Goal: Communication & Community: Answer question/provide support

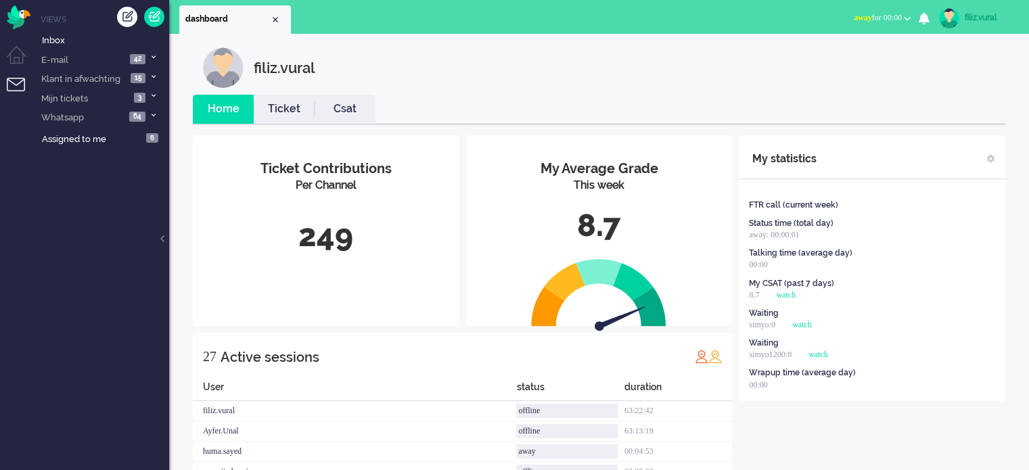
click at [889, 17] on span "away for 00:00" at bounding box center [877, 17] width 48 height 9
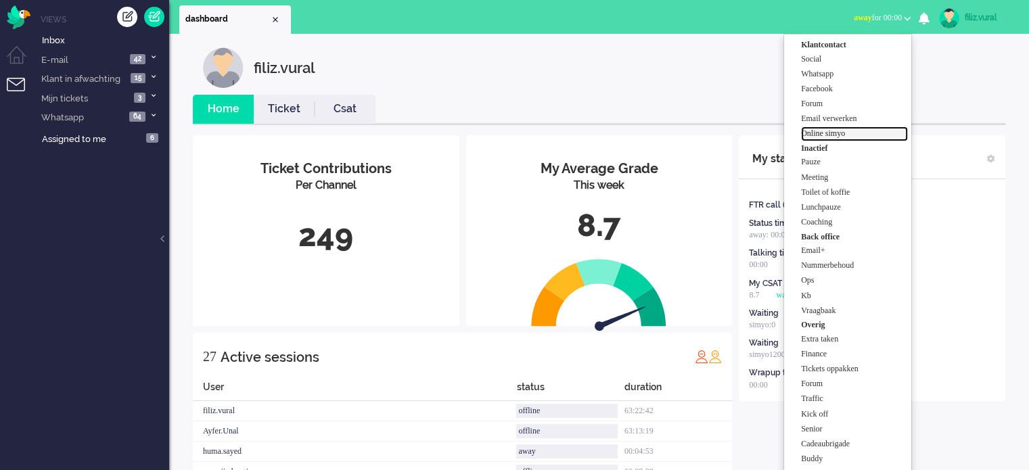
click at [863, 134] on label "Online simyo" at bounding box center [854, 133] width 107 height 11
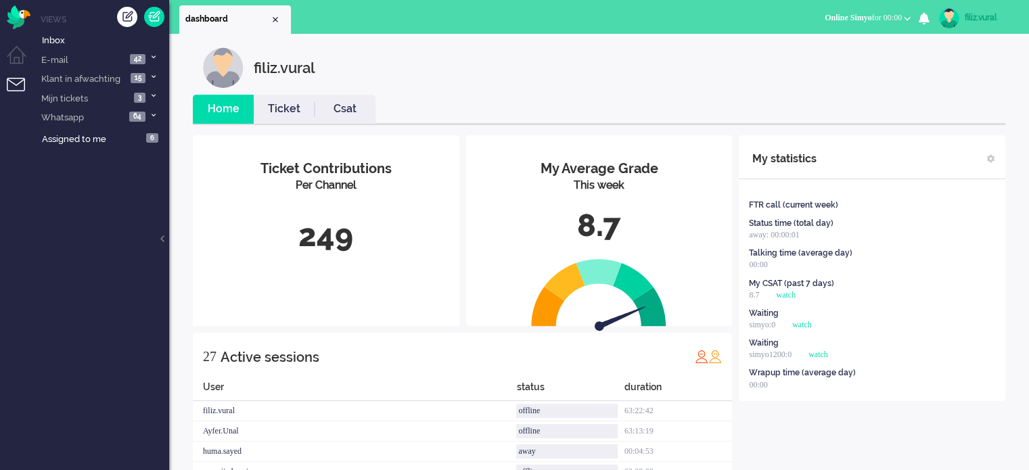
click at [289, 109] on link "Ticket" at bounding box center [284, 109] width 61 height 16
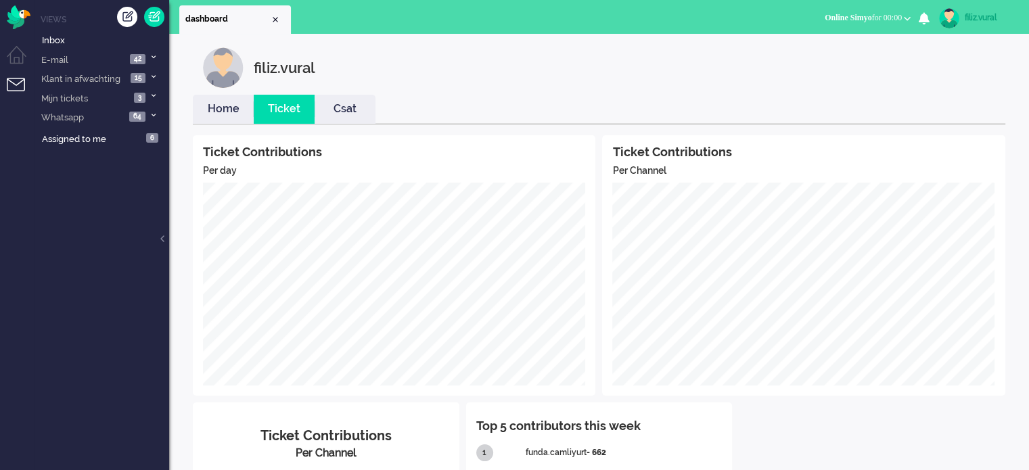
click at [352, 116] on link "Csat" at bounding box center [344, 109] width 61 height 16
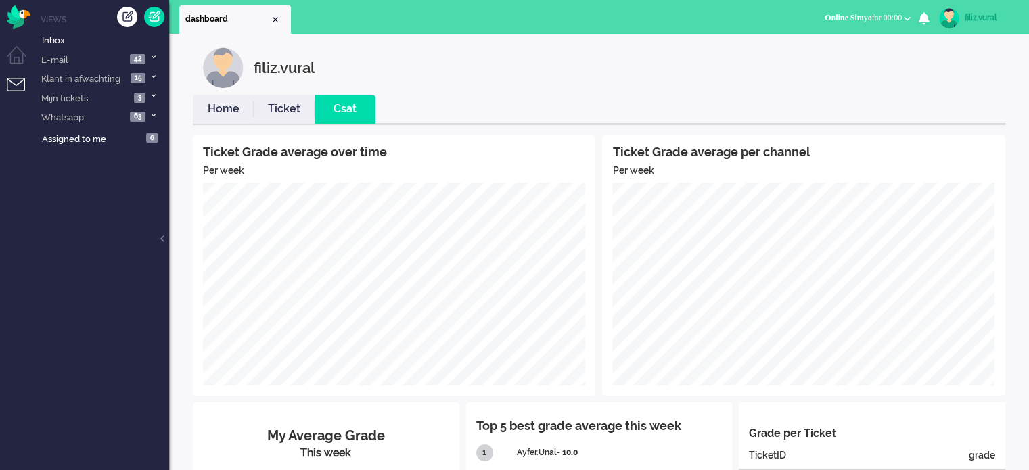
click at [248, 117] on li "Home" at bounding box center [223, 109] width 61 height 29
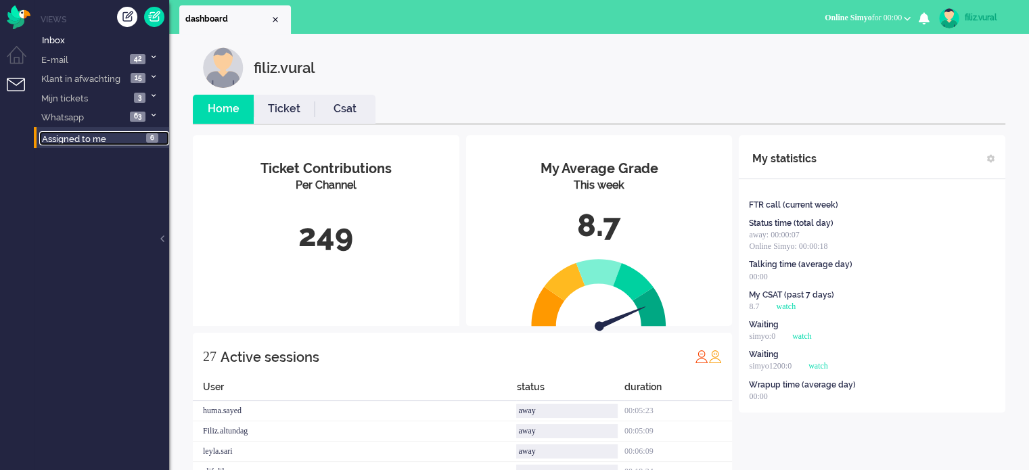
click at [87, 142] on span "Assigned to me" at bounding box center [74, 139] width 64 height 10
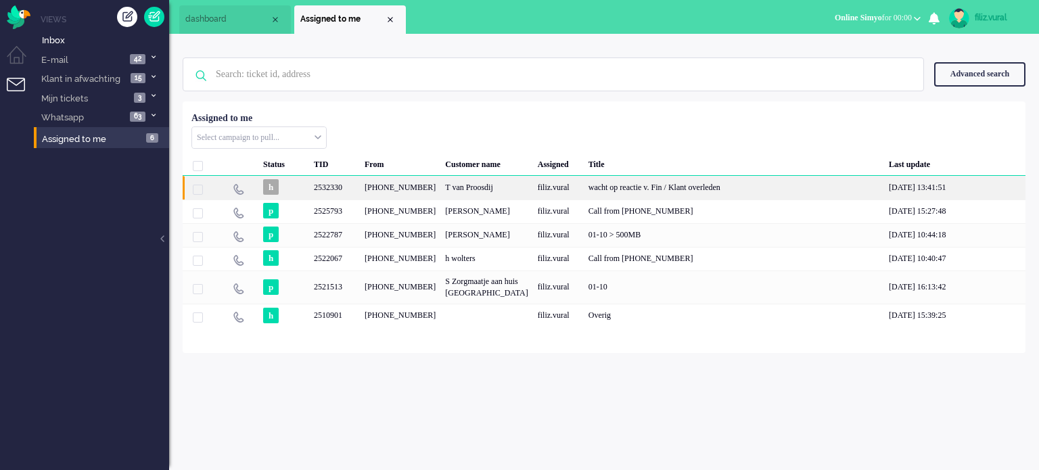
click at [632, 186] on div "wacht op reactie v. Fin / Klant overleden" at bounding box center [734, 188] width 300 height 24
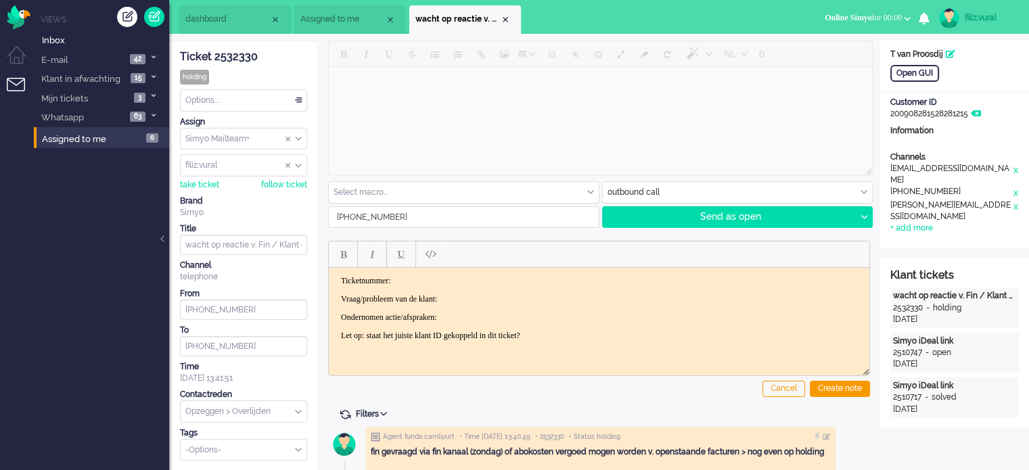
click at [237, 27] on li "dashboard" at bounding box center [235, 19] width 112 height 28
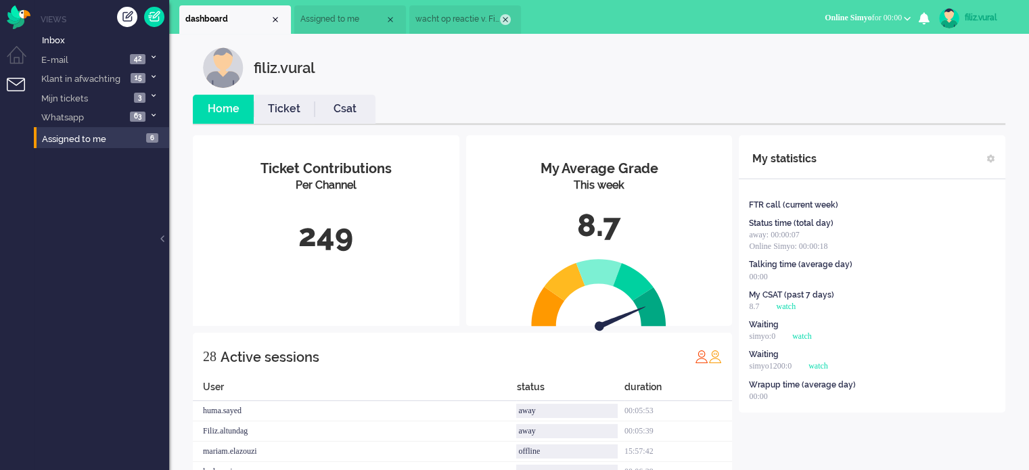
click at [507, 16] on div "Close tab" at bounding box center [505, 19] width 11 height 11
click at [329, 22] on span "Assigned to me" at bounding box center [342, 19] width 85 height 11
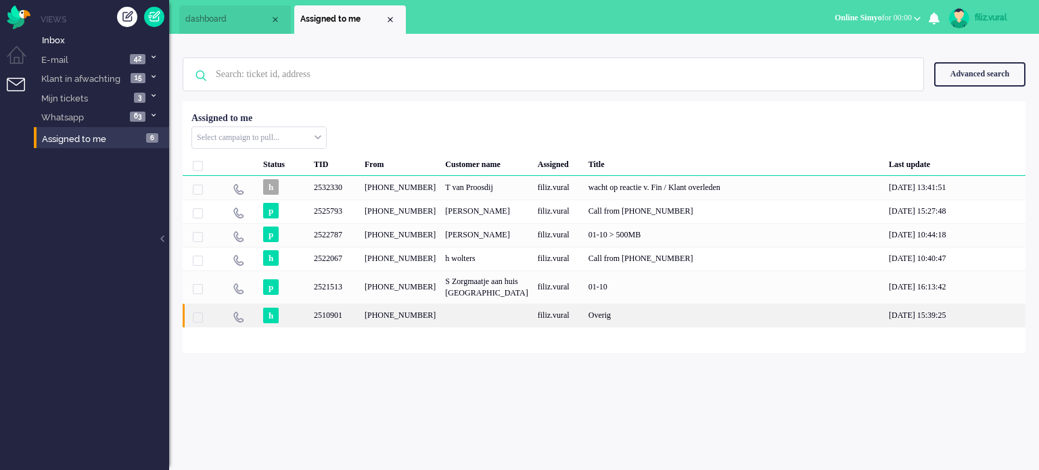
click at [414, 325] on div "+31623818808" at bounding box center [400, 316] width 80 height 24
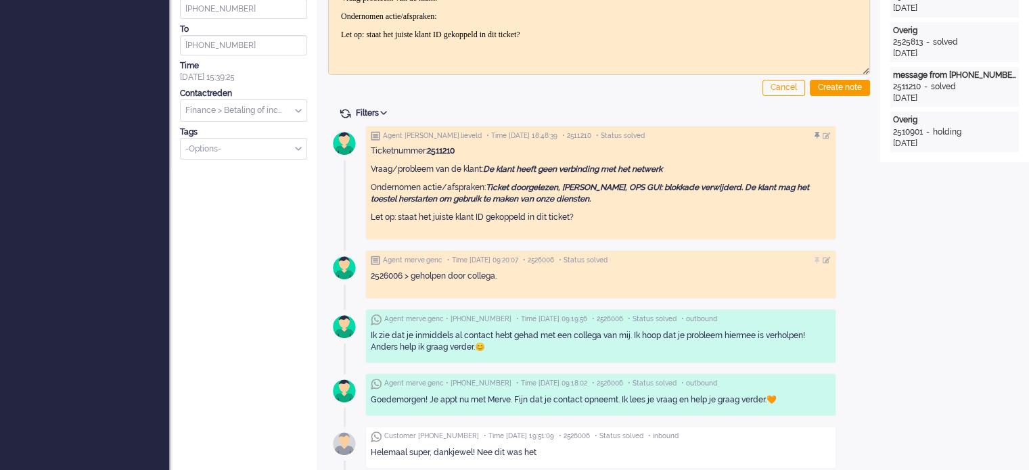
scroll to position [68, 0]
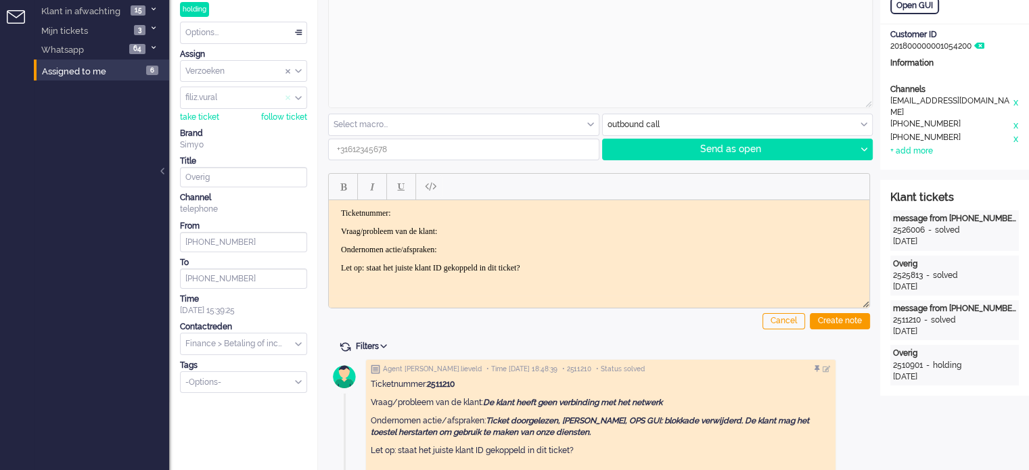
click at [289, 94] on span "Assign User" at bounding box center [287, 97] width 5 height 9
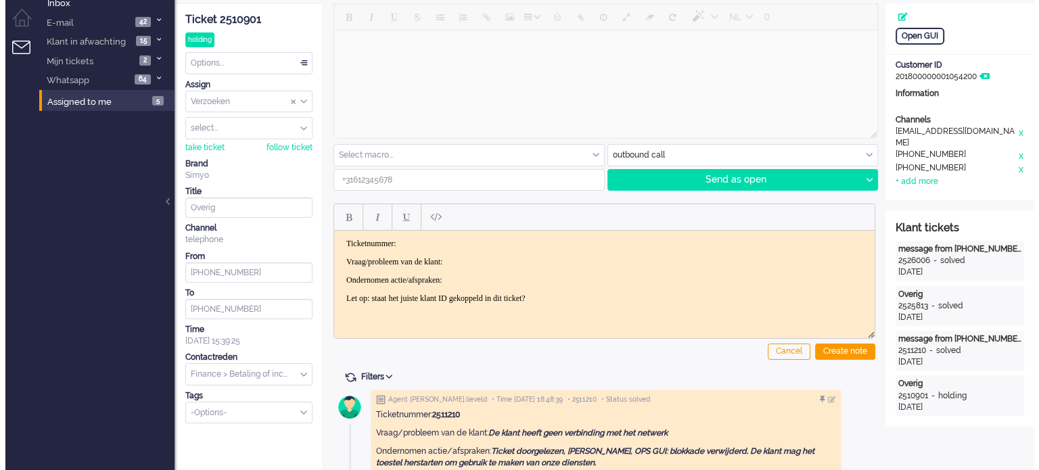
scroll to position [0, 0]
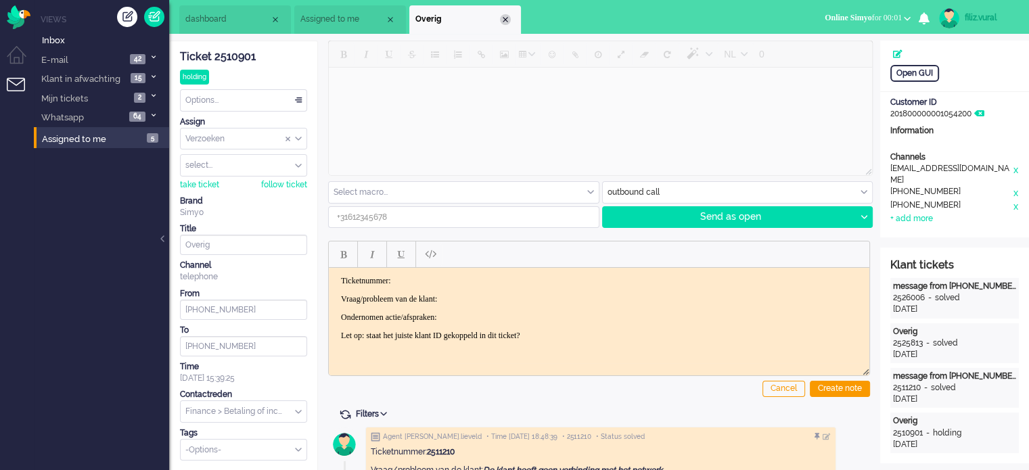
click at [505, 19] on div "Close tab" at bounding box center [505, 19] width 11 height 11
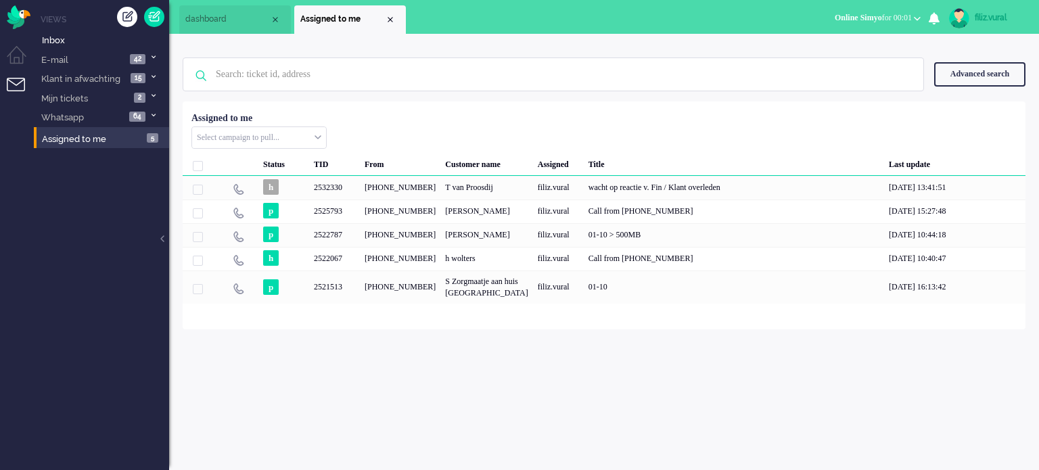
click at [246, 22] on span "dashboard" at bounding box center [227, 19] width 85 height 11
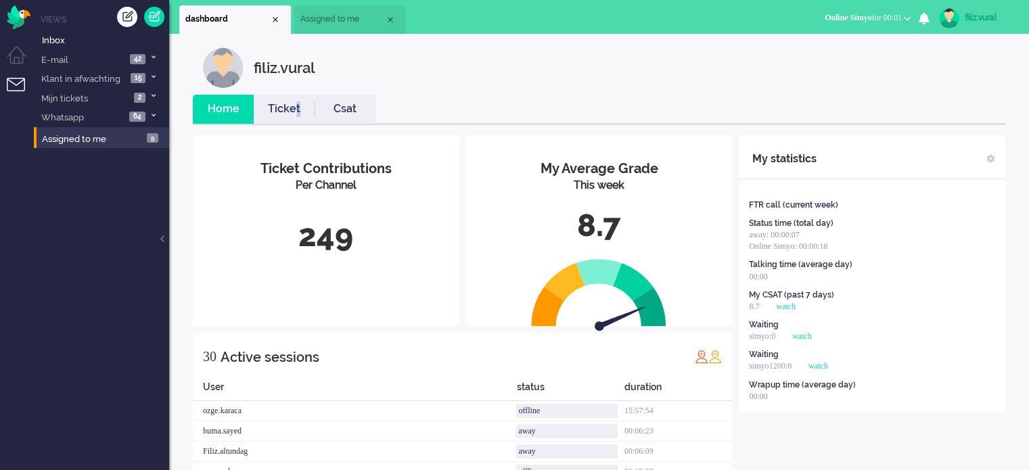
click at [298, 108] on link "Ticket" at bounding box center [284, 109] width 61 height 16
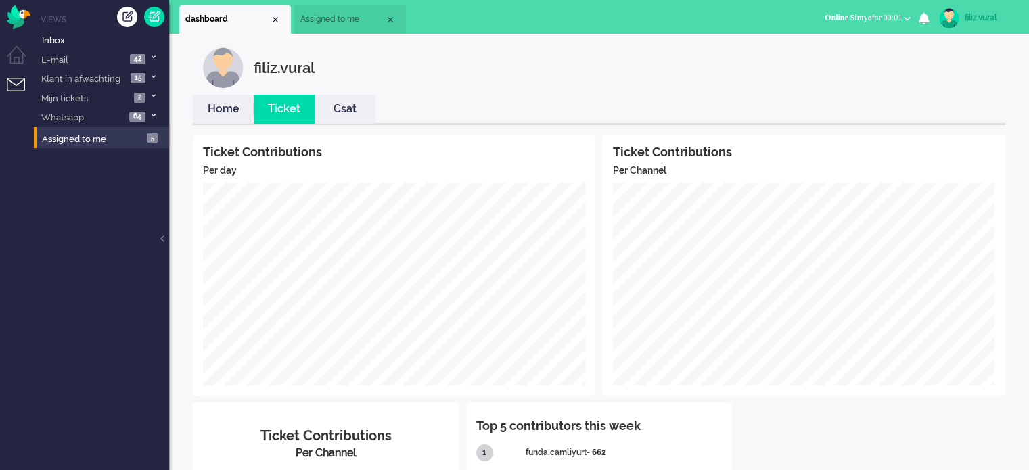
click at [235, 106] on link "Home" at bounding box center [223, 109] width 61 height 16
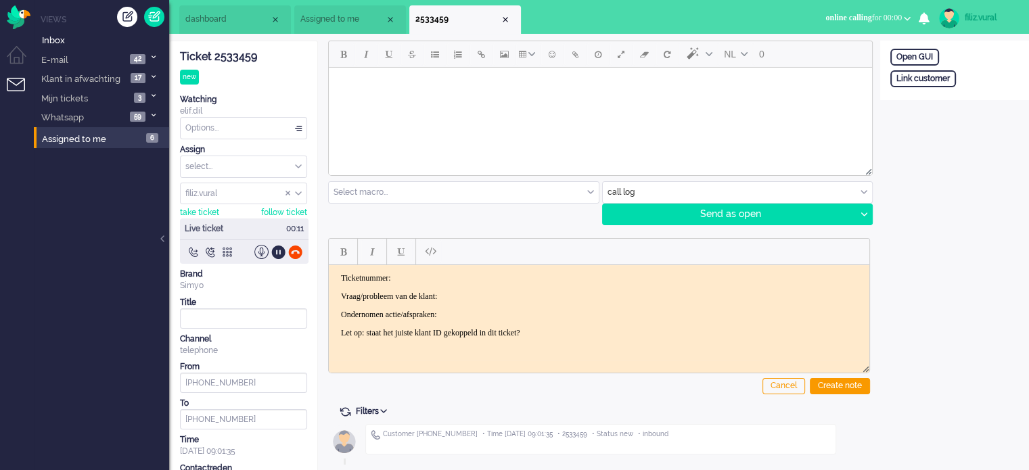
click at [241, 60] on div "Ticket 2533459" at bounding box center [243, 57] width 127 height 16
click at [514, 269] on html "Ticketnummer: Vraag/probleem van de klant: Ondernomen actie/afspraken: Let op: …" at bounding box center [599, 304] width 540 height 81
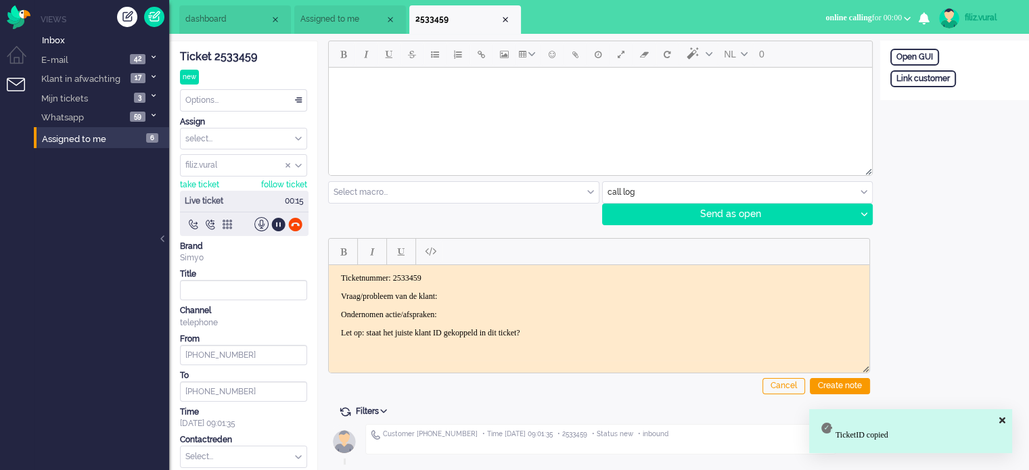
click at [510, 289] on body "Ticketnummer: 2533459 Vraag/probleem van de klant: Ondernomen actie/afspraken: …" at bounding box center [599, 305] width 530 height 65
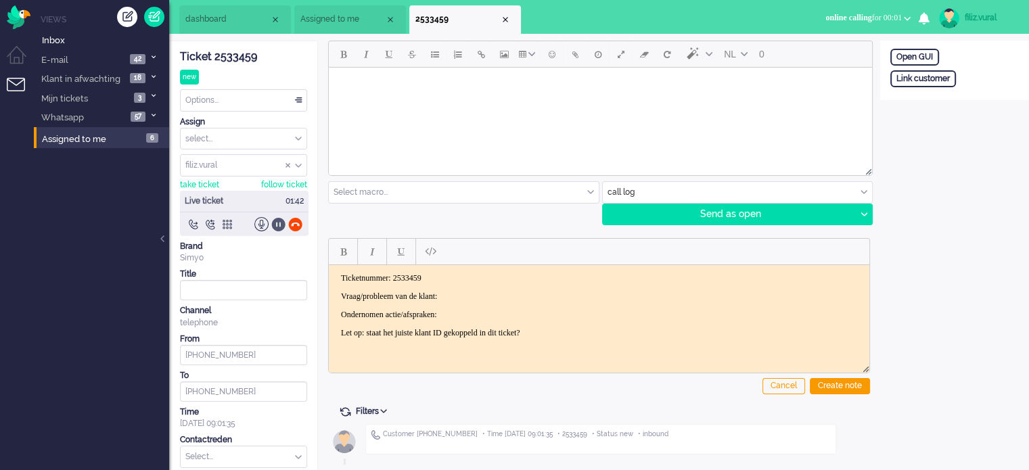
click at [279, 226] on div at bounding box center [278, 224] width 14 height 14
click at [530, 291] on p "Vraag/probleem van de klant:" at bounding box center [599, 296] width 516 height 10
drag, startPoint x: 548, startPoint y: 294, endPoint x: 509, endPoint y: 291, distance: 39.3
click at [509, 291] on p "Vraag/probleem van de klant: betaald > blokkade" at bounding box center [599, 296] width 516 height 10
click at [281, 225] on div at bounding box center [278, 224] width 14 height 14
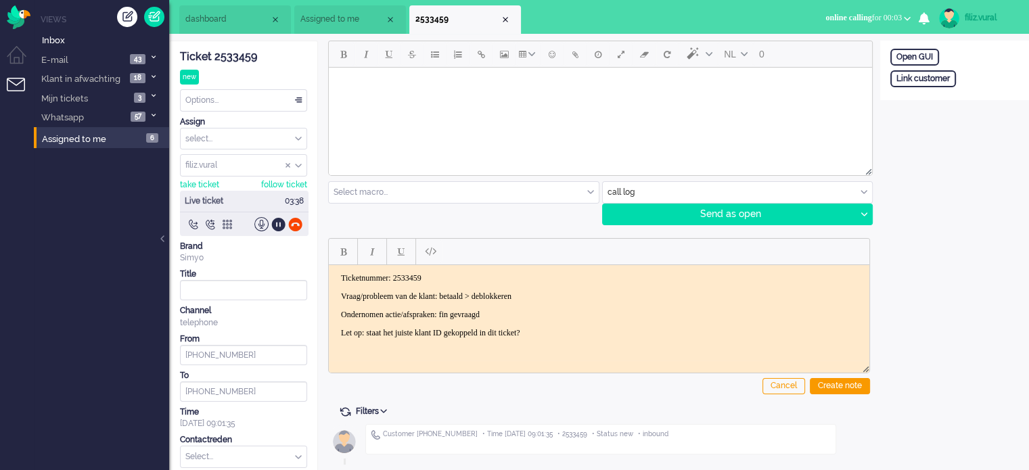
drag, startPoint x: 598, startPoint y: 287, endPoint x: 586, endPoint y: 310, distance: 26.0
click at [596, 289] on body "Ticketnummer: 2533459 Vraag/probleem van de klant: betaald > deblokkeren Ondern…" at bounding box center [599, 305] width 530 height 65
click at [585, 312] on p "Ondernomen actie/afspraken: fin gevraagd" at bounding box center [599, 314] width 516 height 10
click at [817, 392] on div "Create note" at bounding box center [840, 386] width 60 height 16
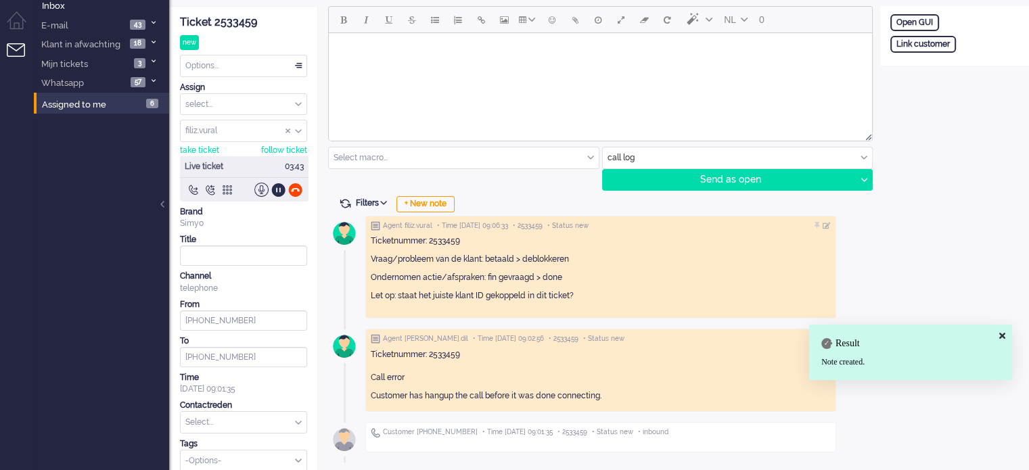
scroll to position [45, 0]
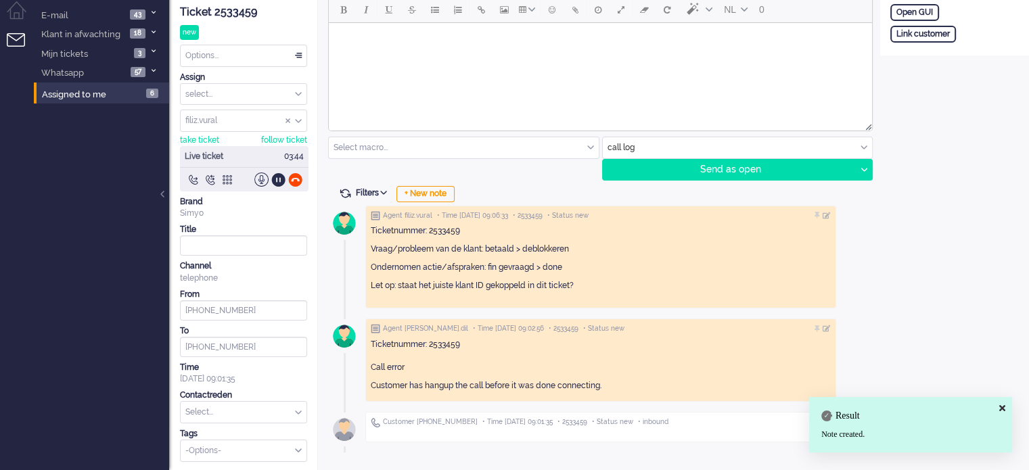
click at [263, 413] on input "text" at bounding box center [244, 412] width 126 height 21
type input "beta"
click at [263, 431] on span "Finance > Betaling of incasso" at bounding box center [242, 432] width 110 height 11
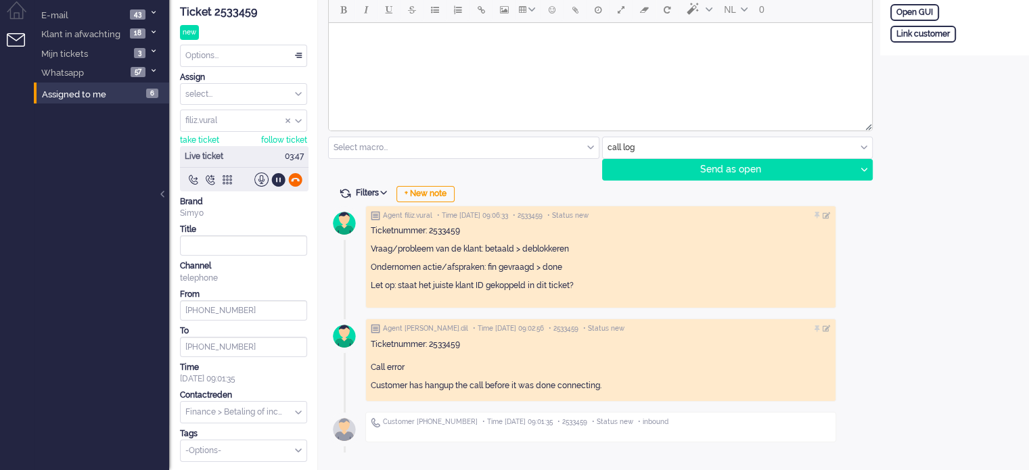
click at [298, 183] on div at bounding box center [295, 179] width 14 height 14
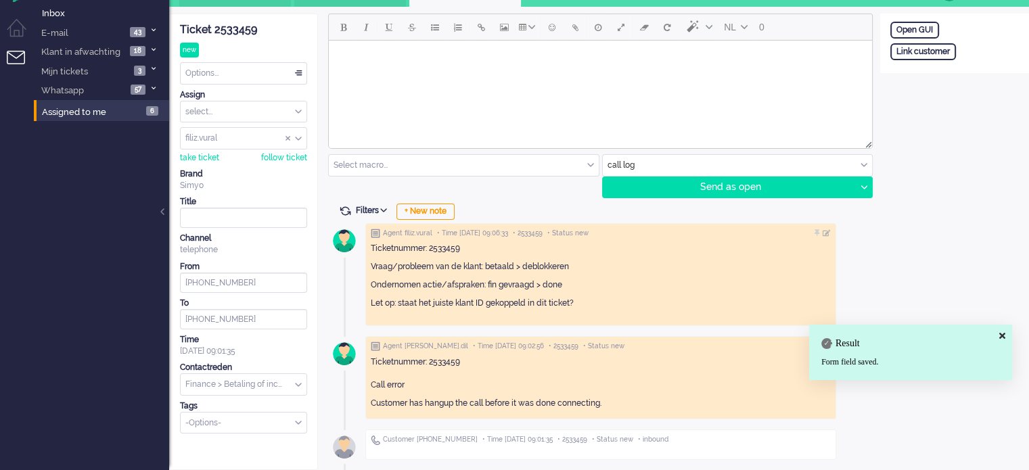
scroll to position [26, 0]
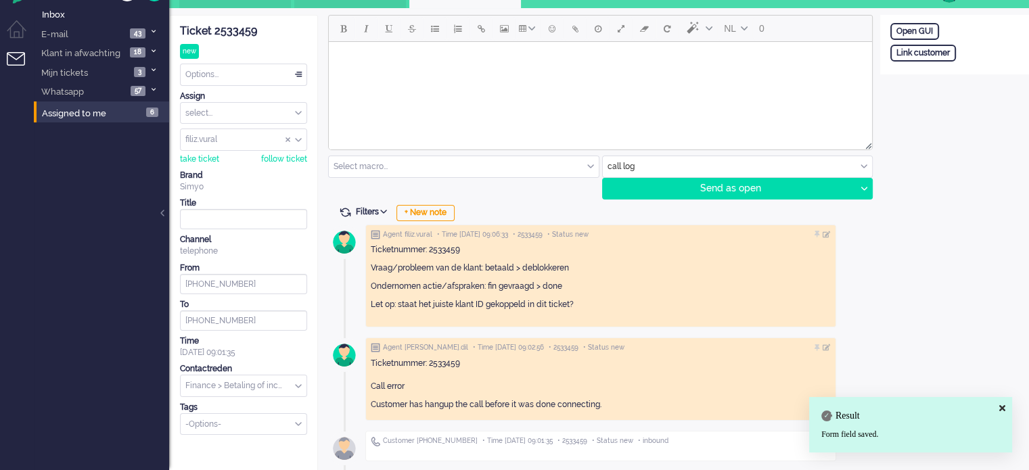
drag, startPoint x: 265, startPoint y: 53, endPoint x: 265, endPoint y: 67, distance: 13.5
click at [266, 53] on div "Ticket 2533459 new Watching elif.dil Options... Set Status Open Pending Holding…" at bounding box center [243, 225] width 127 height 419
drag, startPoint x: 265, startPoint y: 67, endPoint x: 241, endPoint y: 114, distance: 52.3
click at [264, 68] on div "Options..." at bounding box center [244, 74] width 126 height 21
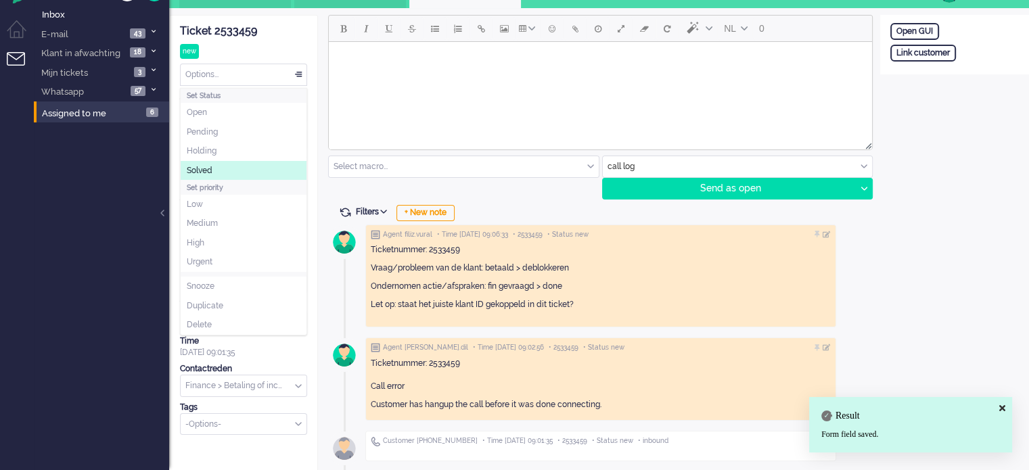
click at [218, 164] on li "Solved" at bounding box center [244, 171] width 126 height 20
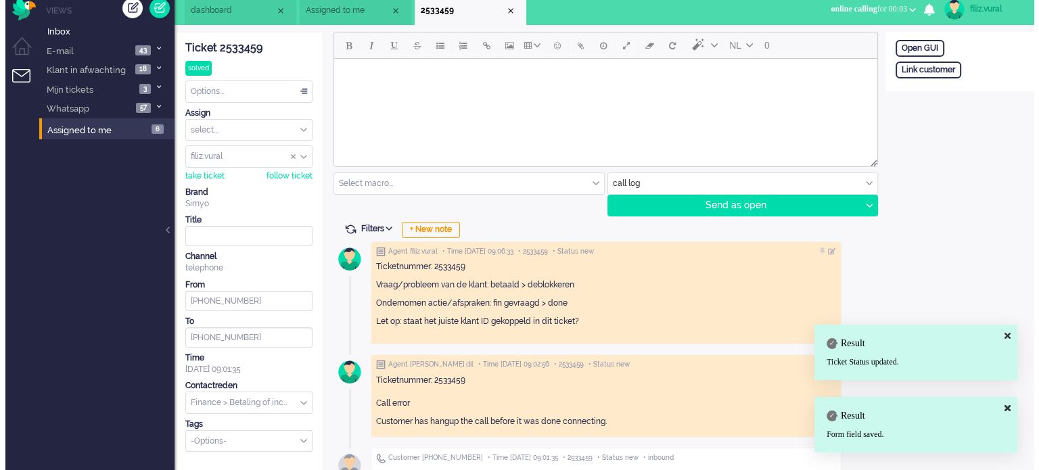
scroll to position [0, 0]
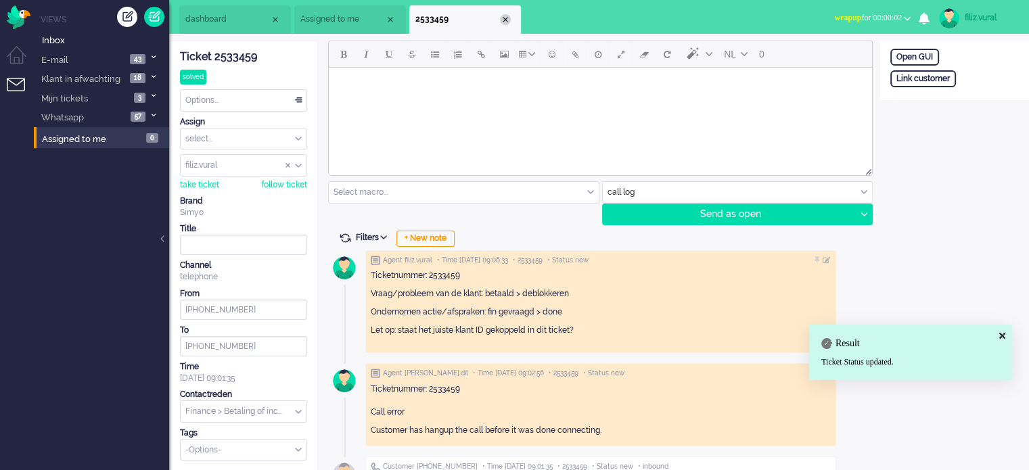
click at [504, 16] on div "Close tab" at bounding box center [505, 19] width 11 height 11
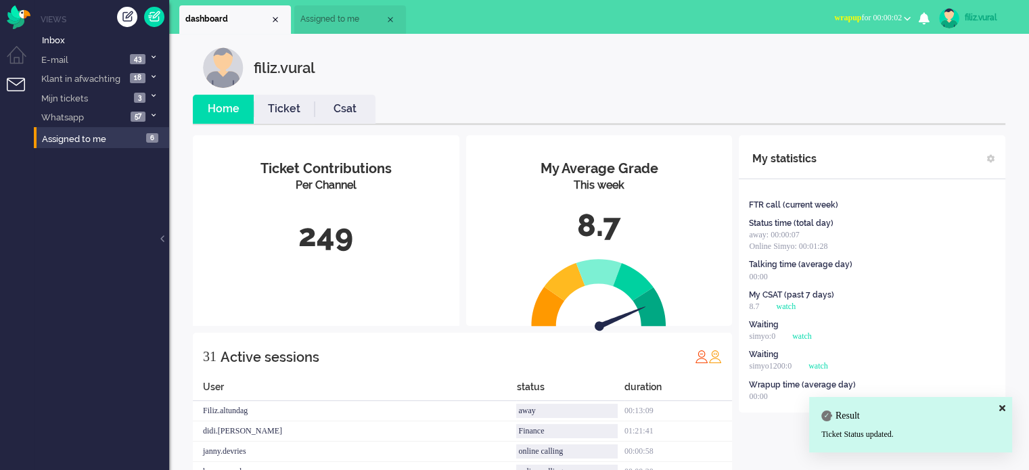
click at [883, 19] on span "wrapup for 00:00:02" at bounding box center [868, 17] width 68 height 9
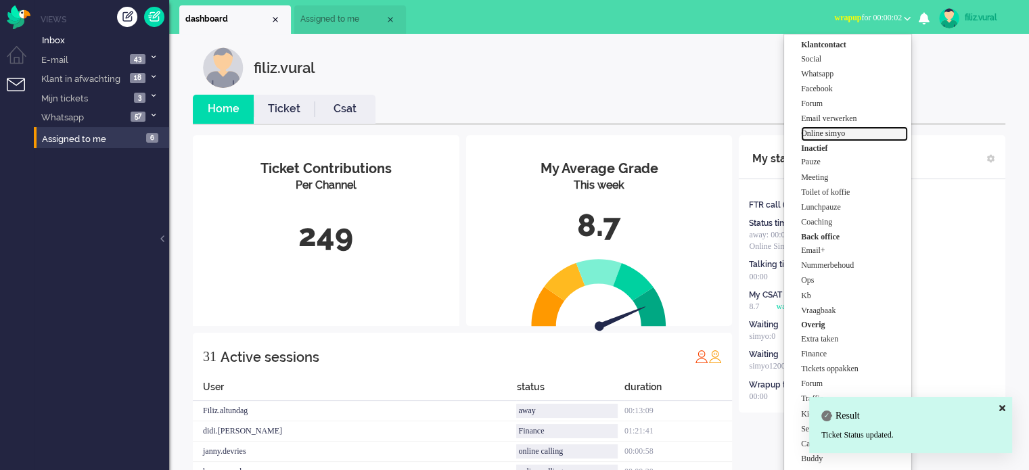
click at [827, 133] on label "Online simyo" at bounding box center [854, 133] width 107 height 11
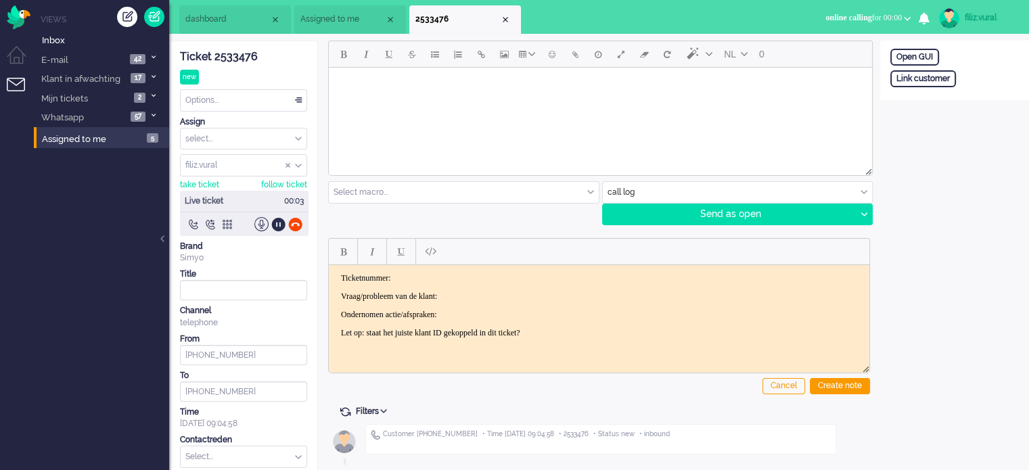
click at [242, 14] on span "dashboard" at bounding box center [227, 19] width 85 height 11
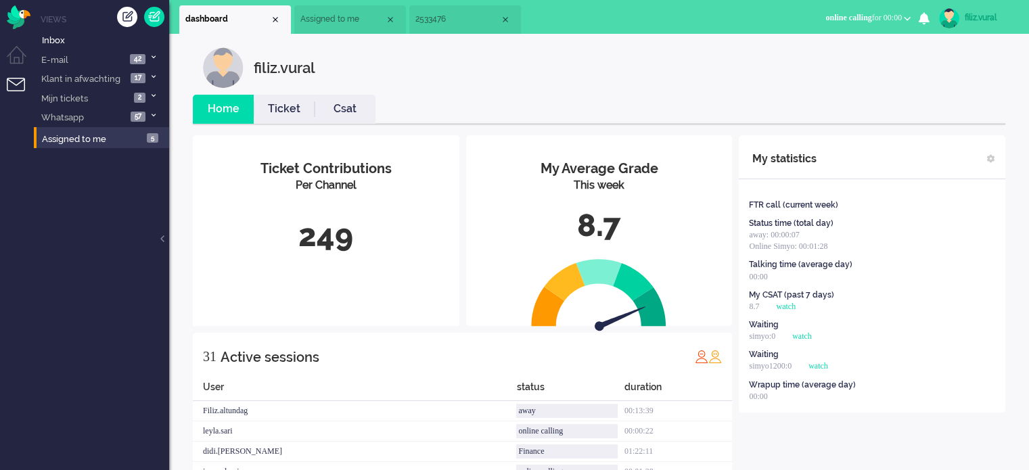
click at [285, 105] on link "Ticket" at bounding box center [284, 109] width 61 height 16
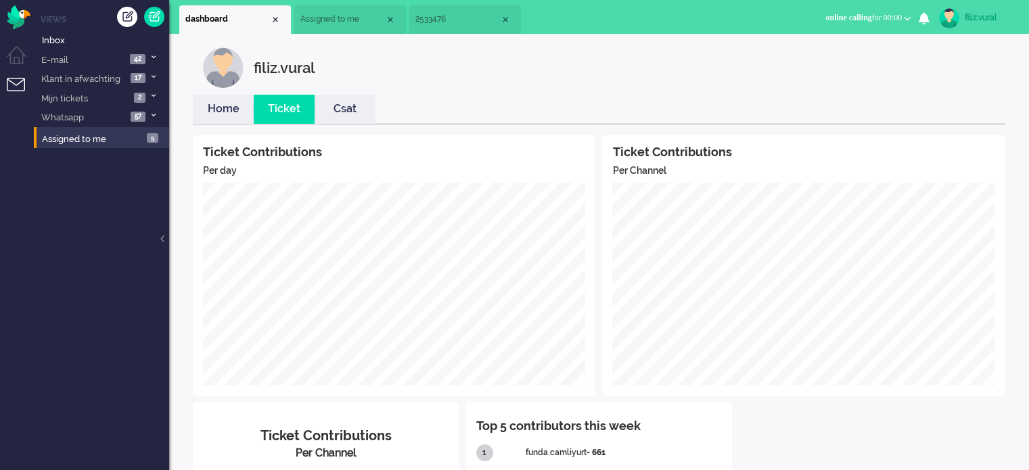
click at [222, 103] on link "Home" at bounding box center [223, 109] width 61 height 16
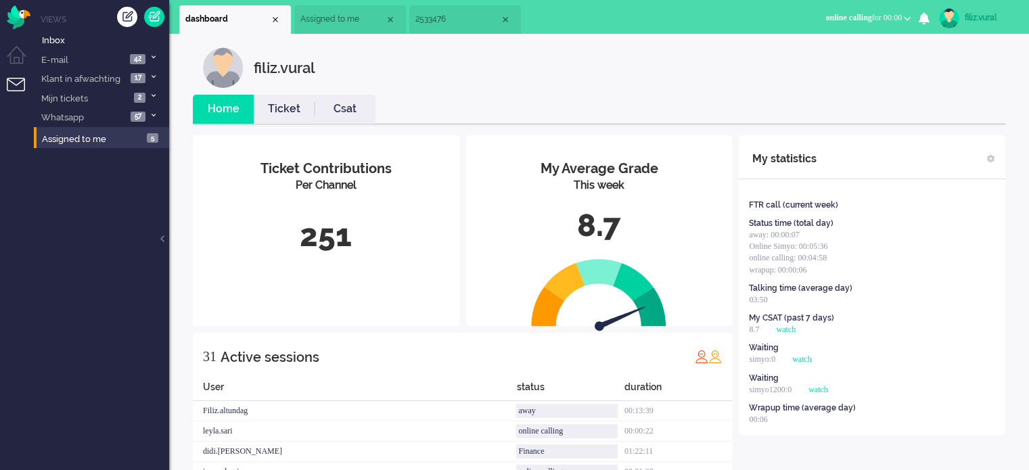
click at [452, 21] on span "2533476" at bounding box center [457, 19] width 85 height 11
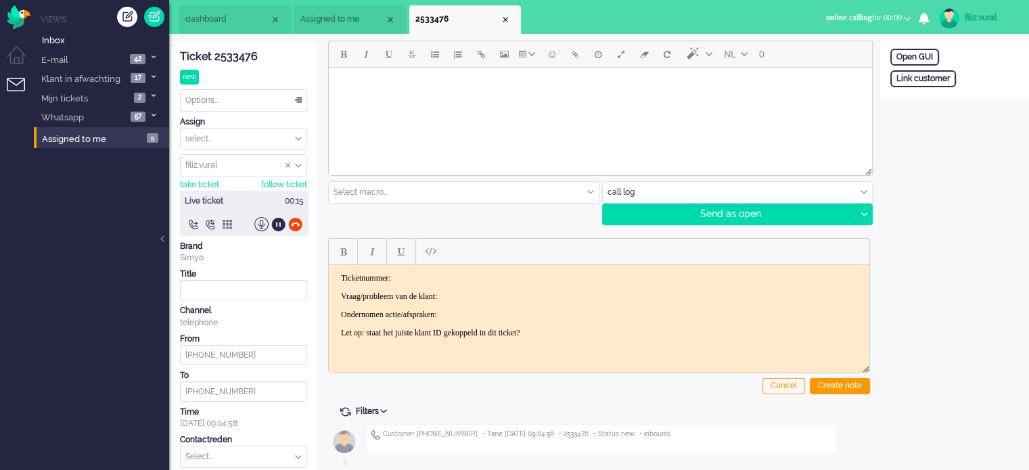
click at [450, 273] on p "Ticketnummer:" at bounding box center [599, 278] width 516 height 10
click at [230, 56] on div "Ticket 2533476" at bounding box center [243, 57] width 127 height 16
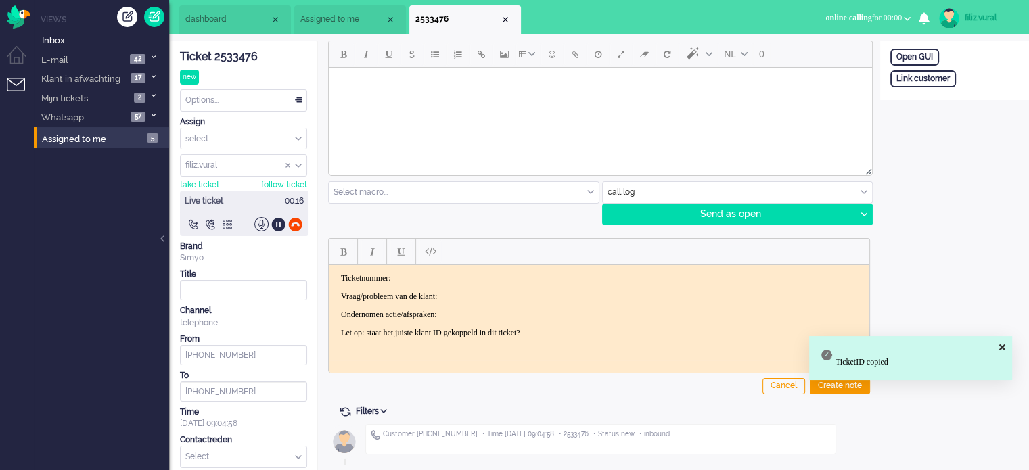
click at [502, 274] on p "Ticketnummer:" at bounding box center [599, 278] width 516 height 10
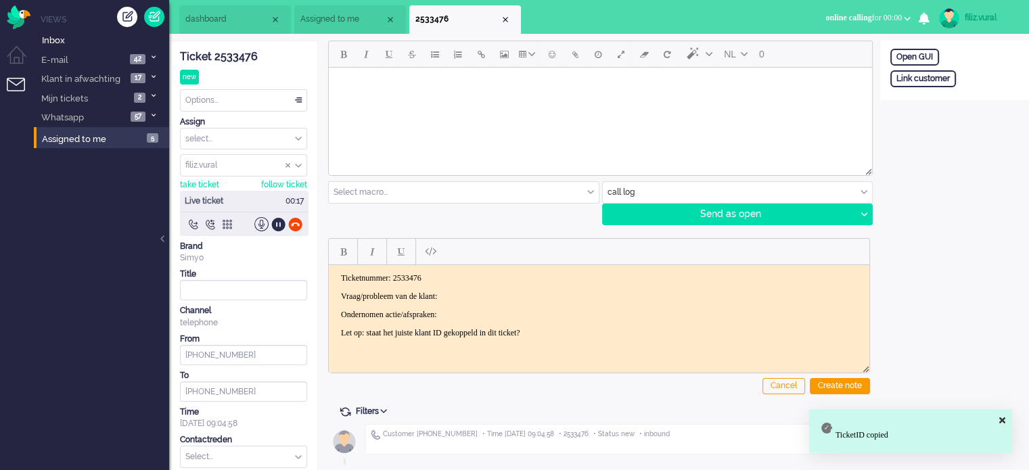
click at [504, 280] on p "Ticketnummer: 2533476" at bounding box center [599, 278] width 516 height 10
click at [503, 291] on p "Vraag/probleem van de klant:" at bounding box center [599, 296] width 516 height 10
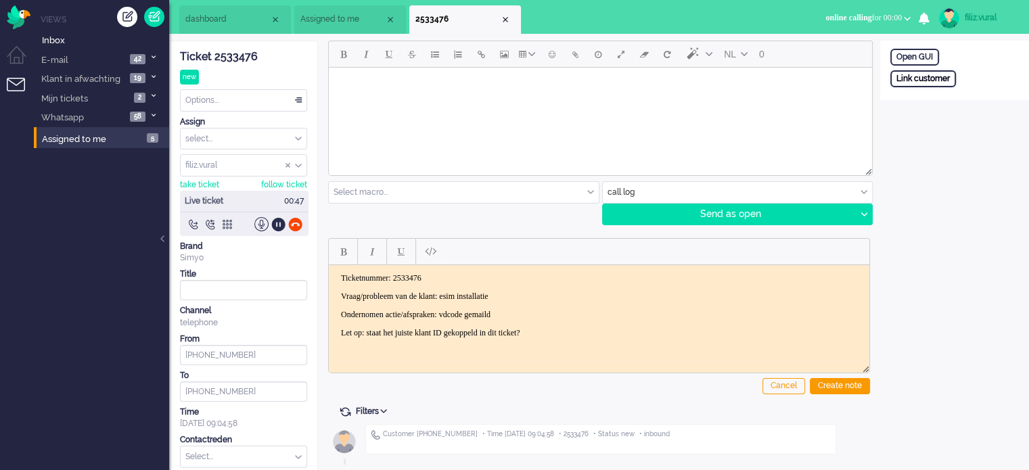
click at [906, 86] on div "Link customer" at bounding box center [923, 78] width 66 height 17
click at [916, 102] on input "text" at bounding box center [954, 97] width 128 height 20
paste input "201800000000307161"
type input "201800000000307161"
click at [956, 121] on div "Search" at bounding box center [961, 121] width 44 height 19
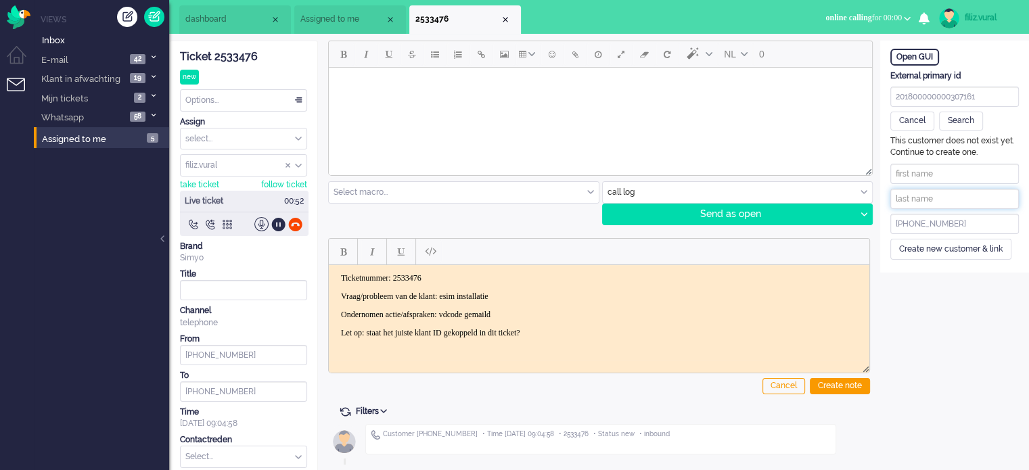
click at [920, 194] on input "text" at bounding box center [954, 199] width 128 height 20
paste input "[PERSON_NAME]"
drag, startPoint x: 906, startPoint y: 197, endPoint x: 875, endPoint y: 171, distance: 40.4
click at [876, 189] on div "ticket info editor timeline Ticket 2533476 new Watching Options... Set Status O…" at bounding box center [599, 279] width 860 height 477
type input "van Beek"
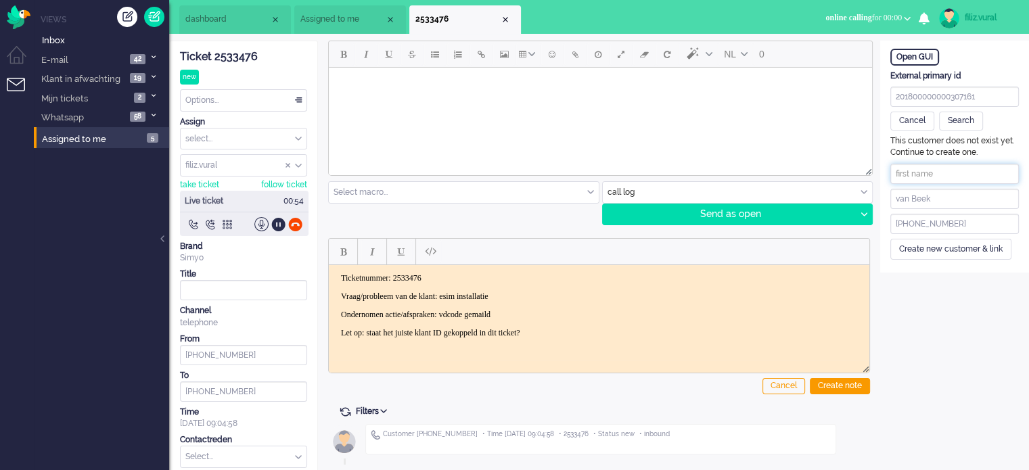
click at [914, 175] on input "text" at bounding box center [954, 174] width 128 height 20
type input "G"
click at [971, 239] on div "Create new customer & link" at bounding box center [950, 249] width 121 height 21
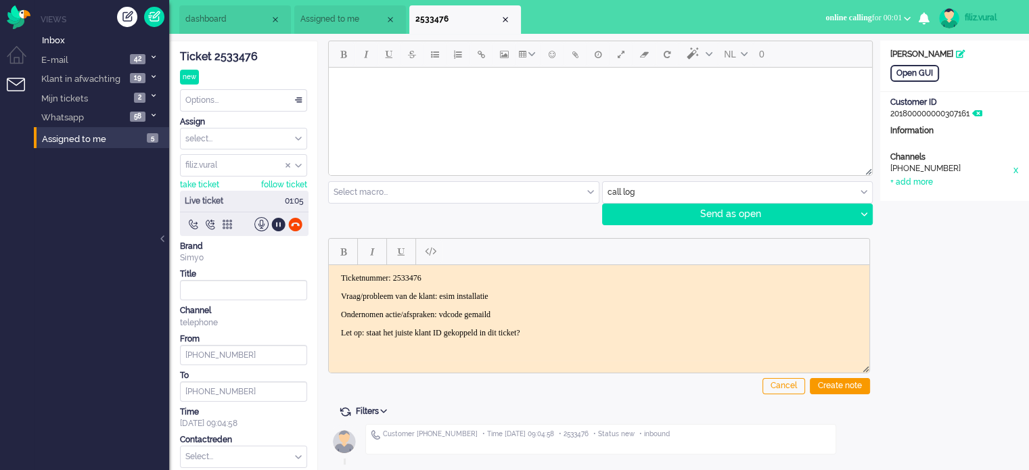
click at [898, 189] on div "Open GUI Customer Name G van Beek Customer ID 201800000000307161 Information Ch…" at bounding box center [954, 121] width 149 height 160
click at [905, 180] on div "+ add more" at bounding box center [911, 182] width 43 height 11
click at [924, 208] on input at bounding box center [954, 212] width 128 height 20
paste input "683540219"
type input "+31683540219"
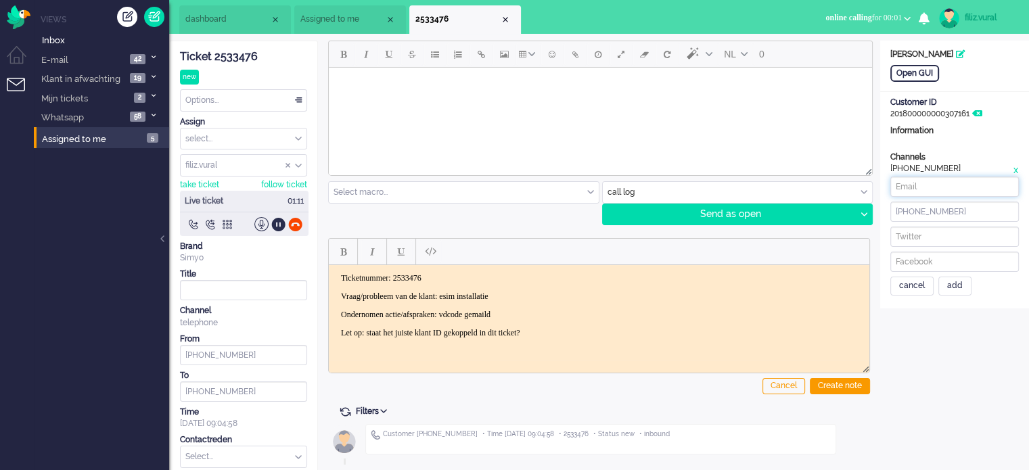
click at [987, 178] on input at bounding box center [954, 187] width 128 height 20
paste input "gjvb65@casema.nl"
type input "gjvb65@casema.nl"
click at [962, 289] on div "add" at bounding box center [954, 286] width 33 height 19
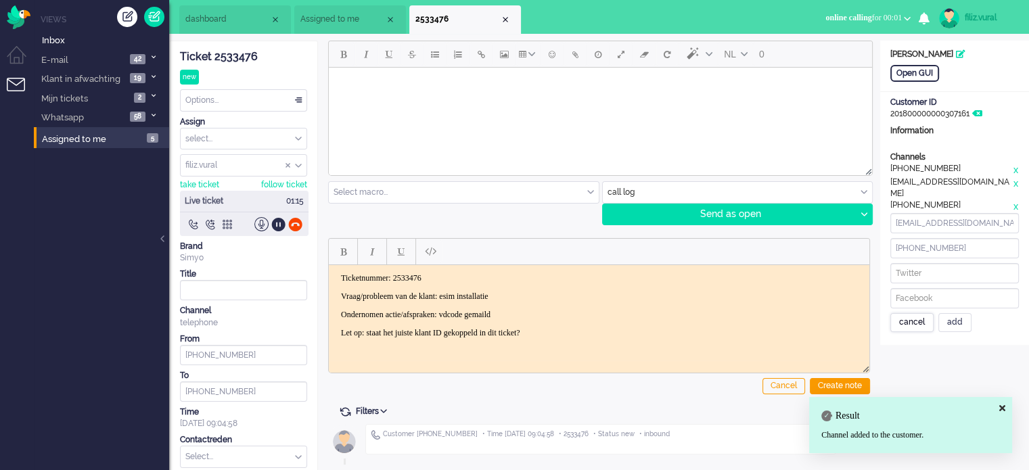
click at [916, 313] on div "cancel" at bounding box center [911, 322] width 43 height 19
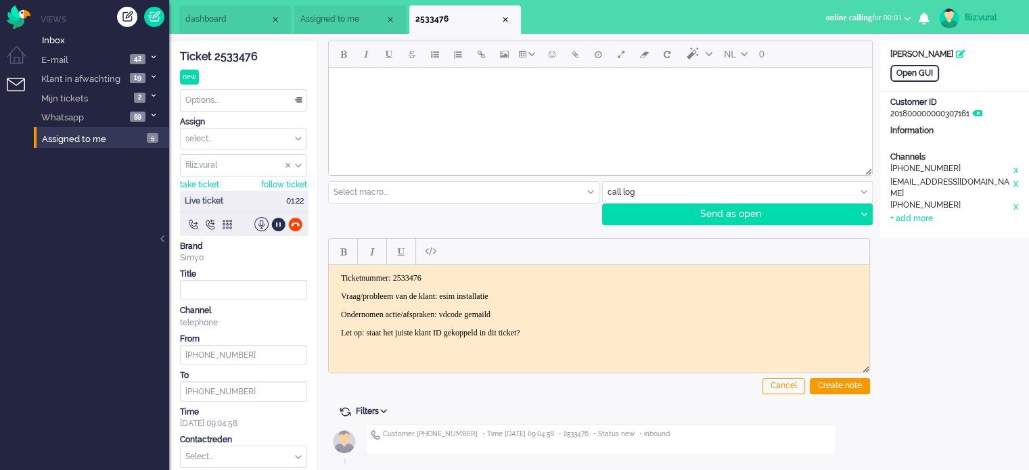
click at [622, 195] on input "text" at bounding box center [738, 192] width 270 height 21
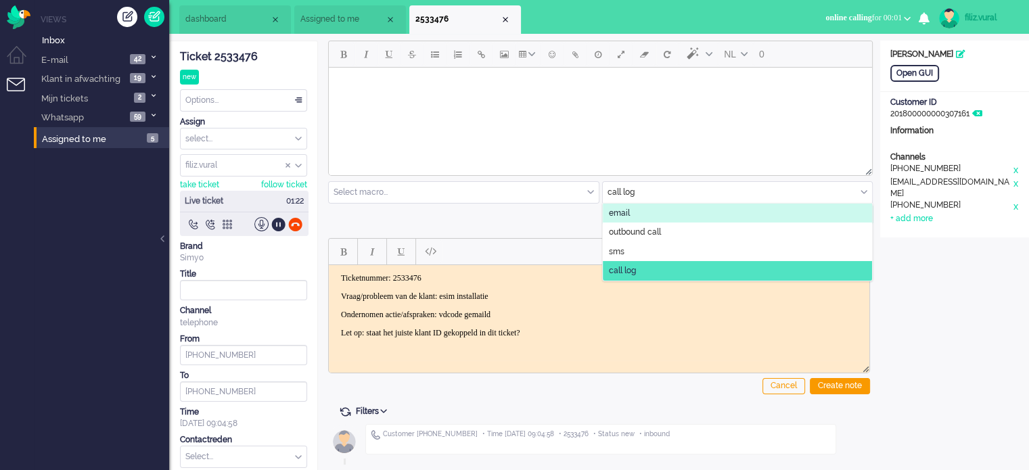
drag, startPoint x: 623, startPoint y: 208, endPoint x: 145, endPoint y: 170, distance: 479.6
click at [623, 208] on span "email" at bounding box center [619, 213] width 21 height 11
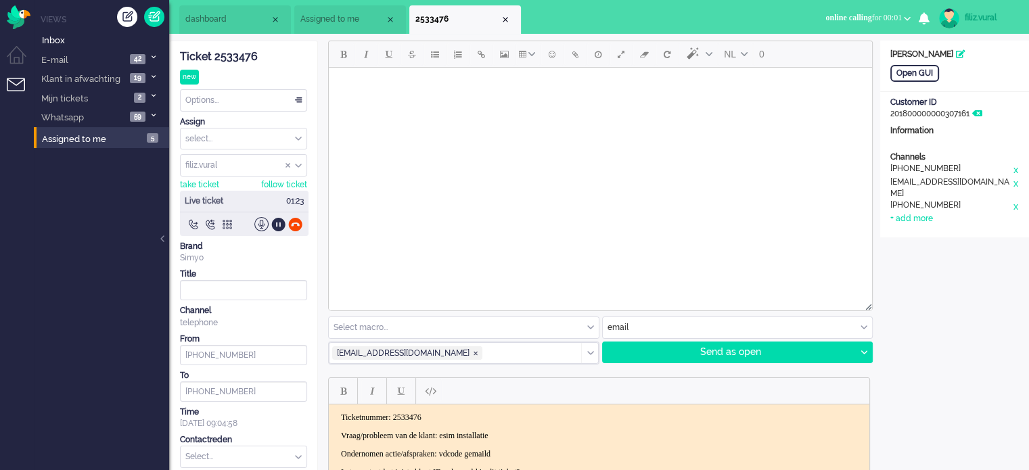
click at [378, 321] on input "text" at bounding box center [464, 327] width 270 height 21
type input "gjvb65@casema.nl"
click at [468, 102] on html at bounding box center [600, 85] width 543 height 34
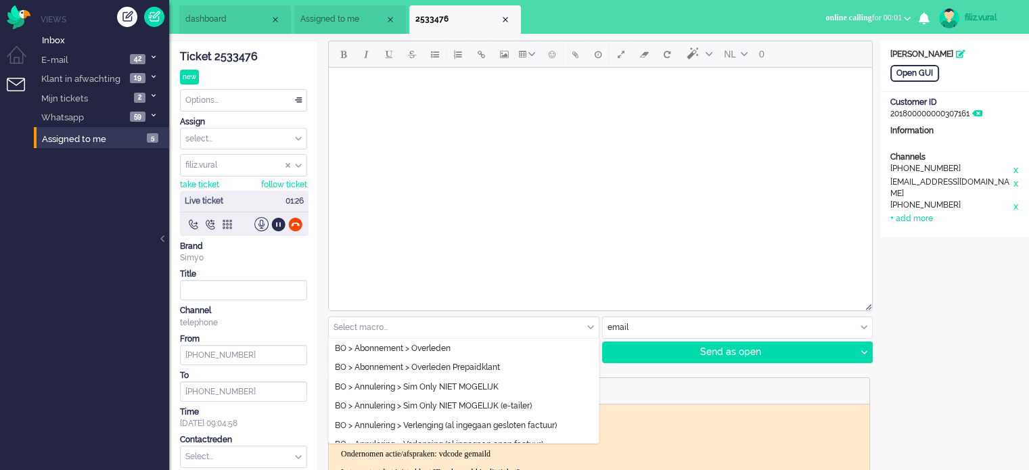
click at [427, 332] on input "text" at bounding box center [464, 327] width 270 height 21
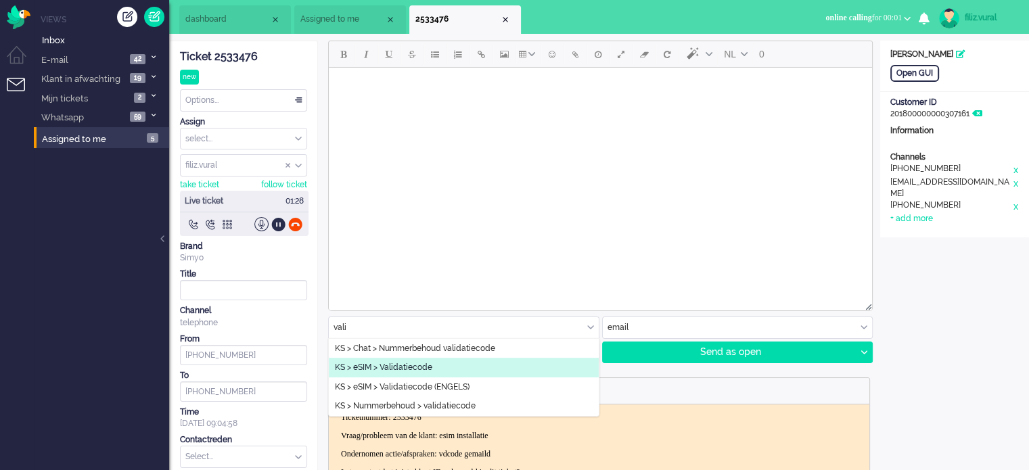
type input "vali"
click at [423, 366] on span "KS > eSIM > Validatiecode" at bounding box center [383, 367] width 97 height 11
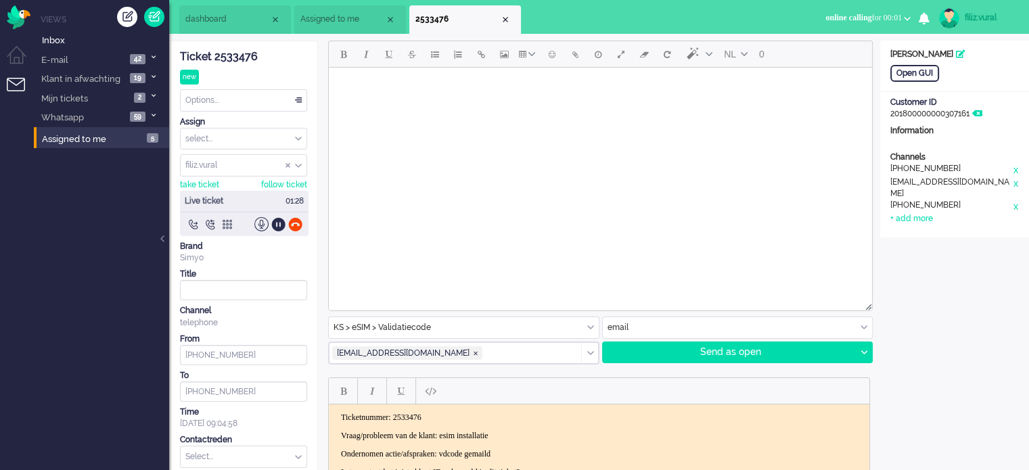
type input "Validatiecode eSim bestelling"
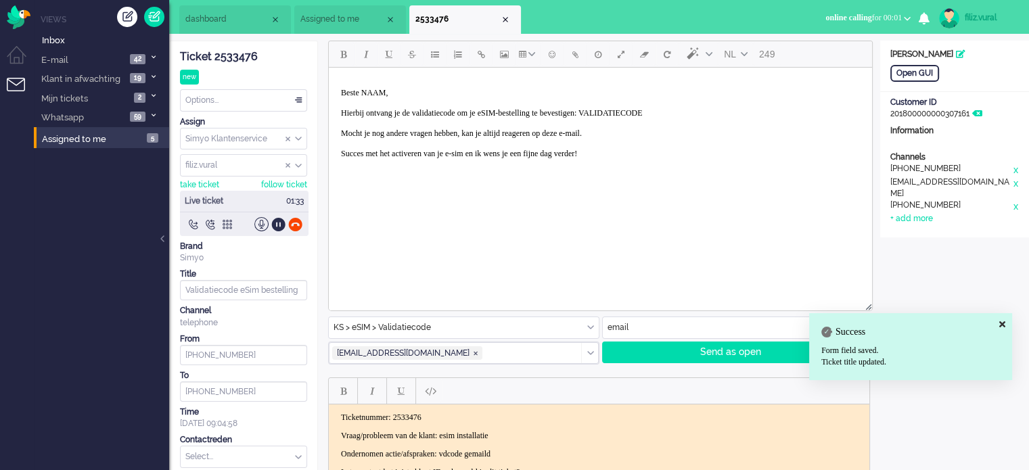
click at [670, 110] on p "Beste NAAM, Hierbij ontvang je de validatiecode om je eSIM-bestelling te bevest…" at bounding box center [600, 128] width 519 height 81
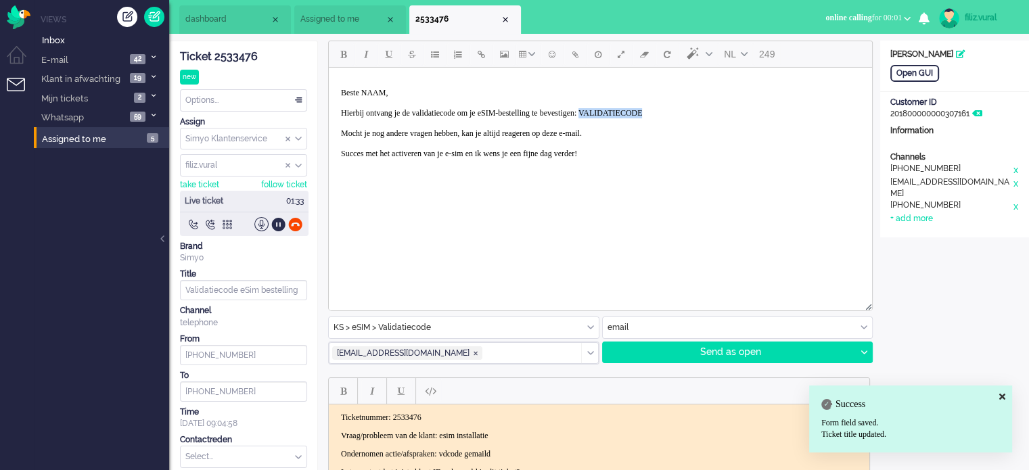
click at [670, 110] on p "Beste NAAM, Hierbij ontvang je de validatiecode om je eSIM-bestelling te bevest…" at bounding box center [600, 128] width 519 height 81
paste body "Rich Text Area. Press ALT-0 for help."
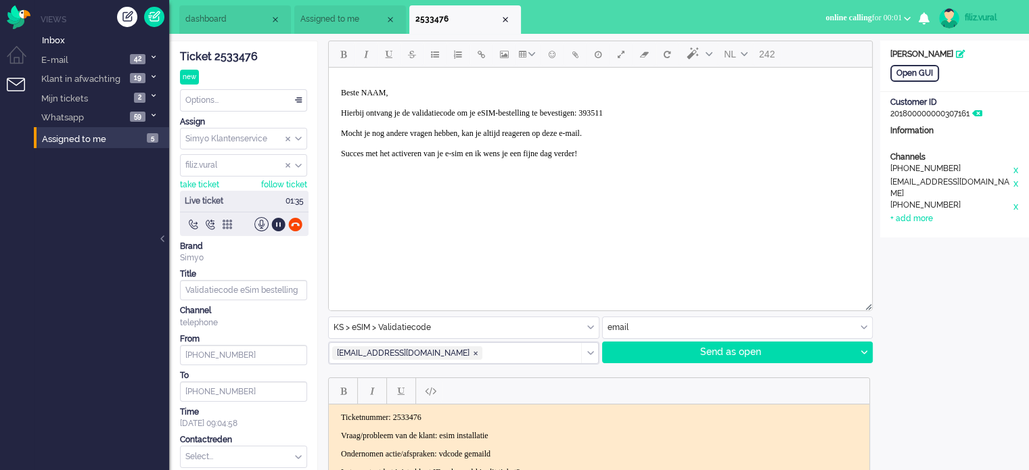
click at [657, 113] on p "Beste NAAM, Hierbij ontvang je de validatiecode om je eSIM-bestelling te bevest…" at bounding box center [600, 128] width 519 height 81
click at [379, 85] on body "Beste NAAM, Hierbij ontvang je de validatiecode om je eSIM-bestelling te bevest…" at bounding box center [600, 128] width 532 height 111
click at [869, 358] on div at bounding box center [863, 352] width 17 height 20
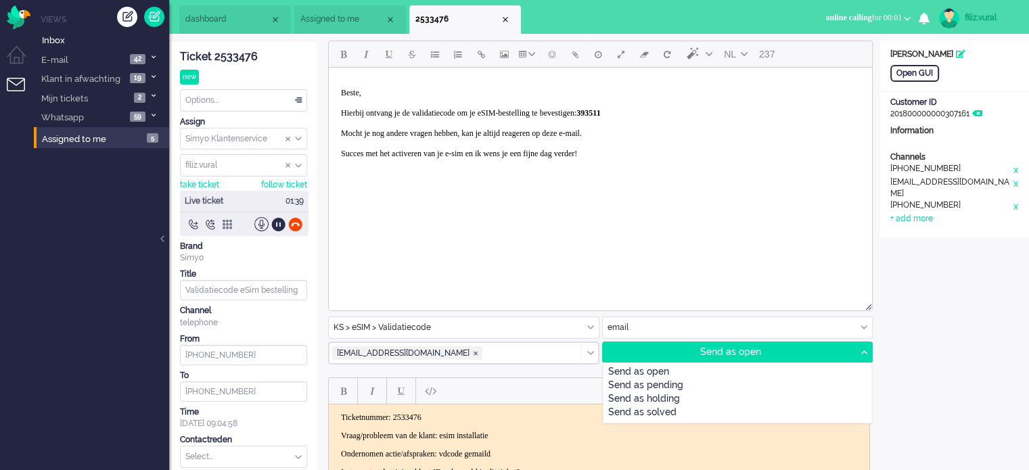
drag, startPoint x: 687, startPoint y: 381, endPoint x: 679, endPoint y: 387, distance: 10.1
click at [685, 381] on div "Send as pending" at bounding box center [737, 386] width 268 height 14
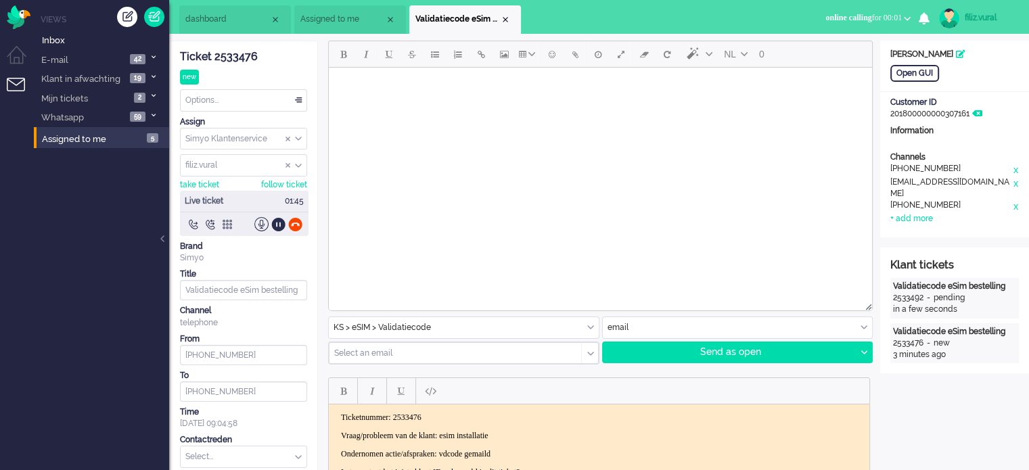
scroll to position [203, 0]
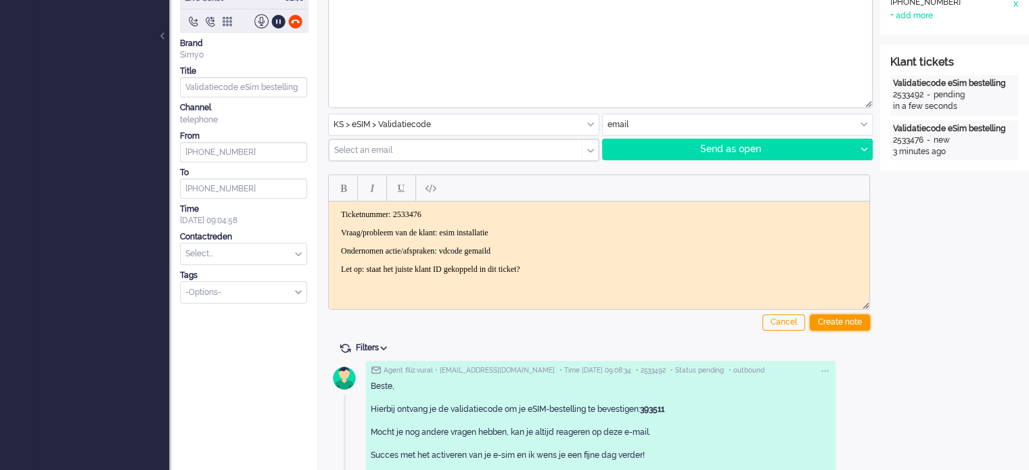
click at [841, 330] on div "Create note" at bounding box center [840, 322] width 60 height 16
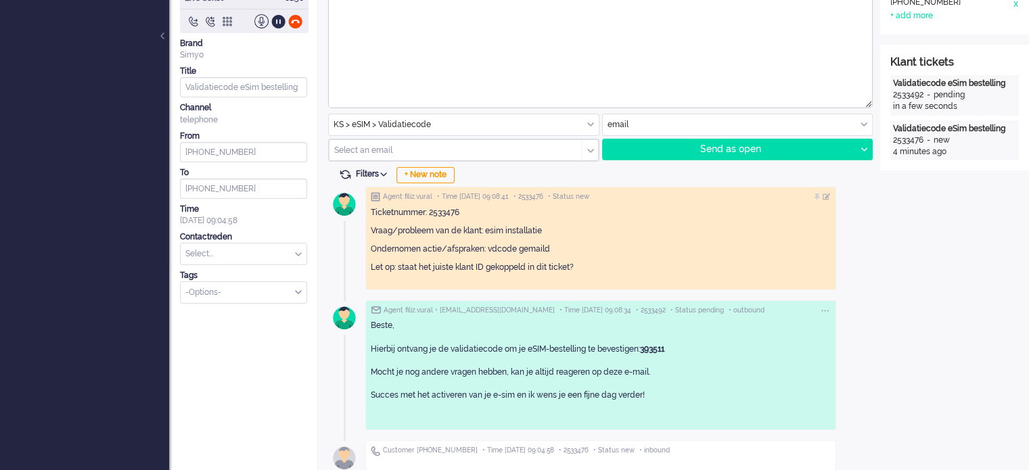
click at [233, 258] on input "text" at bounding box center [244, 253] width 126 height 21
type input "vali"
click at [241, 266] on li "eSIM > Validatiecode" at bounding box center [244, 275] width 126 height 20
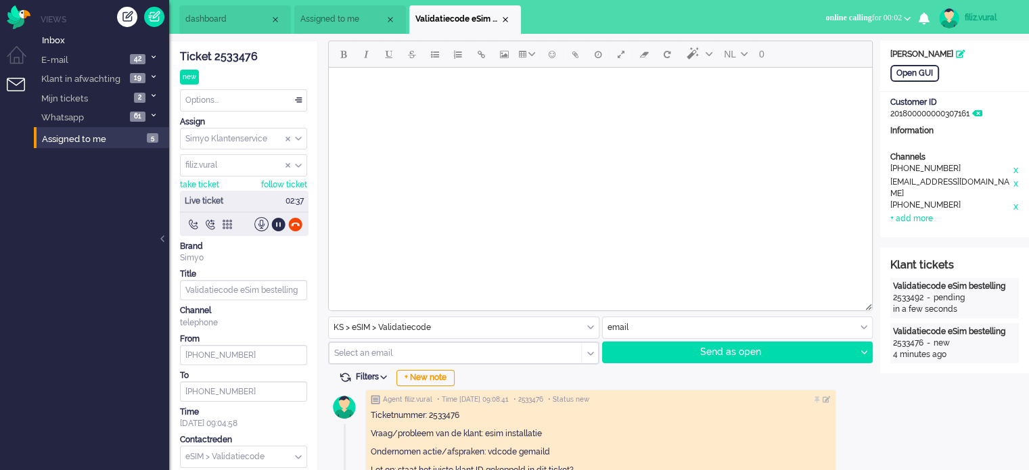
scroll to position [0, 0]
click at [298, 226] on div at bounding box center [295, 224] width 14 height 14
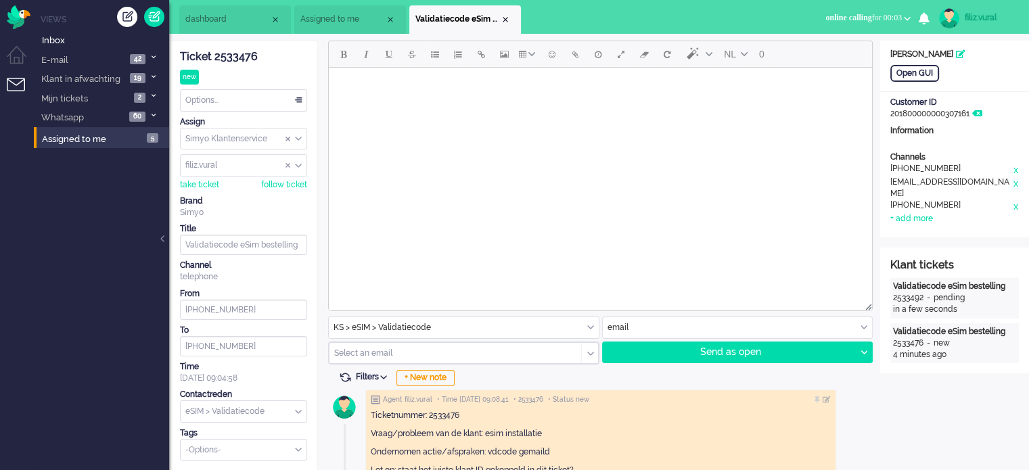
click at [279, 102] on div "Options..." at bounding box center [244, 100] width 126 height 21
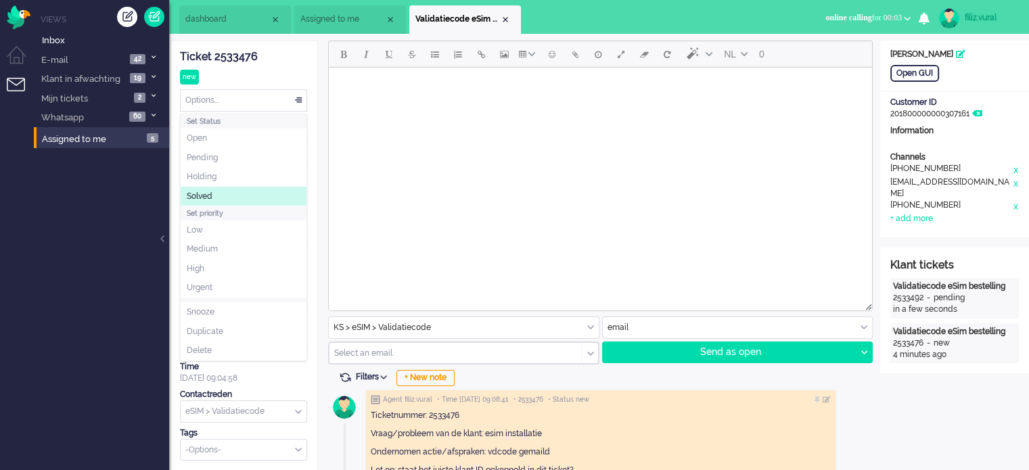
click at [245, 195] on li "Solved" at bounding box center [244, 197] width 126 height 20
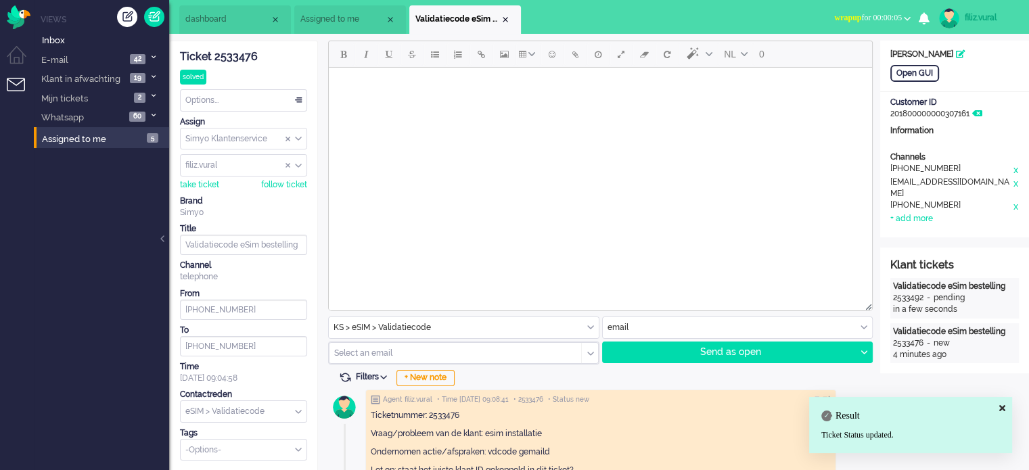
click at [834, 16] on span "wrapup" at bounding box center [847, 17] width 27 height 9
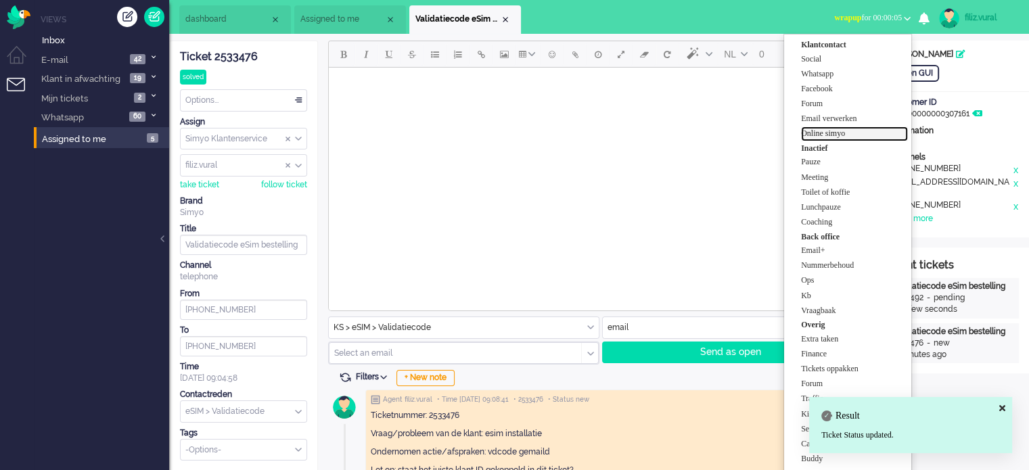
click at [843, 130] on label "Online simyo" at bounding box center [854, 133] width 107 height 11
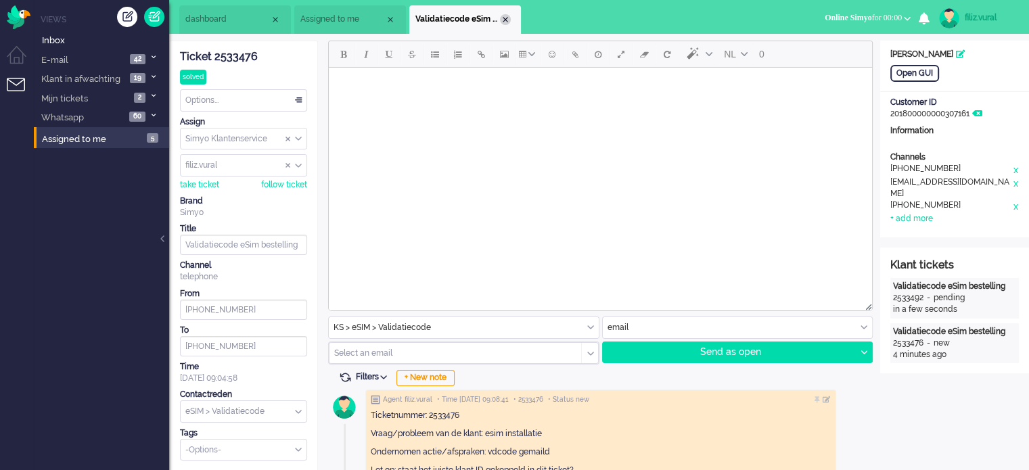
click at [507, 21] on div "Close tab" at bounding box center [505, 19] width 11 height 11
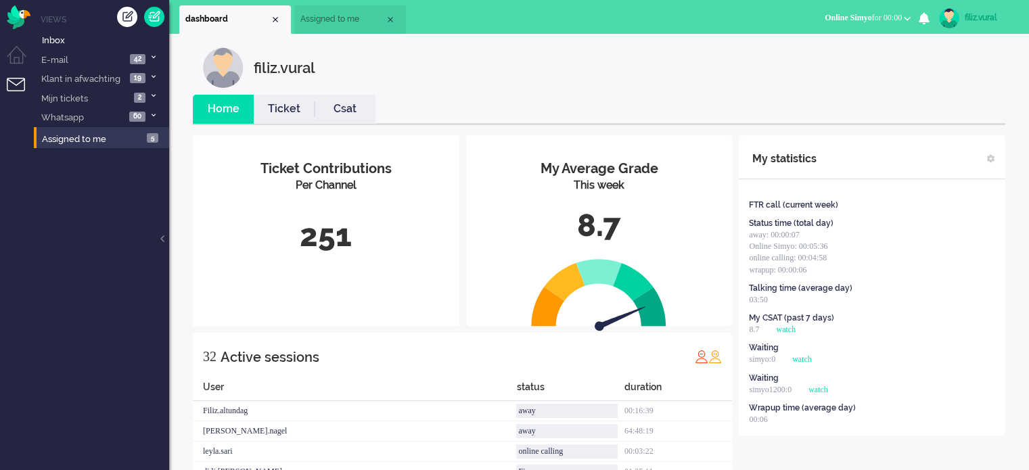
click at [327, 99] on li "Csat" at bounding box center [344, 109] width 61 height 29
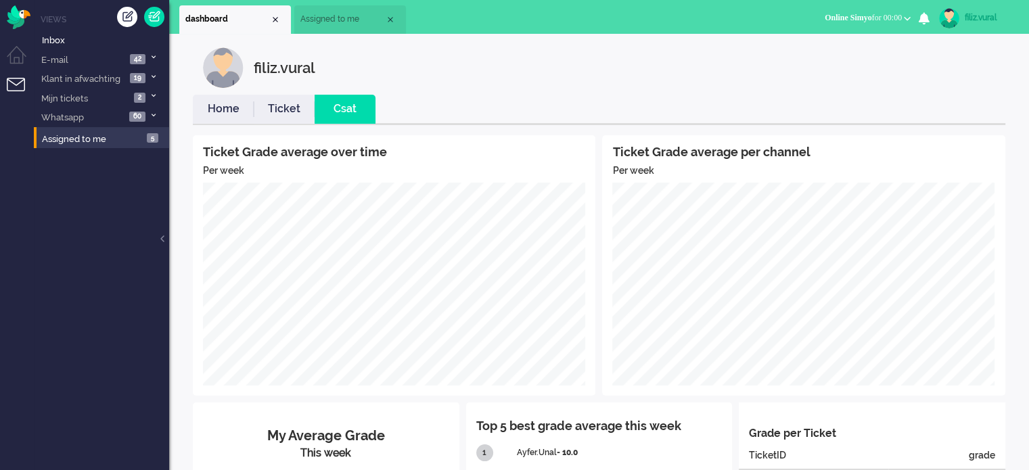
click at [216, 110] on link "Home" at bounding box center [223, 109] width 61 height 16
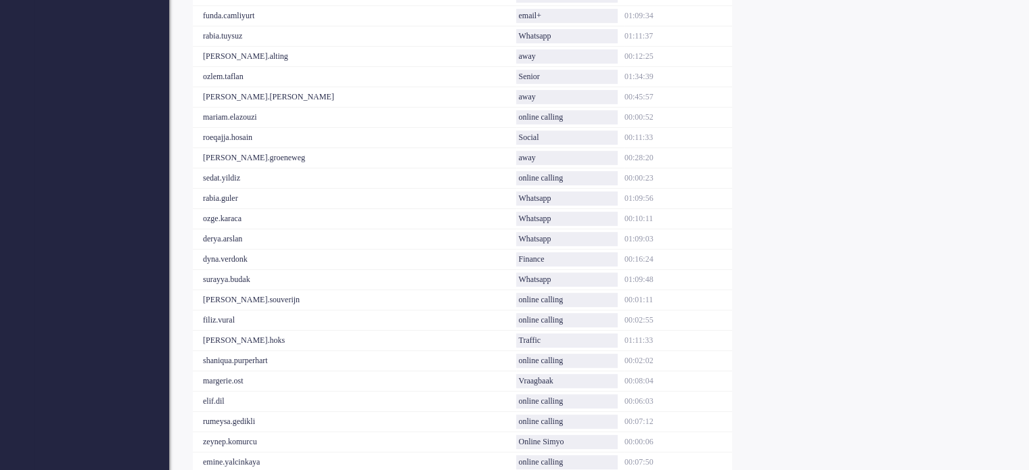
scroll to position [617, 0]
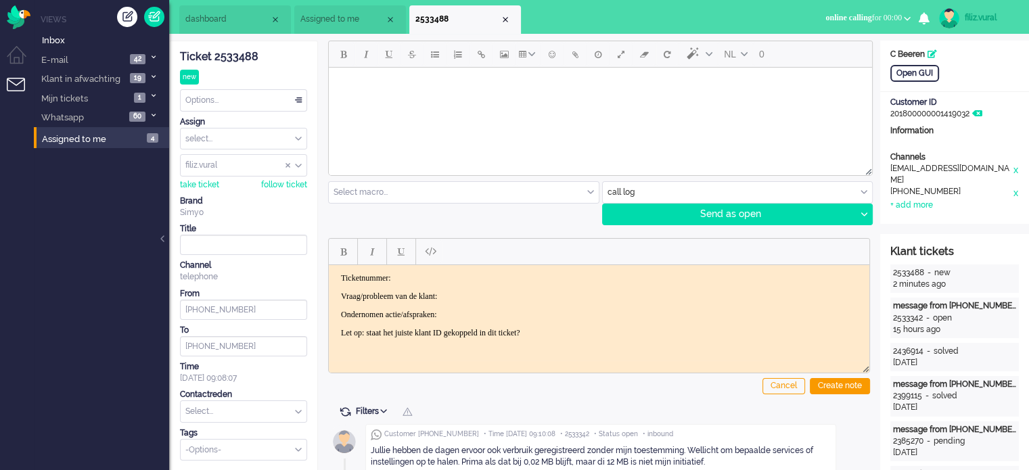
drag, startPoint x: 229, startPoint y: 48, endPoint x: 233, endPoint y: 60, distance: 12.6
click at [229, 48] on div "Ticket 2533488 new Watching Options... Set Status Open Pending Holding Solved S…" at bounding box center [243, 250] width 127 height 419
click at [466, 276] on p "Ticketnummer:" at bounding box center [599, 278] width 516 height 10
click at [290, 164] on span "Assign User" at bounding box center [290, 165] width 10 height 9
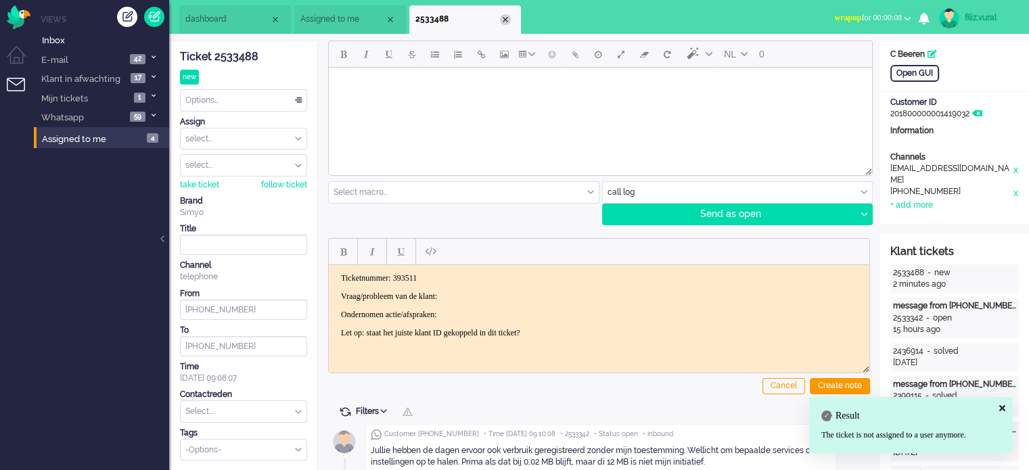
click at [506, 15] on div "Close tab" at bounding box center [505, 19] width 11 height 11
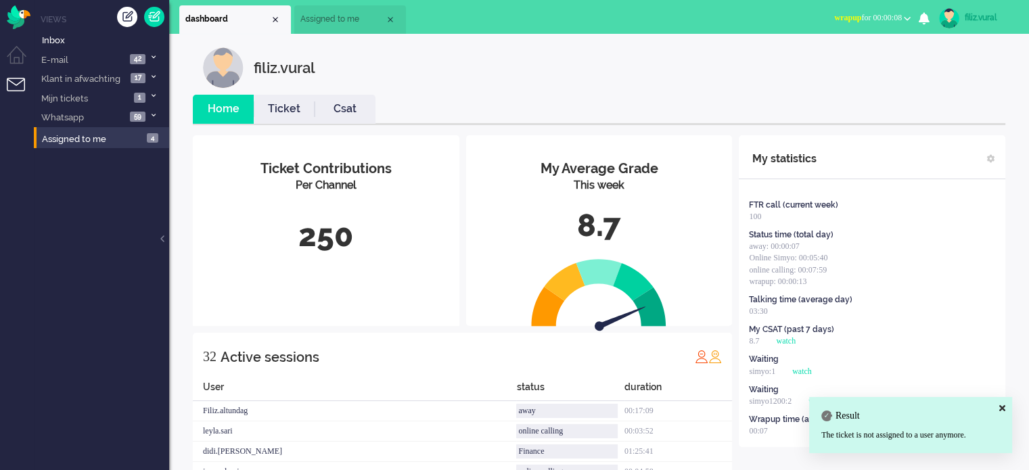
click at [350, 97] on li "Csat" at bounding box center [344, 109] width 61 height 29
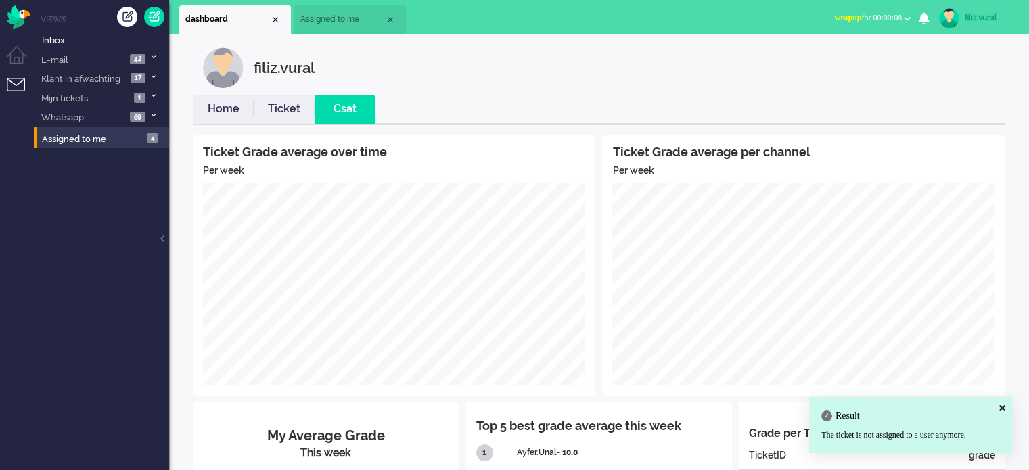
click at [239, 111] on link "Home" at bounding box center [223, 109] width 61 height 16
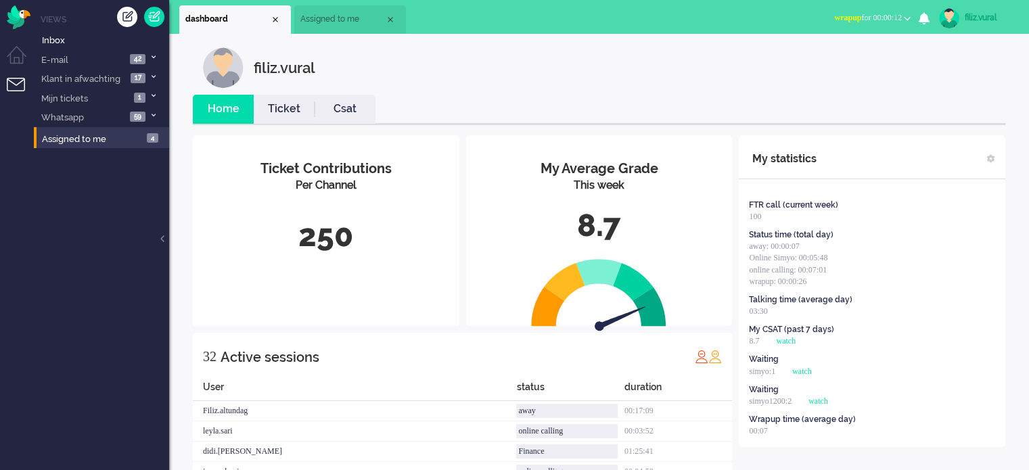
click at [882, 16] on span "wrapup for 00:00:12" at bounding box center [868, 17] width 68 height 9
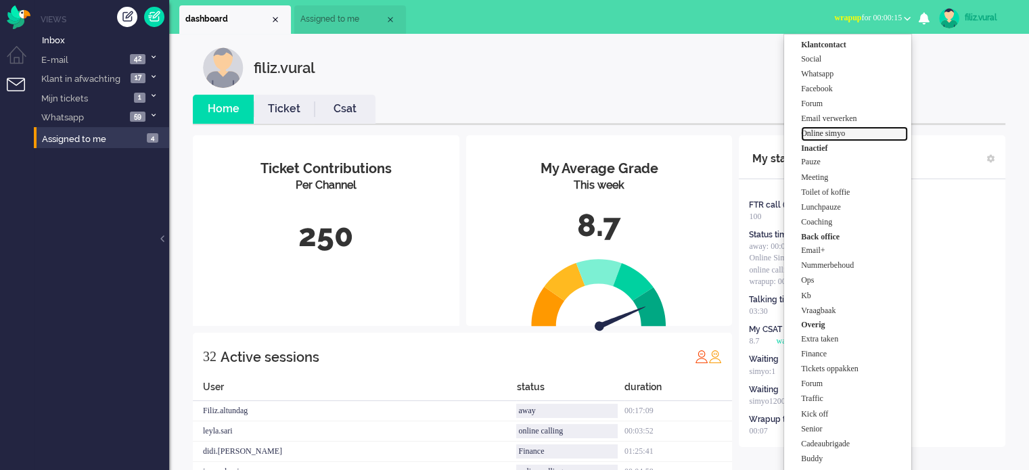
click at [853, 131] on label "Online simyo" at bounding box center [854, 133] width 107 height 11
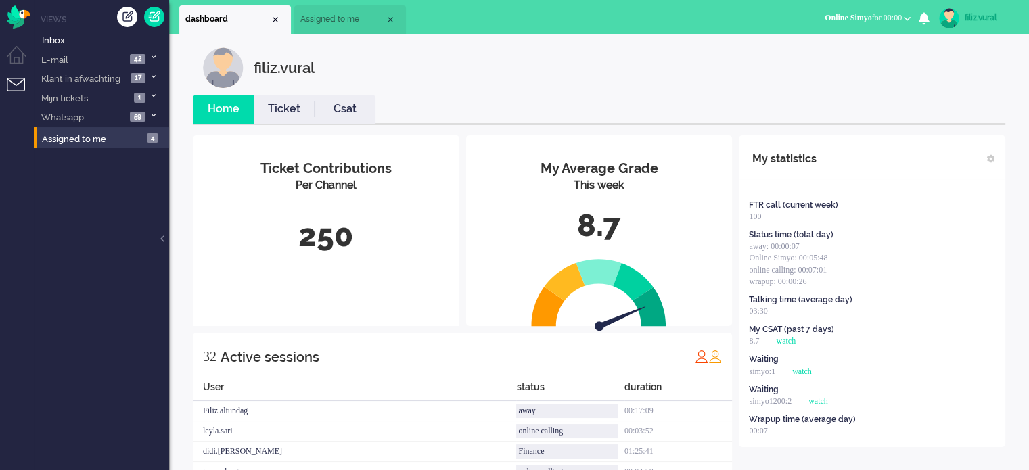
click at [365, 18] on span "Assigned to me" at bounding box center [342, 19] width 85 height 11
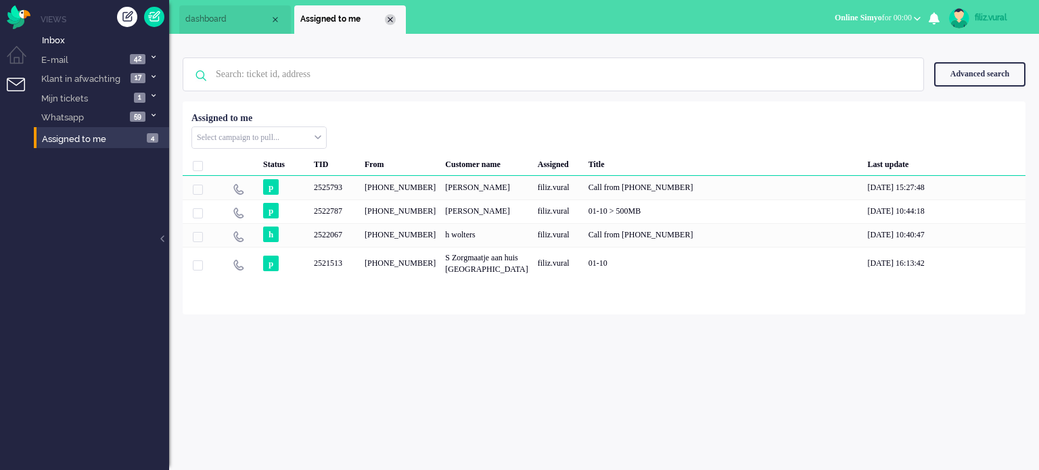
click at [388, 19] on div "Close tab" at bounding box center [390, 19] width 11 height 11
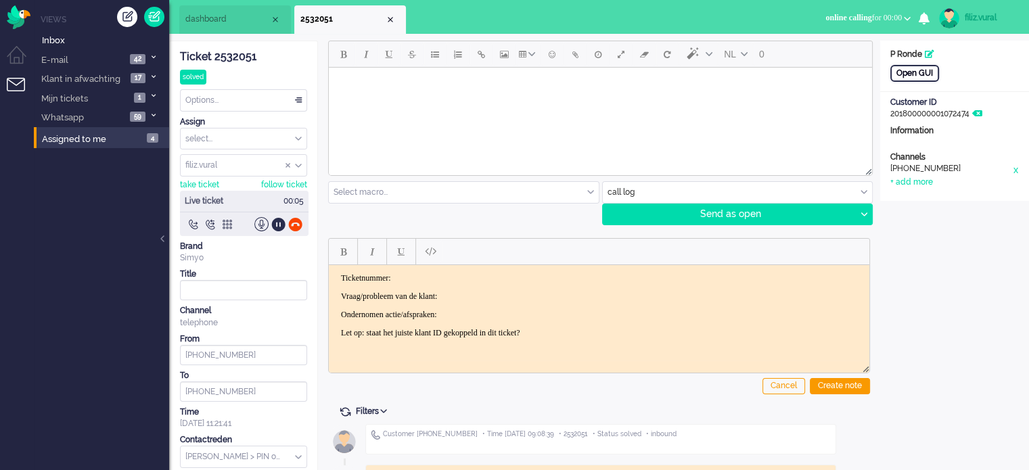
click at [908, 76] on div "Open GUI" at bounding box center [914, 73] width 49 height 17
click at [925, 181] on div "+ add more" at bounding box center [911, 182] width 43 height 11
click at [920, 202] on input at bounding box center [954, 212] width 128 height 20
paste input "630158744"
type input "+31630158744"
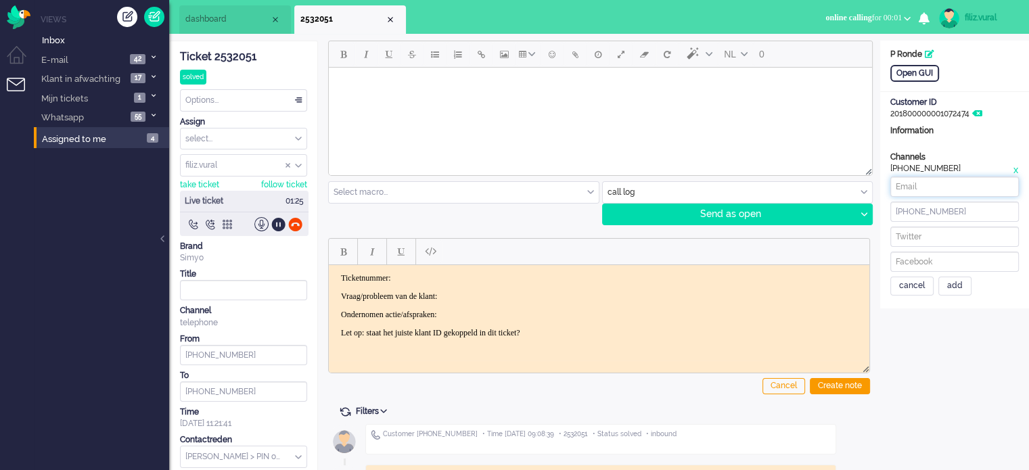
click at [985, 194] on input at bounding box center [954, 187] width 128 height 20
paste input "petrateronde@gmail.com"
type input "petrateronde@gmail.com"
click at [945, 287] on div "add" at bounding box center [954, 286] width 33 height 19
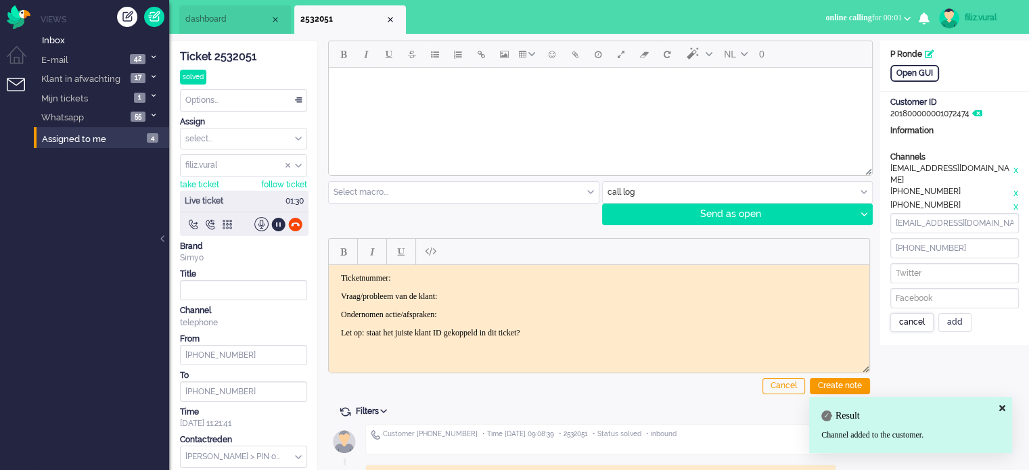
click at [904, 319] on div "cancel" at bounding box center [911, 322] width 43 height 19
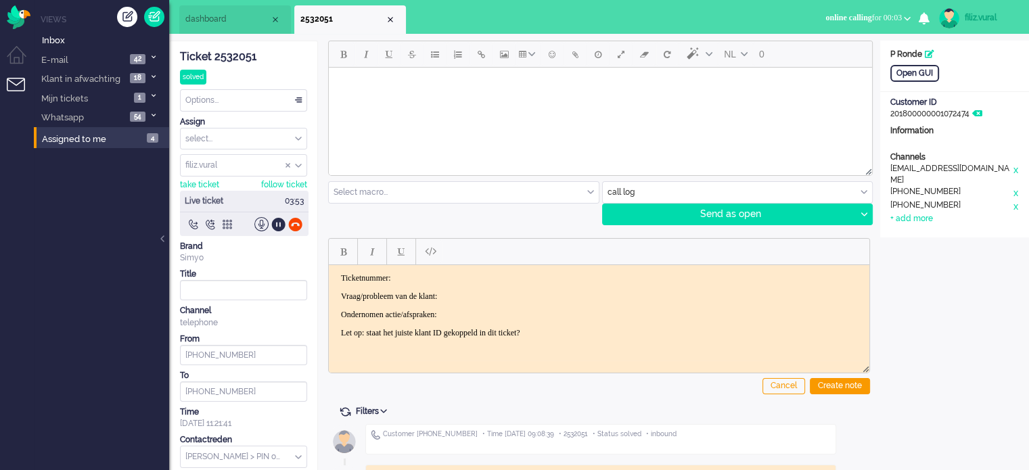
click at [234, 59] on div "Ticket 2532051" at bounding box center [243, 57] width 127 height 16
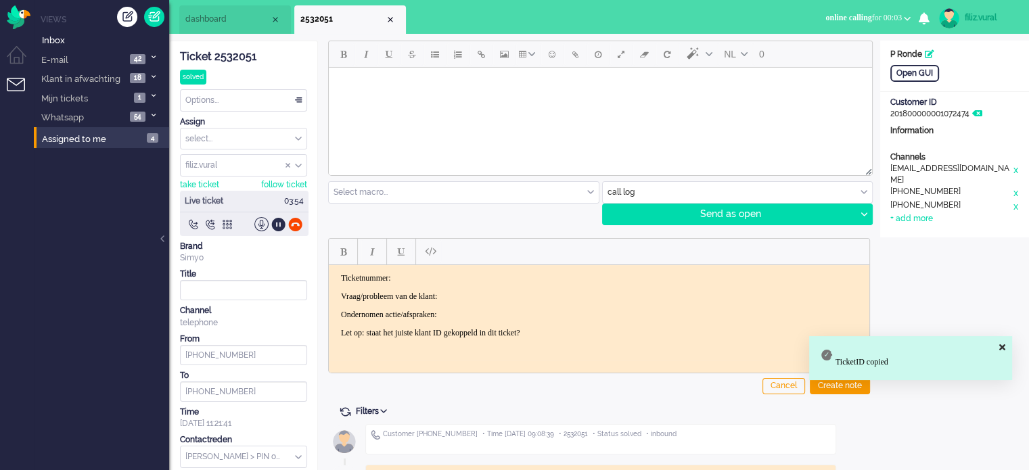
click at [465, 274] on p "Ticketnummer:" at bounding box center [599, 278] width 516 height 10
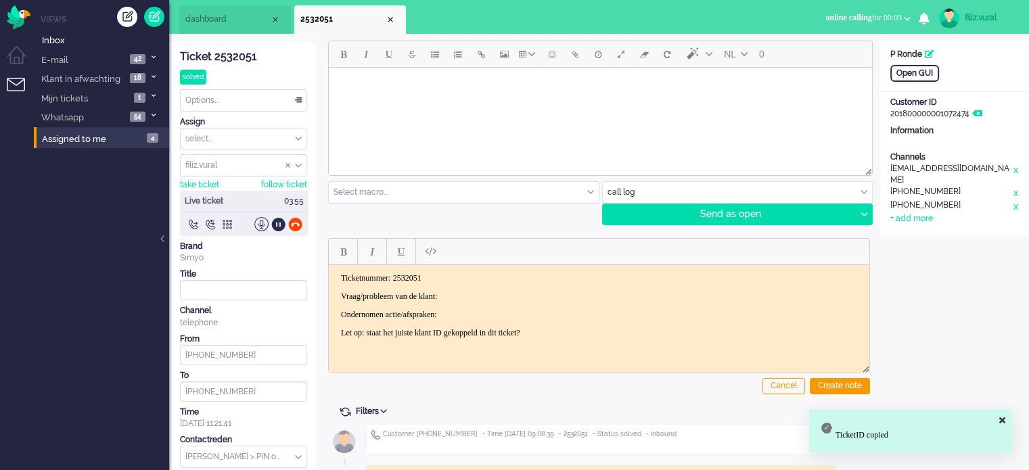
click at [486, 289] on body "Ticketnummer: 2532051 Vraag/probleem van de klant: Ondernomen actie/afspraken: …" at bounding box center [599, 305] width 530 height 65
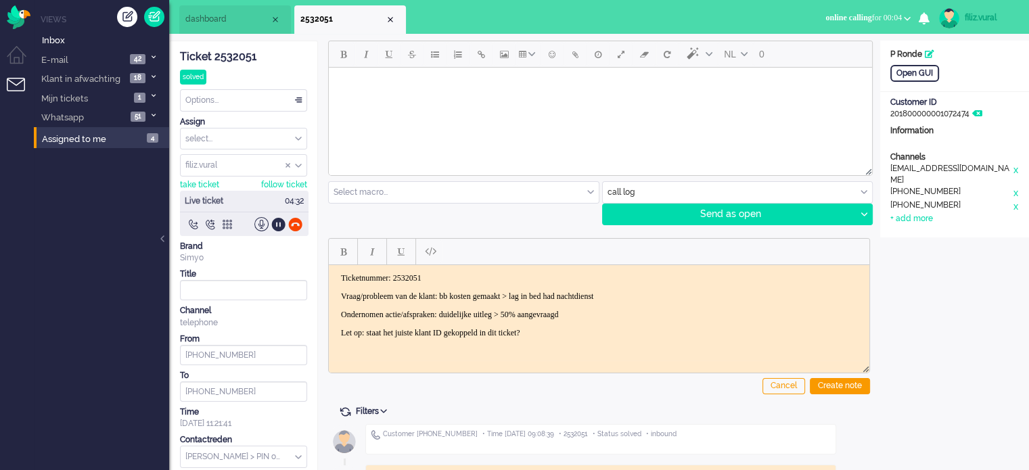
click at [573, 313] on p "Ondernomen actie/afspraken: duidelijke uitleg > 50% aangevraagd" at bounding box center [599, 314] width 516 height 10
click at [235, 26] on li "dashboard" at bounding box center [235, 19] width 112 height 28
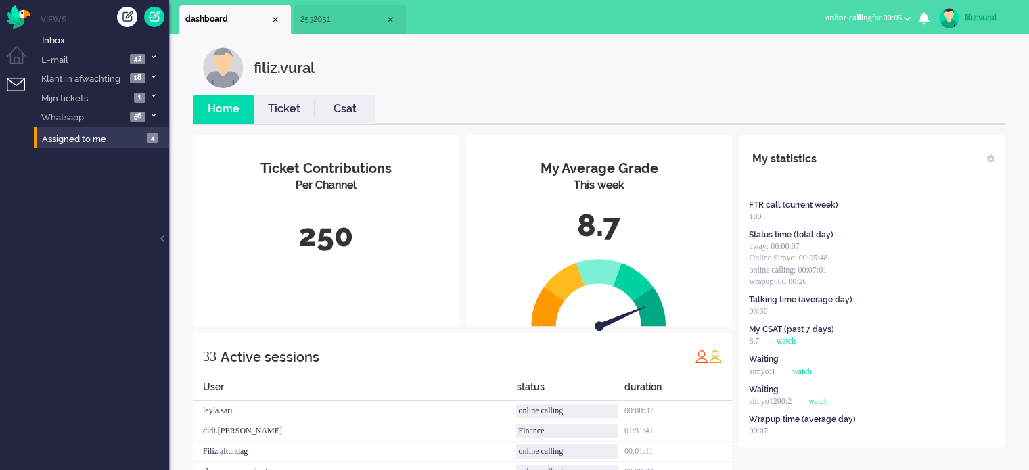
click at [279, 99] on li "Ticket" at bounding box center [284, 109] width 61 height 29
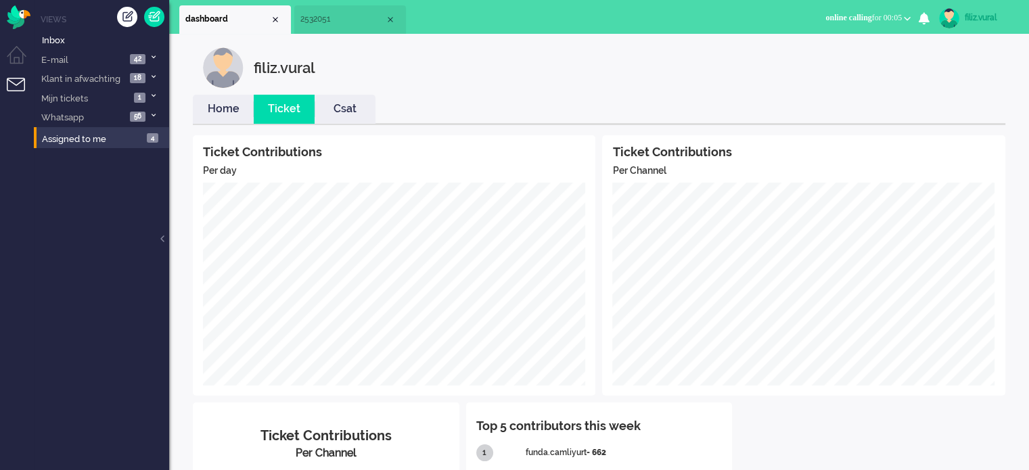
click at [219, 114] on link "Home" at bounding box center [223, 109] width 61 height 16
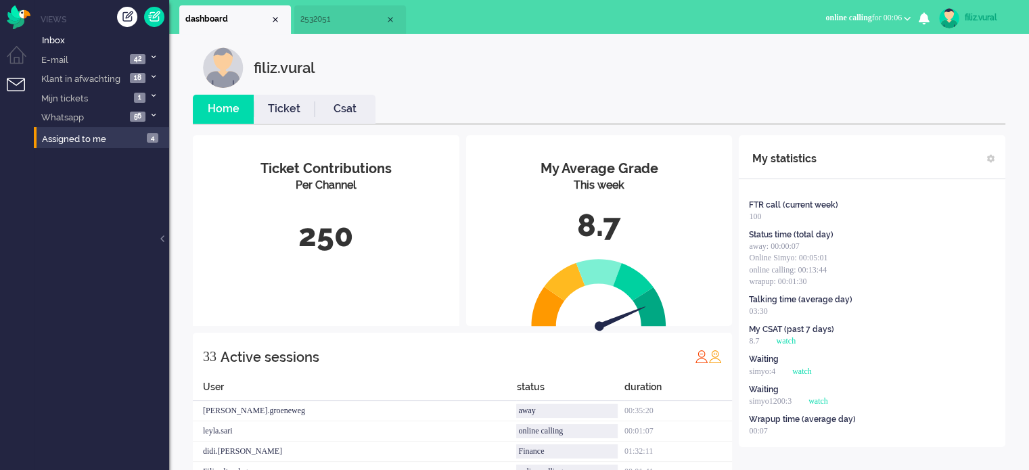
click at [321, 32] on li "2532051" at bounding box center [350, 19] width 112 height 28
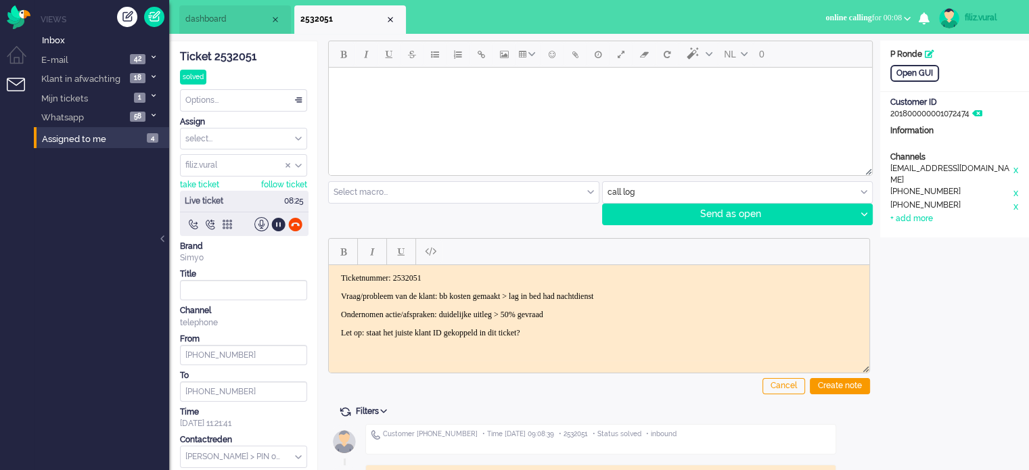
scroll to position [158, 0]
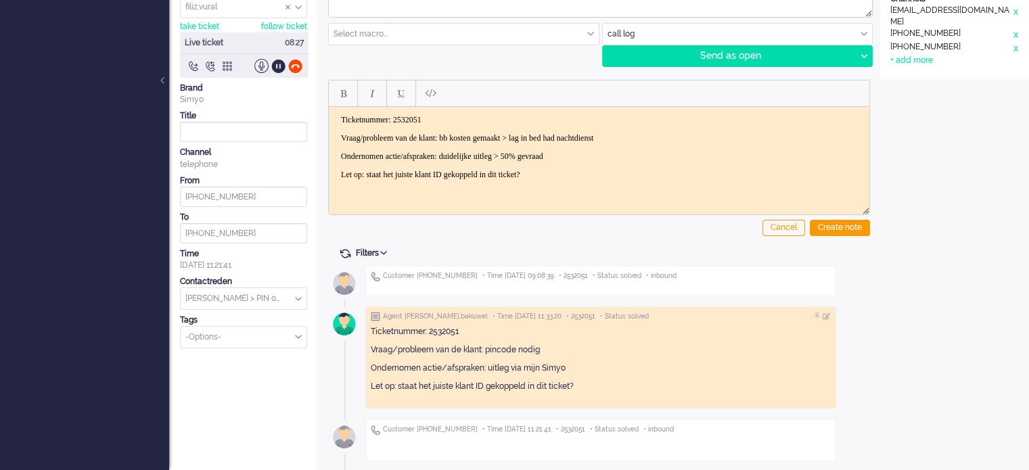
click at [592, 156] on p "Ondernomen actie/afspraken: duidelijke uitleg > 50% gevraad" at bounding box center [599, 156] width 516 height 10
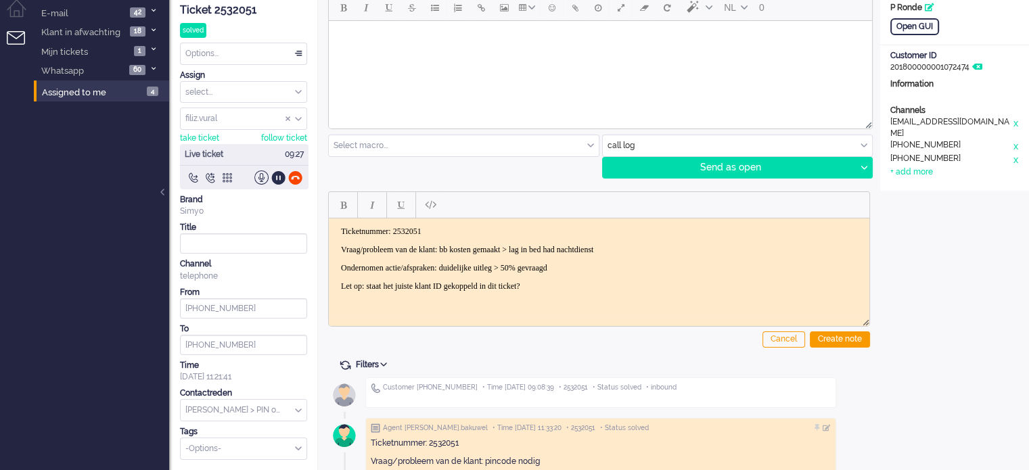
scroll to position [0, 0]
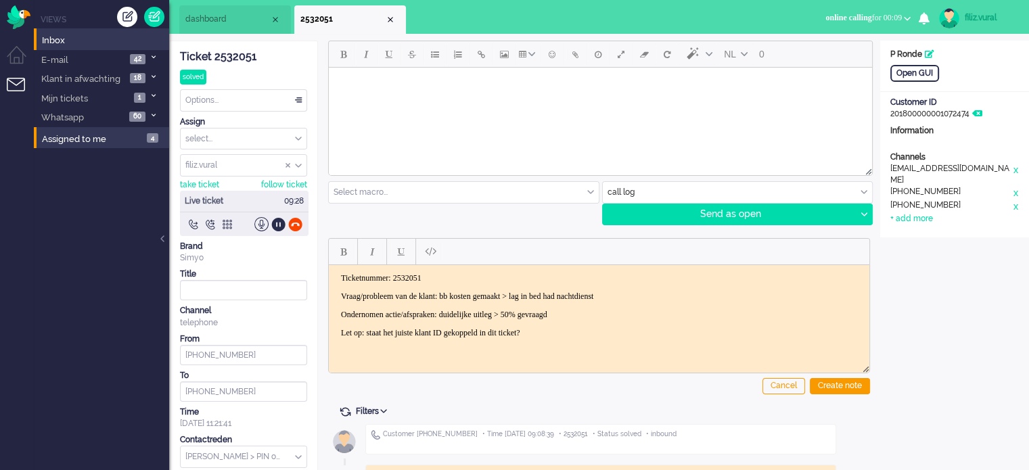
click at [75, 43] on link "Inbox" at bounding box center [104, 39] width 130 height 15
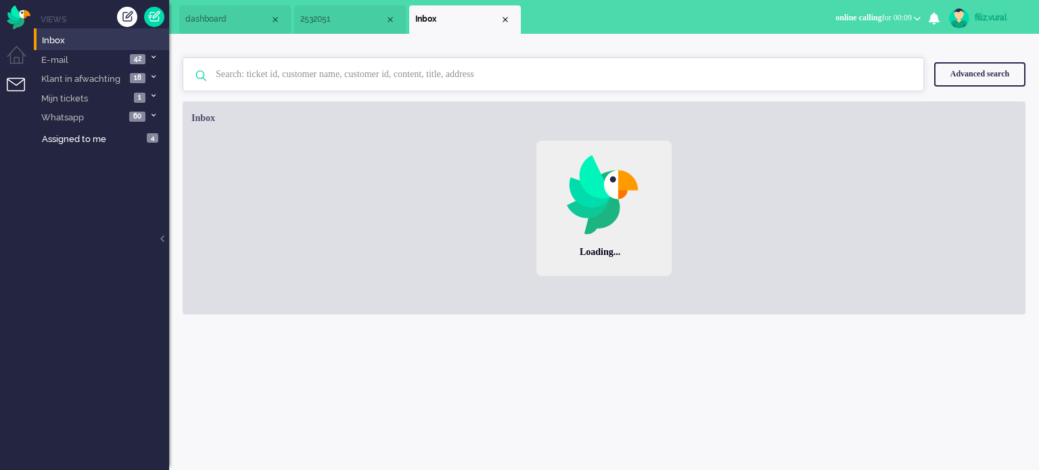
click at [454, 60] on input "text" at bounding box center [555, 74] width 699 height 32
paste input "2532747"
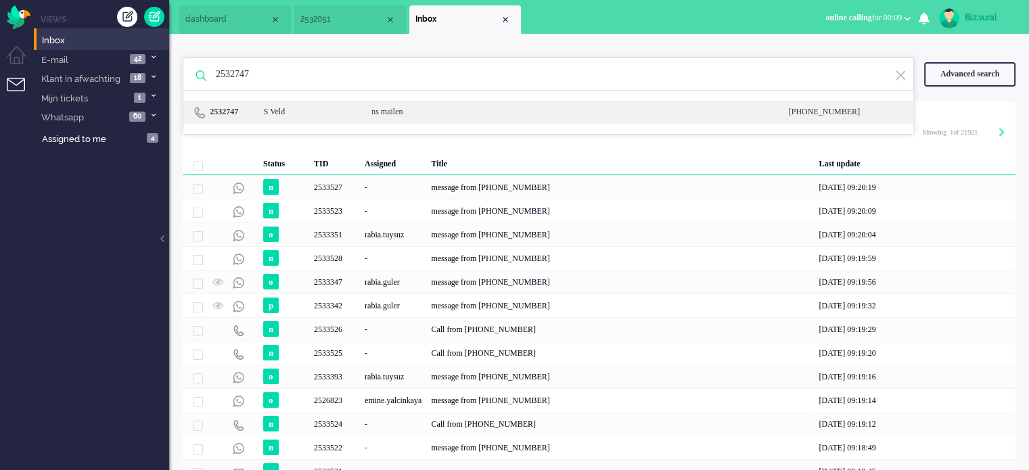
click at [393, 106] on div "ns mailen" at bounding box center [569, 111] width 417 height 11
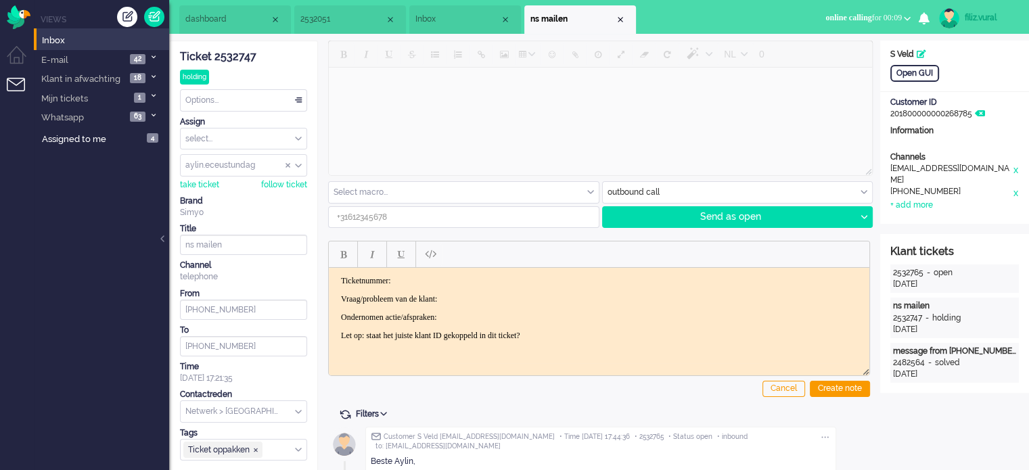
click at [454, 24] on span "Inbox" at bounding box center [457, 19] width 85 height 11
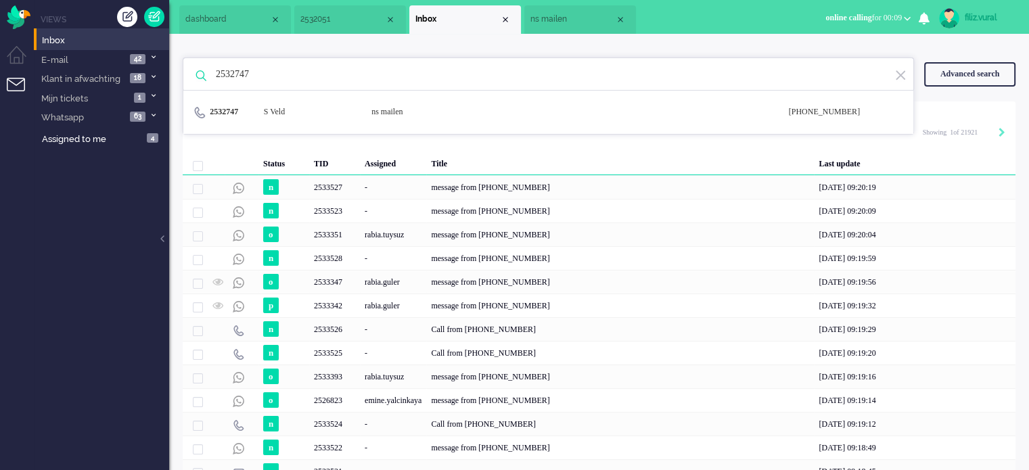
drag, startPoint x: 299, startPoint y: 76, endPoint x: 214, endPoint y: 78, distance: 84.6
click at [214, 78] on input "2532747" at bounding box center [550, 74] width 689 height 32
paste input "3"
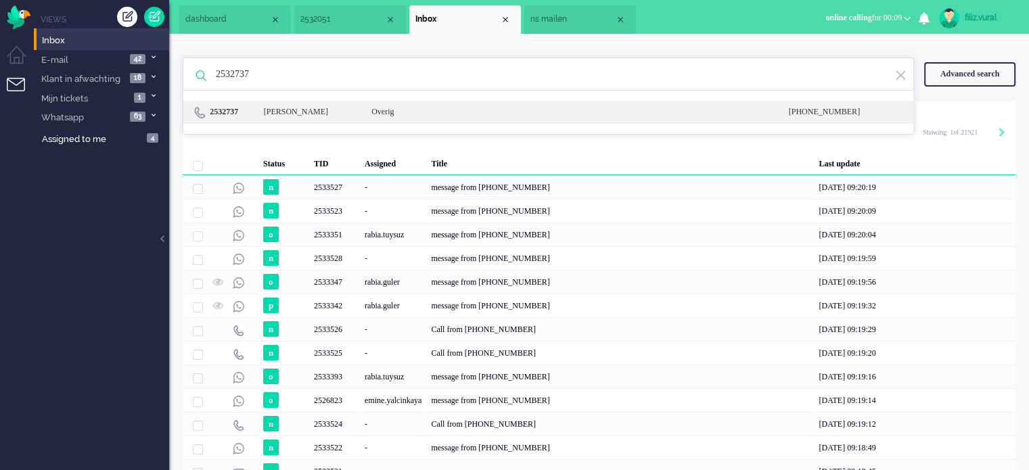
type input "2532737"
click at [331, 113] on div "[PERSON_NAME]" at bounding box center [308, 111] width 108 height 11
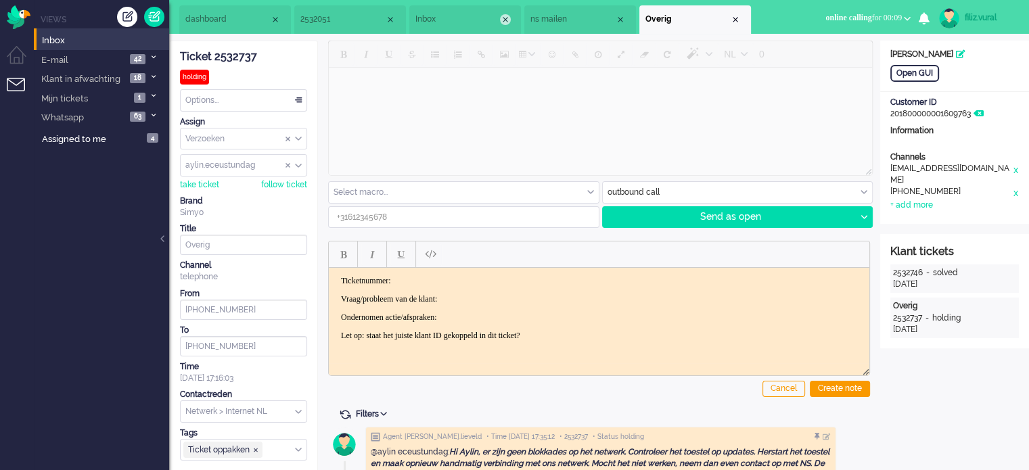
click at [506, 22] on div "Close tab" at bounding box center [505, 19] width 11 height 11
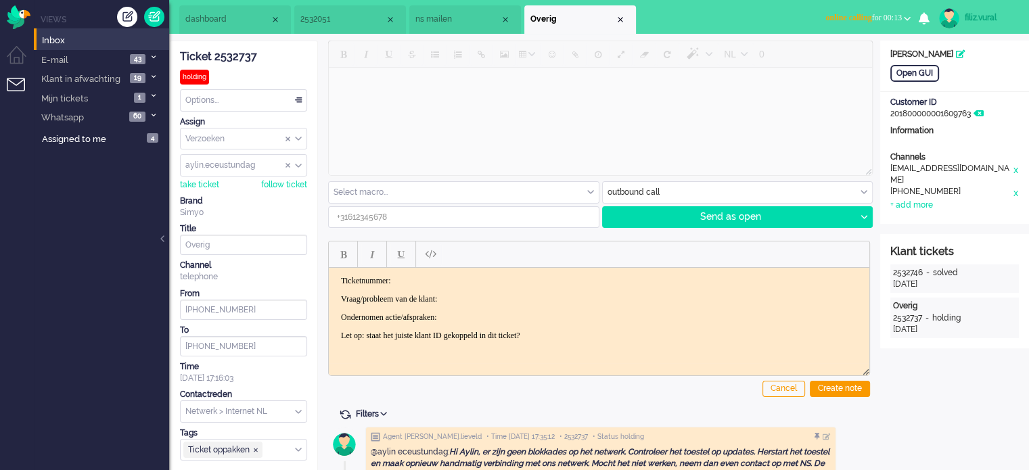
click at [243, 18] on span "dashboard" at bounding box center [227, 19] width 85 height 11
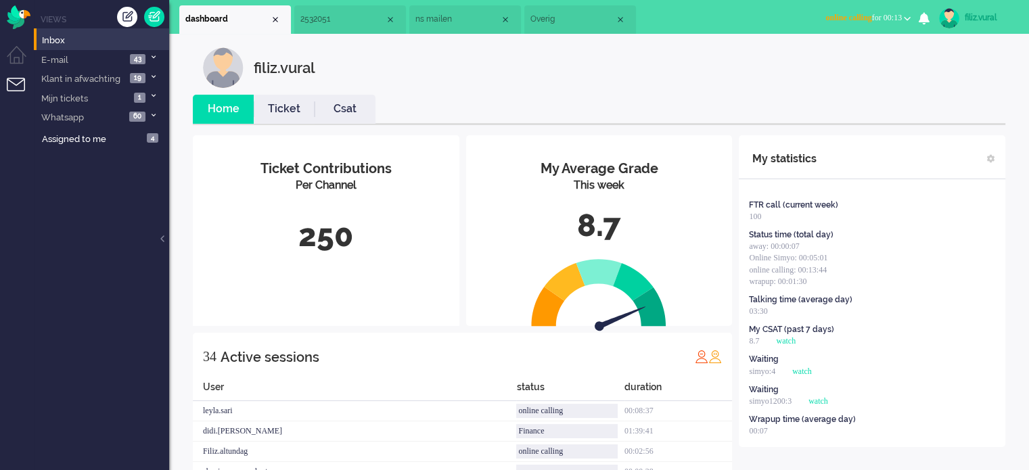
click at [310, 105] on link "Ticket" at bounding box center [284, 109] width 61 height 16
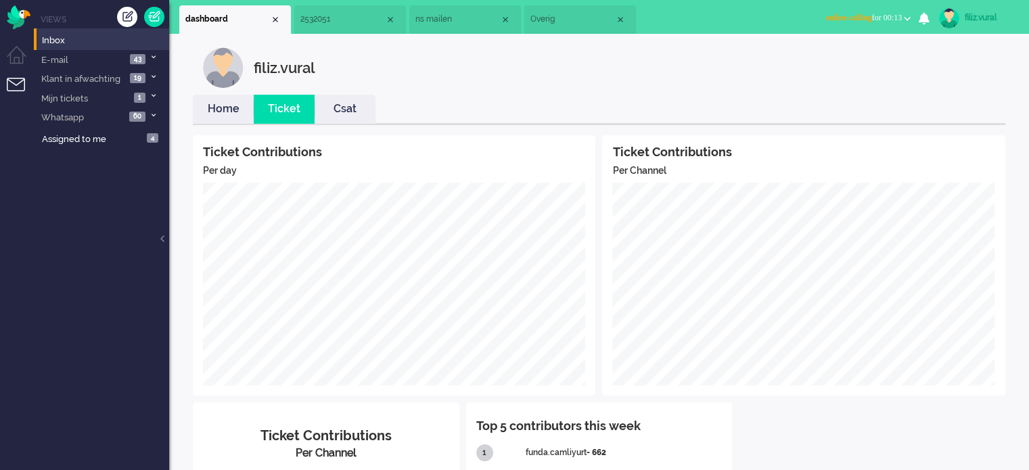
click at [341, 105] on link "Csat" at bounding box center [344, 109] width 61 height 16
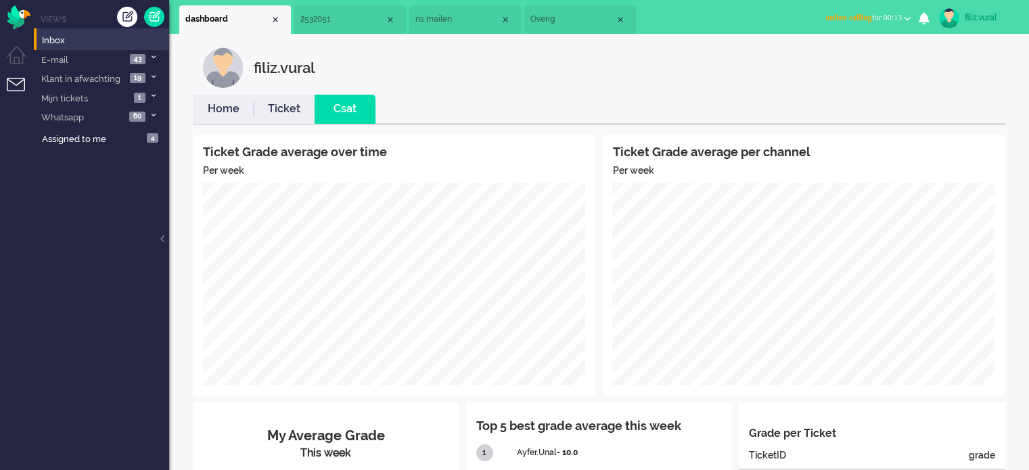
click at [203, 108] on link "Home" at bounding box center [223, 109] width 61 height 16
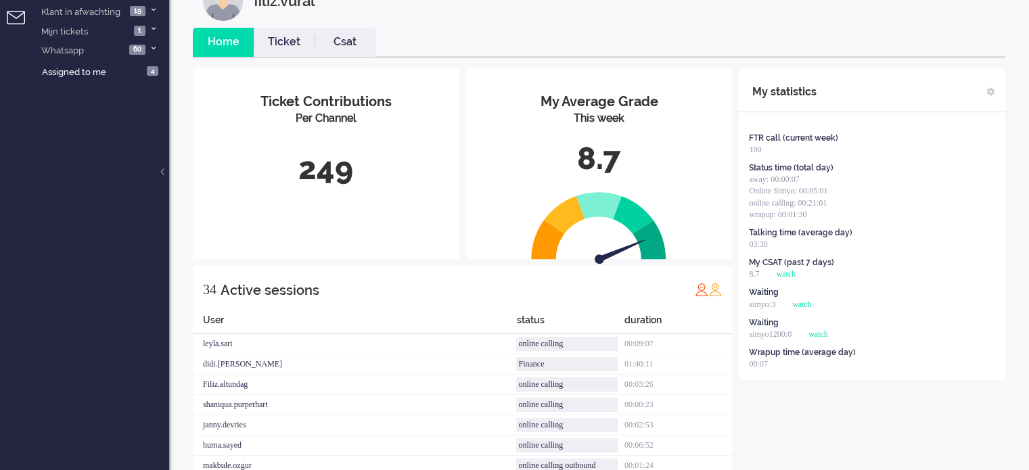
scroll to position [49, 0]
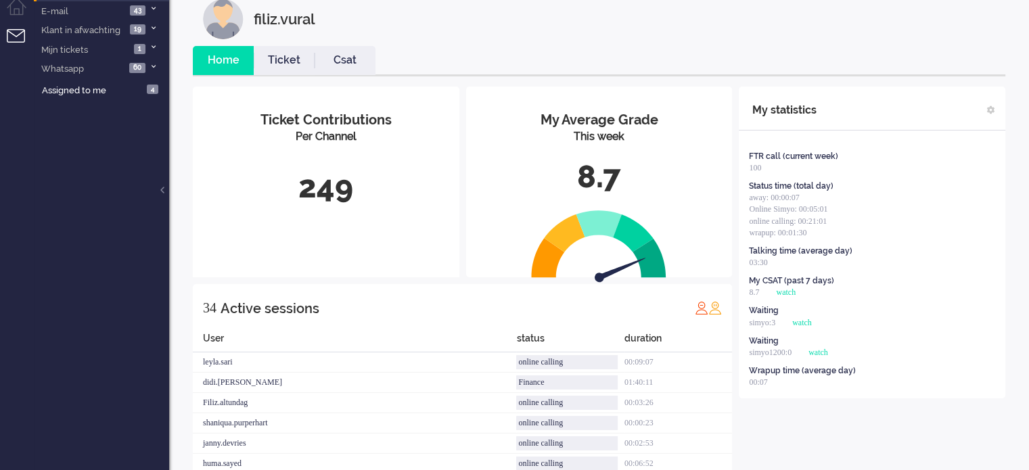
click at [346, 61] on link "Csat" at bounding box center [344, 61] width 61 height 16
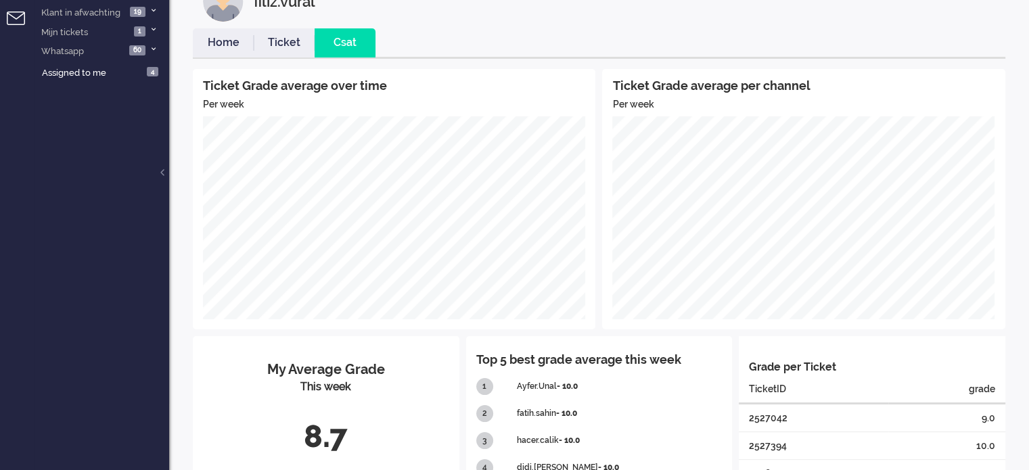
scroll to position [0, 0]
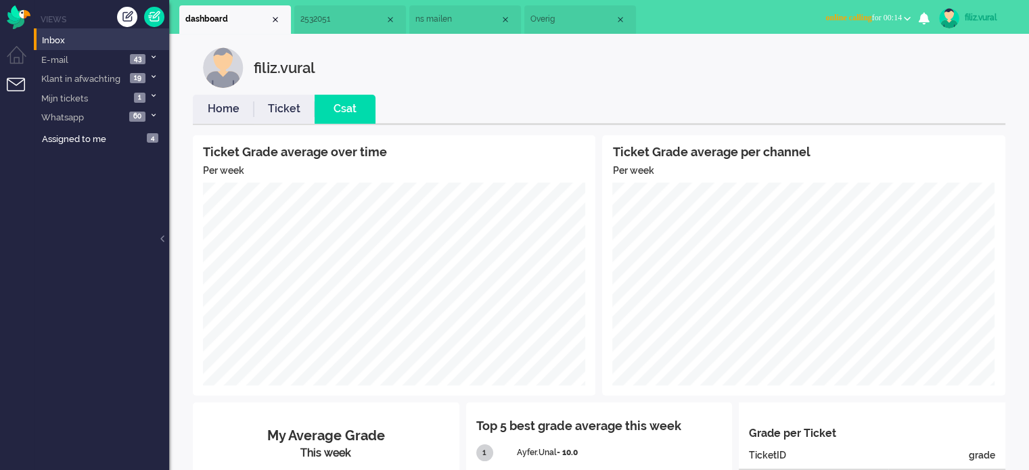
click at [281, 104] on link "Ticket" at bounding box center [284, 109] width 61 height 16
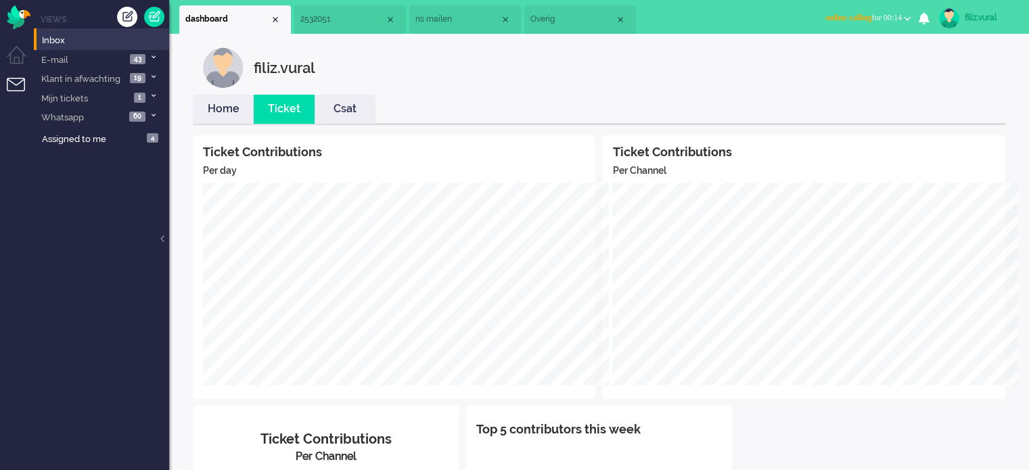
click at [222, 108] on link "Home" at bounding box center [223, 109] width 61 height 16
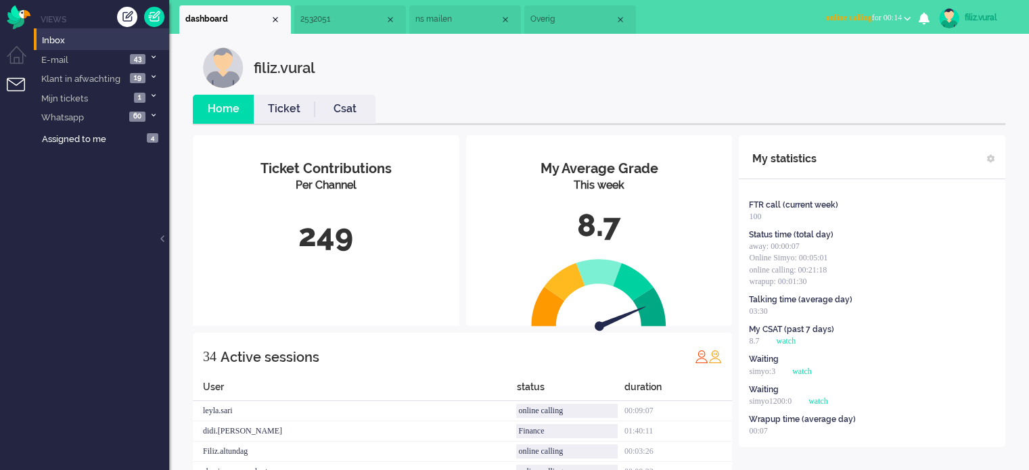
click at [576, 26] on li "Overig" at bounding box center [580, 19] width 112 height 28
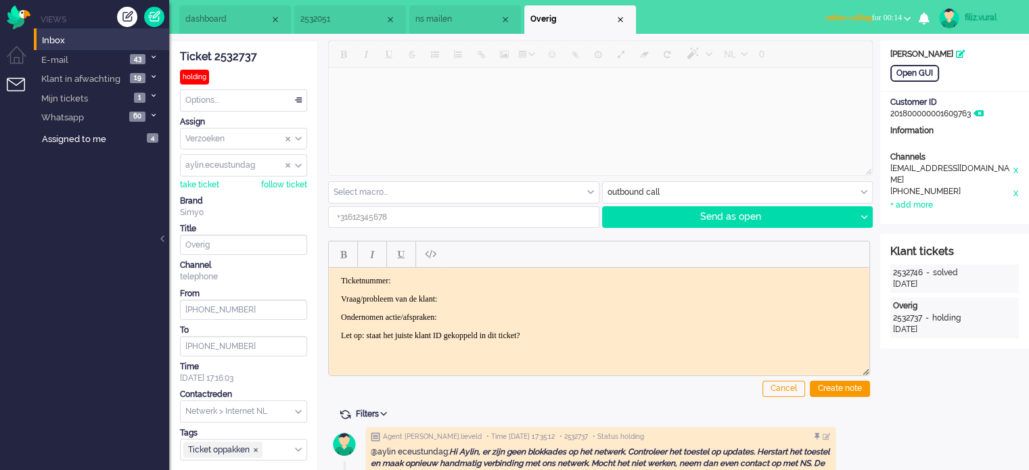
click at [321, 20] on span "2532051" at bounding box center [342, 19] width 85 height 11
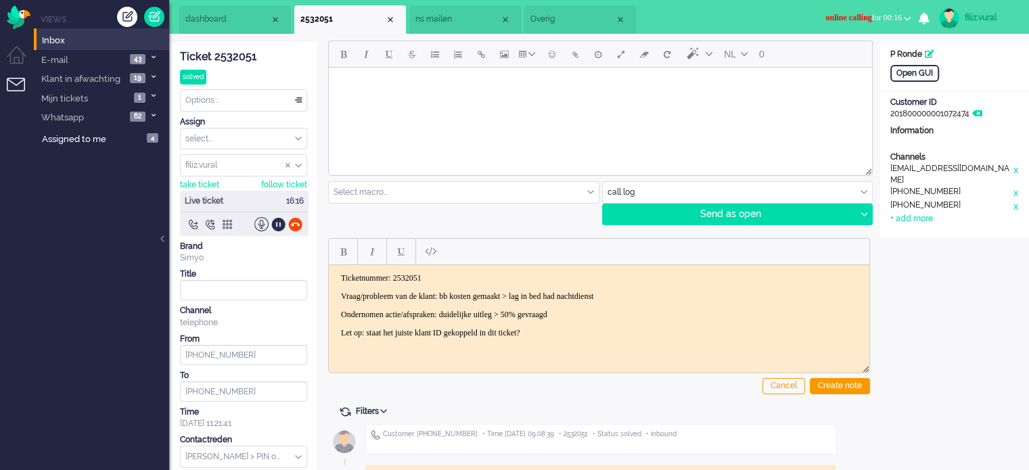
drag, startPoint x: 707, startPoint y: 291, endPoint x: 665, endPoint y: 310, distance: 46.0
click at [679, 305] on body "Ticketnummer: 2532051 Vraag/probleem van de klant: bb kosten gemaakt > lag in b…" at bounding box center [599, 305] width 530 height 65
click at [699, 298] on p "Vraag/probleem van de klant: bb kosten gemaakt > lag in bed had nachtdienst" at bounding box center [599, 296] width 516 height 10
click at [601, 304] on body "Ticketnummer: 2532051 Vraag/probleem van de klant: bb kosten gemaakt > lag in b…" at bounding box center [599, 305] width 530 height 65
click at [924, 73] on div "Open GUI" at bounding box center [914, 73] width 49 height 17
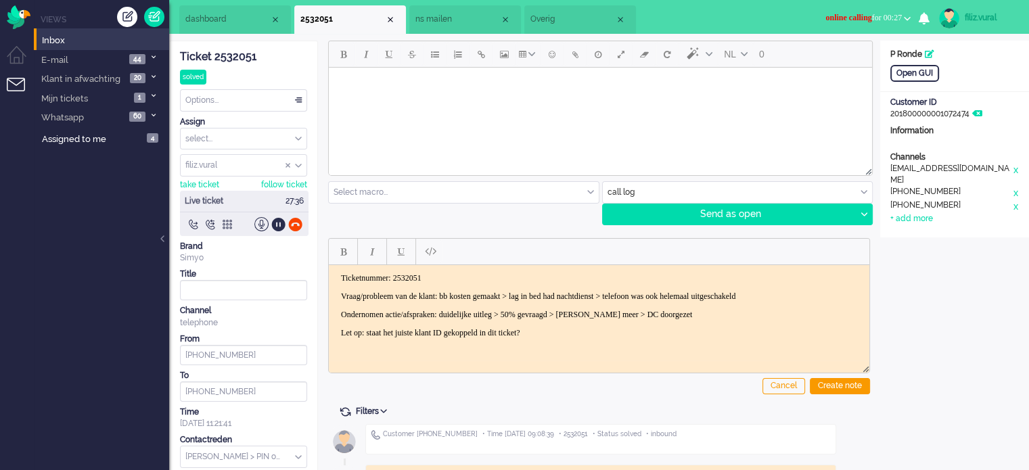
click at [788, 319] on body "Ticketnummer: 2532051 Vraag/probleem van de klant: bb kosten gemaakt > lag in b…" at bounding box center [599, 305] width 530 height 65
click at [789, 310] on p "Ondernomen actie/afspraken: duidelijke uitleg > 50% gevraagd > helaas wilt meer…" at bounding box center [599, 314] width 516 height 10
click at [849, 381] on div "Create note" at bounding box center [840, 386] width 60 height 16
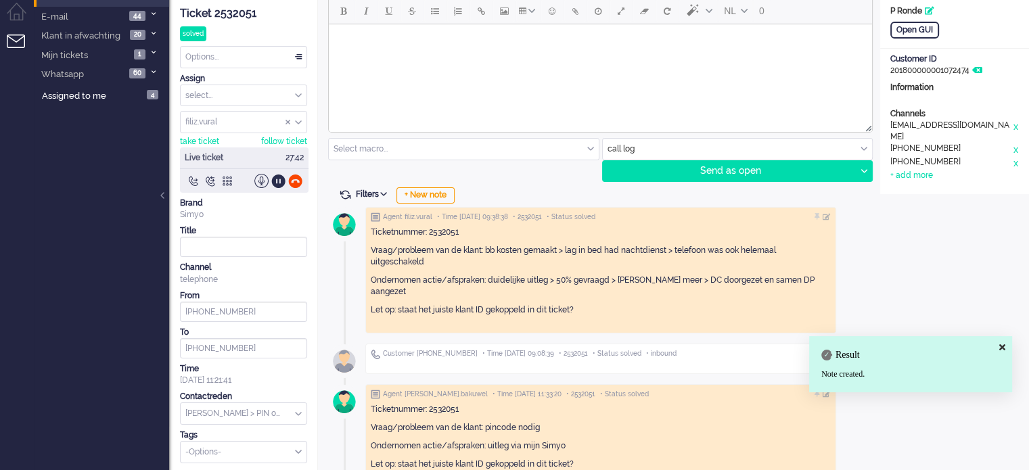
scroll to position [68, 0]
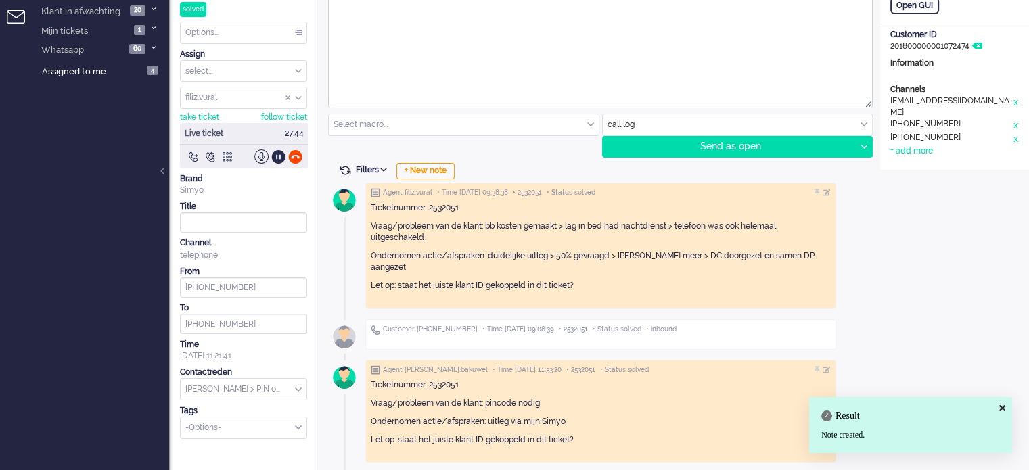
click at [283, 393] on input "text" at bounding box center [244, 389] width 126 height 21
type input "c"
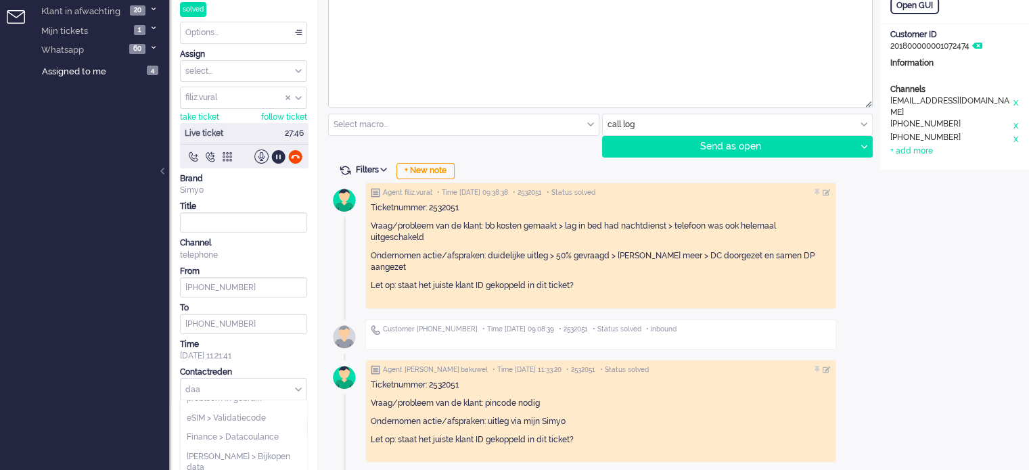
scroll to position [0, 0]
type input "datac"
click at [275, 413] on span "Finance > Datacoulance" at bounding box center [233, 409] width 92 height 11
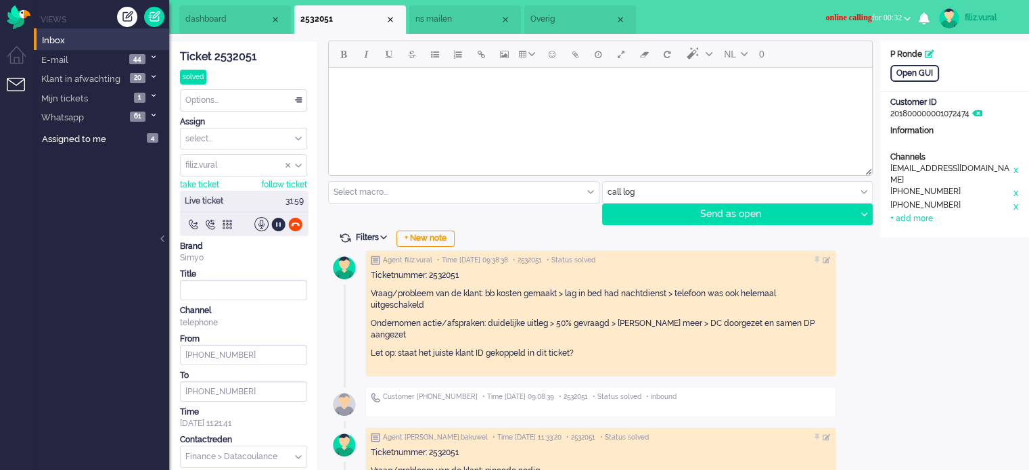
click at [233, 21] on span "dashboard" at bounding box center [227, 19] width 85 height 11
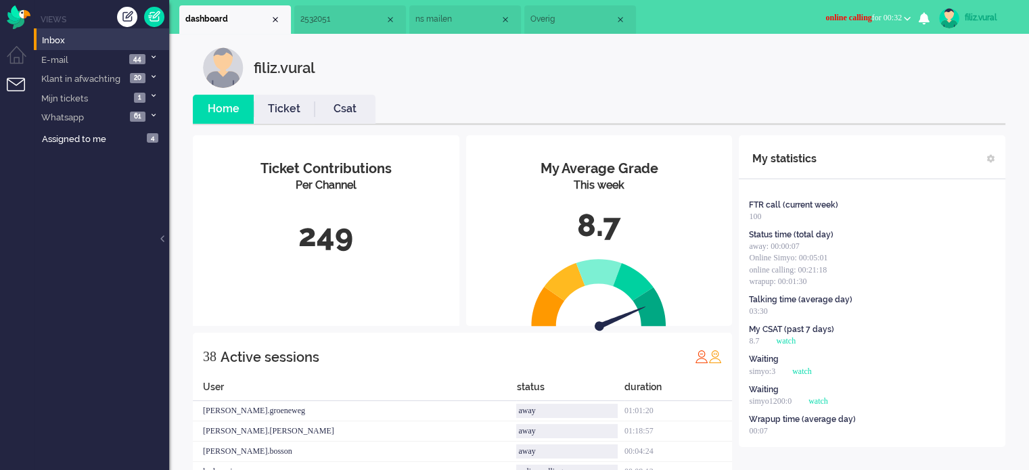
click at [367, 108] on link "Csat" at bounding box center [344, 109] width 61 height 16
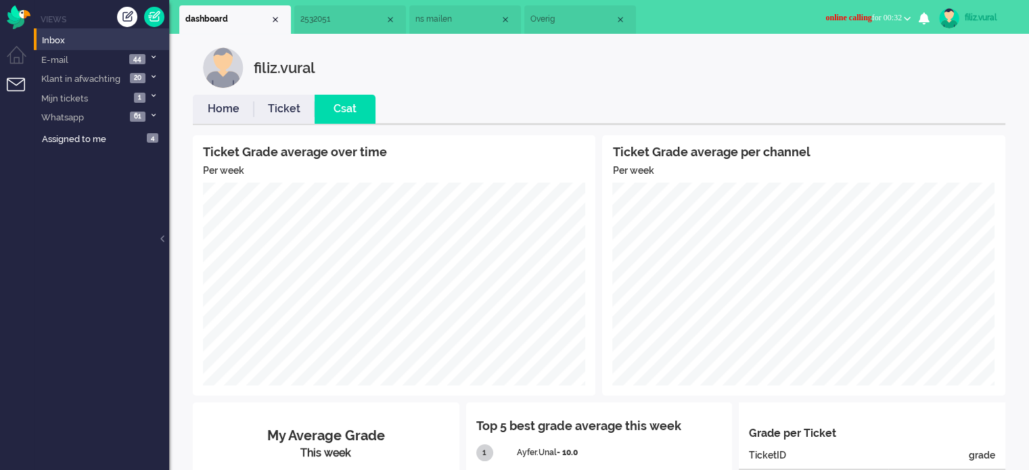
click at [228, 101] on link "Home" at bounding box center [223, 109] width 61 height 16
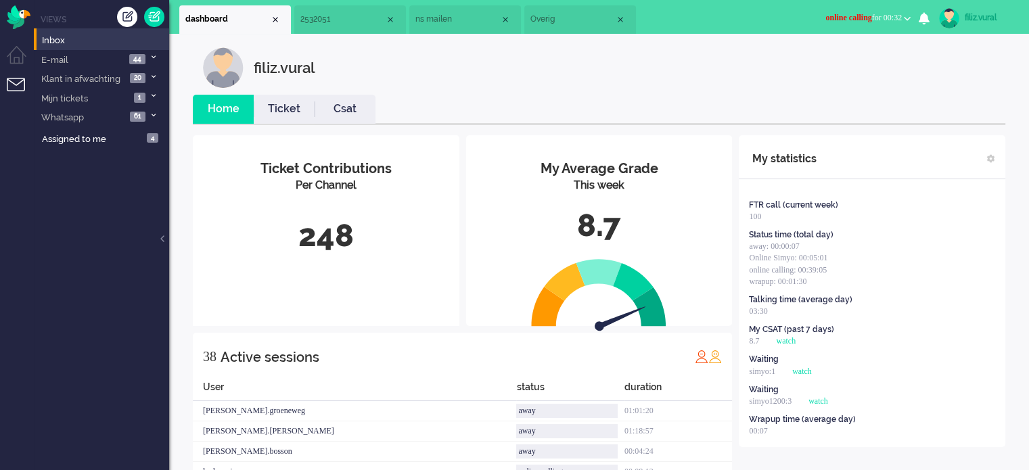
click at [333, 114] on link "Csat" at bounding box center [344, 109] width 61 height 16
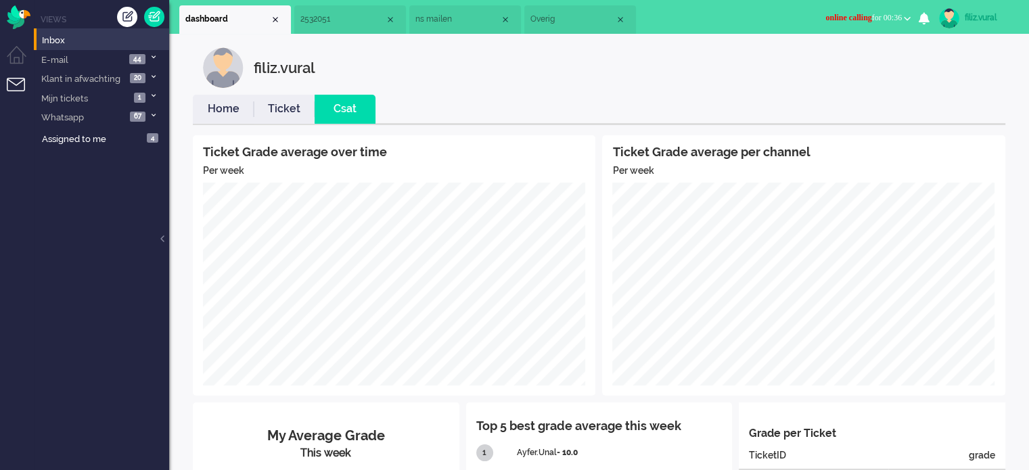
click at [565, 28] on li "Overig" at bounding box center [580, 19] width 112 height 28
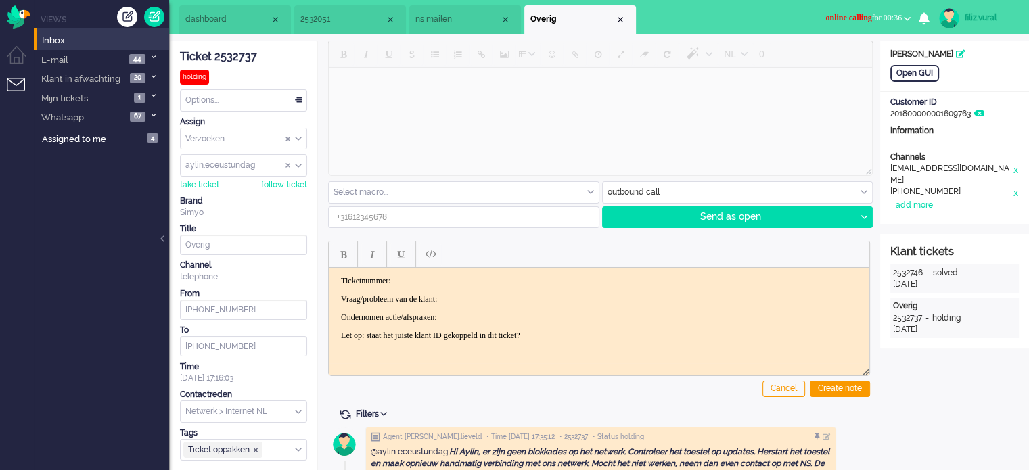
click at [351, 26] on li "2532051" at bounding box center [350, 19] width 112 height 28
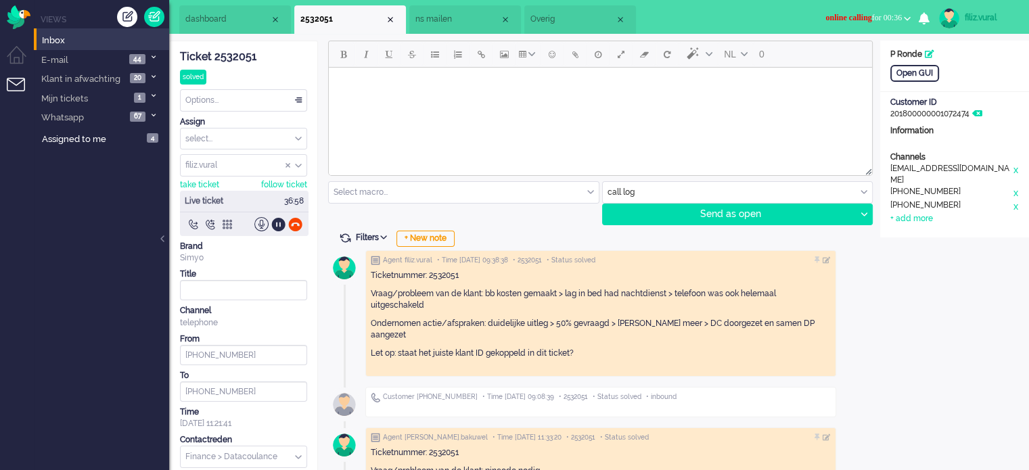
click at [579, 19] on span "Overig" at bounding box center [572, 19] width 85 height 11
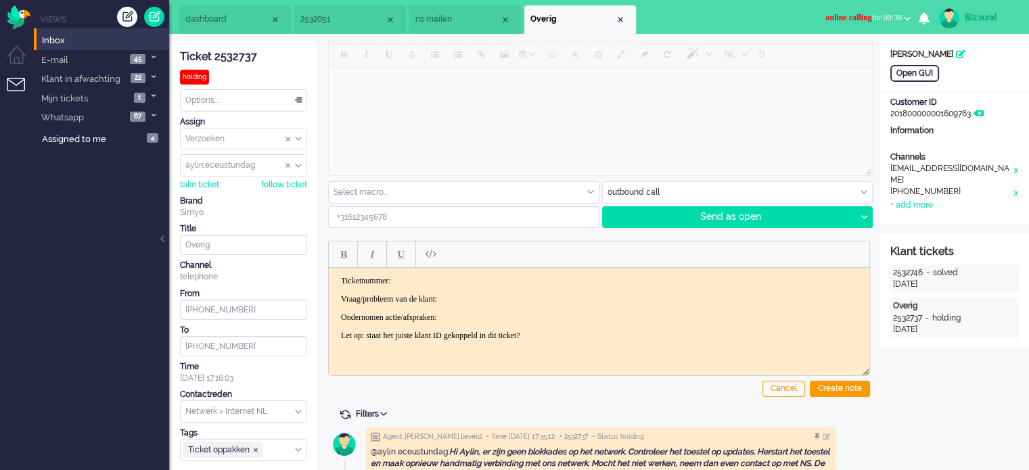
click at [461, 28] on li "ns mailen" at bounding box center [465, 19] width 112 height 28
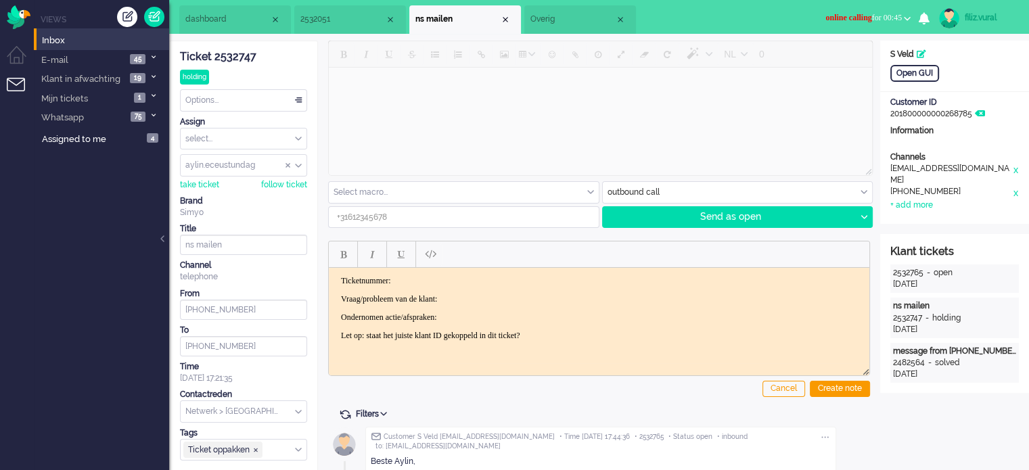
click at [346, 22] on span "2532051" at bounding box center [342, 19] width 85 height 11
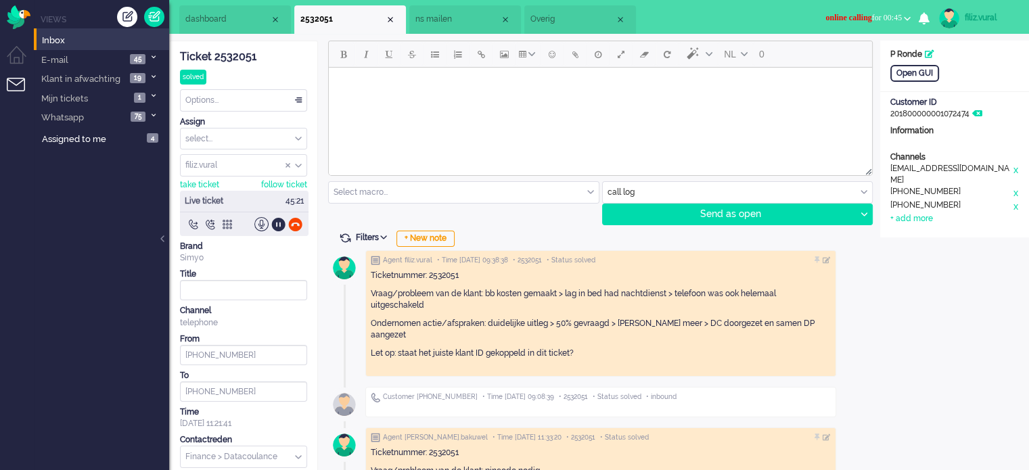
click at [229, 24] on span "dashboard" at bounding box center [227, 19] width 85 height 11
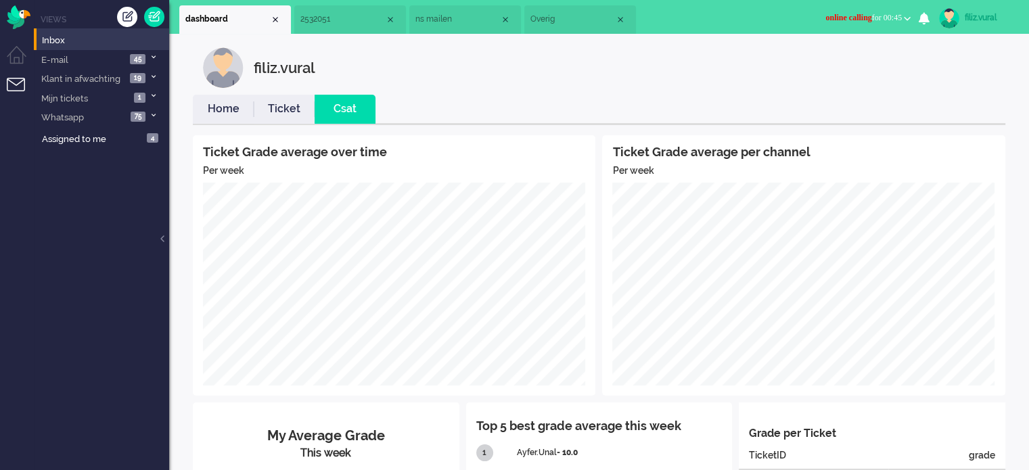
click at [239, 117] on li "Home" at bounding box center [223, 109] width 61 height 29
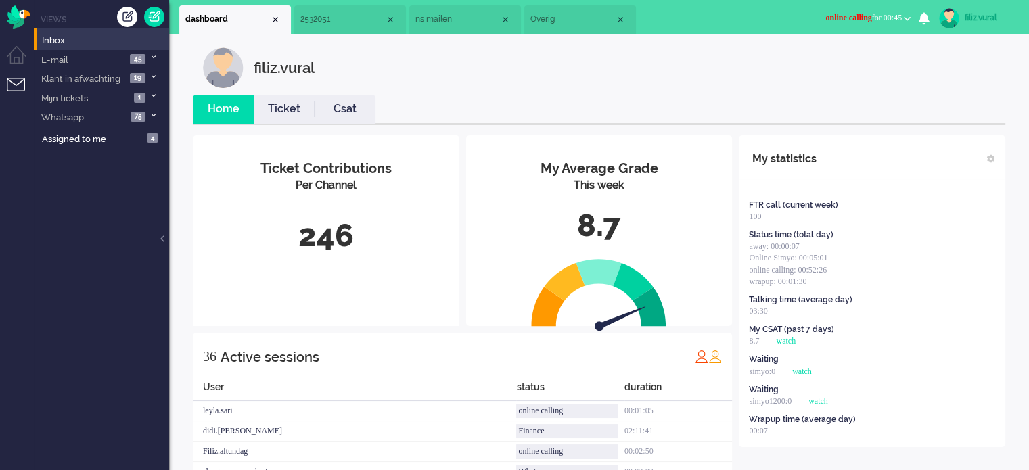
click at [365, 18] on span "2532051" at bounding box center [342, 19] width 85 height 11
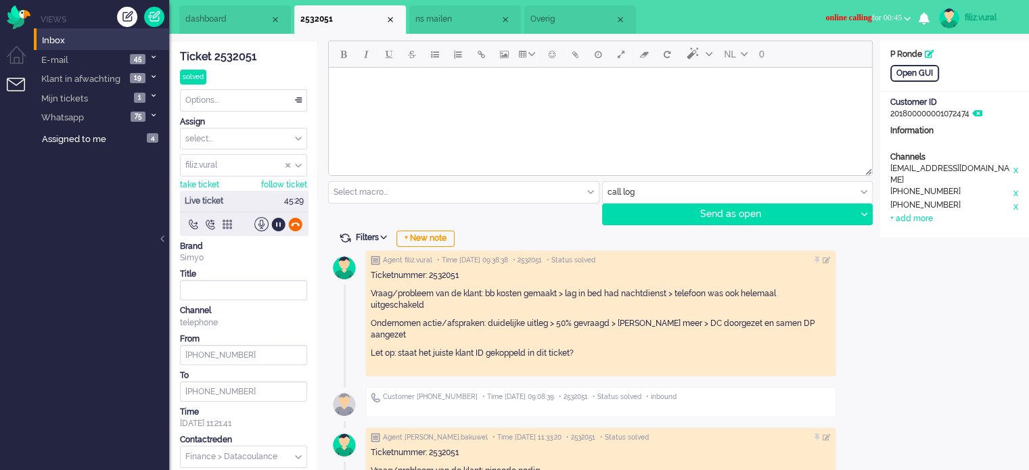
click at [298, 219] on div at bounding box center [295, 224] width 14 height 14
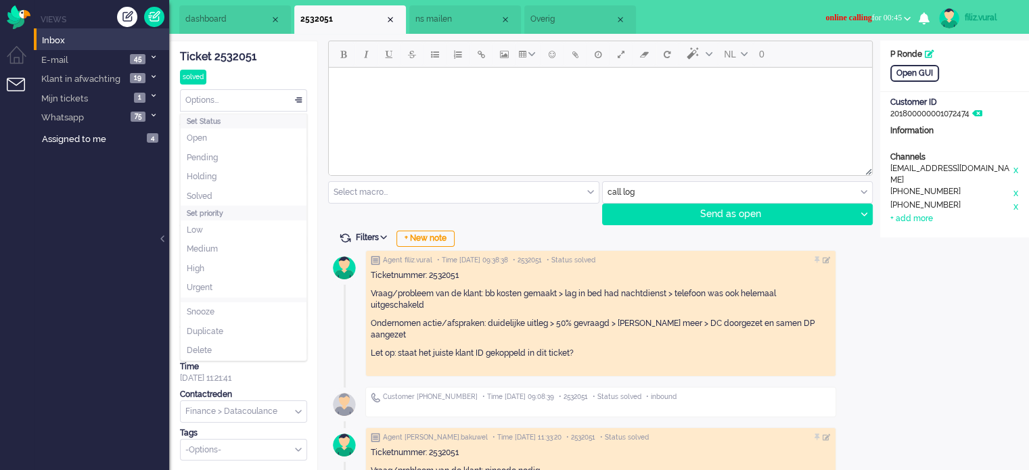
click at [276, 96] on div "Options..." at bounding box center [244, 100] width 126 height 21
click at [227, 195] on li "Solved" at bounding box center [244, 197] width 126 height 20
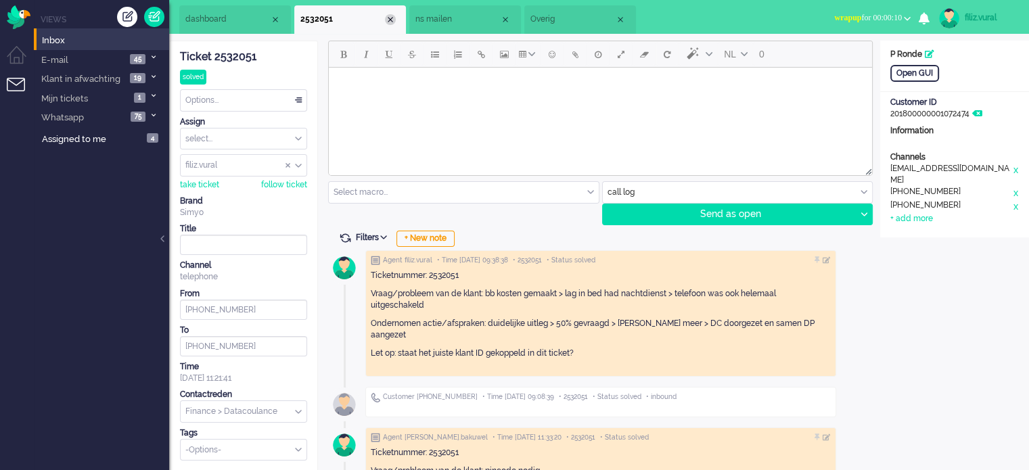
click at [394, 18] on div "Close tab" at bounding box center [390, 19] width 11 height 11
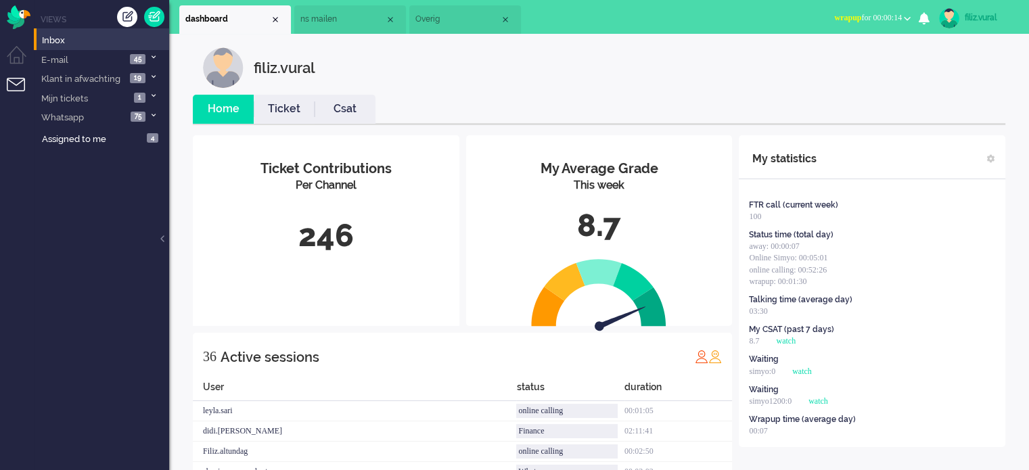
click at [327, 105] on link "Csat" at bounding box center [344, 109] width 61 height 16
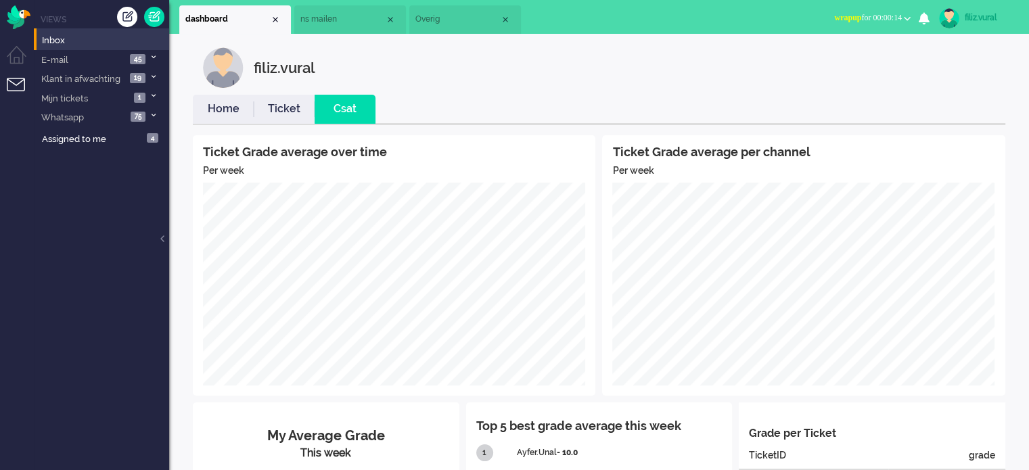
click at [229, 102] on link "Home" at bounding box center [223, 109] width 61 height 16
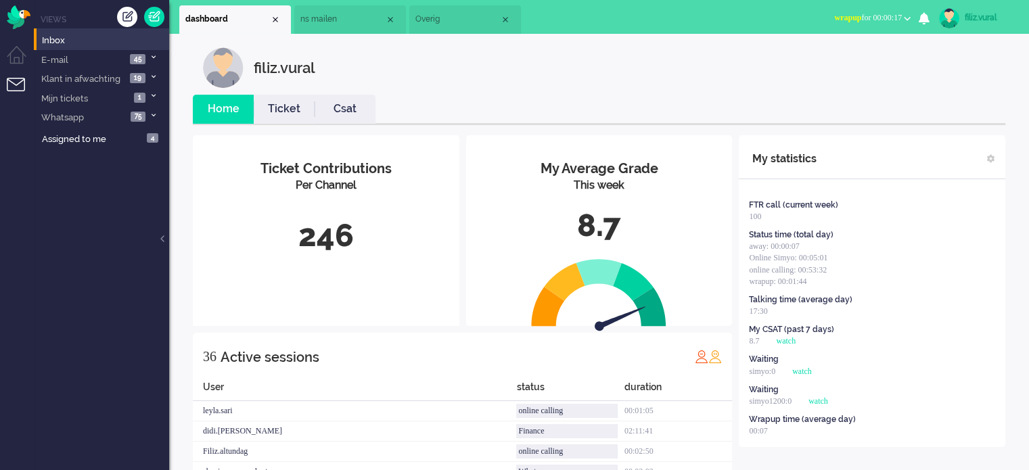
click at [865, 18] on span "wrapup for 00:00:17" at bounding box center [868, 17] width 68 height 9
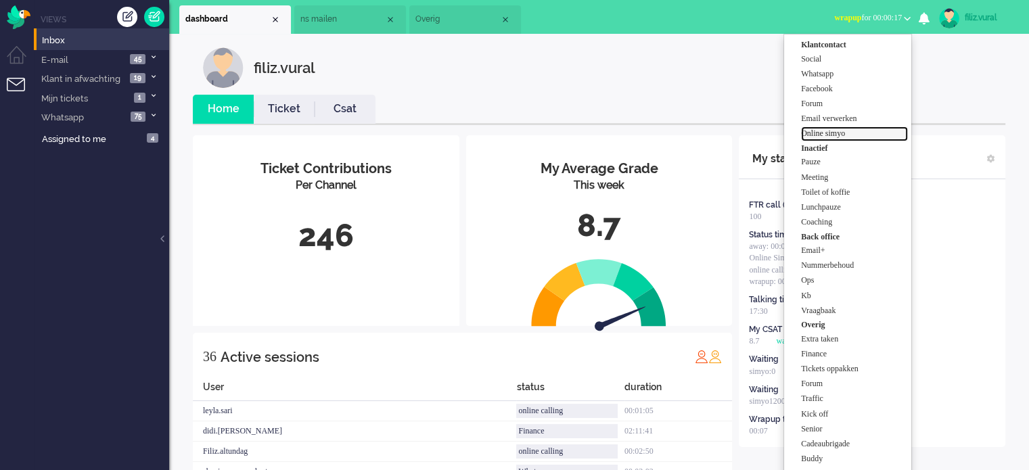
click at [835, 133] on label "Online simyo" at bounding box center [854, 133] width 107 height 11
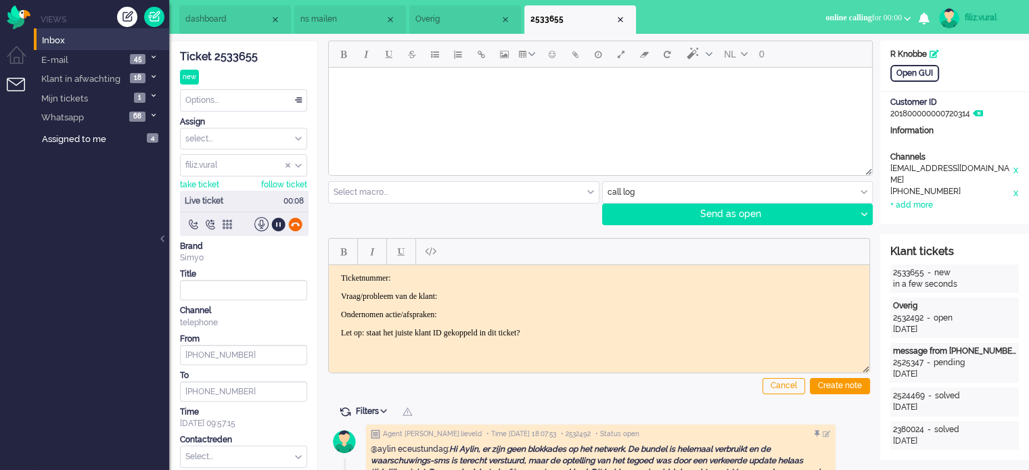
click at [295, 221] on div at bounding box center [295, 224] width 14 height 14
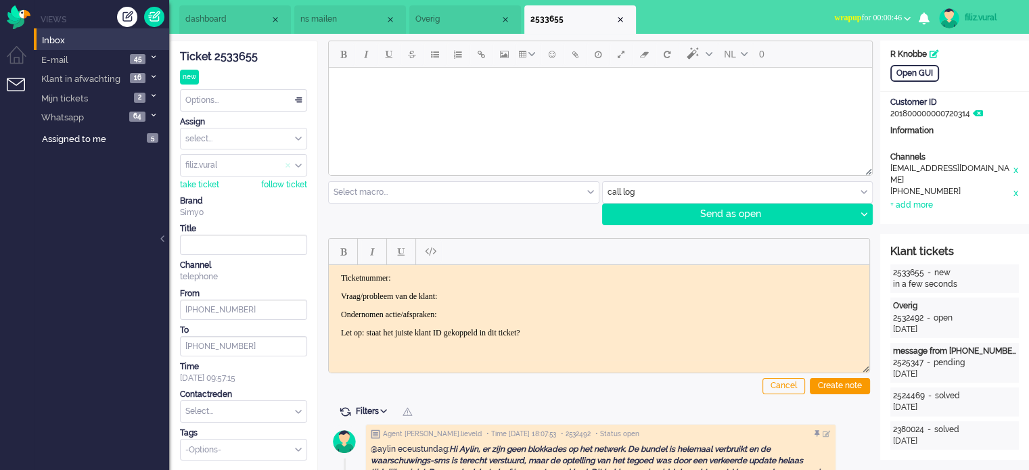
click at [285, 161] on span "Assign User" at bounding box center [287, 165] width 5 height 9
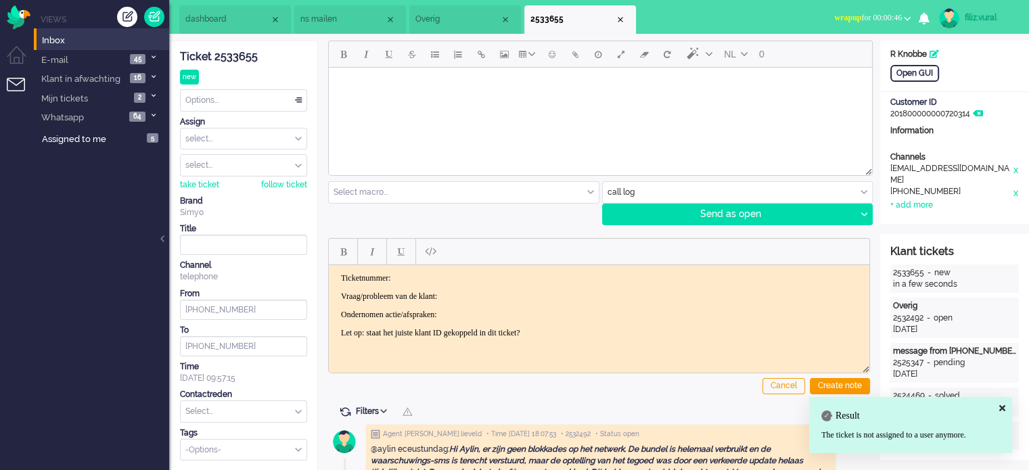
drag, startPoint x: 229, startPoint y: 21, endPoint x: 282, endPoint y: 16, distance: 53.7
click at [229, 21] on span "dashboard" at bounding box center [227, 19] width 85 height 11
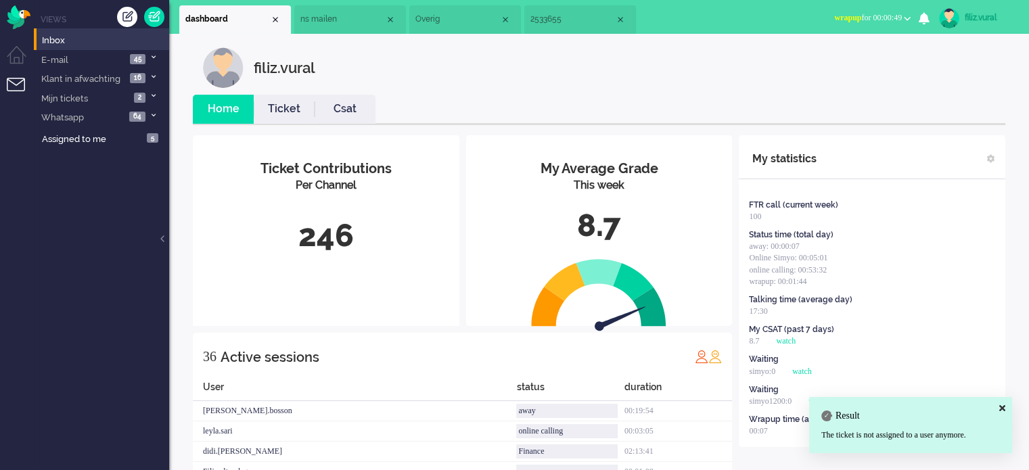
click at [367, 114] on link "Csat" at bounding box center [344, 109] width 61 height 16
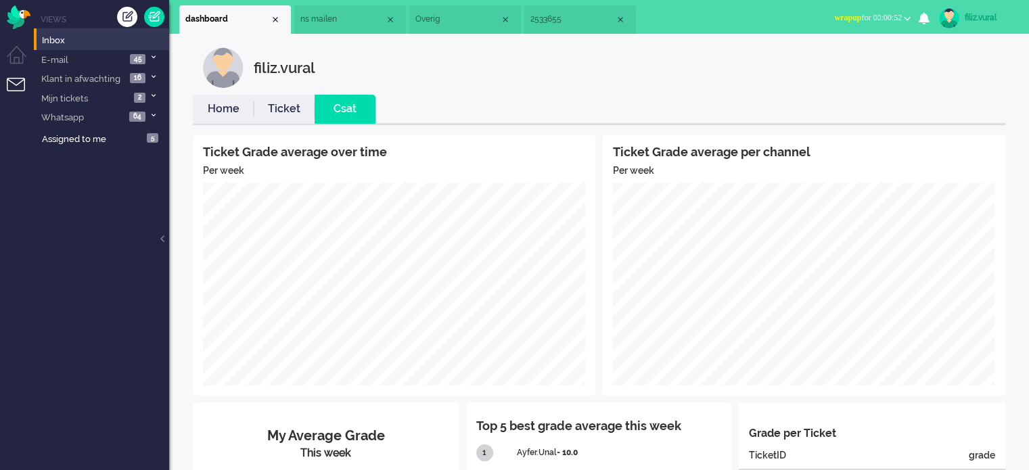
click at [216, 107] on link "Home" at bounding box center [223, 109] width 61 height 16
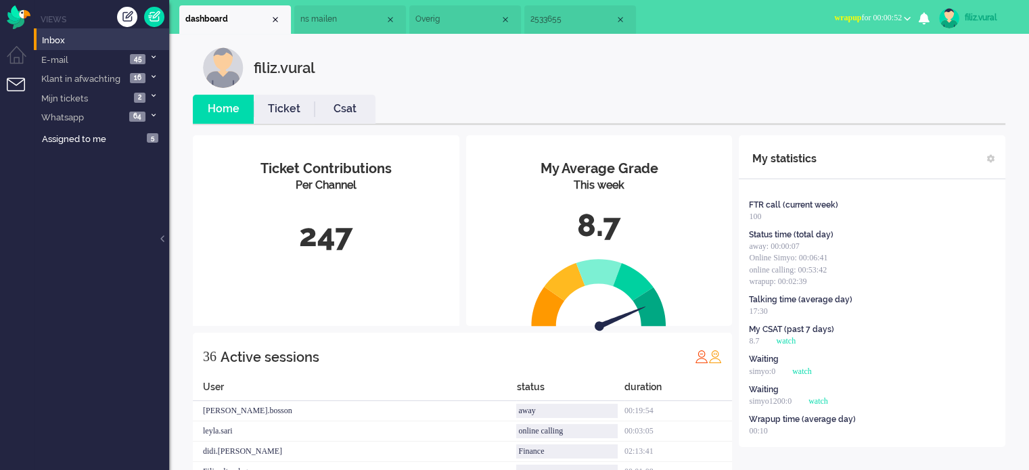
click at [852, 14] on span "wrapup for 00:00:52" at bounding box center [868, 17] width 68 height 9
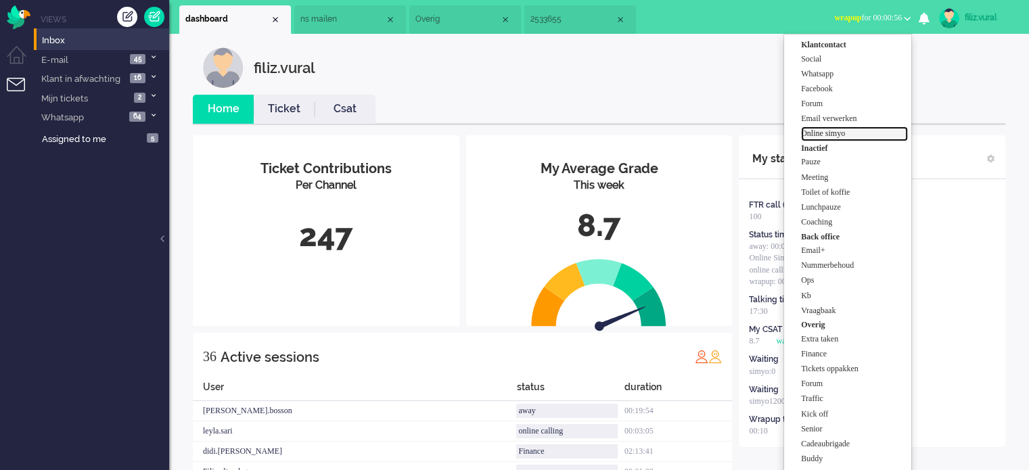
click at [844, 131] on label "Online simyo" at bounding box center [854, 133] width 107 height 11
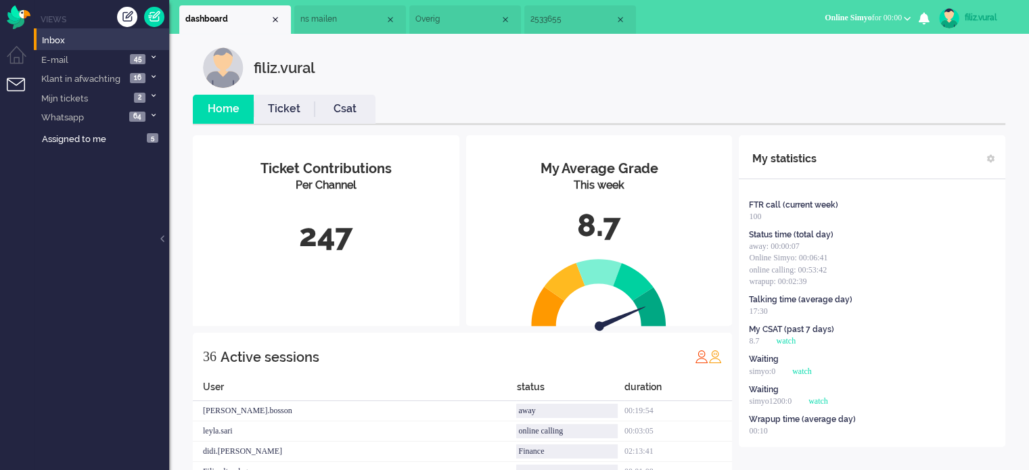
click at [561, 29] on li "2533655" at bounding box center [580, 19] width 112 height 28
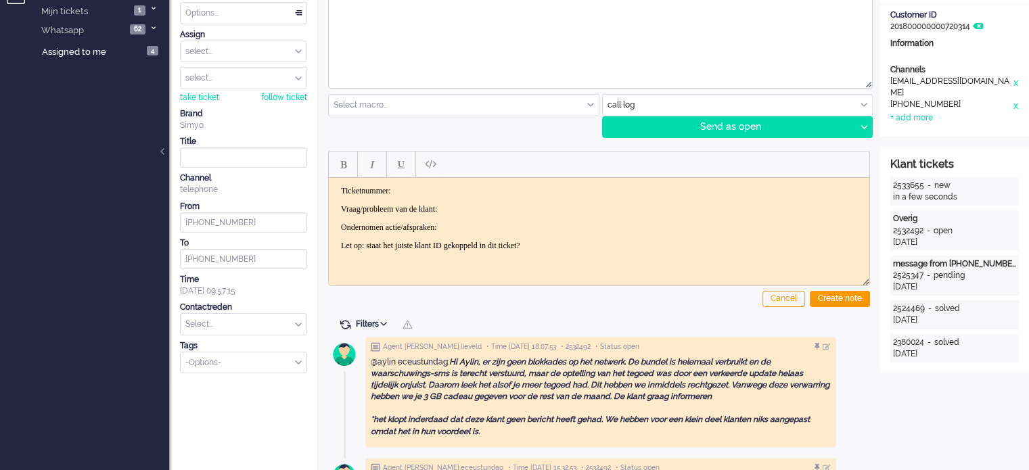
scroll to position [203, 0]
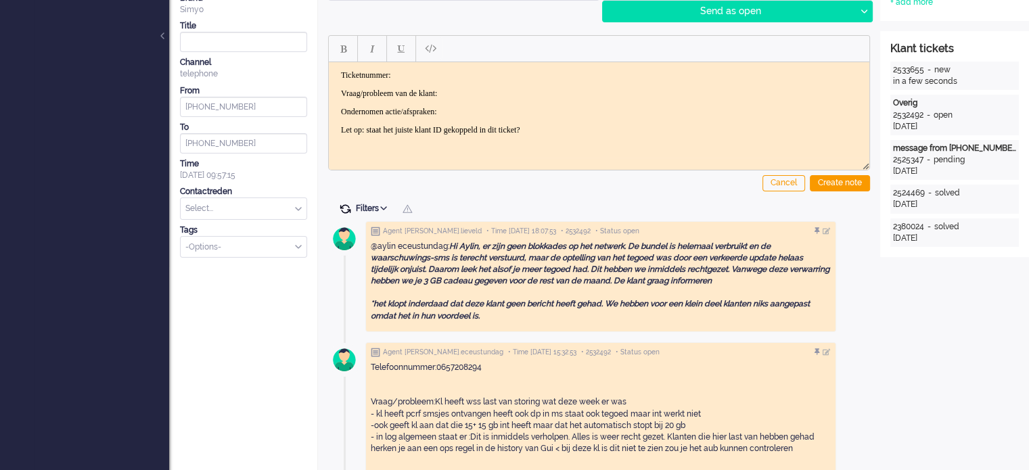
click at [344, 205] on span at bounding box center [345, 209] width 12 height 12
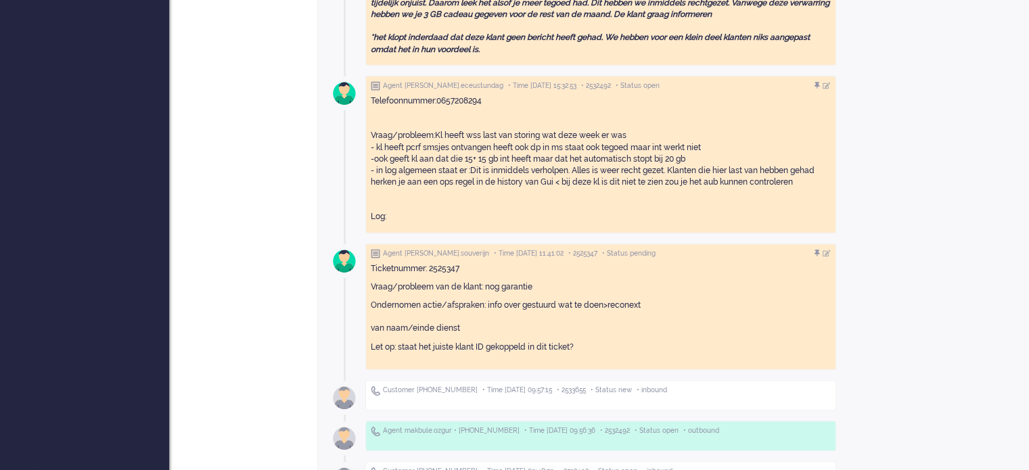
scroll to position [473, 0]
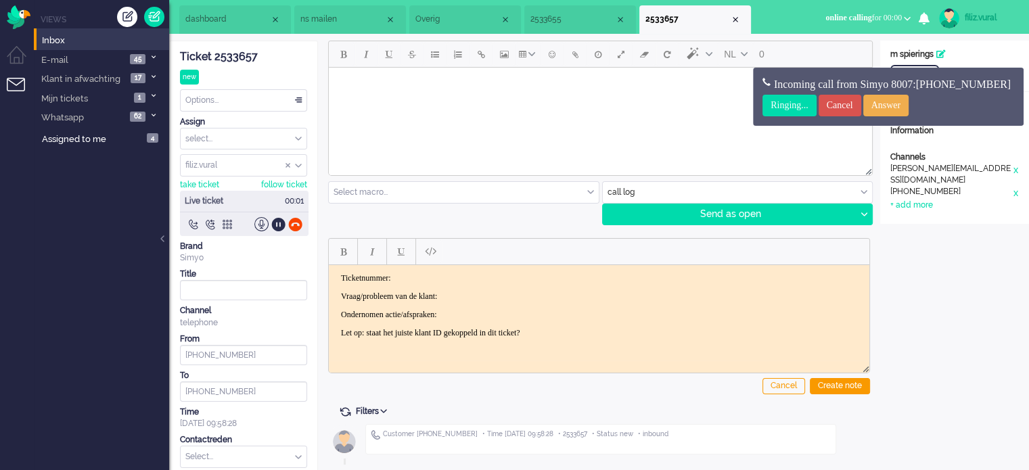
click at [244, 58] on div "Ticket 2533657" at bounding box center [243, 57] width 127 height 16
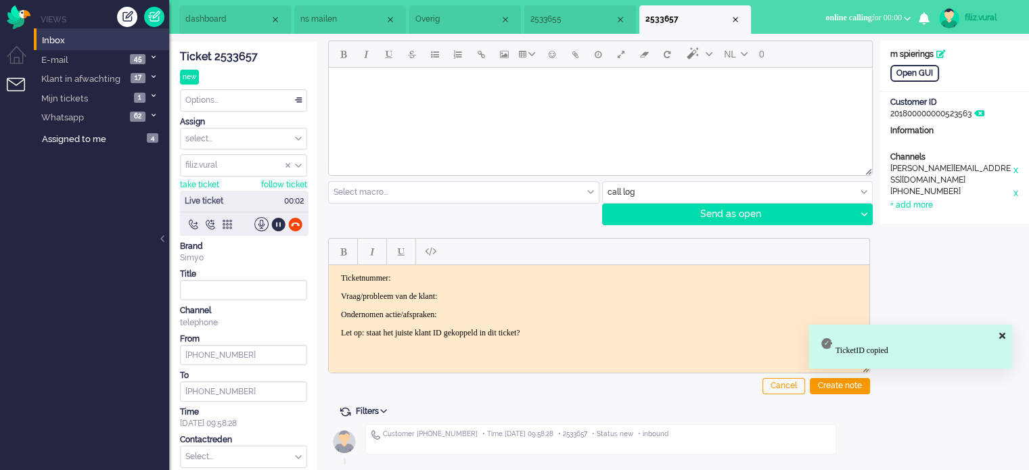
click at [479, 268] on html "Ticketnummer: Vraag/probleem van de klant: Ondernomen actie/afspraken: Let op: …" at bounding box center [599, 304] width 540 height 81
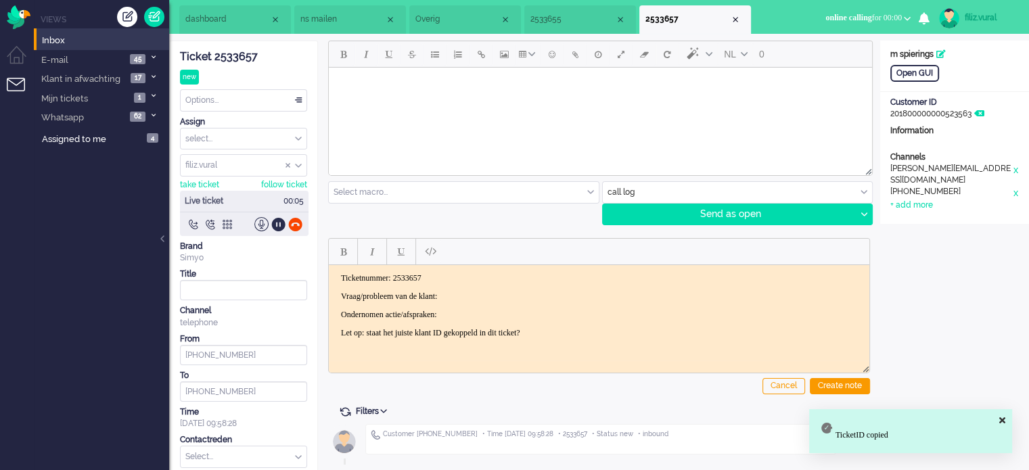
click at [497, 317] on p "Ondernomen actie/afspraken:" at bounding box center [599, 314] width 516 height 10
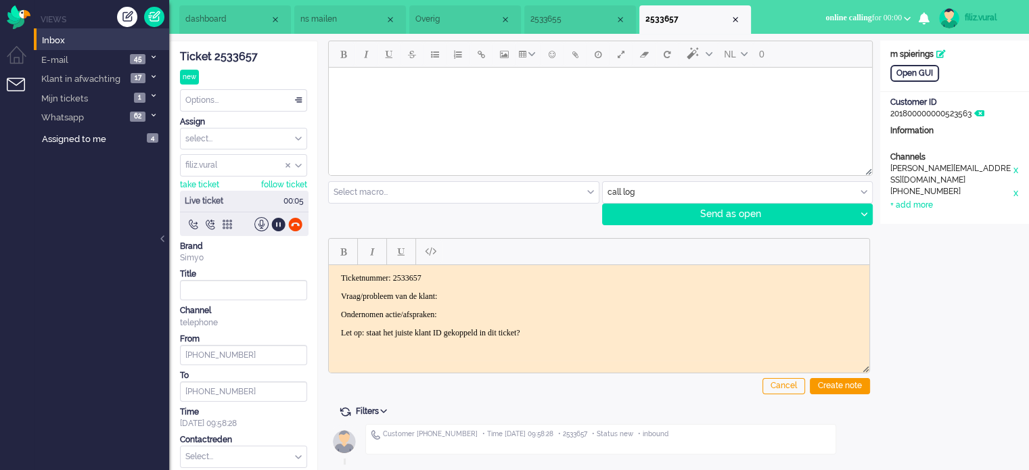
click at [505, 304] on body "Ticketnummer: 2533657 Vraag/probleem van de klant: Ondernomen actie/afspraken: …" at bounding box center [599, 305] width 530 height 65
click at [507, 286] on body "Ticketnummer: 2533657 Vraag/probleem van de klant: Ondernomen actie/afspraken: …" at bounding box center [599, 305] width 530 height 65
click at [908, 82] on div "Open GUI Customer Name m spierings Customer ID 201800000000523563 Information C…" at bounding box center [954, 132] width 149 height 183
click at [908, 75] on div "Open GUI" at bounding box center [914, 73] width 49 height 17
click at [490, 298] on p "Vraag/probleem van de klant:" at bounding box center [599, 296] width 516 height 10
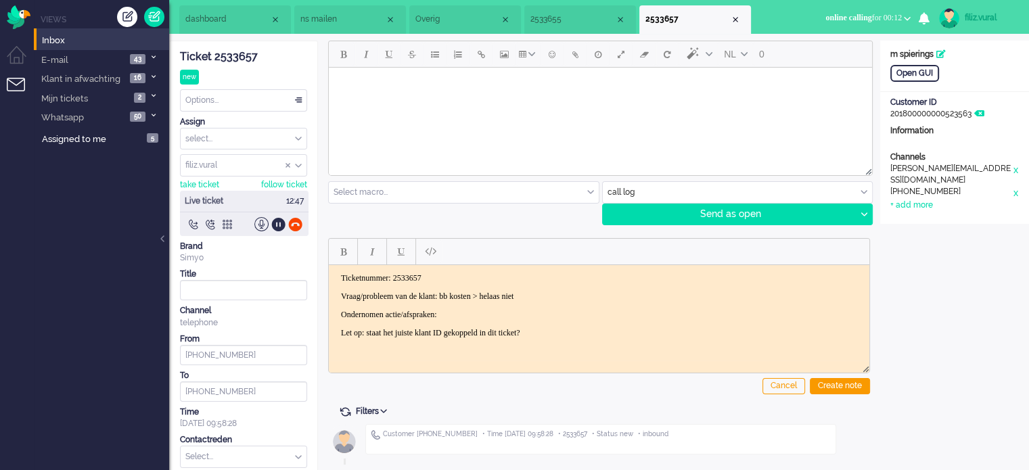
click at [631, 296] on p "Vraag/probleem van de klant: bb kosten > helaas niet" at bounding box center [599, 296] width 516 height 10
click at [827, 389] on div "Create note" at bounding box center [840, 386] width 60 height 16
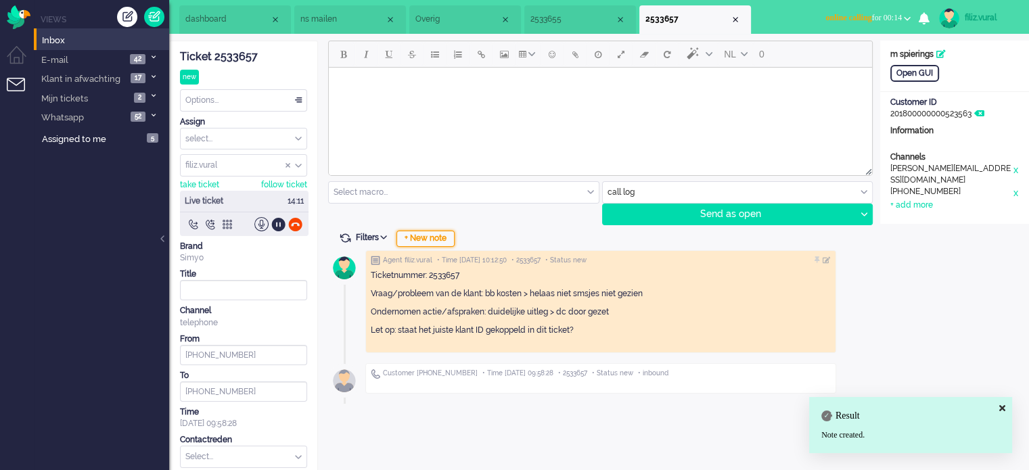
click at [419, 239] on div "+ New note" at bounding box center [425, 239] width 58 height 16
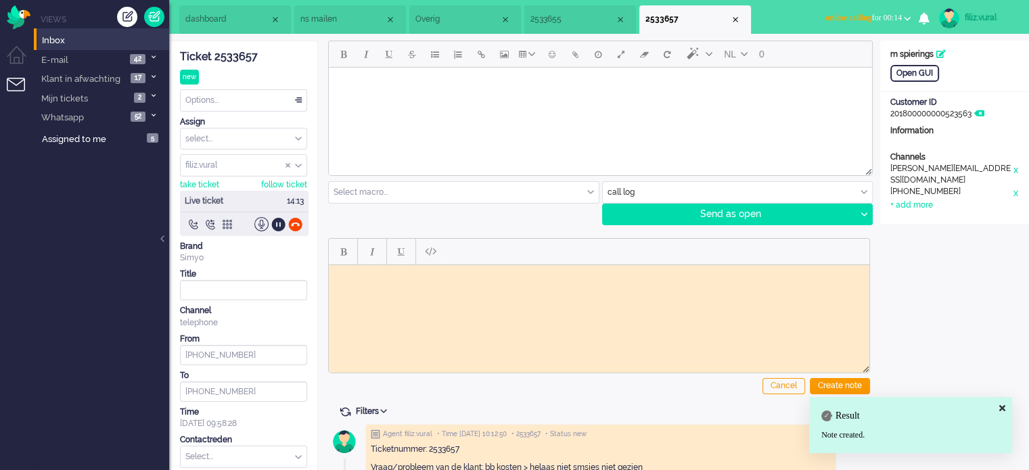
click at [453, 188] on input "text" at bounding box center [464, 192] width 270 height 21
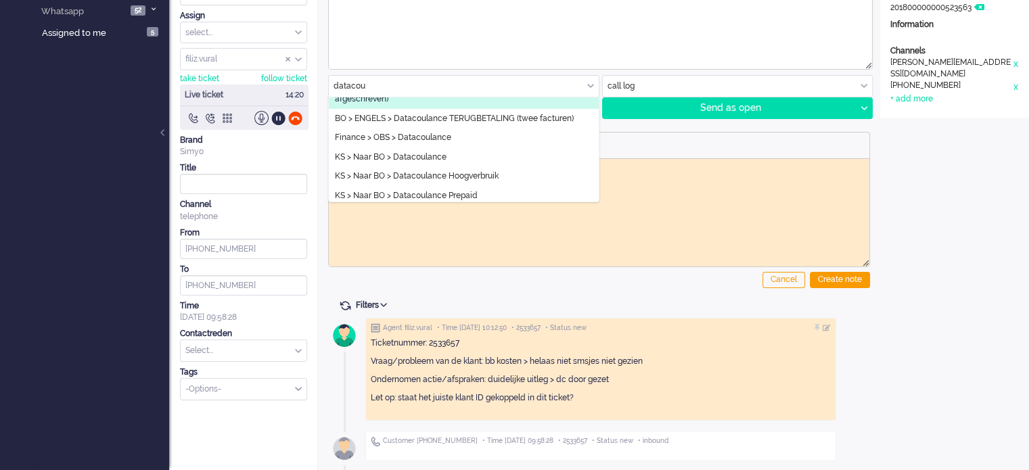
scroll to position [215, 0]
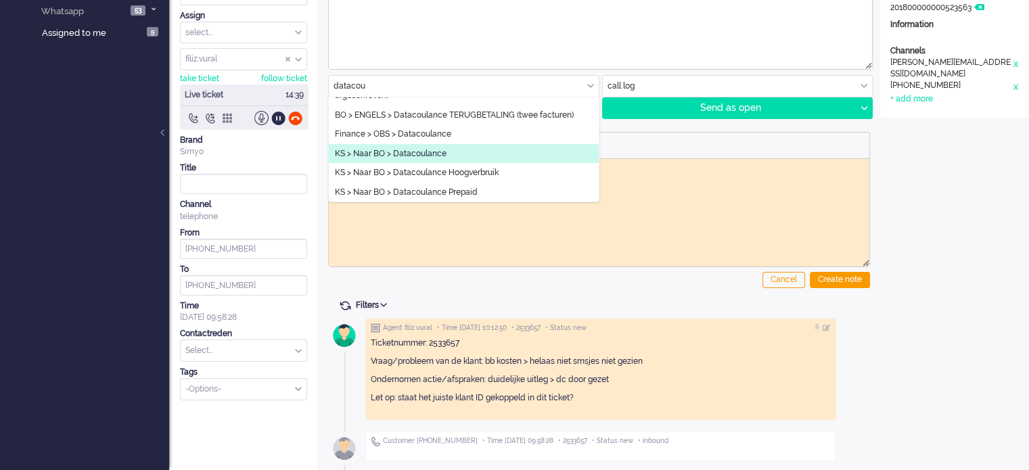
type input "datacou"
click at [471, 159] on li "KS > Naar BO > Datacoulance" at bounding box center [464, 154] width 270 height 20
type input "Datacoulance"
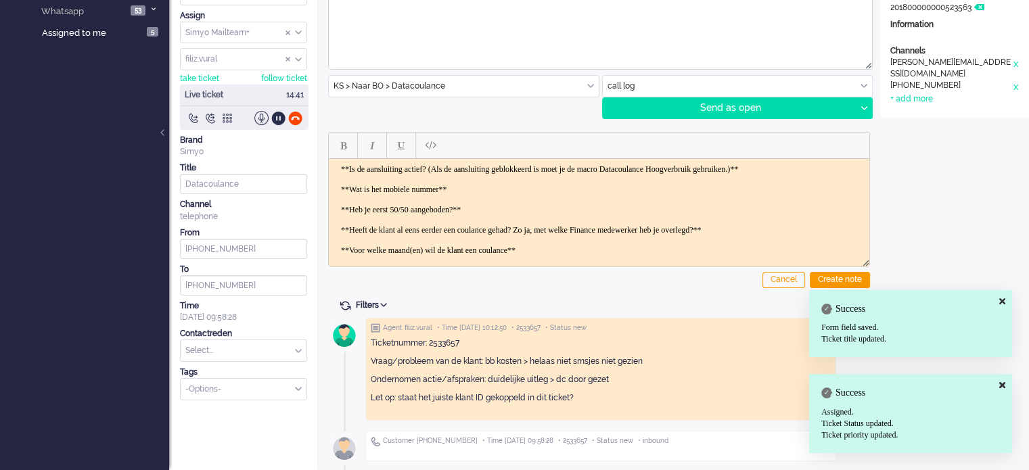
click at [839, 167] on body "**Is de aansluiting actief? (Als de aansluiting geblokkeerd is moet je de macro…" at bounding box center [599, 230] width 530 height 132
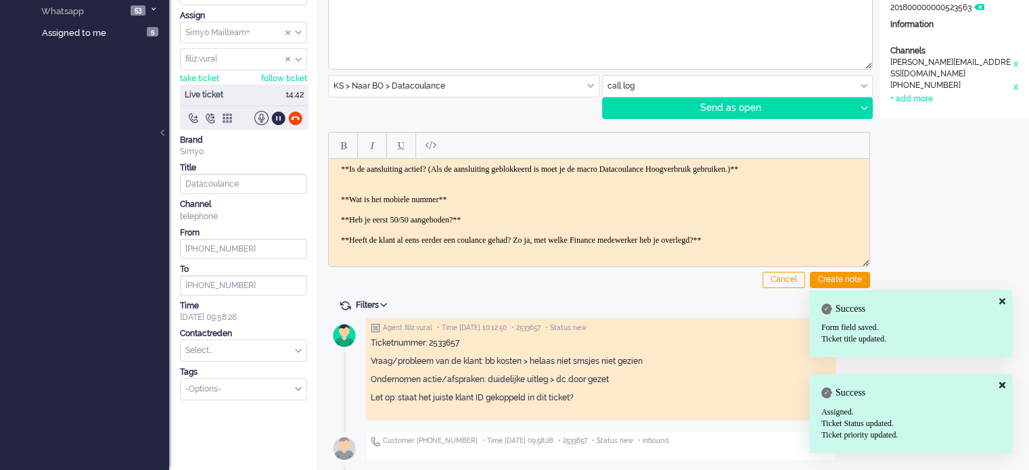
paste body "Rich Text Area. Press ALT-0 for help."
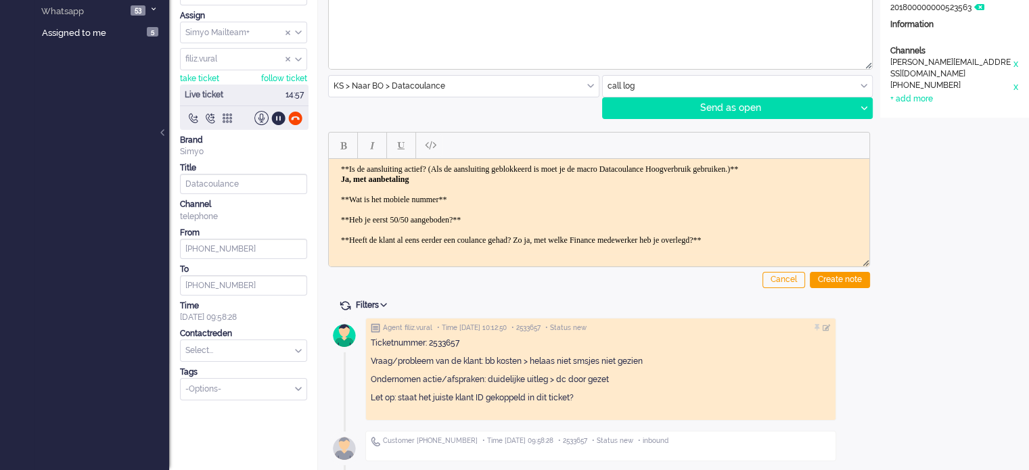
click at [544, 200] on body "**Is de aansluiting actief? (Als de aansluiting geblokkeerd is moet je de macro…" at bounding box center [599, 235] width 530 height 142
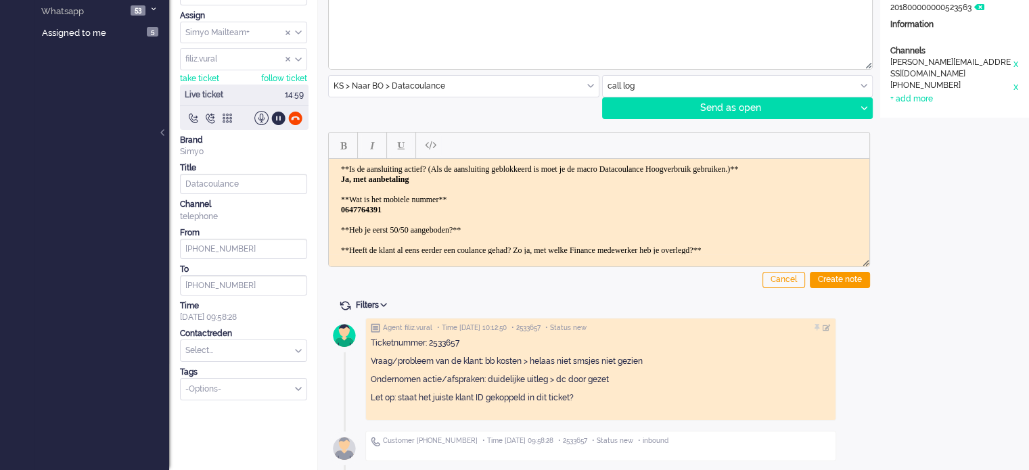
click at [534, 221] on body "**Is de aansluiting actief? (Als de aansluiting geblokkeerd is moet je de macro…" at bounding box center [599, 240] width 530 height 152
click at [532, 227] on body "**Is de aansluiting actief? (Als de aansluiting geblokkeerd is moet je de macro…" at bounding box center [599, 240] width 530 height 152
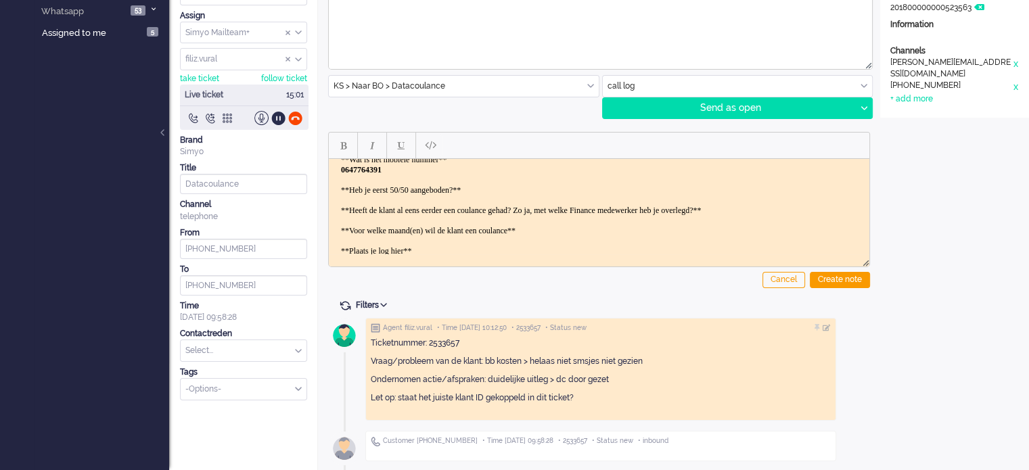
scroll to position [61, 0]
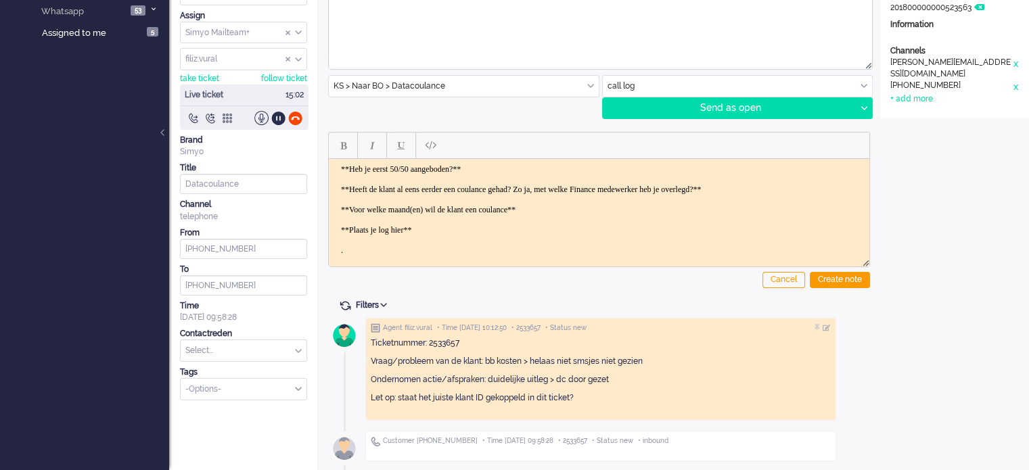
click at [807, 183] on body "**Is de aansluiting actief? (Als de aansluiting geblokkeerd is moet je de macro…" at bounding box center [599, 179] width 530 height 152
click at [604, 210] on body "**Is de aansluiting actief? (Als de aansluiting geblokkeerd is moet je de macro…" at bounding box center [599, 184] width 530 height 162
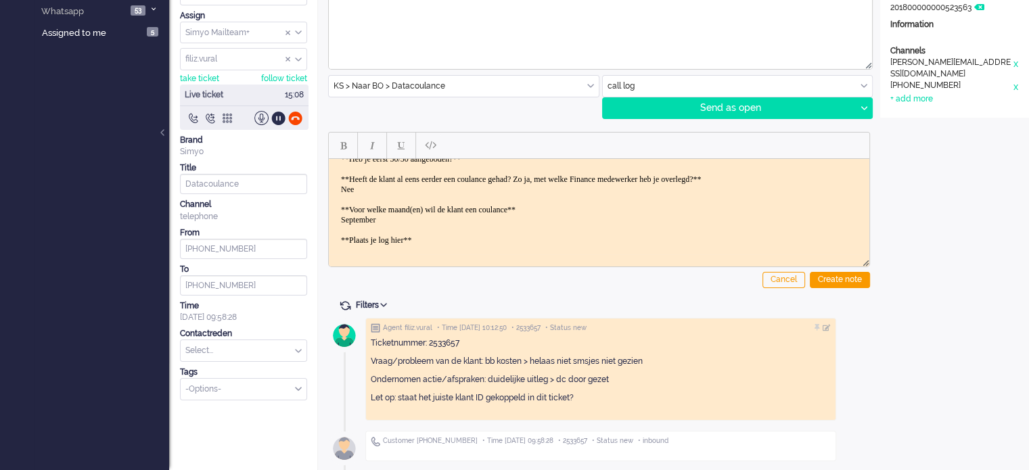
scroll to position [80, 0]
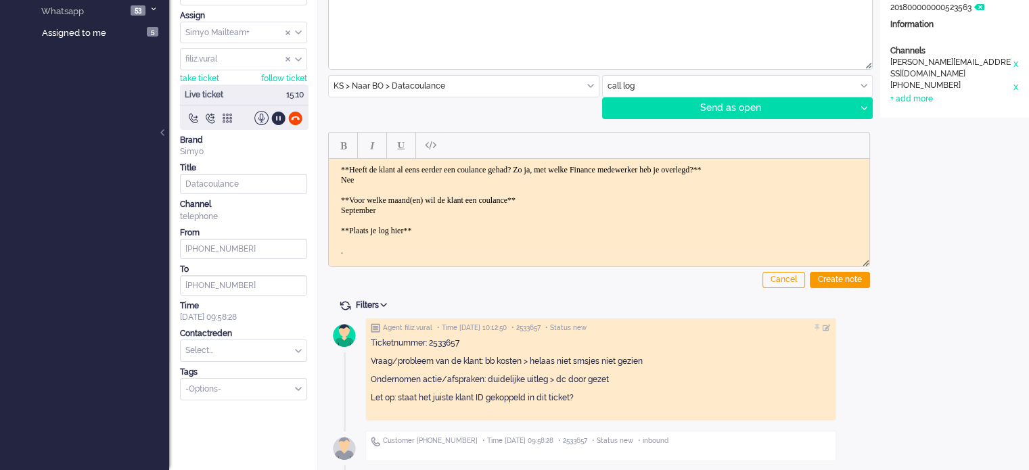
click at [371, 207] on body "**Is de aansluiting actief? (Als de aansluiting geblokkeerd is moet je de macro…" at bounding box center [599, 169] width 530 height 172
click at [347, 177] on body "**Is de aansluiting actief? (Als de aansluiting geblokkeerd is moet je de macro…" at bounding box center [599, 169] width 530 height 172
click at [826, 281] on div "Create note" at bounding box center [840, 280] width 60 height 16
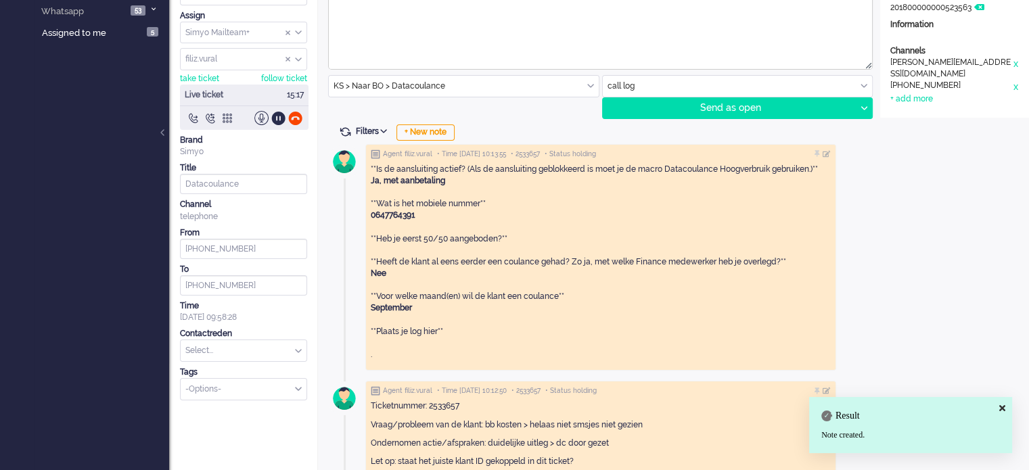
click at [228, 346] on input "text" at bounding box center [244, 350] width 126 height 21
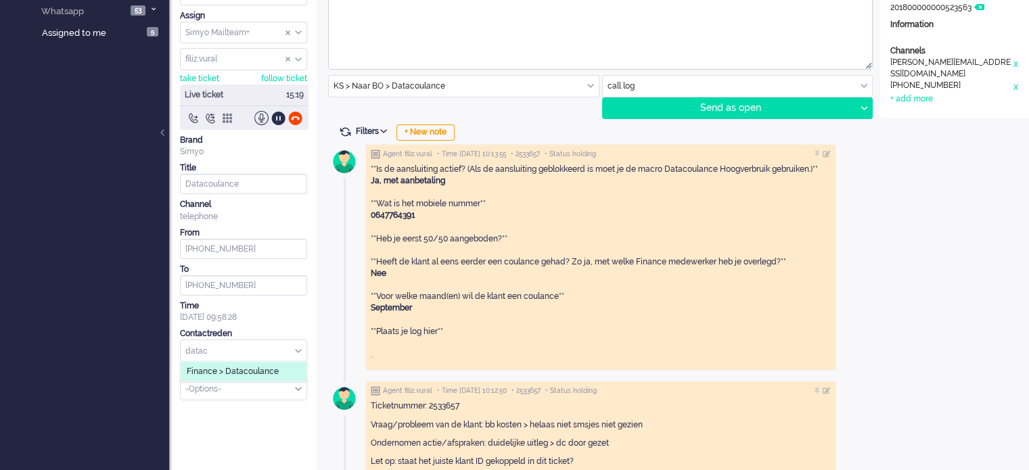
type input "datac"
click at [225, 369] on span "Finance > Datacoulance" at bounding box center [233, 371] width 92 height 11
click at [290, 111] on div at bounding box center [295, 118] width 14 height 14
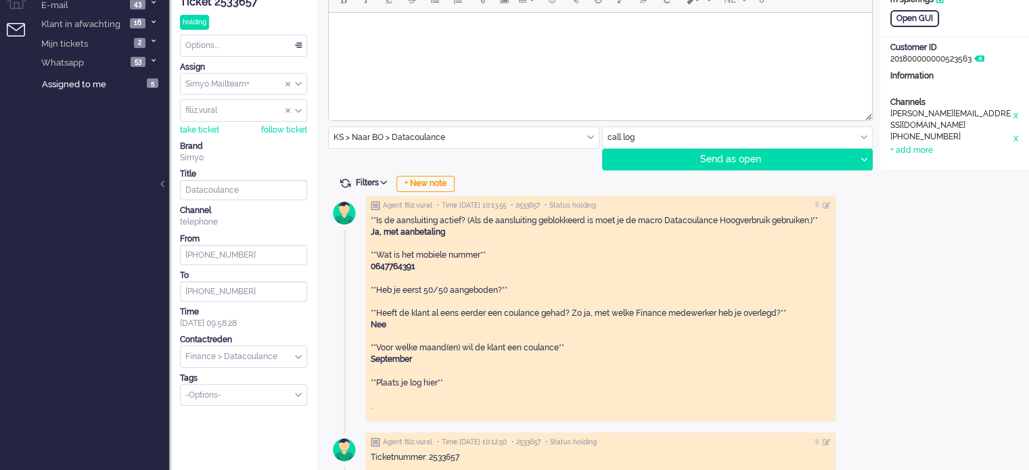
scroll to position [0, 0]
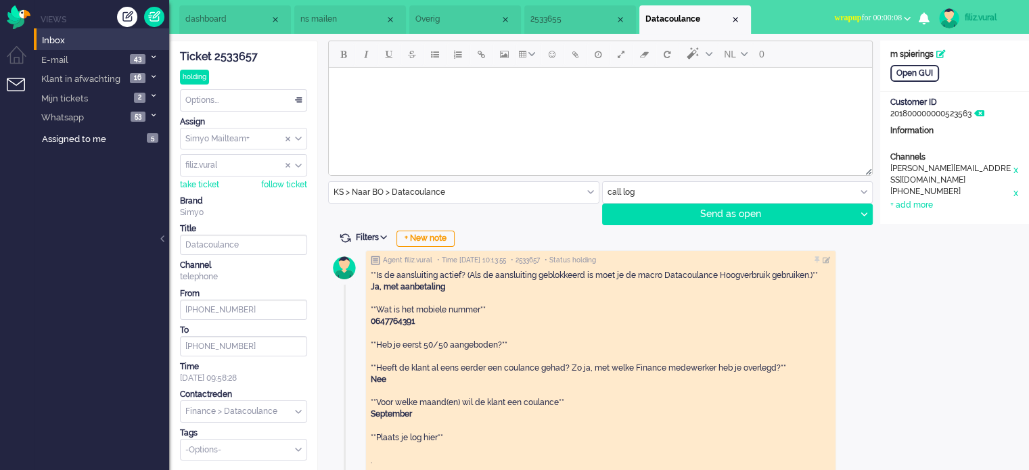
click at [235, 22] on span "dashboard" at bounding box center [227, 19] width 85 height 11
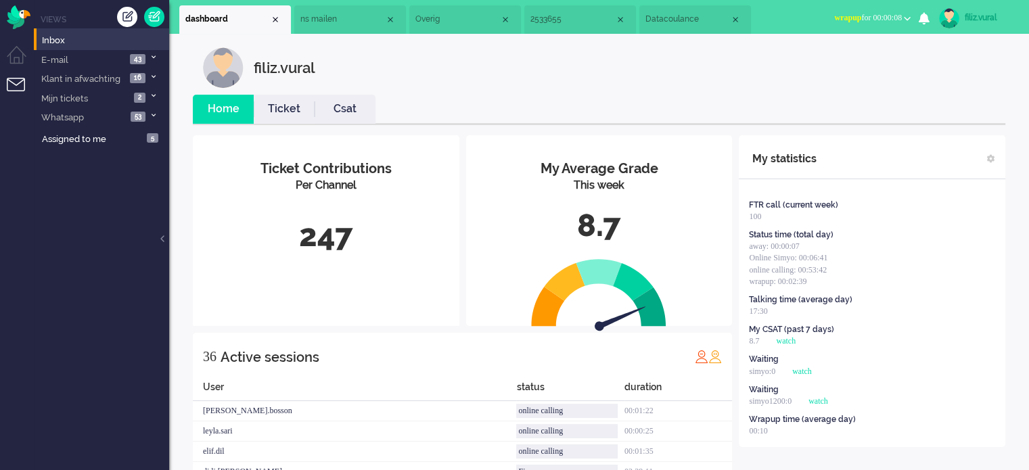
click at [457, 11] on li "Overig" at bounding box center [465, 19] width 112 height 28
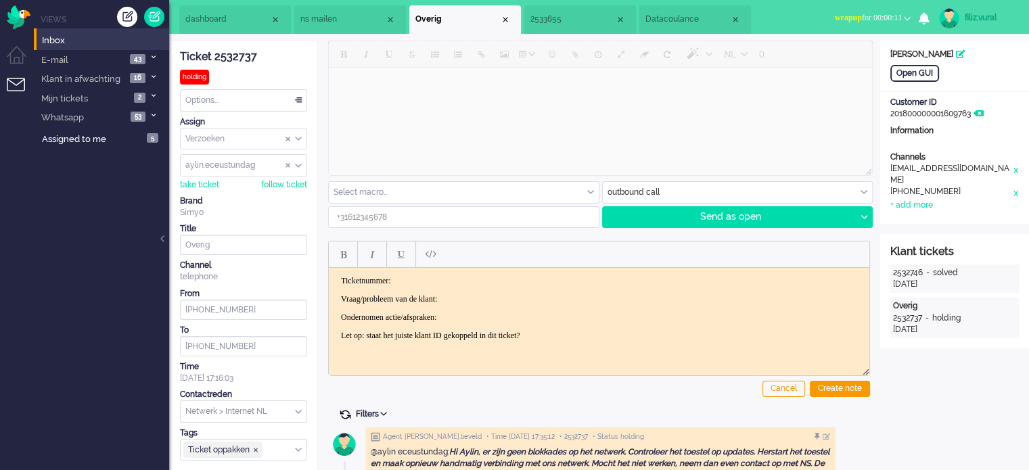
click at [346, 408] on span at bounding box center [345, 414] width 12 height 12
type input "+31610219389"
click at [346, 408] on span at bounding box center [345, 414] width 12 height 12
click at [585, 18] on span "2533655" at bounding box center [572, 19] width 85 height 11
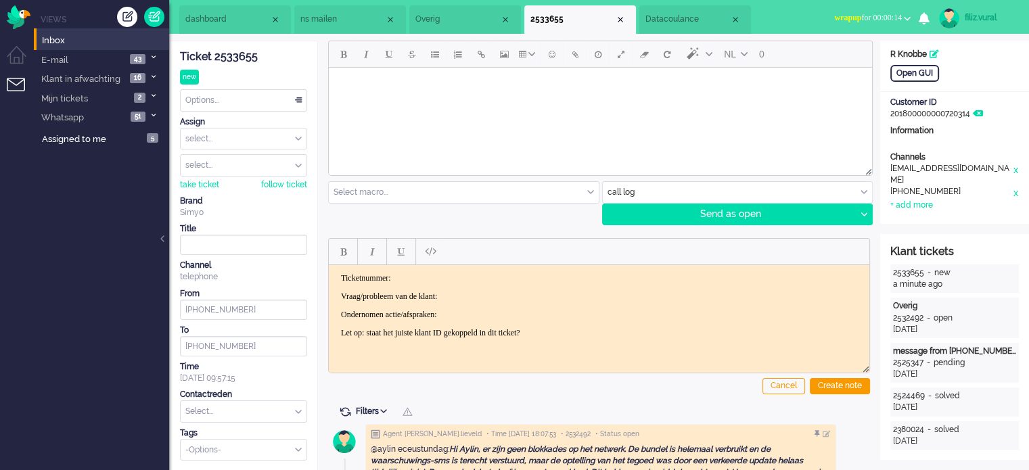
scroll to position [203, 0]
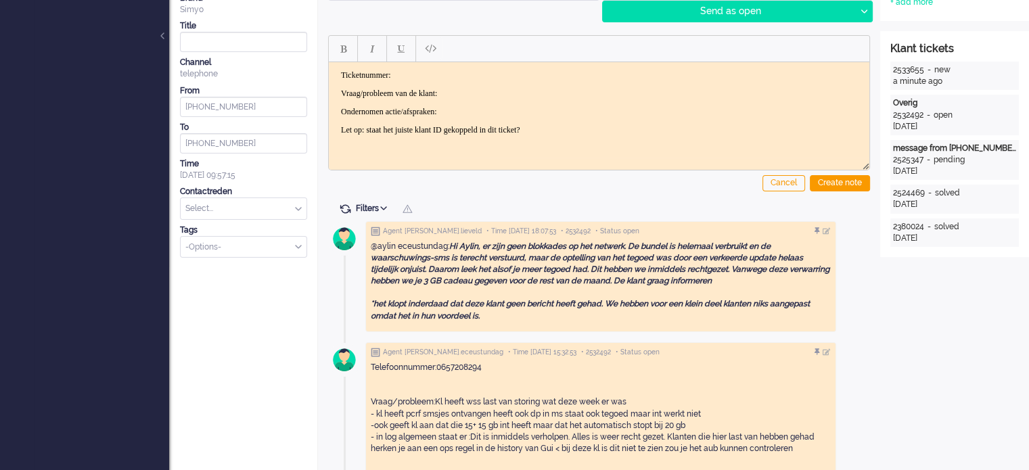
click at [346, 208] on span at bounding box center [345, 209] width 12 height 12
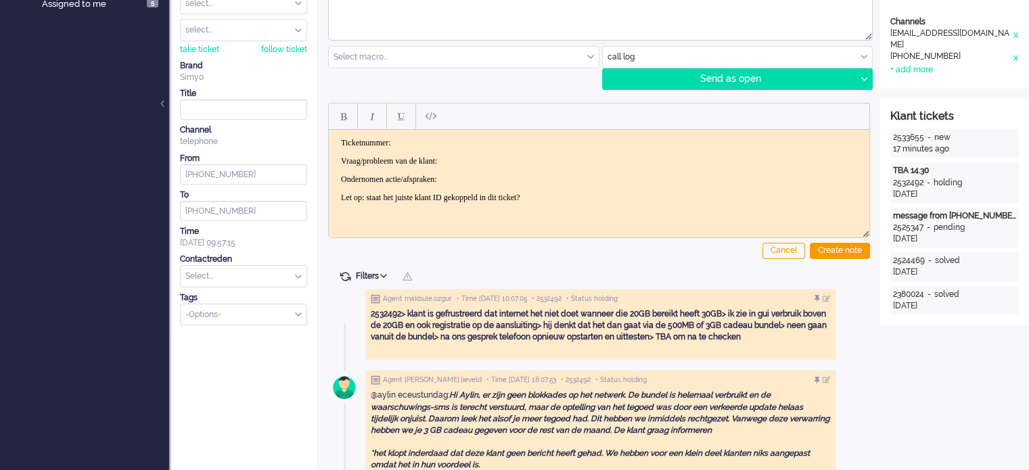
scroll to position [0, 0]
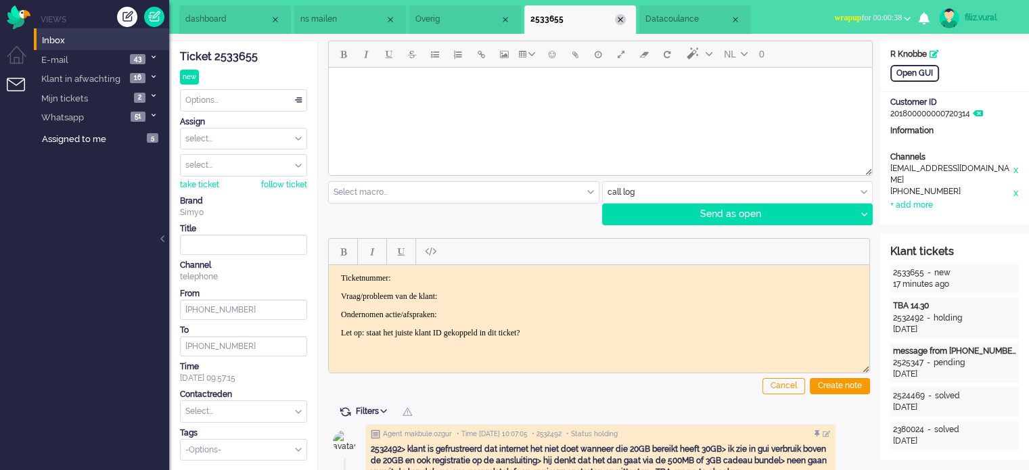
click at [619, 20] on div "Close tab" at bounding box center [620, 19] width 11 height 11
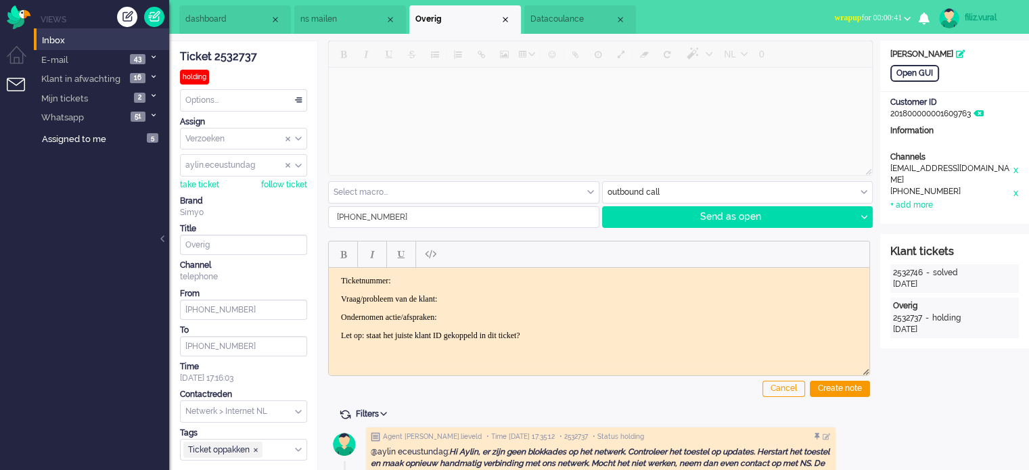
click at [211, 23] on span "dashboard" at bounding box center [227, 19] width 85 height 11
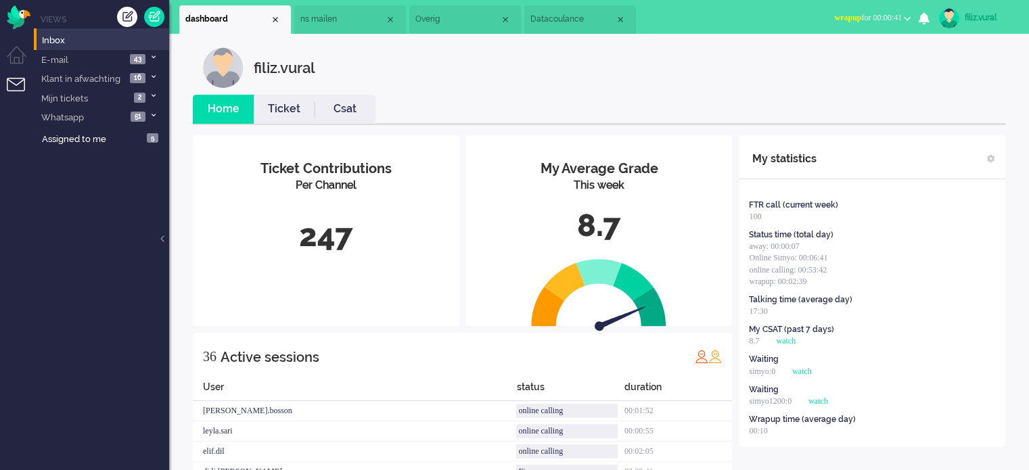
click at [348, 99] on li "Csat" at bounding box center [344, 109] width 61 height 29
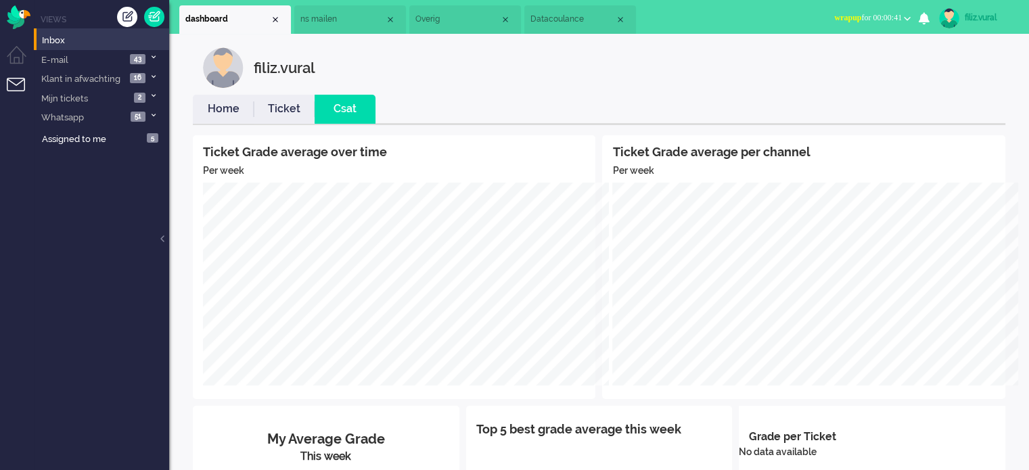
click at [436, 22] on span "Overig" at bounding box center [457, 19] width 85 height 11
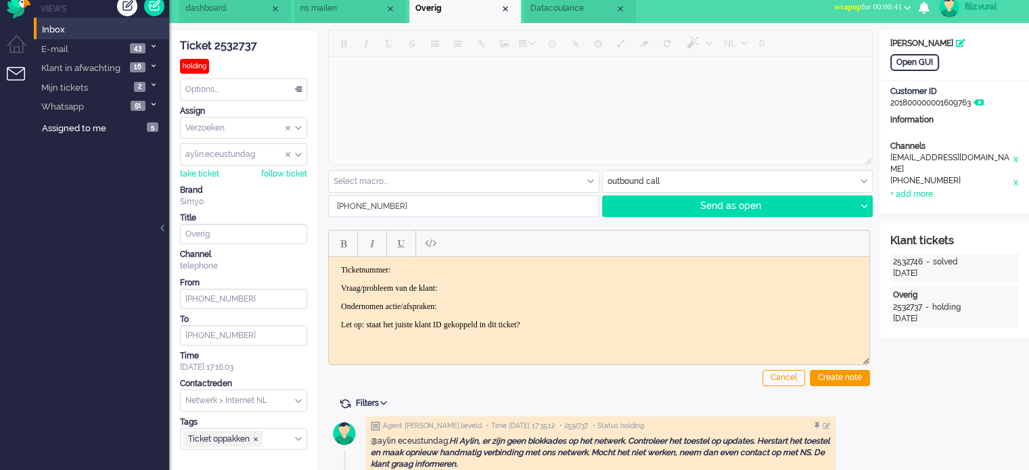
scroll to position [203, 0]
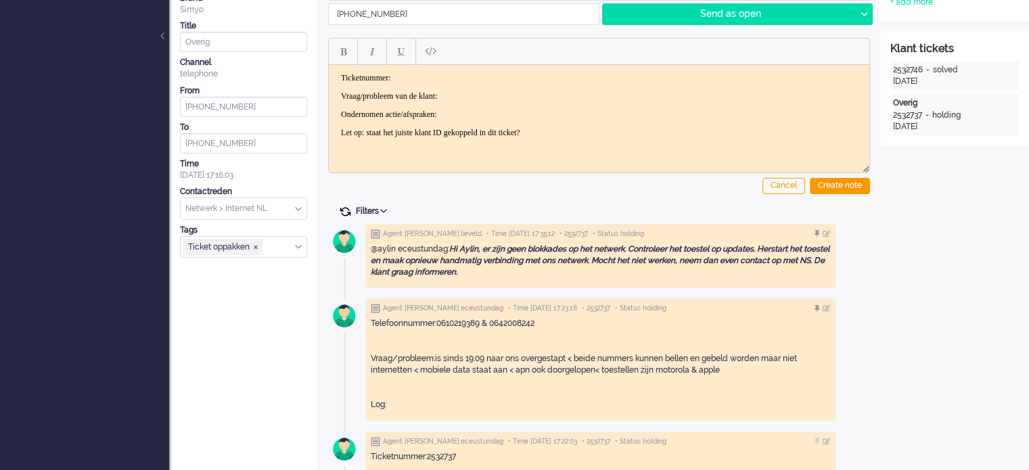
click at [344, 210] on span at bounding box center [345, 212] width 12 height 12
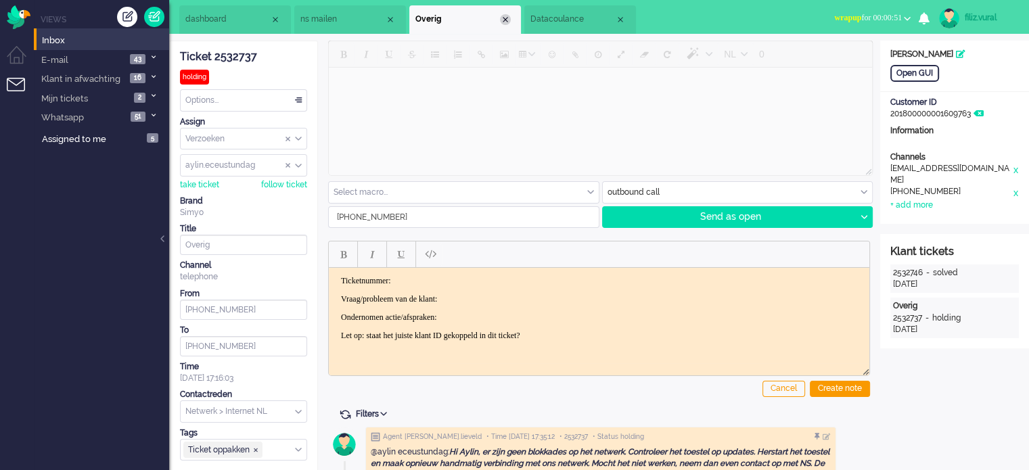
click at [503, 21] on div "Close tab" at bounding box center [505, 19] width 11 height 11
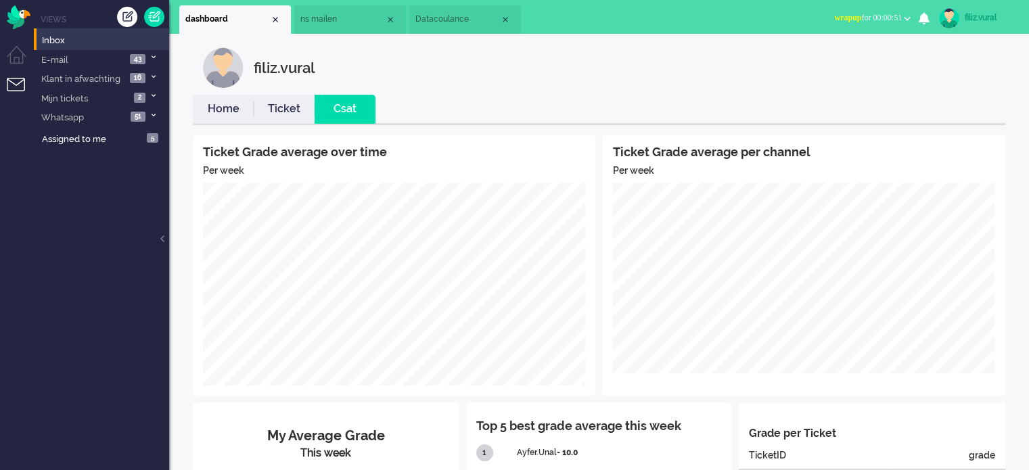
click at [221, 118] on li "Home" at bounding box center [223, 109] width 61 height 29
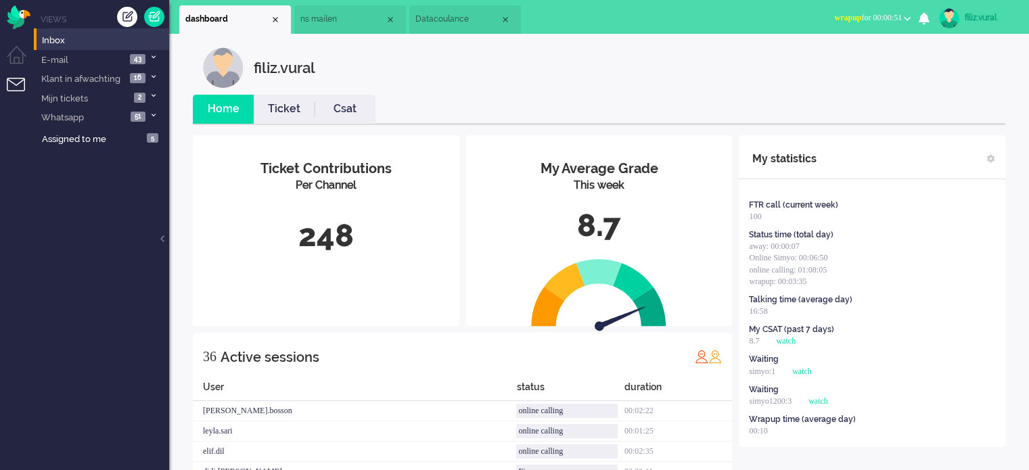
click at [866, 15] on span "wrapup for 00:00:51" at bounding box center [868, 17] width 68 height 9
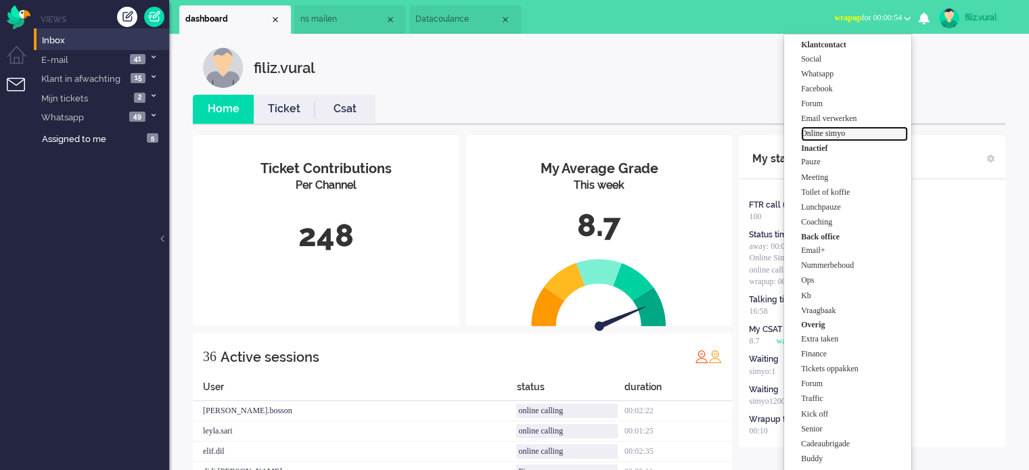
click at [829, 131] on label "Online simyo" at bounding box center [854, 133] width 107 height 11
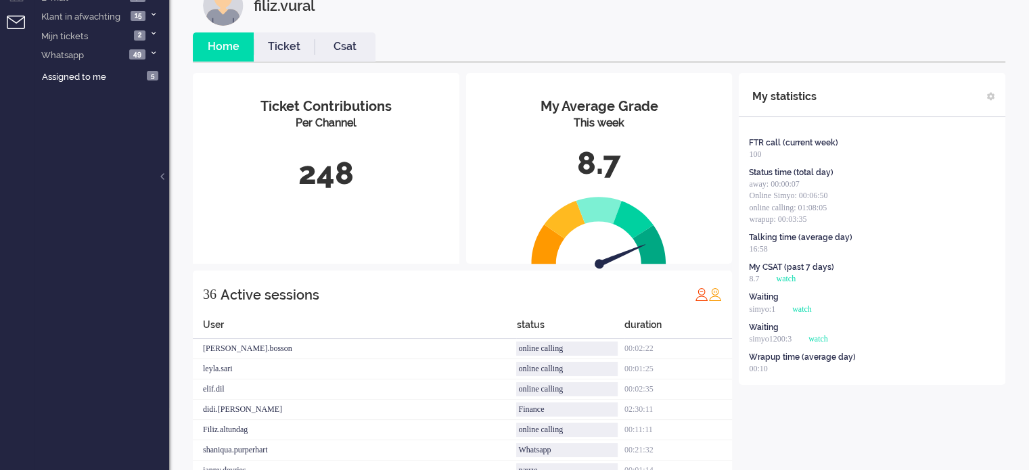
scroll to position [135, 0]
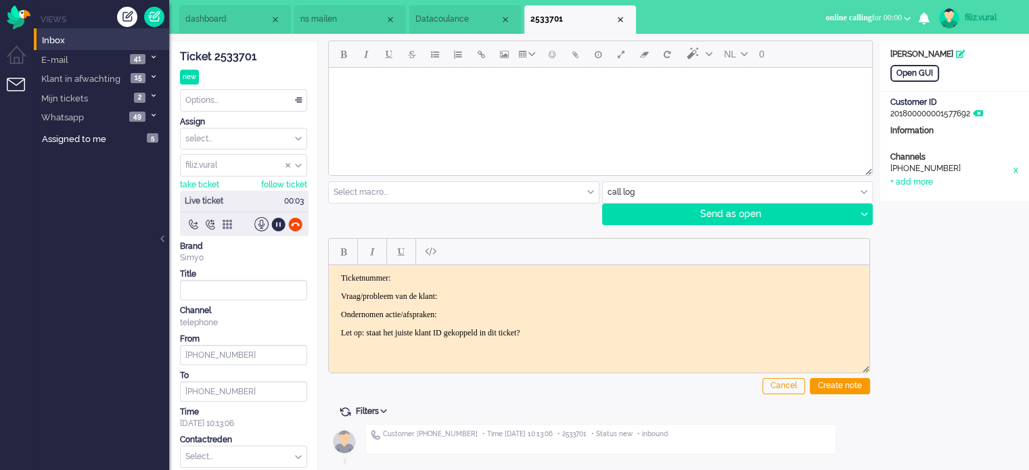
click at [230, 57] on div "Ticket 2533701" at bounding box center [243, 57] width 127 height 16
click at [487, 270] on html "Ticketnummer: Vraag/probleem van de klant: Ondernomen actie/afspraken: Let op: …" at bounding box center [599, 304] width 540 height 81
click at [479, 283] on body "Ticketnummer: 2533701 Vraag/probleem van de klant: Ondernomen actie/afspraken: …" at bounding box center [599, 305] width 530 height 65
click at [924, 75] on div "Open GUI" at bounding box center [914, 73] width 49 height 17
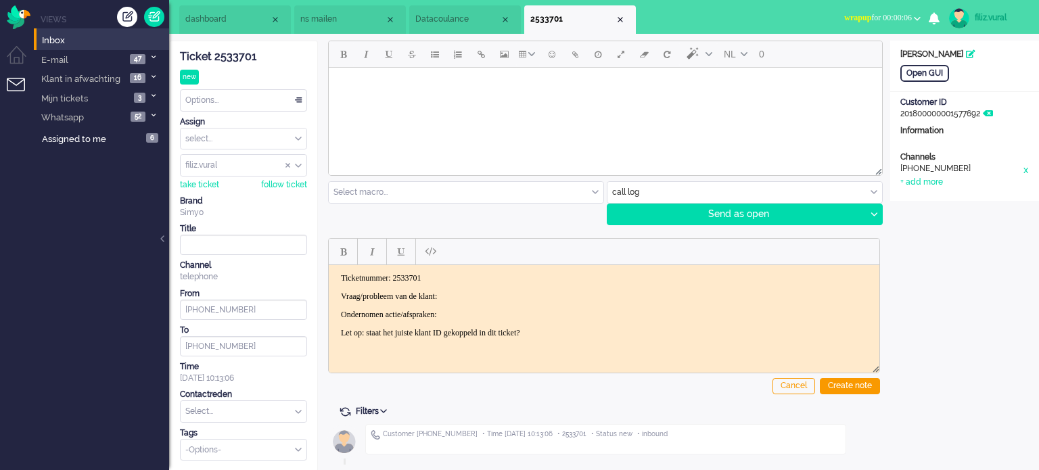
click at [492, 273] on html "Ticketnummer: 2533701 Vraag/probleem van de klant: Ondernomen actie/afspraken: …" at bounding box center [604, 304] width 550 height 81
click at [490, 283] on body "Ticketnummer: 2533701 Vraag/probleem van de klant: Ondernomen actie/afspraken: …" at bounding box center [604, 305] width 540 height 65
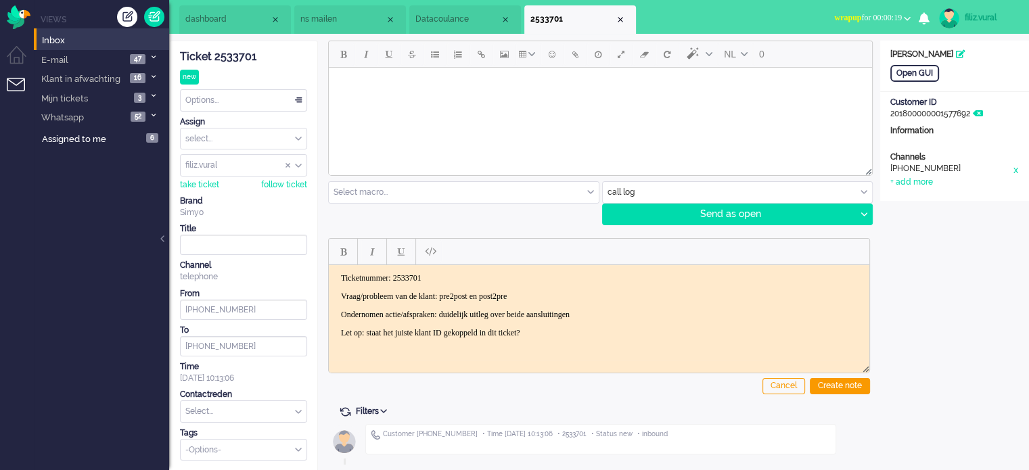
drag, startPoint x: 246, startPoint y: 413, endPoint x: 253, endPoint y: 408, distance: 8.7
click at [253, 408] on input "text" at bounding box center [244, 411] width 126 height 21
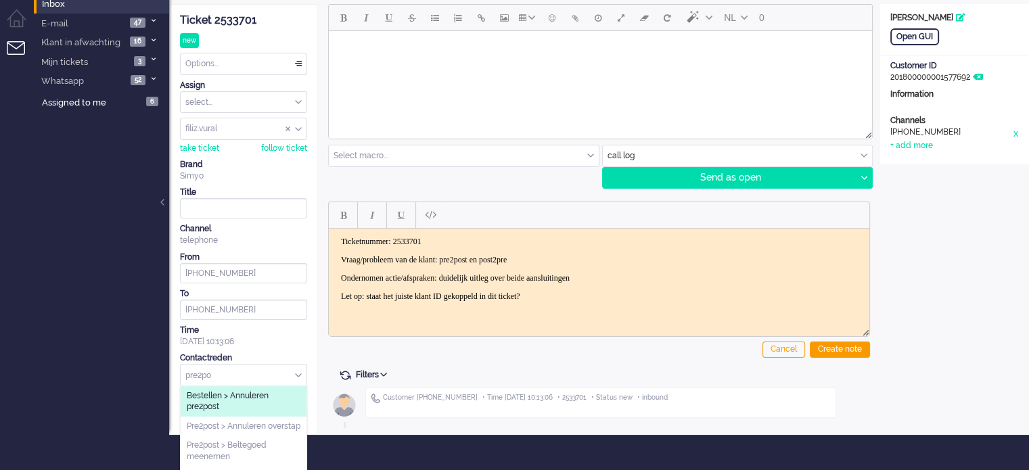
scroll to position [56, 0]
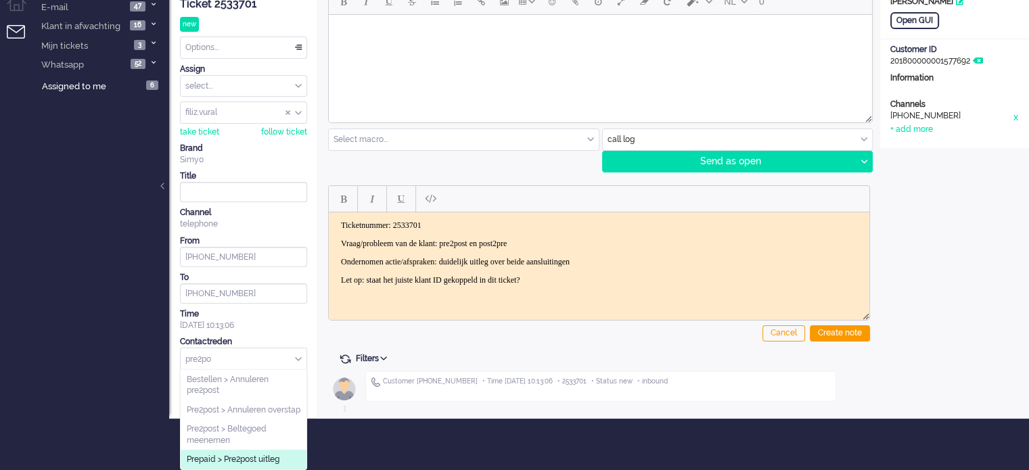
type input "pre2po"
click at [251, 459] on li "Prepaid > Pre2post uitleg" at bounding box center [244, 460] width 126 height 20
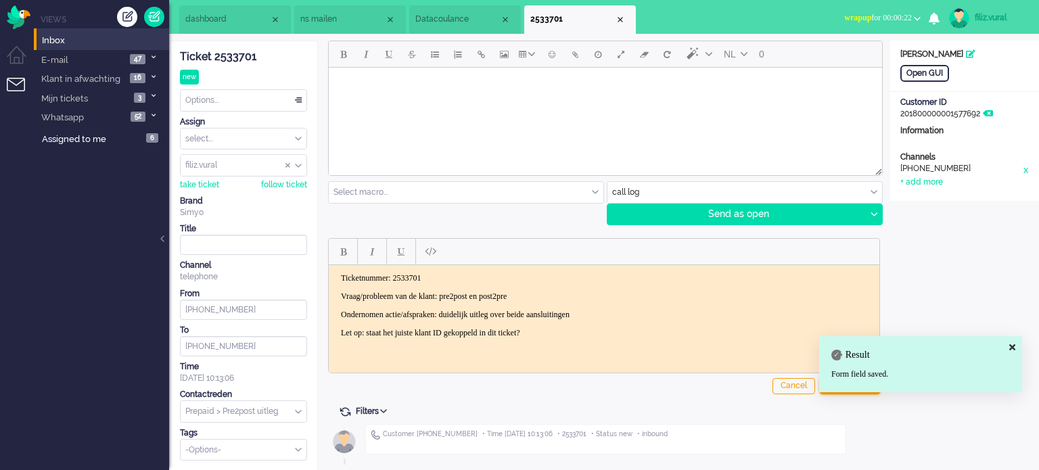
click at [842, 387] on div "Result Form field saved." at bounding box center [920, 364] width 203 height 56
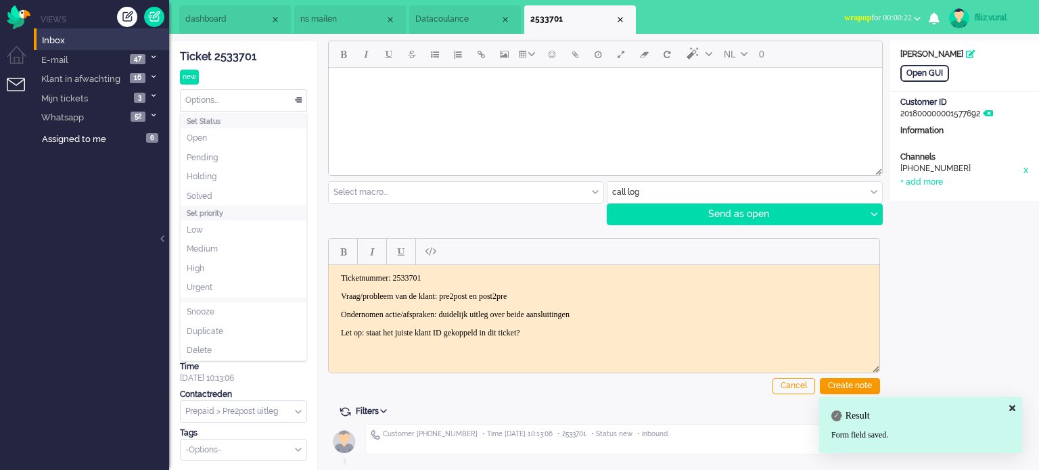
drag, startPoint x: 279, startPoint y: 104, endPoint x: 262, endPoint y: 129, distance: 30.2
click at [275, 103] on div "Options..." at bounding box center [244, 100] width 126 height 21
click at [241, 191] on li "Solved" at bounding box center [244, 197] width 126 height 20
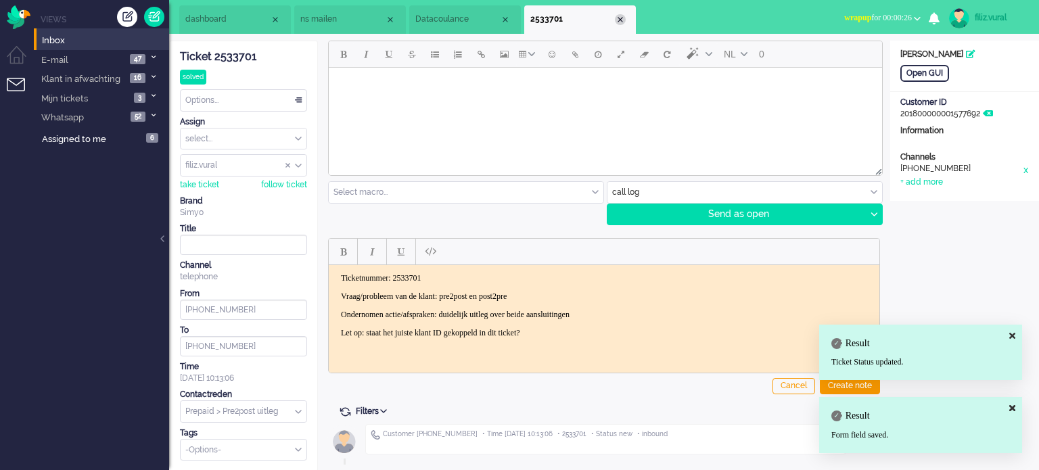
click at [623, 17] on div "Close tab" at bounding box center [620, 19] width 11 height 11
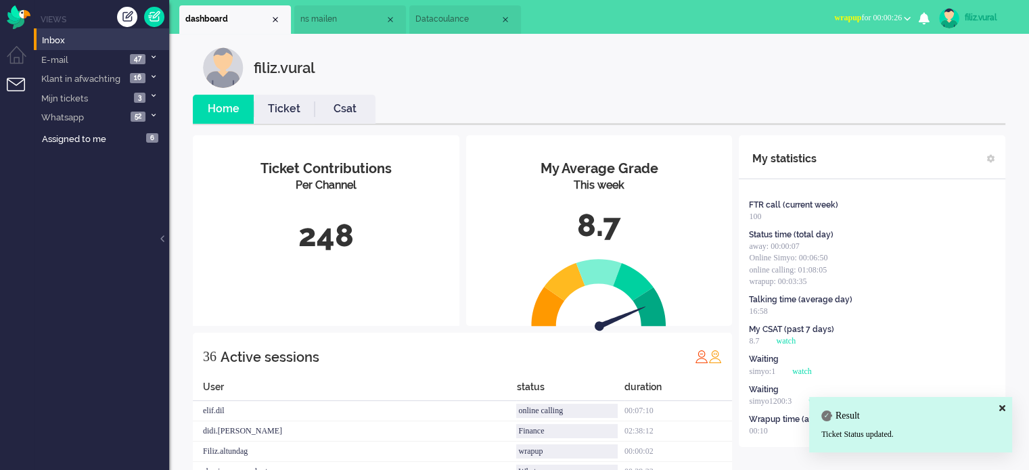
click at [341, 116] on link "Csat" at bounding box center [344, 109] width 61 height 16
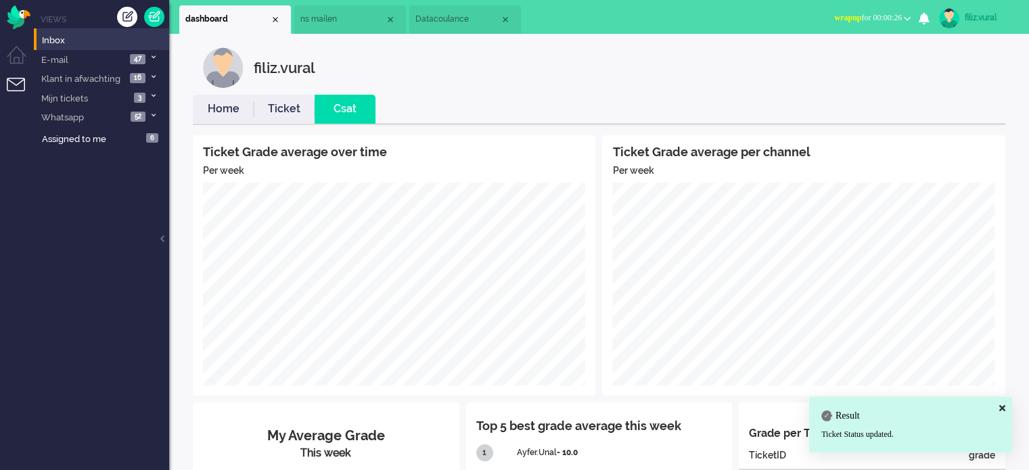
click at [222, 110] on link "Home" at bounding box center [223, 109] width 61 height 16
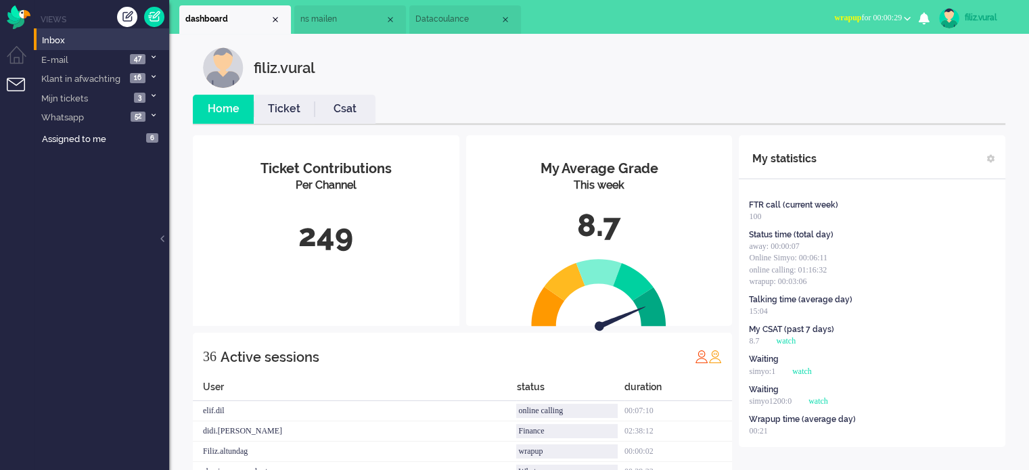
click at [877, 15] on span "wrapup for 00:00:29" at bounding box center [868, 17] width 68 height 9
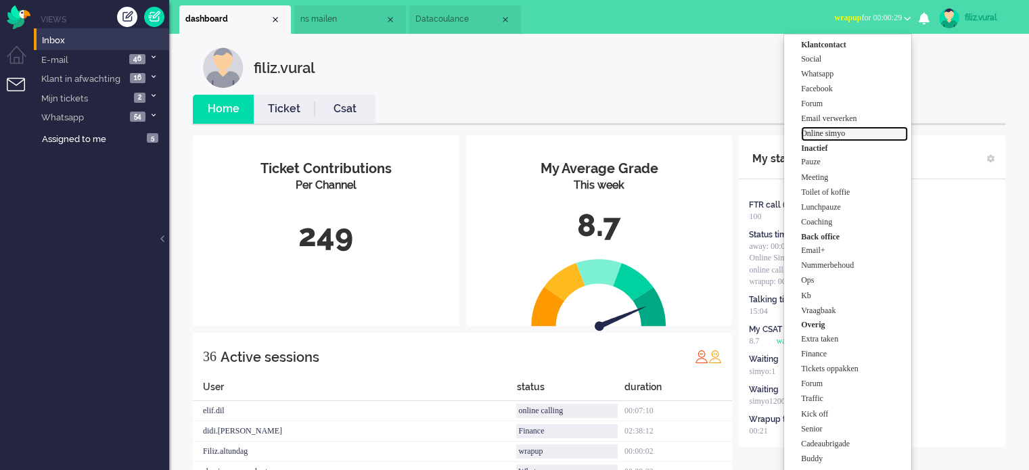
click at [855, 133] on label "Online simyo" at bounding box center [854, 133] width 107 height 11
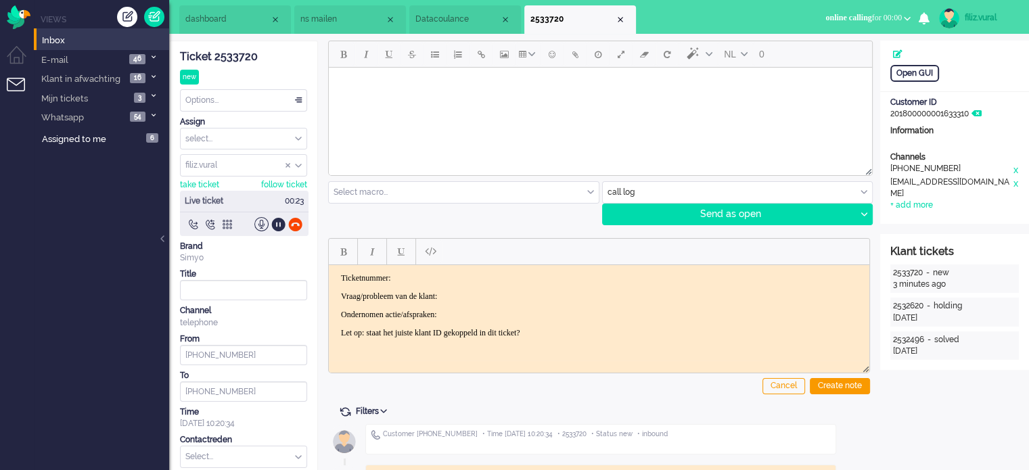
click at [919, 85] on div "Open GUI Customer Name Customer ID 201800000001633310 Information Channels tele…" at bounding box center [954, 132] width 149 height 183
click at [917, 78] on div "Open GUI" at bounding box center [914, 73] width 49 height 17
click at [418, 275] on p "Ticketnummer:" at bounding box center [599, 278] width 516 height 10
drag, startPoint x: 246, startPoint y: 54, endPoint x: 417, endPoint y: 210, distance: 231.2
click at [245, 54] on div "Ticket 2533720" at bounding box center [243, 57] width 127 height 16
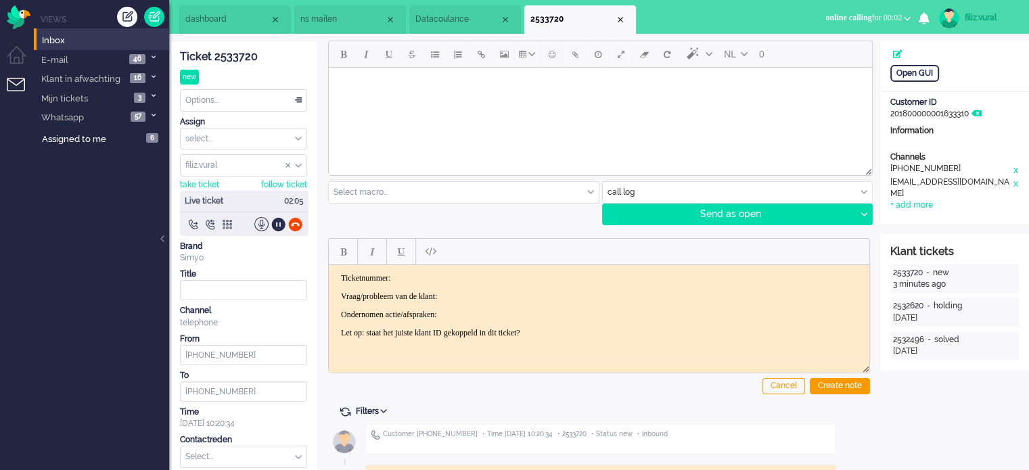
drag, startPoint x: 490, startPoint y: 280, endPoint x: 493, endPoint y: 272, distance: 8.6
click at [490, 278] on p "Ticketnummer:" at bounding box center [599, 278] width 516 height 10
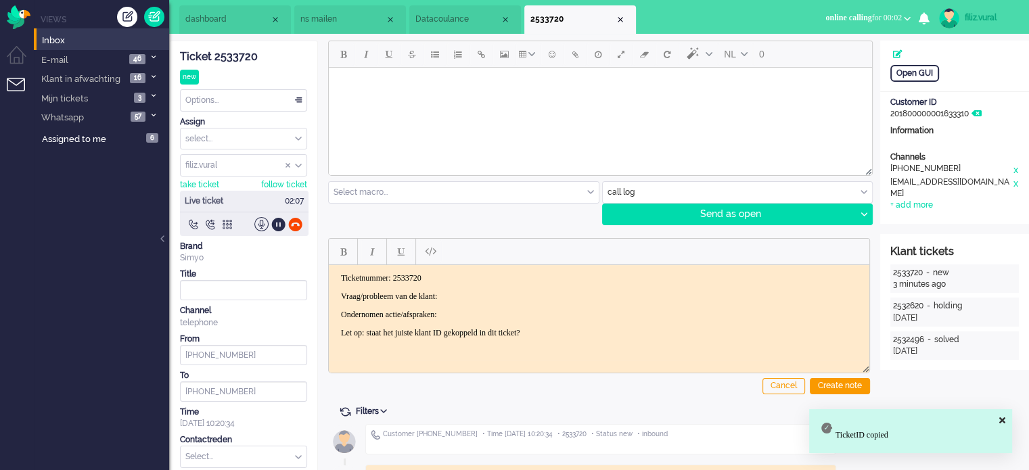
drag, startPoint x: 494, startPoint y: 288, endPoint x: 495, endPoint y: 305, distance: 16.9
click at [494, 289] on body "Ticketnummer: 2533720 Vraag/probleem van de klant: Ondernomen actie/afspraken: …" at bounding box center [599, 305] width 530 height 65
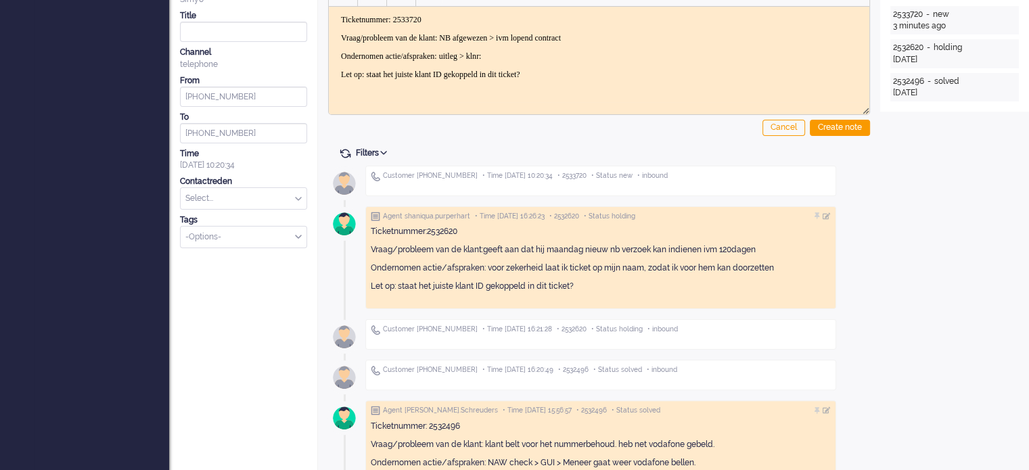
scroll to position [135, 0]
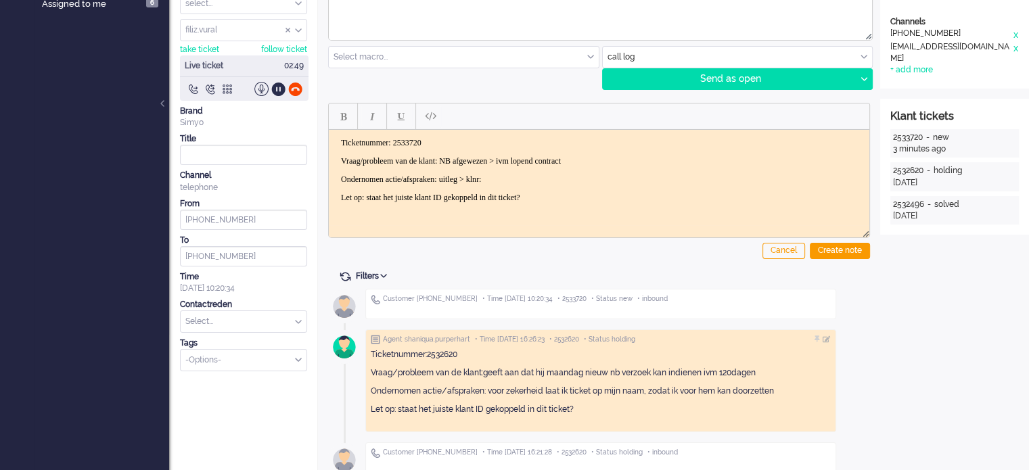
click at [586, 169] on body "Ticketnummer: 2533720 Vraag/probleem van de klant: NB afgewezen > ivm lopend co…" at bounding box center [599, 169] width 530 height 65
click at [585, 174] on p "Ondernomen actie/afspraken: uitleg > klnr:" at bounding box center [599, 179] width 516 height 10
click at [534, 174] on p "Ondernomen actie/afspraken: uitleg > klnr: 516462540" at bounding box center [599, 179] width 516 height 10
click at [541, 177] on p "Ondernomen actie/afspraken: uitleg > klnr: 516462540" at bounding box center [599, 179] width 516 height 10
click at [544, 178] on p "Ondernomen actie/afspraken: uitleg > klnr: 516462540" at bounding box center [599, 179] width 516 height 10
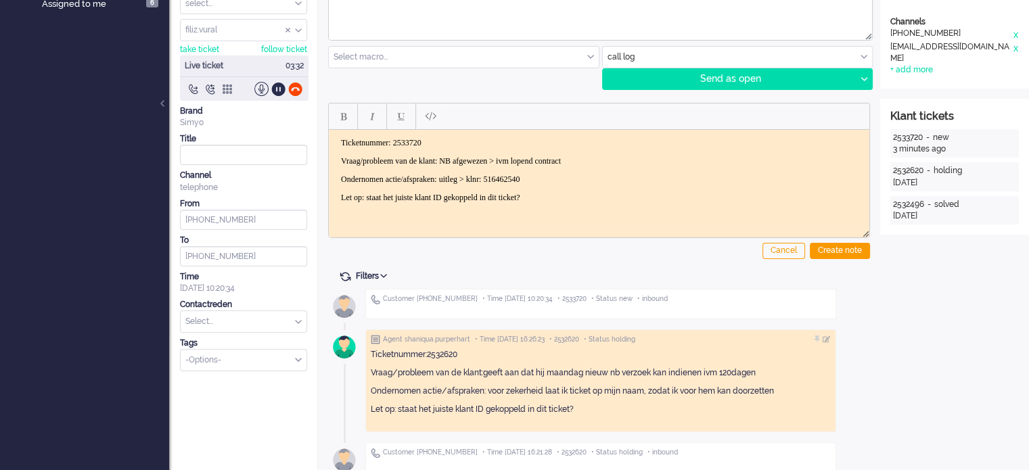
click at [554, 178] on p "Ondernomen actie/afspraken: uitleg > klnr: 516462540" at bounding box center [599, 179] width 516 height 10
click at [563, 178] on p "Ondernomen actie/afspraken: uitleg > klnr: 516462540" at bounding box center [599, 179] width 516 height 10
click at [575, 176] on p "Ondernomen actie/afspraken: uitleg > klnr: 516462540" at bounding box center [599, 179] width 516 height 10
click at [568, 179] on p "Ondernomen actie/afspraken: uitleg > klnr: 516462540 Vodafone" at bounding box center [599, 179] width 516 height 10
click at [572, 177] on p "Ondernomen actie/afspraken: uitleg > klnr: 516462540/4042344033 Vodafone" at bounding box center [599, 179] width 516 height 10
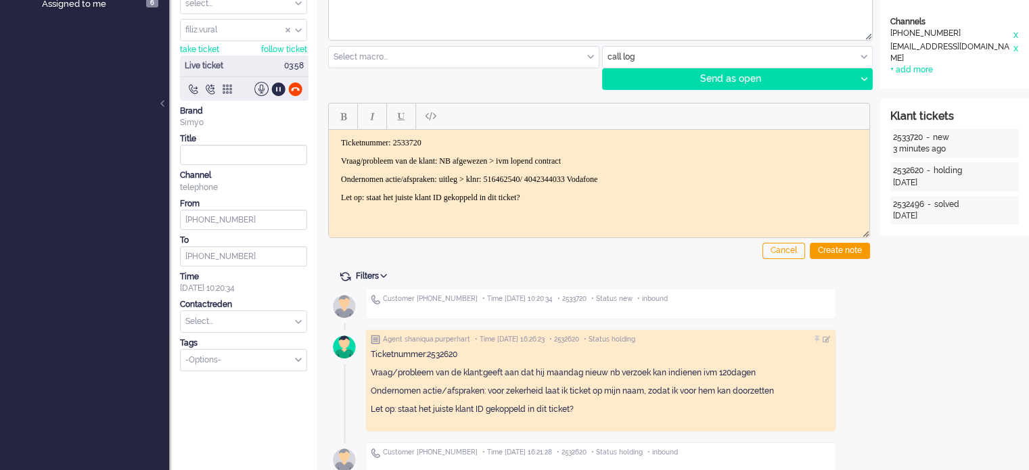
click at [568, 178] on p "Ondernomen actie/afspraken: uitleg > klnr: 516462540/ 4042344033 Vodafone" at bounding box center [599, 179] width 516 height 10
drag, startPoint x: 630, startPoint y: 177, endPoint x: 525, endPoint y: 179, distance: 104.9
click at [525, 179] on p "Ondernomen actie/afspraken: uitleg > klnr: 516462540 / 4042344033 Vodafone" at bounding box center [599, 179] width 516 height 10
click at [551, 181] on p "Ondernomen actie/afspraken: uitleg > klnr: 516462540 / 4042344033 Vodafone" at bounding box center [599, 179] width 516 height 10
click at [558, 179] on p "Ondernomen actie/afspraken: uitleg > klnr: 516462540 / 4042344033 Vodafone" at bounding box center [599, 179] width 516 height 10
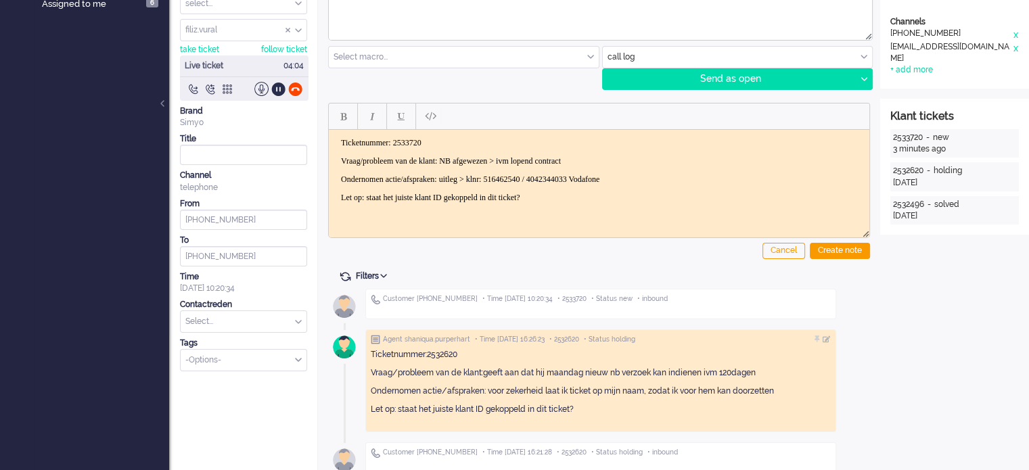
click at [612, 178] on p "Ondernomen actie/afspraken: uitleg > klnr: 516462540 / 4042344033 Vodafone" at bounding box center [599, 179] width 516 height 10
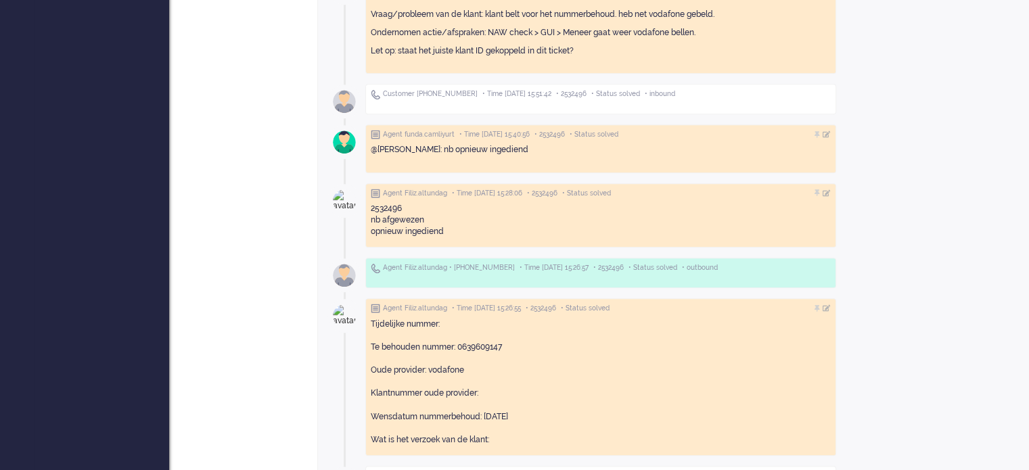
scroll to position [722, 0]
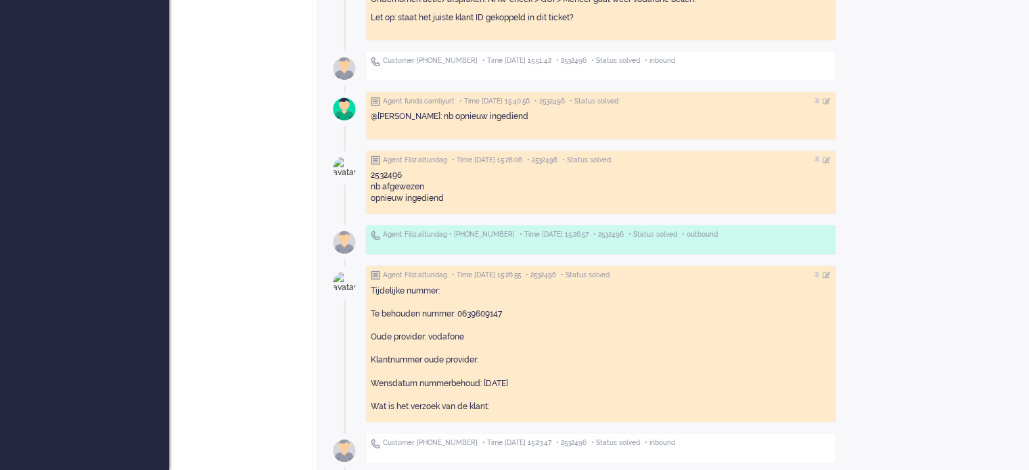
click at [527, 383] on div "Tijdelijke nummer: Te behouden nummer: 0639609147 Oude provider: vodafone Klant…" at bounding box center [601, 349] width 460 height 128
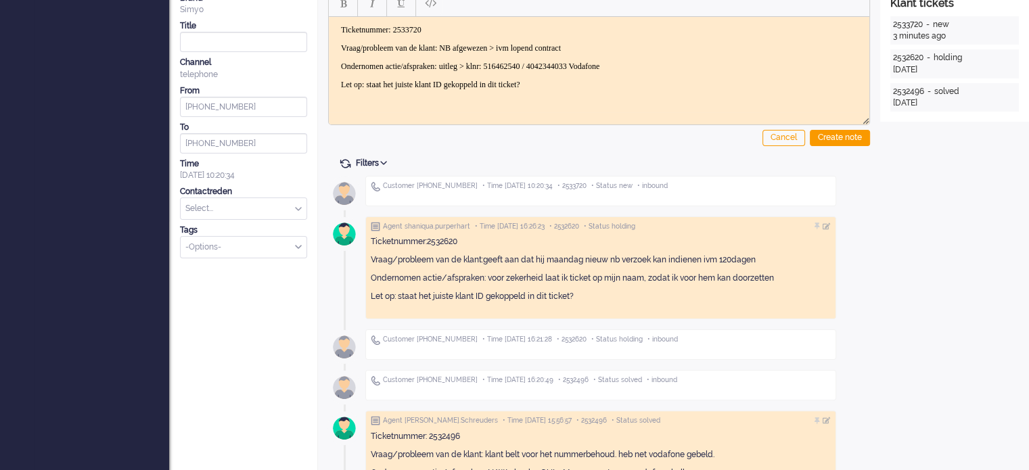
scroll to position [0, 0]
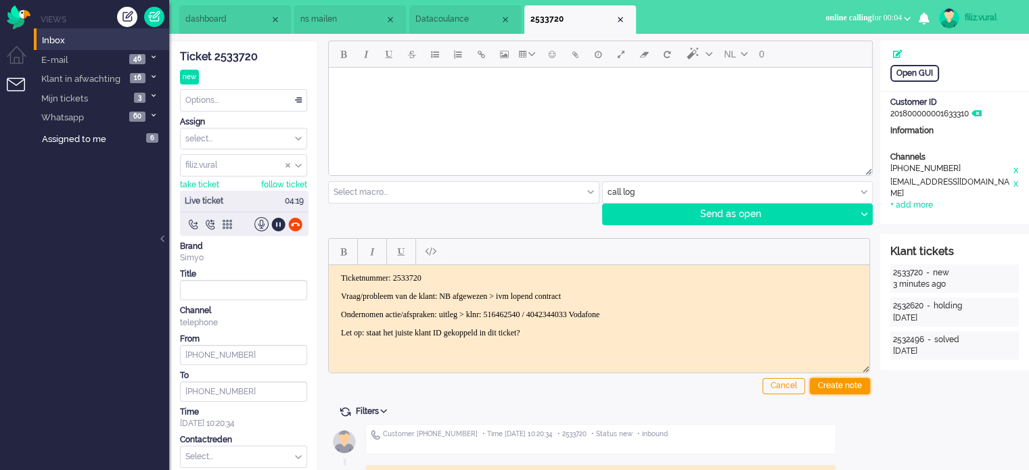
click at [847, 390] on div "Create note" at bounding box center [840, 386] width 60 height 16
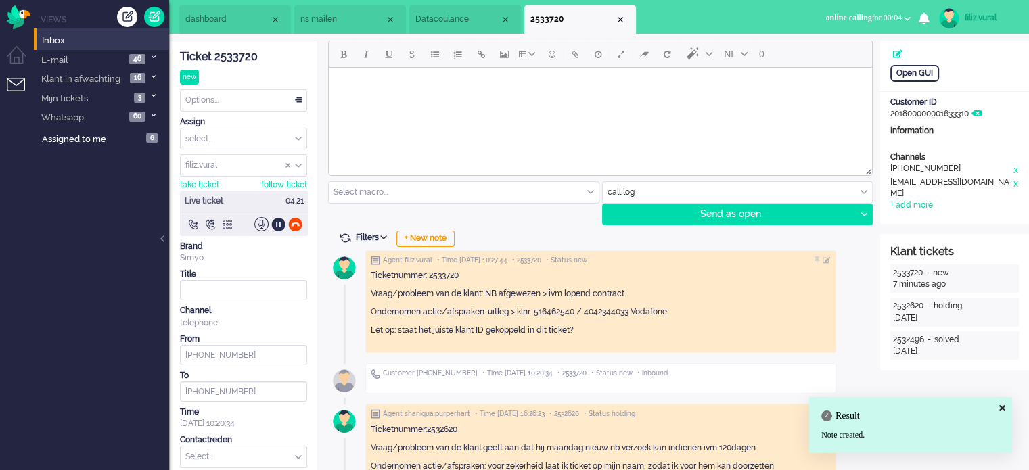
drag, startPoint x: 449, startPoint y: 238, endPoint x: 442, endPoint y: 218, distance: 20.7
click at [447, 237] on div "+ New note" at bounding box center [425, 239] width 58 height 16
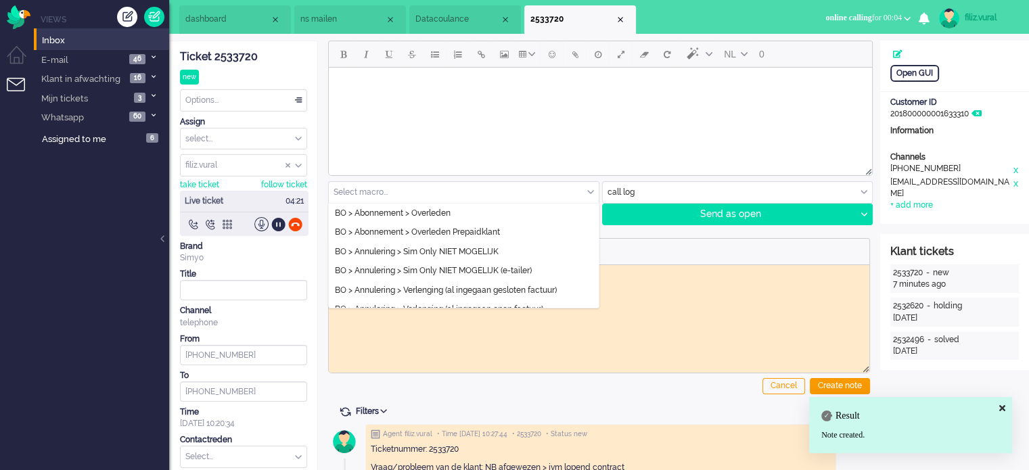
click at [434, 191] on input "text" at bounding box center [464, 192] width 270 height 21
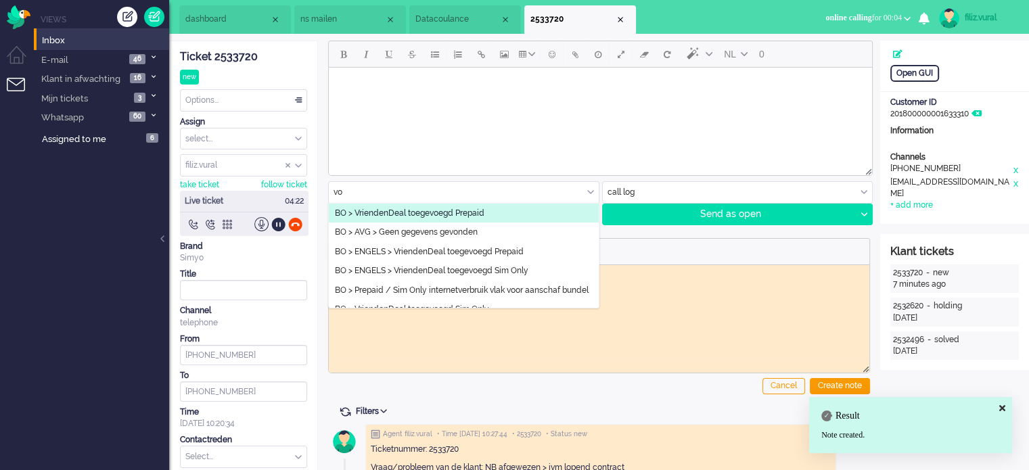
type input "v"
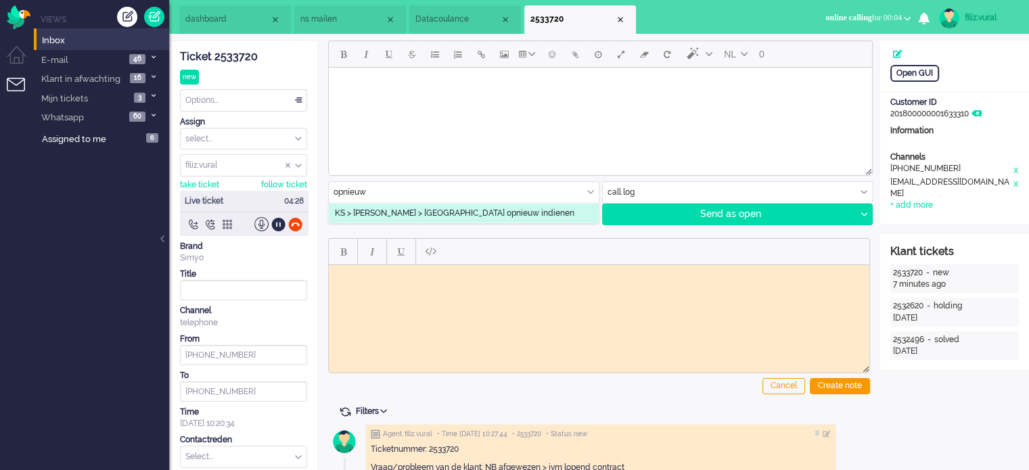
type input "opnieuw"
click at [450, 218] on span "KS > [PERSON_NAME] > [GEOGRAPHIC_DATA] opnieuw indienen" at bounding box center [454, 213] width 239 height 11
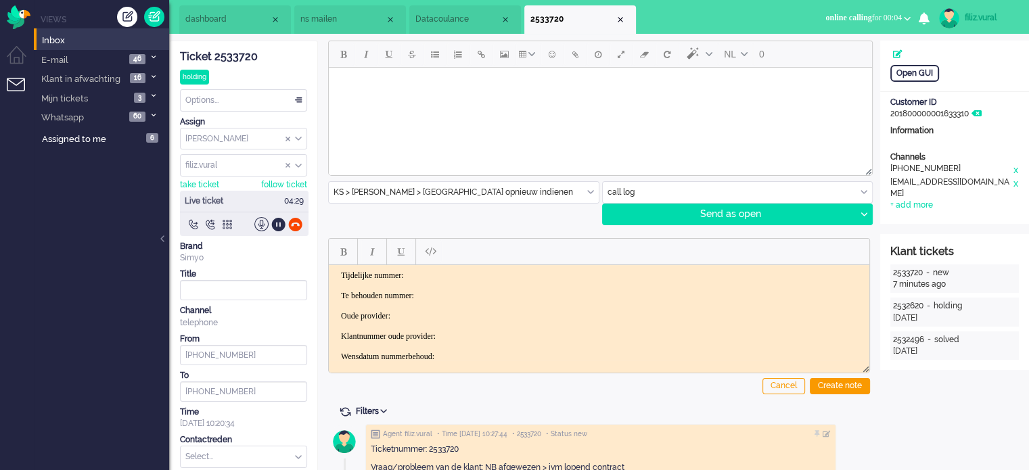
click at [250, 53] on div "Ticket 2533720" at bounding box center [243, 57] width 127 height 16
drag, startPoint x: 478, startPoint y: 283, endPoint x: 482, endPoint y: 270, distance: 13.9
click at [478, 279] on body "Tijdelijke nummer: Te behouden nummer: Oude provider: Klantnummer oude provider…" at bounding box center [599, 326] width 530 height 112
click at [483, 270] on body "Tijdelijke nummer: Te behouden nummer: Oude provider: Klantnummer oude provider…" at bounding box center [599, 326] width 530 height 112
click at [515, 295] on body "Tijdelijke nummer: ﻿0653921239 Te behouden nummer: Oude provider: Klantnummer o…" at bounding box center [599, 326] width 530 height 112
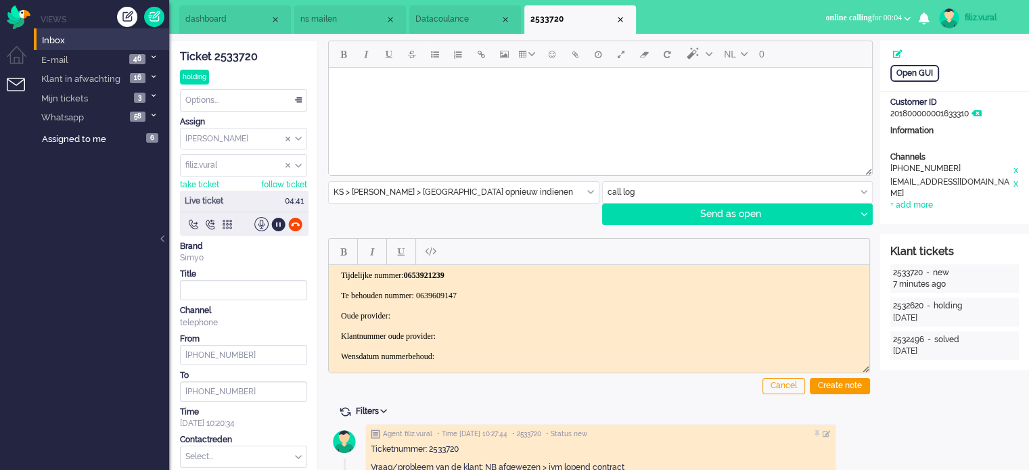
click at [484, 298] on body "Tijdelijke nummer: 0653921239 Te behouden nummer: 0639609147 Oude provider: Kla…" at bounding box center [599, 326] width 530 height 112
click at [477, 293] on body "Tijdelijke nummer: 0653921239 Te behouden nummer: 0639609147 Oude provider: Kla…" at bounding box center [599, 326] width 530 height 112
click at [477, 296] on body "Tijdelijke nummer: 0653921239 Te behouden nummer: 0639609147 Oude provider: Kla…" at bounding box center [599, 326] width 530 height 112
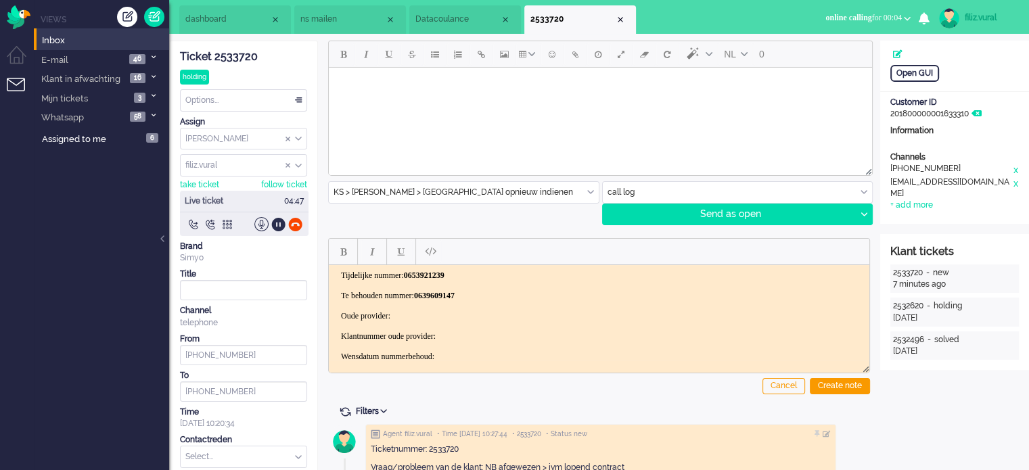
drag, startPoint x: 450, startPoint y: 312, endPoint x: 431, endPoint y: 318, distance: 19.7
click at [442, 318] on body "Tijdelijke nummer: 0653921239 Te behouden nummer: 0639609147 Oude provider: Kla…" at bounding box center [599, 326] width 530 height 112
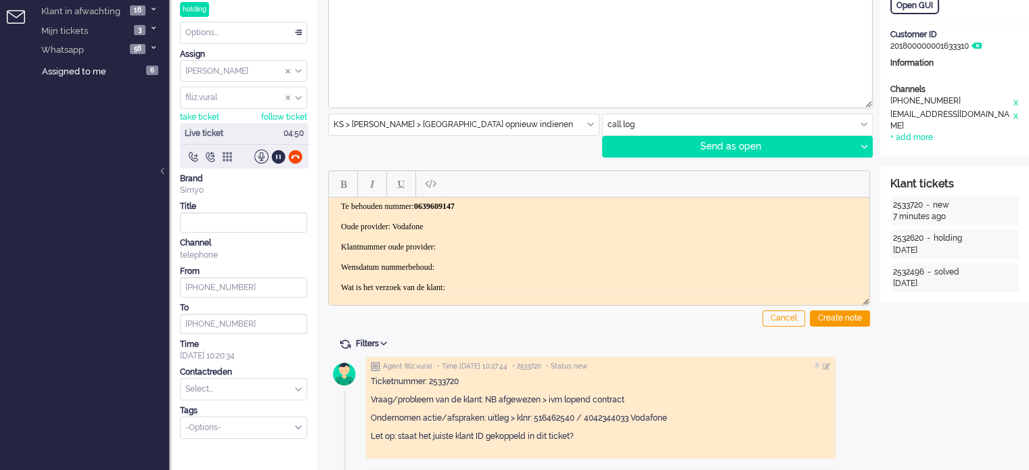
scroll to position [135, 0]
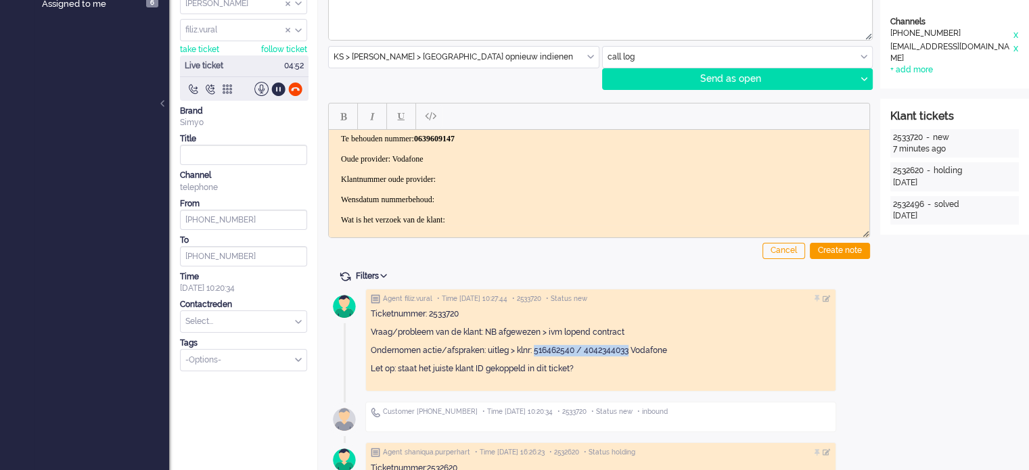
drag, startPoint x: 630, startPoint y: 350, endPoint x: 536, endPoint y: 351, distance: 94.0
click at [536, 351] on p "Ondernomen actie/afspraken: uitleg > klnr: 516462540 / 4042344033 Vodafone" at bounding box center [601, 350] width 460 height 11
copy p "516462540 / 4042344033"
click at [504, 162] on body "Tijdelijke nummer: 0653921239 Te behouden nummer: 0639609147 Oude provider: Vod…" at bounding box center [599, 169] width 530 height 112
click at [501, 174] on body "Tijdelijke nummer: 0653921239 Te behouden nummer: 0639609147 Oude provider: Vod…" at bounding box center [599, 169] width 530 height 112
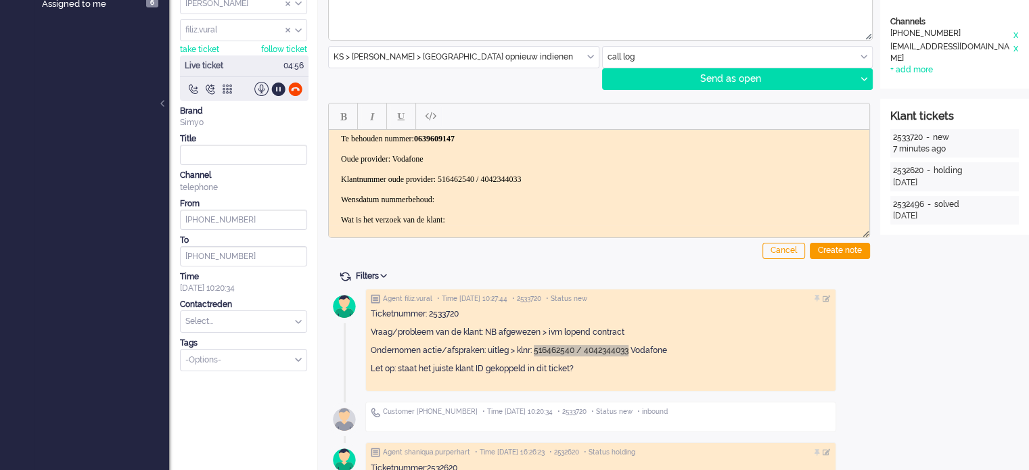
click at [432, 154] on body "Tijdelijke nummer: 0653921239 Te behouden nummer: 0639609147 Oude provider: Vod…" at bounding box center [599, 169] width 530 height 112
click at [509, 202] on body "Tijdelijke nummer: 0653921239 Te behouden nummer: 0639609147 Oude provider: Vod…" at bounding box center [599, 169] width 530 height 112
click at [509, 195] on body "Tijdelijke nummer: 0653921239 Te behouden nummer: 0639609147 Oude provider: Vod…" at bounding box center [599, 169] width 530 height 112
click at [513, 211] on body "Tijdelijke nummer: 0653921239 Te behouden nummer: 0639609147 Oude provider: Vod…" at bounding box center [599, 169] width 530 height 112
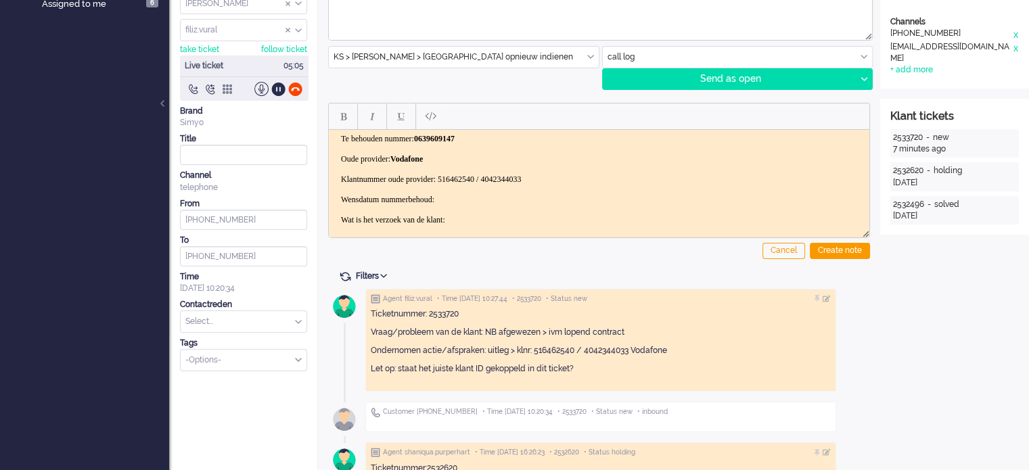
click at [739, 337] on p "Vraag/probleem van de klant: NB afgewezen > ivm lopend contract" at bounding box center [601, 332] width 460 height 11
click at [472, 180] on body "Tijdelijke nummer: 0653921239 Te behouden nummer: 0639609147 Oude provider: Vod…" at bounding box center [599, 169] width 530 height 112
click at [830, 296] on div at bounding box center [826, 299] width 8 height 8
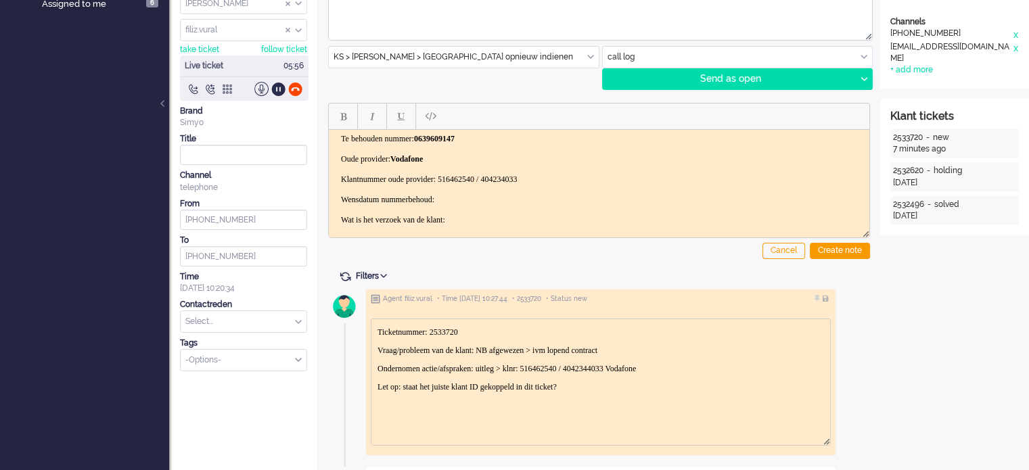
scroll to position [0, 0]
click at [531, 174] on body "Tijdelijke nummer: 0653921239 Te behouden nummer: 0639609147 Oude provider: Vod…" at bounding box center [599, 169] width 530 height 112
copy body "404234033"
click at [645, 365] on p "Ondernomen actie/afspraken: uitleg > klnr: 516462540 / 4042344033 Vodafone" at bounding box center [600, 368] width 446 height 10
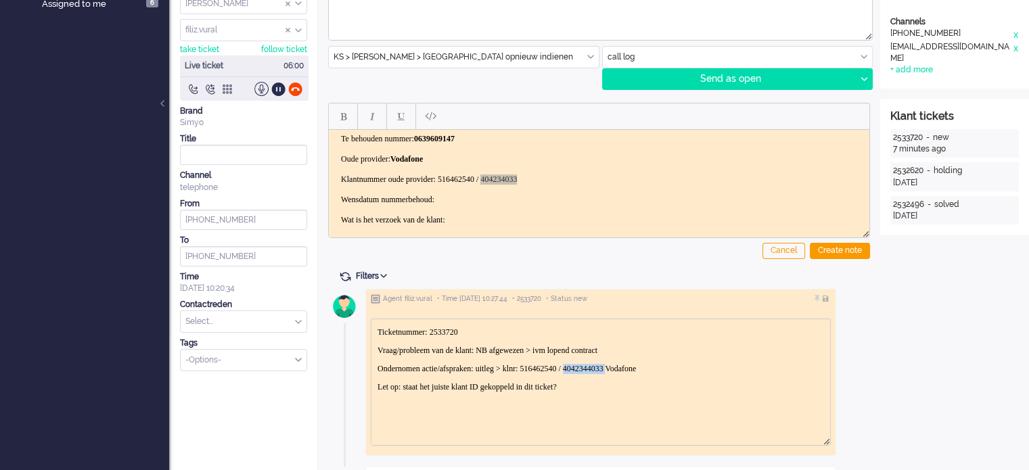
click at [645, 365] on p "Ondernomen actie/afspraken: uitleg > klnr: 516462540 / 4042344033 Vodafone" at bounding box center [600, 368] width 446 height 10
click at [830, 297] on div at bounding box center [826, 299] width 8 height 8
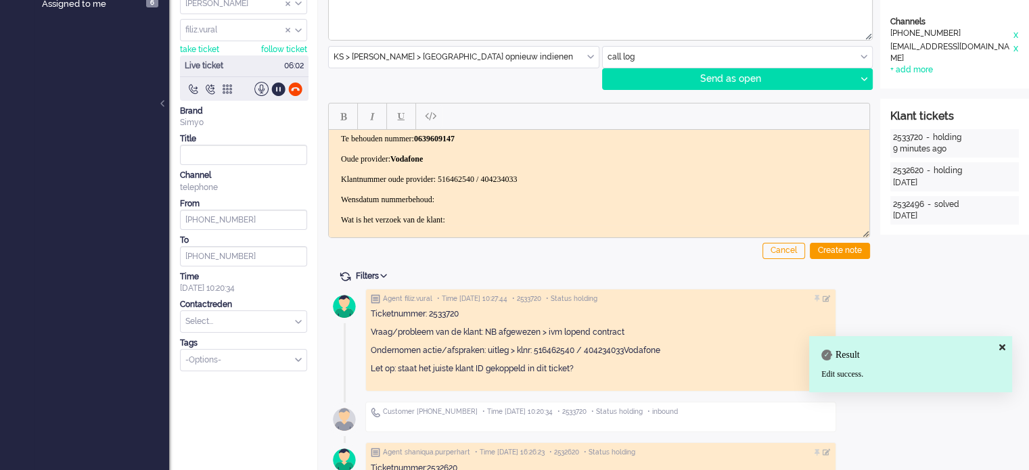
click at [630, 197] on body "Tijdelijke nummer: 0653921239 Te behouden nummer: 0639609147 Oude provider: Vod…" at bounding box center [599, 169] width 530 height 112
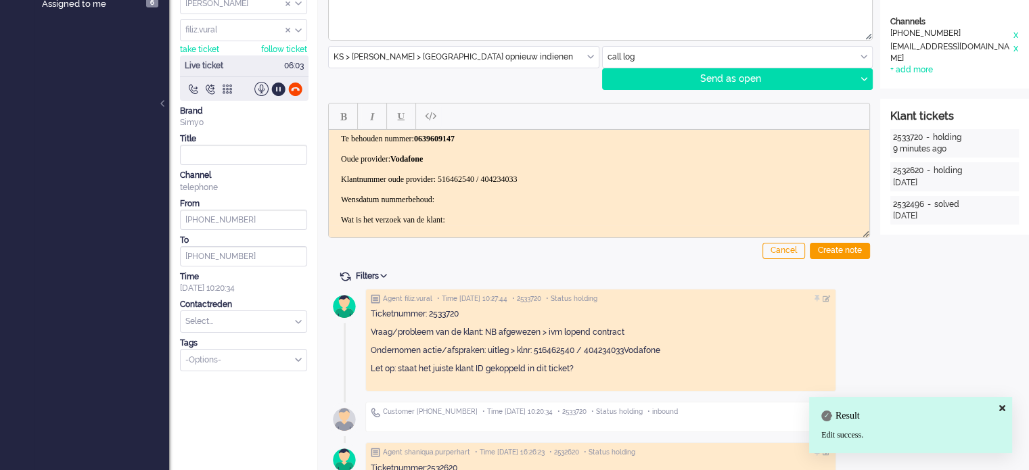
click at [582, 237] on div "Cancel Create note" at bounding box center [599, 178] width 542 height 171
click at [591, 221] on html "Tijdelijke nummer: 0653921239 Te behouden nummer: 0639609147 Oude provider: Vod…" at bounding box center [599, 169] width 540 height 122
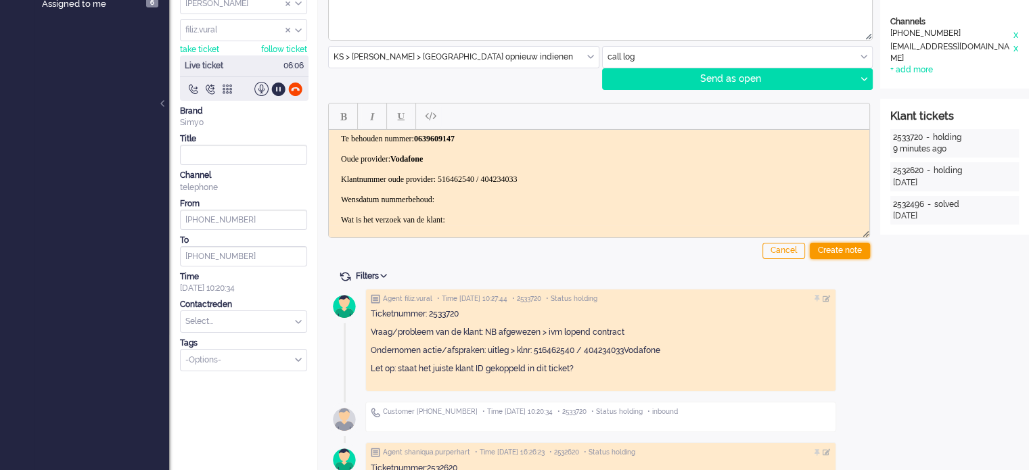
click at [837, 246] on div "Create note" at bounding box center [840, 251] width 60 height 16
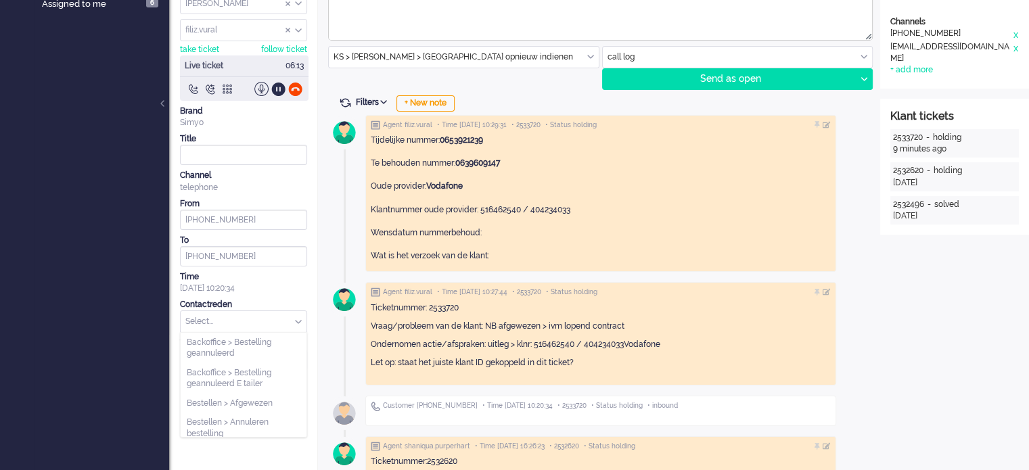
click at [268, 323] on input "text" at bounding box center [244, 321] width 126 height 21
type input "inpo"
click at [281, 344] on li "Nummerbehoud > Inport" at bounding box center [244, 343] width 126 height 20
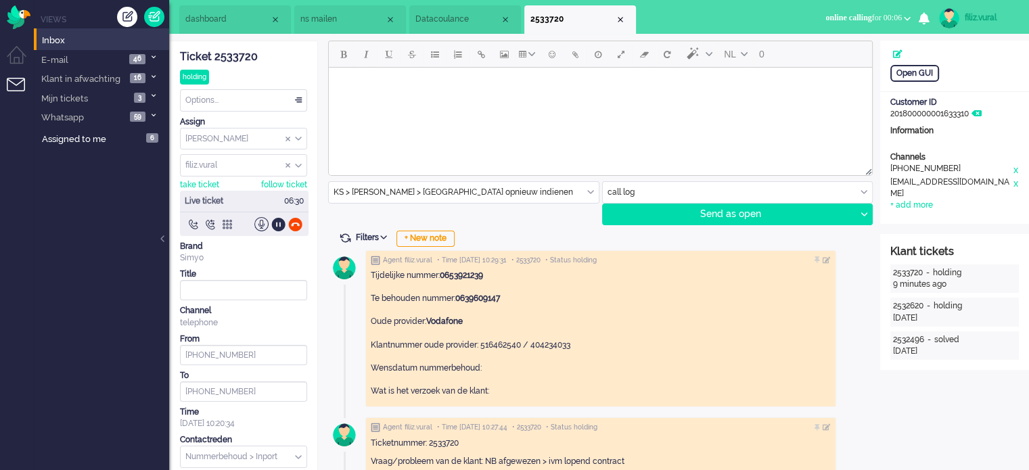
click at [225, 30] on li "dashboard" at bounding box center [235, 19] width 112 height 28
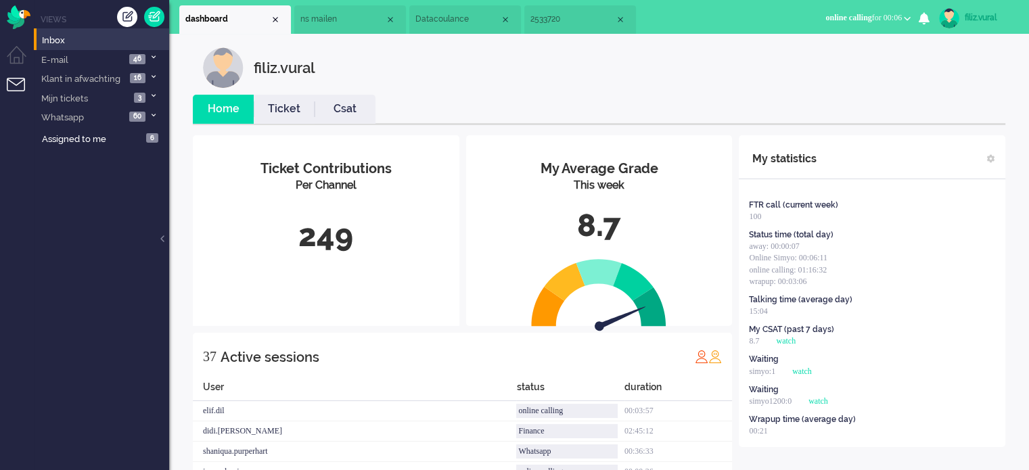
click at [352, 99] on li "Csat" at bounding box center [344, 109] width 61 height 29
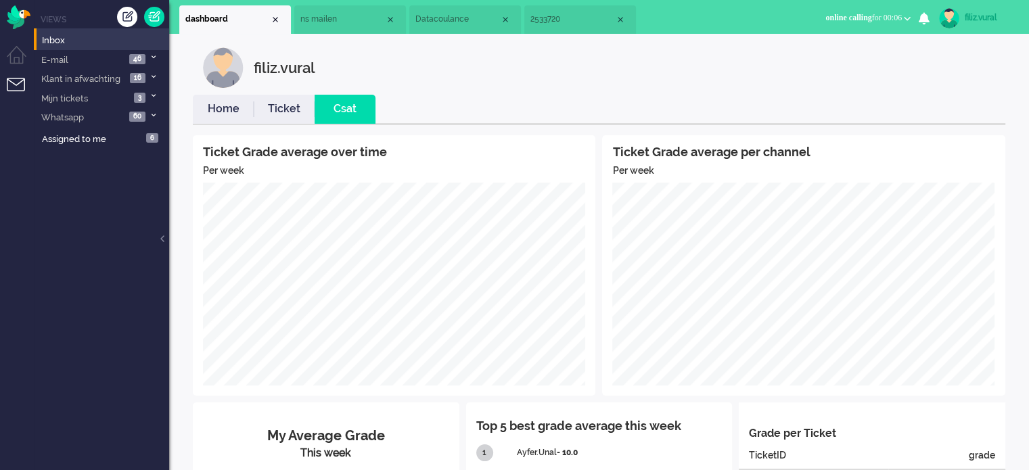
click at [223, 115] on link "Home" at bounding box center [223, 109] width 61 height 16
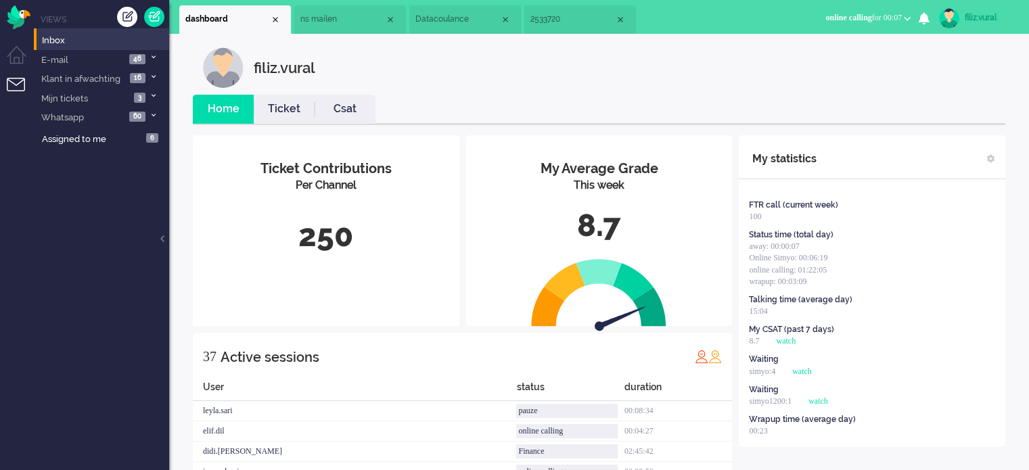
click at [571, 28] on li "2533720" at bounding box center [580, 19] width 112 height 28
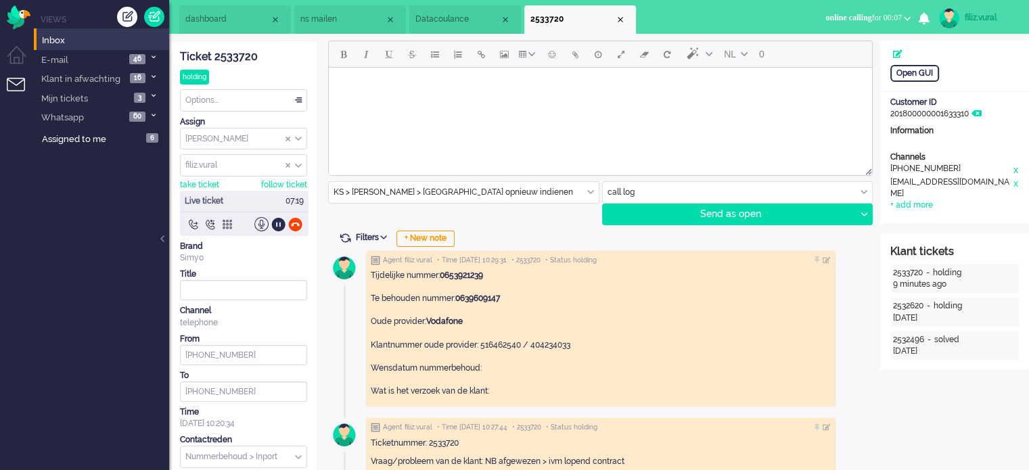
click at [218, 22] on span "dashboard" at bounding box center [227, 19] width 85 height 11
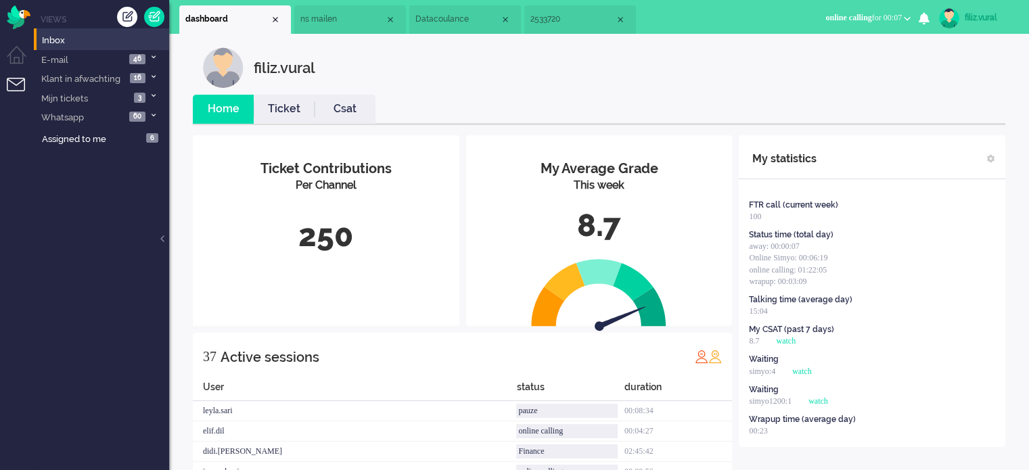
click at [546, 20] on span "2533720" at bounding box center [572, 19] width 85 height 11
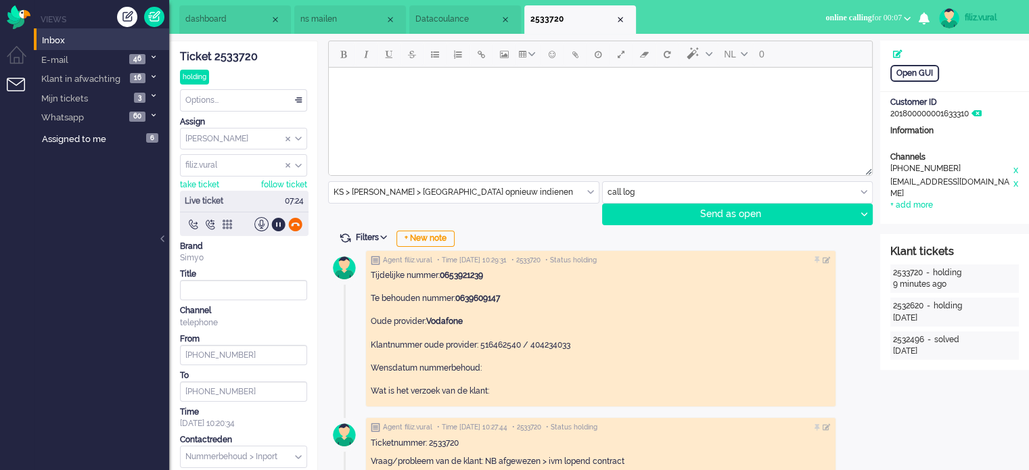
click at [293, 221] on div at bounding box center [295, 224] width 14 height 14
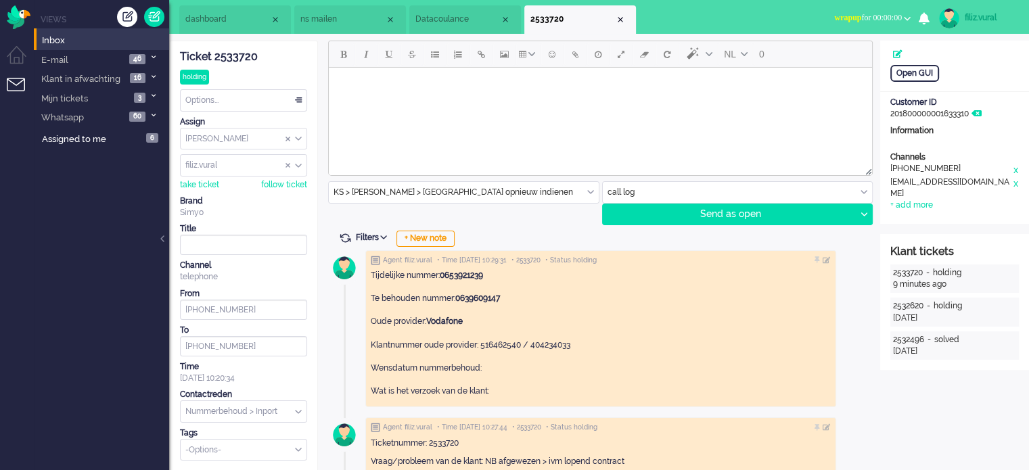
click at [228, 29] on li "dashboard" at bounding box center [235, 19] width 112 height 28
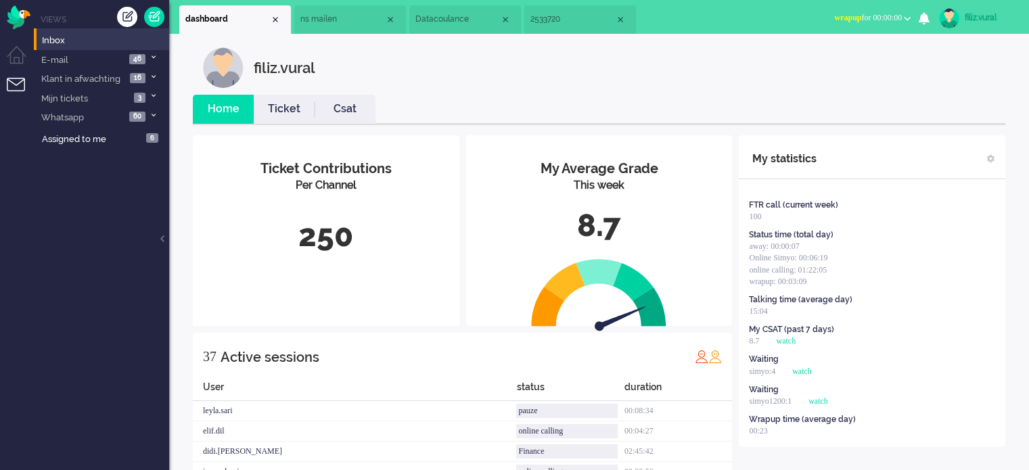
click at [271, 104] on link "Ticket" at bounding box center [284, 109] width 61 height 16
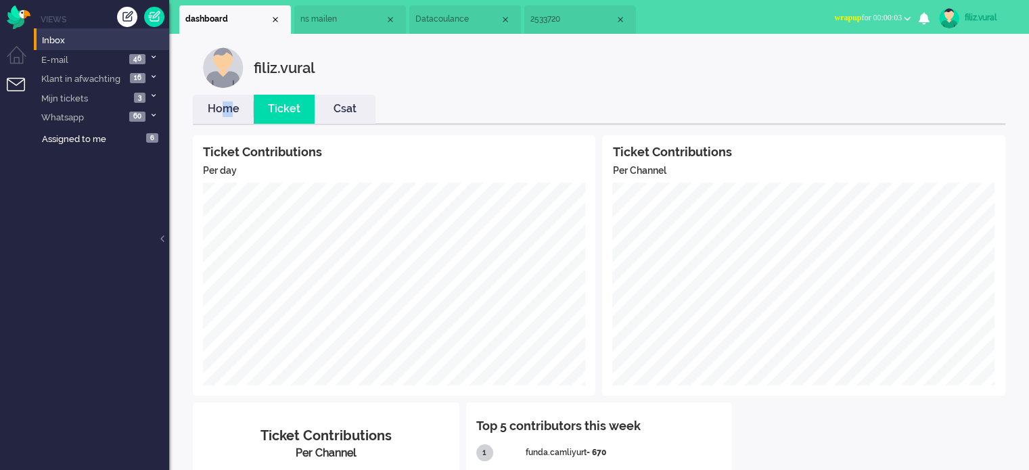
drag, startPoint x: 227, startPoint y: 104, endPoint x: 268, endPoint y: 104, distance: 41.9
click at [227, 104] on link "Home" at bounding box center [223, 109] width 61 height 16
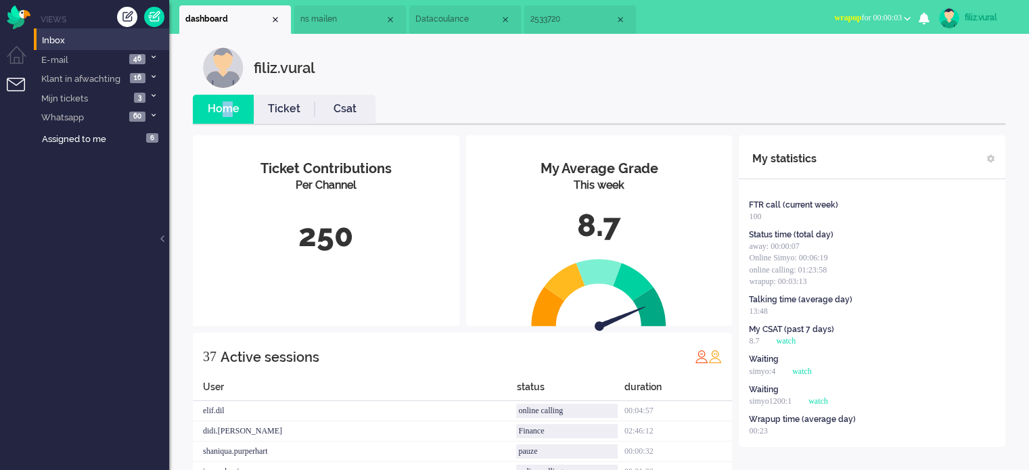
click at [835, 13] on span "wrapup" at bounding box center [847, 17] width 27 height 9
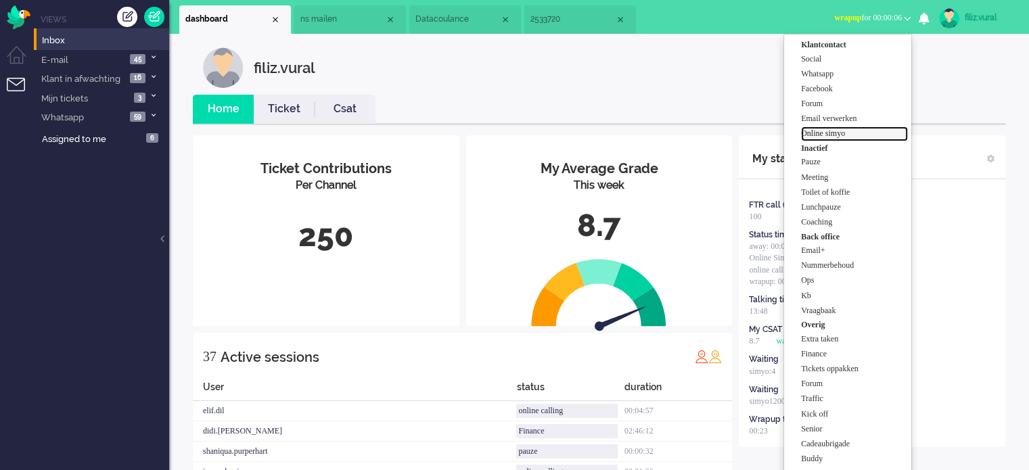
click at [820, 137] on label "Online simyo" at bounding box center [854, 133] width 107 height 11
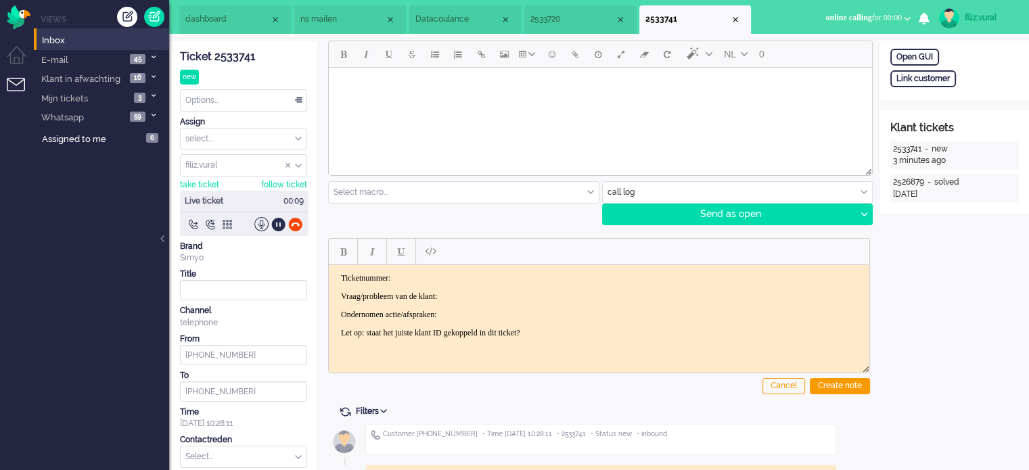
click at [243, 55] on div "Ticket 2533741" at bounding box center [243, 57] width 127 height 16
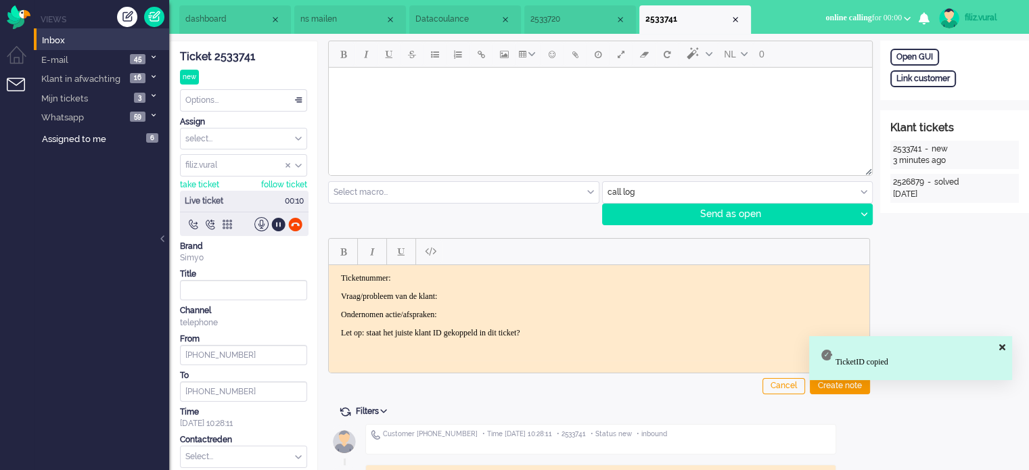
click at [490, 283] on body "Ticketnummer: Vraag/probleem van de klant: Ondernomen actie/afspraken: Let op: …" at bounding box center [599, 305] width 530 height 65
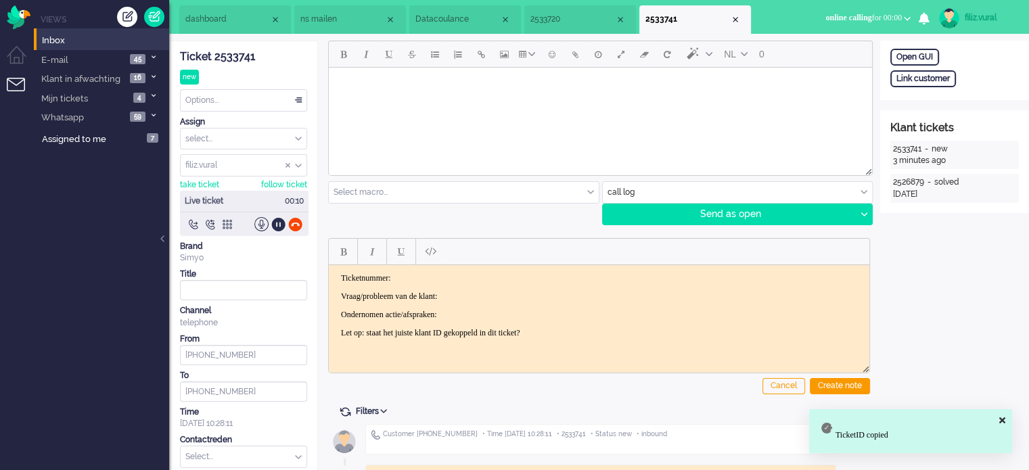
click at [506, 274] on p "Ticketnummer:" at bounding box center [599, 278] width 516 height 10
click at [517, 291] on p "Vraag/probleem van de klant:" at bounding box center [599, 296] width 516 height 10
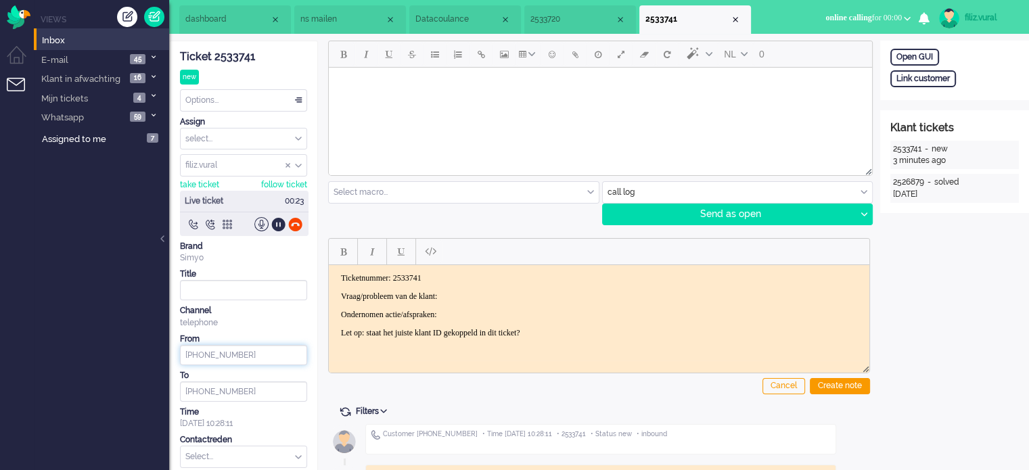
drag, startPoint x: 241, startPoint y: 351, endPoint x: 195, endPoint y: 351, distance: 45.3
click at [195, 351] on input "[PHONE_NUMBER]" at bounding box center [243, 355] width 127 height 20
click at [498, 297] on p "Vraag/probleem van de klant:" at bounding box center [599, 296] width 516 height 10
click at [652, 289] on body "Ticketnummer: 2533741 Vraag/probleem van de klant: Ondernomen actie/afspraken: …" at bounding box center [599, 305] width 530 height 65
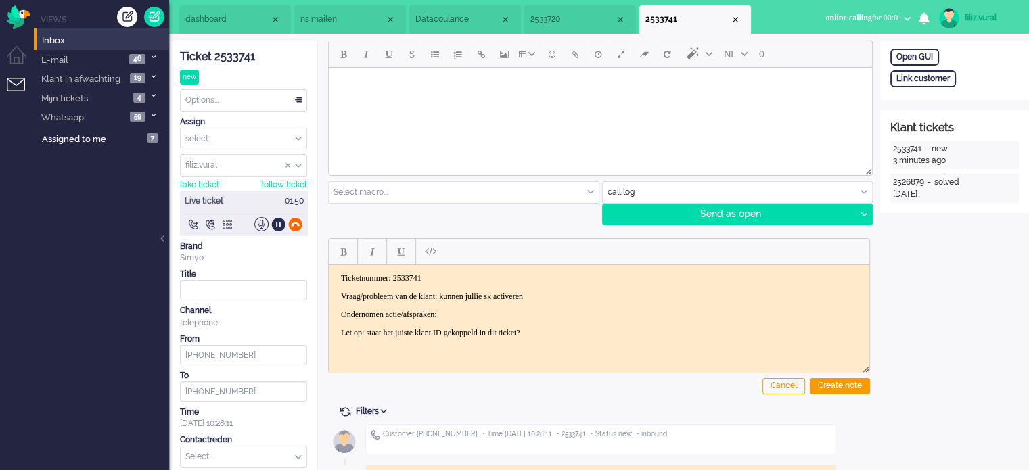
click at [293, 224] on div at bounding box center [295, 224] width 14 height 14
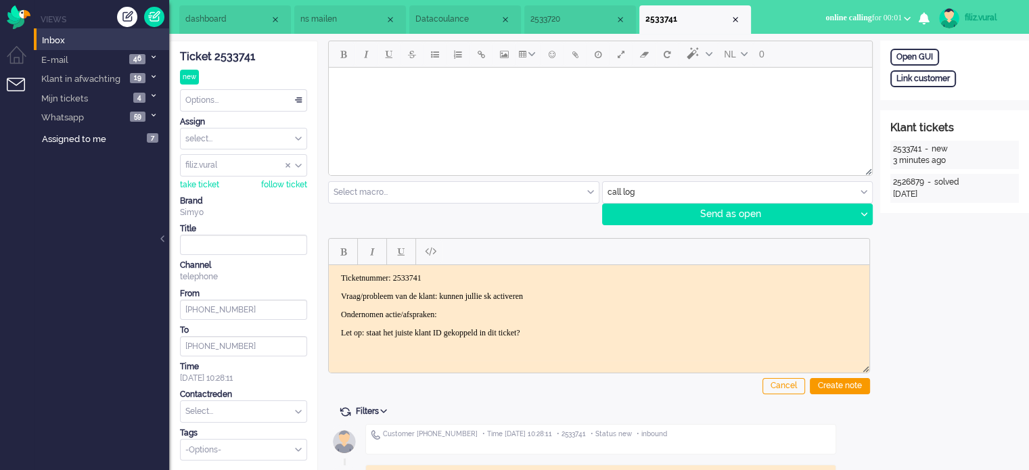
click at [477, 313] on p "Ondernomen actie/afspraken:" at bounding box center [599, 314] width 516 height 10
click at [847, 376] on div "Cancel Create note" at bounding box center [599, 313] width 542 height 171
click at [826, 386] on div "Create note" at bounding box center [840, 386] width 60 height 16
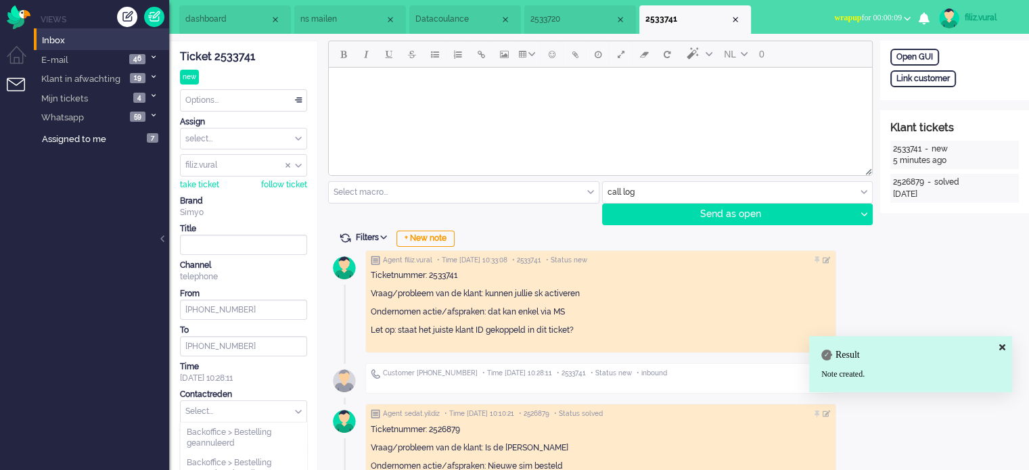
drag, startPoint x: 204, startPoint y: 404, endPoint x: 204, endPoint y: 391, distance: 13.5
click at [204, 403] on input "text" at bounding box center [244, 411] width 126 height 21
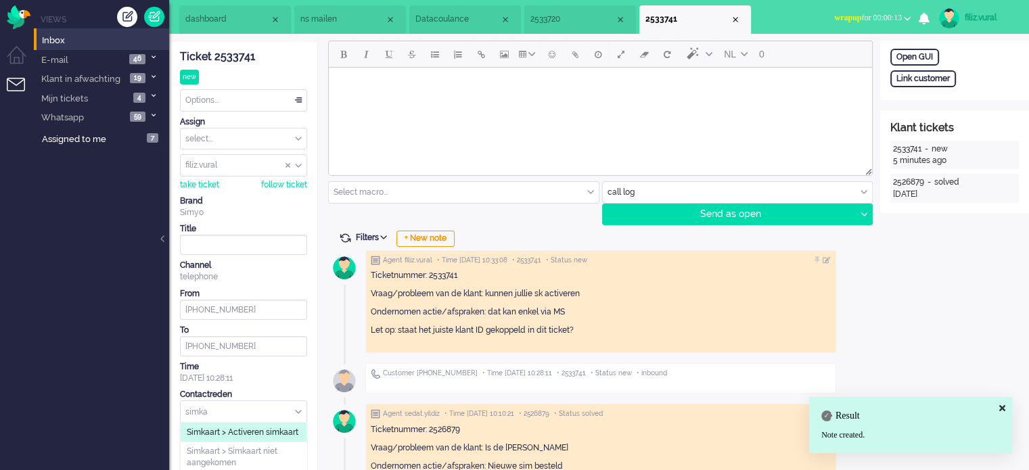
type input "simka"
click at [231, 432] on span "Simkaart > Activeren simkaart" at bounding box center [243, 432] width 112 height 11
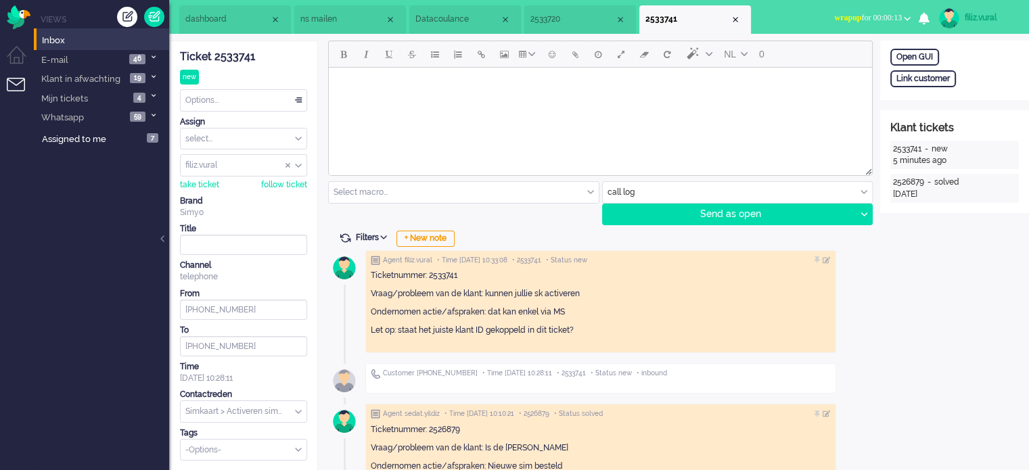
click at [257, 87] on div "Ticket 2533741 new Watching Options... Set Status Open Pending Holding Solved S…" at bounding box center [243, 250] width 127 height 419
click at [248, 104] on div "Options..." at bounding box center [244, 100] width 126 height 21
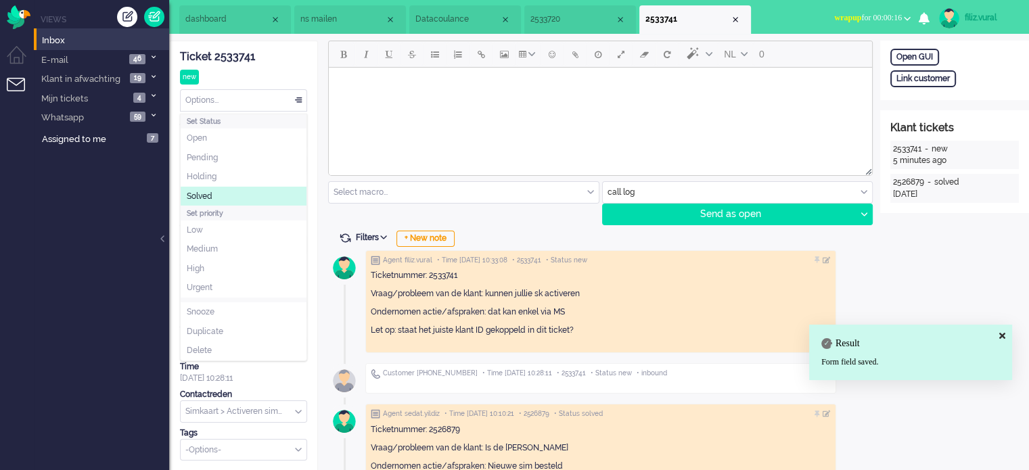
click at [226, 193] on li "Solved" at bounding box center [244, 197] width 126 height 20
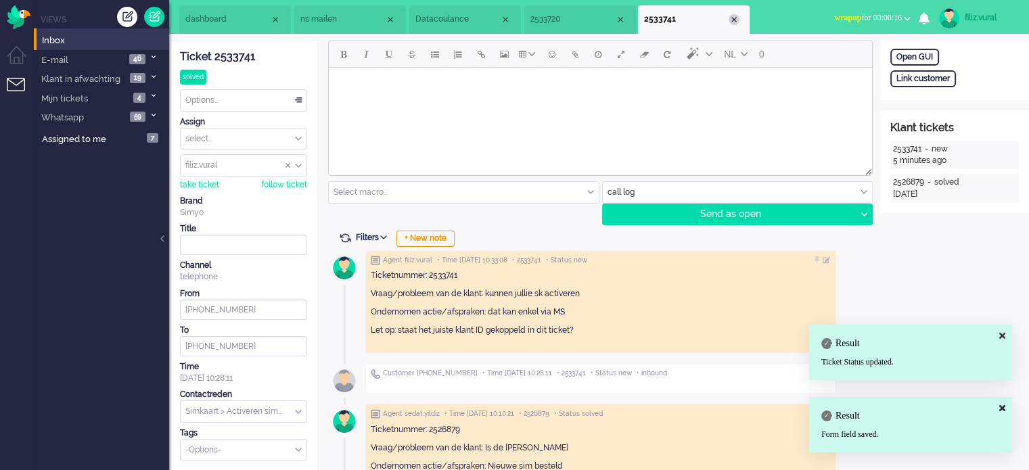
click at [736, 20] on div "Close tab" at bounding box center [733, 19] width 11 height 11
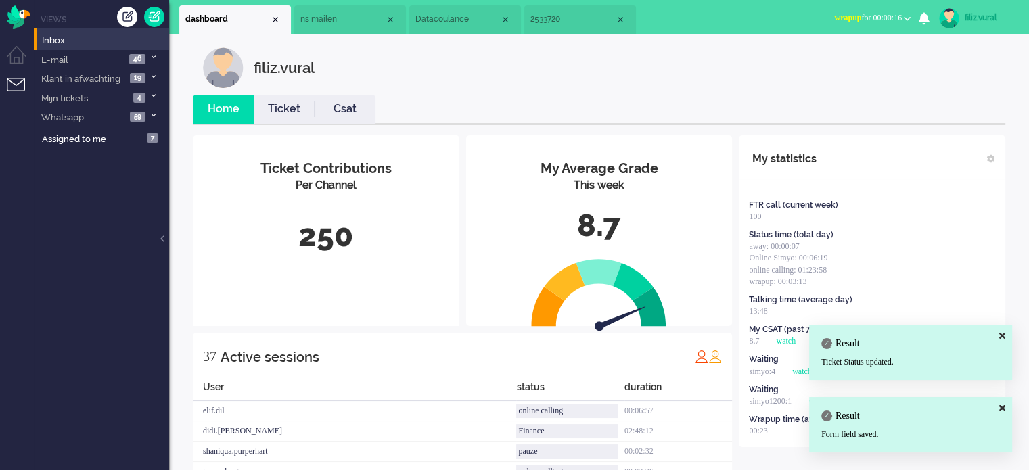
click at [284, 118] on li "Ticket" at bounding box center [284, 109] width 61 height 29
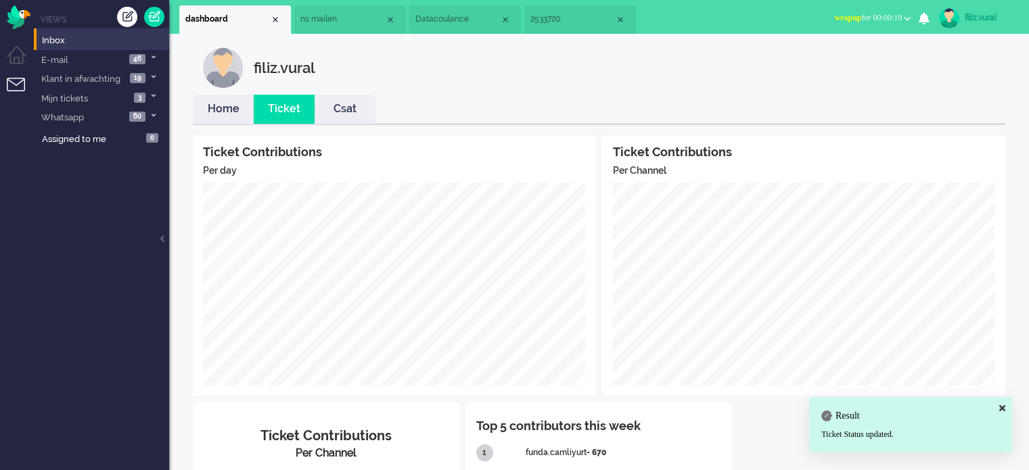
click at [210, 112] on link "Home" at bounding box center [223, 109] width 61 height 16
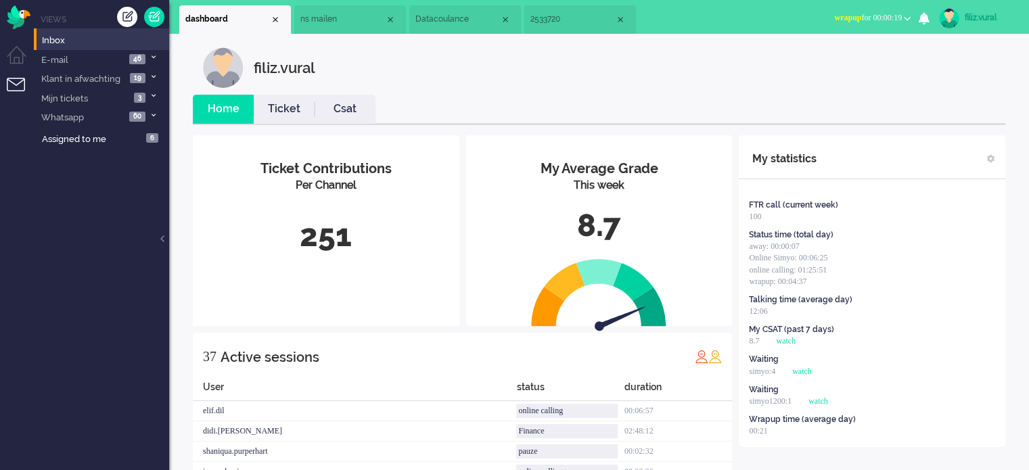
click at [884, 16] on span "wrapup for 00:00:19" at bounding box center [868, 17] width 68 height 9
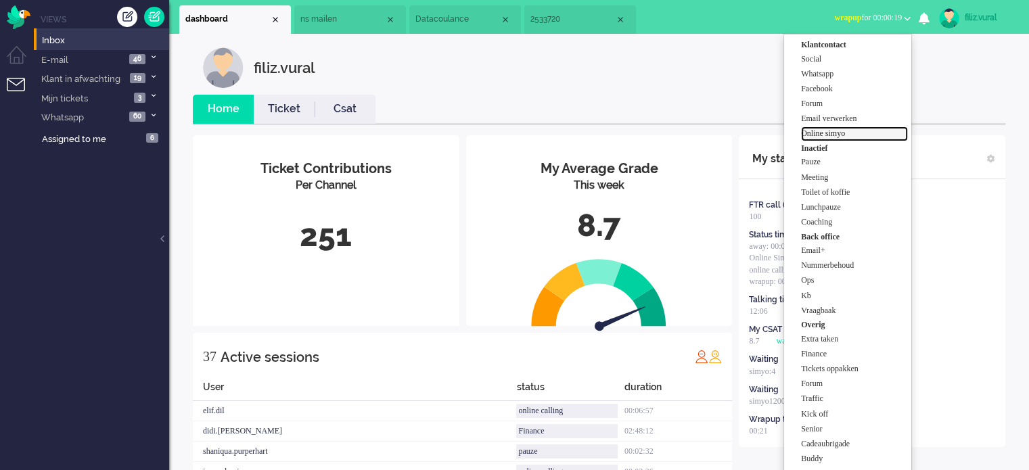
click at [844, 131] on label "Online simyo" at bounding box center [854, 133] width 107 height 11
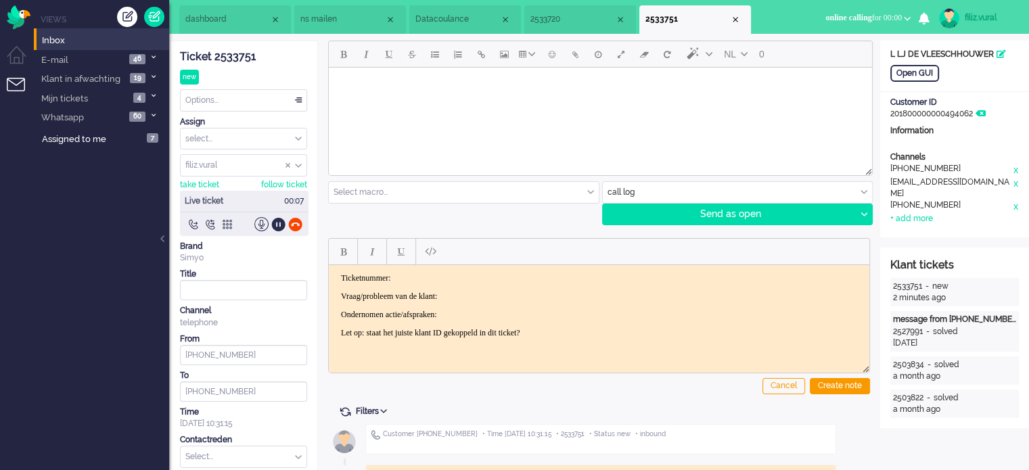
click at [250, 52] on div "Ticket 2533751" at bounding box center [243, 57] width 127 height 16
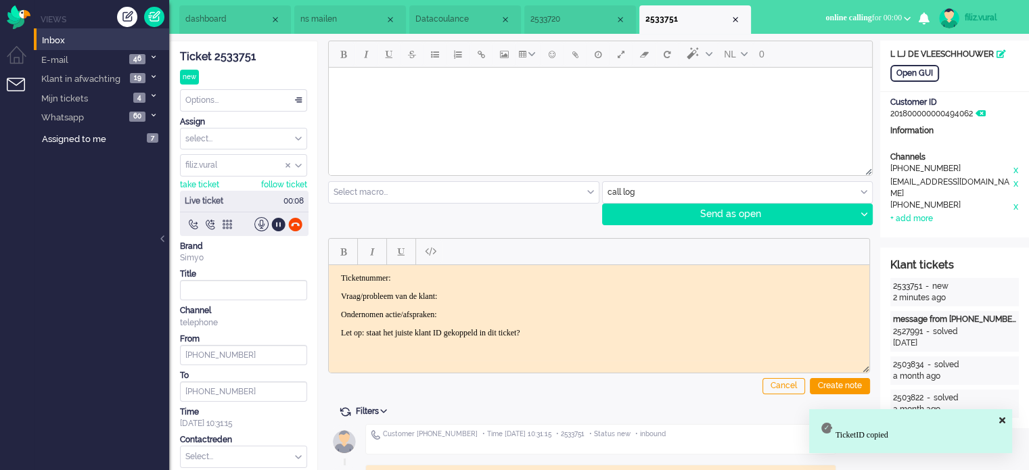
click at [446, 270] on html "Ticketnummer: Vraag/probleem van de klant: Ondernomen actie/afspraken: Let op: …" at bounding box center [599, 304] width 540 height 81
click at [476, 298] on p "Vraag/probleem van de klant:" at bounding box center [599, 296] width 516 height 10
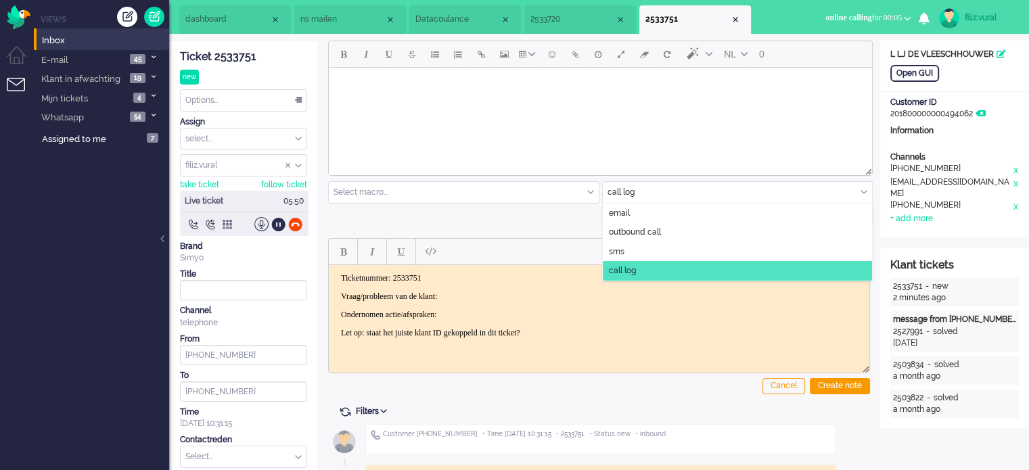
click at [630, 188] on input "text" at bounding box center [738, 192] width 270 height 21
click at [621, 210] on span "email" at bounding box center [619, 213] width 21 height 11
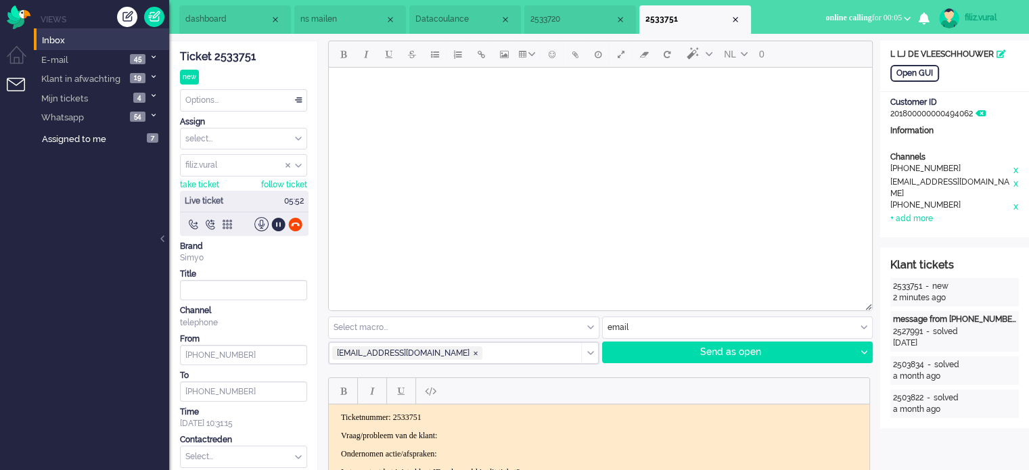
click at [497, 329] on input "text" at bounding box center [464, 327] width 270 height 21
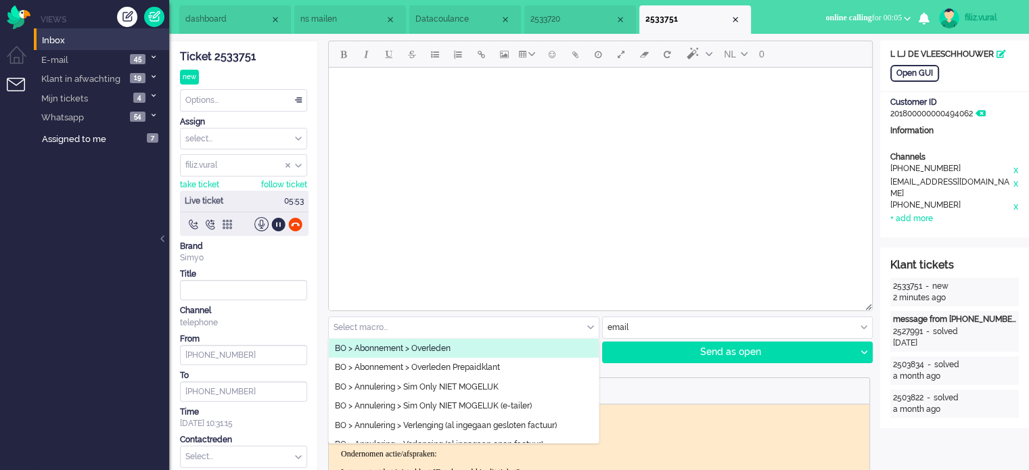
click at [636, 102] on html at bounding box center [600, 85] width 543 height 34
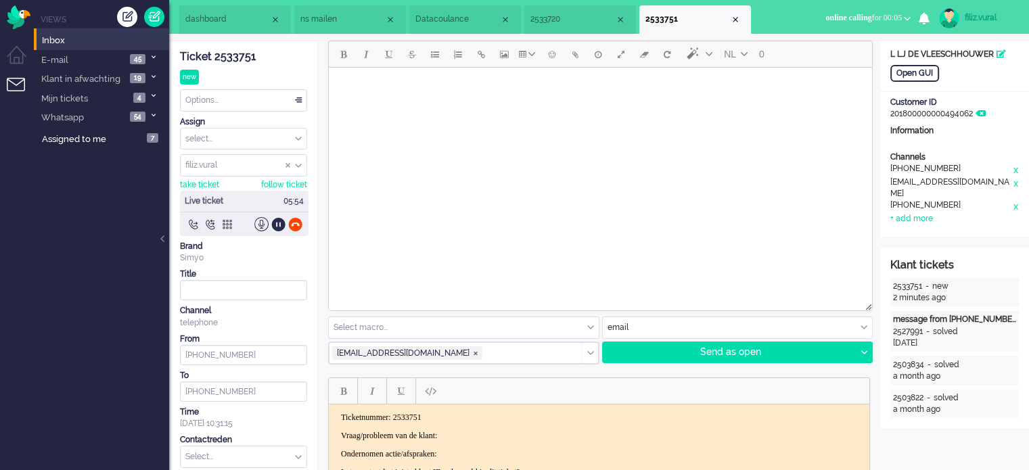
drag, startPoint x: 930, startPoint y: 806, endPoint x: 599, endPoint y: 410, distance: 516.2
click at [601, 413] on p "Ticketnummer: 2533751" at bounding box center [599, 418] width 516 height 10
click at [601, 419] on p "Ticketnummer: 2533751" at bounding box center [599, 418] width 516 height 10
drag, startPoint x: 609, startPoint y: 423, endPoint x: 637, endPoint y: 427, distance: 28.7
click at [609, 423] on body "Ticketnummer: 2533751 Vraag/probleem van de klant: Ondernomen actie/afspraken: …" at bounding box center [599, 445] width 530 height 65
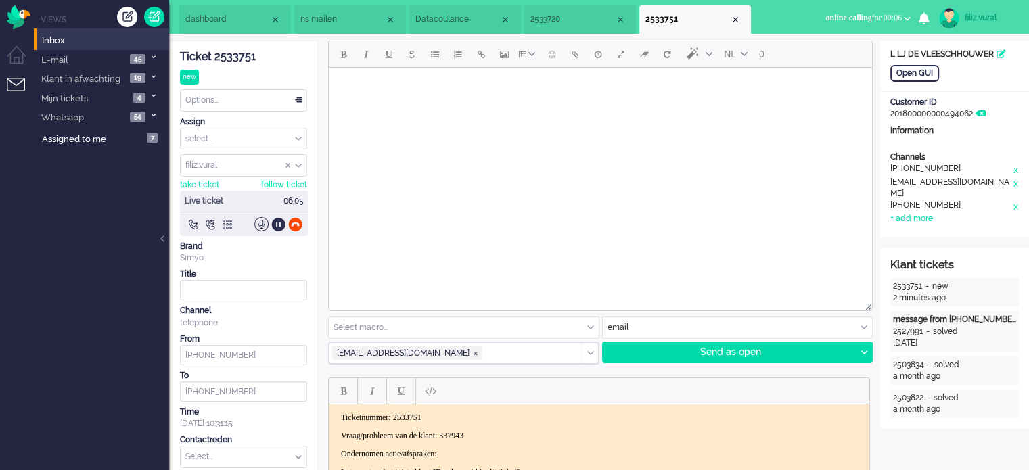
click at [486, 102] on html at bounding box center [600, 85] width 543 height 34
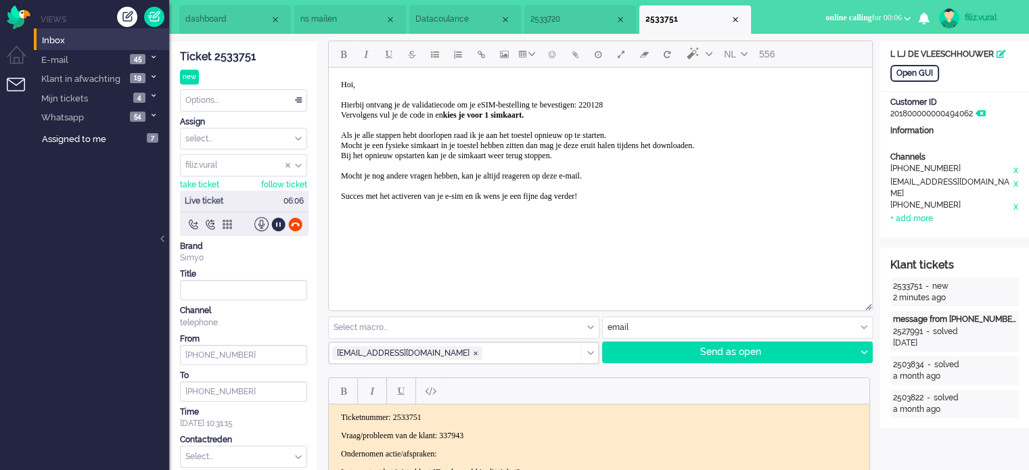
click at [488, 432] on p "Vraag/probleem van de klant: 337943" at bounding box center [599, 436] width 516 height 10
copy p "337943"
click at [657, 97] on body "Hoi, Hierbij ontvang je de validatiecode om je eSIM-bestelling te bevestigen: 2…" at bounding box center [600, 140] width 532 height 135
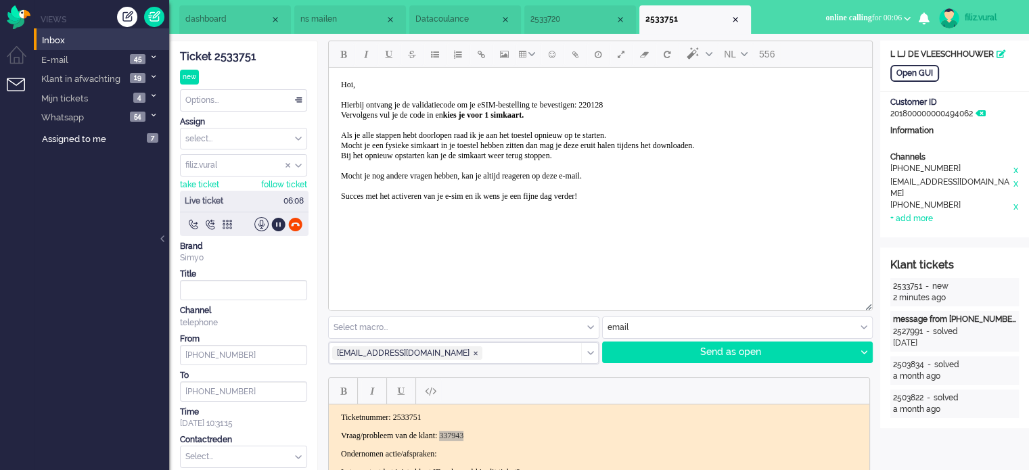
click at [653, 107] on span "Hoi, Hierbij ontvang je de validatiecode om je eSIM-bestelling te bevestigen: 2…" at bounding box center [517, 140] width 353 height 121
click at [609, 126] on body "Hoi, Hierbij ontvang je de validatiecode om je eSIM-bestelling te bevestigen: 3…" at bounding box center [600, 140] width 532 height 135
click at [655, 105] on span "Hoi, Hierbij ontvang je de validatiecode om je eSIM-bestelling te bevestigen: 3…" at bounding box center [517, 140] width 353 height 121
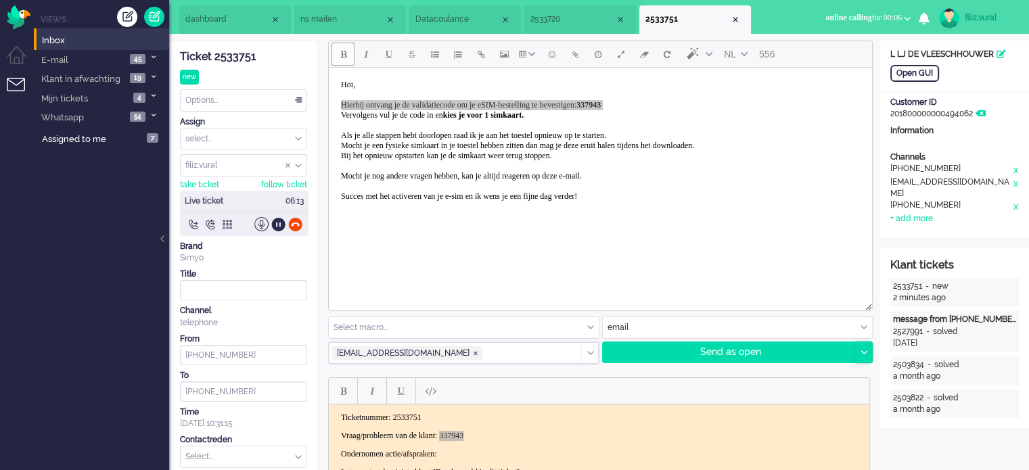
click at [863, 352] on icon at bounding box center [863, 352] width 7 height 4
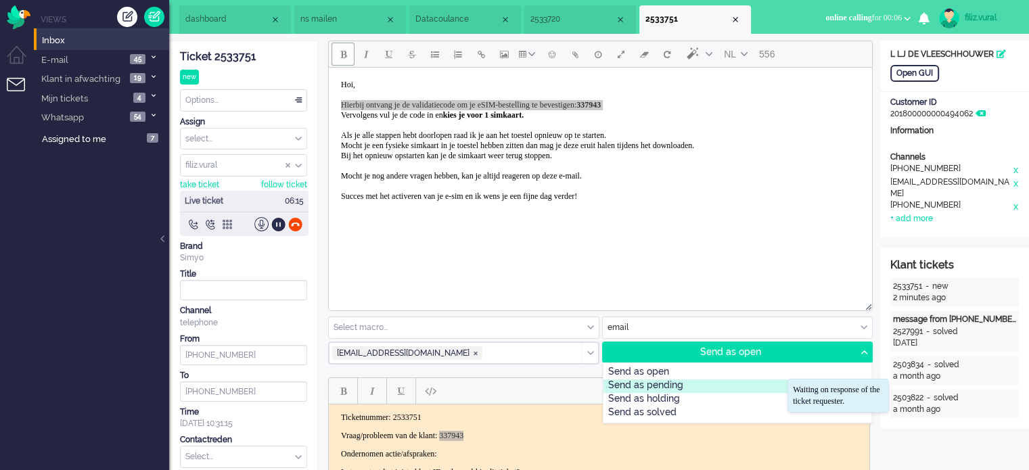
click at [638, 383] on div "Send as pending" at bounding box center [737, 386] width 268 height 14
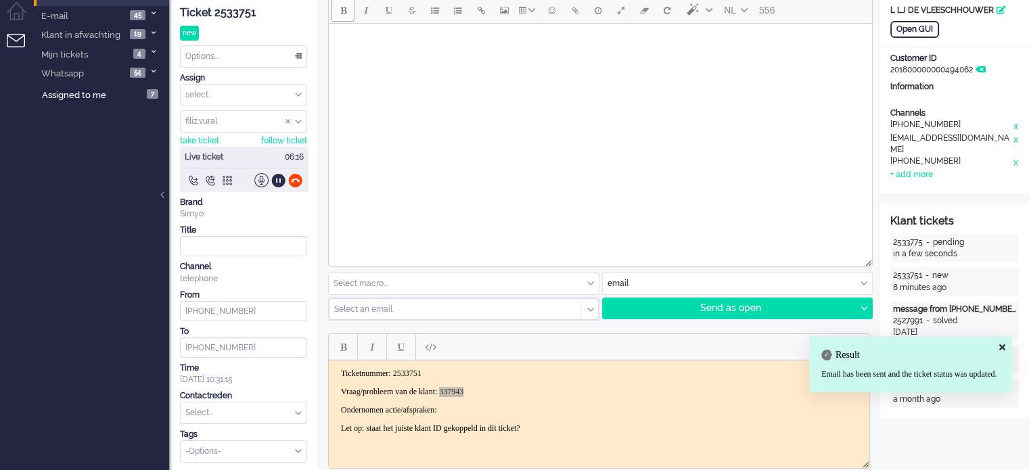
scroll to position [68, 0]
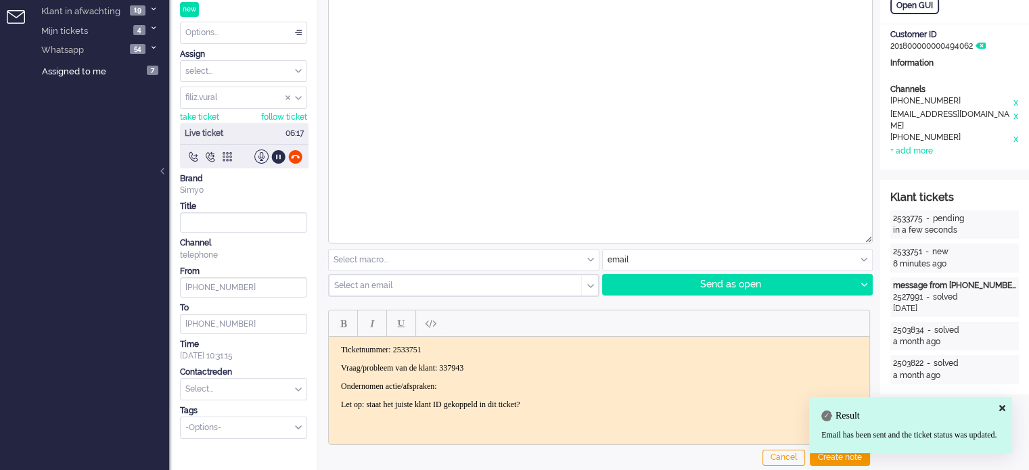
drag, startPoint x: 487, startPoint y: 352, endPoint x: 473, endPoint y: 372, distance: 23.8
click at [486, 352] on p "Ticketnummer: 2533751" at bounding box center [599, 350] width 516 height 10
click at [472, 372] on p "Vraag/probleem van de klant: 337943" at bounding box center [599, 368] width 516 height 10
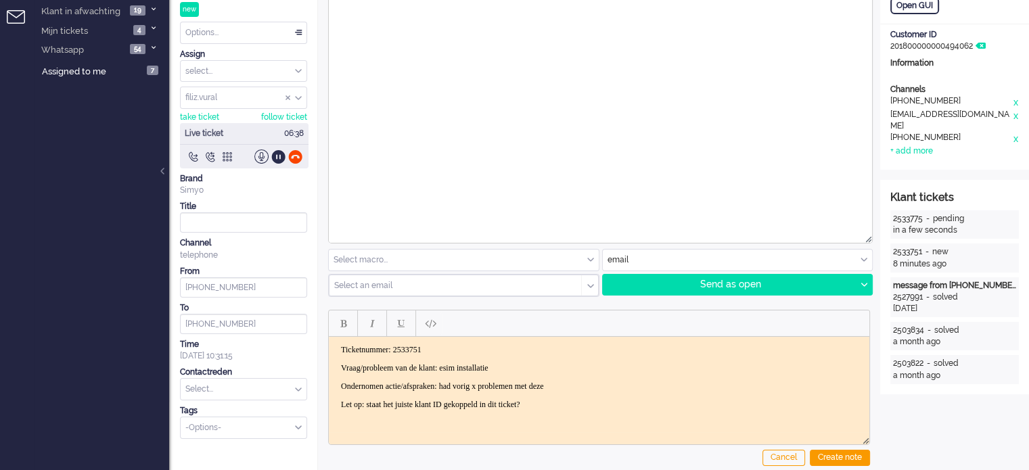
click at [615, 388] on p "Ondernomen actie/afspraken: had vorig x problemen met deze" at bounding box center [599, 386] width 516 height 10
click at [242, 396] on input "text" at bounding box center [244, 389] width 126 height 21
type input "vali"
click at [243, 411] on span "eSIM > Validatiecode" at bounding box center [226, 409] width 79 height 11
click at [298, 153] on div at bounding box center [295, 156] width 14 height 14
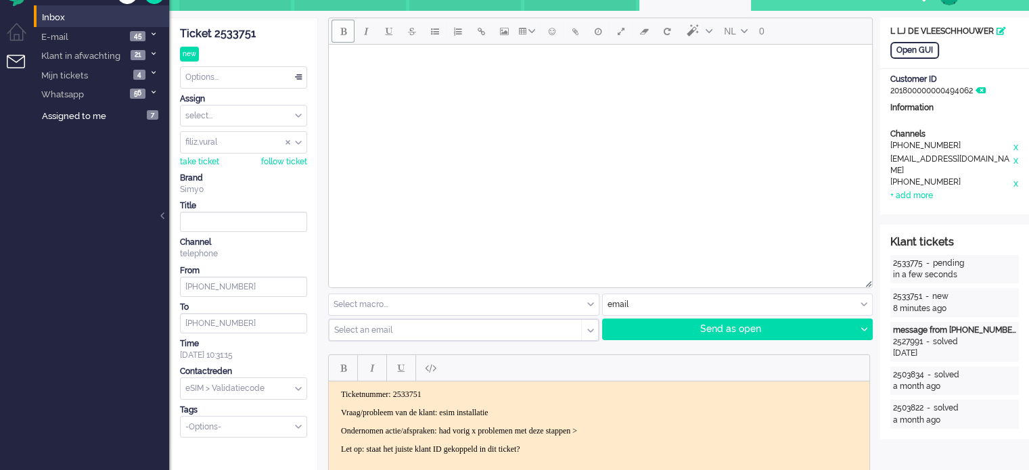
scroll to position [0, 0]
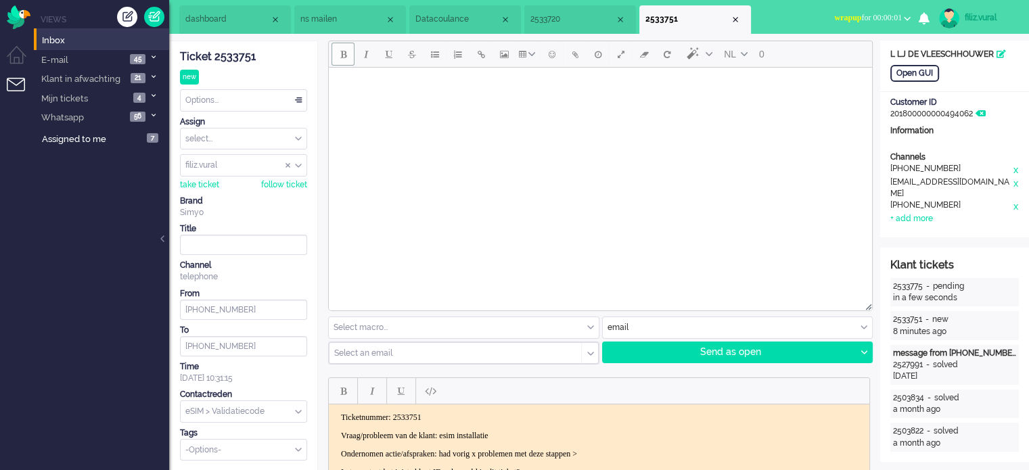
click at [876, 8] on button "wrapup for 00:00:01" at bounding box center [872, 18] width 93 height 20
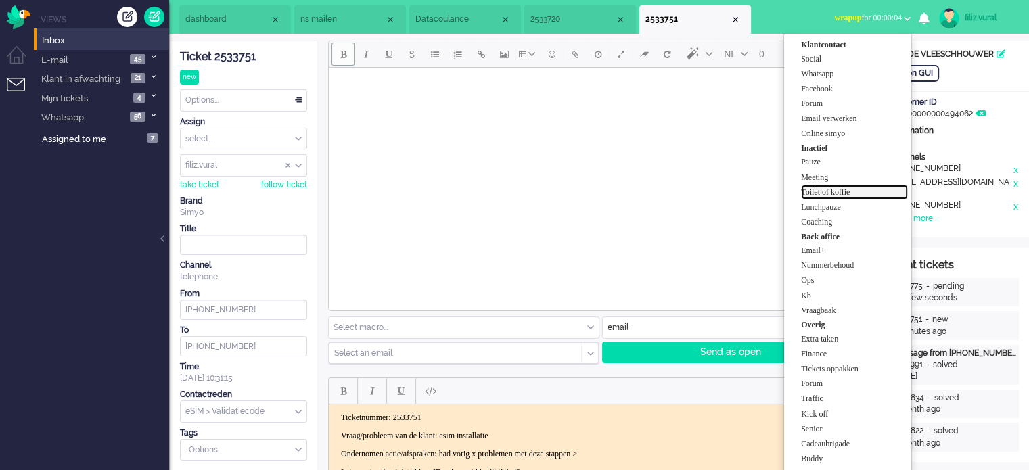
click at [830, 193] on label "Toilet of koffie" at bounding box center [854, 192] width 107 height 11
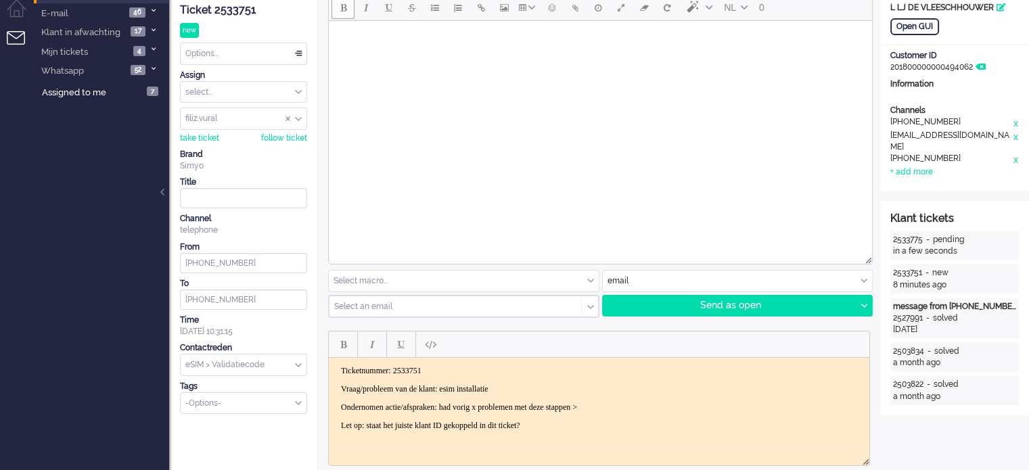
scroll to position [135, 0]
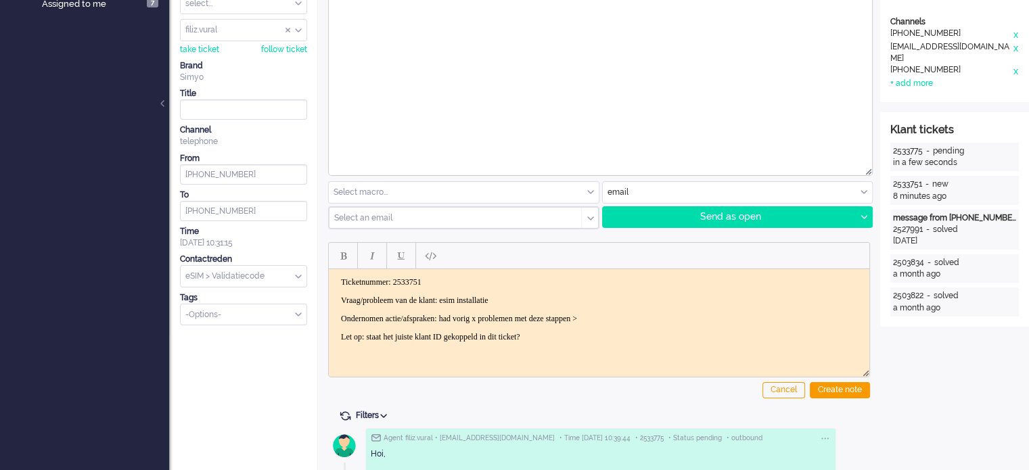
click at [682, 306] on body "Ticketnummer: 2533751 Vraag/probleem van de klant: esim installatie Ondernomen …" at bounding box center [599, 309] width 530 height 65
click at [833, 383] on div "Create note" at bounding box center [840, 390] width 60 height 16
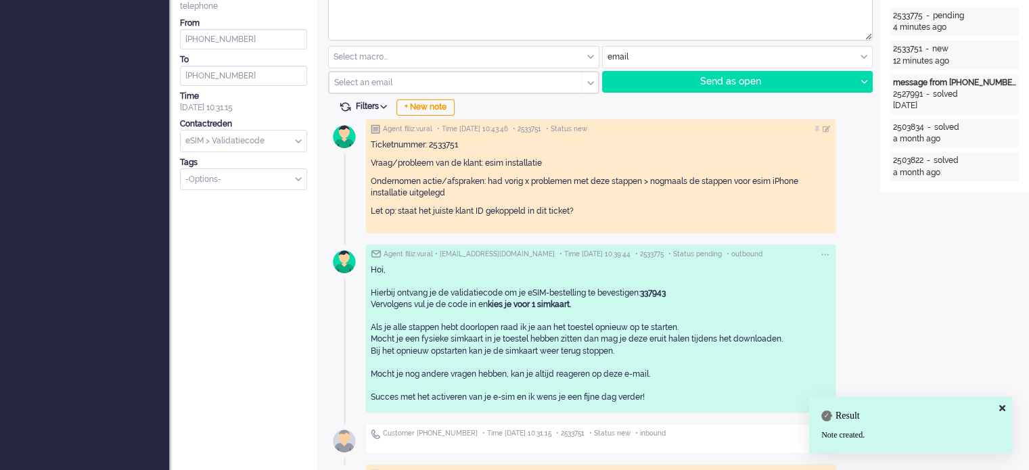
scroll to position [0, 0]
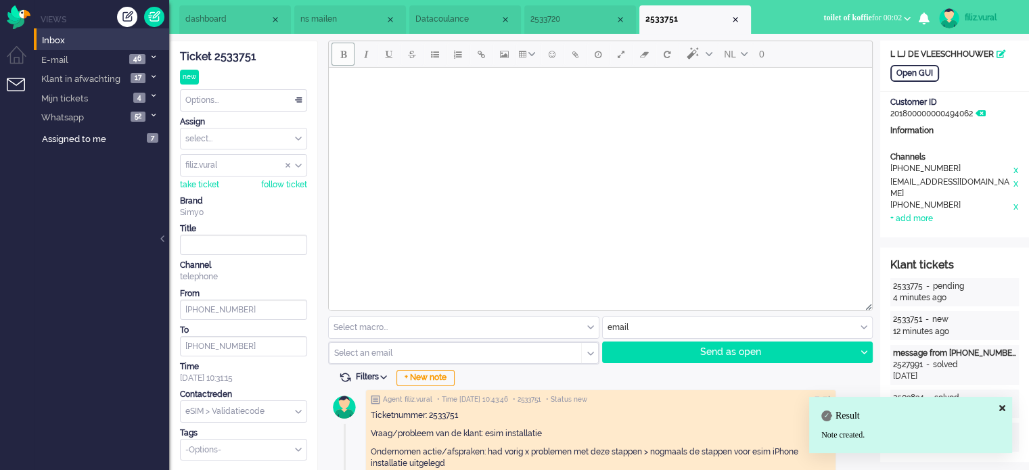
click at [236, 26] on li "dashboard" at bounding box center [235, 19] width 112 height 28
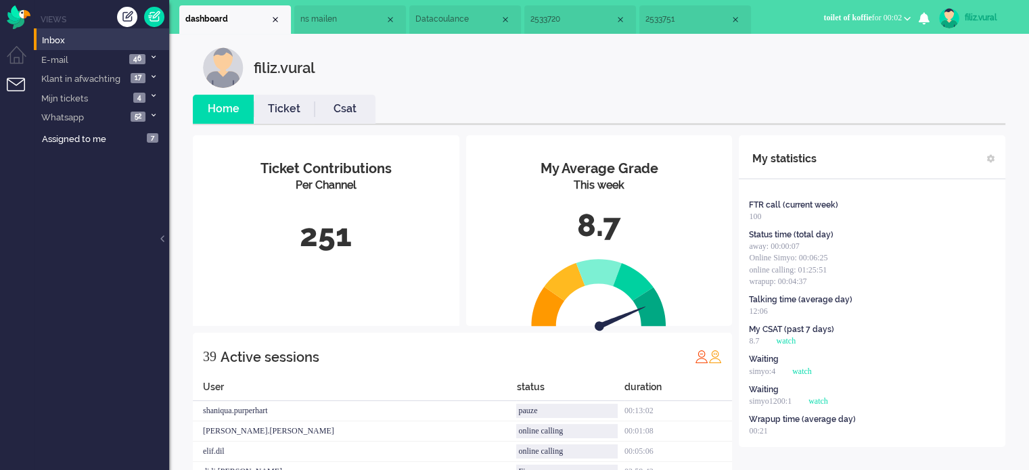
click at [266, 119] on li "Ticket" at bounding box center [284, 109] width 61 height 29
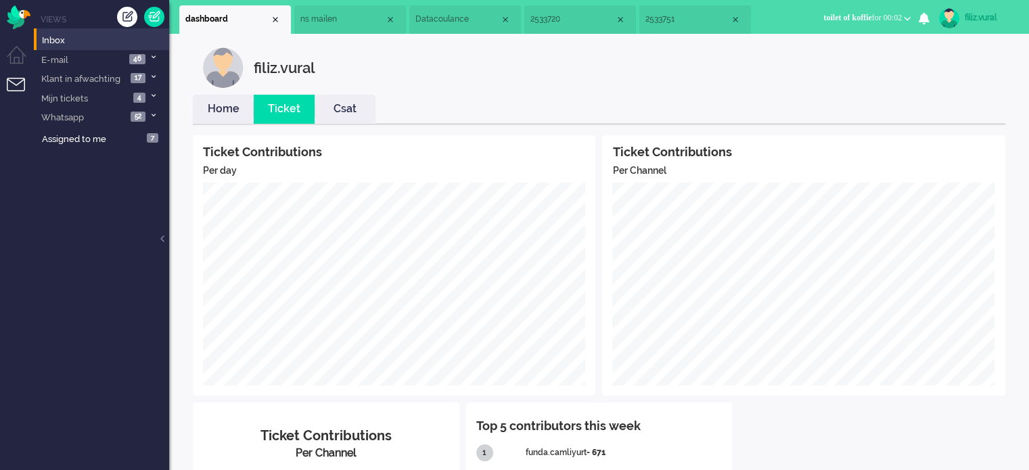
click at [225, 109] on link "Home" at bounding box center [223, 109] width 61 height 16
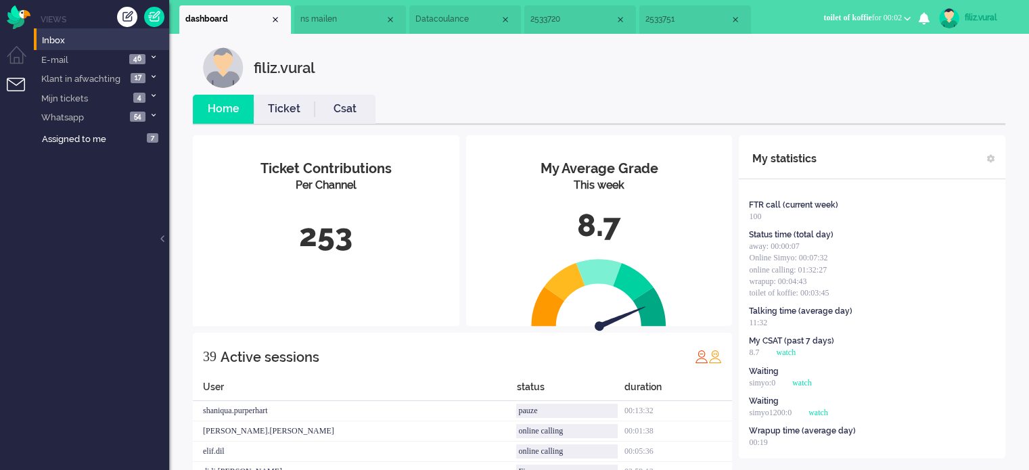
click at [296, 102] on link "Ticket" at bounding box center [284, 109] width 61 height 16
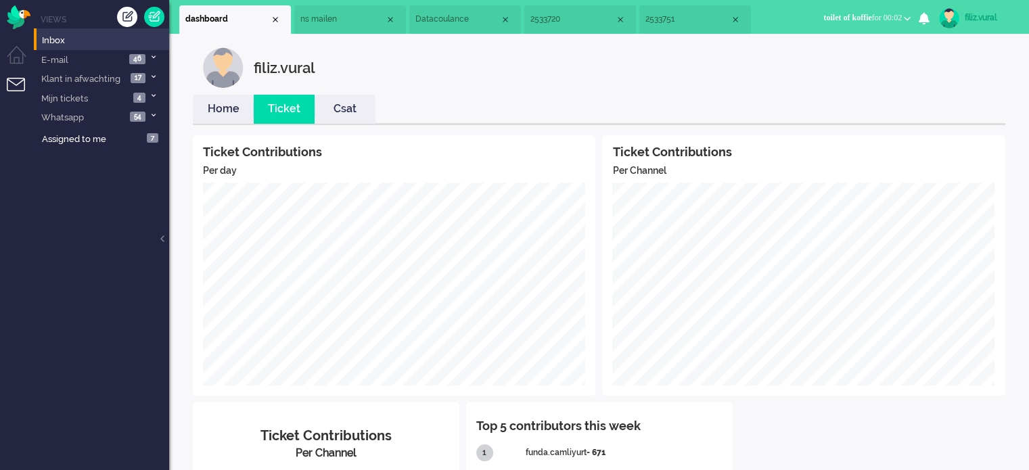
click at [368, 121] on li "Csat" at bounding box center [344, 109] width 61 height 29
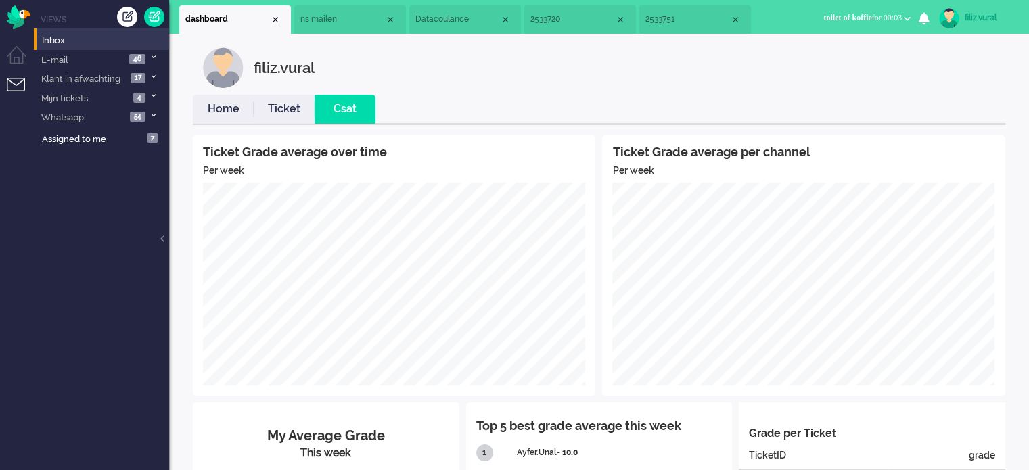
click at [231, 108] on link "Home" at bounding box center [223, 109] width 61 height 16
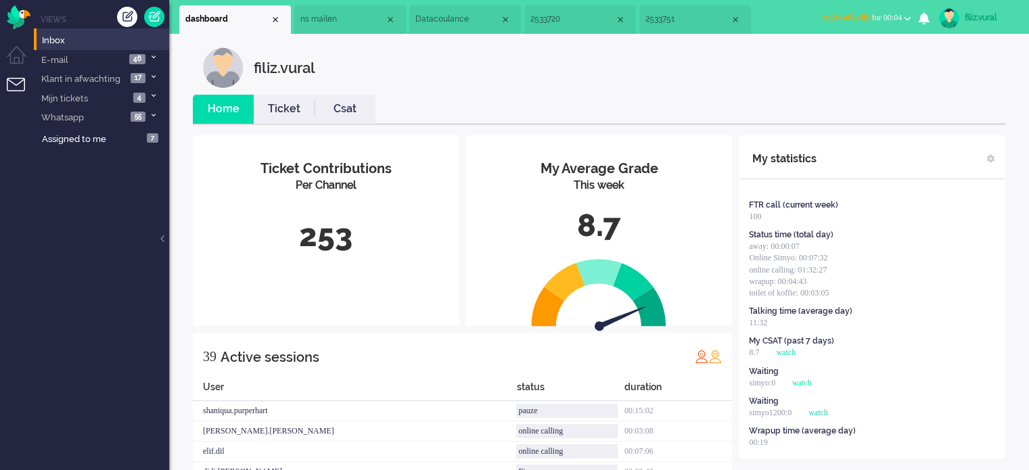
click at [884, 20] on span "toilet of koffie for 00:04" at bounding box center [862, 17] width 78 height 9
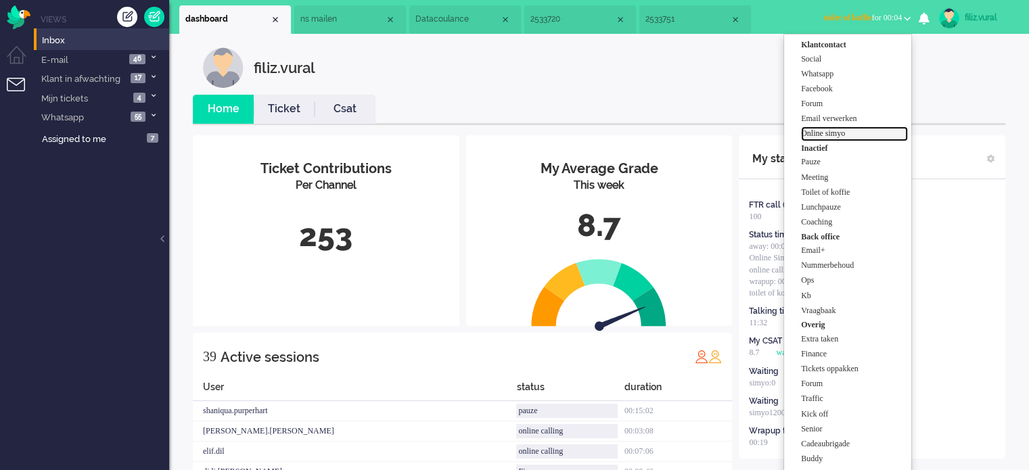
click at [868, 135] on label "Online simyo" at bounding box center [854, 133] width 107 height 11
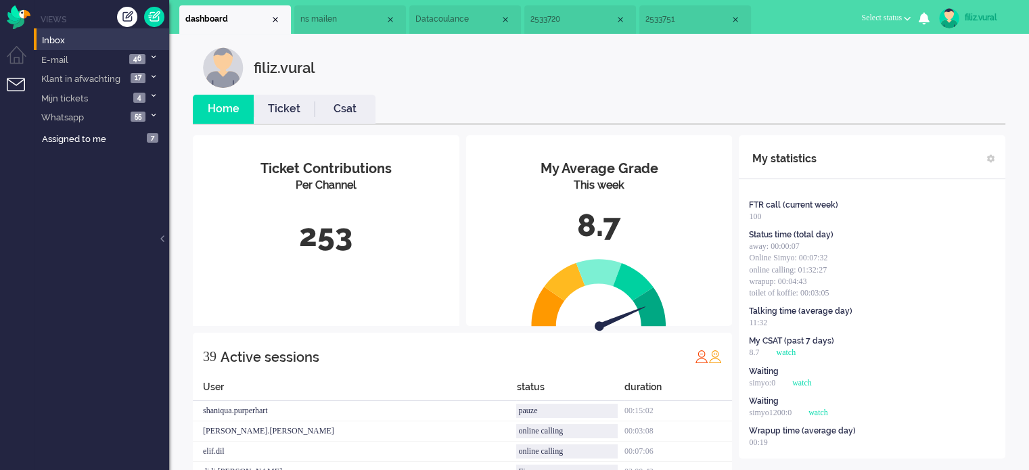
click at [974, 12] on div "filiz.vural" at bounding box center [989, 18] width 51 height 14
click at [949, 91] on link "Settings" at bounding box center [974, 92] width 93 height 14
select select
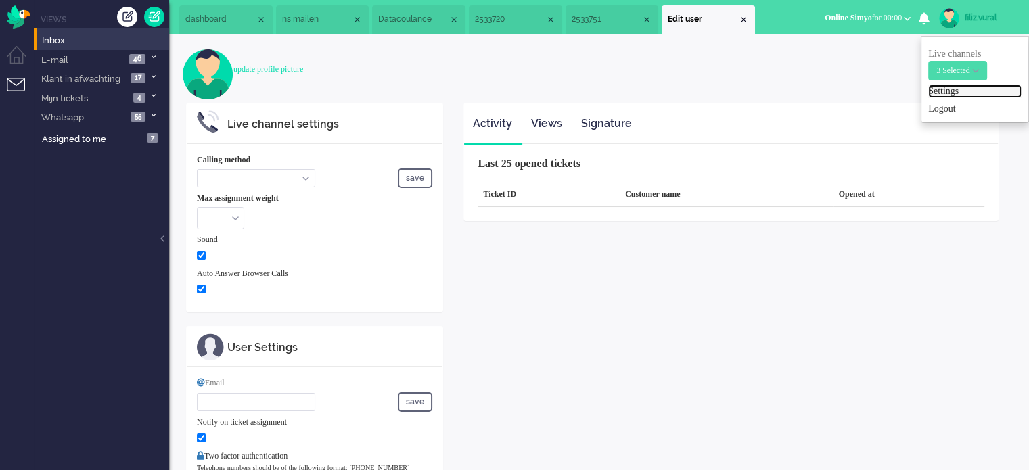
select select "browser"
checkbox input "true"
type input "filiz.vural@vanadgroup.com"
checkbox input "true"
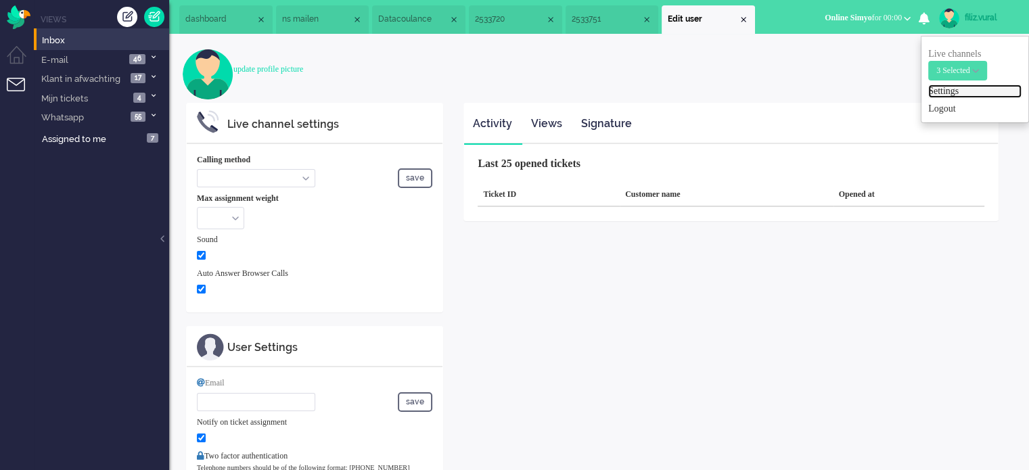
type input "+31612345678"
select select "en"
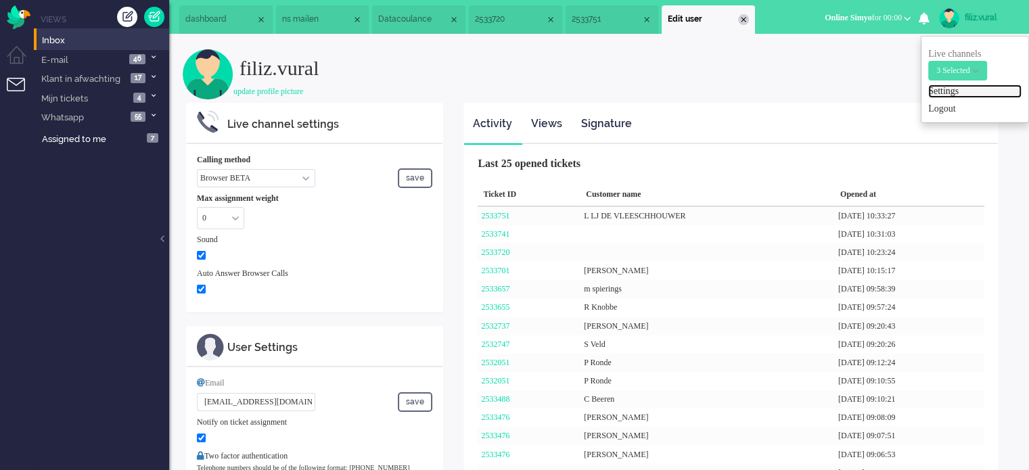
click at [749, 18] on div "Close tab" at bounding box center [743, 19] width 11 height 11
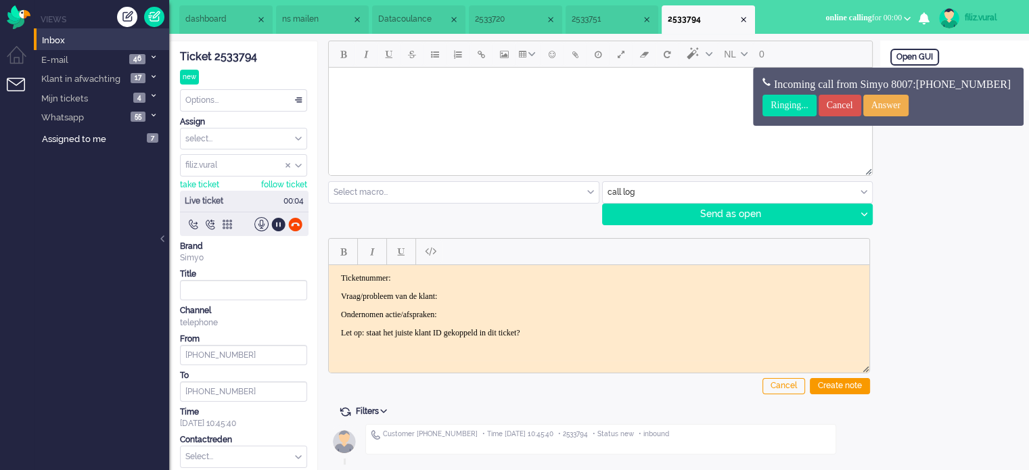
click at [591, 24] on span "2533751" at bounding box center [606, 19] width 70 height 11
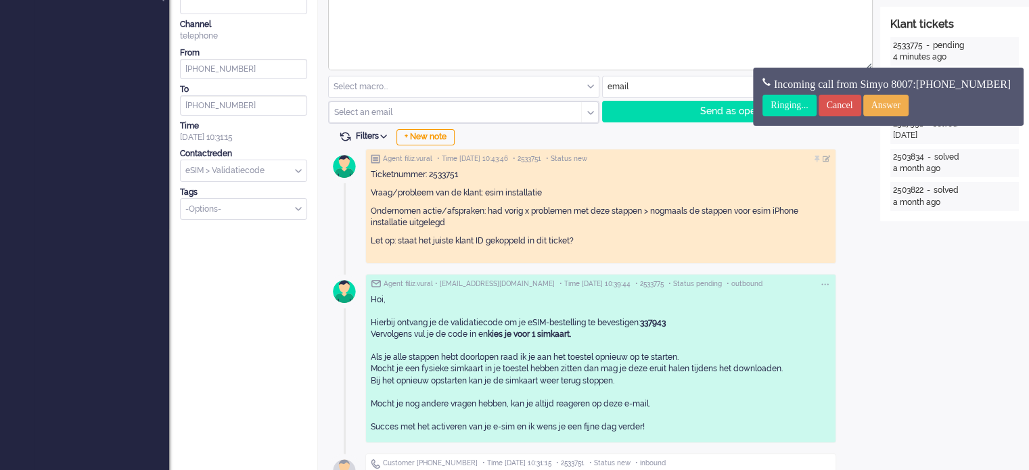
scroll to position [271, 0]
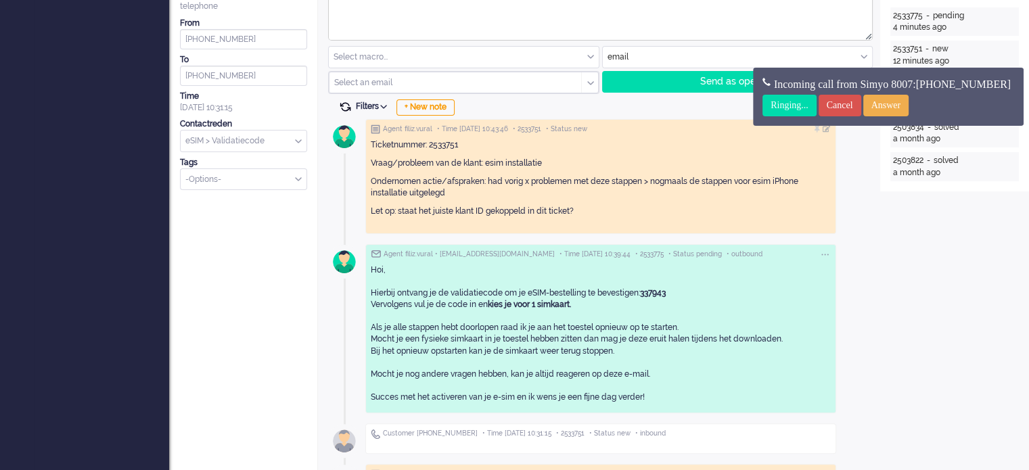
click at [350, 104] on span at bounding box center [345, 107] width 12 height 12
click at [347, 105] on span at bounding box center [345, 107] width 12 height 12
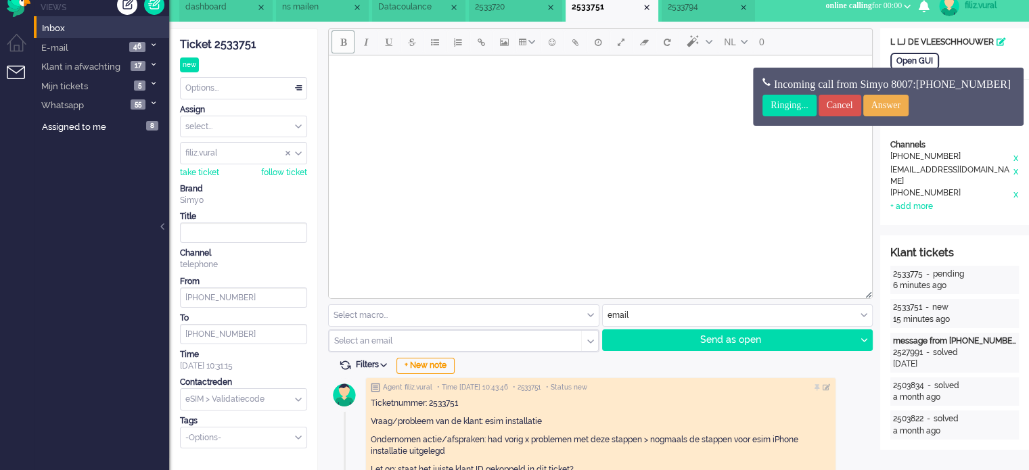
scroll to position [0, 0]
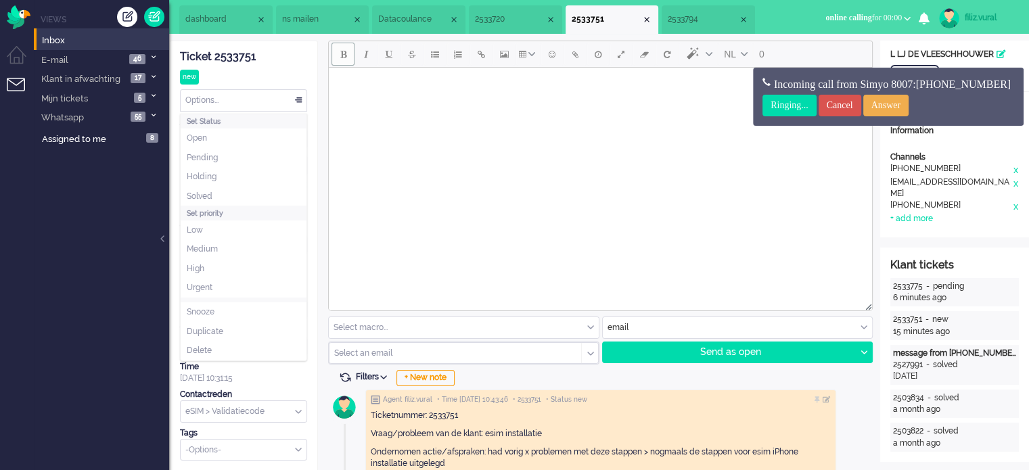
click at [284, 106] on div "Options..." at bounding box center [244, 100] width 126 height 21
click at [251, 197] on li "Solved" at bounding box center [244, 197] width 126 height 20
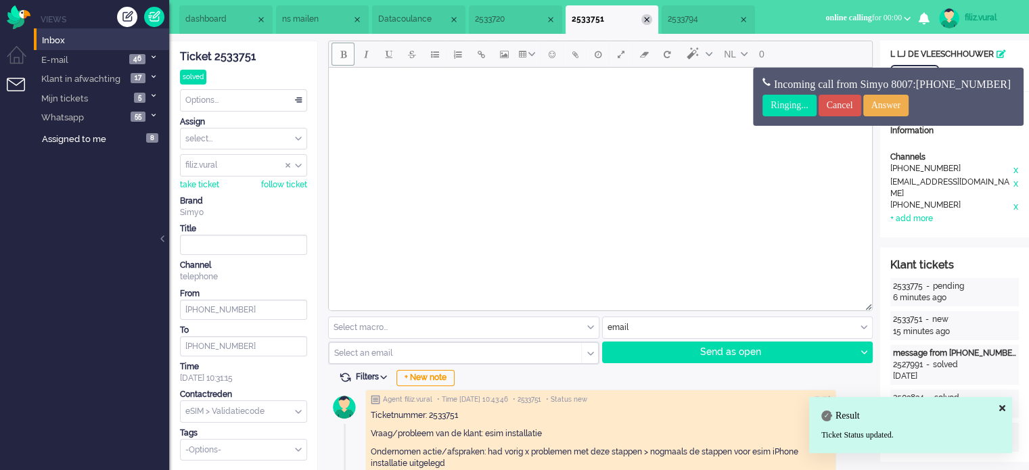
click at [651, 24] on li "2533751" at bounding box center [611, 19] width 93 height 28
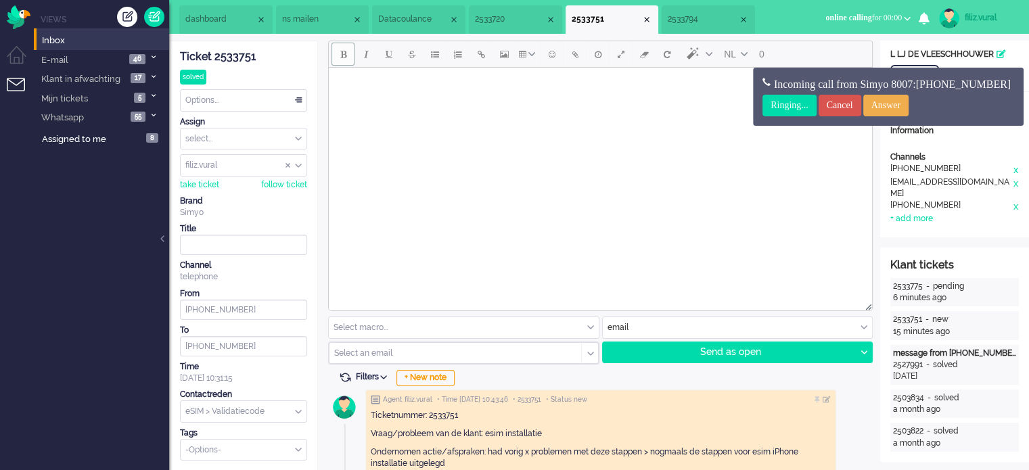
click at [525, 16] on span "2533720" at bounding box center [510, 19] width 70 height 11
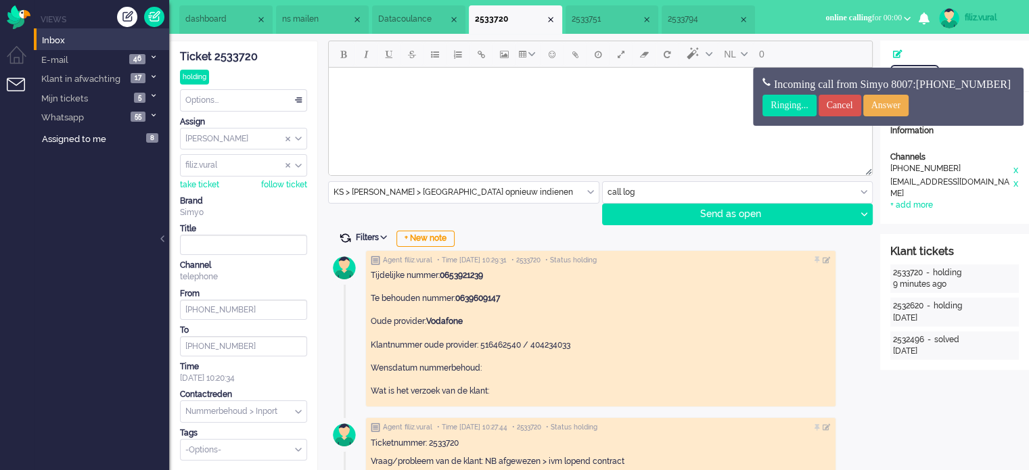
click at [346, 238] on span at bounding box center [345, 238] width 12 height 12
click at [431, 8] on li "Datacoulance" at bounding box center [418, 19] width 93 height 28
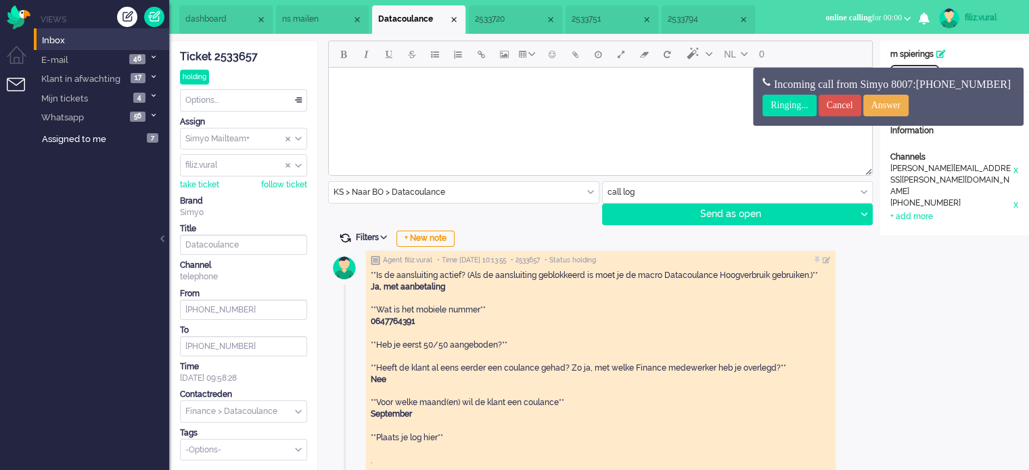
click at [344, 232] on span at bounding box center [345, 238] width 12 height 12
click at [222, 26] on li "dashboard" at bounding box center [225, 19] width 93 height 28
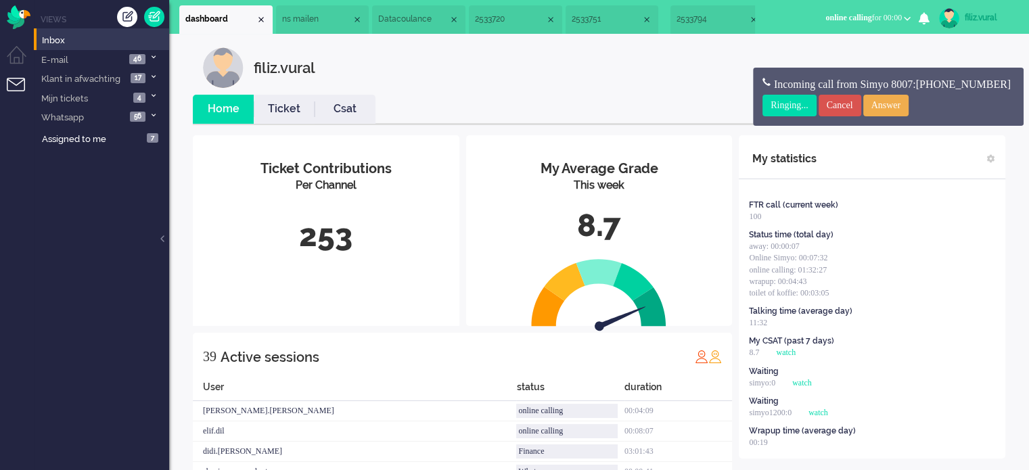
click at [695, 27] on li "2533794" at bounding box center [717, 19] width 95 height 28
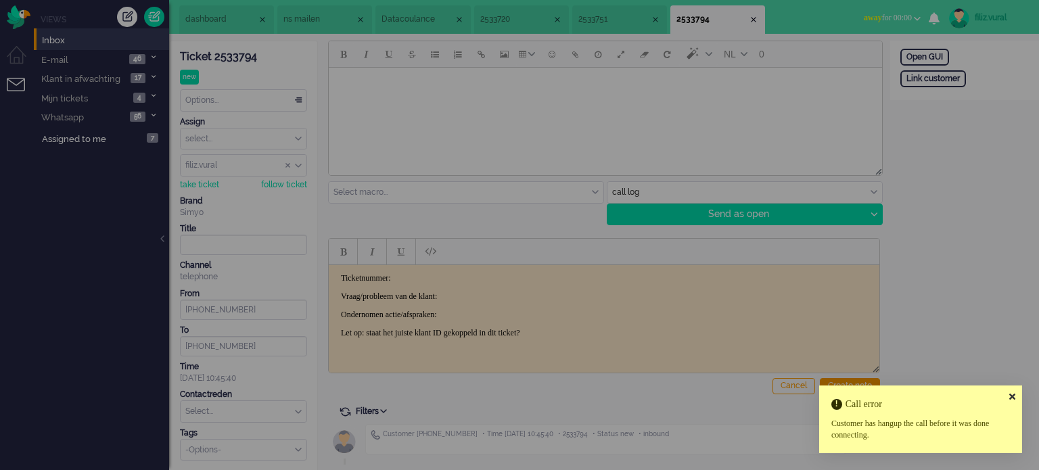
click at [1012, 394] on icon at bounding box center [1012, 396] width 6 height 9
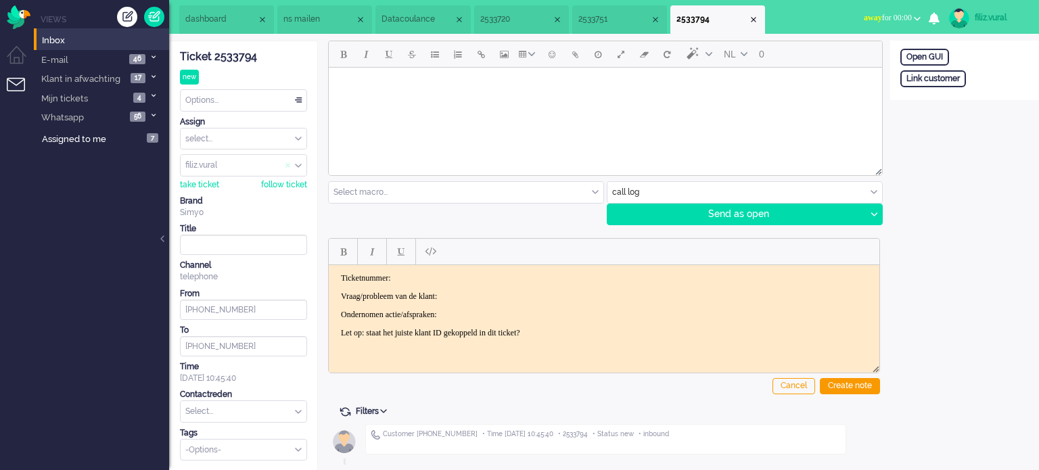
click at [288, 166] on span "Assign User" at bounding box center [287, 165] width 5 height 9
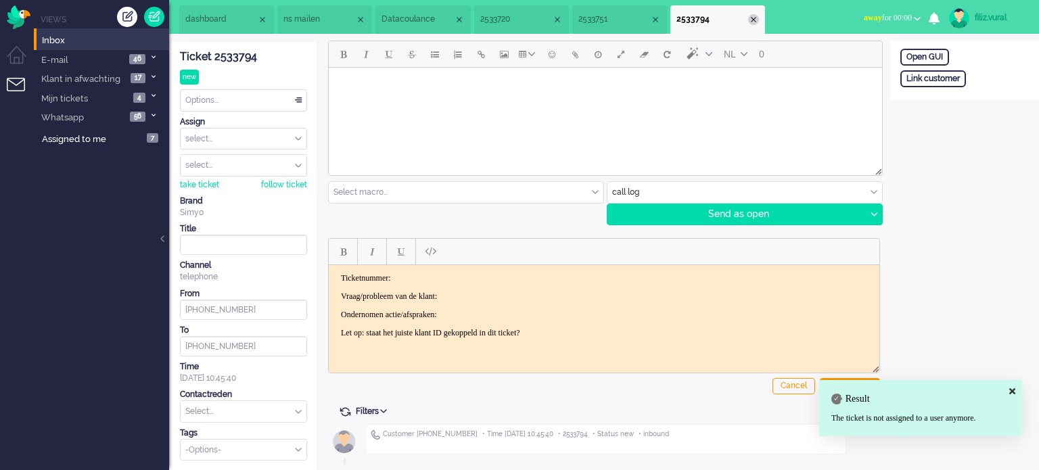
click at [754, 20] on div "Close tab" at bounding box center [753, 19] width 11 height 11
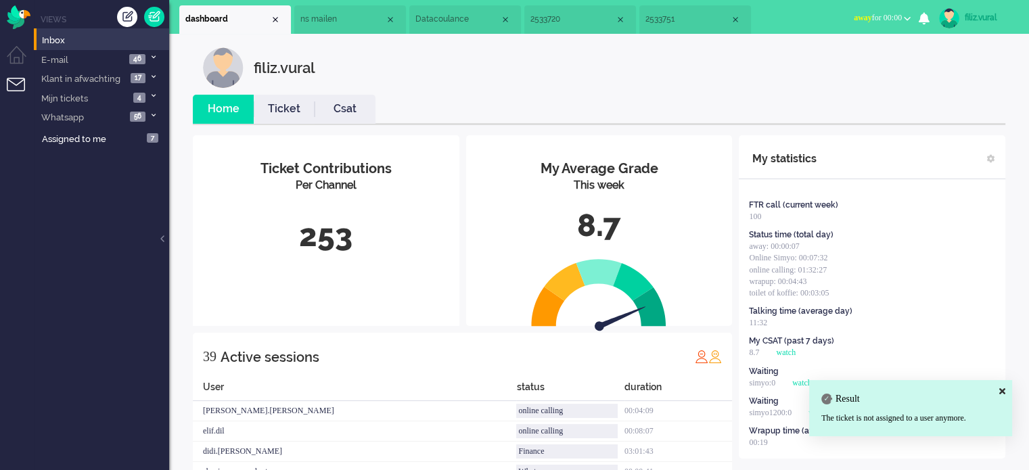
click at [314, 21] on span "ns mailen" at bounding box center [342, 19] width 85 height 11
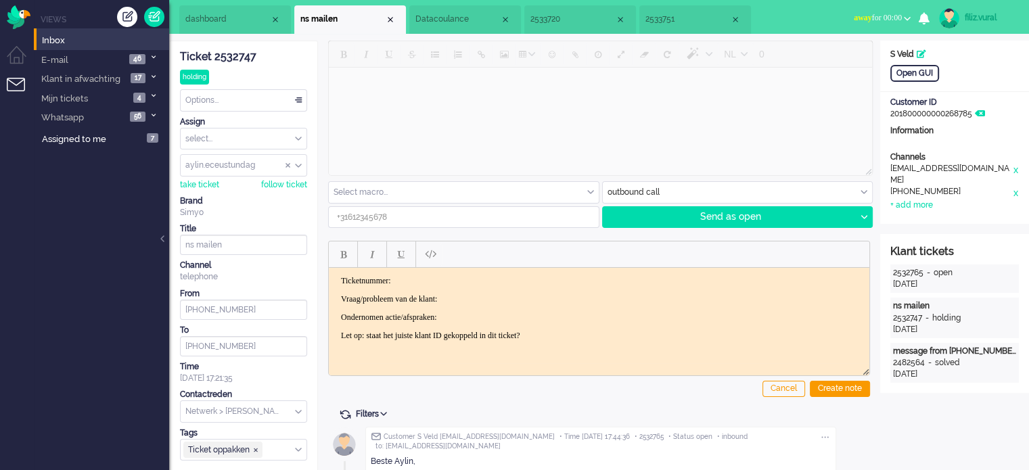
click at [247, 57] on div "Ticket 2532747" at bounding box center [243, 57] width 127 height 16
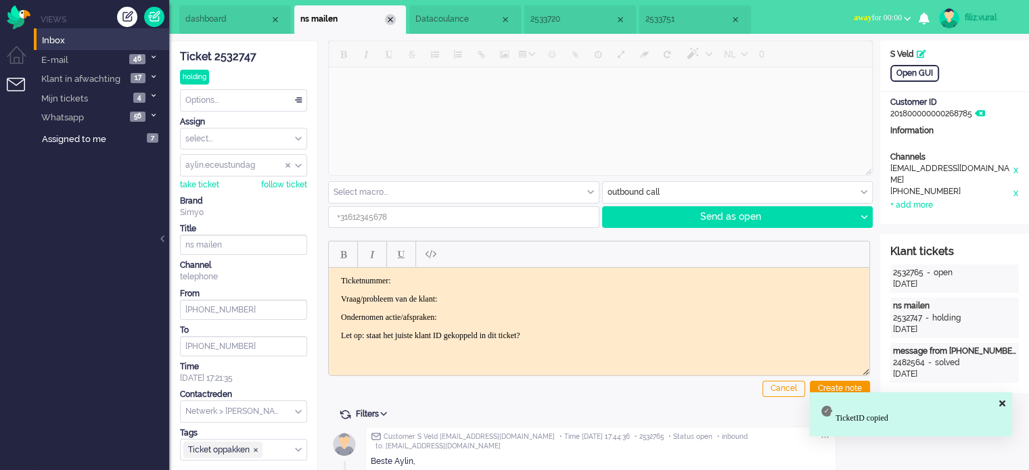
click at [388, 16] on div "Close tab" at bounding box center [390, 19] width 11 height 11
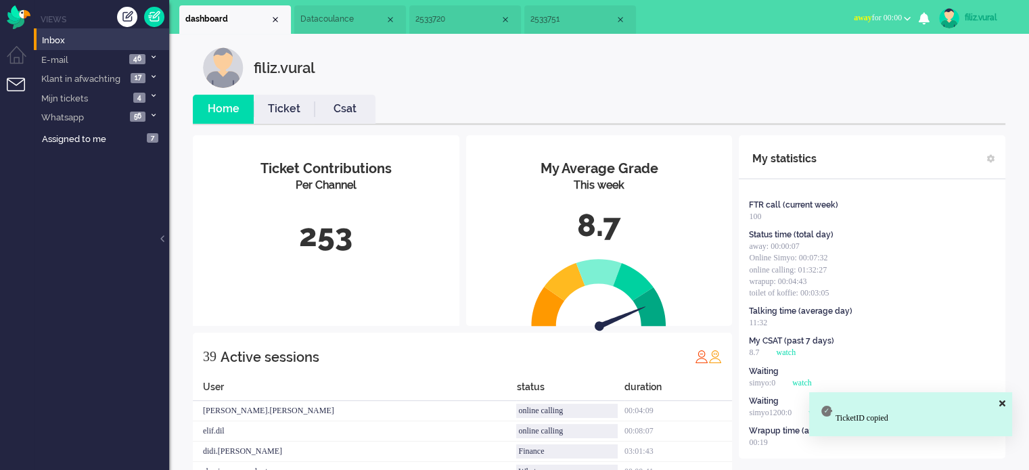
drag, startPoint x: 322, startPoint y: 23, endPoint x: 340, endPoint y: 23, distance: 18.3
click at [322, 24] on span "Datacoulance" at bounding box center [342, 19] width 85 height 11
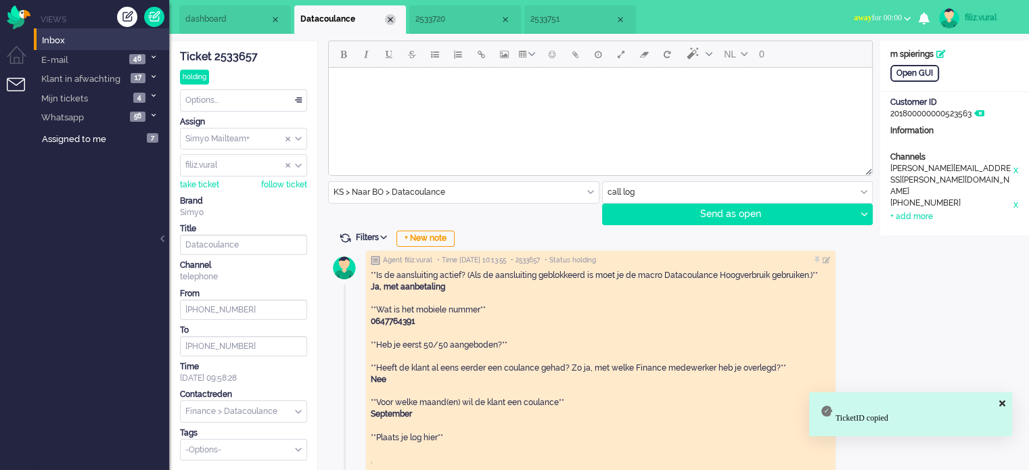
click at [392, 21] on div "Close tab" at bounding box center [390, 19] width 11 height 11
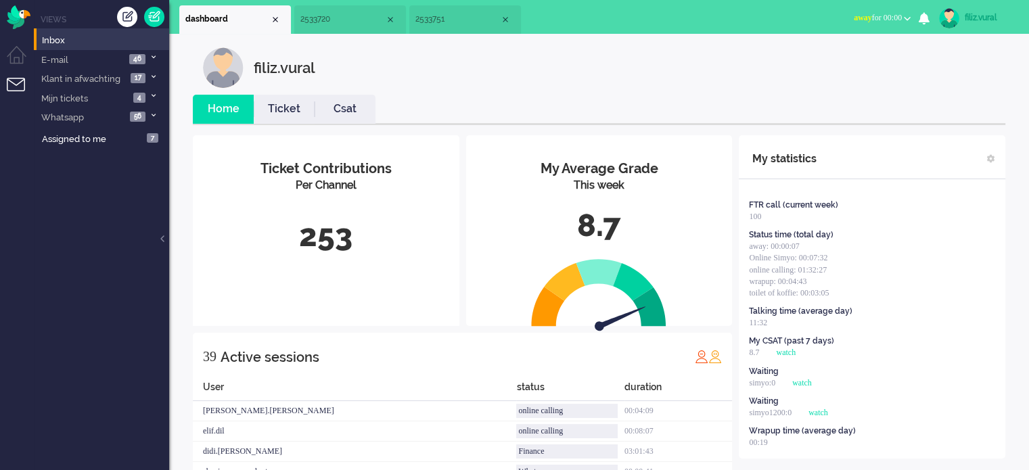
click at [346, 23] on span "2533720" at bounding box center [342, 19] width 85 height 11
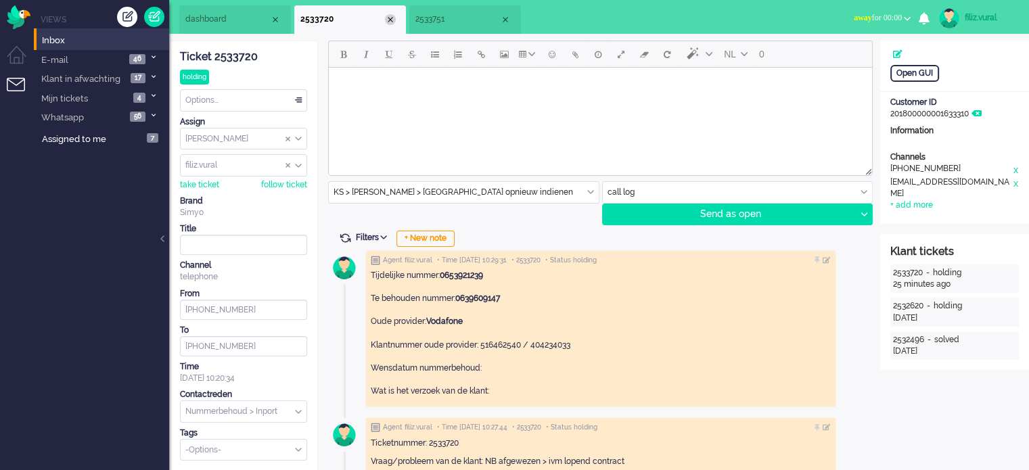
click at [388, 20] on div "Close tab" at bounding box center [390, 19] width 11 height 11
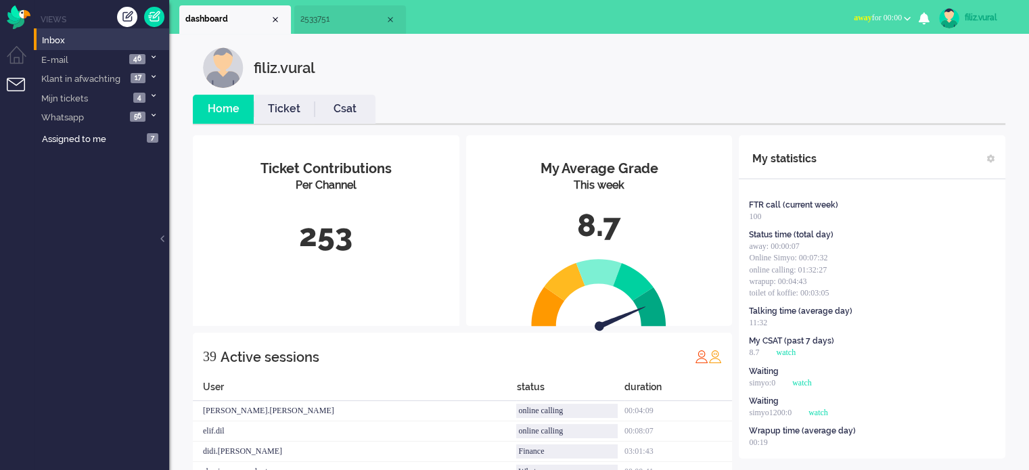
click at [342, 30] on li "2533751" at bounding box center [350, 19] width 112 height 28
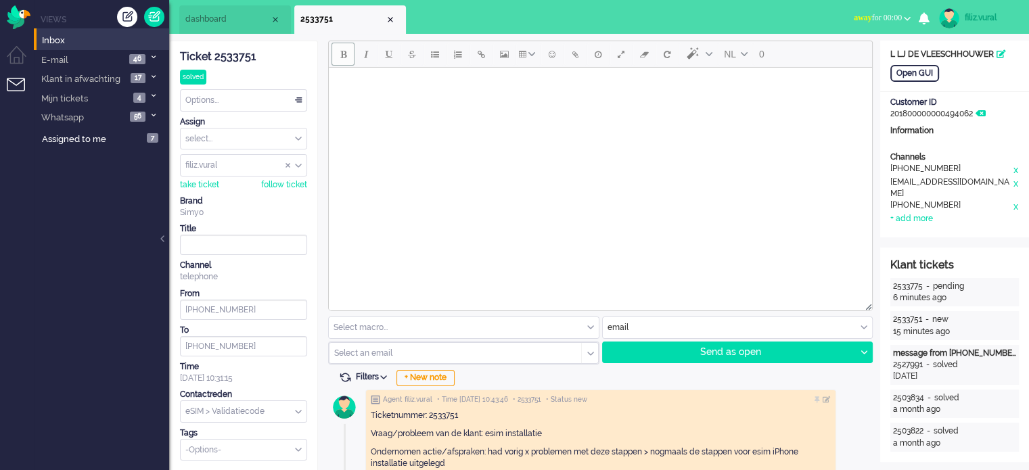
click at [395, 22] on li "2533751" at bounding box center [350, 19] width 112 height 28
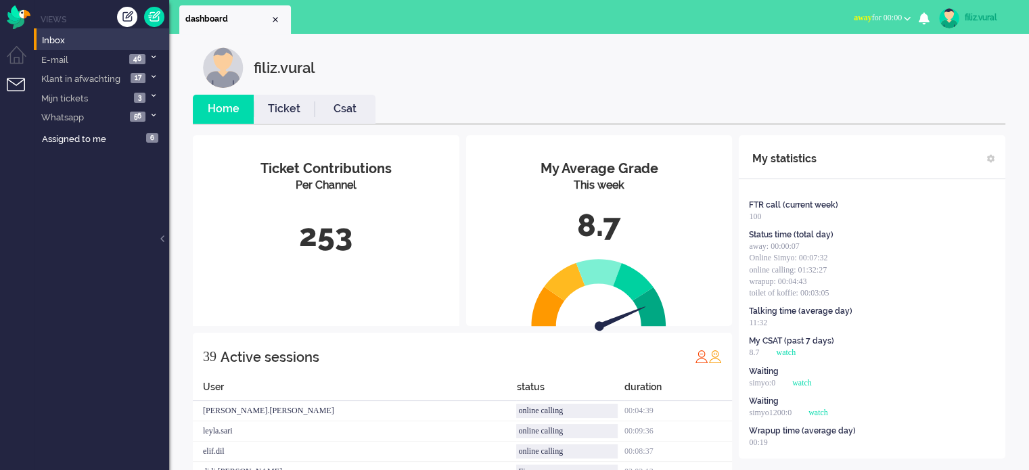
click at [992, 16] on div "filiz.vural" at bounding box center [989, 18] width 51 height 14
click at [944, 106] on link "Logout" at bounding box center [974, 109] width 93 height 14
click at [900, 24] on button "away for 00:00" at bounding box center [881, 18] width 73 height 20
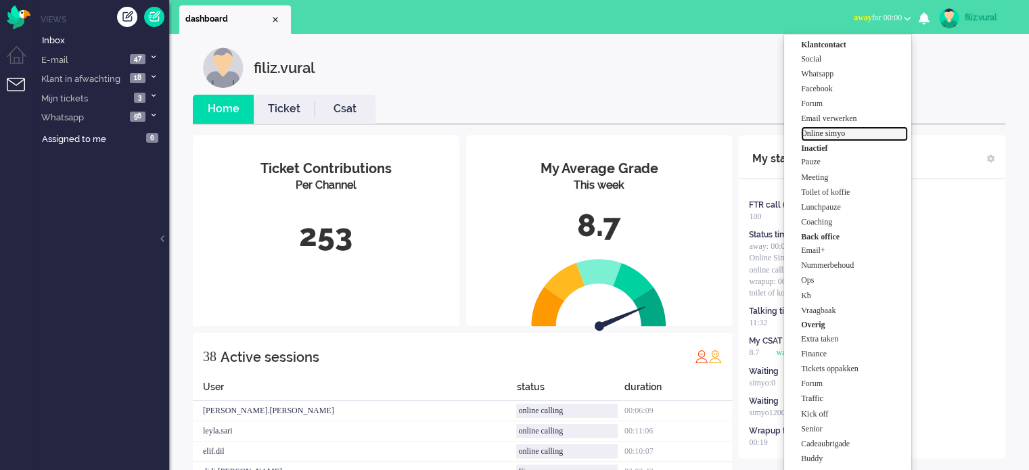
click at [866, 134] on label "Online simyo" at bounding box center [854, 133] width 107 height 11
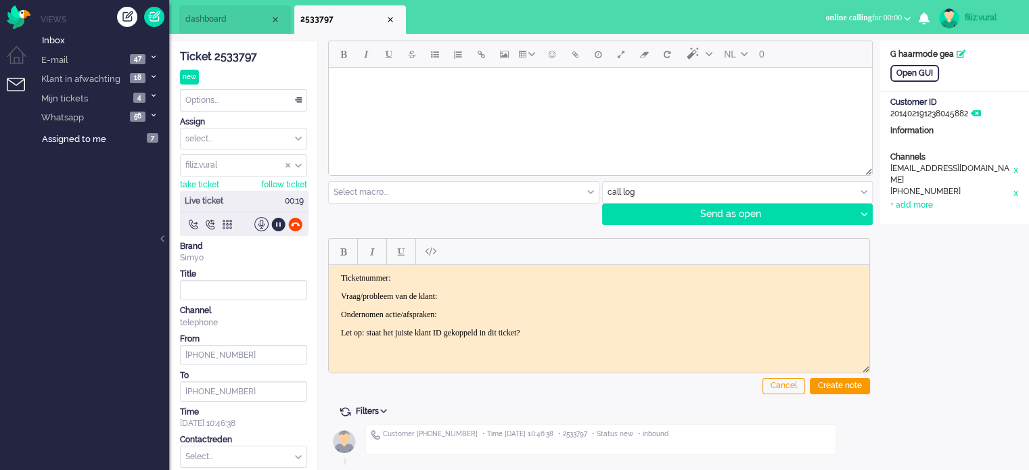
click at [237, 60] on div "Ticket 2533797" at bounding box center [243, 57] width 127 height 16
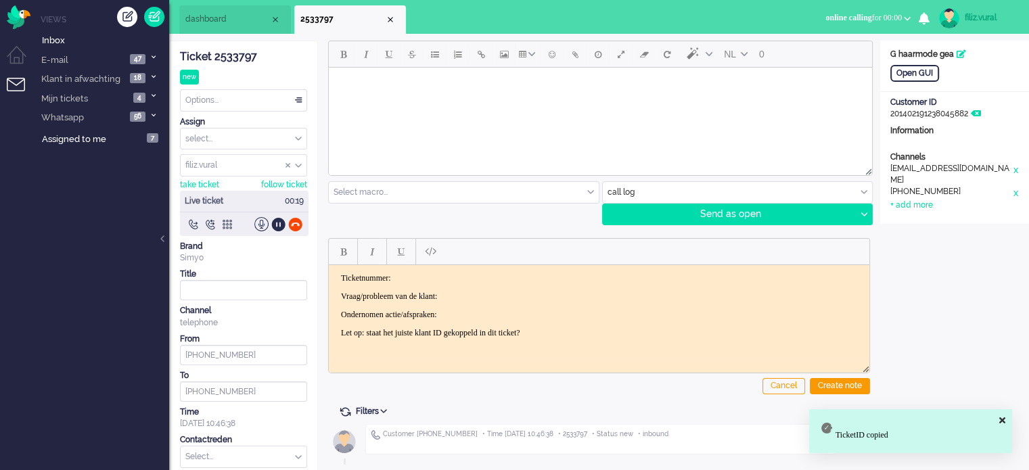
click at [480, 267] on html "Ticketnummer: Vraag/probleem van de klant: Ondernomen actie/afspraken: Let op: …" at bounding box center [599, 304] width 540 height 81
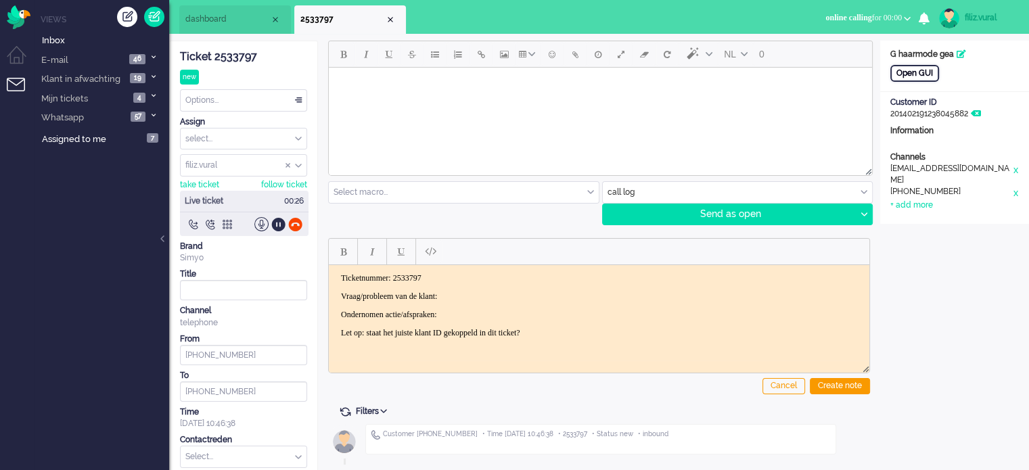
click at [893, 80] on div "Open GUI" at bounding box center [914, 73] width 49 height 17
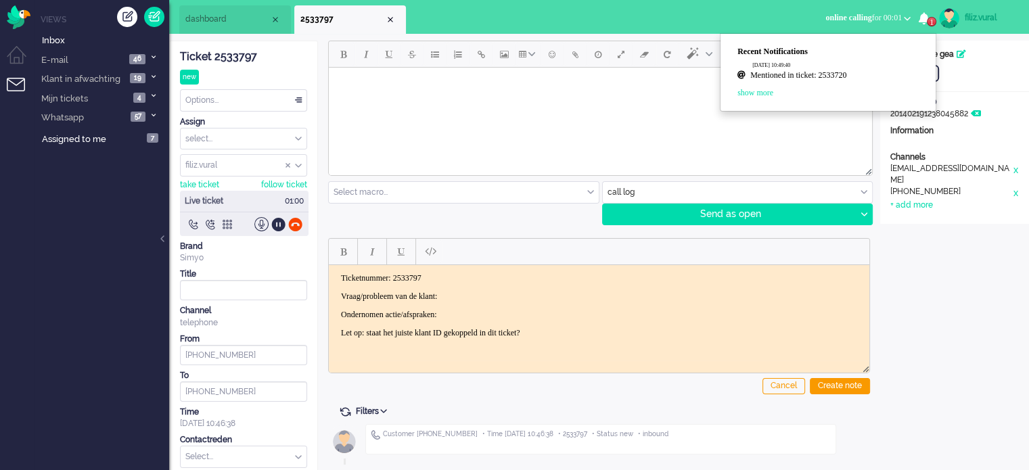
click at [845, 72] on link "Mentioned in ticket: 2533720" at bounding box center [834, 77] width 169 height 14
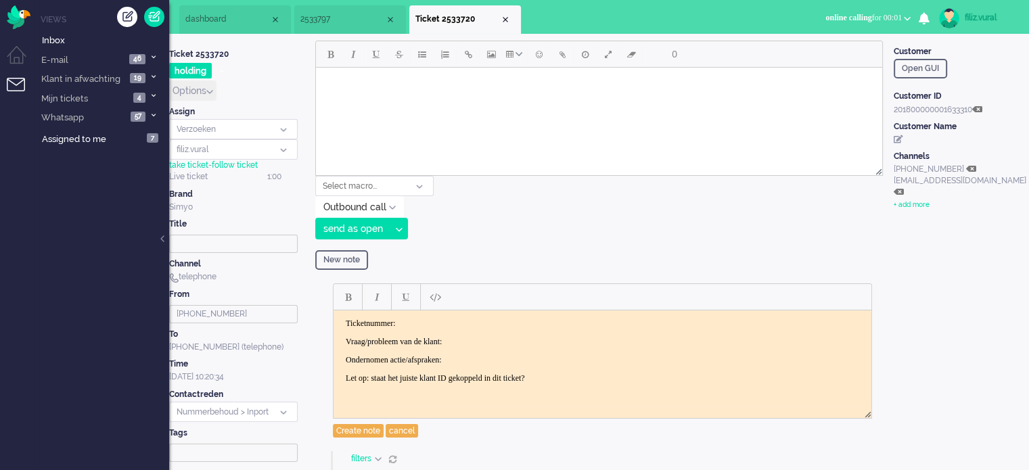
click at [342, 29] on li "2533797" at bounding box center [350, 19] width 112 height 28
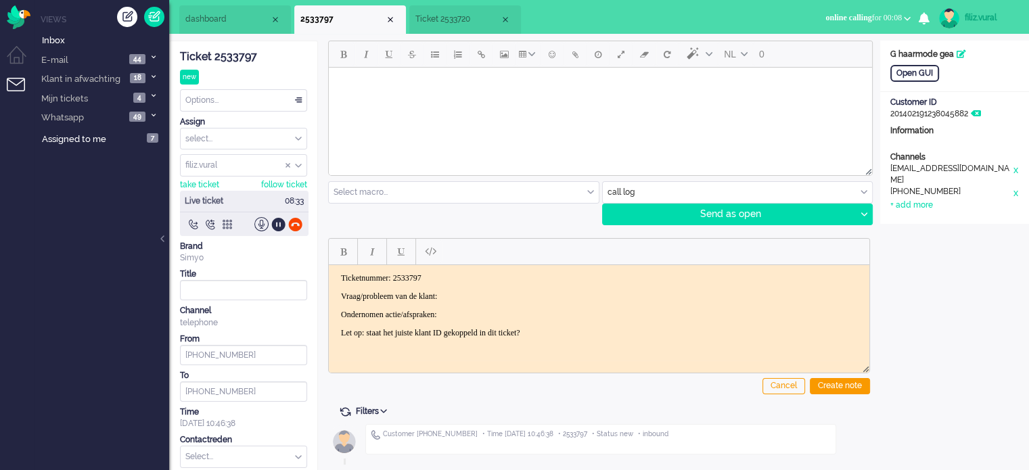
click at [577, 287] on body "Ticketnummer: 2533797 Vraag/probleem van de klant: Ondernomen actie/afspraken: …" at bounding box center [599, 305] width 530 height 65
drag, startPoint x: 292, startPoint y: 226, endPoint x: 351, endPoint y: 244, distance: 61.6
click at [292, 225] on div at bounding box center [295, 224] width 14 height 14
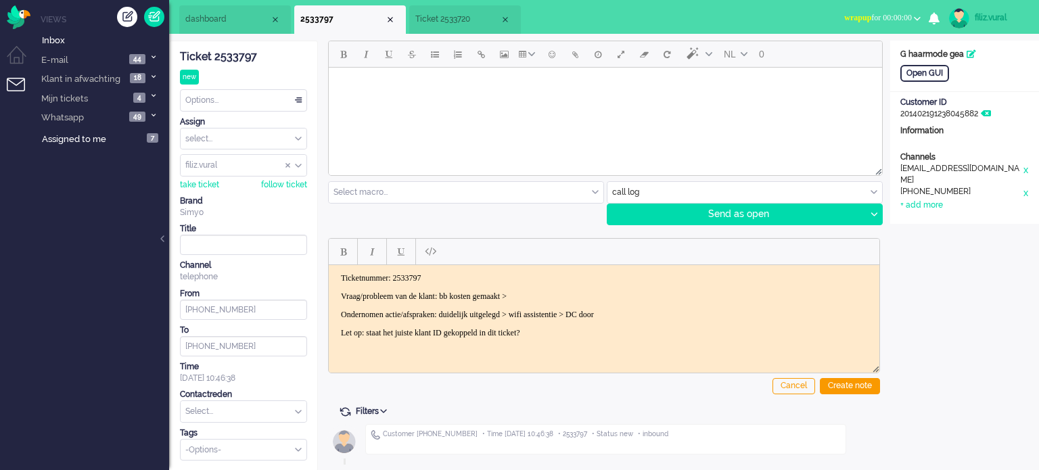
click at [726, 315] on p "Ondernomen actie/afspraken: duidelijk uitgelegd > wifi assistentie > DC door" at bounding box center [604, 314] width 526 height 10
click at [842, 383] on div "Create note" at bounding box center [850, 386] width 60 height 16
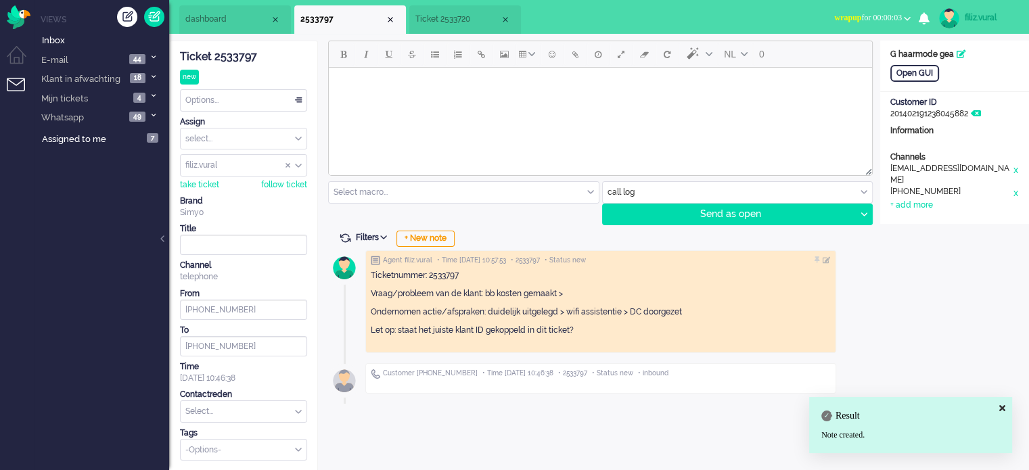
click at [196, 415] on input "text" at bounding box center [244, 411] width 126 height 21
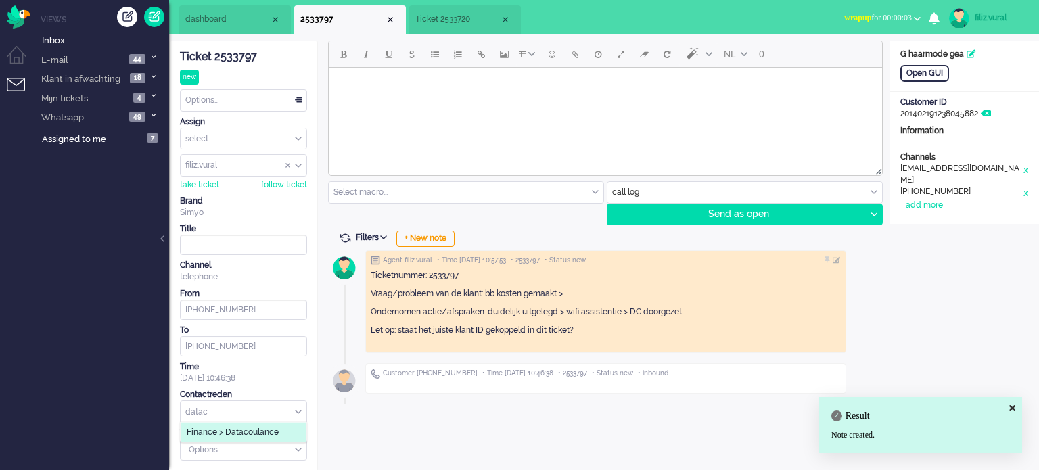
type input "datac"
click at [209, 427] on span "Finance > Datacoulance" at bounding box center [233, 432] width 92 height 11
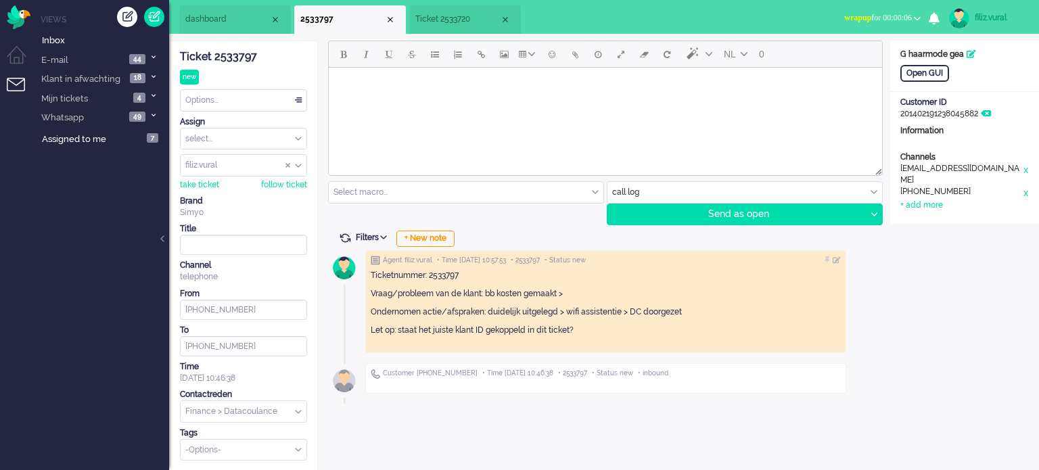
click at [288, 97] on div "Options..." at bounding box center [244, 100] width 126 height 21
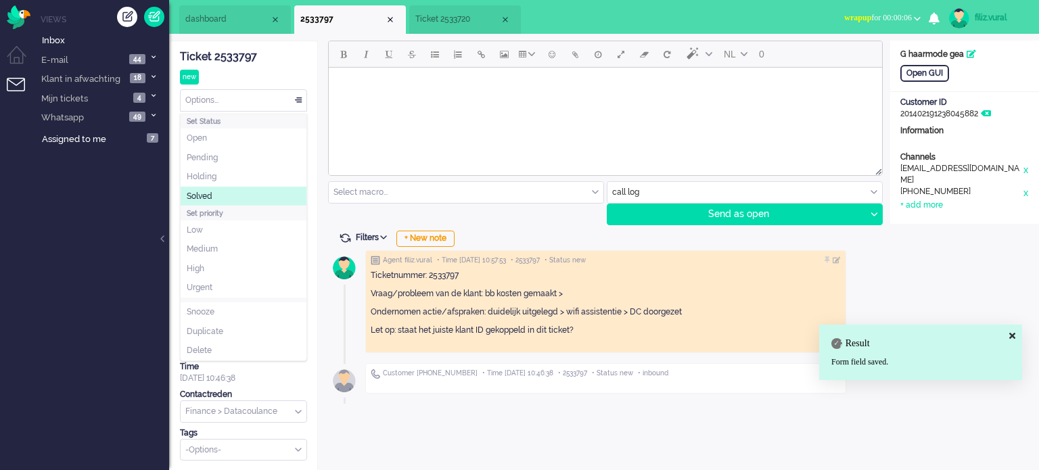
click at [230, 196] on li "Solved" at bounding box center [244, 197] width 126 height 20
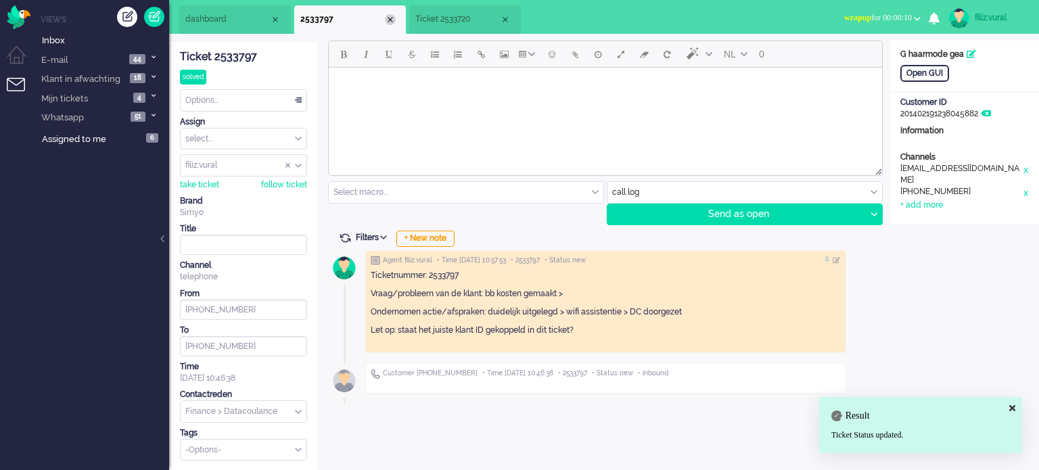
click at [388, 20] on div "Close tab" at bounding box center [390, 19] width 11 height 11
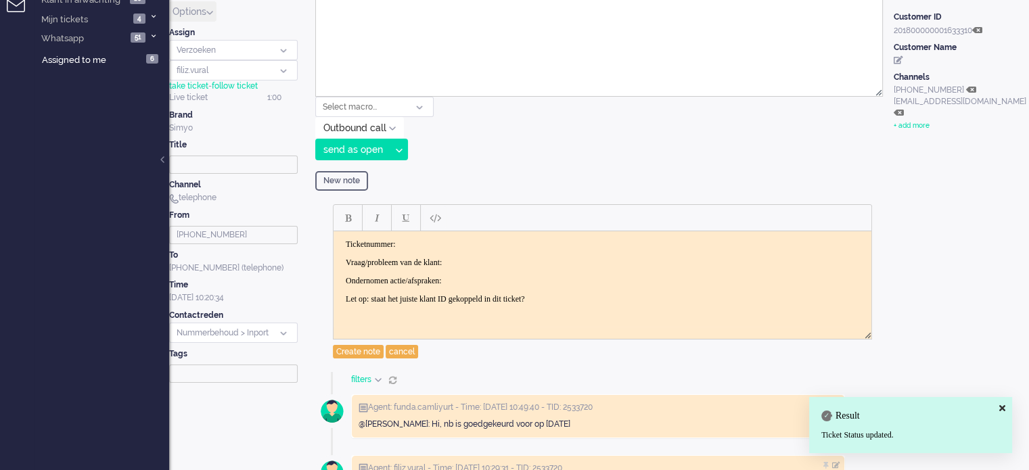
scroll to position [203, 0]
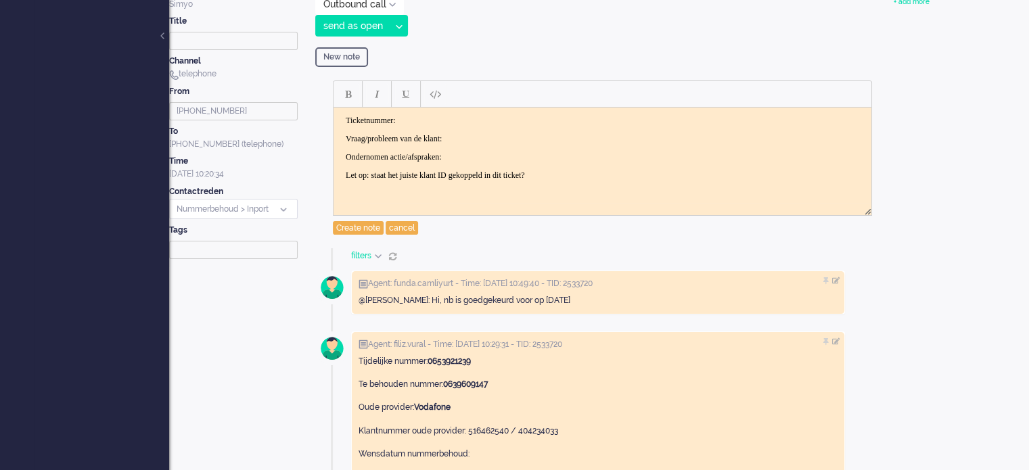
click at [394, 253] on div "Message section" at bounding box center [393, 257] width 8 height 8
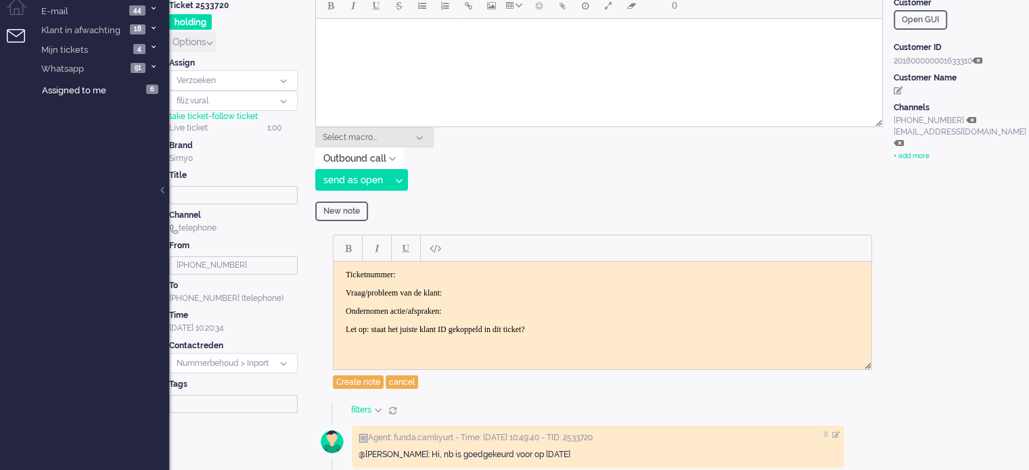
scroll to position [0, 0]
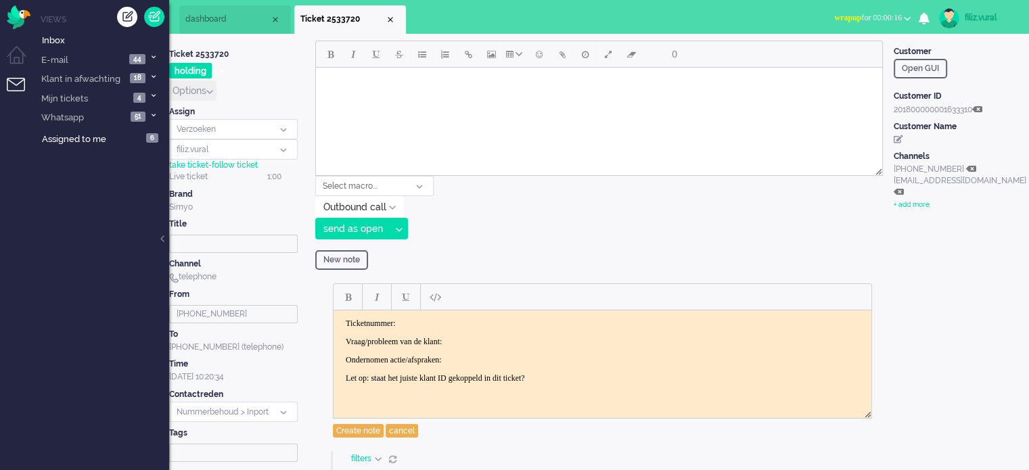
click at [231, 18] on span "dashboard" at bounding box center [227, 19] width 85 height 11
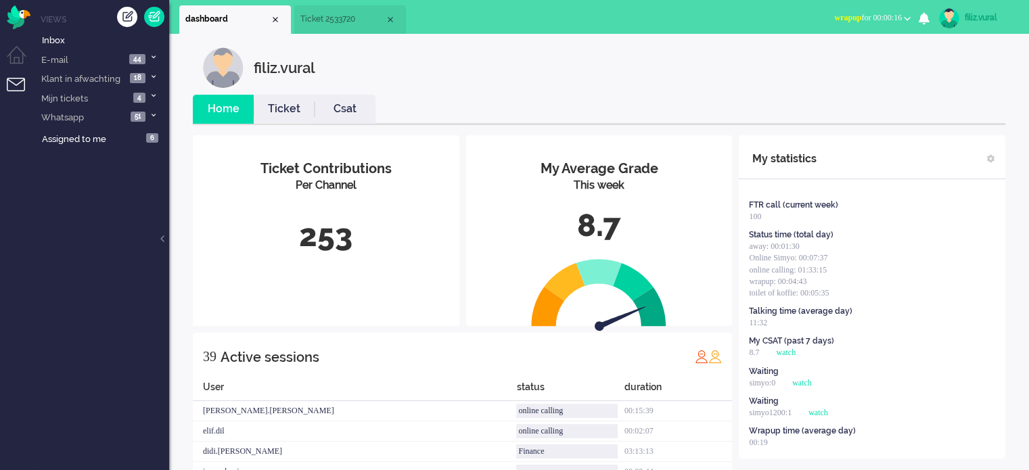
click at [264, 120] on li "Ticket" at bounding box center [284, 109] width 61 height 29
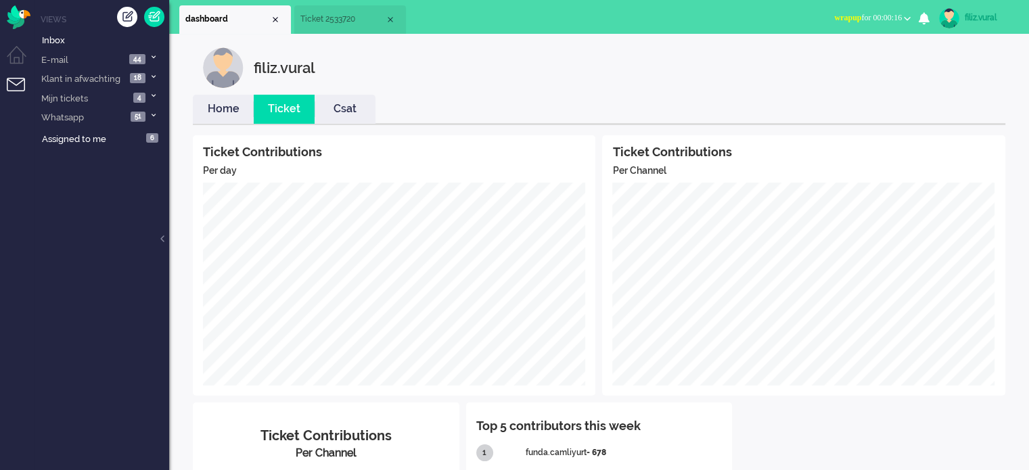
click at [229, 103] on link "Home" at bounding box center [223, 109] width 61 height 16
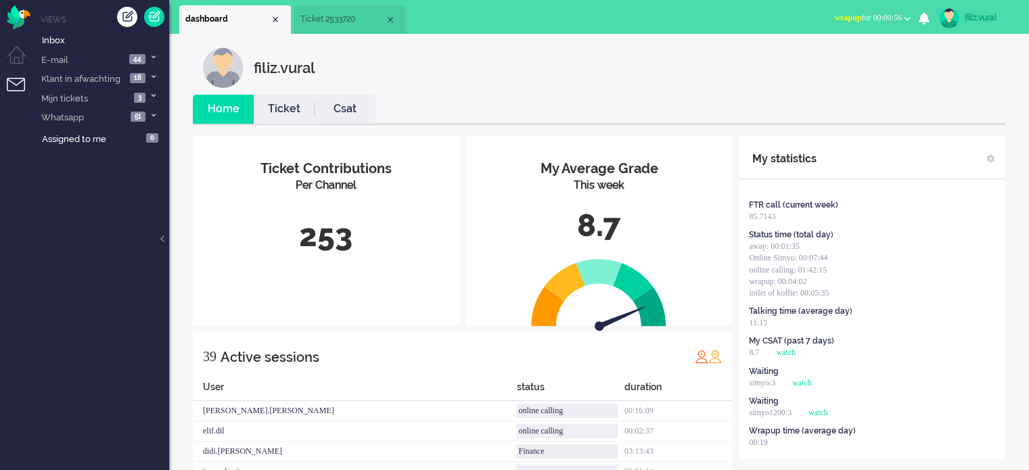
click at [892, 13] on span "wrapup for 00:00:56" at bounding box center [868, 17] width 68 height 9
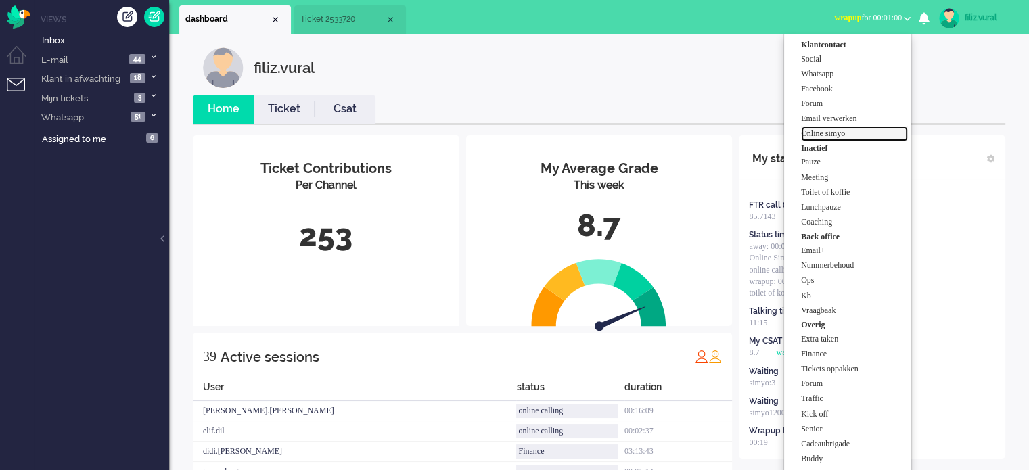
click at [843, 137] on label "Online simyo" at bounding box center [854, 133] width 107 height 11
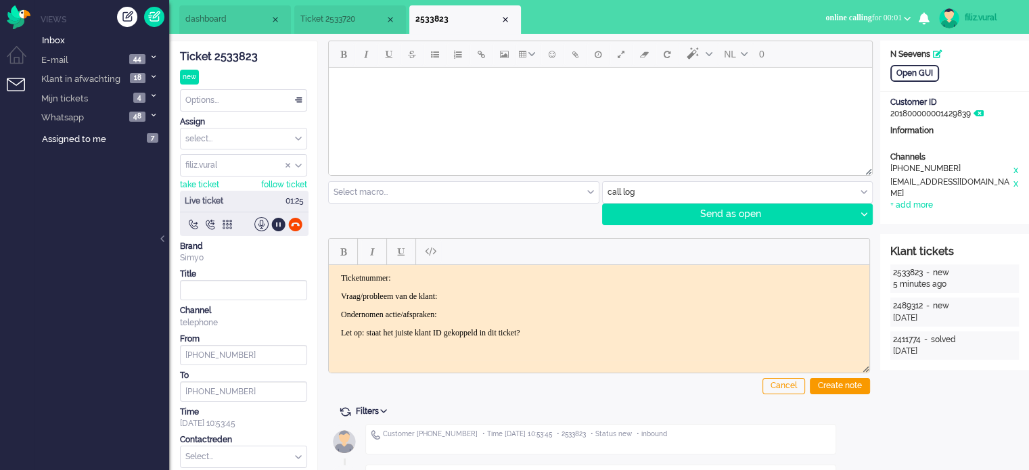
click at [230, 30] on li "dashboard" at bounding box center [235, 19] width 112 height 28
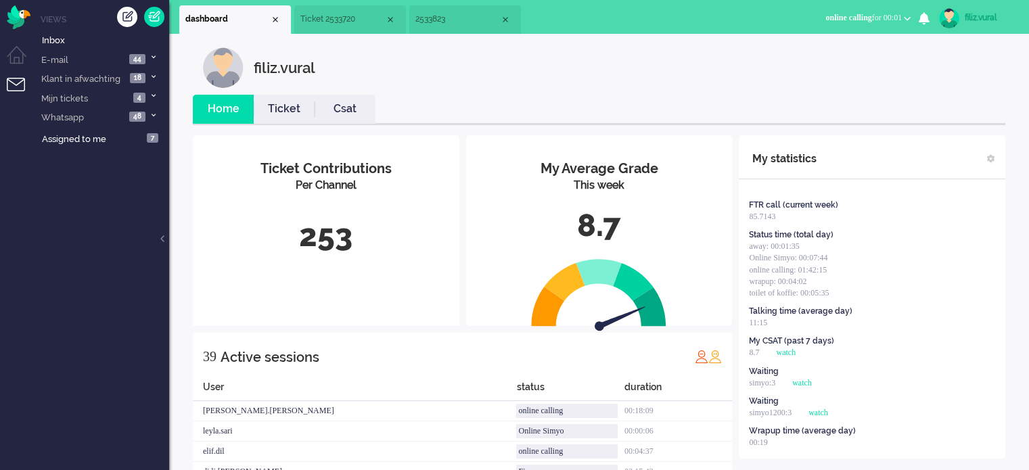
click at [258, 99] on li "Ticket" at bounding box center [284, 109] width 61 height 29
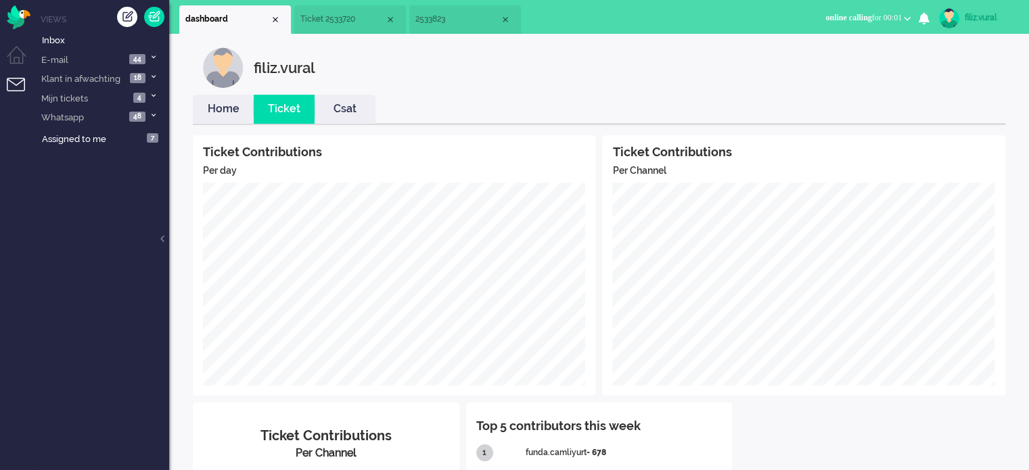
click at [230, 108] on link "Home" at bounding box center [223, 109] width 61 height 16
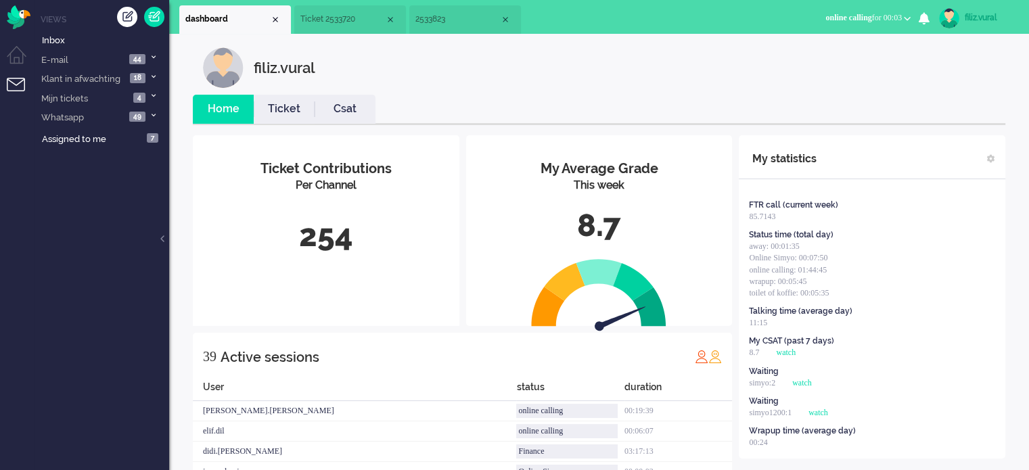
click at [448, 24] on span "2533823" at bounding box center [457, 19] width 85 height 11
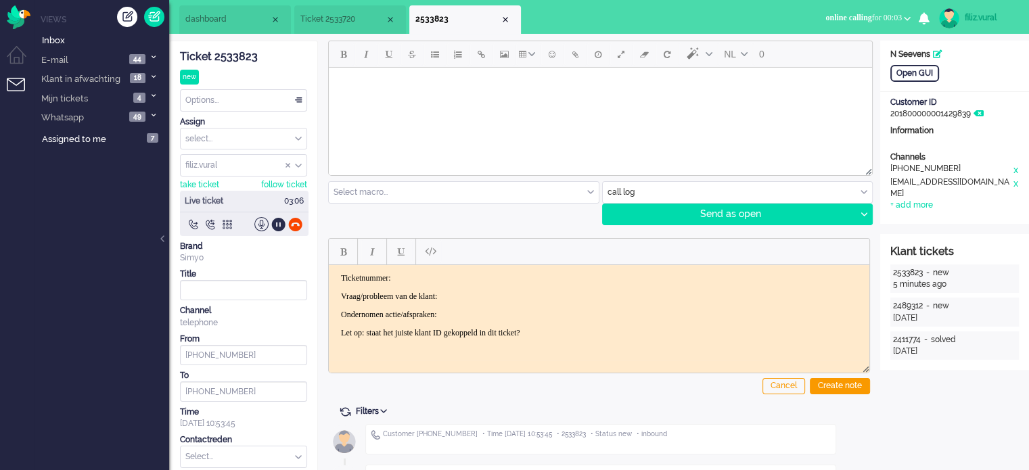
click at [240, 53] on div "Ticket 2533823" at bounding box center [243, 57] width 127 height 16
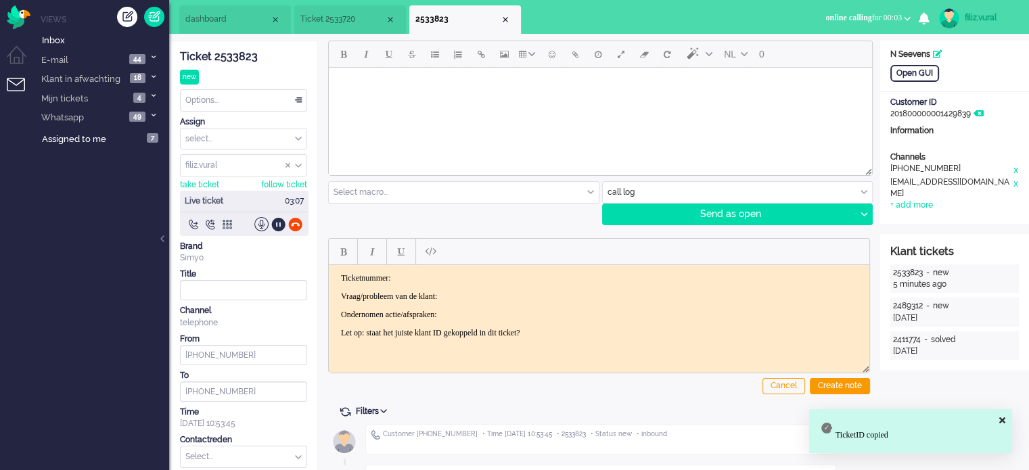
drag, startPoint x: 521, startPoint y: 262, endPoint x: 191, endPoint y: 0, distance: 420.7
click at [521, 262] on div at bounding box center [599, 252] width 540 height 26
click at [519, 273] on p "Ticketnummer:" at bounding box center [599, 278] width 516 height 10
click at [516, 294] on p "Vraag/probleem van de klant:" at bounding box center [599, 296] width 516 height 10
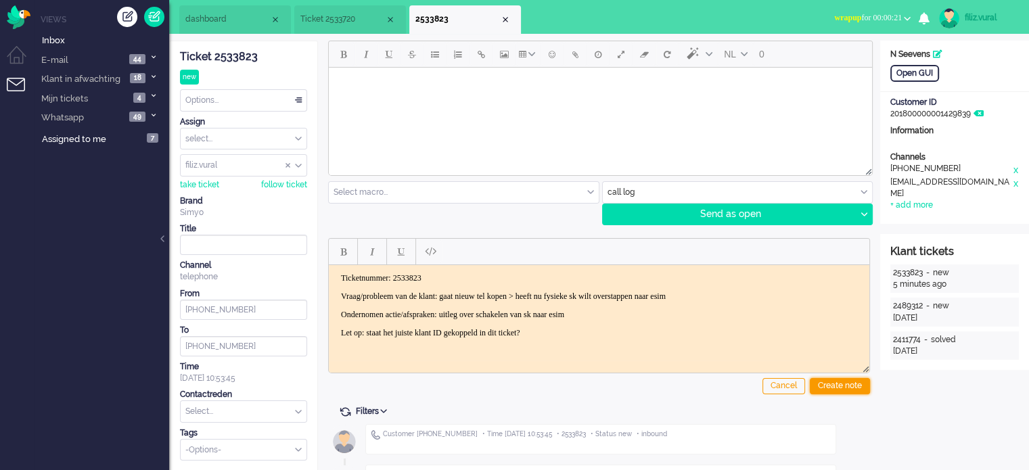
click at [824, 384] on div "Create note" at bounding box center [840, 386] width 60 height 16
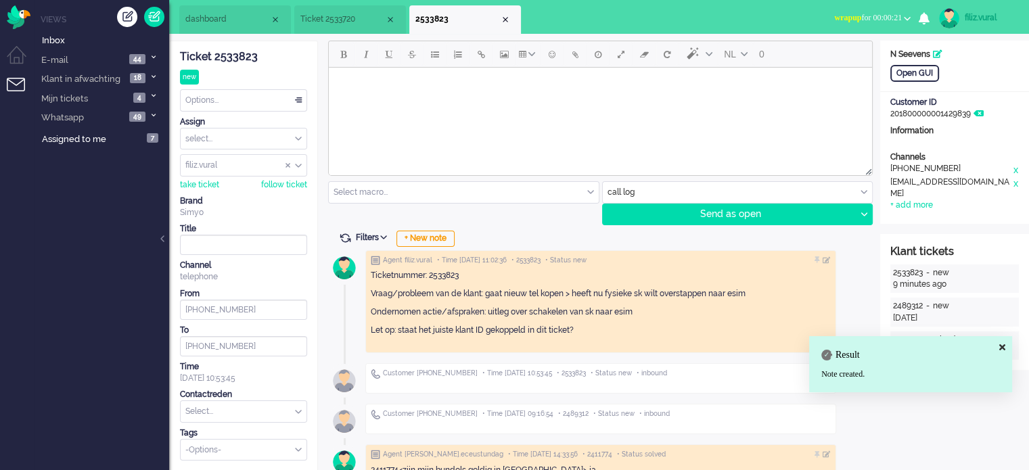
click at [242, 411] on input "text" at bounding box center [244, 411] width 126 height 21
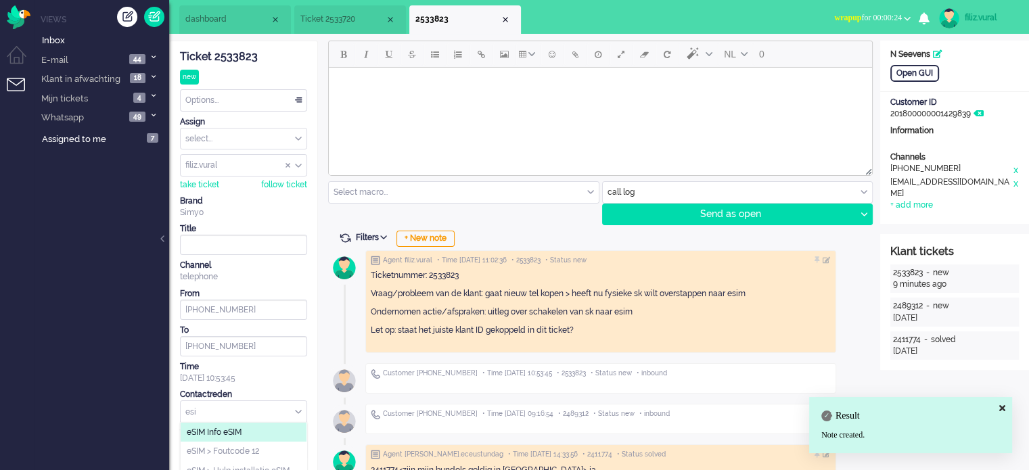
type input "esi"
click at [206, 429] on span "eSIM Info eSIM" at bounding box center [214, 432] width 55 height 11
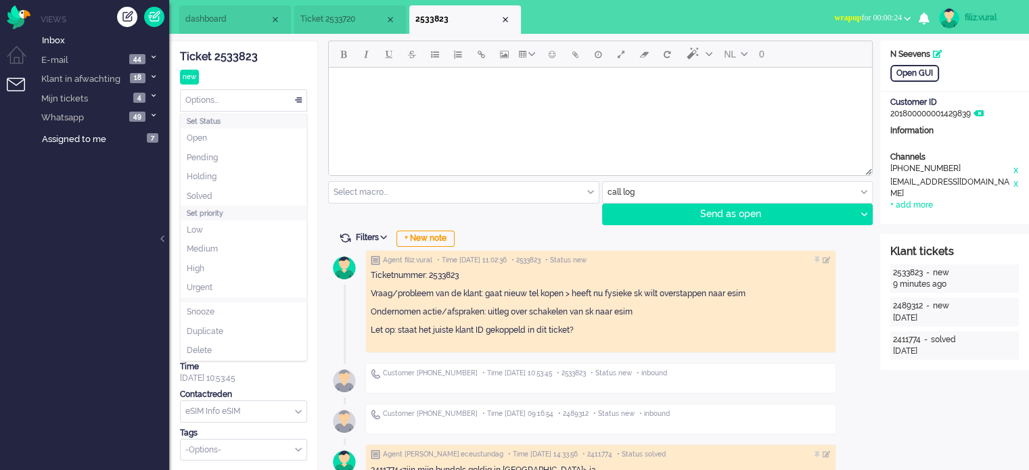
click at [245, 109] on div "Options..." at bounding box center [244, 100] width 126 height 21
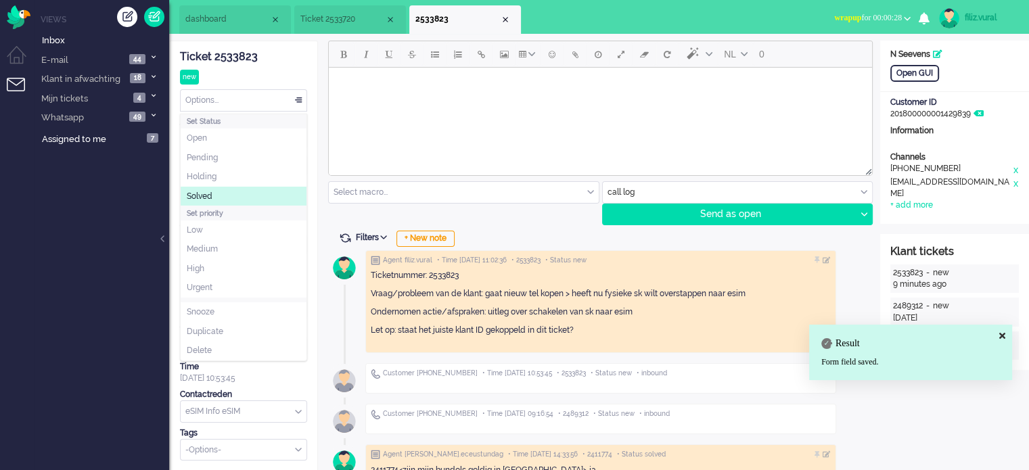
click at [229, 192] on li "Solved" at bounding box center [244, 197] width 126 height 20
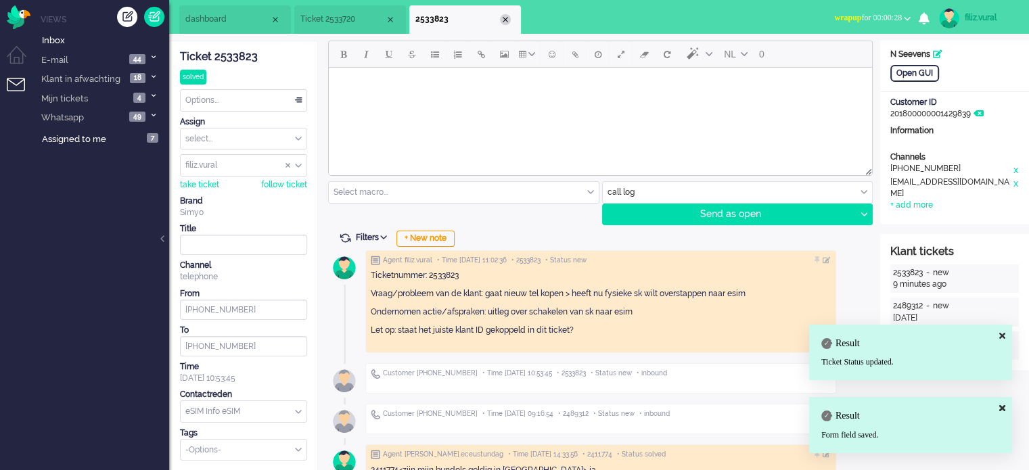
click at [505, 14] on div "Close tab" at bounding box center [505, 19] width 11 height 11
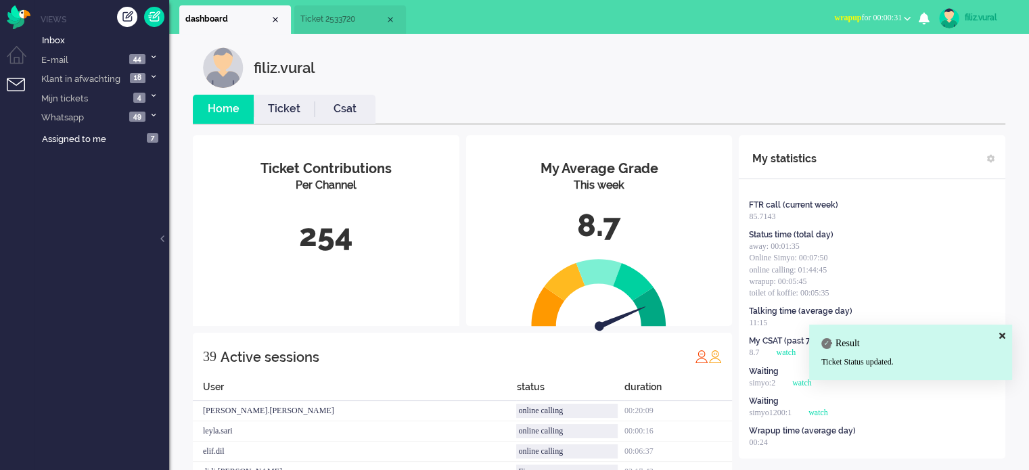
click at [843, 26] on button "wrapup for 00:00:31" at bounding box center [872, 18] width 93 height 20
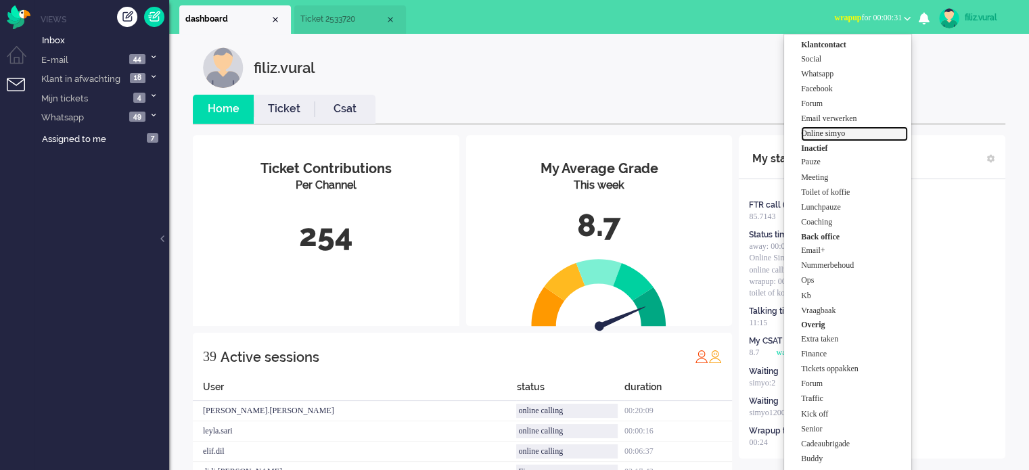
click at [825, 134] on label "Online simyo" at bounding box center [854, 133] width 107 height 11
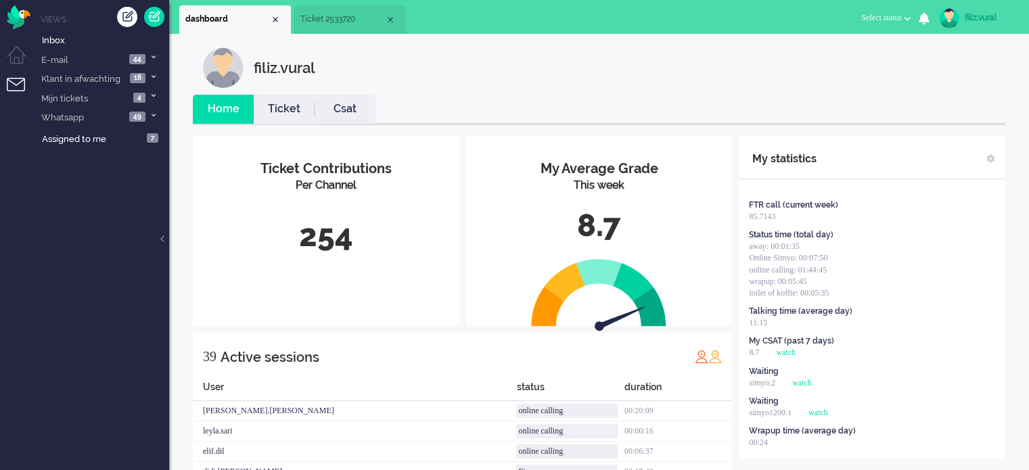
click at [360, 110] on link "Csat" at bounding box center [344, 109] width 61 height 16
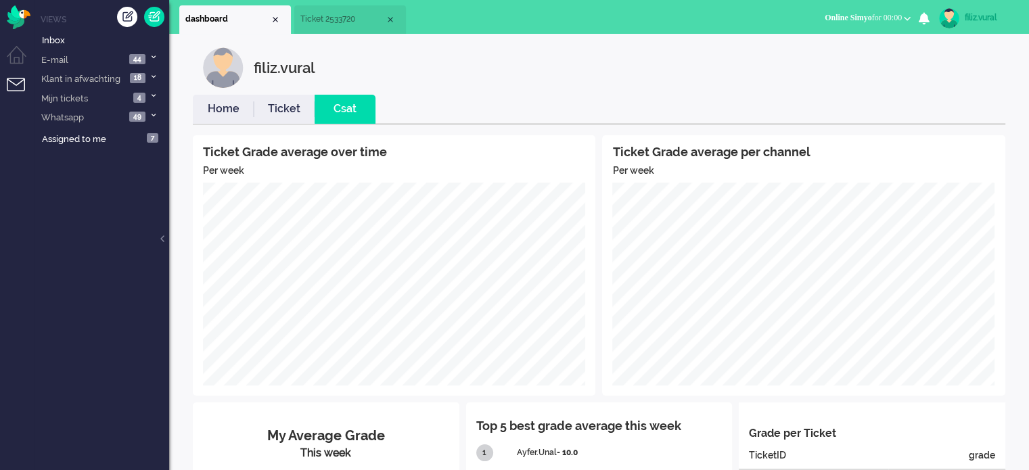
click at [222, 105] on link "Home" at bounding box center [223, 109] width 61 height 16
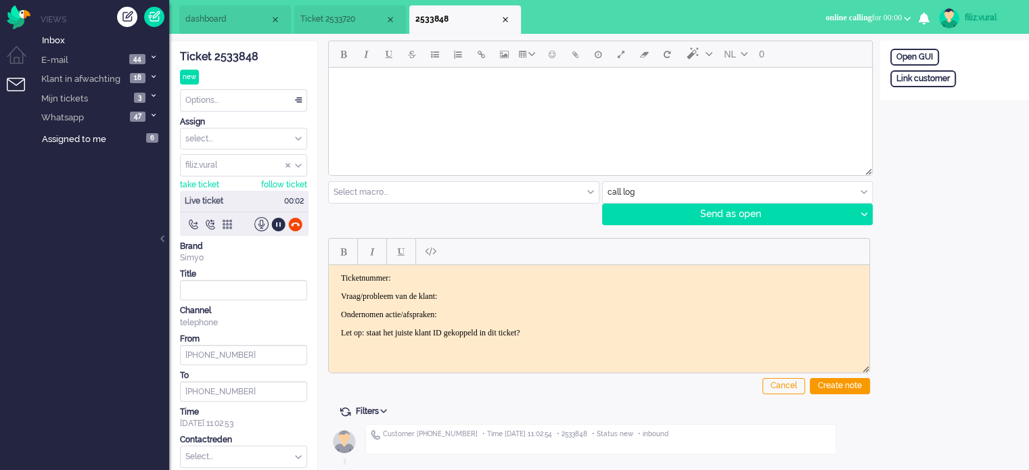
click at [248, 48] on div "Ticket 2533848 new Watching Options... Set Status Open Pending Holding Solved S…" at bounding box center [243, 273] width 127 height 465
click at [248, 51] on div "Ticket 2533848" at bounding box center [243, 57] width 127 height 16
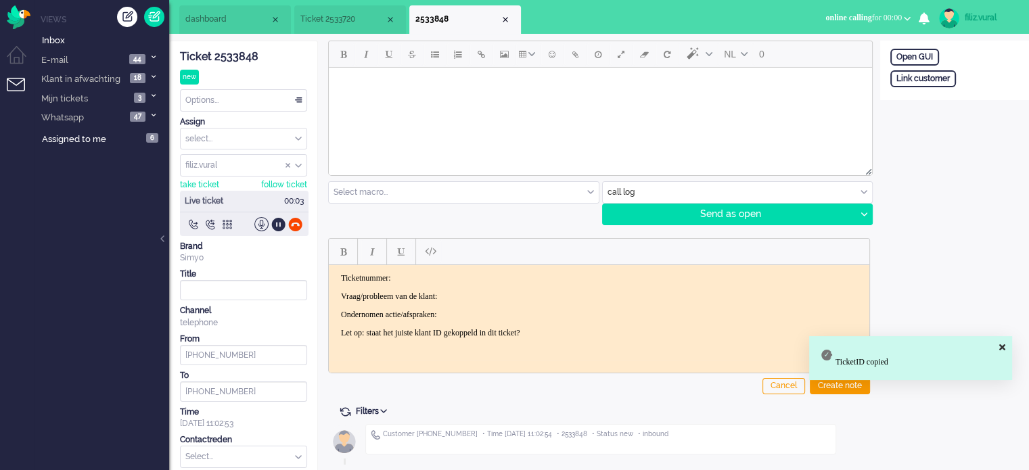
click at [494, 283] on body "Ticketnummer: Vraag/probleem van de klant: Ondernomen actie/afspraken: Let op: …" at bounding box center [599, 305] width 530 height 65
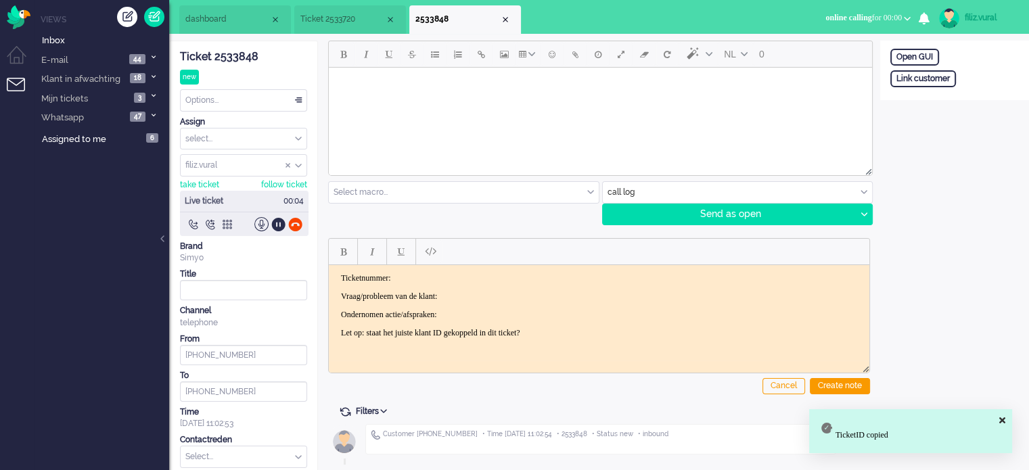
click at [496, 275] on p "Ticketnummer:" at bounding box center [599, 278] width 516 height 10
click at [507, 297] on p "Vraag/probleem van de klant:" at bounding box center [599, 296] width 516 height 10
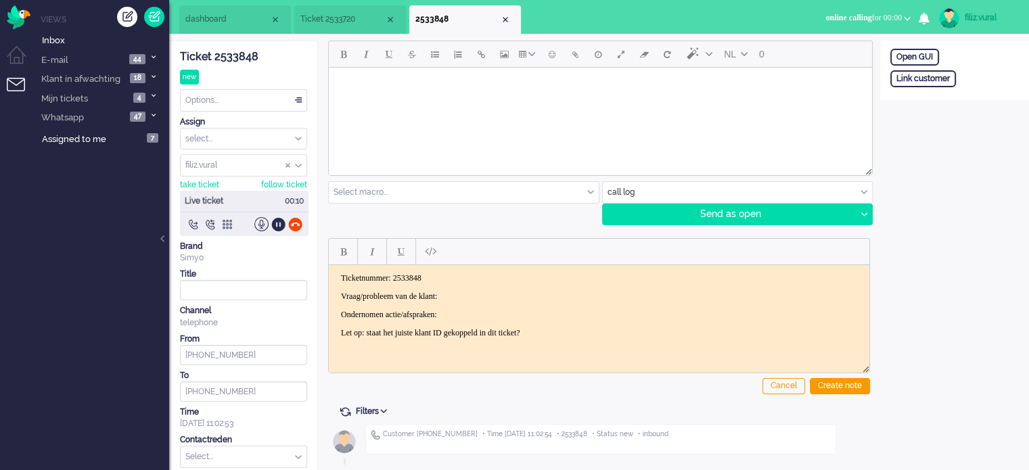
click at [216, 21] on span "dashboard" at bounding box center [227, 19] width 85 height 11
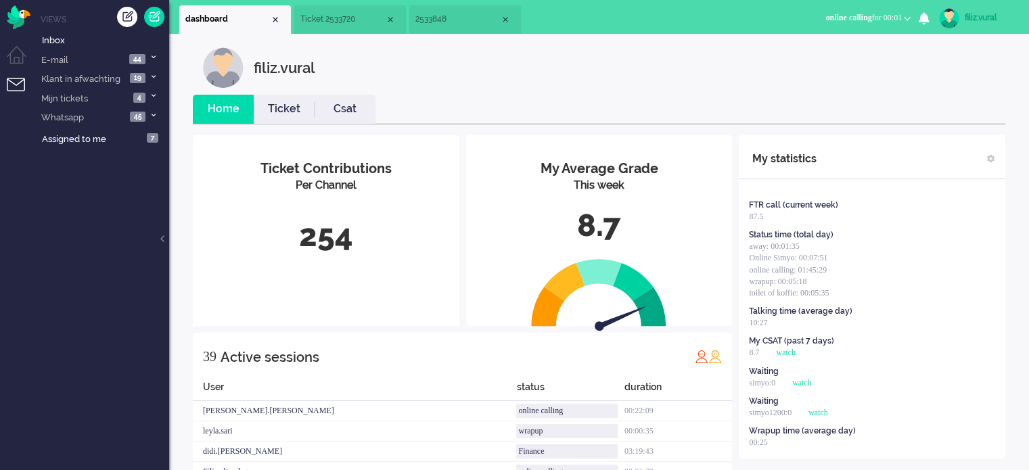
click at [444, 32] on li "2533848" at bounding box center [465, 19] width 112 height 28
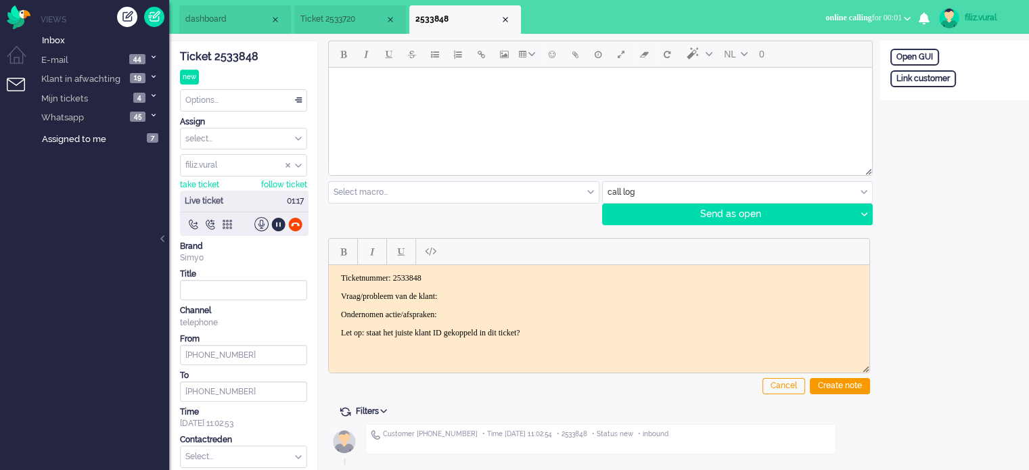
click at [486, 288] on body "Ticketnummer: 2533848 Vraag/probleem van de klant: Ondernomen actie/afspraken: …" at bounding box center [599, 305] width 530 height 65
click at [499, 300] on body "Ticketnummer: 2533848 Vraag/probleem van de klant: Ondernomen actie/afspraken: …" at bounding box center [599, 305] width 530 height 65
click at [966, 72] on div "Link customer" at bounding box center [954, 78] width 149 height 17
click at [937, 78] on div "External primary id" at bounding box center [954, 75] width 128 height 11
click at [933, 97] on input "text" at bounding box center [954, 97] width 128 height 20
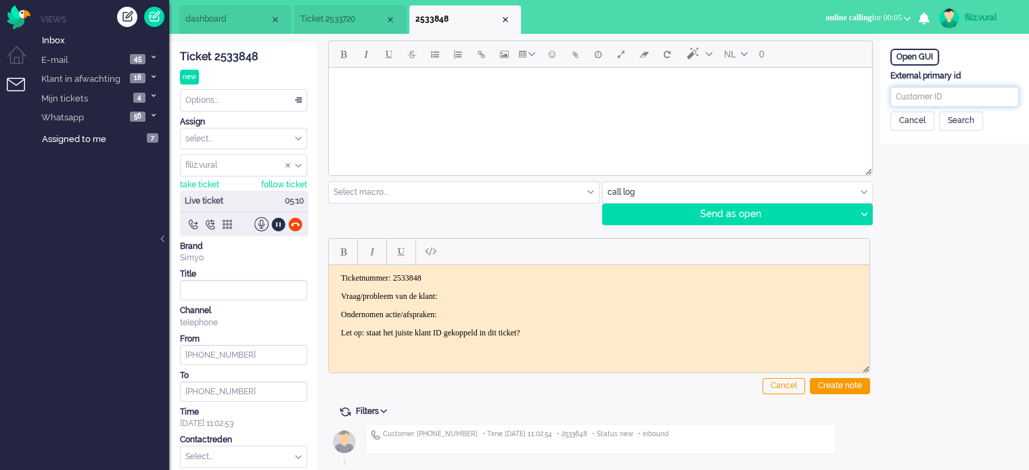
paste input "201800000000322050"
type input "201800000000322050"
click at [956, 122] on div "Search" at bounding box center [961, 121] width 44 height 19
click at [924, 172] on input "text" at bounding box center [954, 174] width 128 height 20
paste input "Angela van der Elst"
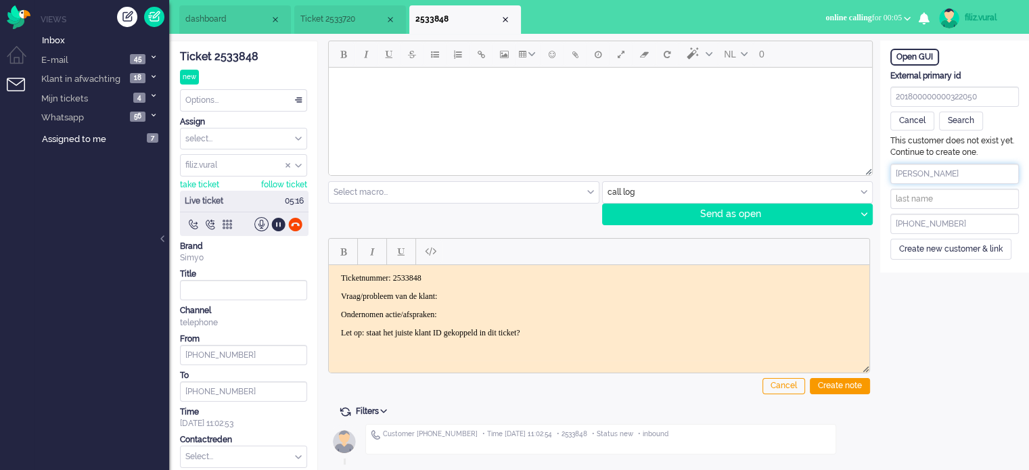
drag, startPoint x: 924, startPoint y: 172, endPoint x: 1004, endPoint y: 172, distance: 79.8
click at [1004, 172] on input "Angela van der Elst" at bounding box center [954, 174] width 128 height 20
type input "Angela"
click at [929, 195] on input "text" at bounding box center [954, 199] width 128 height 20
paste input "van der Elst"
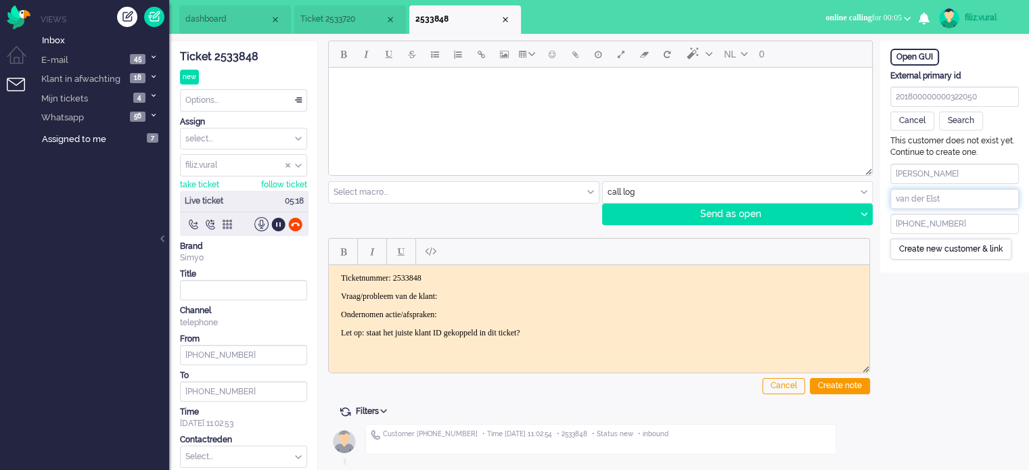
type input "van der Elst"
click at [914, 245] on div "Create new customer & link" at bounding box center [950, 249] width 121 height 21
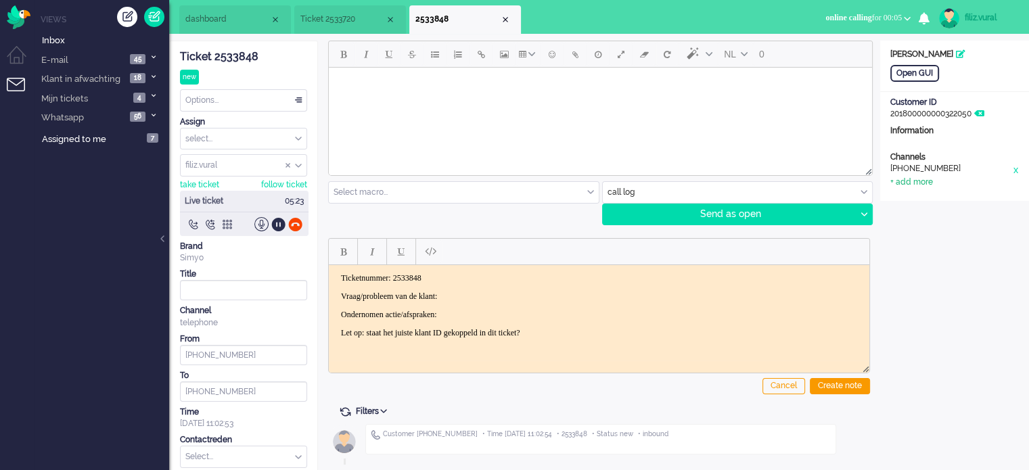
click at [911, 177] on div "+ add more" at bounding box center [911, 182] width 43 height 11
click at [912, 211] on input at bounding box center [954, 212] width 128 height 20
paste input "642633096"
type input "+31642633096"
click at [938, 191] on input at bounding box center [954, 187] width 128 height 20
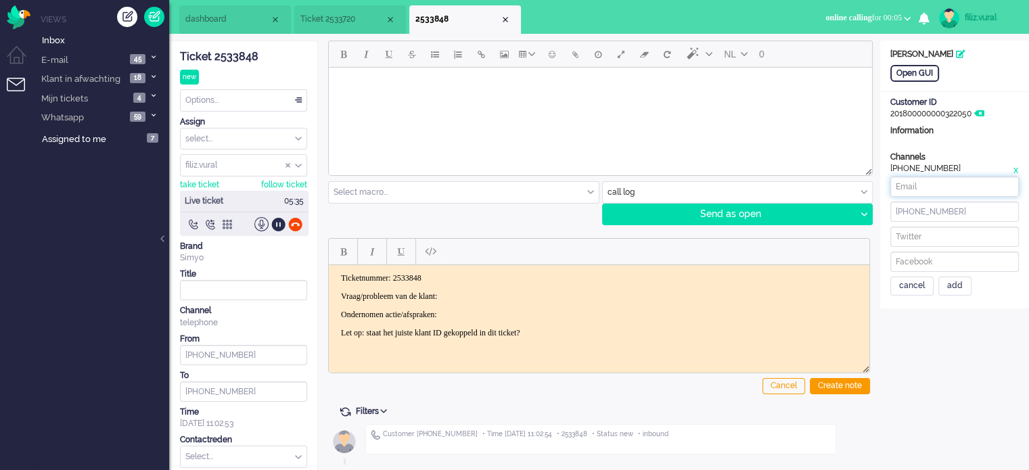
paste input "post@angelavanderelst.nl"
drag, startPoint x: 970, startPoint y: 186, endPoint x: 865, endPoint y: 188, distance: 105.5
click at [865, 187] on div "ticket info editor timeline Ticket 2533848 new Watching Options... Set Status O…" at bounding box center [599, 279] width 860 height 477
type input "post@angelavanderelst.nl"
click at [965, 283] on div "add" at bounding box center [954, 286] width 33 height 19
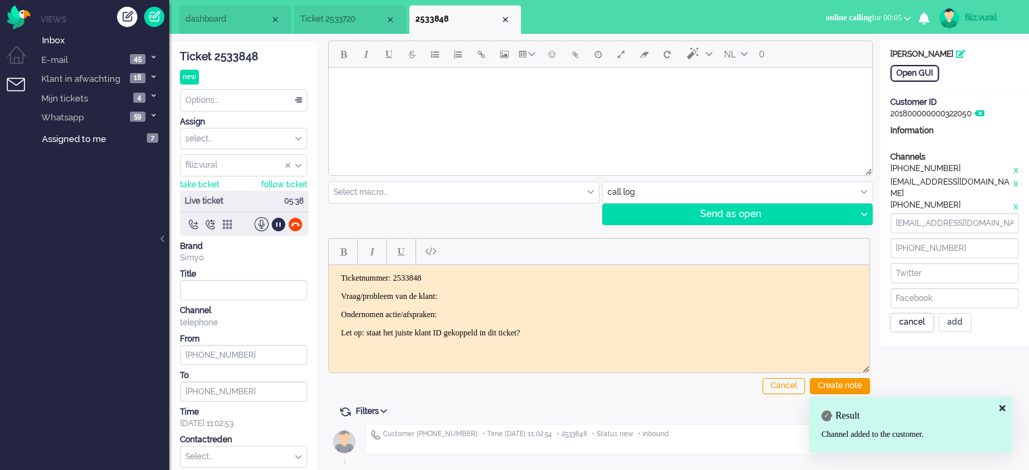
click at [922, 314] on div "cancel" at bounding box center [911, 322] width 43 height 19
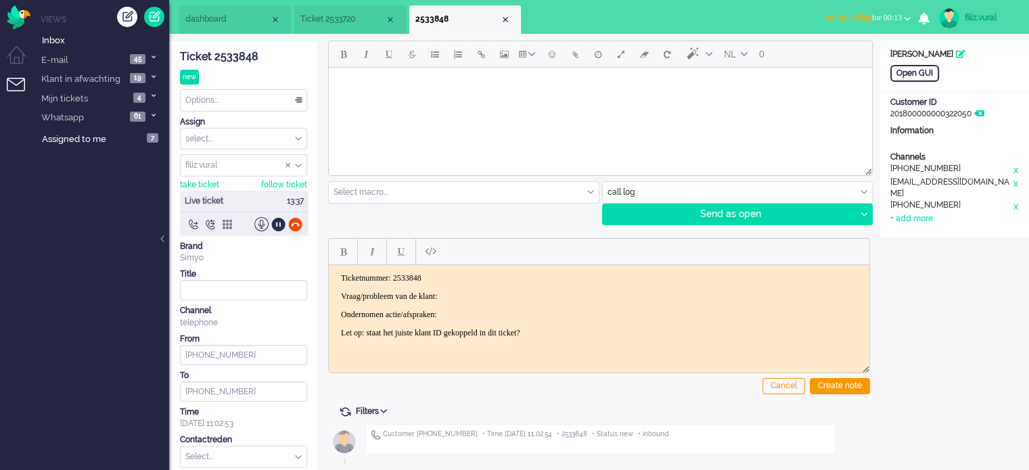
click at [220, 19] on span "dashboard" at bounding box center [227, 19] width 85 height 11
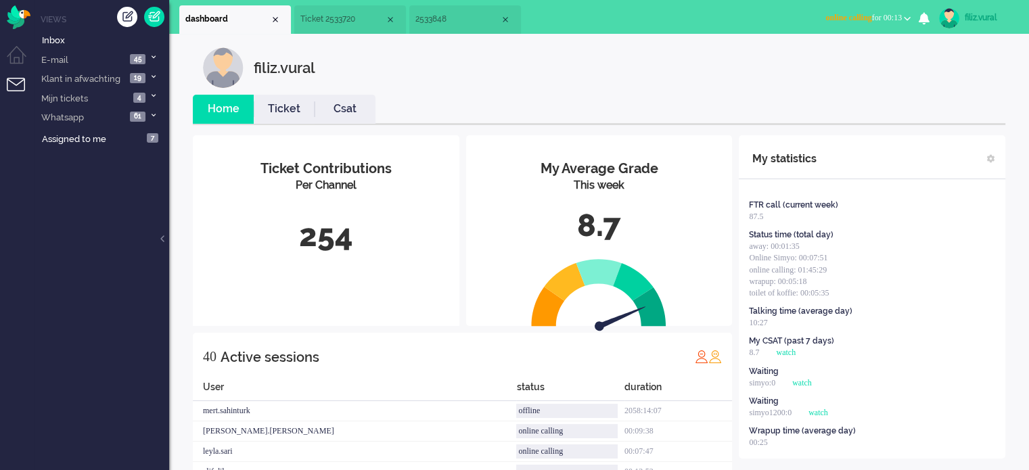
click at [289, 108] on link "Ticket" at bounding box center [284, 109] width 61 height 16
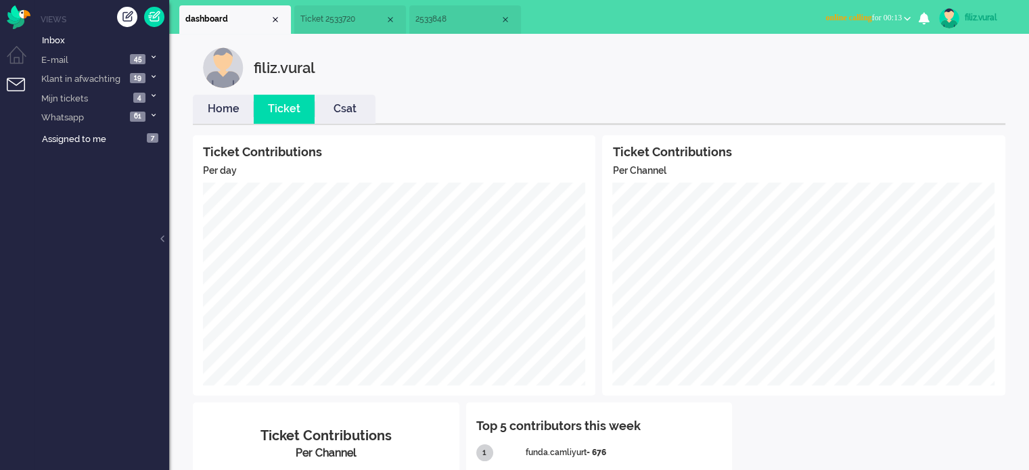
click at [219, 110] on link "Home" at bounding box center [223, 109] width 61 height 16
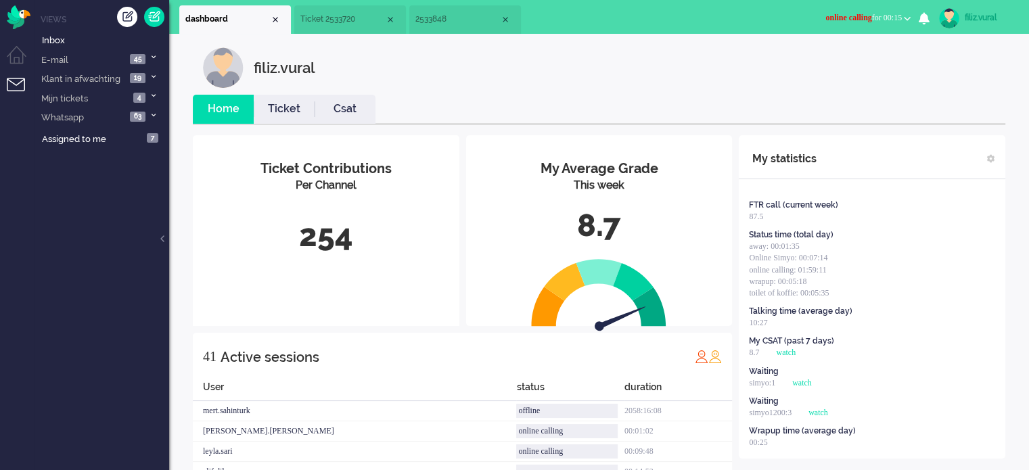
click at [349, 105] on link "Csat" at bounding box center [344, 109] width 61 height 16
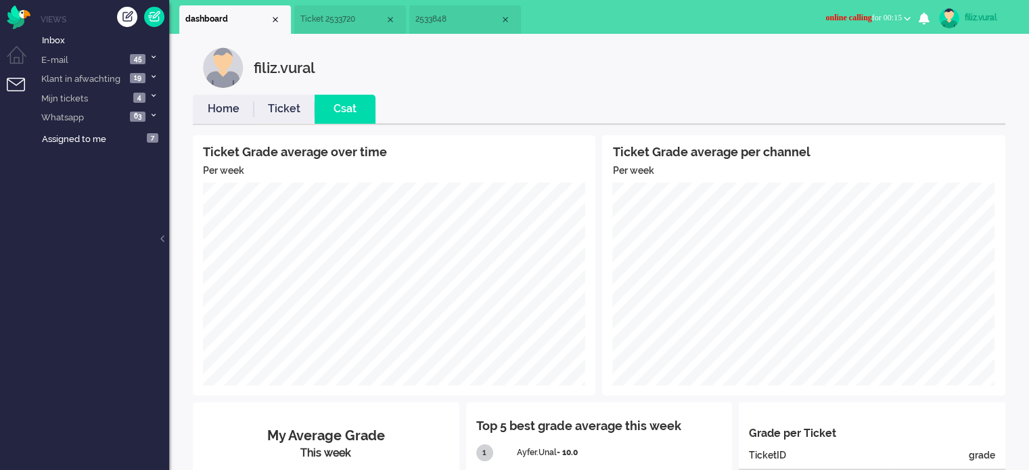
click at [206, 102] on link "Home" at bounding box center [223, 109] width 61 height 16
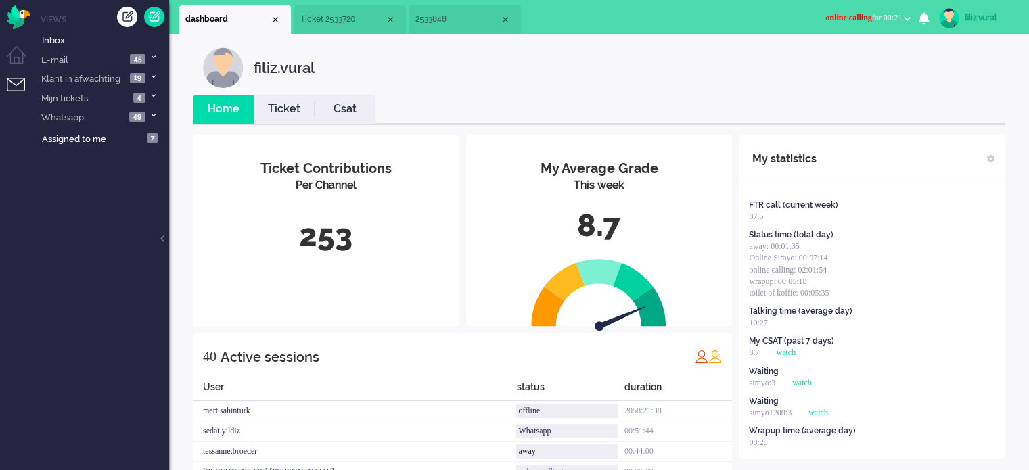
click at [351, 120] on li "Csat" at bounding box center [344, 109] width 61 height 29
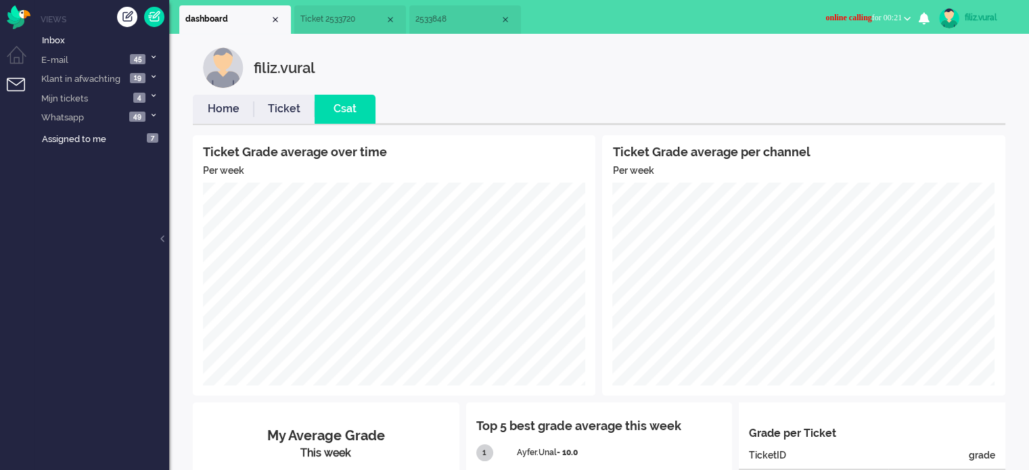
click at [211, 110] on link "Home" at bounding box center [223, 109] width 61 height 16
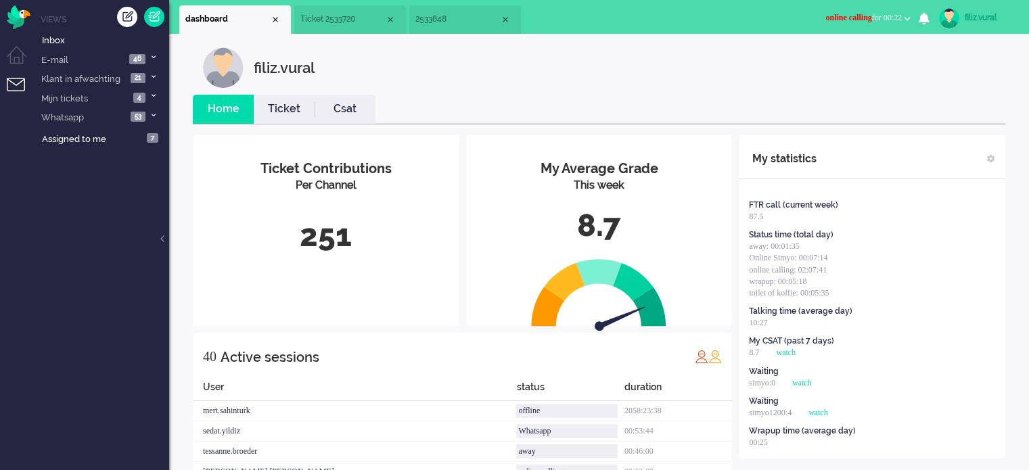
click at [460, 21] on span "2533848" at bounding box center [457, 19] width 85 height 11
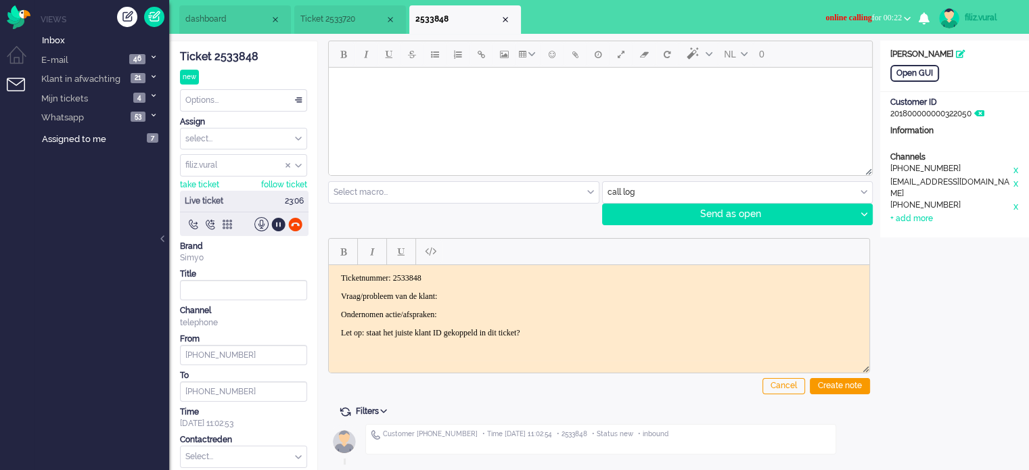
click at [486, 294] on p "Vraag/probleem van de klant:" at bounding box center [599, 296] width 516 height 10
click at [481, 316] on p "Ondernomen actie/afspraken:" at bounding box center [599, 314] width 516 height 10
click at [534, 306] on body "Ticketnummer: 2533848 Vraag/probleem van de klant: telefoon heel wat smsjes ver…" at bounding box center [599, 305] width 530 height 65
click at [532, 312] on p "Ondernomen actie/afspraken: samen in GUI" at bounding box center [599, 314] width 516 height 10
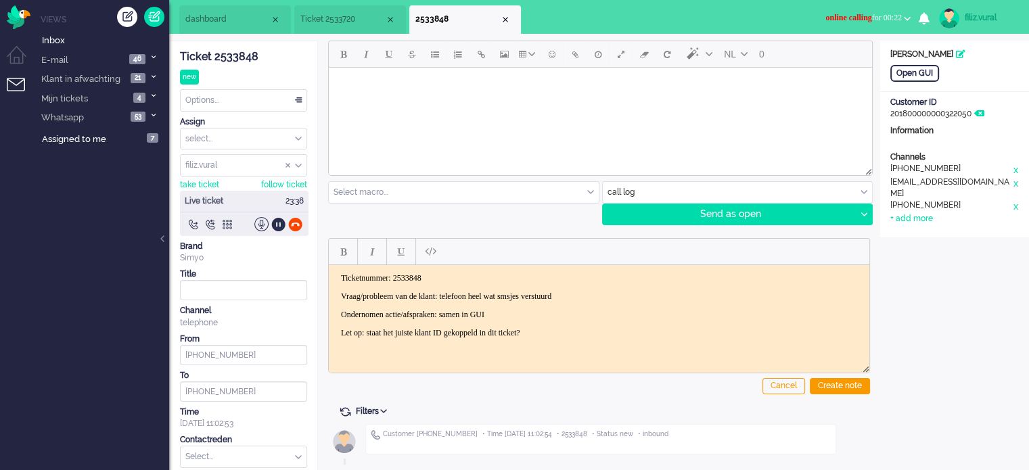
click at [590, 319] on body "Ticketnummer: 2533848 Vraag/probleem van de klant: telefoon heel wat smsjes ver…" at bounding box center [599, 305] width 530 height 65
click at [593, 317] on p "Ondernomen actie/afspraken: samen in GUI" at bounding box center [599, 314] width 516 height 10
click at [560, 309] on p "Ondernomen actie/afspraken: samen in GUI" at bounding box center [599, 314] width 516 height 10
click at [541, 309] on p "Ondernomen actie/afspraken: samen in GUI" at bounding box center [599, 314] width 516 height 10
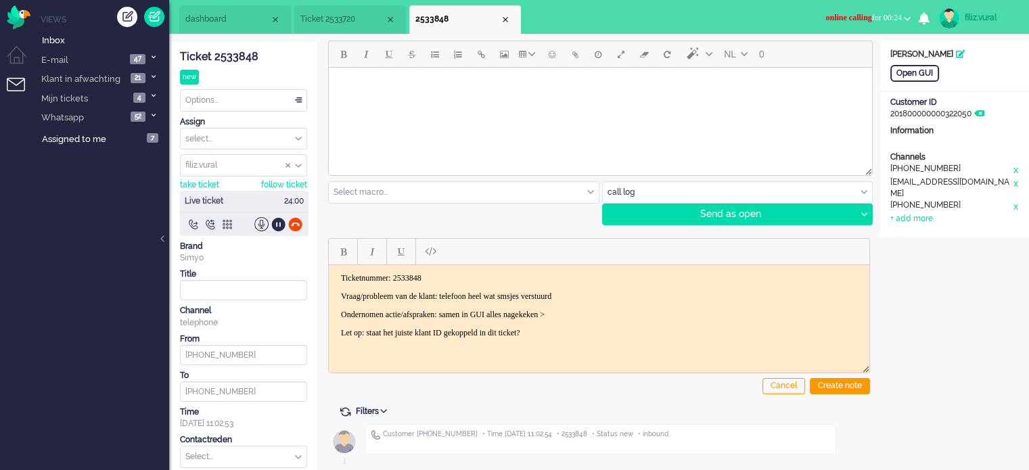
click at [602, 312] on p "Ondernomen actie/afspraken: samen in GUI alles nagekeken >" at bounding box center [599, 314] width 516 height 10
click at [605, 312] on p "Ondernomen actie/afspraken: samen in GUI alles nagekeken >" at bounding box center [599, 314] width 516 height 10
click at [609, 311] on p "Ondernomen actie/afspraken: samen in GUI alles nagekeken >" at bounding box center [599, 314] width 516 height 10
click at [610, 310] on p "Ondernomen actie/afspraken: samen in GUI alles nagekeken >" at bounding box center [599, 314] width 516 height 10
click at [830, 386] on div "Create note" at bounding box center [840, 386] width 60 height 16
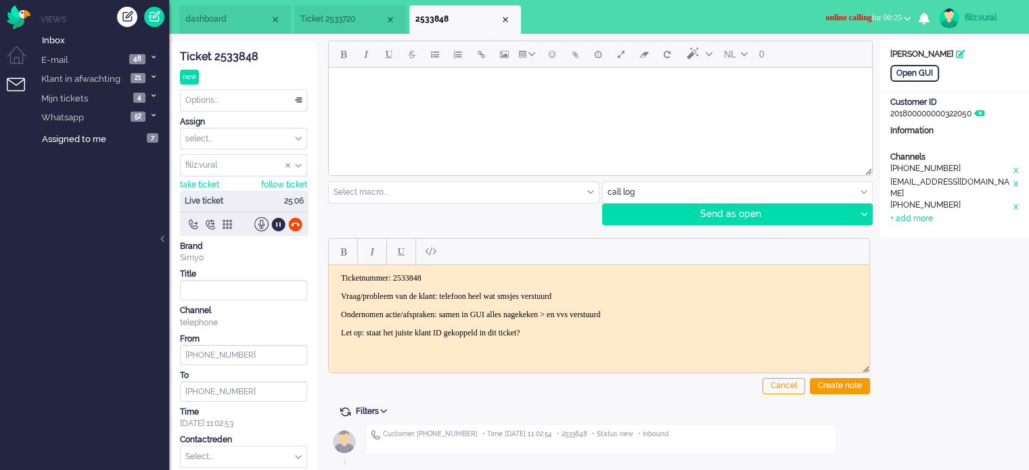
click at [239, 456] on input "text" at bounding box center [244, 456] width 126 height 21
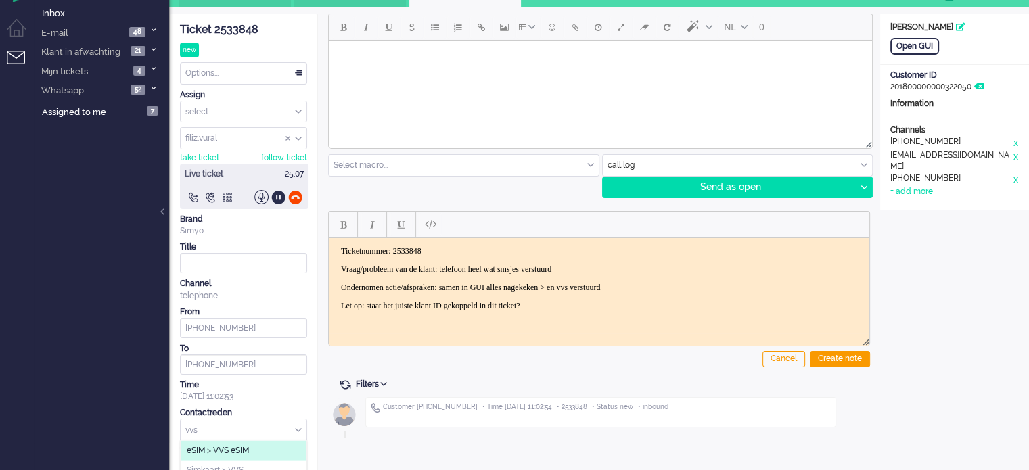
scroll to position [54, 0]
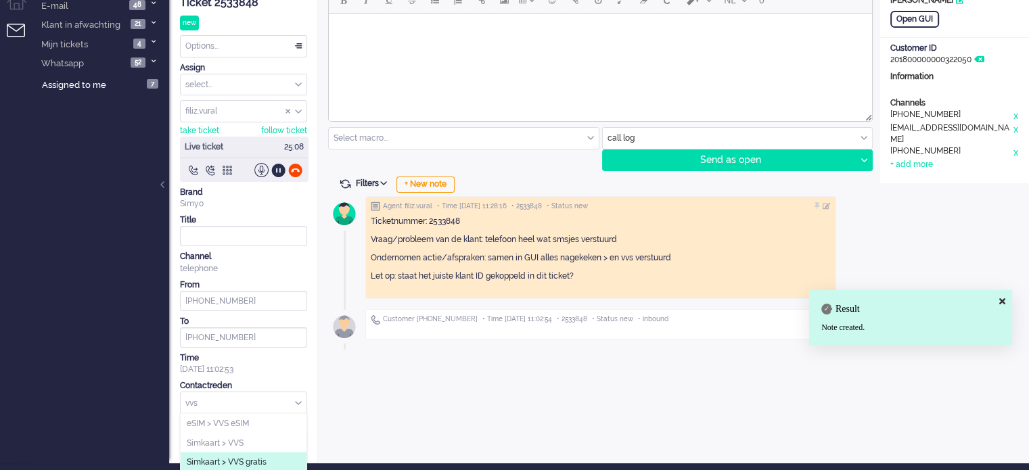
type input "vvs"
click at [237, 465] on span "Simkaart > VVS gratis" at bounding box center [227, 461] width 80 height 11
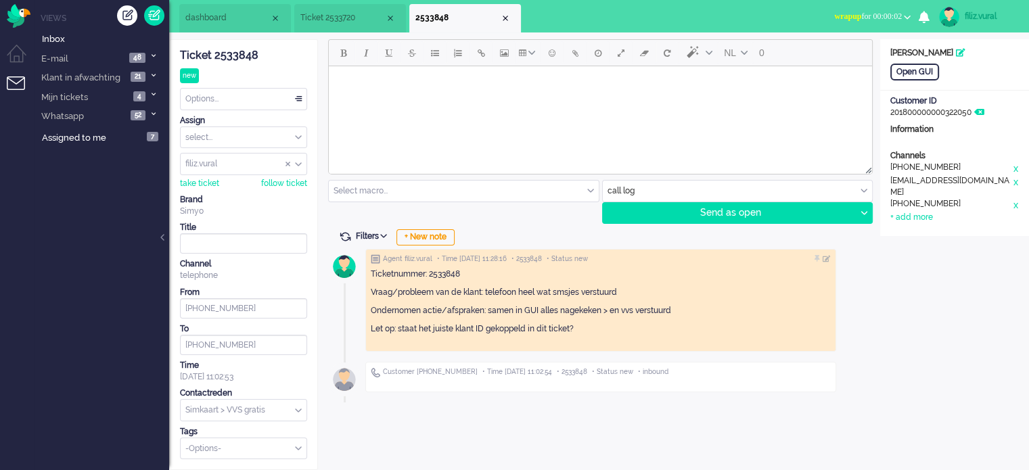
scroll to position [0, 0]
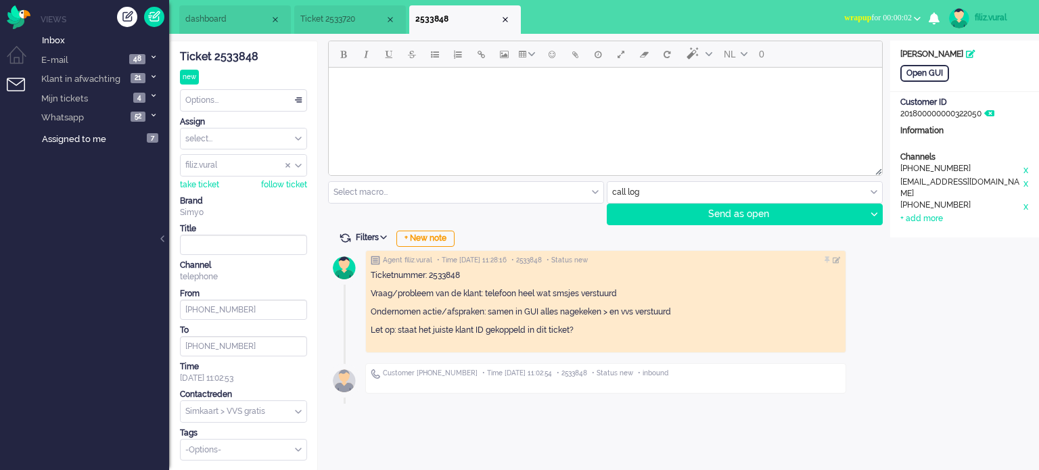
click at [277, 105] on div "Options..." at bounding box center [244, 100] width 126 height 21
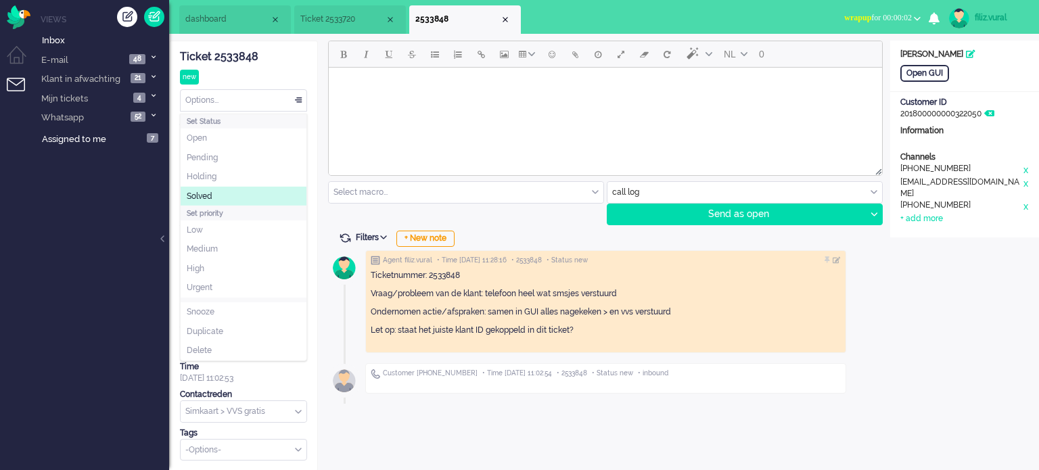
click at [228, 191] on li "Solved" at bounding box center [244, 197] width 126 height 20
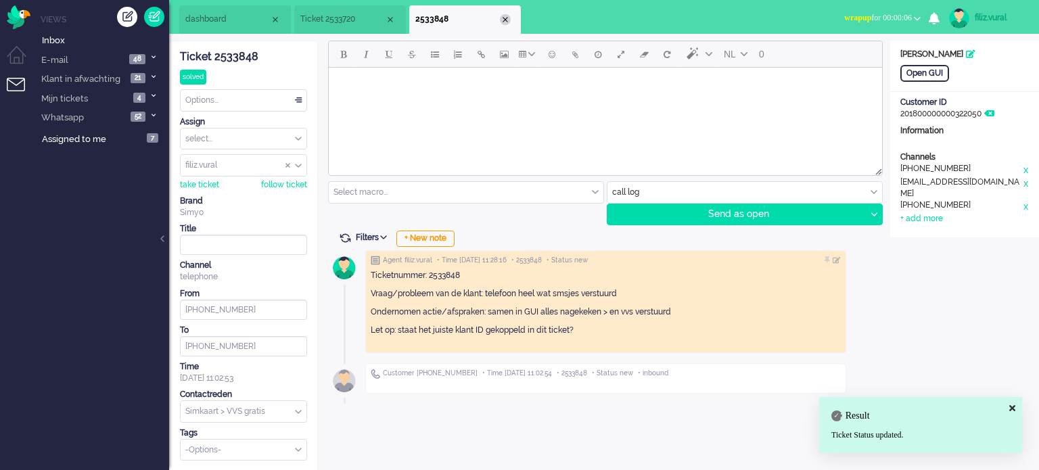
click at [503, 17] on div "Close tab" at bounding box center [505, 19] width 11 height 11
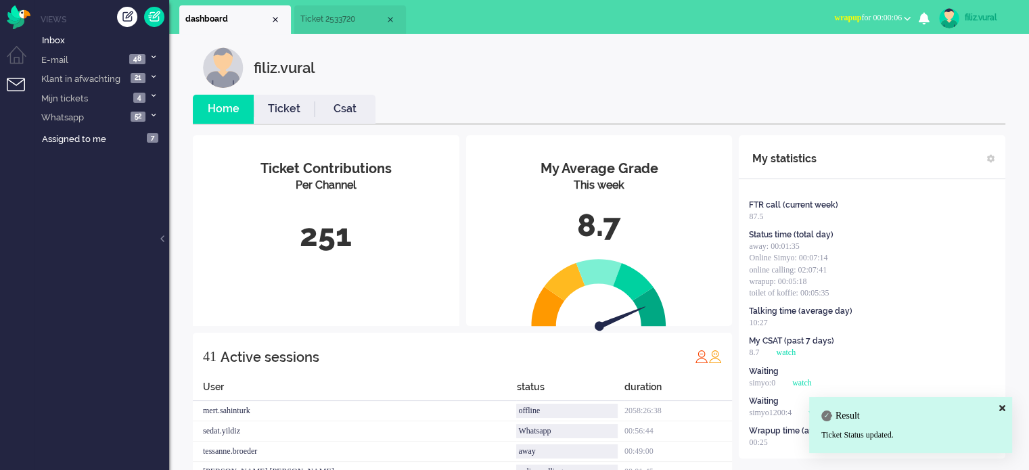
click at [297, 110] on link "Ticket" at bounding box center [284, 109] width 61 height 16
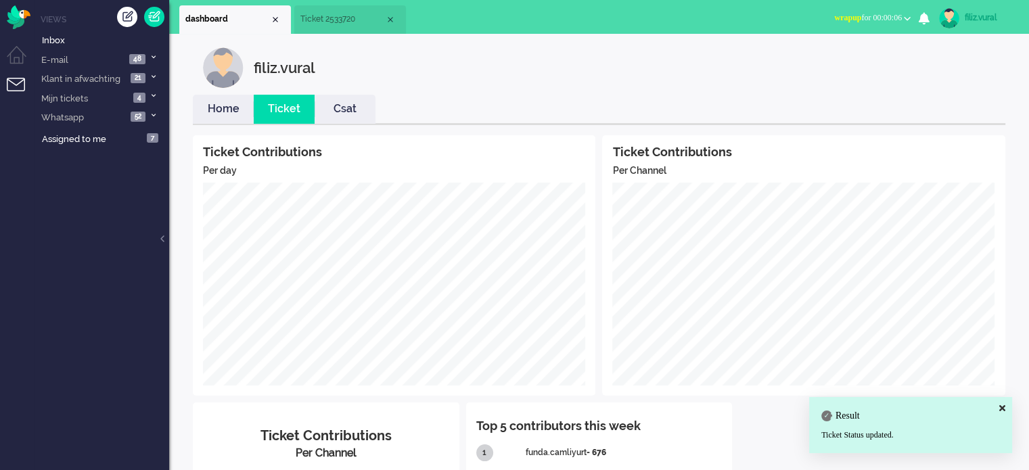
click at [234, 110] on link "Home" at bounding box center [223, 109] width 61 height 16
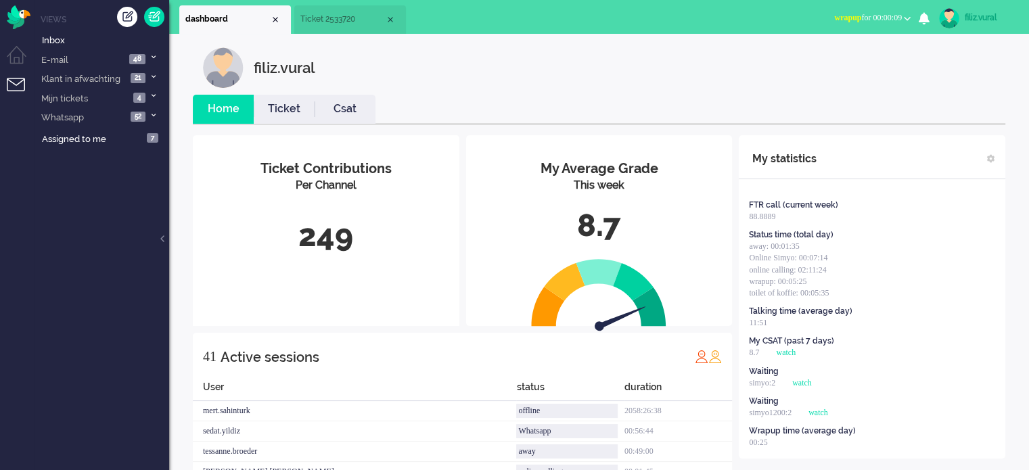
click at [875, 16] on span "wrapup for 00:00:09" at bounding box center [868, 17] width 68 height 9
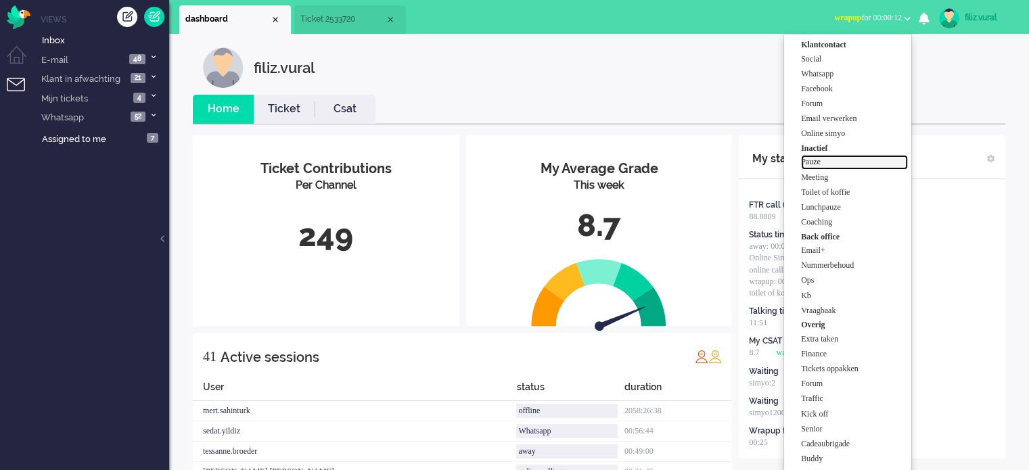
click at [864, 159] on label "Pauze" at bounding box center [854, 161] width 107 height 11
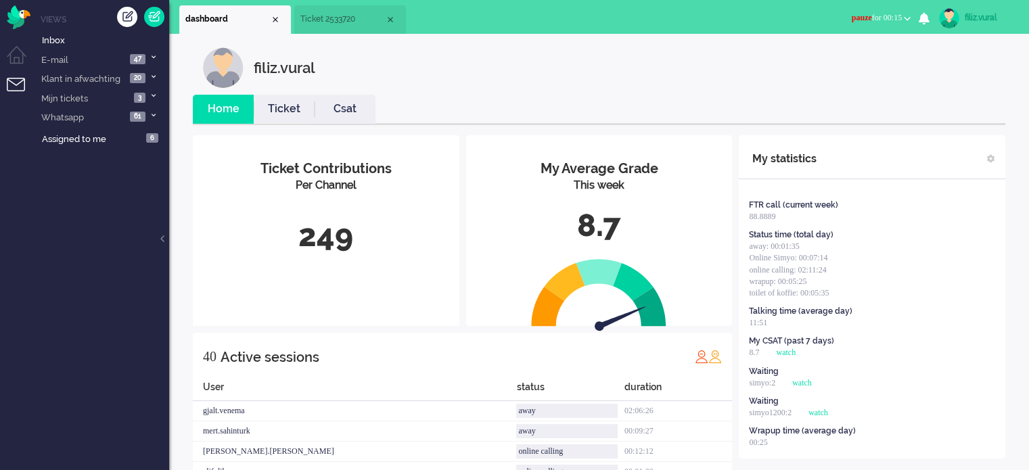
click at [883, 21] on span "pauze for 00:15" at bounding box center [876, 17] width 50 height 9
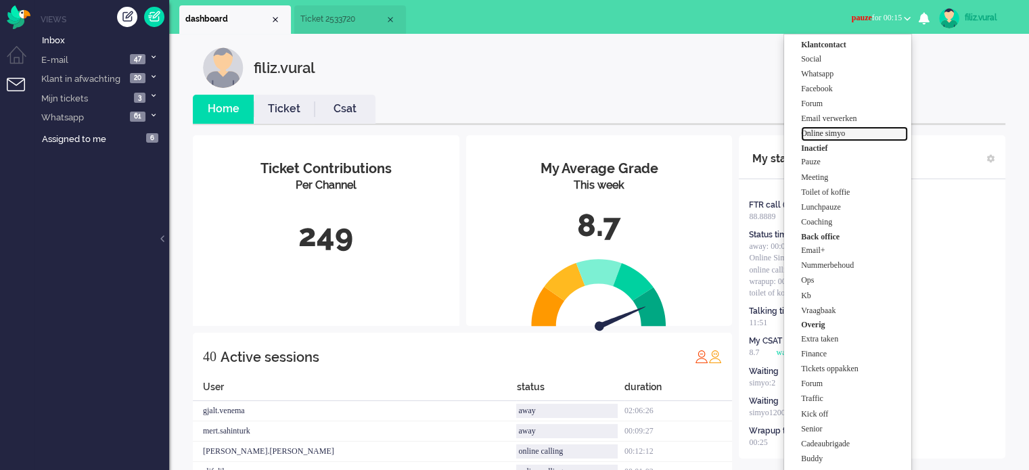
click at [852, 136] on label "Online simyo" at bounding box center [854, 133] width 107 height 11
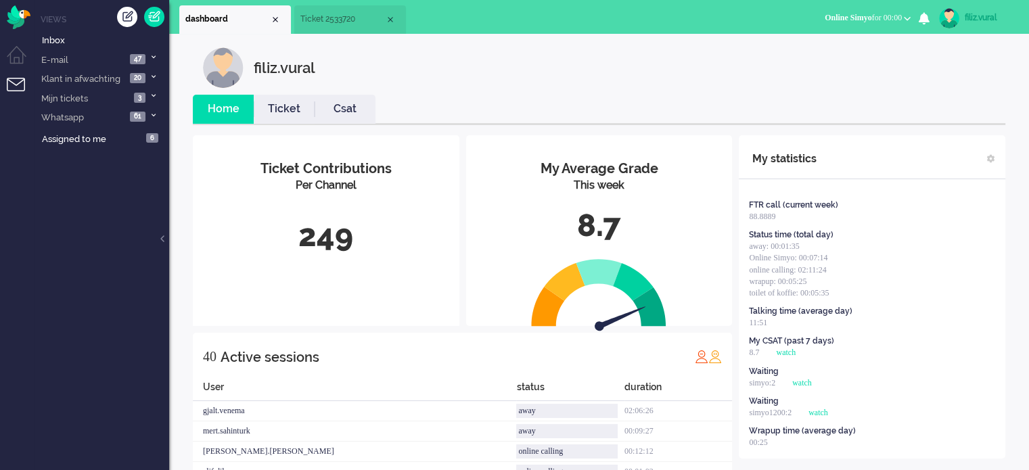
click at [308, 113] on link "Ticket" at bounding box center [284, 109] width 61 height 16
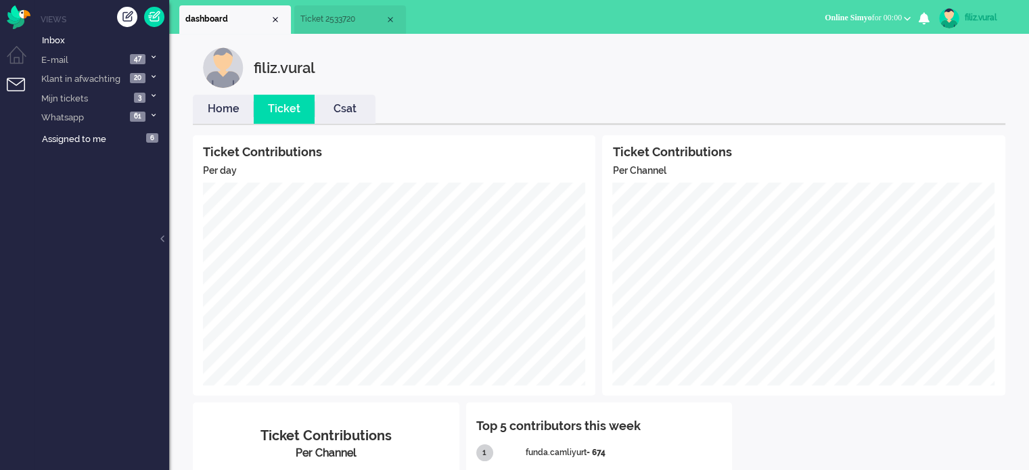
click at [227, 108] on link "Home" at bounding box center [223, 109] width 61 height 16
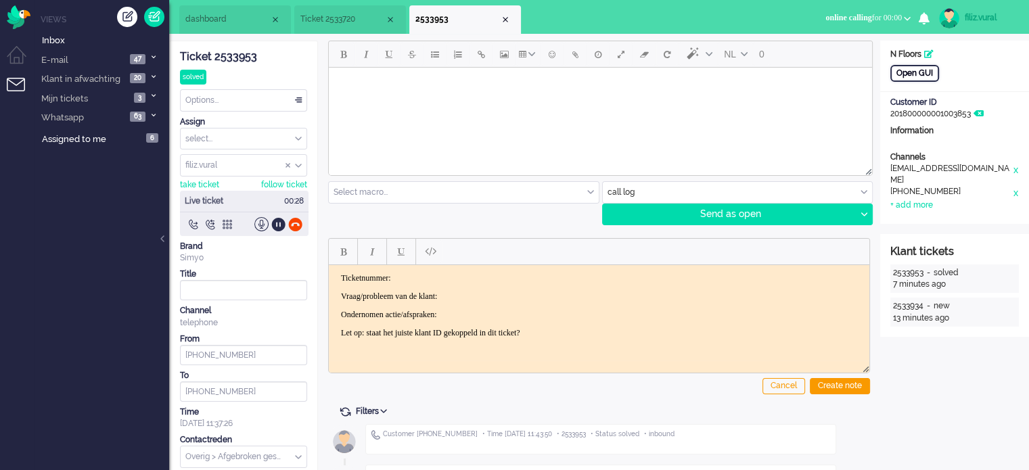
click at [932, 74] on div "Open GUI" at bounding box center [914, 73] width 49 height 17
click at [216, 16] on span "dashboard" at bounding box center [227, 19] width 85 height 11
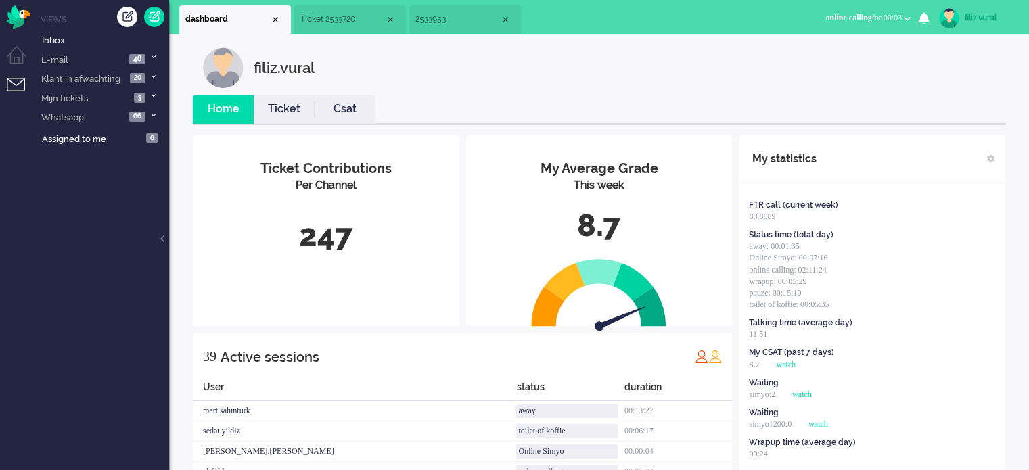
click at [362, 112] on link "Csat" at bounding box center [344, 109] width 61 height 16
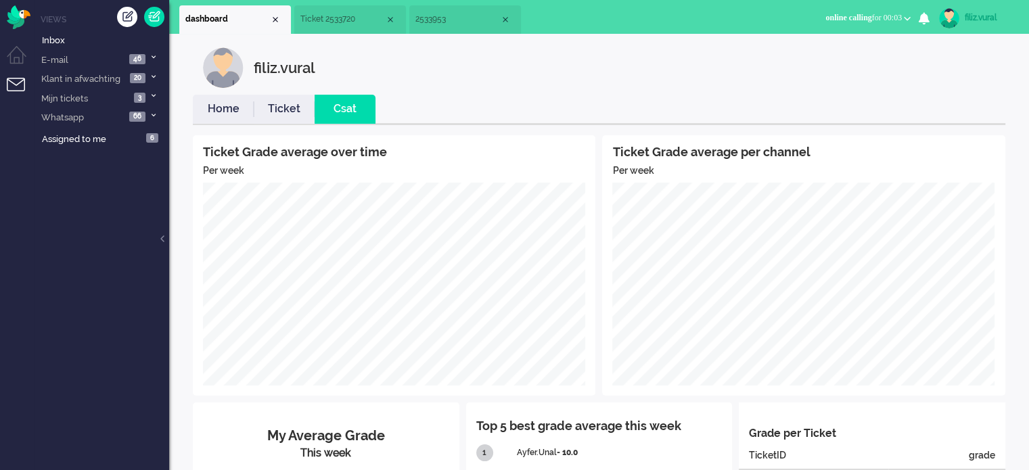
click at [218, 103] on link "Home" at bounding box center [223, 109] width 61 height 16
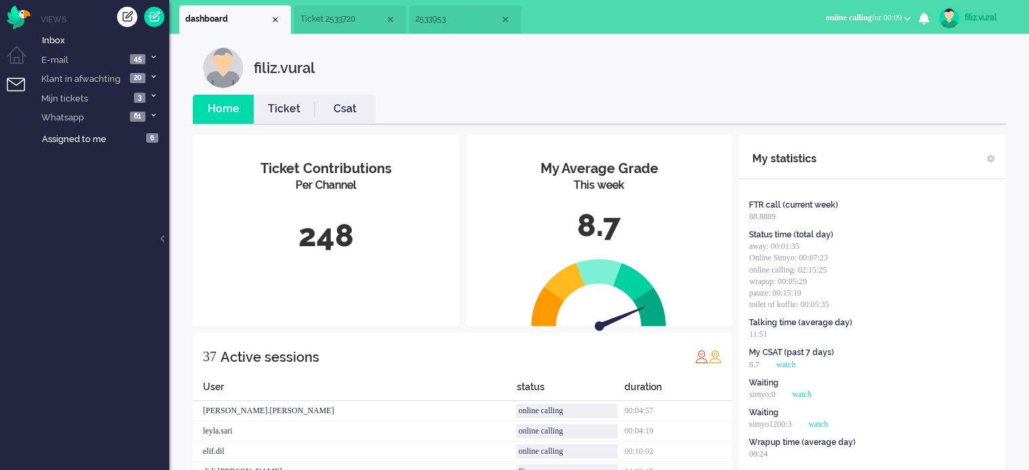
click at [462, 25] on span "2533953" at bounding box center [457, 19] width 85 height 11
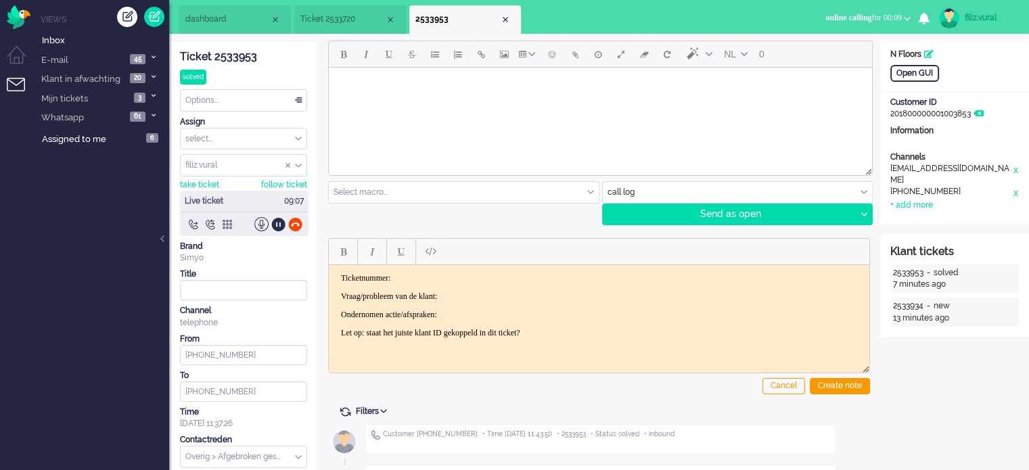
drag, startPoint x: 297, startPoint y: 217, endPoint x: 297, endPoint y: 194, distance: 23.0
click at [296, 217] on div at bounding box center [295, 224] width 14 height 14
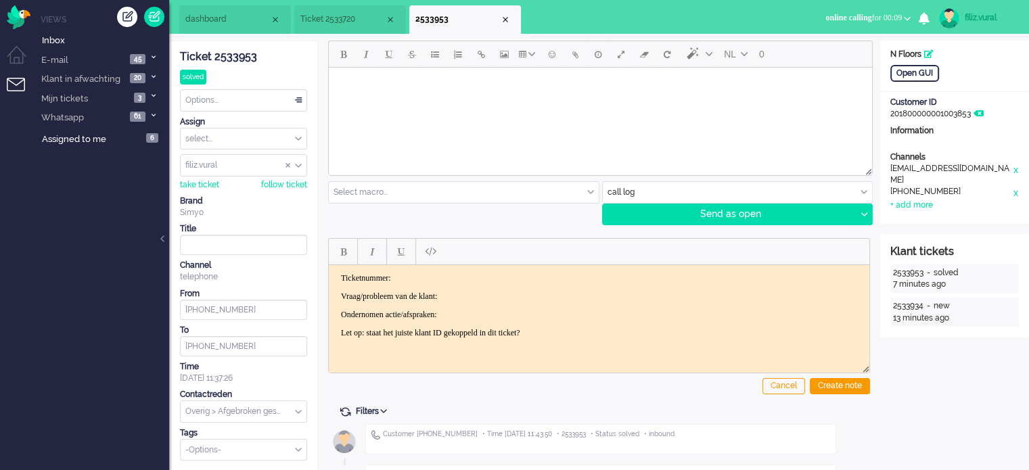
click at [243, 59] on div "Ticket 2533953" at bounding box center [243, 57] width 127 height 16
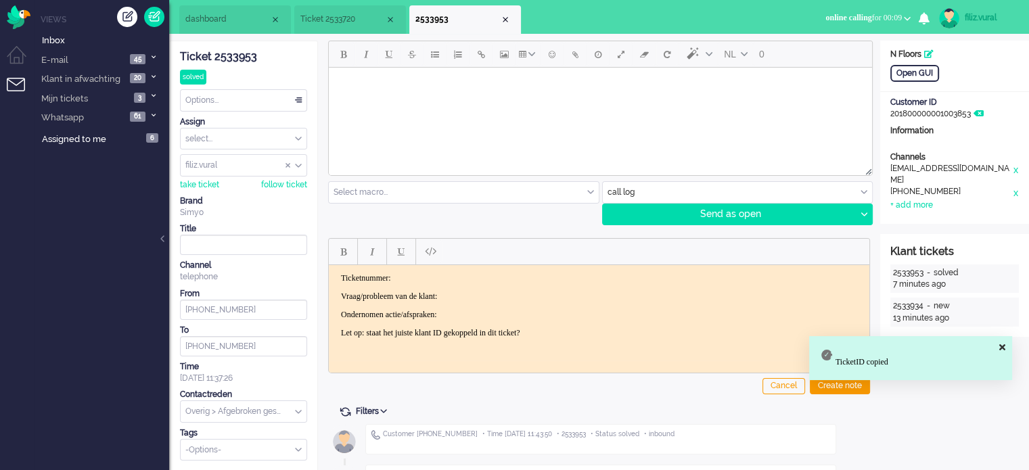
click at [480, 283] on body "Ticketnummer: Vraag/probleem van de klant: Ondernomen actie/afspraken: Let op: …" at bounding box center [599, 305] width 530 height 65
click at [488, 273] on p "Ticketnummer:" at bounding box center [599, 278] width 516 height 10
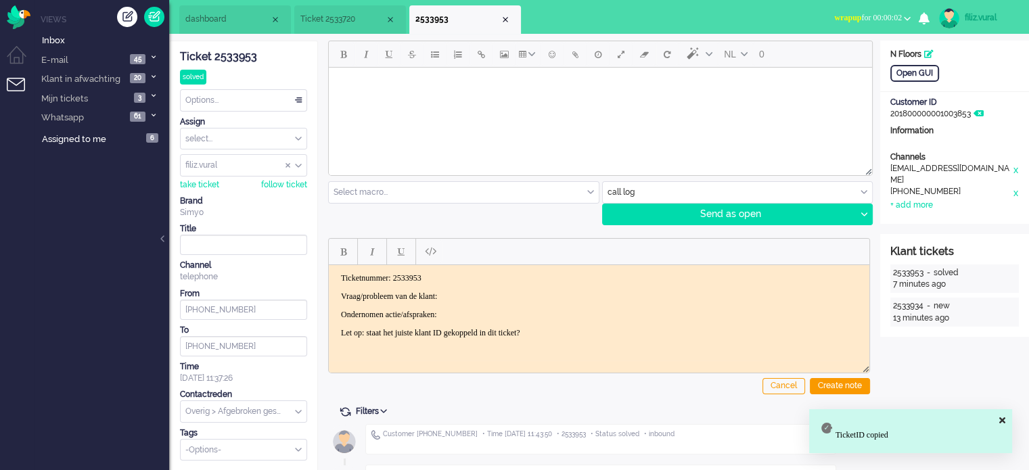
drag, startPoint x: 335, startPoint y: 291, endPoint x: 644, endPoint y: 368, distance: 318.4
click at [644, 346] on html "Ticketnummer: 2533953 Vraag/probleem van de klant: Ondernomen actie/afspraken: …" at bounding box center [599, 304] width 540 height 81
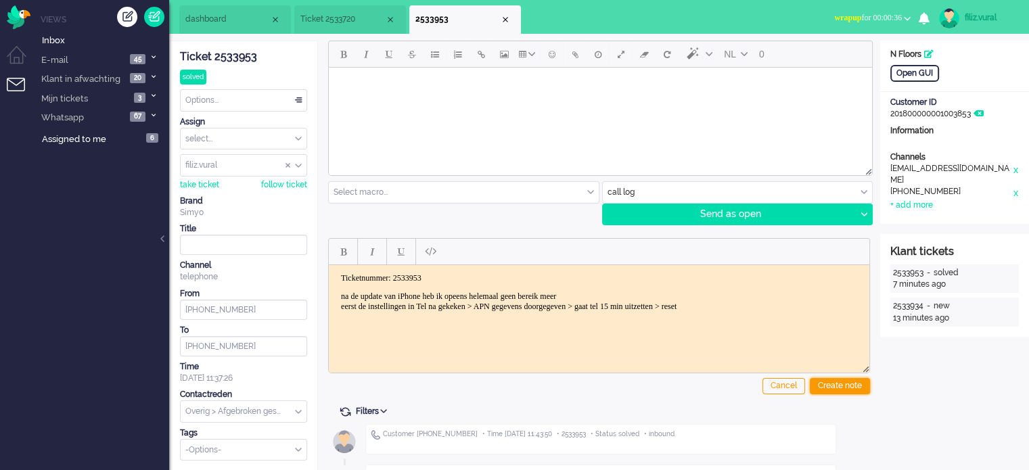
click at [833, 386] on div "Create note" at bounding box center [840, 386] width 60 height 16
click at [243, 22] on span "dashboard" at bounding box center [227, 19] width 85 height 11
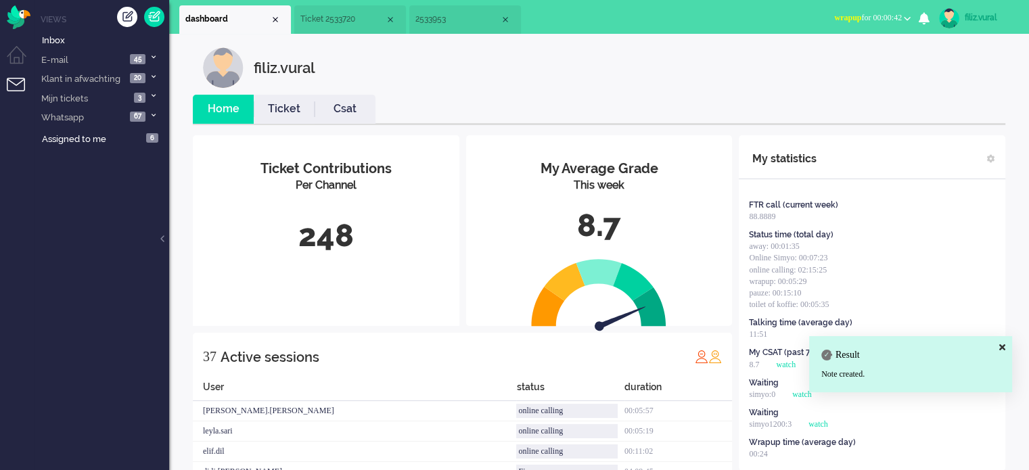
click at [338, 116] on link "Csat" at bounding box center [344, 109] width 61 height 16
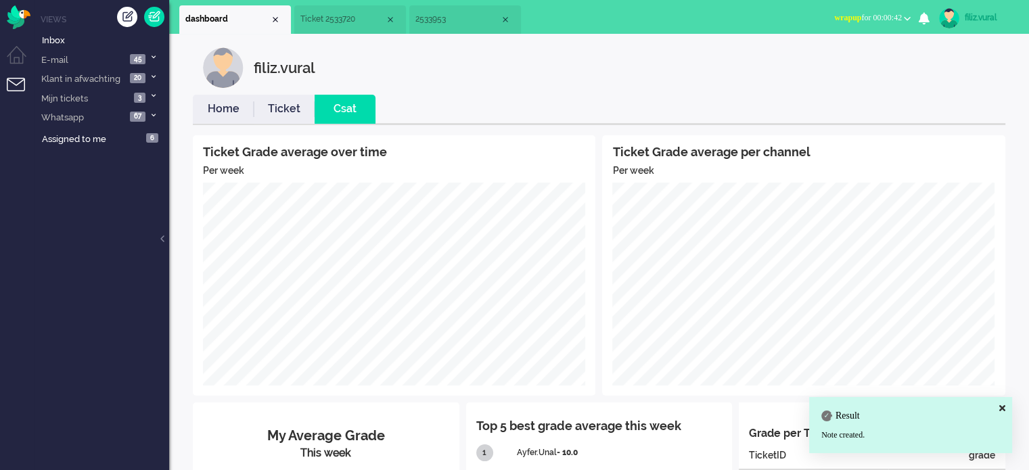
click at [220, 108] on link "Home" at bounding box center [223, 109] width 61 height 16
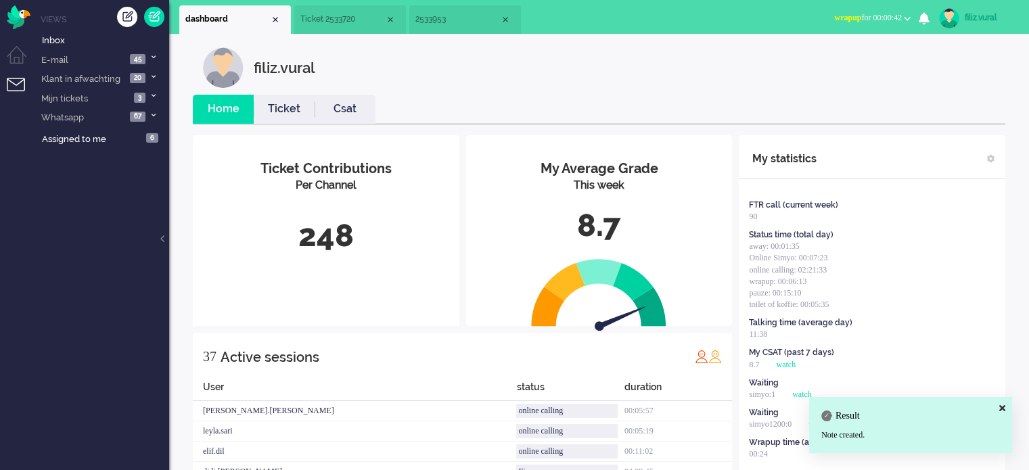
click at [849, 9] on button "wrapup for 00:00:42" at bounding box center [872, 18] width 93 height 20
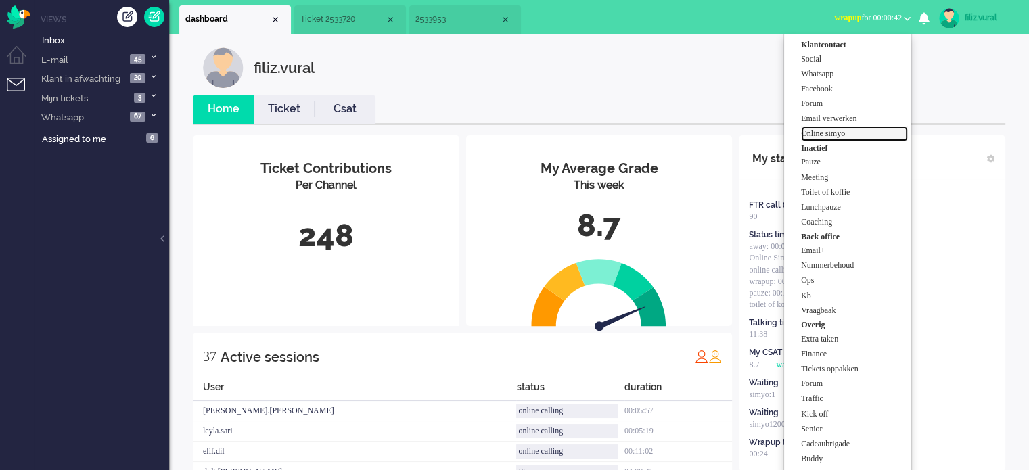
click at [830, 133] on label "Online simyo" at bounding box center [854, 133] width 107 height 11
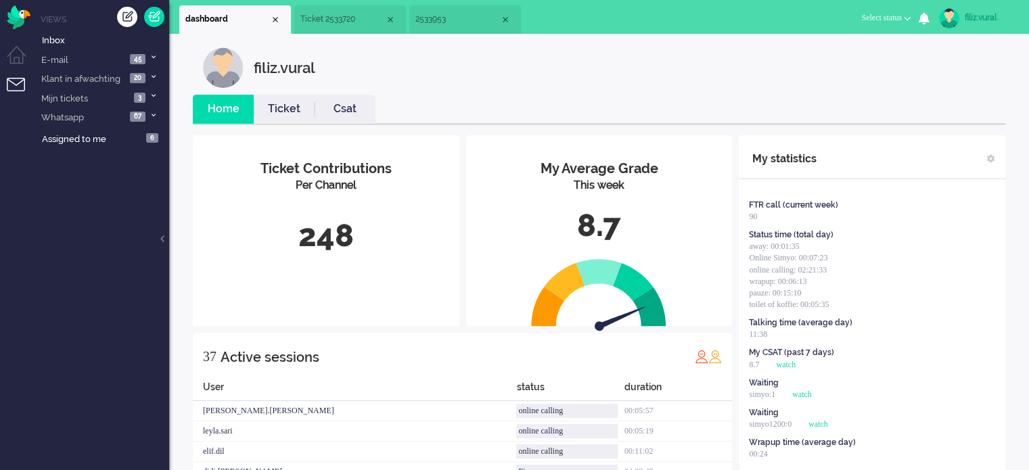
click at [449, 29] on li "2533953" at bounding box center [465, 19] width 112 height 28
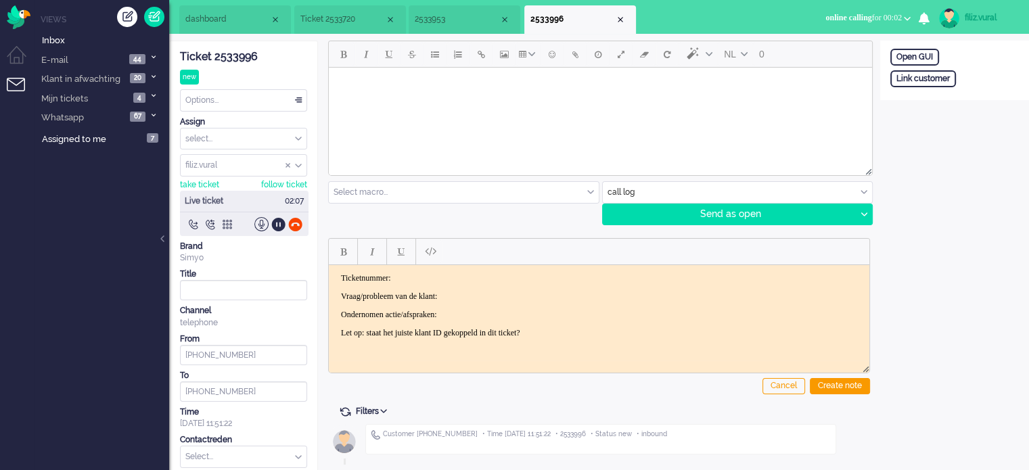
click at [475, 16] on span "2533953" at bounding box center [457, 19] width 85 height 11
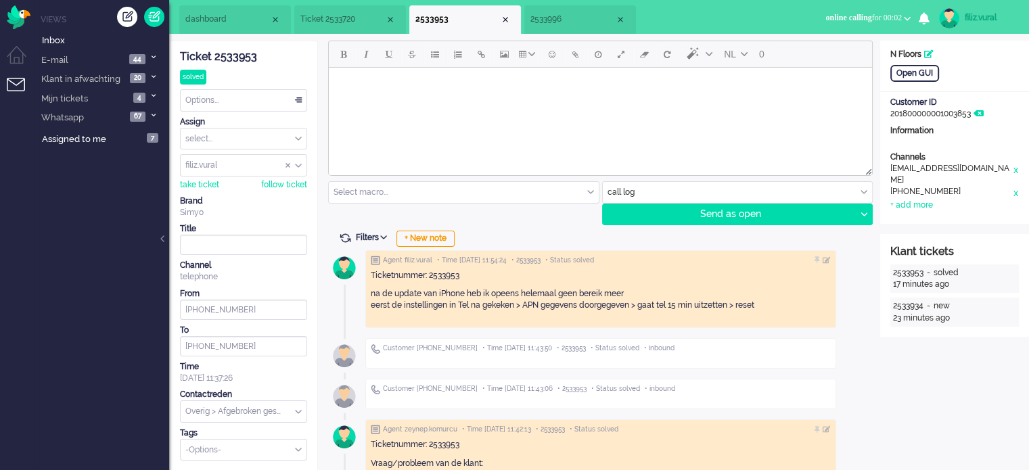
click at [346, 24] on span "Ticket 2533720" at bounding box center [342, 19] width 85 height 11
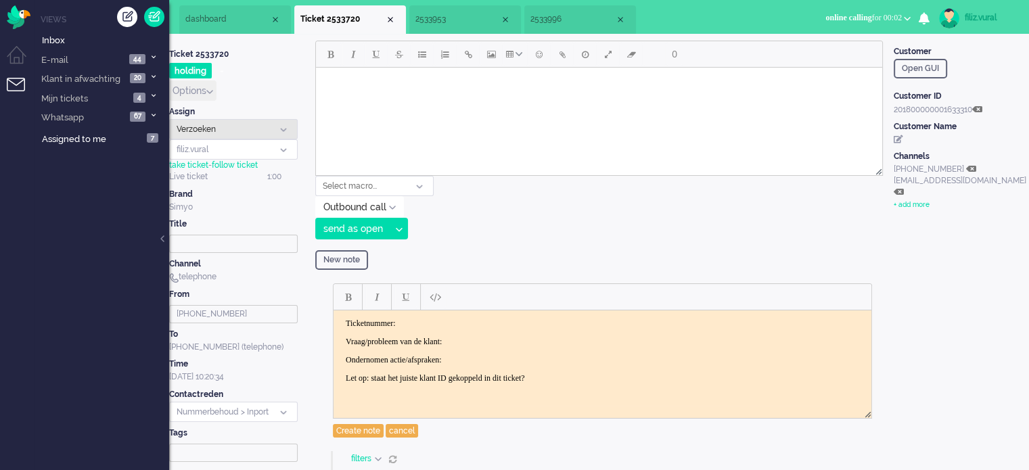
click at [241, 119] on div "Verzoeken" at bounding box center [233, 129] width 128 height 20
click at [215, 88] on button "Options" at bounding box center [192, 90] width 47 height 20
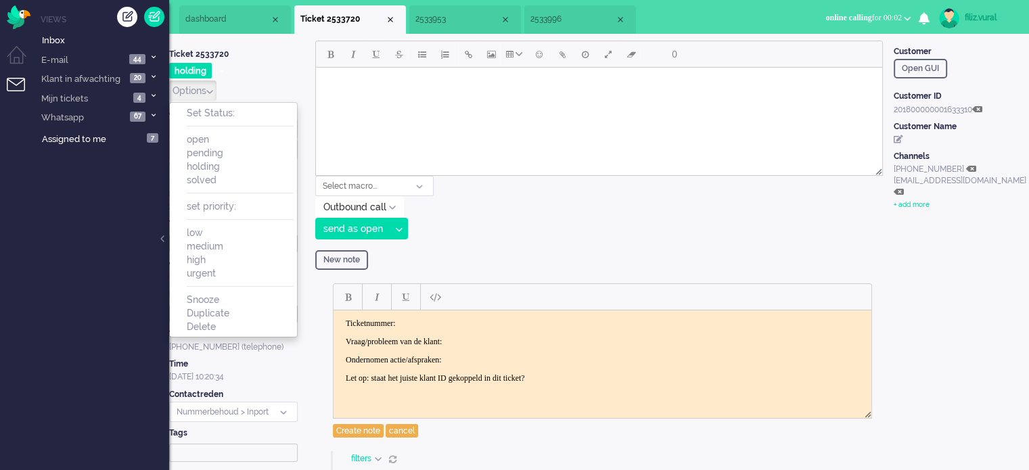
click at [228, 182] on li "solved" at bounding box center [240, 180] width 107 height 14
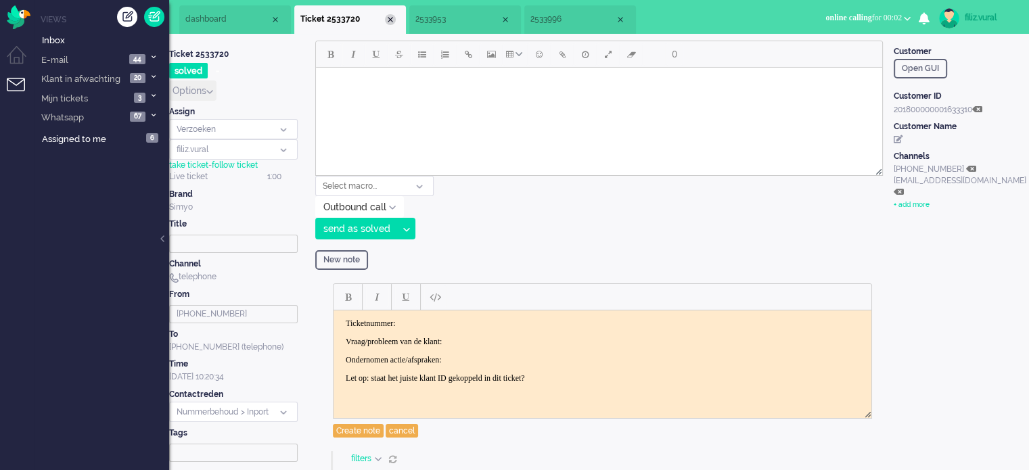
click at [390, 16] on div "Close tab" at bounding box center [390, 19] width 11 height 11
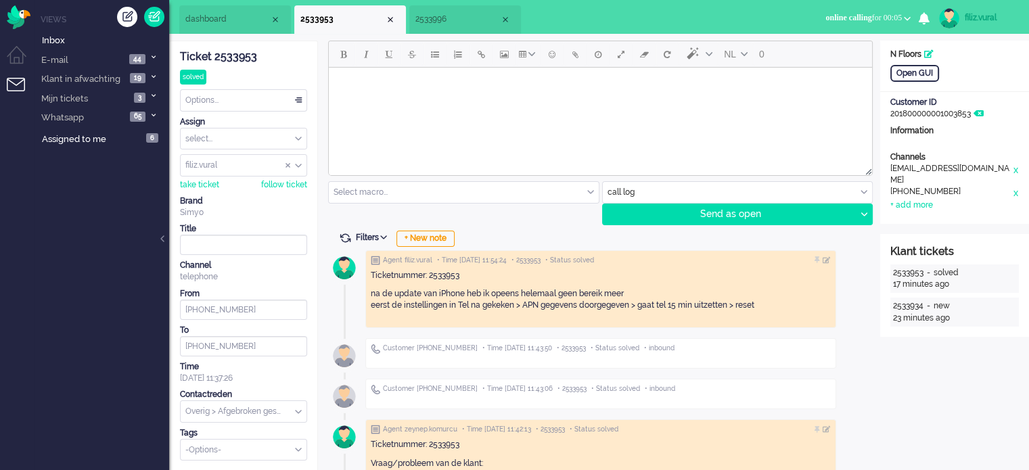
click at [482, 20] on span "2533996" at bounding box center [457, 19] width 85 height 11
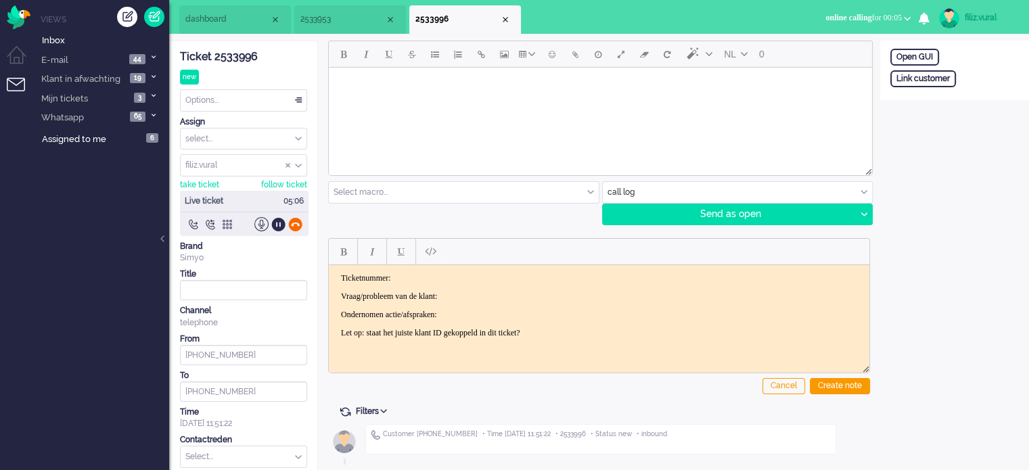
click at [291, 224] on div at bounding box center [295, 224] width 14 height 14
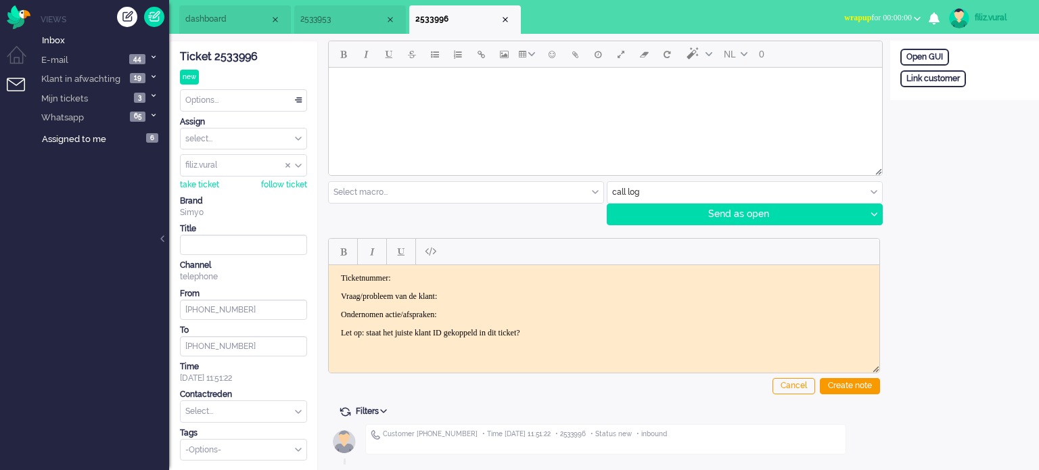
click at [214, 55] on div "Ticket 2533996" at bounding box center [243, 57] width 127 height 16
click at [490, 270] on html "Ticketnummer: Vraag/probleem van de klant: Ondernomen actie/afspraken: Let op: …" at bounding box center [604, 304] width 550 height 81
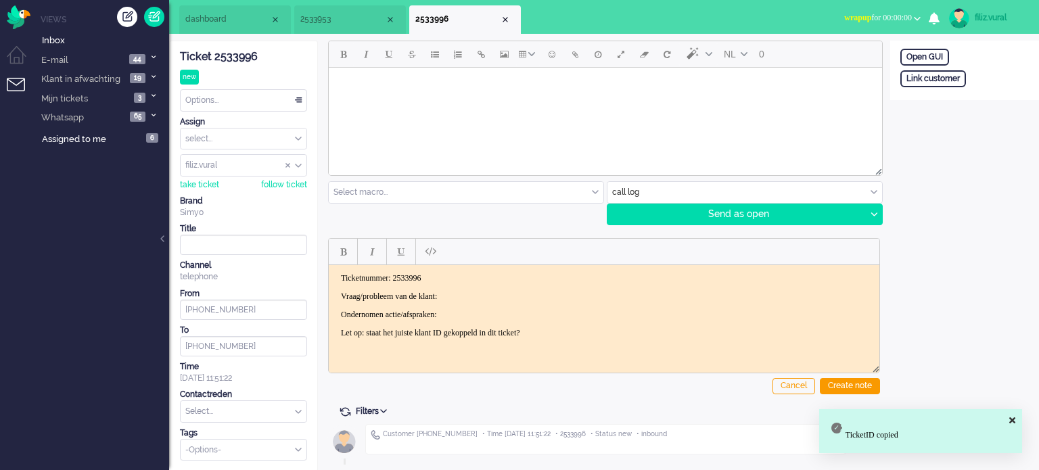
click at [501, 293] on p "Vraag/probleem van de klant:" at bounding box center [604, 296] width 526 height 10
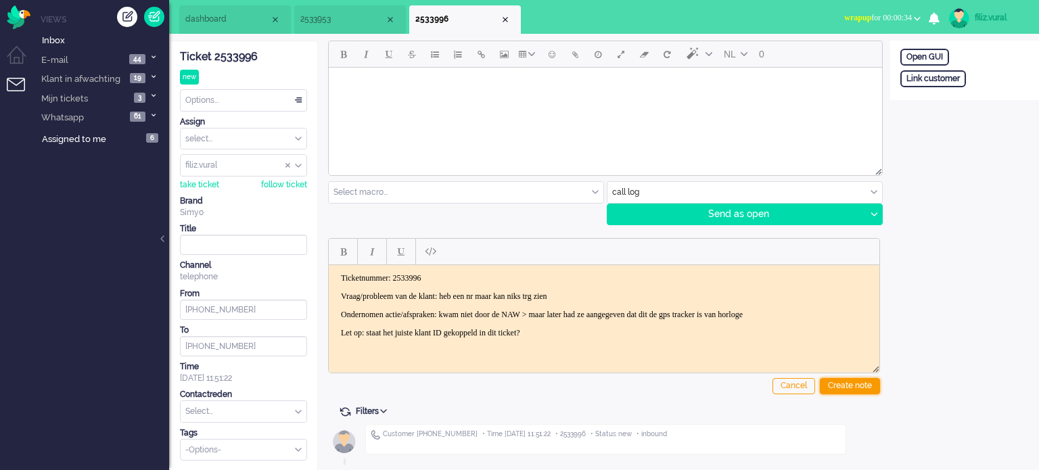
click at [836, 383] on div "Create note" at bounding box center [850, 386] width 60 height 16
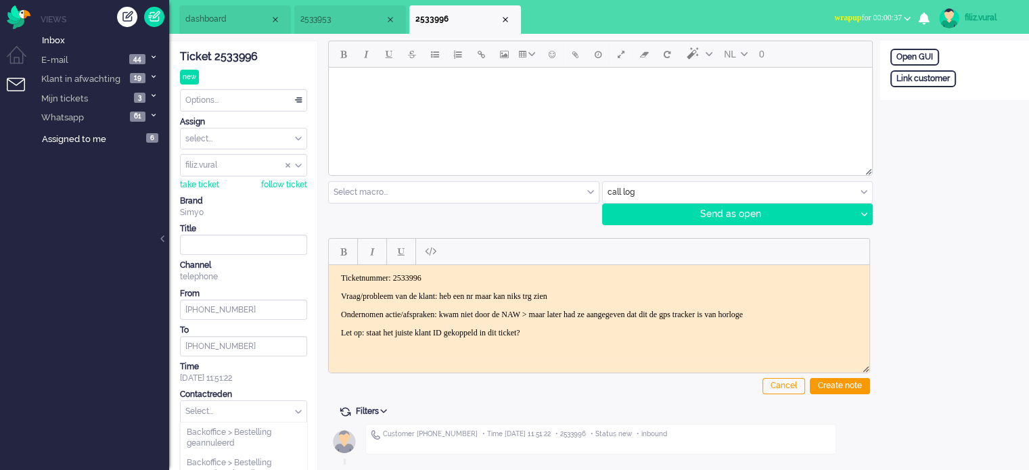
click at [219, 403] on input "text" at bounding box center [244, 411] width 126 height 21
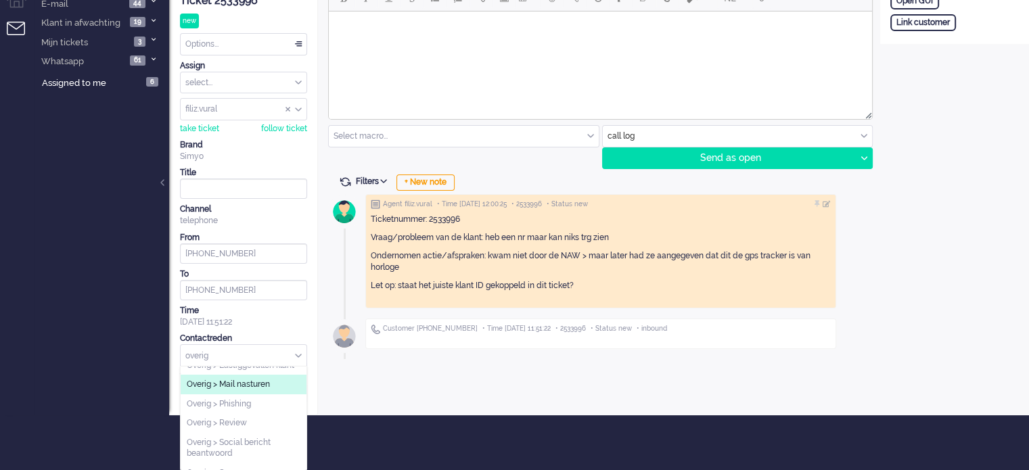
scroll to position [179, 0]
drag, startPoint x: 214, startPoint y: 356, endPoint x: 147, endPoint y: 340, distance: 68.2
click at [147, 347] on div "Home Dashboard Notifications Following Knowledge Base release_2.1.0 Views Inbox…" at bounding box center [514, 179] width 1029 height 470
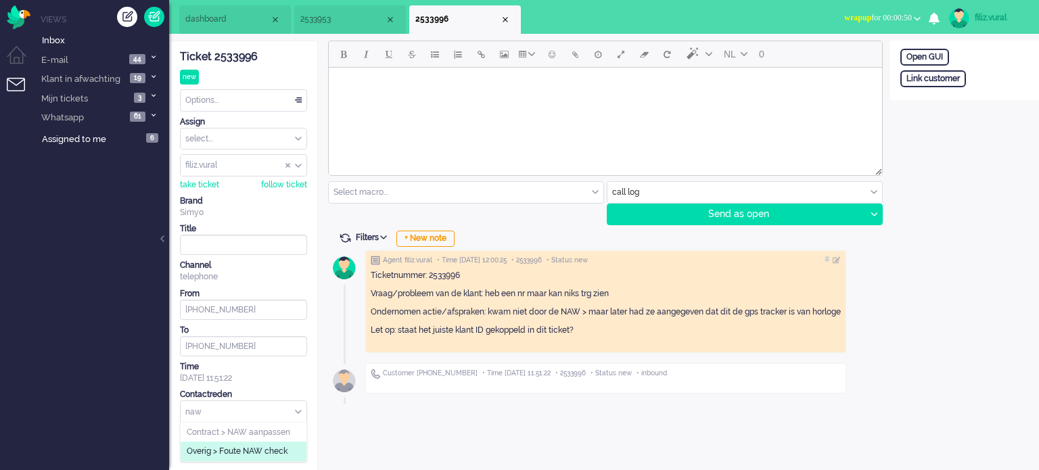
type input "naw"
click at [263, 451] on span "Overig > Foute NAW check" at bounding box center [237, 451] width 101 height 11
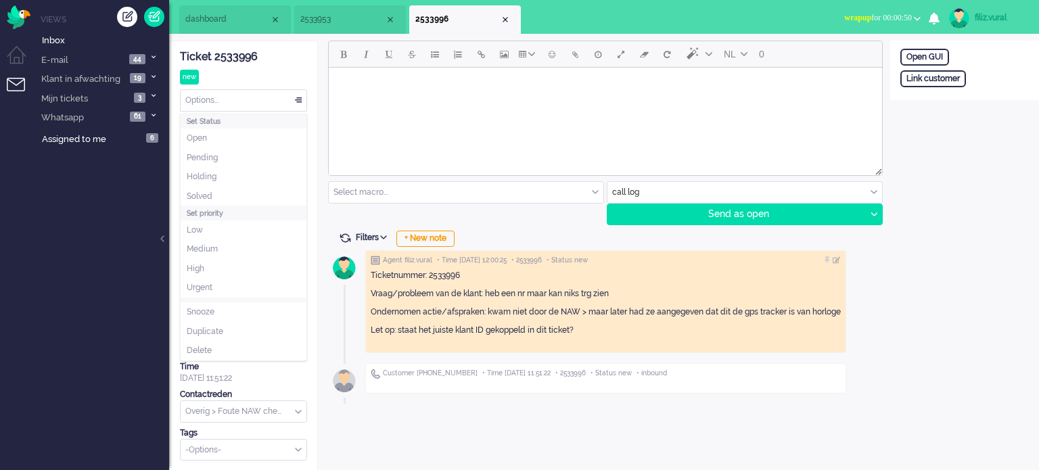
click at [219, 94] on div "Options..." at bounding box center [244, 100] width 126 height 21
click at [227, 193] on li "Solved" at bounding box center [244, 197] width 126 height 20
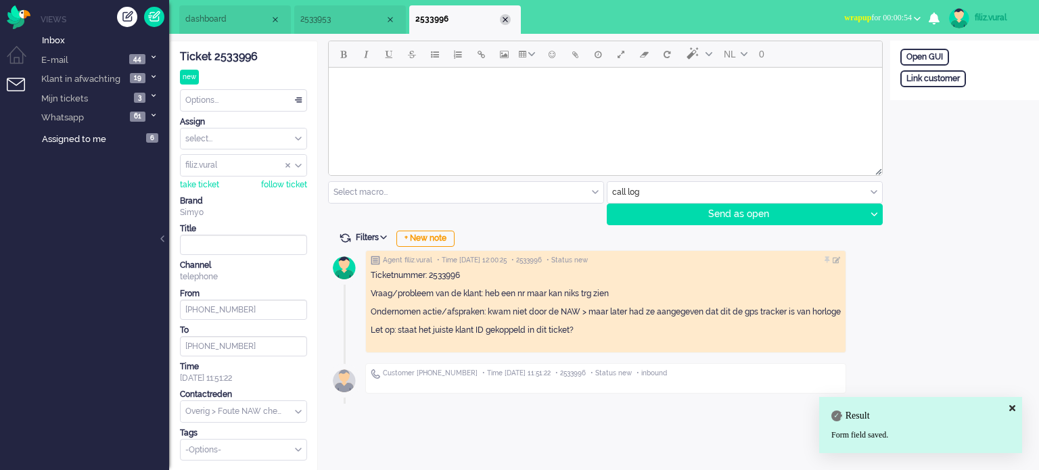
click at [504, 20] on div "Close tab" at bounding box center [505, 19] width 11 height 11
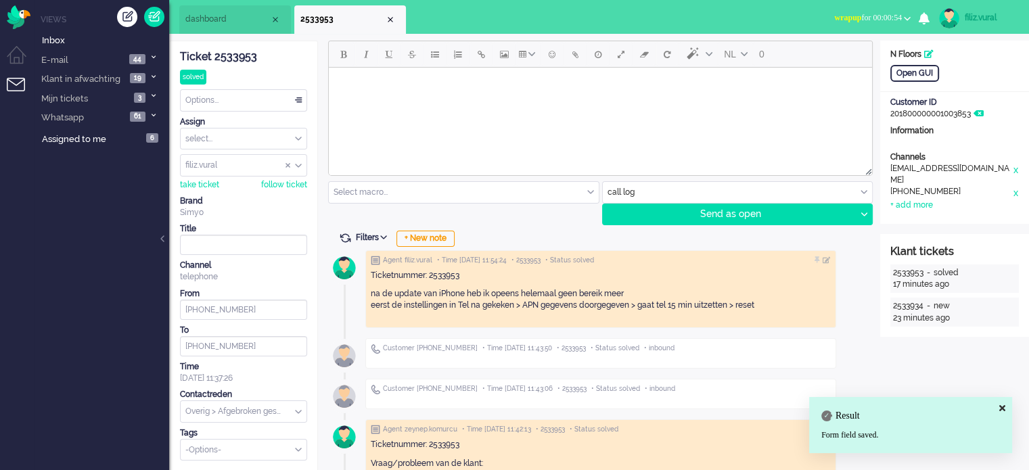
click at [233, 30] on li "dashboard" at bounding box center [235, 19] width 112 height 28
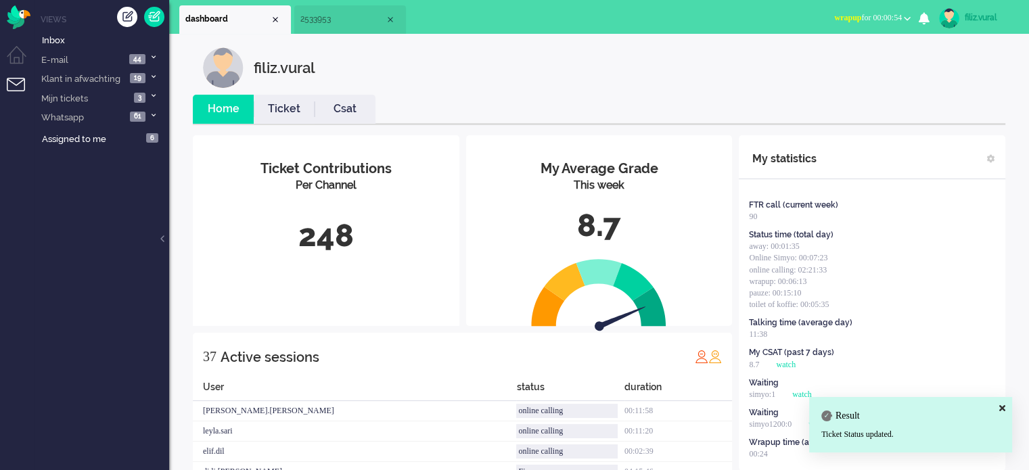
click at [354, 112] on link "Csat" at bounding box center [344, 109] width 61 height 16
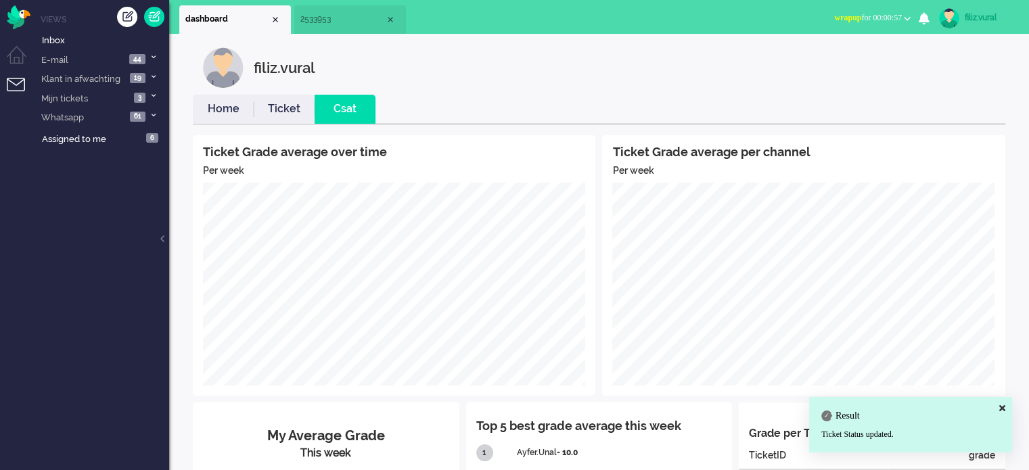
click at [211, 110] on link "Home" at bounding box center [223, 109] width 61 height 16
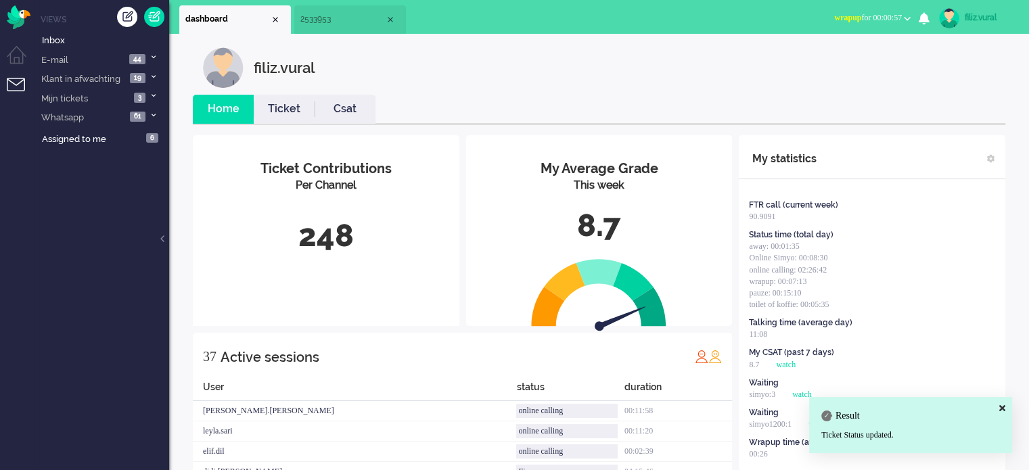
click at [888, 13] on span "wrapup for 00:00:57" at bounding box center [868, 17] width 68 height 9
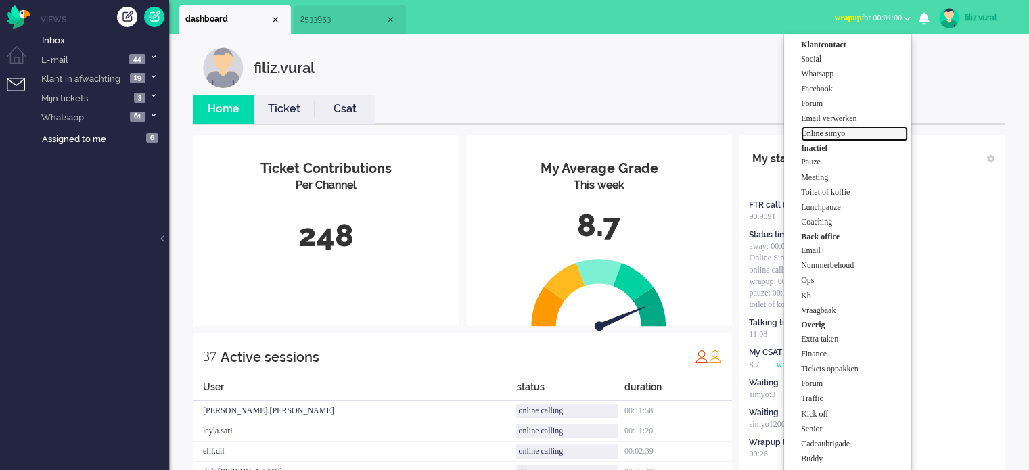
click at [860, 129] on label "Online simyo" at bounding box center [854, 133] width 107 height 11
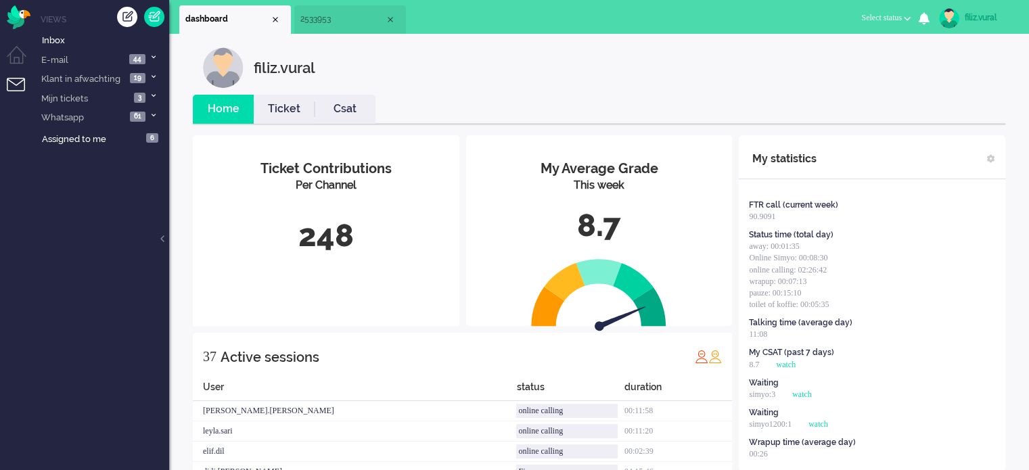
click at [333, 31] on li "2533953" at bounding box center [350, 19] width 112 height 28
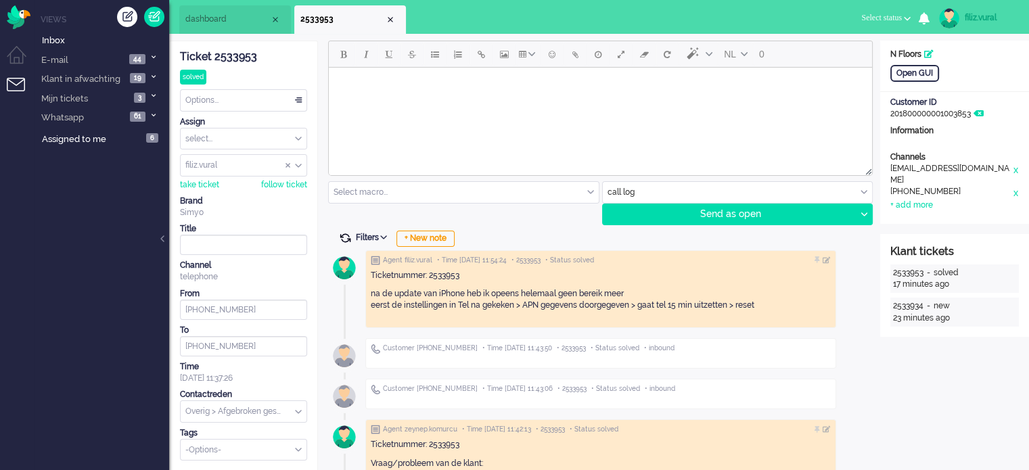
click at [349, 237] on span at bounding box center [345, 238] width 12 height 12
click at [342, 239] on span at bounding box center [345, 238] width 12 height 12
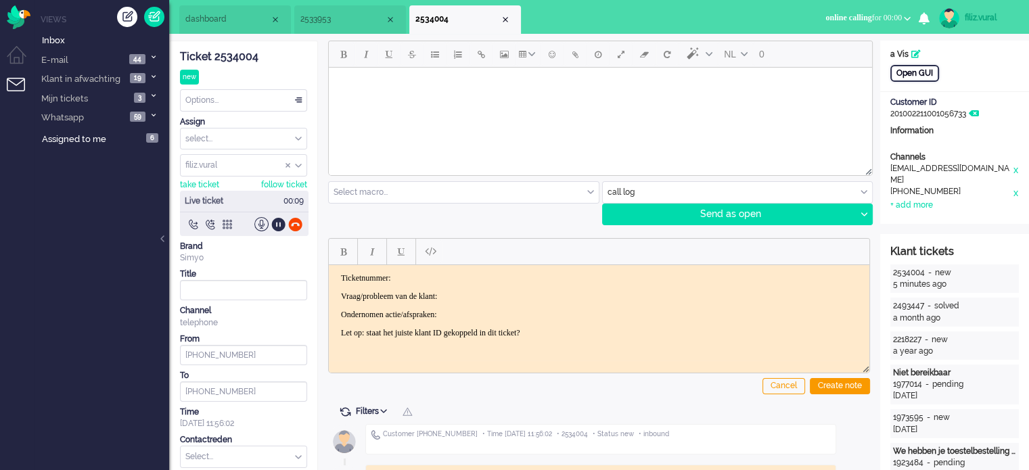
click at [922, 73] on div "Open GUI" at bounding box center [914, 73] width 49 height 17
click at [235, 57] on div "Ticket 2534004" at bounding box center [243, 57] width 127 height 16
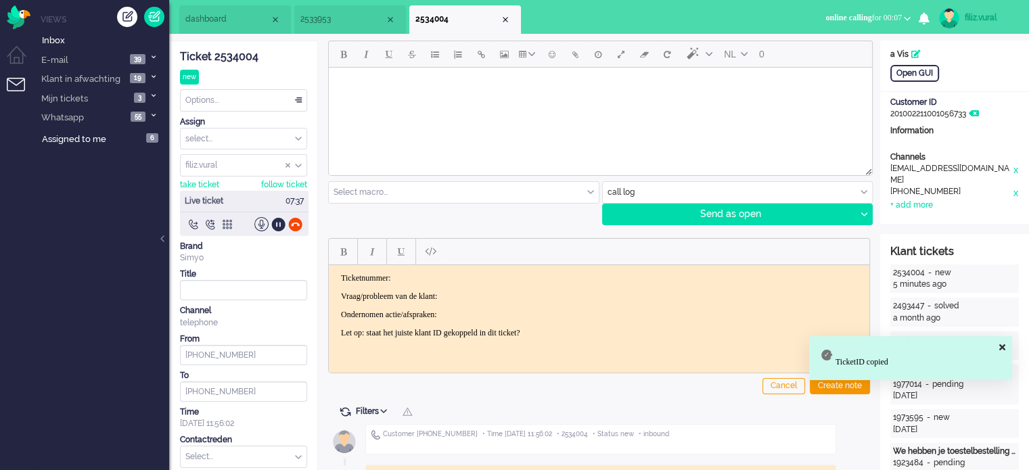
click at [459, 269] on html "Ticketnummer: Vraag/probleem van de klant: Ondernomen actie/afspraken: Let op: …" at bounding box center [599, 304] width 540 height 81
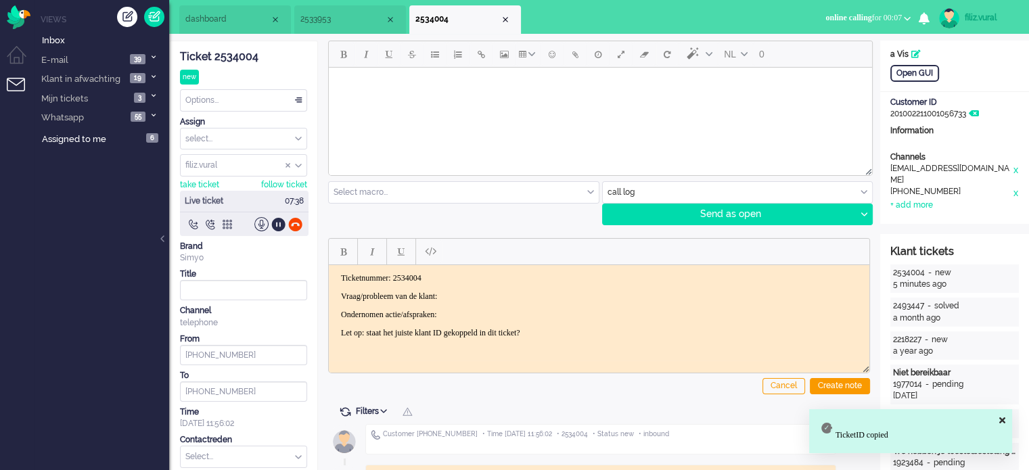
click at [488, 292] on p "Vraag/probleem van de klant:" at bounding box center [599, 296] width 516 height 10
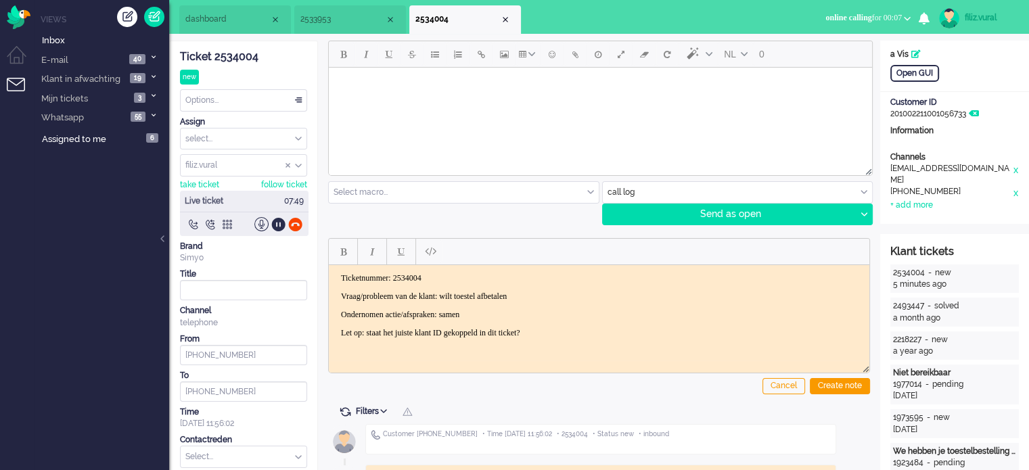
click at [285, 220] on div at bounding box center [244, 224] width 128 height 14
drag, startPoint x: 289, startPoint y: 220, endPoint x: 303, endPoint y: 226, distance: 14.8
click at [289, 219] on div at bounding box center [295, 224] width 14 height 14
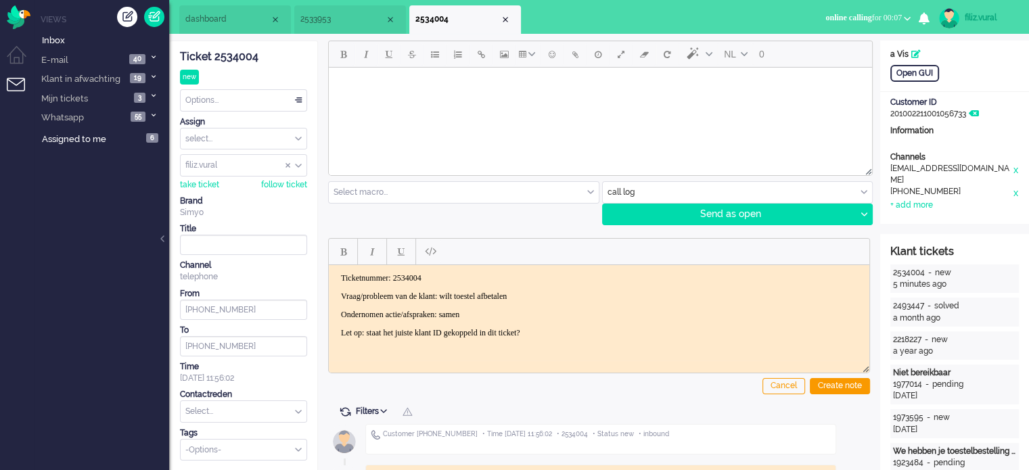
click at [558, 310] on p "Ondernomen actie/afspraken: samen" at bounding box center [599, 314] width 516 height 10
click at [834, 379] on div "Create note" at bounding box center [840, 386] width 60 height 16
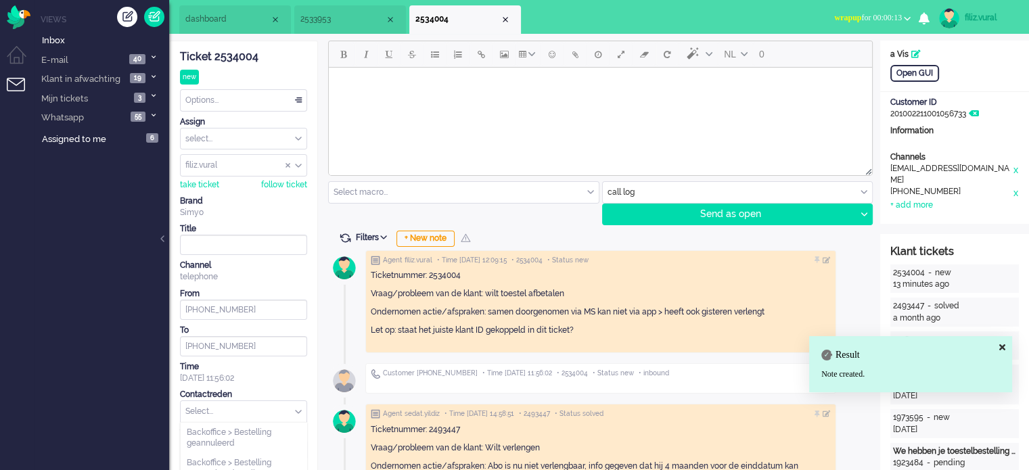
click at [271, 401] on input "text" at bounding box center [244, 411] width 126 height 21
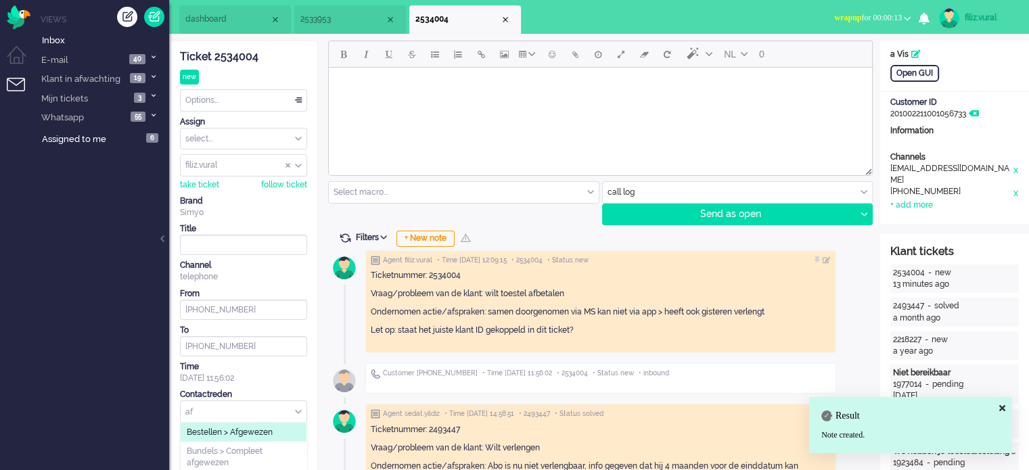
type input "a"
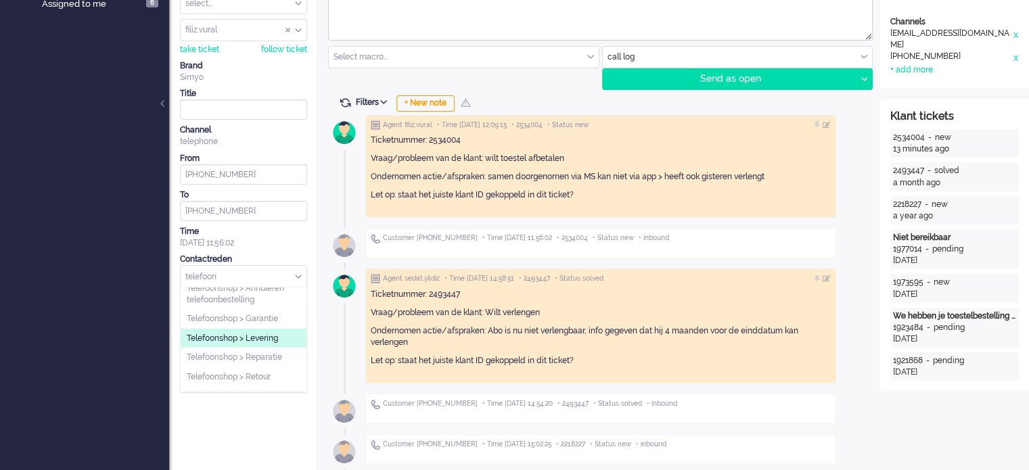
scroll to position [52, 0]
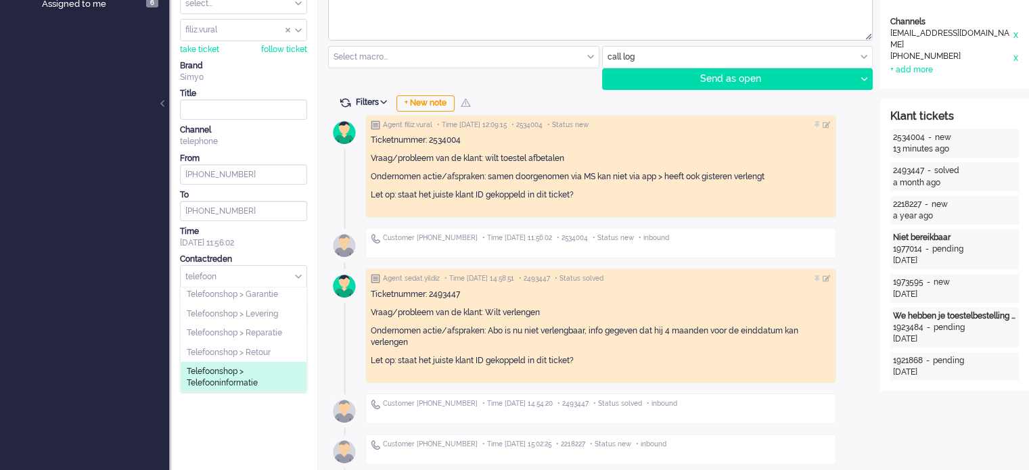
type input "telefoon"
click at [252, 366] on span "Telefoonshop > Telefooninformatie" at bounding box center [244, 377] width 114 height 22
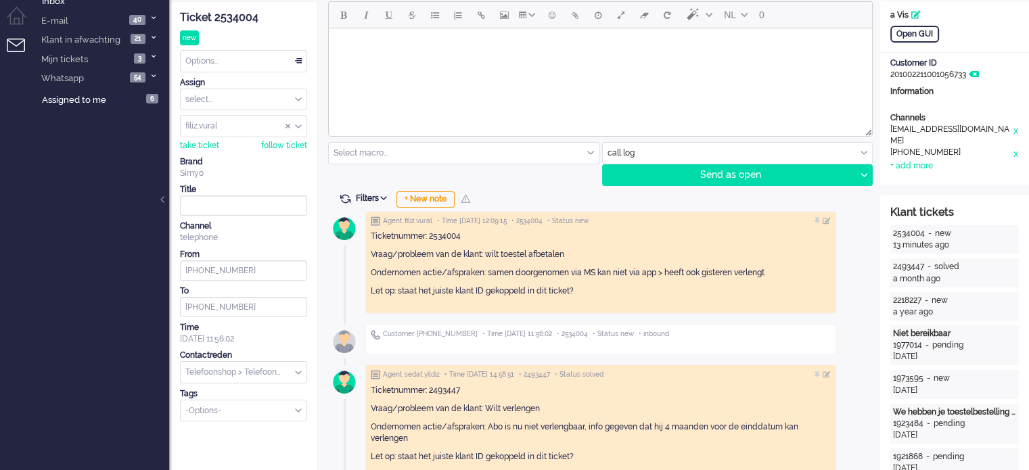
scroll to position [0, 0]
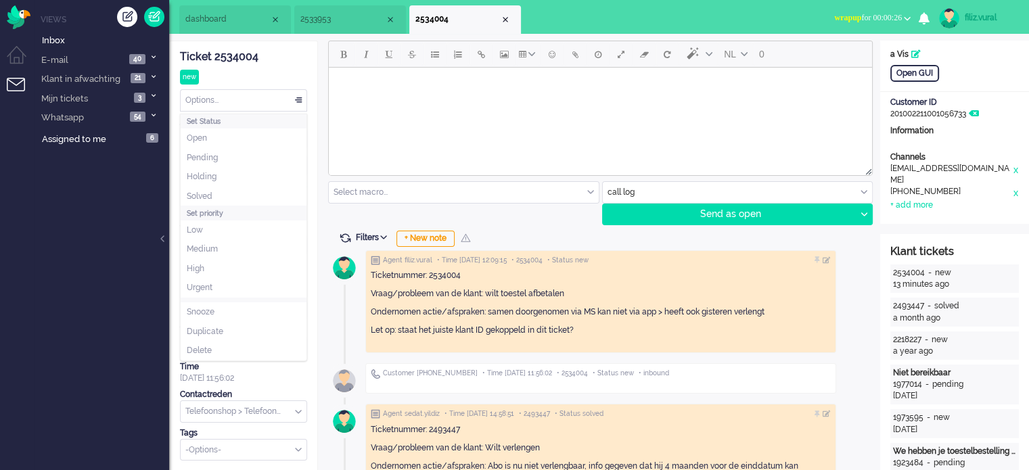
click at [252, 105] on div "Options..." at bounding box center [244, 100] width 126 height 21
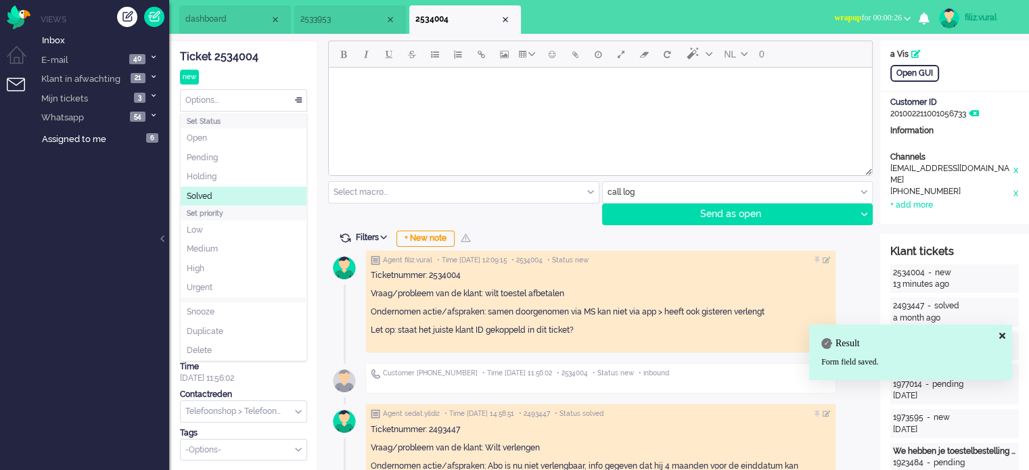
click at [230, 191] on li "Solved" at bounding box center [244, 197] width 126 height 20
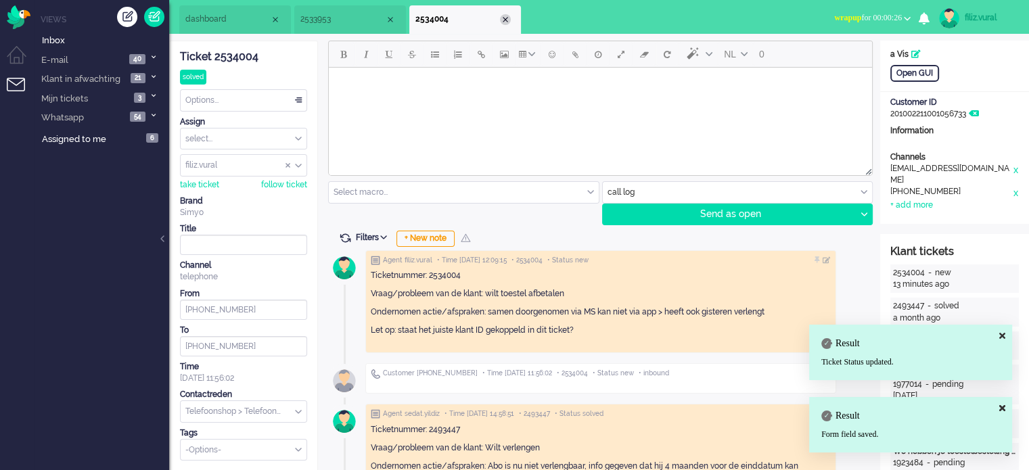
click at [505, 18] on div "Close tab" at bounding box center [505, 19] width 11 height 11
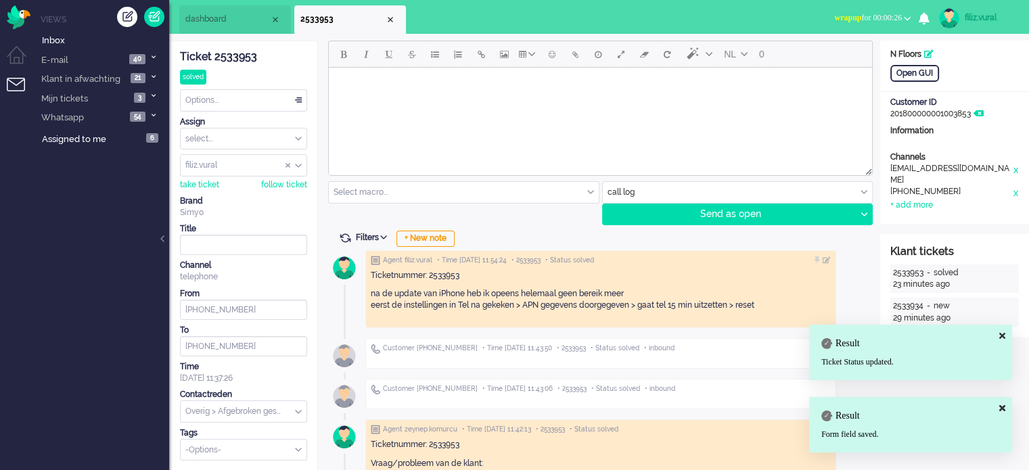
click at [259, 22] on span "dashboard" at bounding box center [227, 19] width 85 height 11
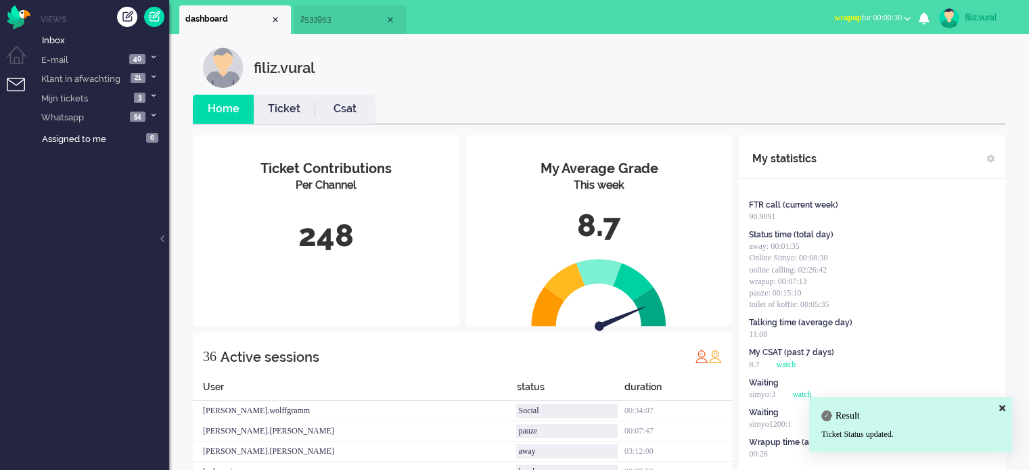
click at [294, 117] on li "Ticket" at bounding box center [284, 109] width 61 height 29
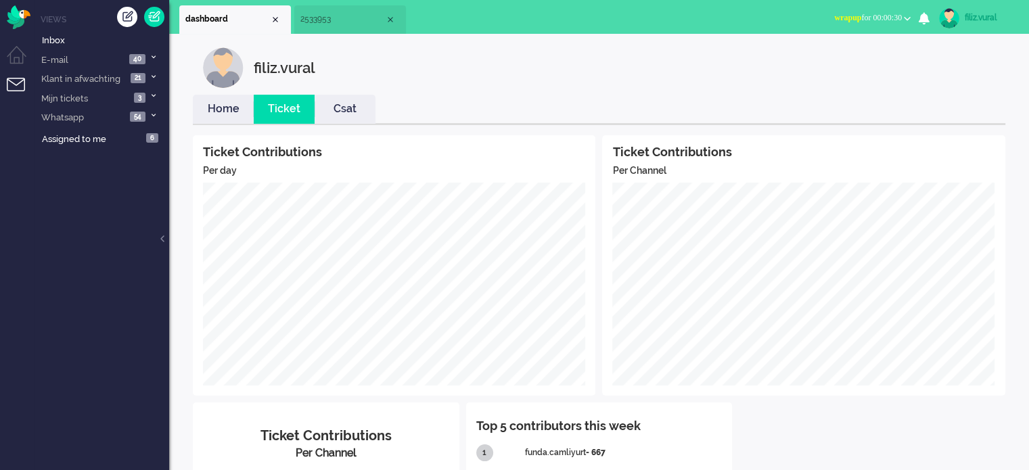
click at [222, 108] on link "Home" at bounding box center [223, 109] width 61 height 16
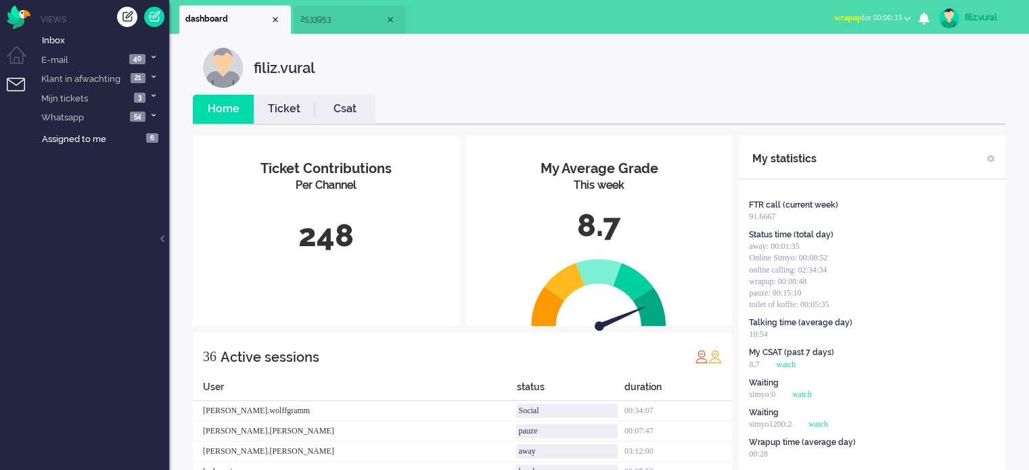
click at [902, 18] on button "wrapup for 00:00:33" at bounding box center [872, 18] width 93 height 20
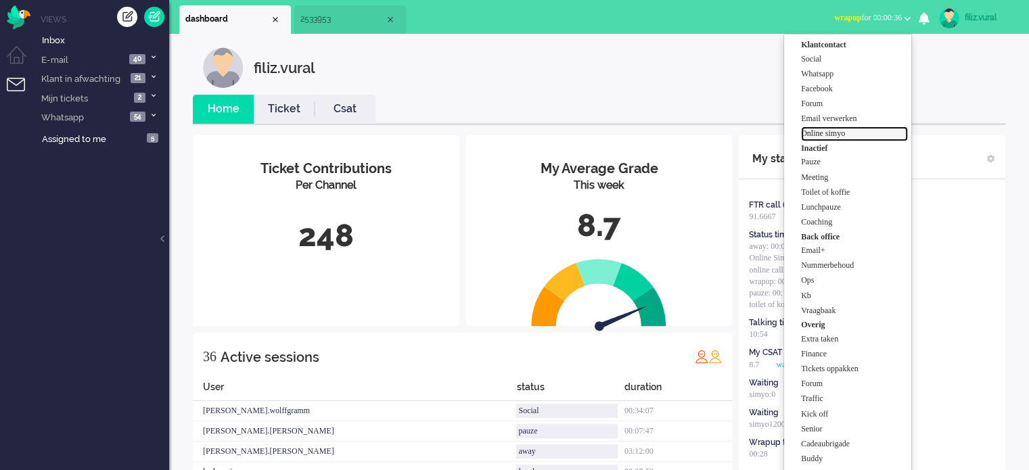
click at [864, 136] on label "Online simyo" at bounding box center [854, 133] width 107 height 11
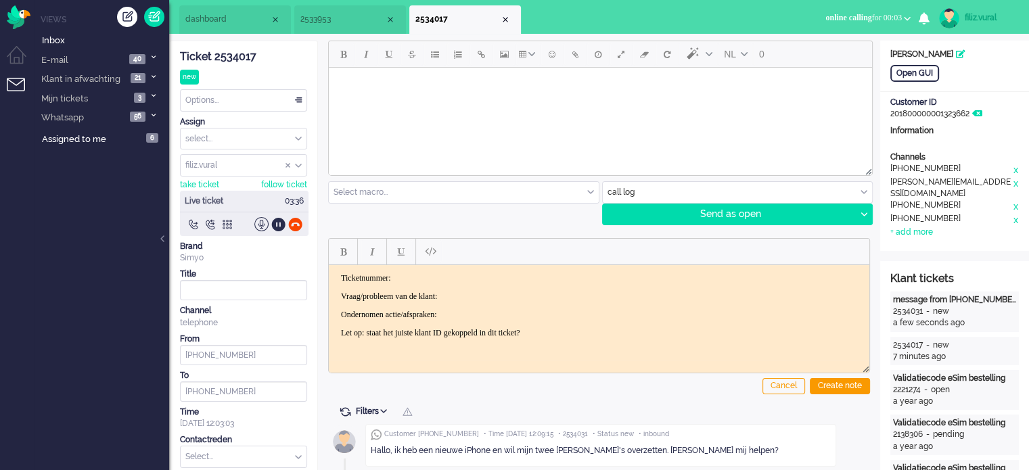
click at [252, 59] on div "Ticket 2534017" at bounding box center [243, 57] width 127 height 16
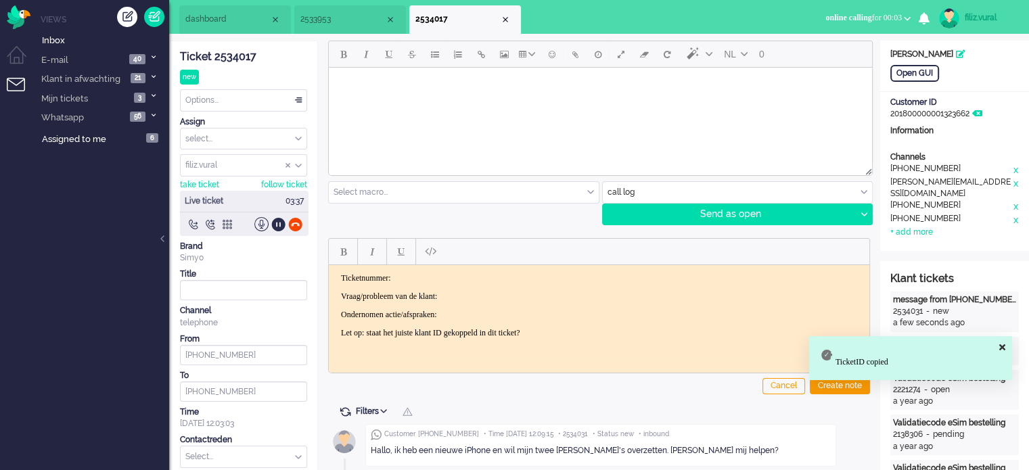
click at [450, 278] on p "Ticketnummer:" at bounding box center [599, 278] width 516 height 10
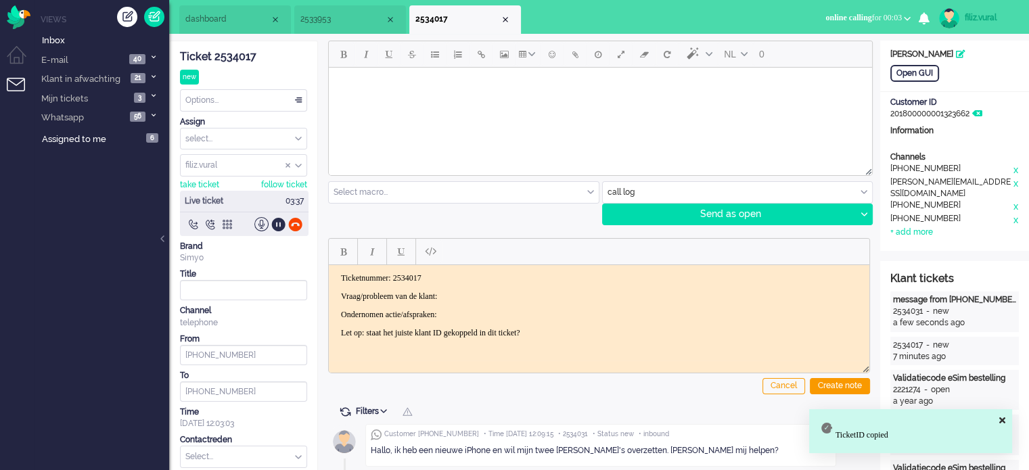
click at [484, 292] on p "Vraag/probleem van de klant:" at bounding box center [599, 296] width 516 height 10
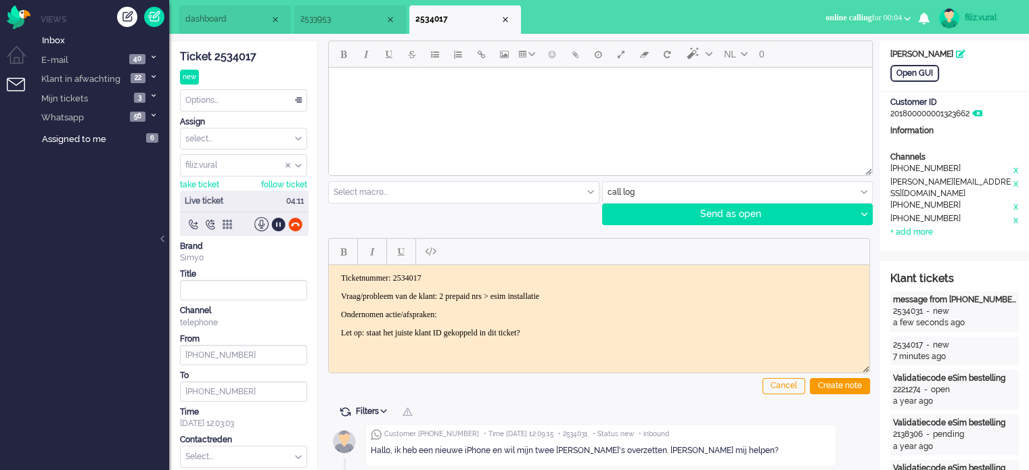
drag, startPoint x: 653, startPoint y: 289, endPoint x: 660, endPoint y: 305, distance: 17.2
click at [656, 291] on p "Vraag/probleem van de klant: 2 prepaid nrs > esim installatie" at bounding box center [599, 296] width 516 height 10
click at [655, 296] on p "Vraag/probleem van de klant: 2 prepaid nrs > esim installatie" at bounding box center [599, 296] width 516 height 10
click at [619, 186] on input "text" at bounding box center [738, 192] width 270 height 21
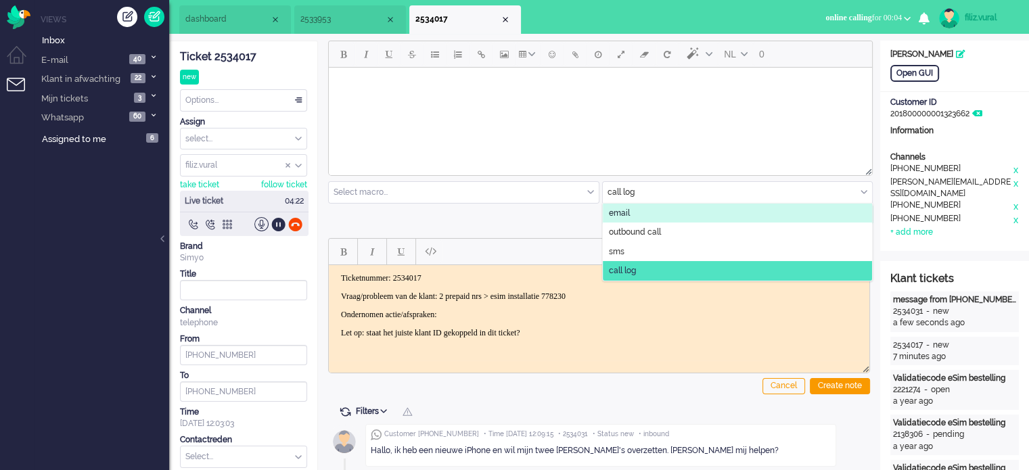
click at [615, 209] on span "email" at bounding box center [619, 213] width 21 height 11
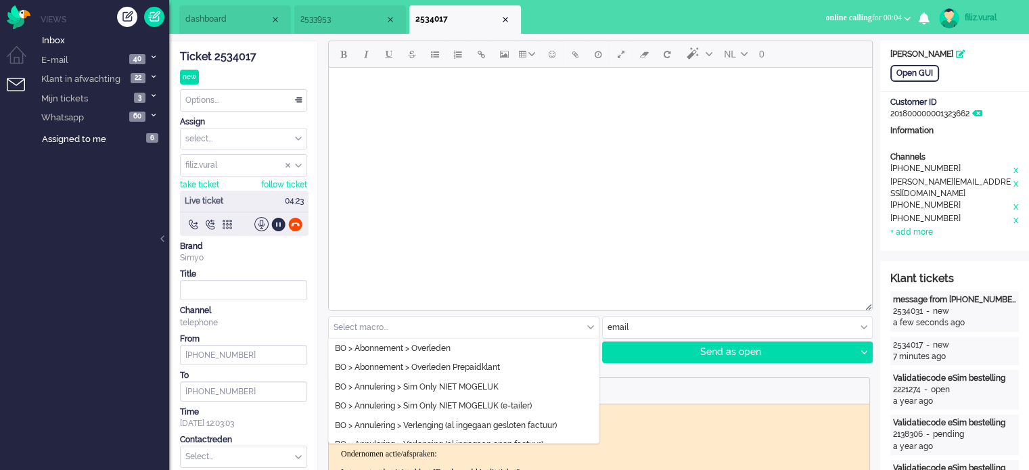
click at [373, 319] on input "text" at bounding box center [464, 327] width 270 height 21
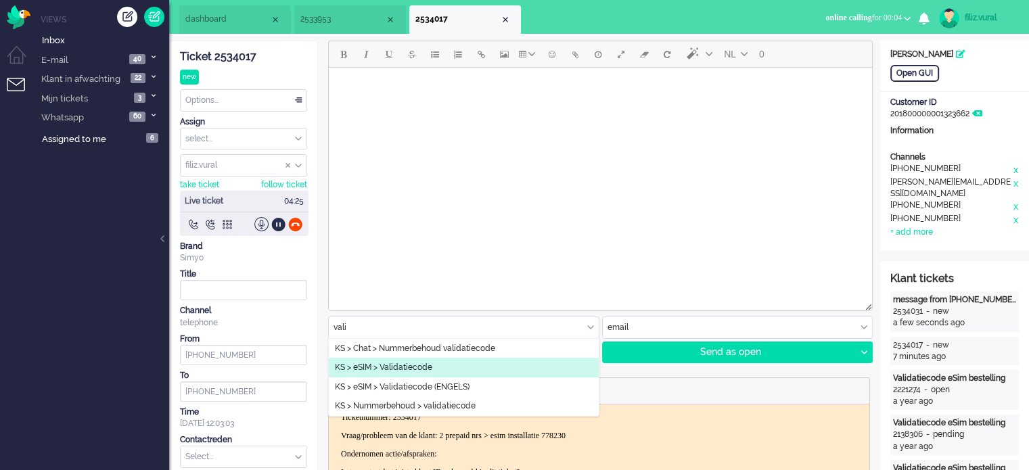
type input "vali"
click at [403, 368] on span "KS > eSIM > Validatiecode" at bounding box center [383, 367] width 97 height 11
type input "Validatiecode eSim bestelling"
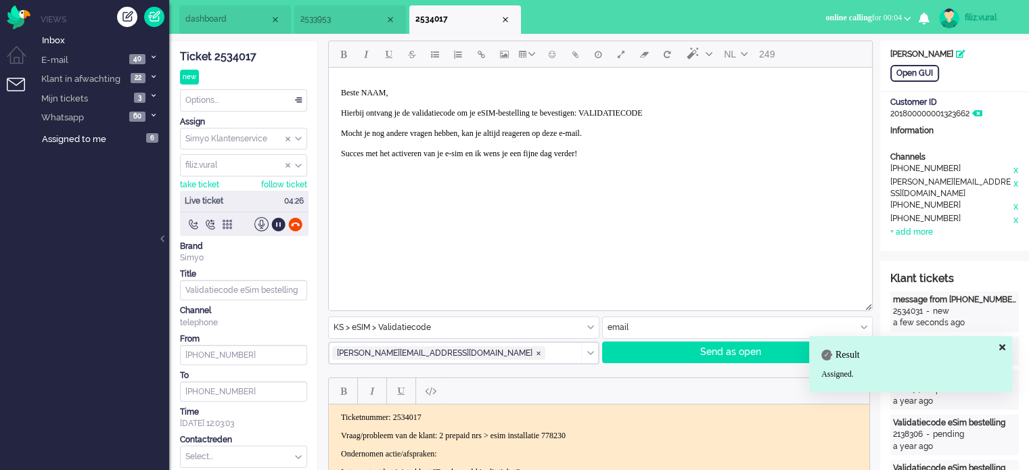
click at [680, 112] on p "Beste NAAM, Hierbij ontvang je de validatiecode om je eSIM-bestelling te bevest…" at bounding box center [600, 128] width 519 height 81
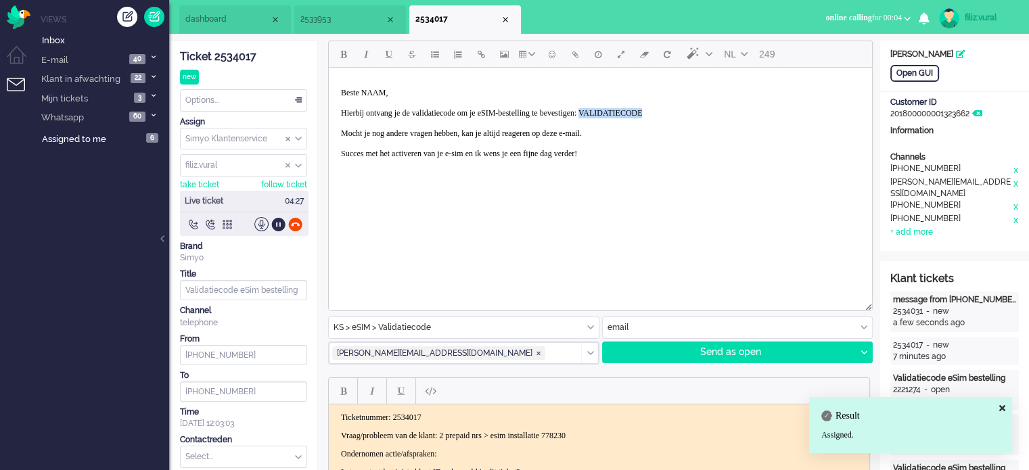
paste body "Rich Text Area. Press ALT-0 for help."
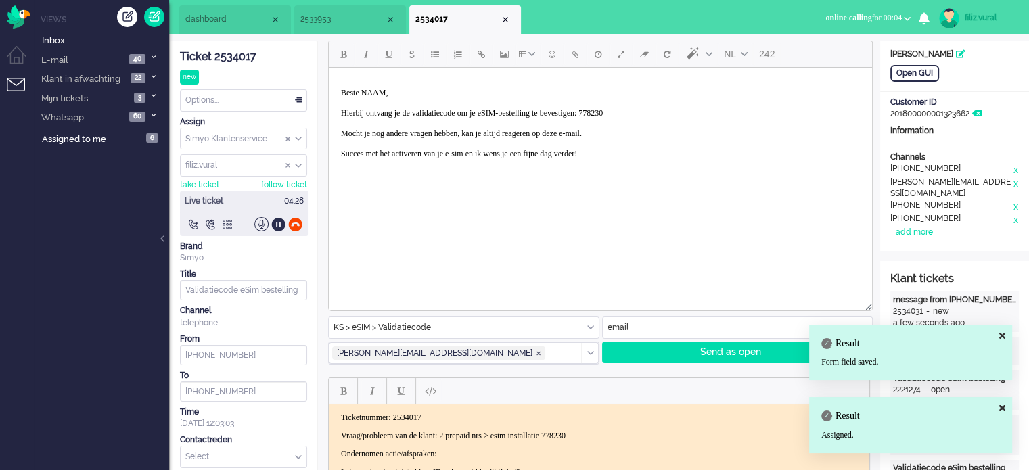
click at [368, 89] on p "Beste NAAM, Hierbij ontvang je de validatiecode om je eSIM-bestelling te bevest…" at bounding box center [600, 128] width 519 height 81
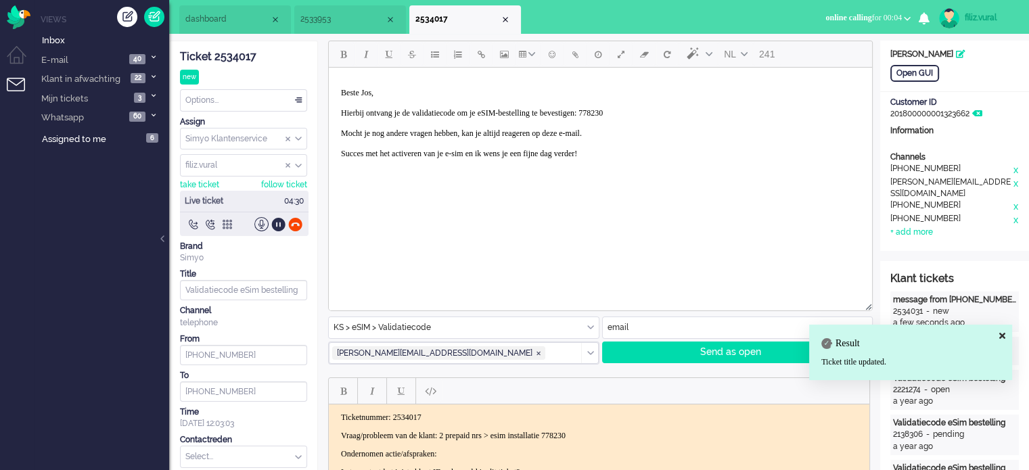
click at [698, 111] on p "Beste Jos, Hierbij ontvang je de validatiecode om je eSIM-bestelling te bevesti…" at bounding box center [600, 128] width 519 height 81
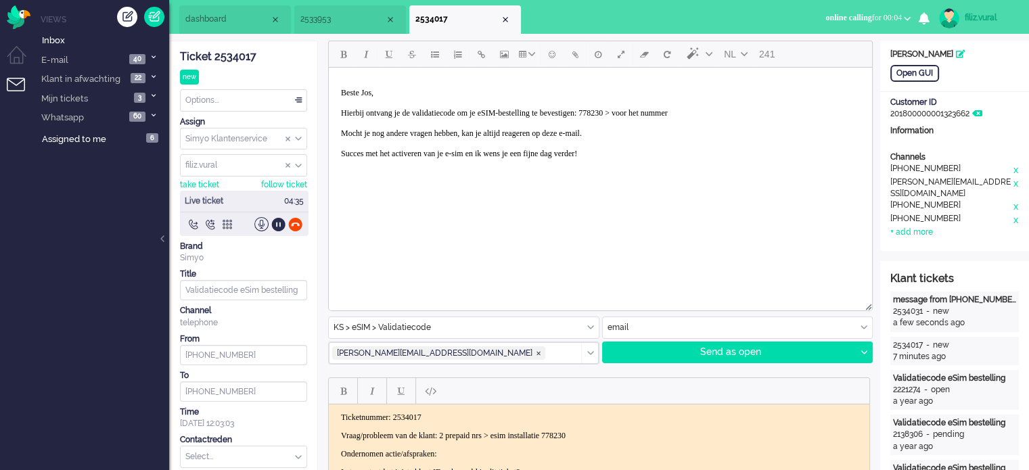
click at [655, 110] on p "Beste Jos, Hierbij ontvang je de validatiecode om je eSIM-bestelling te bevesti…" at bounding box center [600, 128] width 519 height 81
click at [780, 113] on p "Beste Jos, Hierbij ontvang je de validatiecode om je eSIM-bestelling te bevesti…" at bounding box center [600, 128] width 519 height 81
click at [688, 109] on strong "﻿778230" at bounding box center [675, 112] width 24 height 9
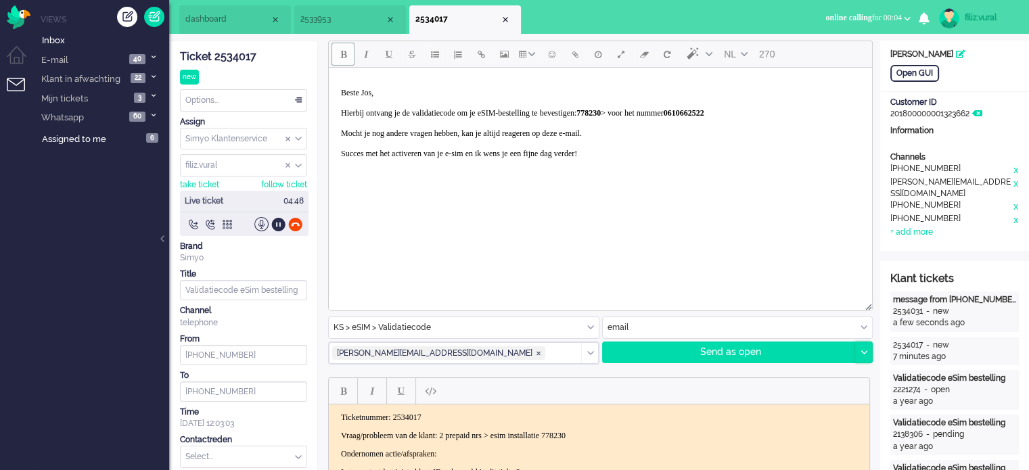
click at [865, 356] on div at bounding box center [863, 352] width 17 height 20
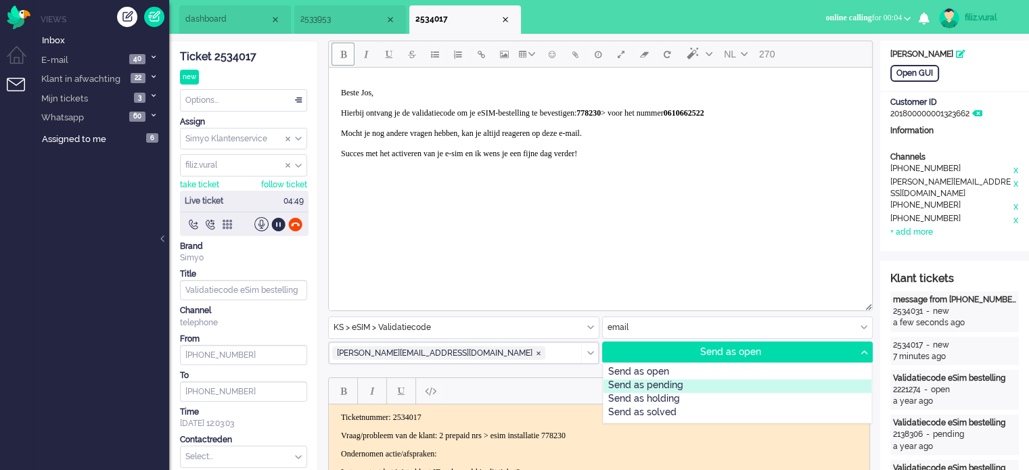
click at [668, 386] on div "Send as pending" at bounding box center [737, 386] width 268 height 14
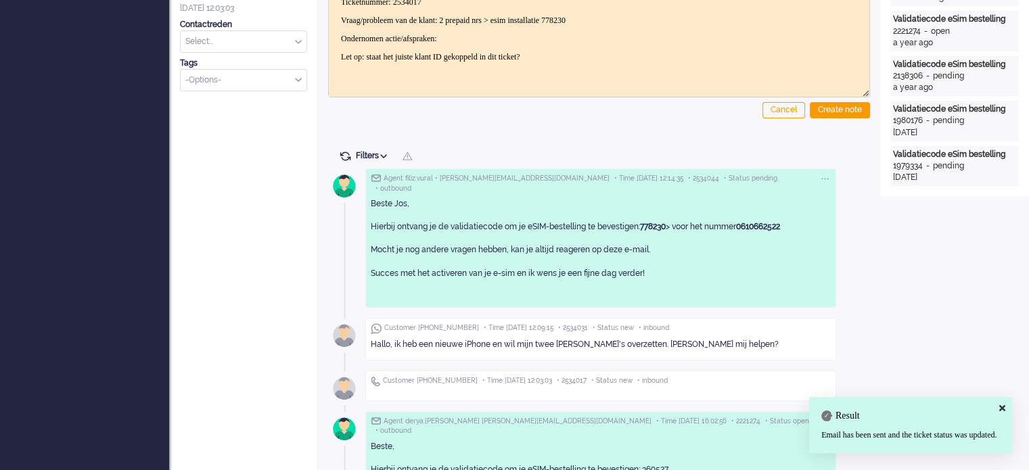
scroll to position [473, 0]
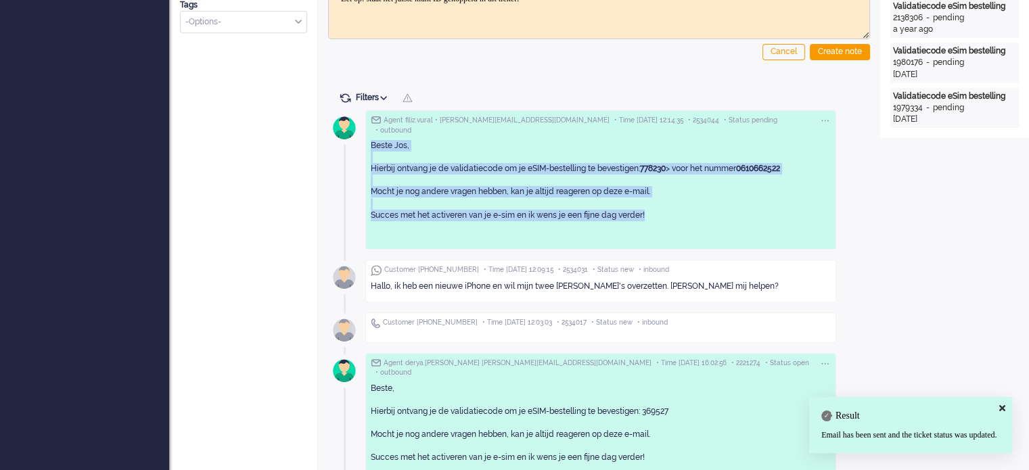
drag, startPoint x: 660, startPoint y: 208, endPoint x: 366, endPoint y: 139, distance: 302.2
click at [366, 139] on div "Agent filiz.vural • jos.vanthj@gmail.com • Time 2025-09-22 12:14:35 • 2534044 •…" at bounding box center [600, 179] width 471 height 139
copy p "Beste Jos, Hierbij ontvang je de validatiecode om je eSIM-bestelling te bevesti…"
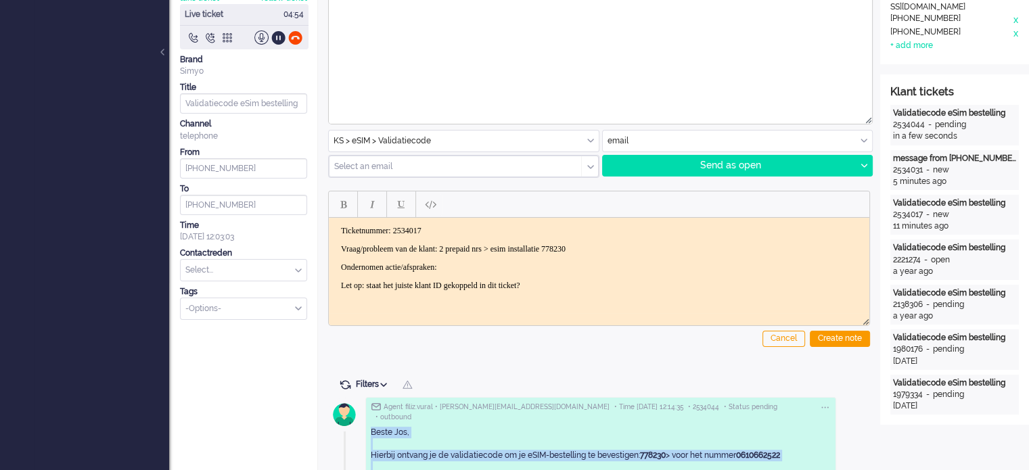
scroll to position [0, 0]
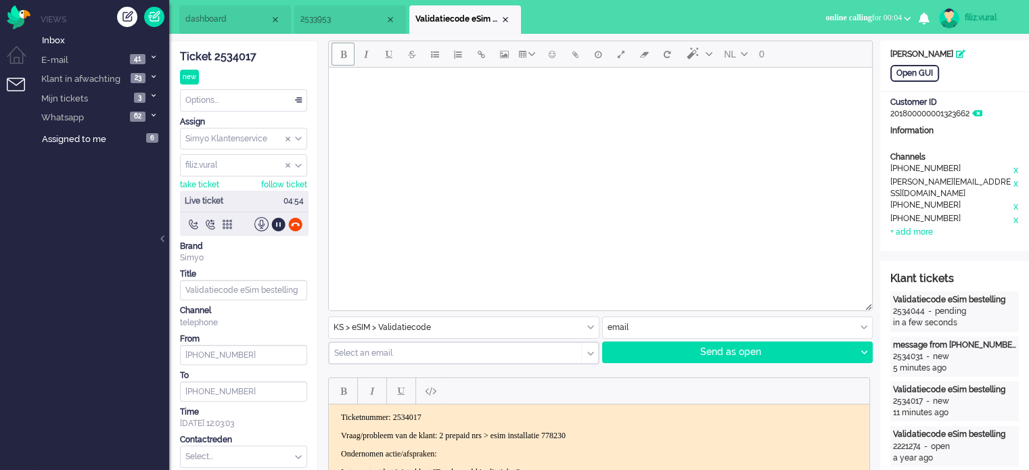
click at [596, 102] on html at bounding box center [600, 85] width 543 height 34
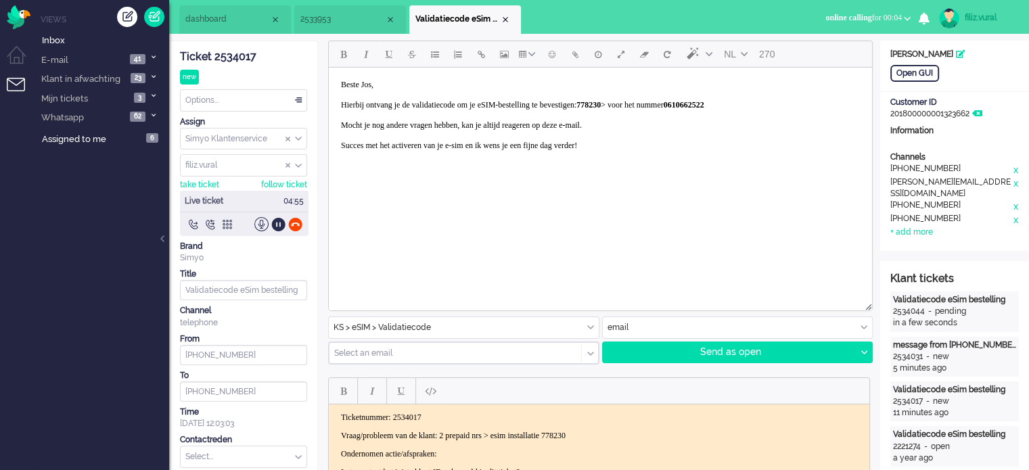
click at [424, 354] on input "text" at bounding box center [451, 352] width 232 height 9
click at [420, 375] on li "jos.vanthj@gmail.com" at bounding box center [463, 374] width 268 height 20
click at [704, 105] on strong "0610662522" at bounding box center [683, 104] width 41 height 9
click at [795, 106] on body "Beste Jos, Hierbij ontvang je de validatiecode om je eSIM-bestelling te bevesti…" at bounding box center [600, 115] width 532 height 85
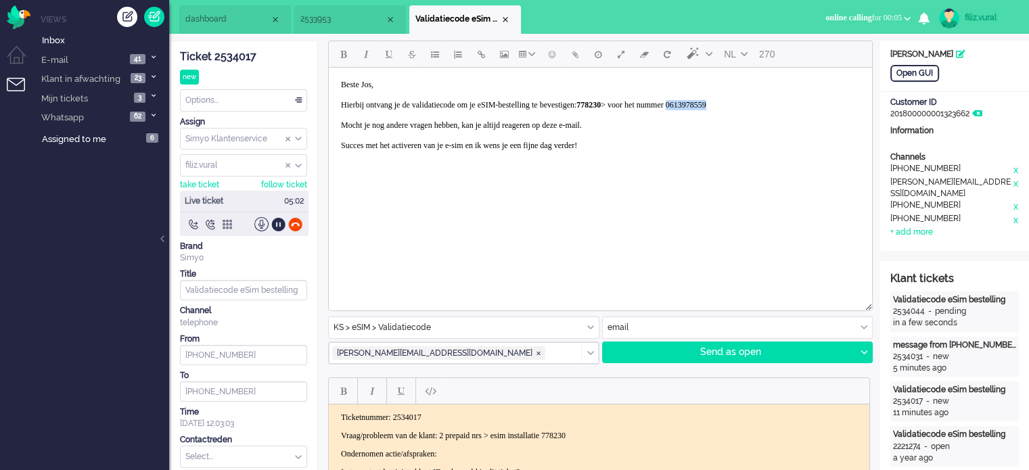
click at [795, 106] on body "Beste Jos, Hierbij ontvang je de validatiecode om je eSIM-bestelling te bevesti…" at bounding box center [600, 115] width 532 height 85
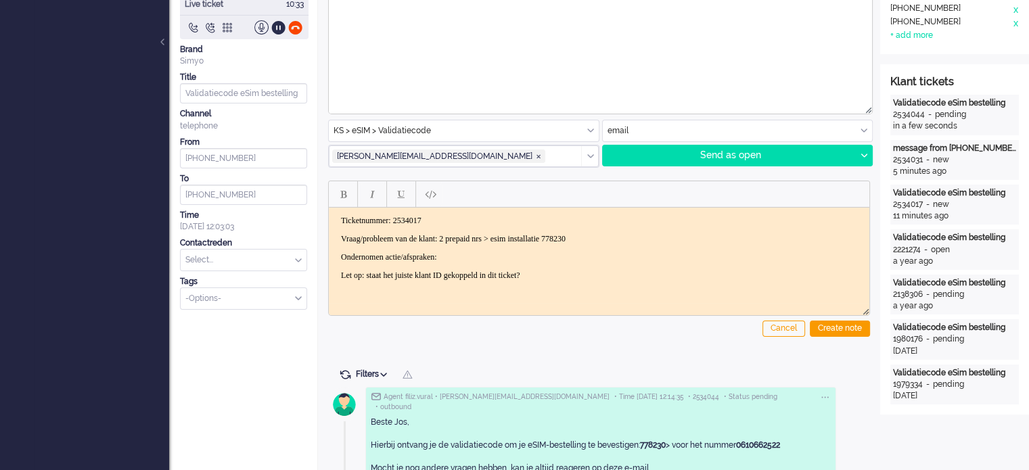
scroll to position [203, 0]
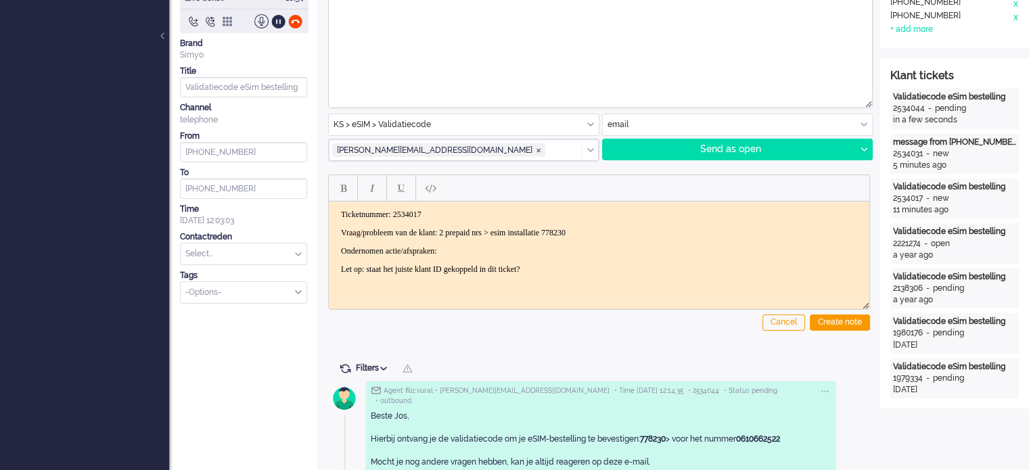
click at [764, 434] on strong "0610662522" at bounding box center [758, 438] width 44 height 9
copy strong "0610662522"
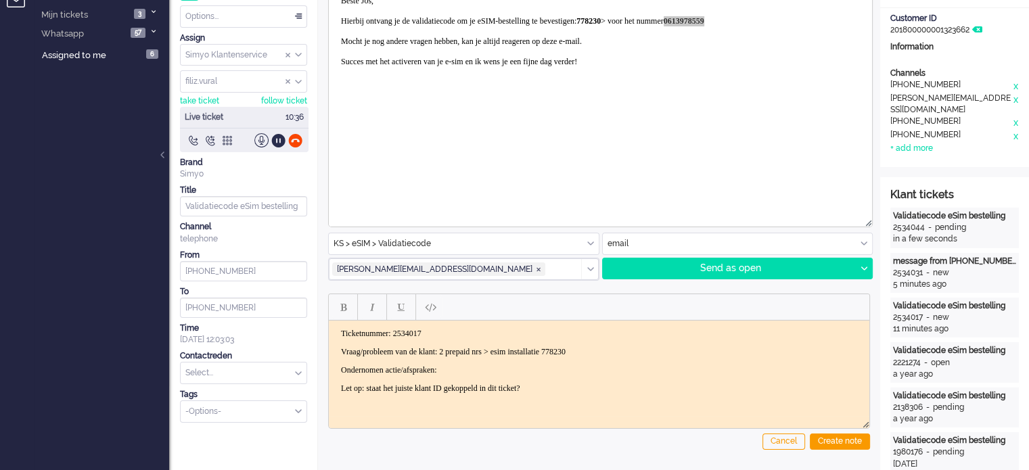
scroll to position [0, 0]
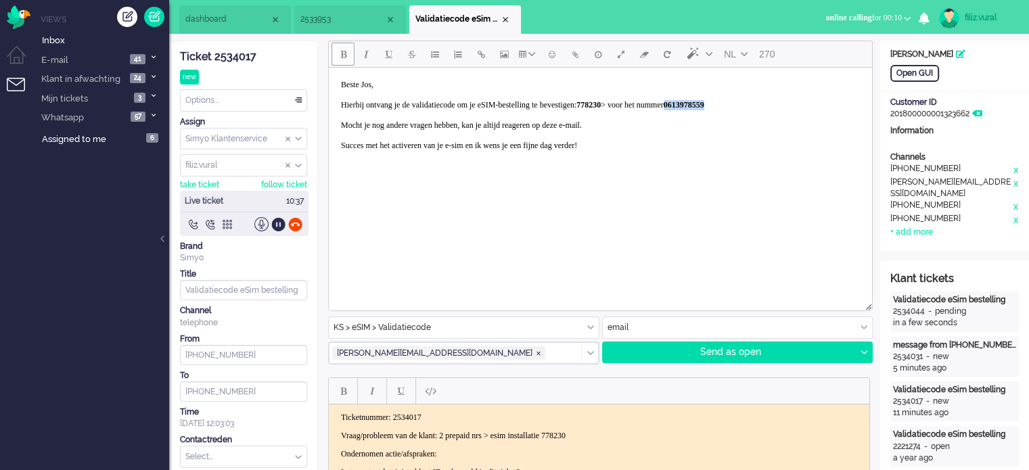
click at [704, 102] on strong "0613978559" at bounding box center [683, 104] width 41 height 9
click at [704, 103] on strong "0613978559" at bounding box center [683, 104] width 41 height 9
click at [704, 103] on strong "0610662522" at bounding box center [683, 104] width 41 height 9
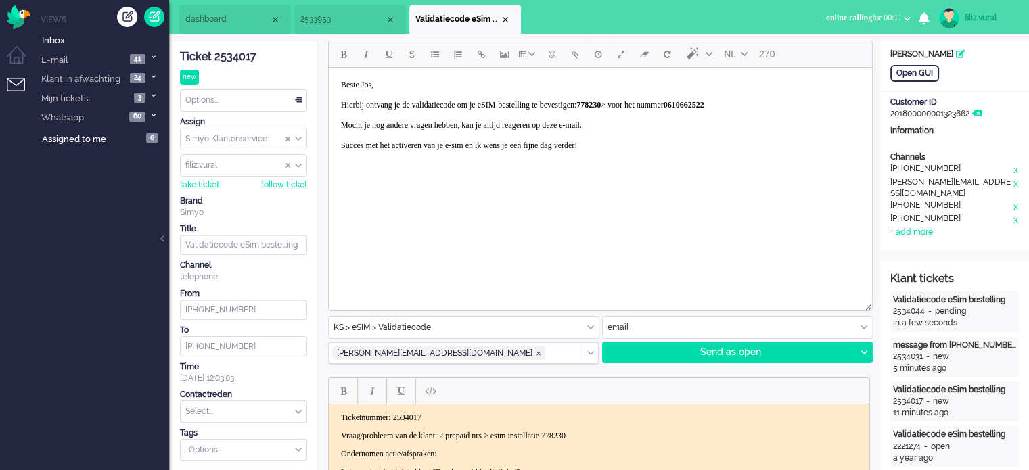
click at [208, 21] on span "dashboard" at bounding box center [227, 19] width 85 height 11
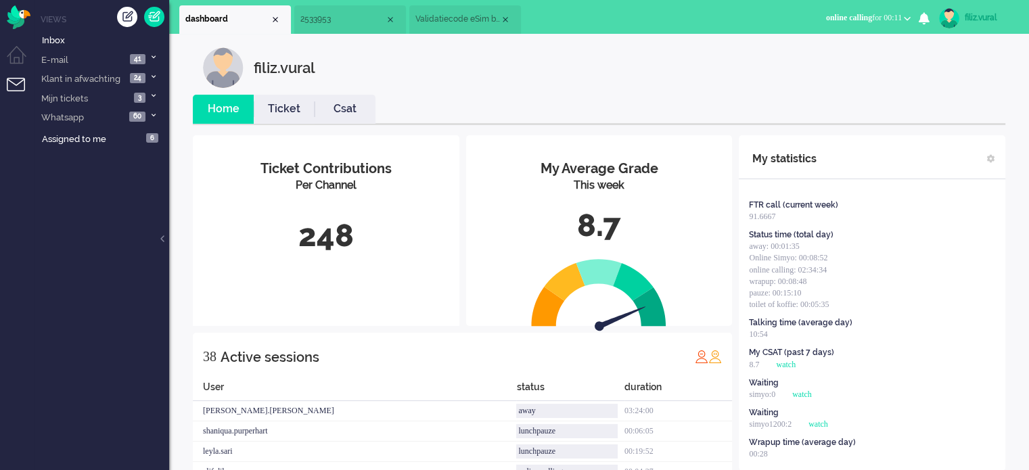
click at [323, 108] on link "Csat" at bounding box center [344, 109] width 61 height 16
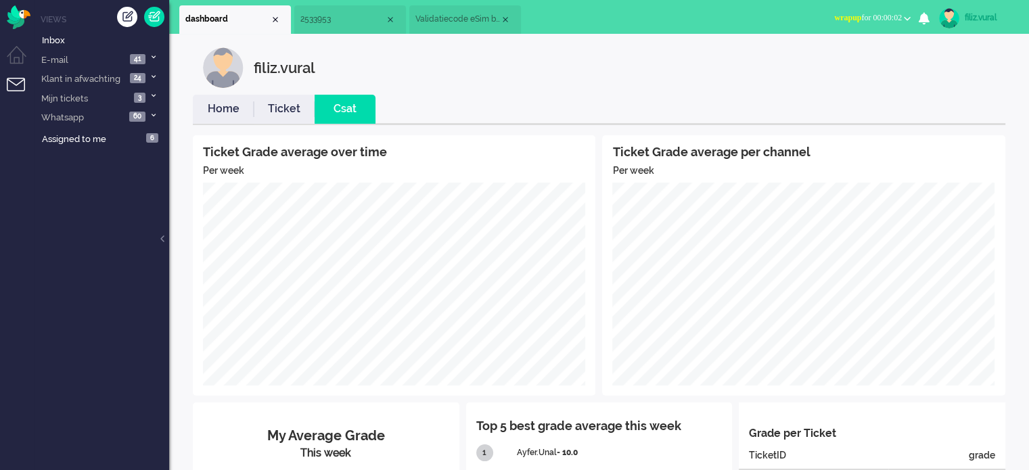
click at [209, 108] on link "Home" at bounding box center [223, 109] width 61 height 16
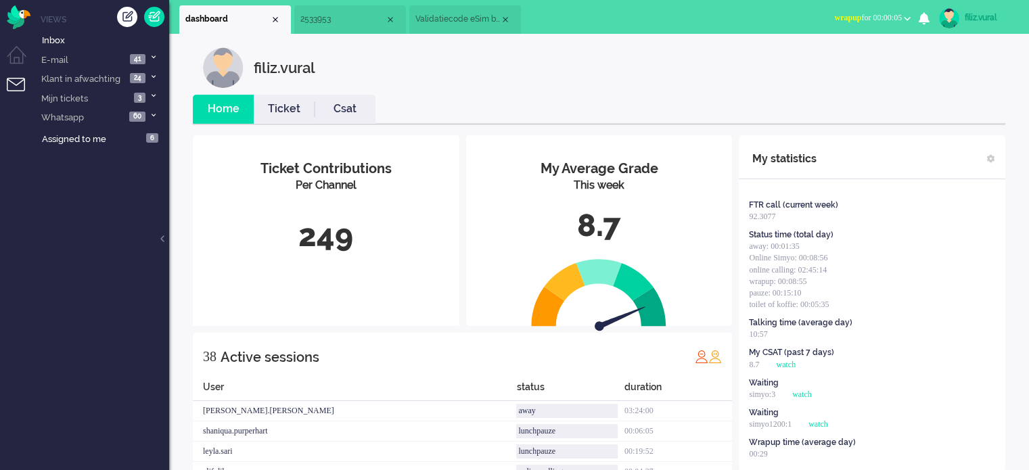
click at [348, 26] on li "2533953" at bounding box center [350, 19] width 112 height 28
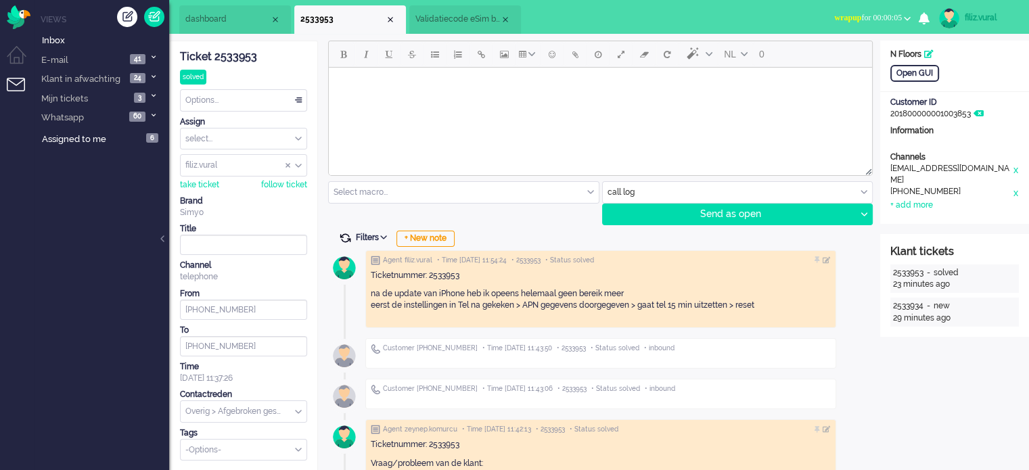
click at [346, 234] on span at bounding box center [345, 238] width 12 height 12
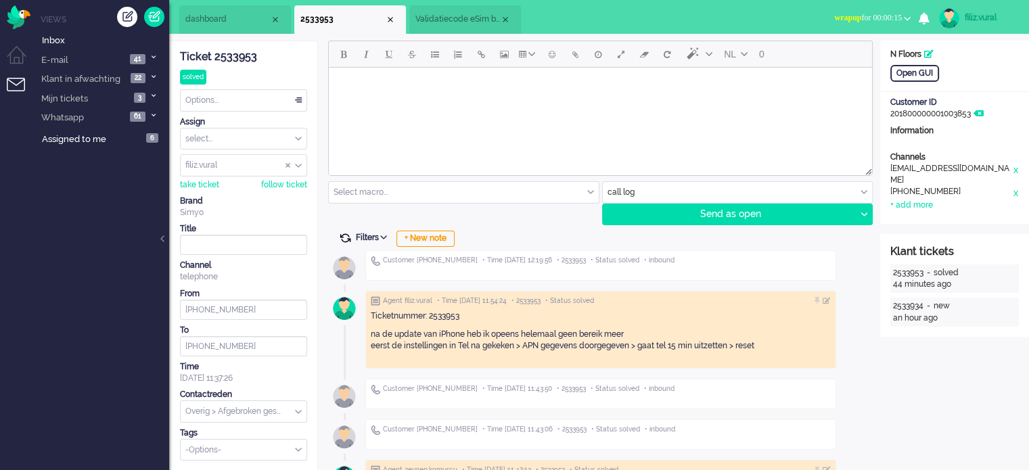
click at [346, 237] on span at bounding box center [345, 238] width 12 height 12
click at [346, 236] on span at bounding box center [345, 238] width 12 height 12
click at [452, 19] on span "Validatiecode eSim bestelling" at bounding box center [457, 19] width 85 height 11
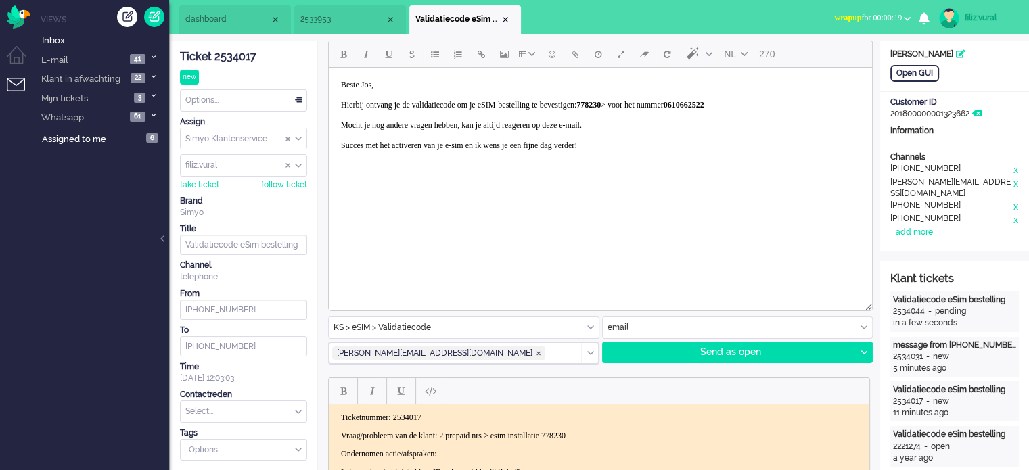
click at [975, 16] on div "filiz.vural" at bounding box center [989, 18] width 51 height 14
click at [963, 89] on link "Settings" at bounding box center [974, 92] width 93 height 14
select select
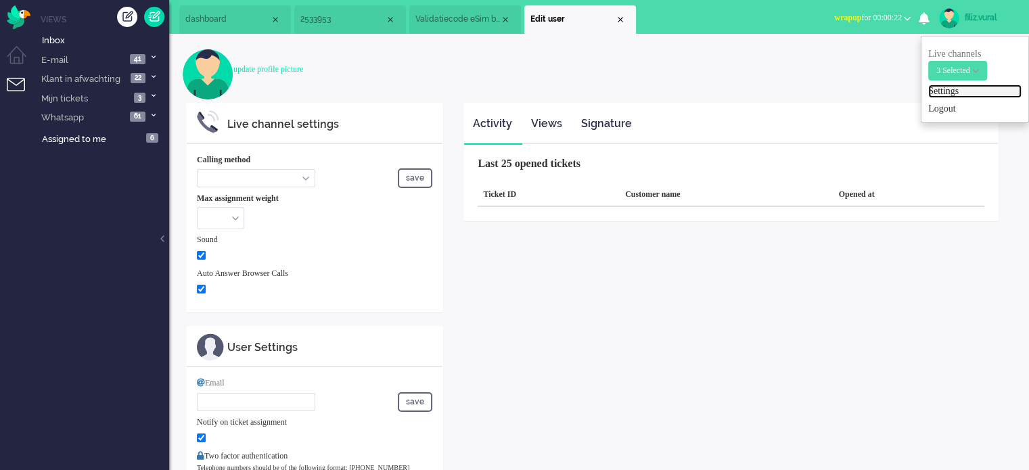
select select "browser"
checkbox input "true"
type input "[EMAIL_ADDRESS][DOMAIN_NAME]"
checkbox input "true"
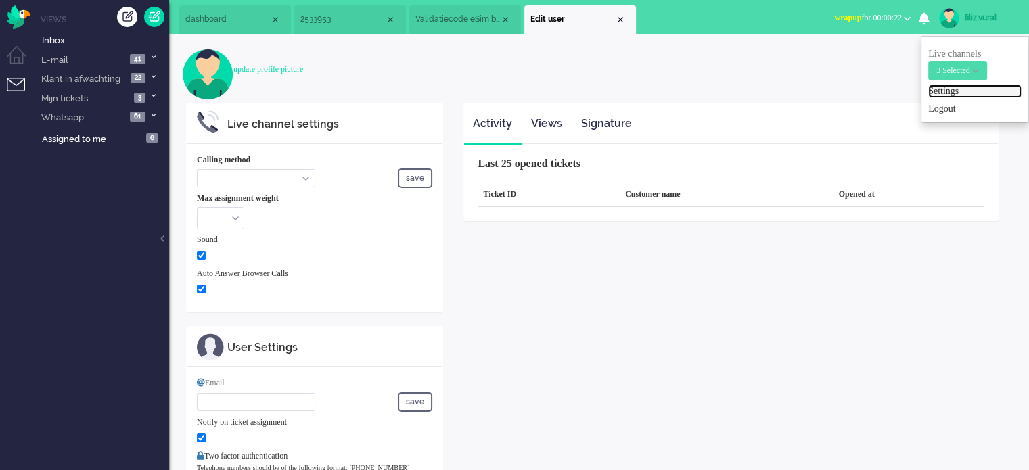
type input "[PHONE_NUMBER]"
select select "en"
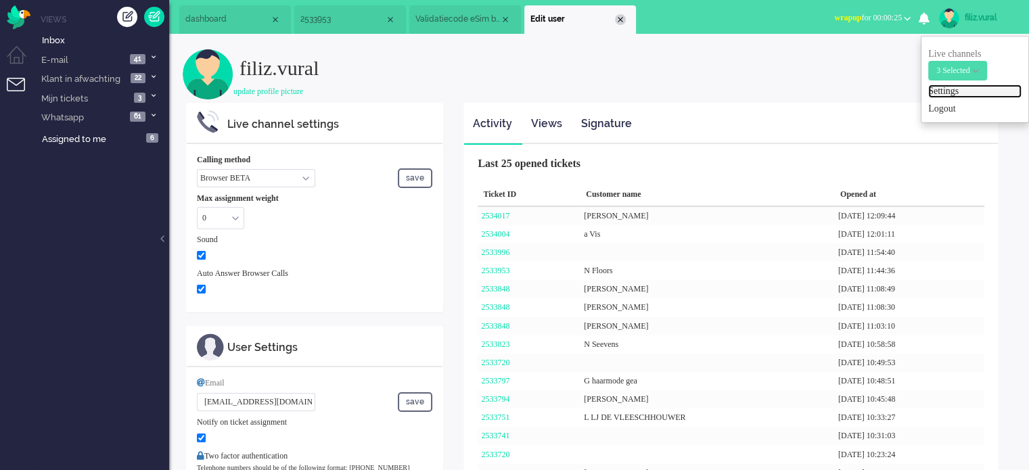
click at [620, 22] on div "Close tab" at bounding box center [620, 19] width 11 height 11
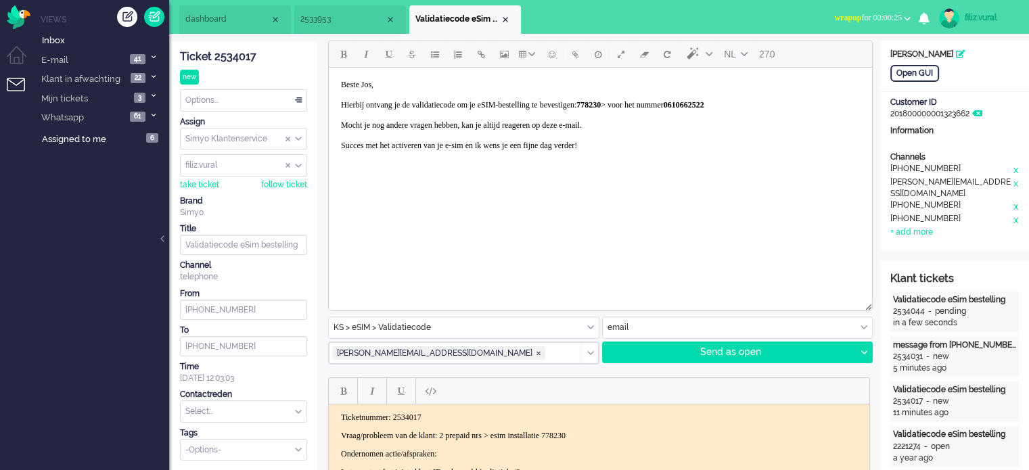
click at [865, 13] on span "wrapup for 00:00:25" at bounding box center [868, 17] width 68 height 9
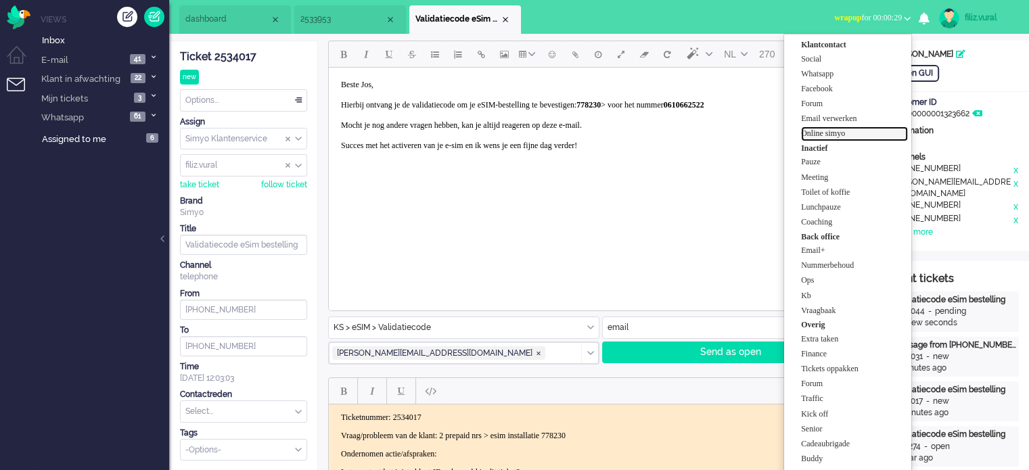
click at [854, 132] on label "Online simyo" at bounding box center [854, 133] width 107 height 11
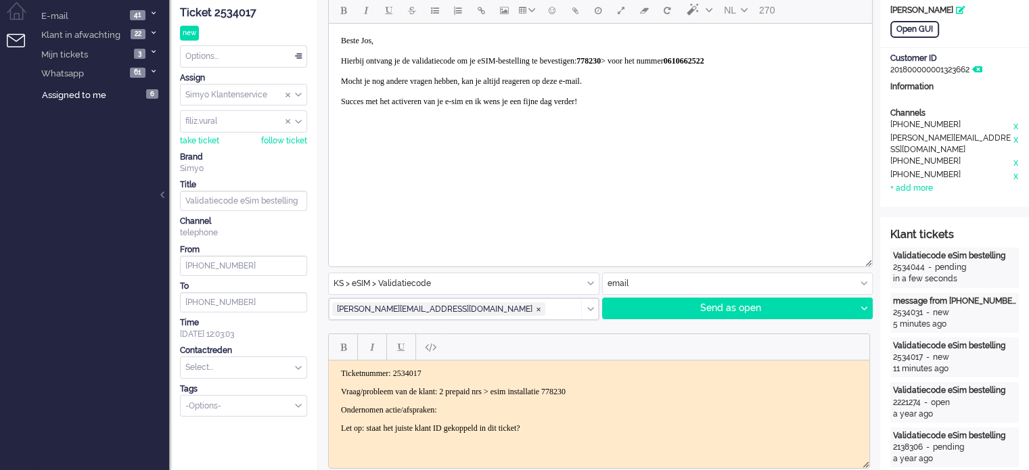
scroll to position [68, 0]
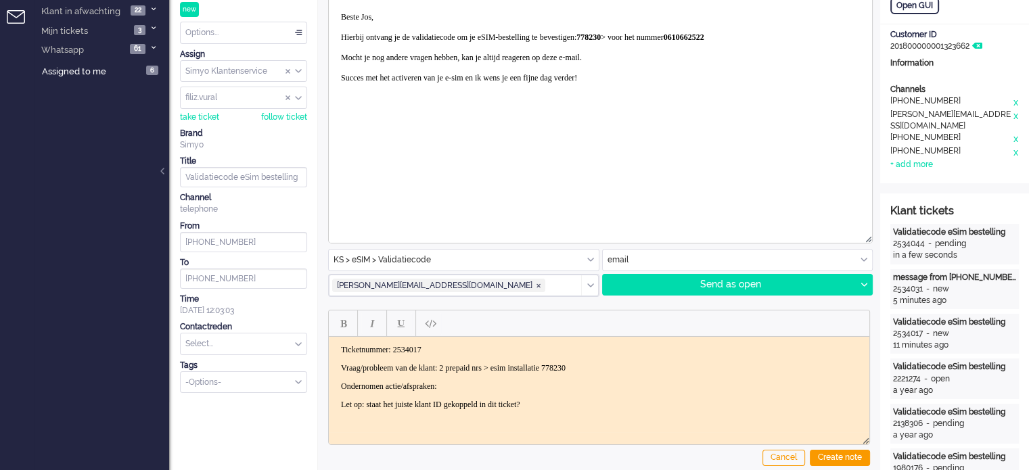
click at [622, 363] on p "Vraag/probleem van de klant: 2 prepaid nrs > esim installatie 778230" at bounding box center [599, 368] width 516 height 10
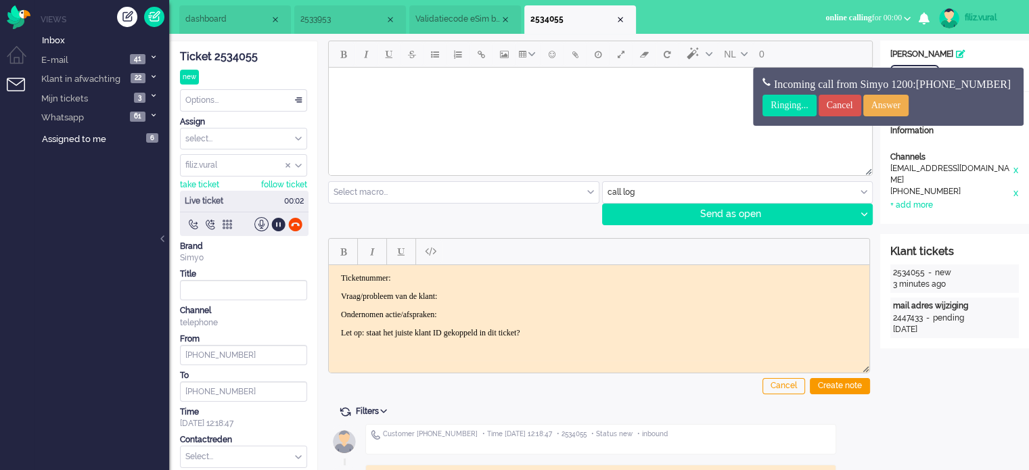
click at [538, 291] on p "Vraag/probleem van de klant:" at bounding box center [599, 296] width 516 height 10
click at [468, 7] on li "Validatiecode eSim bestelling" at bounding box center [465, 19] width 112 height 28
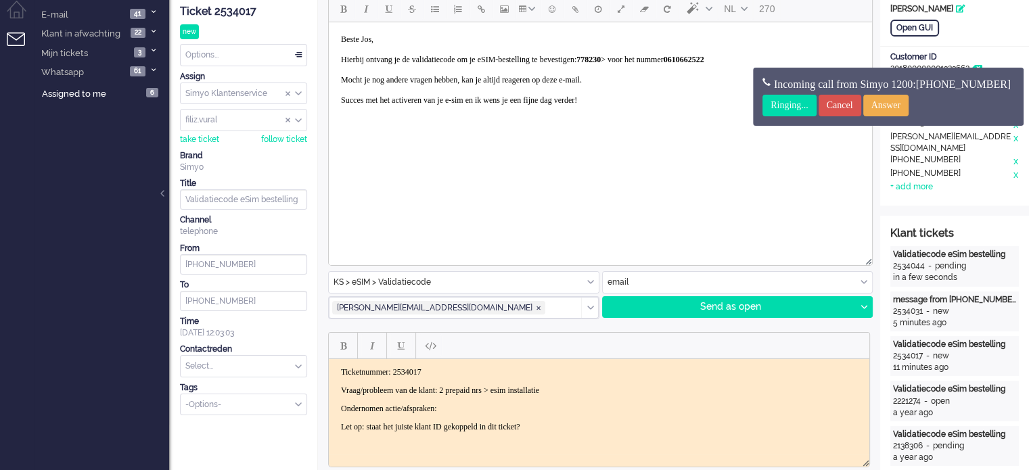
scroll to position [68, 0]
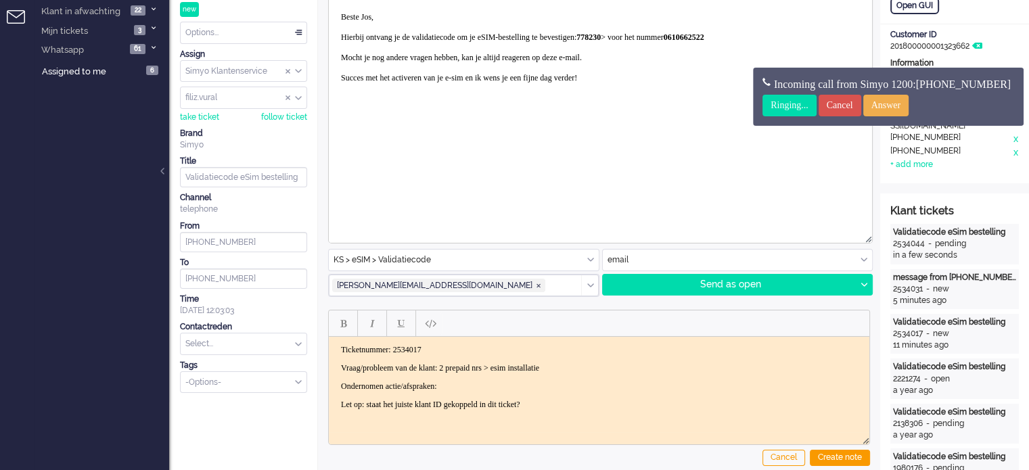
drag, startPoint x: 604, startPoint y: 364, endPoint x: 600, endPoint y: 357, distance: 7.9
click at [605, 364] on p "Vraag/probleem van de klant: 2 prepaid nrs > esim installatie" at bounding box center [599, 368] width 516 height 10
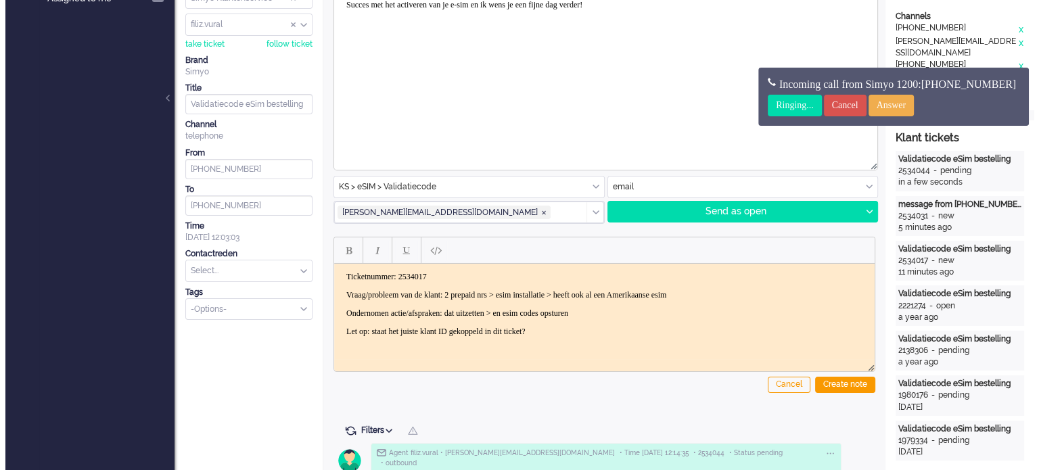
scroll to position [0, 0]
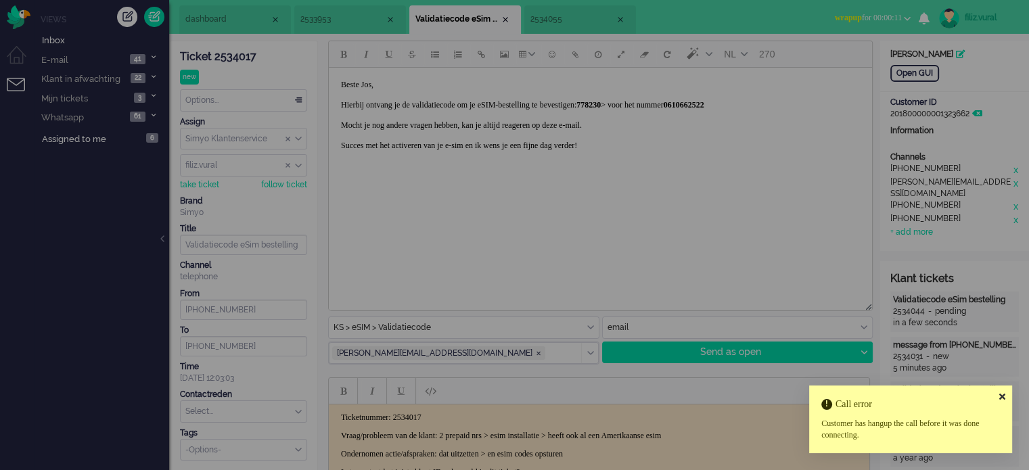
click at [1003, 396] on icon at bounding box center [1002, 396] width 6 height 9
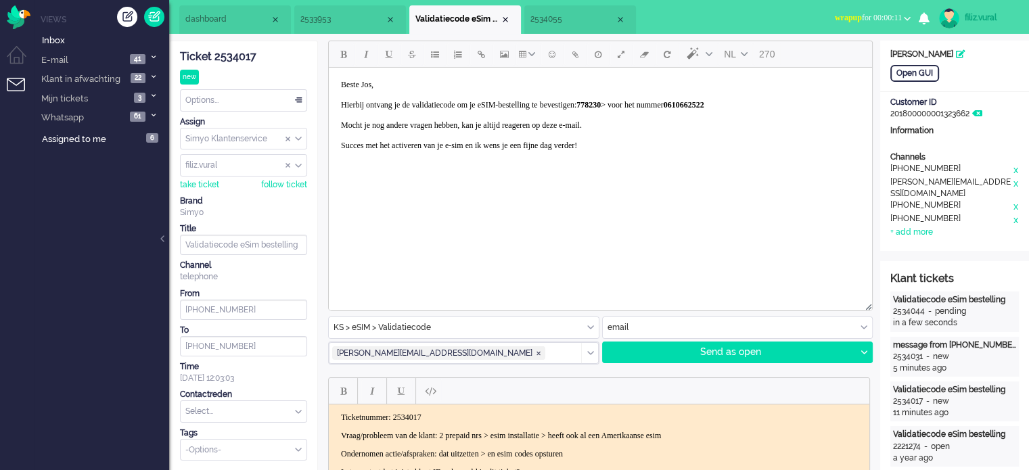
click at [563, 18] on span "2534055" at bounding box center [572, 19] width 85 height 11
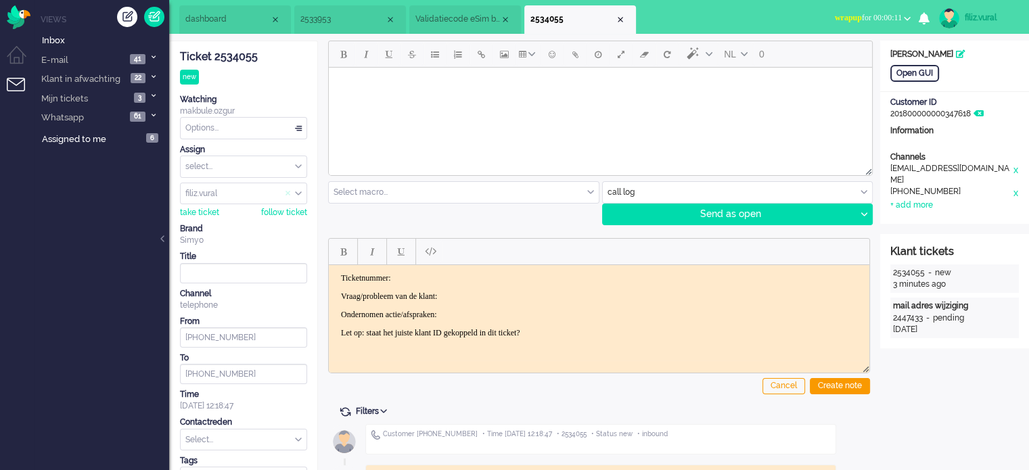
click at [287, 191] on span "Assign User" at bounding box center [287, 193] width 5 height 9
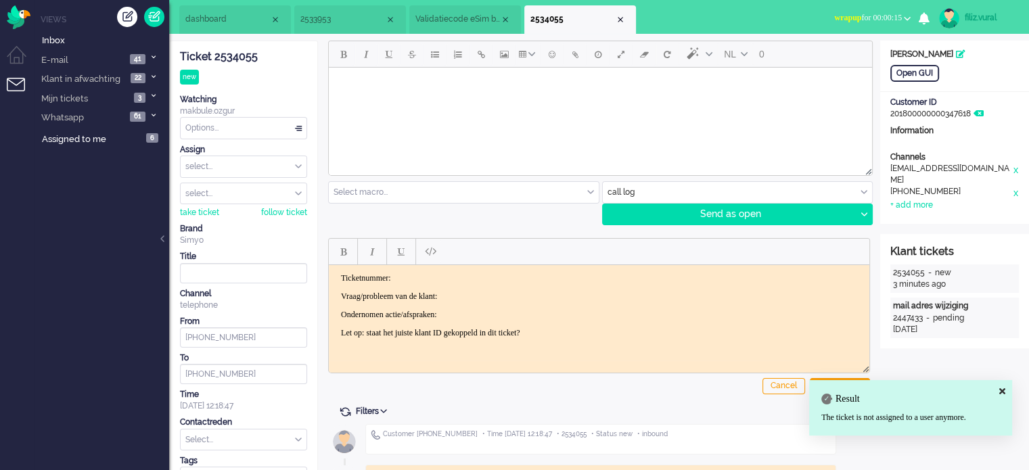
click at [239, 57] on div "Ticket 2534055" at bounding box center [243, 57] width 127 height 16
drag, startPoint x: 464, startPoint y: 271, endPoint x: 469, endPoint y: 278, distance: 8.8
click at [464, 271] on html "Ticketnummer: Vraag/probleem van de klant: Ondernomen actie/afspraken: Let op: …" at bounding box center [599, 304] width 540 height 81
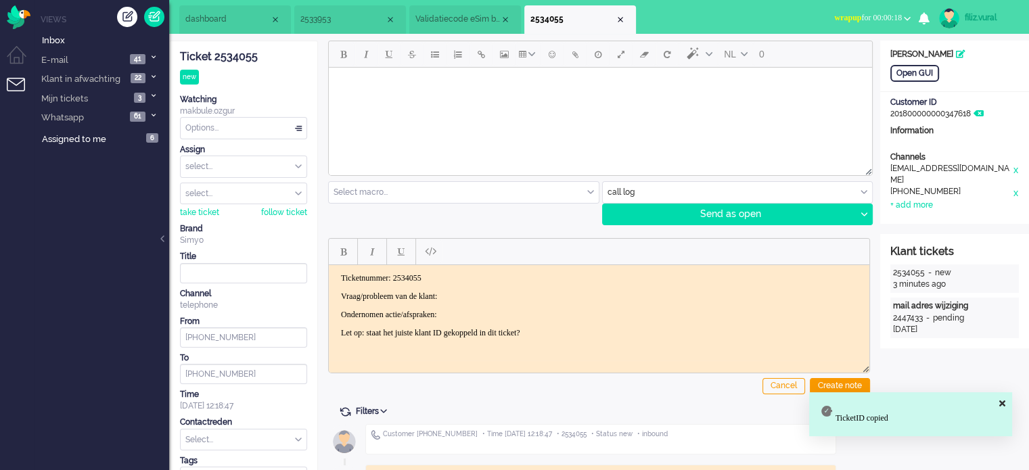
drag, startPoint x: 342, startPoint y: 288, endPoint x: 597, endPoint y: 342, distance: 261.2
click at [597, 342] on html "Ticketnummer: 2534055 Vraag/probleem van de klant: Ondernomen actie/afspraken: …" at bounding box center [599, 304] width 540 height 81
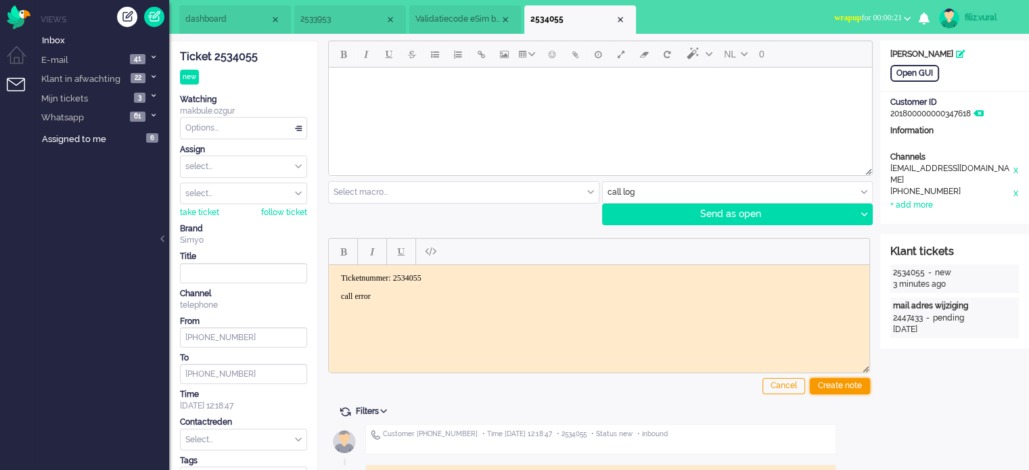
click at [837, 385] on div "Create note" at bounding box center [840, 386] width 60 height 16
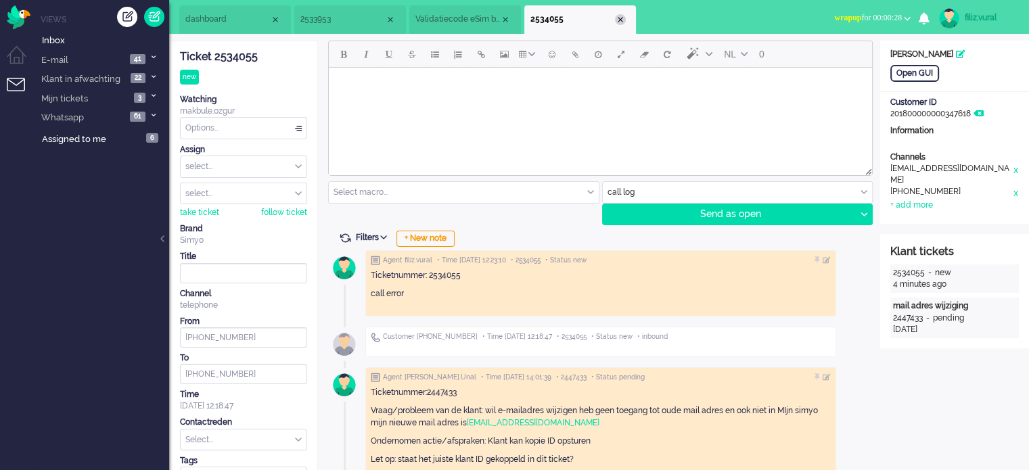
click at [619, 15] on div "Close tab" at bounding box center [620, 19] width 11 height 11
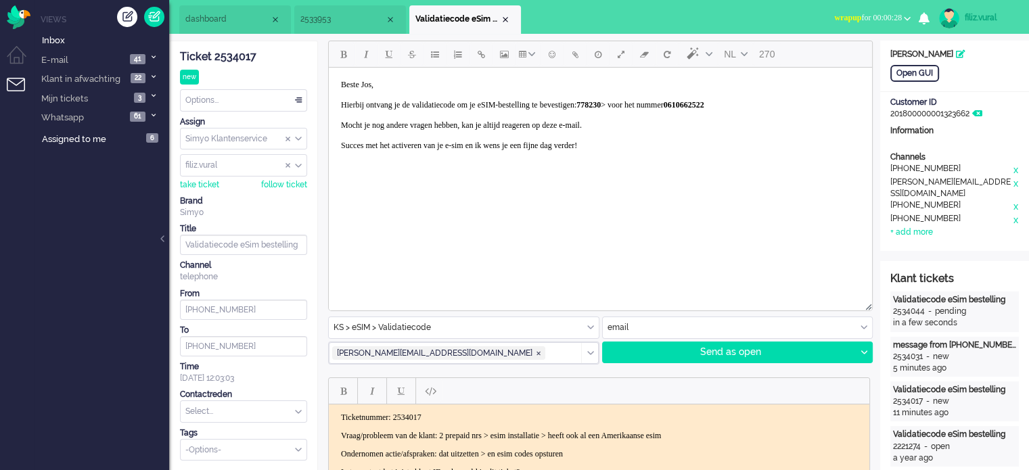
click at [231, 21] on span "dashboard" at bounding box center [227, 19] width 85 height 11
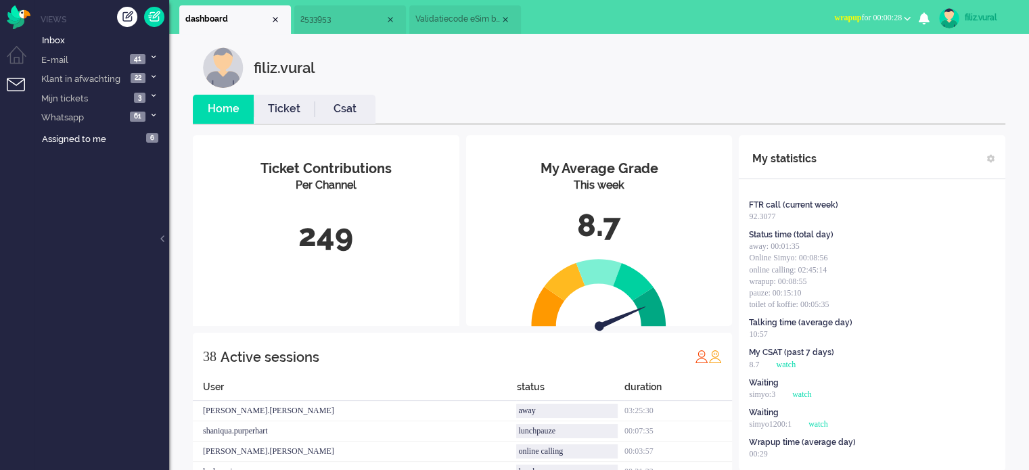
click at [303, 101] on link "Ticket" at bounding box center [284, 109] width 61 height 16
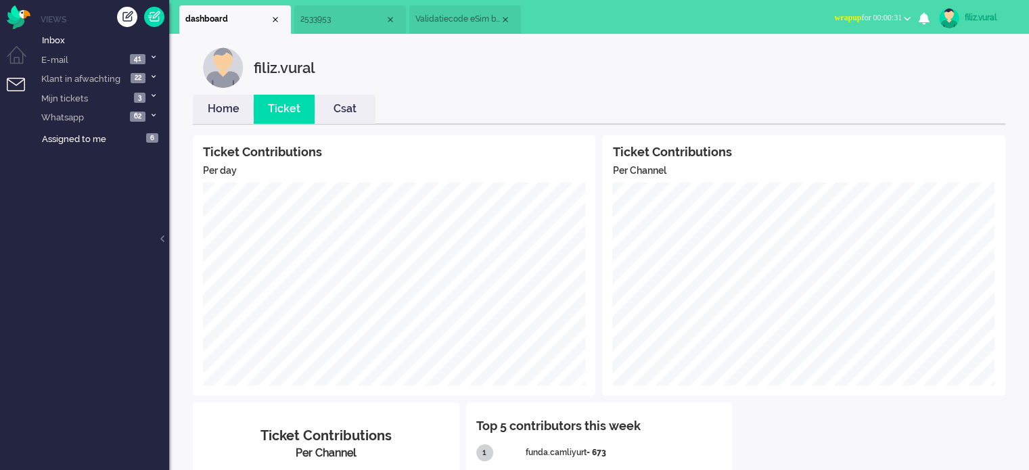
click at [230, 105] on link "Home" at bounding box center [223, 109] width 61 height 16
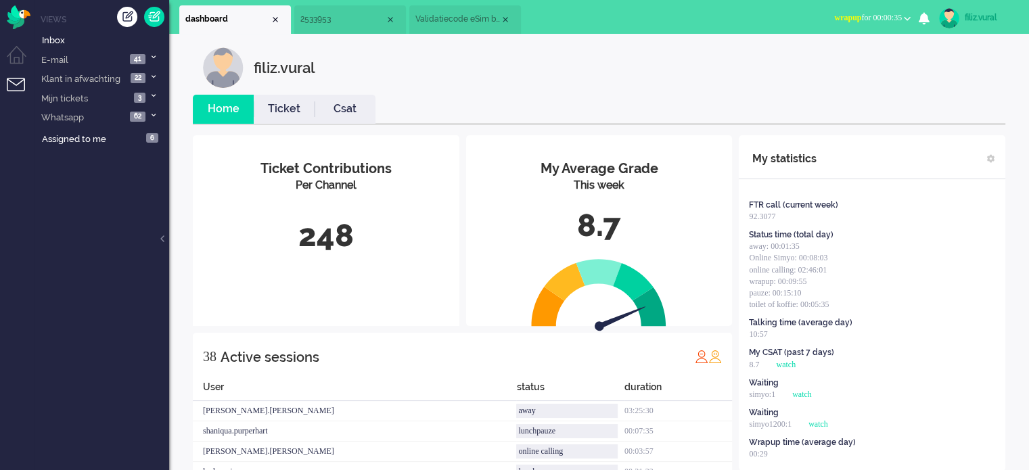
click at [339, 32] on li "2533953" at bounding box center [350, 19] width 112 height 28
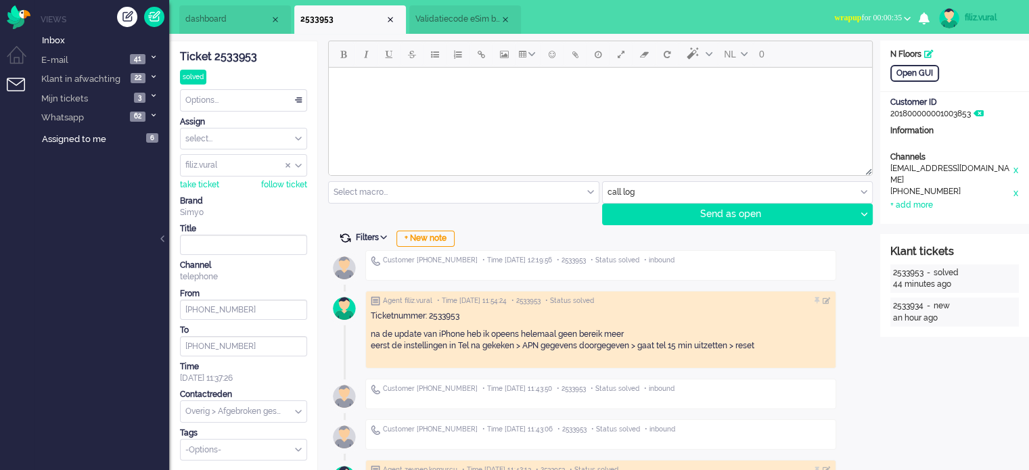
click at [344, 236] on span at bounding box center [345, 238] width 12 height 12
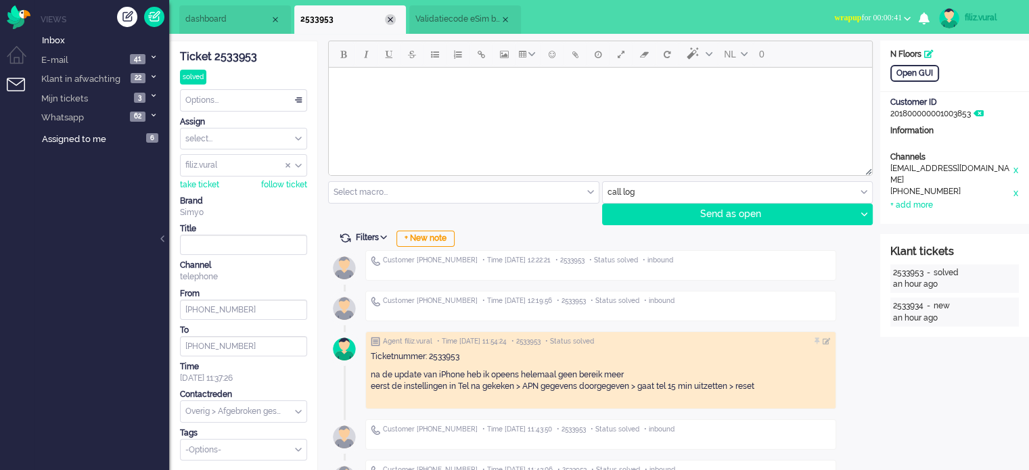
click at [392, 20] on div "Close tab" at bounding box center [390, 19] width 11 height 11
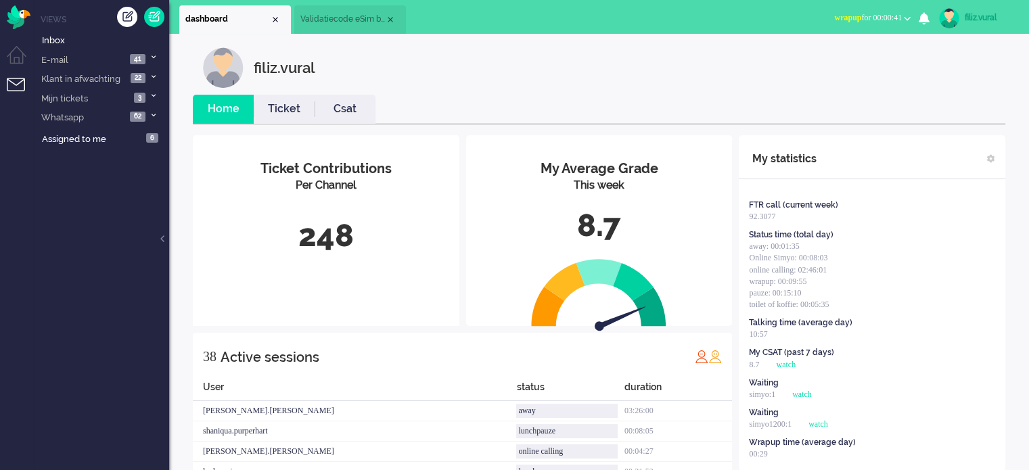
click at [350, 102] on link "Csat" at bounding box center [344, 109] width 61 height 16
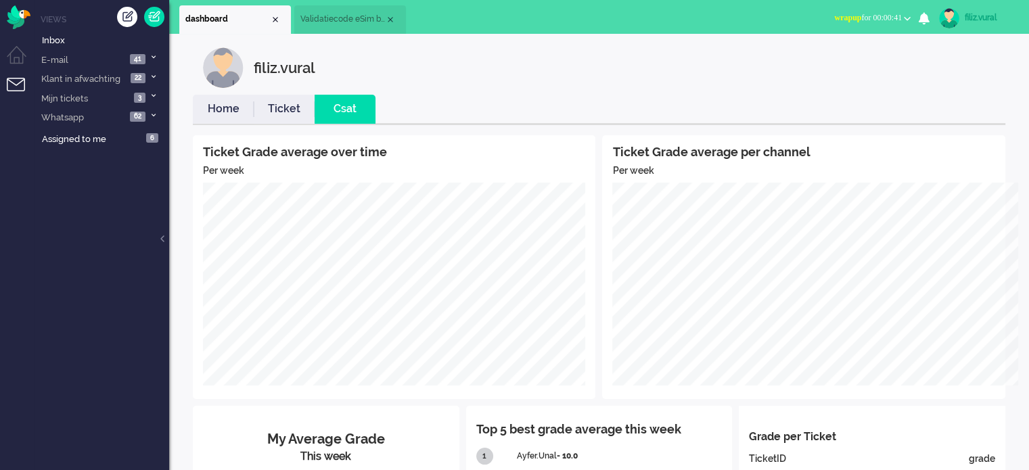
click at [242, 106] on link "Home" at bounding box center [223, 109] width 61 height 16
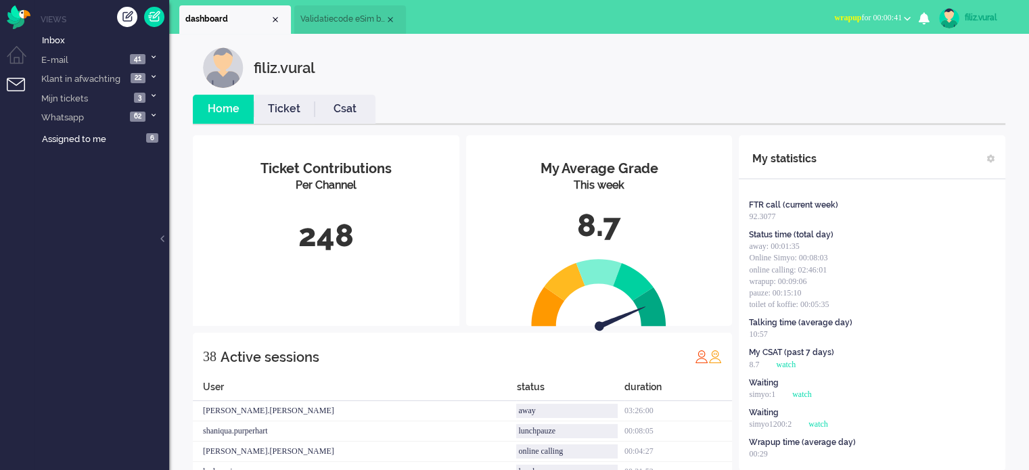
click at [321, 22] on span "Validatiecode eSim bestelling" at bounding box center [342, 19] width 85 height 11
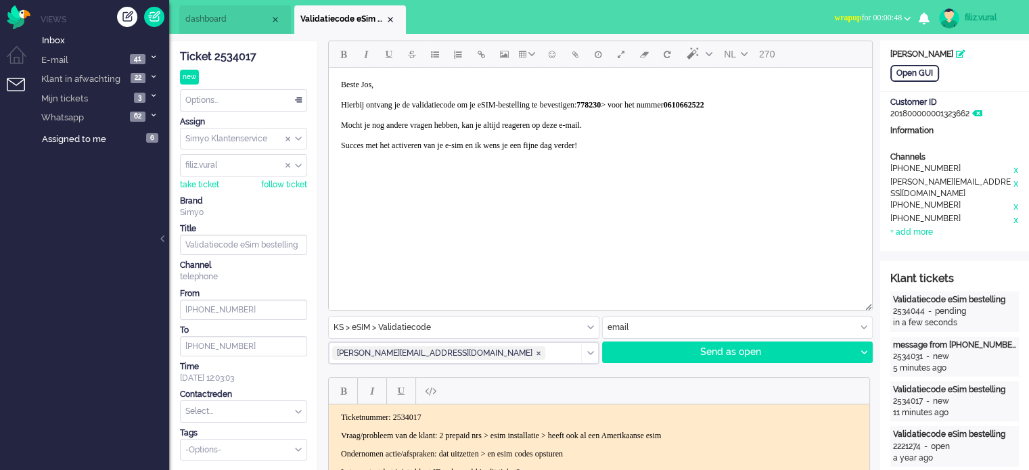
click at [243, 58] on div "Ticket 2534017" at bounding box center [243, 57] width 127 height 16
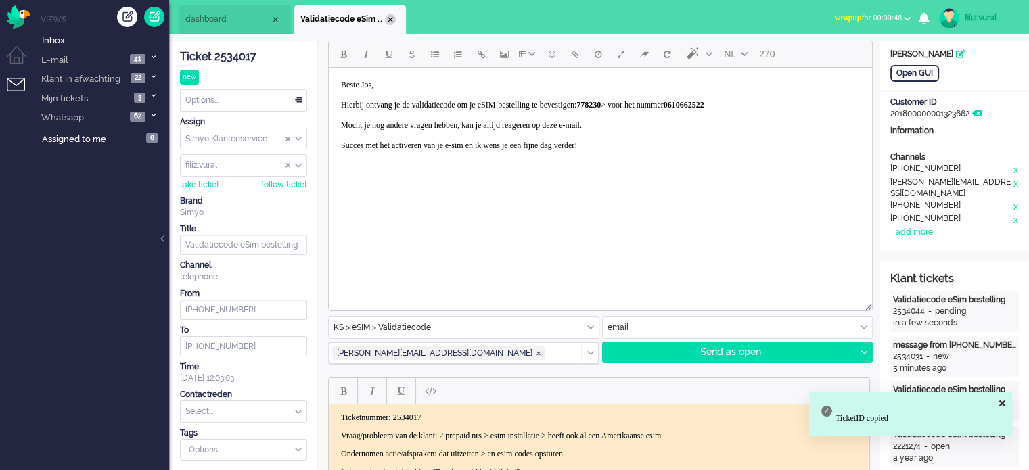
click at [390, 18] on div "Close tab" at bounding box center [390, 19] width 11 height 11
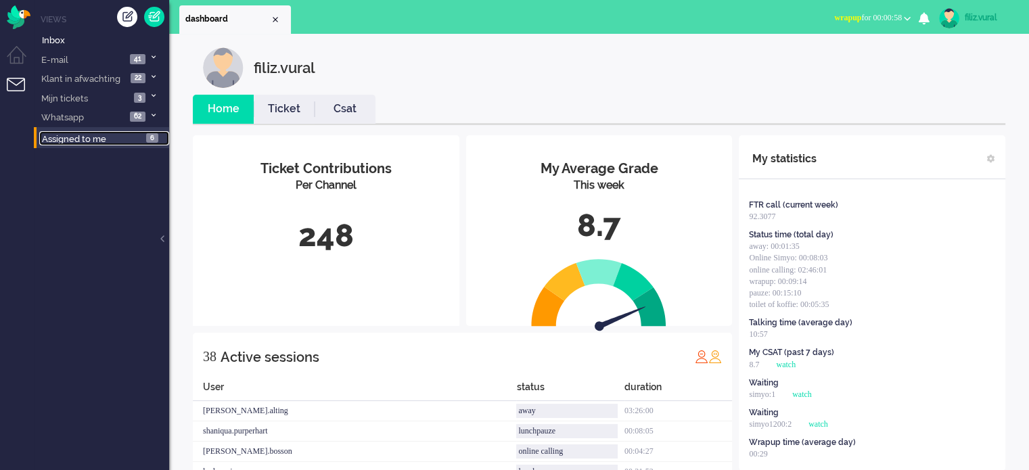
click at [97, 131] on link "Assigned to me 6" at bounding box center [104, 138] width 130 height 15
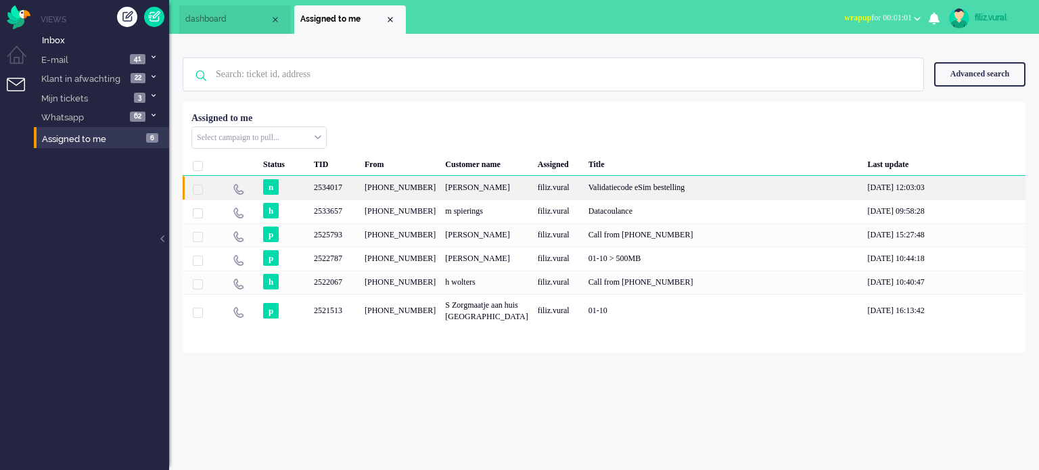
click at [456, 188] on div "Josephus van 't Hooft" at bounding box center [486, 188] width 92 height 24
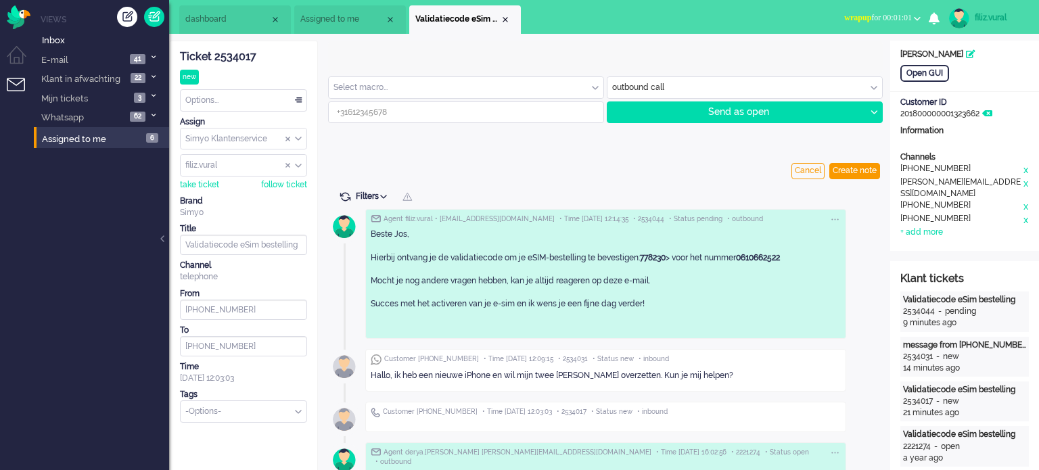
type input "+14045095473"
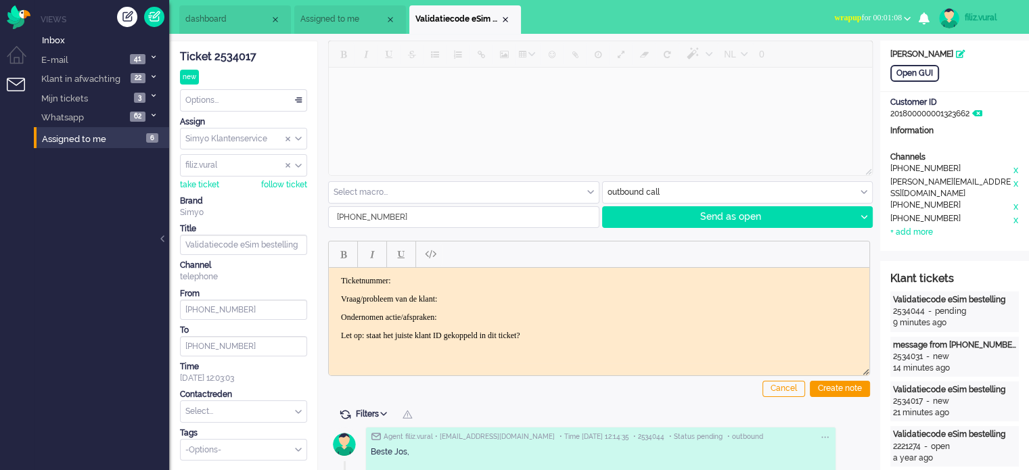
click at [636, 308] on body "Ticketnummer: Vraag/probleem van de klant: Ondernomen actie/afspraken: Let op: …" at bounding box center [599, 307] width 530 height 65
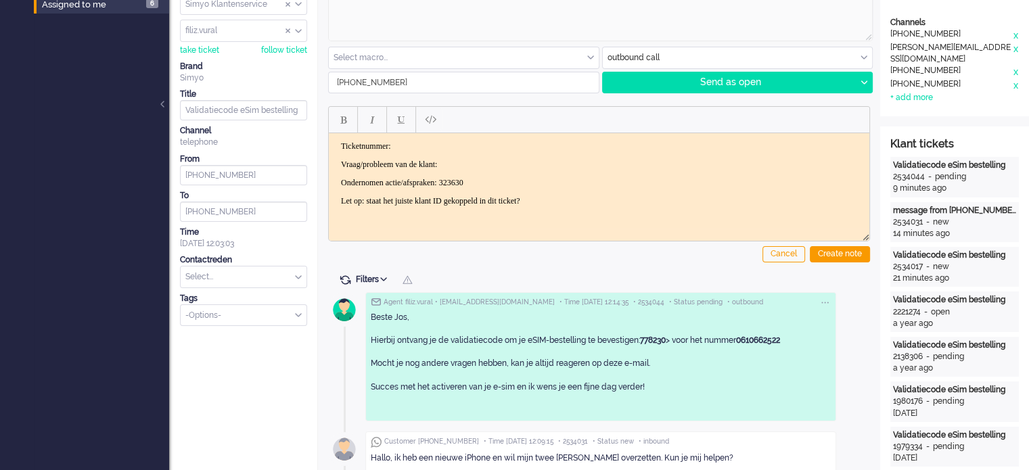
scroll to position [135, 0]
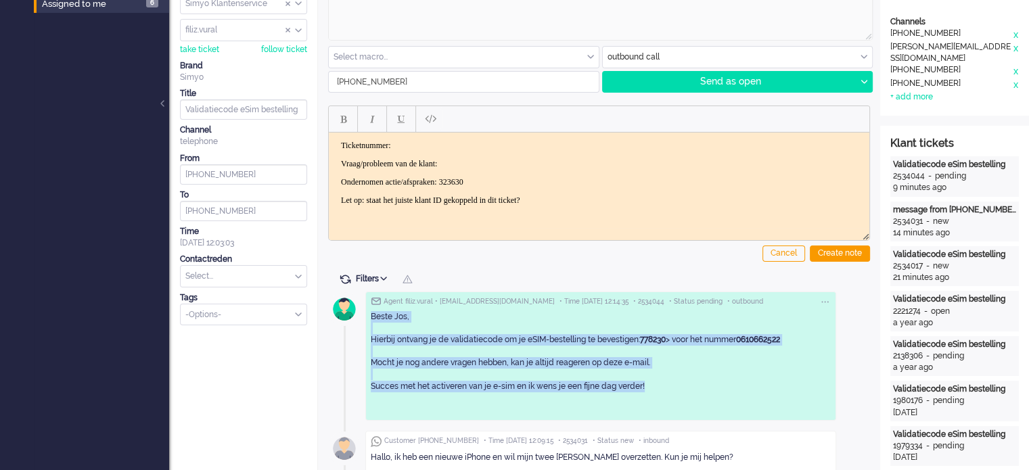
drag, startPoint x: 652, startPoint y: 389, endPoint x: 365, endPoint y: 324, distance: 294.0
click at [366, 322] on div "Agent filiz.vural • jos.vanthj@gmail.com • Time 2025-09-22 12:14:35 • 2534044 •…" at bounding box center [600, 355] width 471 height 129
copy p "Hierbij ontvang je de validatiecode om je eSIM-bestelling te bevestigen: 778230…"
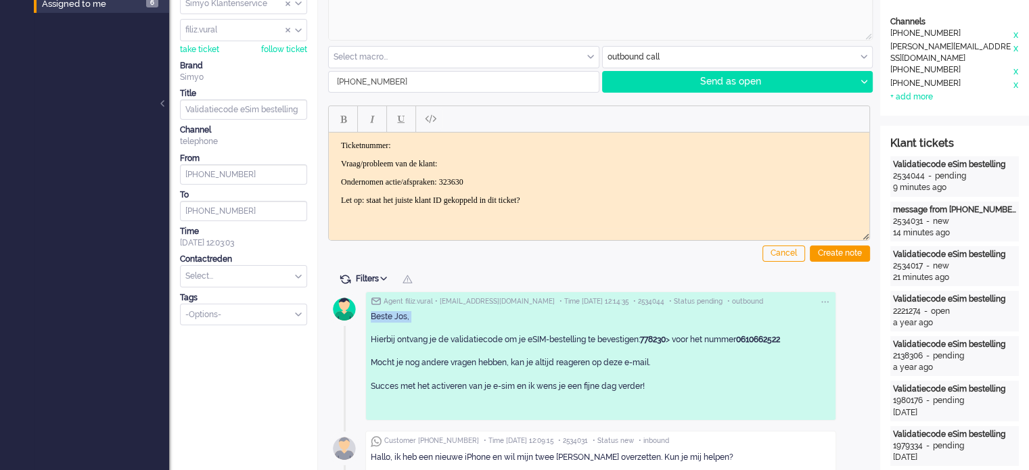
drag, startPoint x: 368, startPoint y: 316, endPoint x: 505, endPoint y: 338, distance: 138.4
click at [497, 333] on div "Agent filiz.vural • jos.vanthj@gmail.com • Time 2025-09-22 12:14:35 • 2534044 •…" at bounding box center [600, 355] width 471 height 129
drag, startPoint x: 536, startPoint y: 354, endPoint x: 578, endPoint y: 371, distance: 45.2
click at [541, 354] on p "Beste Jos, Hierbij ontvang je de validatiecode om je eSIM-bestelling te bevesti…" at bounding box center [601, 357] width 460 height 93
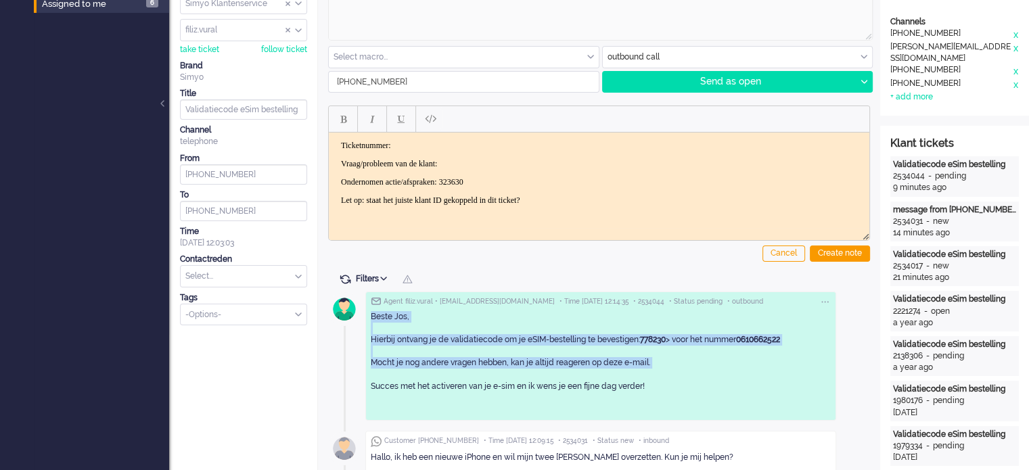
drag, startPoint x: 652, startPoint y: 379, endPoint x: 579, endPoint y: 406, distance: 77.7
click at [371, 316] on p "Beste Jos, Hierbij ontvang je de validatiecode om je eSIM-bestelling te bevesti…" at bounding box center [601, 357] width 460 height 93
drag, startPoint x: 624, startPoint y: 385, endPoint x: 378, endPoint y: 319, distance: 255.1
click at [371, 319] on p "Beste Jos, Hierbij ontvang je de validatiecode om je eSIM-bestelling te bevesti…" at bounding box center [601, 357] width 460 height 93
copy p "Beste Jos, Hierbij ontvang je de validatiecode om je eSIM-bestelling te bevesti…"
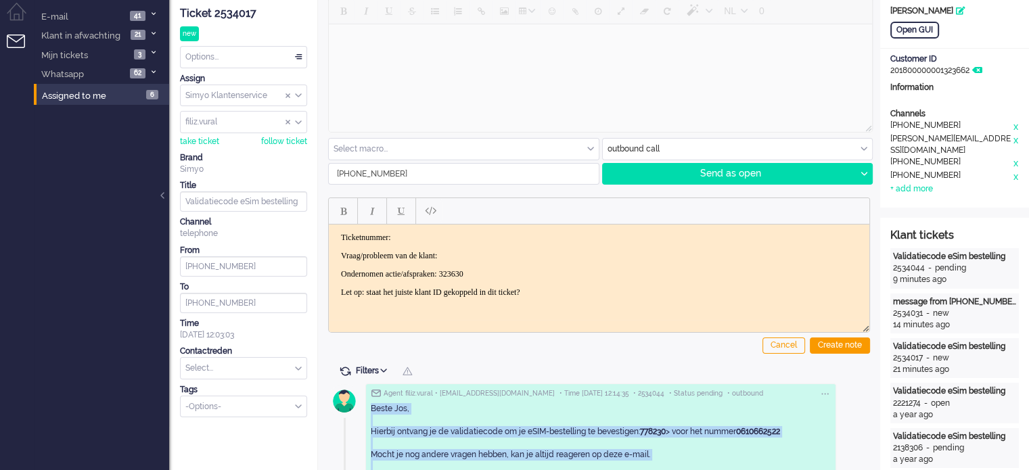
scroll to position [0, 0]
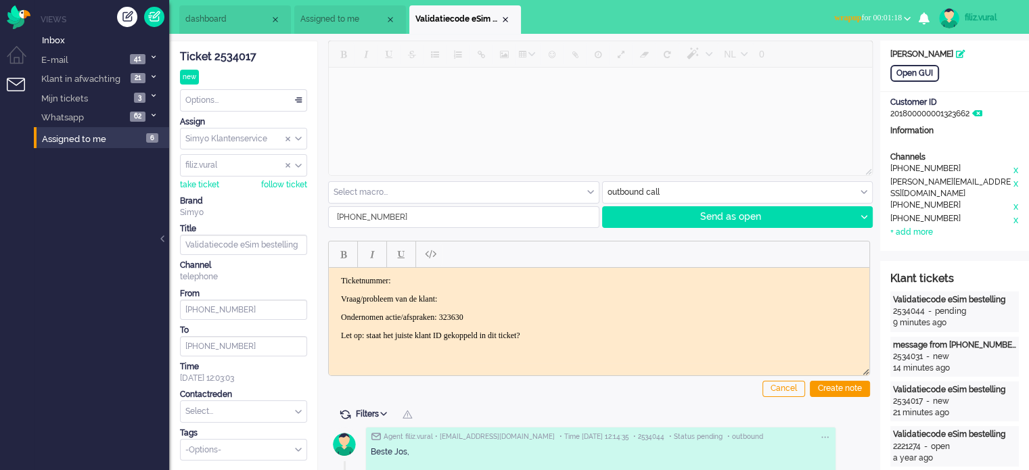
click at [552, 135] on div at bounding box center [600, 110] width 544 height 138
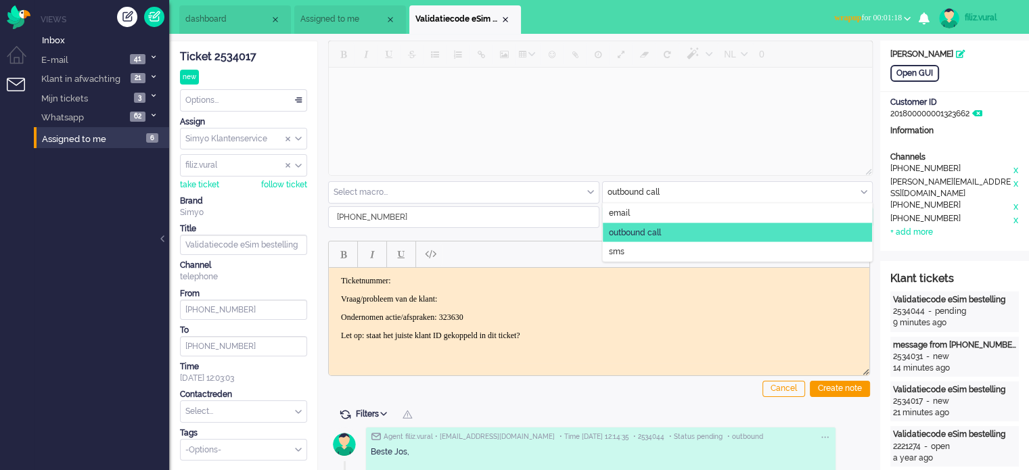
drag, startPoint x: 617, startPoint y: 183, endPoint x: 618, endPoint y: 195, distance: 12.2
click at [617, 185] on input "text" at bounding box center [738, 192] width 270 height 21
drag, startPoint x: 619, startPoint y: 208, endPoint x: 219, endPoint y: 89, distance: 417.5
click at [619, 208] on span "email" at bounding box center [619, 213] width 21 height 11
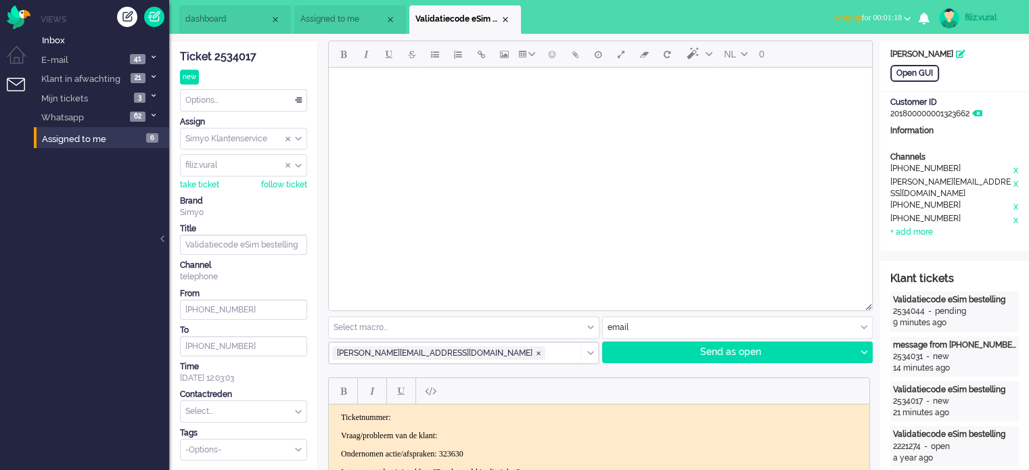
click at [534, 102] on html at bounding box center [600, 85] width 543 height 34
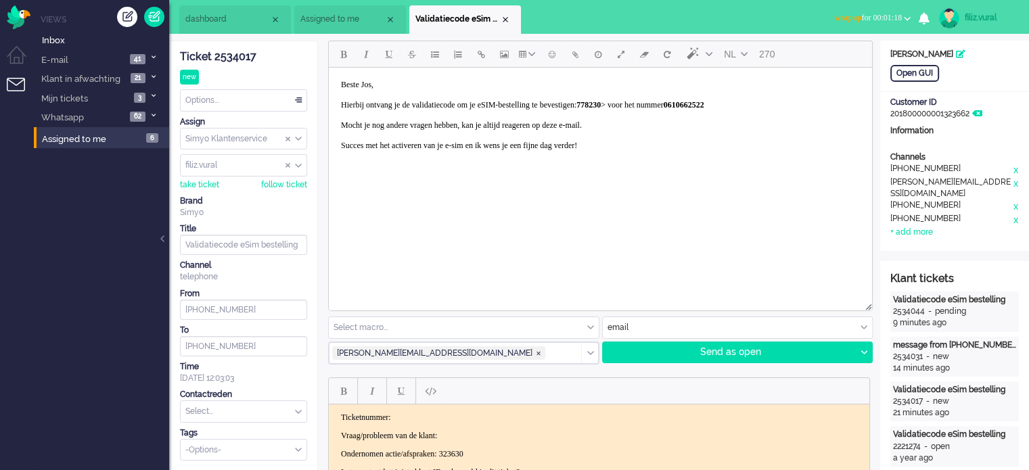
click at [479, 456] on p "Ondernomen actie/afspraken: 323630" at bounding box center [599, 454] width 516 height 10
copy p "323630"
click at [601, 101] on strong "778230" at bounding box center [588, 104] width 24 height 9
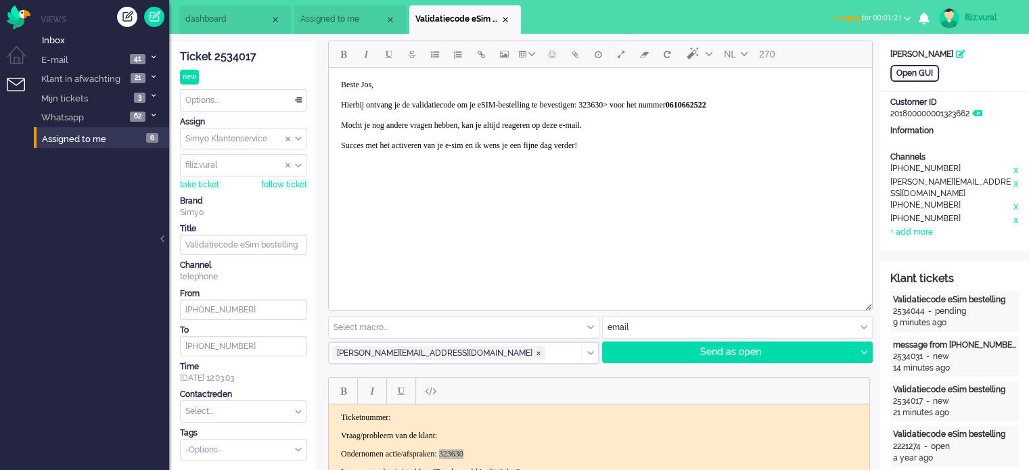
click at [647, 110] on body "Beste Jos, Hierbij ontvang je de validatiecode om je eSIM-bestelling te bevesti…" at bounding box center [600, 115] width 532 height 85
click at [650, 100] on body "Beste Jos, Hierbij ontvang je de validatiecode om je eSIM-bestelling te bevesti…" at bounding box center [600, 115] width 532 height 85
click at [651, 100] on body "Beste Jos, Hierbij ontvang je de validatiecode om je eSIM-bestelling te bevesti…" at bounding box center [600, 115] width 532 height 85
click at [685, 126] on body "Beste Jos, Hierbij ontvang je de validatiecode om je eSIM-bestelling te bevesti…" at bounding box center [600, 115] width 532 height 85
click at [672, 109] on body "Beste Jos, Hierbij ontvang je de validatiecode om je eSIM-bestelling te bevesti…" at bounding box center [600, 115] width 532 height 85
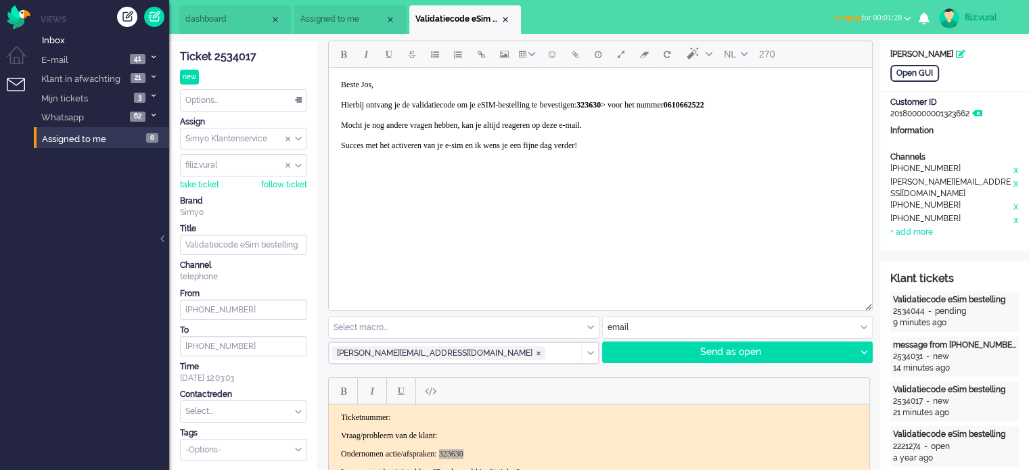
click at [675, 102] on body "Beste Jos, Hierbij ontvang je de validatiecode om je eSIM-bestelling te bevesti…" at bounding box center [600, 115] width 532 height 85
click at [862, 351] on icon at bounding box center [863, 352] width 7 height 4
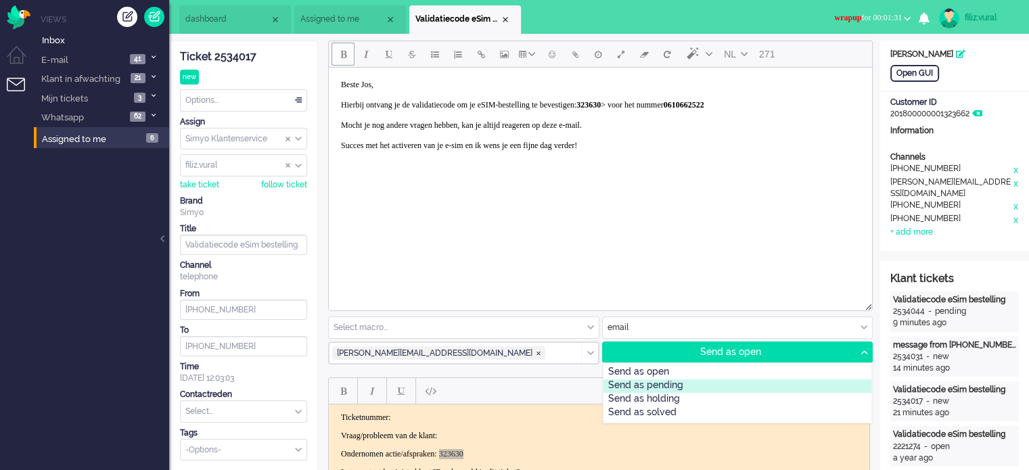
click at [679, 382] on div "Send as pending" at bounding box center [737, 386] width 268 height 14
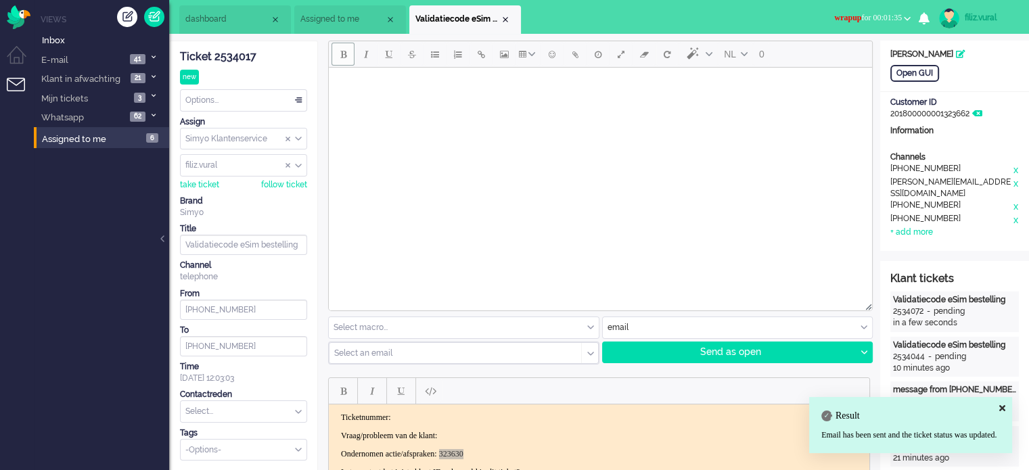
drag, startPoint x: 972, startPoint y: 22, endPoint x: 968, endPoint y: 34, distance: 13.5
click at [972, 22] on div "filiz.vural" at bounding box center [989, 18] width 51 height 14
click at [956, 91] on link "Settings" at bounding box center [974, 92] width 93 height 14
select select
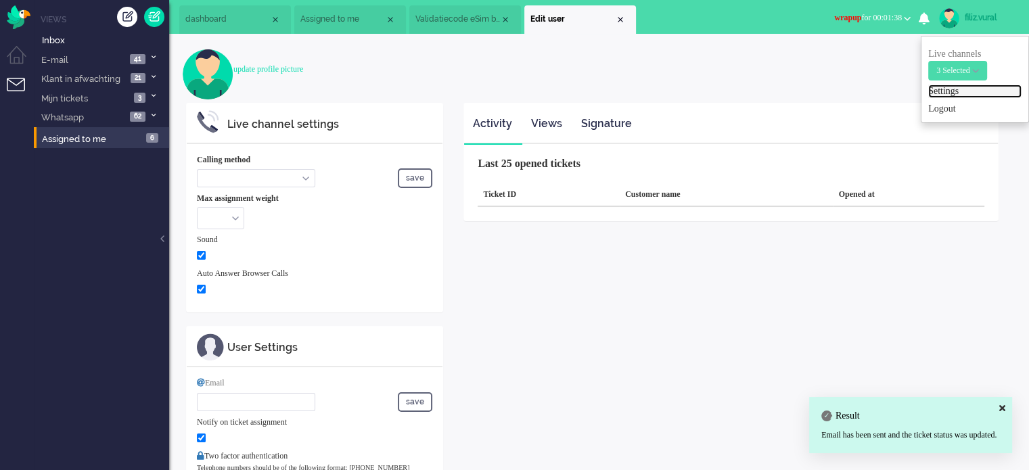
select select "browser"
checkbox input "true"
type input "[EMAIL_ADDRESS][DOMAIN_NAME]"
checkbox input "true"
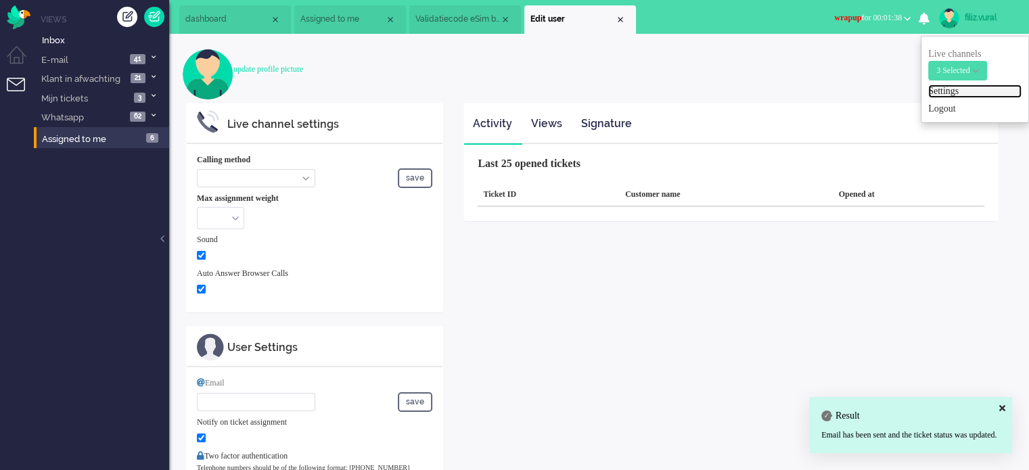
type input "[PHONE_NUMBER]"
select select "en"
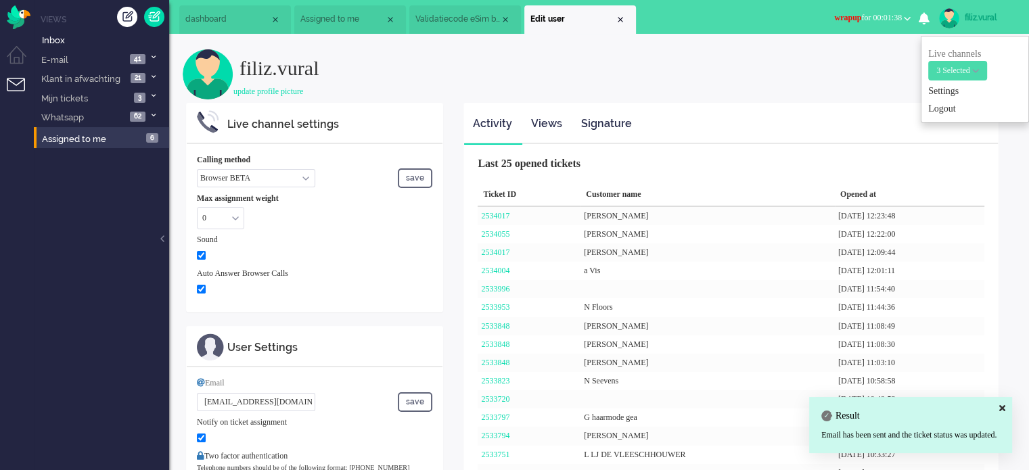
click at [861, 18] on span "wrapup for 00:01:38" at bounding box center [868, 17] width 68 height 9
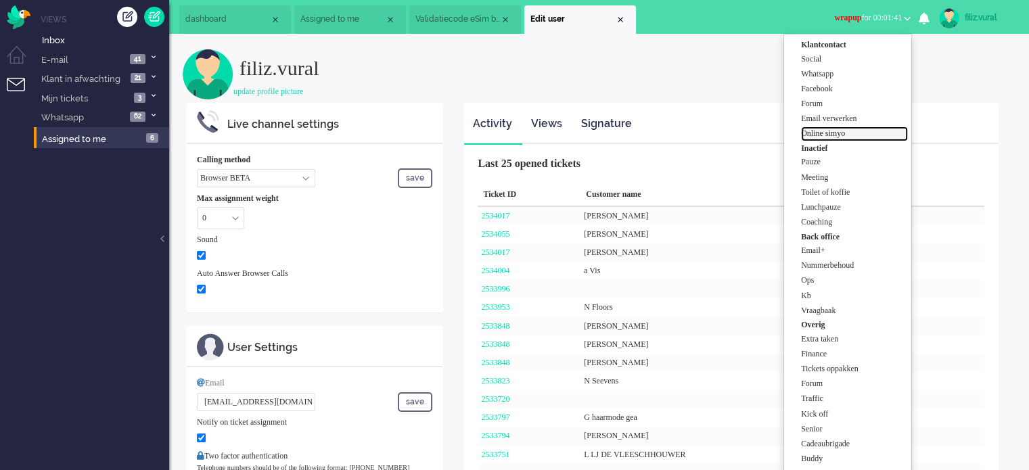
click at [840, 137] on label "Online simyo" at bounding box center [854, 133] width 107 height 11
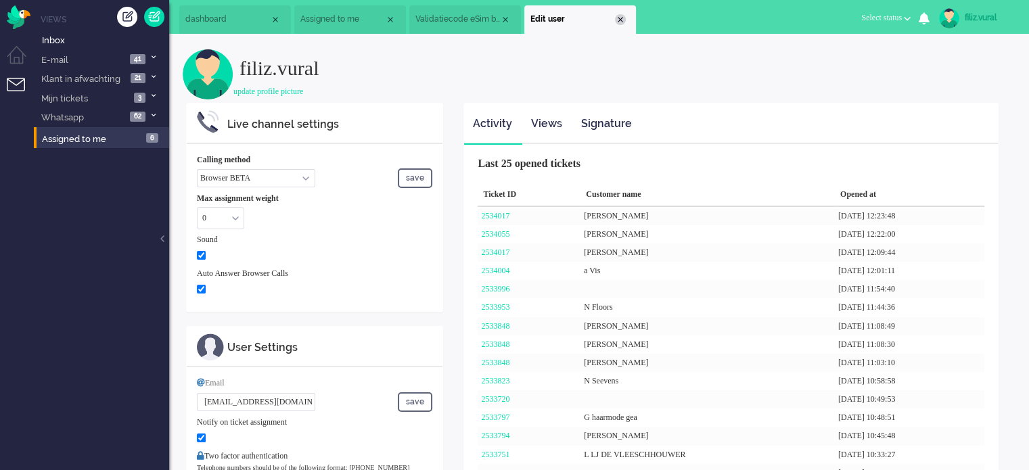
click at [617, 21] on div "Close tab" at bounding box center [620, 19] width 11 height 11
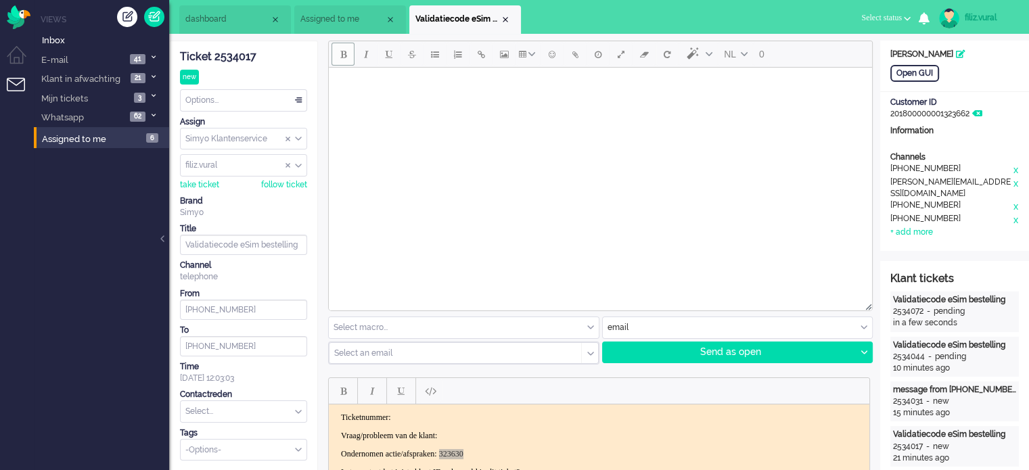
click at [368, 19] on span "Assigned to me" at bounding box center [342, 19] width 85 height 11
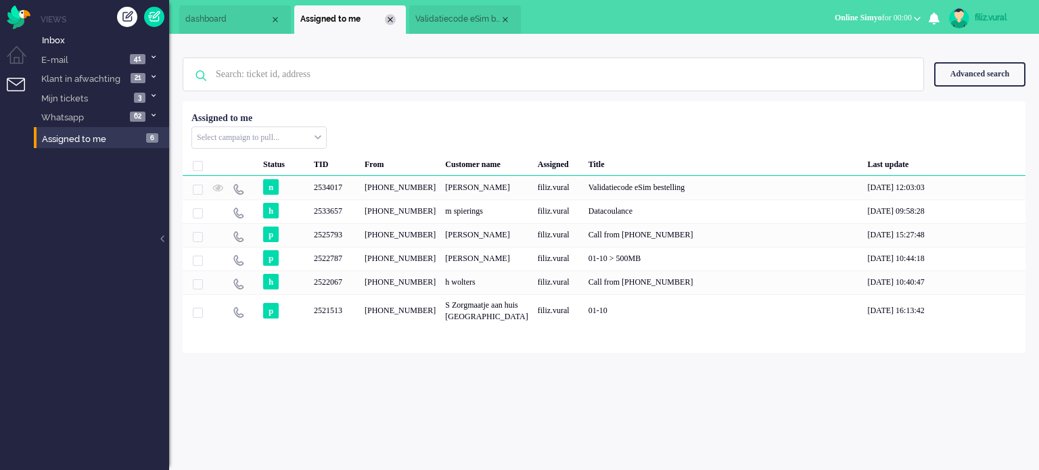
click at [386, 23] on div "Close tab" at bounding box center [390, 19] width 11 height 11
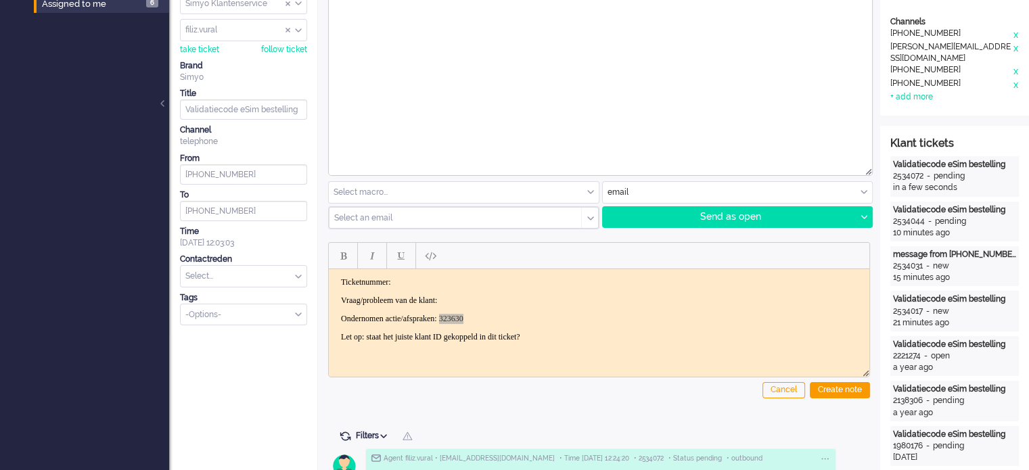
scroll to position [338, 0]
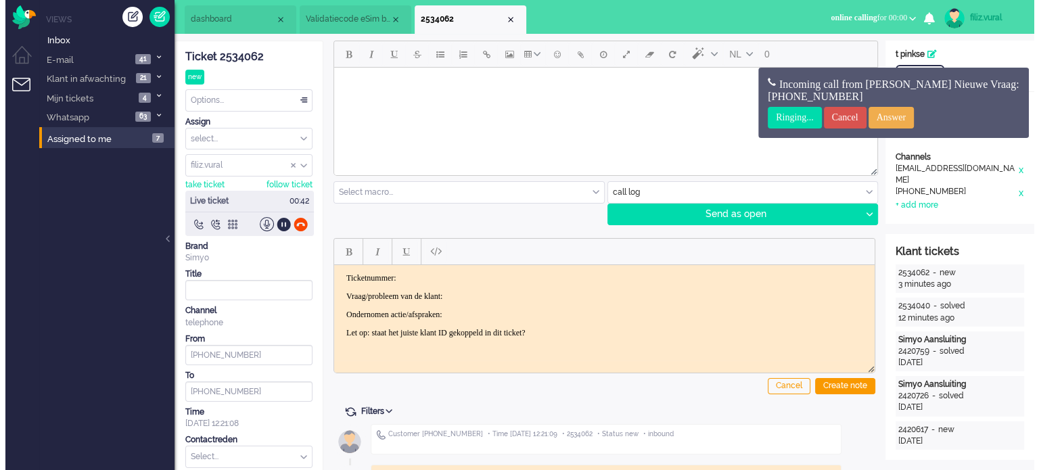
scroll to position [809, 0]
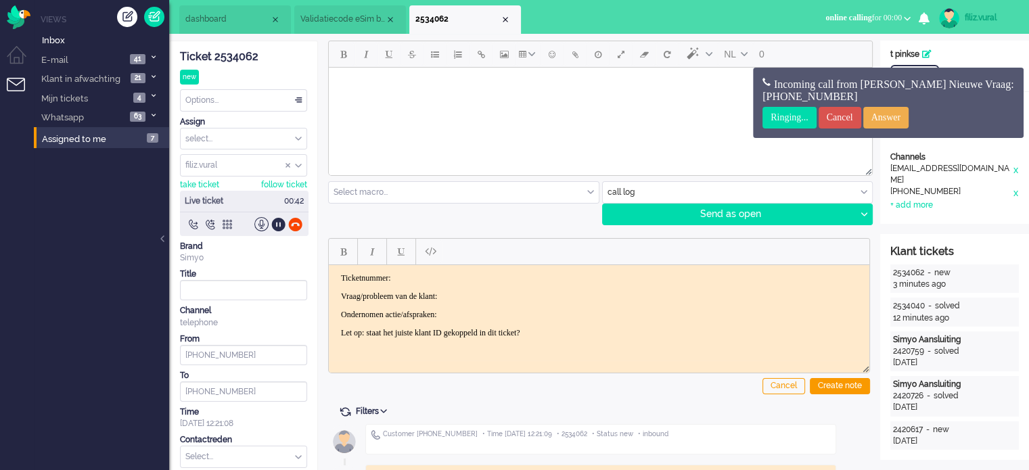
click at [284, 161] on input "Assign User" at bounding box center [244, 165] width 126 height 21
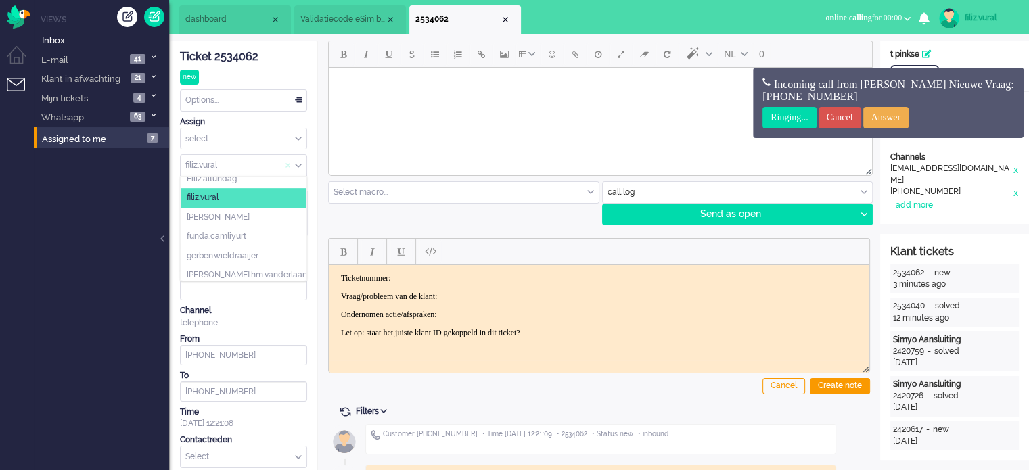
click at [287, 162] on span "Assign User" at bounding box center [287, 165] width 5 height 9
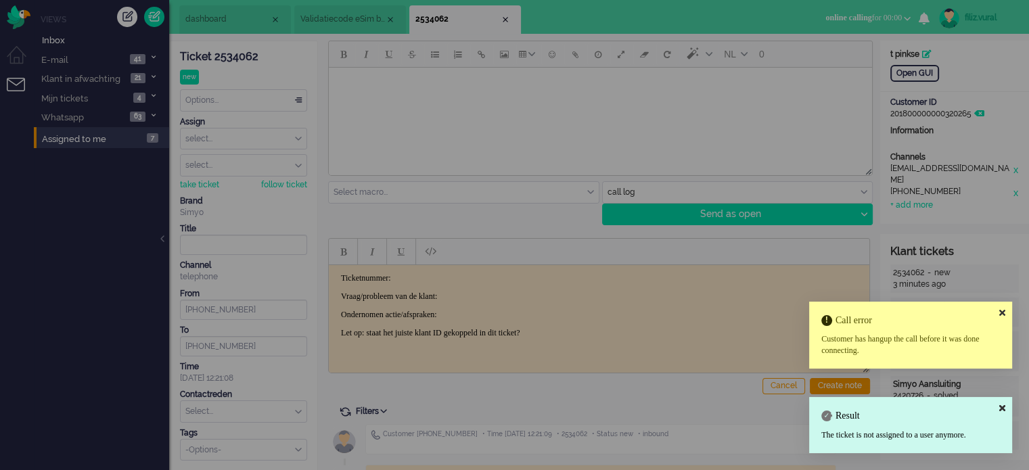
click at [1004, 312] on icon at bounding box center [1002, 312] width 6 height 9
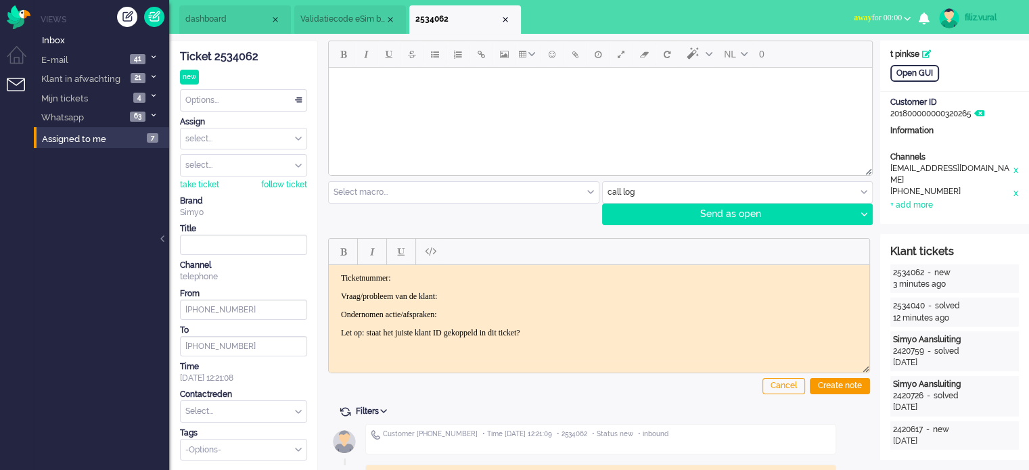
click at [502, 16] on div "Close tab" at bounding box center [505, 19] width 11 height 11
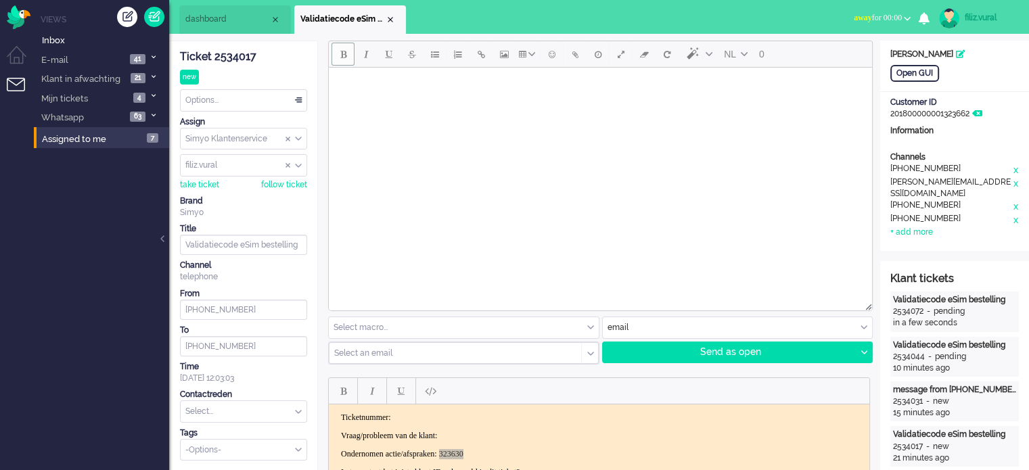
click at [234, 56] on div "Ticket 2534017" at bounding box center [243, 57] width 127 height 16
click at [229, 101] on div "Options..." at bounding box center [244, 100] width 126 height 21
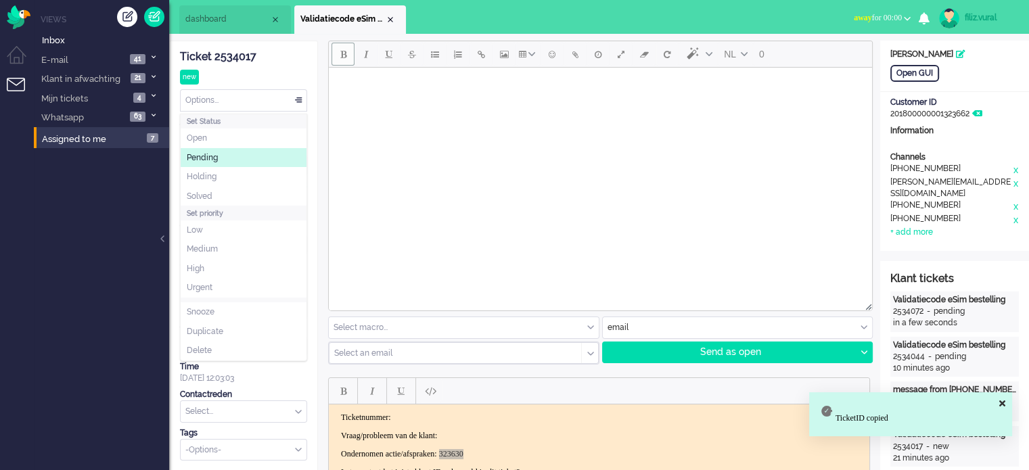
click at [227, 156] on li "Pending" at bounding box center [244, 158] width 126 height 20
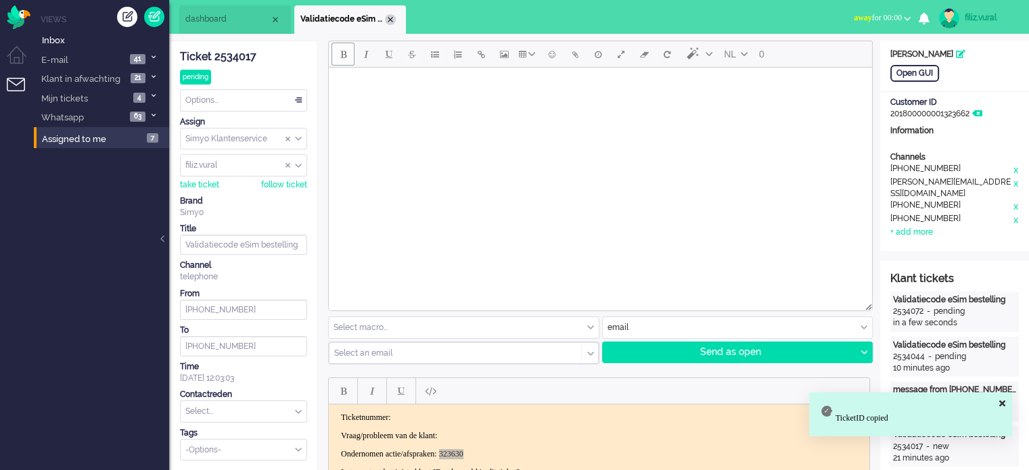
click at [387, 19] on div "Close tab" at bounding box center [390, 19] width 11 height 11
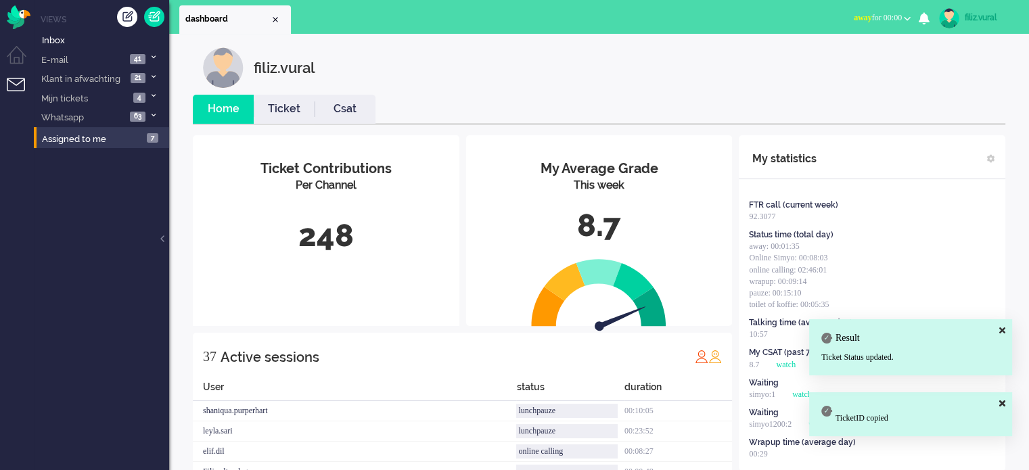
click at [971, 17] on div "filiz.vural" at bounding box center [989, 18] width 51 height 14
click at [933, 110] on link "Logout" at bounding box center [974, 109] width 93 height 14
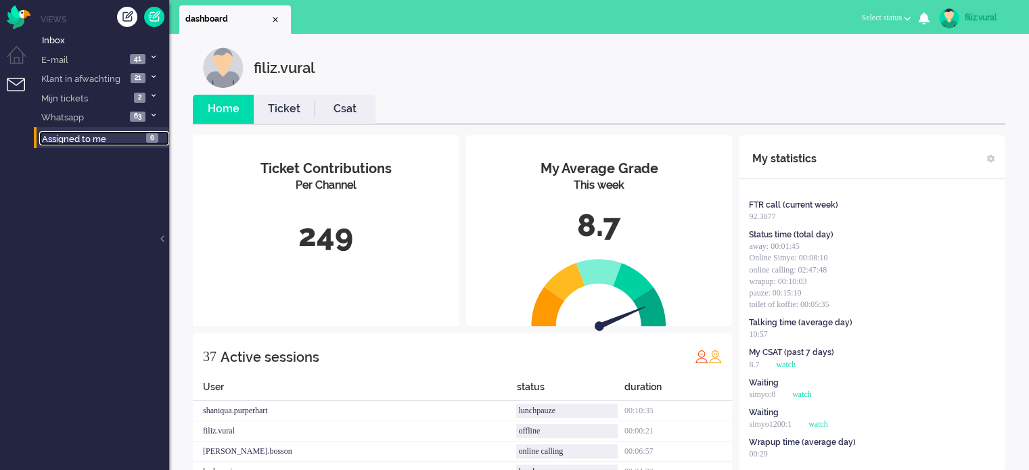
click at [90, 133] on link "Assigned to me 6" at bounding box center [104, 138] width 130 height 15
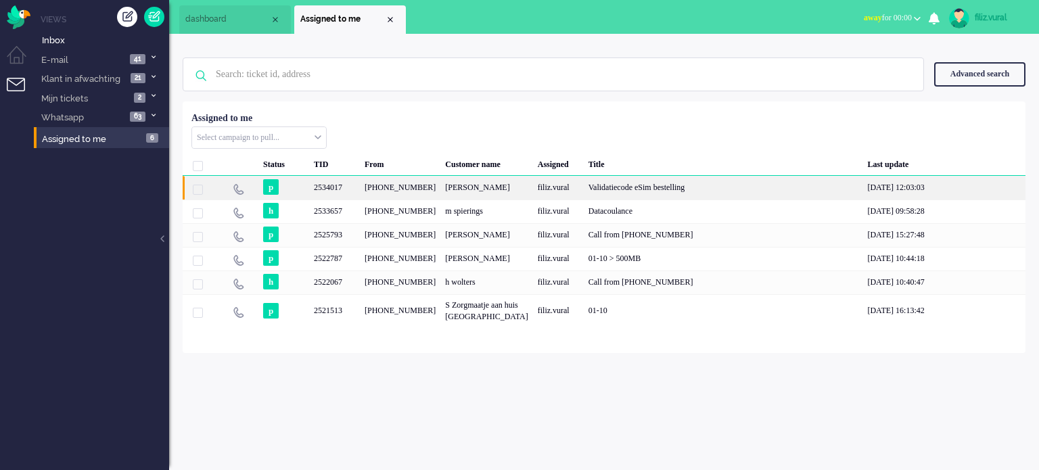
click at [365, 191] on div "[PHONE_NUMBER]" at bounding box center [400, 188] width 80 height 24
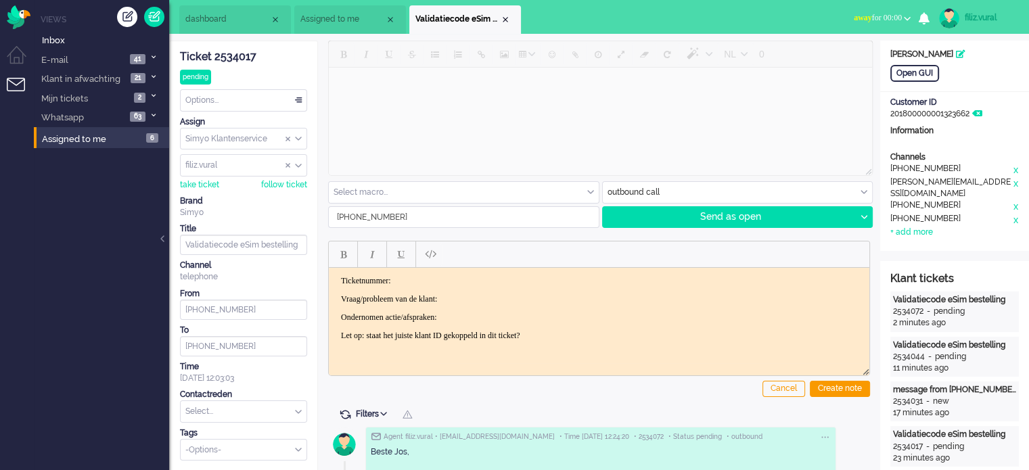
click at [246, 57] on div "Ticket 2534017" at bounding box center [243, 57] width 127 height 16
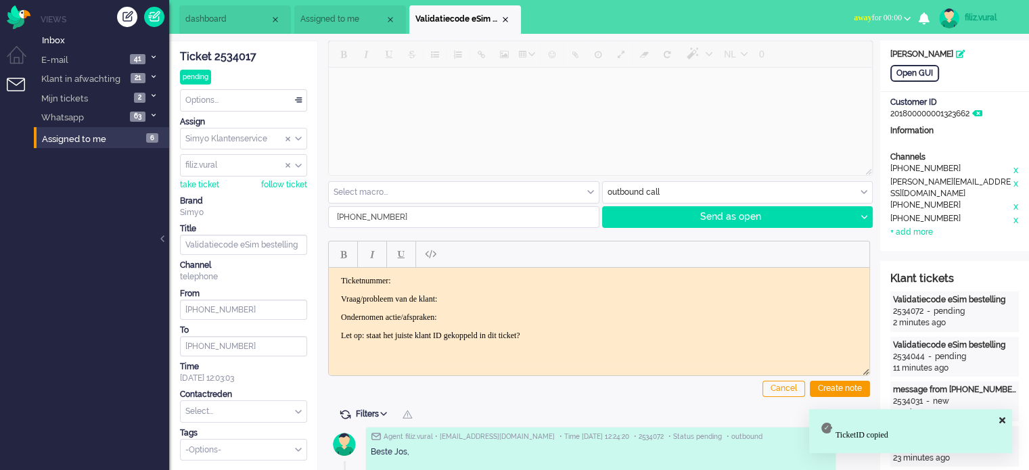
click at [519, 278] on p "Ticketnummer:" at bounding box center [599, 280] width 516 height 10
click at [502, 312] on p "Ondernomen actie/afspraken:" at bounding box center [599, 317] width 516 height 10
click at [525, 289] on body "Ticketnummer: 2534017 Vraag/probleem van de klant: Ondernomen actie/afspraken: …" at bounding box center [599, 307] width 530 height 65
click at [854, 13] on span "away" at bounding box center [862, 17] width 18 height 9
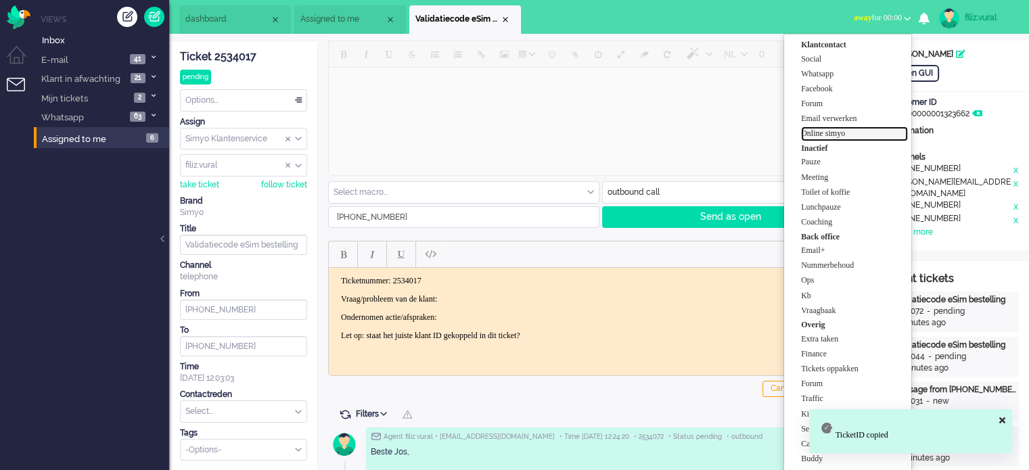
click at [849, 133] on label "Online simyo" at bounding box center [854, 133] width 107 height 11
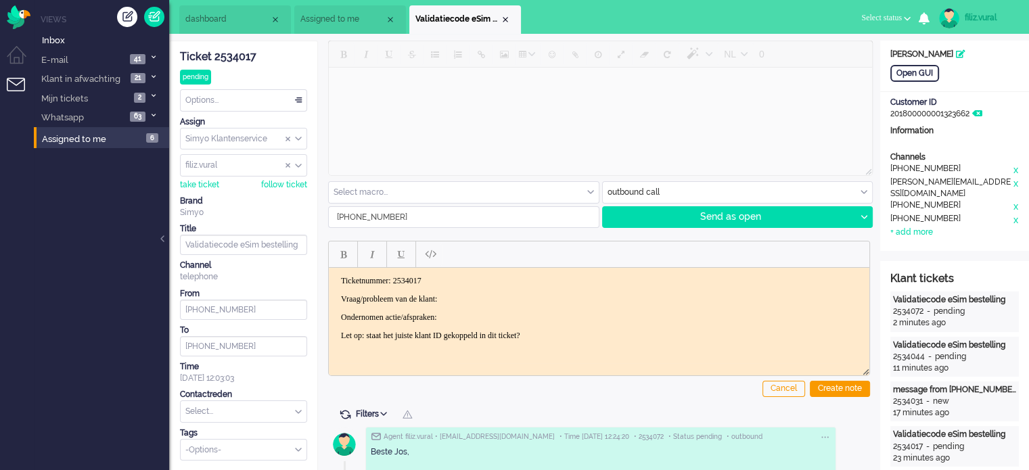
click at [498, 289] on body "Ticketnummer: 2534017 Vraag/probleem van de klant: Ondernomen actie/afspraken: …" at bounding box center [599, 307] width 530 height 65
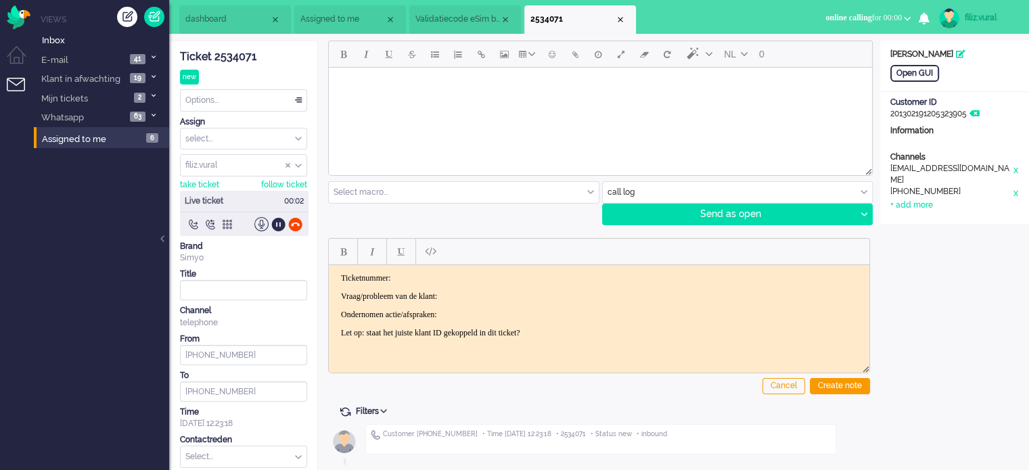
drag, startPoint x: 456, startPoint y: 26, endPoint x: 484, endPoint y: 252, distance: 228.2
click at [457, 26] on li "Validatiecode eSim bestelling" at bounding box center [465, 19] width 112 height 28
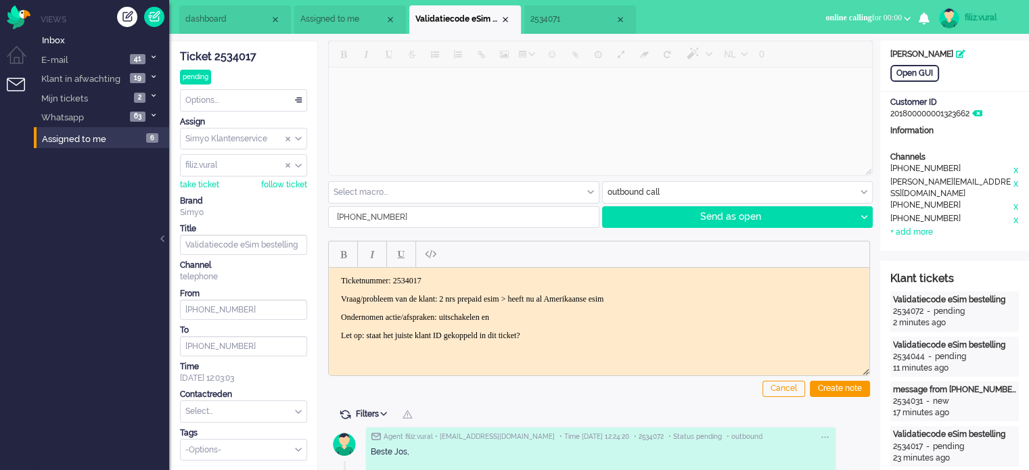
click at [541, 312] on p "Ondernomen actie/afspraken: uitschakelen en" at bounding box center [599, 317] width 516 height 10
click at [560, 23] on span "2534071" at bounding box center [572, 19] width 85 height 11
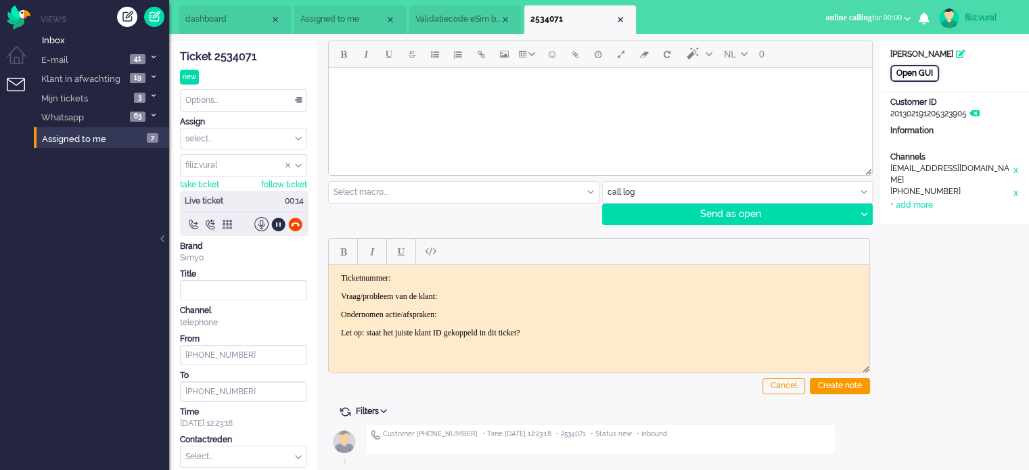
click at [914, 72] on div "Open GUI" at bounding box center [914, 73] width 49 height 17
click at [279, 227] on div at bounding box center [278, 224] width 14 height 14
click at [225, 29] on li "dashboard" at bounding box center [235, 19] width 112 height 28
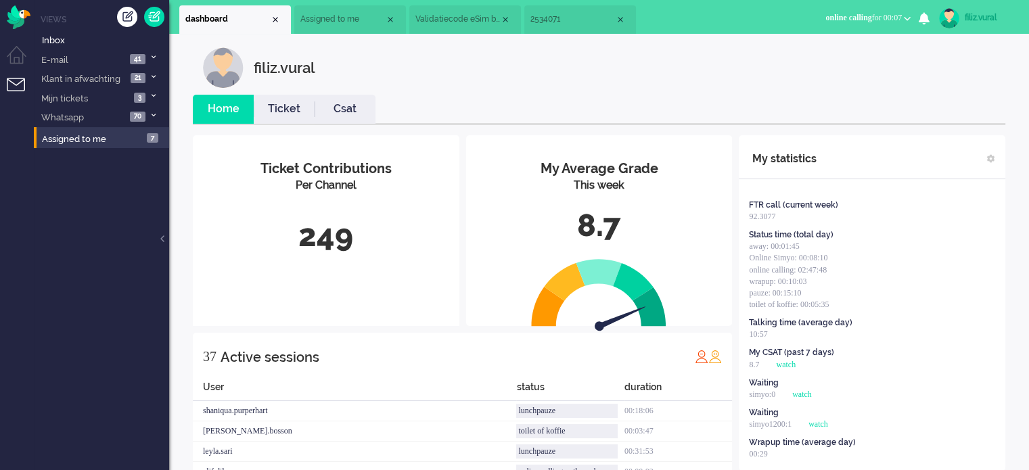
click at [290, 109] on link "Ticket" at bounding box center [284, 109] width 61 height 16
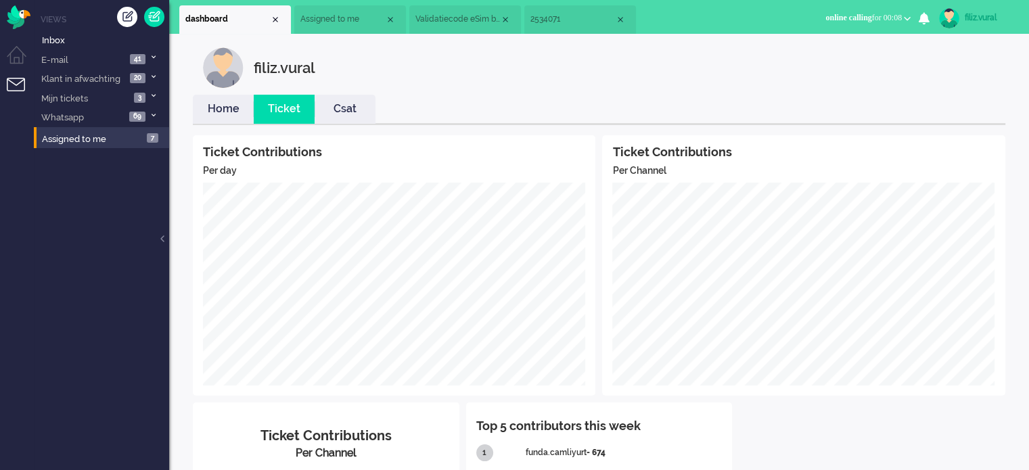
click at [578, 16] on span "2534071" at bounding box center [572, 19] width 85 height 11
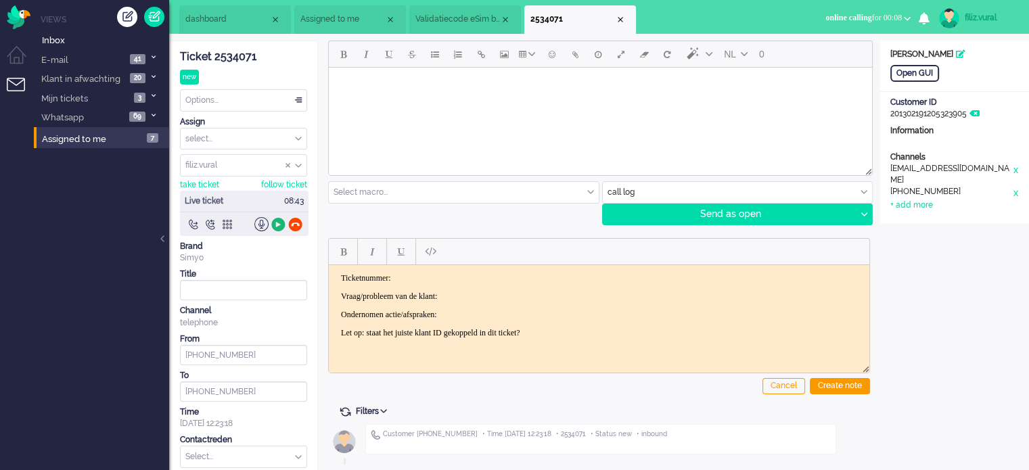
click at [273, 224] on div at bounding box center [278, 224] width 14 height 14
click at [238, 55] on div "Ticket 2534071" at bounding box center [243, 57] width 127 height 16
click at [491, 275] on p "Ticketnummer:" at bounding box center [599, 278] width 516 height 10
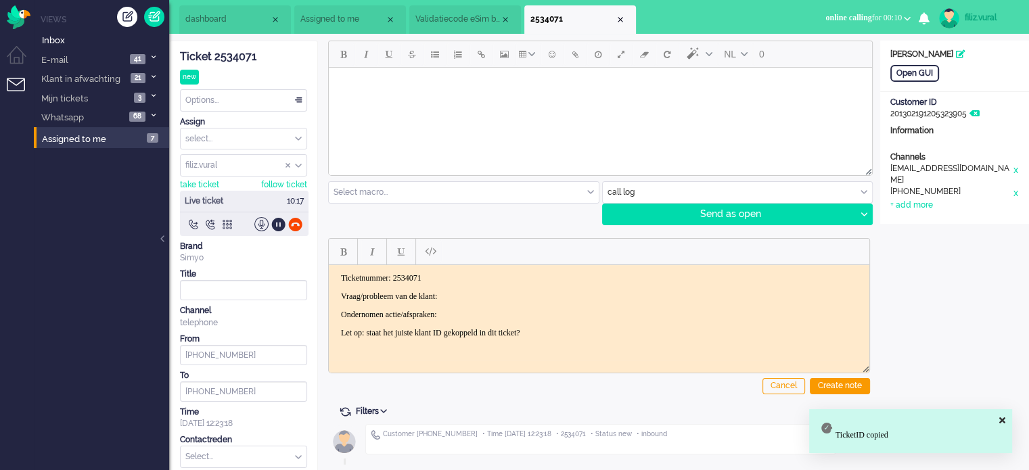
click at [493, 291] on p "Vraag/probleem van de klant:" at bounding box center [599, 296] width 516 height 10
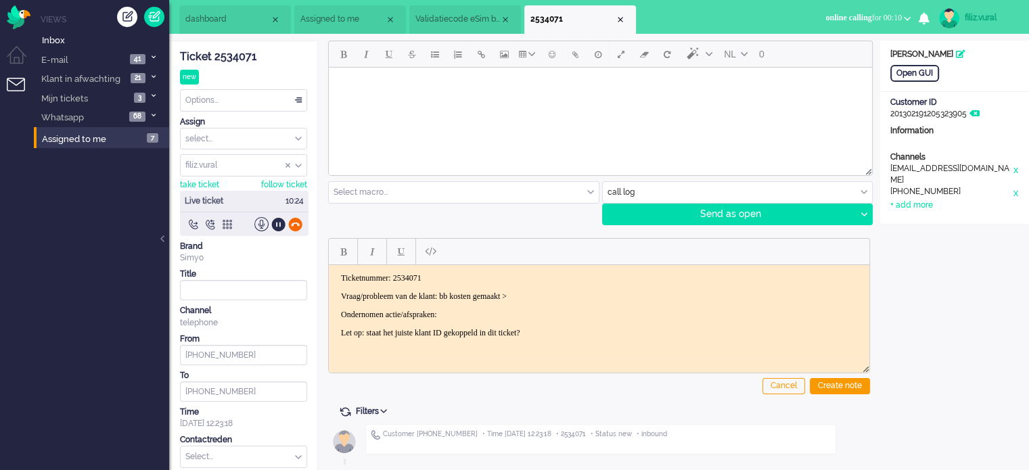
click at [300, 225] on div at bounding box center [295, 224] width 14 height 14
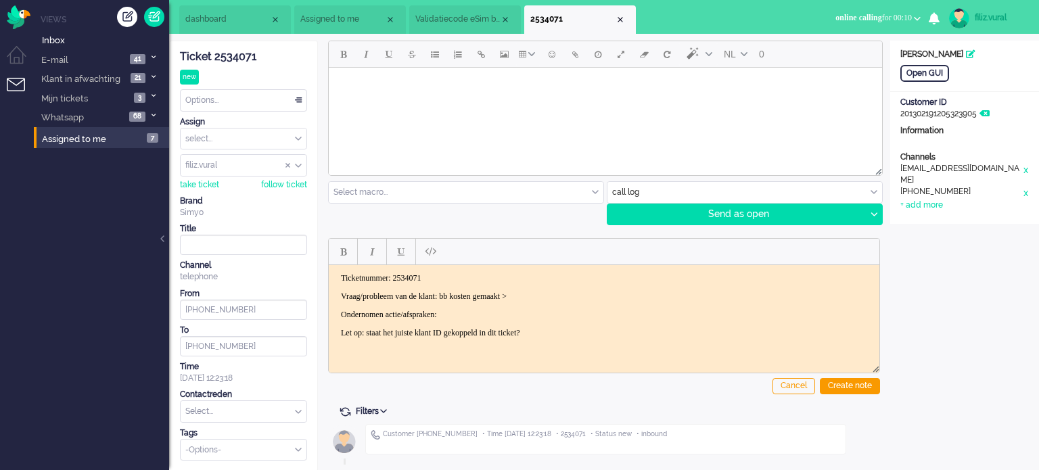
click at [482, 306] on body "Ticketnummer: 2534071 Vraag/probleem van de klant: bb kosten gemaakt > Ondernom…" at bounding box center [604, 305] width 540 height 65
drag, startPoint x: 600, startPoint y: 319, endPoint x: 590, endPoint y: 318, distance: 9.5
click at [590, 318] on body "Ticketnummer: 2534071 Vraag/probleem van de klant: bb kosten gemaakt > Ondernom…" at bounding box center [604, 305] width 540 height 65
drag, startPoint x: 601, startPoint y: 308, endPoint x: 586, endPoint y: 308, distance: 14.9
click at [586, 309] on p "Ondernomen actie/afspraken: heeft eerder DC gekregen > dine gevraagd >" at bounding box center [604, 314] width 526 height 10
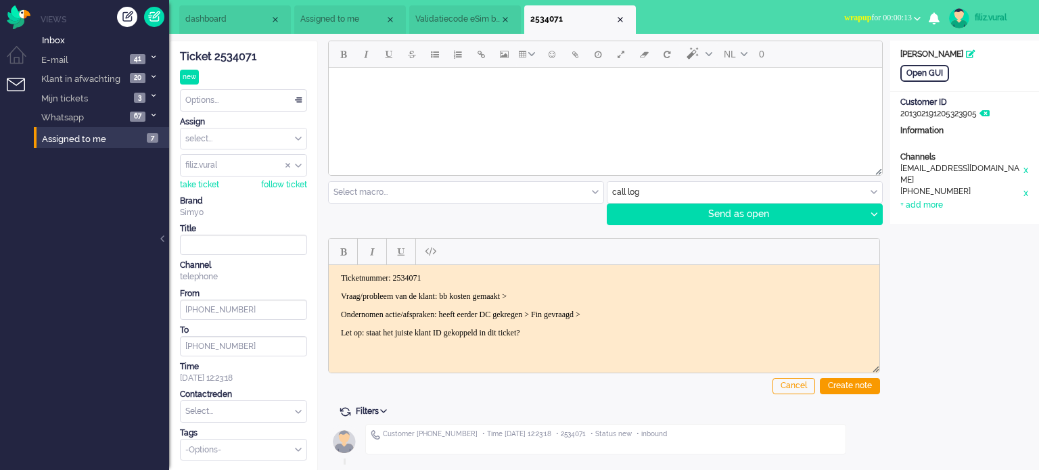
click at [655, 308] on body "Ticketnummer: 2534071 Vraag/probleem van de klant: bb kosten gemaakt > Ondernom…" at bounding box center [604, 305] width 540 height 65
click at [851, 377] on div "Cancel Create note" at bounding box center [604, 313] width 552 height 171
click at [851, 381] on div "Create note" at bounding box center [850, 386] width 60 height 16
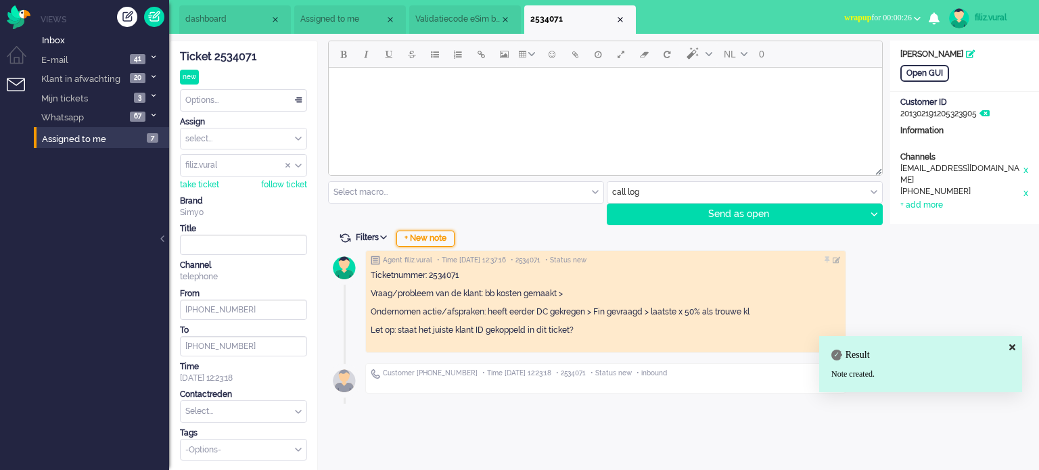
click at [452, 239] on div "+ New note" at bounding box center [425, 239] width 58 height 16
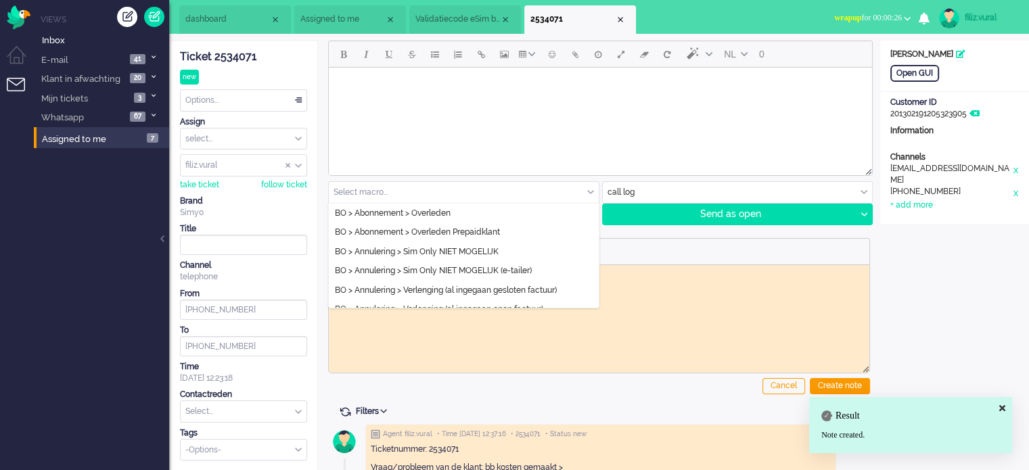
click at [460, 191] on input "text" at bounding box center [464, 192] width 270 height 21
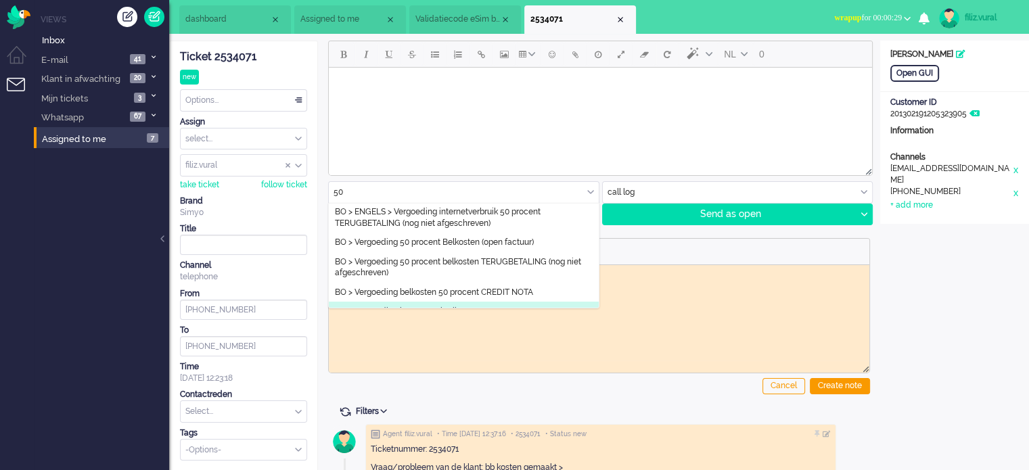
scroll to position [285, 0]
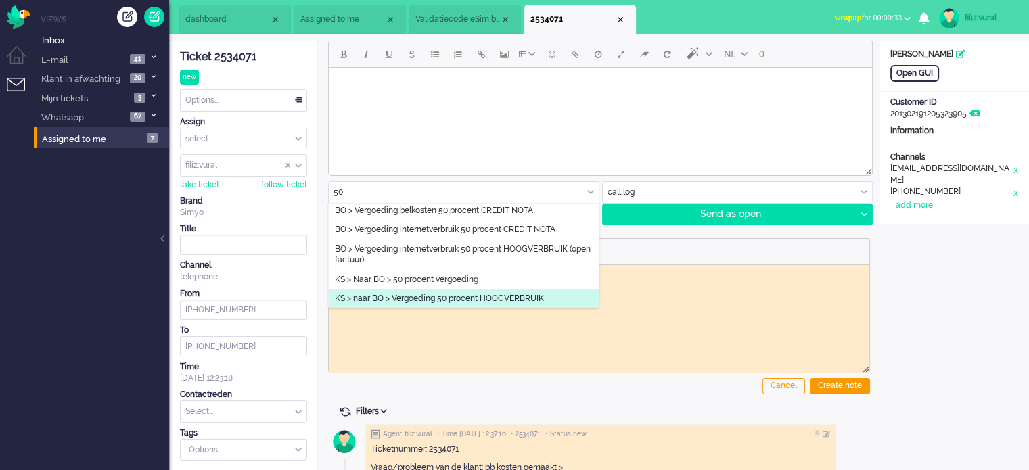
type input "50"
click at [505, 294] on span "KS > naar BO > Vergoeding 50 procent HOOGVERBRUIK" at bounding box center [439, 298] width 209 height 11
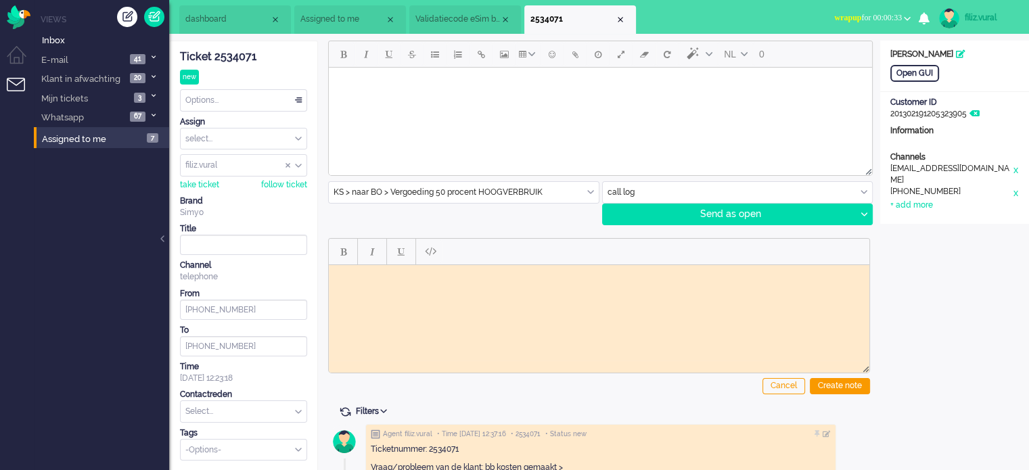
type input "50% vergoeding Hoogverbruik"
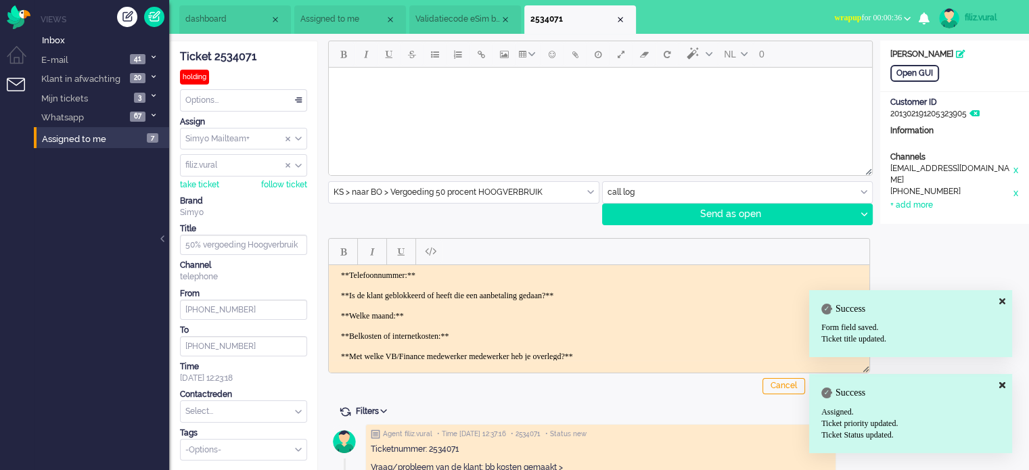
click at [482, 275] on body "**Telefoonnummer:** **Is de klant geblokkeerd of heeft die een aanbetaling geda…" at bounding box center [599, 336] width 530 height 132
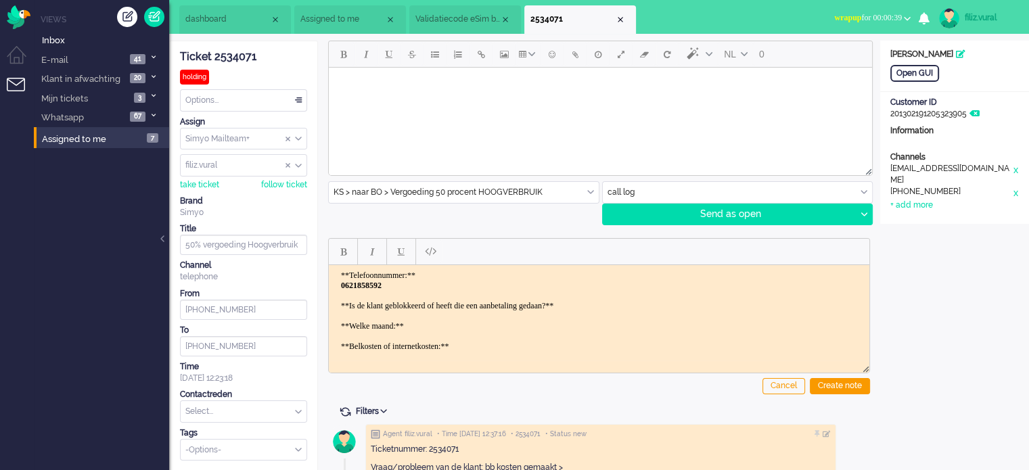
click at [624, 306] on body "**Telefoonnummer:** ﻿0621858592 **Is de klant geblokkeerd of heeft die een aanb…" at bounding box center [599, 341] width 530 height 142
click at [477, 334] on body "**Telefoonnummer:** 0621858592 **Is de klant geblokkeerd of heeft die een aanbe…" at bounding box center [599, 346] width 530 height 152
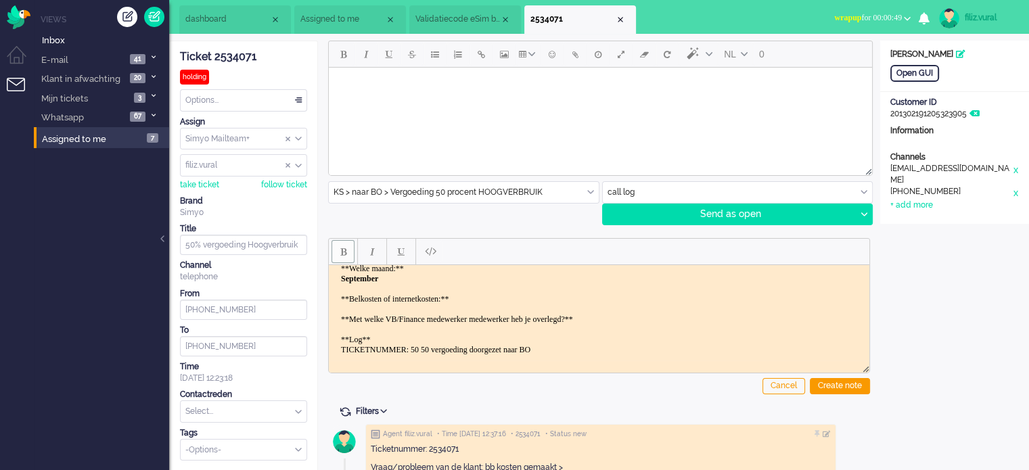
click at [510, 293] on body "**Telefoonnummer:** 0621858592 **Is de klant geblokkeerd of heeft die een aanbe…" at bounding box center [599, 283] width 530 height 162
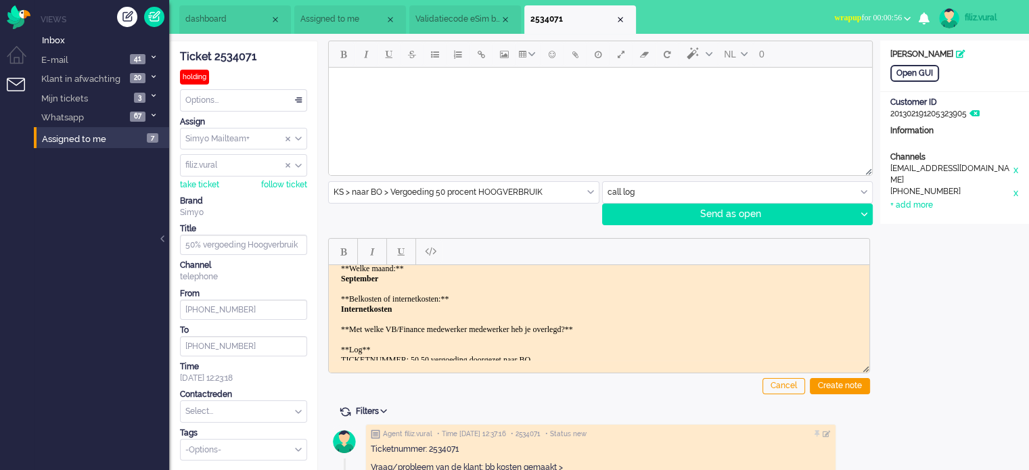
click at [641, 323] on body "**Telefoonnummer:** 0621858592 **Is de klant geblokkeerd of heeft die een aanbe…" at bounding box center [599, 288] width 530 height 172
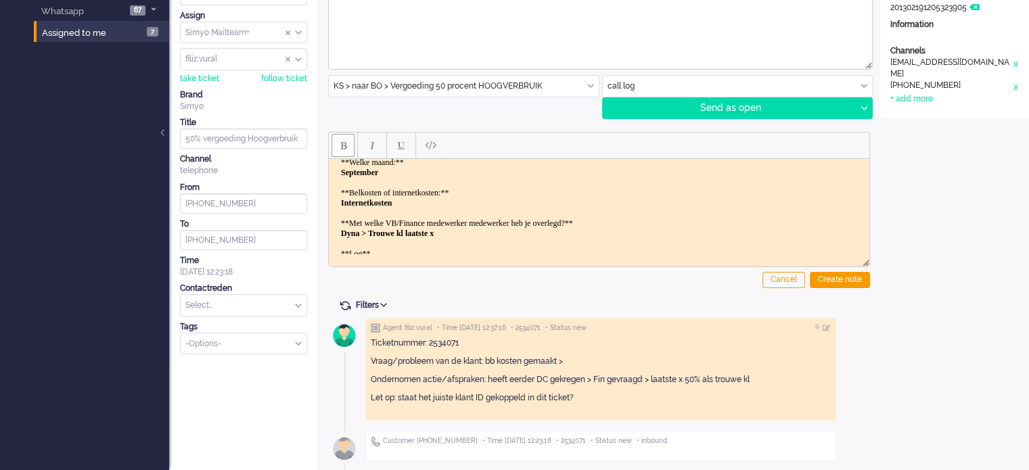
scroll to position [90, 0]
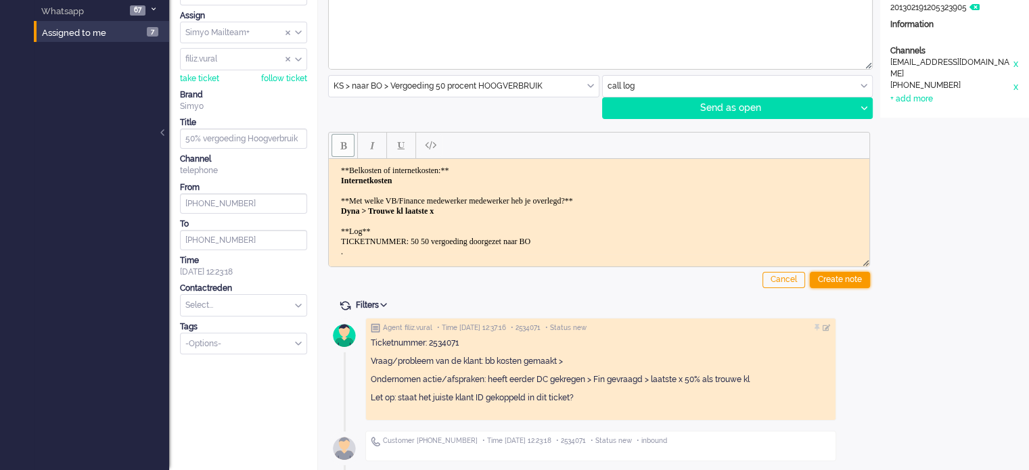
click at [817, 274] on div "Create note" at bounding box center [840, 280] width 60 height 16
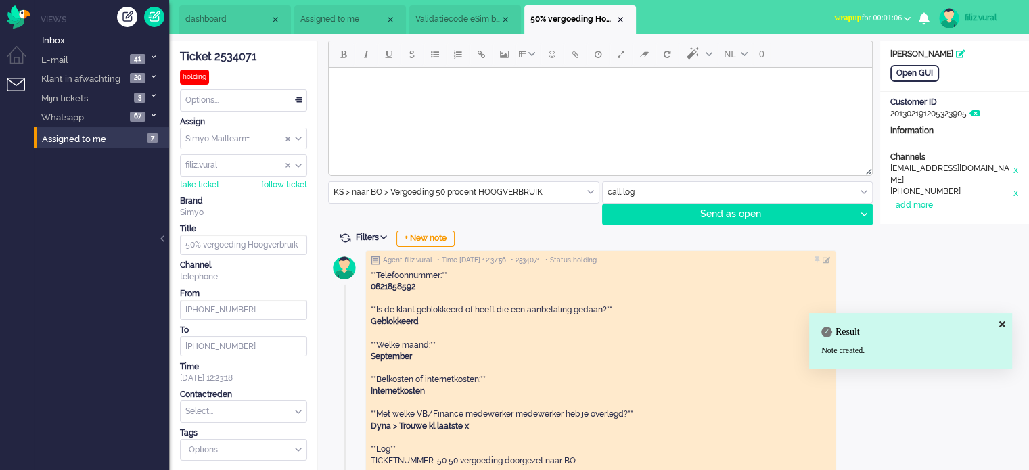
click at [238, 408] on input "text" at bounding box center [244, 411] width 126 height 21
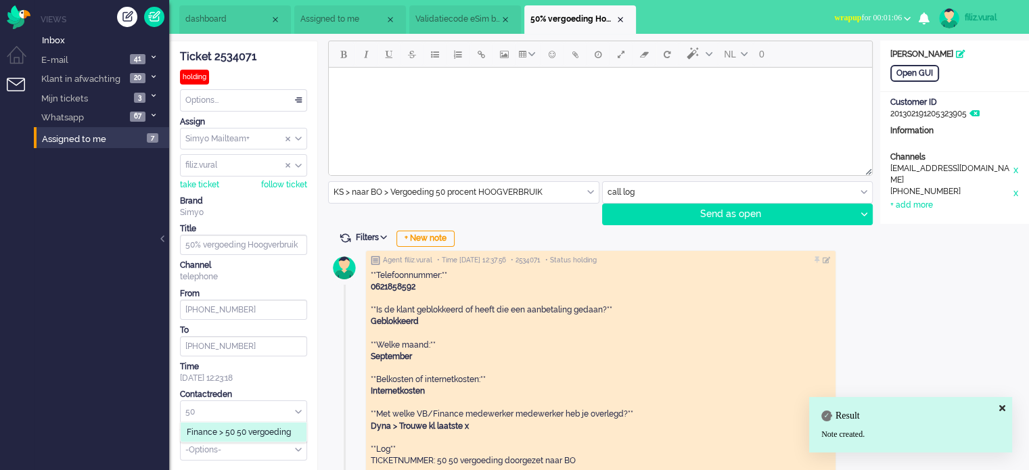
type input "50"
click at [248, 431] on span "Finance > 50 50 vergoeding" at bounding box center [239, 432] width 104 height 11
click at [362, 23] on span "Assigned to me" at bounding box center [342, 19] width 85 height 11
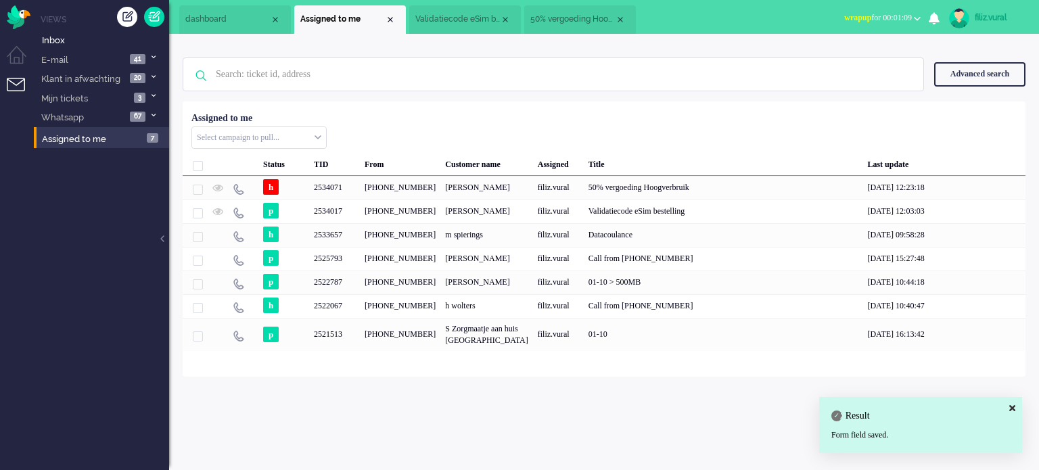
click at [422, 20] on span "Validatiecode eSim bestelling" at bounding box center [457, 19] width 85 height 11
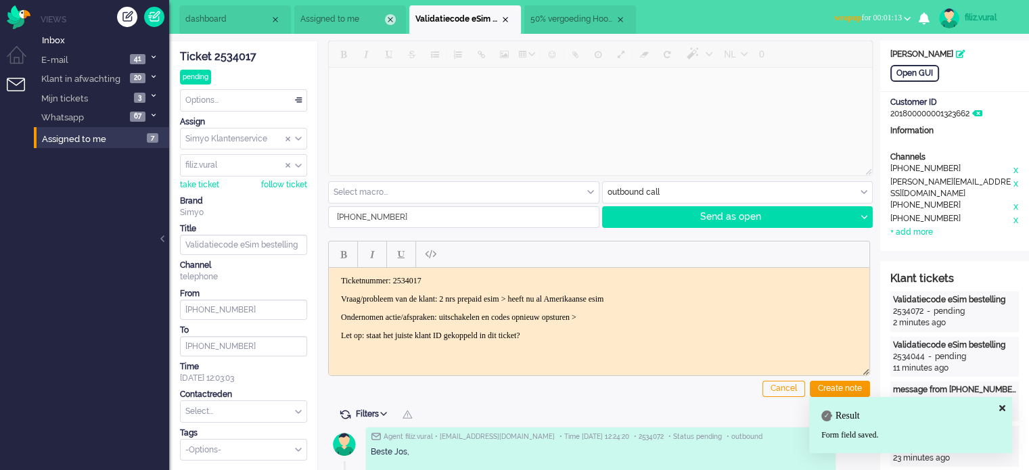
click at [393, 20] on div "Close tab" at bounding box center [390, 19] width 11 height 11
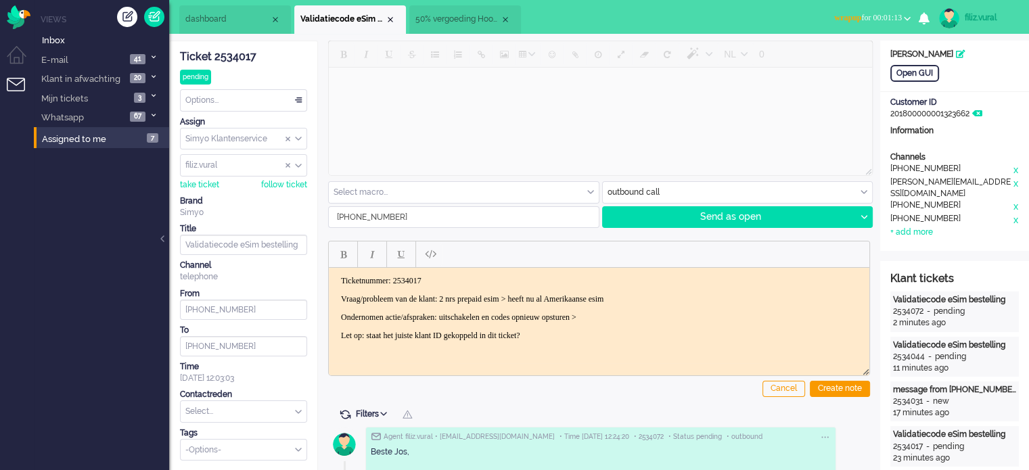
click at [245, 18] on span "dashboard" at bounding box center [227, 19] width 85 height 11
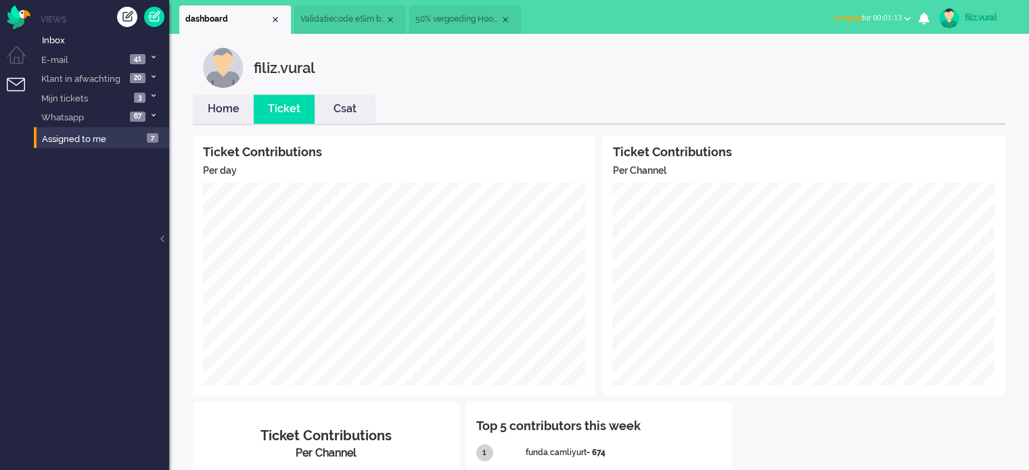
click at [255, 102] on link "Ticket" at bounding box center [284, 109] width 61 height 16
click at [230, 107] on link "Home" at bounding box center [223, 109] width 61 height 16
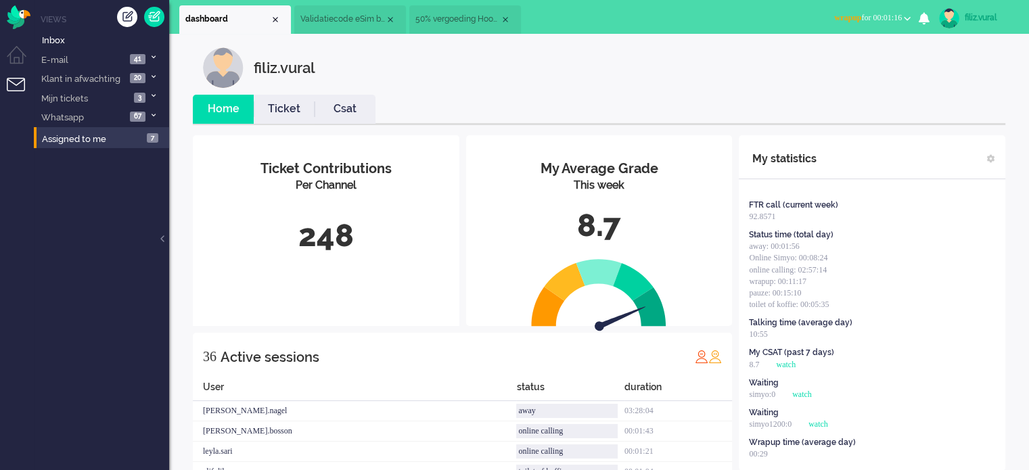
click at [878, 16] on span "wrapup for 00:01:16" at bounding box center [868, 17] width 68 height 9
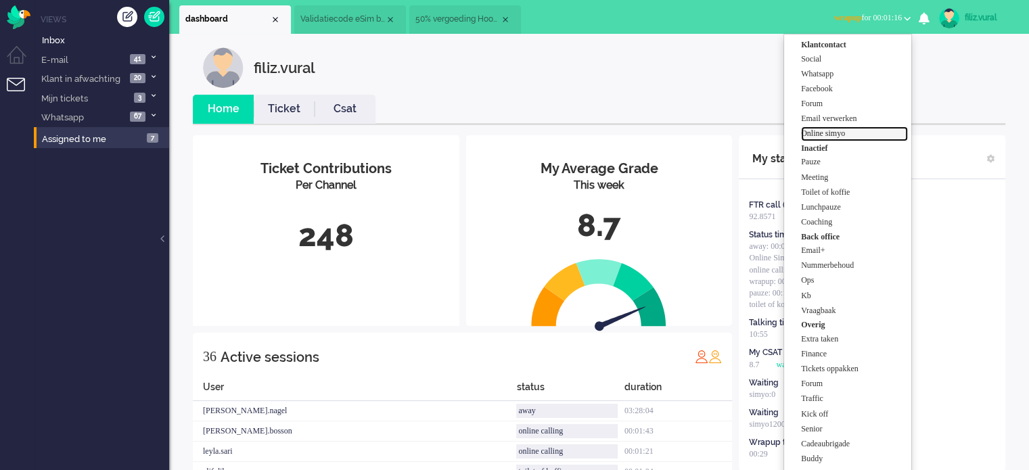
click at [847, 136] on label "Online simyo" at bounding box center [854, 133] width 107 height 11
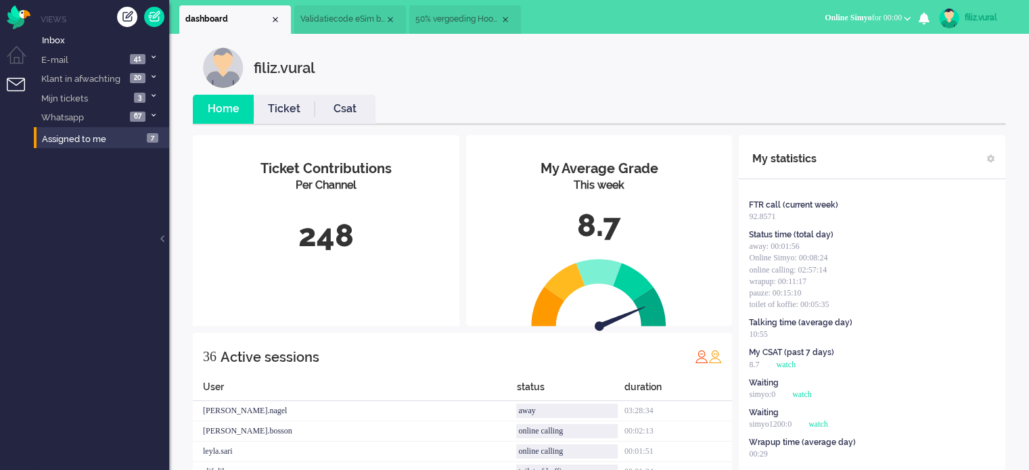
click at [343, 108] on link "Csat" at bounding box center [344, 109] width 61 height 16
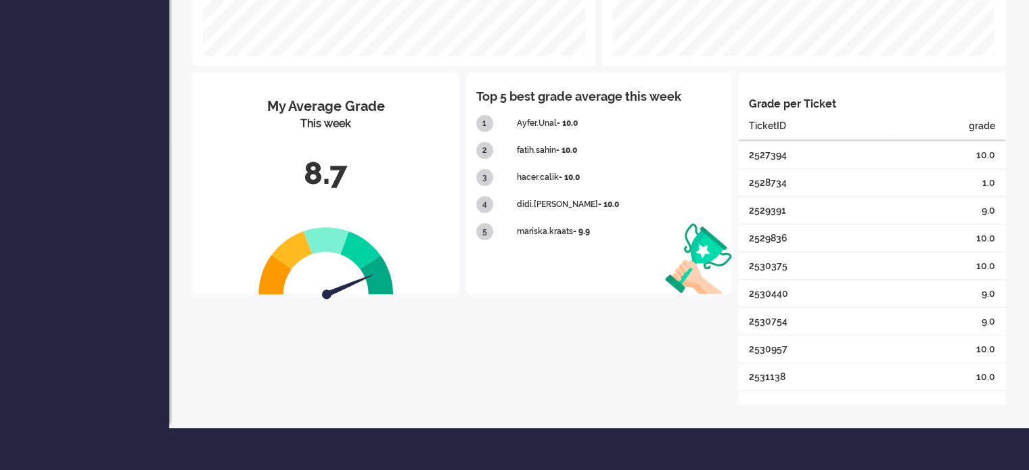
scroll to position [352, 0]
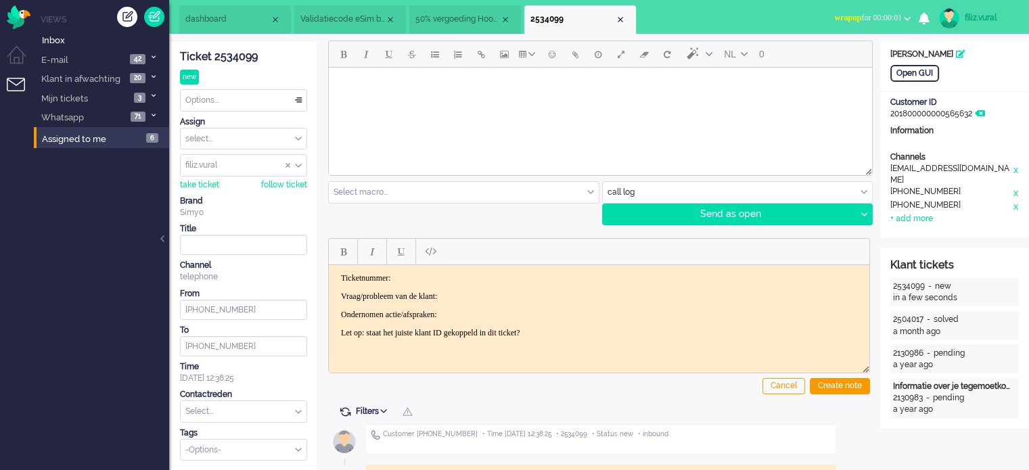
click at [296, 229] on div "Title" at bounding box center [243, 228] width 127 height 11
drag, startPoint x: 421, startPoint y: 271, endPoint x: 330, endPoint y: 348, distance: 119.5
click at [421, 271] on html "Ticketnummer: Vraag/probleem van de klant: Ondernomen actie/afspraken: Let op: …" at bounding box center [599, 304] width 540 height 81
click at [230, 48] on div "Ticket 2534099 new Watching Options... Set Status Open Pending Holding Solved S…" at bounding box center [243, 250] width 127 height 419
click at [231, 48] on div "Ticket 2534099 new Watching Options... Set Status Open Pending Holding Solved S…" at bounding box center [243, 250] width 127 height 419
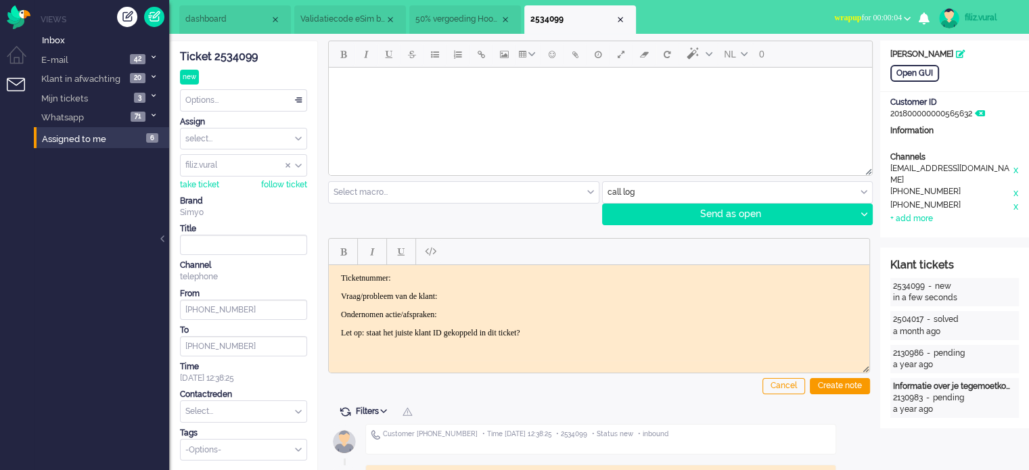
click at [241, 56] on div "Ticket 2534099" at bounding box center [243, 57] width 127 height 16
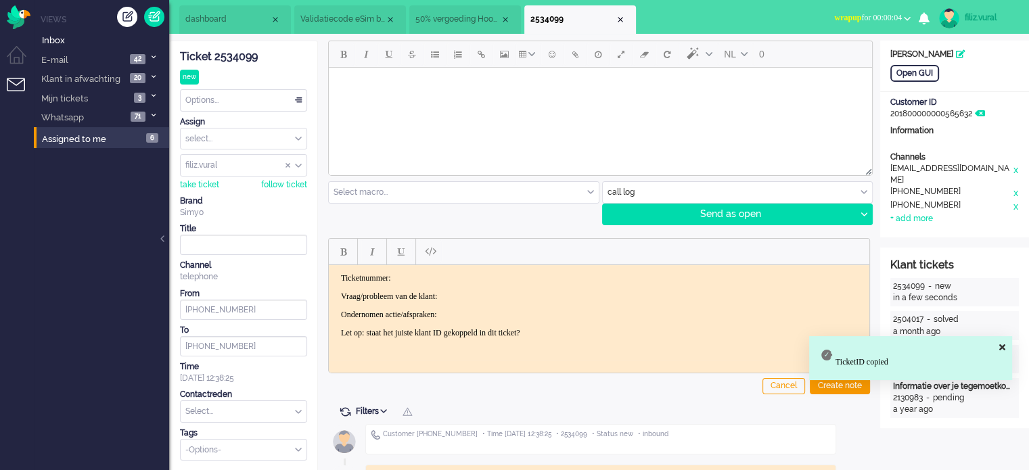
click at [475, 279] on p "Ticketnummer:" at bounding box center [599, 278] width 516 height 10
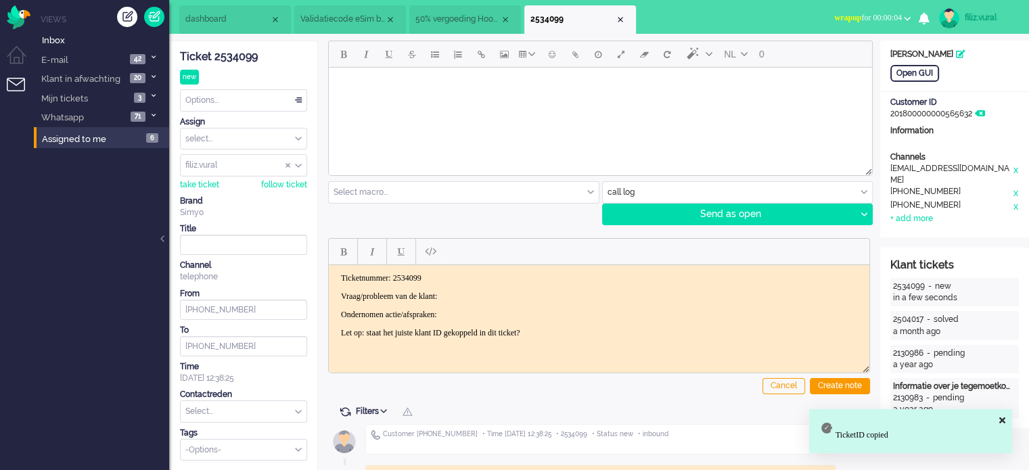
click at [483, 291] on p "Vraag/probleem van de klant:" at bounding box center [599, 296] width 516 height 10
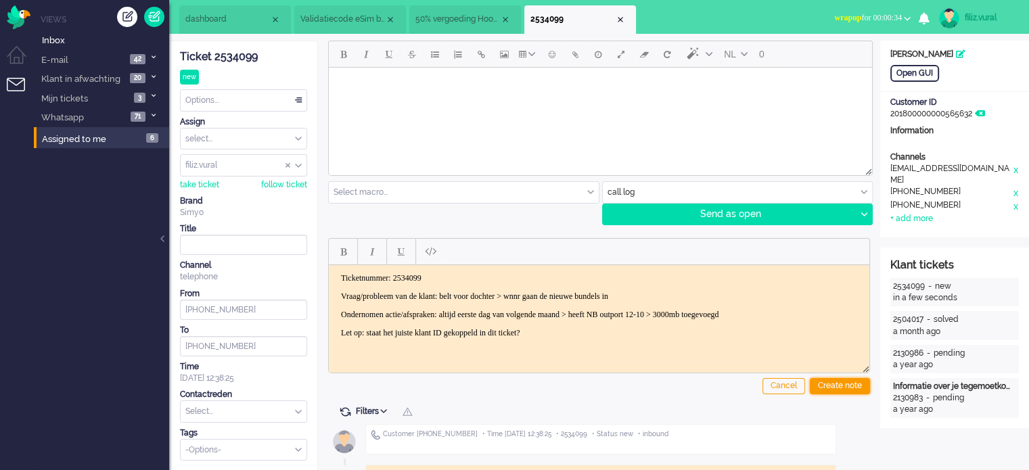
click at [823, 378] on div "Create note" at bounding box center [840, 386] width 60 height 16
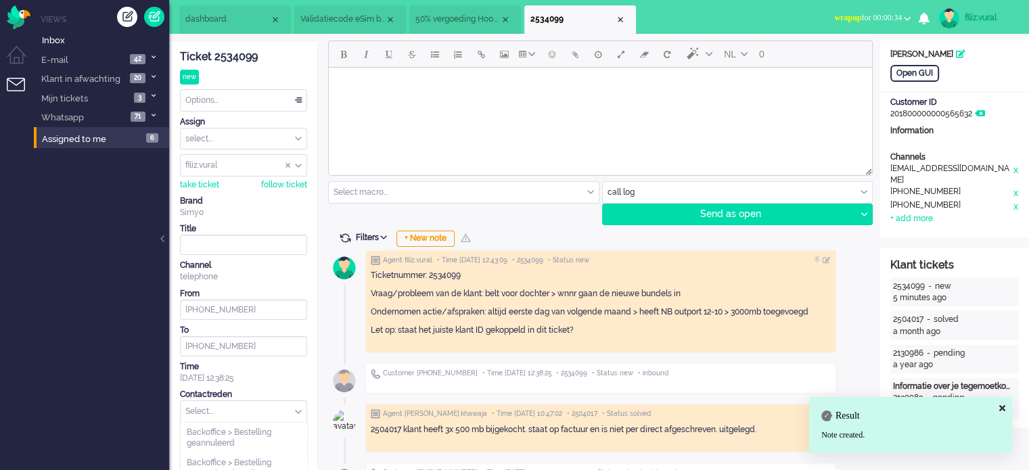
drag, startPoint x: 235, startPoint y: 411, endPoint x: 228, endPoint y: 408, distance: 7.3
click at [233, 411] on input "text" at bounding box center [244, 411] width 126 height 21
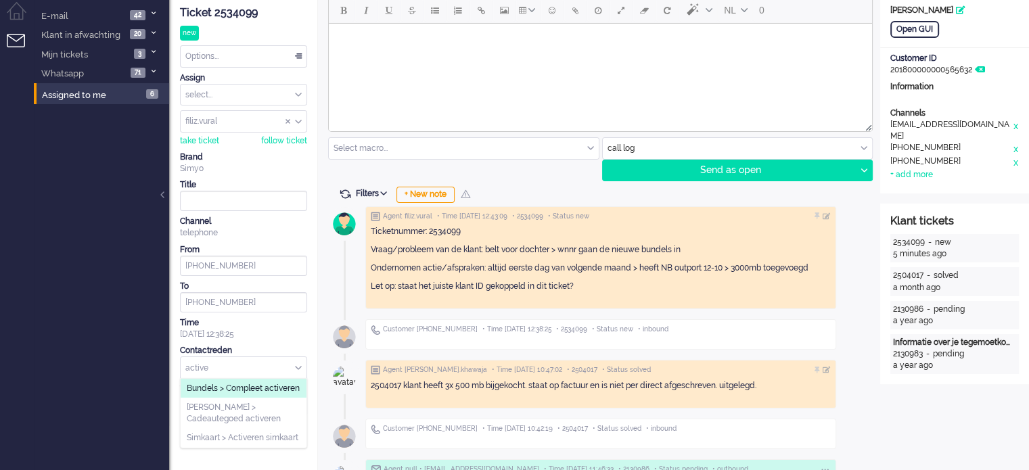
scroll to position [135, 0]
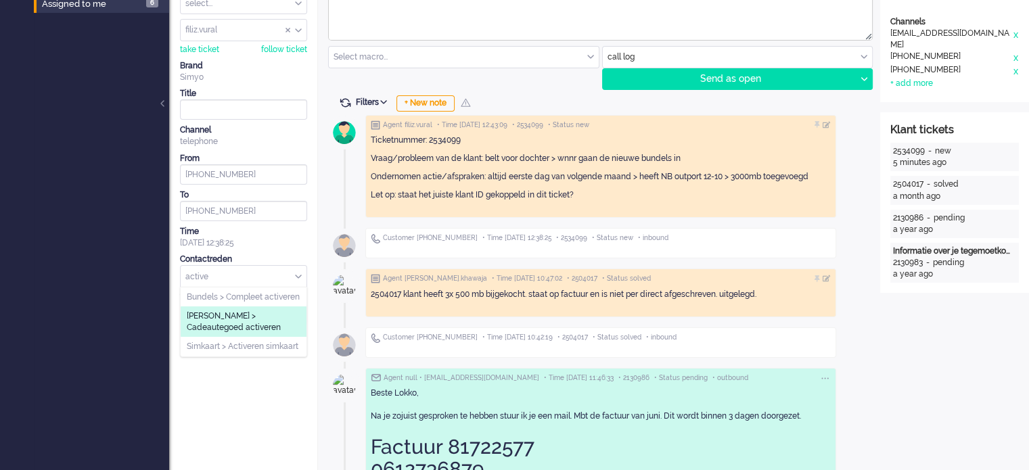
type input "active"
click at [277, 333] on span "[PERSON_NAME] > Cadeautegoed activeren" at bounding box center [244, 321] width 114 height 22
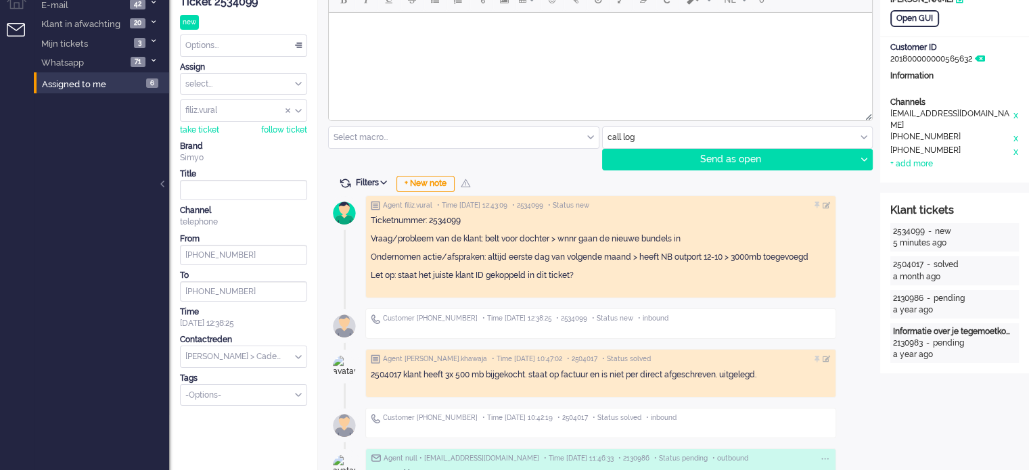
scroll to position [0, 0]
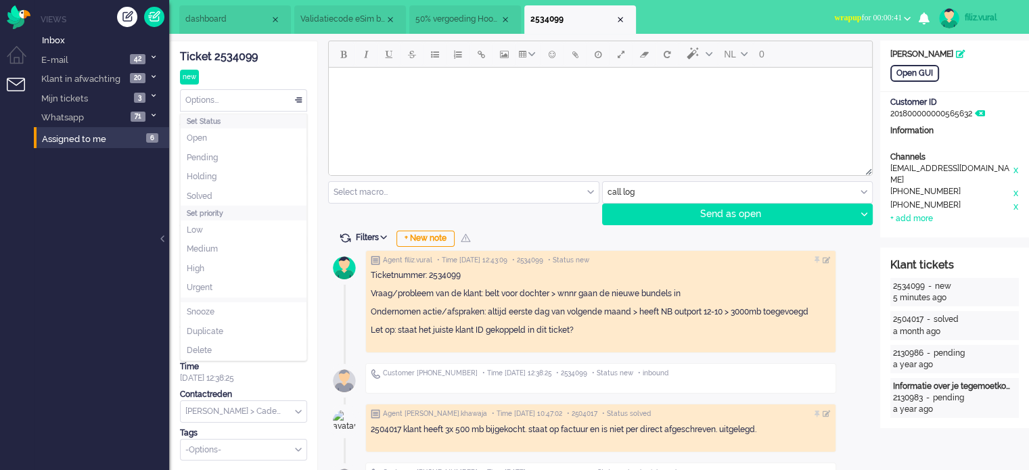
click at [264, 94] on div "Options..." at bounding box center [244, 100] width 126 height 21
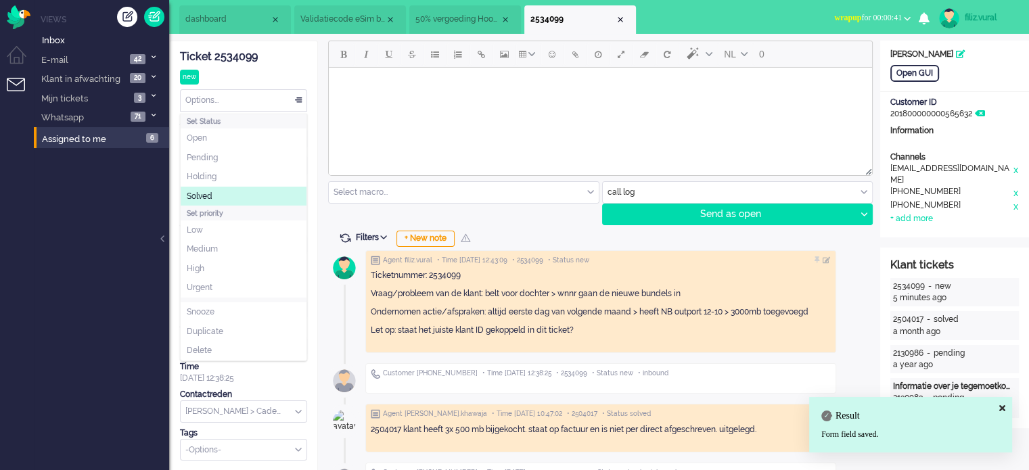
click at [241, 197] on li "Solved" at bounding box center [244, 197] width 126 height 20
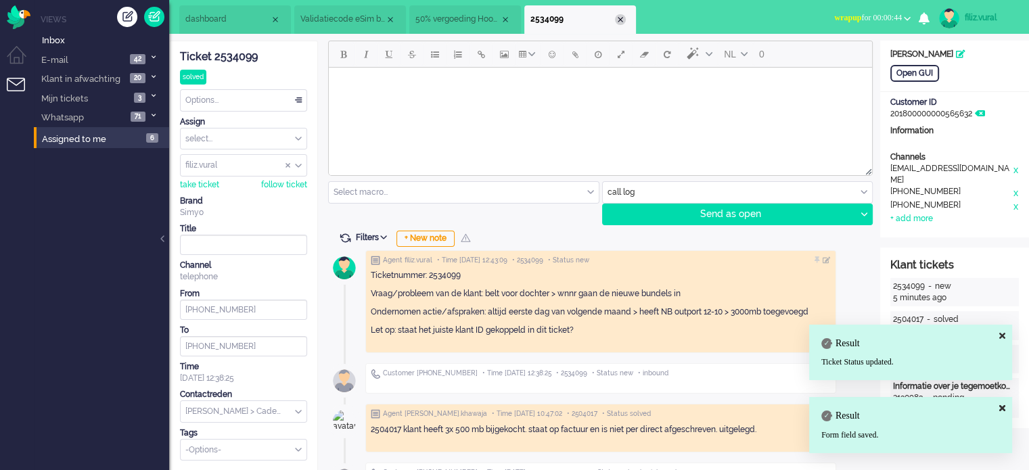
click at [621, 19] on div "Close tab" at bounding box center [620, 19] width 11 height 11
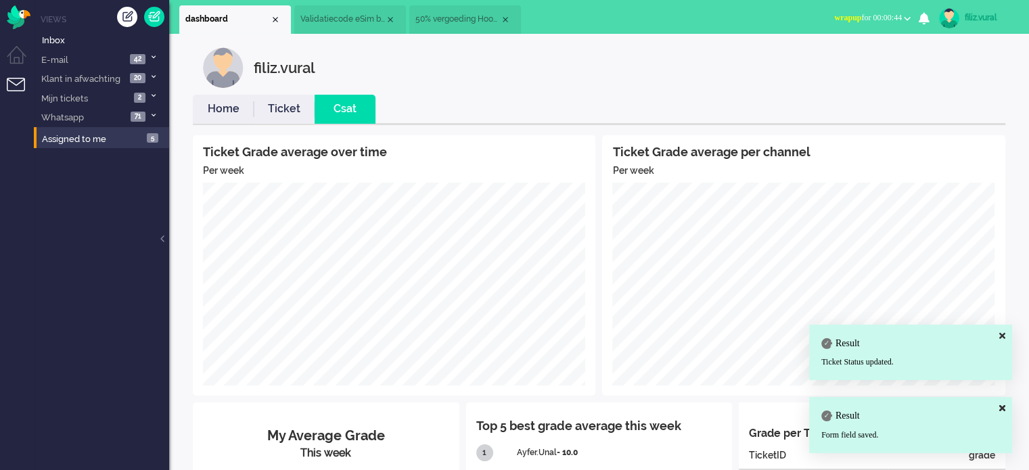
click at [226, 108] on link "Home" at bounding box center [223, 109] width 61 height 16
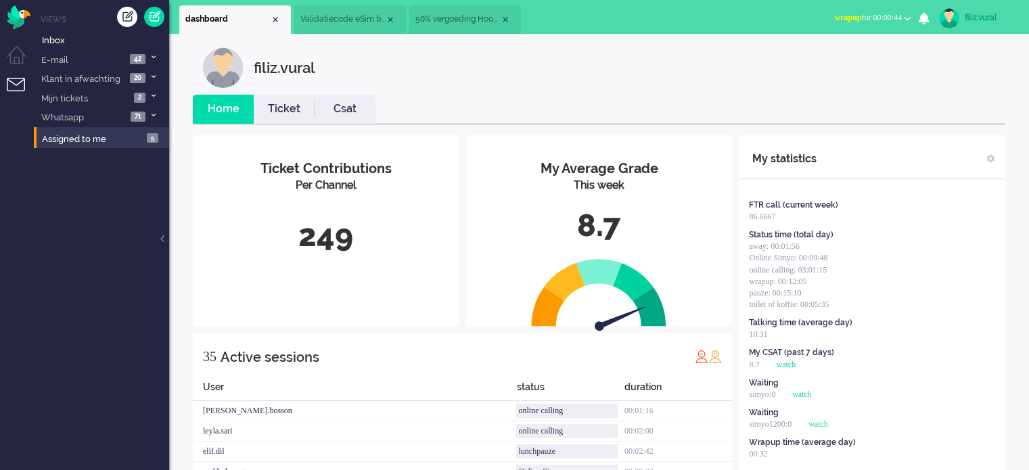
click at [886, 20] on span "wrapup for 00:00:44" at bounding box center [868, 17] width 68 height 9
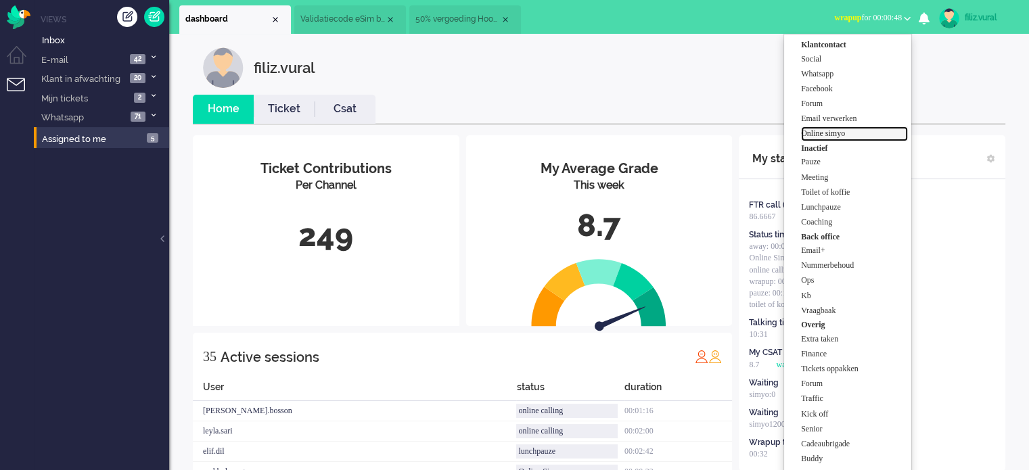
click at [836, 135] on label "Online simyo" at bounding box center [854, 133] width 107 height 11
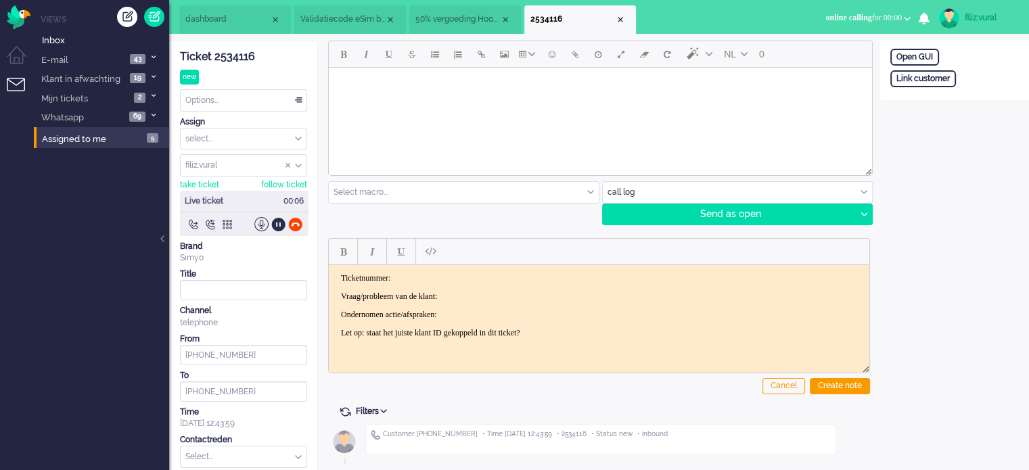
click at [346, 26] on li "Validatiecode eSim bestelling" at bounding box center [350, 19] width 112 height 28
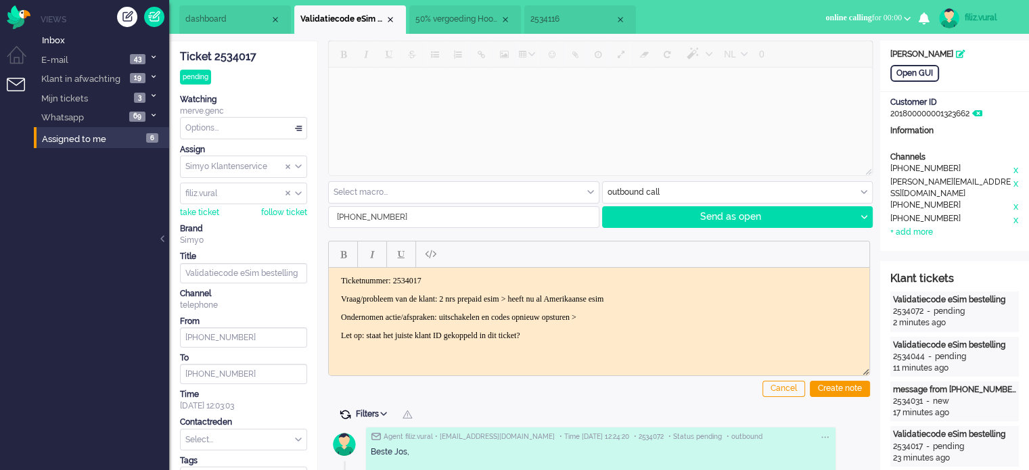
click at [348, 416] on span at bounding box center [345, 414] width 12 height 12
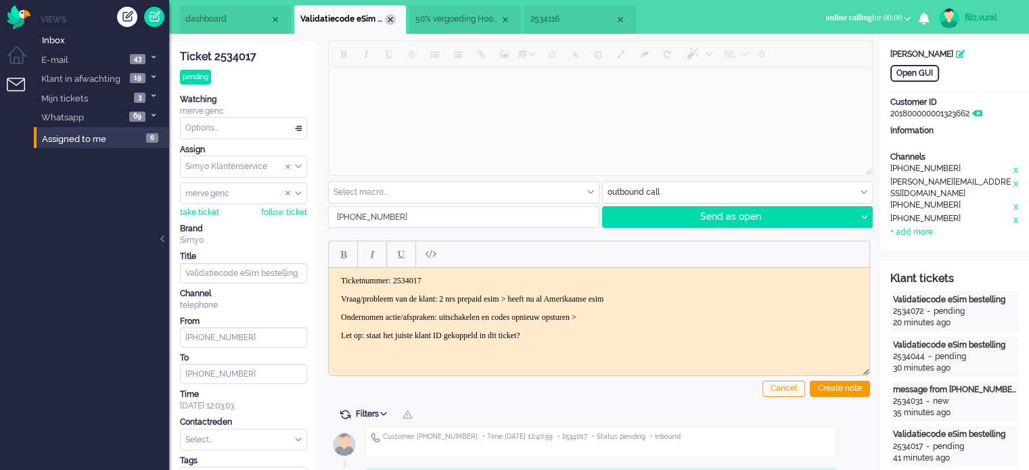
click at [388, 18] on div "Close tab" at bounding box center [390, 19] width 11 height 11
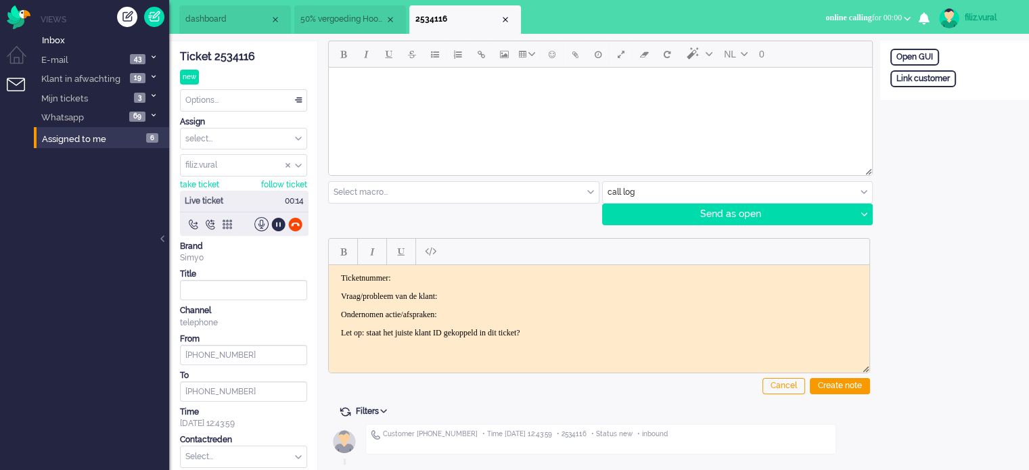
click at [319, 18] on span "50% vergoeding Hoogverbruik" at bounding box center [342, 19] width 85 height 11
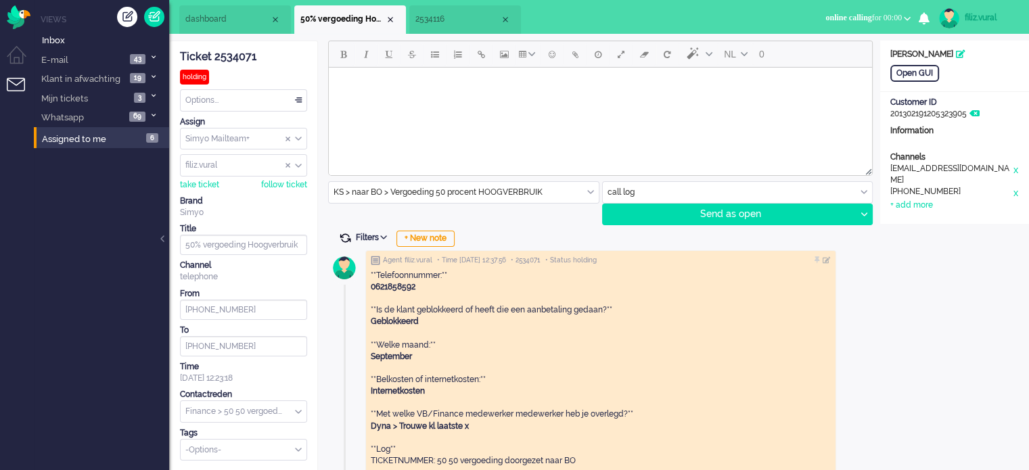
click at [348, 233] on span at bounding box center [345, 238] width 12 height 12
type input "Informatie over je tegemoetkoming"
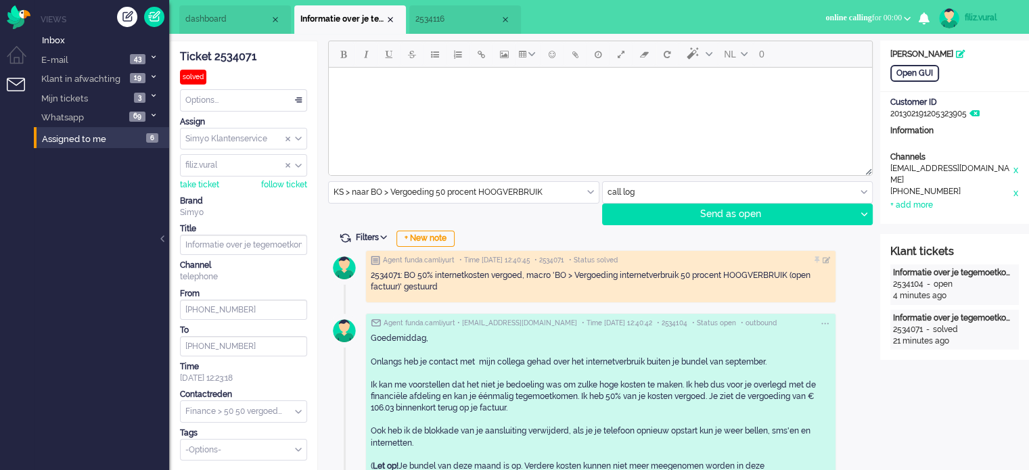
click at [449, 22] on span "2534116" at bounding box center [457, 19] width 85 height 11
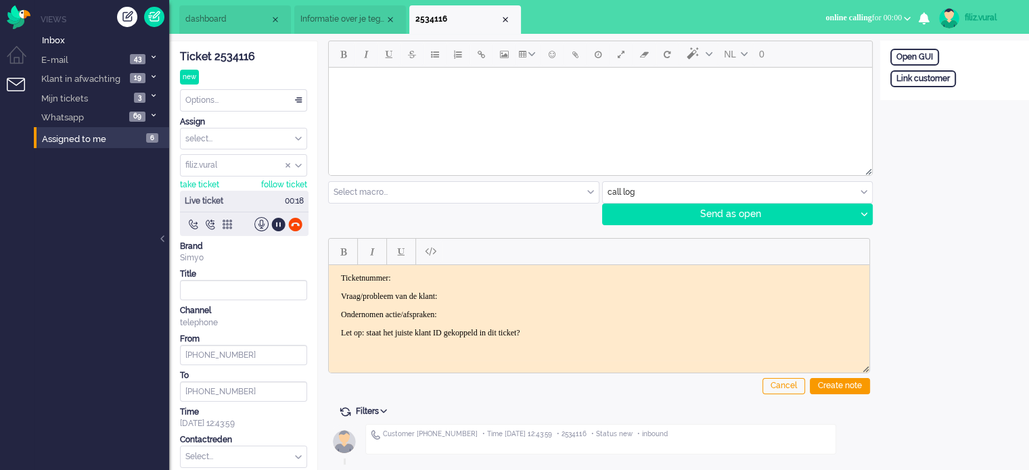
click at [226, 53] on div "Ticket 2534116" at bounding box center [243, 57] width 127 height 16
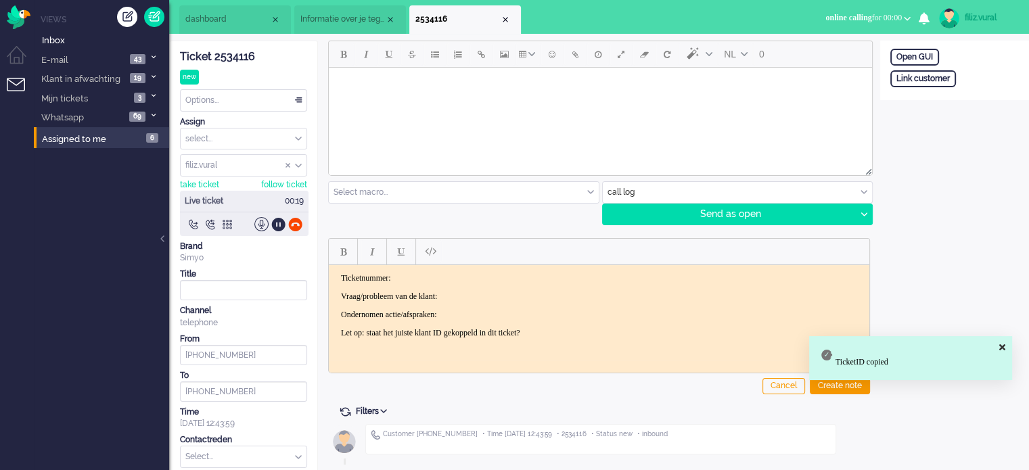
click at [459, 283] on body "Ticketnummer: Vraag/probleem van de klant: Ondernomen actie/afspraken: Let op: …" at bounding box center [599, 305] width 530 height 65
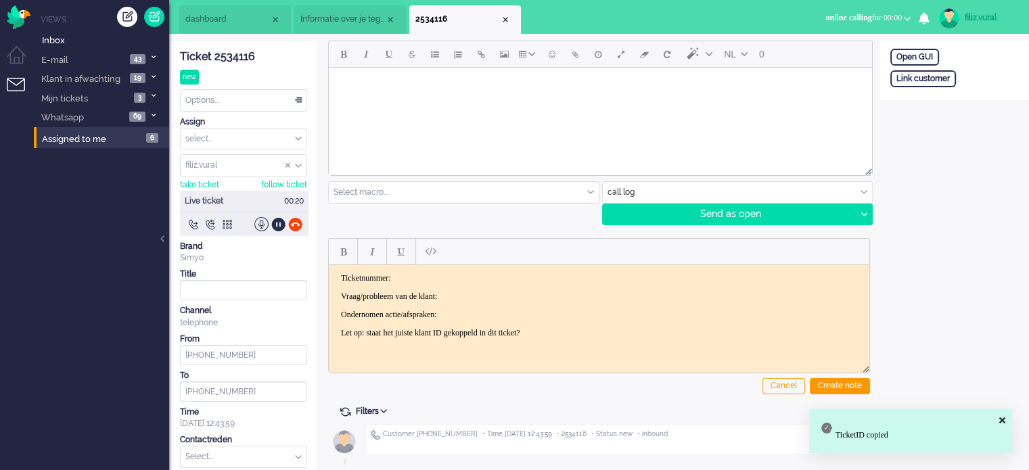
click at [463, 277] on p "Ticketnummer:" at bounding box center [599, 278] width 516 height 10
click at [482, 289] on body "Ticketnummer: 2534116 Vraag/probleem van de klant: Ondernomen actie/afspraken: …" at bounding box center [599, 305] width 530 height 65
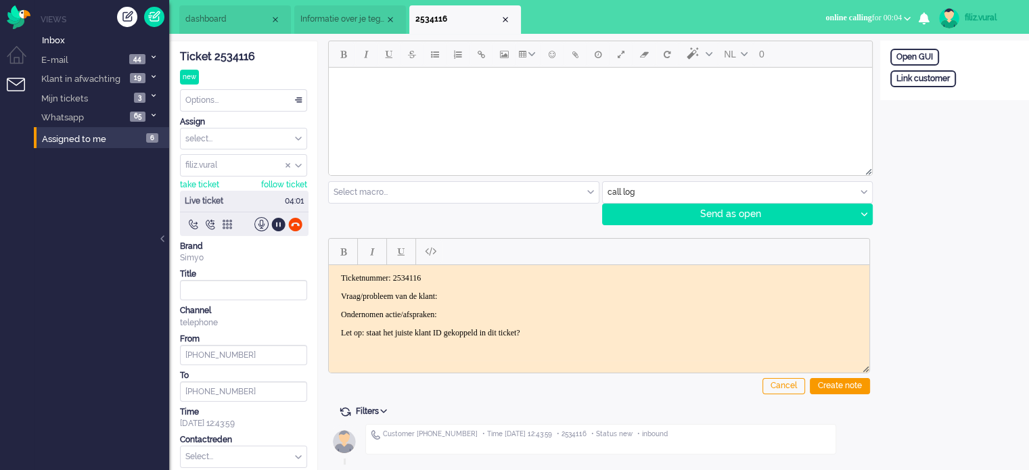
click at [317, 28] on li "Informatie over je tegemoetkoming" at bounding box center [350, 19] width 112 height 28
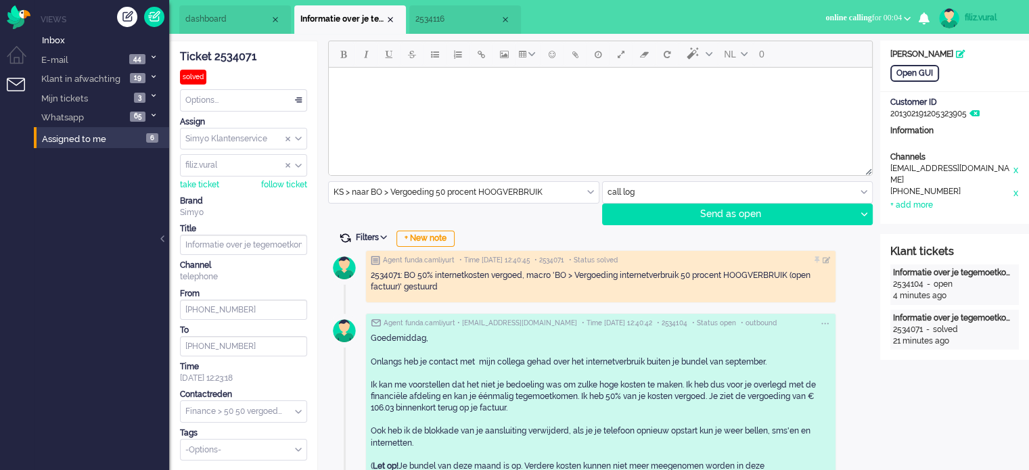
click at [346, 236] on span at bounding box center [345, 238] width 12 height 12
click at [387, 22] on div "Close tab" at bounding box center [390, 19] width 11 height 11
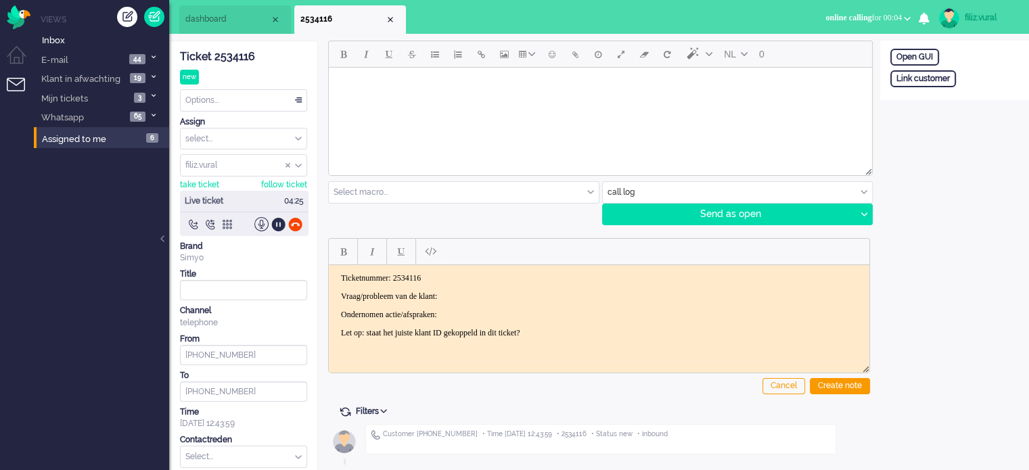
click at [260, 30] on li "dashboard" at bounding box center [235, 19] width 112 height 28
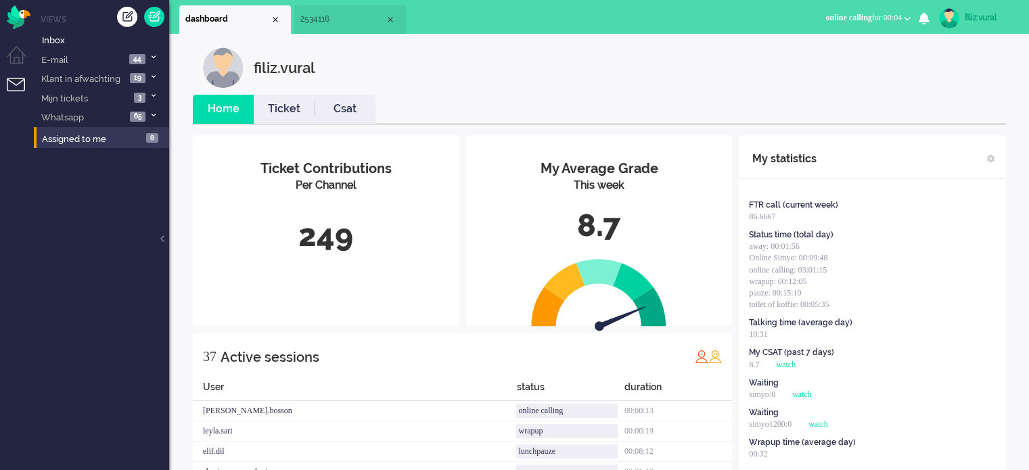
click at [348, 99] on li "Csat" at bounding box center [344, 109] width 61 height 29
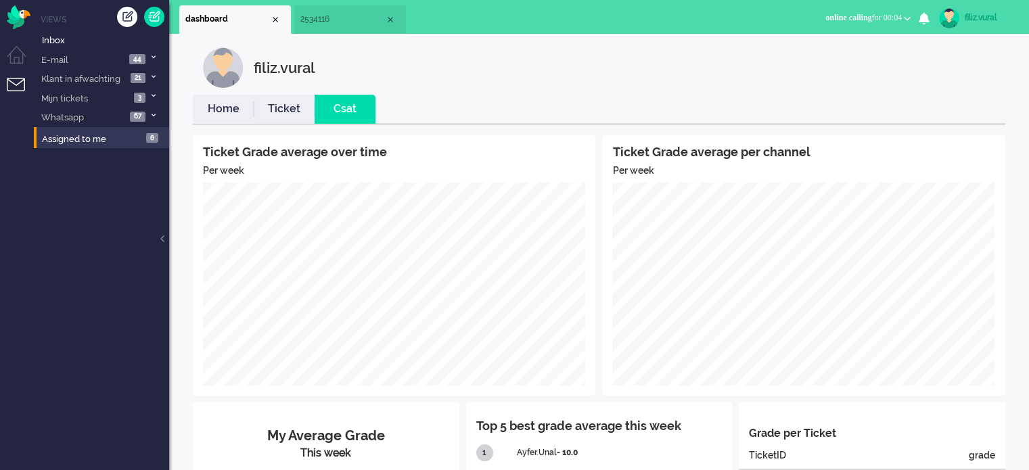
click at [220, 103] on link "Home" at bounding box center [223, 109] width 61 height 16
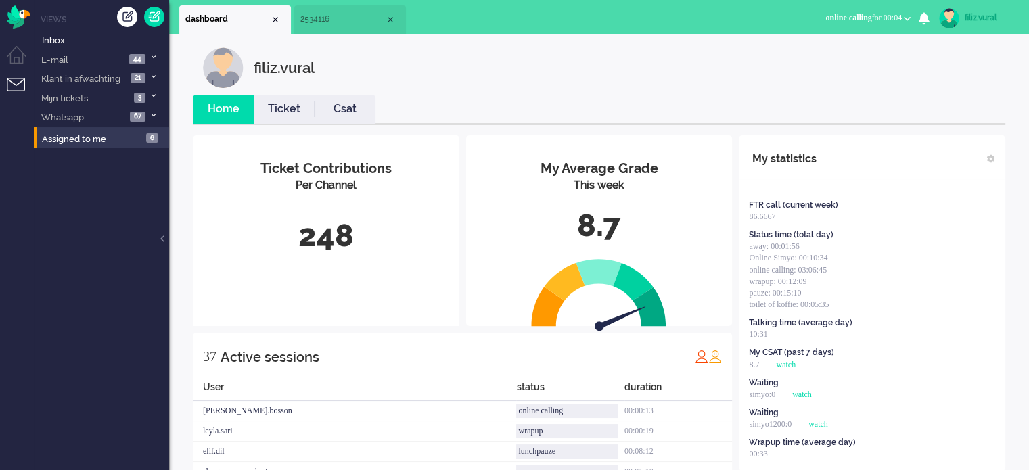
click at [309, 24] on span "2534116" at bounding box center [342, 19] width 85 height 11
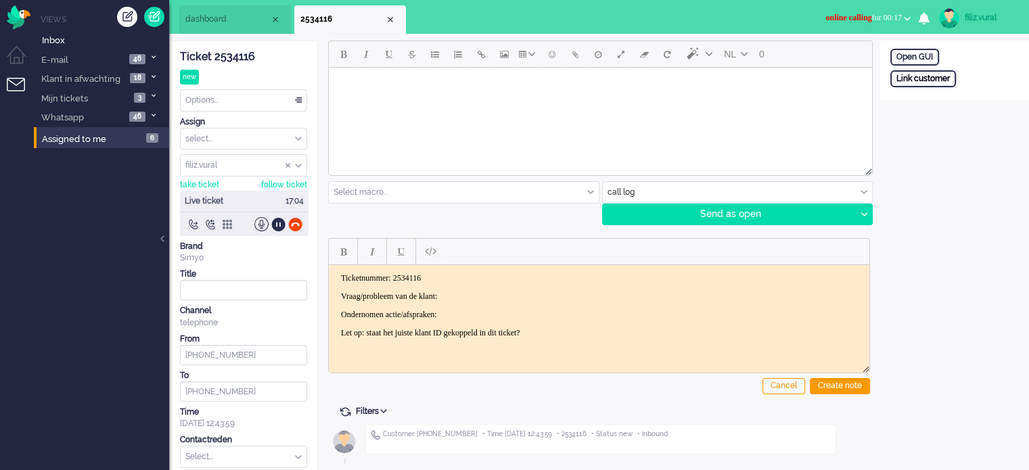
click at [931, 78] on div "Link customer" at bounding box center [923, 78] width 66 height 17
click at [949, 91] on input "text" at bounding box center [954, 97] width 128 height 20
paste input "201800000001581676"
type input "201800000001581676"
click at [958, 124] on div "Search" at bounding box center [961, 121] width 44 height 19
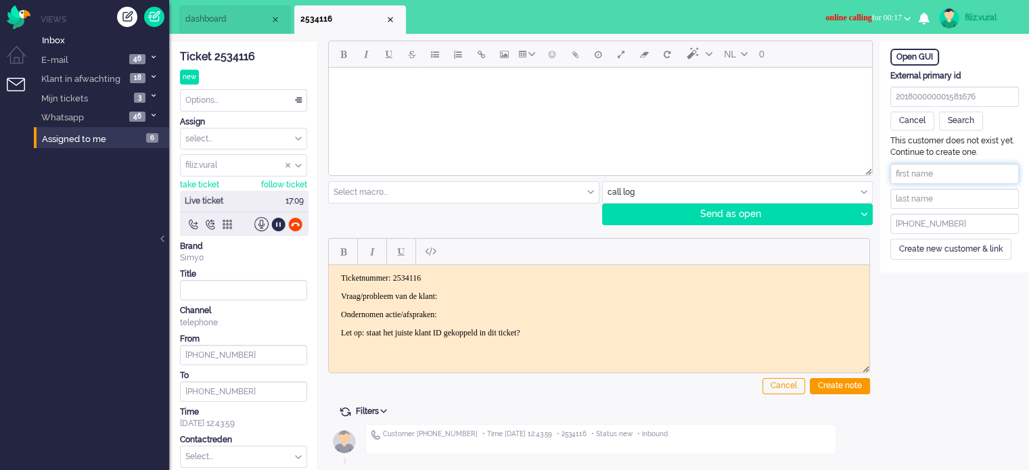
click at [954, 172] on input "text" at bounding box center [954, 174] width 128 height 20
paste input "[PERSON_NAME] Tutorat"
click at [968, 171] on input "[PERSON_NAME] Tutorat" at bounding box center [954, 174] width 128 height 20
drag, startPoint x: 964, startPoint y: 171, endPoint x: 1038, endPoint y: 171, distance: 73.7
click at [1029, 171] on html "Home Dashboard Notifications Following Knowledge Base release_2.1.0 Views Inbox…" at bounding box center [514, 235] width 1029 height 470
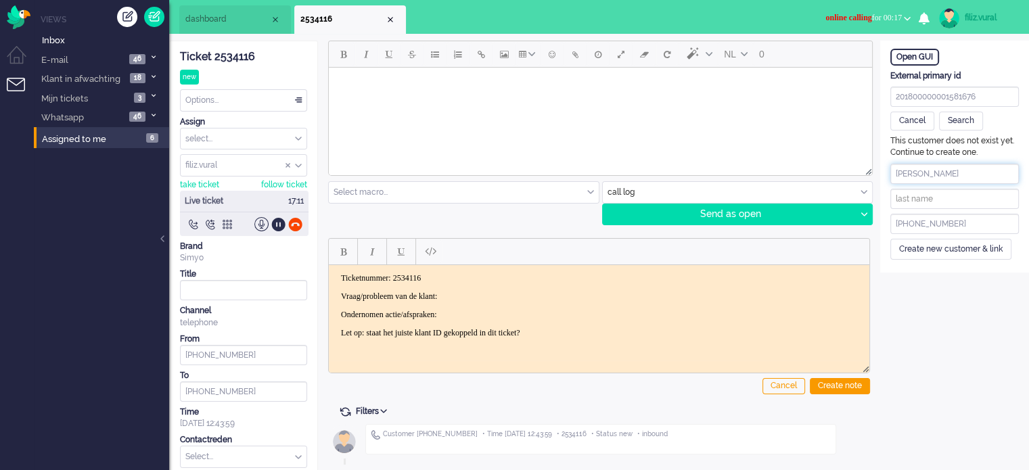
type input "[PERSON_NAME]"
click at [939, 189] on input "text" at bounding box center [954, 199] width 128 height 20
click at [933, 201] on input "text" at bounding box center [954, 199] width 128 height 20
paste input "Tutorat"
type input "Tutorat"
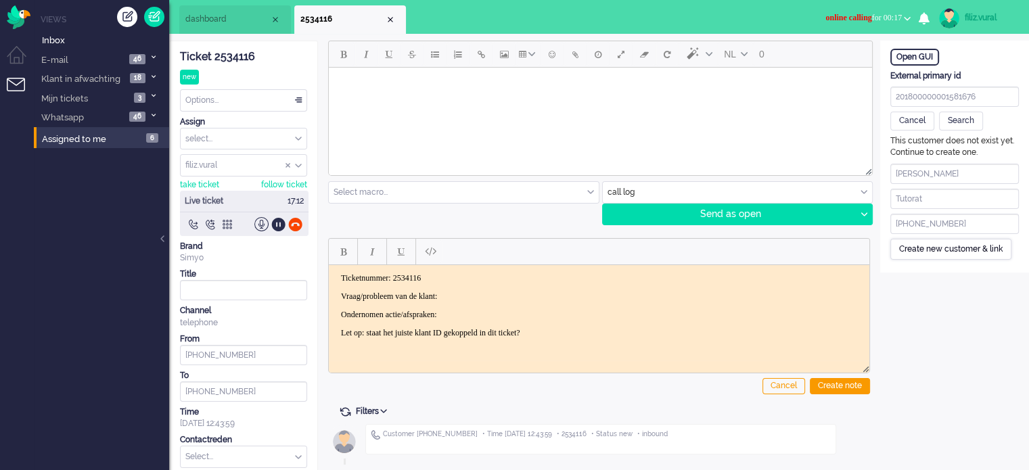
click at [920, 250] on div "Create new customer & link" at bounding box center [950, 249] width 121 height 21
drag, startPoint x: 947, startPoint y: 221, endPoint x: 893, endPoint y: 227, distance: 54.4
click at [893, 227] on input "[PHONE_NUMBER]" at bounding box center [954, 224] width 128 height 20
paste input "610407039"
type input "[PHONE_NUMBER]"
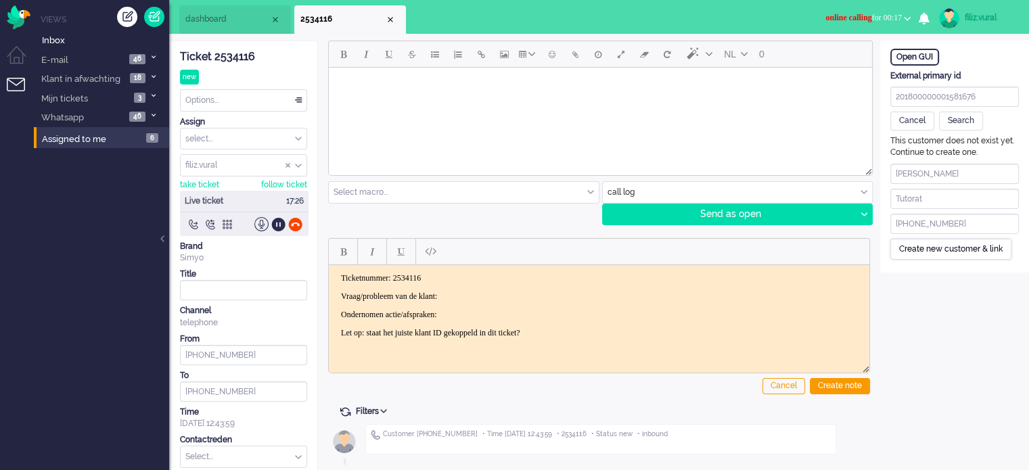
click at [940, 248] on div "Create new customer & link" at bounding box center [950, 249] width 121 height 21
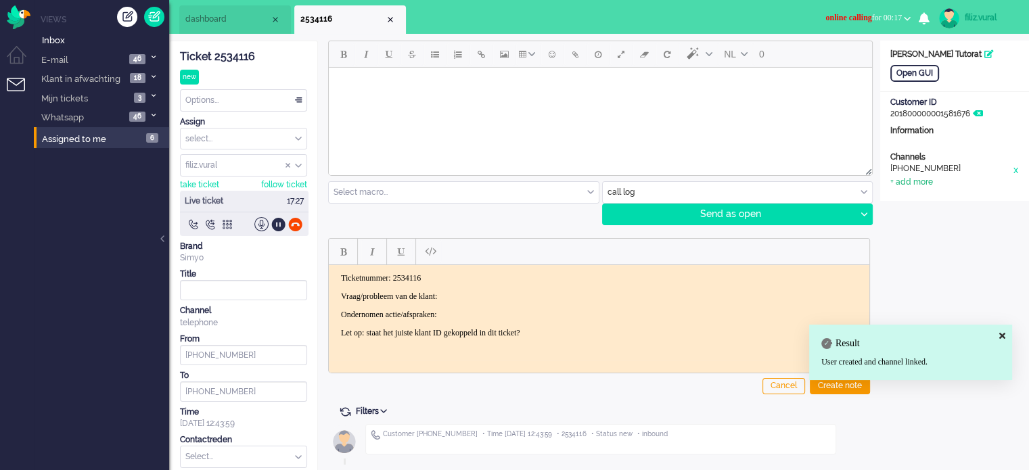
click at [904, 180] on div "+ add more" at bounding box center [911, 182] width 43 height 11
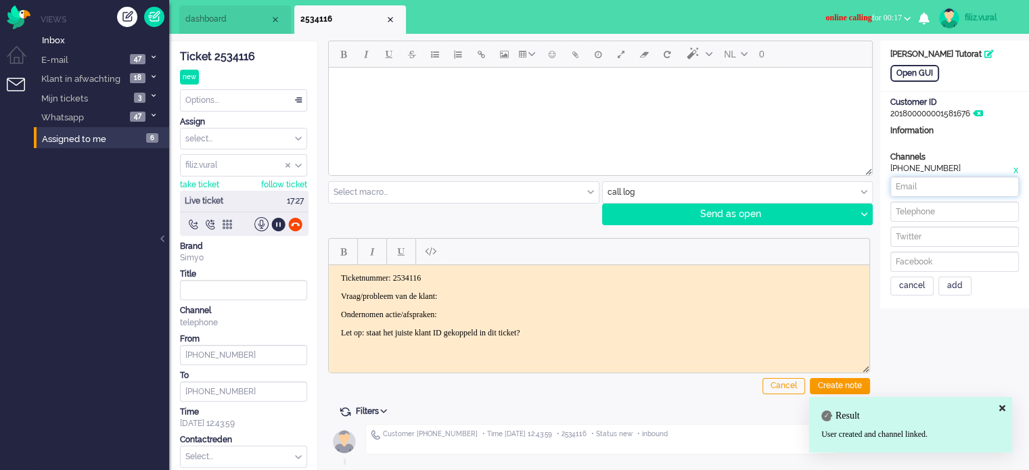
click at [916, 195] on input at bounding box center [954, 187] width 128 height 20
paste input "[PERSON_NAME][EMAIL_ADDRESS][DOMAIN_NAME]"
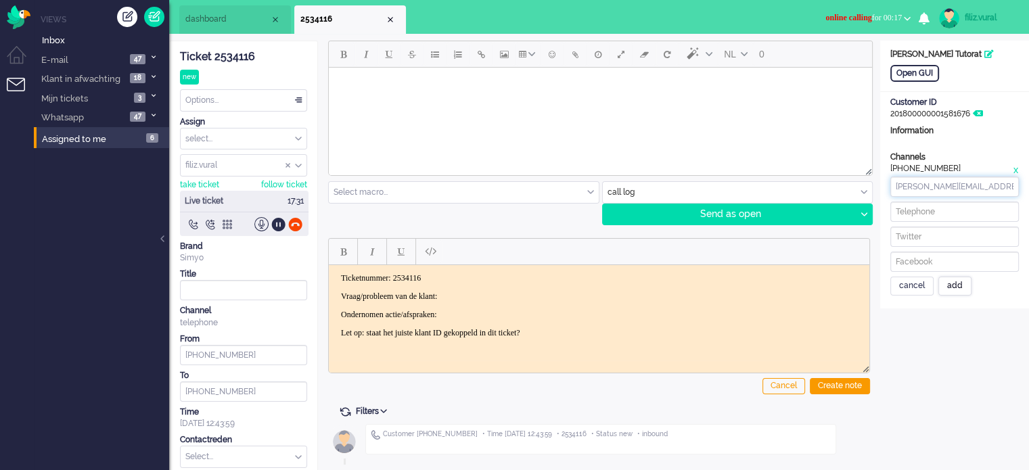
type input "[PERSON_NAME][EMAIL_ADDRESS][DOMAIN_NAME]"
click at [953, 289] on div "add" at bounding box center [954, 286] width 33 height 19
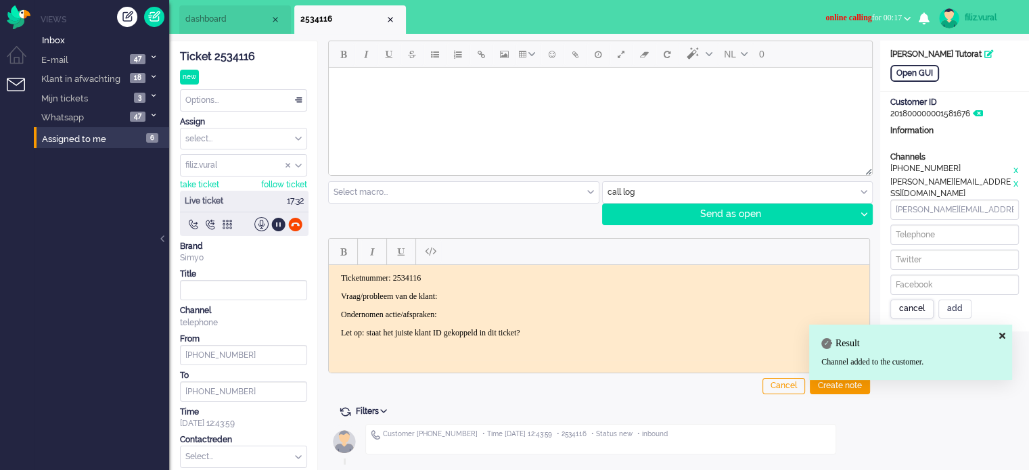
click at [910, 307] on div "cancel" at bounding box center [911, 309] width 43 height 19
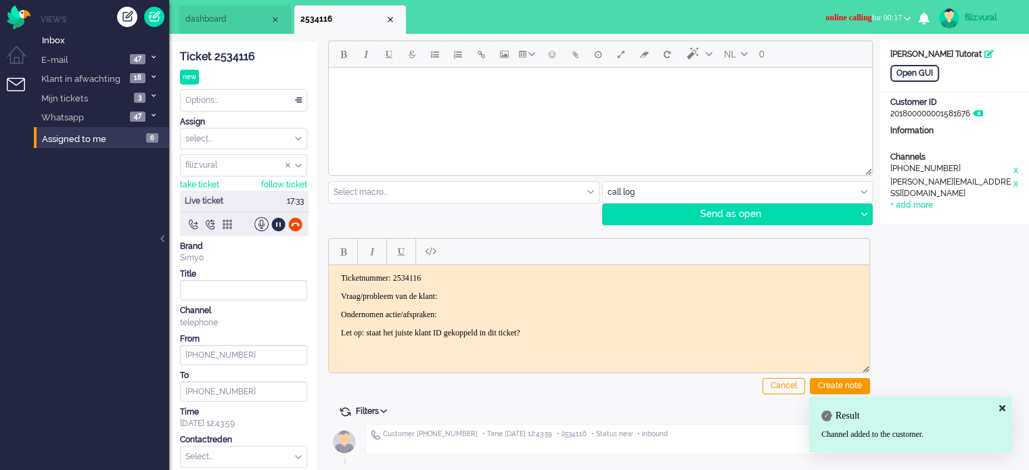
click at [622, 195] on input "text" at bounding box center [738, 192] width 270 height 21
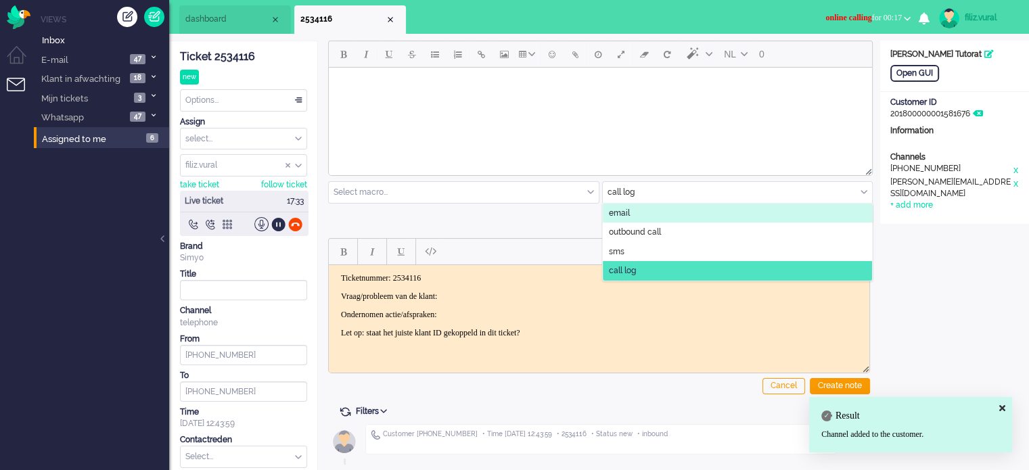
click at [622, 208] on span "email" at bounding box center [619, 213] width 21 height 11
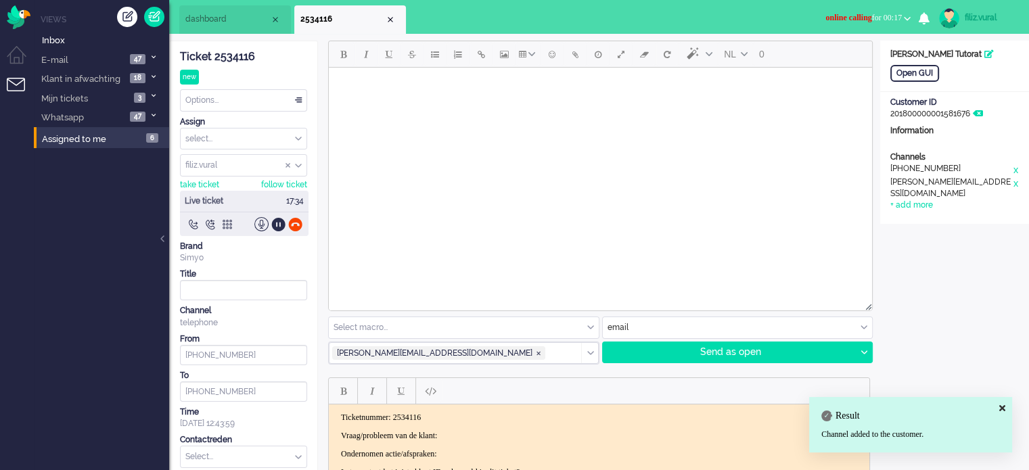
click at [438, 327] on input "text" at bounding box center [464, 327] width 270 height 21
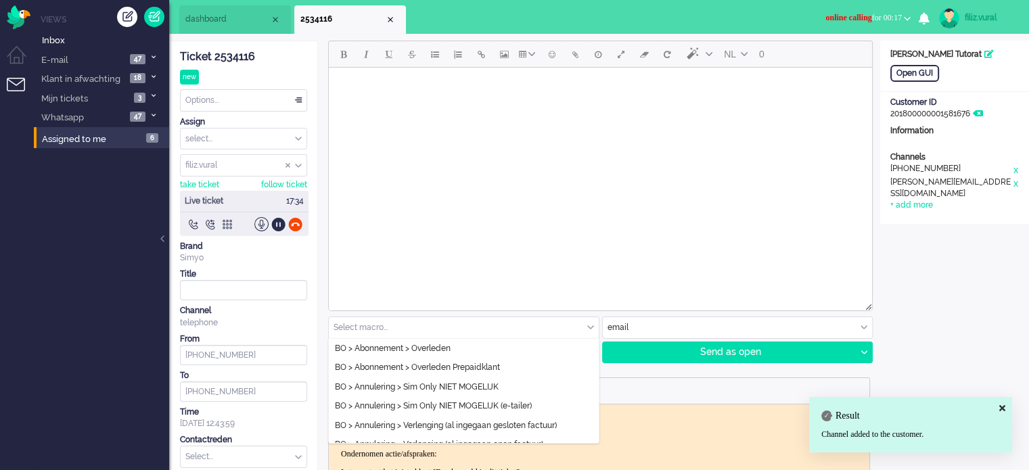
type input "[PERSON_NAME][EMAIL_ADDRESS][DOMAIN_NAME]"
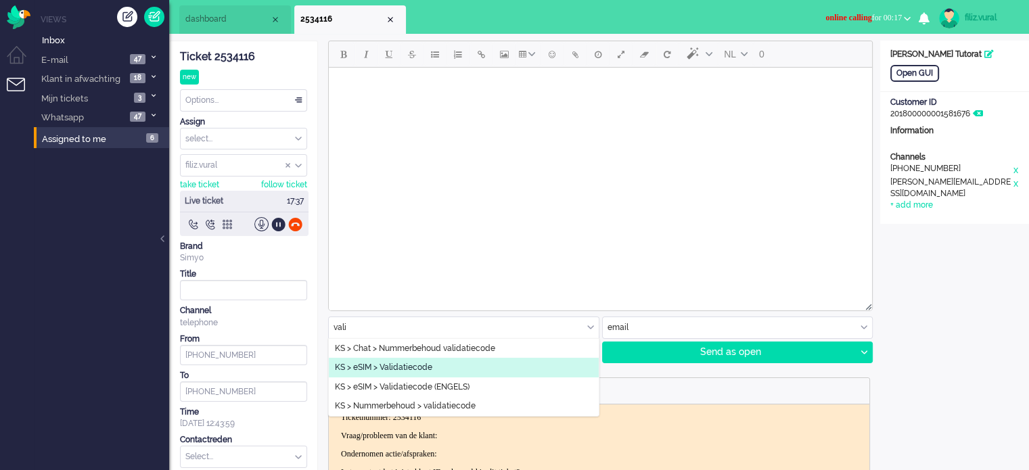
type input "vali"
click at [431, 362] on span "KS > eSIM > Validatiecode" at bounding box center [383, 367] width 97 height 11
type input "Validatiecode eSim bestelling"
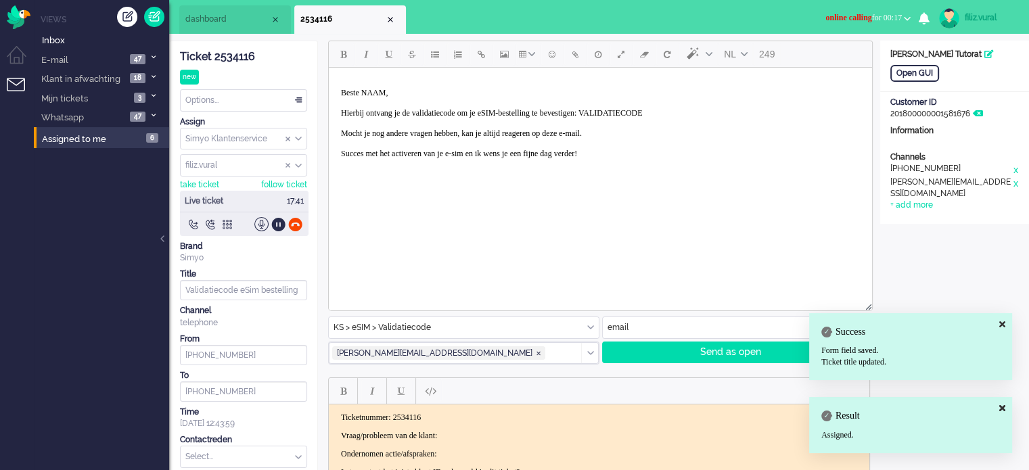
click at [371, 85] on body "Beste NAAM, Hierbij ontvang je de validatiecode om je eSIM-bestelling te bevest…" at bounding box center [600, 128] width 532 height 111
paste body "Rich Text Area. Press ALT-0 for help."
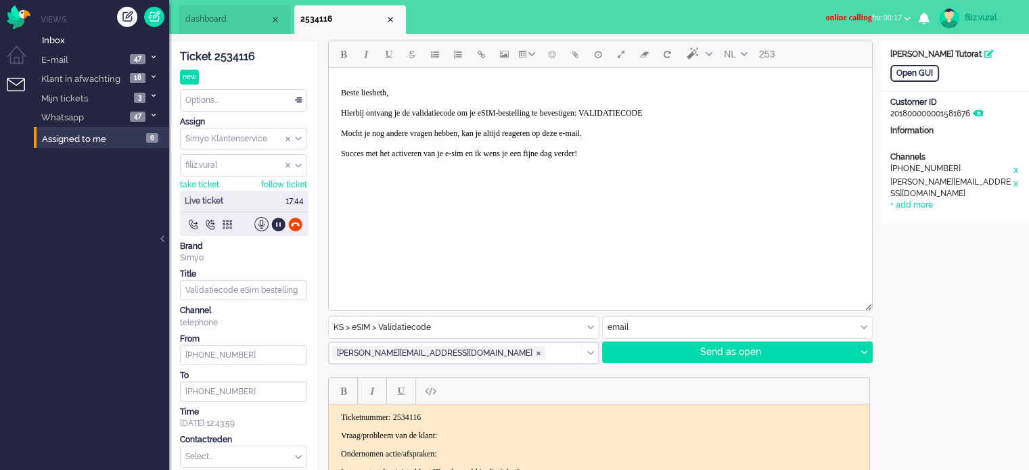
click at [371, 92] on p "Beste liesbeth, Hierbij ontvang je de validatiecode om je eSIM-bestelling te be…" at bounding box center [600, 128] width 519 height 81
click at [659, 112] on p "Beste Liesbeth, Hierbij ontvang je de validatiecode om je eSIM-bestelling te be…" at bounding box center [600, 128] width 519 height 81
click at [654, 118] on p "Beste Liesbeth, Hierbij ontvang je de validatiecode om je eSIM-bestelling te be…" at bounding box center [600, 128] width 519 height 81
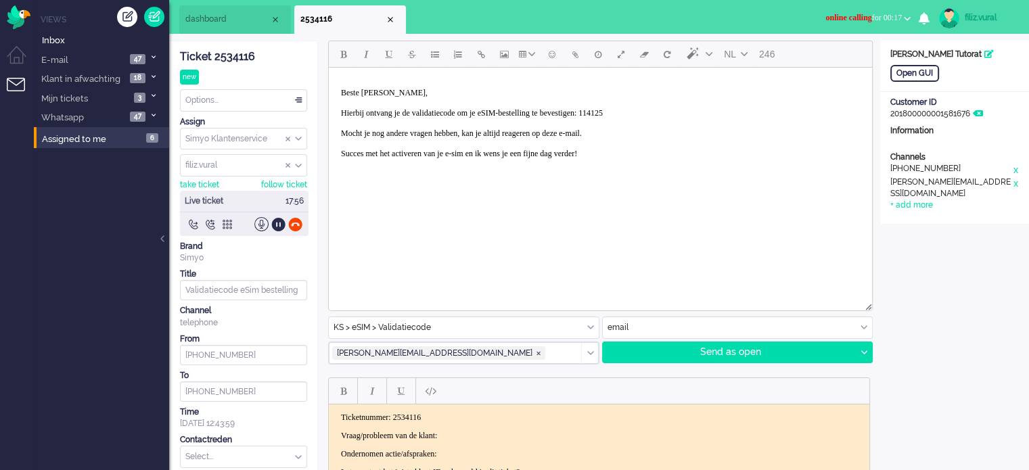
click at [659, 108] on p "Beste Liesbeth, Hierbij ontvang je de validatiecode om je eSIM-bestelling te be…" at bounding box center [600, 128] width 519 height 81
click at [659, 110] on p "Beste Liesbeth, Hierbij ontvang je de validatiecode om je eSIM-bestelling te be…" at bounding box center [600, 128] width 519 height 81
click at [863, 351] on icon at bounding box center [863, 352] width 7 height 4
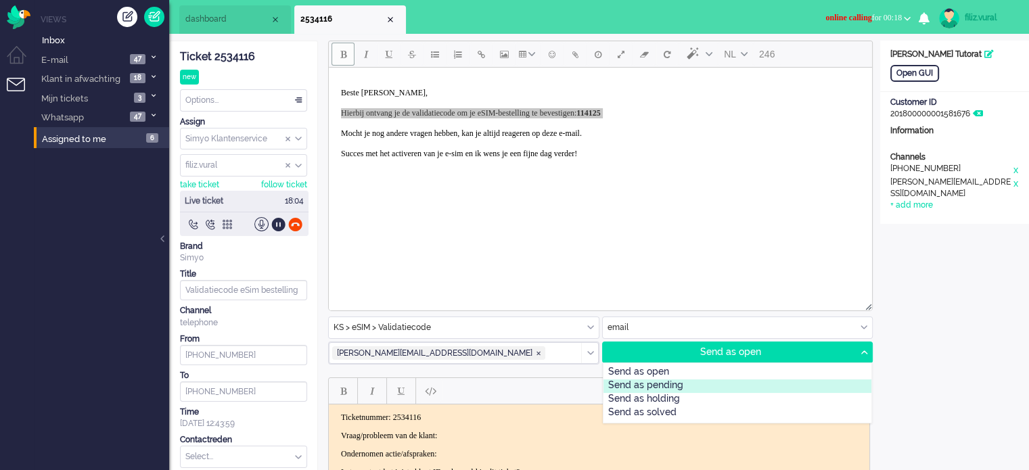
click at [644, 389] on div "Send as pending" at bounding box center [737, 386] width 268 height 14
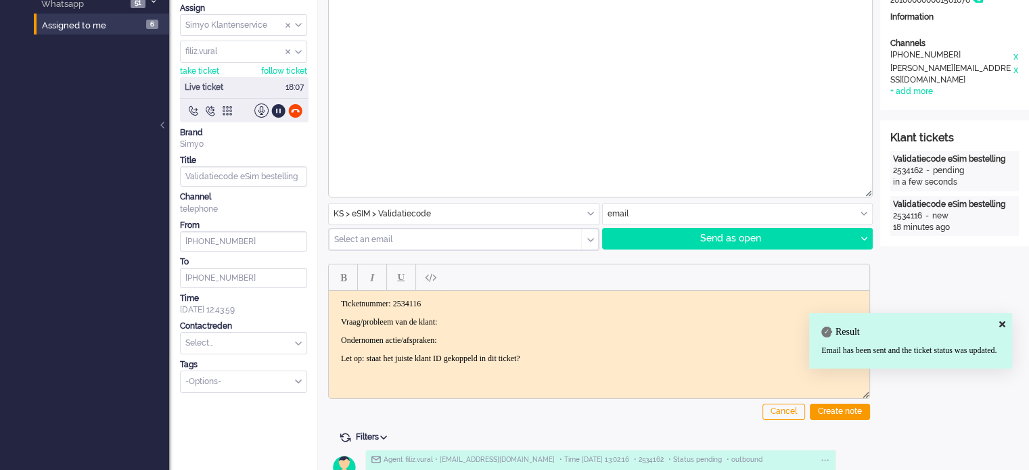
scroll to position [271, 0]
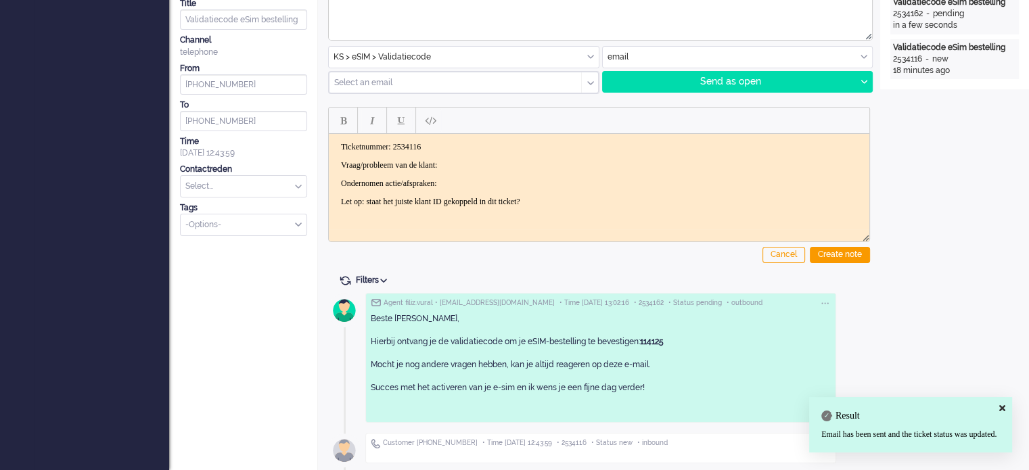
click at [484, 160] on p "Vraag/probleem van de klant:" at bounding box center [599, 165] width 516 height 10
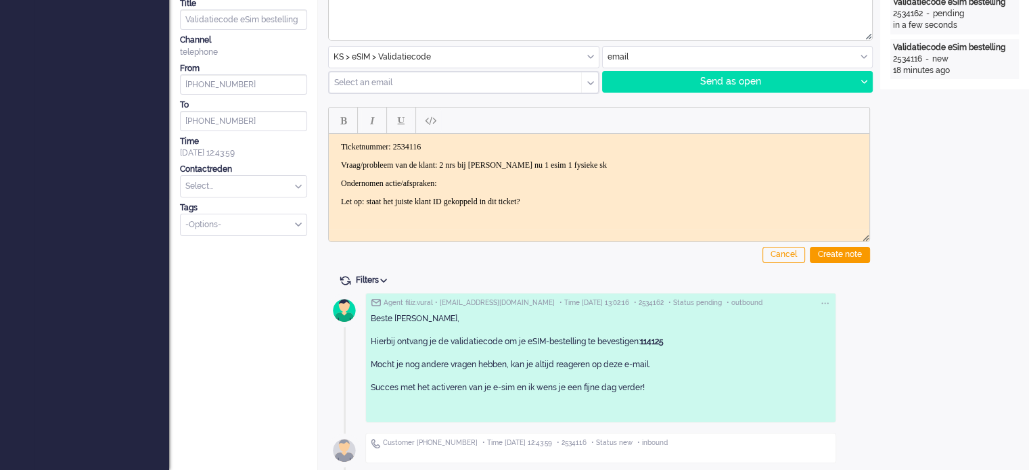
click at [670, 168] on p "Vraag/probleem van de klant: 2 nrs bij [PERSON_NAME] nu 1 esim 1 fysieke sk" at bounding box center [599, 165] width 516 height 10
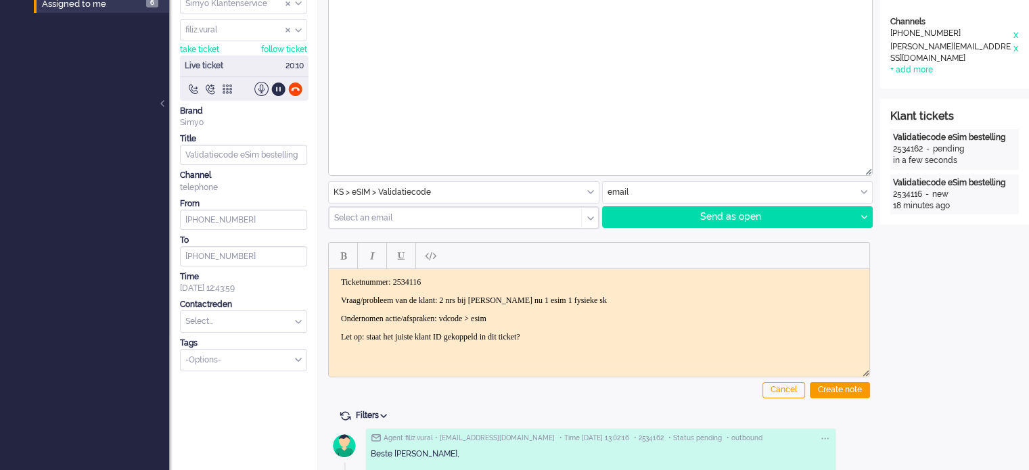
scroll to position [0, 0]
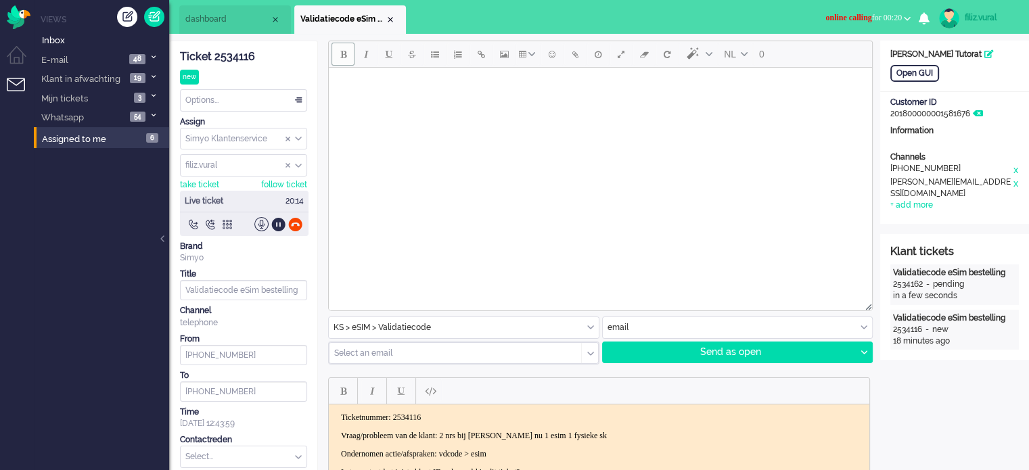
click at [220, 25] on span "dashboard" at bounding box center [227, 19] width 85 height 11
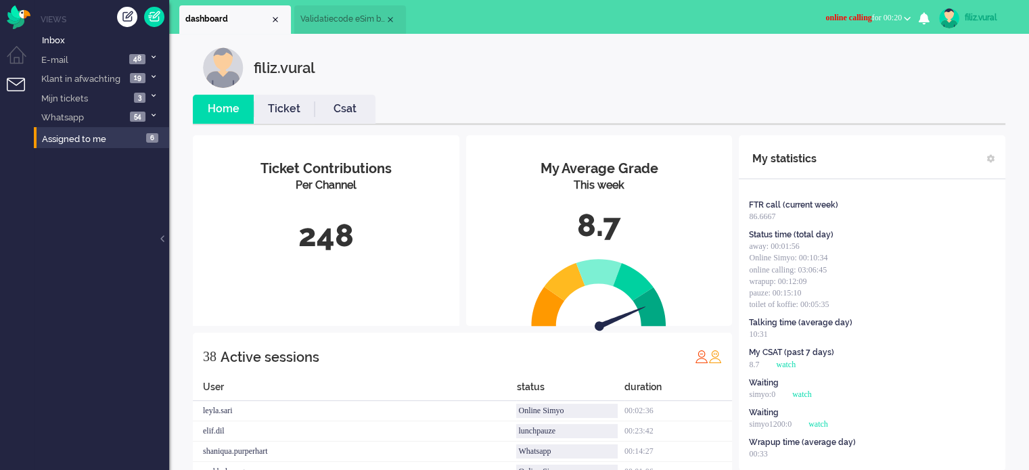
click at [332, 102] on link "Csat" at bounding box center [344, 109] width 61 height 16
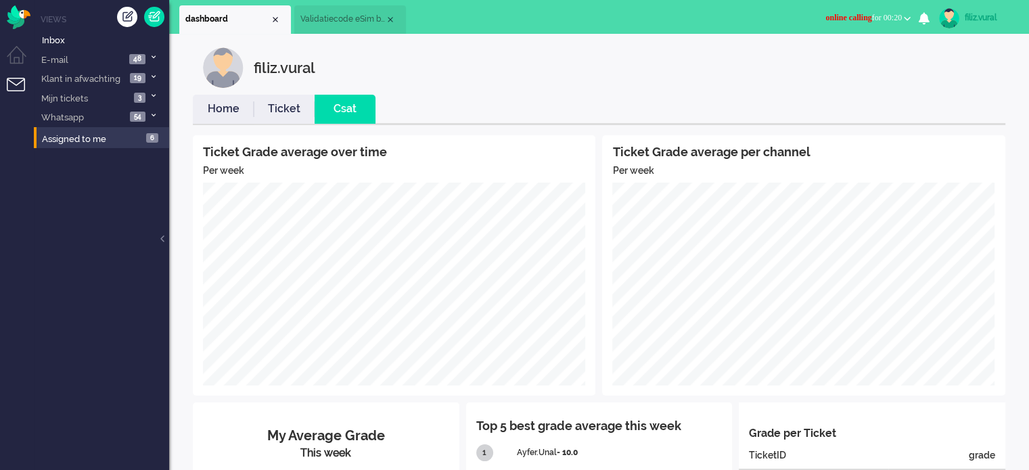
click at [234, 108] on link "Home" at bounding box center [223, 109] width 61 height 16
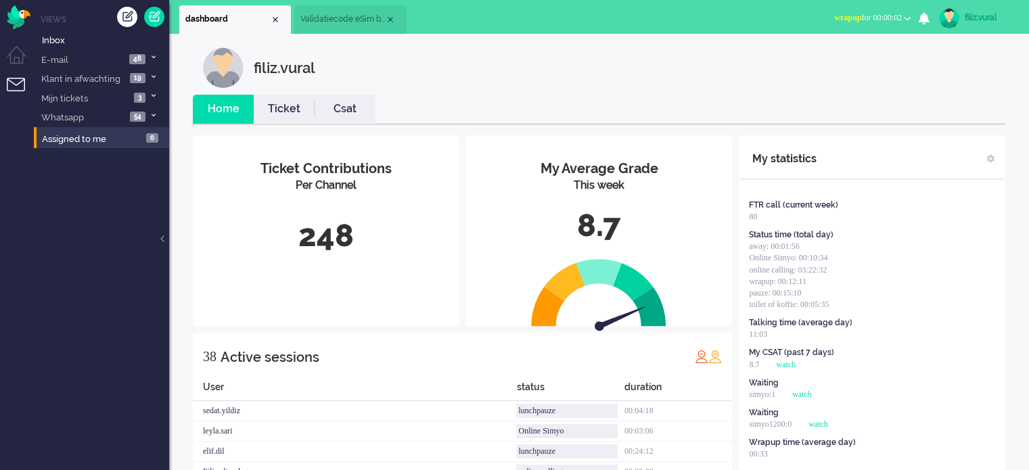
click at [348, 26] on li "Validatiecode eSim bestelling" at bounding box center [350, 19] width 112 height 28
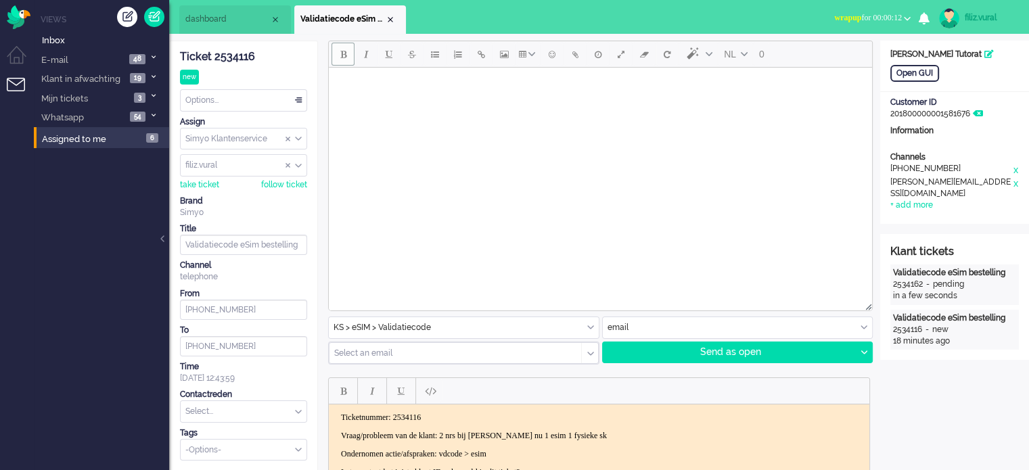
click at [655, 319] on input "text" at bounding box center [738, 327] width 270 height 21
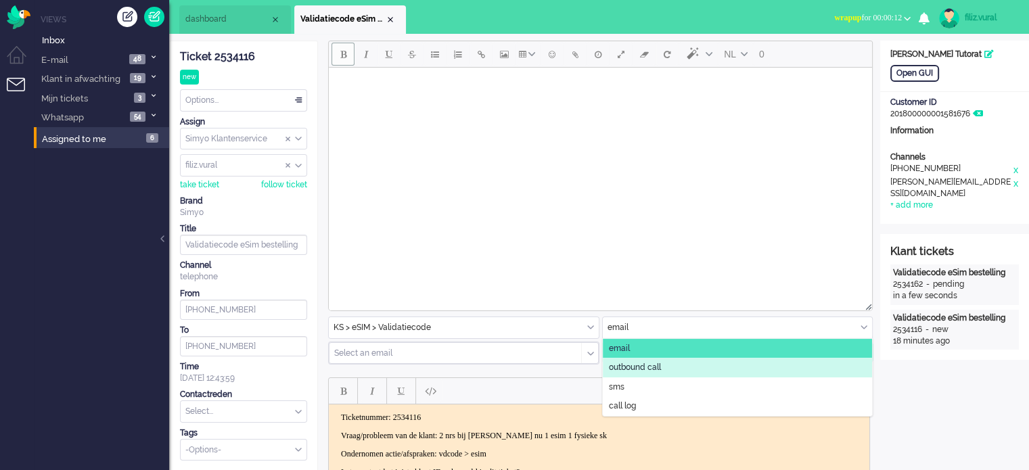
click at [633, 369] on span "outbound call" at bounding box center [635, 367] width 52 height 11
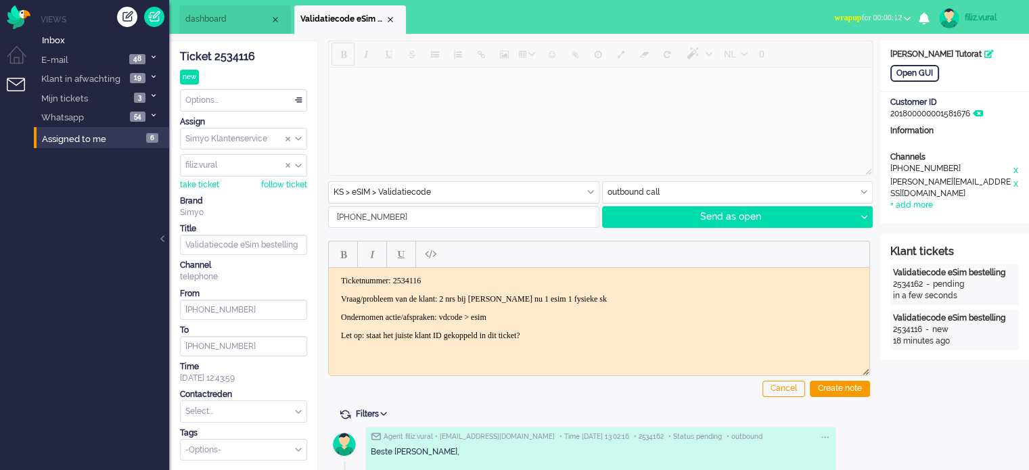
drag, startPoint x: 427, startPoint y: 216, endPoint x: 318, endPoint y: 225, distance: 109.2
click at [318, 229] on div "NL 0 KS > eSIM > Validatiecode BO > Abonnement > Overleden BO > Abonnement > Ov…" at bounding box center [599, 324] width 562 height 566
paste input "610407039"
type input "[PHONE_NUMBER]"
click at [859, 215] on div at bounding box center [863, 217] width 17 height 20
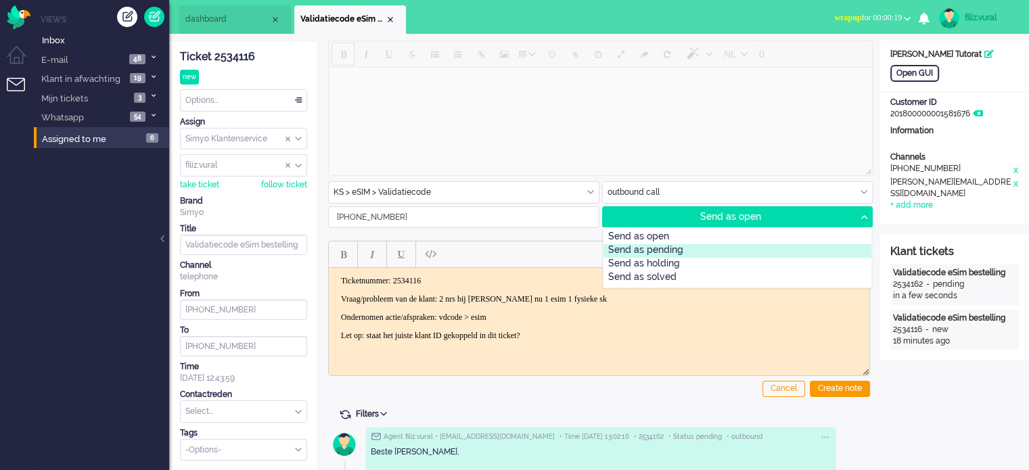
click at [723, 250] on div "Send as pending" at bounding box center [737, 251] width 268 height 14
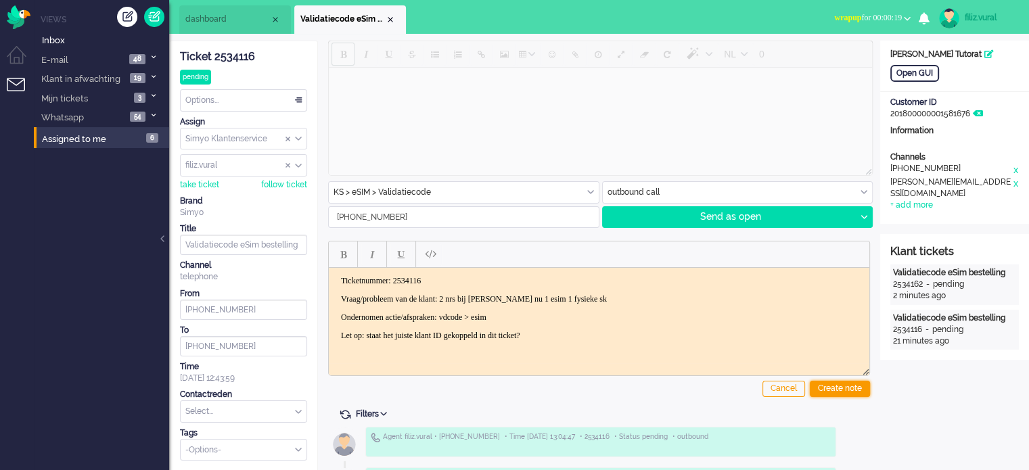
click at [820, 385] on div "Create note" at bounding box center [840, 389] width 60 height 16
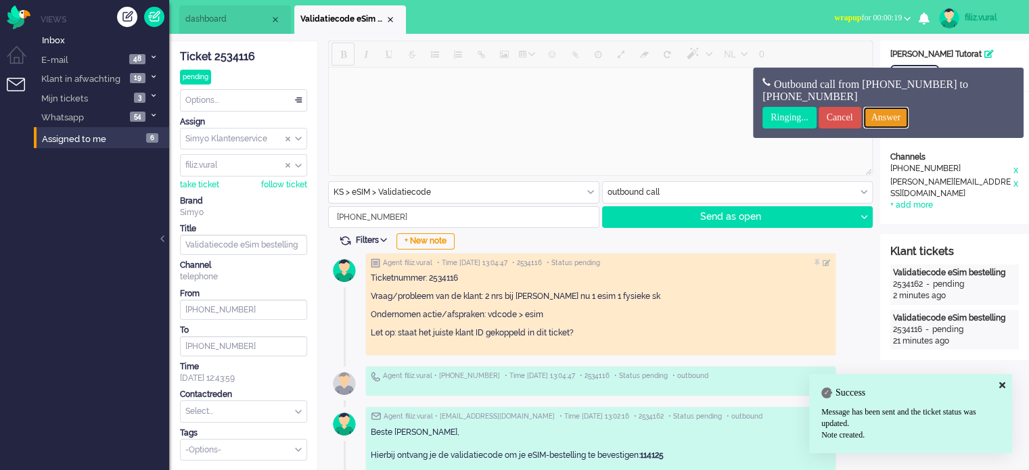
click at [891, 108] on input "Answer" at bounding box center [886, 118] width 46 height 22
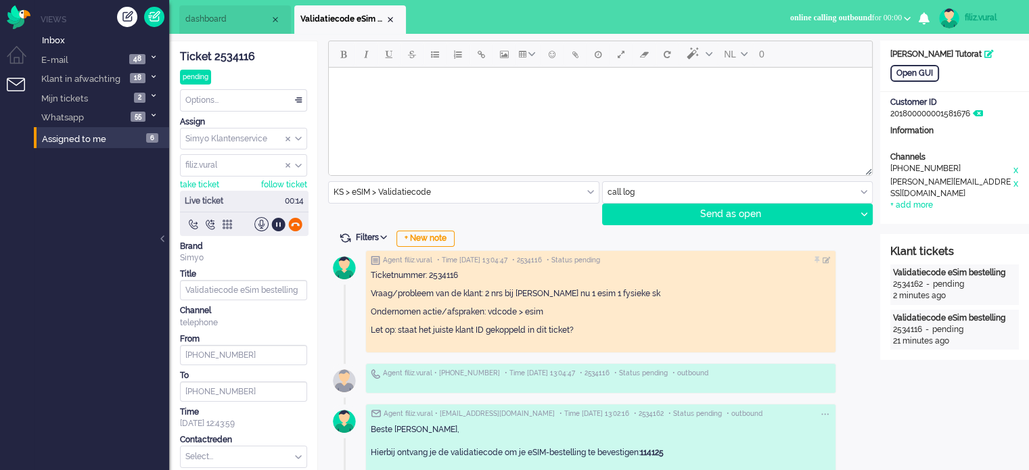
click at [296, 223] on div at bounding box center [295, 224] width 14 height 14
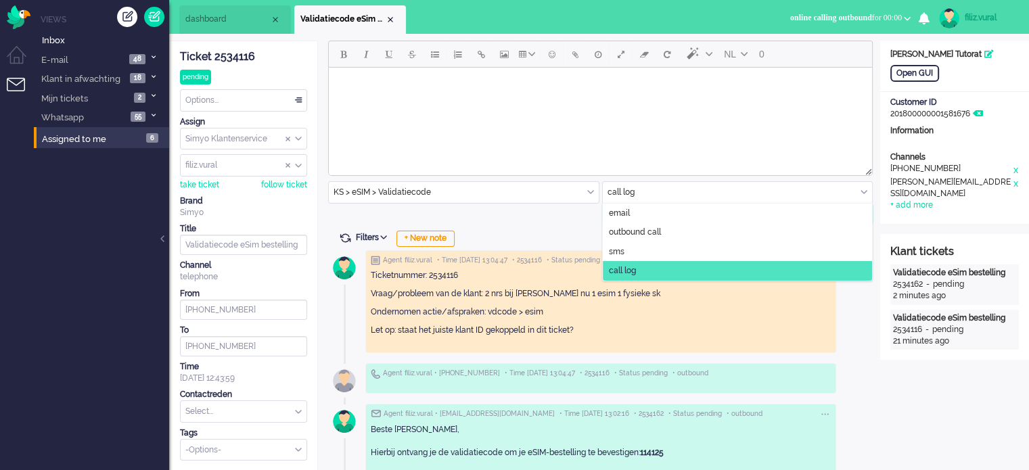
click at [615, 190] on input "text" at bounding box center [738, 192] width 270 height 21
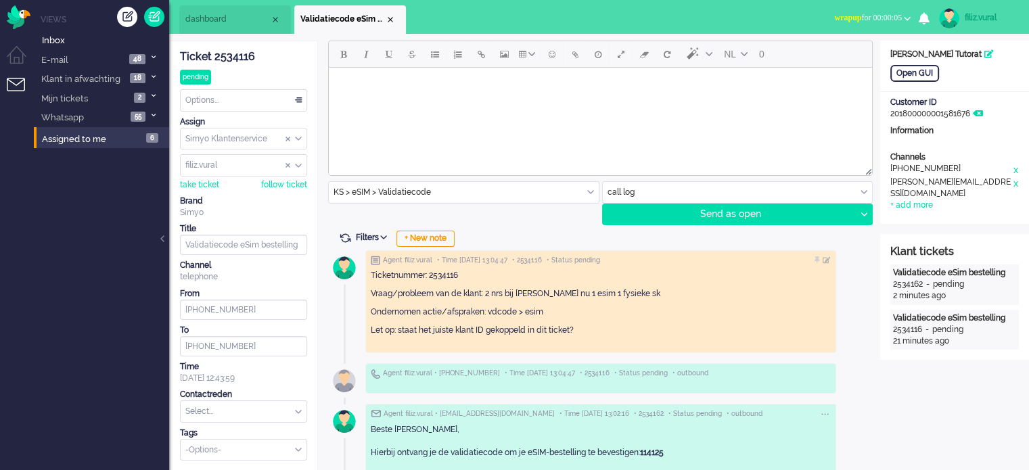
click at [632, 189] on input "text" at bounding box center [738, 192] width 270 height 21
click at [628, 196] on input "text" at bounding box center [738, 192] width 270 height 21
click at [629, 189] on input "text" at bounding box center [738, 192] width 270 height 21
click at [629, 187] on input "text" at bounding box center [738, 192] width 270 height 21
click at [514, 205] on div "NL 0 KS > eSIM > Validatiecode BO > Abonnement > Overleden BO > Abonnement > Ov…" at bounding box center [599, 133] width 542 height 185
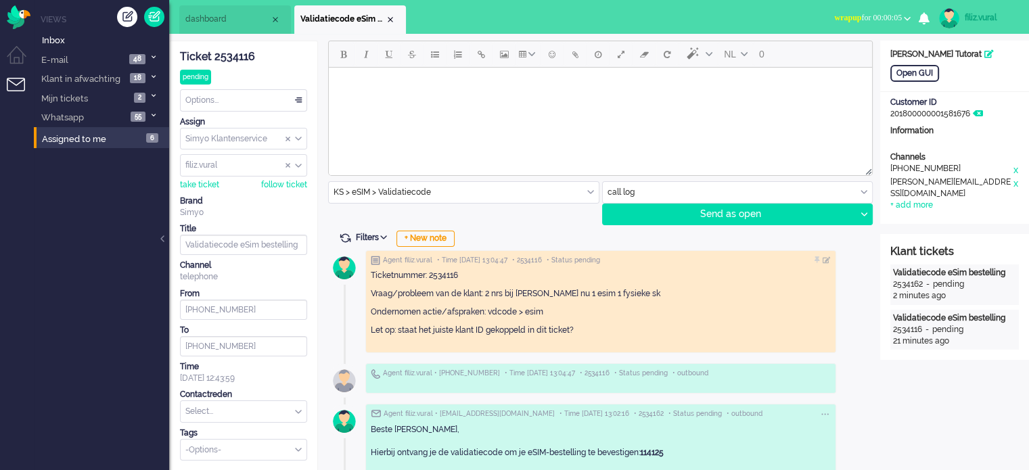
drag, startPoint x: 525, startPoint y: 221, endPoint x: 595, endPoint y: 205, distance: 72.2
click at [530, 221] on div "NL 0 KS > eSIM > Validatiecode BO > Abonnement > Overleden BO > Abonnement > Ov…" at bounding box center [599, 133] width 542 height 185
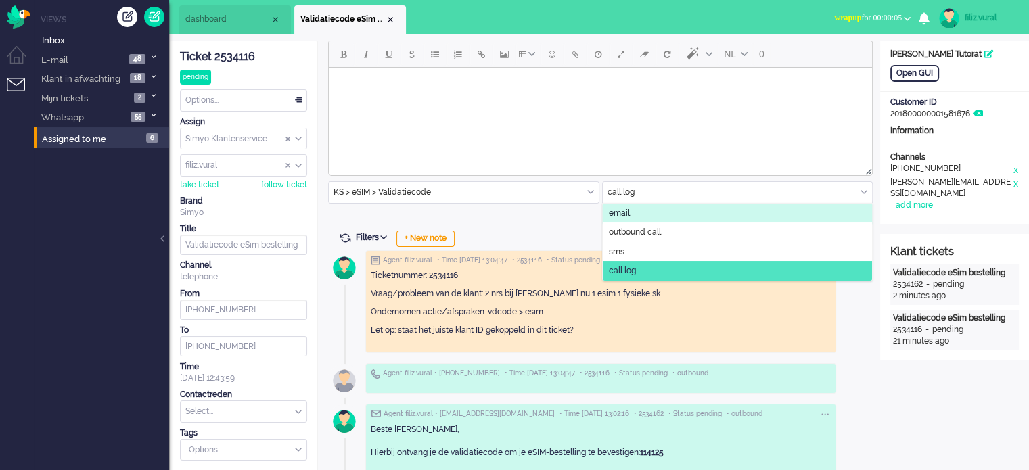
click at [611, 195] on input "text" at bounding box center [738, 192] width 270 height 21
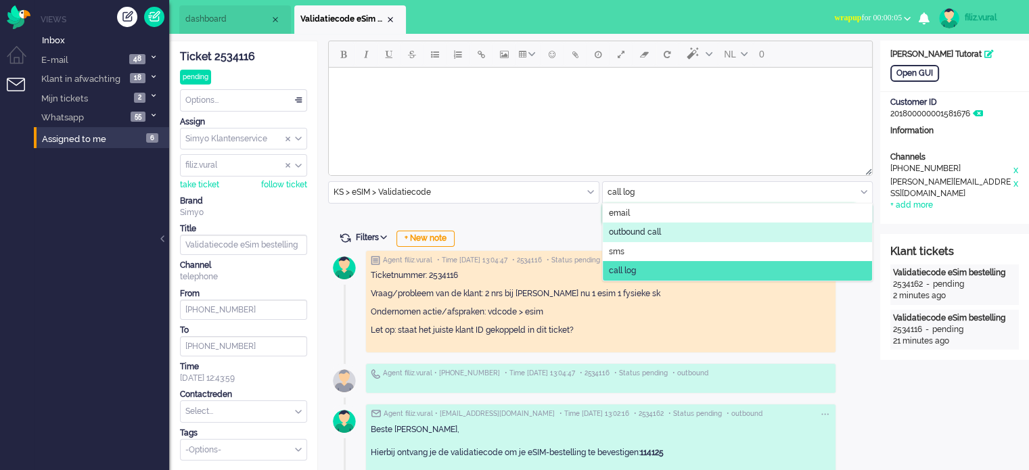
click at [635, 225] on li "outbound call" at bounding box center [738, 232] width 270 height 20
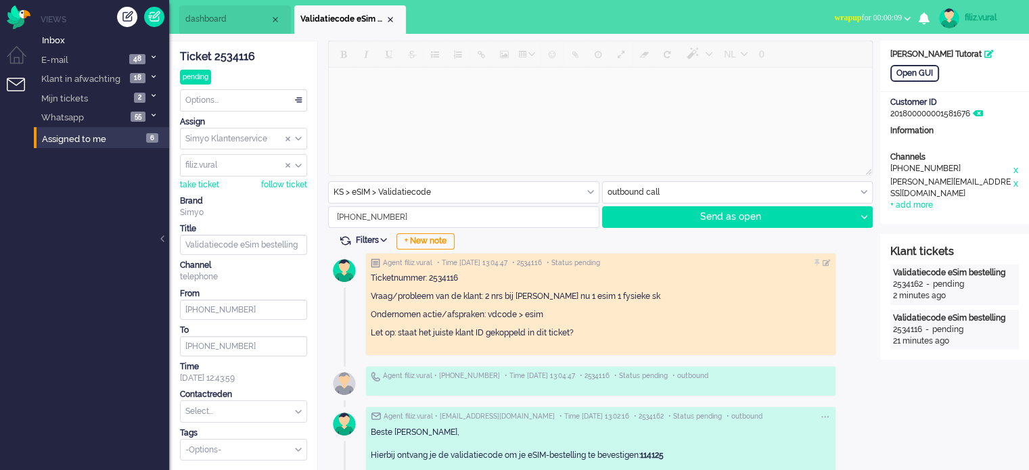
drag, startPoint x: 419, startPoint y: 225, endPoint x: 328, endPoint y: 223, distance: 91.3
click at [329, 223] on input "[PHONE_NUMBER]" at bounding box center [464, 217] width 270 height 20
paste input "651347509"
type input "[PHONE_NUMBER]"
click at [862, 217] on icon at bounding box center [863, 217] width 7 height 4
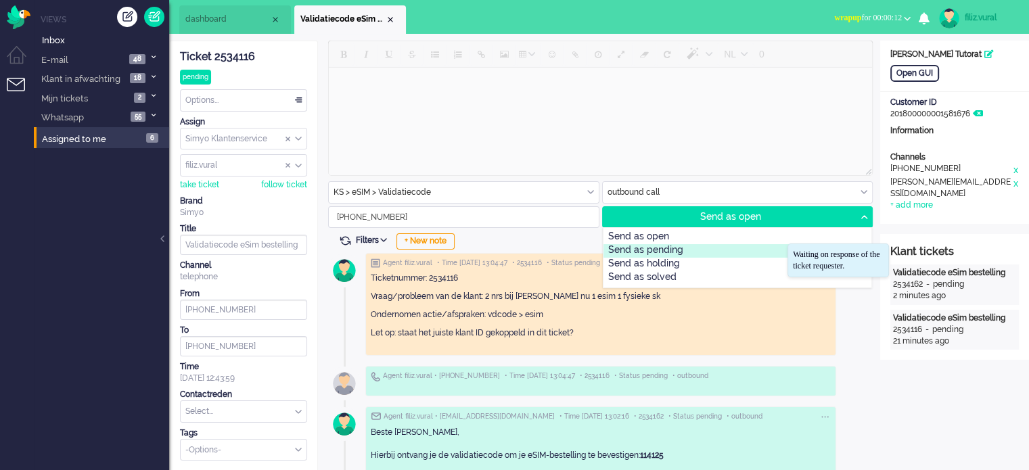
click at [638, 249] on div "Send as pending" at bounding box center [737, 251] width 268 height 14
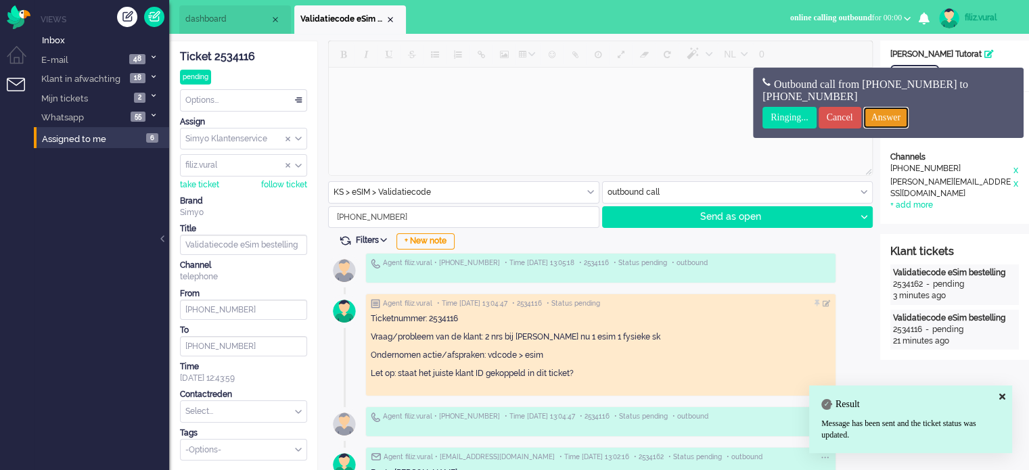
click at [904, 118] on input "Answer" at bounding box center [886, 118] width 46 height 22
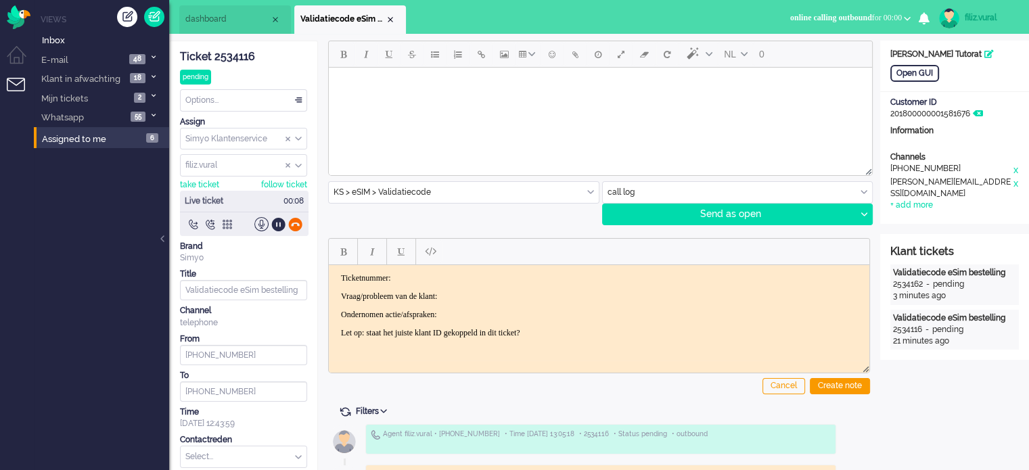
click at [299, 222] on div at bounding box center [295, 224] width 14 height 14
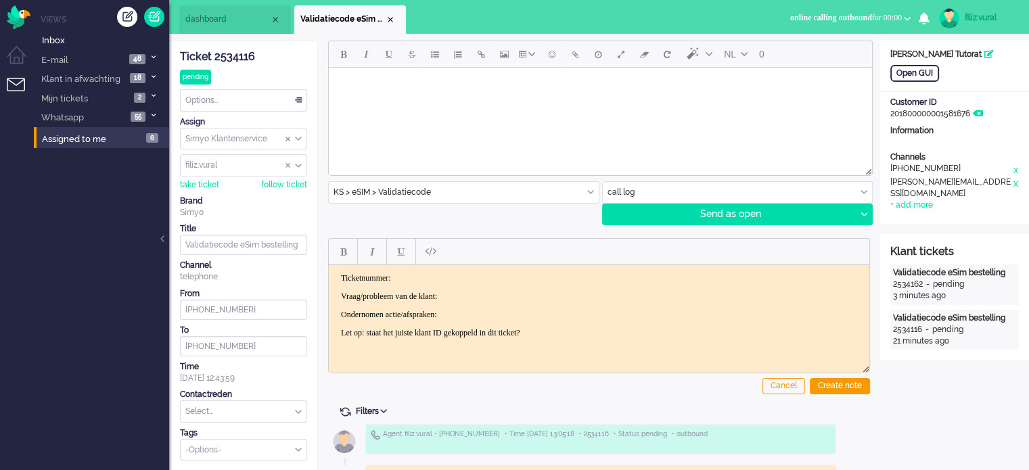
click at [225, 55] on div "Ticket 2534116" at bounding box center [243, 57] width 127 height 16
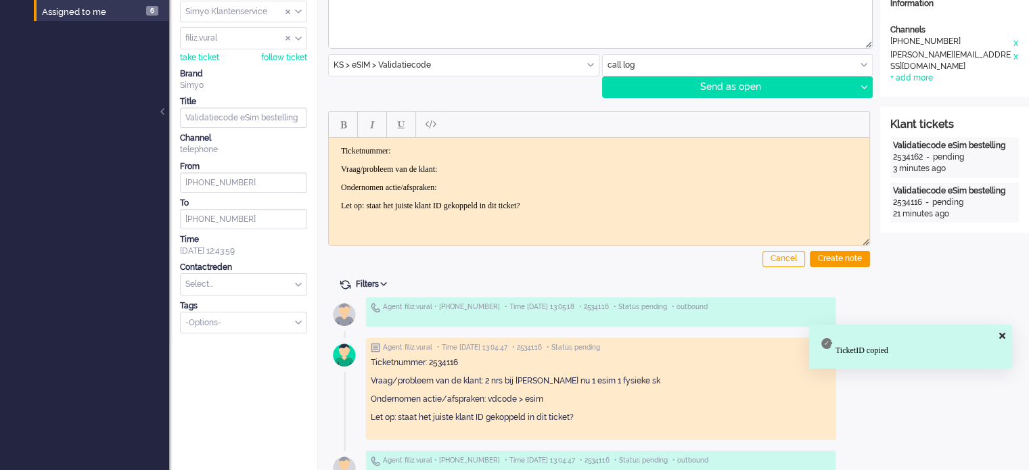
scroll to position [203, 0]
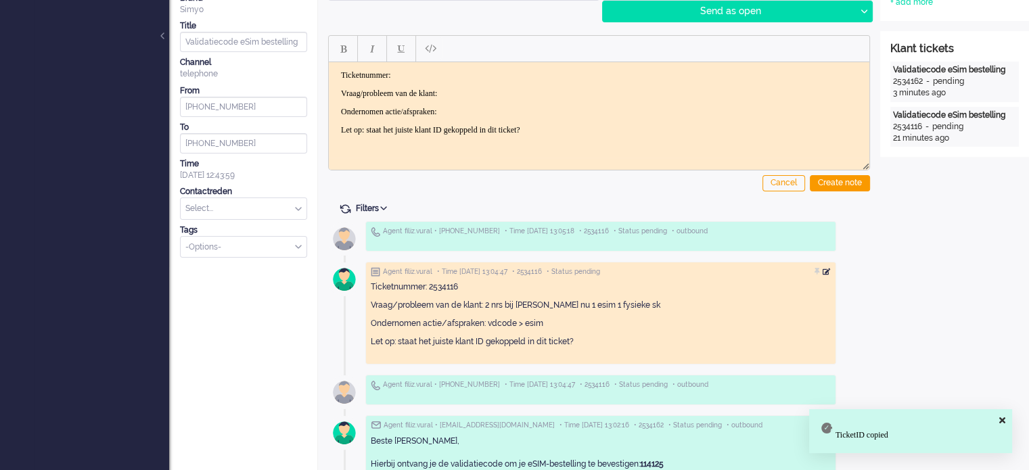
click at [830, 270] on div at bounding box center [826, 272] width 8 height 8
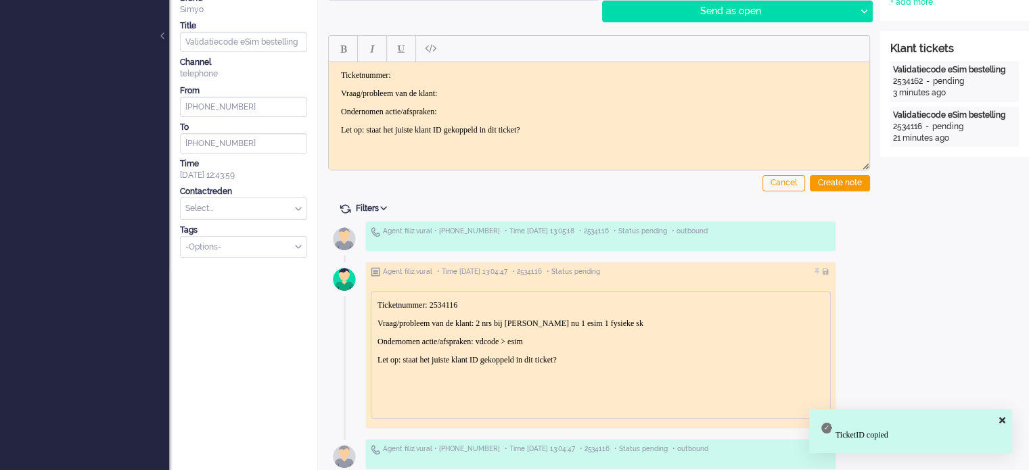
scroll to position [0, 0]
click at [575, 339] on p "Ondernomen actie/afspraken: vdcode > esim" at bounding box center [600, 341] width 446 height 10
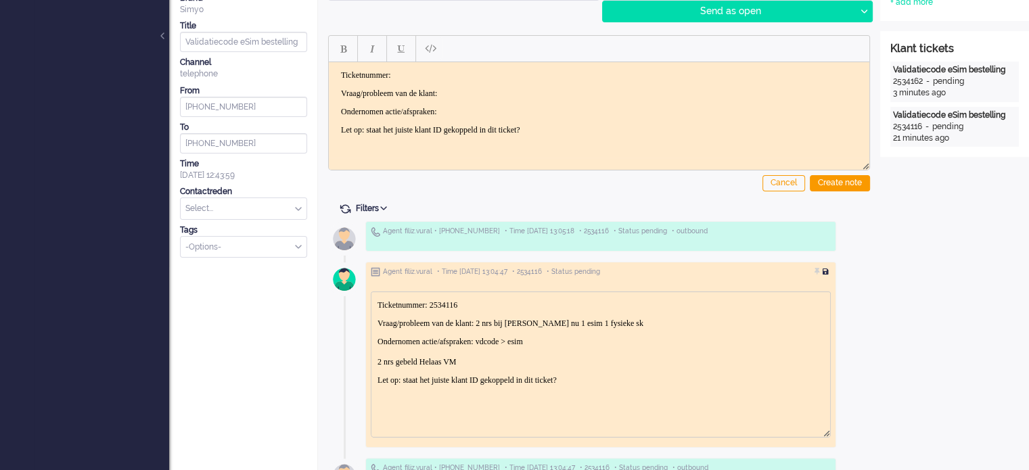
click at [830, 272] on div at bounding box center [826, 272] width 8 height 8
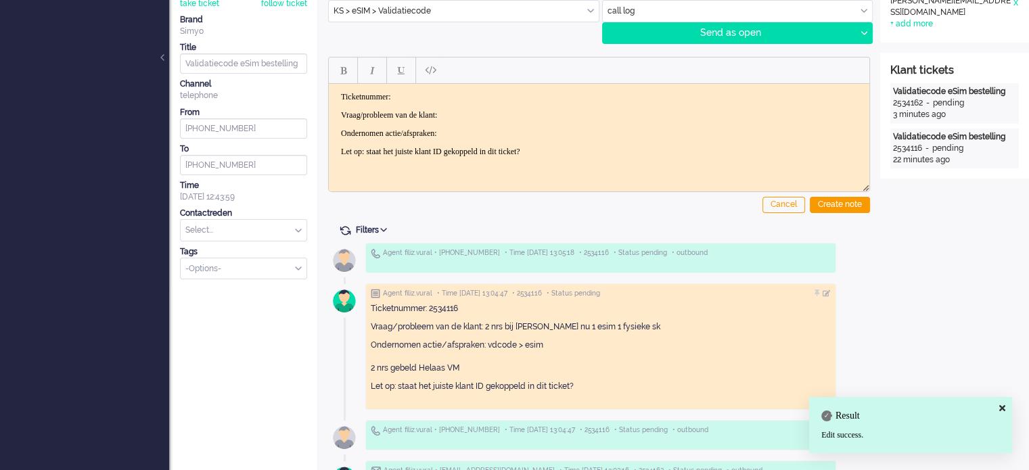
scroll to position [68, 0]
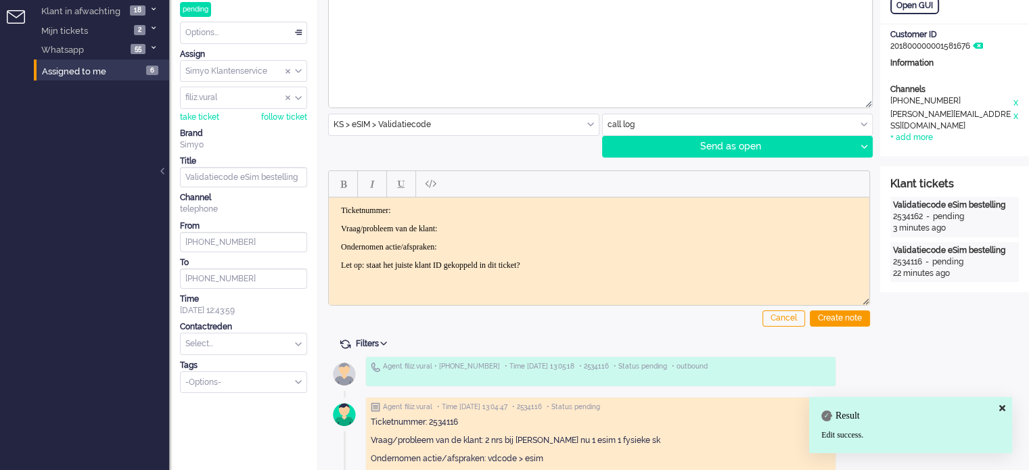
click at [233, 346] on input "text" at bounding box center [244, 343] width 126 height 21
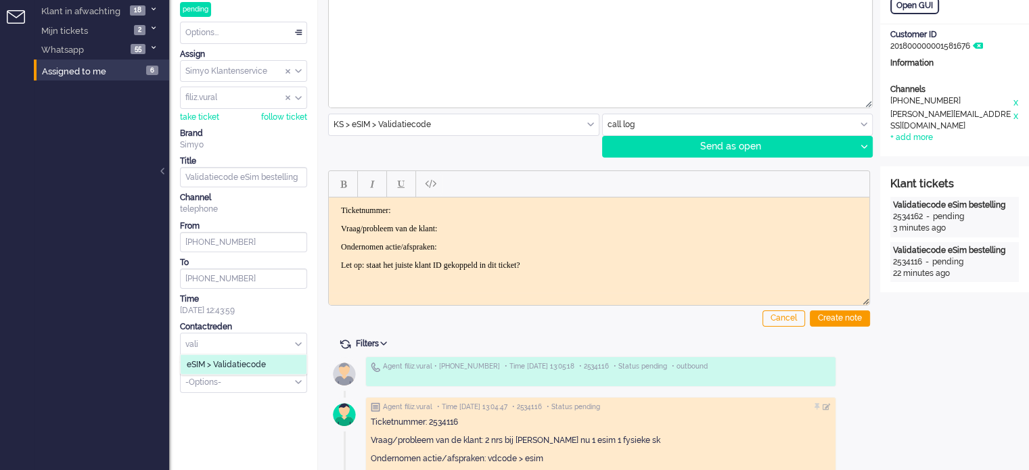
type input "vali"
click at [235, 355] on li "eSIM > Validatiecode" at bounding box center [244, 365] width 126 height 20
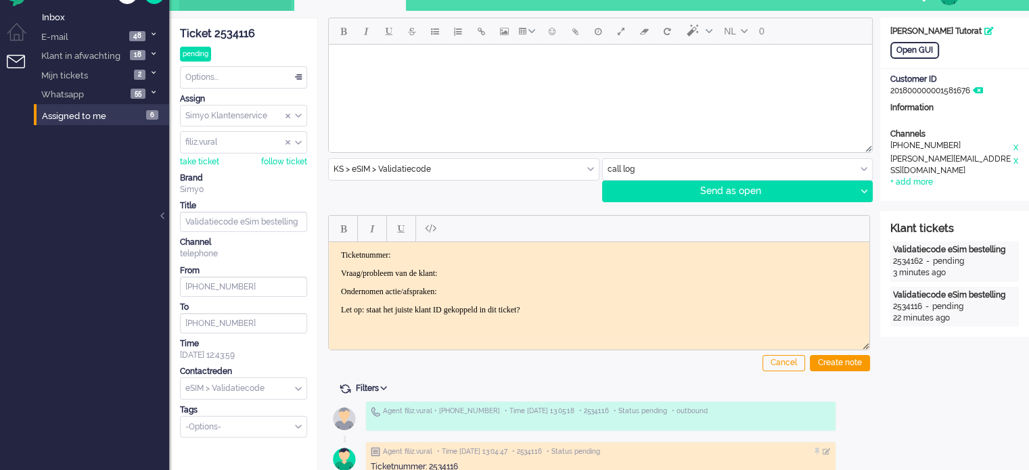
scroll to position [0, 0]
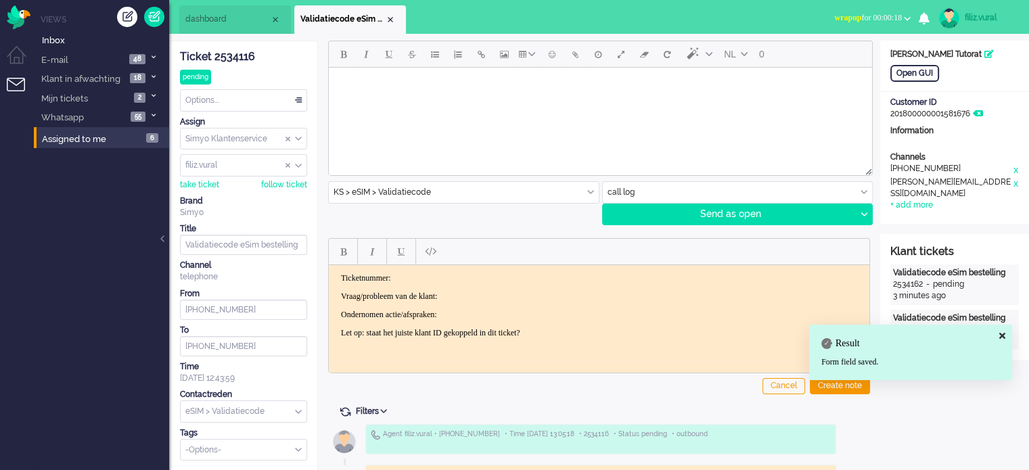
click at [633, 186] on input "text" at bounding box center [738, 192] width 270 height 21
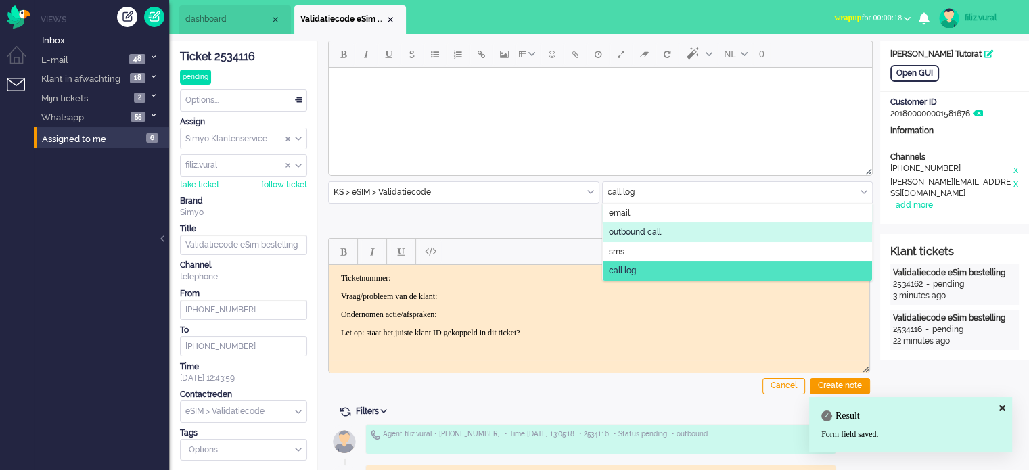
click at [614, 227] on span "outbound call" at bounding box center [635, 232] width 52 height 11
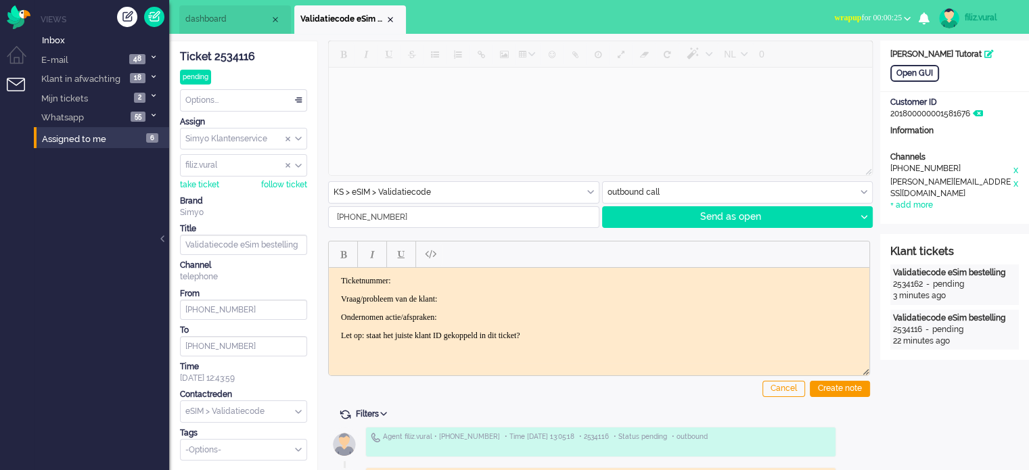
drag, startPoint x: 392, startPoint y: 218, endPoint x: 209, endPoint y: 232, distance: 183.1
click at [210, 232] on div "ticket info editor timeline Ticket 2534116 pending Watching Options... Set Stat…" at bounding box center [599, 433] width 860 height 784
paste input "610407039"
type input "[PHONE_NUMBER]"
click at [862, 217] on icon at bounding box center [863, 217] width 7 height 4
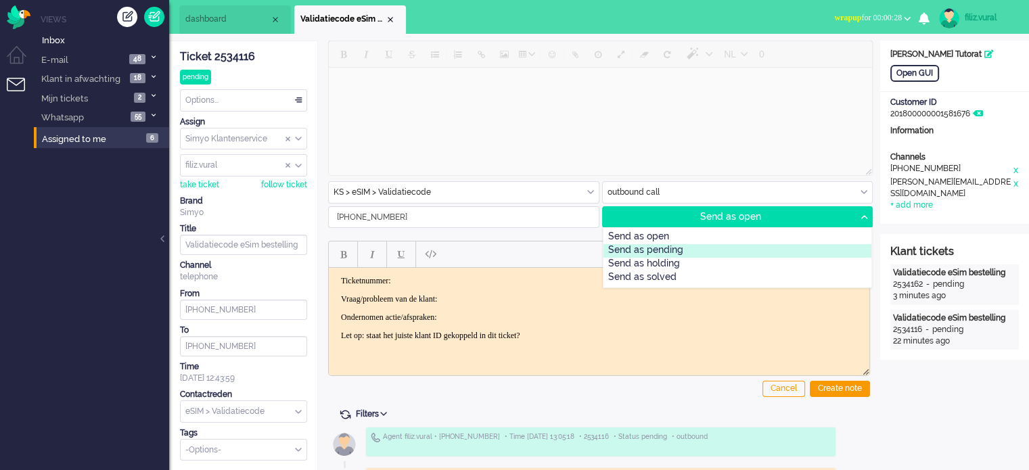
click at [746, 245] on div "Send as pending" at bounding box center [737, 251] width 268 height 14
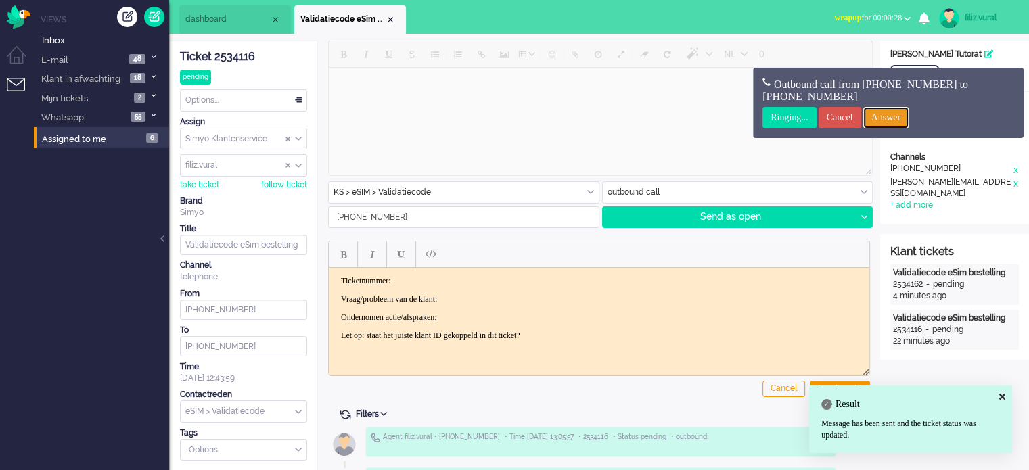
click at [906, 114] on input "Answer" at bounding box center [886, 118] width 46 height 22
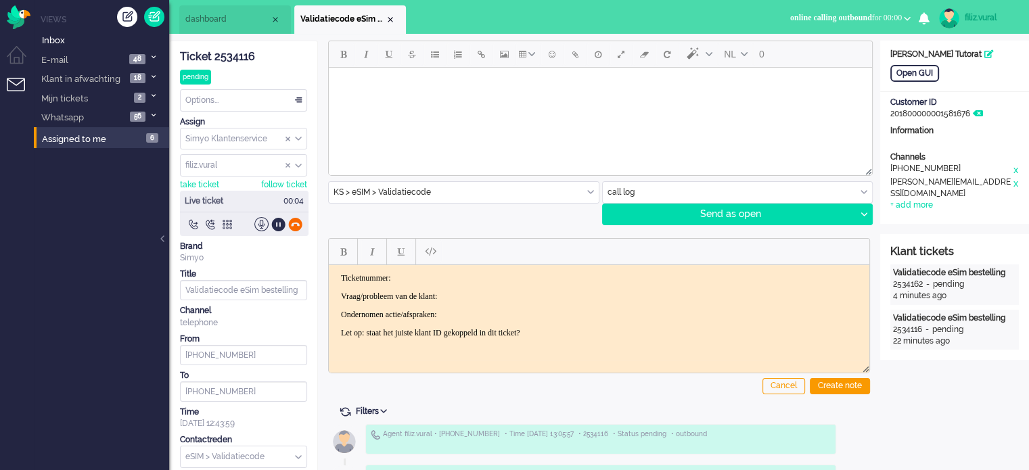
click at [295, 225] on div at bounding box center [295, 224] width 14 height 14
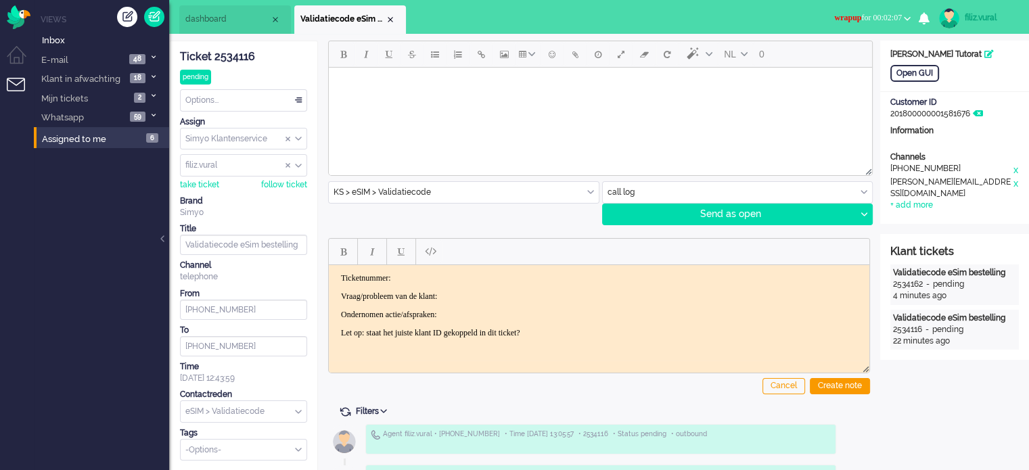
click at [881, 21] on span "wrapup for 00:02:07" at bounding box center [868, 17] width 68 height 9
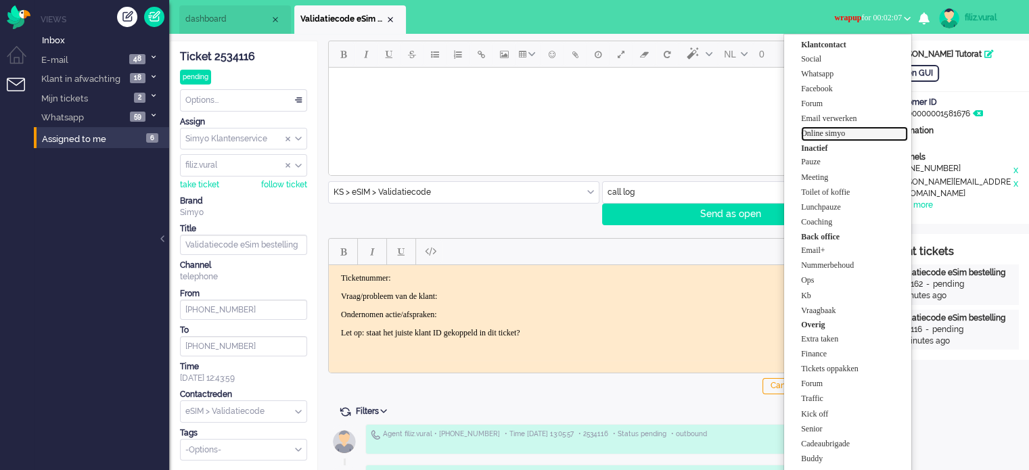
click at [841, 133] on label "Online simyo" at bounding box center [854, 133] width 107 height 11
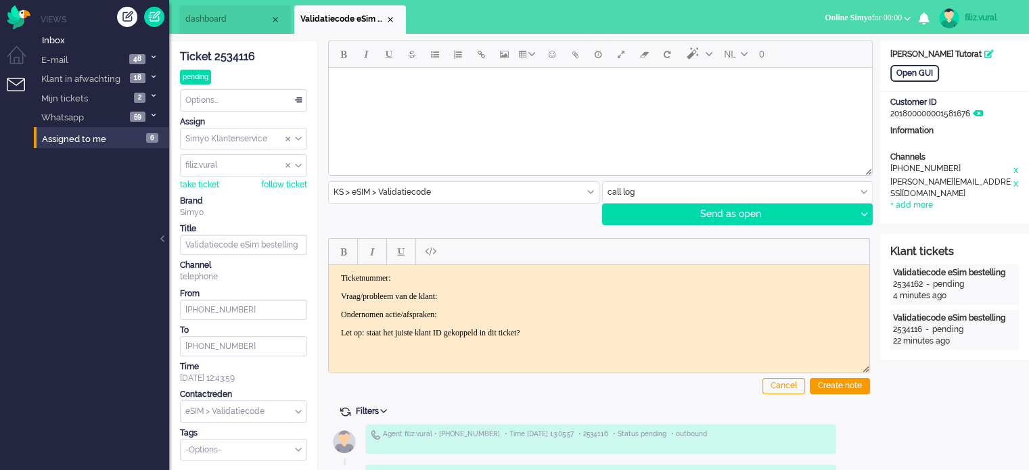
click at [636, 186] on input "text" at bounding box center [738, 192] width 270 height 21
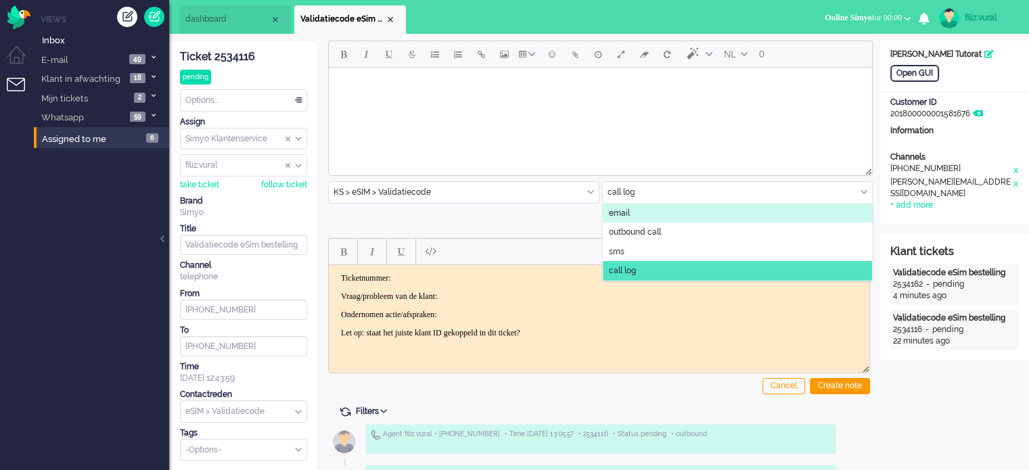
click at [619, 212] on span "email" at bounding box center [619, 213] width 21 height 11
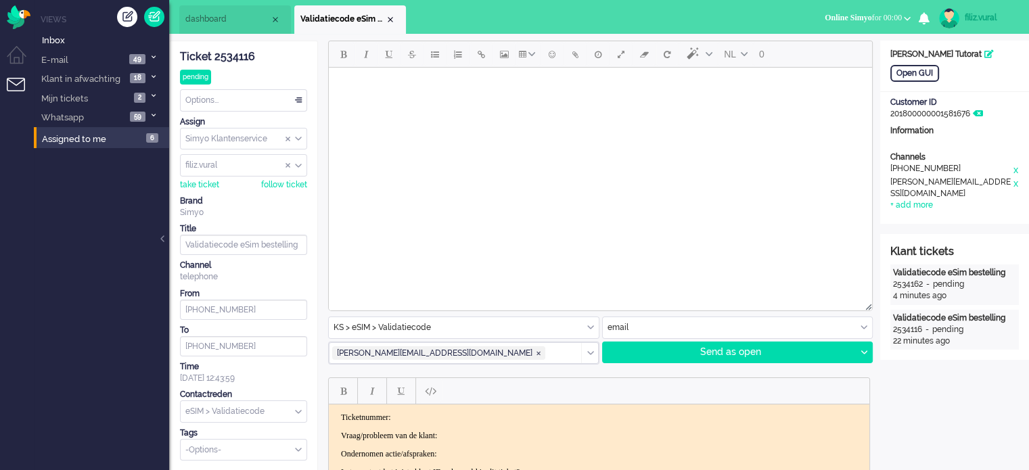
click at [521, 102] on html at bounding box center [600, 85] width 543 height 34
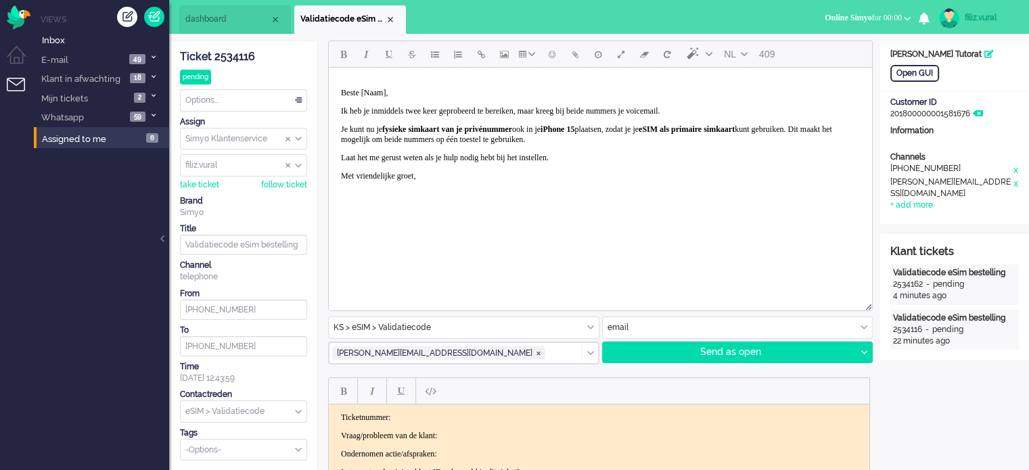
click at [377, 92] on p "Beste [Naam]," at bounding box center [600, 93] width 519 height 10
click at [466, 91] on p "Beste [Naam]," at bounding box center [600, 93] width 519 height 10
drag, startPoint x: 396, startPoint y: 91, endPoint x: 376, endPoint y: 78, distance: 23.1
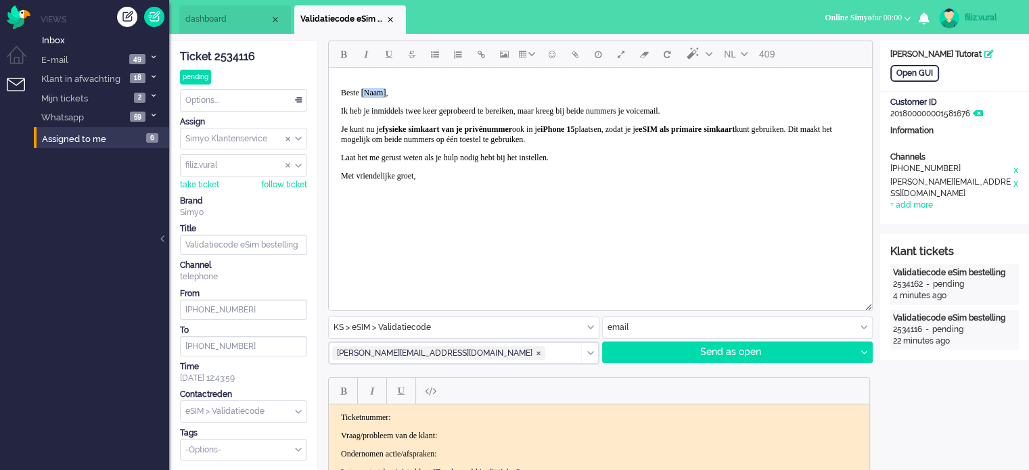
click at [369, 91] on p "Beste [Naam]," at bounding box center [600, 93] width 519 height 10
click at [368, 94] on p "Beste [Liesbeth," at bounding box center [600, 93] width 519 height 10
click at [444, 163] on body "Beste Liesbeth, Ik heb je inmiddels twee keer geprobeerd te bereiken, maar kree…" at bounding box center [600, 134] width 532 height 123
drag, startPoint x: 863, startPoint y: 351, endPoint x: 852, endPoint y: 352, distance: 10.9
click at [864, 350] on icon at bounding box center [863, 352] width 7 height 4
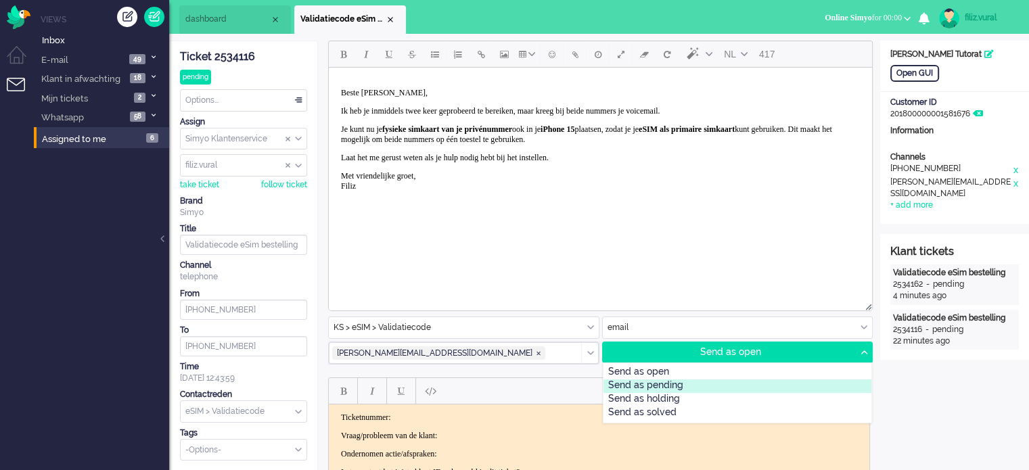
click at [649, 381] on div "Send as pending" at bounding box center [737, 386] width 268 height 14
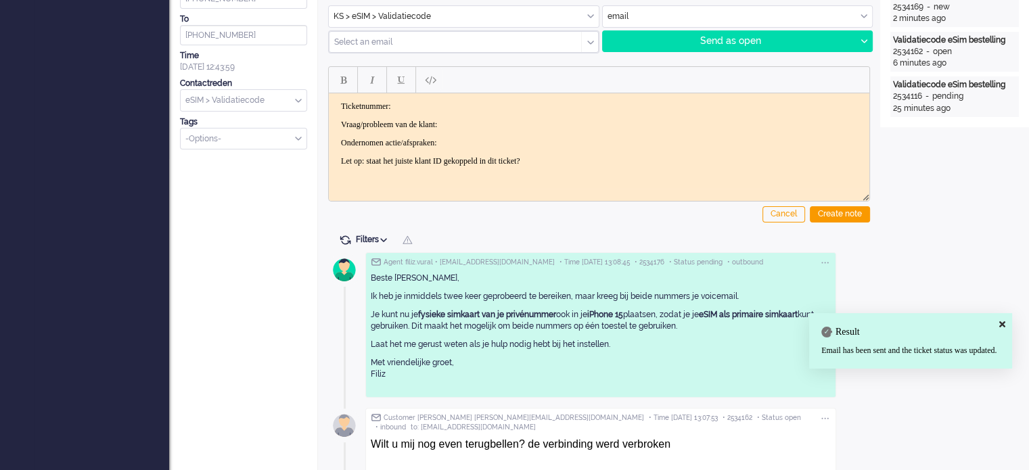
scroll to position [473, 0]
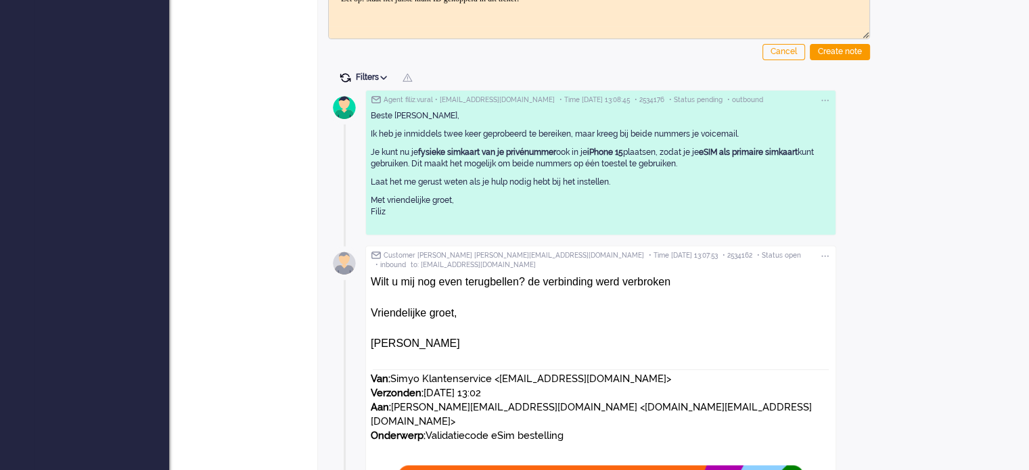
click at [341, 75] on span at bounding box center [345, 78] width 12 height 12
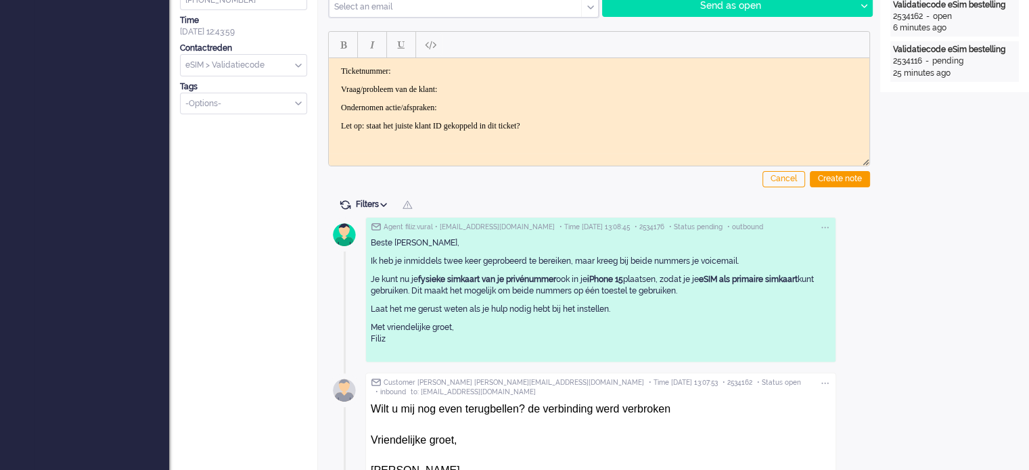
scroll to position [406, 0]
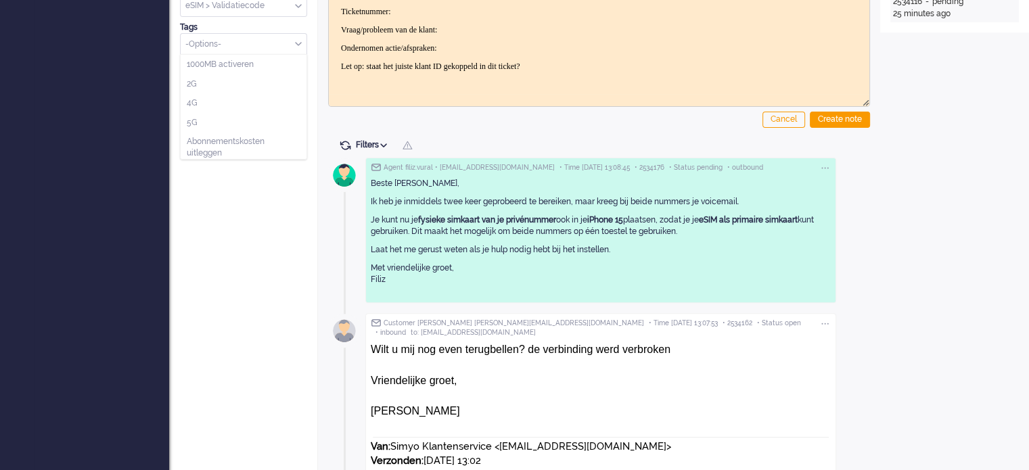
click at [217, 45] on input "Select Tags" at bounding box center [239, 42] width 106 height 11
type input "t"
click at [231, 97] on span "Ticket oppakken" at bounding box center [218, 91] width 62 height 11
drag, startPoint x: 257, startPoint y: 164, endPoint x: 262, endPoint y: 174, distance: 11.5
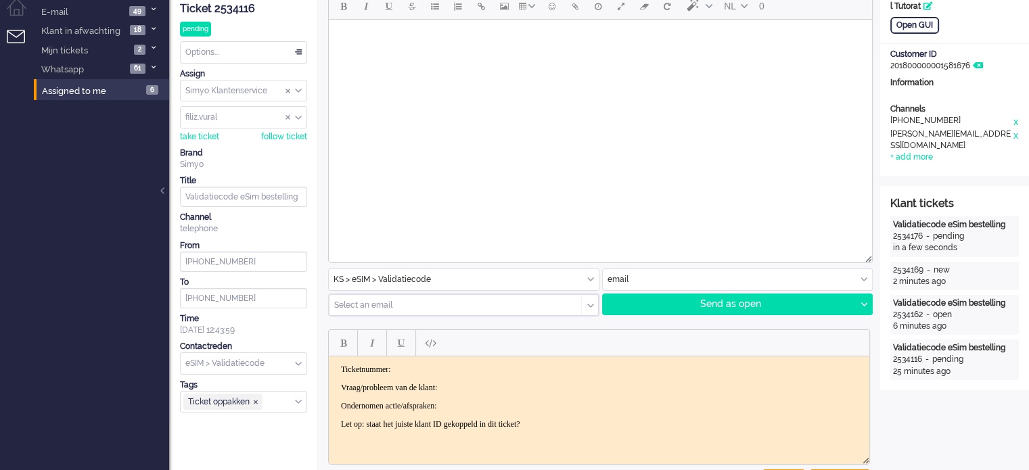
scroll to position [0, 0]
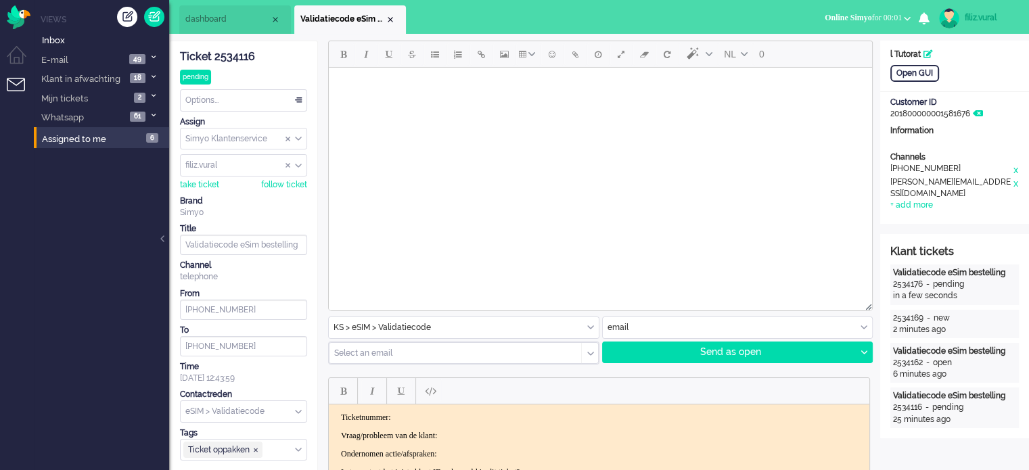
click at [235, 10] on li "dashboard" at bounding box center [235, 19] width 112 height 28
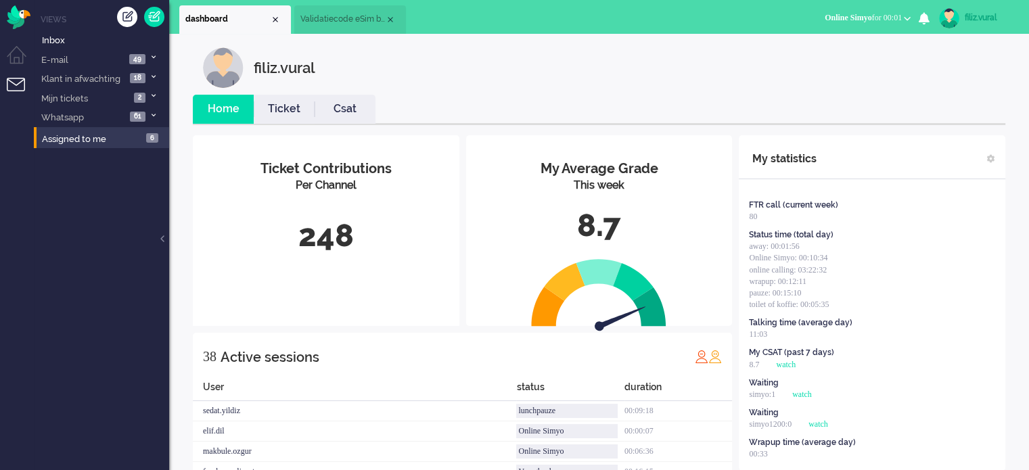
click at [296, 108] on link "Ticket" at bounding box center [284, 109] width 61 height 16
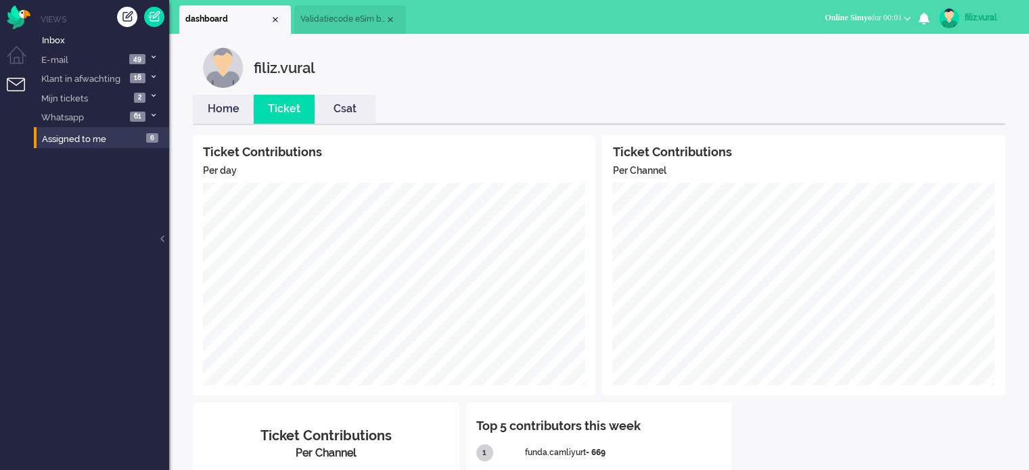
click at [216, 105] on link "Home" at bounding box center [223, 109] width 61 height 16
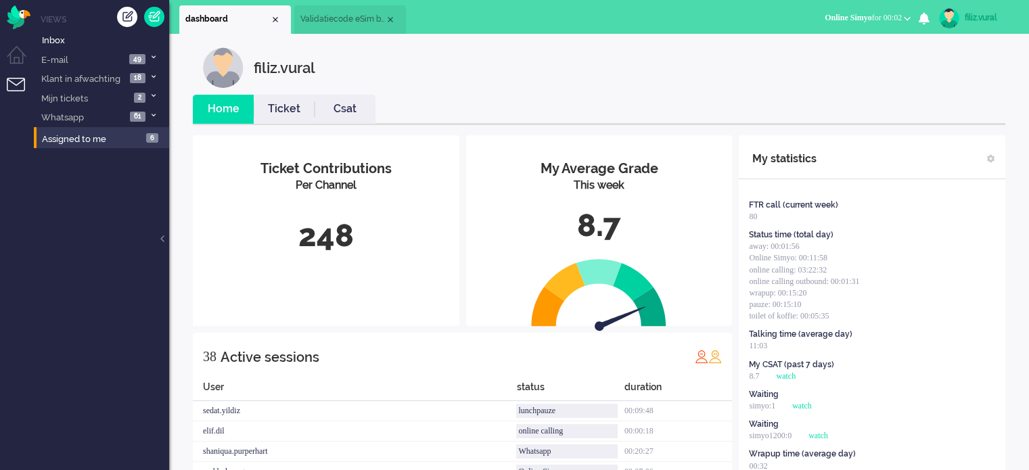
click at [360, 107] on link "Csat" at bounding box center [344, 109] width 61 height 16
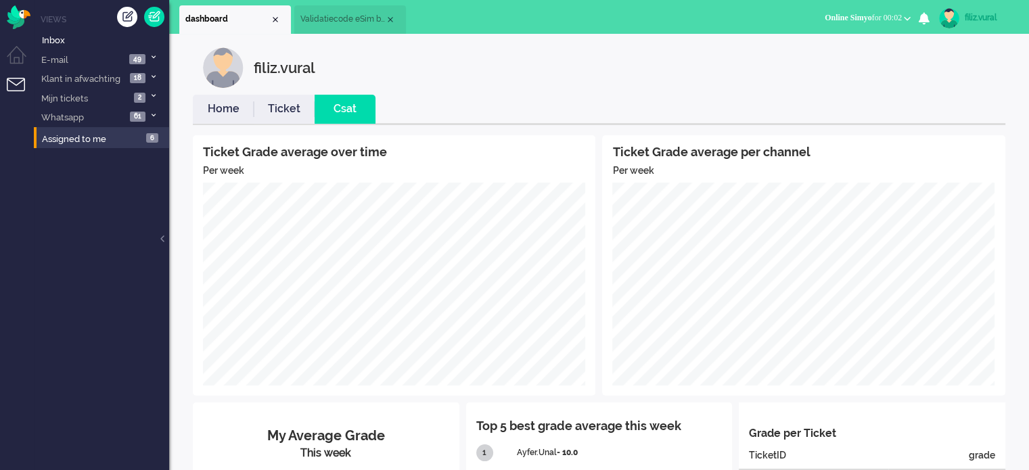
click at [321, 23] on span "Validatiecode eSim bestelling" at bounding box center [342, 19] width 85 height 11
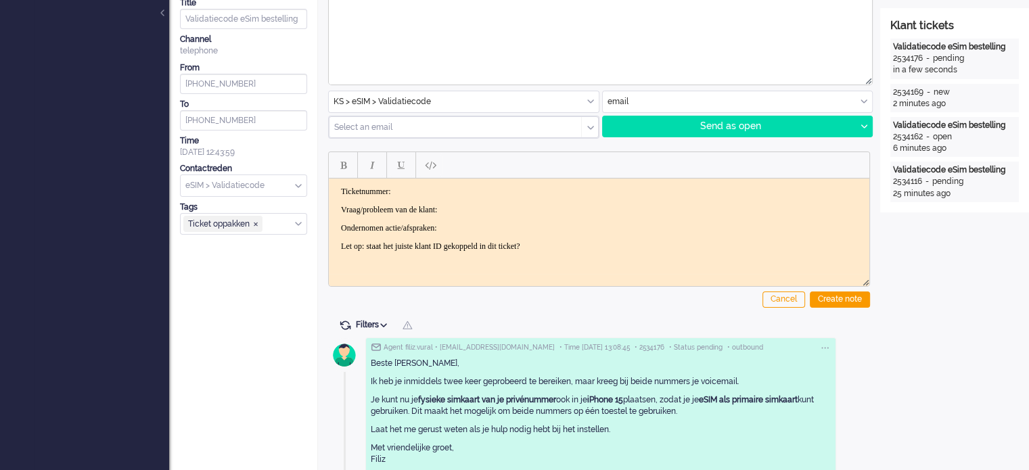
scroll to position [406, 0]
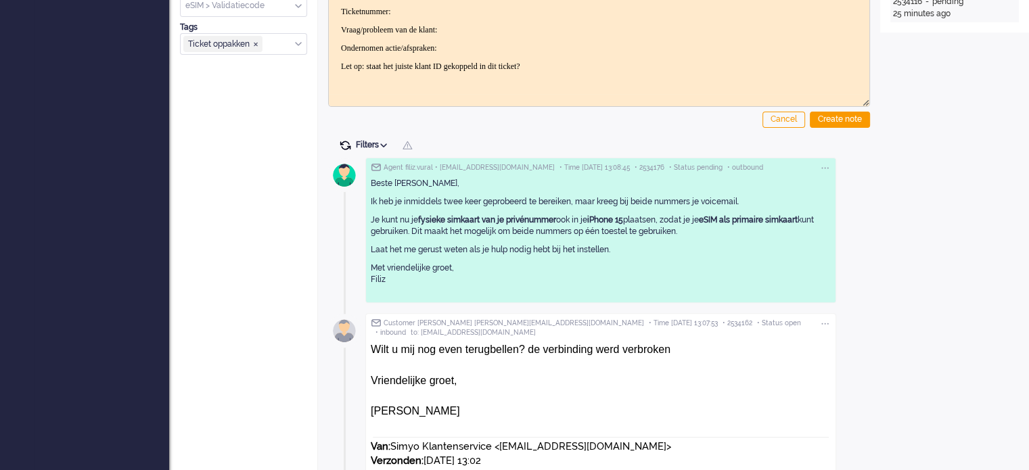
click at [346, 144] on span at bounding box center [345, 145] width 12 height 12
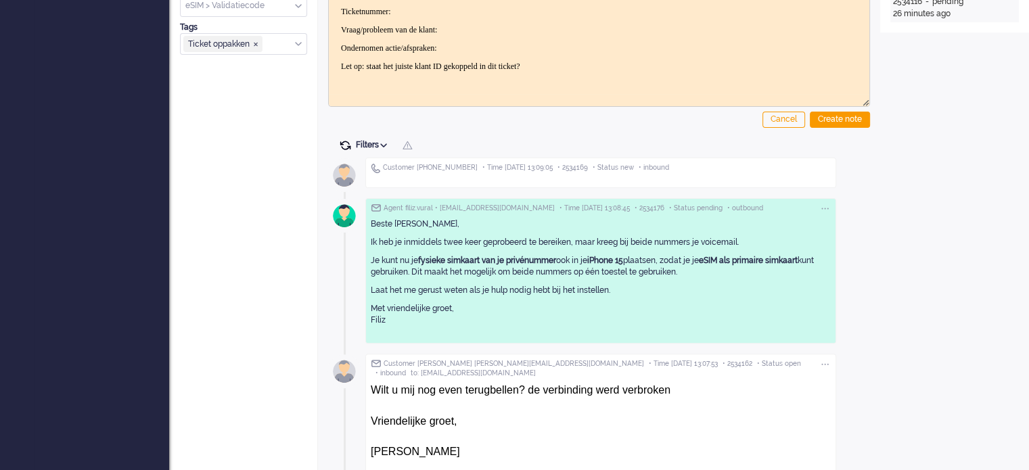
click at [346, 145] on span at bounding box center [345, 145] width 12 height 12
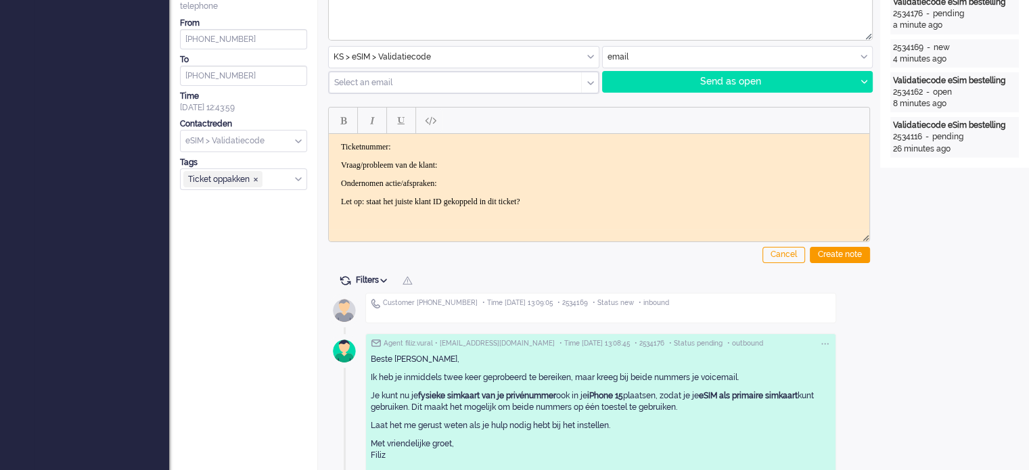
scroll to position [0, 0]
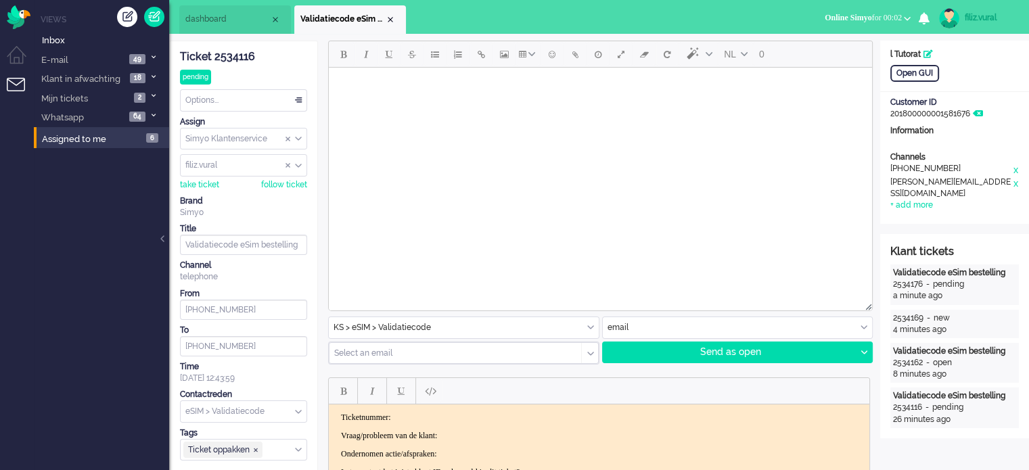
click at [922, 210] on div "+ add more" at bounding box center [911, 205] width 43 height 11
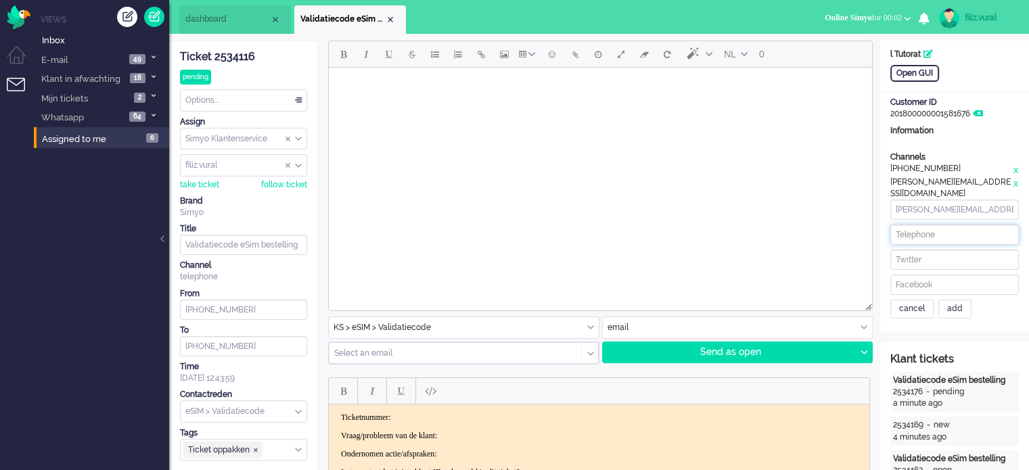
click at [927, 225] on input at bounding box center [954, 235] width 128 height 20
paste input "610407039"
type input "[PHONE_NUMBER]"
click at [960, 304] on div "add" at bounding box center [954, 309] width 33 height 19
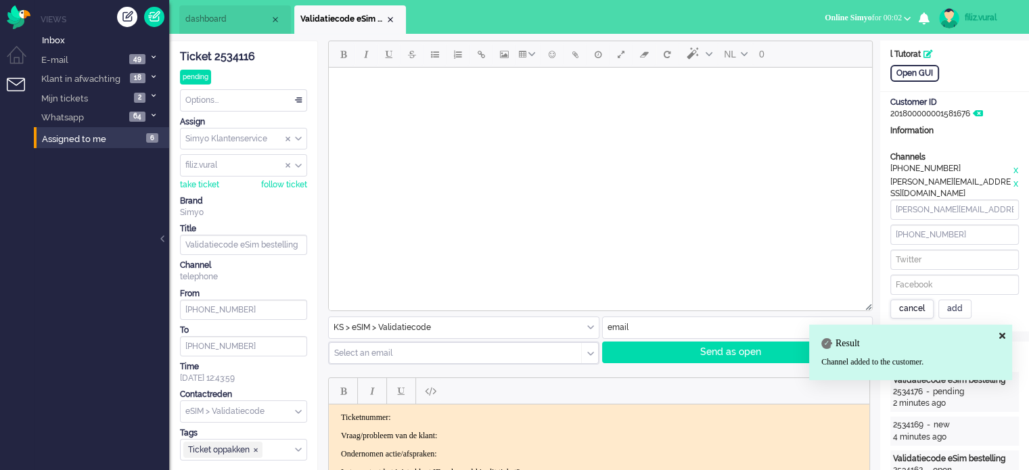
click at [918, 305] on div "cancel" at bounding box center [911, 309] width 43 height 19
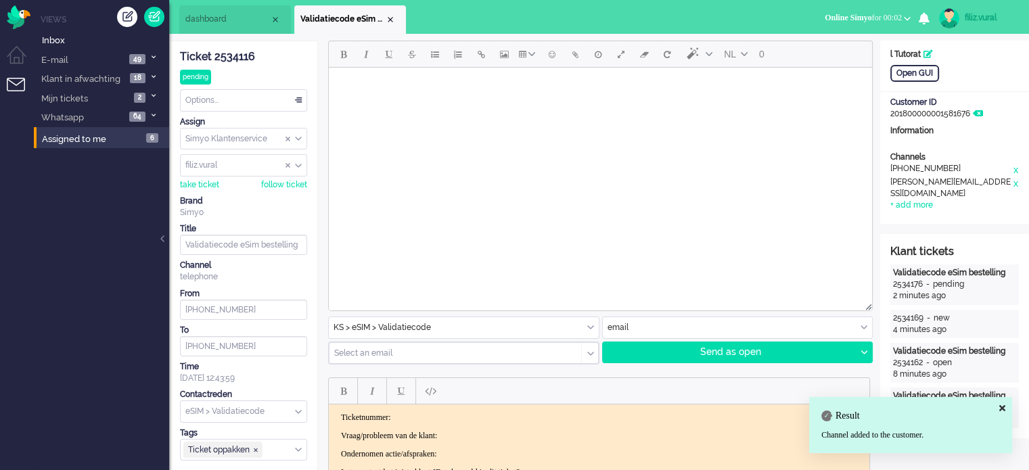
click at [925, 195] on div "[PERSON_NAME][EMAIL_ADDRESS][DOMAIN_NAME]" at bounding box center [951, 188] width 122 height 23
click at [920, 205] on div "+ add more" at bounding box center [911, 205] width 43 height 11
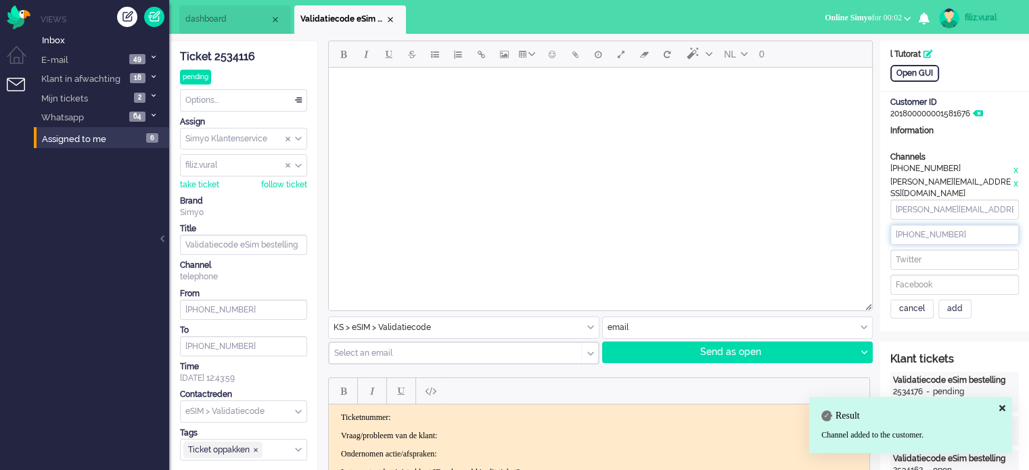
click at [947, 240] on input "[PHONE_NUMBER]" at bounding box center [954, 235] width 128 height 20
drag, startPoint x: 972, startPoint y: 205, endPoint x: 947, endPoint y: 208, distance: 25.2
click at [947, 208] on input "[PERSON_NAME][EMAIL_ADDRESS][DOMAIN_NAME]" at bounding box center [954, 210] width 128 height 20
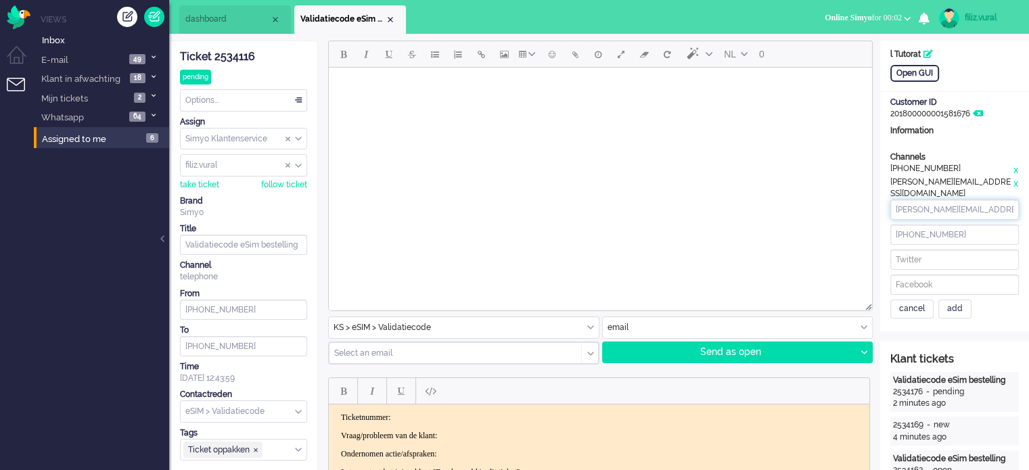
click at [946, 208] on input "[PERSON_NAME][EMAIL_ADDRESS][DOMAIN_NAME]" at bounding box center [954, 210] width 128 height 20
click at [945, 207] on input "[PERSON_NAME][EMAIL_ADDRESS][DOMAIN_NAME]" at bounding box center [954, 210] width 128 height 20
click at [944, 236] on input "[PHONE_NUMBER]" at bounding box center [954, 235] width 128 height 20
click at [971, 237] on input "[PHONE_NUMBER]" at bounding box center [954, 235] width 128 height 20
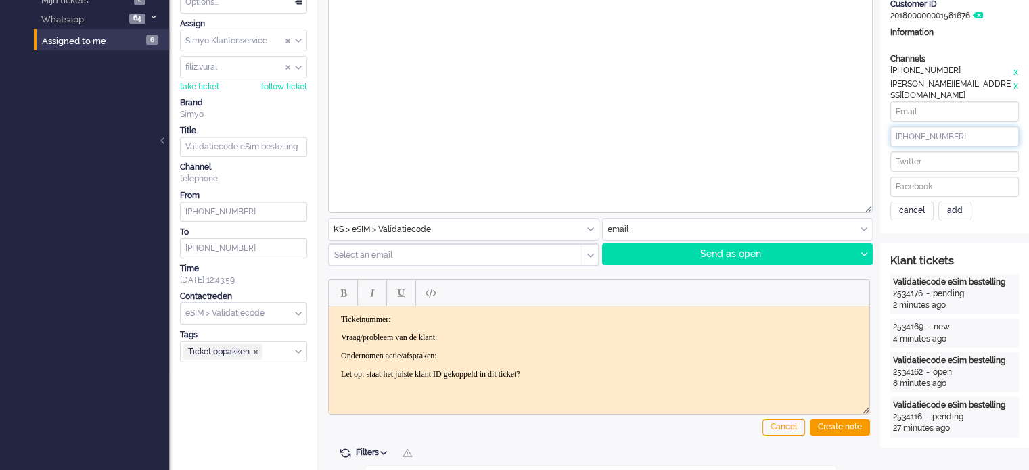
scroll to position [203, 0]
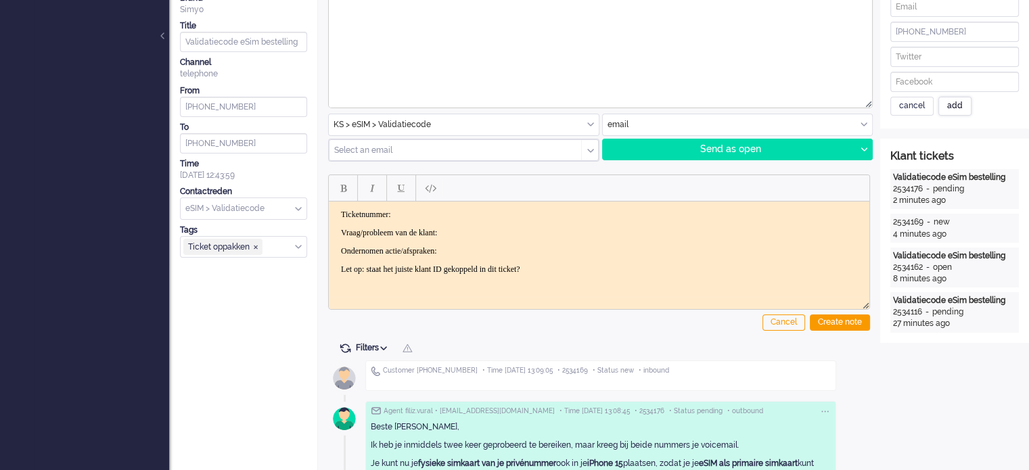
click at [953, 108] on div "add" at bounding box center [954, 106] width 33 height 19
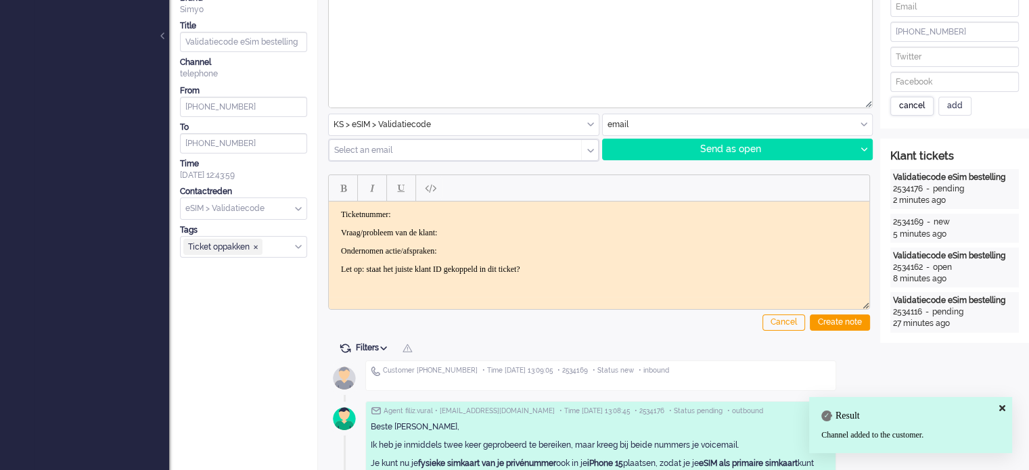
click at [917, 113] on div "cancel" at bounding box center [911, 106] width 43 height 19
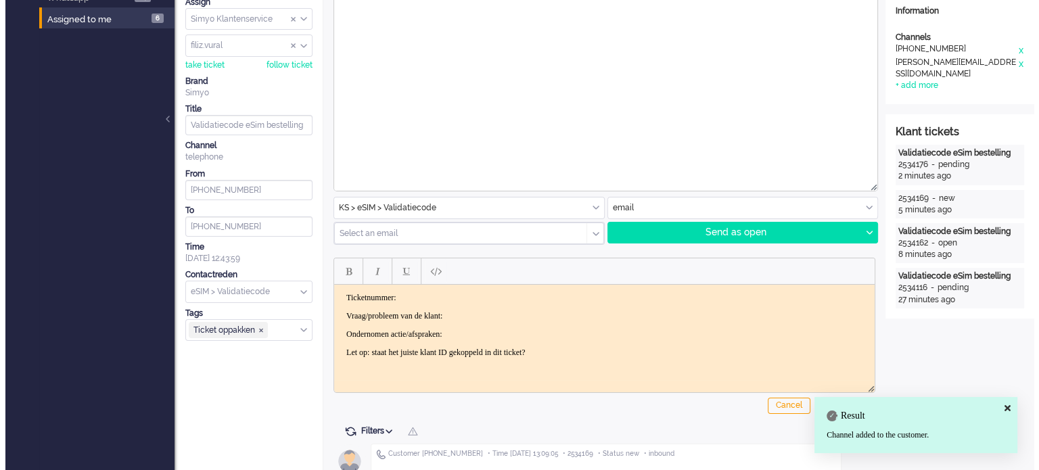
scroll to position [0, 0]
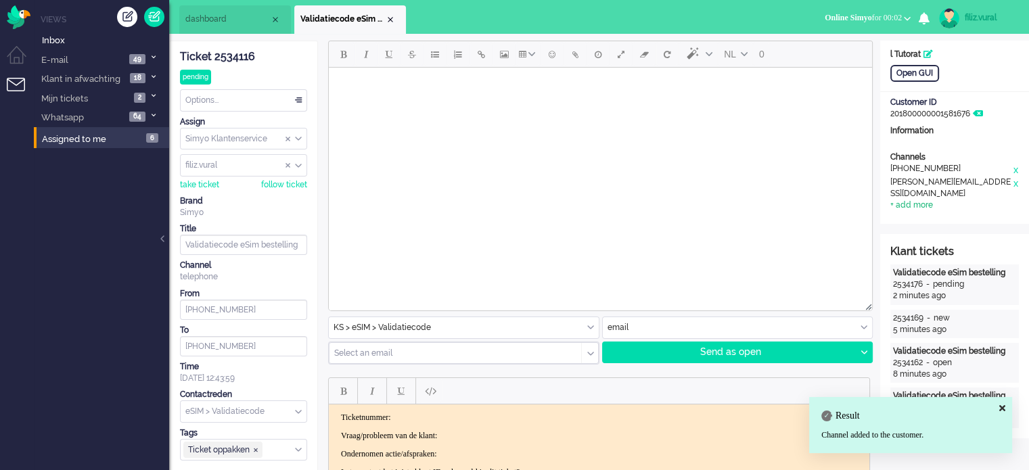
click at [909, 201] on div "+ add more" at bounding box center [911, 205] width 43 height 11
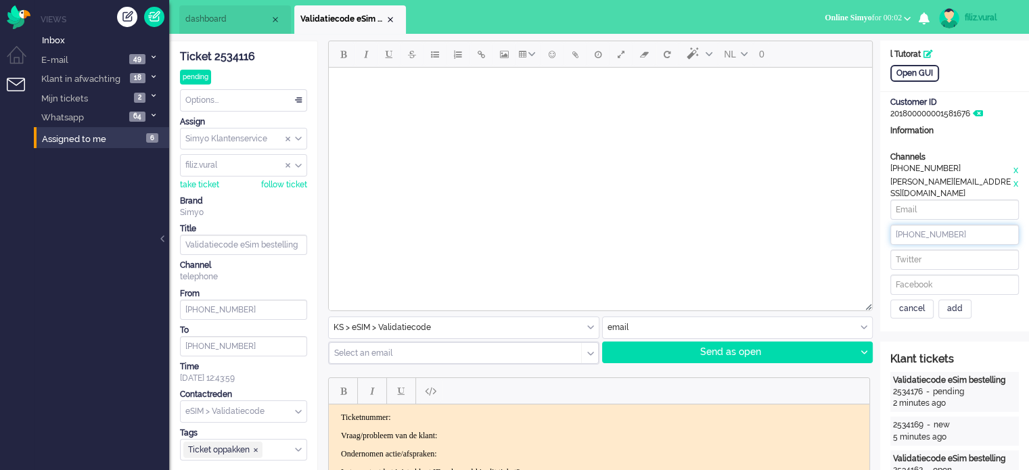
drag, startPoint x: 948, startPoint y: 237, endPoint x: 960, endPoint y: 239, distance: 12.3
click at [954, 239] on input "[PHONE_NUMBER]" at bounding box center [954, 235] width 128 height 20
drag, startPoint x: 975, startPoint y: 229, endPoint x: 882, endPoint y: 239, distance: 93.1
click at [882, 239] on div "Channels telephone +31610407039 x e-mail liesbeth.koopman@outlook.com x + add m…" at bounding box center [954, 234] width 149 height 167
paste input "651347509"
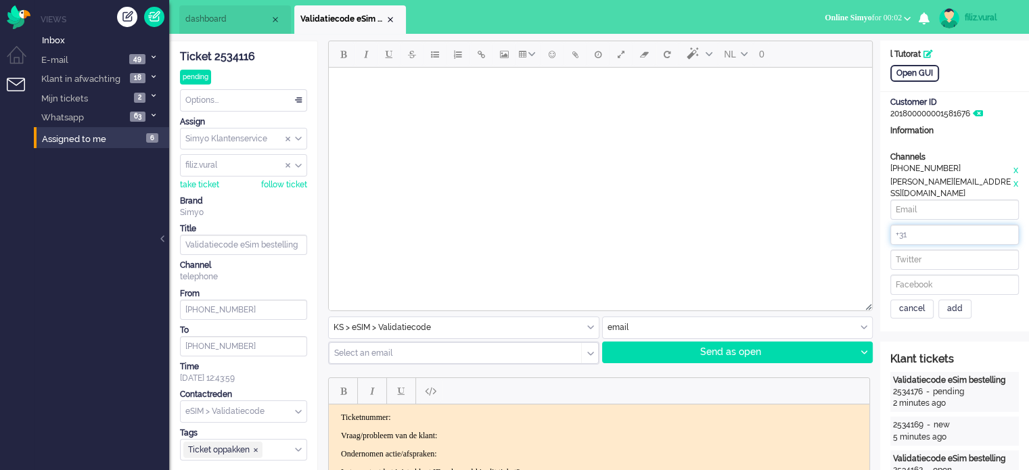
paste input "651347509"
type input "[PHONE_NUMBER]"
click at [954, 306] on div "add" at bounding box center [954, 309] width 33 height 19
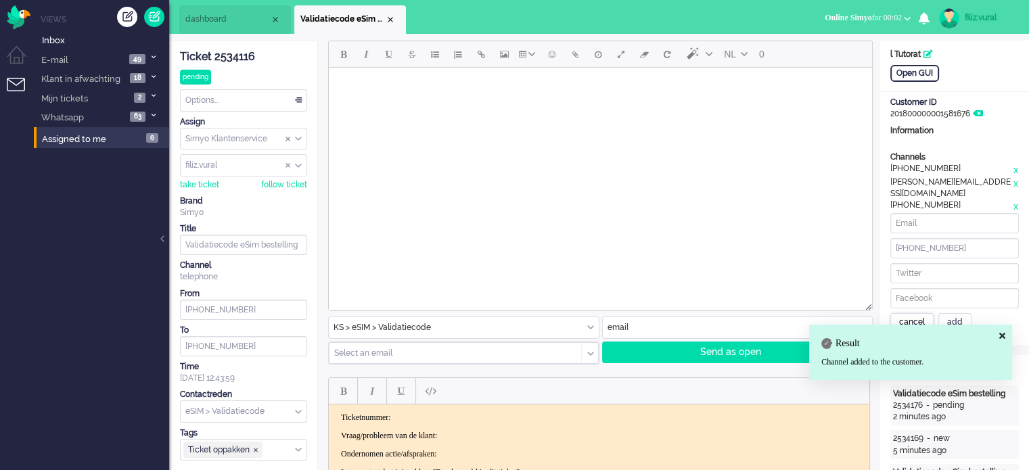
click at [910, 315] on div "cancel" at bounding box center [911, 322] width 43 height 19
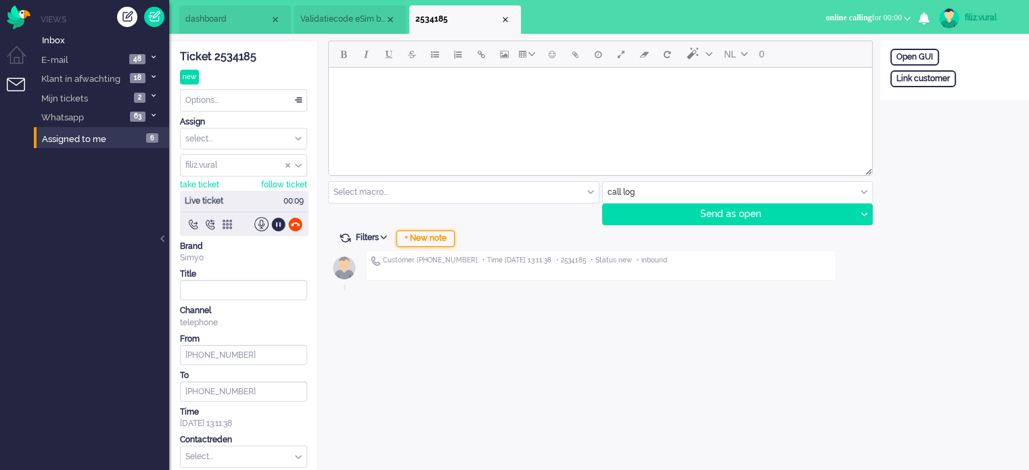
click at [446, 243] on div "+ New note" at bounding box center [425, 239] width 58 height 16
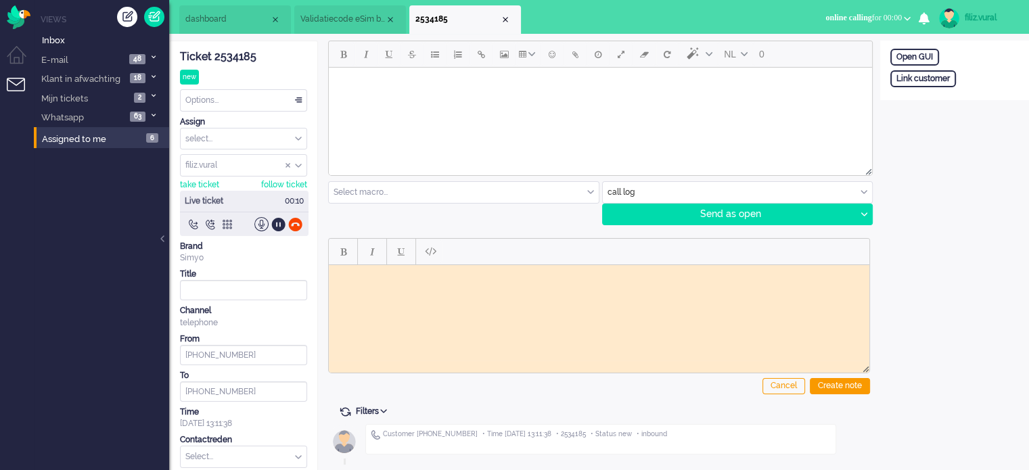
click at [245, 55] on div "Ticket 2534185" at bounding box center [243, 57] width 127 height 16
click at [419, 273] on body "Rich Text Area. Press ALT-0 for help." at bounding box center [599, 275] width 530 height 10
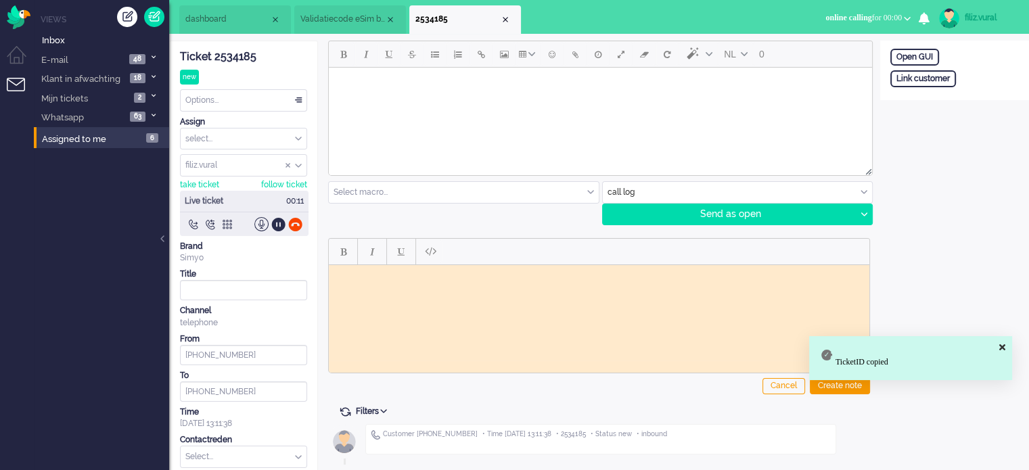
paste body "Rich Text Area. Press ALT-0 for help."
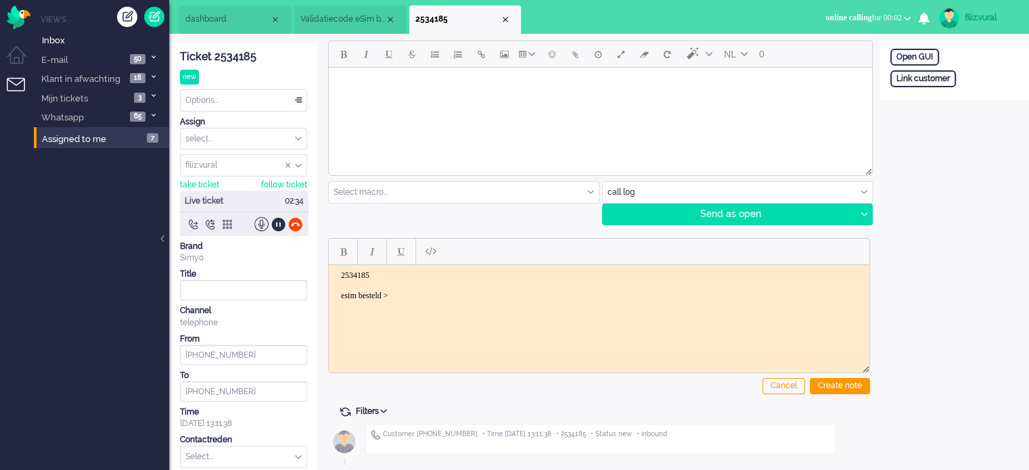
click at [331, 21] on span "Validatiecode eSim bestelling" at bounding box center [342, 19] width 85 height 11
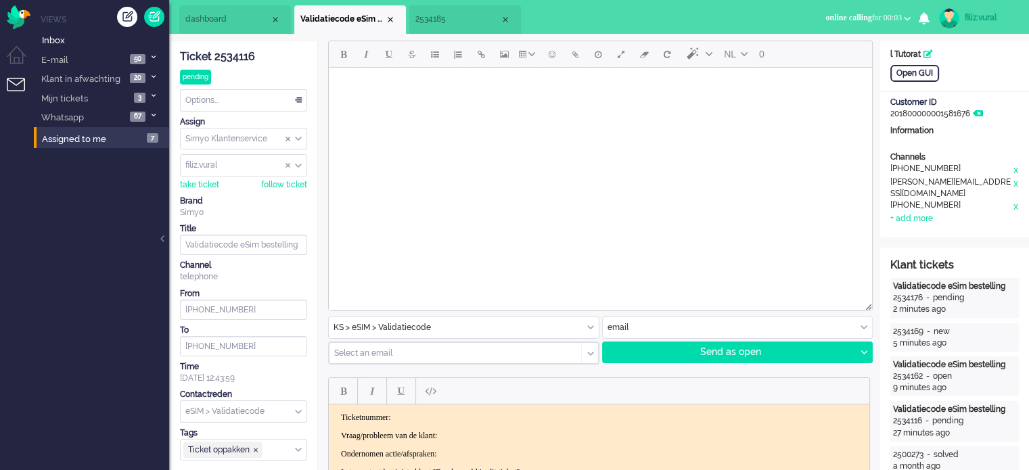
click at [444, 24] on span "2534185" at bounding box center [457, 19] width 85 height 11
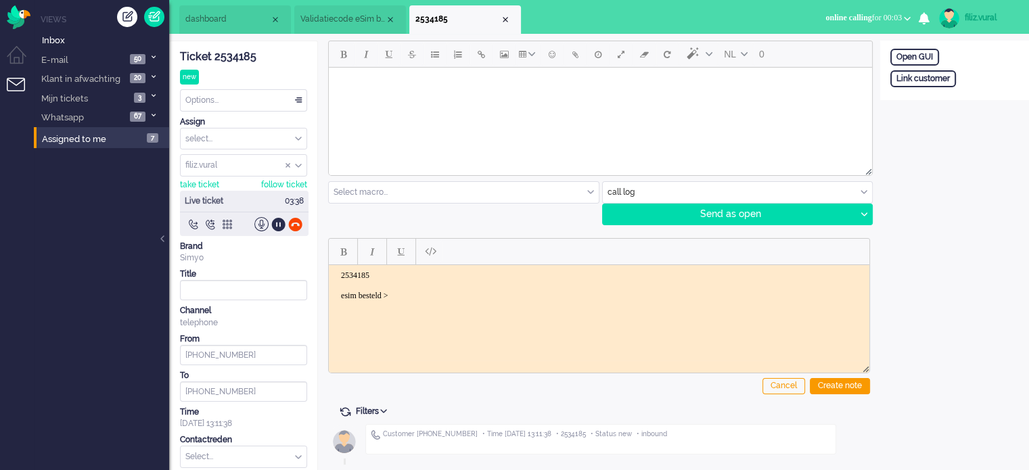
click at [431, 297] on body "2534185 esim besteld >" at bounding box center [599, 285] width 530 height 30
click at [832, 390] on div "Create note" at bounding box center [840, 386] width 60 height 16
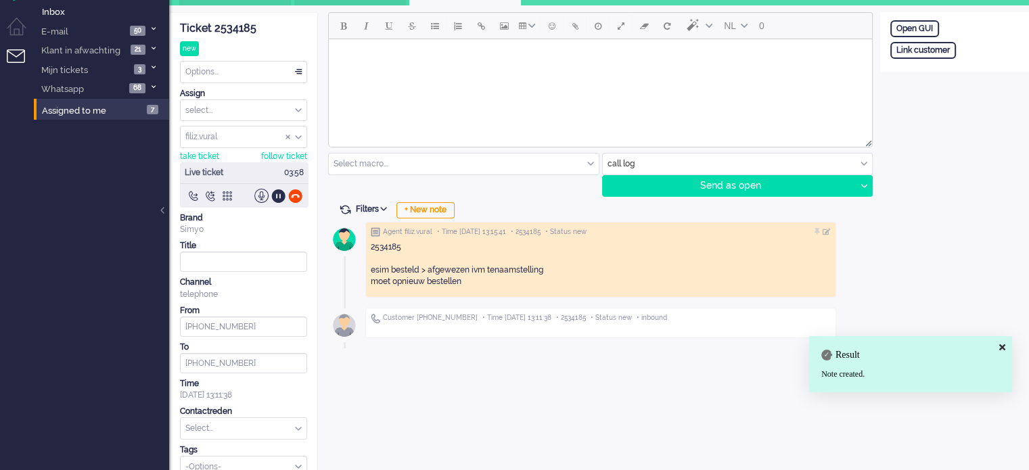
scroll to position [45, 0]
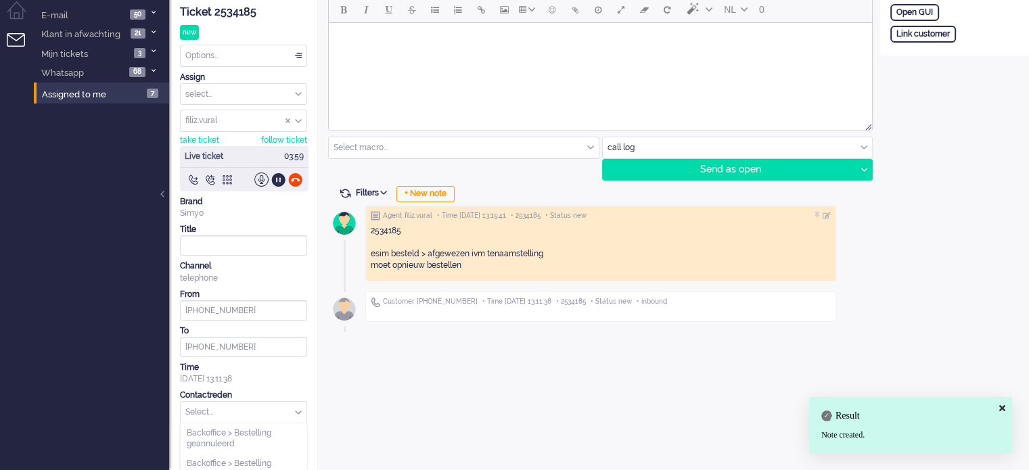
click at [216, 408] on input "text" at bounding box center [244, 412] width 126 height 21
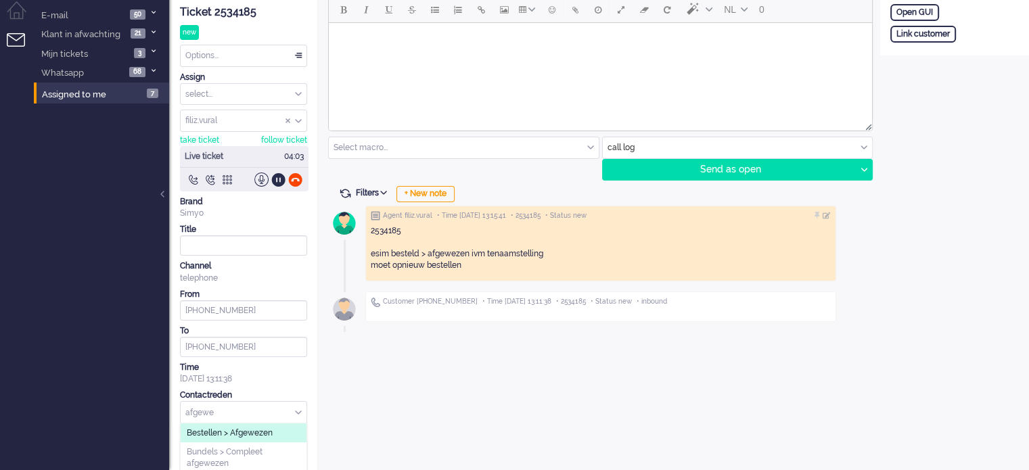
type input "afgewe"
click at [241, 433] on span "Bestellen > Afgewezen" at bounding box center [230, 432] width 86 height 11
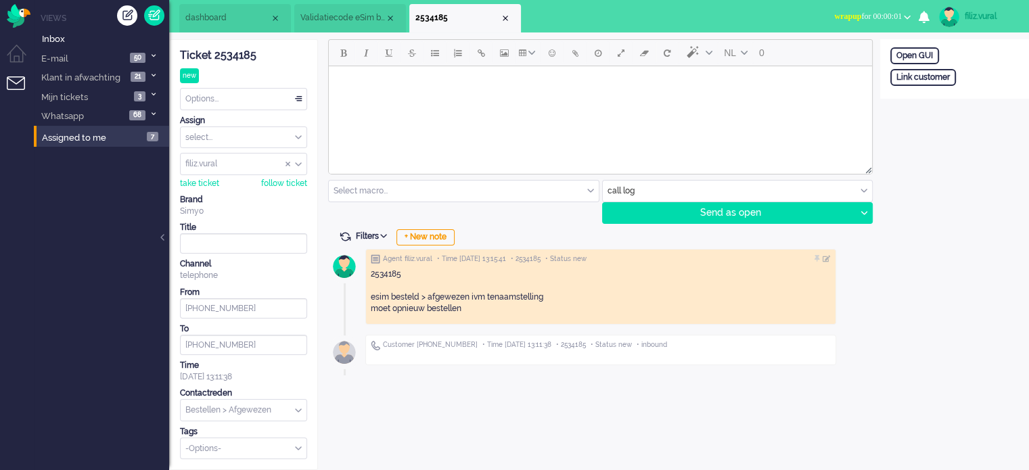
scroll to position [0, 0]
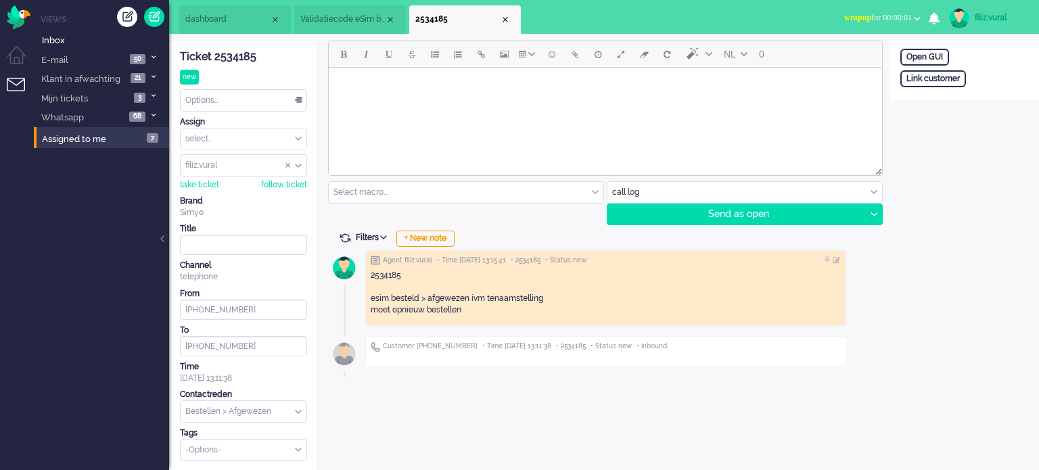
click at [349, 24] on span "Validatiecode eSim bestelling" at bounding box center [342, 19] width 85 height 11
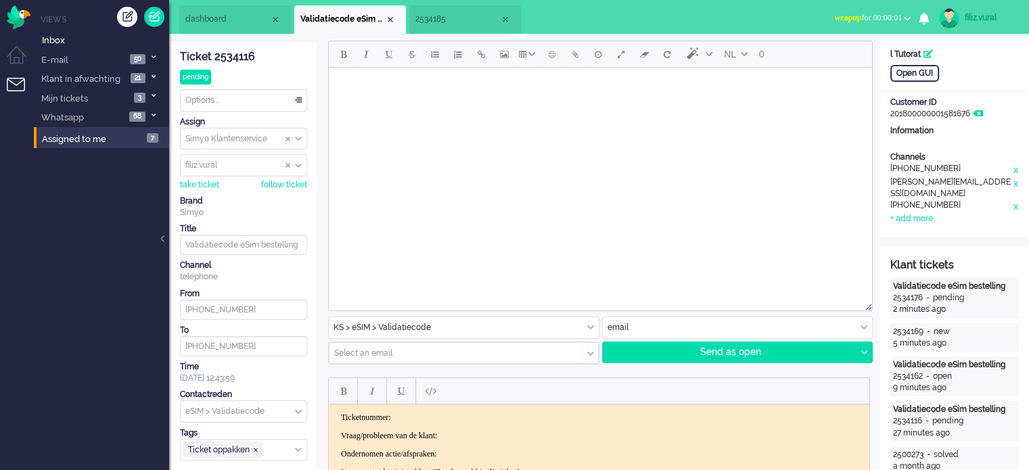
click at [634, 327] on input "text" at bounding box center [738, 327] width 270 height 21
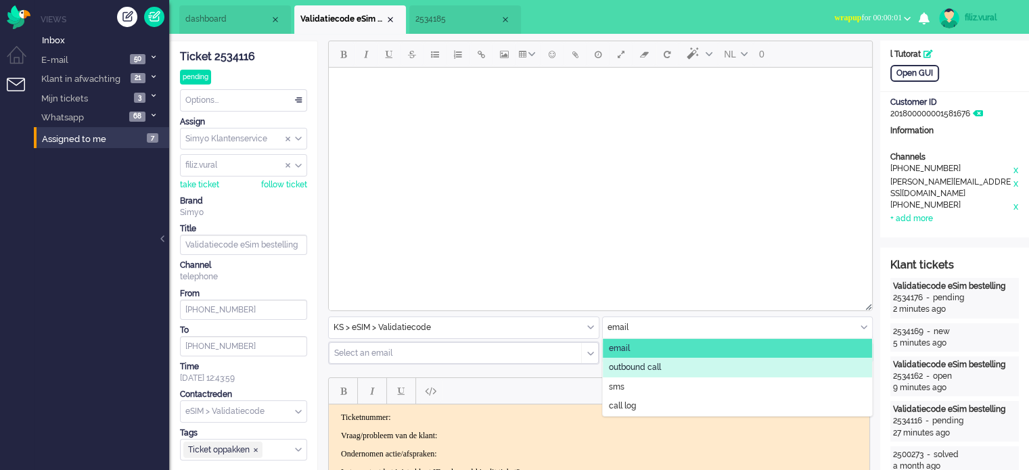
click at [633, 362] on span "outbound call" at bounding box center [635, 367] width 52 height 11
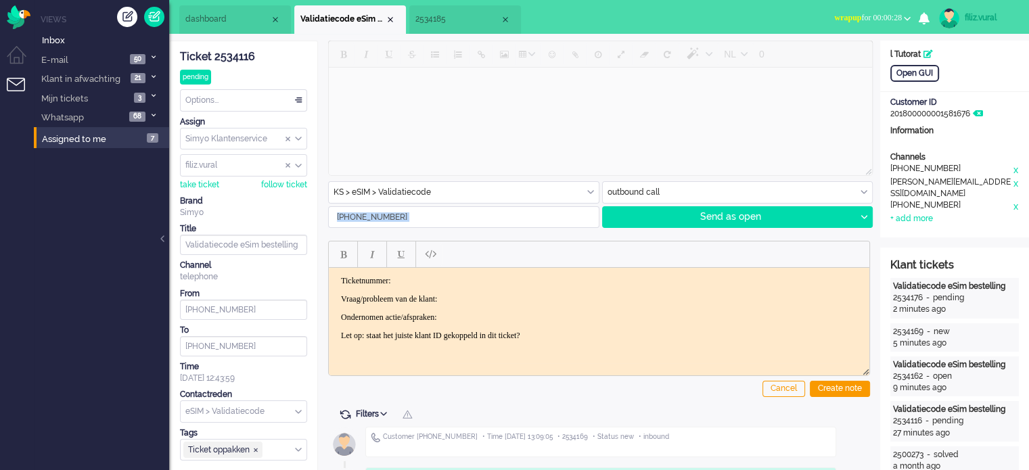
drag, startPoint x: 460, startPoint y: 229, endPoint x: 338, endPoint y: 225, distance: 121.8
drag, startPoint x: 394, startPoint y: 217, endPoint x: 245, endPoint y: 229, distance: 148.6
paste input "651347509"
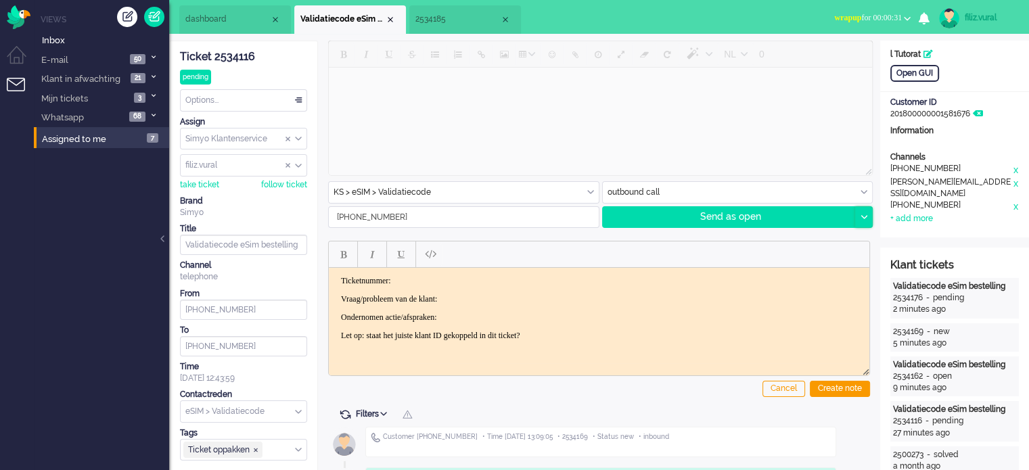
type input "[PHONE_NUMBER]"
click at [863, 217] on icon at bounding box center [863, 217] width 7 height 4
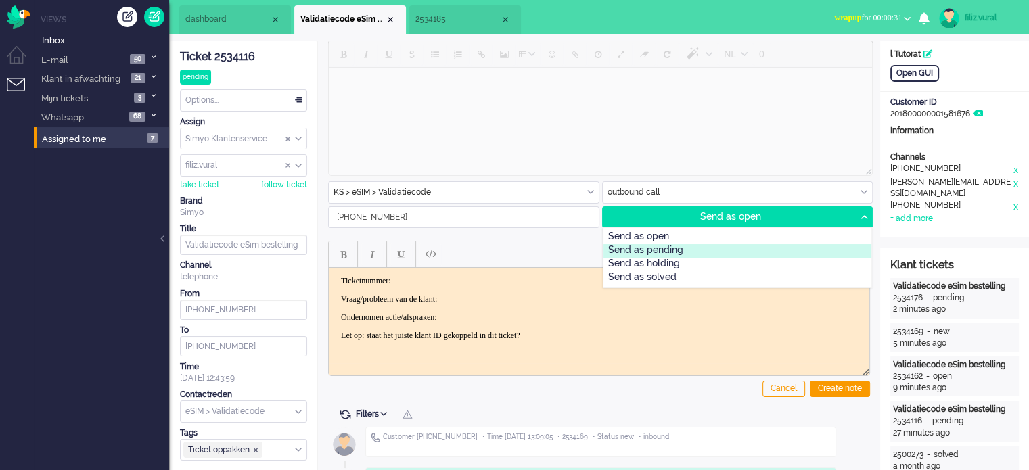
click at [738, 254] on div "Send as pending" at bounding box center [737, 251] width 268 height 14
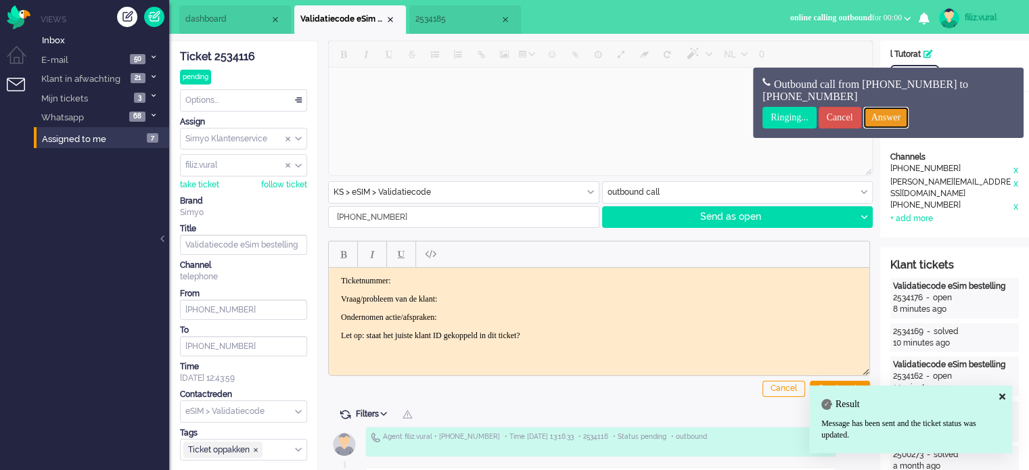
click at [894, 108] on input "Answer" at bounding box center [886, 118] width 46 height 22
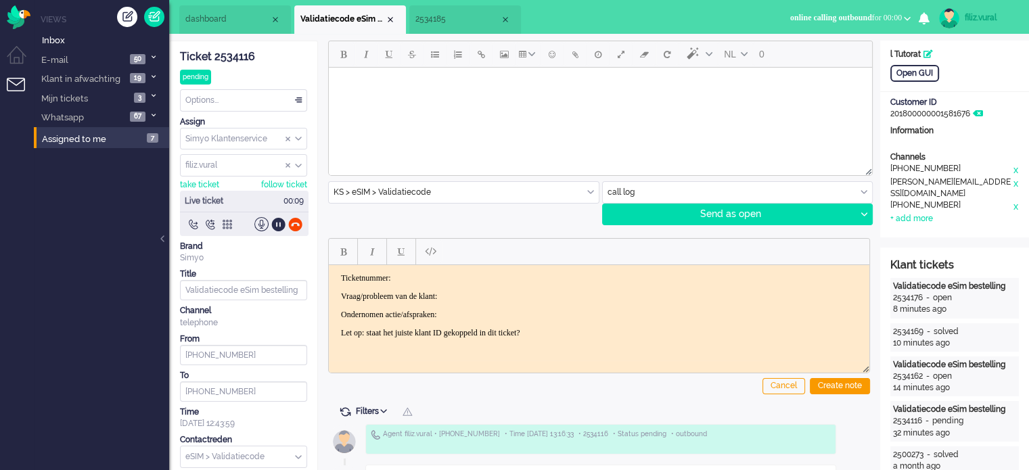
click at [233, 18] on span "dashboard" at bounding box center [227, 19] width 85 height 11
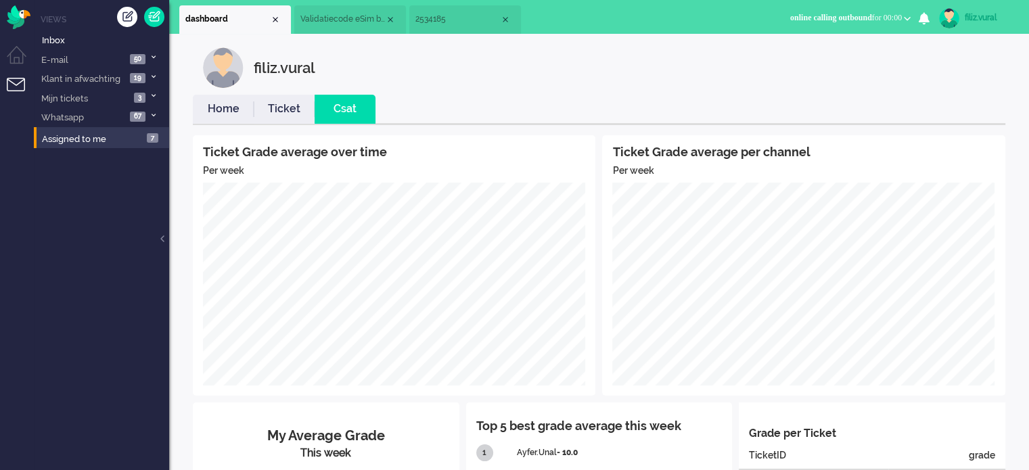
click at [241, 110] on link "Home" at bounding box center [223, 109] width 61 height 16
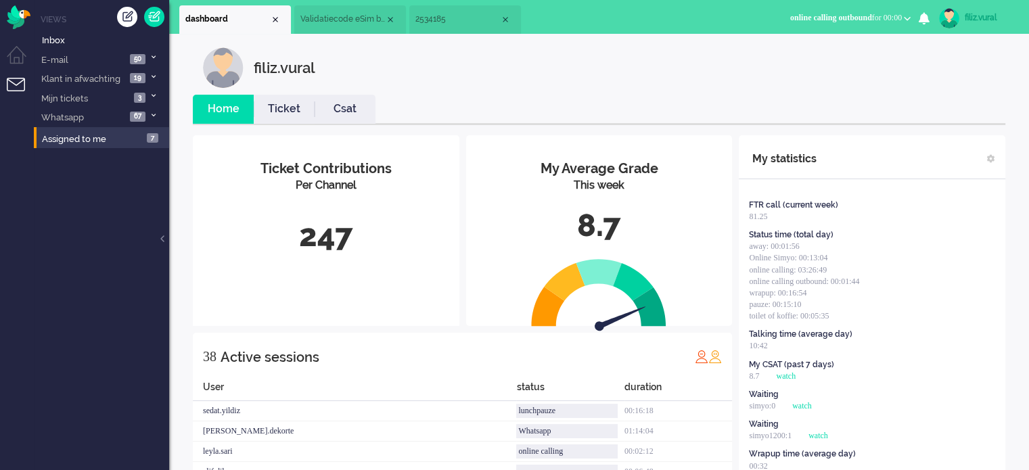
click at [446, 29] on li "2534185" at bounding box center [465, 19] width 112 height 28
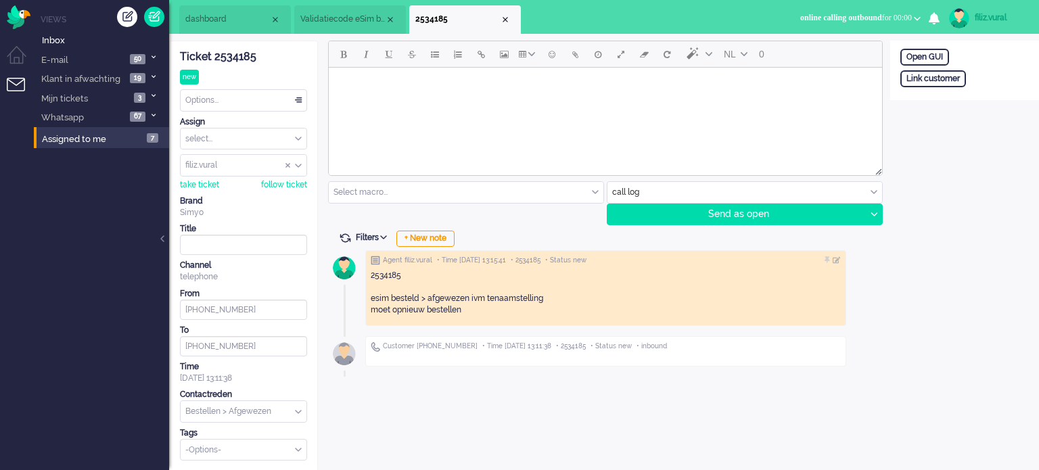
click at [342, 25] on span "Validatiecode eSim bestelling" at bounding box center [342, 19] width 85 height 11
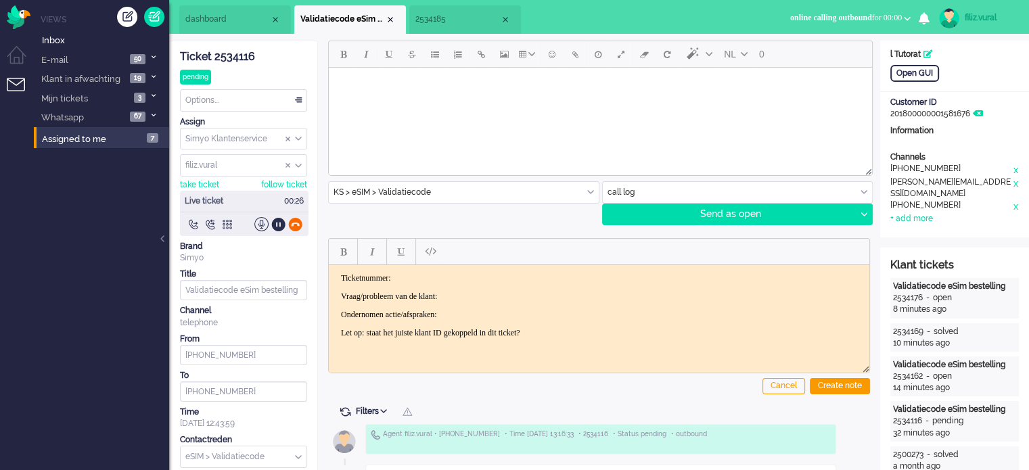
click at [300, 224] on div at bounding box center [295, 224] width 14 height 14
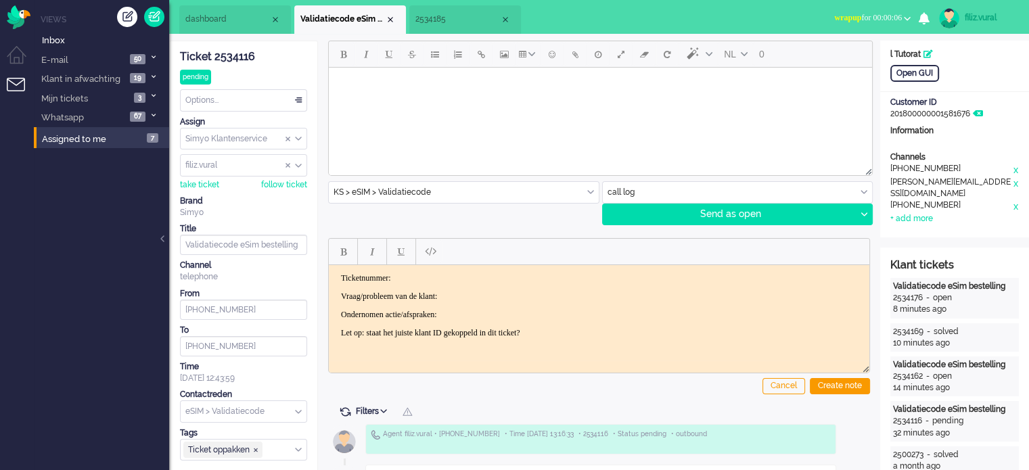
click at [652, 183] on input "text" at bounding box center [738, 192] width 270 height 21
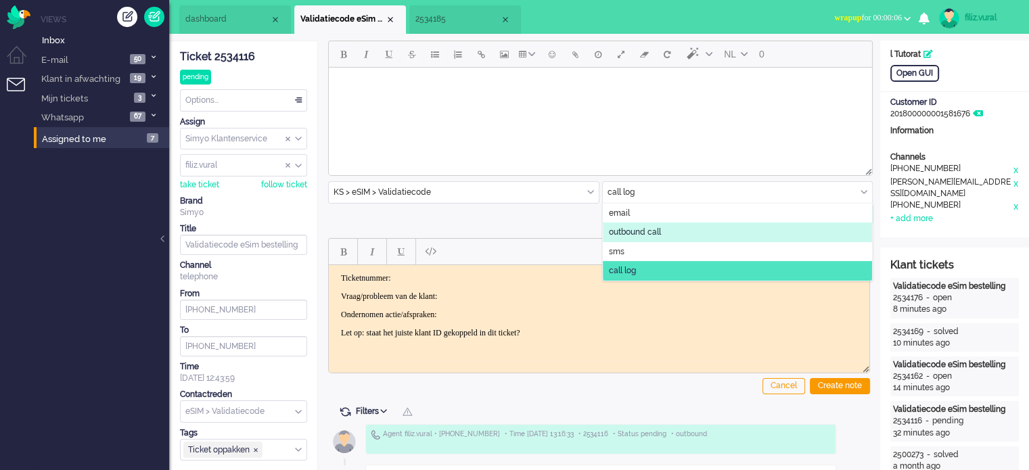
click at [630, 231] on span "outbound call" at bounding box center [635, 232] width 52 height 11
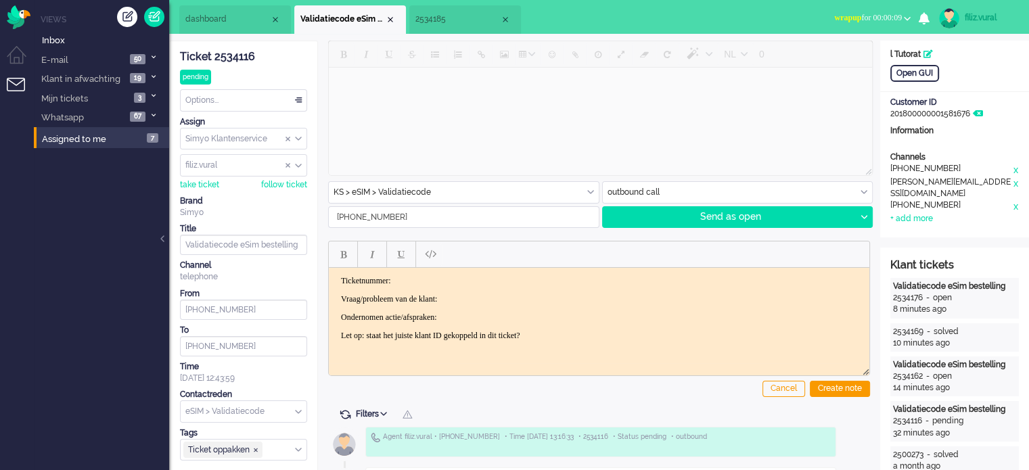
drag, startPoint x: 387, startPoint y: 210, endPoint x: 310, endPoint y: 202, distance: 76.8
paste input "610407039"
type input "[PHONE_NUMBER]"
click at [866, 215] on icon at bounding box center [863, 217] width 7 height 4
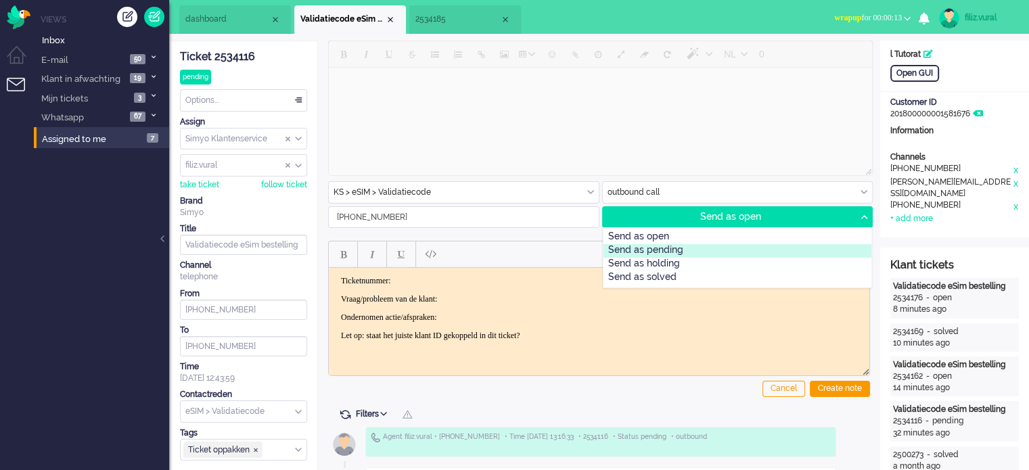
click at [699, 256] on div "Send as pending" at bounding box center [737, 251] width 268 height 14
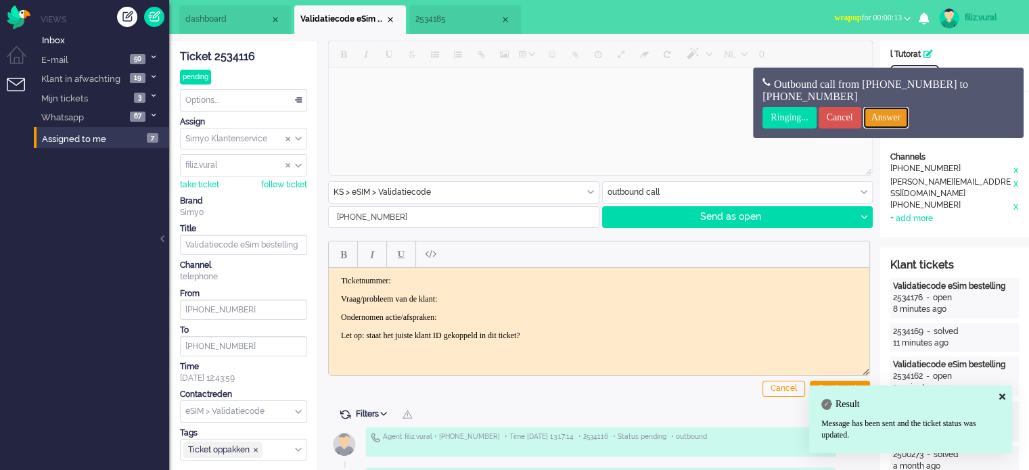
click at [897, 116] on input "Answer" at bounding box center [886, 118] width 46 height 22
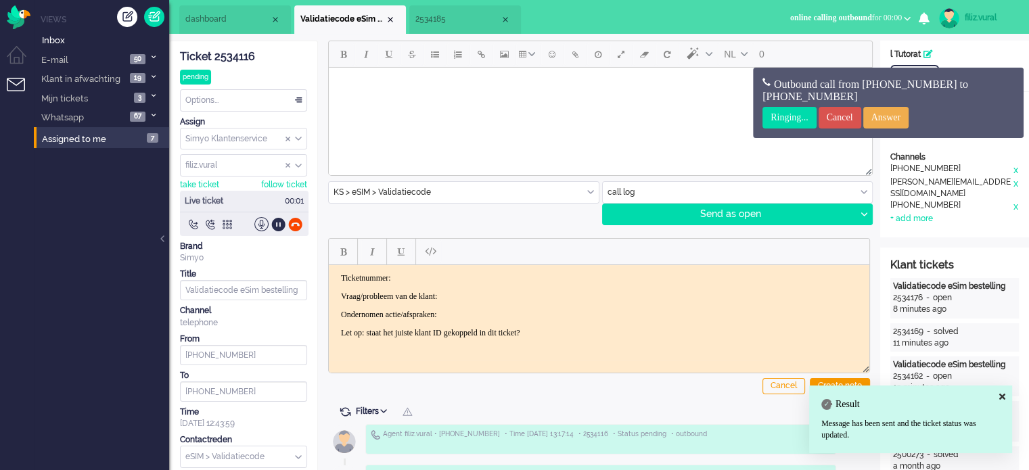
click at [212, 21] on span "dashboard" at bounding box center [227, 19] width 85 height 11
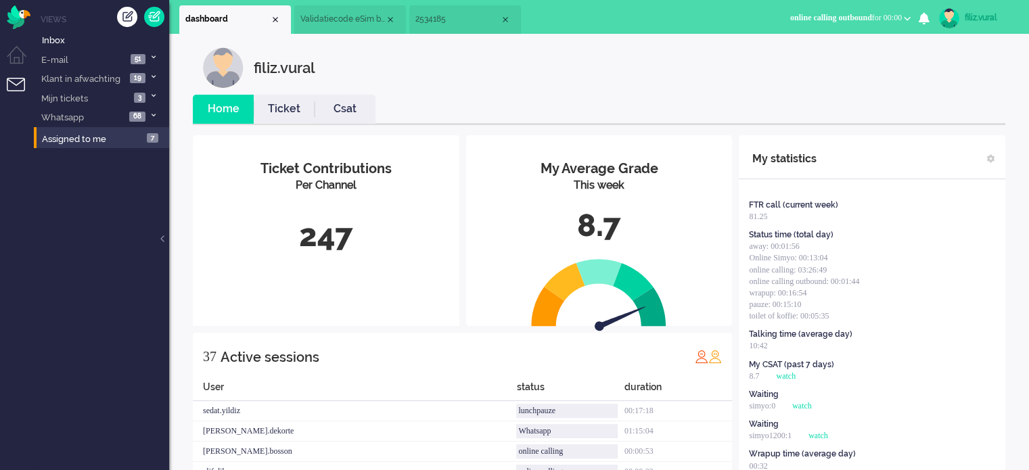
click at [321, 116] on link "Csat" at bounding box center [344, 109] width 61 height 16
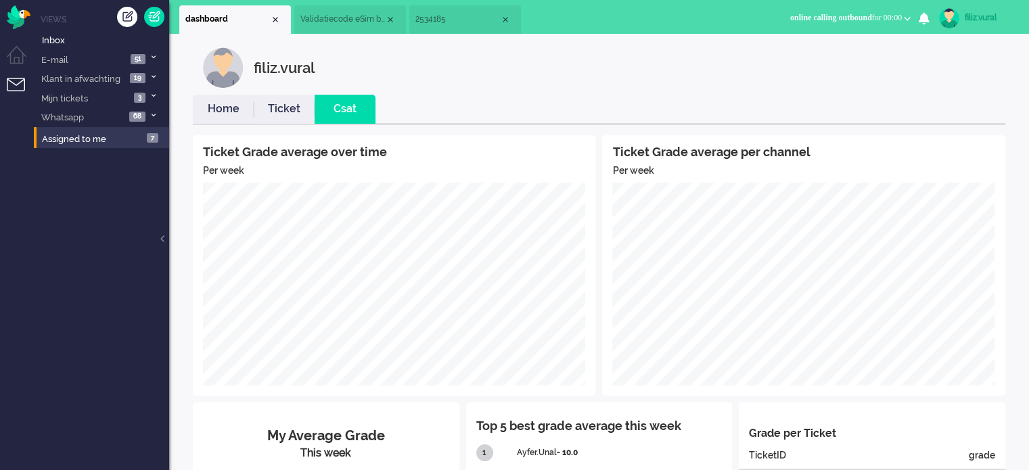
click at [275, 100] on li "Ticket" at bounding box center [284, 109] width 61 height 29
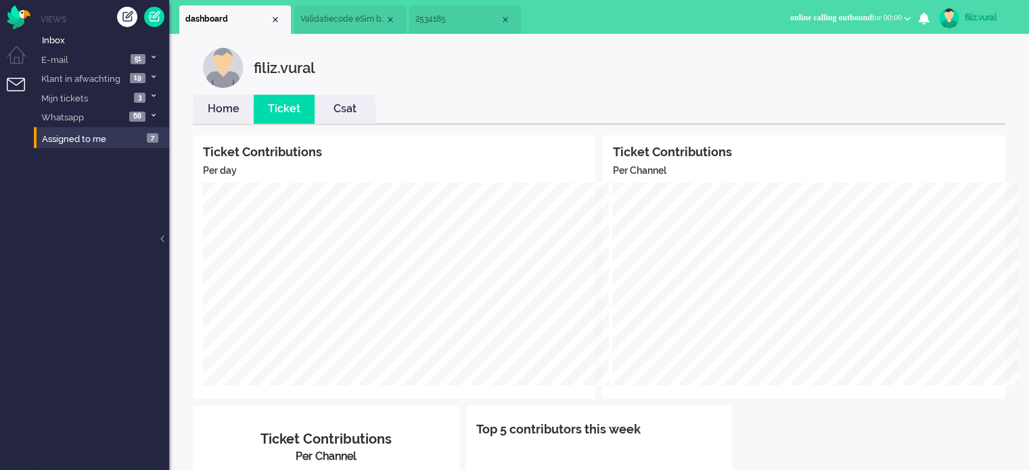
click at [216, 103] on link "Home" at bounding box center [223, 109] width 61 height 16
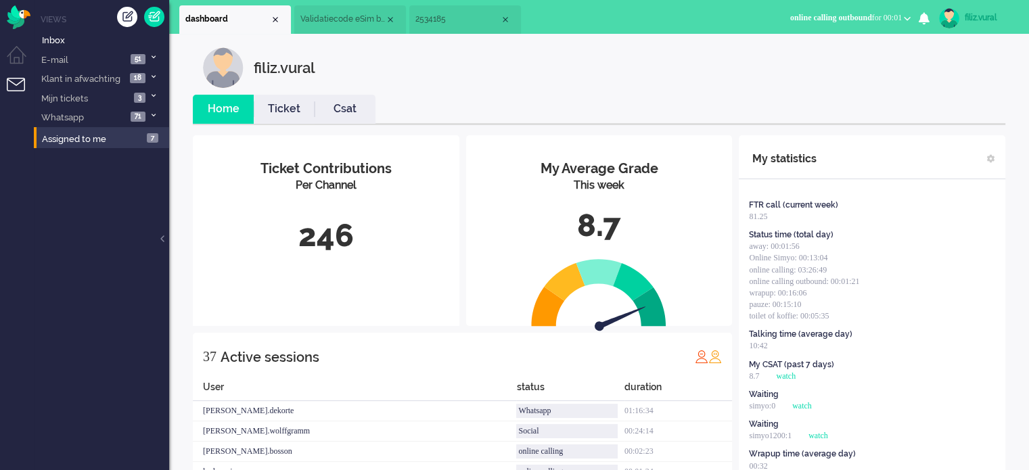
click at [331, 23] on span "Validatiecode eSim bestelling" at bounding box center [342, 19] width 85 height 11
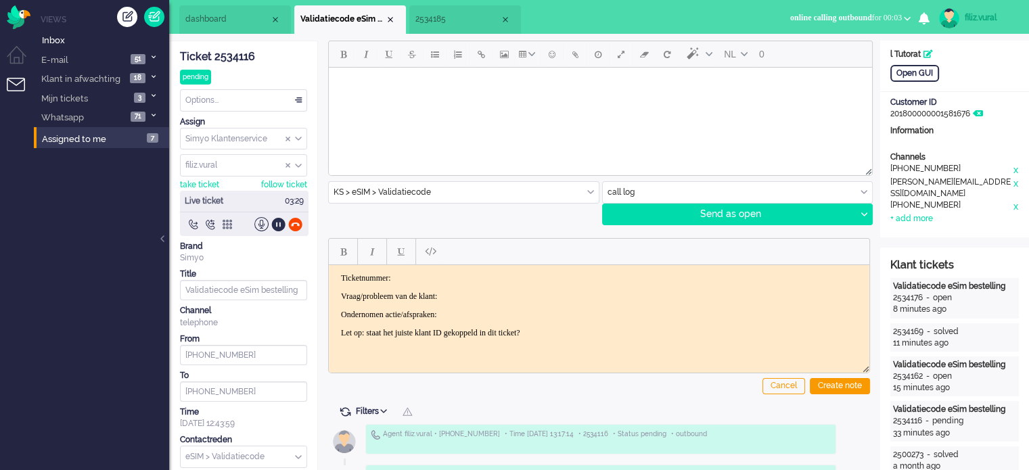
click at [243, 22] on span "dashboard" at bounding box center [227, 19] width 85 height 11
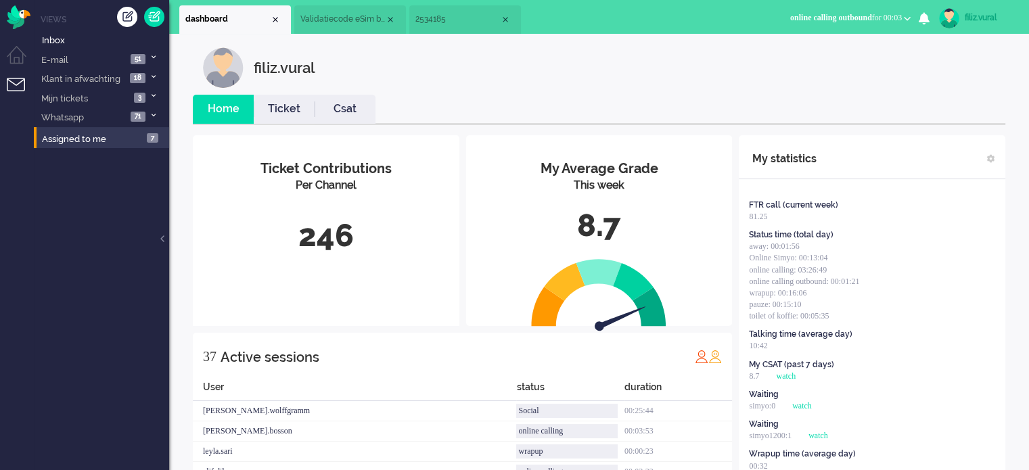
click at [321, 112] on link "Csat" at bounding box center [344, 109] width 61 height 16
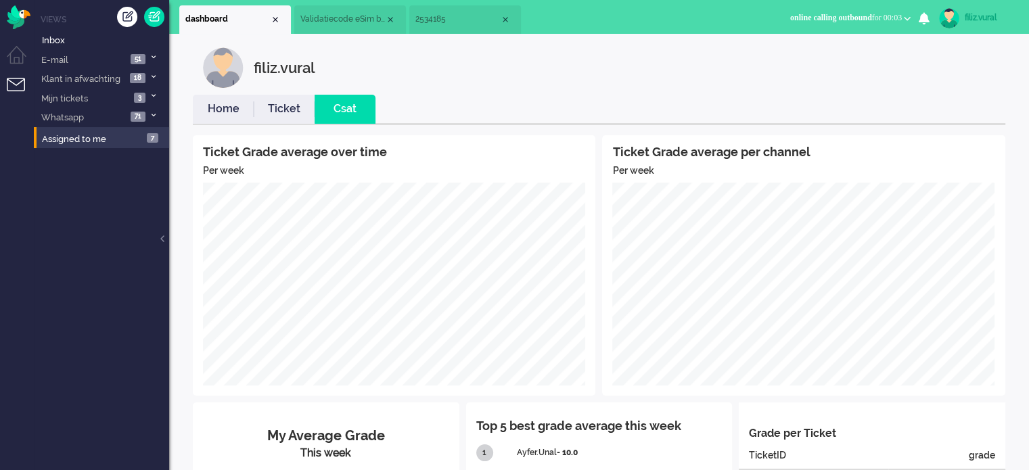
click at [222, 105] on link "Home" at bounding box center [223, 109] width 61 height 16
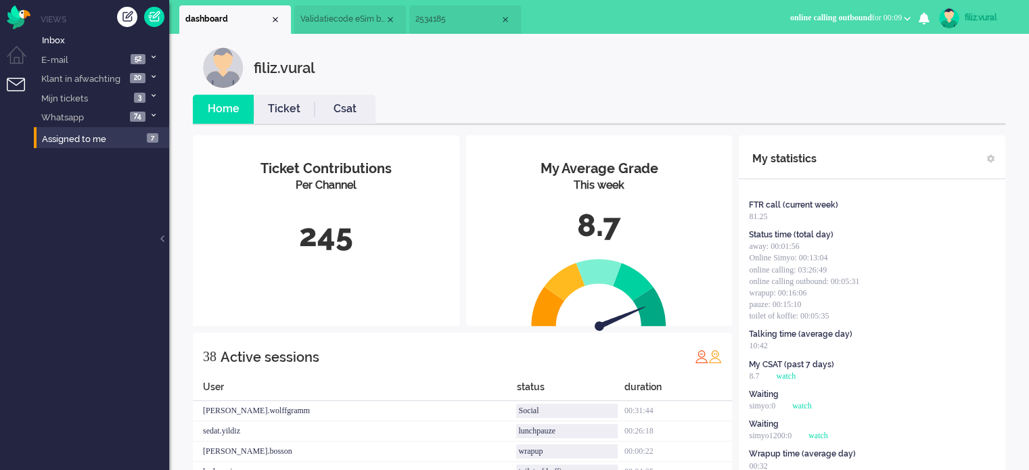
click at [486, 21] on span "2534185" at bounding box center [457, 19] width 85 height 11
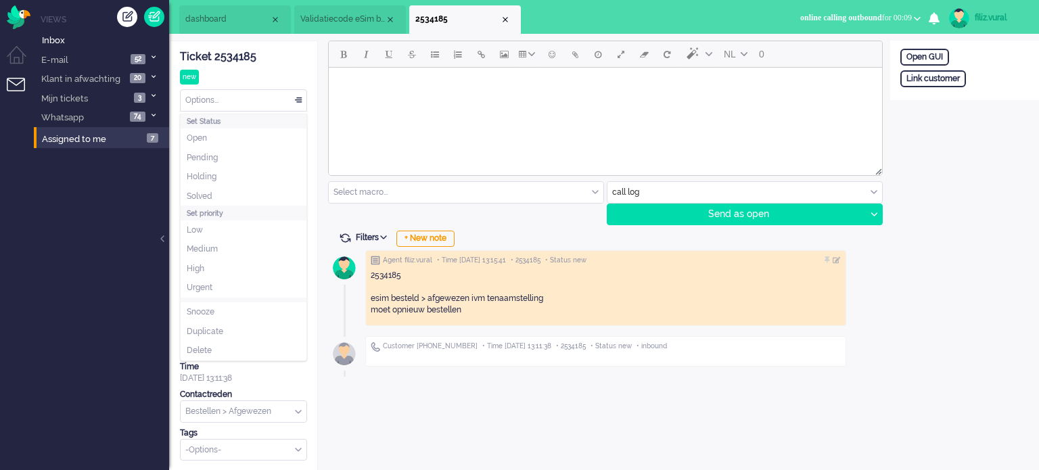
click at [241, 104] on div "Options..." at bounding box center [244, 100] width 126 height 21
click at [222, 197] on li "Solved" at bounding box center [244, 197] width 126 height 20
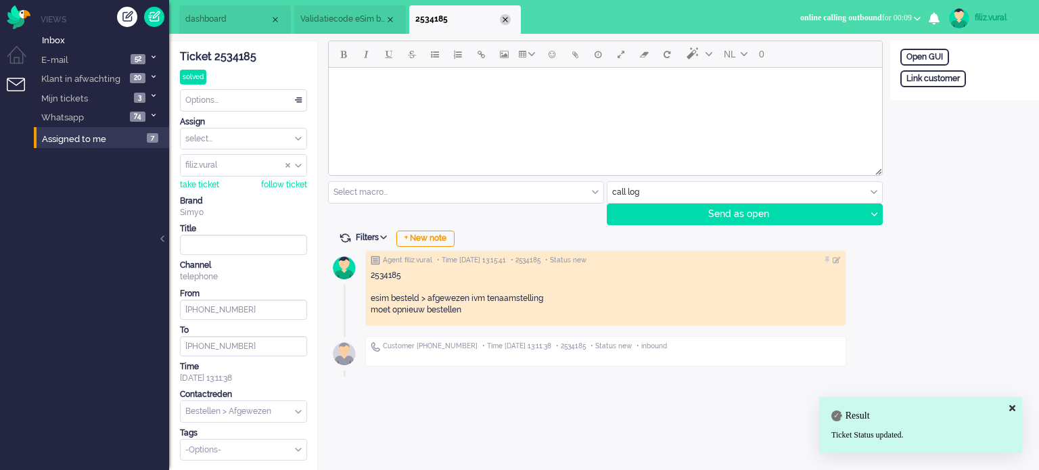
click at [509, 21] on div "Close tab" at bounding box center [505, 19] width 11 height 11
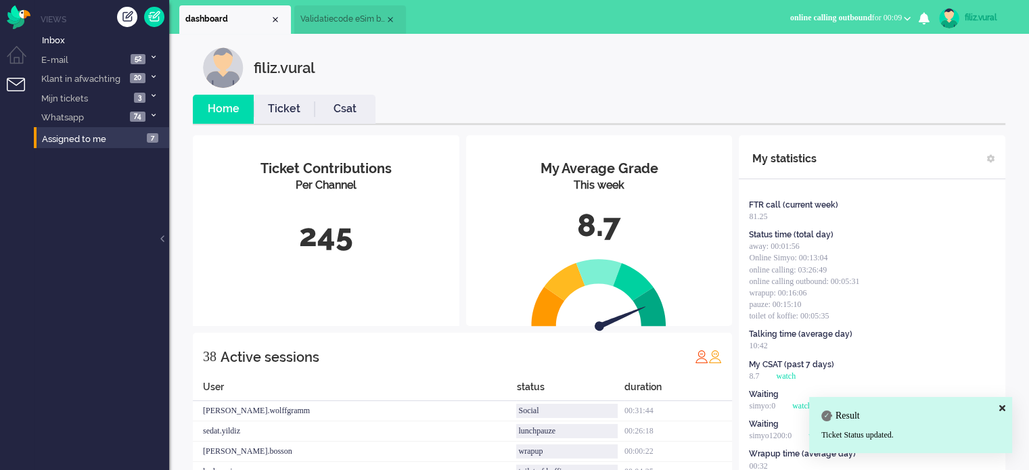
click at [341, 28] on li "Validatiecode eSim bestelling" at bounding box center [350, 19] width 112 height 28
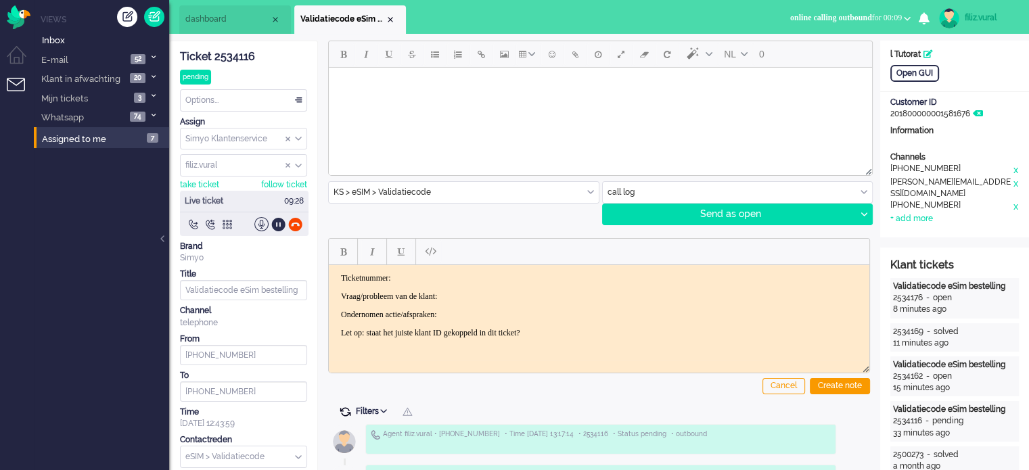
click at [344, 413] on span at bounding box center [345, 412] width 12 height 12
click at [227, 13] on li "dashboard" at bounding box center [235, 19] width 112 height 28
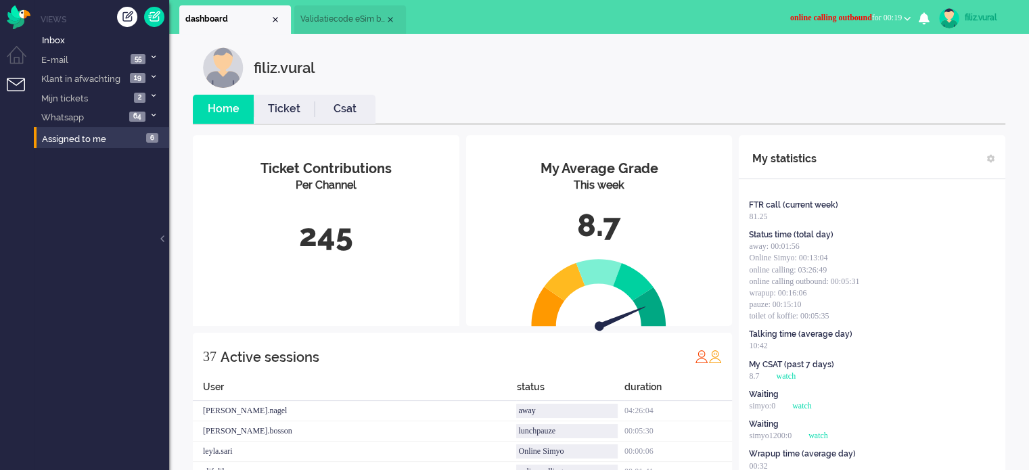
click at [291, 100] on li "Ticket" at bounding box center [284, 109] width 61 height 29
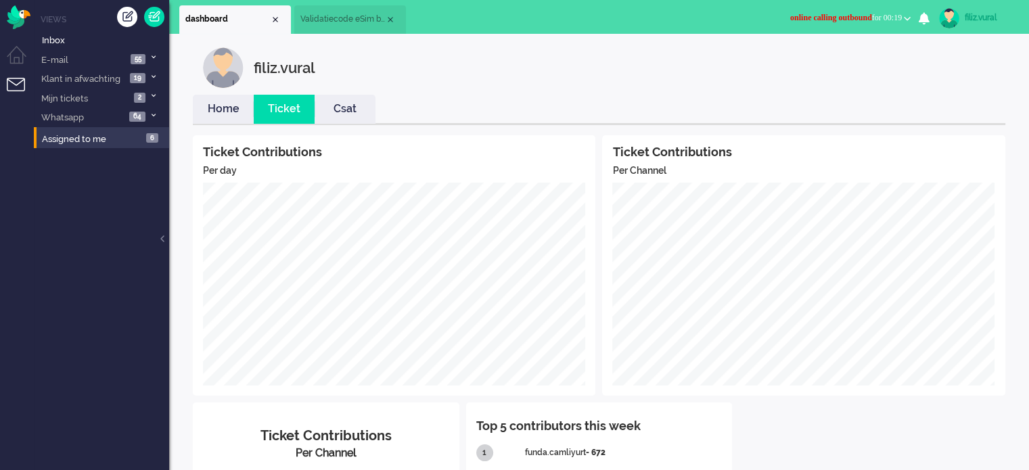
click at [230, 110] on link "Home" at bounding box center [223, 109] width 61 height 16
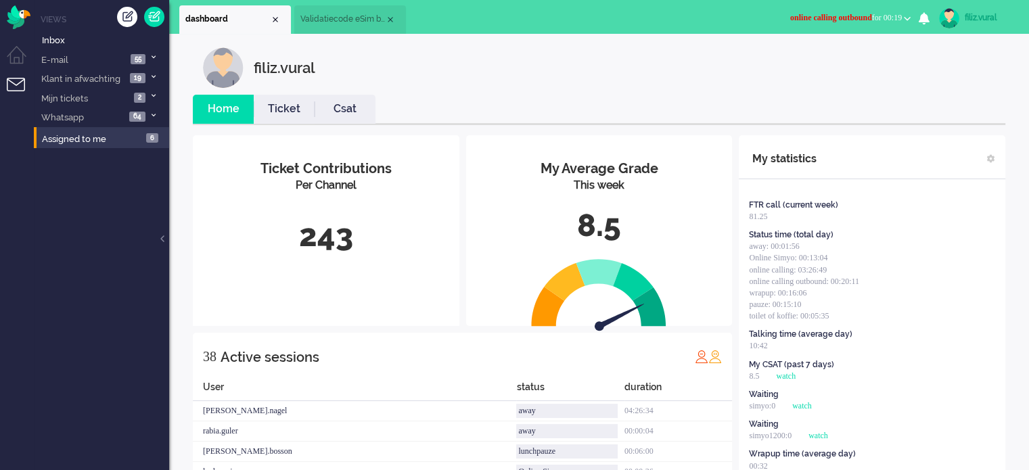
click at [335, 111] on link "Csat" at bounding box center [344, 109] width 61 height 16
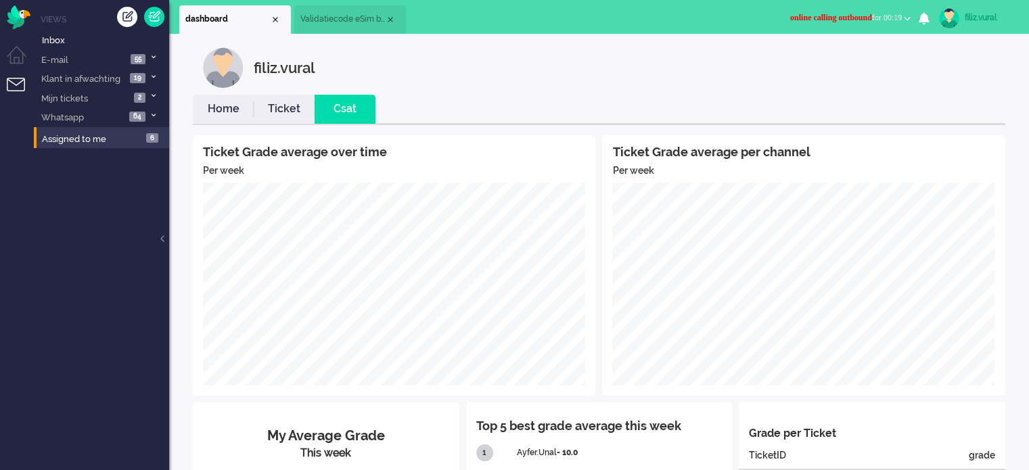
click at [285, 110] on link "Ticket" at bounding box center [284, 109] width 61 height 16
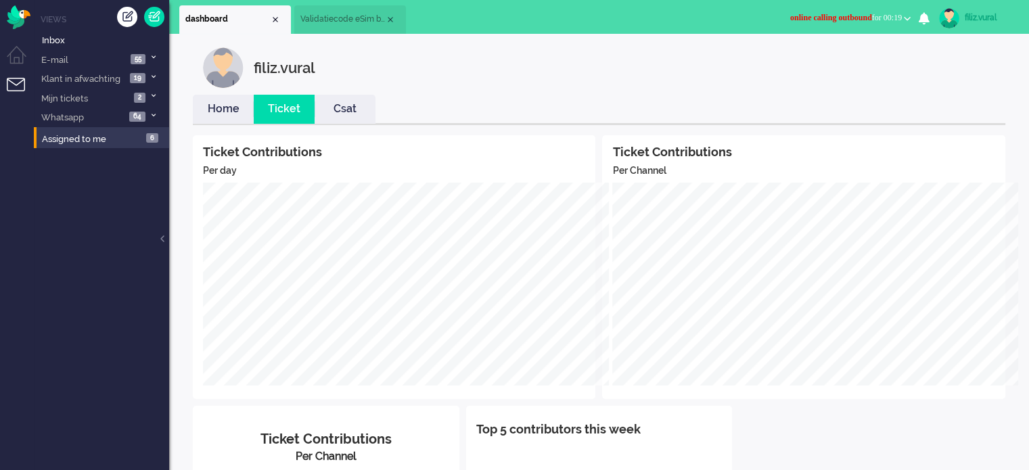
click at [333, 110] on link "Csat" at bounding box center [344, 109] width 61 height 16
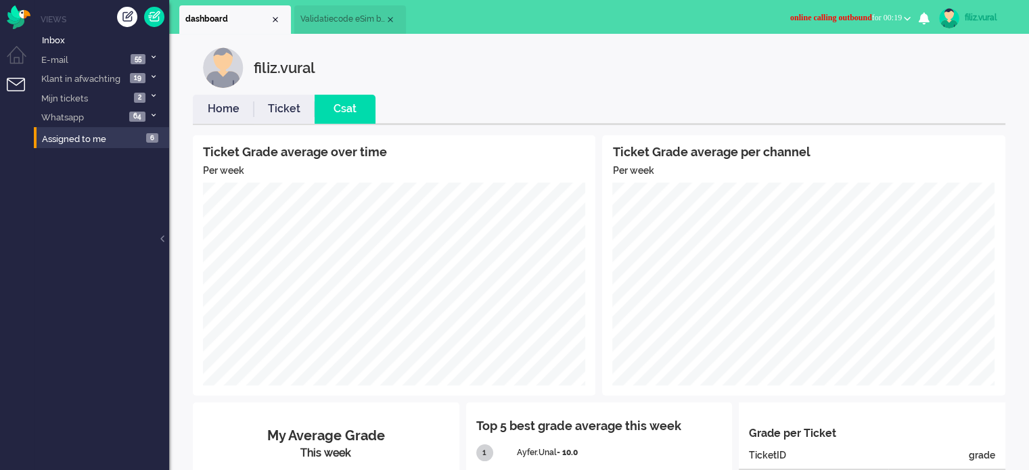
click at [225, 96] on li "Home" at bounding box center [223, 109] width 61 height 29
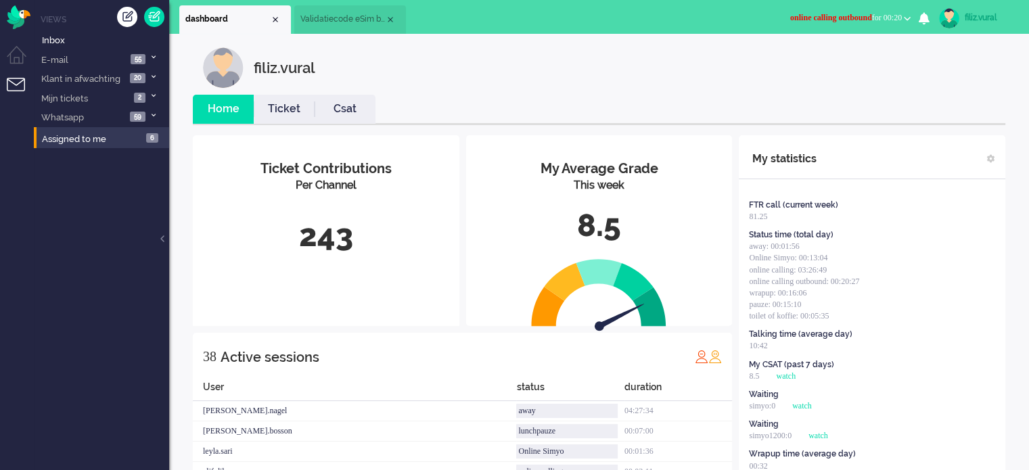
click at [369, 111] on link "Csat" at bounding box center [344, 109] width 61 height 16
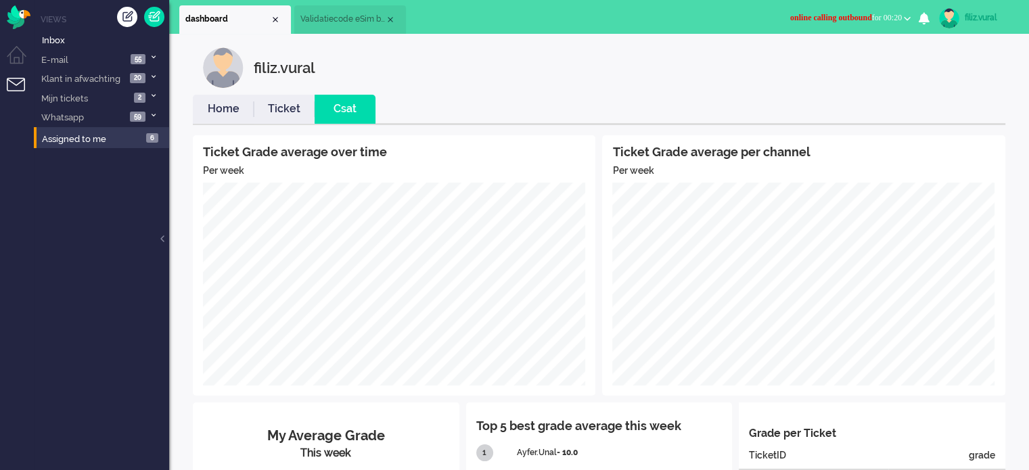
click at [246, 101] on link "Home" at bounding box center [223, 109] width 61 height 16
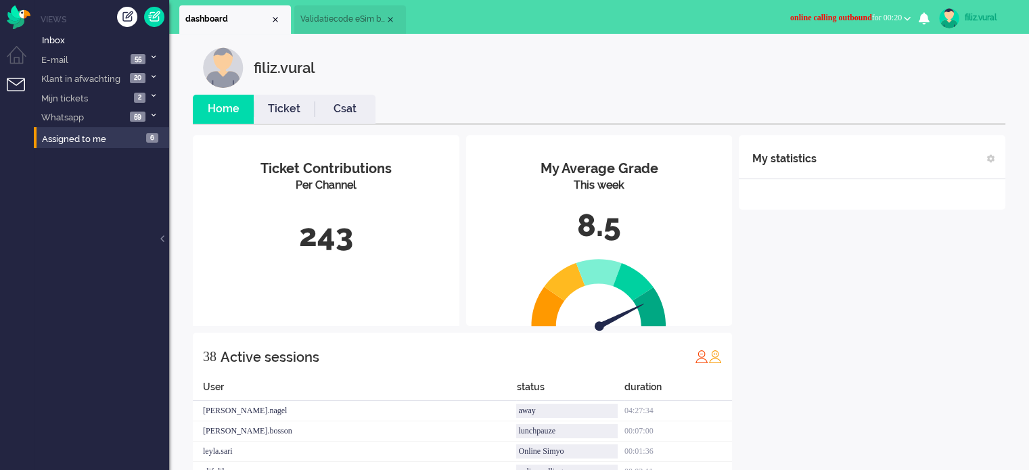
click at [314, 32] on li "Validatiecode eSim bestelling" at bounding box center [350, 19] width 112 height 28
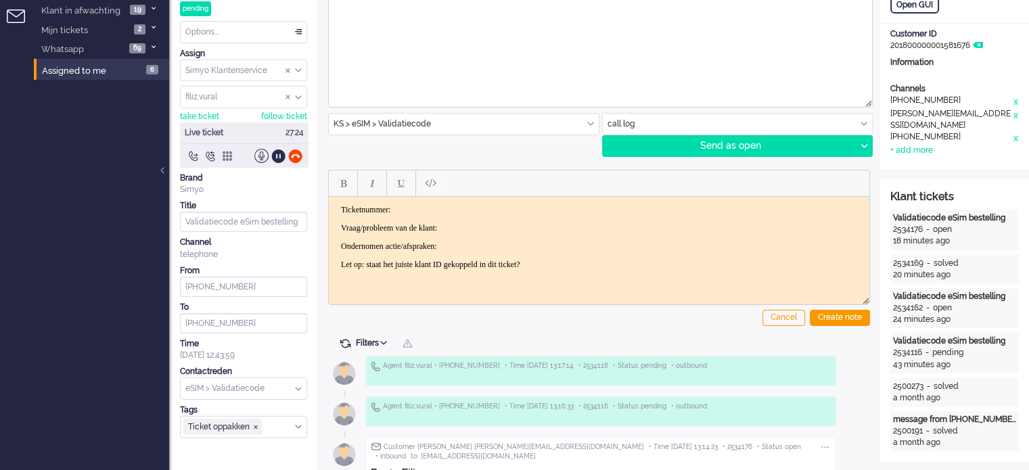
scroll to position [68, 0]
click at [298, 157] on div at bounding box center [295, 156] width 14 height 14
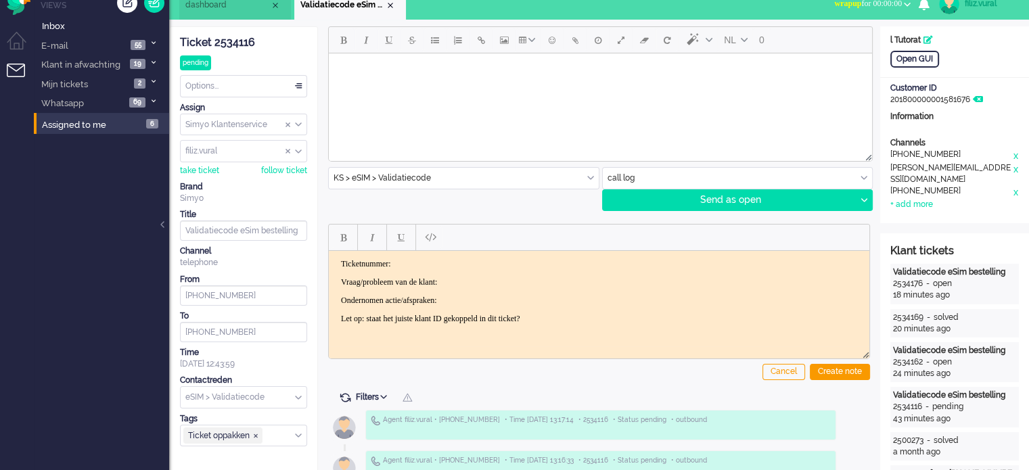
scroll to position [0, 0]
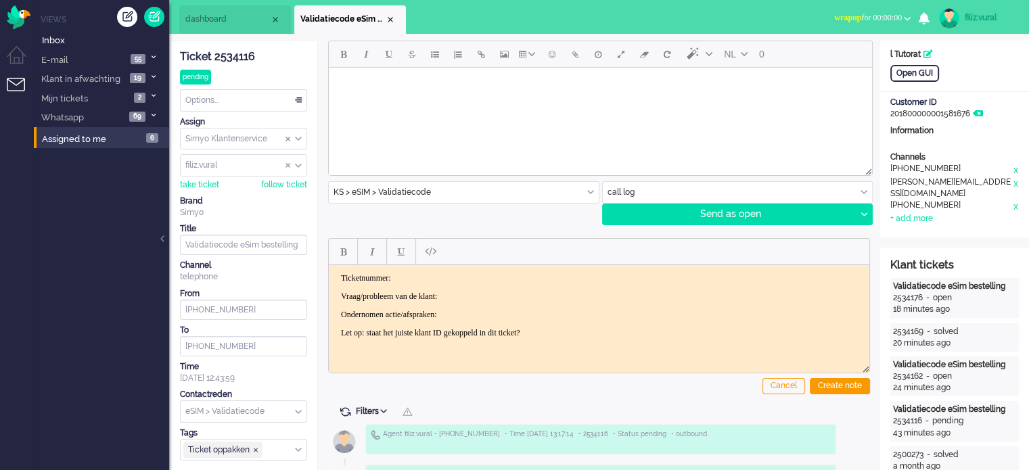
click at [214, 26] on li "dashboard" at bounding box center [235, 19] width 112 height 28
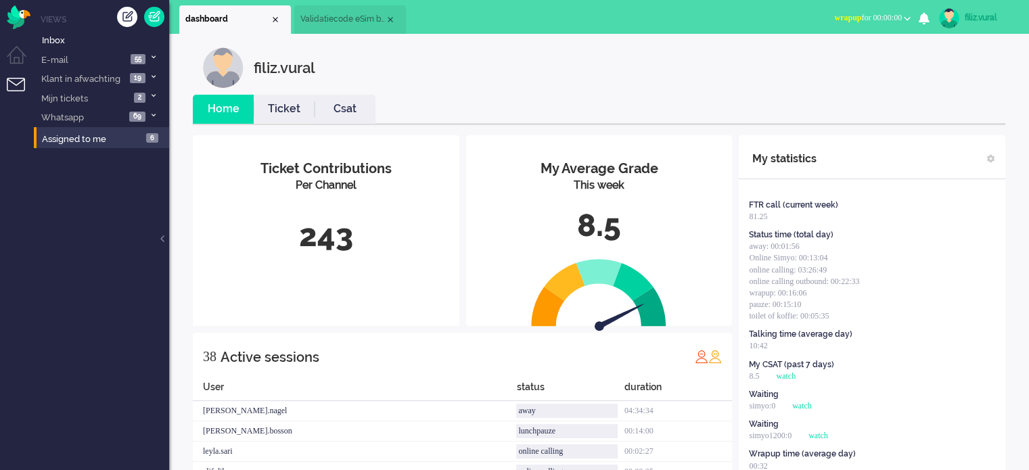
click at [287, 99] on li "Ticket" at bounding box center [284, 109] width 61 height 29
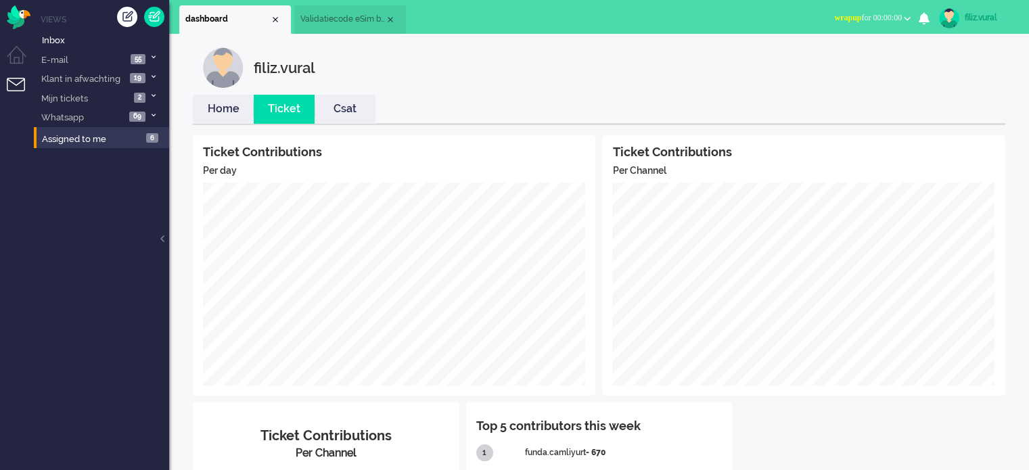
click at [222, 111] on link "Home" at bounding box center [223, 109] width 61 height 16
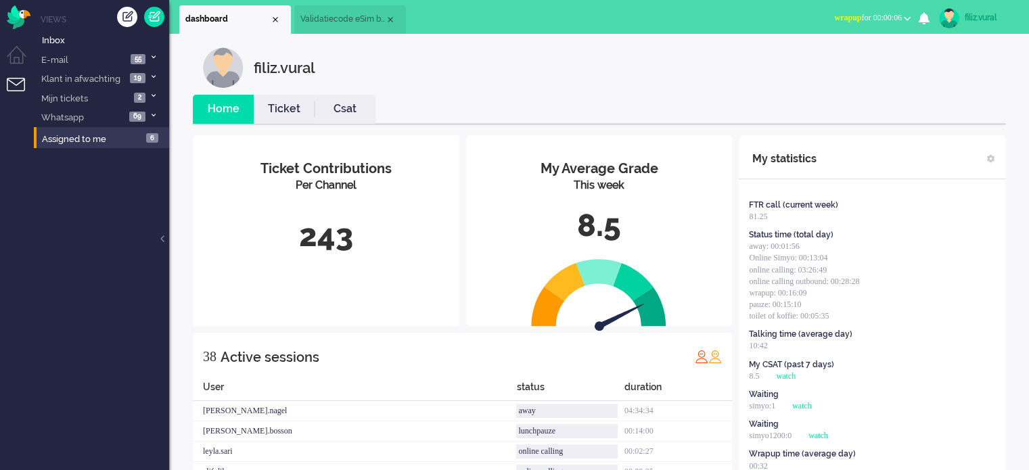
click at [882, 16] on span "wrapup for 00:00:06" at bounding box center [868, 17] width 68 height 9
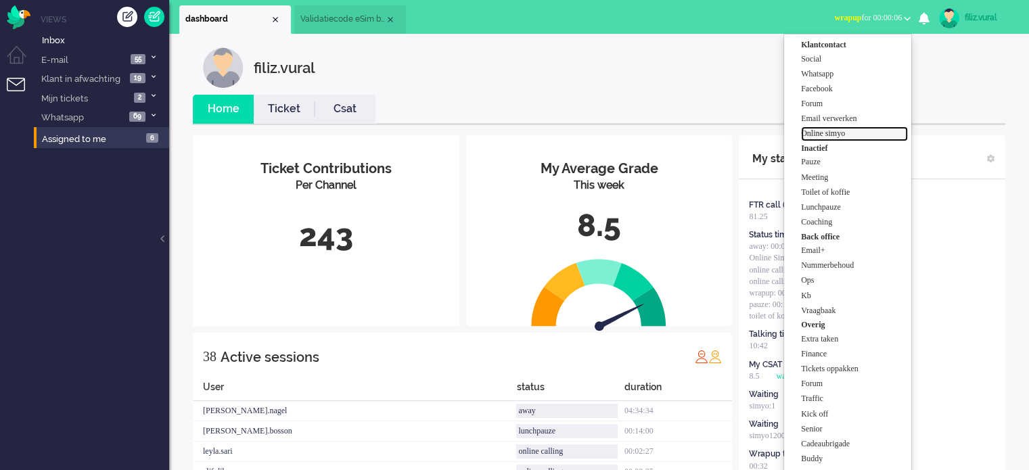
click at [849, 135] on label "Online simyo" at bounding box center [854, 133] width 107 height 11
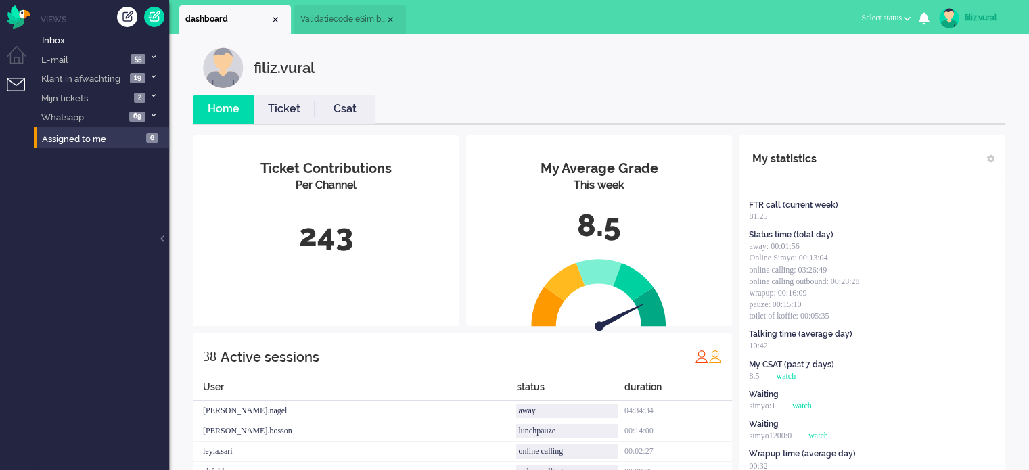
click at [352, 107] on link "Csat" at bounding box center [344, 109] width 61 height 16
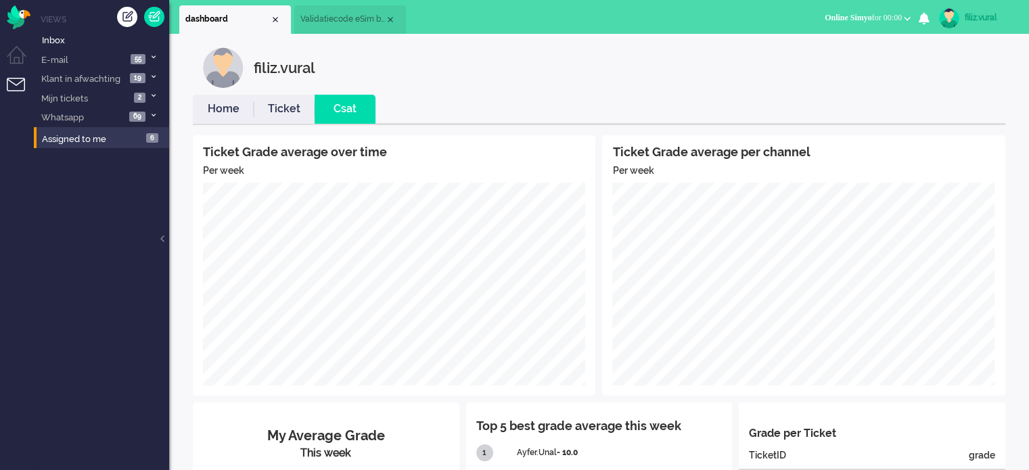
click at [235, 111] on link "Home" at bounding box center [223, 109] width 61 height 16
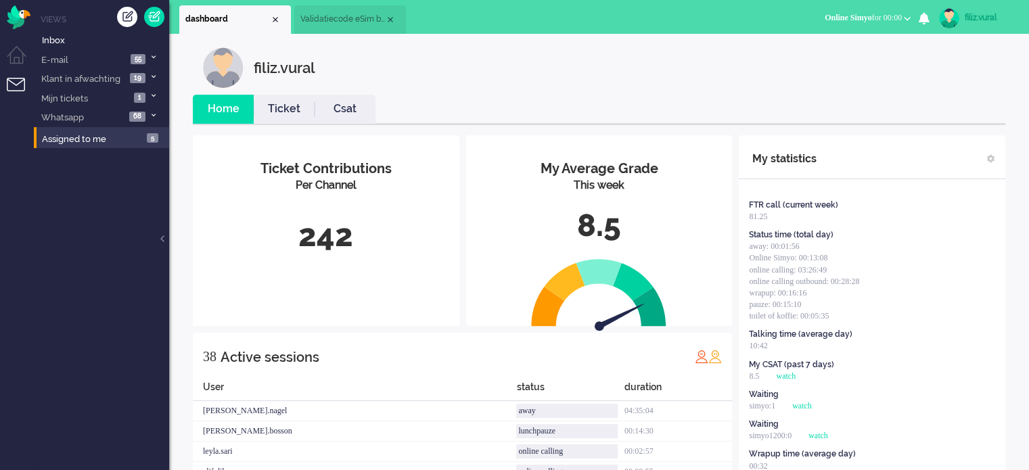
click at [360, 105] on link "Csat" at bounding box center [344, 109] width 61 height 16
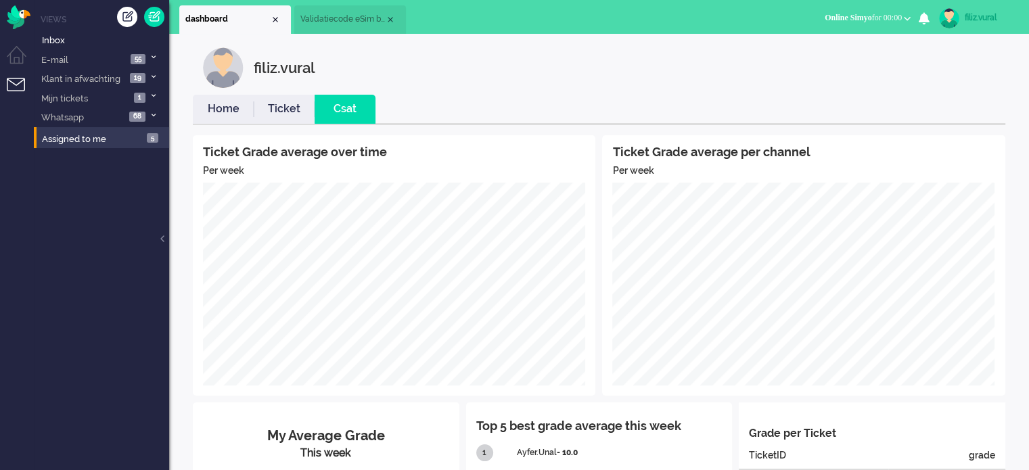
click at [214, 108] on link "Home" at bounding box center [223, 109] width 61 height 16
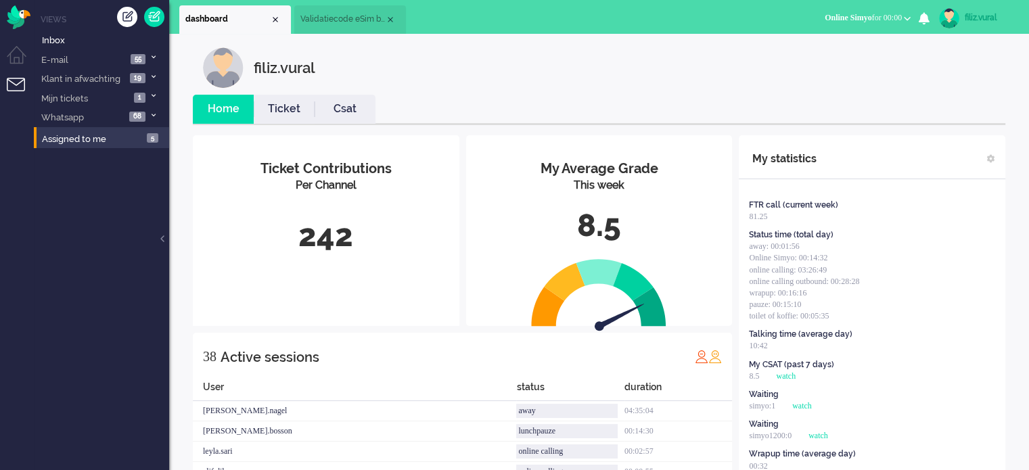
click at [974, 20] on div "filiz.vural" at bounding box center [989, 18] width 51 height 14
click at [949, 91] on link "Settings" at bounding box center [974, 92] width 93 height 14
select select
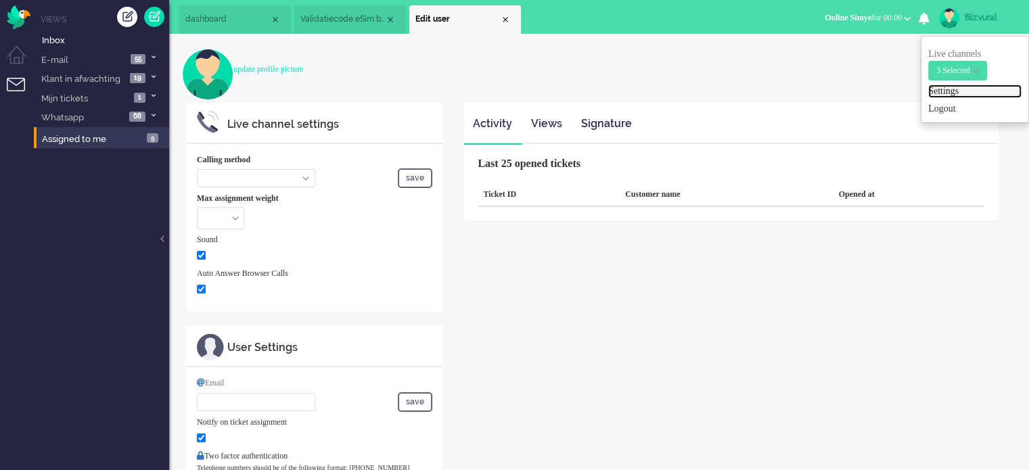
select select "browser"
checkbox input "true"
type input "filiz.vural@vanadgroup.com"
checkbox input "true"
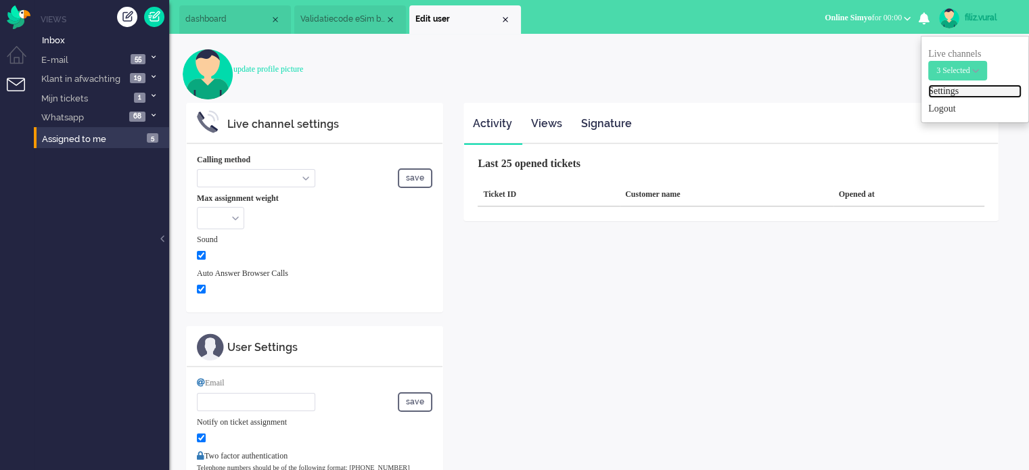
type input "+31612345678"
select select "en"
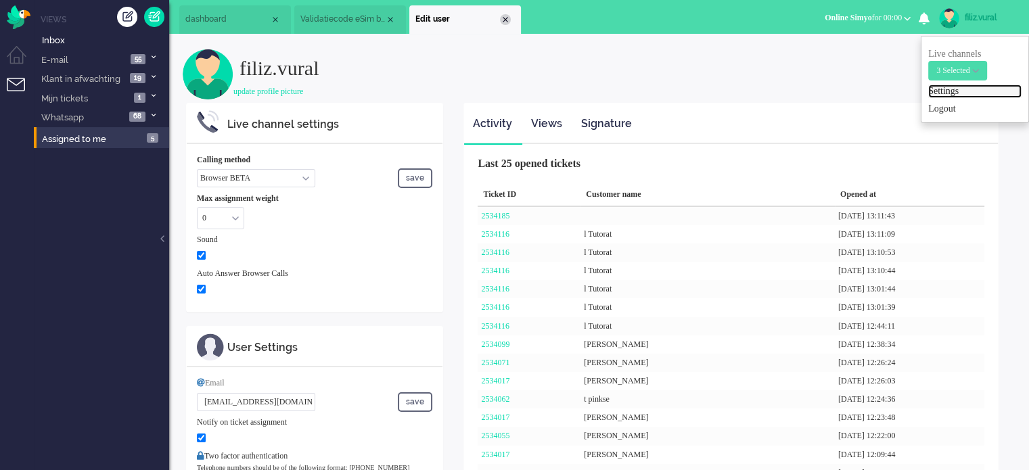
click at [505, 20] on div "Close tab" at bounding box center [505, 19] width 11 height 11
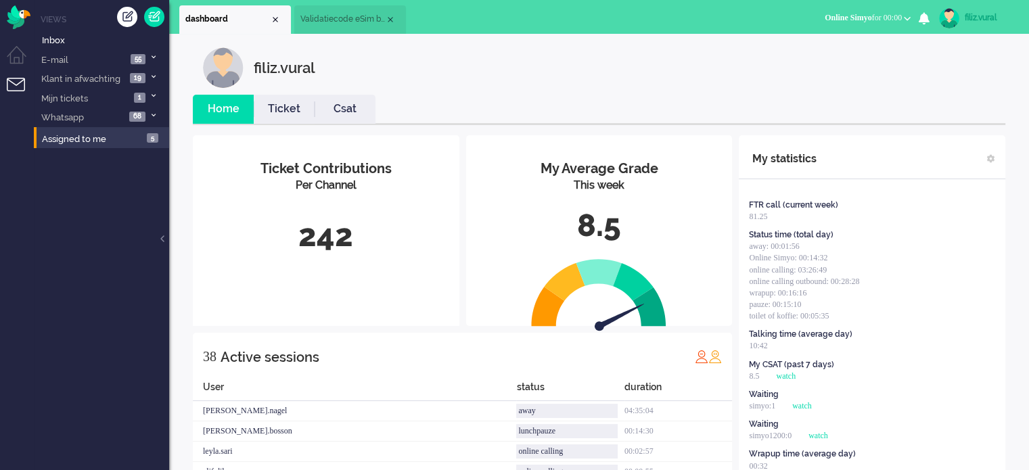
click at [278, 112] on link "Ticket" at bounding box center [284, 109] width 61 height 16
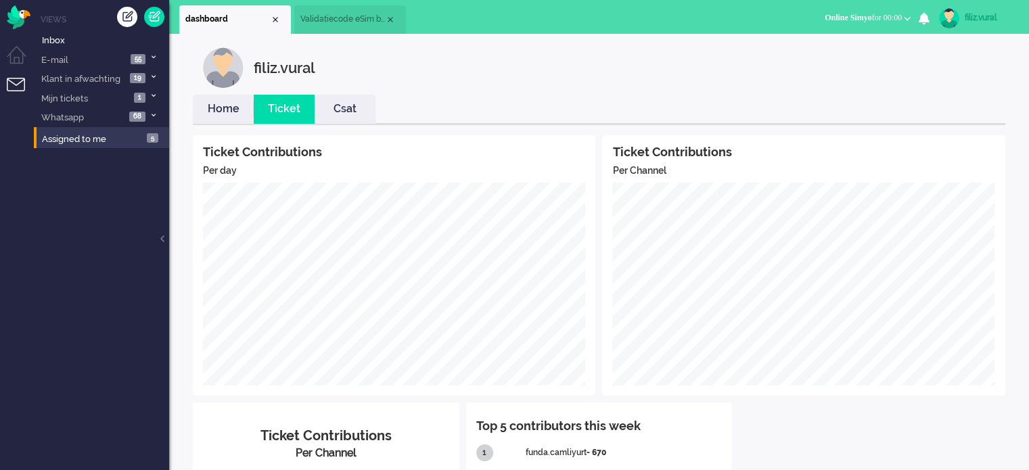
click at [200, 111] on link "Home" at bounding box center [223, 109] width 61 height 16
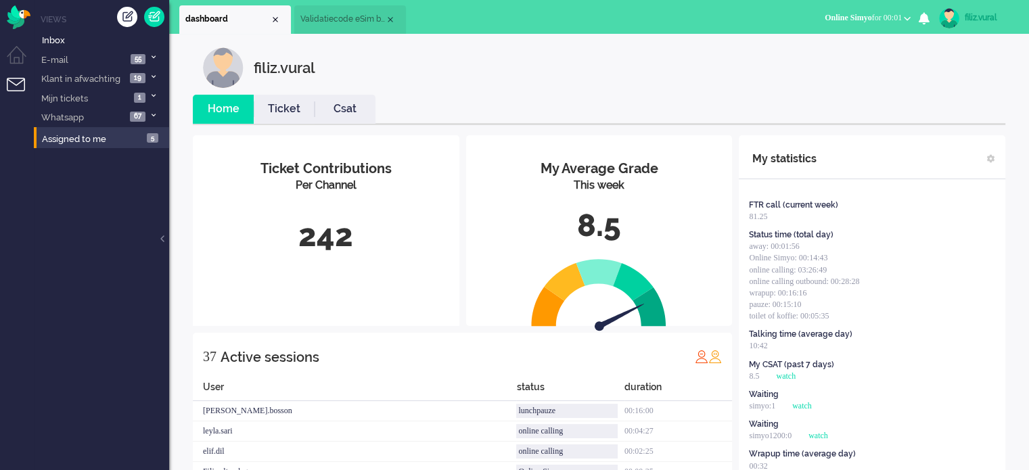
click at [357, 100] on li "Csat" at bounding box center [344, 109] width 61 height 29
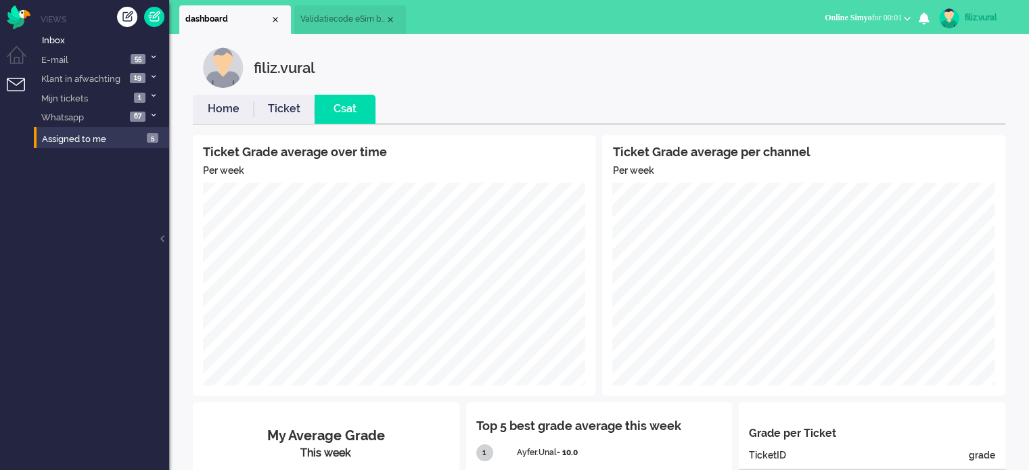
click at [222, 100] on li "Home" at bounding box center [223, 109] width 61 height 29
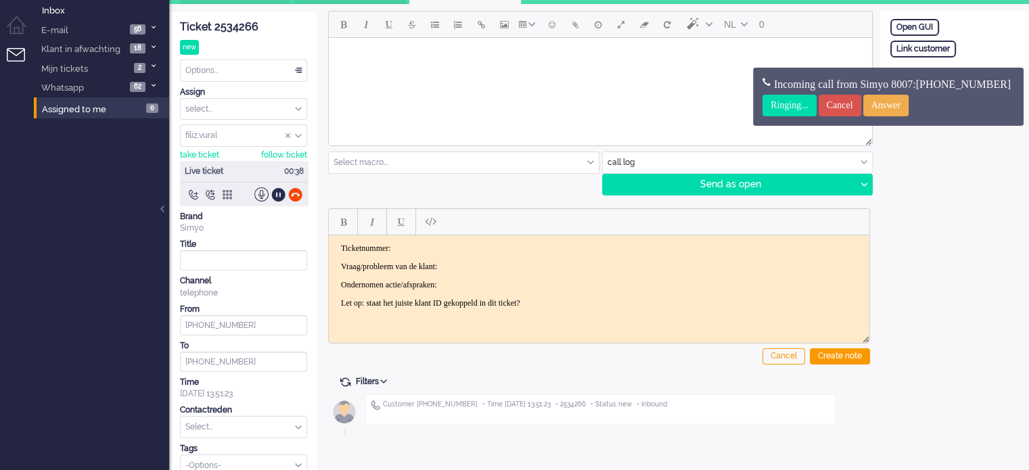
scroll to position [45, 0]
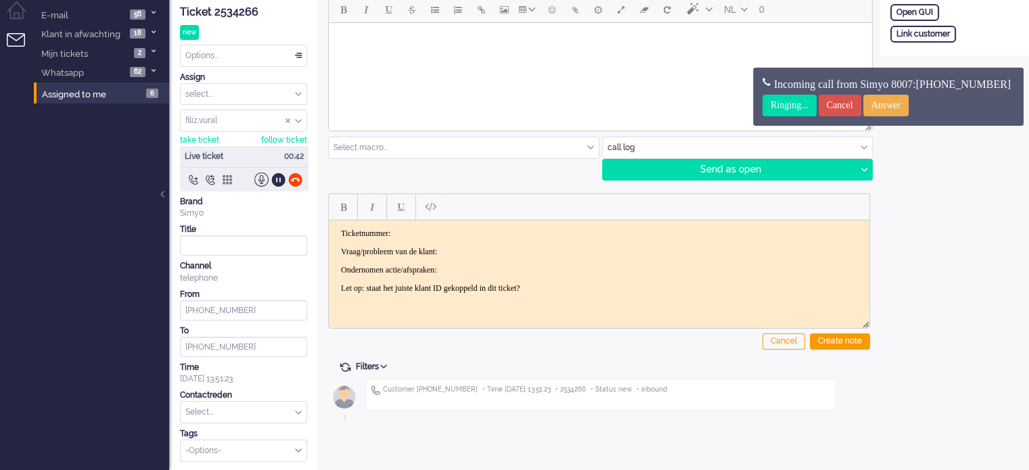
click at [291, 116] on span "Assign User" at bounding box center [290, 120] width 10 height 9
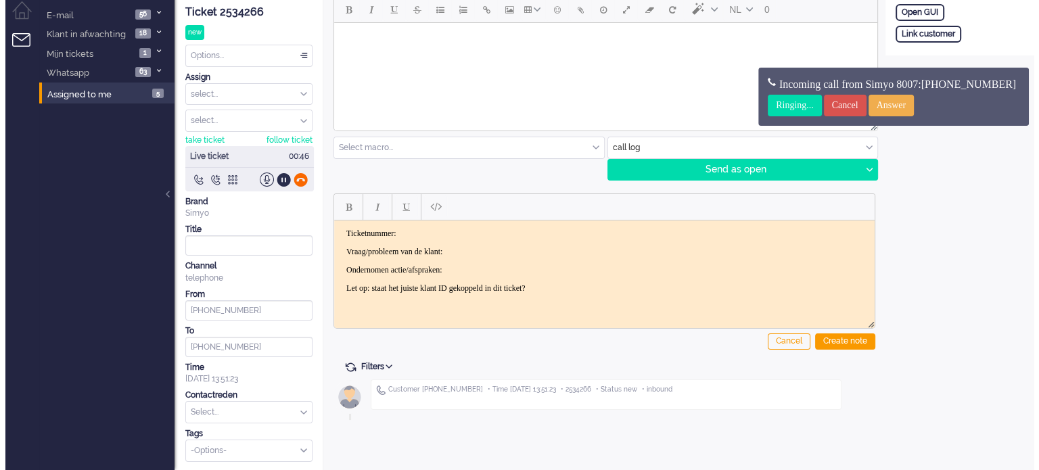
scroll to position [0, 0]
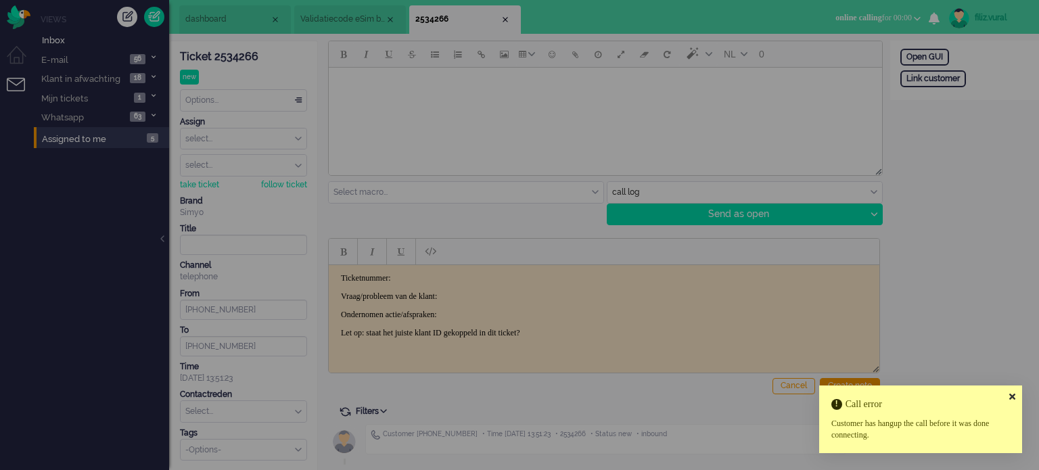
click at [1012, 395] on icon at bounding box center [1012, 396] width 6 height 9
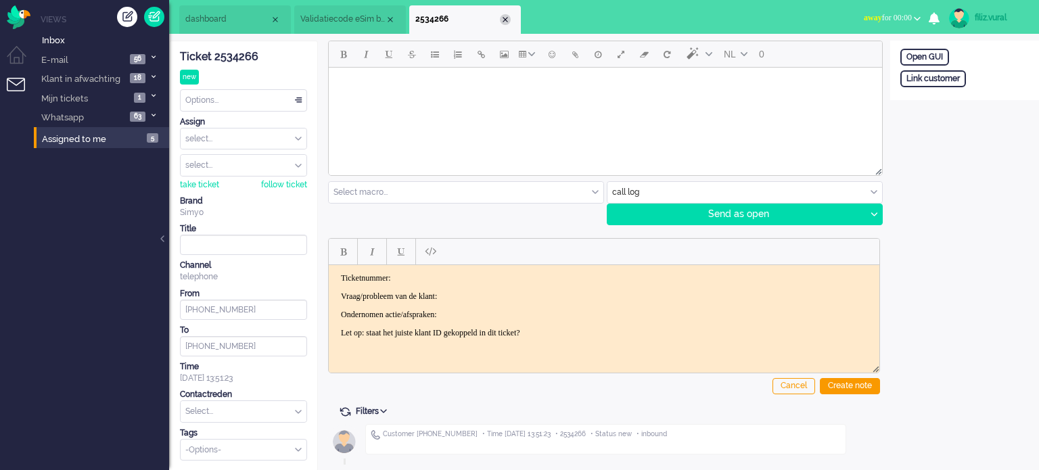
click at [505, 23] on div "Close tab" at bounding box center [505, 19] width 11 height 11
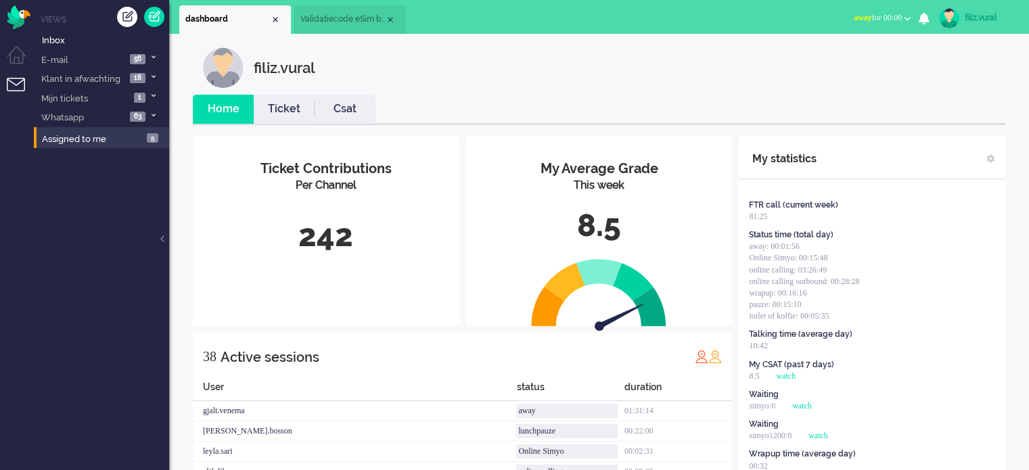
click at [1004, 11] on div "filiz.vural" at bounding box center [989, 18] width 51 height 14
click at [956, 107] on link "Logout" at bounding box center [974, 109] width 93 height 14
click at [887, 16] on span "away for 00:00" at bounding box center [877, 17] width 48 height 9
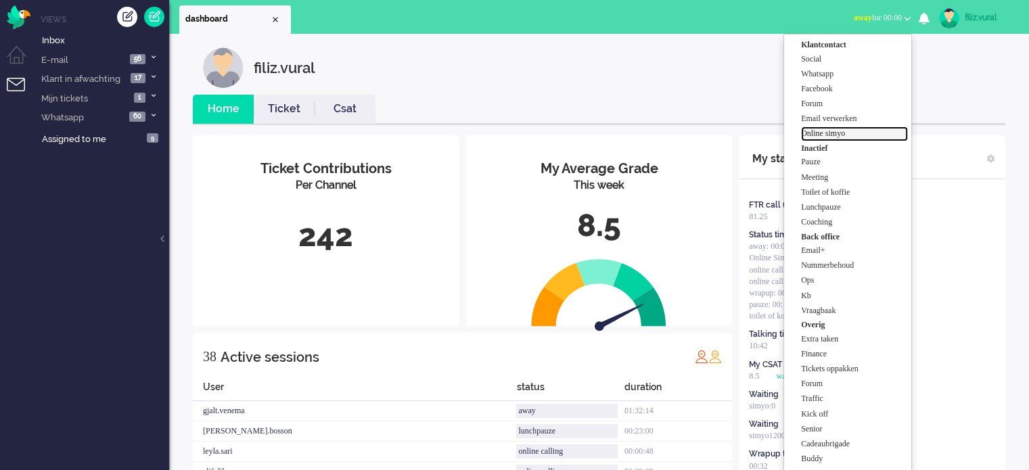
click at [866, 131] on label "Online simyo" at bounding box center [854, 133] width 107 height 11
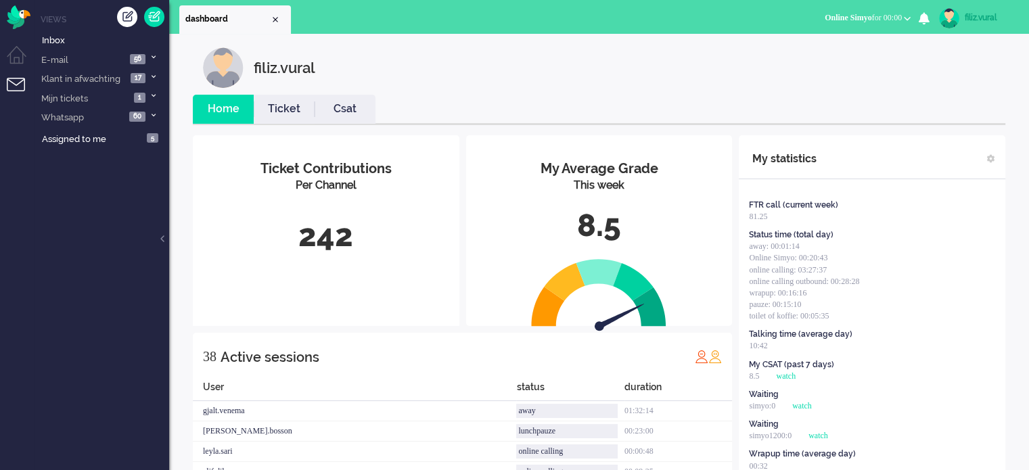
click at [347, 112] on link "Csat" at bounding box center [344, 109] width 61 height 16
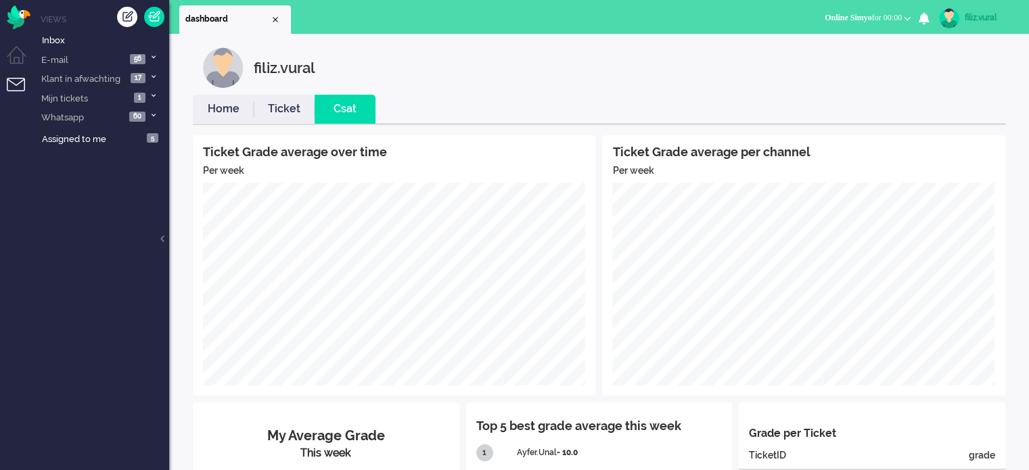
click at [224, 106] on link "Home" at bounding box center [223, 109] width 61 height 16
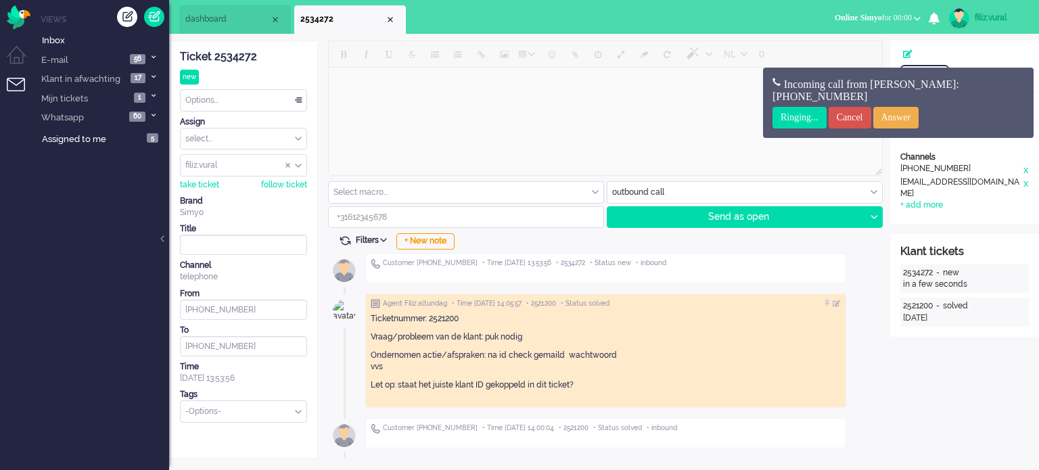
type input "[PHONE_NUMBER]"
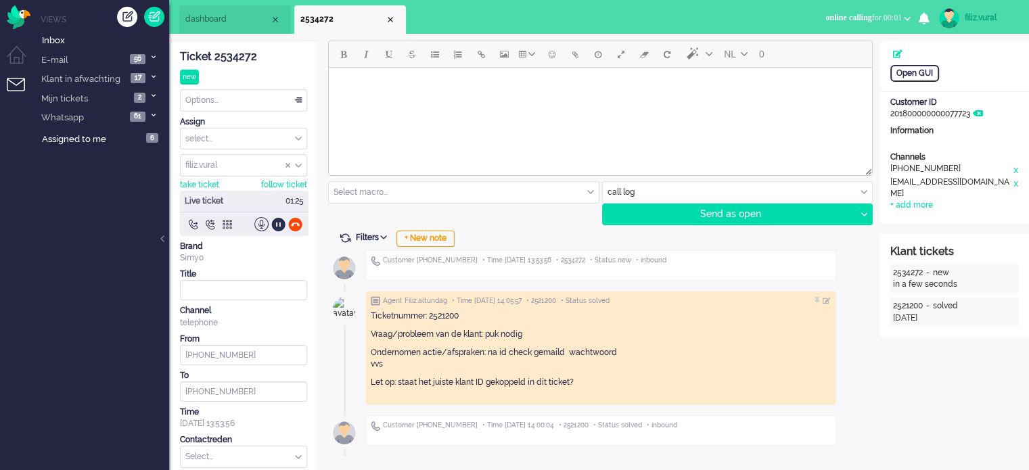
click at [232, 31] on li "dashboard" at bounding box center [235, 19] width 112 height 28
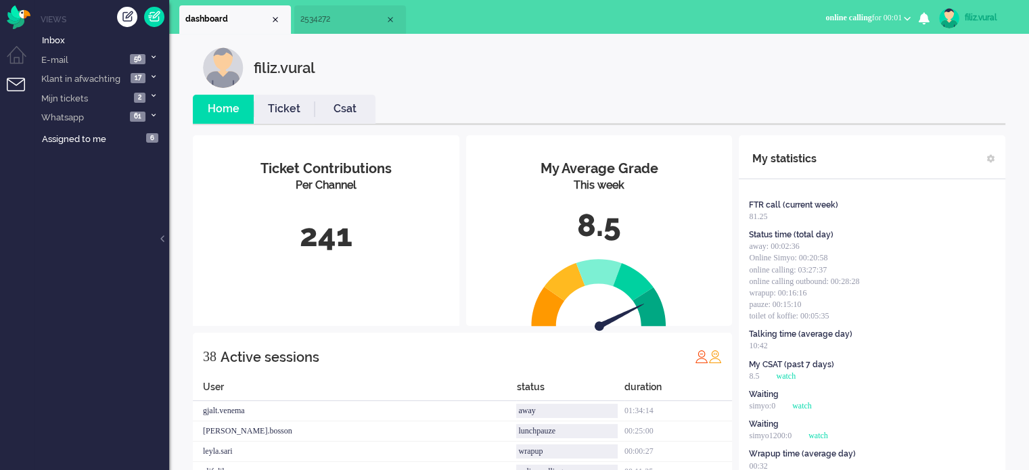
click at [322, 110] on link "Csat" at bounding box center [344, 109] width 61 height 16
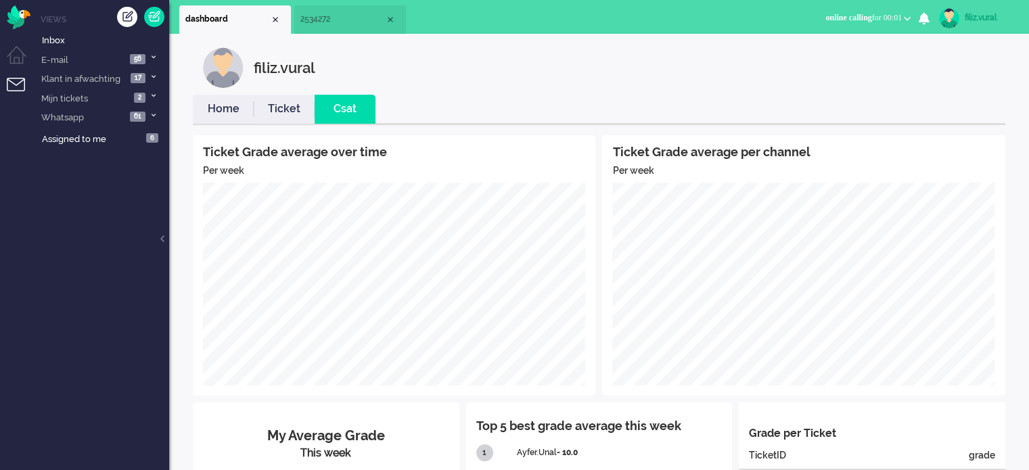
click at [227, 106] on link "Home" at bounding box center [223, 109] width 61 height 16
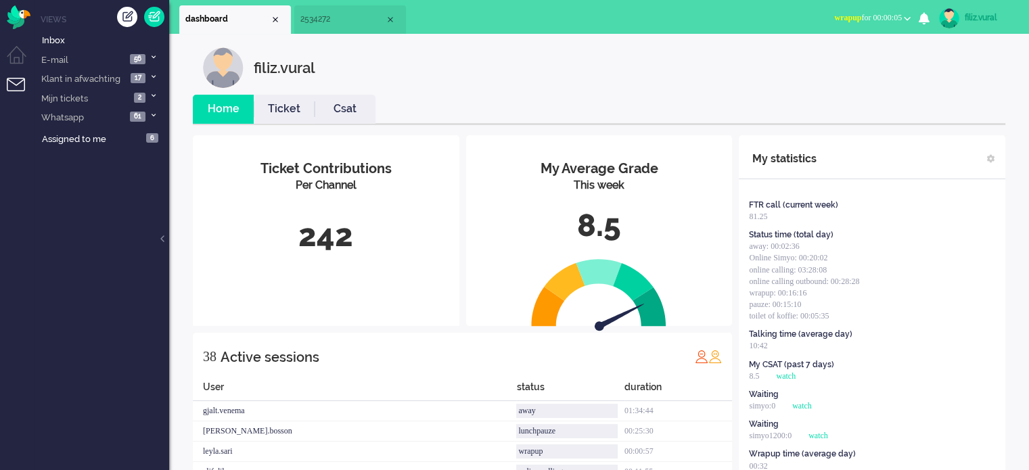
click at [351, 28] on li "2534272" at bounding box center [350, 19] width 112 height 28
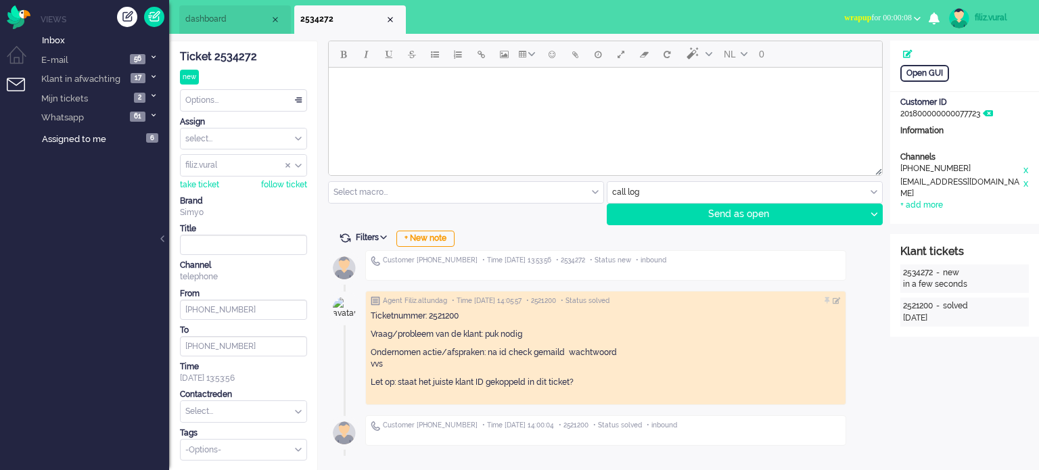
drag, startPoint x: 653, startPoint y: 186, endPoint x: 653, endPoint y: 193, distance: 7.5
click at [652, 186] on input "text" at bounding box center [744, 192] width 275 height 21
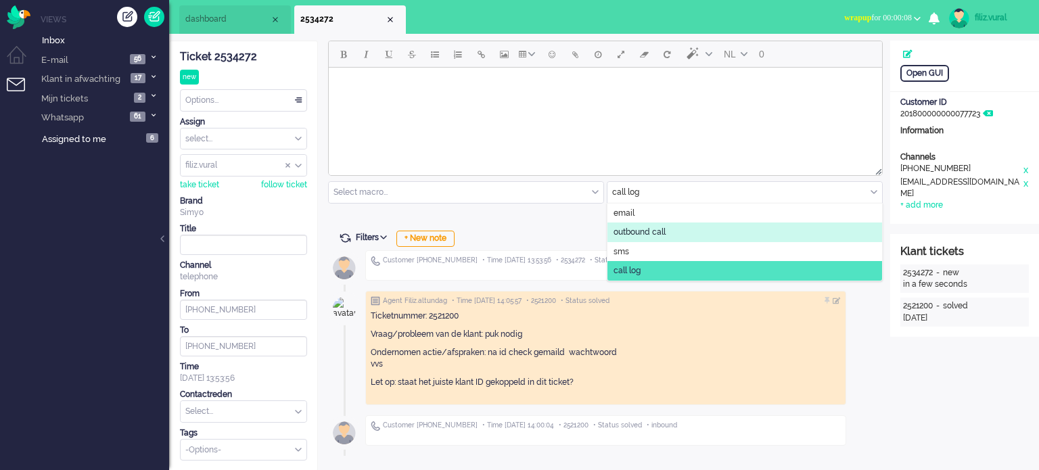
click at [657, 233] on span "outbound call" at bounding box center [639, 232] width 52 height 11
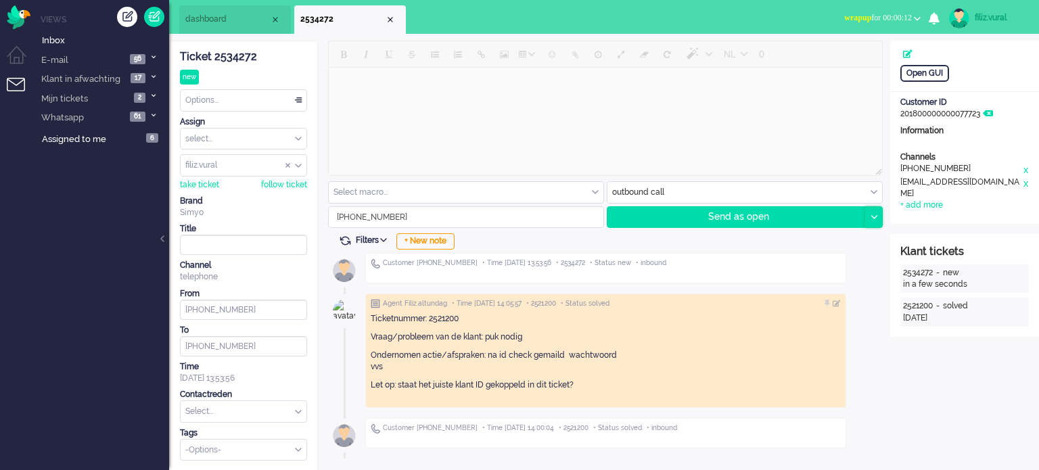
click at [873, 215] on icon at bounding box center [873, 217] width 7 height 4
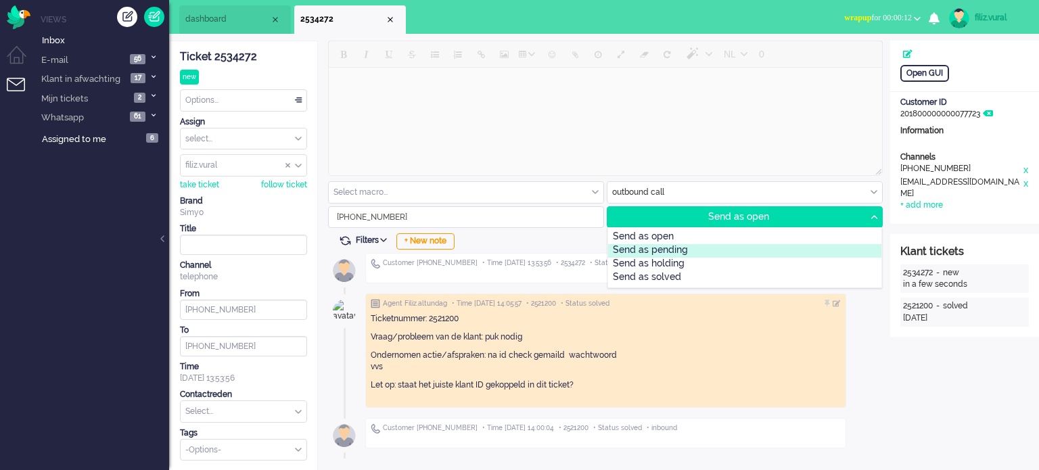
click at [718, 251] on div "Send as pending" at bounding box center [744, 251] width 273 height 14
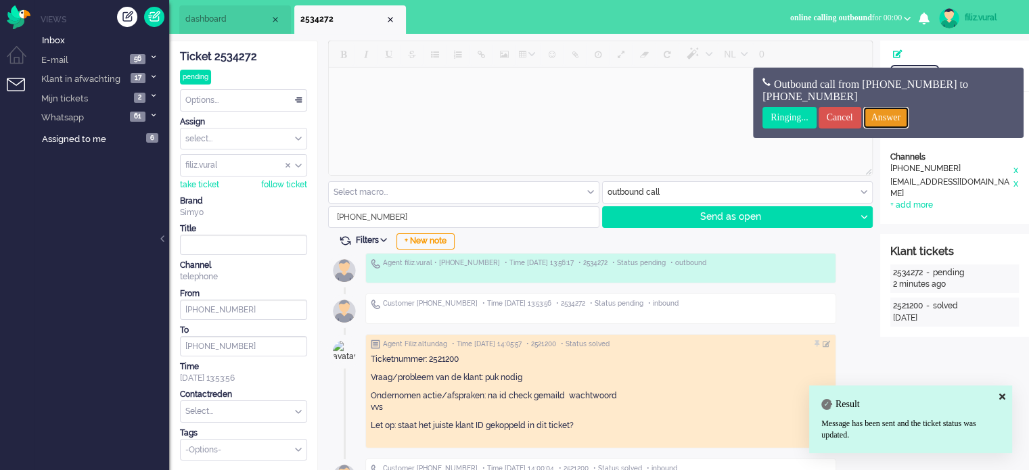
click at [909, 110] on input "Answer" at bounding box center [886, 118] width 46 height 22
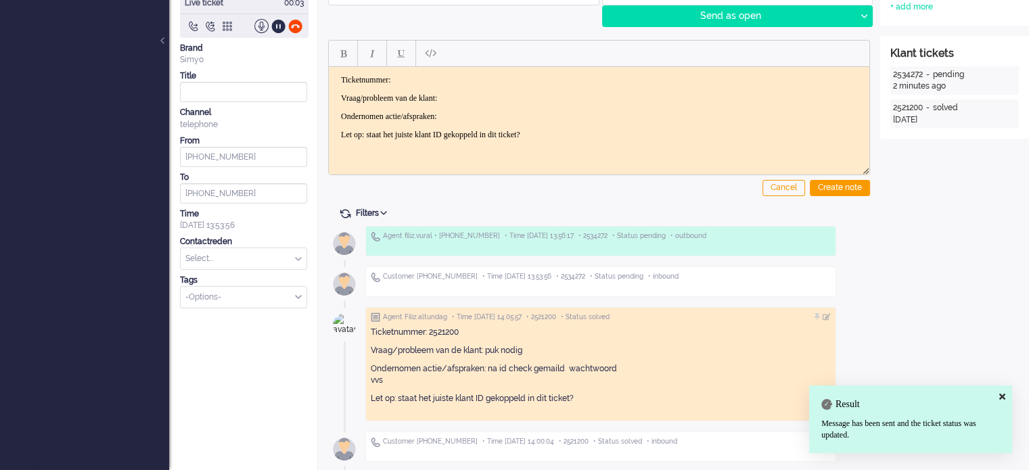
scroll to position [199, 0]
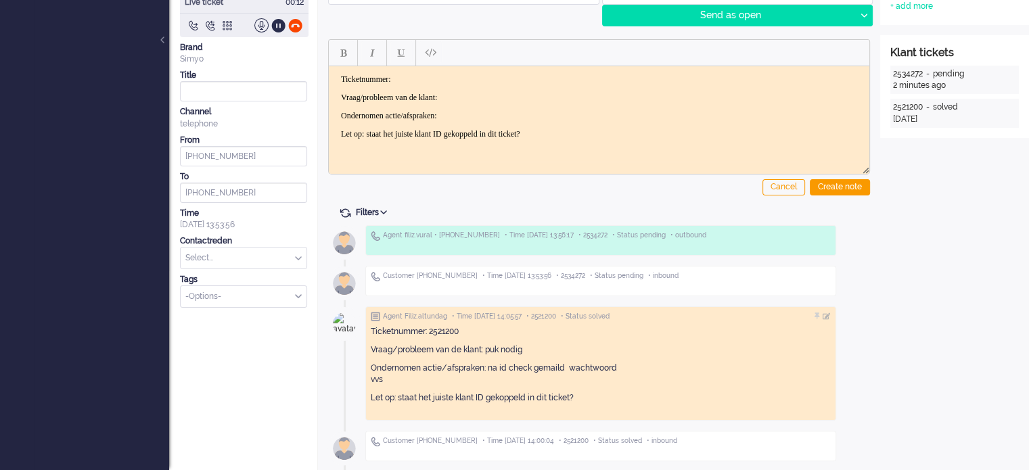
click at [236, 296] on input "Select Tags" at bounding box center [239, 294] width 106 height 11
type input "t"
click at [295, 24] on div at bounding box center [295, 25] width 14 height 14
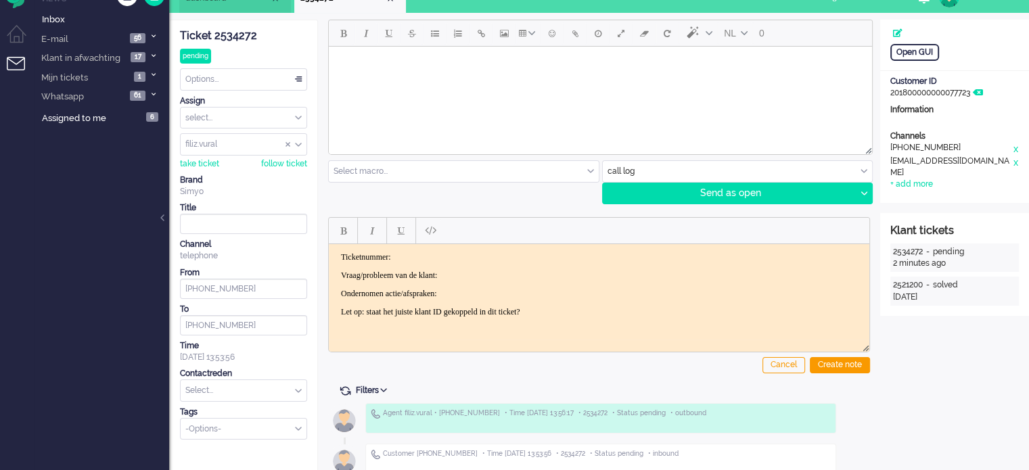
scroll to position [0, 0]
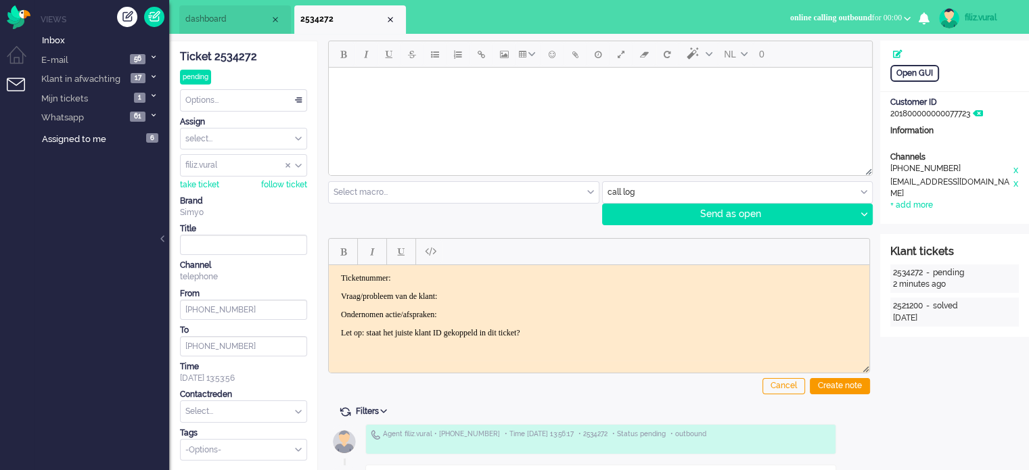
click at [230, 60] on div "Ticket 2534272" at bounding box center [243, 57] width 127 height 16
click at [423, 279] on p "Ticketnummer:" at bounding box center [599, 278] width 516 height 10
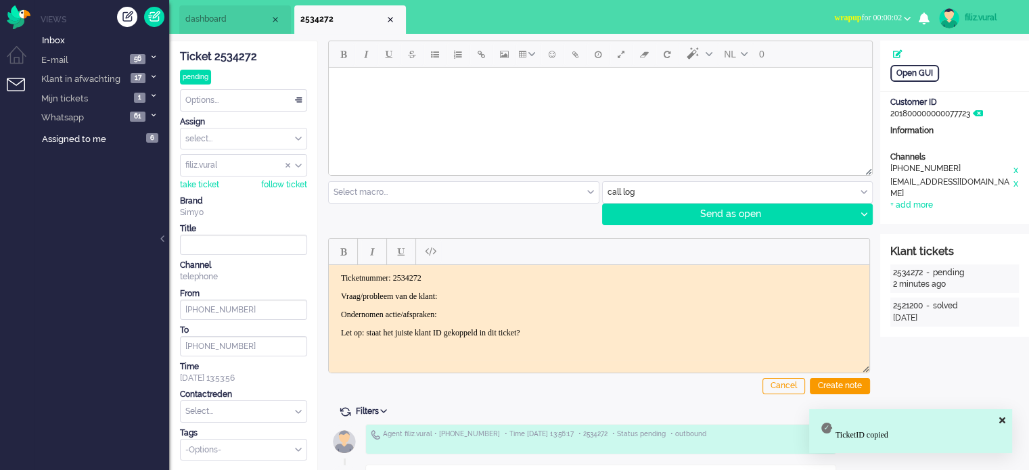
drag, startPoint x: 333, startPoint y: 297, endPoint x: 657, endPoint y: 325, distance: 325.1
click at [663, 343] on html "Ticketnummer: 2534272 Vraag/probleem van de klant: Ondernomen actie/afspraken: …" at bounding box center [599, 304] width 540 height 81
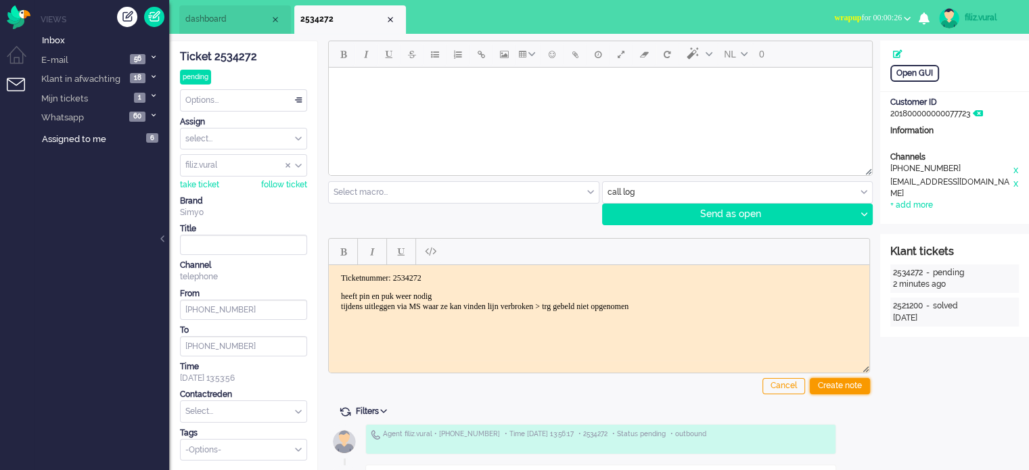
click at [853, 392] on div "Create note" at bounding box center [840, 386] width 60 height 16
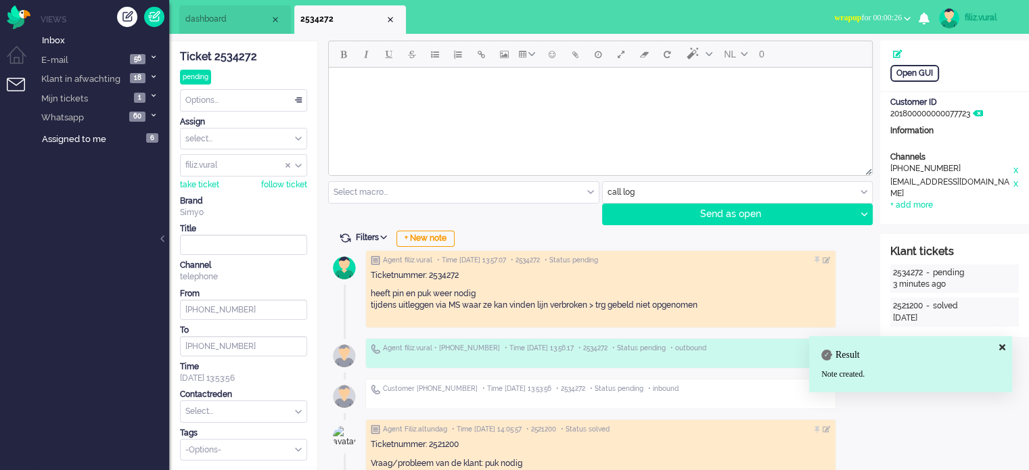
click at [216, 412] on input "text" at bounding box center [244, 411] width 126 height 21
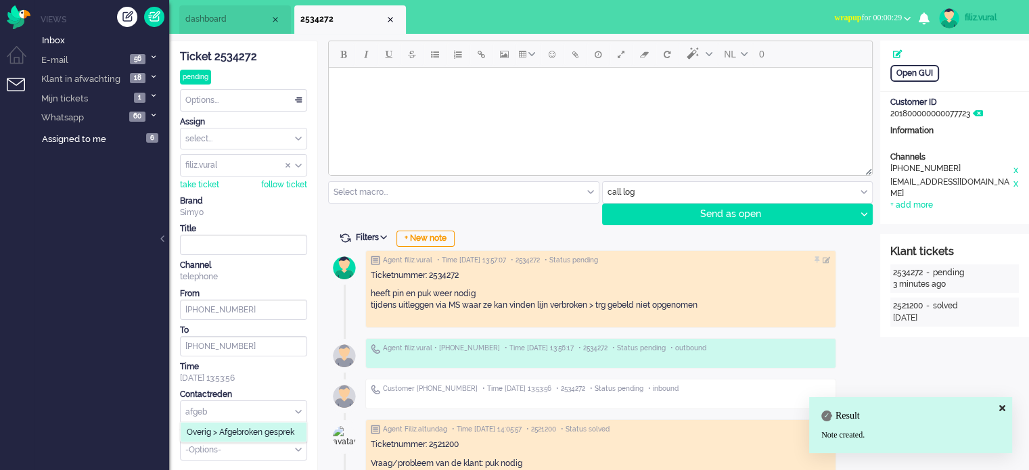
type input "afgeb"
click at [229, 423] on li "Overig > Afgebroken gesprek" at bounding box center [244, 433] width 126 height 20
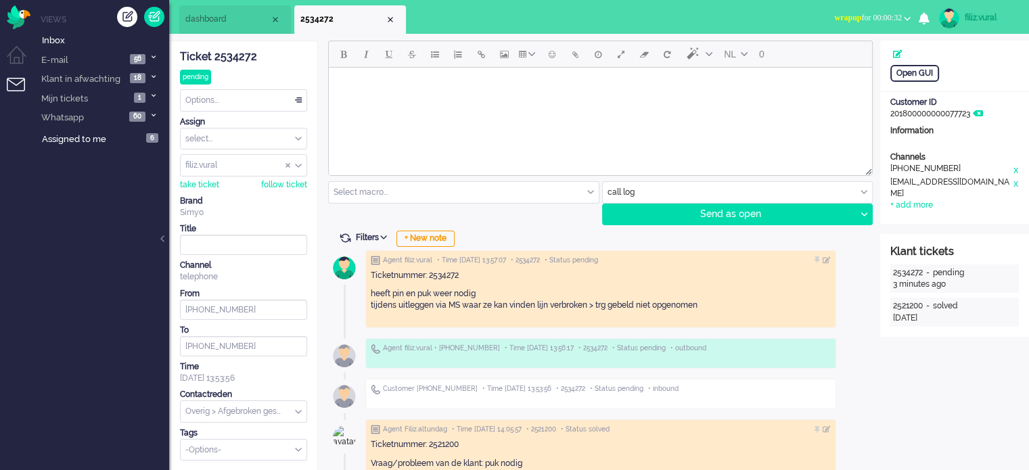
drag, startPoint x: 264, startPoint y: 102, endPoint x: 259, endPoint y: 121, distance: 19.5
click at [263, 102] on div "Options..." at bounding box center [244, 100] width 126 height 21
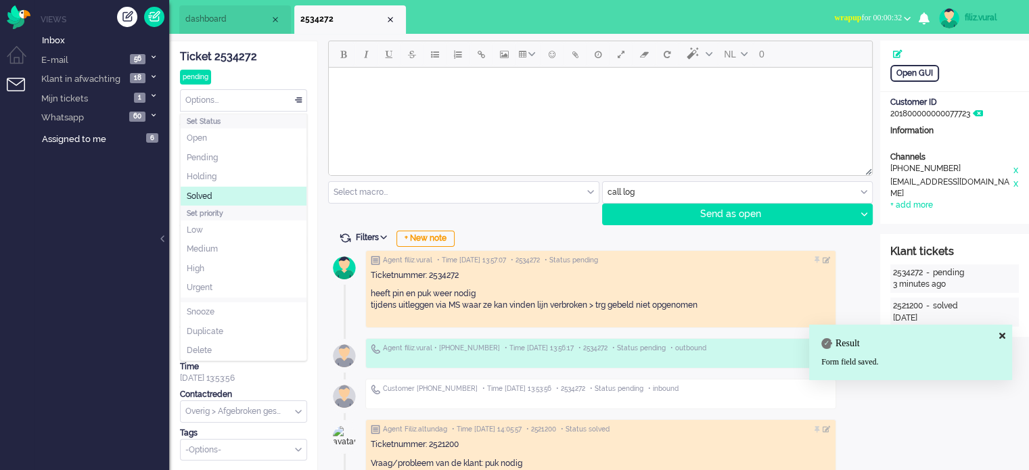
click at [225, 193] on li "Solved" at bounding box center [244, 197] width 126 height 20
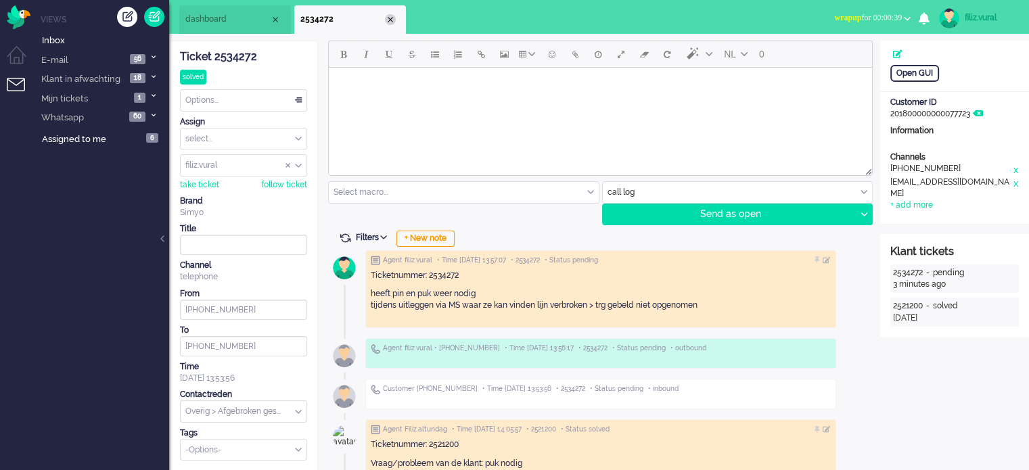
click at [387, 15] on div "Close tab" at bounding box center [390, 19] width 11 height 11
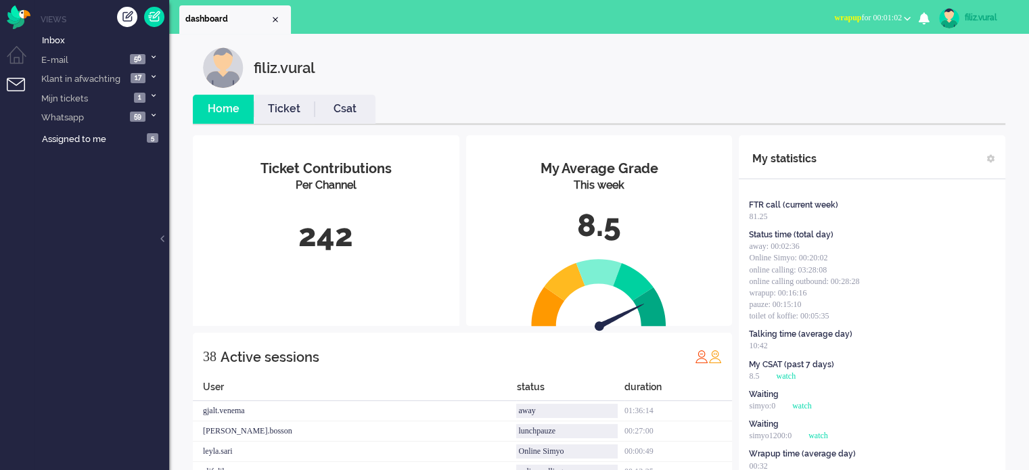
click at [330, 109] on link "Csat" at bounding box center [344, 109] width 61 height 16
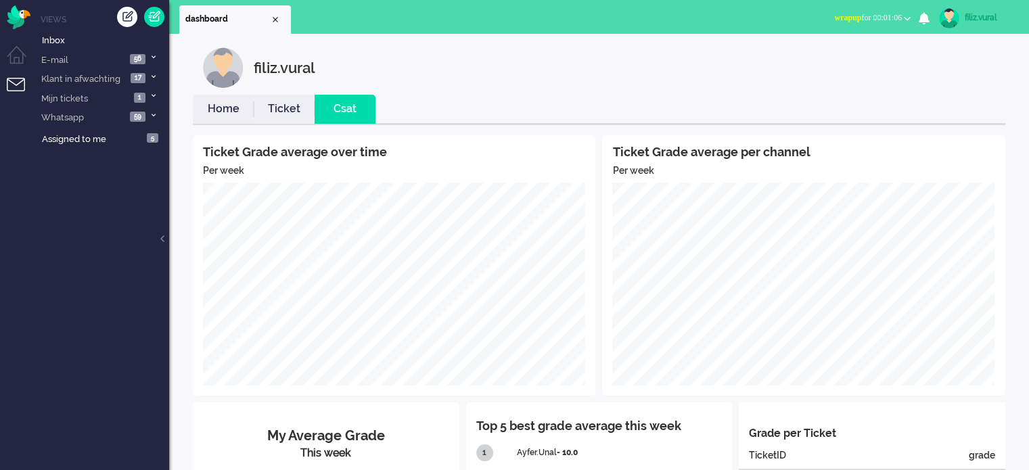
click at [237, 105] on link "Home" at bounding box center [223, 109] width 61 height 16
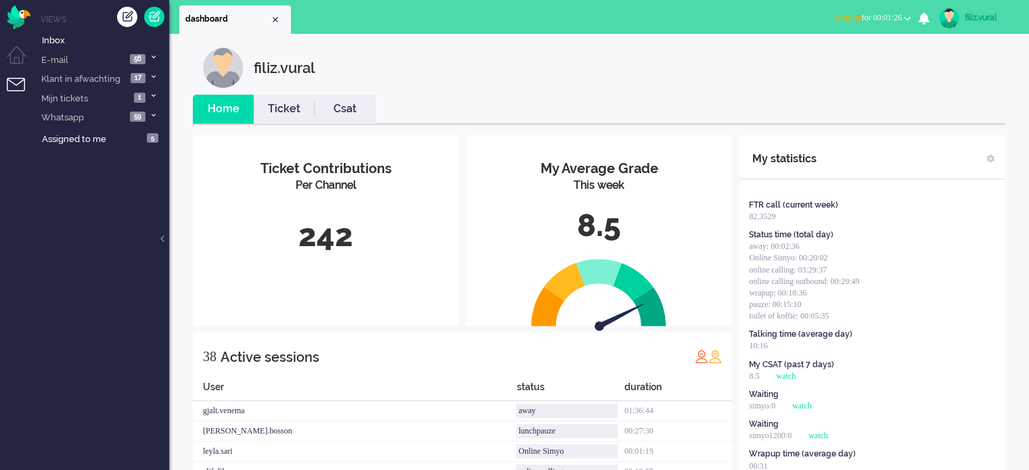
click at [871, 18] on span "wrapup for 00:01:26" at bounding box center [868, 17] width 68 height 9
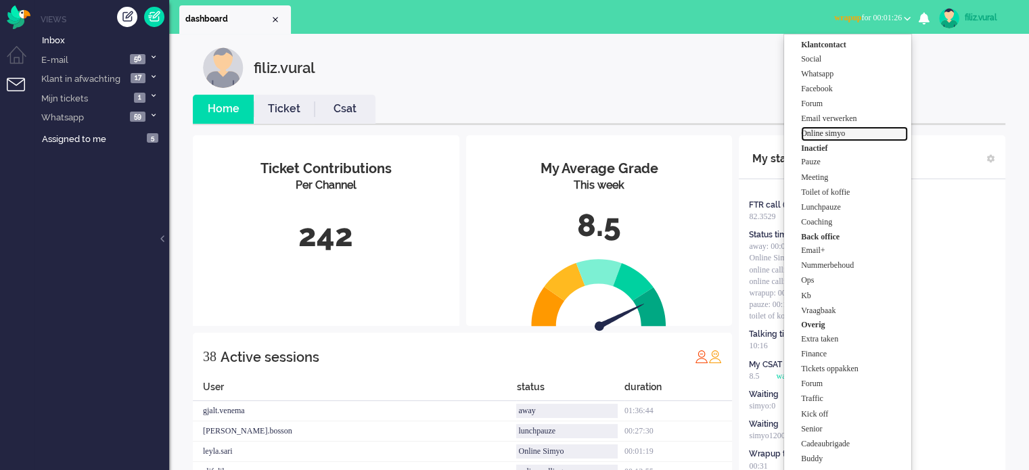
click at [841, 130] on label "Online simyo" at bounding box center [854, 133] width 107 height 11
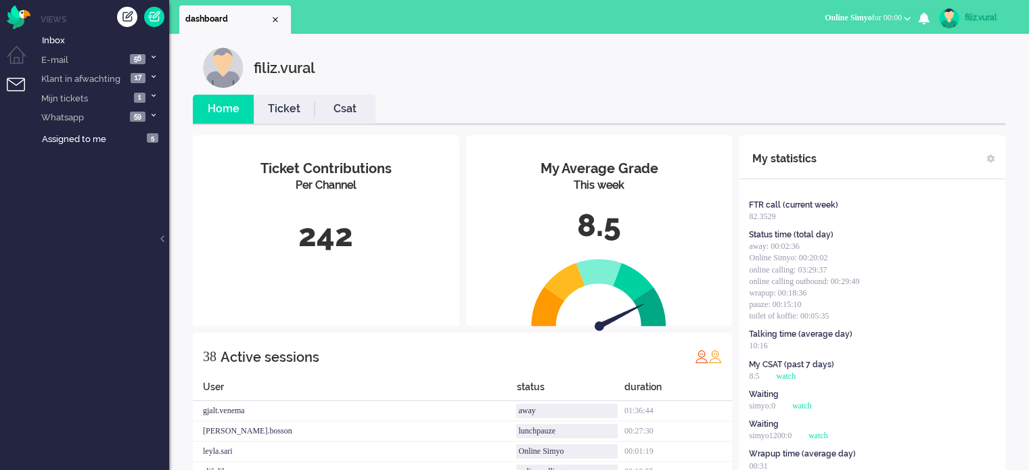
click at [360, 111] on link "Csat" at bounding box center [344, 109] width 61 height 16
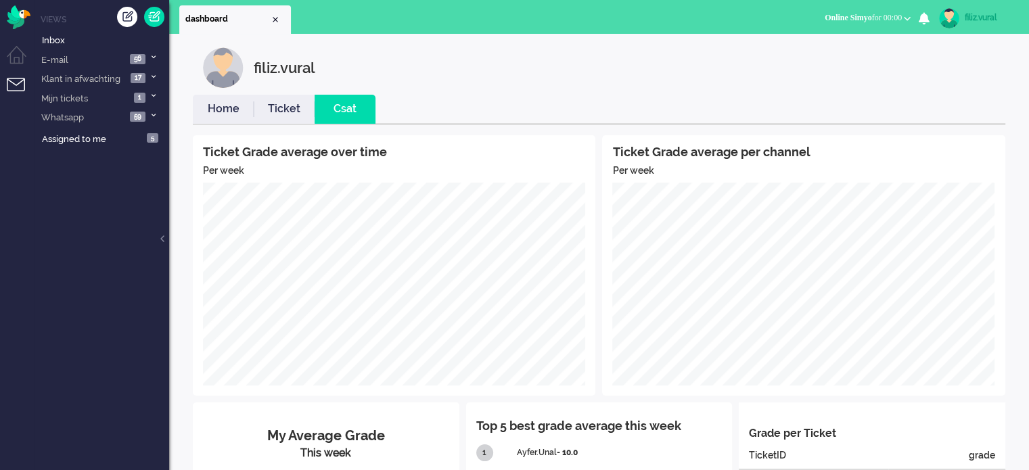
click at [239, 114] on link "Home" at bounding box center [223, 109] width 61 height 16
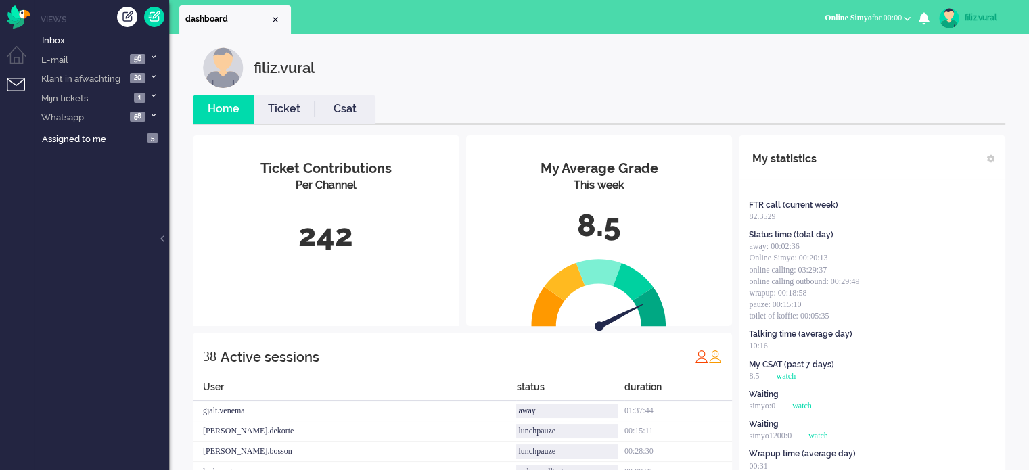
click at [346, 105] on link "Csat" at bounding box center [344, 109] width 61 height 16
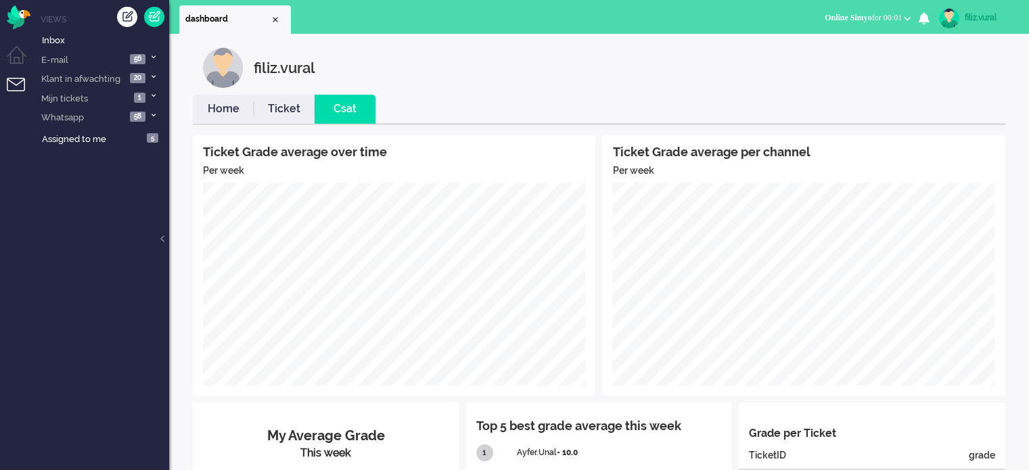
click at [275, 106] on link "Ticket" at bounding box center [284, 109] width 61 height 16
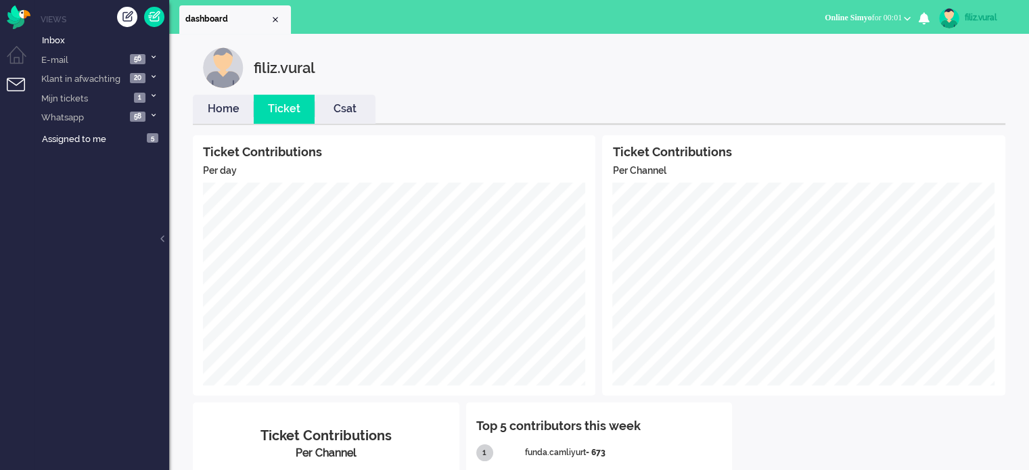
click at [225, 103] on link "Home" at bounding box center [223, 109] width 61 height 16
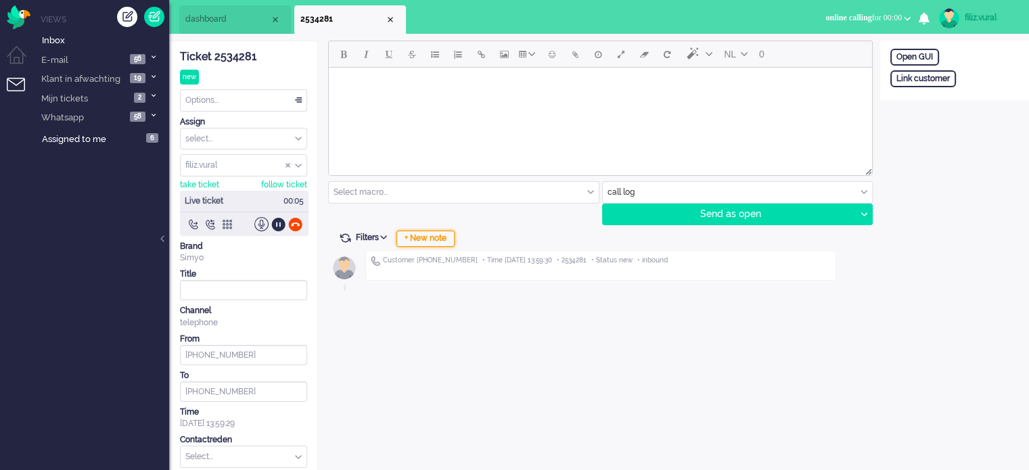
click at [441, 237] on div "+ New note" at bounding box center [425, 239] width 58 height 16
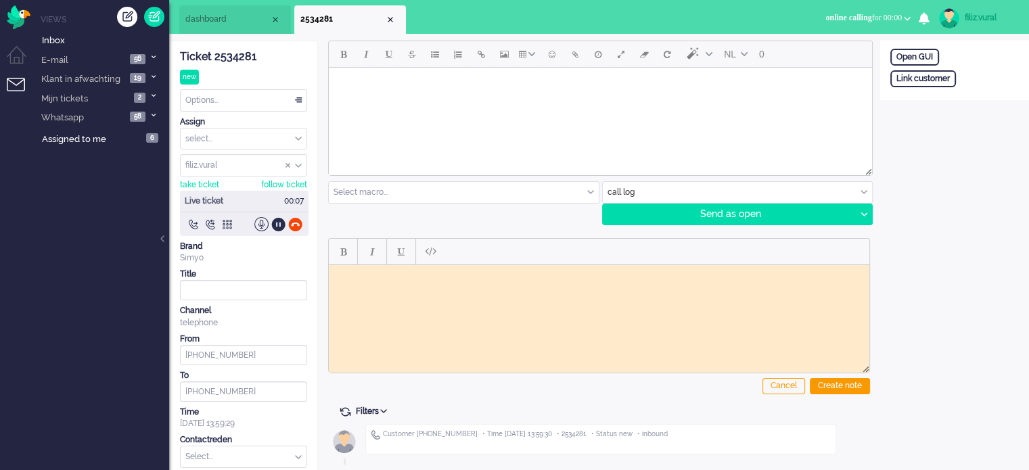
drag, startPoint x: 227, startPoint y: 57, endPoint x: 260, endPoint y: 78, distance: 39.6
click at [227, 57] on div "Ticket 2534281" at bounding box center [243, 57] width 127 height 16
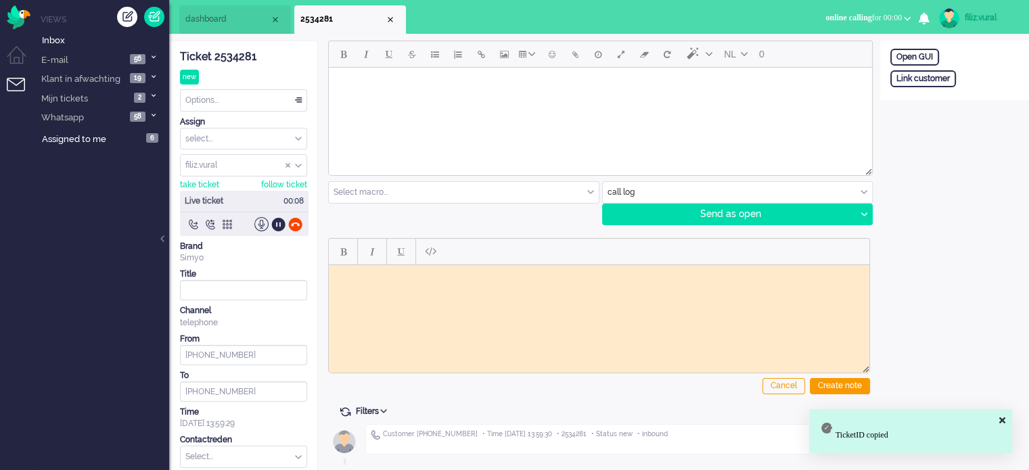
click at [501, 285] on html at bounding box center [599, 274] width 540 height 21
paste body "Rich Text Area. Press ALT-0 for help."
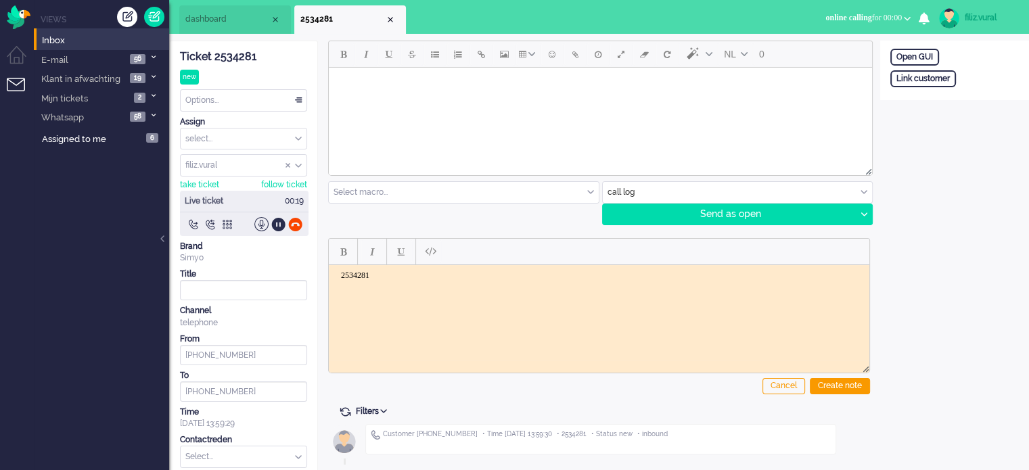
click at [78, 43] on link "Inbox" at bounding box center [104, 39] width 130 height 15
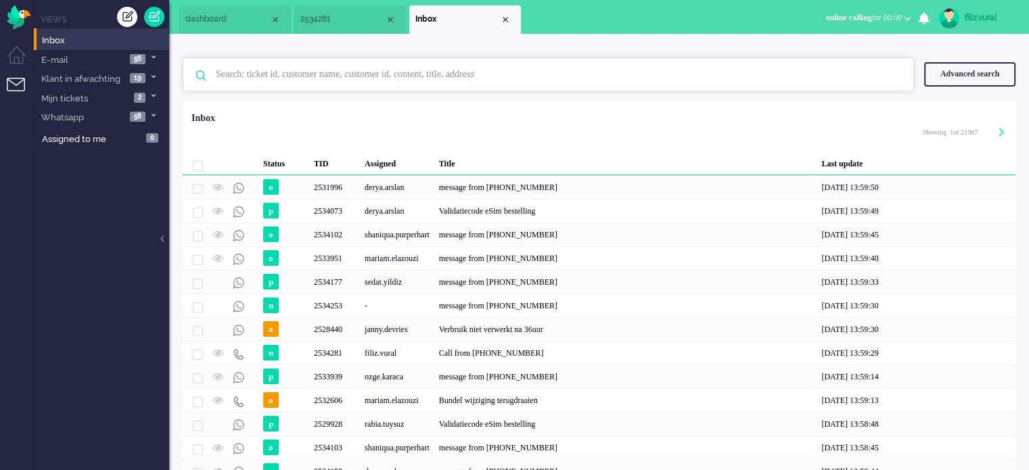
click at [260, 64] on input "text" at bounding box center [550, 74] width 689 height 32
paste input "2534272"
type input "2534272"
click at [901, 78] on img at bounding box center [900, 75] width 12 height 13
click at [939, 73] on div "Advanced search" at bounding box center [969, 74] width 91 height 24
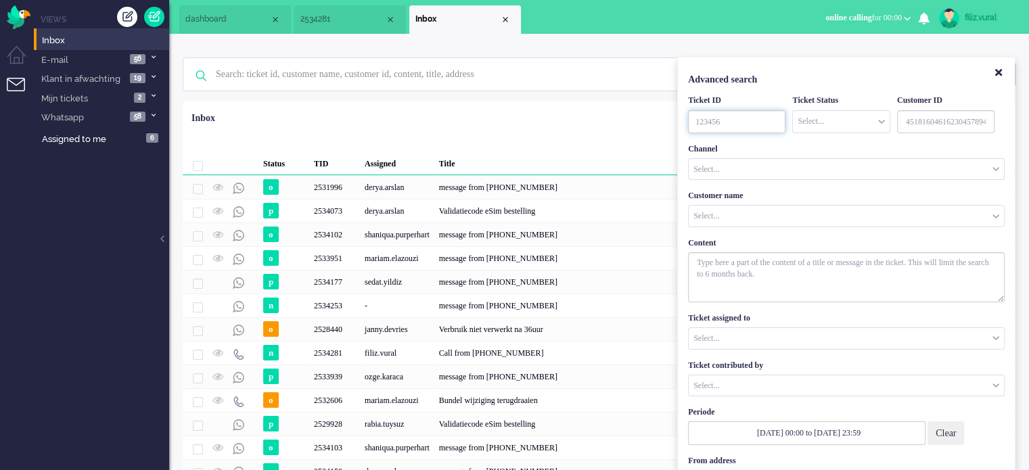
click at [720, 122] on input "TicketID" at bounding box center [736, 121] width 97 height 23
paste input "2534272"
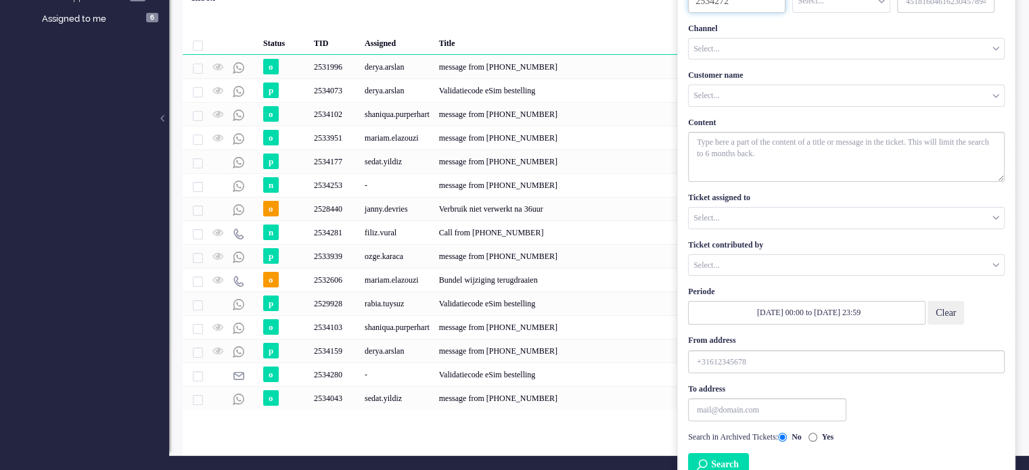
scroll to position [135, 0]
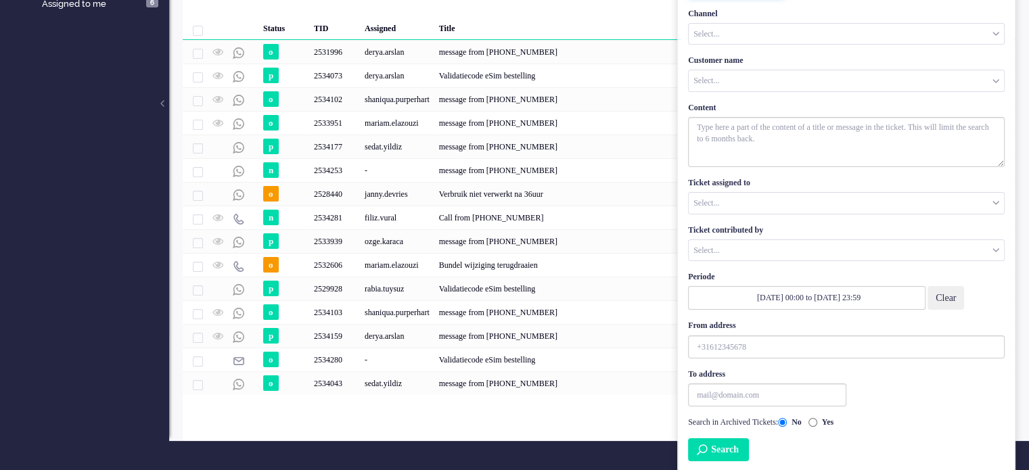
type input "2534272"
click at [728, 442] on button "Search" at bounding box center [718, 449] width 61 height 23
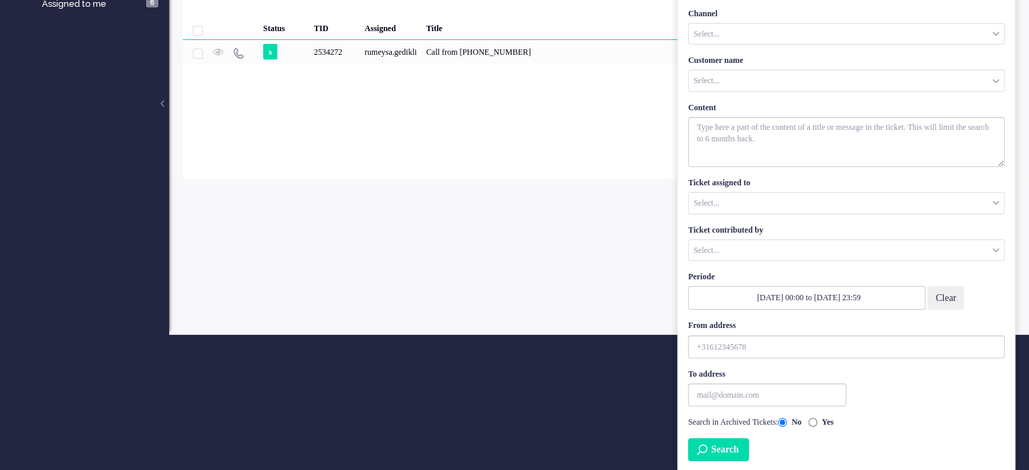
scroll to position [0, 0]
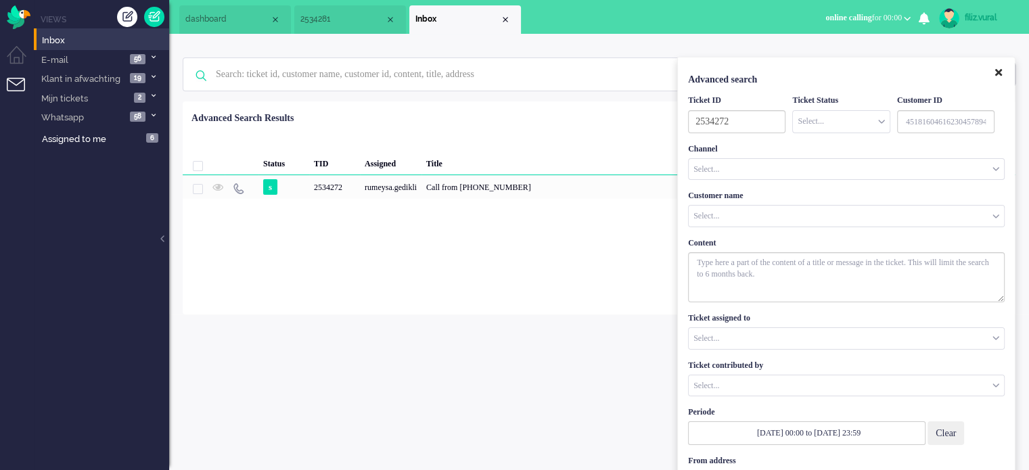
click at [995, 71] on icon "Close" at bounding box center [998, 73] width 7 height 10
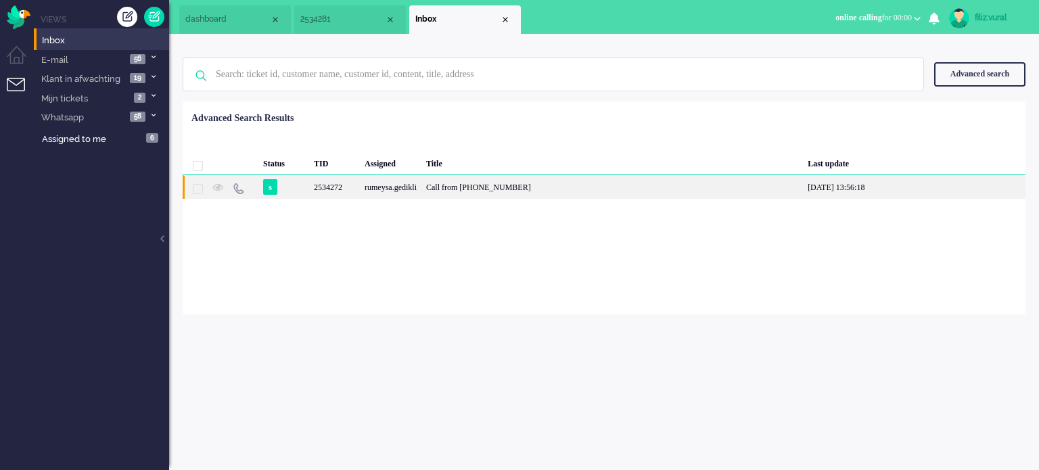
click at [517, 189] on div "Call from [PHONE_NUMBER]" at bounding box center [611, 187] width 381 height 24
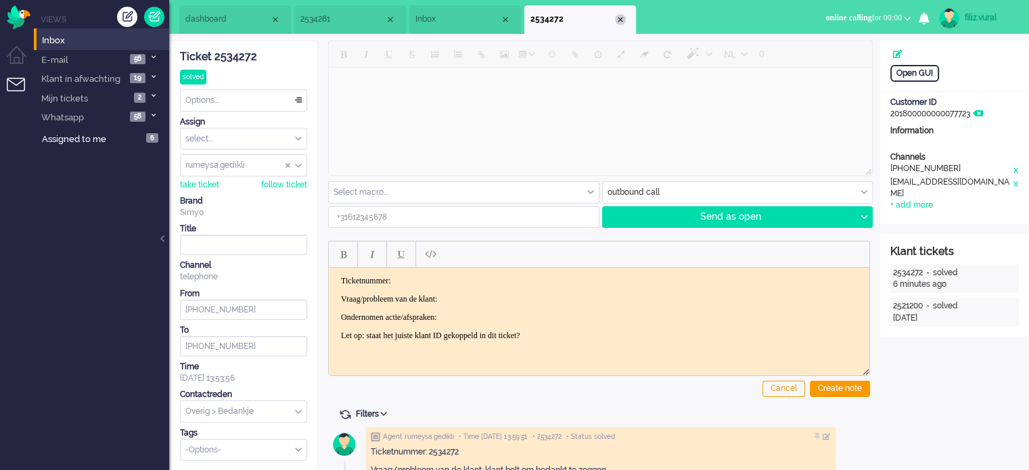
click at [622, 22] on div "Close tab" at bounding box center [620, 19] width 11 height 11
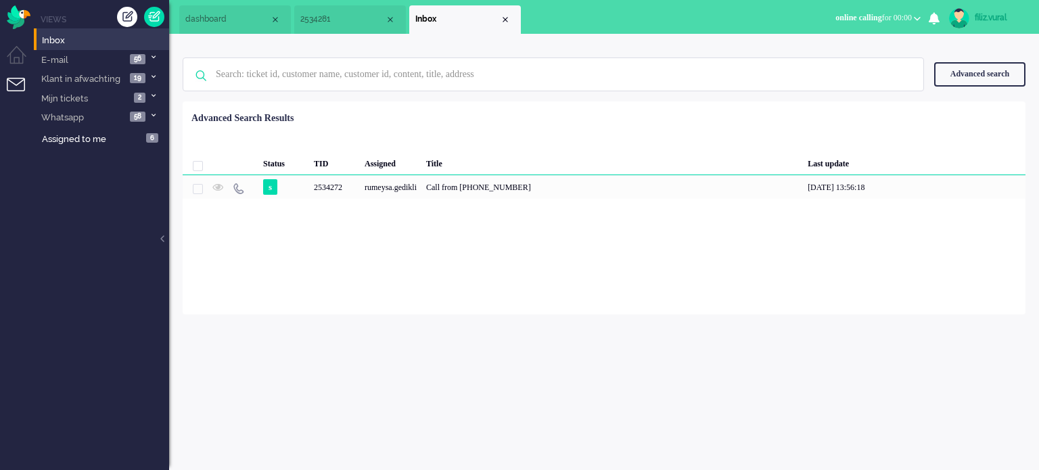
click at [500, 16] on li "Inbox" at bounding box center [465, 19] width 112 height 28
click at [509, 16] on div "Close tab" at bounding box center [505, 19] width 11 height 11
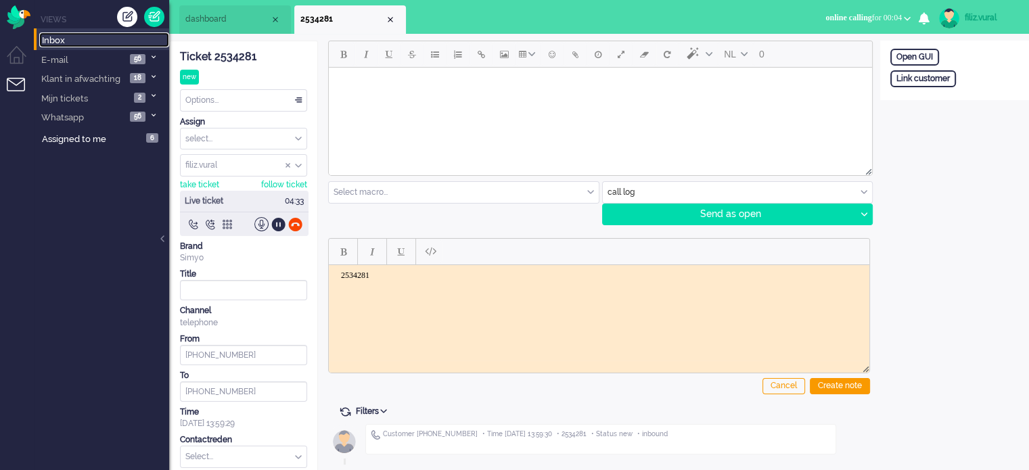
click at [101, 36] on link "Inbox" at bounding box center [104, 39] width 130 height 15
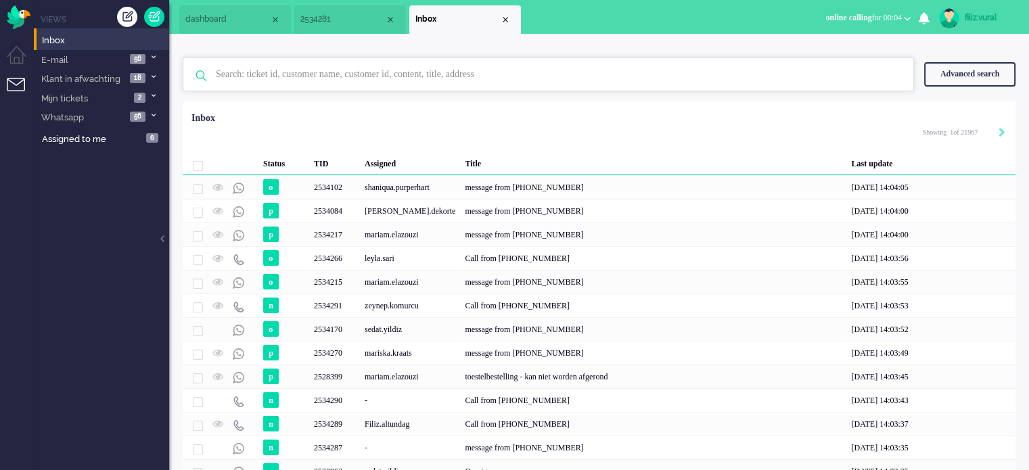
click at [506, 66] on input "text" at bounding box center [550, 74] width 689 height 32
paste input "2533928"
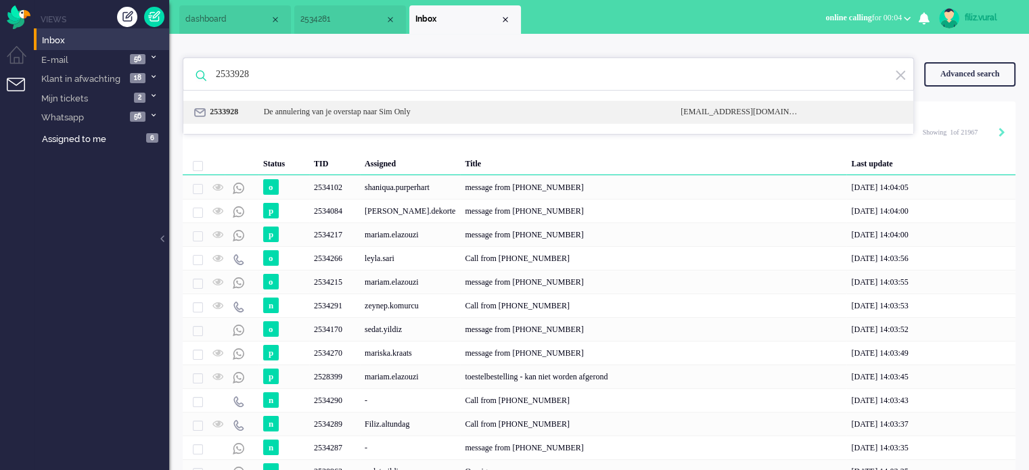
type input "2533928"
click at [461, 108] on div "De annulering van je overstap naar Sim Only" at bounding box center [462, 111] width 417 height 11
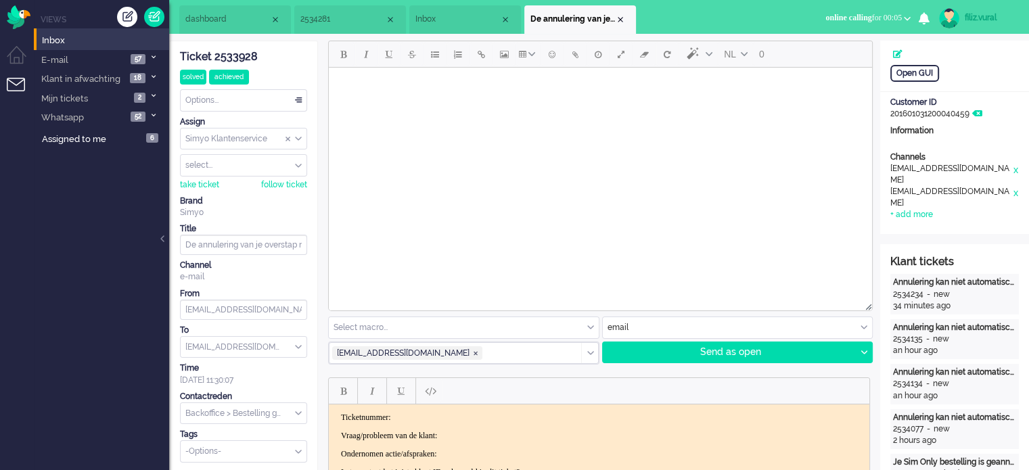
click at [506, 10] on li "Inbox" at bounding box center [465, 19] width 112 height 28
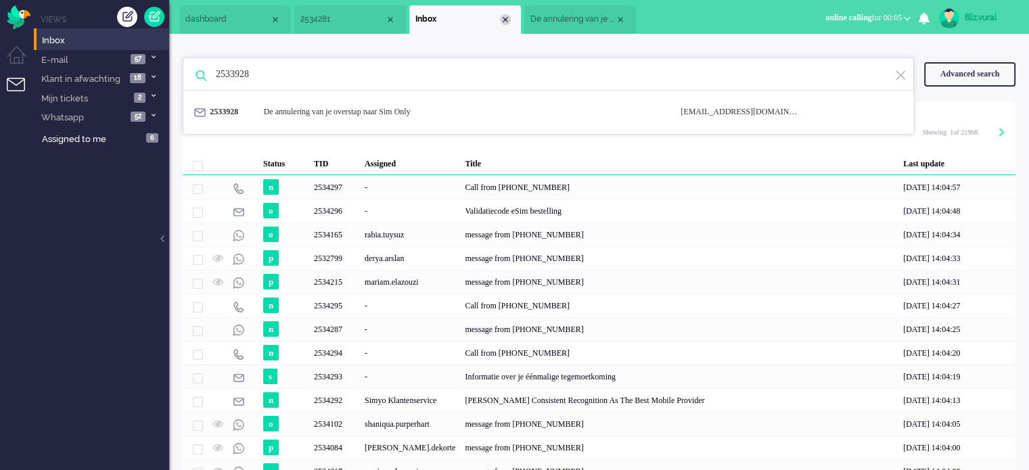
click at [502, 21] on div "Close tab" at bounding box center [505, 19] width 11 height 11
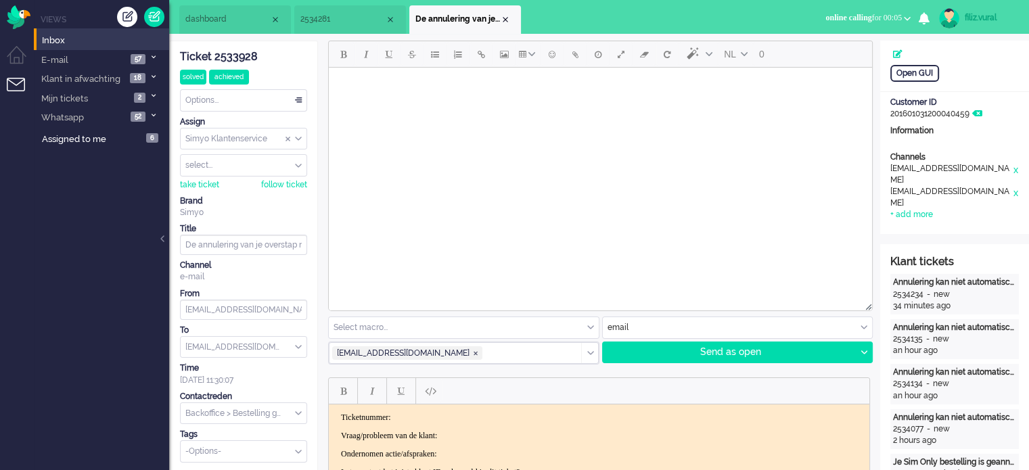
click at [354, 29] on li "2534281" at bounding box center [350, 19] width 112 height 28
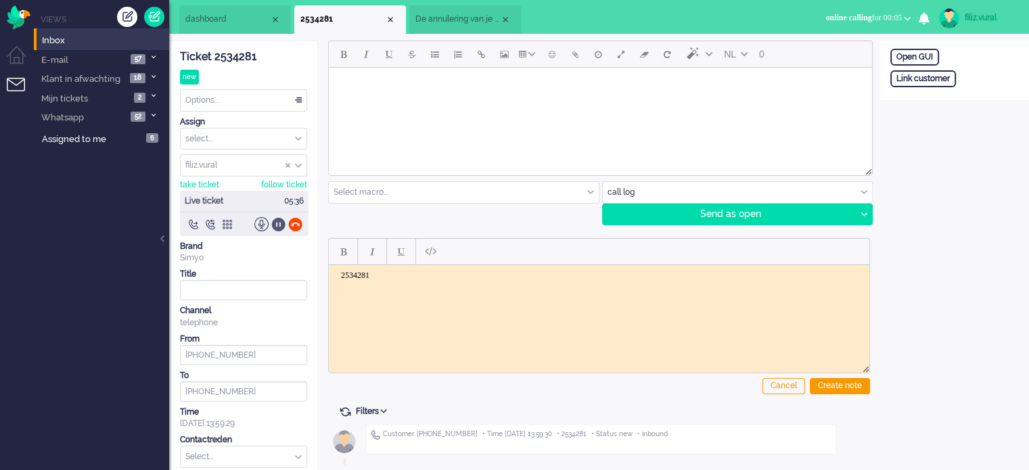
click at [275, 224] on div at bounding box center [278, 224] width 14 height 14
click at [249, 28] on li "dashboard" at bounding box center [235, 19] width 112 height 28
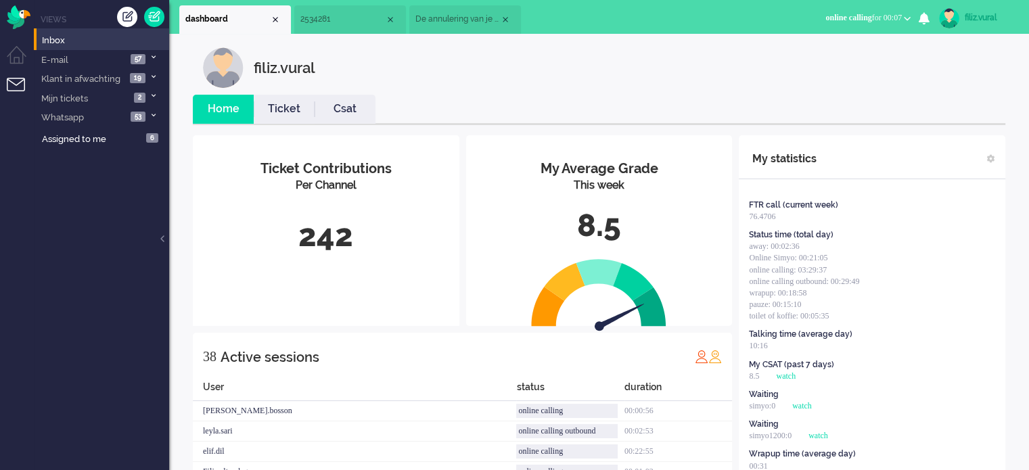
click at [268, 116] on link "Ticket" at bounding box center [284, 109] width 61 height 16
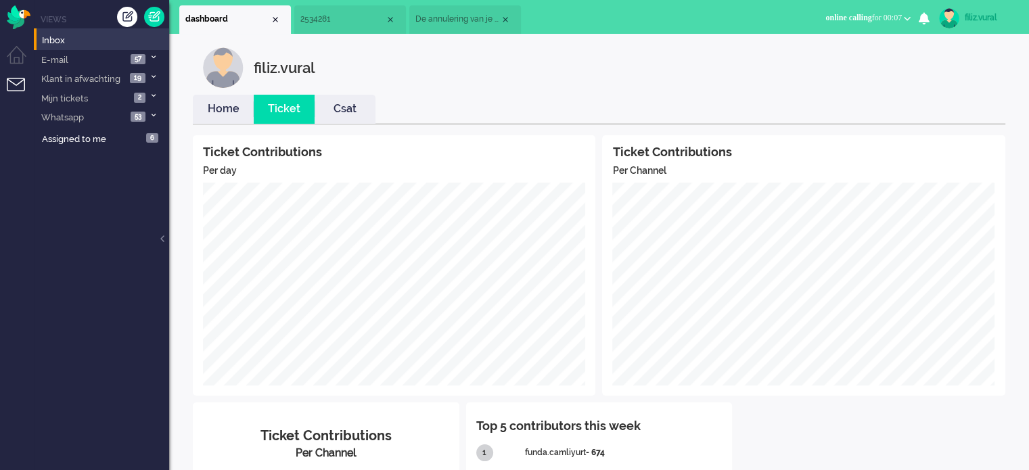
click at [331, 105] on link "Csat" at bounding box center [344, 109] width 61 height 16
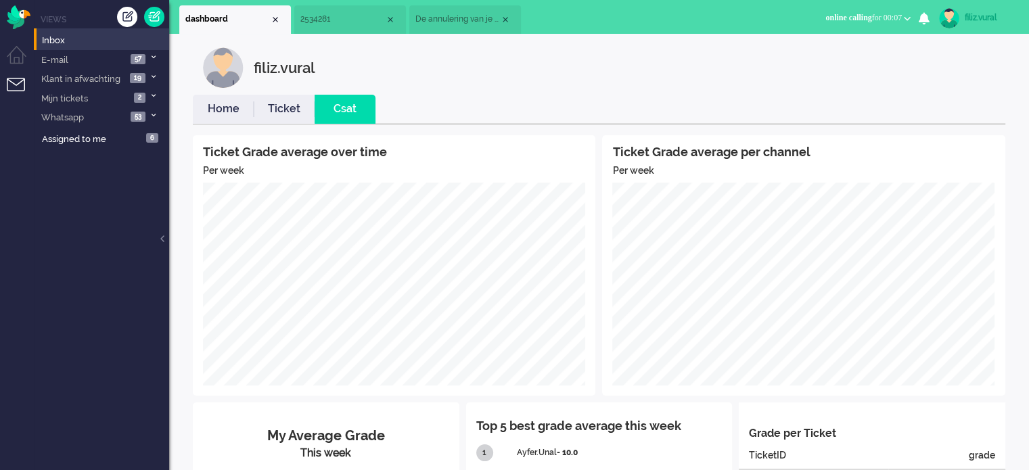
click at [243, 105] on link "Home" at bounding box center [223, 109] width 61 height 16
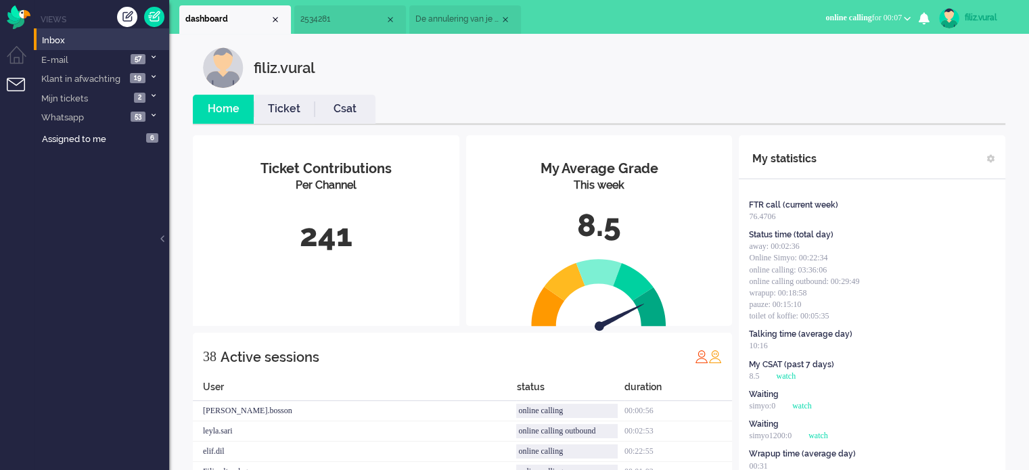
click at [463, 28] on li "De annulering van je overstap naar Sim Only" at bounding box center [465, 19] width 112 height 28
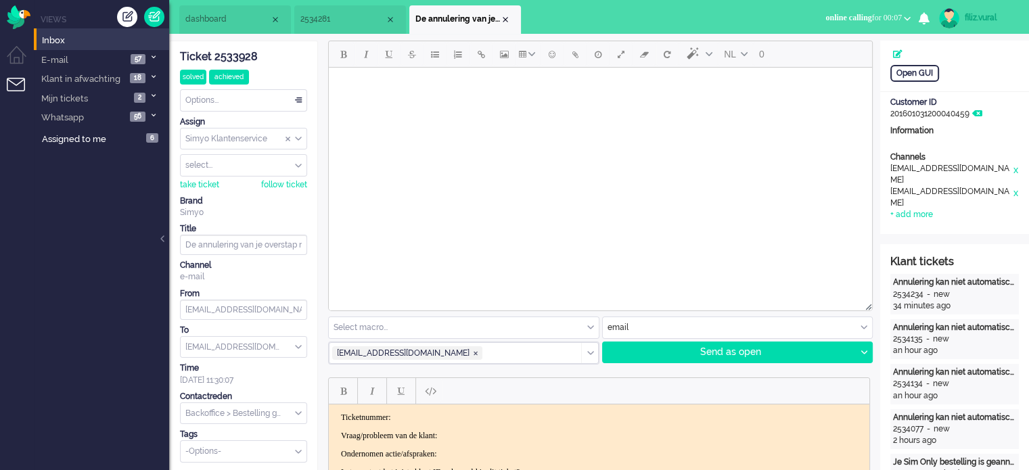
click at [329, 26] on li "2534281" at bounding box center [350, 19] width 112 height 28
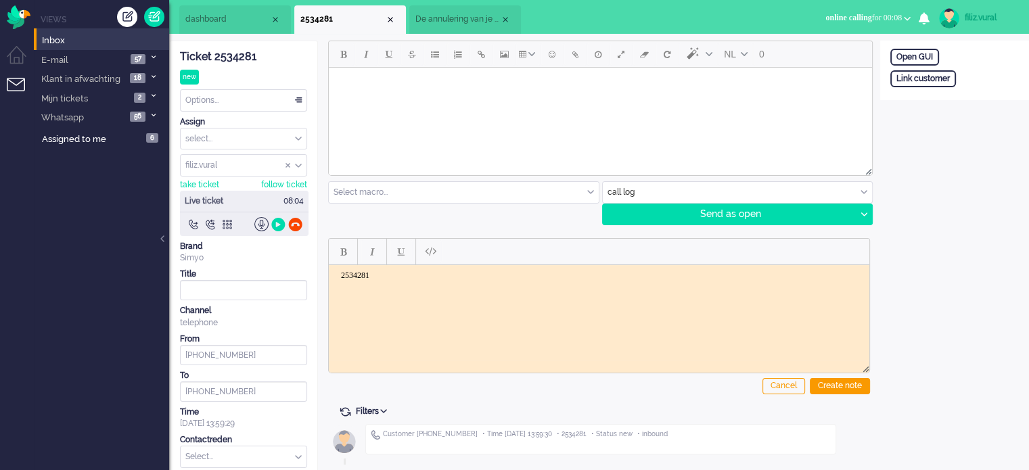
click at [441, 285] on html "2534281" at bounding box center [599, 274] width 540 height 21
click at [426, 21] on span "De annulering van je overstap naar Sim Only" at bounding box center [457, 19] width 85 height 11
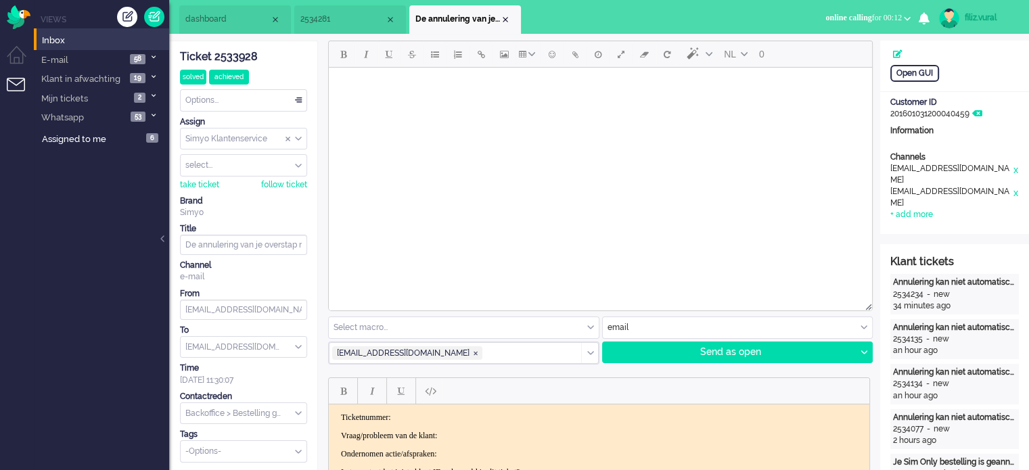
click at [328, 21] on span "2534281" at bounding box center [342, 19] width 85 height 11
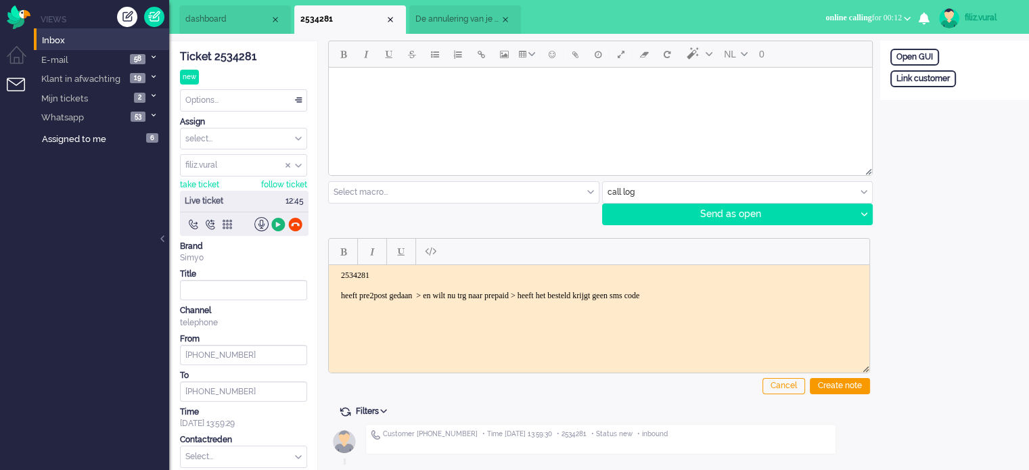
click at [274, 219] on div at bounding box center [278, 224] width 14 height 14
click at [914, 68] on div "Open GUI Link customer" at bounding box center [954, 71] width 149 height 60
click at [914, 77] on div "Link customer" at bounding box center [923, 78] width 66 height 17
click at [947, 104] on input "text" at bounding box center [954, 97] width 128 height 20
paste input "201800000001635646"
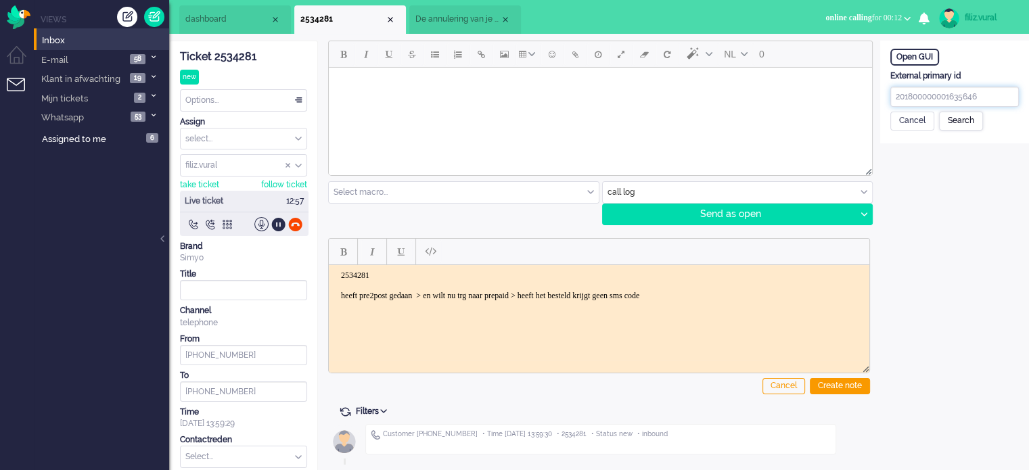
type input "201800000001635646"
click at [969, 119] on div "Search" at bounding box center [961, 121] width 44 height 19
click at [953, 170] on input "text" at bounding box center [954, 174] width 128 height 20
paste input "201800000001635646"
drag, startPoint x: 991, startPoint y: 167, endPoint x: 847, endPoint y: 167, distance: 144.7
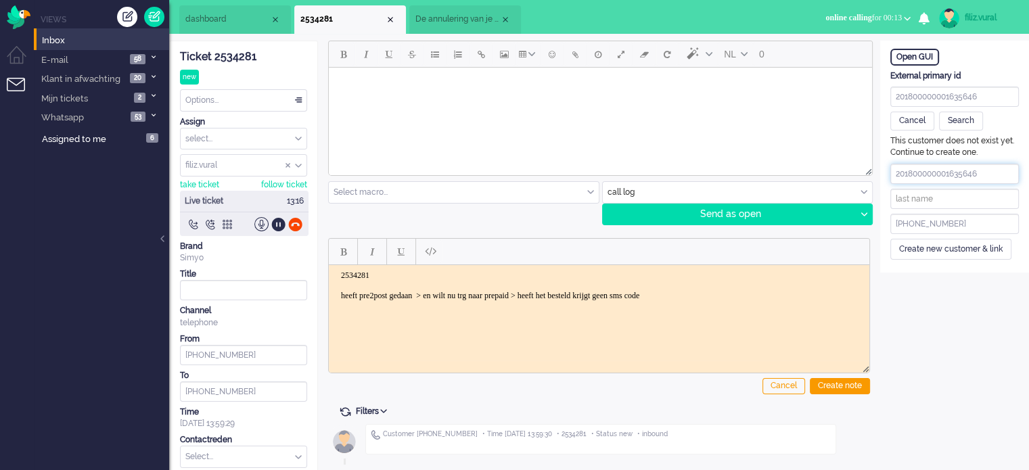
click at [847, 167] on div "ticket info editor timeline Ticket 2534281 new Watching Options... Set Status O…" at bounding box center [599, 279] width 860 height 477
paste input "Hendrik Verhoeven"
drag, startPoint x: 931, startPoint y: 169, endPoint x: 1021, endPoint y: 193, distance: 93.7
click at [1028, 185] on html "Home Dashboard Notifications Following Knowledge Base release_2.1.0 Views Inbox…" at bounding box center [514, 235] width 1029 height 470
type input "Hendrik"
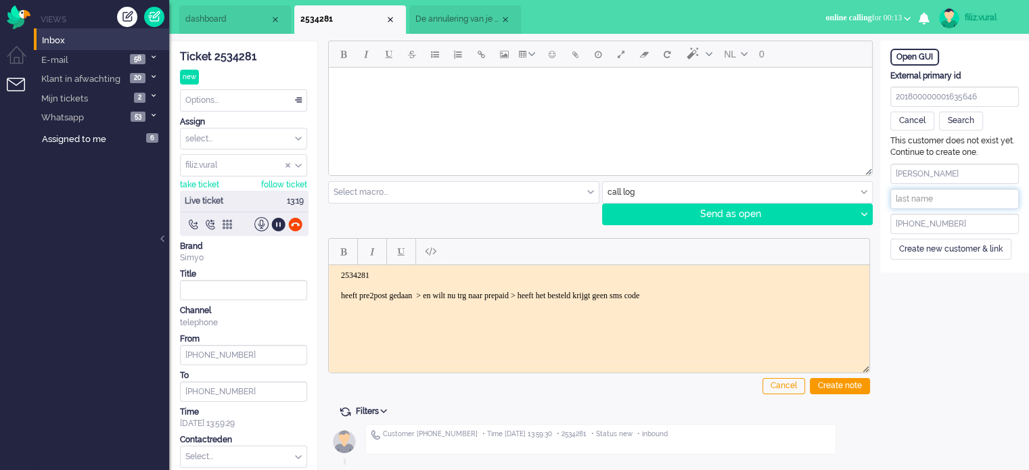
click at [964, 197] on input "text" at bounding box center [954, 199] width 128 height 20
paste input "Verhoeven"
type input "Verhoeven"
click at [932, 251] on div "Create new customer & link" at bounding box center [950, 249] width 121 height 21
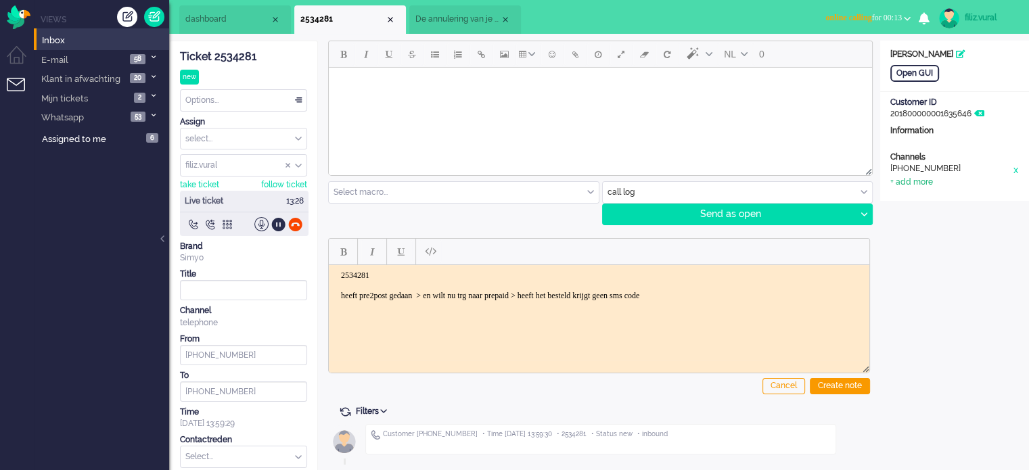
click at [910, 179] on div "+ add more" at bounding box center [911, 182] width 43 height 11
click at [919, 194] on input at bounding box center [954, 187] width 128 height 20
paste input "[EMAIL_ADDRESS][DOMAIN_NAME]"
type input "[EMAIL_ADDRESS][DOMAIN_NAME]"
click at [901, 216] on input at bounding box center [954, 212] width 128 height 20
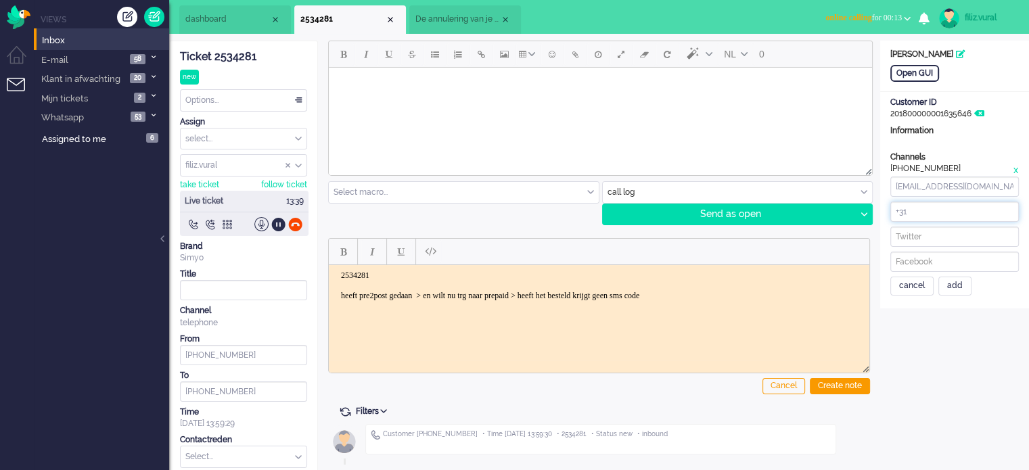
paste input "657008553"
type input "[PHONE_NUMBER]"
click at [963, 283] on div "add" at bounding box center [954, 286] width 33 height 19
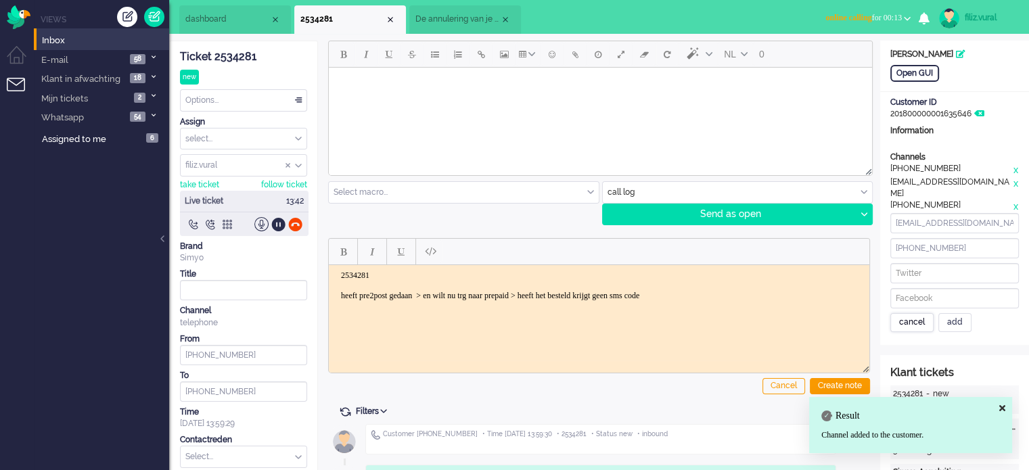
click at [918, 314] on div "cancel" at bounding box center [911, 322] width 43 height 19
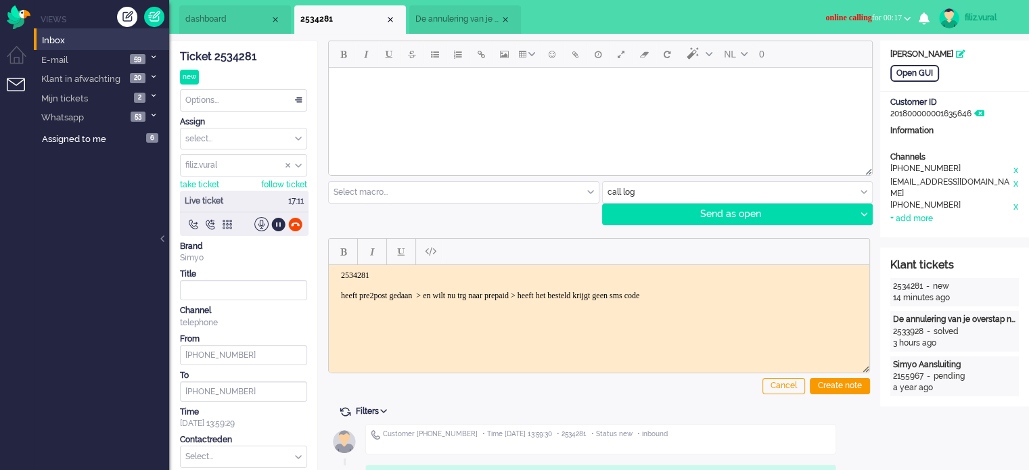
click at [749, 293] on body "2534281 heeft pre2post gedaan > en wilt nu trg naar prepaid > heeft het besteld…" at bounding box center [599, 285] width 530 height 30
click at [744, 291] on body "2534281 heeft pre2post gedaan > en wilt nu trg naar prepaid > heeft het besteld…" at bounding box center [599, 285] width 530 height 30
click at [285, 223] on div at bounding box center [244, 224] width 128 height 14
click at [295, 225] on div at bounding box center [295, 224] width 14 height 14
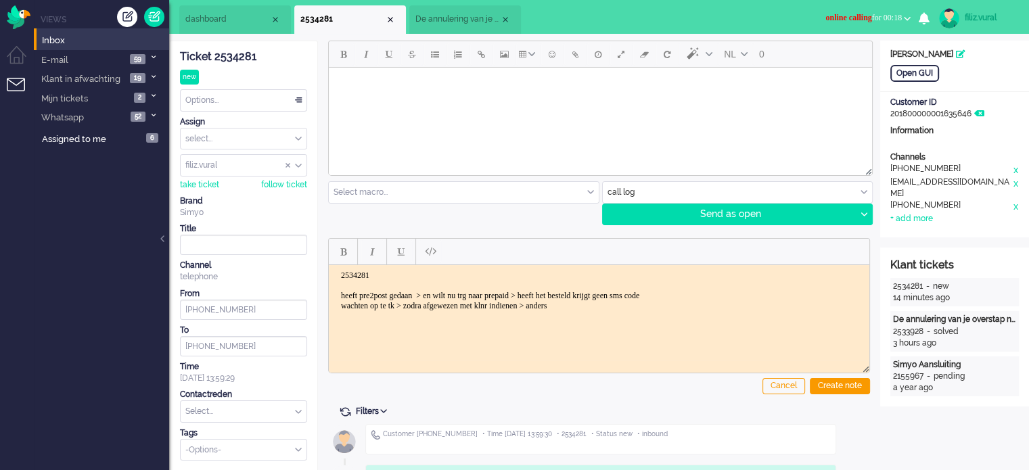
click at [628, 306] on body "2534281 heeft pre2post gedaan > en wilt nu trg naar prepaid > heeft het besteld…" at bounding box center [599, 290] width 530 height 41
click at [693, 305] on body "2534281 heeft pre2post gedaan > en wilt nu trg naar prepaid > heeft het besteld…" at bounding box center [599, 290] width 530 height 41
click at [822, 378] on div "Create note" at bounding box center [840, 386] width 60 height 16
click at [434, 14] on span "De annulering van je overstap naar Sim Only" at bounding box center [457, 19] width 85 height 11
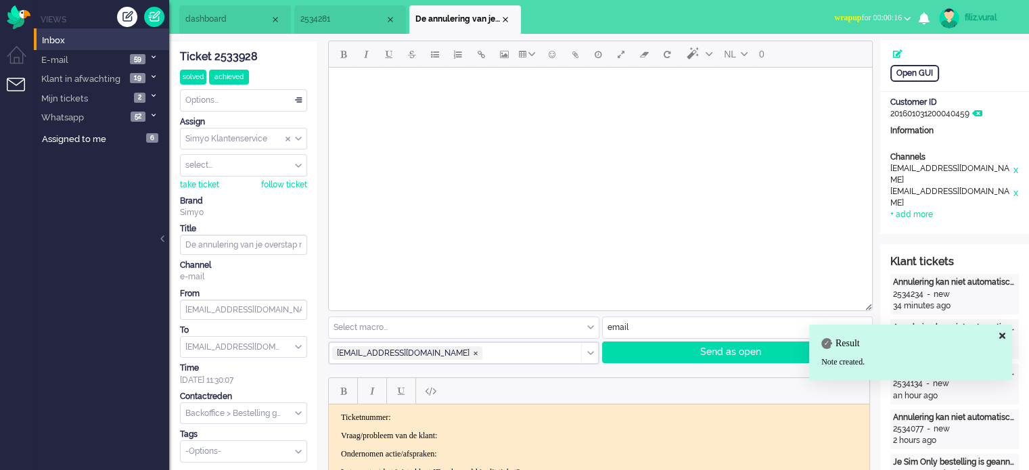
click at [235, 32] on li "dashboard" at bounding box center [235, 19] width 112 height 28
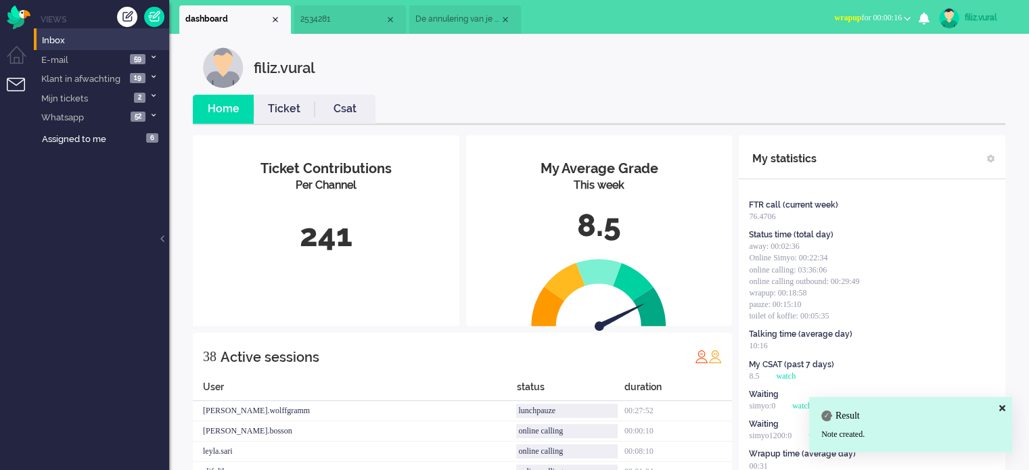
click at [230, 95] on li "Home" at bounding box center [223, 109] width 61 height 29
click at [260, 103] on link "Ticket" at bounding box center [284, 109] width 61 height 16
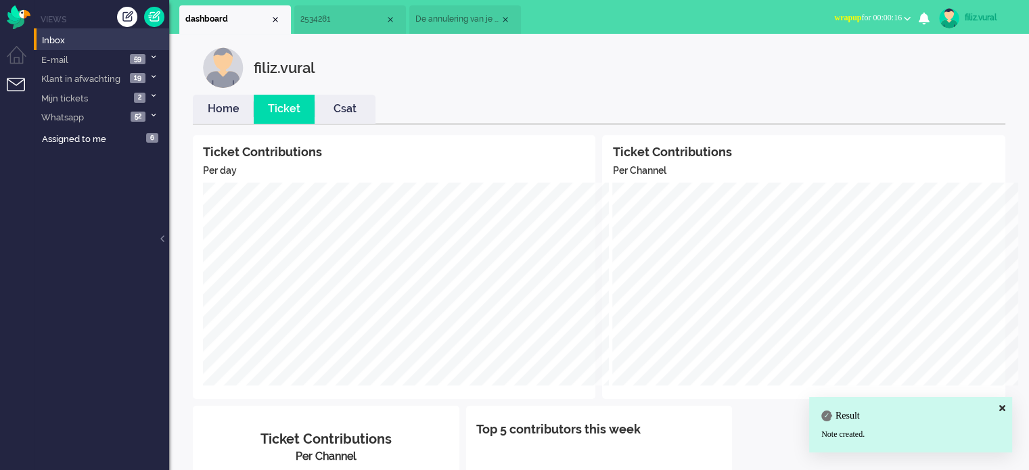
click at [237, 103] on link "Home" at bounding box center [223, 109] width 61 height 16
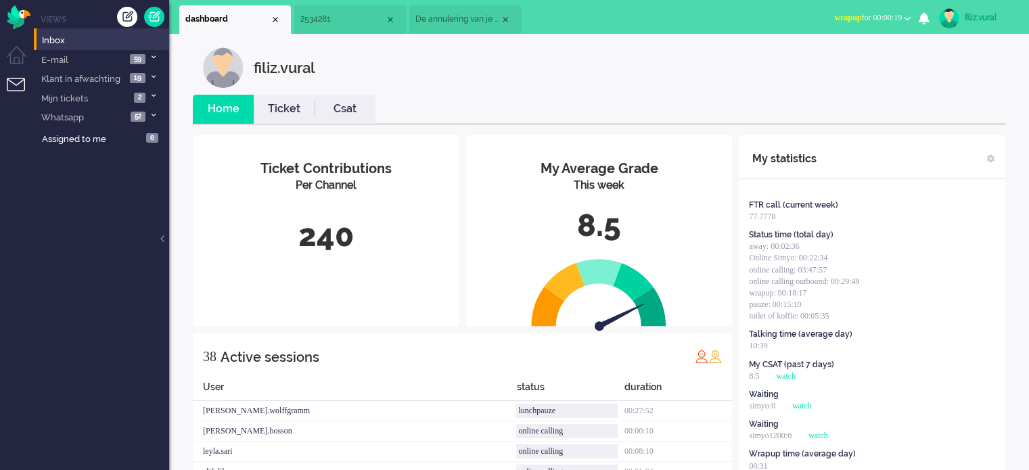
click at [897, 13] on span "wrapup for 00:00:19" at bounding box center [868, 17] width 68 height 9
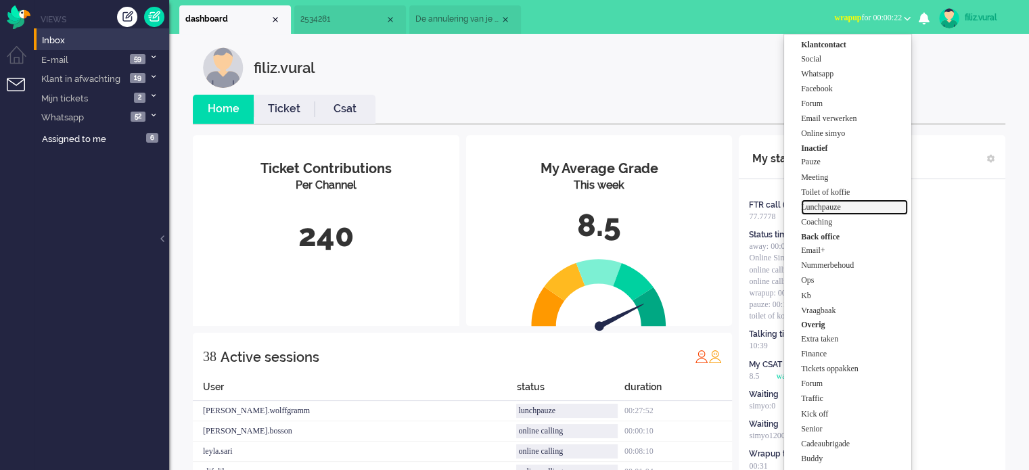
click at [863, 209] on label "Lunchpauze" at bounding box center [854, 207] width 107 height 11
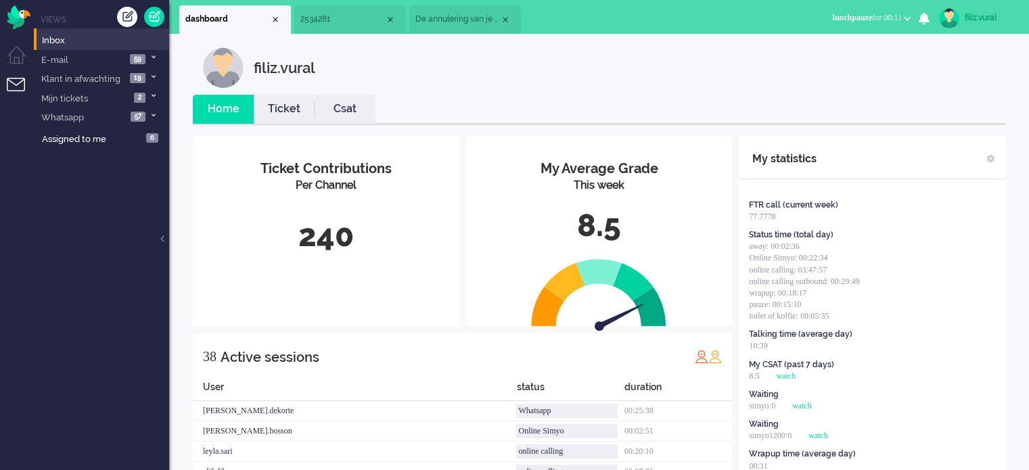
click at [865, 109] on ul "Home Ticket Csat" at bounding box center [599, 110] width 812 height 30
click at [862, 108] on ul "Home Ticket Csat" at bounding box center [599, 110] width 812 height 30
click at [335, 112] on link "Csat" at bounding box center [344, 109] width 61 height 16
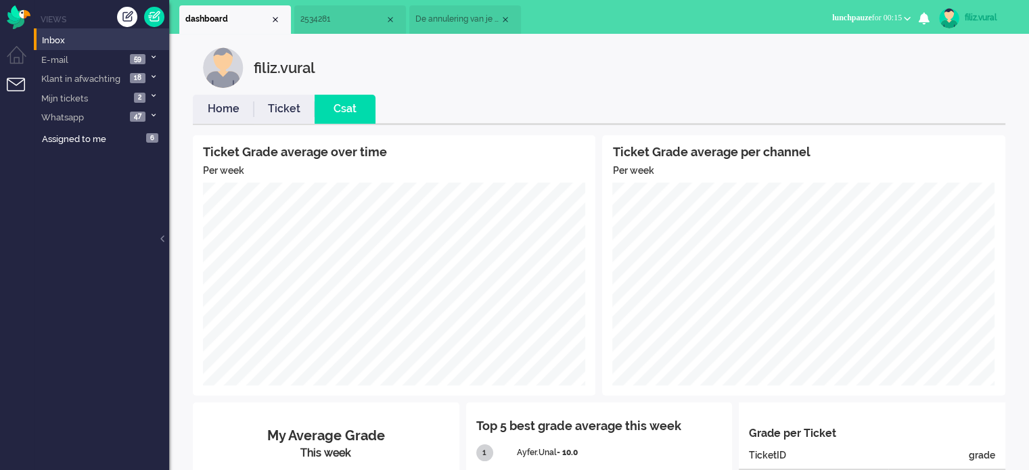
click at [222, 112] on link "Home" at bounding box center [223, 109] width 61 height 16
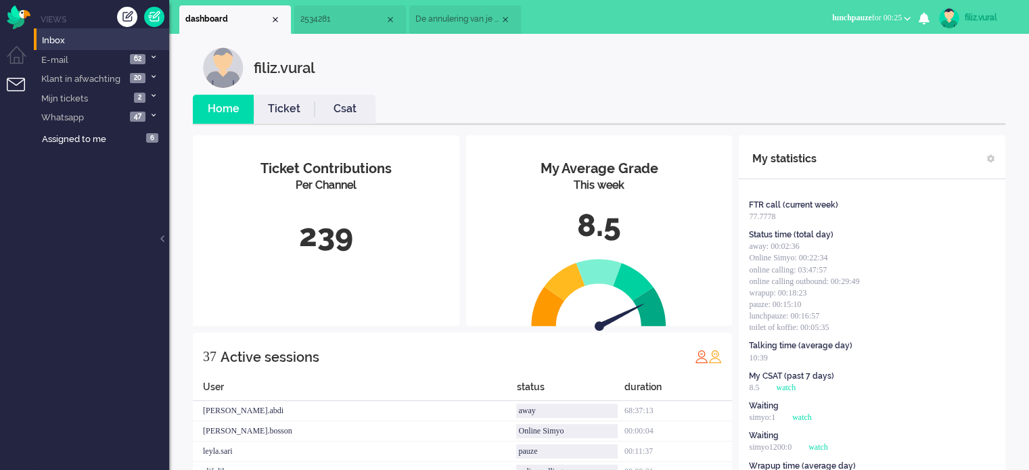
click at [838, 109] on ul "Home Ticket Csat" at bounding box center [599, 110] width 812 height 30
click at [352, 106] on link "Csat" at bounding box center [344, 109] width 61 height 16
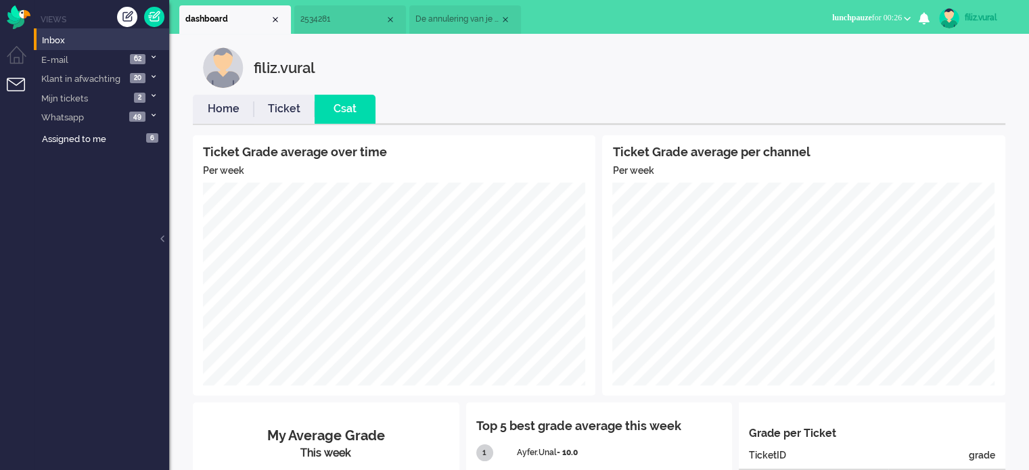
click at [230, 106] on link "Home" at bounding box center [223, 109] width 61 height 16
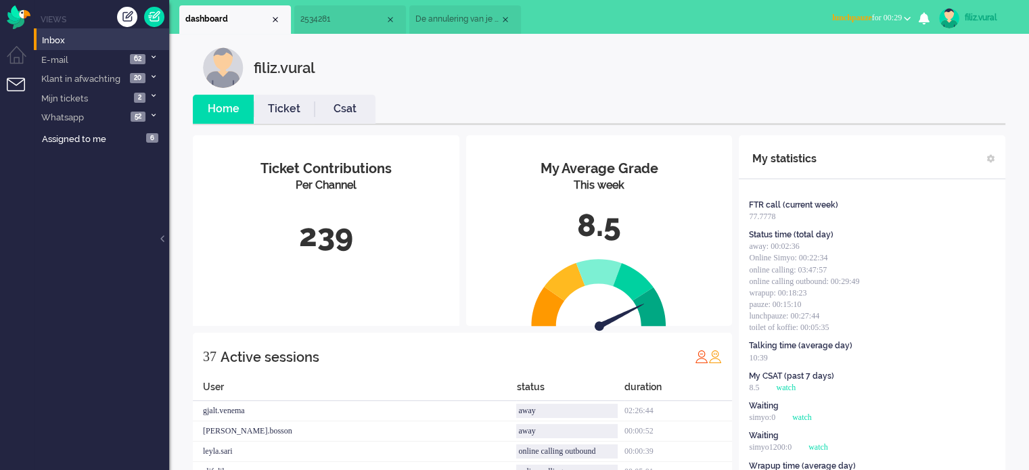
click at [672, 101] on ul "Home Ticket Csat" at bounding box center [599, 110] width 812 height 30
click at [336, 105] on link "Csat" at bounding box center [344, 109] width 61 height 16
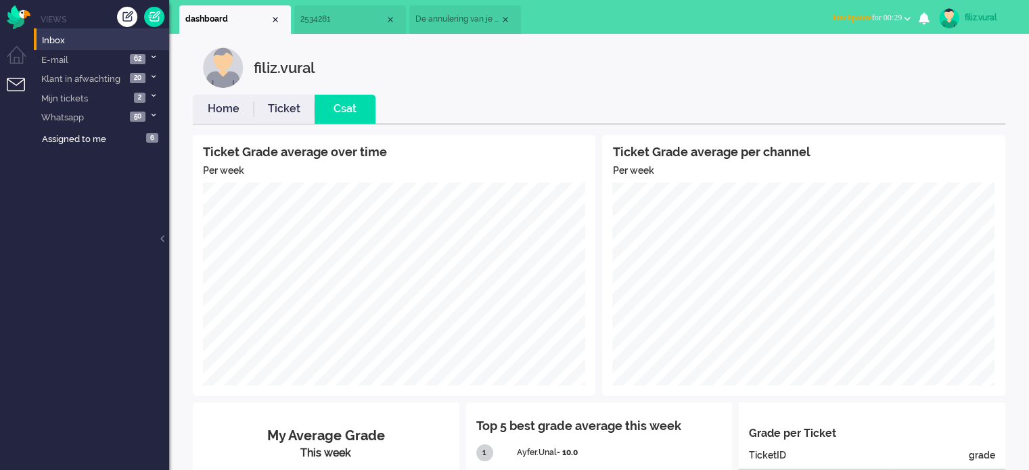
click at [215, 105] on link "Home" at bounding box center [223, 109] width 61 height 16
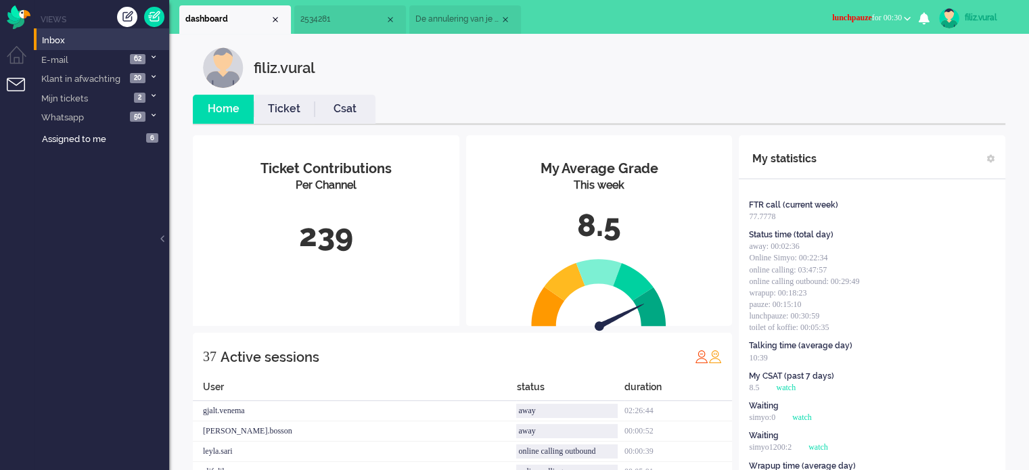
click at [854, 14] on span "lunchpauze" at bounding box center [852, 17] width 40 height 9
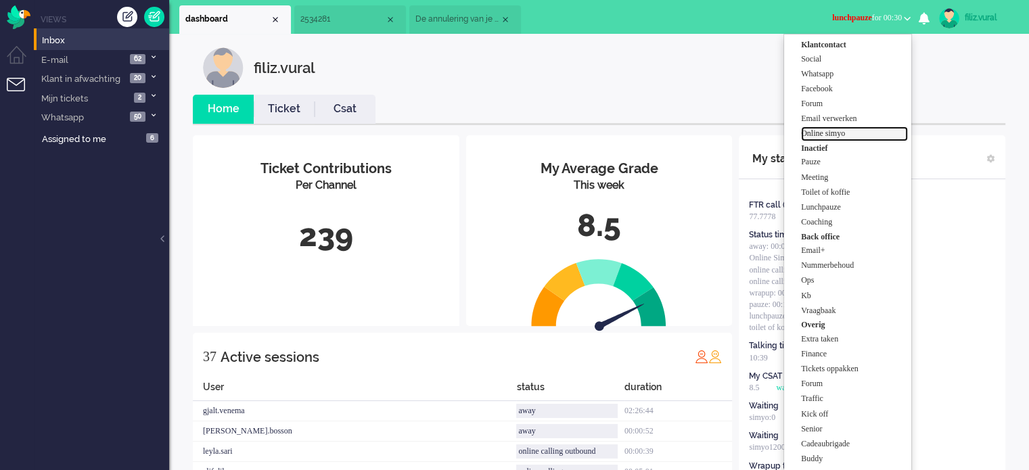
click at [850, 135] on label "Online simyo" at bounding box center [854, 133] width 107 height 11
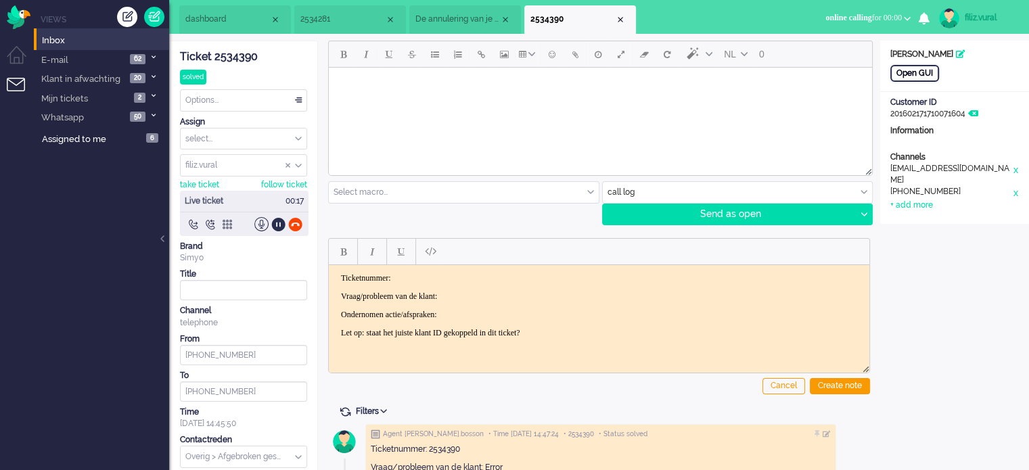
click at [924, 80] on div "Open GUI" at bounding box center [914, 73] width 49 height 17
drag, startPoint x: 240, startPoint y: 57, endPoint x: 10, endPoint y: 76, distance: 230.7
click at [240, 57] on div "Ticket 2534390" at bounding box center [243, 57] width 127 height 16
drag, startPoint x: 441, startPoint y: 270, endPoint x: 453, endPoint y: 289, distance: 22.5
click at [442, 270] on html "Ticketnummer: Vraag/probleem van de klant: Ondernomen actie/afspraken: Let op: …" at bounding box center [599, 304] width 540 height 81
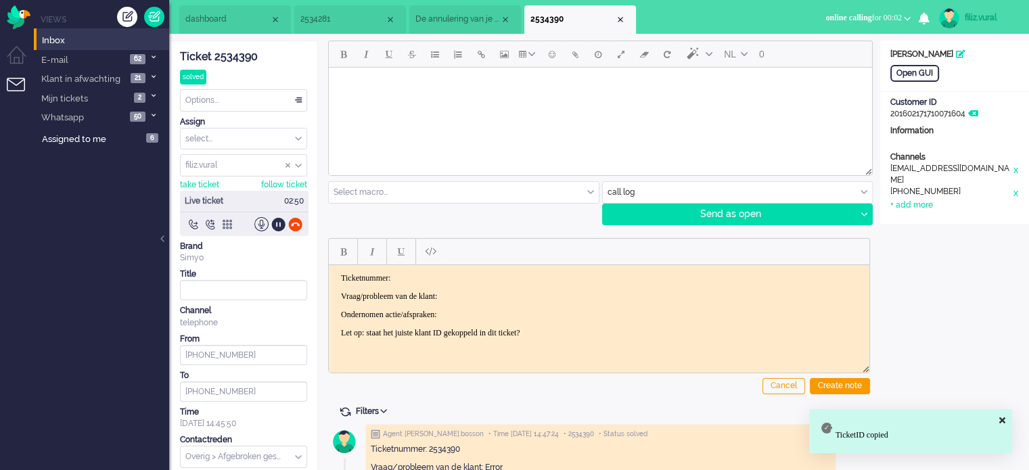
click at [478, 291] on p "Vraag/probleem van de klant:" at bounding box center [599, 296] width 516 height 10
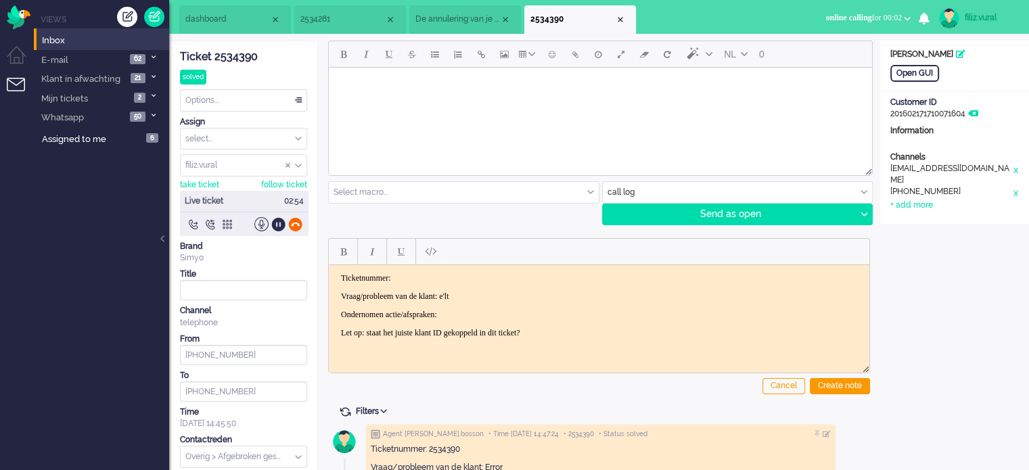
click at [298, 224] on div at bounding box center [295, 224] width 14 height 14
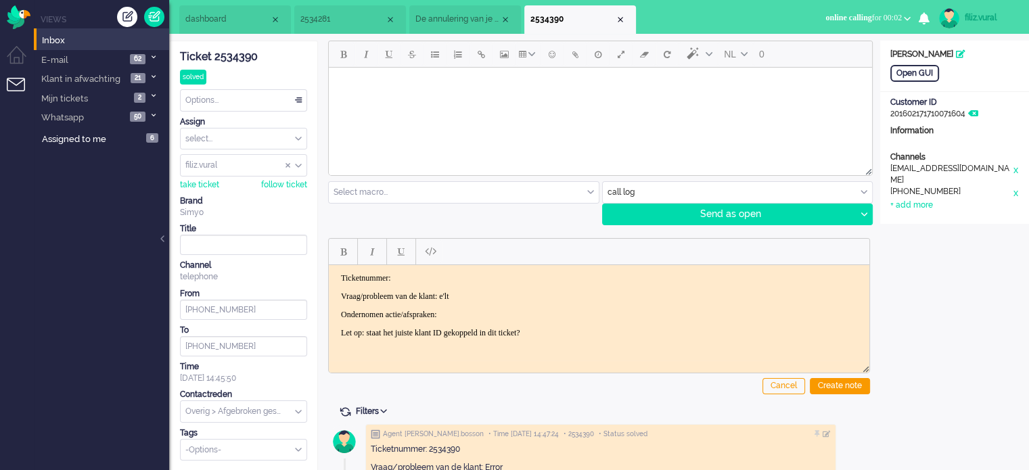
click at [234, 58] on div "Ticket 2534390" at bounding box center [243, 57] width 127 height 16
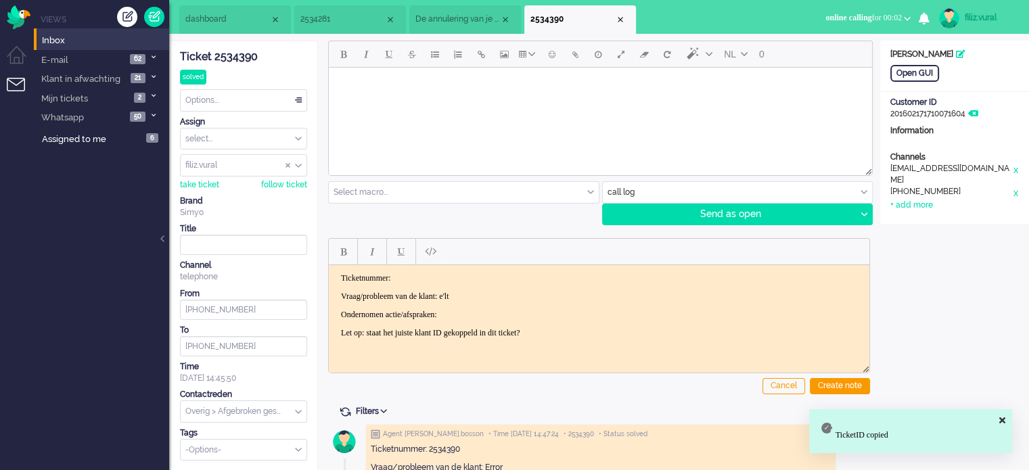
click at [459, 276] on p "Ticketnummer:" at bounding box center [599, 278] width 516 height 10
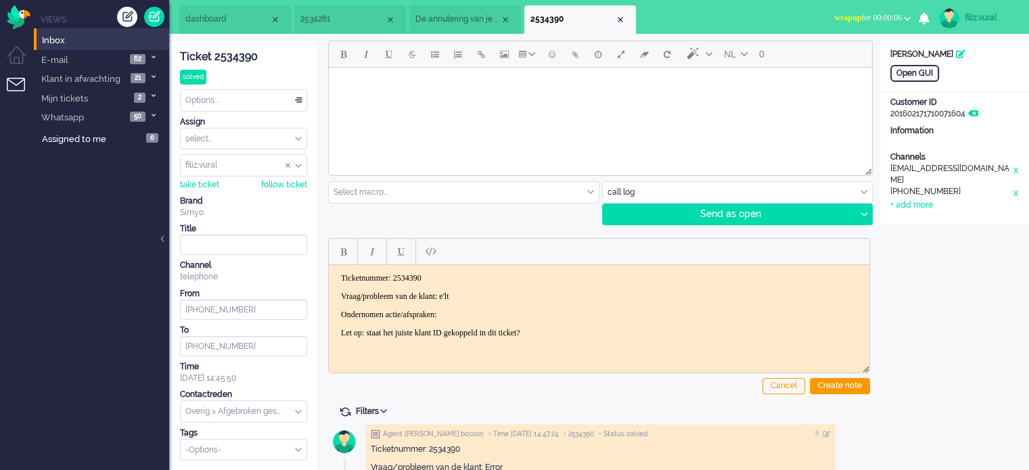
drag, startPoint x: 467, startPoint y: 297, endPoint x: 495, endPoint y: 300, distance: 28.5
click at [495, 302] on body "Ticketnummer: 2534390 Vraag/probleem van de klant: e'lt Ondernomen actie/afspra…" at bounding box center [599, 305] width 530 height 65
click at [495, 298] on p "Vraag/probleem van de klant: e'lt" at bounding box center [599, 296] width 516 height 10
click at [486, 293] on p "Vraag/probleem van de klant: e'lt" at bounding box center [599, 296] width 516 height 10
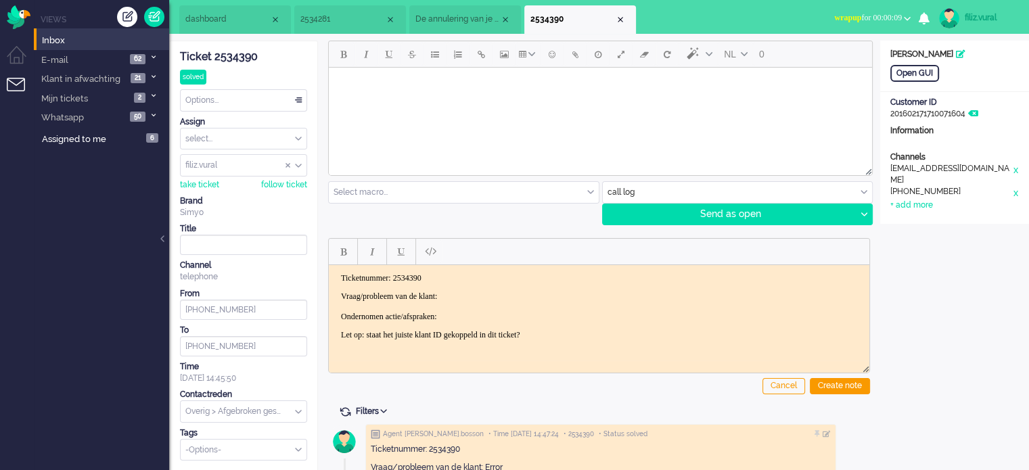
click at [489, 298] on p "Vraag/probleem van de klant: Ondernomen actie/afspraken:" at bounding box center [599, 306] width 516 height 30
click at [853, 383] on div "Create note" at bounding box center [840, 386] width 60 height 16
click at [278, 404] on input "text" at bounding box center [244, 411] width 126 height 21
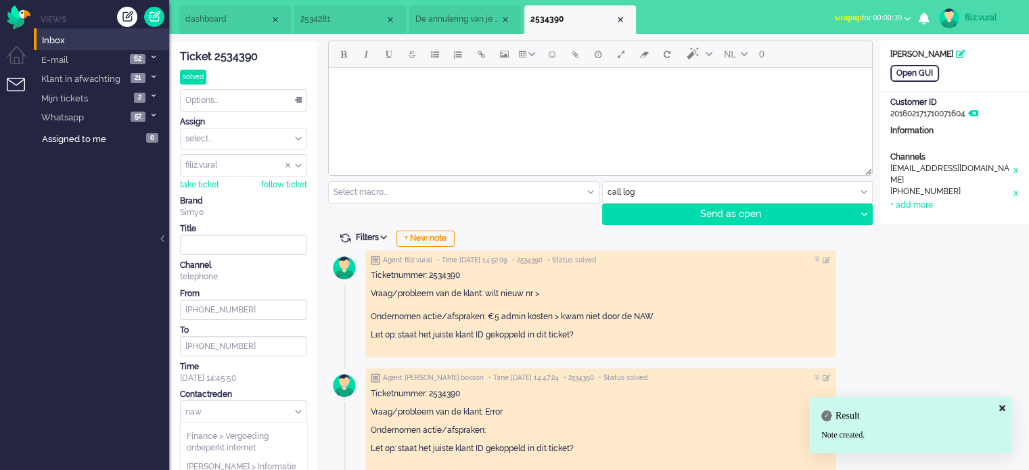
scroll to position [0, 0]
type input "naw"
click at [275, 448] on span "Overig > Foute NAW check" at bounding box center [237, 451] width 101 height 11
click at [261, 95] on div "Options..." at bounding box center [244, 100] width 126 height 21
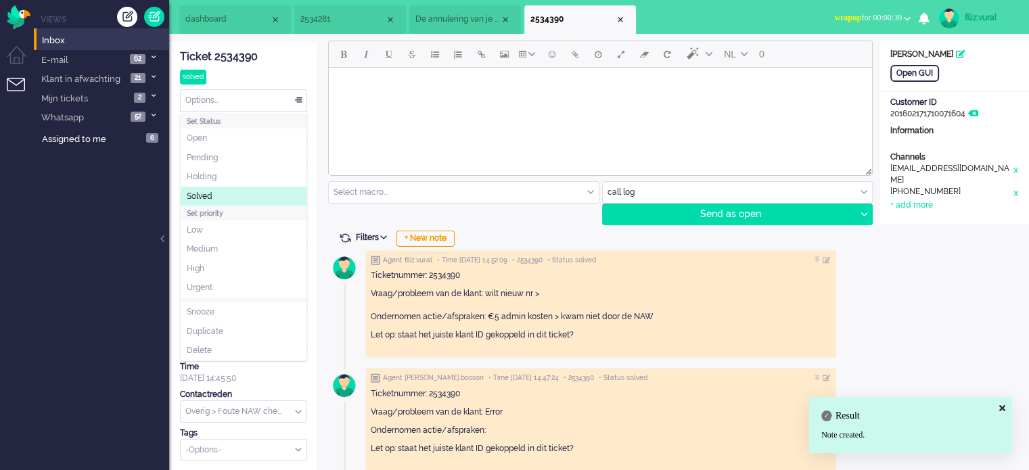
click at [235, 196] on li "Solved" at bounding box center [244, 197] width 126 height 20
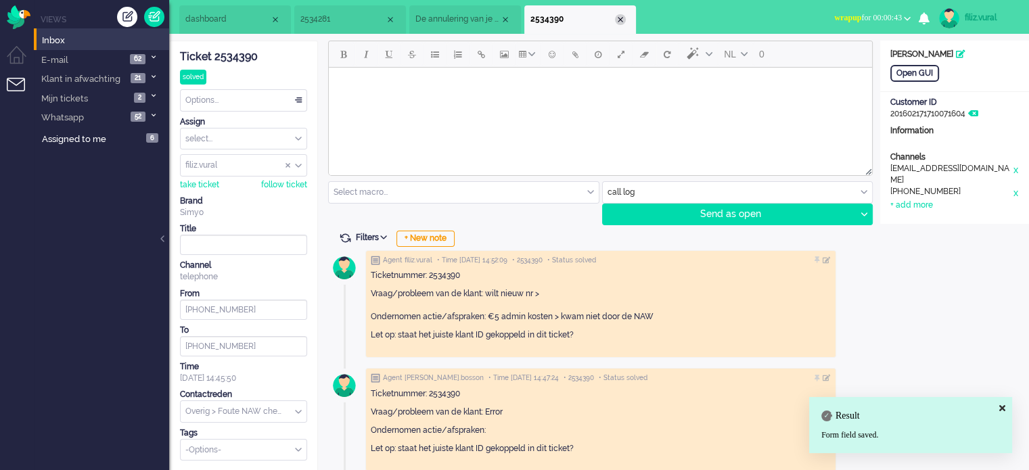
click at [621, 20] on div "Close tab" at bounding box center [620, 19] width 11 height 11
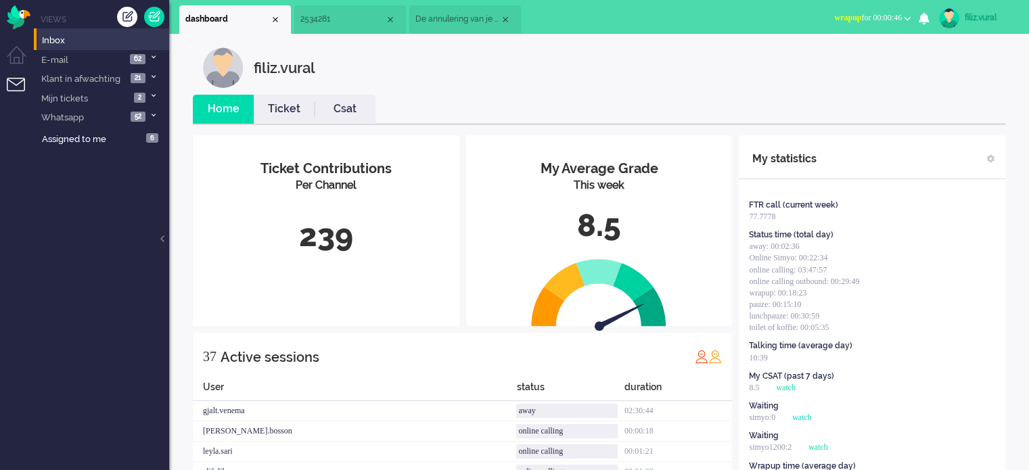
click at [344, 98] on li "Csat" at bounding box center [344, 109] width 61 height 29
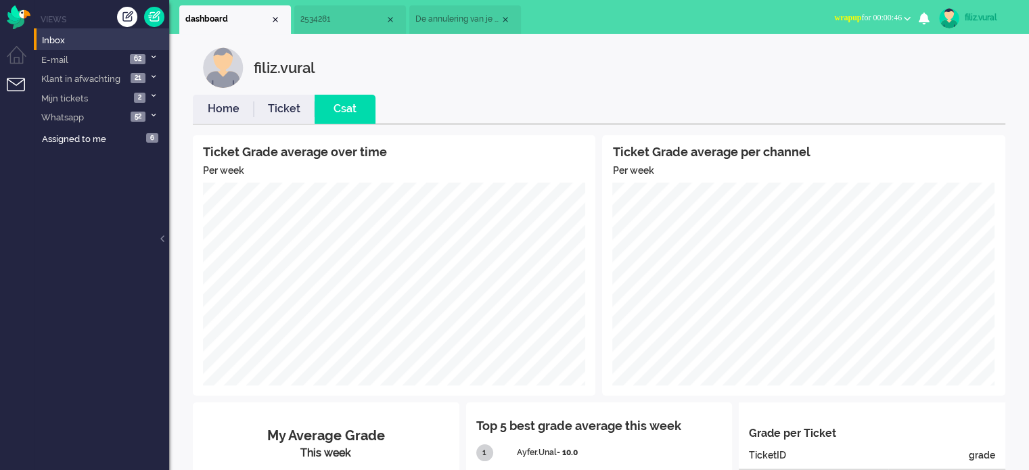
click at [235, 103] on link "Home" at bounding box center [223, 109] width 61 height 16
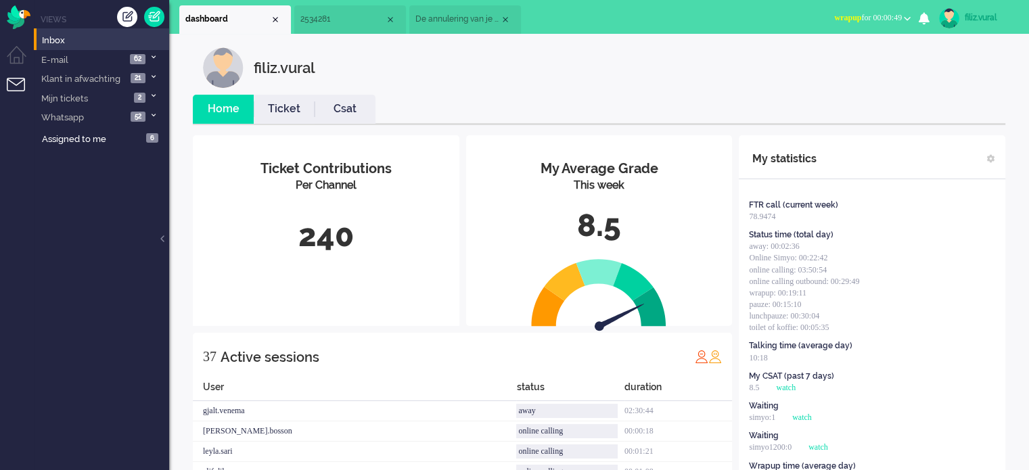
click at [870, 14] on span "wrapup for 00:00:49" at bounding box center [868, 17] width 68 height 9
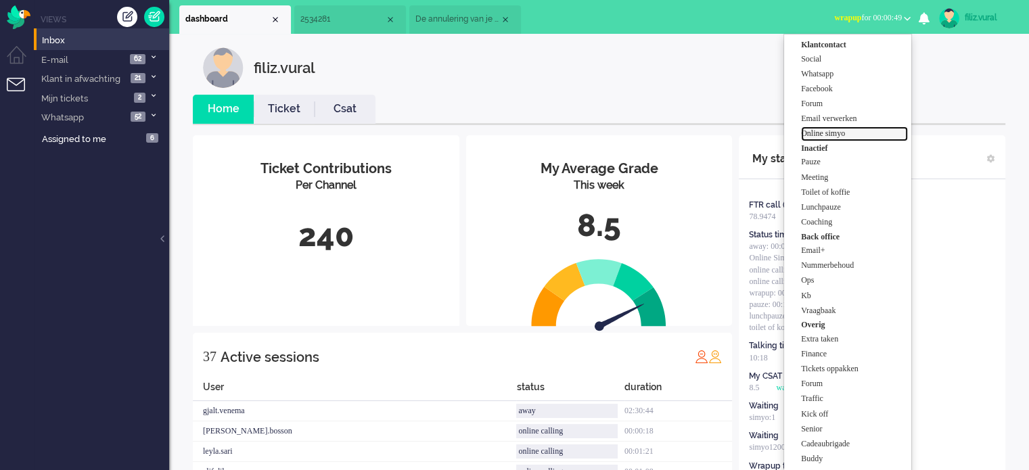
click at [867, 132] on label "Online simyo" at bounding box center [854, 133] width 107 height 11
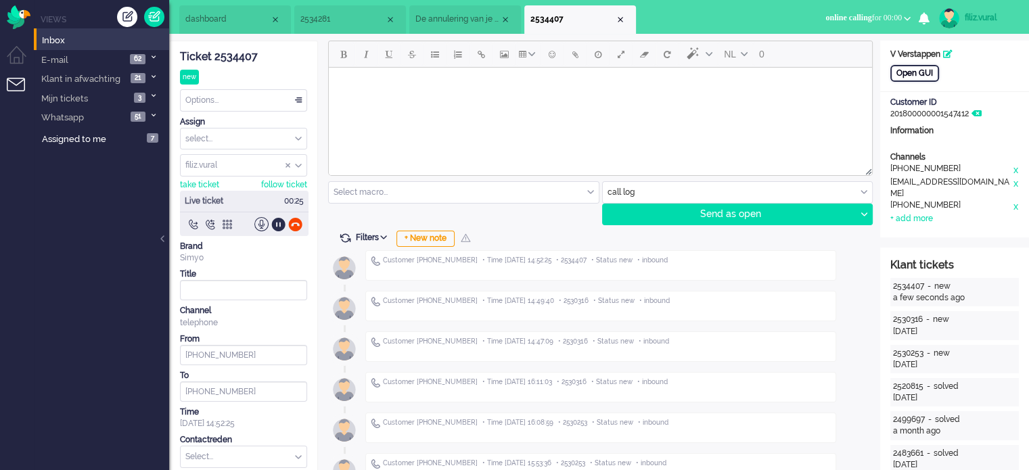
click at [931, 76] on div "Open GUI" at bounding box center [914, 73] width 49 height 17
click at [433, 231] on div "+ New note" at bounding box center [425, 239] width 58 height 16
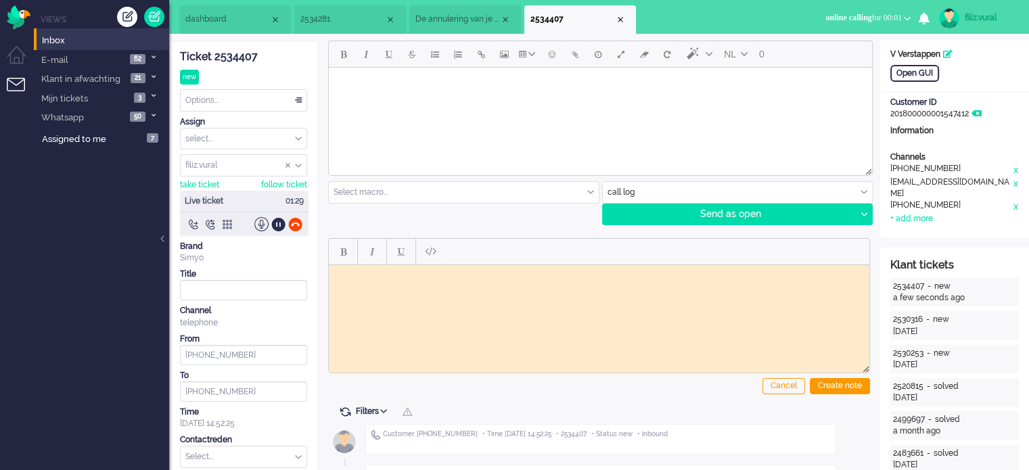
click at [229, 51] on div "Ticket 2534407" at bounding box center [243, 57] width 127 height 16
click at [470, 285] on html at bounding box center [599, 274] width 540 height 21
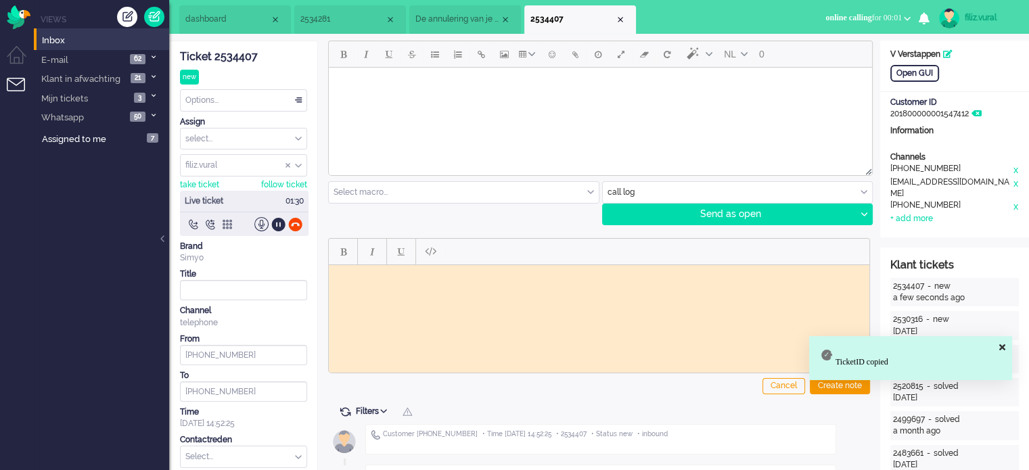
paste body "Rich Text Area. Press ALT-0 for help."
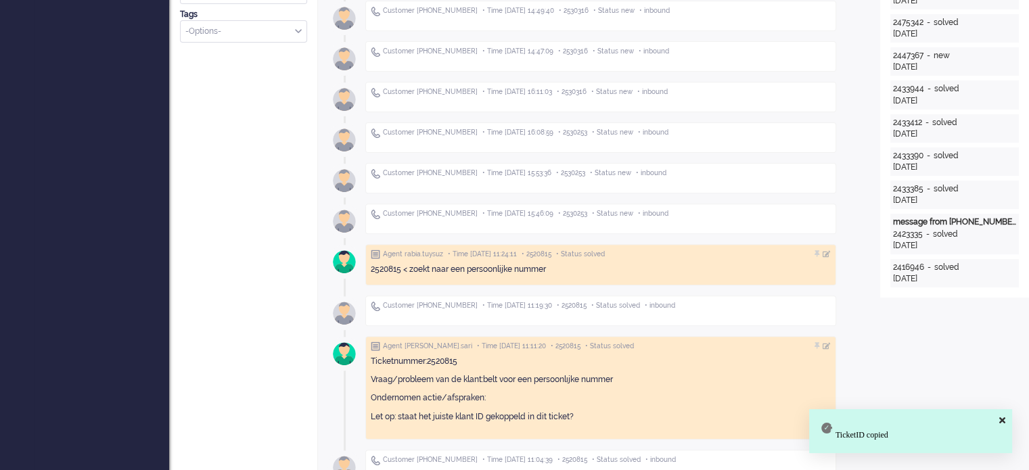
scroll to position [609, 0]
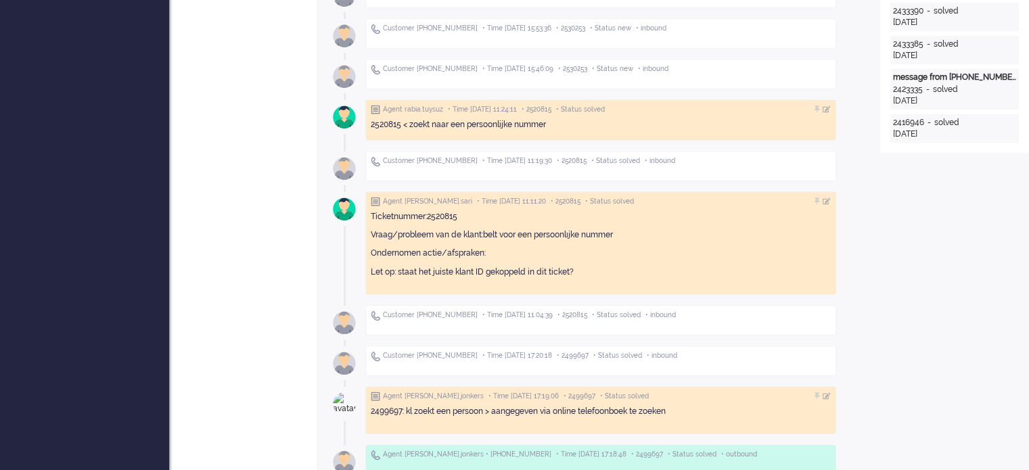
drag, startPoint x: 550, startPoint y: 118, endPoint x: 408, endPoint y: 126, distance: 142.3
click at [408, 126] on div "2520815 < zoekt naar een persoonlijke nummer" at bounding box center [601, 124] width 460 height 11
copy div "zoekt naar een persoonlijke nummer"
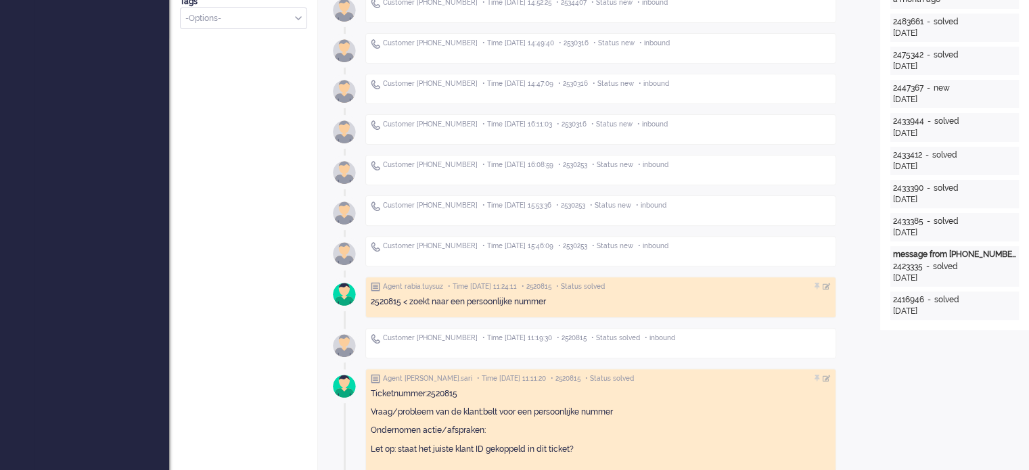
scroll to position [203, 0]
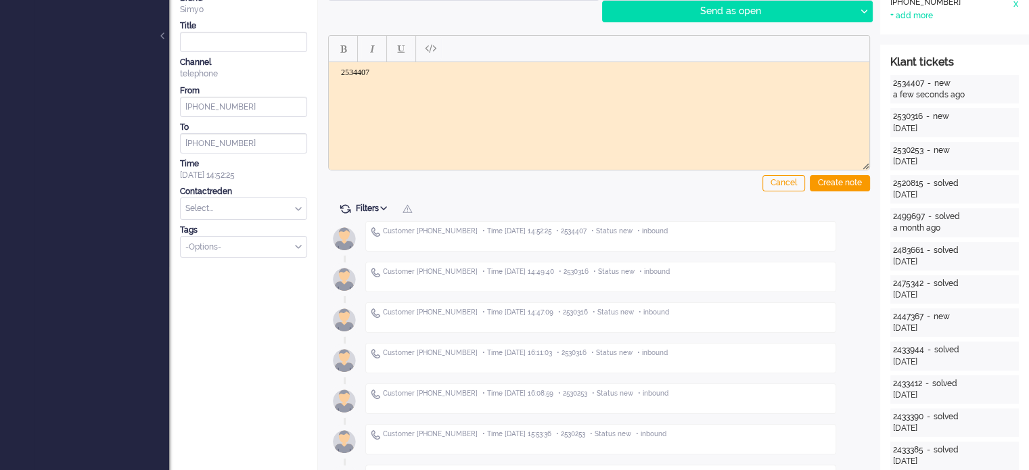
click at [425, 83] on body "2534407" at bounding box center [599, 82] width 530 height 30
drag, startPoint x: 340, startPoint y: 91, endPoint x: 501, endPoint y: 94, distance: 161.0
click at [501, 94] on body "2534407 zoekt naar een persoonlijke nummer" at bounding box center [599, 87] width 530 height 41
click at [386, 91] on body "2534407 zoekt naar een persoonlijke nummer" at bounding box center [599, 87] width 530 height 41
click at [382, 92] on body "2534407 zoekt naar een persoonlijke nummer" at bounding box center [599, 87] width 530 height 41
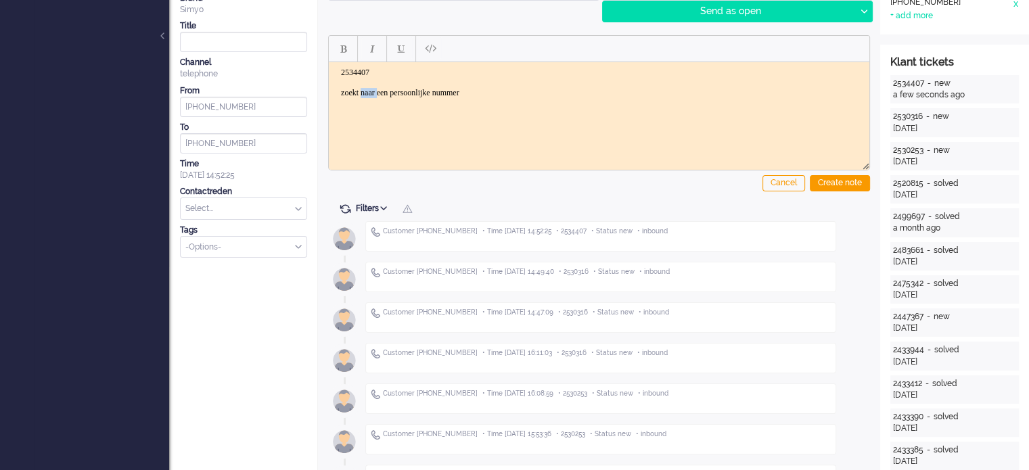
click at [382, 92] on body "2534407 zoekt naar een persoonlijke nummer" at bounding box center [599, 87] width 530 height 41
click at [478, 91] on body "2534407 zoekt persoonlijke nummer" at bounding box center [599, 87] width 530 height 41
click at [385, 98] on body "2534407 zoekt persoonlijke nr van een familie 1888 dooregeven" at bounding box center [599, 92] width 530 height 51
click at [860, 181] on div "Create note" at bounding box center [840, 183] width 60 height 16
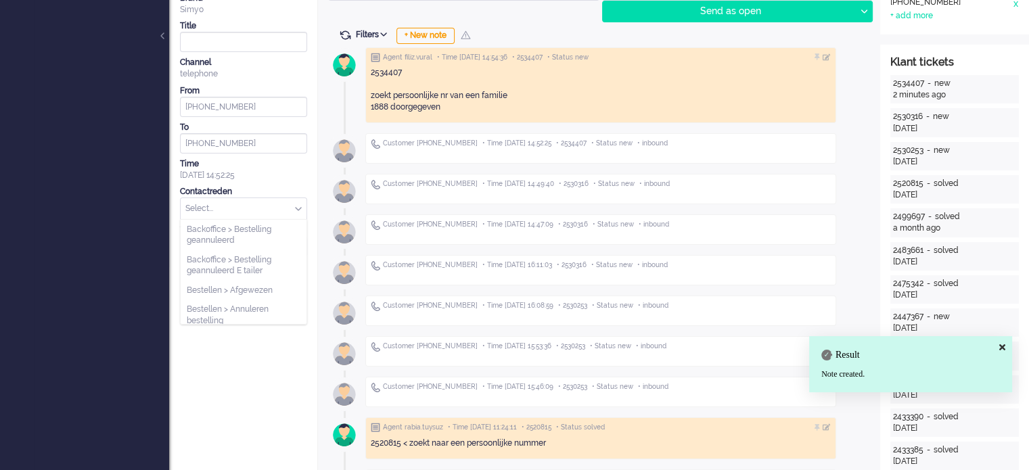
click at [227, 210] on input "text" at bounding box center [244, 208] width 126 height 21
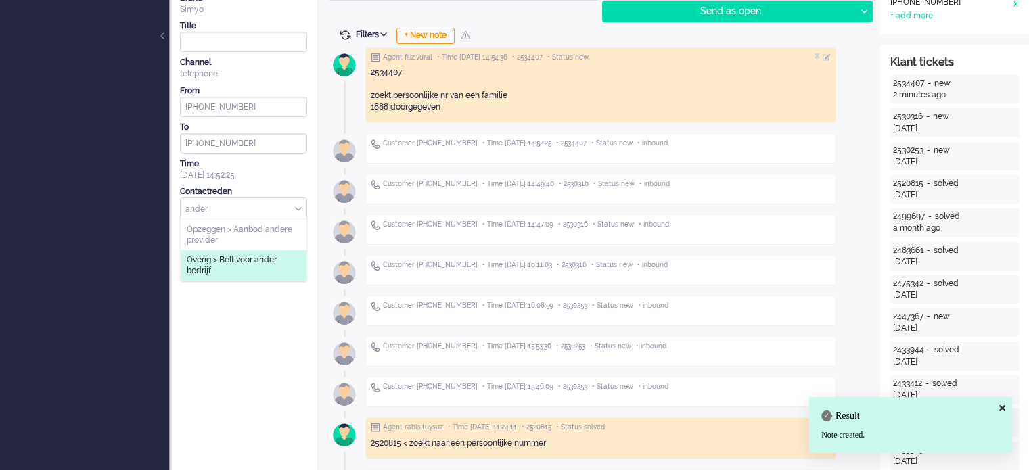
type input "ander"
click at [241, 263] on span "Overig > Belt voor ander bedrijf" at bounding box center [244, 265] width 114 height 22
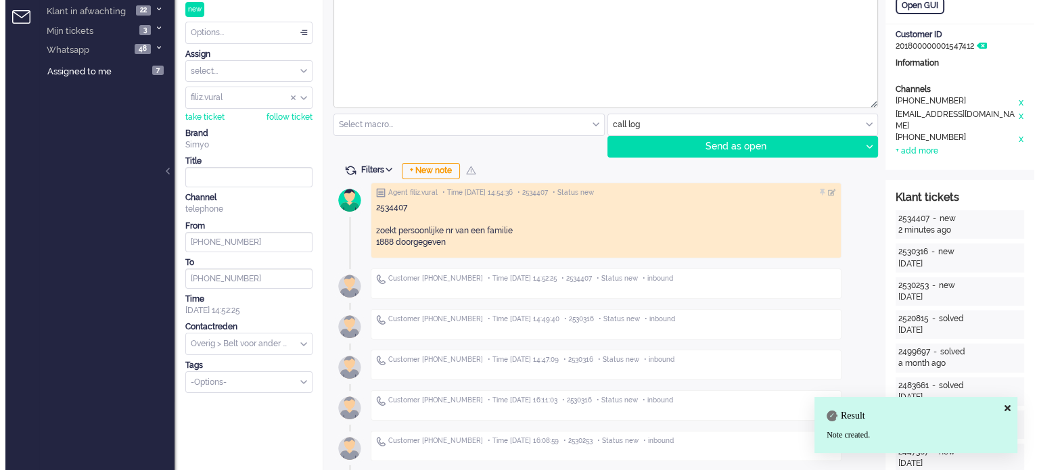
scroll to position [0, 0]
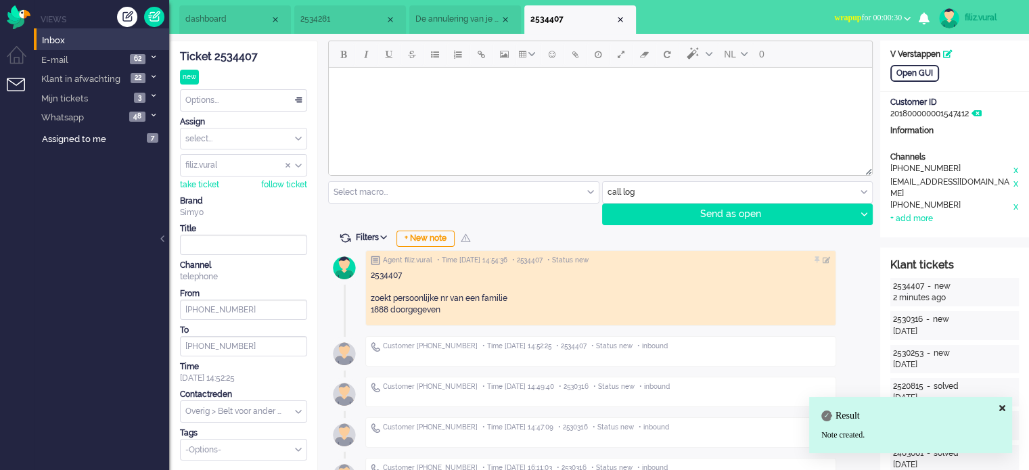
click at [230, 102] on div "Options..." at bounding box center [244, 100] width 126 height 21
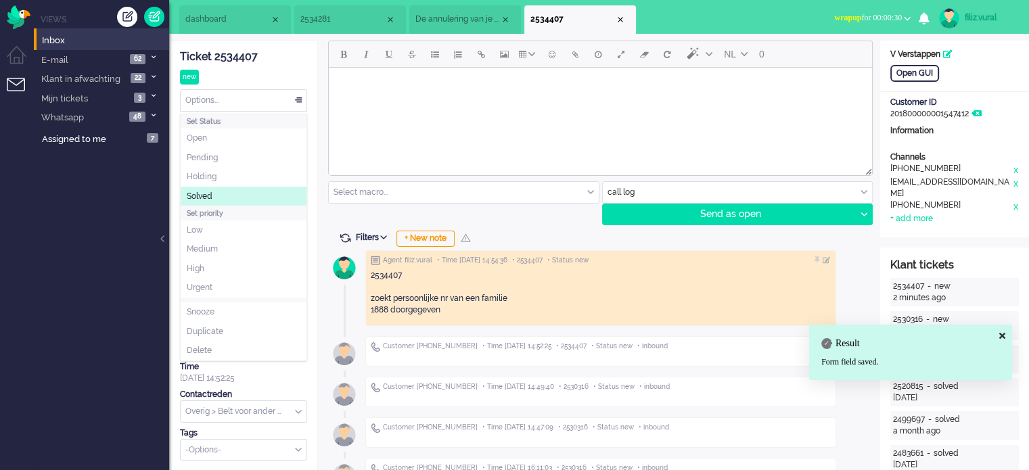
click at [218, 195] on li "Solved" at bounding box center [244, 197] width 126 height 20
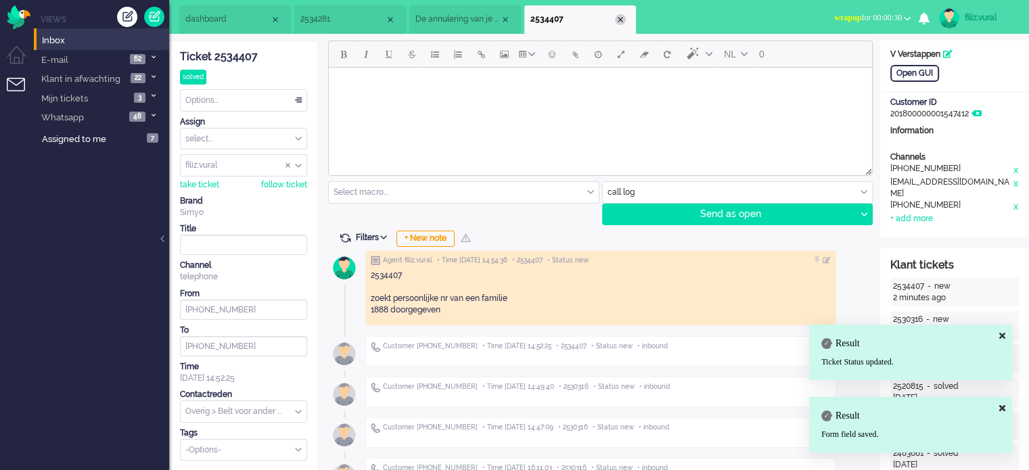
click at [621, 21] on div "Close tab" at bounding box center [620, 19] width 11 height 11
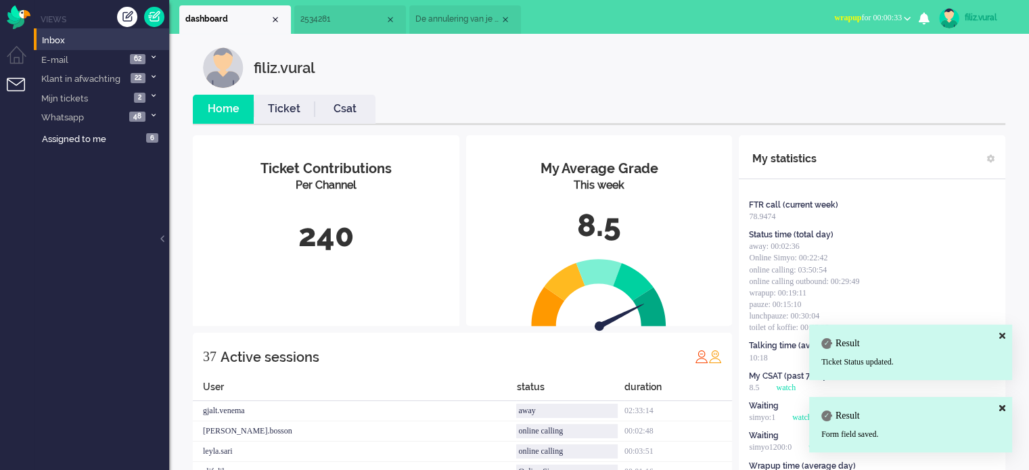
click at [871, 16] on span "wrapup for 00:00:33" at bounding box center [868, 17] width 68 height 9
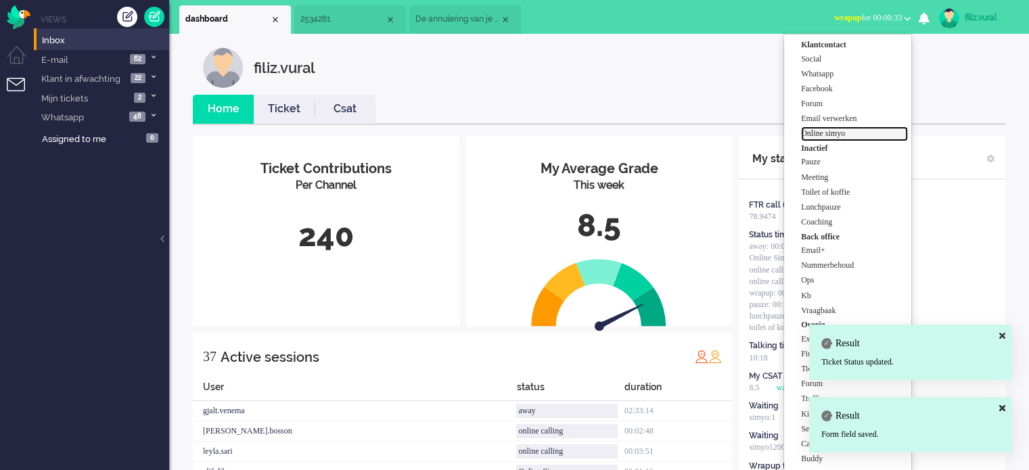
click at [828, 130] on label "Online simyo" at bounding box center [854, 133] width 107 height 11
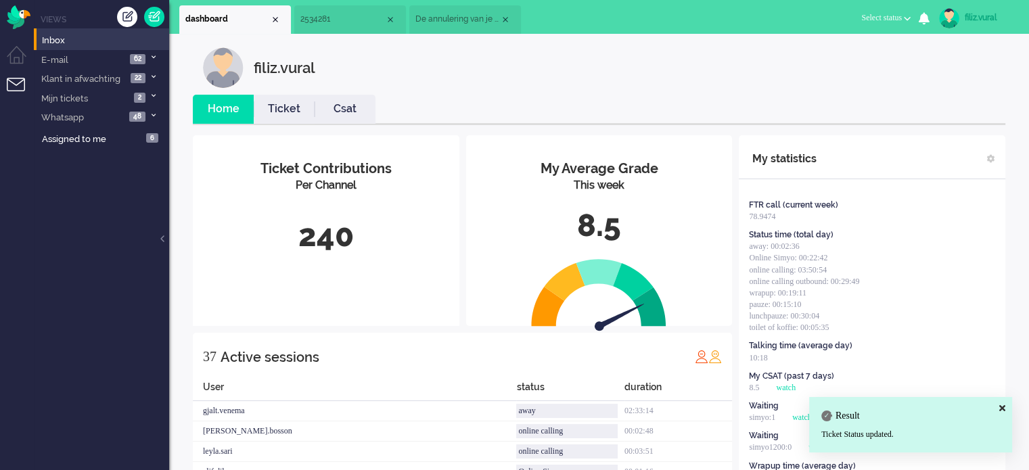
click at [346, 110] on link "Csat" at bounding box center [344, 109] width 61 height 16
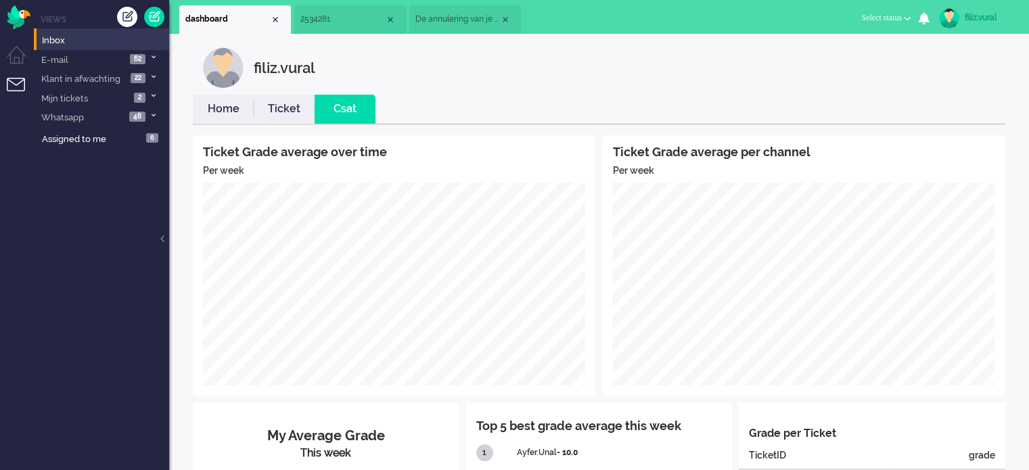
click at [214, 105] on link "Home" at bounding box center [223, 109] width 61 height 16
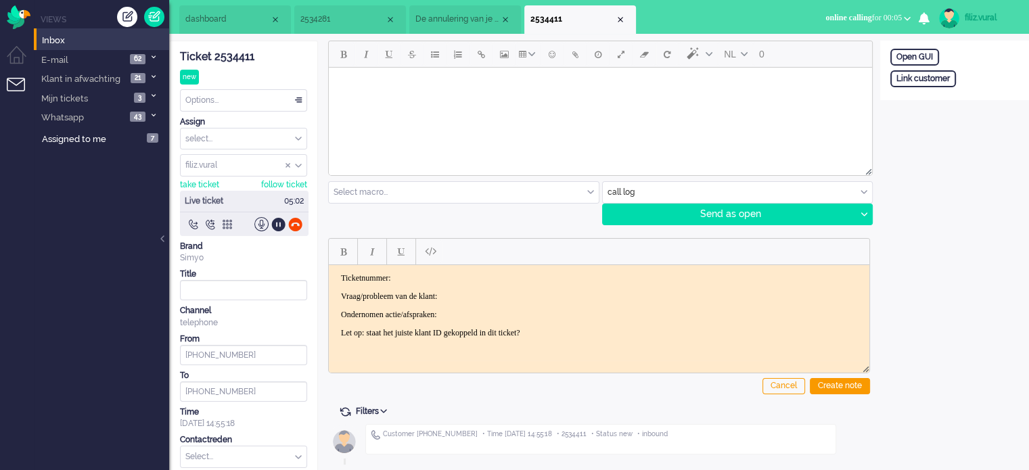
click at [244, 56] on div "Ticket 2534411" at bounding box center [243, 57] width 127 height 16
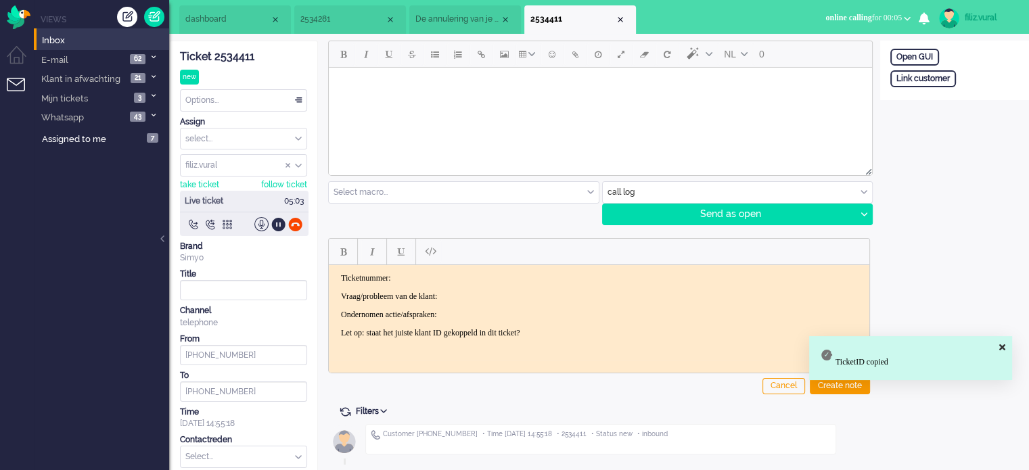
click at [507, 278] on p "Ticketnummer:" at bounding box center [599, 278] width 516 height 10
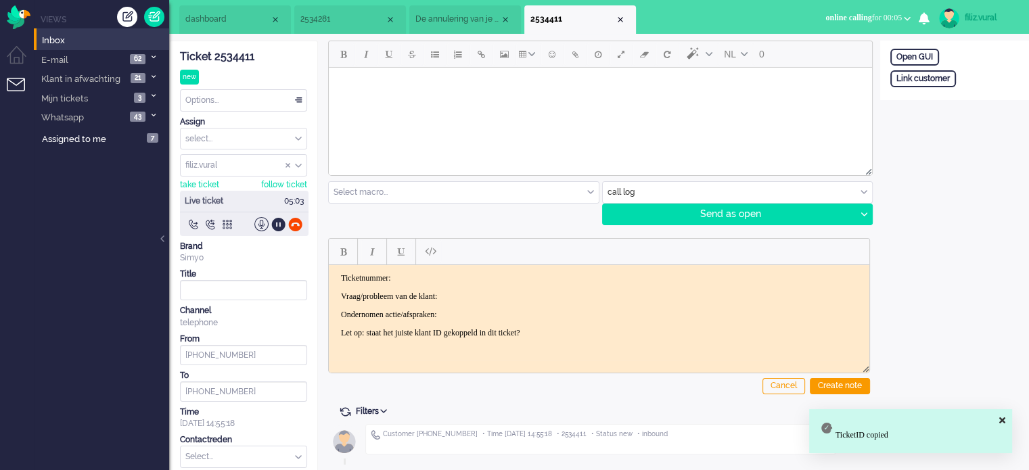
click at [496, 293] on p "Vraag/probleem van de klant:" at bounding box center [599, 296] width 516 height 10
click at [469, 276] on p "Ticketnummer:" at bounding box center [599, 278] width 516 height 10
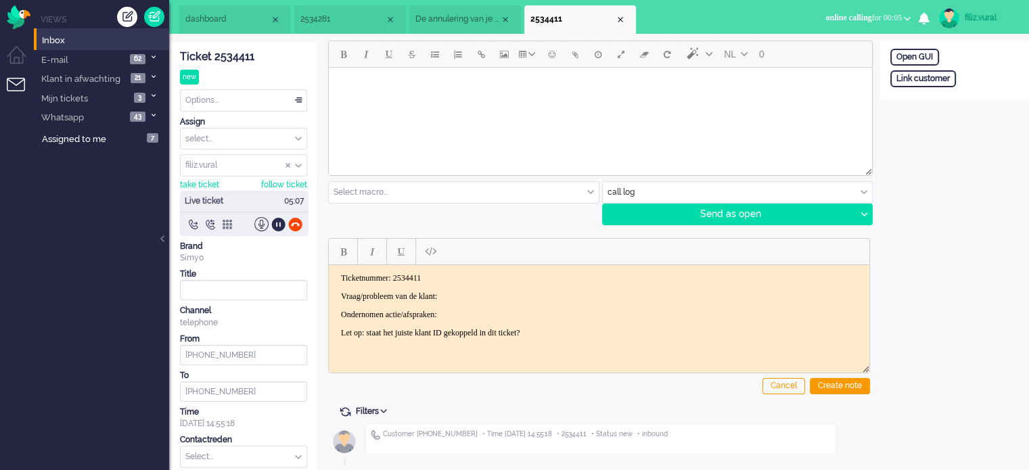
click at [485, 291] on p "Vraag/probleem van de klant:" at bounding box center [599, 296] width 516 height 10
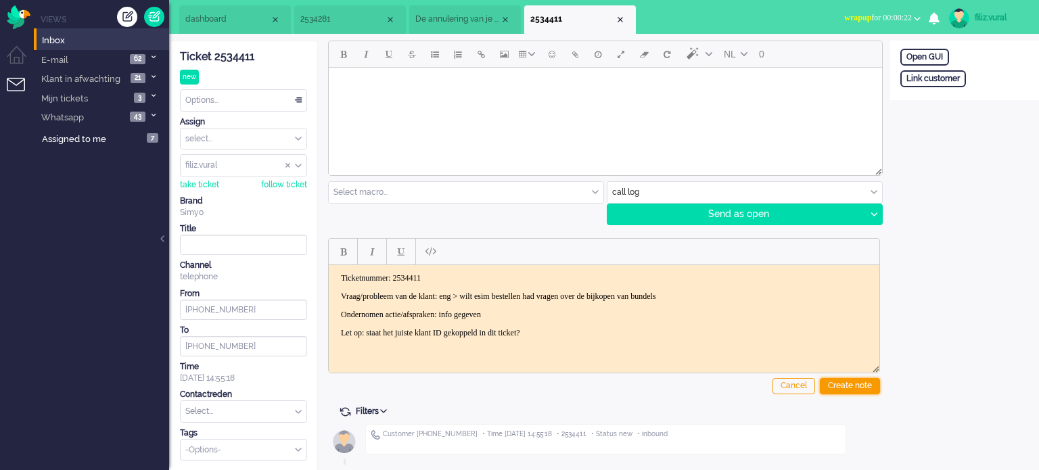
click at [870, 385] on div "Create note" at bounding box center [850, 386] width 60 height 16
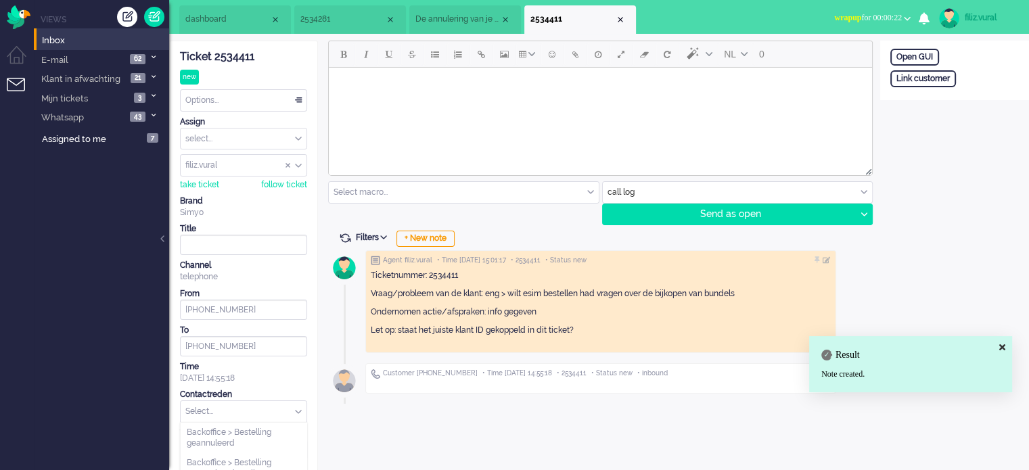
click at [279, 419] on input "text" at bounding box center [244, 411] width 126 height 21
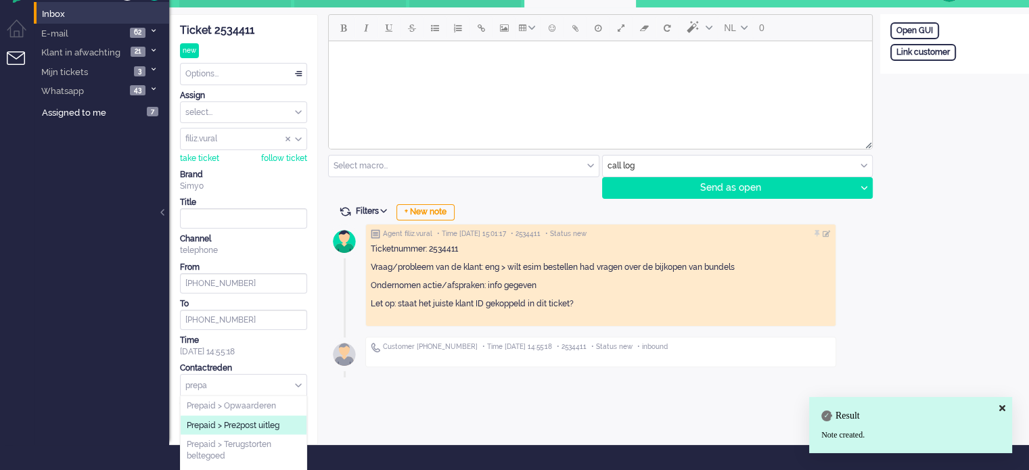
scroll to position [40, 0]
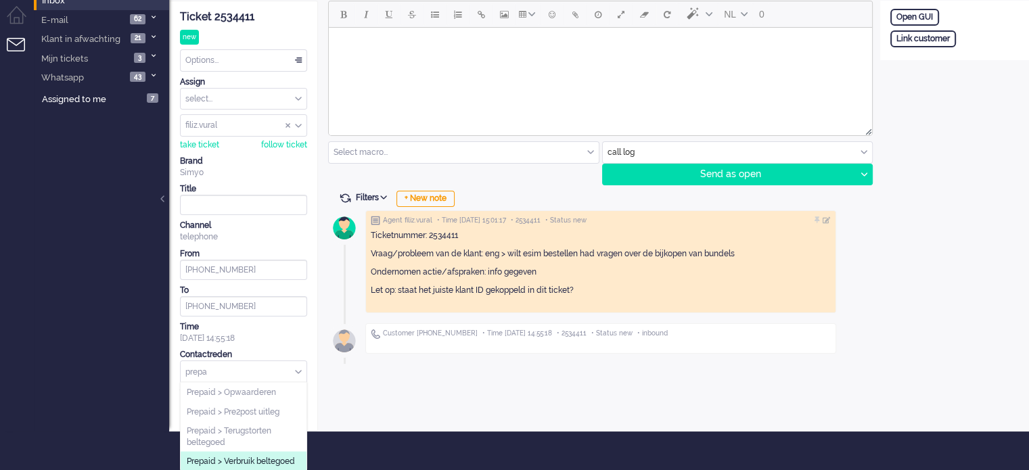
type input "prepa"
click at [286, 456] on span "Prepaid > Verbruik beltegoed" at bounding box center [241, 461] width 108 height 11
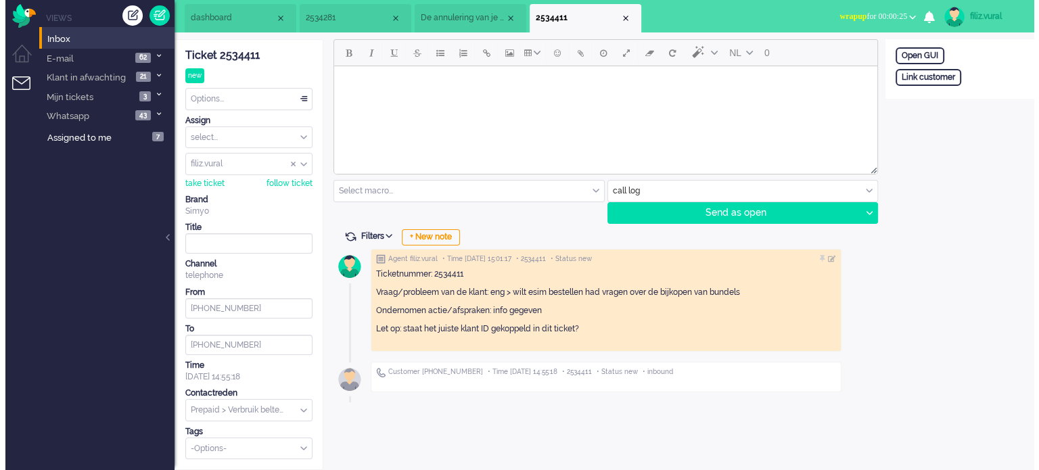
scroll to position [0, 0]
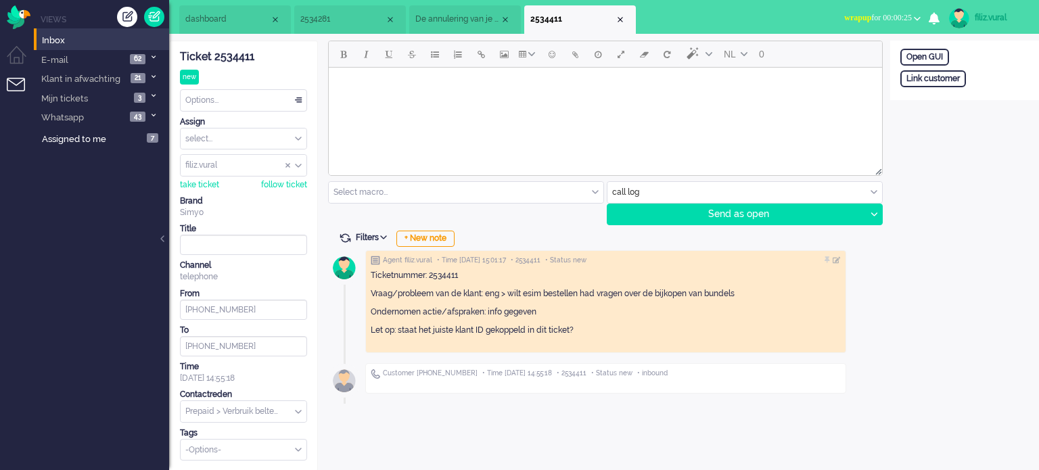
click at [212, 100] on div "Options..." at bounding box center [244, 100] width 126 height 21
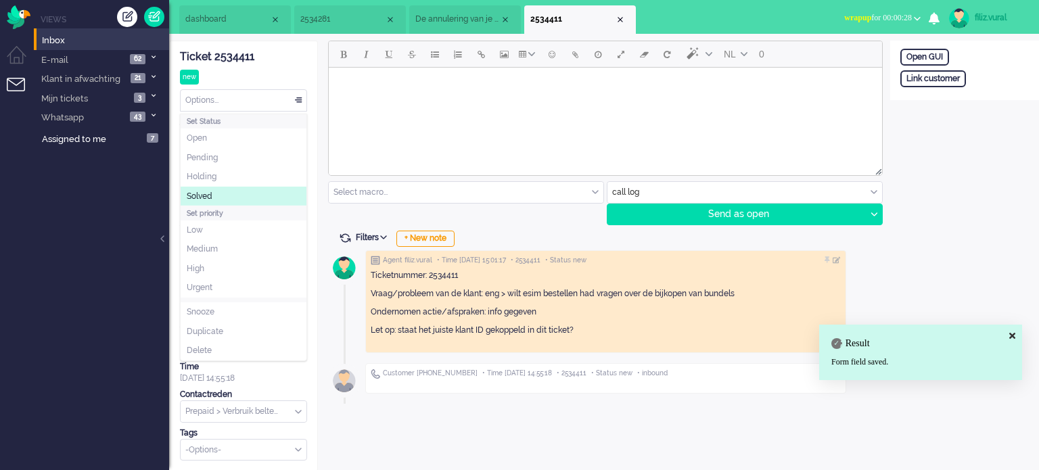
click at [235, 197] on li "Solved" at bounding box center [244, 197] width 126 height 20
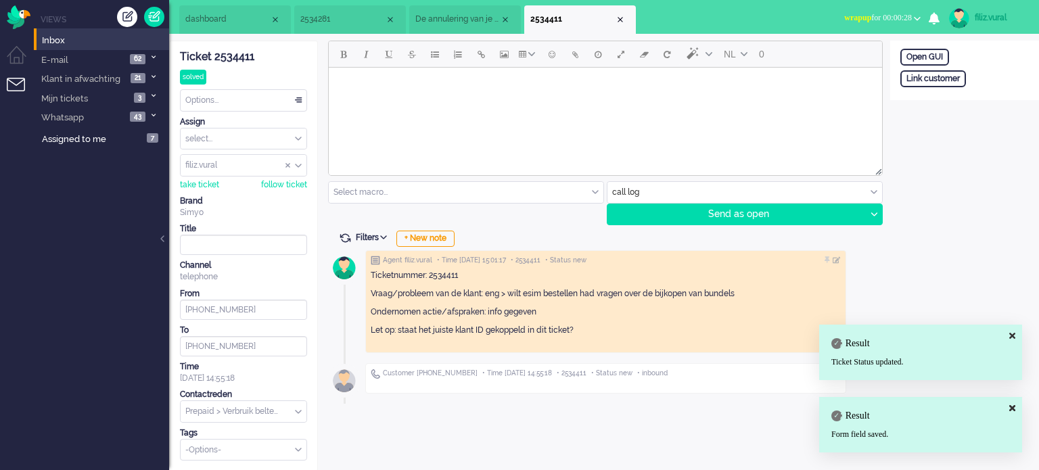
click at [619, 18] on div "Close tab" at bounding box center [620, 19] width 11 height 11
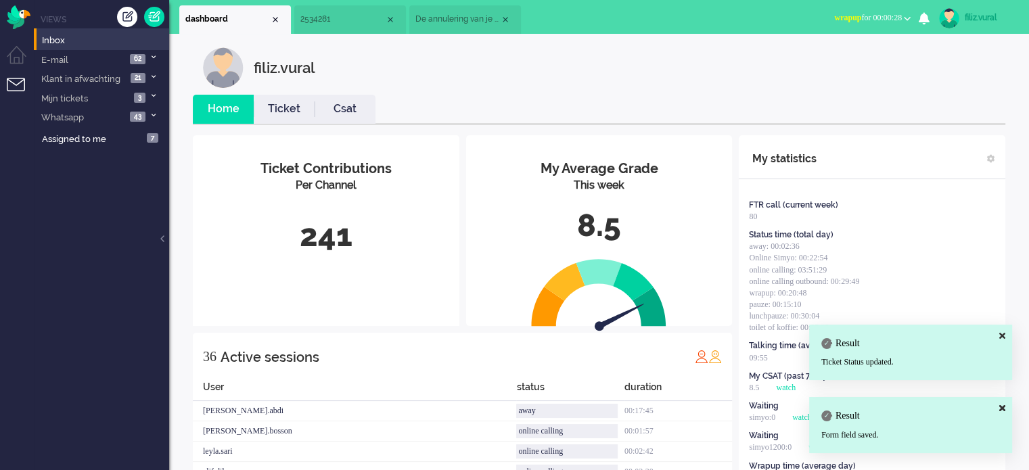
click at [354, 109] on link "Csat" at bounding box center [344, 109] width 61 height 16
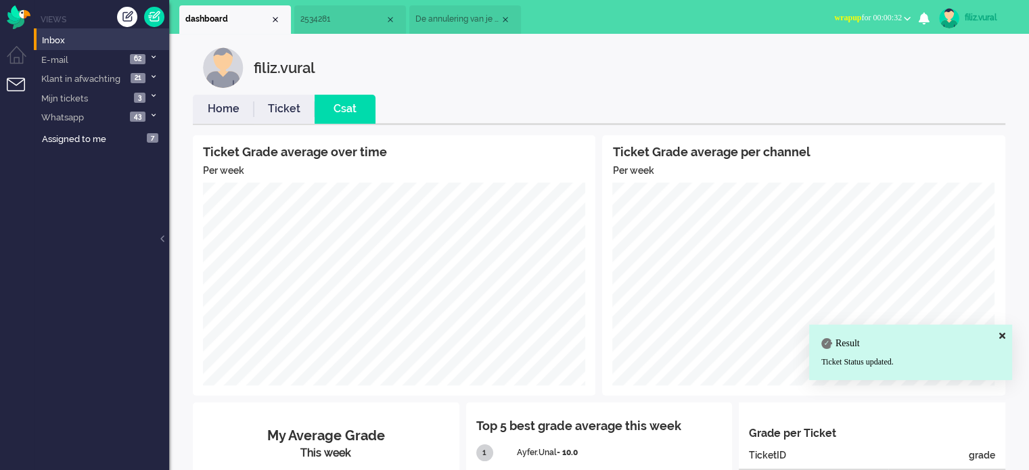
click at [211, 117] on li "Home" at bounding box center [223, 109] width 61 height 29
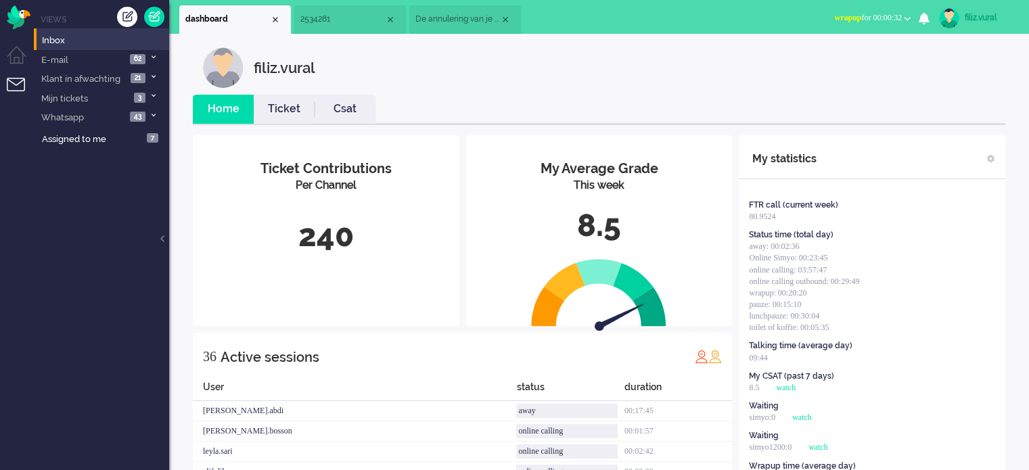
click at [852, 17] on span "wrapup for 00:00:32" at bounding box center [868, 17] width 68 height 9
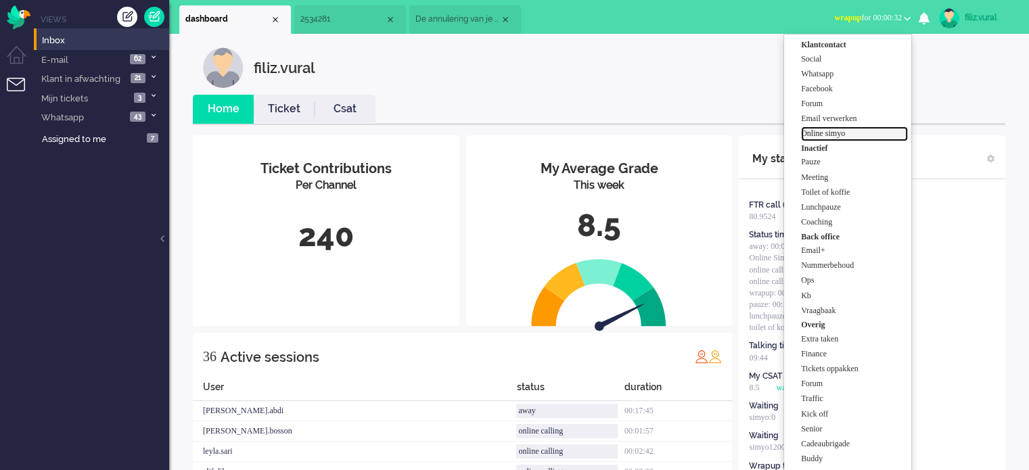
click at [856, 131] on label "Online simyo" at bounding box center [854, 133] width 107 height 11
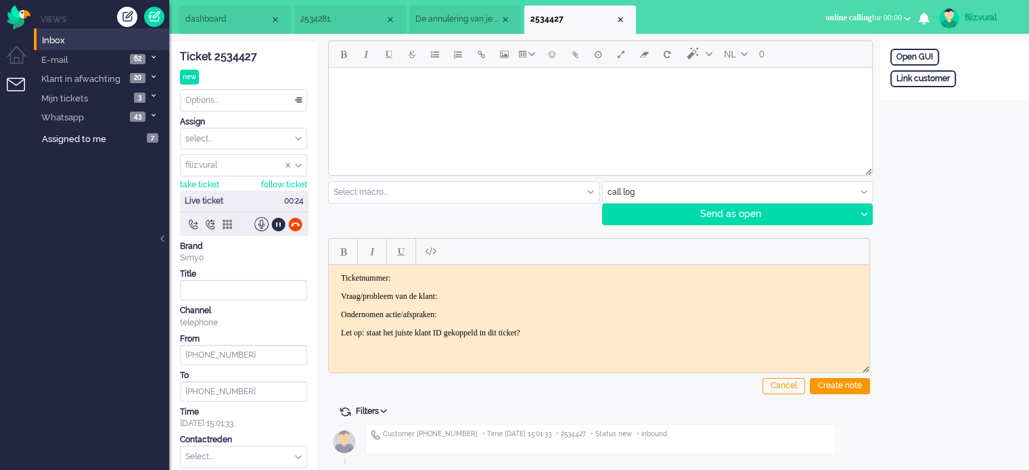
drag, startPoint x: 229, startPoint y: 57, endPoint x: 279, endPoint y: 83, distance: 56.3
click at [229, 57] on div "Ticket 2534427" at bounding box center [243, 57] width 127 height 16
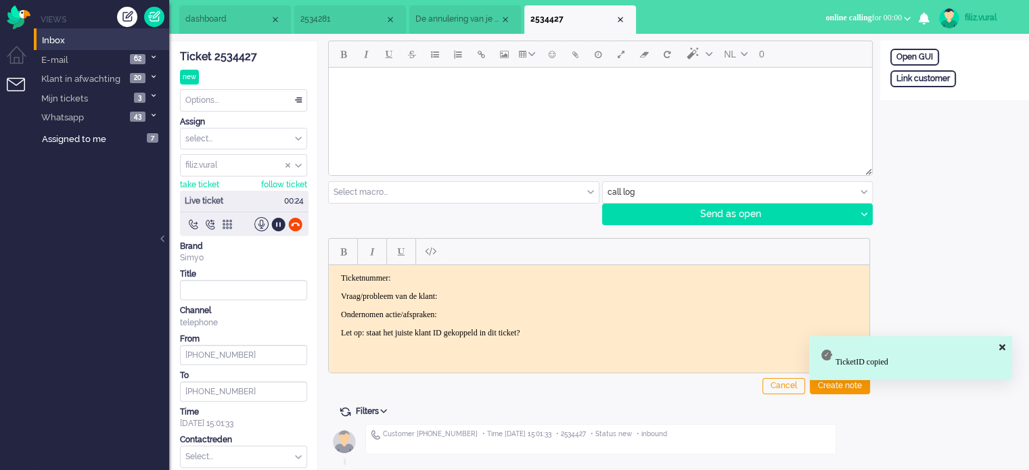
click at [462, 275] on p "Ticketnummer:" at bounding box center [599, 278] width 516 height 10
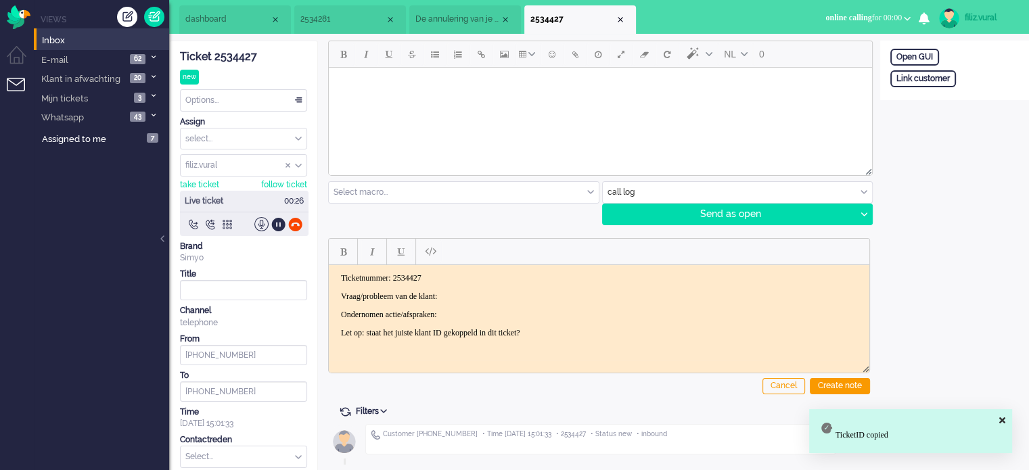
click at [496, 289] on body "Ticketnummer: 2534427 Vraag/probleem van de klant: Ondernomen actie/afspraken: …" at bounding box center [599, 305] width 530 height 65
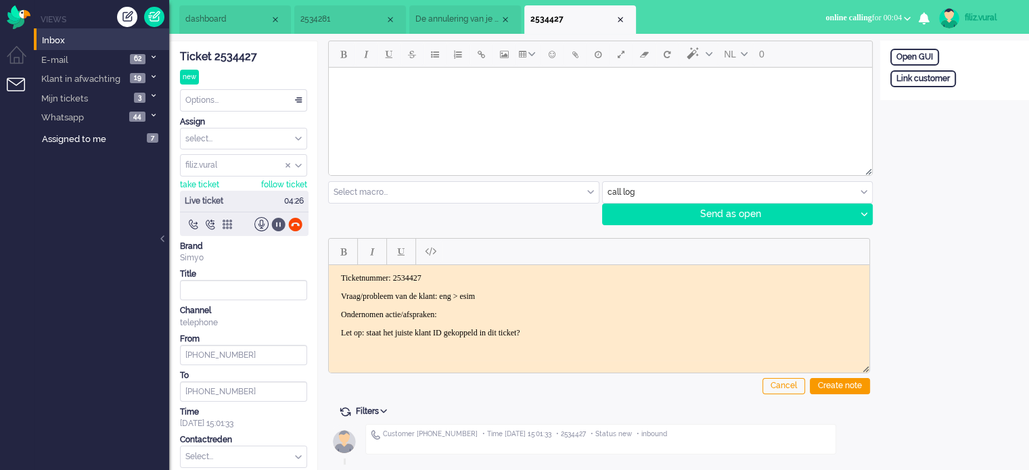
click at [276, 222] on div at bounding box center [278, 224] width 14 height 14
click at [279, 221] on div at bounding box center [278, 224] width 14 height 14
click at [135, 50] on li "E-mail 63" at bounding box center [101, 60] width 135 height 20
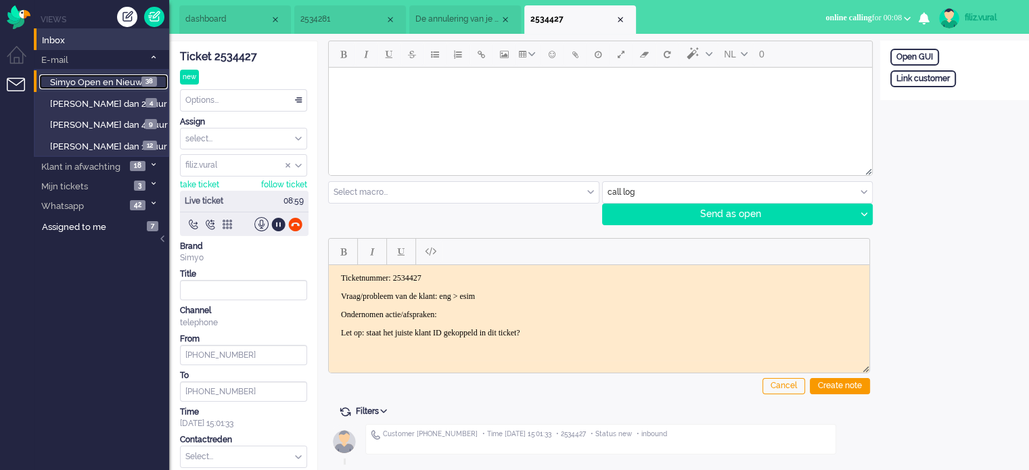
click at [137, 83] on span "Simyo Open en Nieuw" at bounding box center [96, 82] width 93 height 10
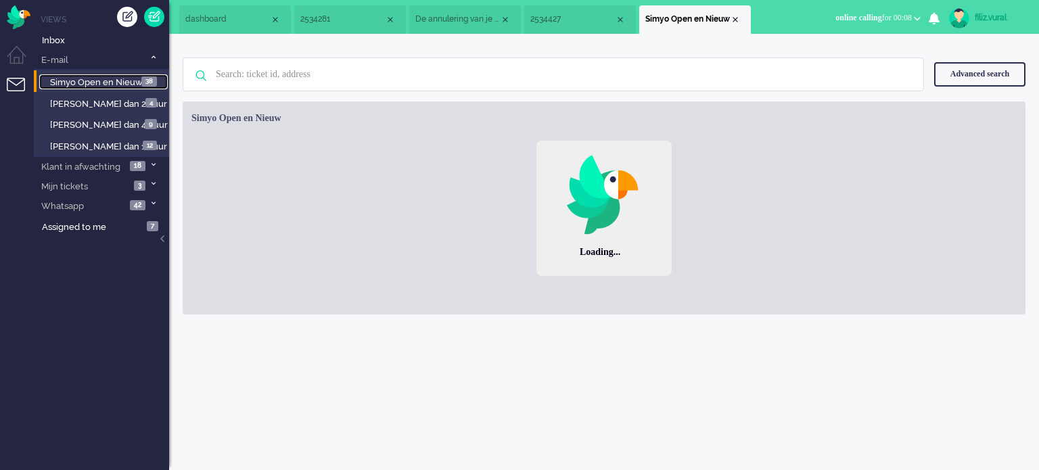
click at [477, 14] on span "De annulering van je overstap naar Sim Only" at bounding box center [457, 19] width 85 height 11
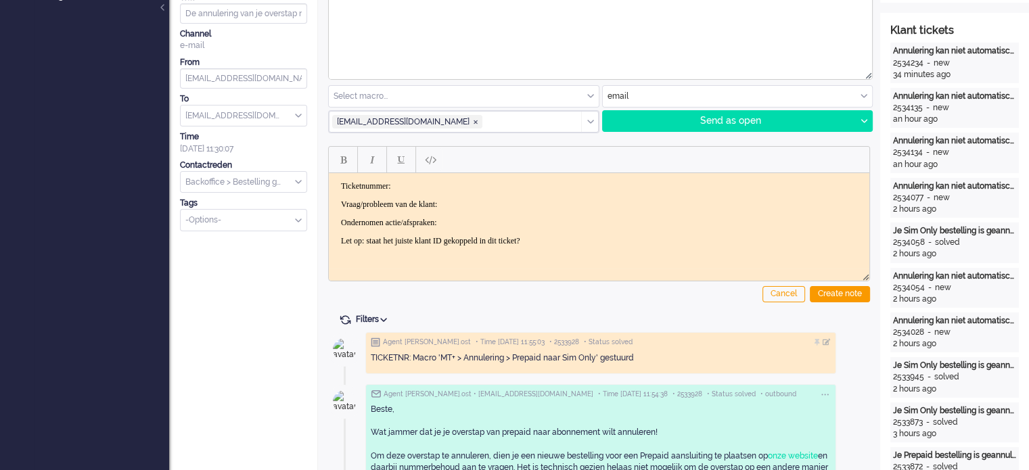
scroll to position [271, 0]
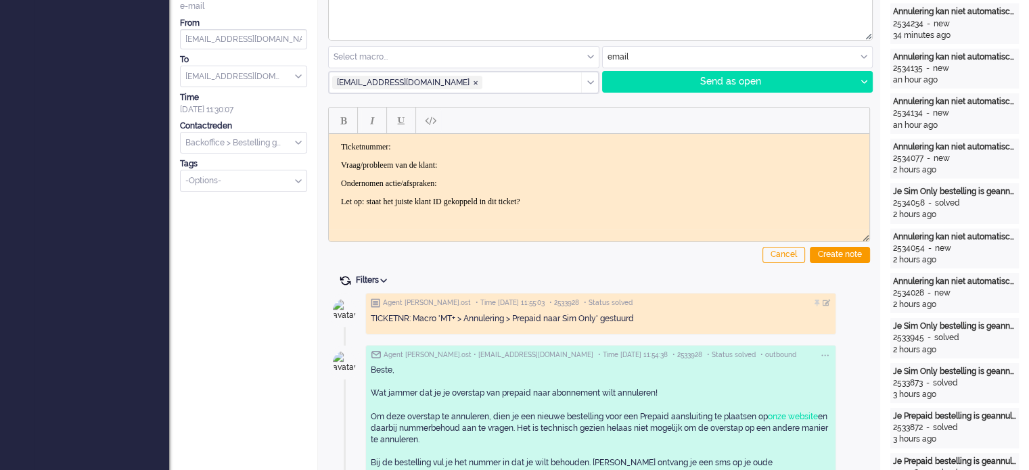
click at [344, 278] on span at bounding box center [345, 281] width 12 height 12
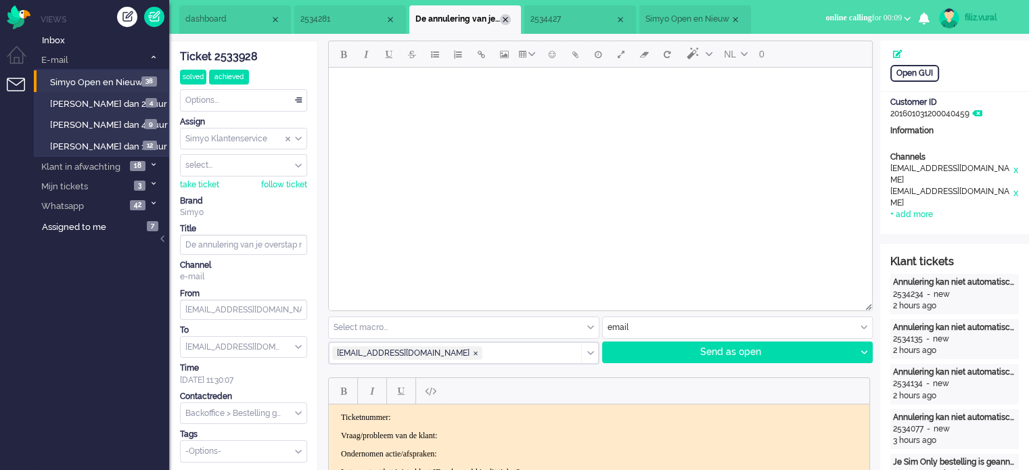
click at [507, 18] on div "Close tab" at bounding box center [505, 19] width 11 height 11
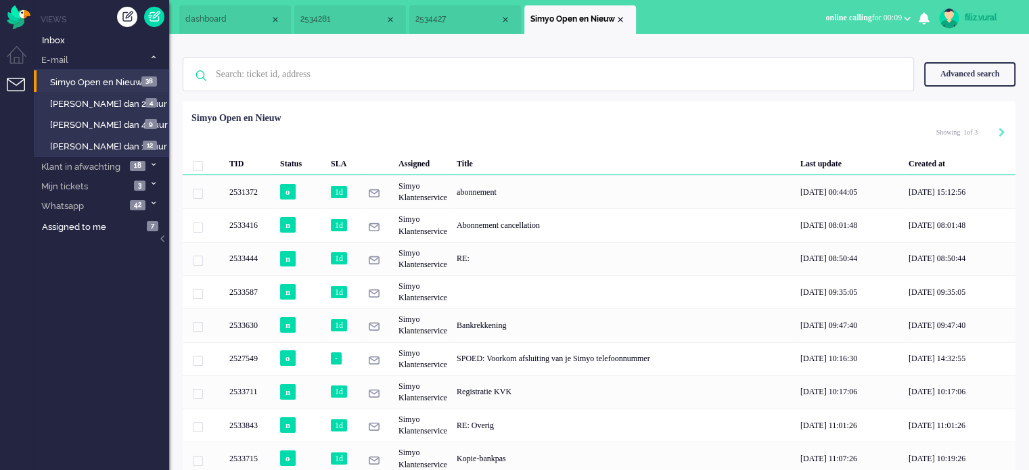
click at [343, 28] on li "2534281" at bounding box center [350, 19] width 112 height 28
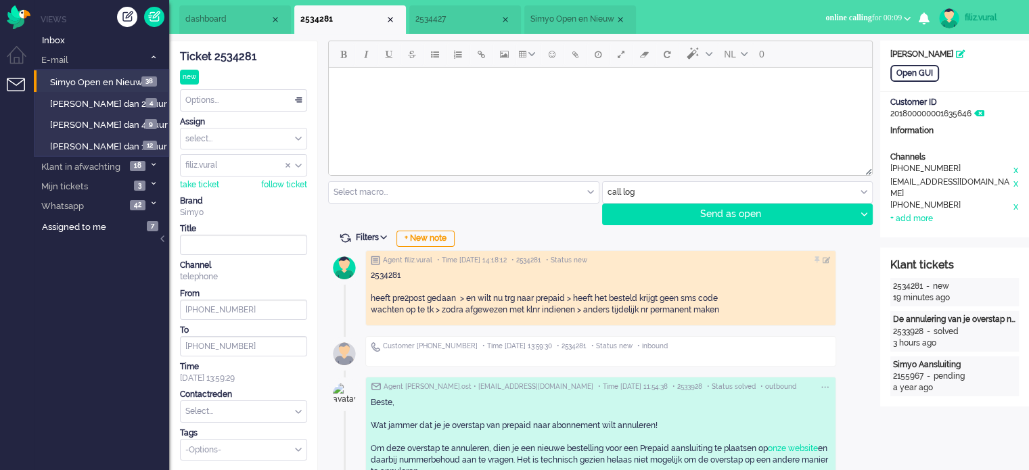
click at [354, 229] on div "NL 0 Select macro... BO > Abonnement > Overleden BO > Abonnement > Overleden Pr…" at bounding box center [599, 438] width 562 height 794
click at [346, 238] on span at bounding box center [345, 238] width 12 height 12
drag, startPoint x: 563, startPoint y: 22, endPoint x: 564, endPoint y: 45, distance: 22.4
click at [563, 22] on span "Simyo Open en Nieuw" at bounding box center [572, 19] width 85 height 11
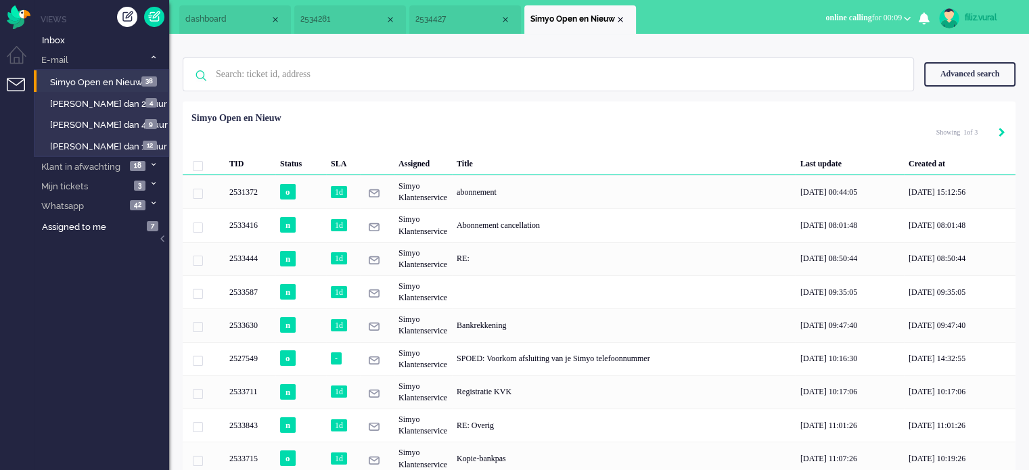
click at [1003, 126] on div "Next" at bounding box center [1001, 133] width 7 height 14
type input "2"
click at [1002, 132] on icon "Next" at bounding box center [1001, 132] width 7 height 9
type input "3"
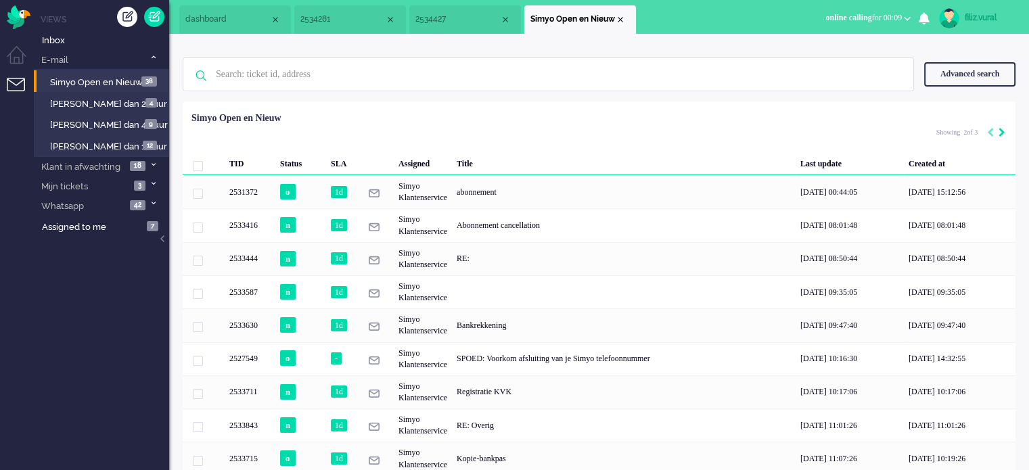
type input "3"
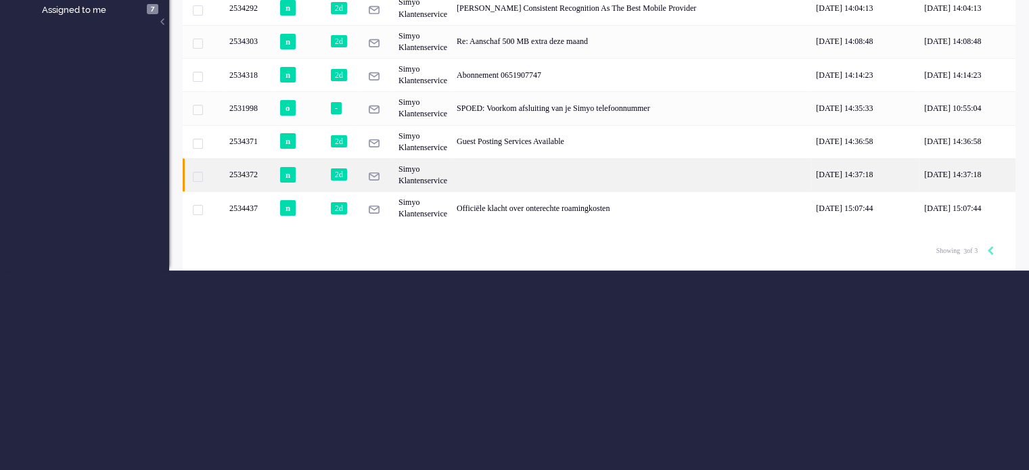
scroll to position [16, 0]
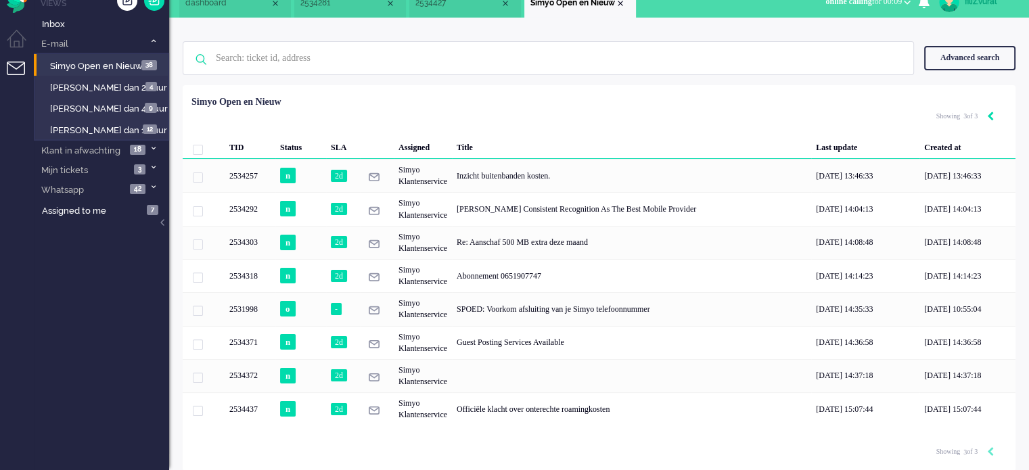
click at [990, 114] on icon "Previous" at bounding box center [990, 116] width 7 height 9
type input "2"
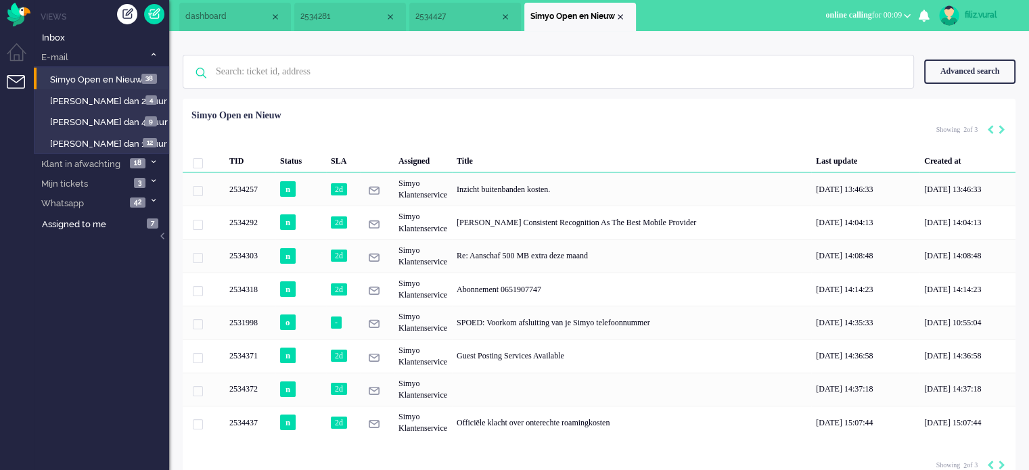
scroll to position [0, 0]
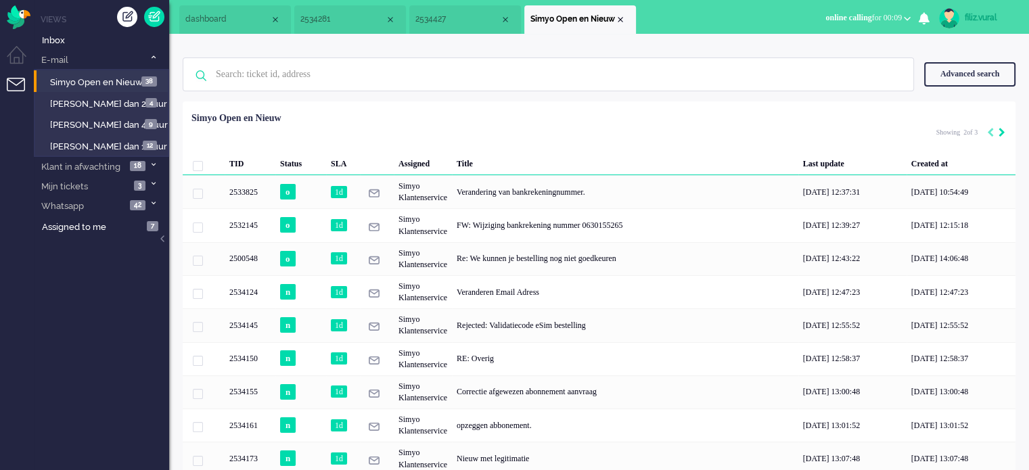
click at [1004, 132] on icon "Next" at bounding box center [1001, 132] width 7 height 9
type input "3"
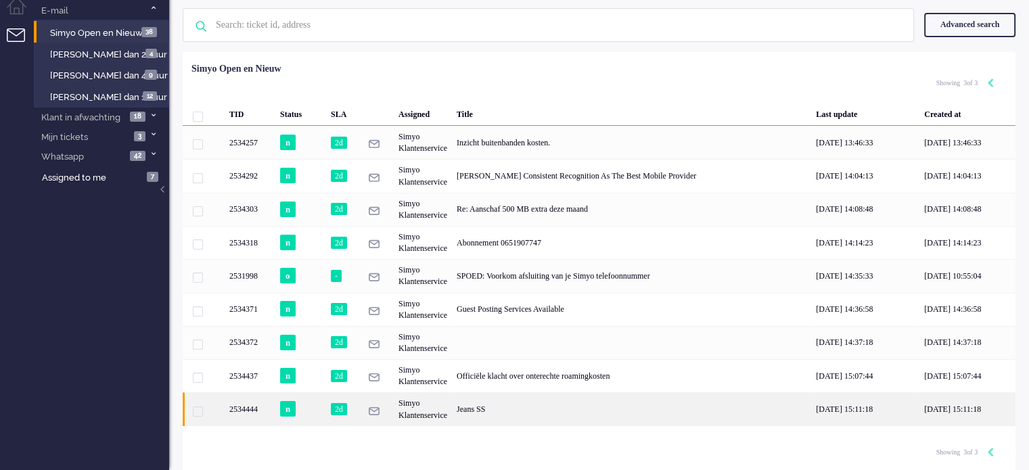
scroll to position [68, 0]
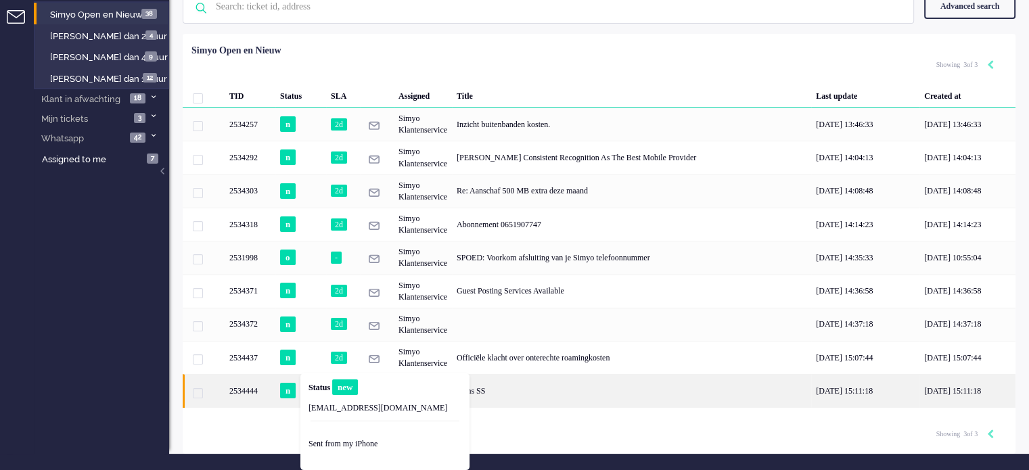
click at [298, 394] on div "n" at bounding box center [300, 390] width 51 height 33
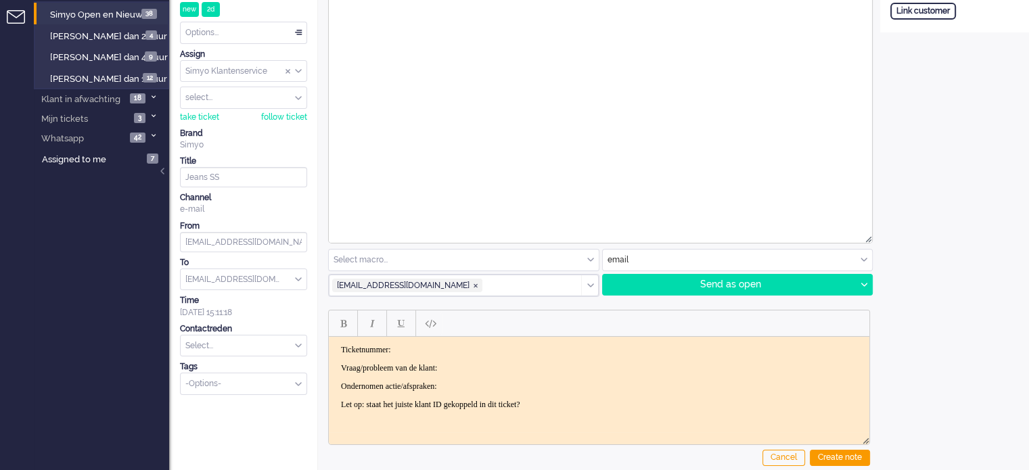
scroll to position [187, 0]
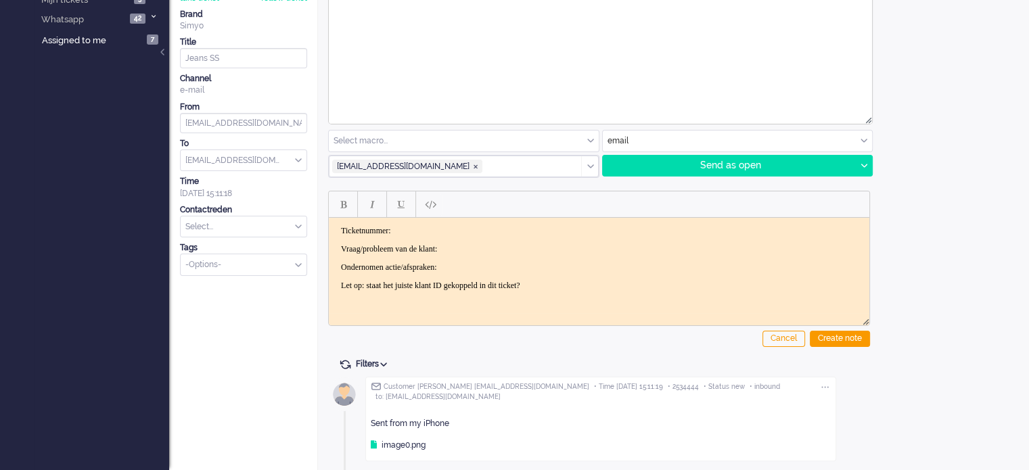
click at [432, 443] on div "Sent from my iPhone image0.png" at bounding box center [601, 429] width 460 height 54
click at [453, 423] on div "Sent from my iPhone" at bounding box center [601, 417] width 460 height 23
click at [371, 441] on icon at bounding box center [374, 445] width 6 height 8
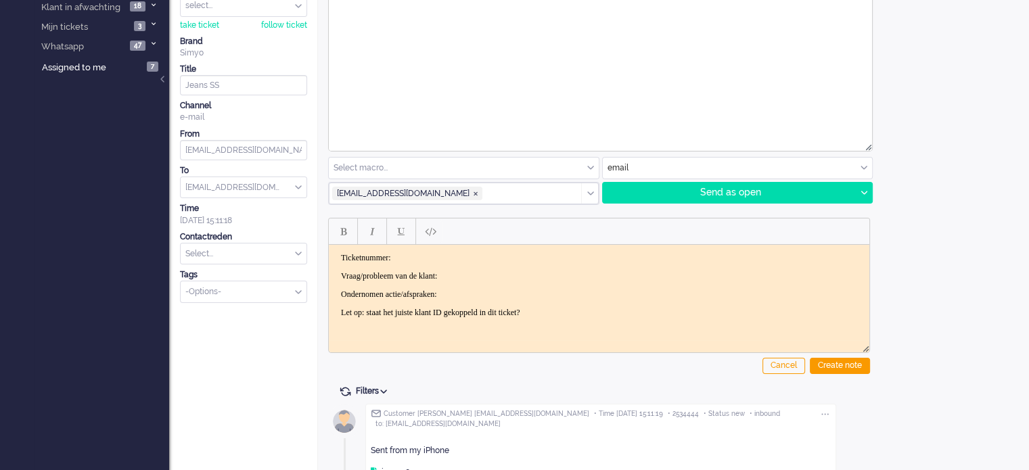
scroll to position [0, 0]
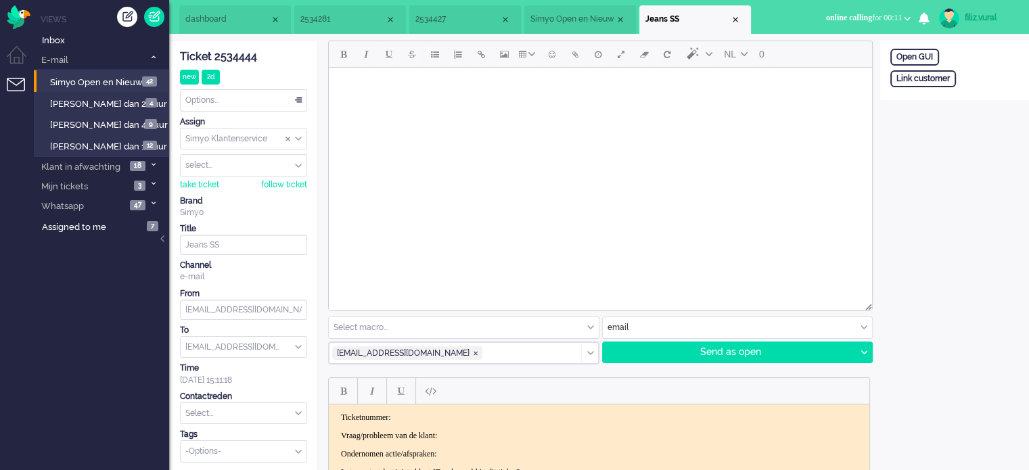
click at [245, 60] on div "Ticket 2534444" at bounding box center [243, 57] width 127 height 16
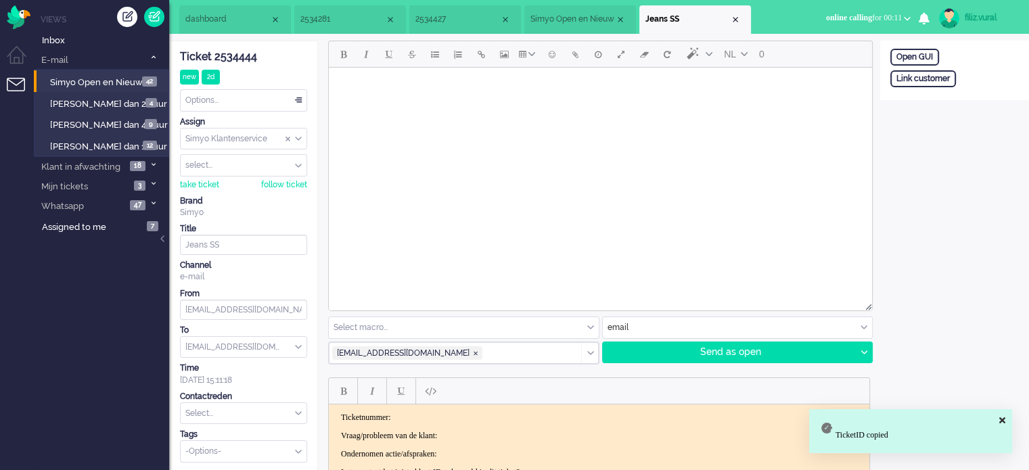
click at [458, 25] on span "2534427" at bounding box center [457, 19] width 85 height 11
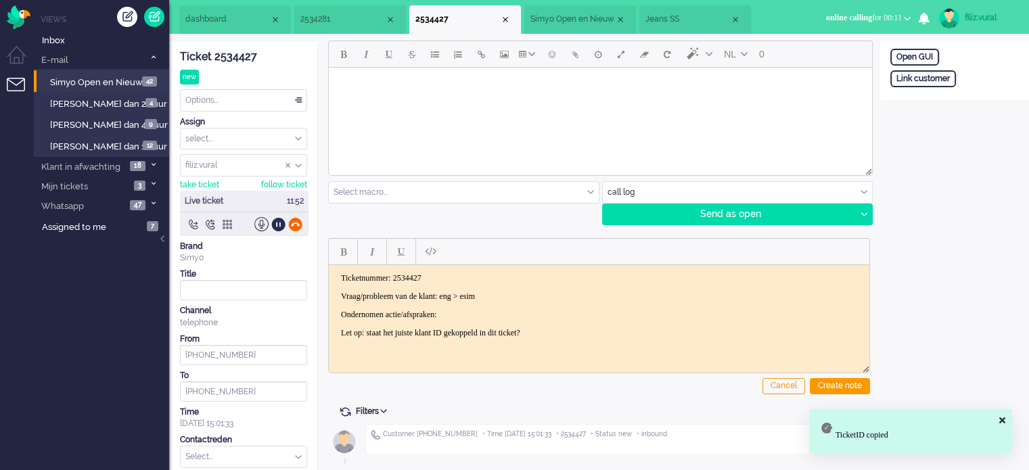
click at [300, 222] on div at bounding box center [295, 224] width 14 height 14
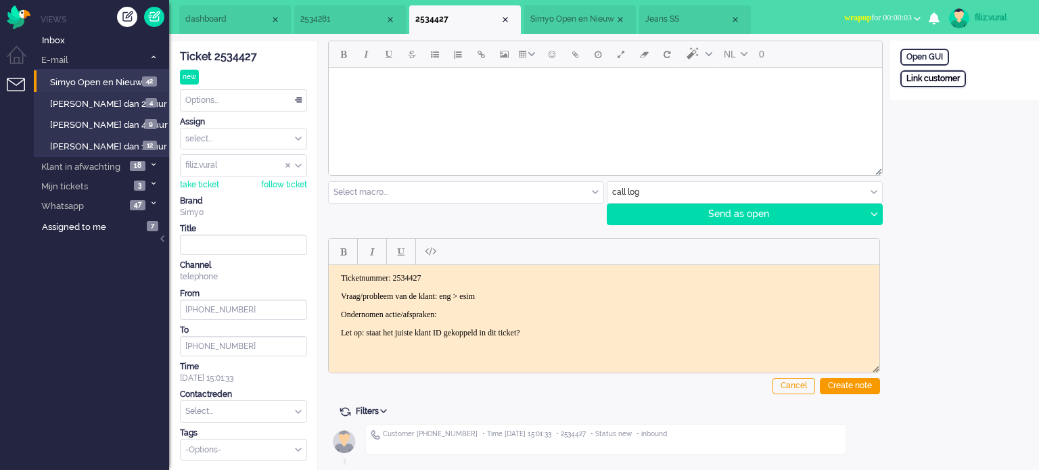
click at [954, 80] on div "Link customer" at bounding box center [933, 78] width 66 height 17
click at [956, 96] on input "text" at bounding box center [964, 97] width 128 height 20
paste input "201800000001635255"
type input "201800000001635255"
click at [967, 131] on div "Open GUI External primary id 201800000001635255 Cancel Search" at bounding box center [964, 92] width 149 height 103
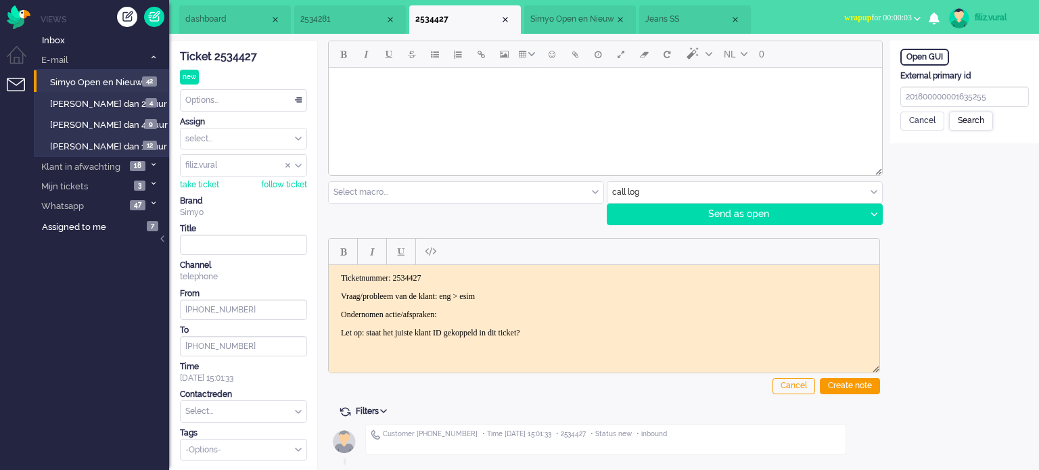
click at [979, 122] on div "Search" at bounding box center [971, 121] width 44 height 19
click at [925, 235] on div "This customer does not exist yet. Continue to create one. +31642126113 Create n…" at bounding box center [964, 197] width 149 height 124
click at [924, 239] on div "Create new customer & link" at bounding box center [960, 249] width 121 height 21
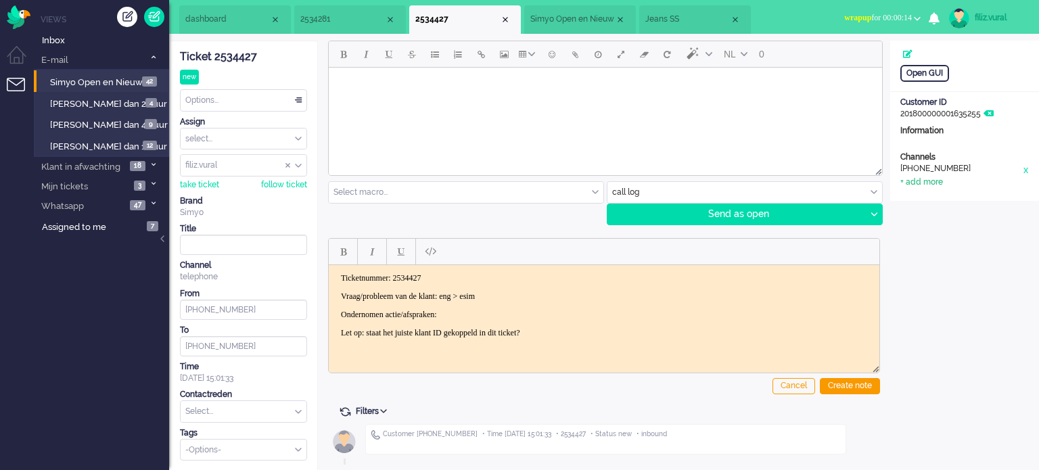
click at [937, 178] on div "+ add more" at bounding box center [921, 182] width 43 height 11
click at [936, 191] on input at bounding box center [964, 187] width 128 height 20
paste input "jeangrandjean123@gmail.com"
type input "jeangrandjean123@gmail.com"
click at [958, 289] on div "add" at bounding box center [964, 286] width 33 height 19
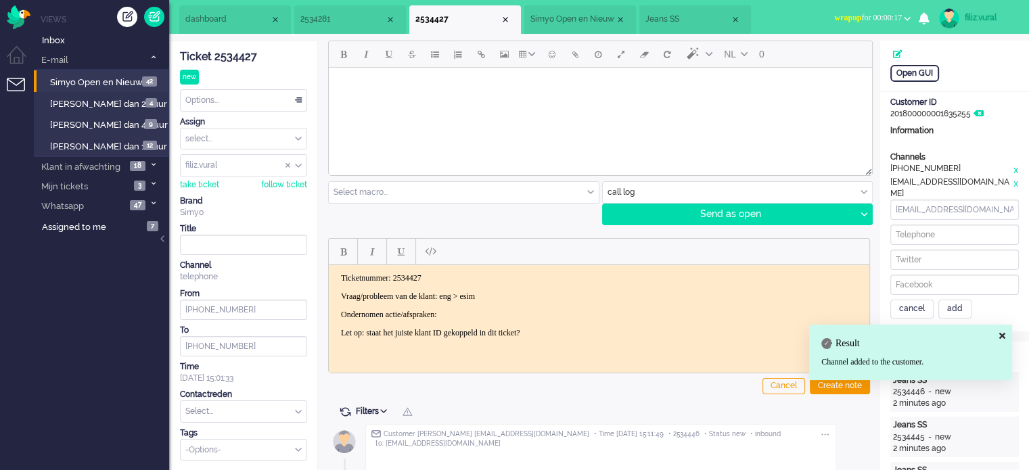
click at [718, 24] on span "Jeans SS" at bounding box center [687, 19] width 85 height 11
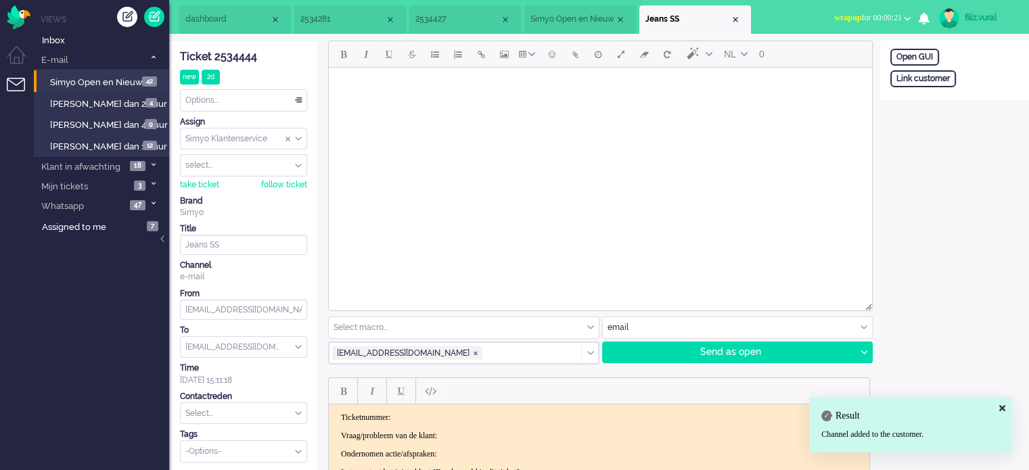
click at [209, 406] on input "text" at bounding box center [244, 413] width 126 height 21
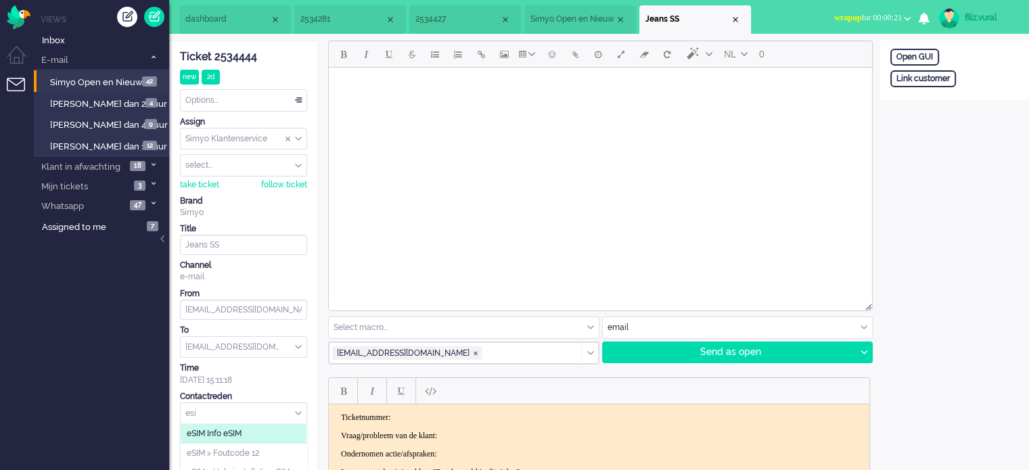
type input "esi"
click at [232, 431] on span "eSIM Info eSIM" at bounding box center [214, 433] width 55 height 11
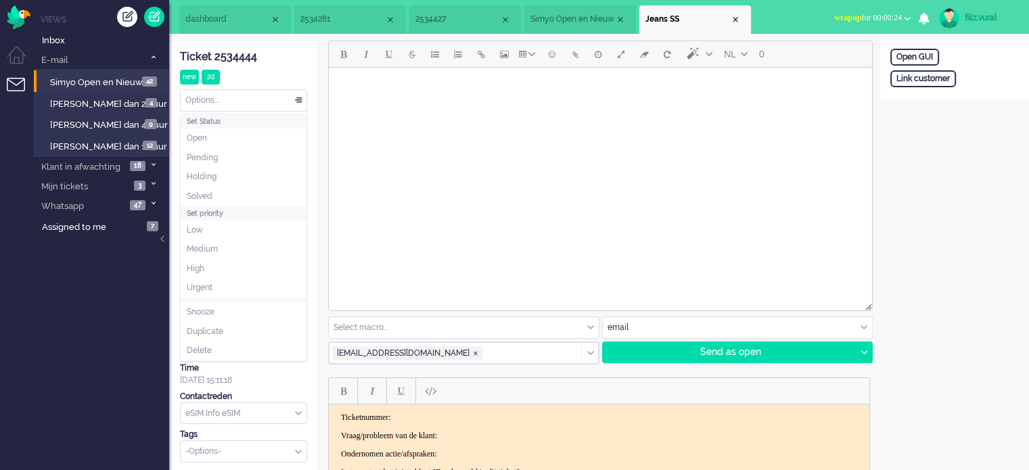
click at [240, 106] on div "Options..." at bounding box center [244, 100] width 126 height 21
click at [279, 60] on div "Ticket 2534444" at bounding box center [243, 57] width 127 height 16
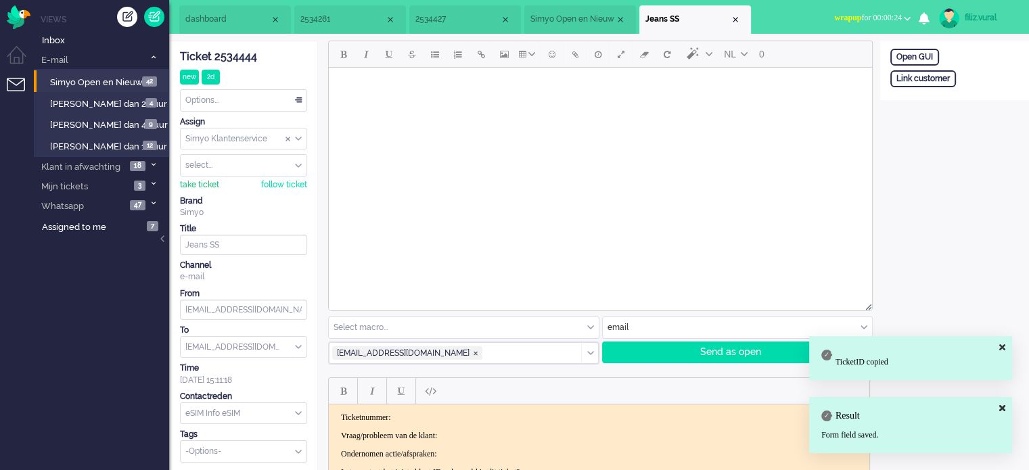
click at [191, 186] on div "take ticket" at bounding box center [199, 184] width 39 height 11
click at [233, 86] on div "Ticket 2534444 new 2d Watching Options... Set Status Open Pending Holding Solve…" at bounding box center [243, 251] width 127 height 421
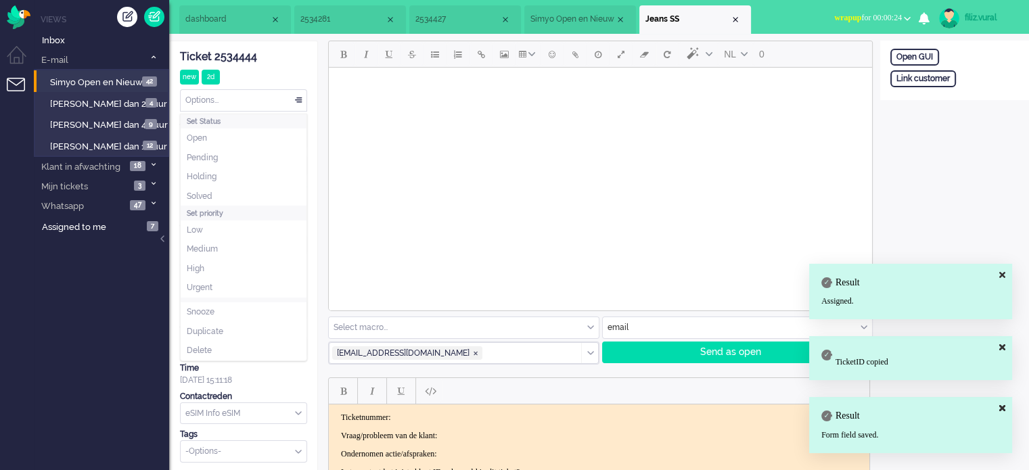
click at [231, 96] on div "Options..." at bounding box center [244, 100] width 126 height 21
click at [220, 189] on li "Solved" at bounding box center [244, 197] width 126 height 20
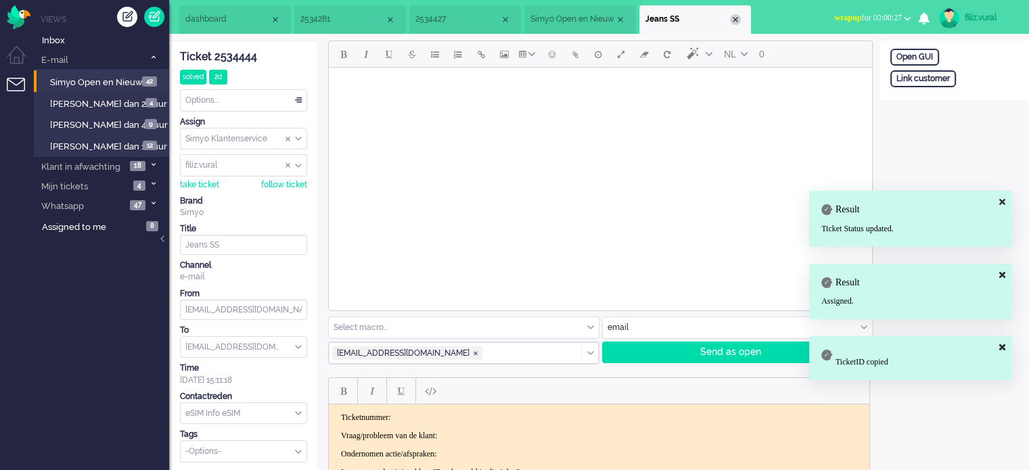
click at [736, 16] on div "Close tab" at bounding box center [735, 19] width 11 height 11
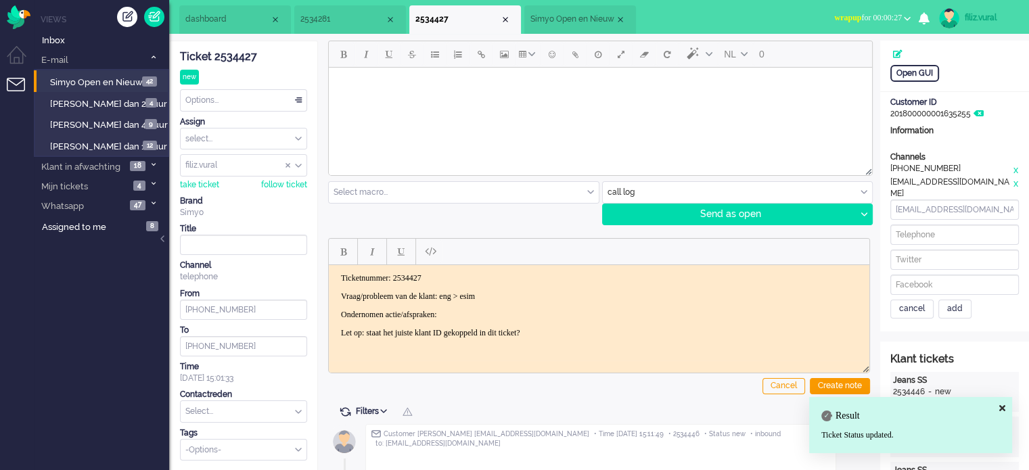
click at [530, 291] on p "Vraag/probleem van de klant: eng > esim" at bounding box center [599, 296] width 516 height 10
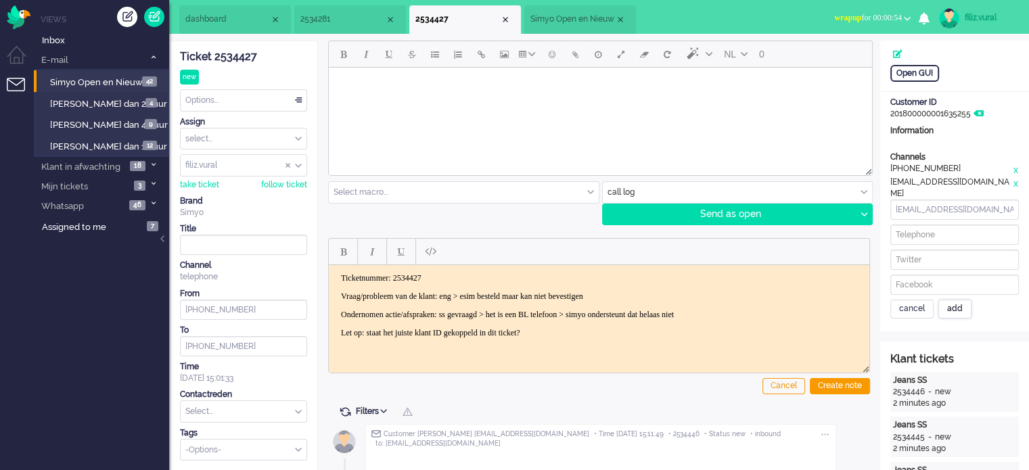
click at [951, 304] on div "add" at bounding box center [954, 309] width 33 height 19
click at [915, 300] on div "cancel" at bounding box center [911, 309] width 43 height 19
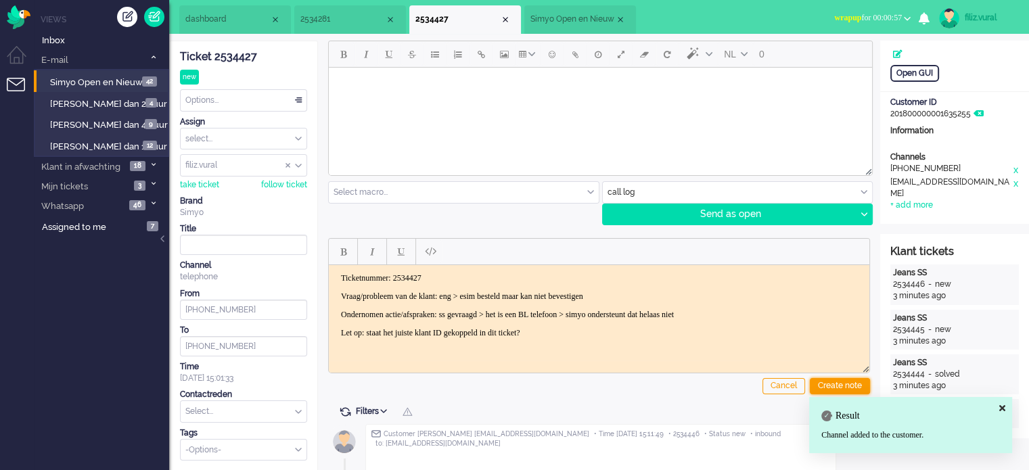
click at [839, 383] on div "Create note" at bounding box center [840, 386] width 60 height 16
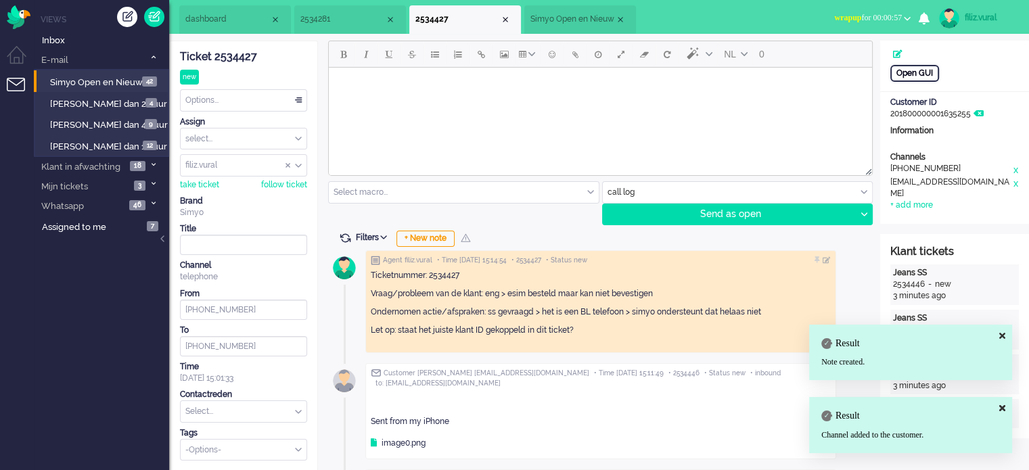
click at [914, 67] on div "Open GUI" at bounding box center [914, 73] width 49 height 17
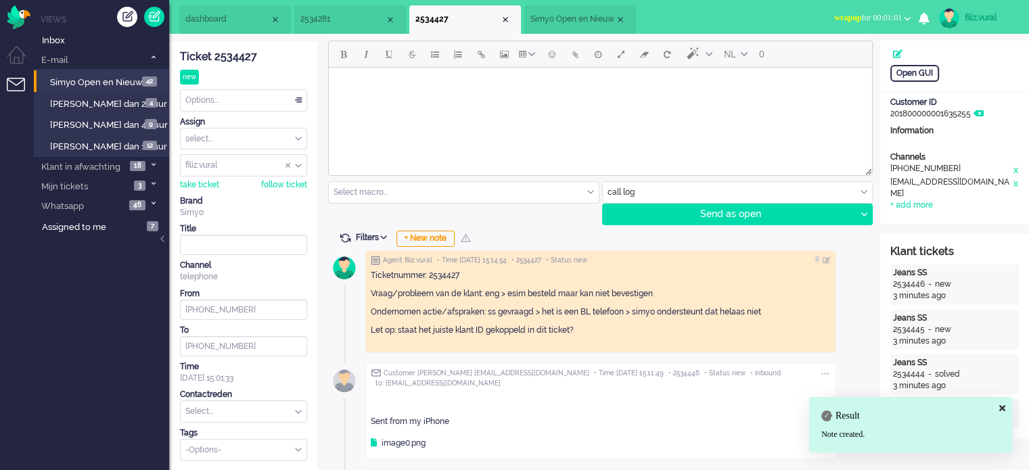
click at [860, 9] on button "wrapup for 00:01:01" at bounding box center [872, 18] width 93 height 20
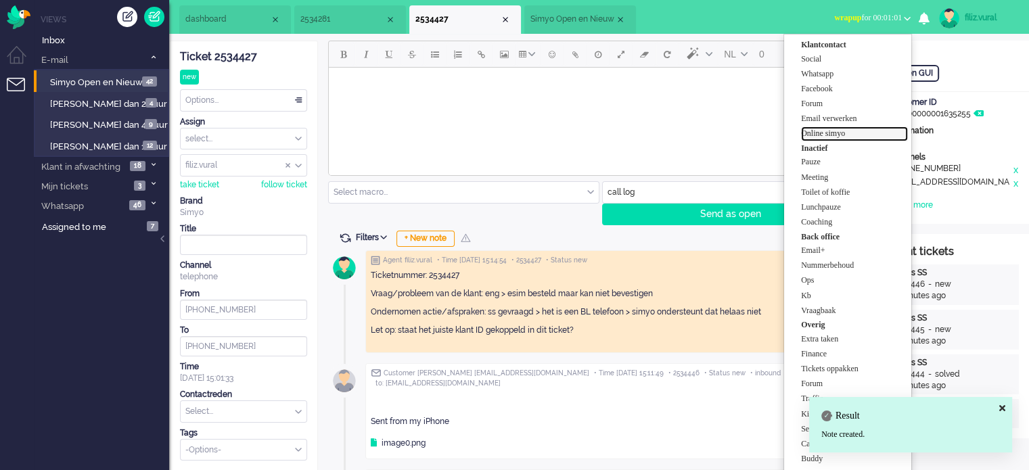
click at [853, 135] on label "Online simyo" at bounding box center [854, 133] width 107 height 11
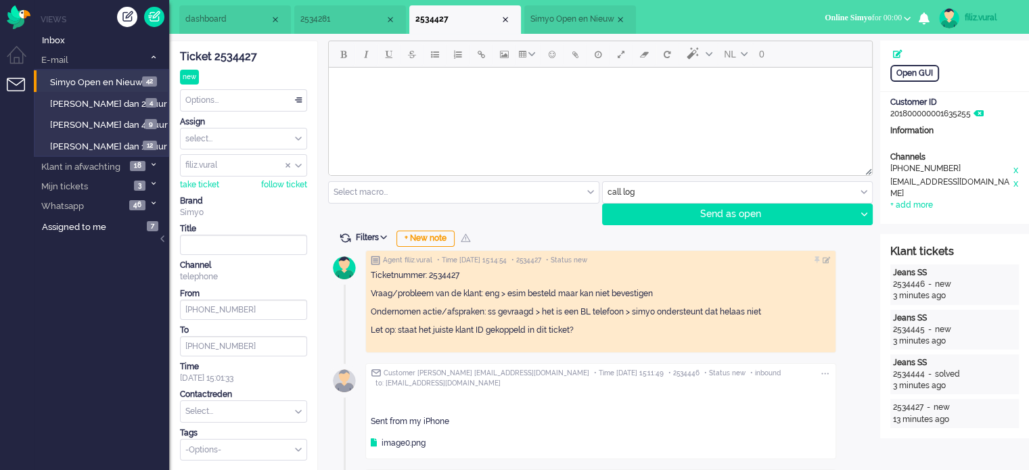
click at [206, 402] on input "text" at bounding box center [244, 411] width 126 height 21
type input "esim"
click at [243, 425] on li "eSIM Info eSIM" at bounding box center [244, 433] width 126 height 20
click at [219, 110] on div "Options..." at bounding box center [244, 100] width 126 height 21
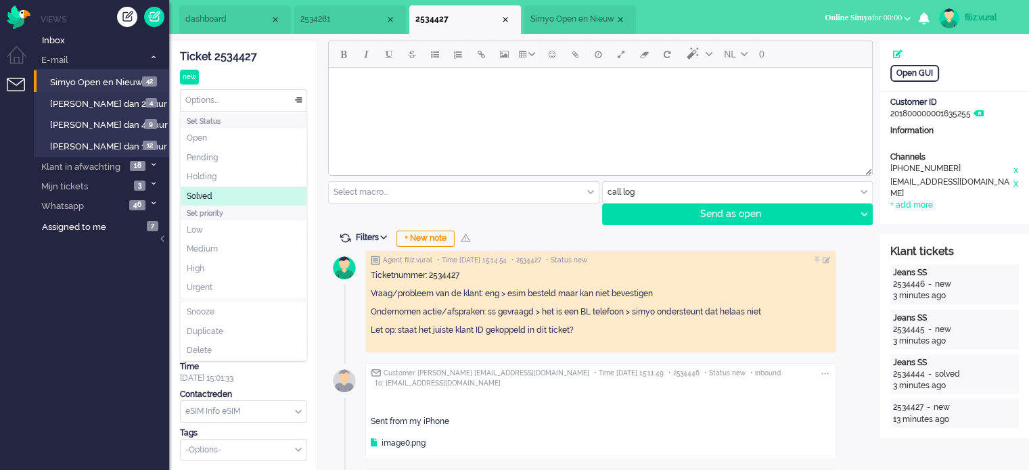
click at [216, 187] on li "Solved" at bounding box center [244, 197] width 126 height 20
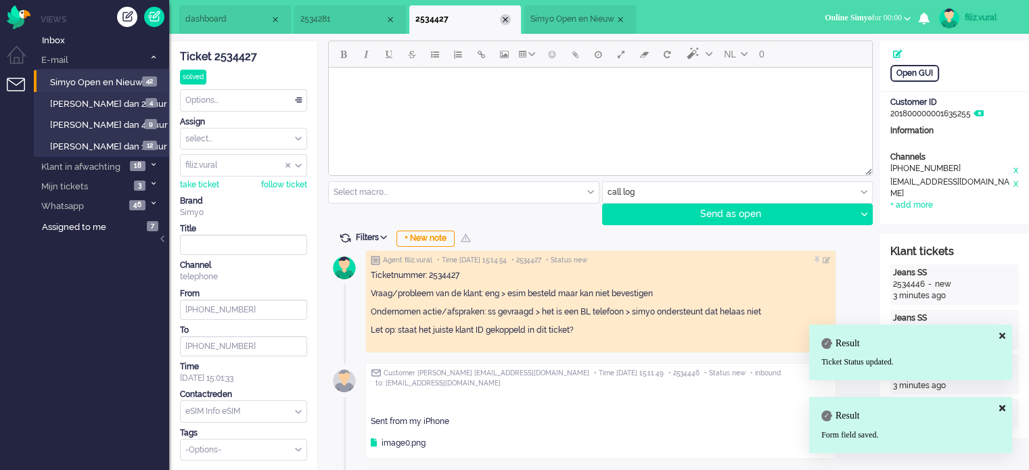
click at [505, 17] on div "Close tab" at bounding box center [505, 19] width 11 height 11
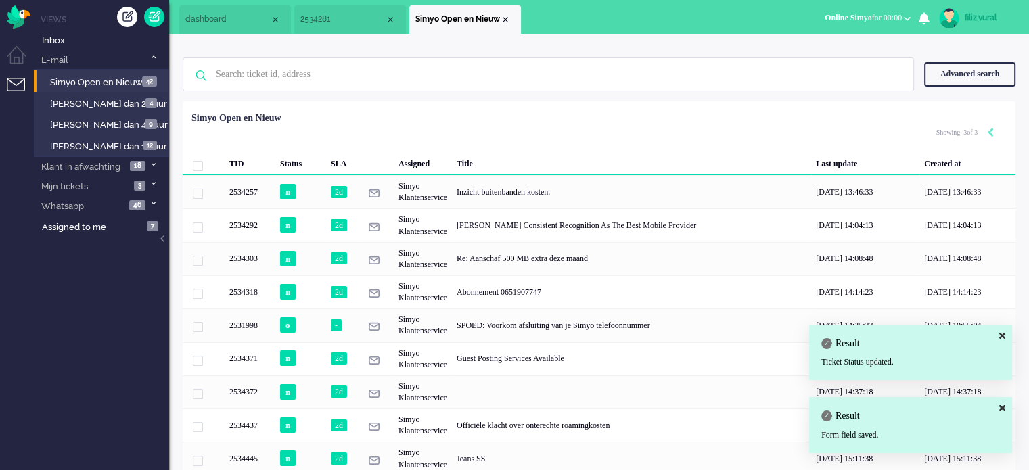
click at [333, 18] on span "2534281" at bounding box center [342, 19] width 85 height 11
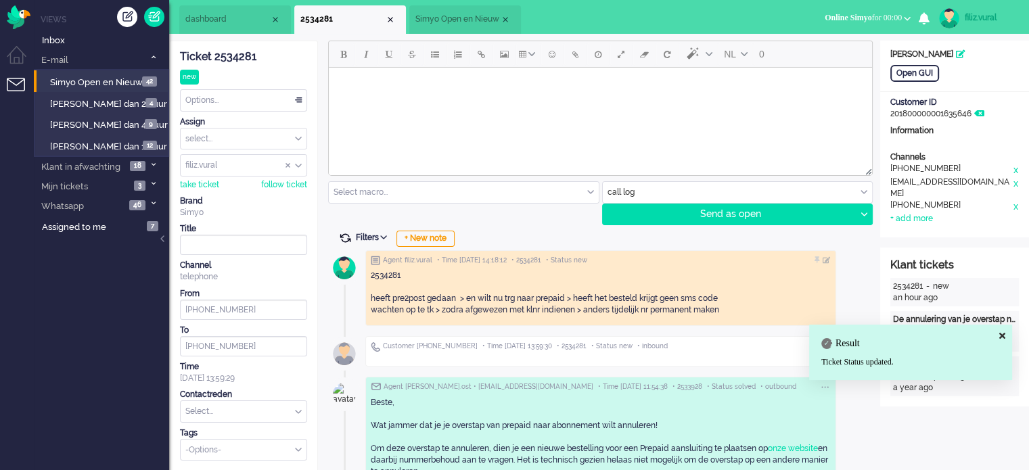
click at [339, 235] on span at bounding box center [345, 238] width 12 height 12
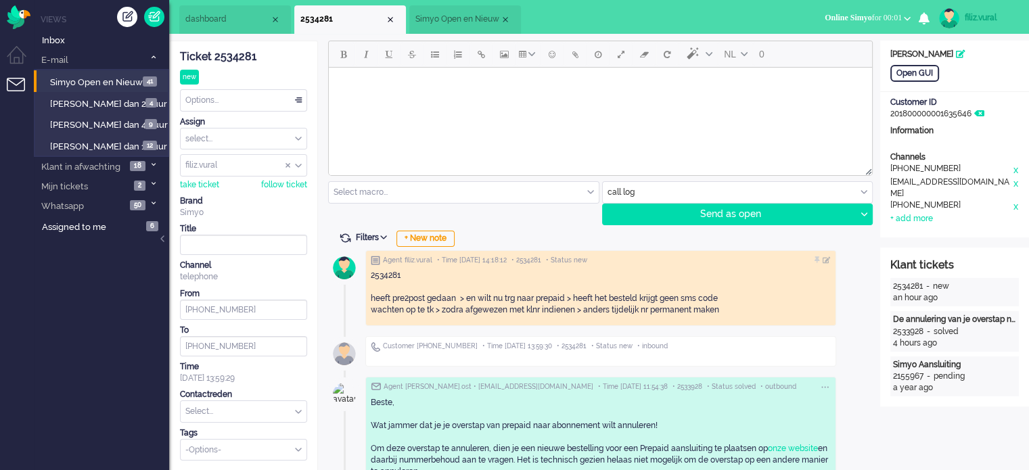
click at [254, 28] on li "dashboard" at bounding box center [235, 19] width 112 height 28
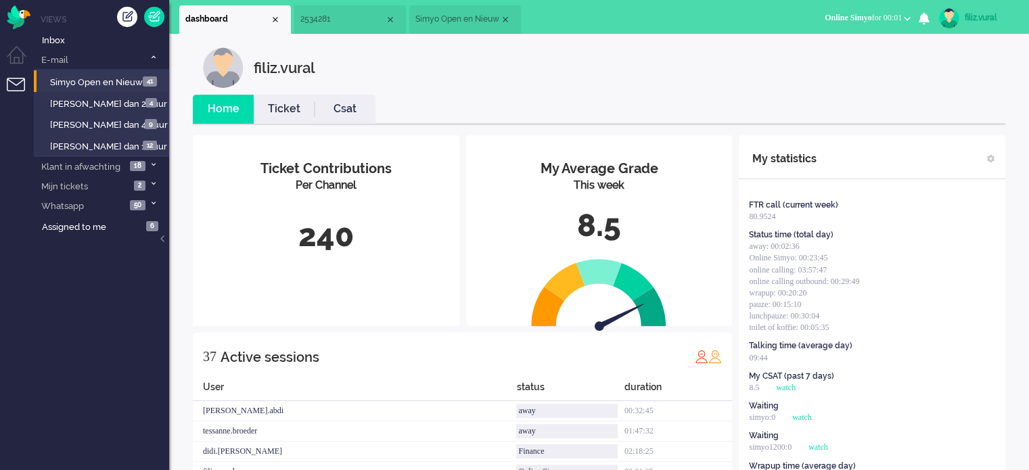
click at [271, 106] on link "Ticket" at bounding box center [284, 109] width 61 height 16
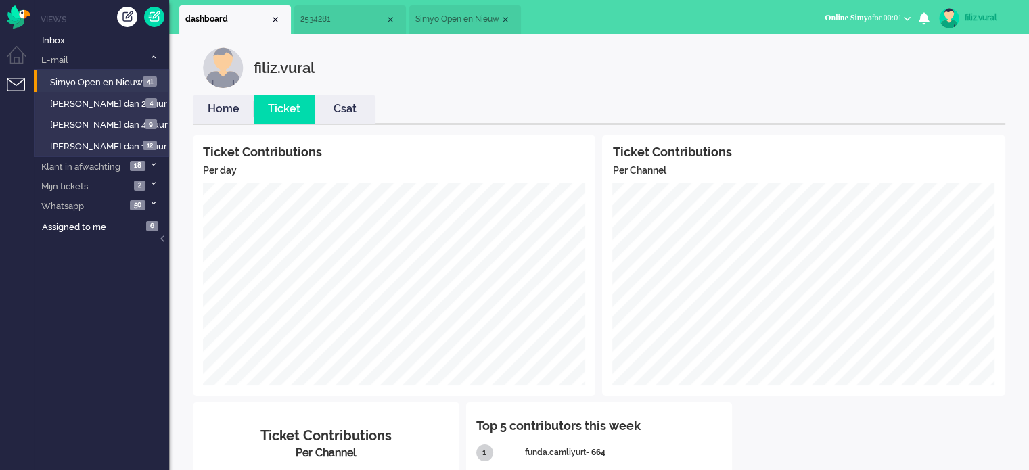
click at [216, 114] on link "Home" at bounding box center [223, 109] width 61 height 16
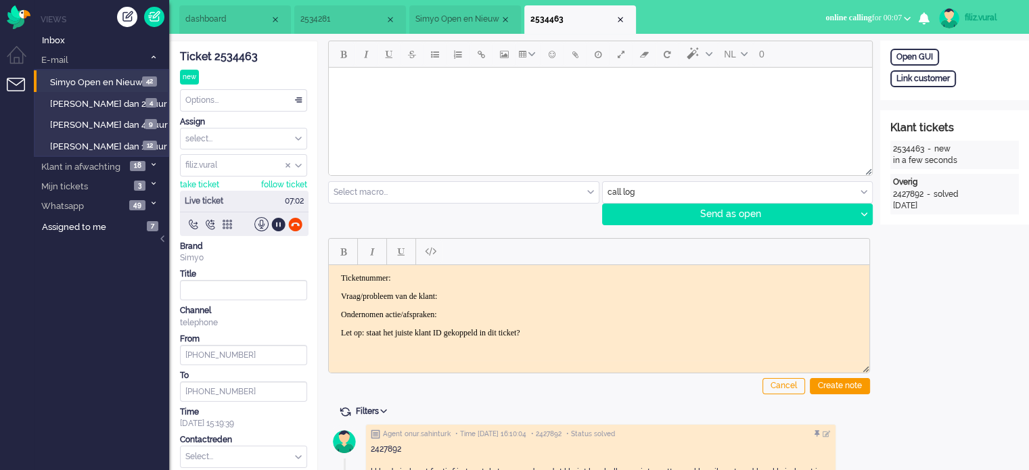
click at [236, 56] on div "Ticket 2534463" at bounding box center [243, 57] width 127 height 16
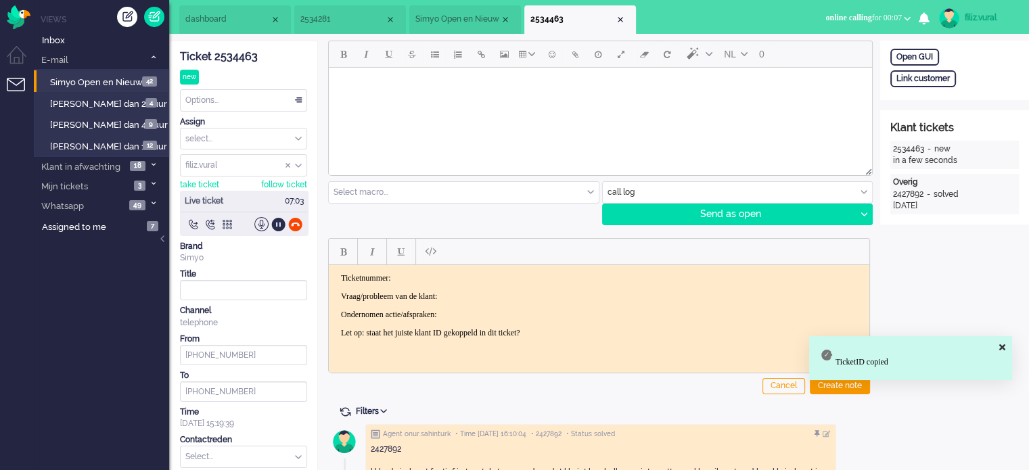
click at [433, 268] on html "Ticketnummer: Vraag/probleem van de klant: Ondernomen actie/afspraken: Let op: …" at bounding box center [599, 304] width 540 height 81
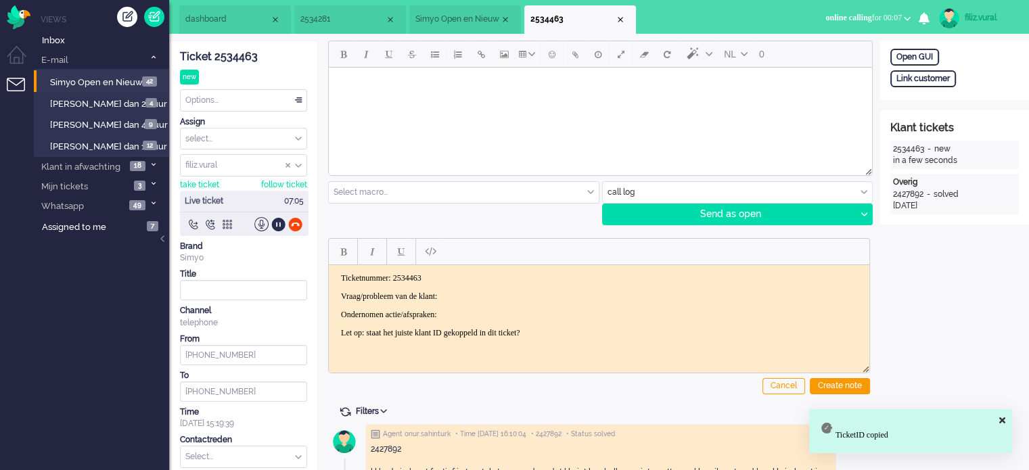
click at [469, 288] on body "Ticketnummer: 2534463 Vraag/probleem van de klant: Ondernomen actie/afspraken: …" at bounding box center [599, 305] width 530 height 65
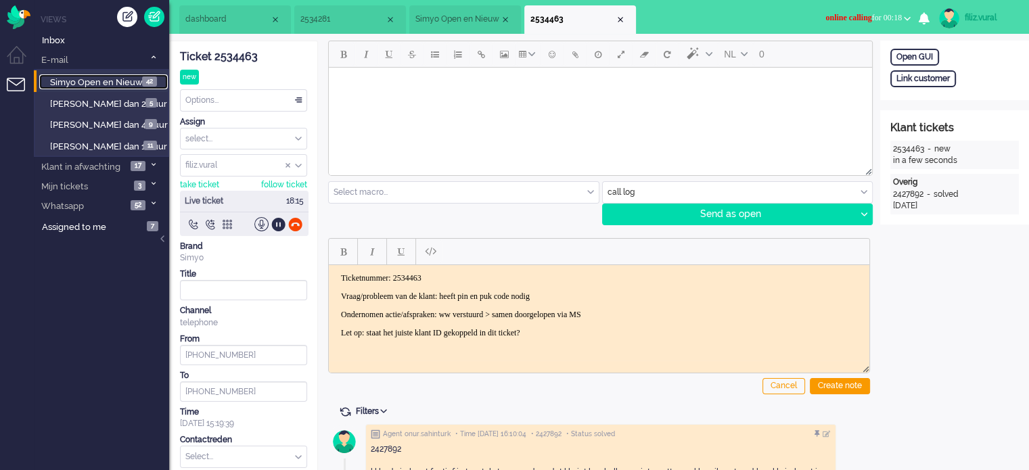
click at [127, 82] on span "Simyo Open en Nieuw" at bounding box center [96, 82] width 93 height 10
type input "1"
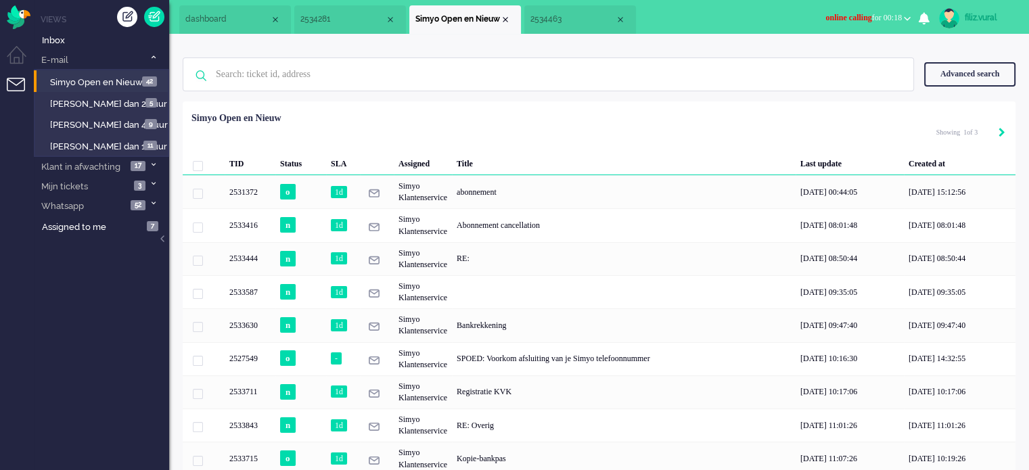
click at [1002, 133] on icon "Next" at bounding box center [1001, 132] width 7 height 9
type input "2"
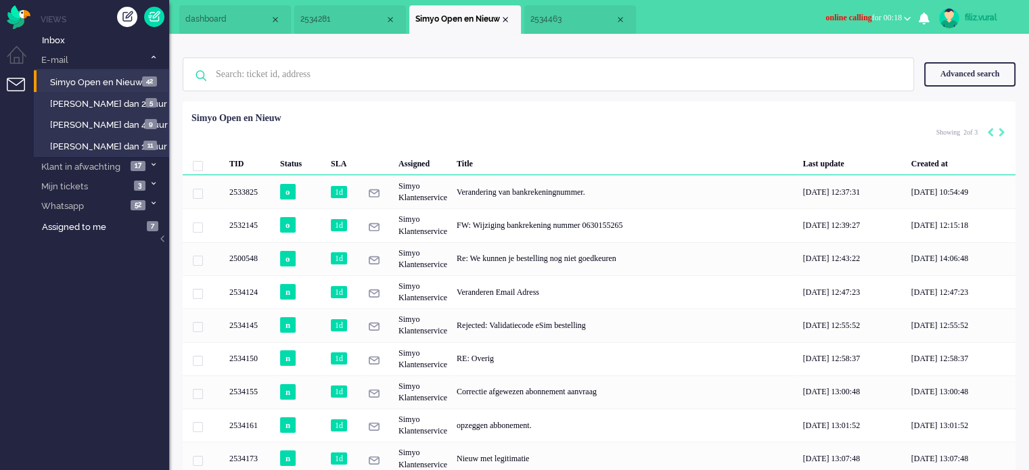
click at [1000, 132] on icon "Next" at bounding box center [1001, 132] width 7 height 9
type input "3"
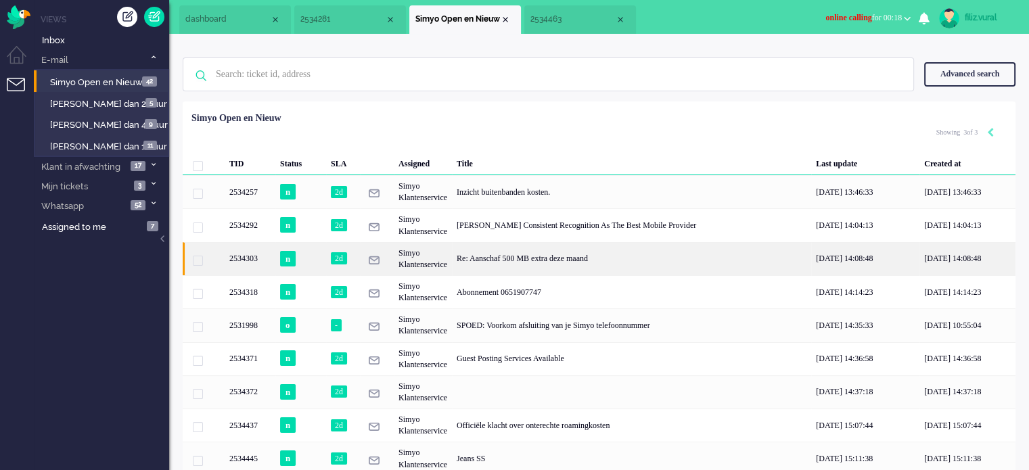
scroll to position [149, 0]
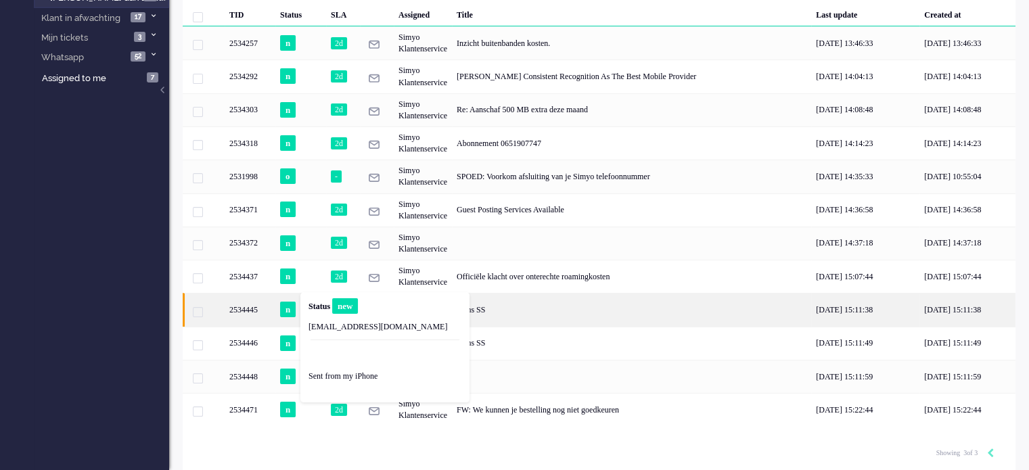
click at [289, 310] on span "n" at bounding box center [288, 310] width 16 height 16
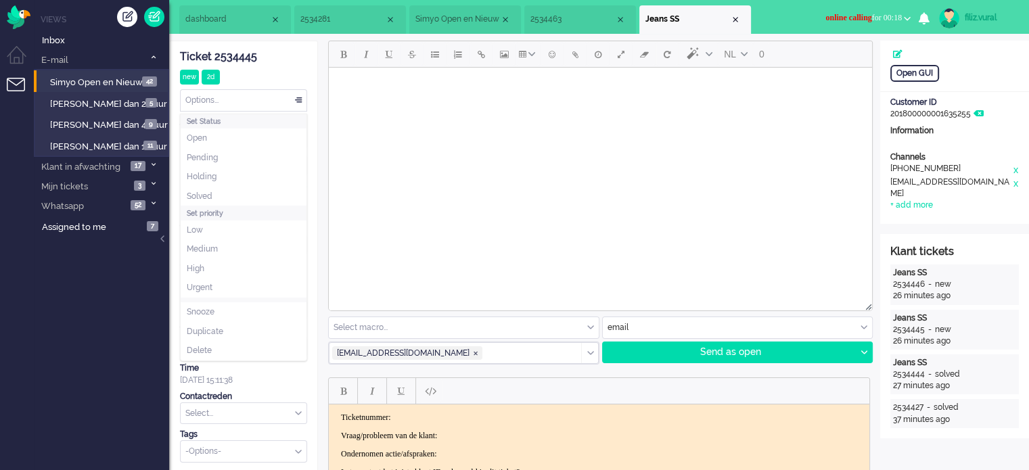
click at [222, 105] on div "Options..." at bounding box center [244, 100] width 126 height 21
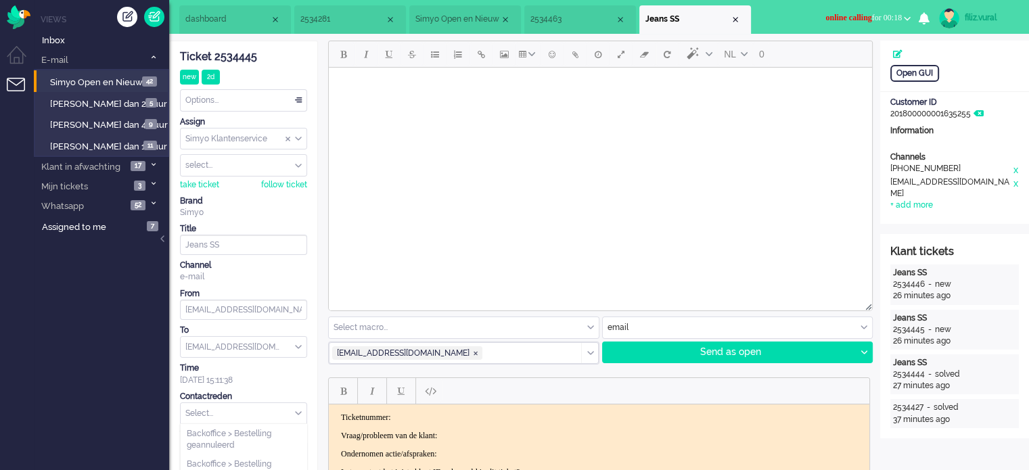
click at [225, 408] on input "text" at bounding box center [244, 413] width 126 height 21
type input "esim"
click at [230, 431] on span "eSIM Info eSIM" at bounding box center [214, 433] width 55 height 11
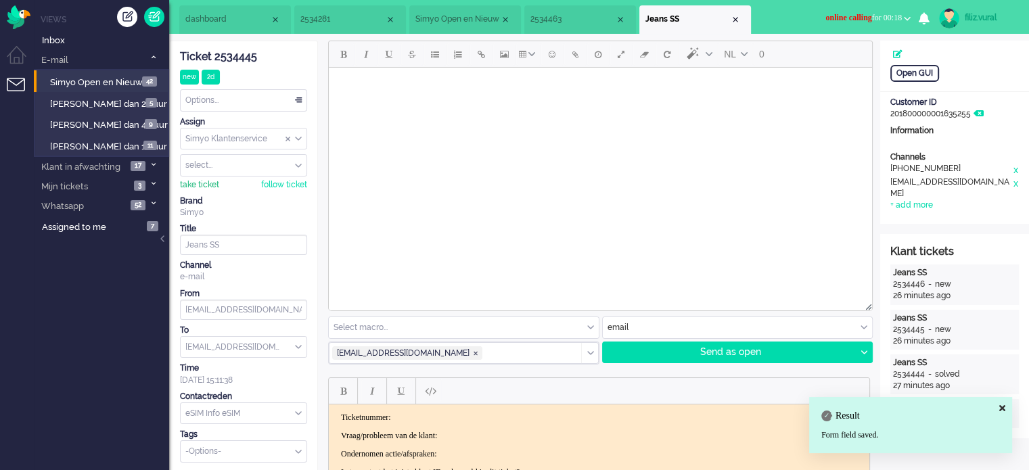
click at [203, 185] on div "take ticket" at bounding box center [199, 184] width 39 height 11
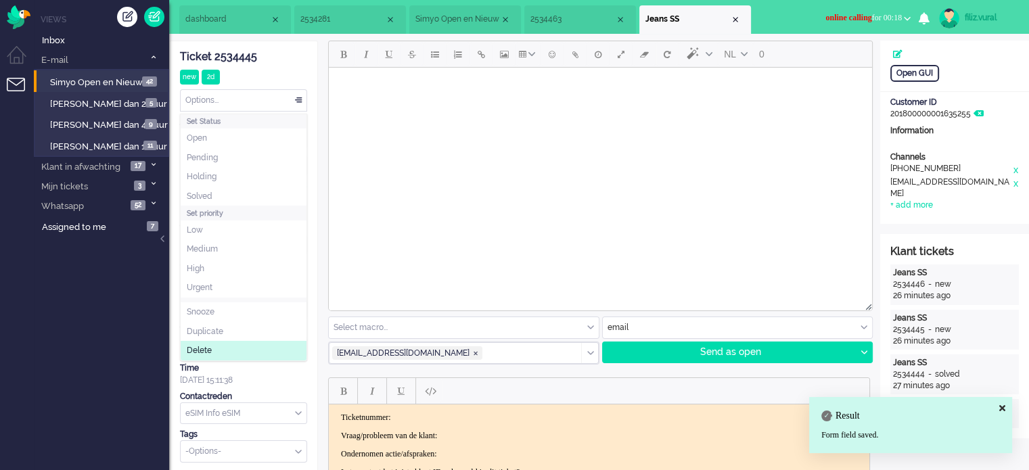
click at [227, 105] on div "Options..." at bounding box center [244, 100] width 126 height 21
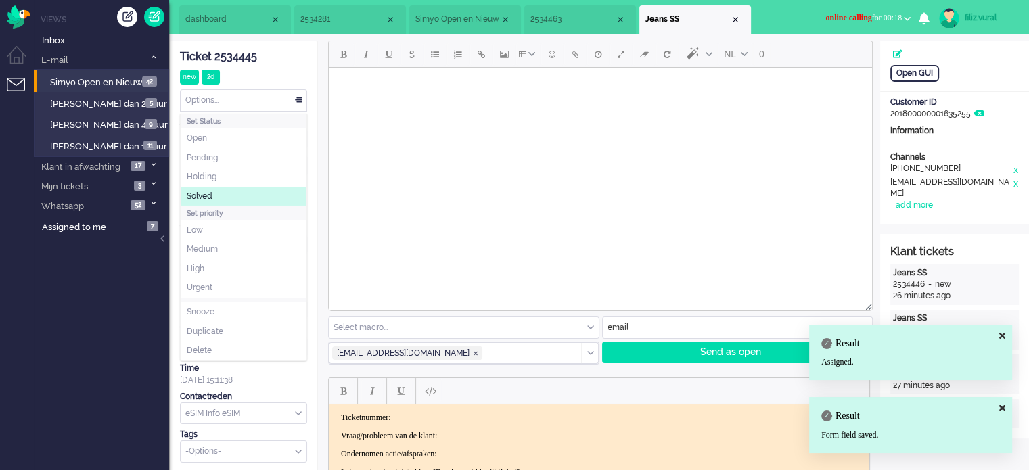
click at [206, 193] on span "Solved" at bounding box center [200, 196] width 26 height 11
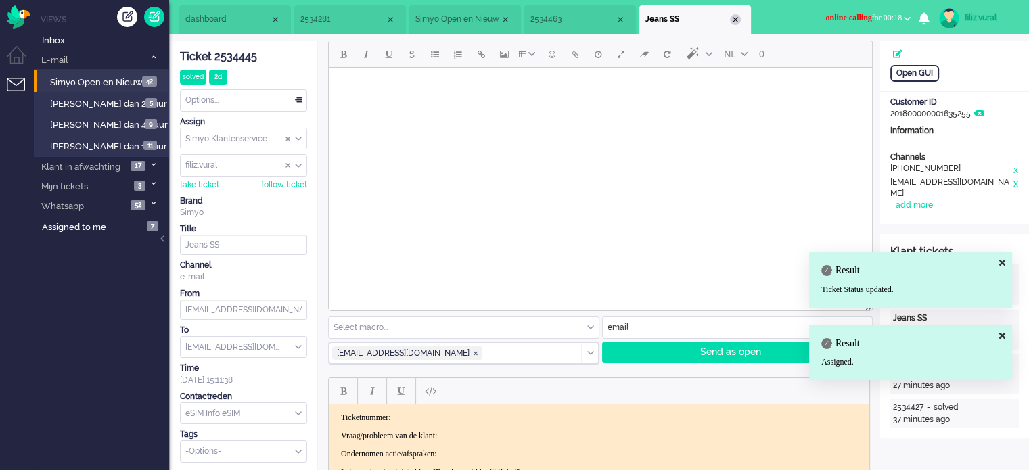
click at [734, 20] on div "Close tab" at bounding box center [735, 19] width 11 height 11
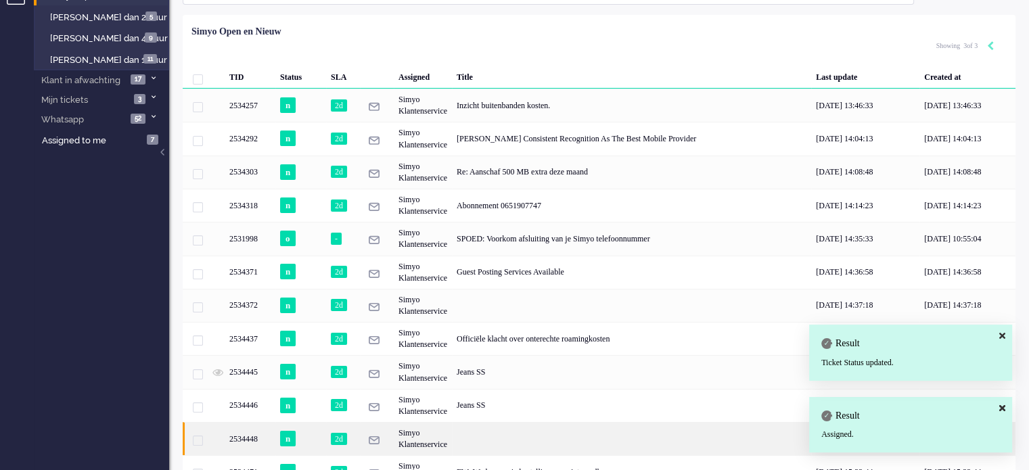
scroll to position [149, 0]
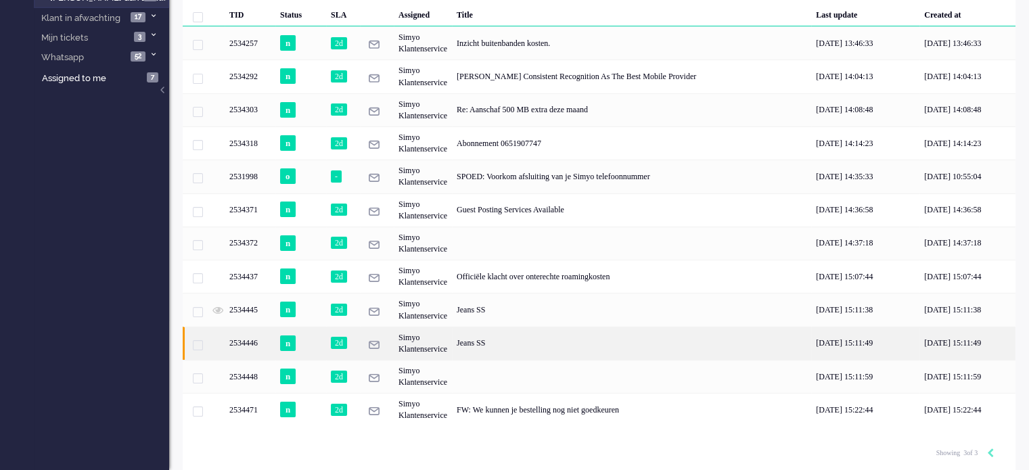
click at [287, 339] on span "n" at bounding box center [288, 343] width 16 height 16
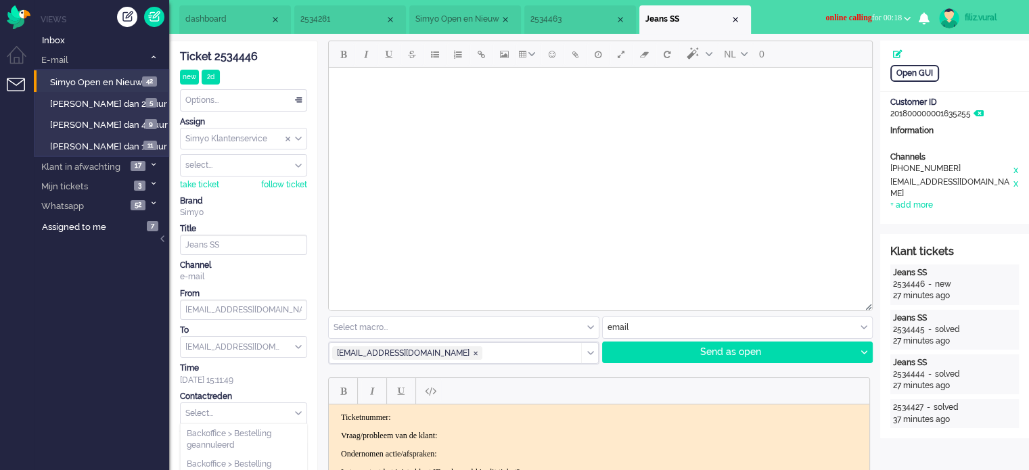
click at [225, 421] on input "text" at bounding box center [244, 413] width 126 height 21
type input "esim"
click at [237, 430] on span "eSIM Info eSIM" at bounding box center [214, 433] width 55 height 11
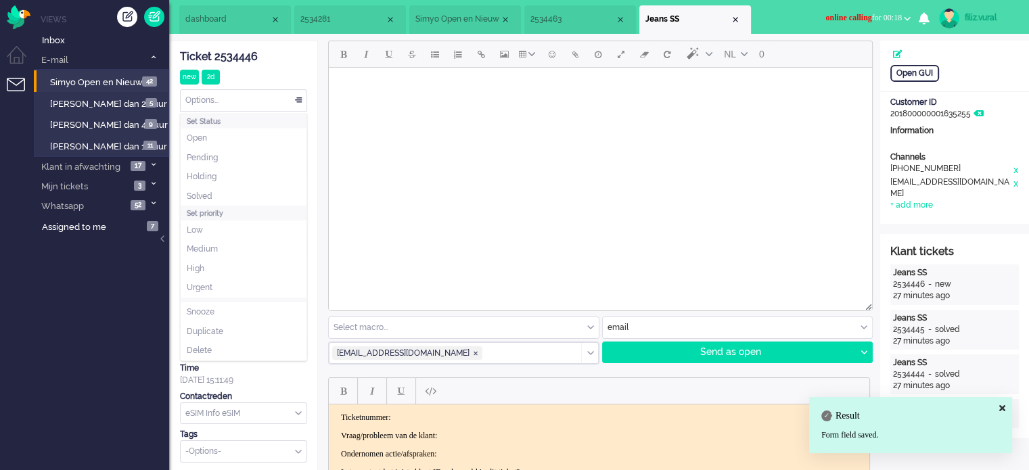
click at [222, 103] on div "Options..." at bounding box center [244, 100] width 126 height 21
click at [283, 66] on div "Ticket 2534446 new 2d Watching Options... Set Status Open Pending Holding Solve…" at bounding box center [243, 251] width 127 height 421
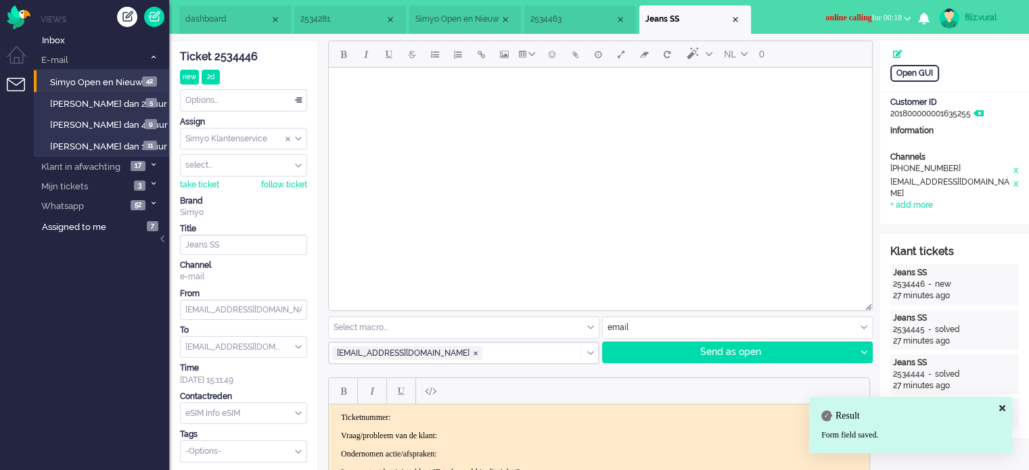
click at [207, 177] on div "take ticket follow ticket" at bounding box center [243, 184] width 127 height 14
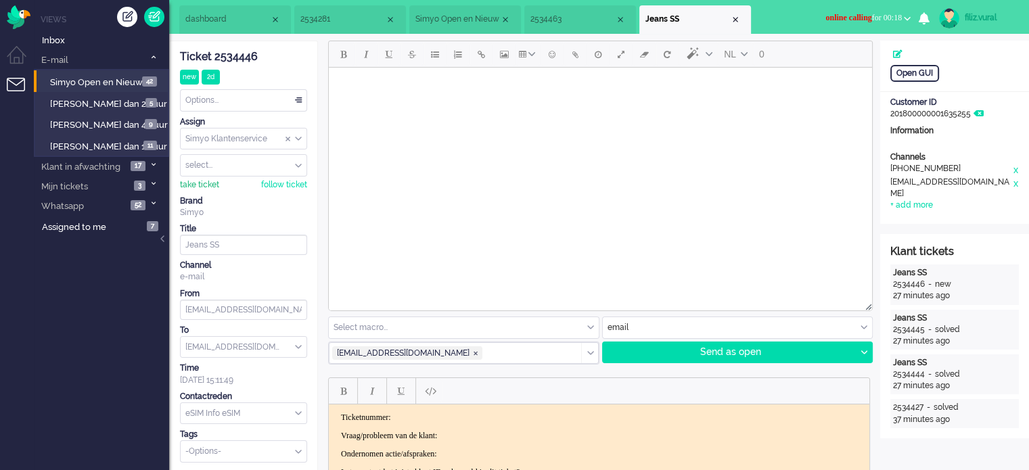
click at [208, 181] on div "take ticket" at bounding box center [199, 184] width 39 height 11
click at [256, 91] on div "Options..." at bounding box center [244, 100] width 126 height 21
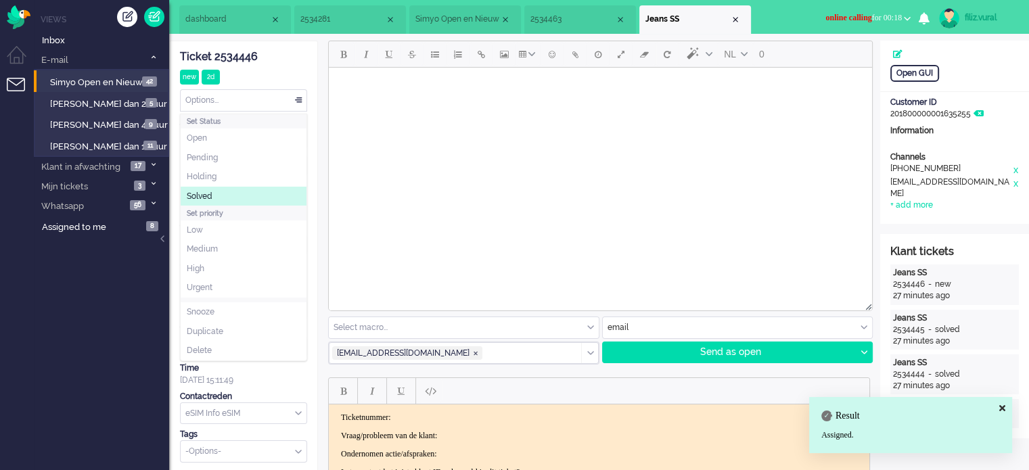
drag, startPoint x: 210, startPoint y: 193, endPoint x: 74, endPoint y: 74, distance: 180.7
click at [210, 193] on span "Solved" at bounding box center [200, 196] width 26 height 11
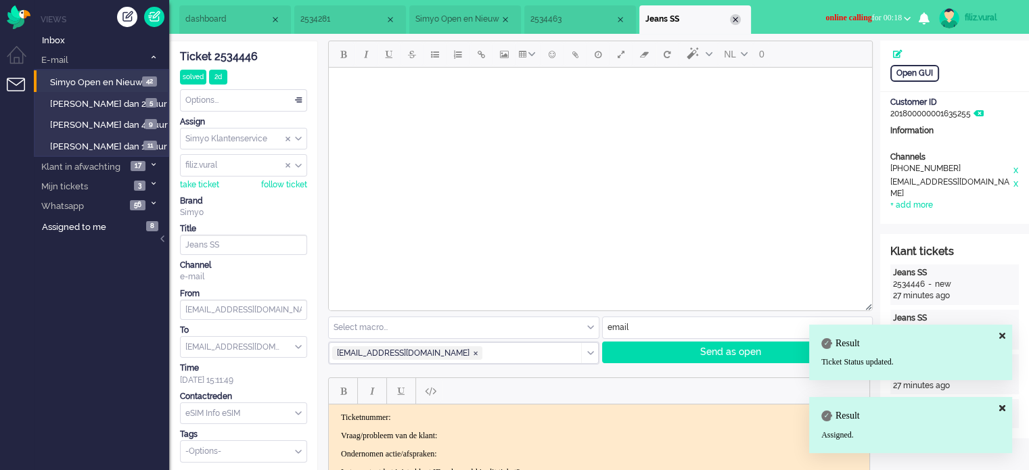
click at [738, 16] on div "Close tab" at bounding box center [735, 19] width 11 height 11
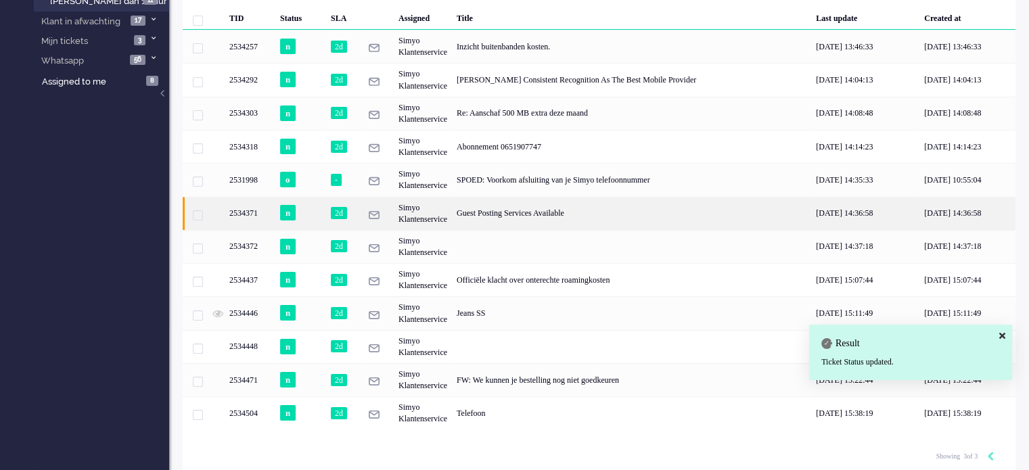
scroll to position [149, 0]
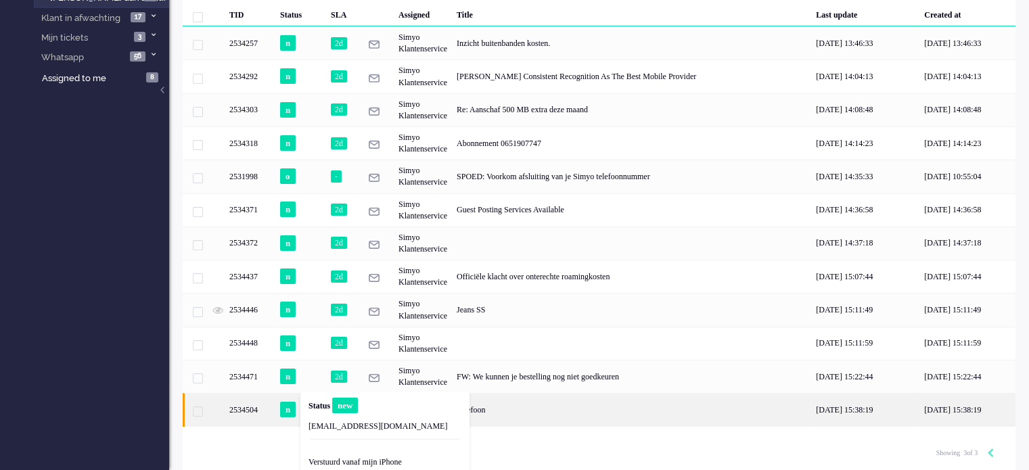
click at [495, 410] on div "Telefoon" at bounding box center [631, 409] width 359 height 33
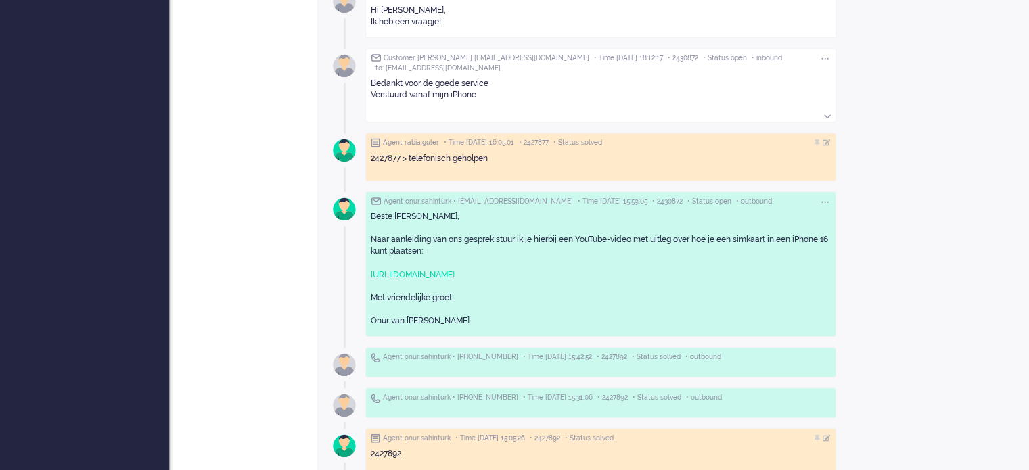
scroll to position [757, 0]
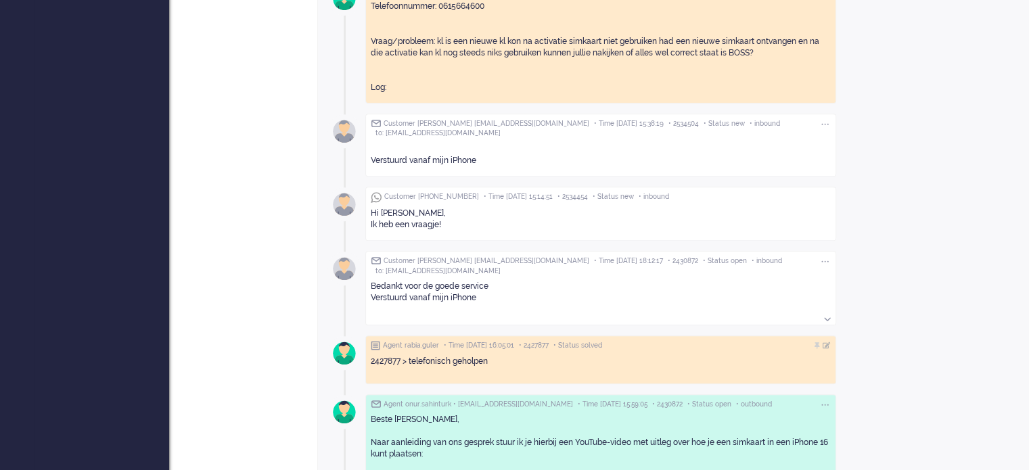
click at [835, 313] on div at bounding box center [828, 318] width 13 height 11
click at [830, 317] on icon at bounding box center [827, 319] width 7 height 4
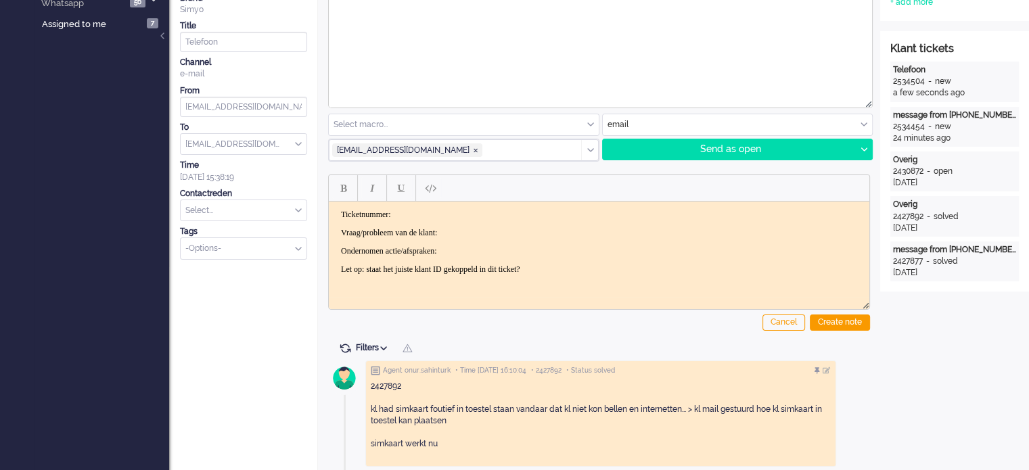
scroll to position [0, 0]
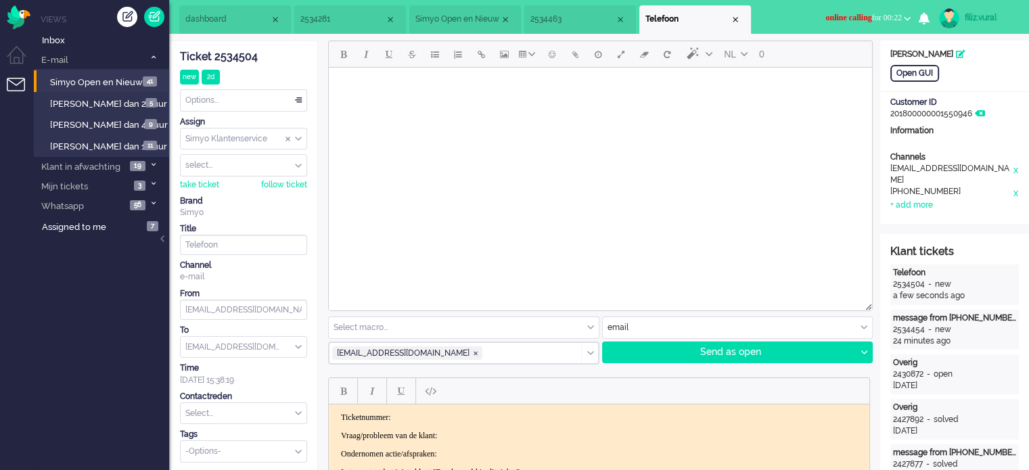
click at [237, 32] on li "dashboard" at bounding box center [235, 19] width 112 height 28
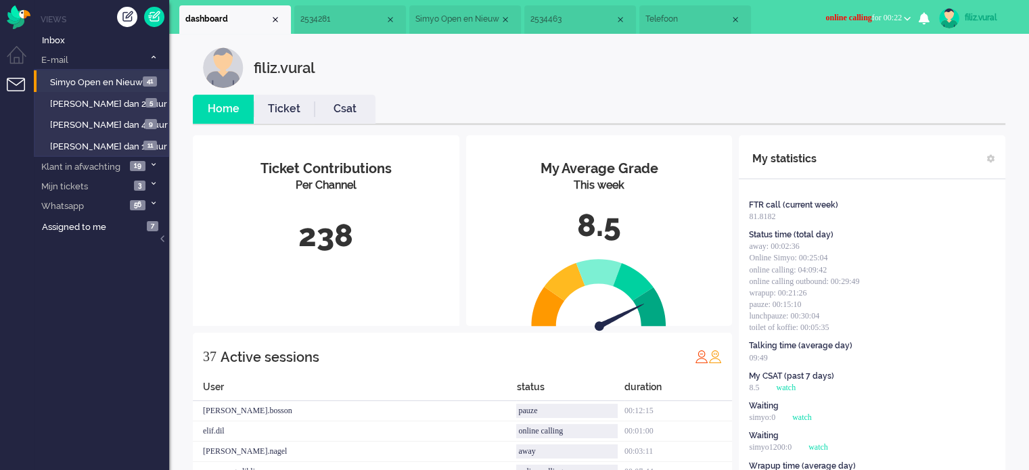
click at [259, 114] on link "Ticket" at bounding box center [284, 109] width 61 height 16
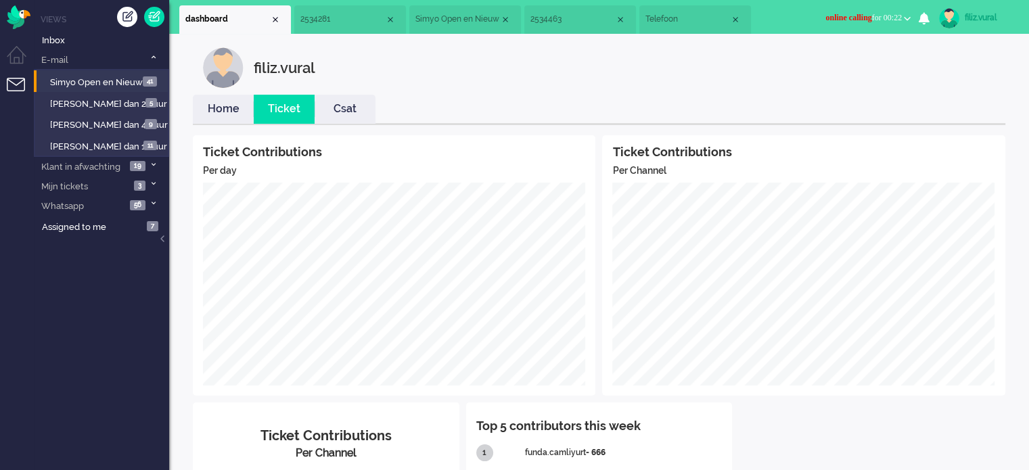
click at [237, 113] on link "Home" at bounding box center [223, 109] width 61 height 16
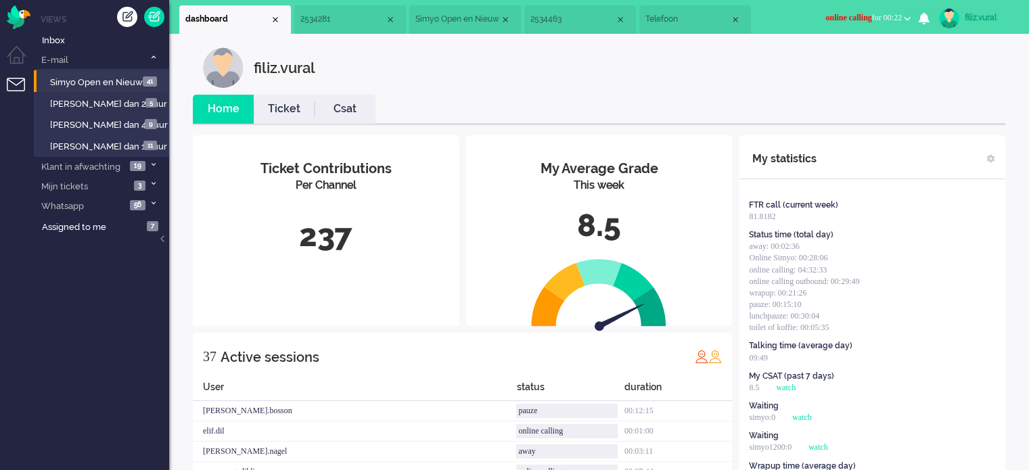
click at [329, 108] on link "Csat" at bounding box center [344, 109] width 61 height 16
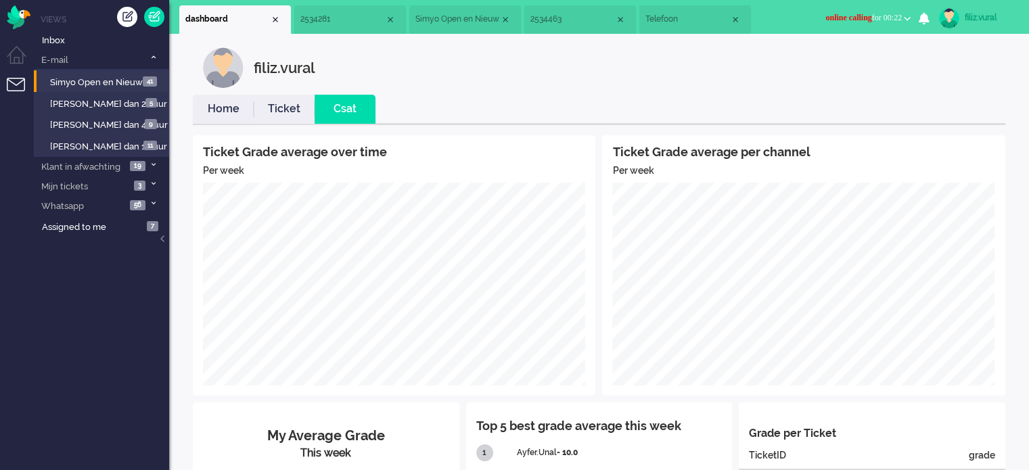
click at [300, 113] on link "Ticket" at bounding box center [284, 109] width 61 height 16
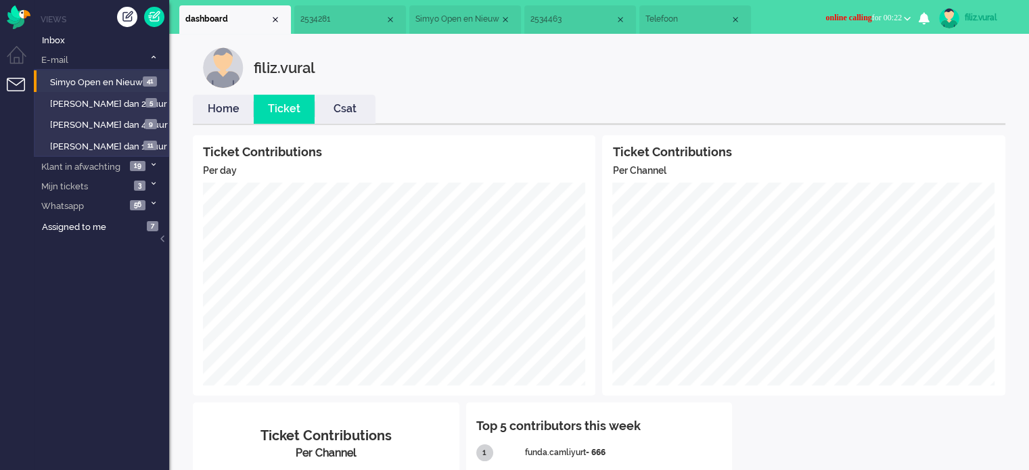
click at [239, 118] on li "Home" at bounding box center [223, 109] width 61 height 29
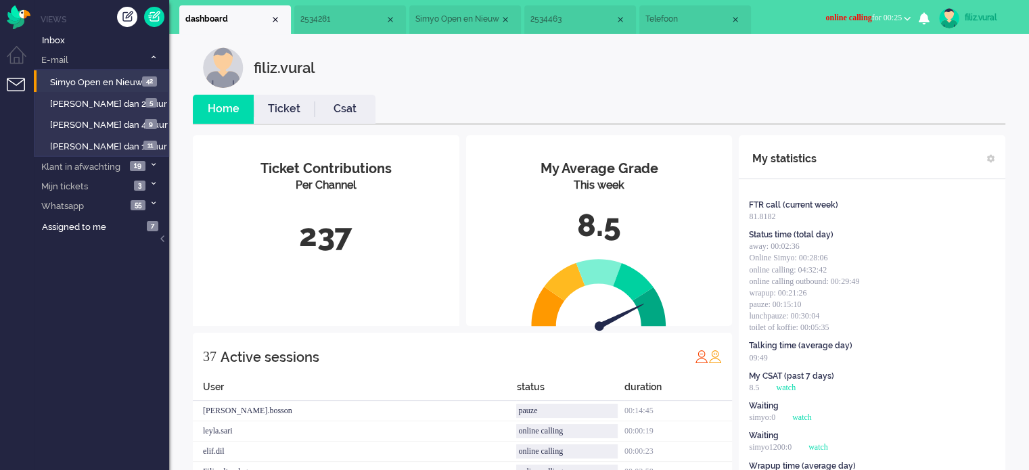
click at [657, 18] on span "Telefoon" at bounding box center [687, 19] width 85 height 11
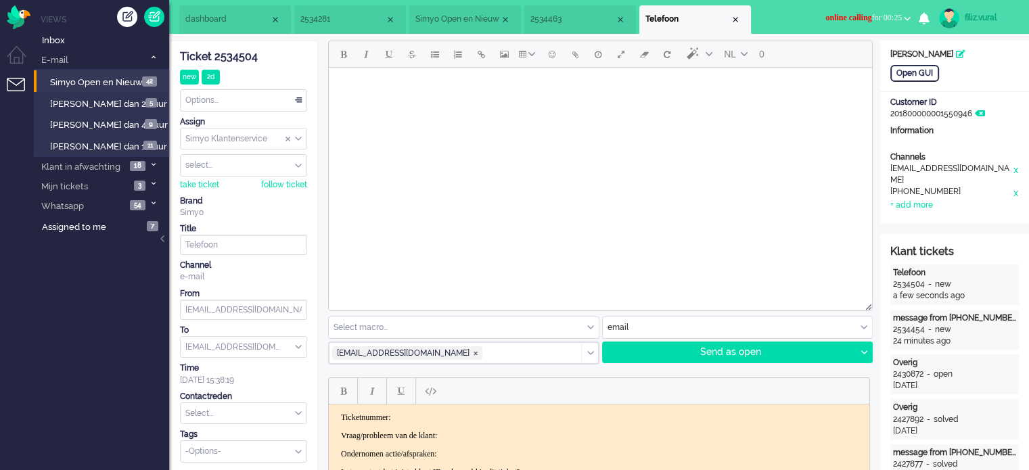
click at [239, 55] on div "Ticket 2534504" at bounding box center [243, 57] width 127 height 16
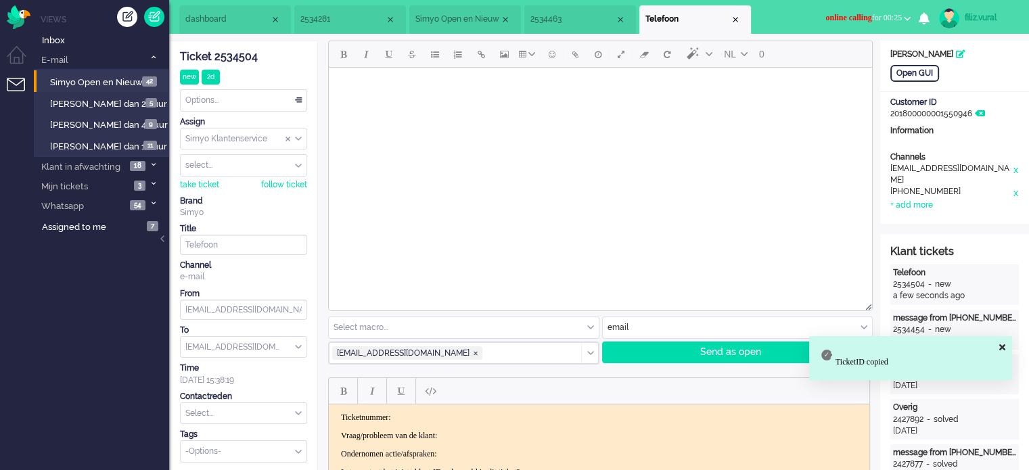
click at [561, 423] on body "Ticketnummer: Vraag/probleem van de klant: Ondernomen actie/afspraken: Let op: …" at bounding box center [599, 445] width 530 height 65
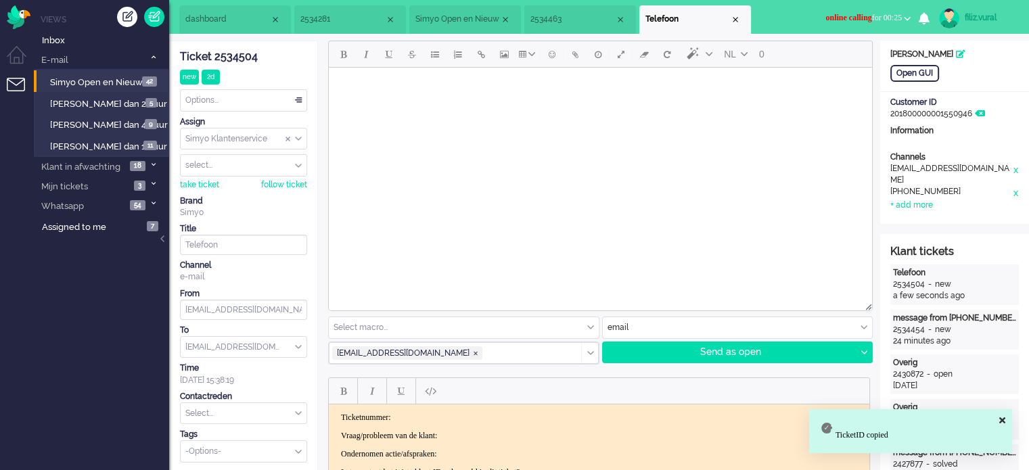
click at [563, 416] on p "Ticketnummer:" at bounding box center [599, 418] width 516 height 10
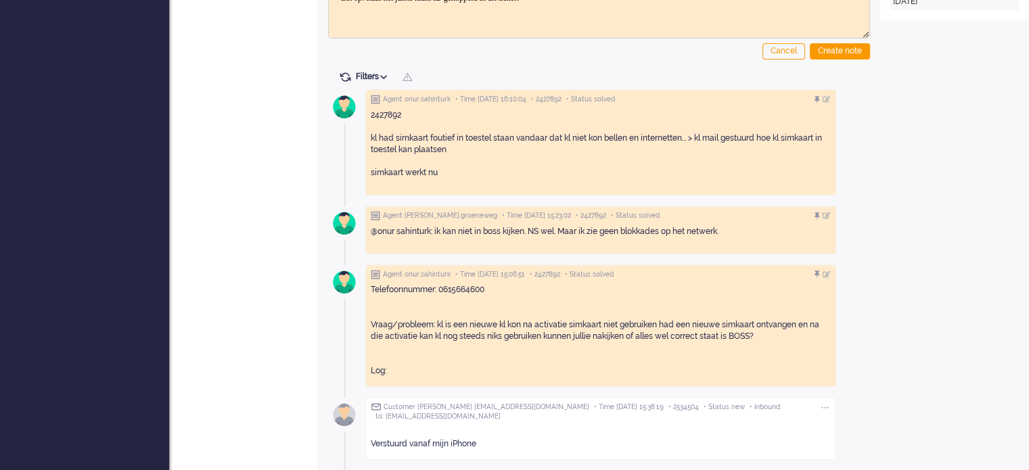
scroll to position [473, 0]
click at [345, 81] on span at bounding box center [345, 78] width 12 height 12
click at [346, 75] on span at bounding box center [345, 78] width 12 height 12
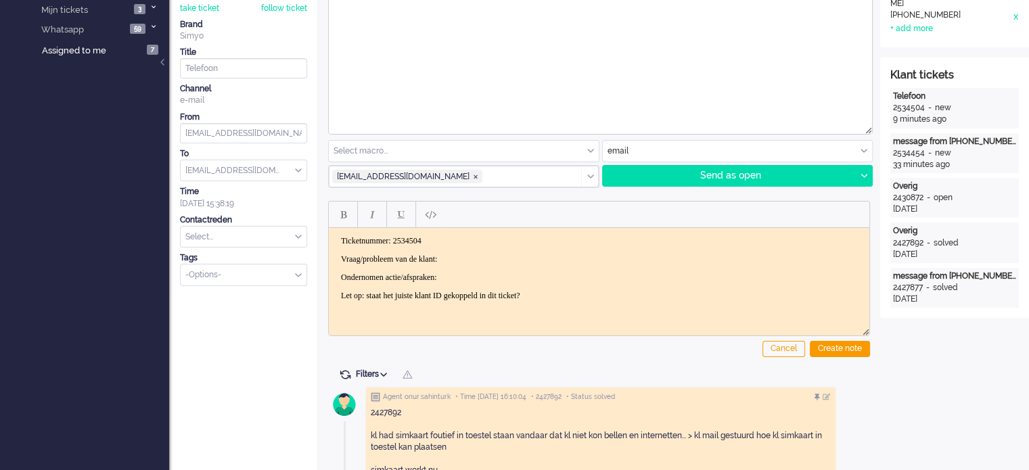
scroll to position [271, 0]
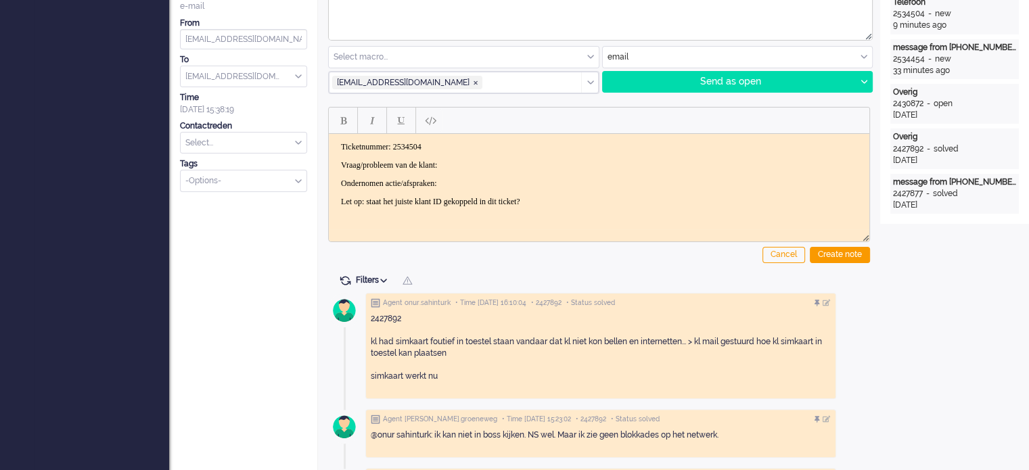
click at [491, 160] on p "Vraag/probleem van de klant:" at bounding box center [599, 165] width 516 height 10
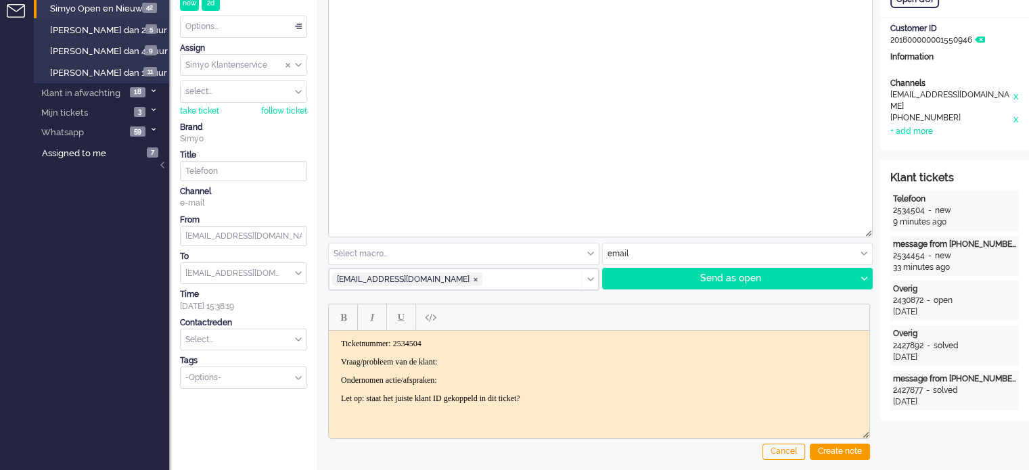
scroll to position [0, 0]
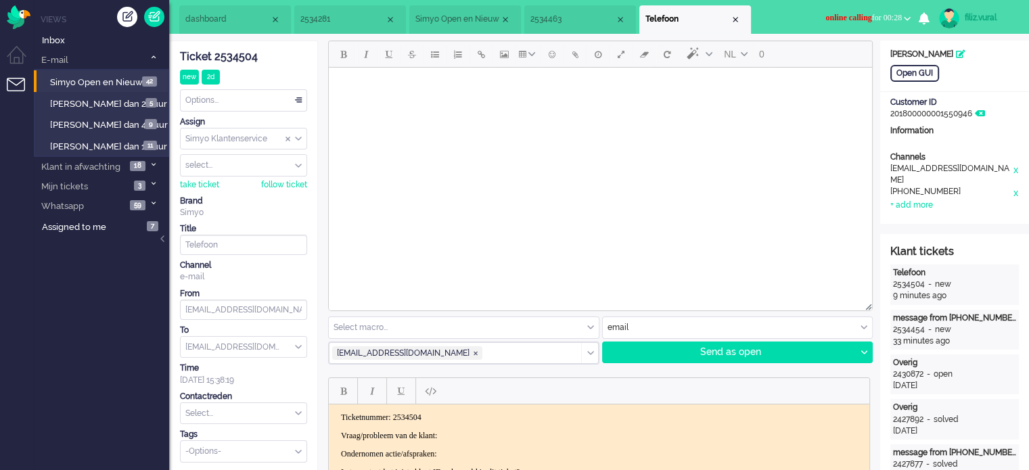
click at [329, 16] on span "2534281" at bounding box center [342, 19] width 85 height 11
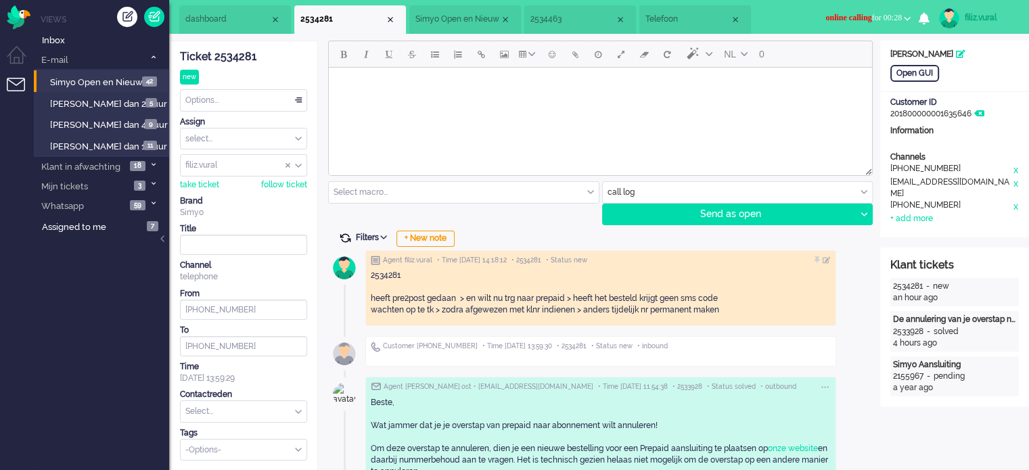
click at [344, 237] on span at bounding box center [345, 238] width 12 height 12
click at [452, 9] on li "Simyo Open en Nieuw" at bounding box center [465, 19] width 112 height 28
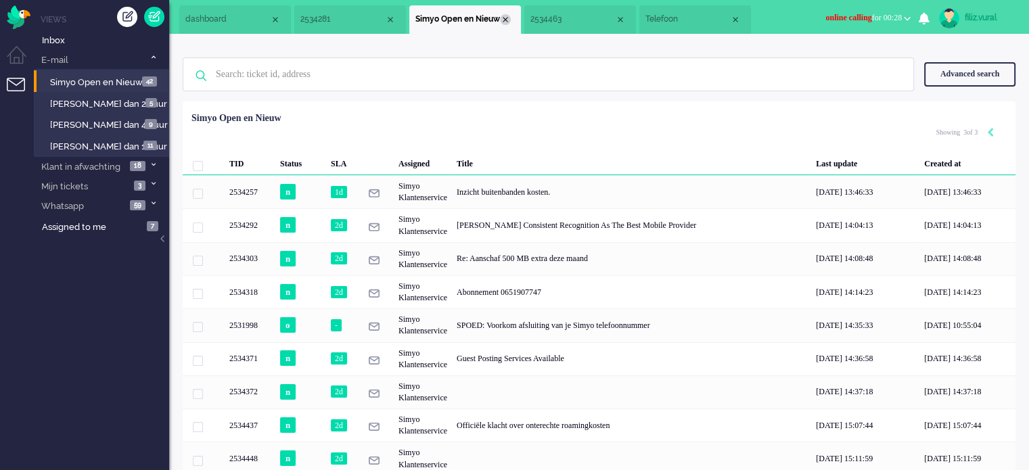
click at [505, 20] on div "Close tab" at bounding box center [505, 19] width 11 height 11
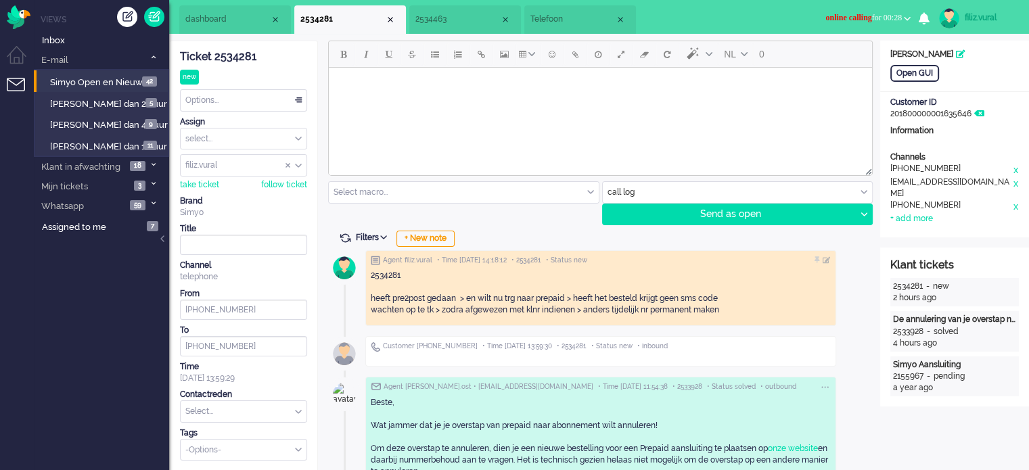
click at [449, 30] on li "2534463" at bounding box center [465, 19] width 112 height 28
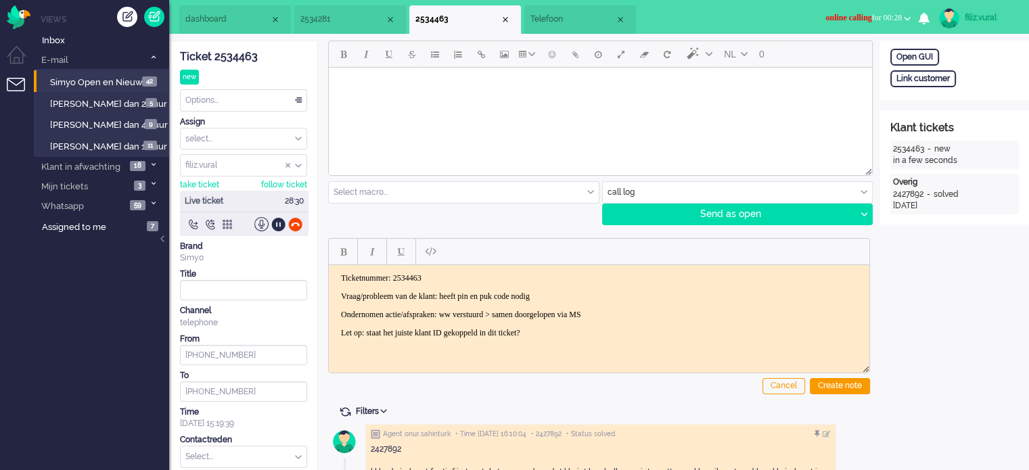
click at [557, 19] on span "Telefoon" at bounding box center [572, 19] width 85 height 11
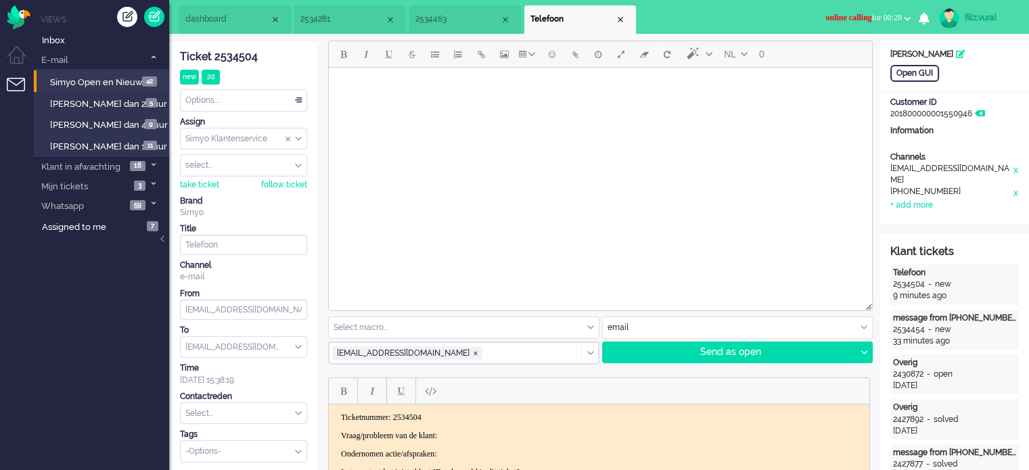
click at [206, 419] on input "text" at bounding box center [244, 413] width 126 height 21
type input "i"
type input "pin"
click at [206, 424] on li "[PERSON_NAME] > PIN of PUK" at bounding box center [244, 434] width 126 height 20
click at [212, 181] on div "take ticket" at bounding box center [199, 184] width 39 height 11
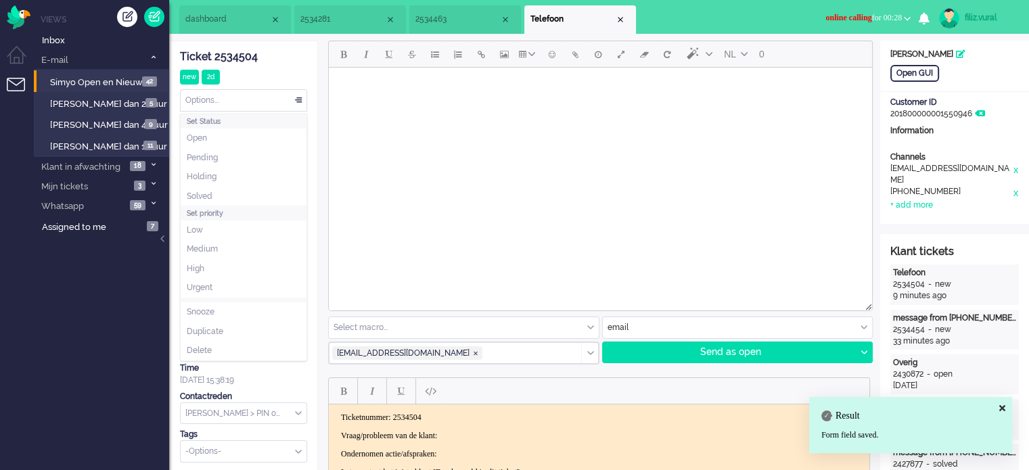
click at [248, 93] on div "Options..." at bounding box center [244, 100] width 126 height 21
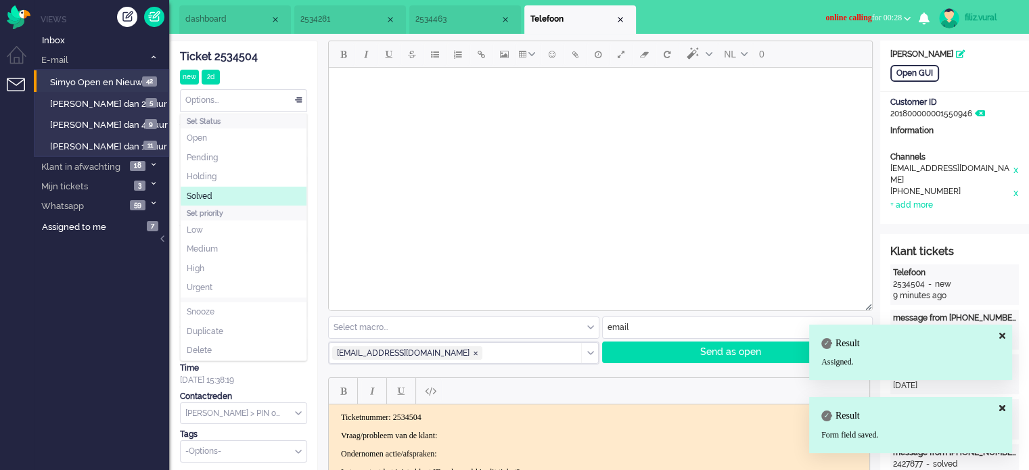
click at [219, 192] on li "Solved" at bounding box center [244, 197] width 126 height 20
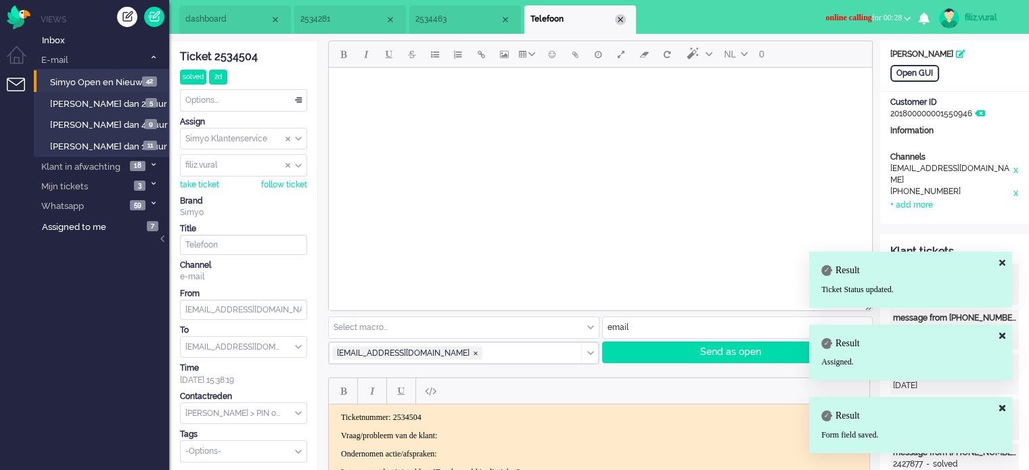
click at [617, 18] on div "Close tab" at bounding box center [620, 19] width 11 height 11
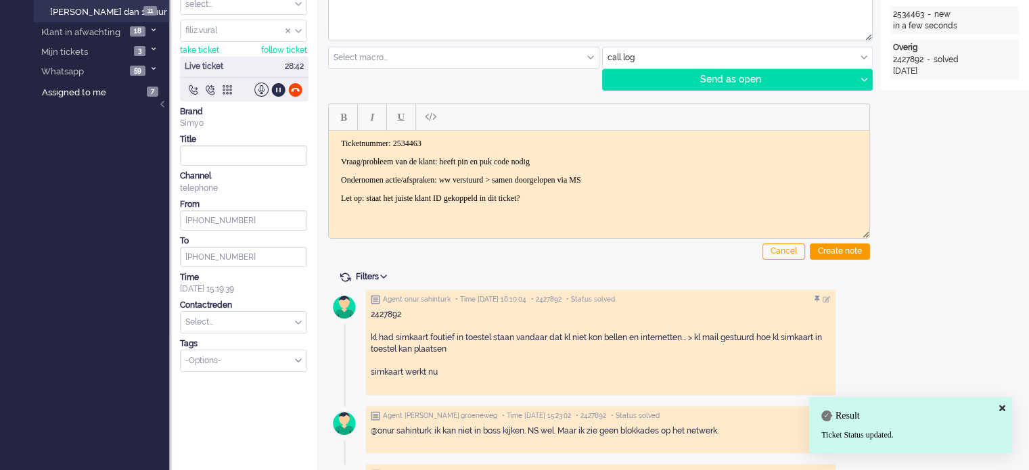
scroll to position [135, 0]
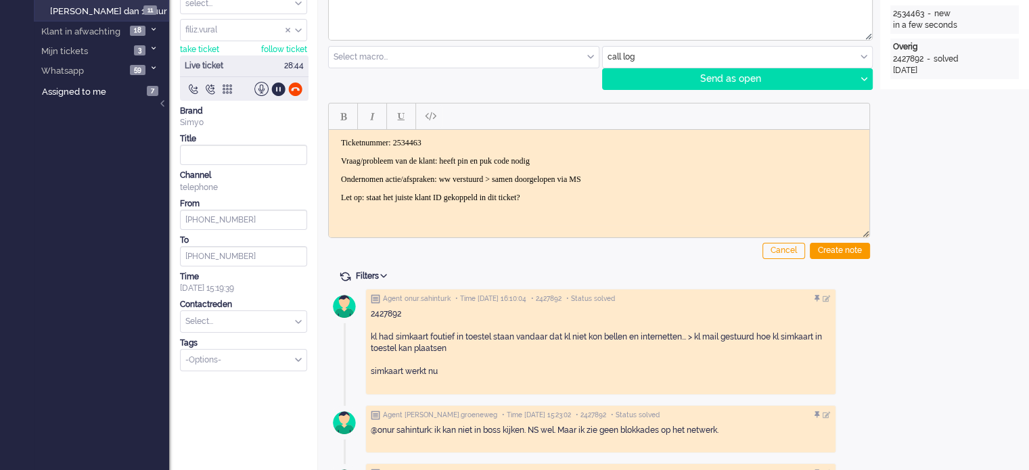
click at [655, 182] on p "Ondernomen actie/afspraken: ww verstuurd > samen doorgelopen via MS" at bounding box center [599, 179] width 516 height 10
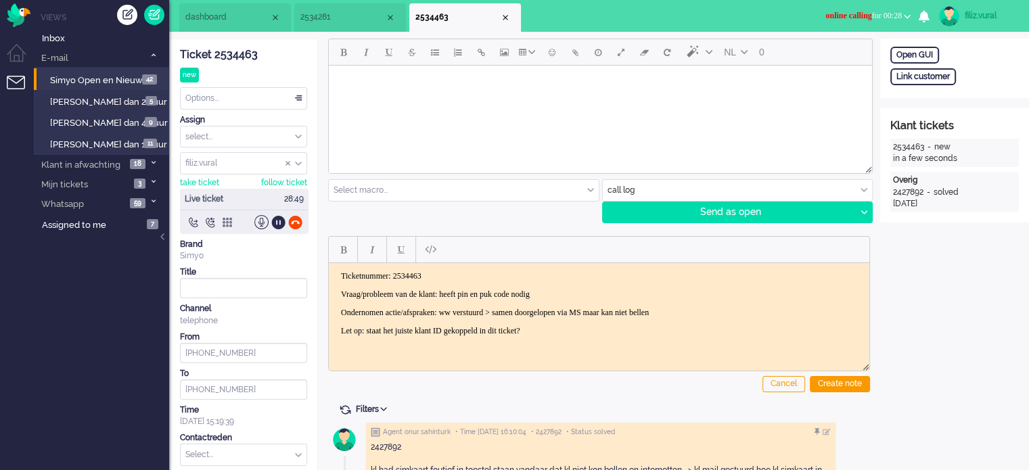
scroll to position [0, 0]
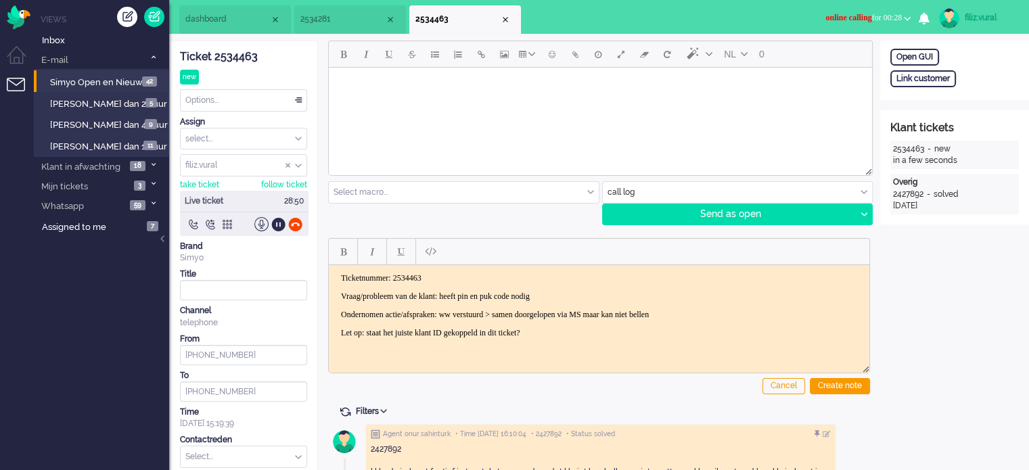
click at [229, 25] on span "dashboard" at bounding box center [227, 19] width 85 height 11
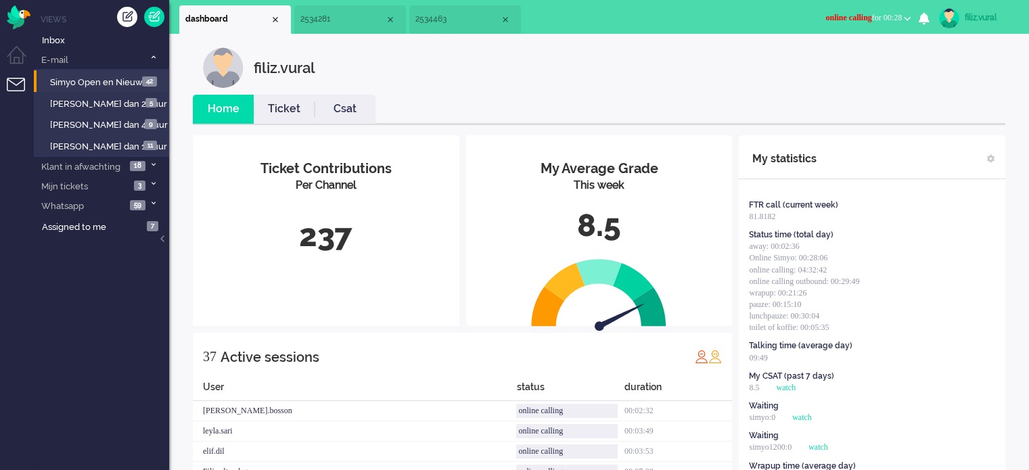
click at [303, 116] on link "Ticket" at bounding box center [284, 109] width 61 height 16
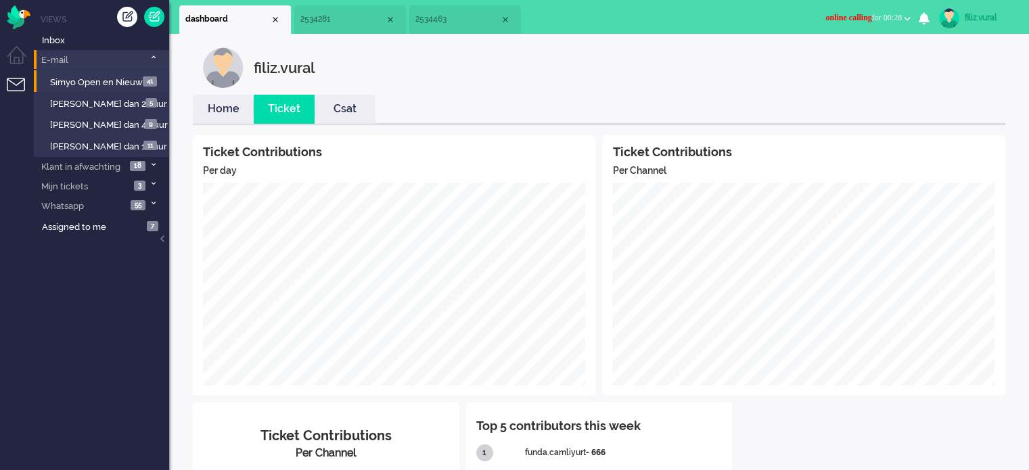
click at [149, 54] on span at bounding box center [153, 57] width 10 height 7
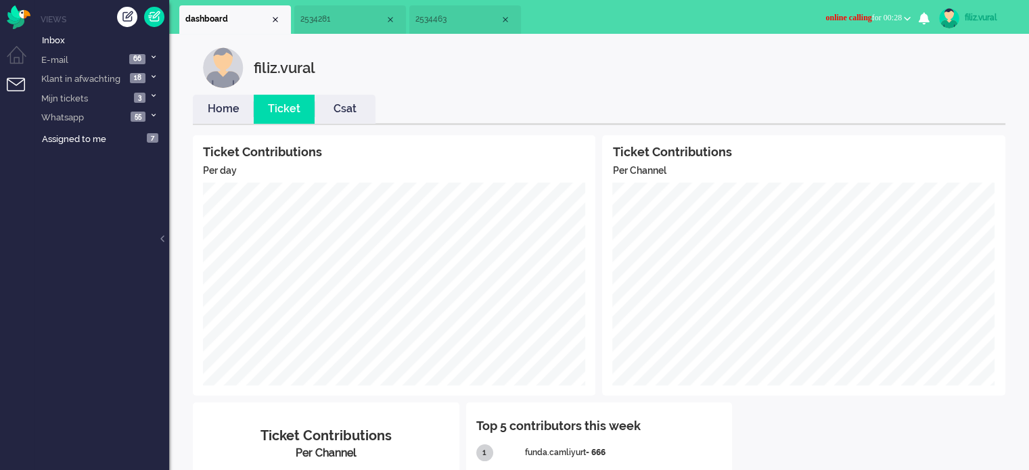
click at [229, 109] on link "Home" at bounding box center [223, 109] width 61 height 16
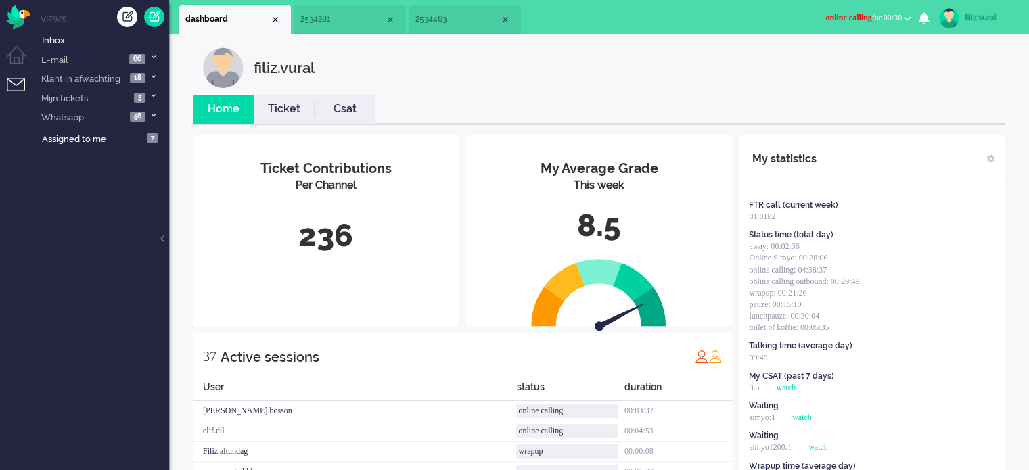
click at [460, 26] on li "2534463" at bounding box center [465, 19] width 112 height 28
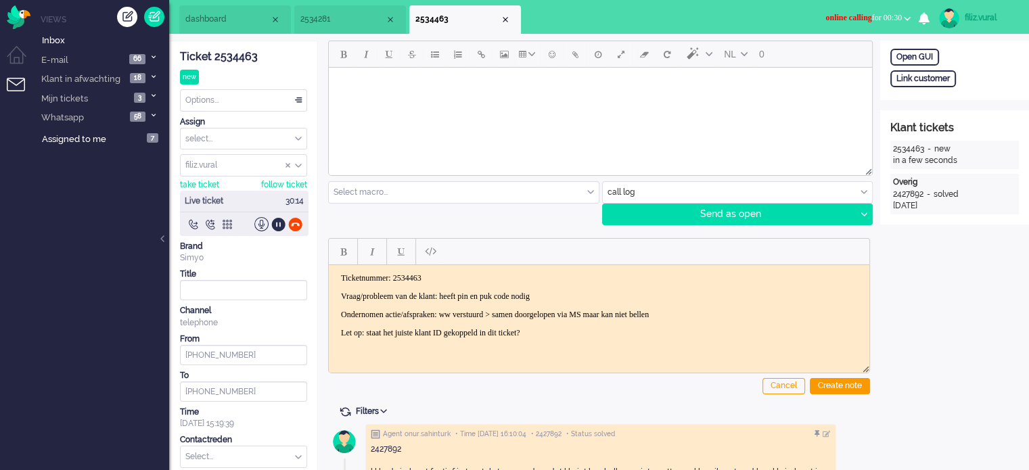
scroll to position [271, 0]
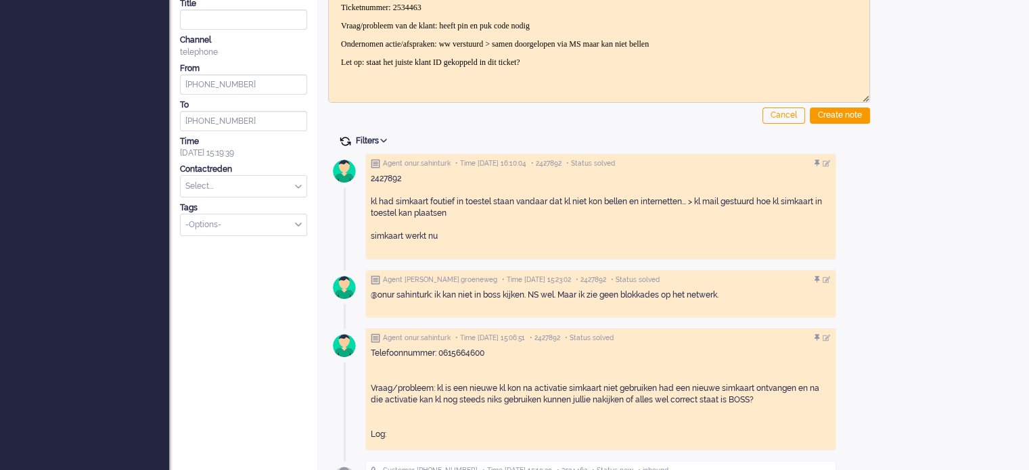
click at [346, 137] on span at bounding box center [345, 141] width 12 height 12
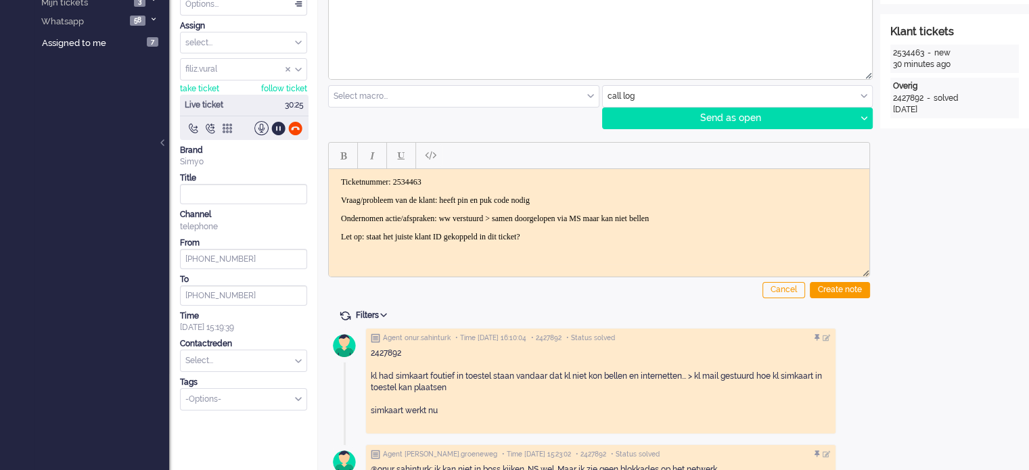
scroll to position [0, 0]
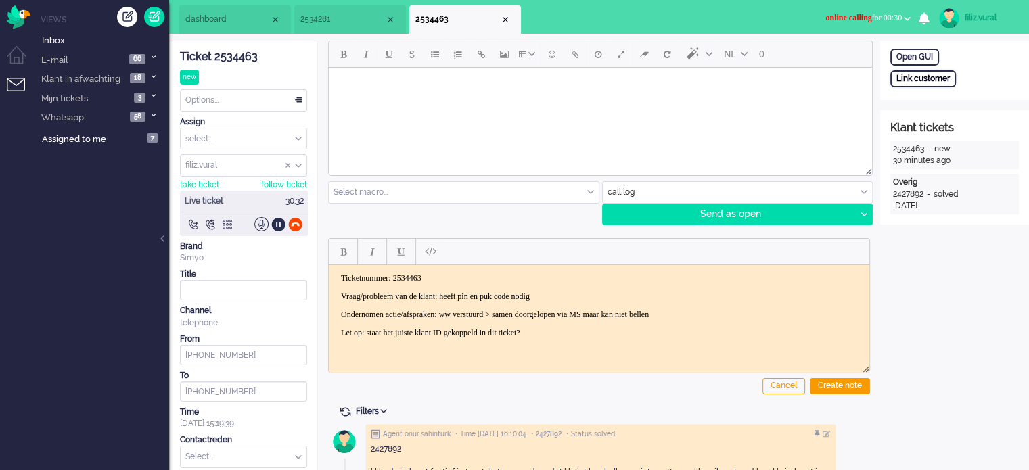
click at [939, 75] on div "Link customer" at bounding box center [923, 78] width 66 height 17
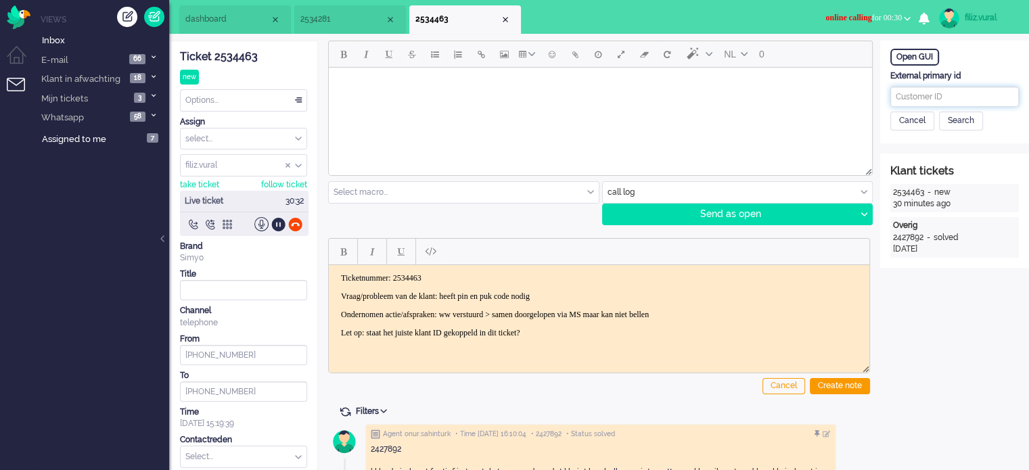
click at [938, 92] on input "text" at bounding box center [954, 97] width 128 height 20
paste input "201800000001550946"
type input "201800000001550946"
click at [957, 120] on div "Search" at bounding box center [961, 121] width 44 height 19
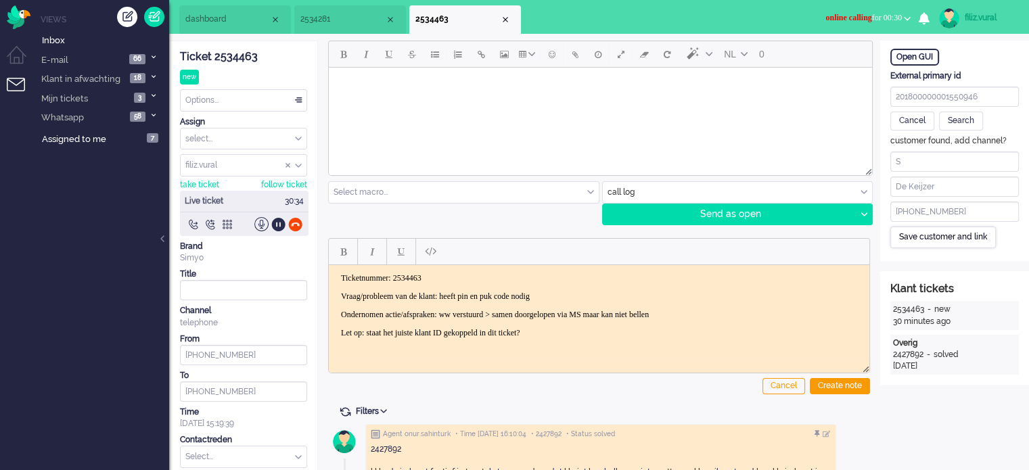
click at [937, 235] on div "Save customer and link" at bounding box center [942, 237] width 105 height 21
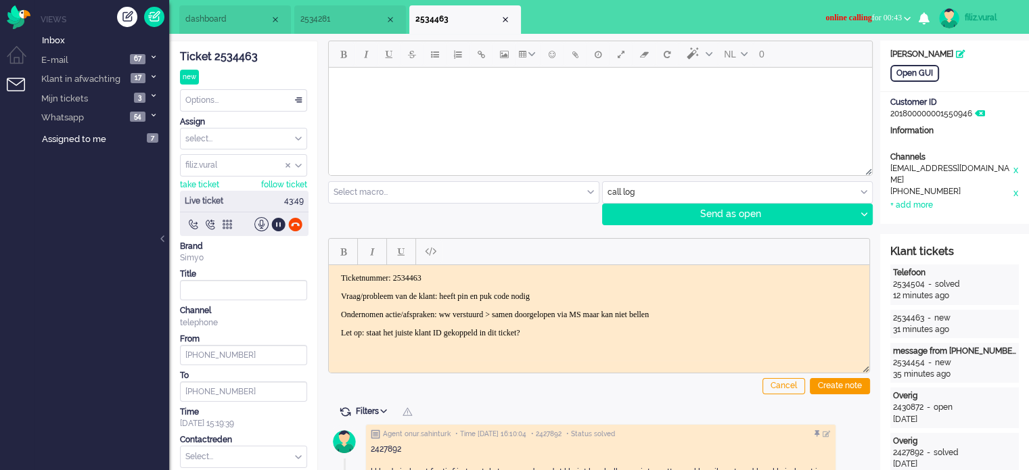
click at [759, 308] on body "Ticketnummer: 2534463 Vraag/probleem van de klant: heeft pin en puk code nodig …" at bounding box center [599, 305] width 530 height 65
click at [756, 309] on p "Ondernomen actie/afspraken: ww verstuurd > samen doorgelopen via MS maar kan ni…" at bounding box center [599, 314] width 516 height 10
click at [849, 380] on div "Create note" at bounding box center [840, 386] width 60 height 16
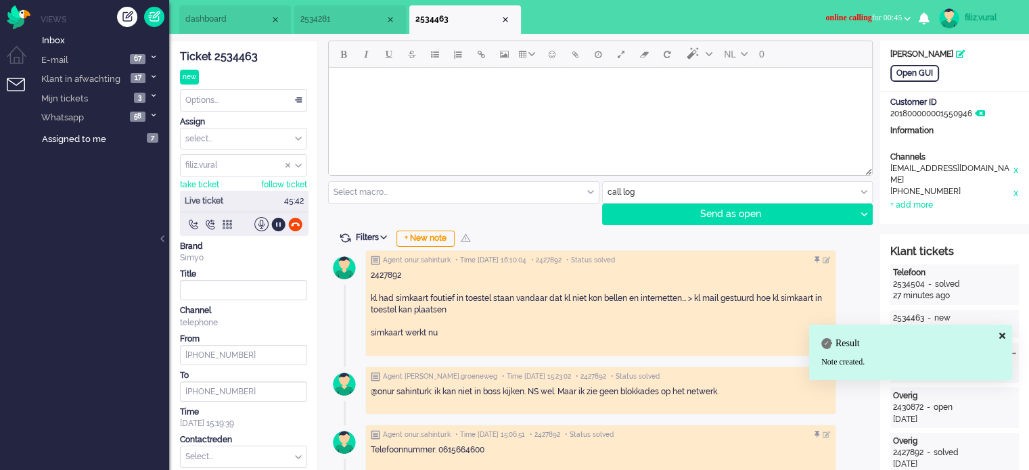
drag, startPoint x: 223, startPoint y: 460, endPoint x: 238, endPoint y: 434, distance: 29.7
click at [223, 459] on input "text" at bounding box center [244, 456] width 126 height 21
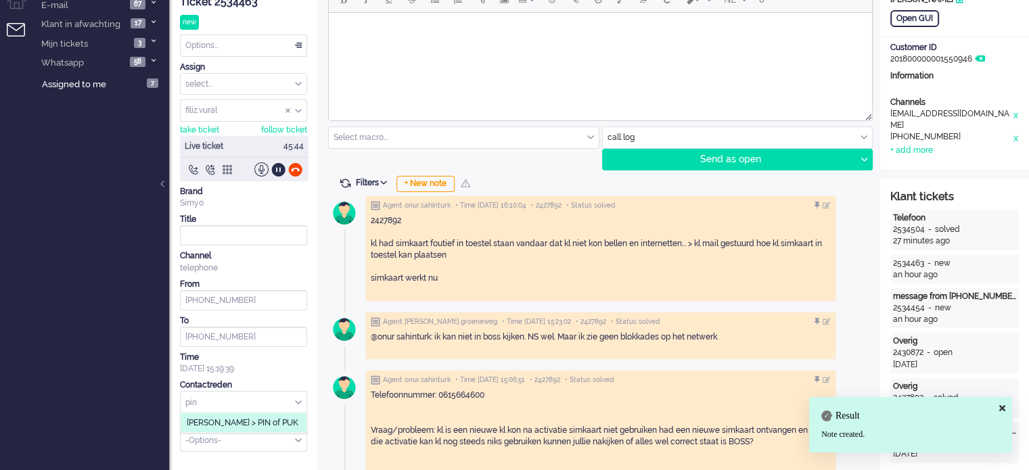
scroll to position [135, 0]
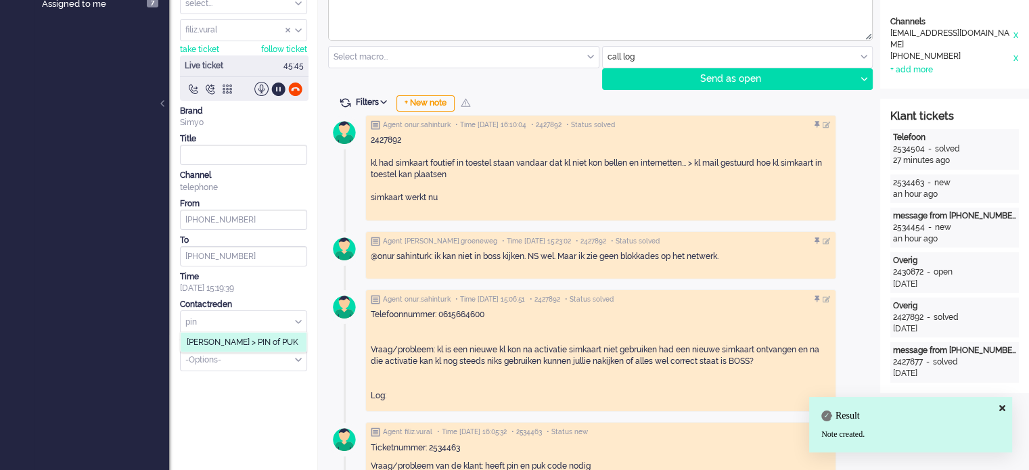
type input "pin"
click at [262, 340] on span "[PERSON_NAME] > PIN of PUK" at bounding box center [243, 342] width 112 height 11
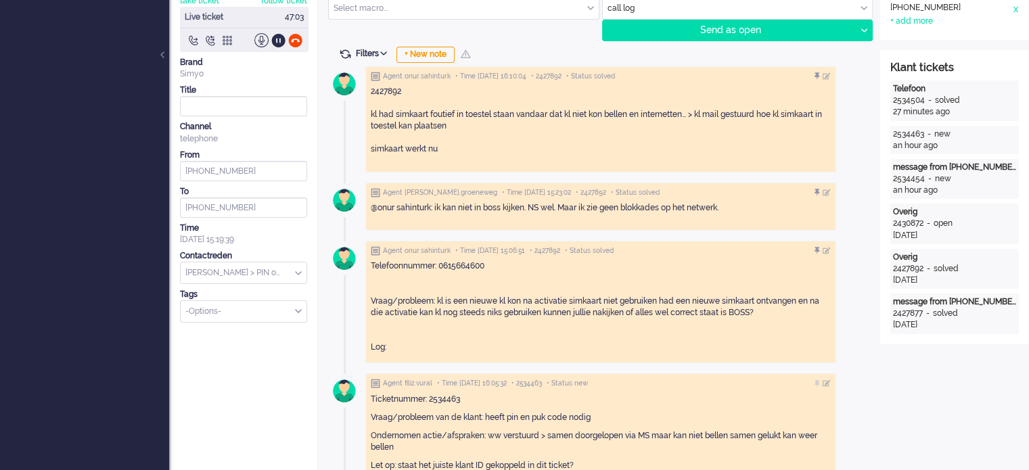
scroll to position [0, 0]
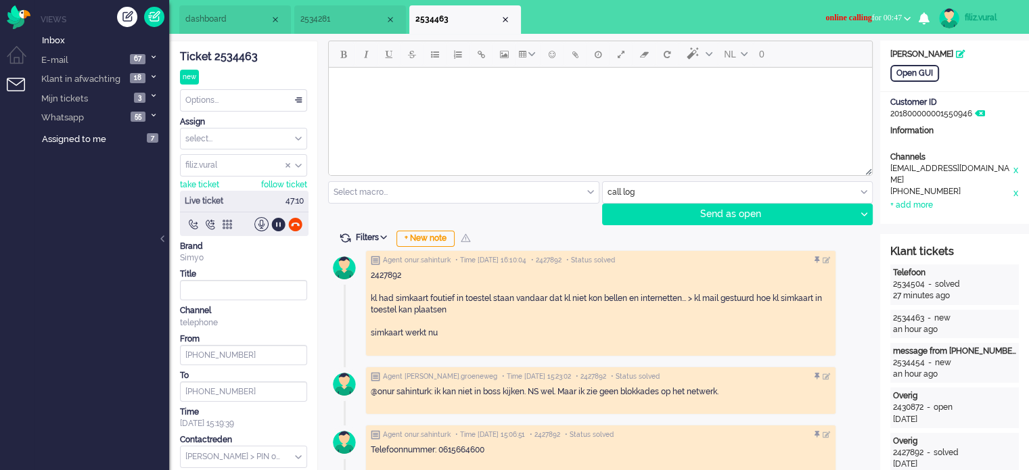
click at [227, 27] on li "dashboard" at bounding box center [235, 19] width 112 height 28
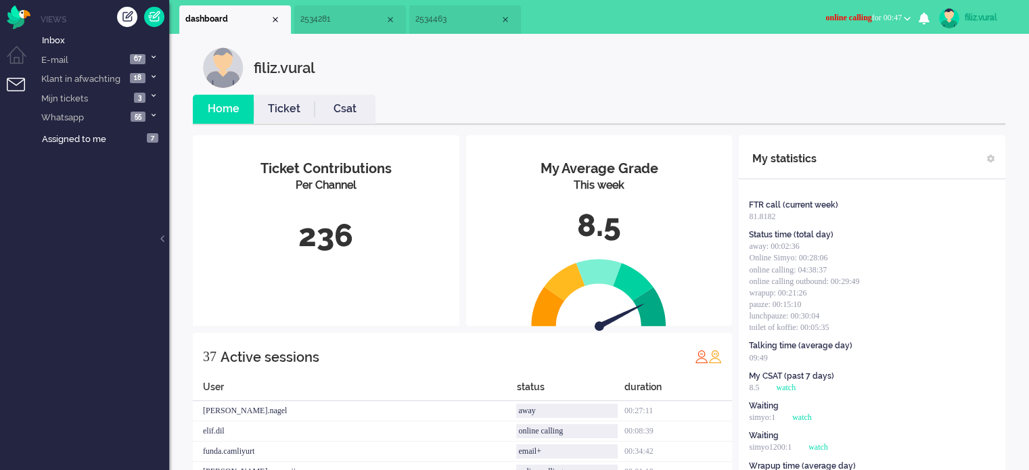
click at [287, 108] on link "Ticket" at bounding box center [284, 109] width 61 height 16
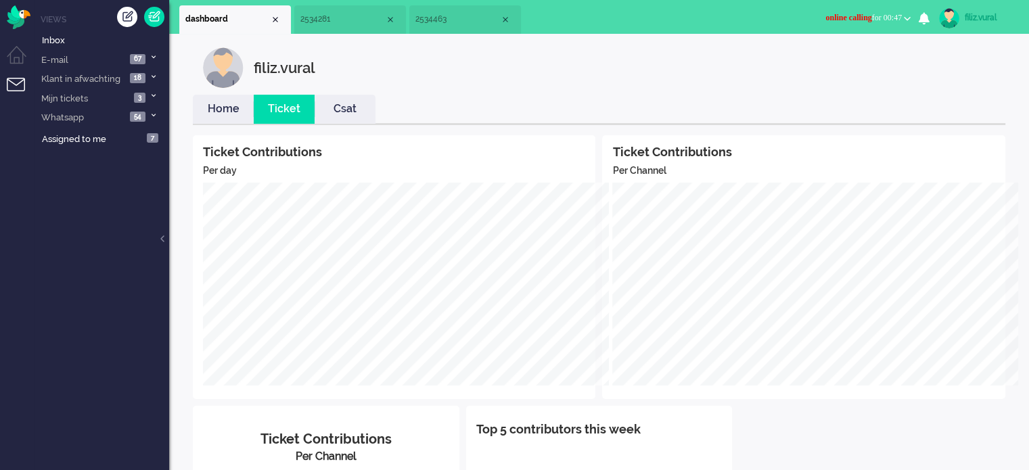
click at [346, 110] on link "Csat" at bounding box center [344, 109] width 61 height 16
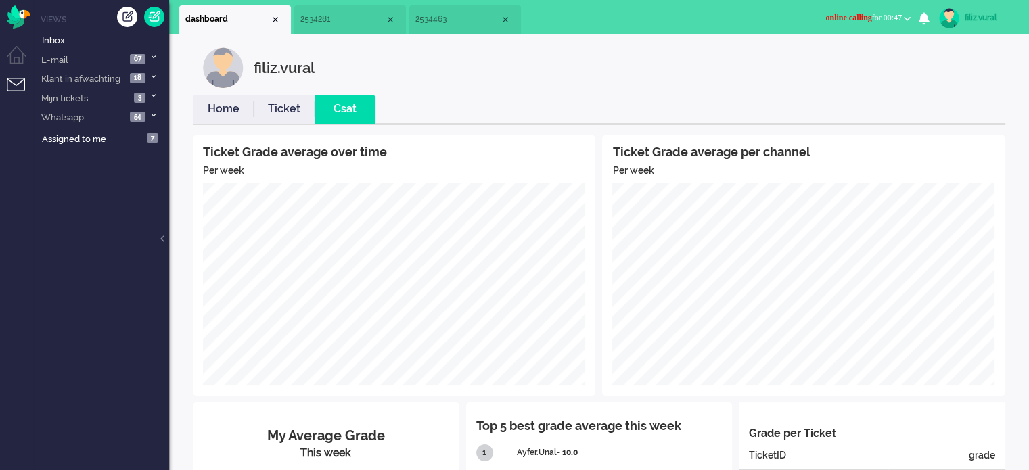
click at [233, 105] on link "Home" at bounding box center [223, 109] width 61 height 16
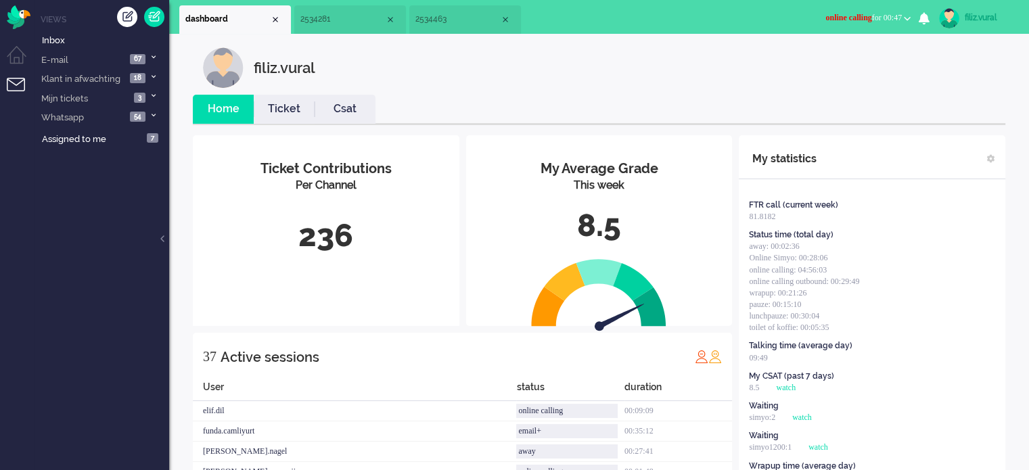
click at [454, 26] on li "2534463" at bounding box center [465, 19] width 112 height 28
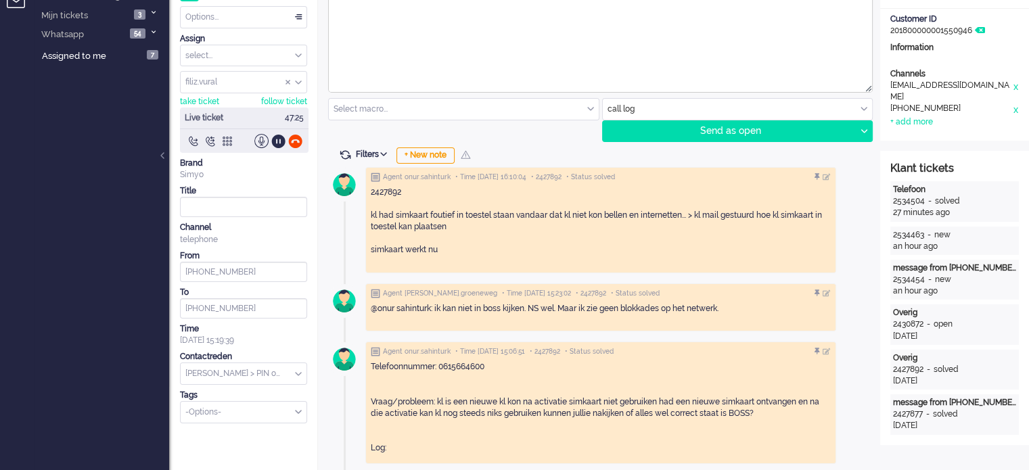
scroll to position [203, 0]
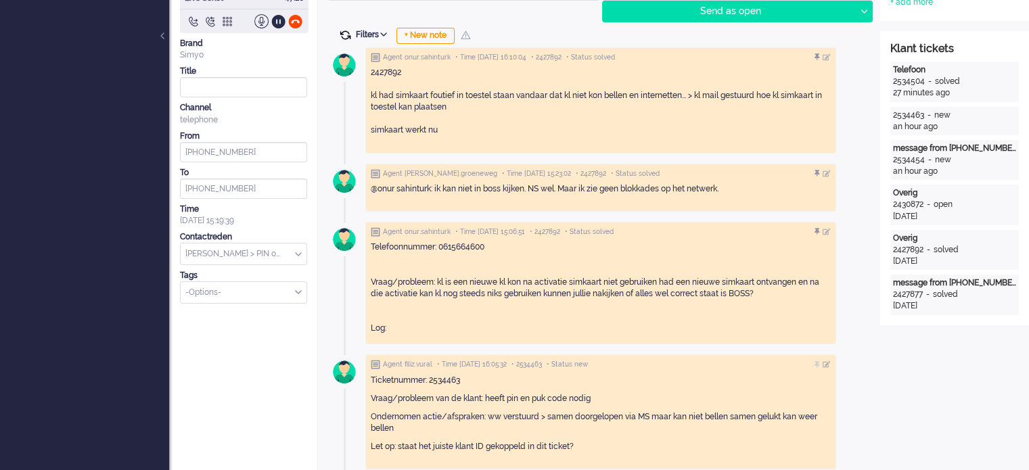
click at [347, 39] on span at bounding box center [345, 35] width 12 height 12
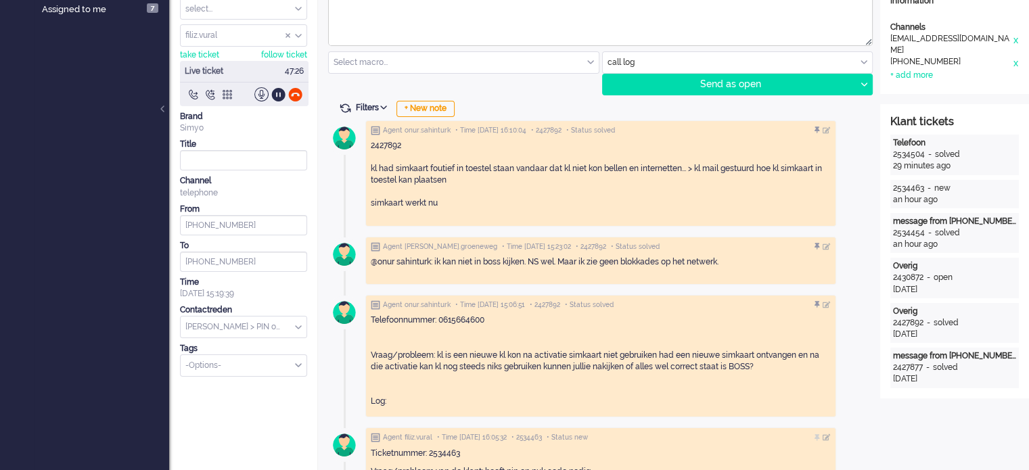
scroll to position [0, 0]
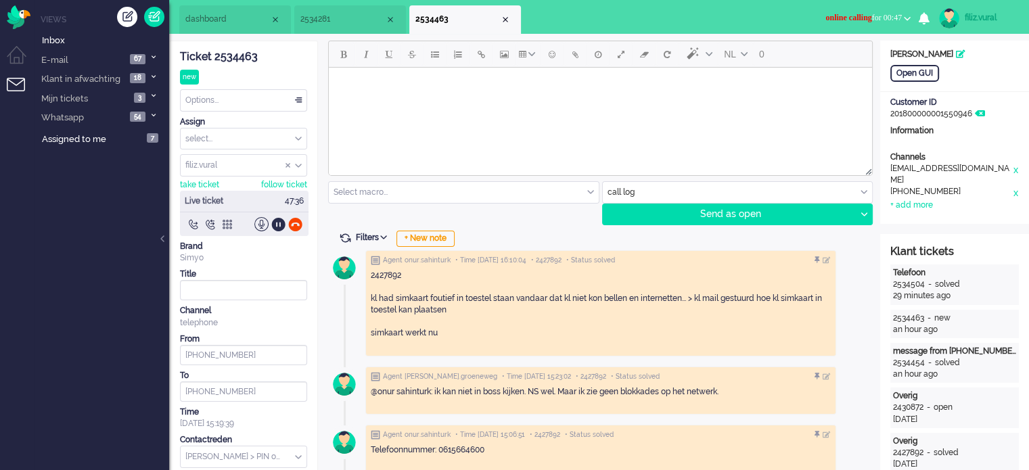
click at [216, 22] on span "dashboard" at bounding box center [227, 19] width 85 height 11
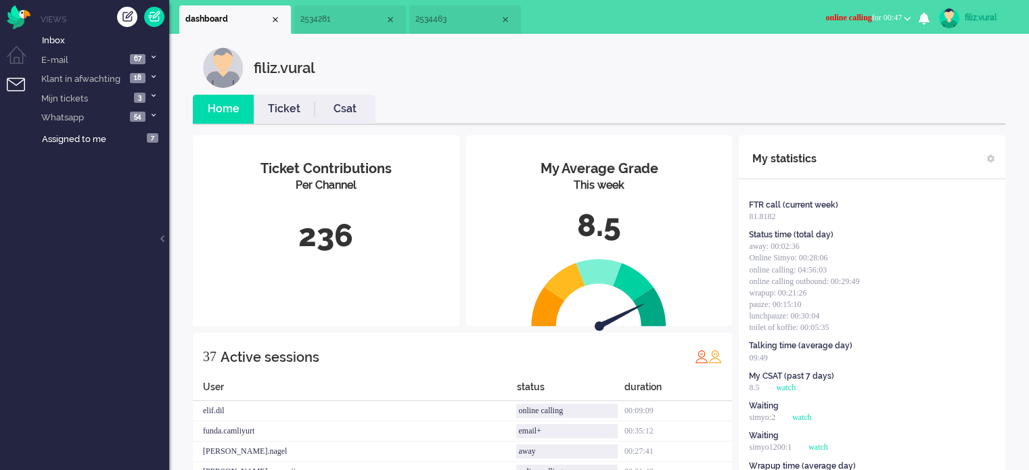
click at [275, 101] on link "Ticket" at bounding box center [284, 109] width 61 height 16
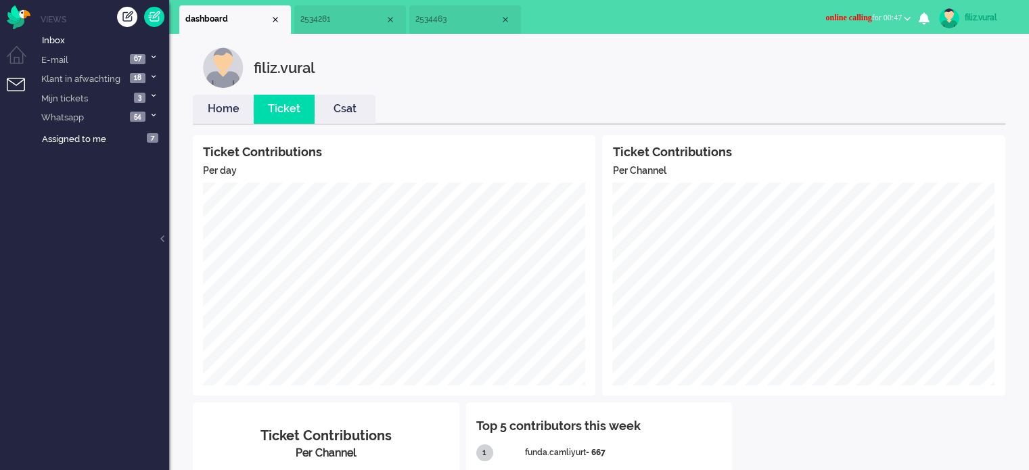
click at [218, 108] on link "Home" at bounding box center [223, 109] width 61 height 16
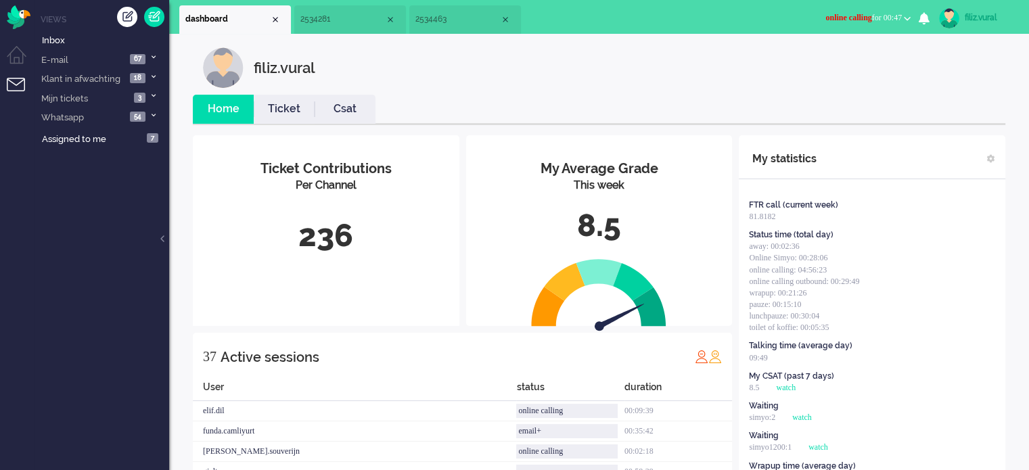
click at [365, 107] on link "Csat" at bounding box center [344, 109] width 61 height 16
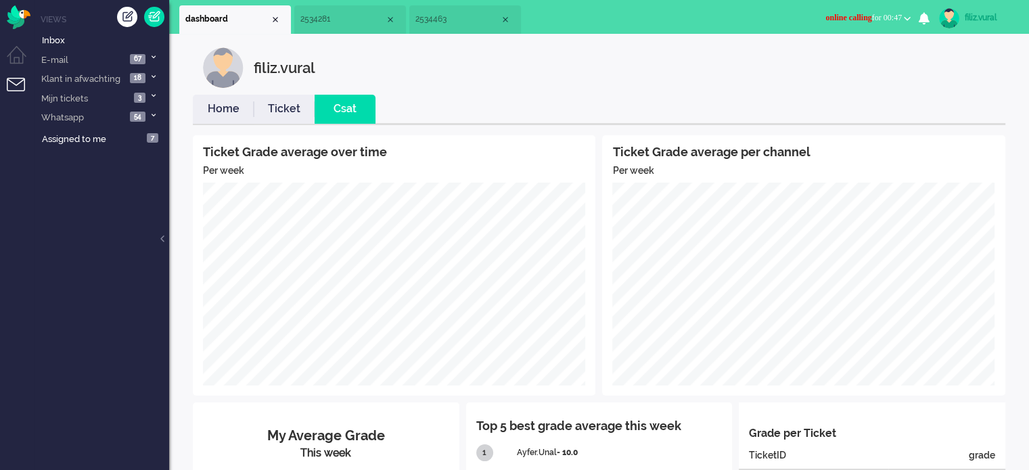
click at [233, 108] on link "Home" at bounding box center [223, 109] width 61 height 16
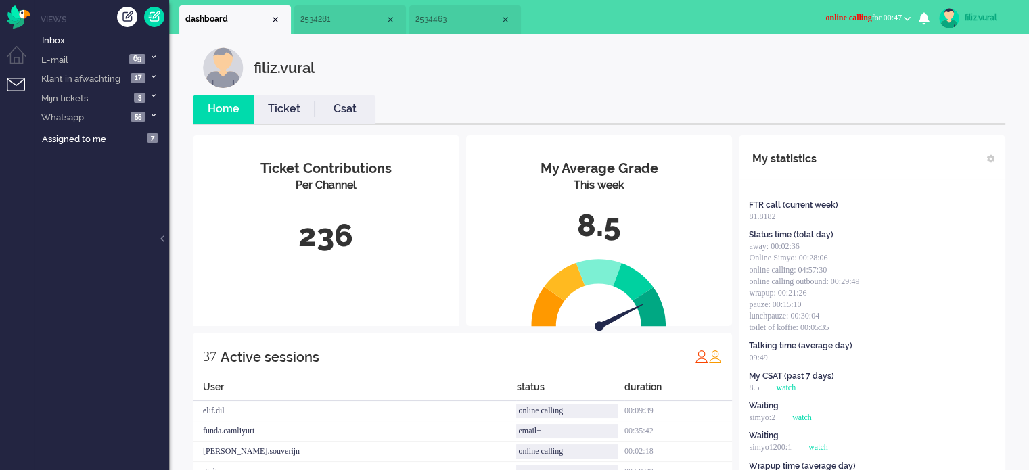
click at [352, 103] on link "Csat" at bounding box center [344, 109] width 61 height 16
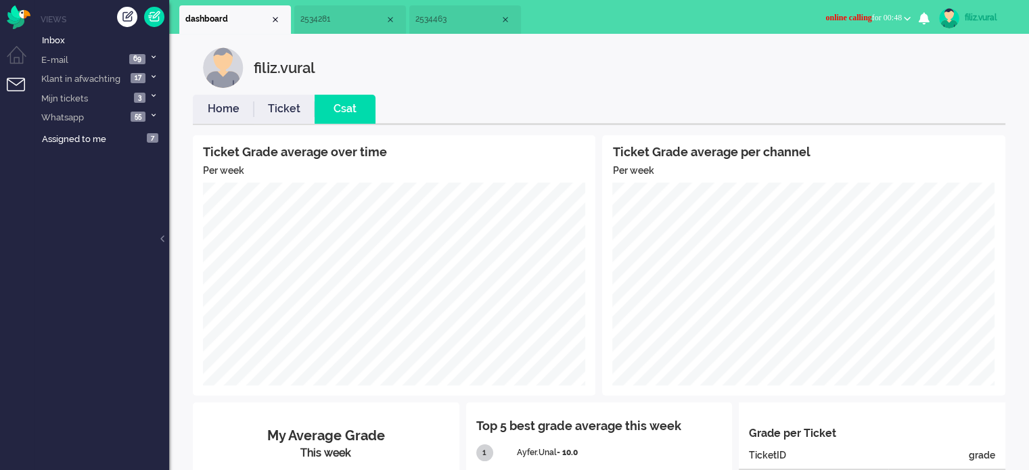
click at [468, 29] on li "2534463" at bounding box center [465, 19] width 112 height 28
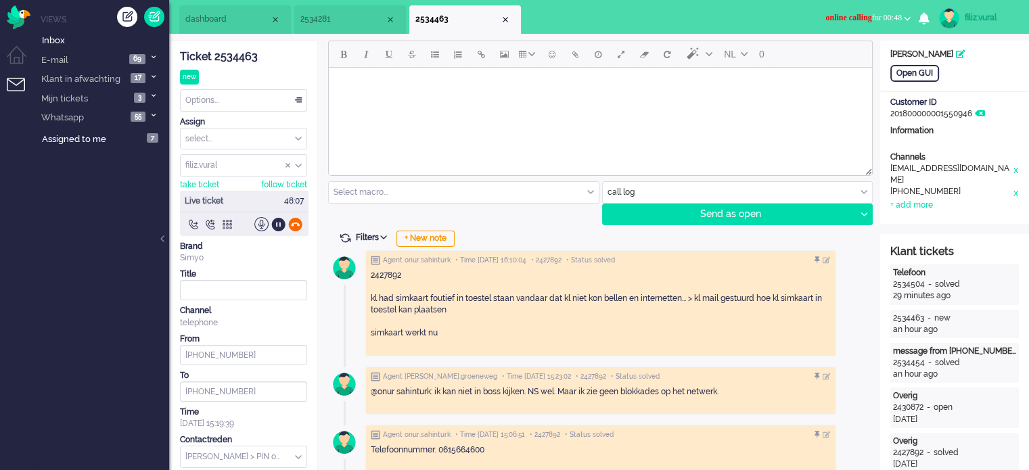
click at [291, 220] on div at bounding box center [295, 224] width 14 height 14
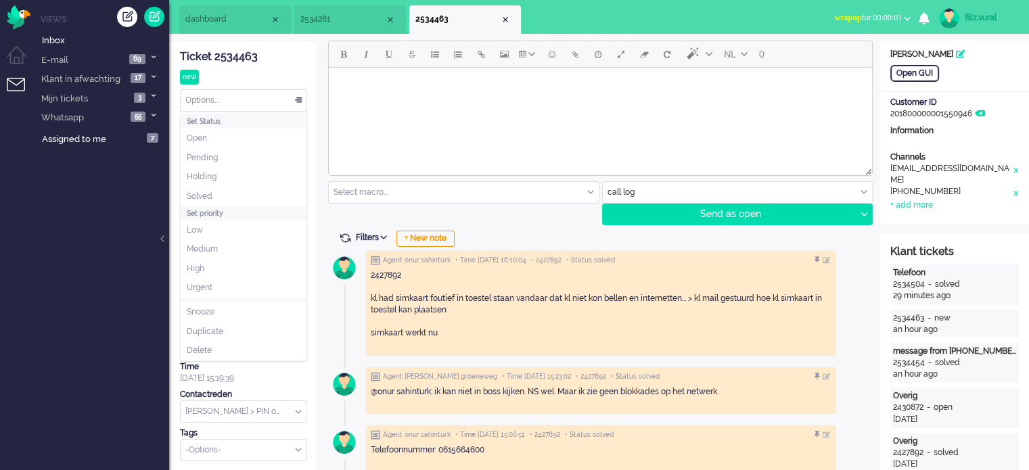
click at [281, 93] on div "Options..." at bounding box center [244, 100] width 126 height 21
click at [232, 191] on li "Solved" at bounding box center [244, 197] width 126 height 20
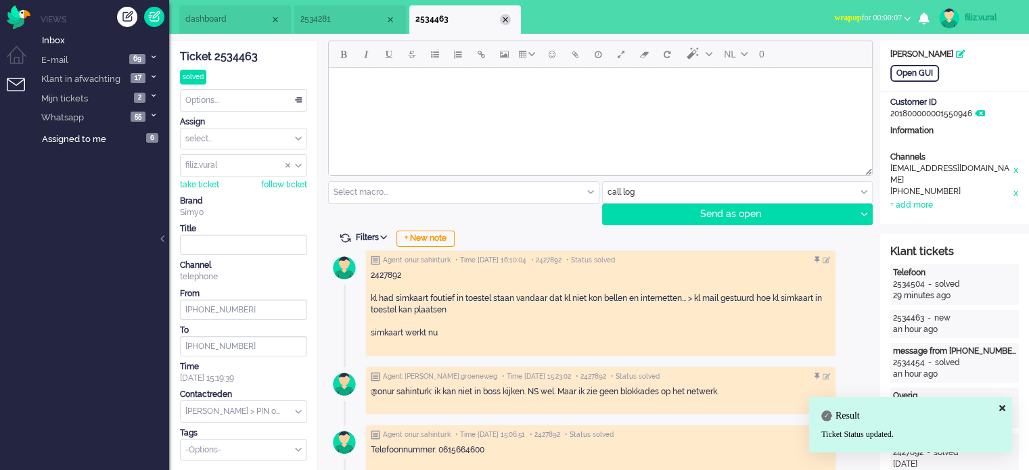
click at [503, 21] on div "Close tab" at bounding box center [505, 19] width 11 height 11
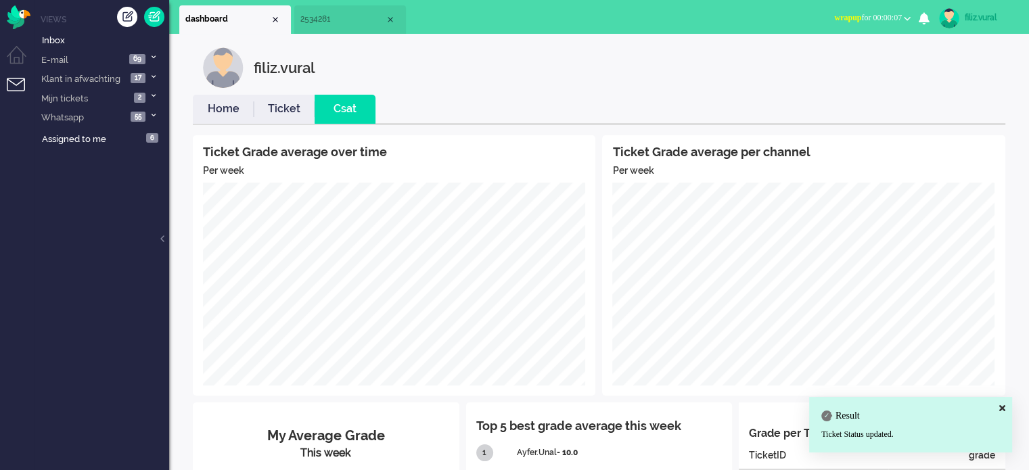
click at [290, 114] on link "Ticket" at bounding box center [284, 109] width 61 height 16
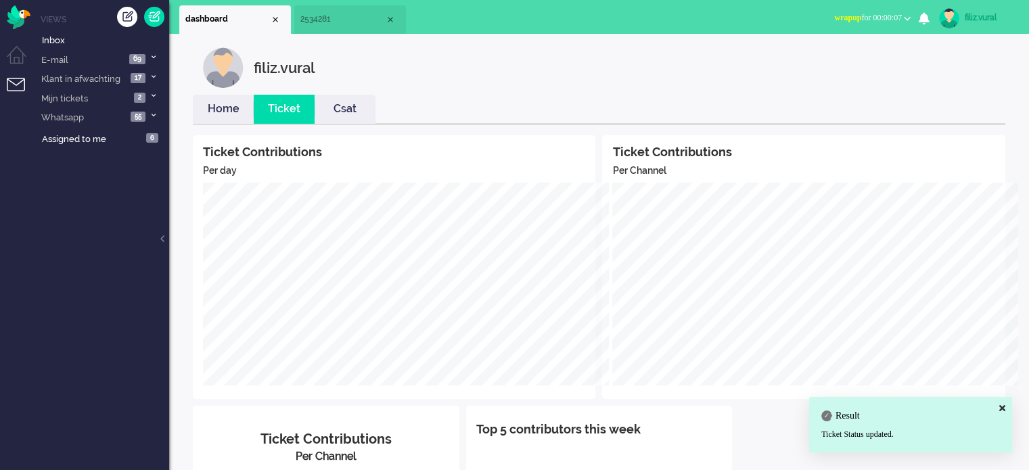
click at [214, 116] on link "Home" at bounding box center [223, 109] width 61 height 16
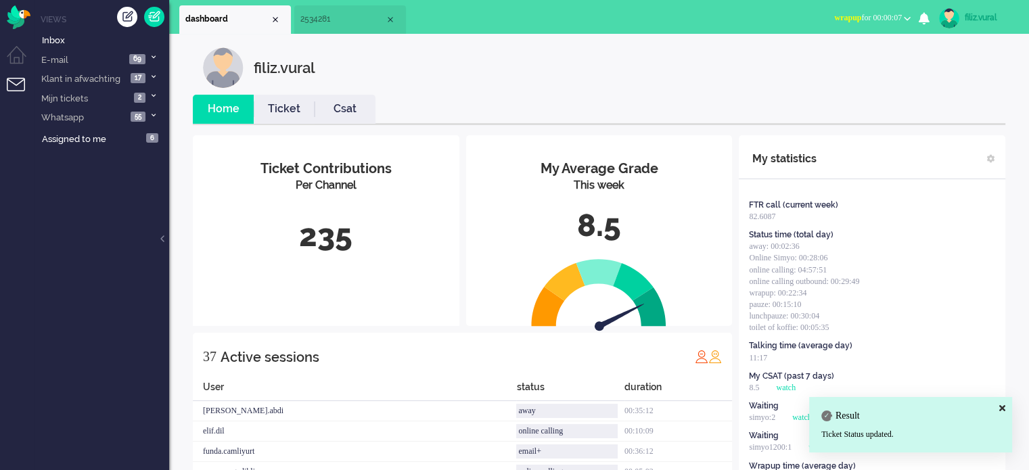
click at [862, 18] on span "wrapup for 00:00:07" at bounding box center [868, 17] width 68 height 9
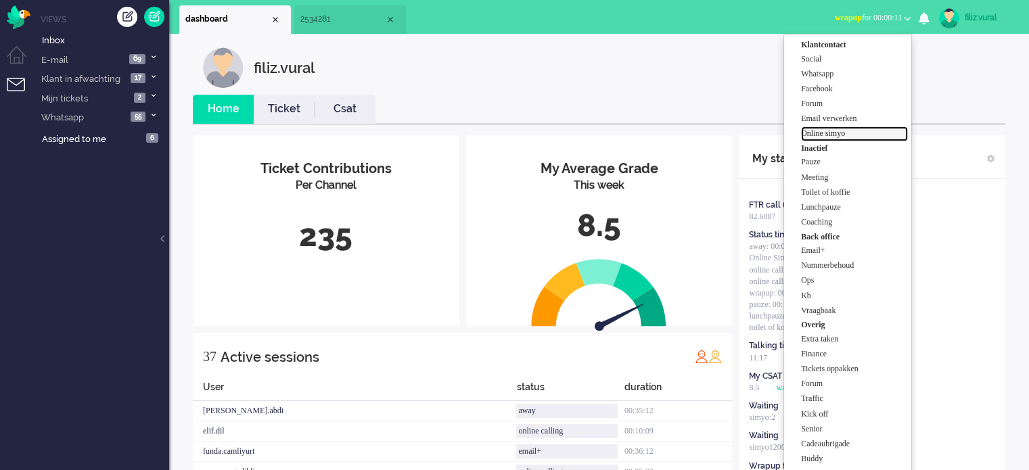
click at [855, 135] on label "Online simyo" at bounding box center [854, 133] width 107 height 11
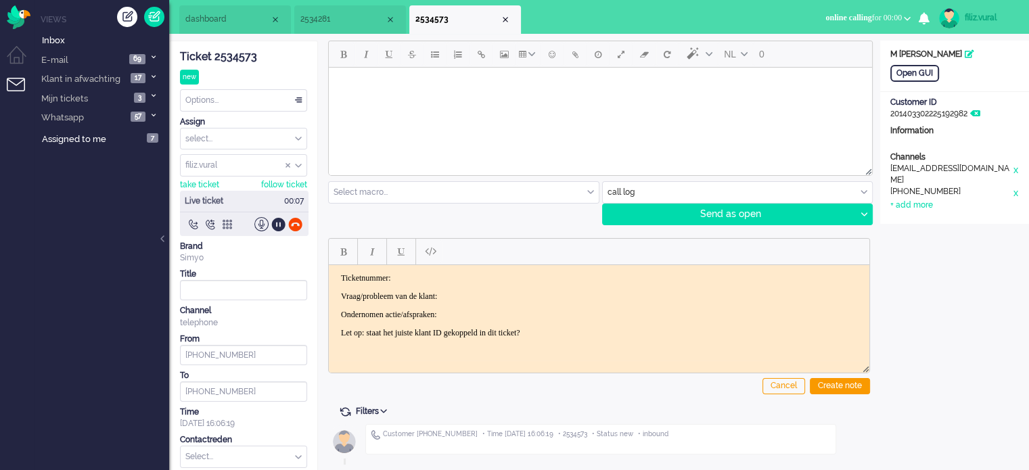
click at [236, 51] on div "Ticket 2534573" at bounding box center [243, 57] width 127 height 16
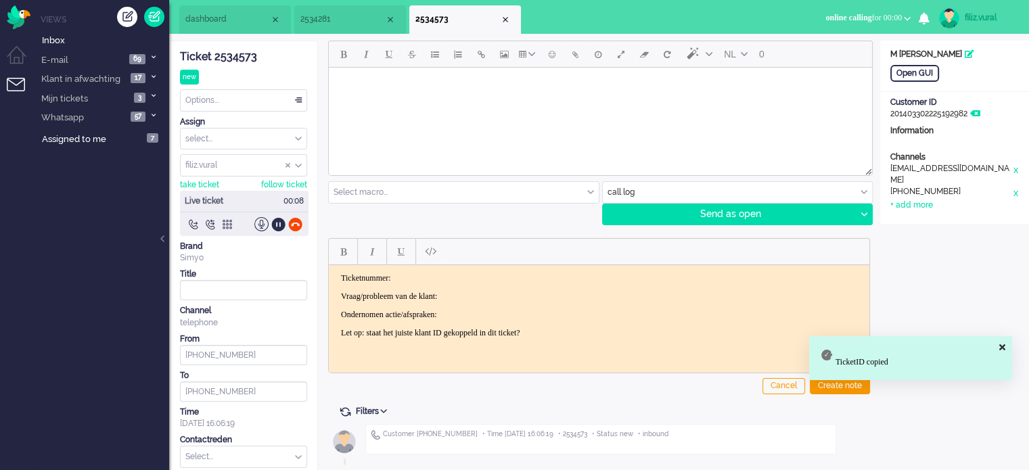
drag, startPoint x: 509, startPoint y: 264, endPoint x: 181, endPoint y: 6, distance: 417.1
click at [509, 265] on iframe at bounding box center [599, 312] width 540 height 95
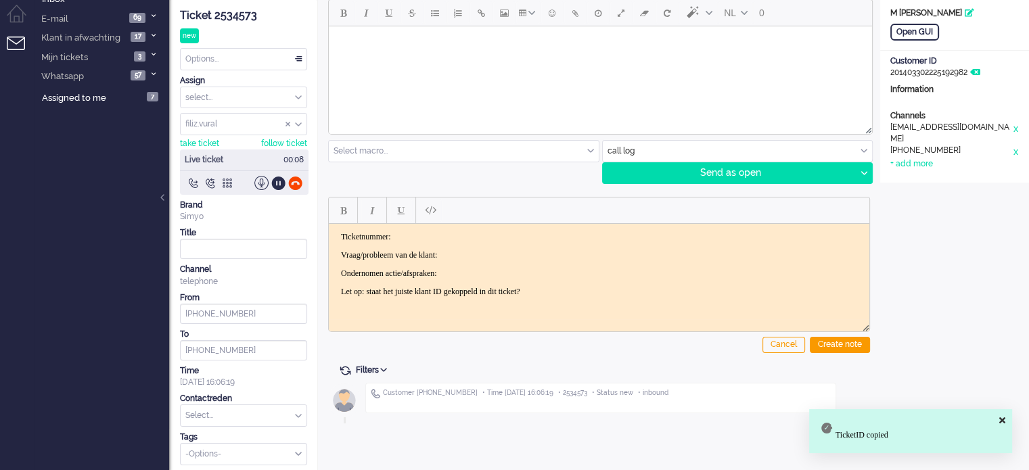
scroll to position [45, 0]
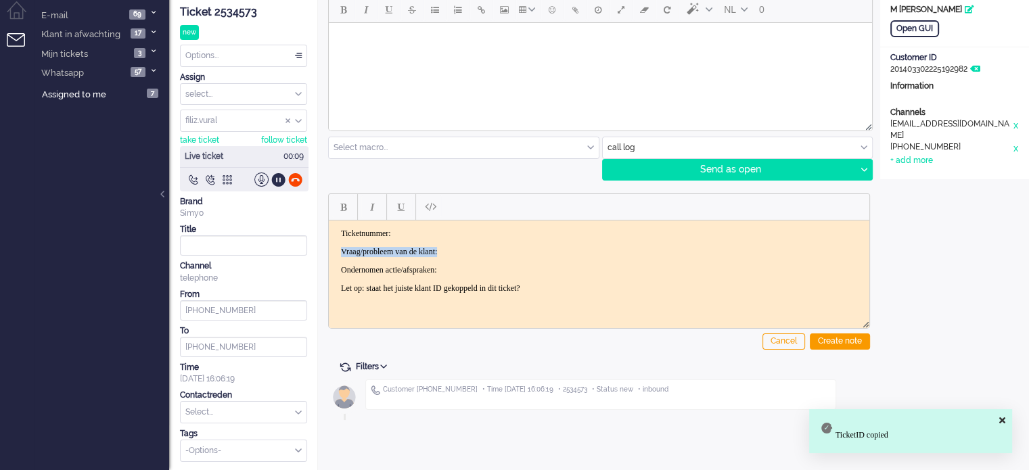
click at [504, 228] on body "Ticketnummer: Vraag/probleem van de klant: Ondernomen actie/afspraken: Let op: …" at bounding box center [599, 260] width 530 height 65
click at [505, 227] on html "Ticketnummer: Vraag/probleem van de klant: Ondernomen actie/afspraken: Let op: …" at bounding box center [599, 260] width 540 height 81
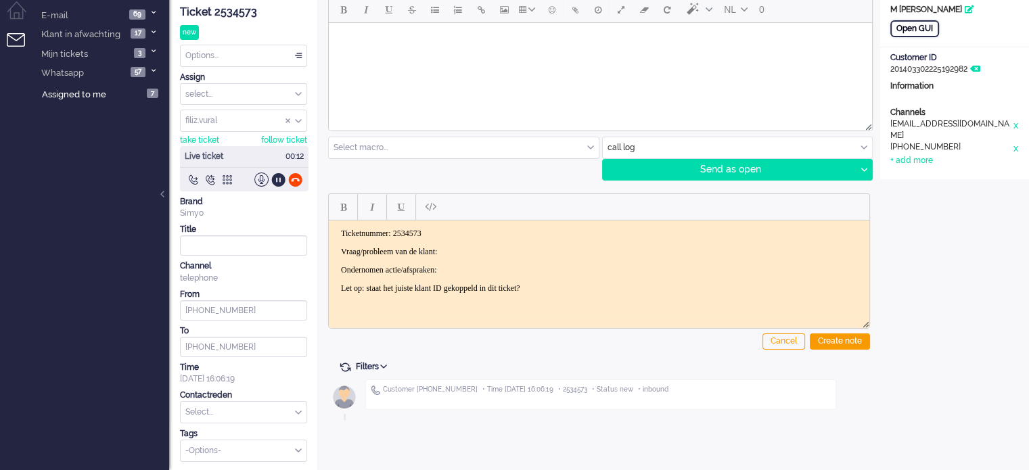
click at [922, 23] on div "Open GUI" at bounding box center [914, 28] width 49 height 17
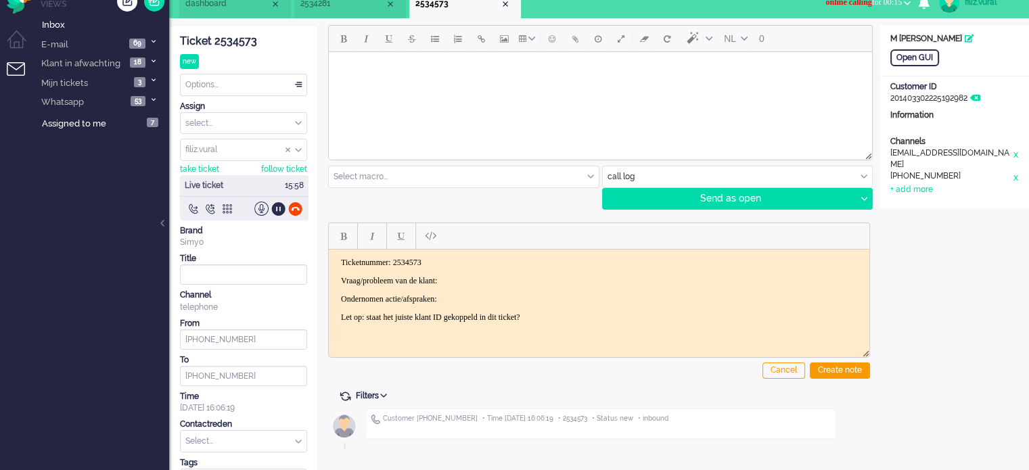
scroll to position [0, 0]
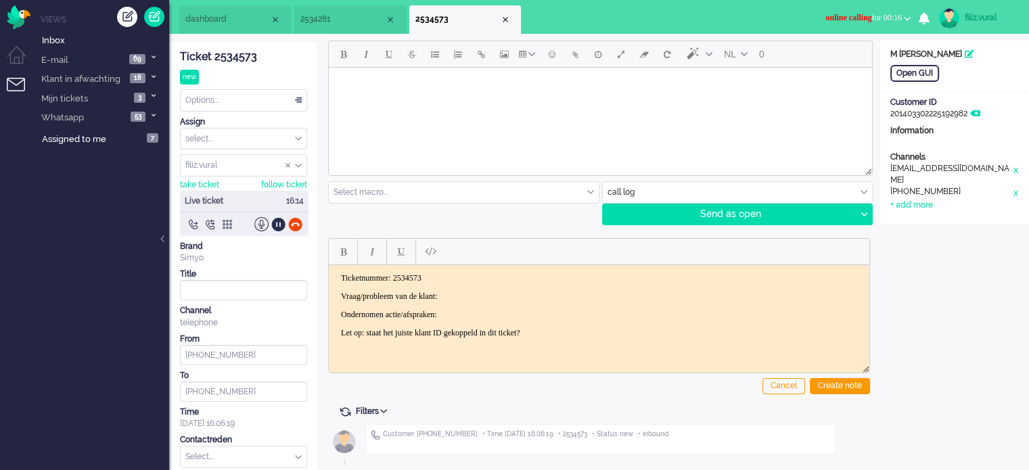
click at [487, 298] on p "Vraag/probleem van de klant:" at bounding box center [599, 296] width 516 height 10
click at [849, 382] on div "Create note" at bounding box center [840, 386] width 60 height 16
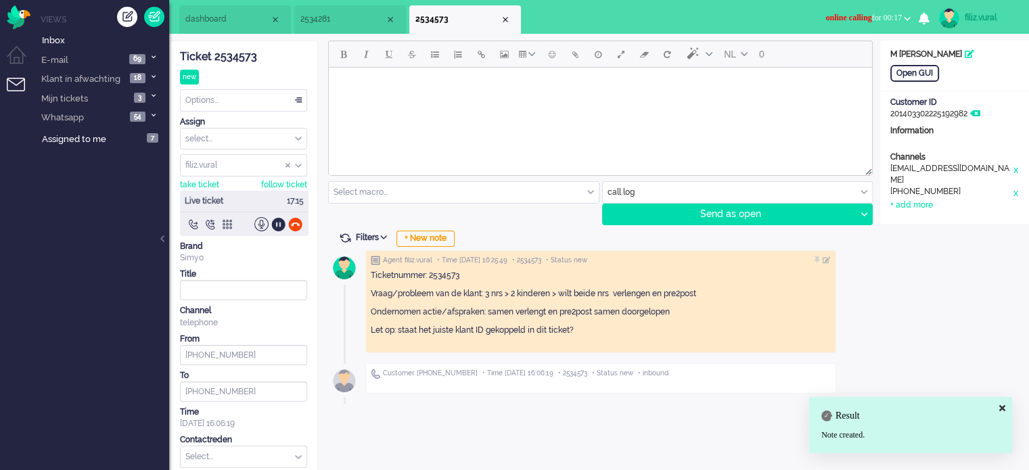
drag, startPoint x: 236, startPoint y: 459, endPoint x: 243, endPoint y: 443, distance: 17.9
click at [238, 456] on input "text" at bounding box center [244, 456] width 126 height 21
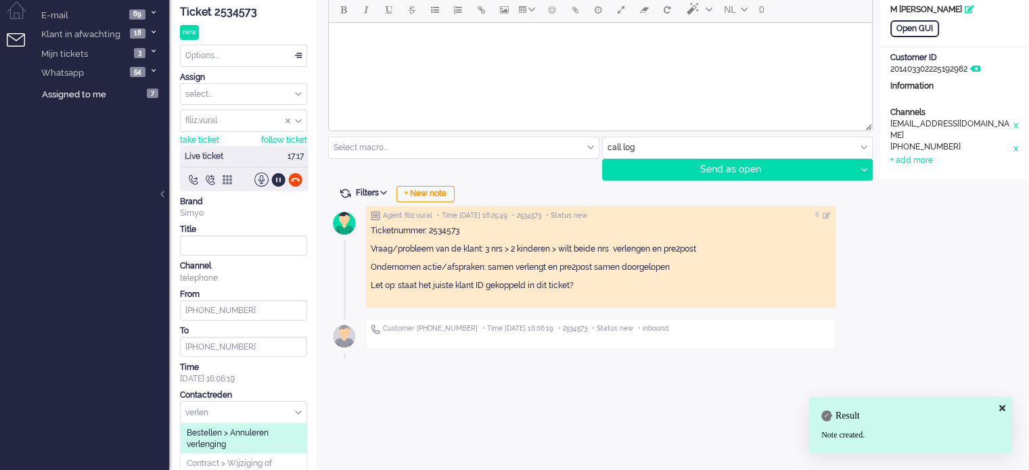
scroll to position [77, 0]
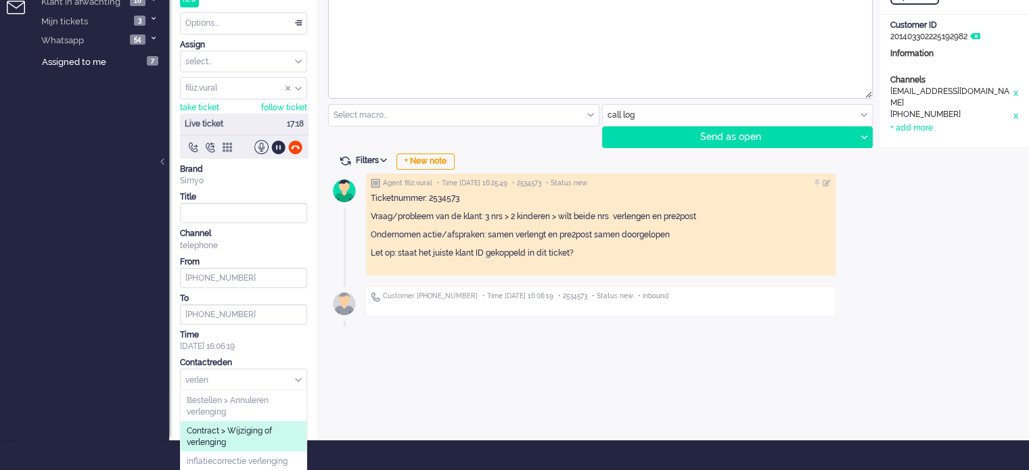
type input "verlen"
click at [253, 427] on span "Contract > Wijziging of verlenging" at bounding box center [244, 436] width 114 height 22
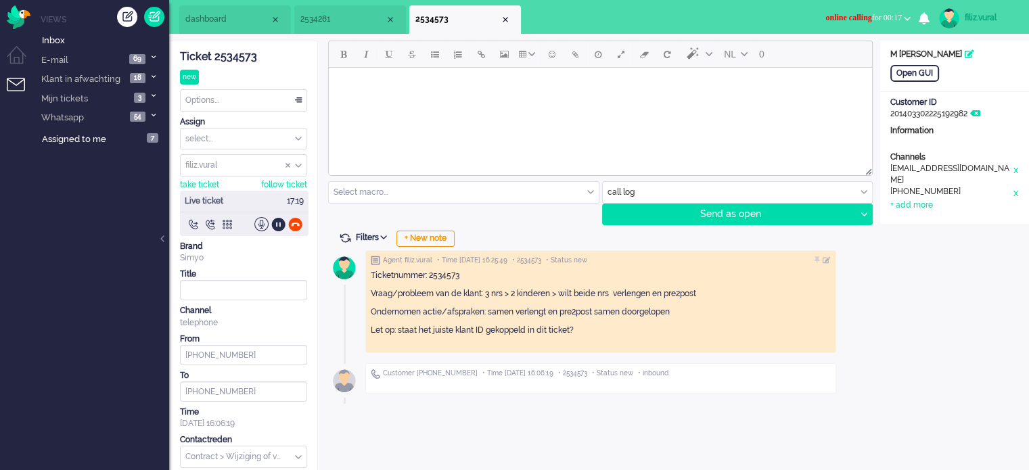
scroll to position [0, 0]
click at [298, 222] on div at bounding box center [295, 224] width 14 height 14
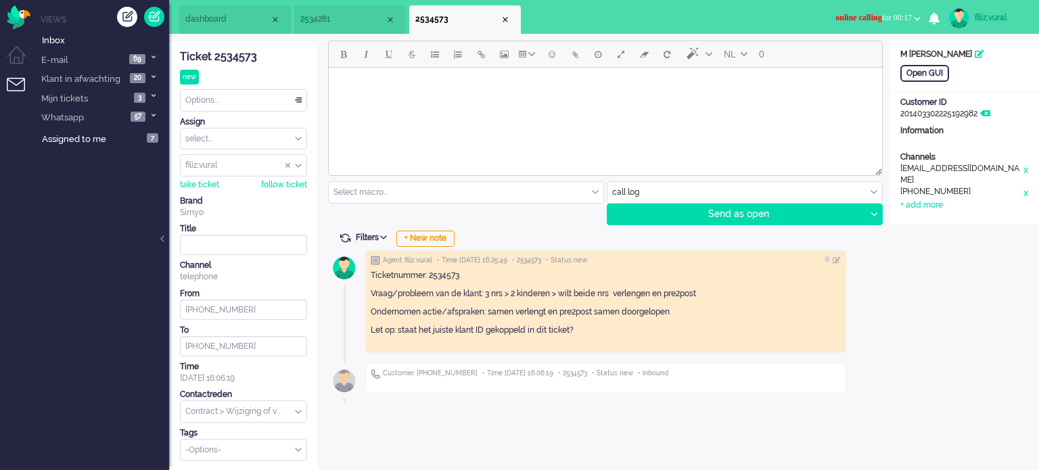
click at [258, 99] on div "Options..." at bounding box center [244, 100] width 126 height 21
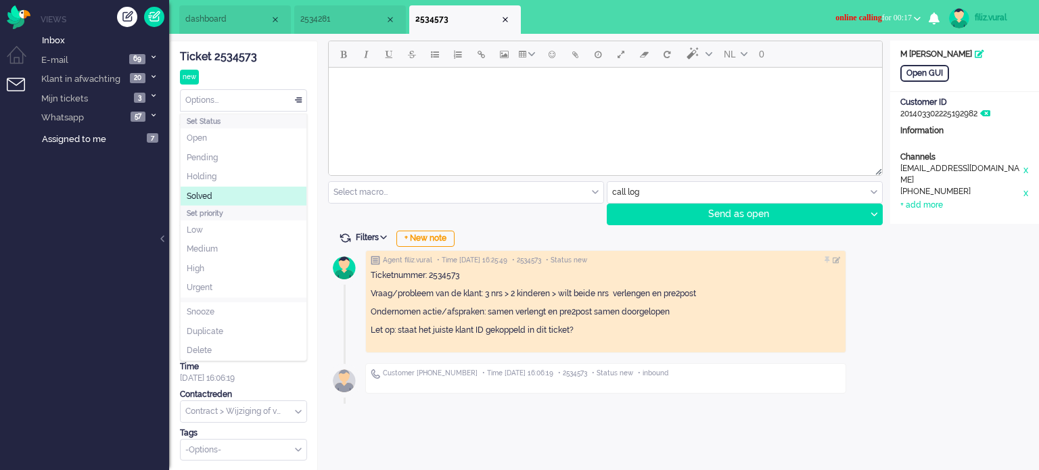
click at [225, 188] on li "Solved" at bounding box center [244, 197] width 126 height 20
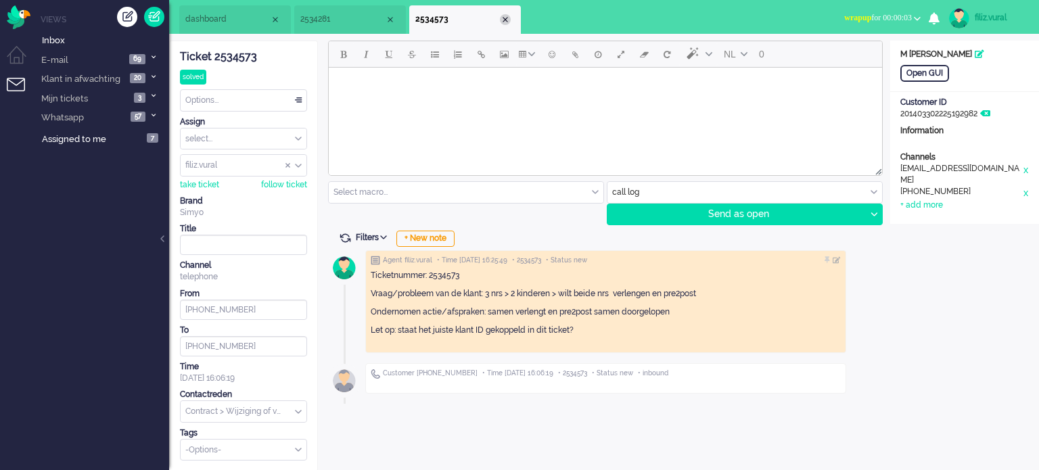
click at [508, 20] on div "Close tab" at bounding box center [505, 19] width 11 height 11
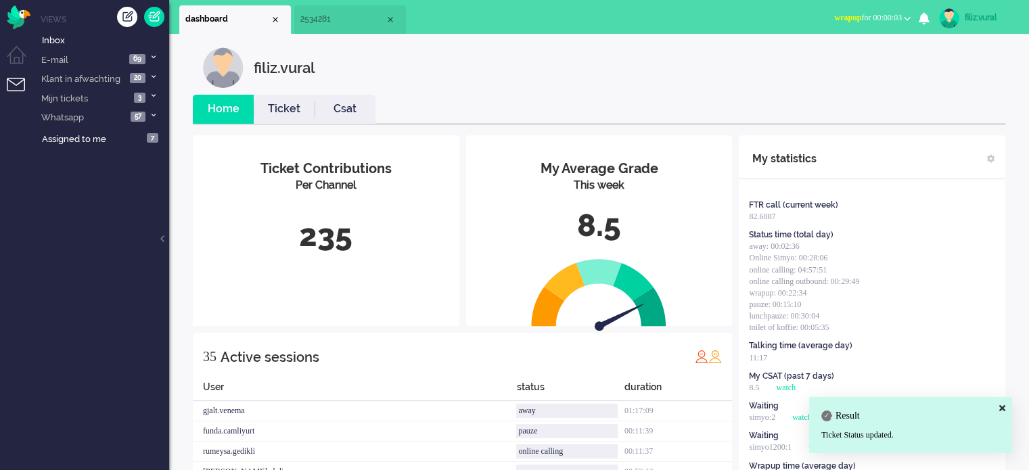
click at [314, 105] on link "Csat" at bounding box center [344, 109] width 61 height 16
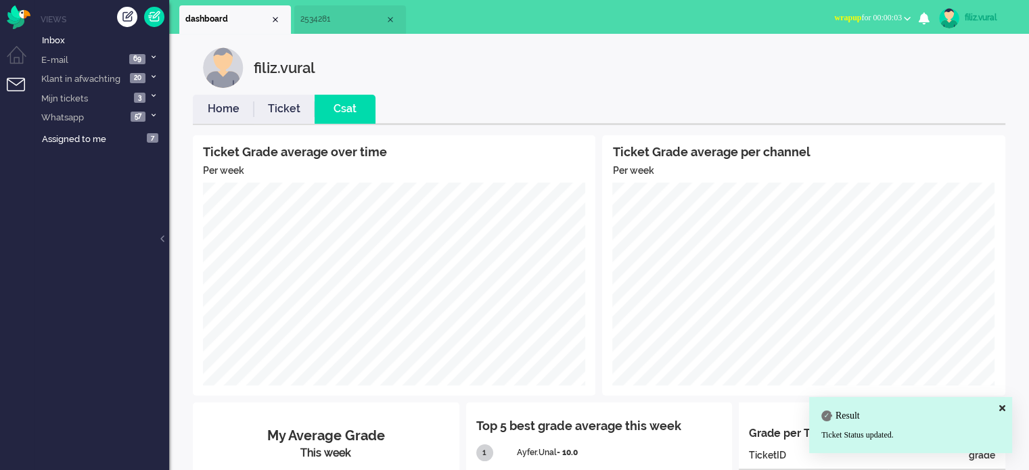
click at [216, 105] on link "Home" at bounding box center [223, 109] width 61 height 16
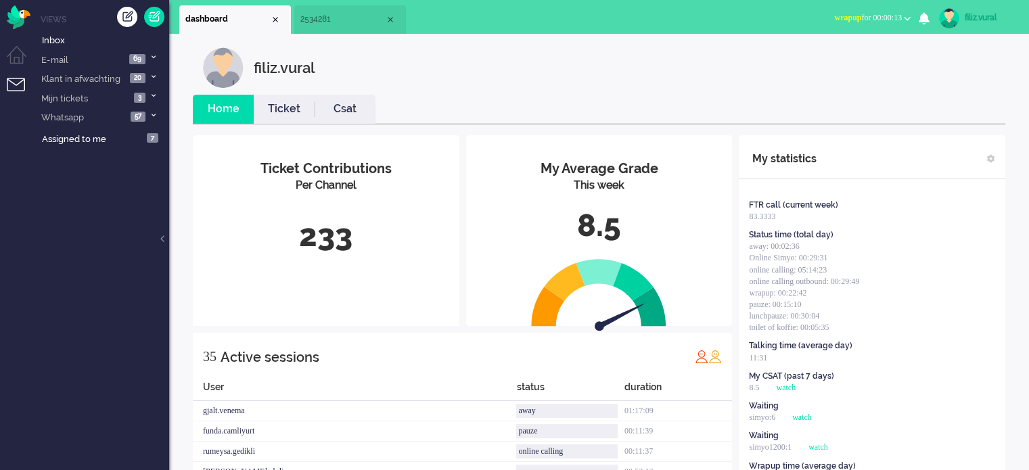
click at [904, 13] on button "wrapup for 00:00:13" at bounding box center [872, 18] width 93 height 20
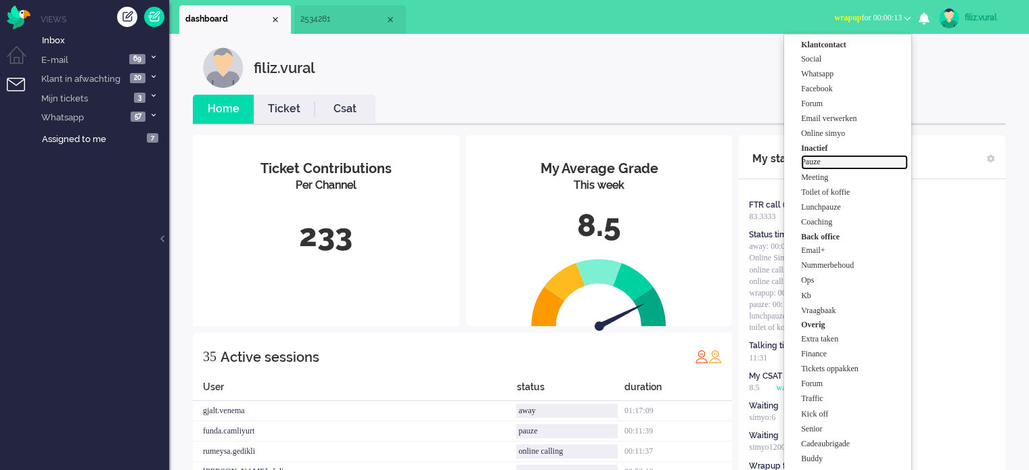
click at [862, 164] on label "Pauze" at bounding box center [854, 161] width 107 height 11
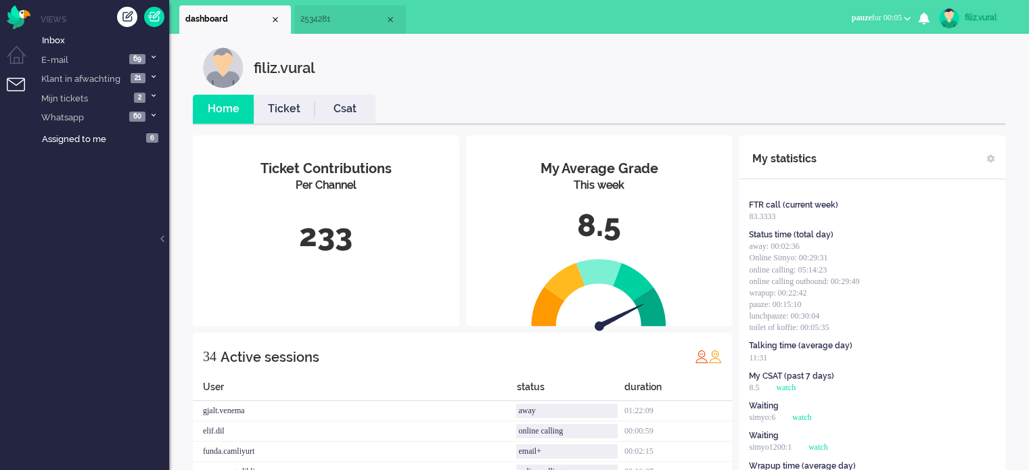
click at [842, 110] on ul "Home Ticket Csat" at bounding box center [599, 110] width 812 height 30
click at [339, 114] on link "Csat" at bounding box center [344, 109] width 61 height 16
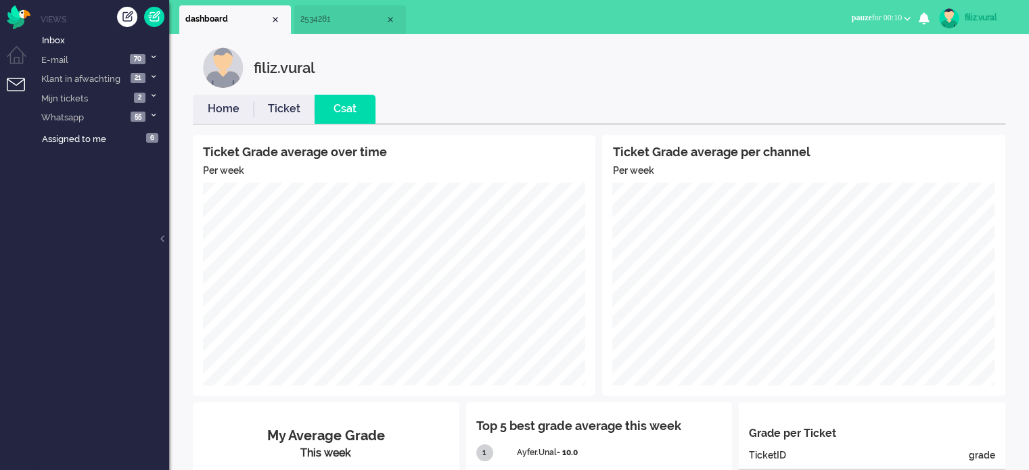
click at [233, 110] on link "Home" at bounding box center [223, 109] width 61 height 16
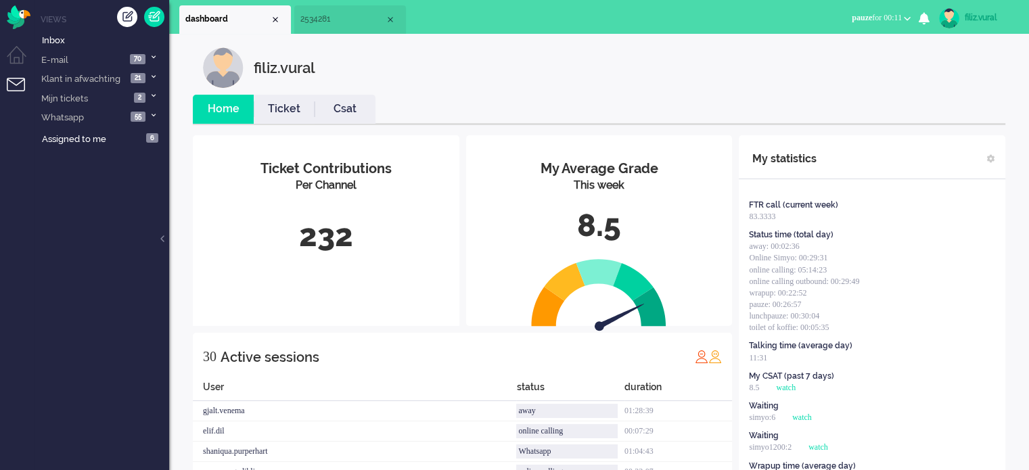
click at [339, 103] on link "Csat" at bounding box center [344, 109] width 61 height 16
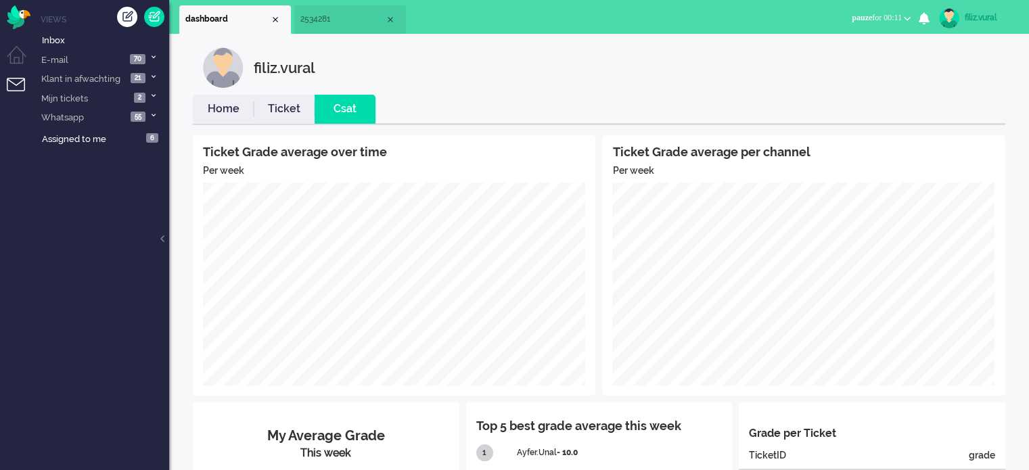
click at [306, 104] on link "Ticket" at bounding box center [284, 109] width 61 height 16
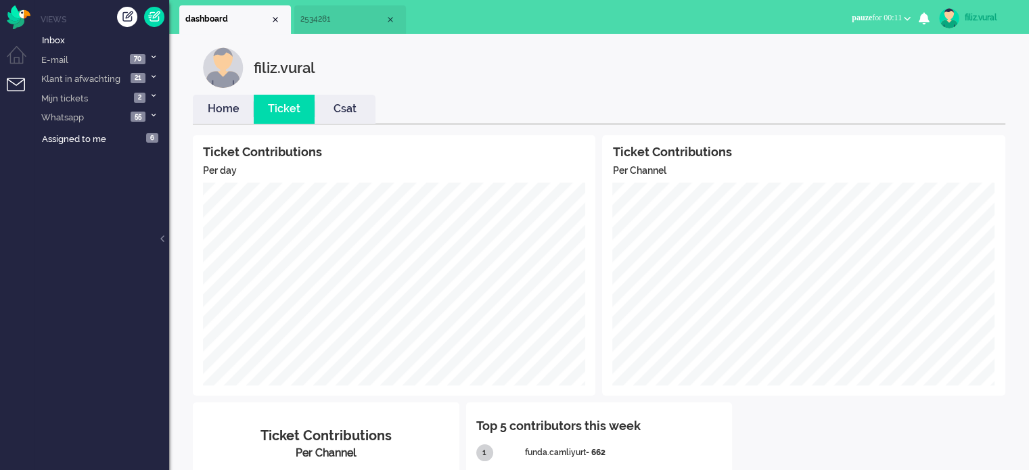
click at [224, 104] on link "Home" at bounding box center [223, 109] width 61 height 16
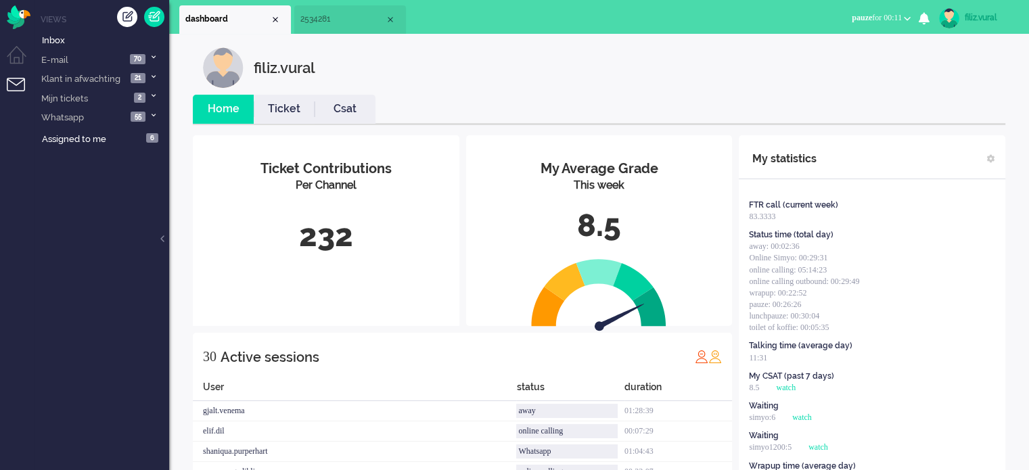
click at [344, 24] on span "2534281" at bounding box center [342, 19] width 85 height 11
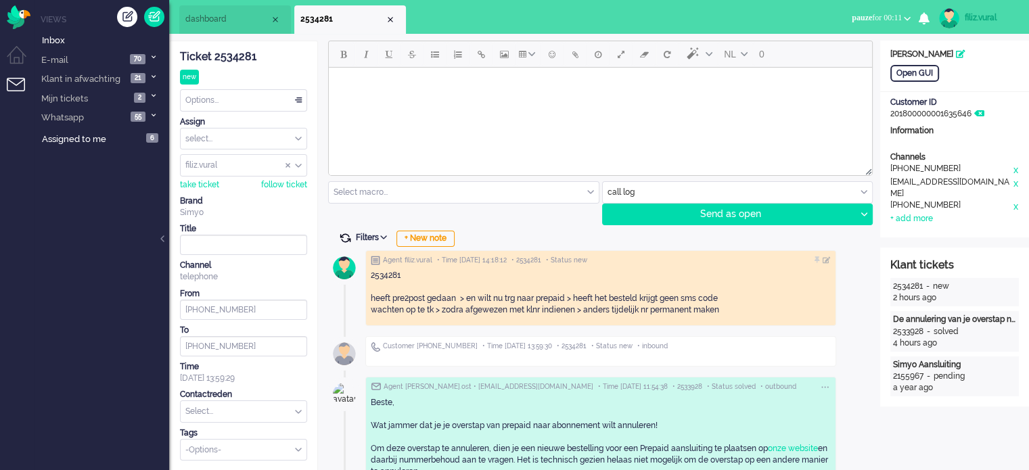
click at [342, 239] on span at bounding box center [345, 238] width 12 height 12
click at [243, 31] on li "dashboard" at bounding box center [235, 19] width 112 height 28
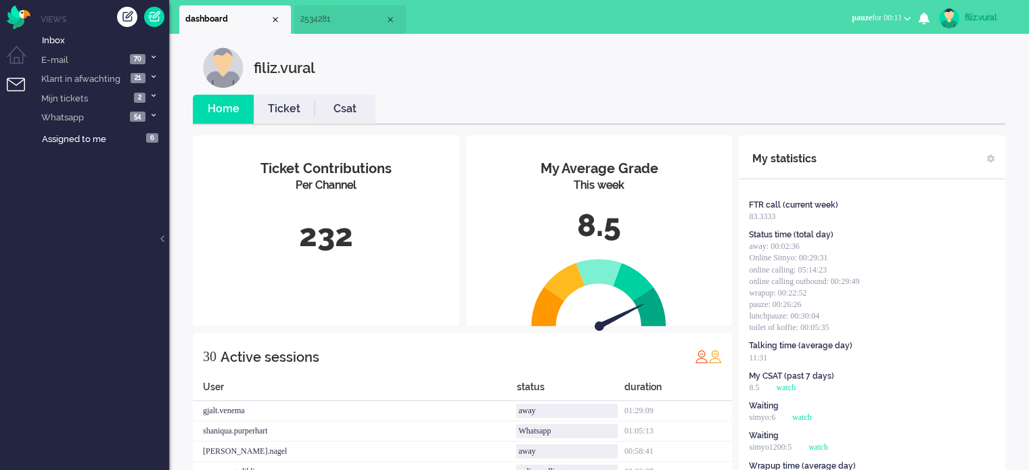
click at [333, 104] on link "Csat" at bounding box center [344, 109] width 61 height 16
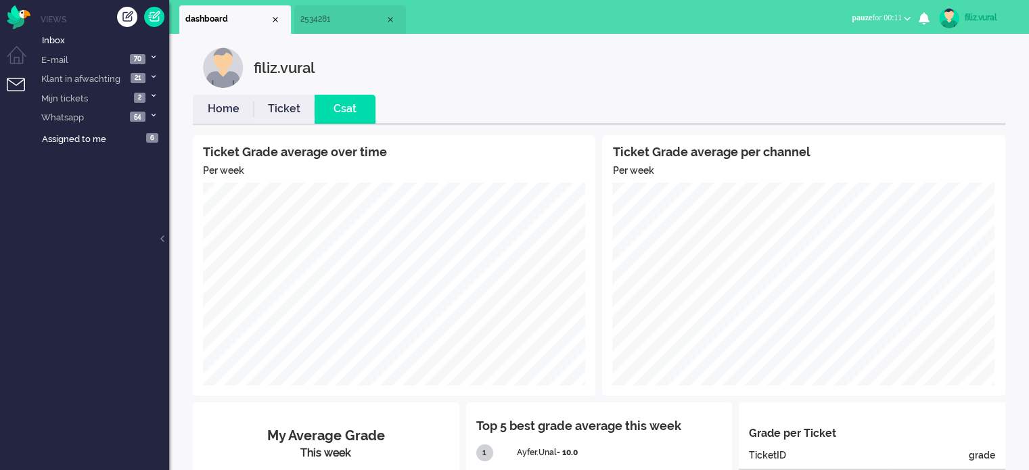
click at [222, 114] on link "Home" at bounding box center [223, 109] width 61 height 16
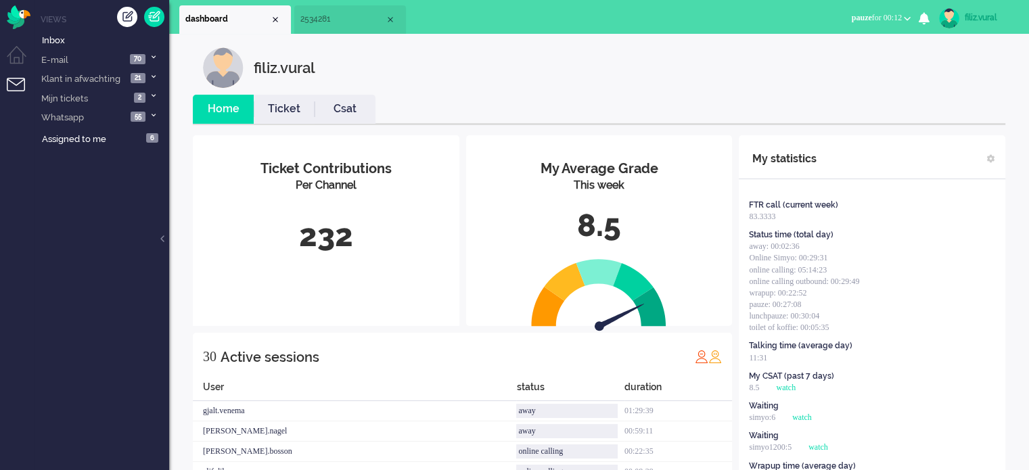
click at [331, 104] on link "Csat" at bounding box center [344, 109] width 61 height 16
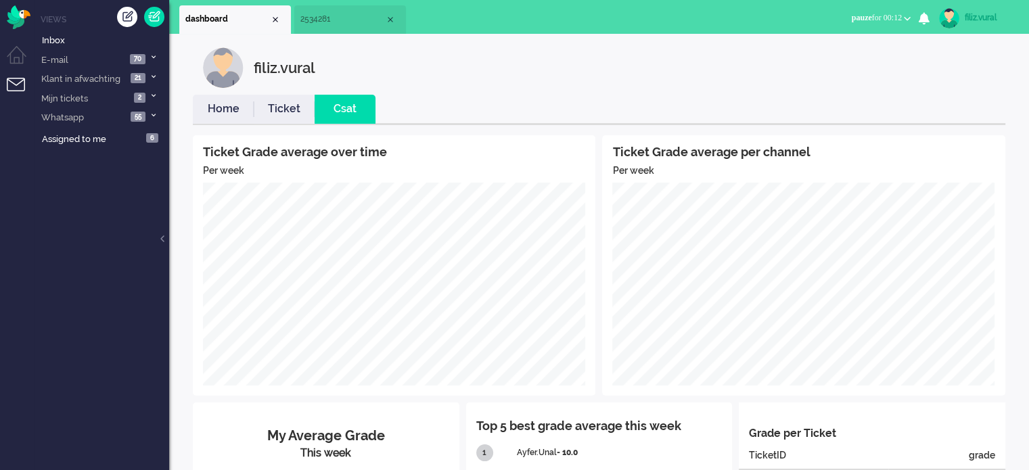
click at [218, 112] on link "Home" at bounding box center [223, 109] width 61 height 16
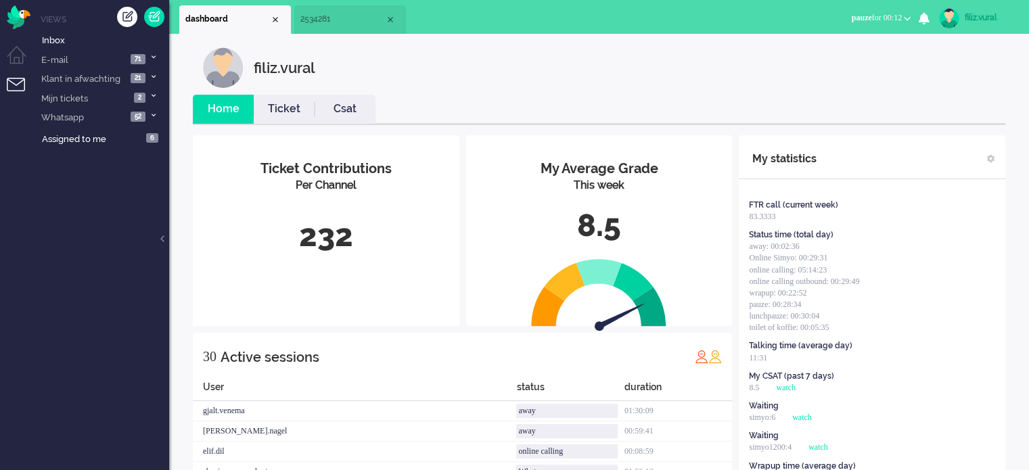
click at [342, 108] on link "Csat" at bounding box center [344, 109] width 61 height 16
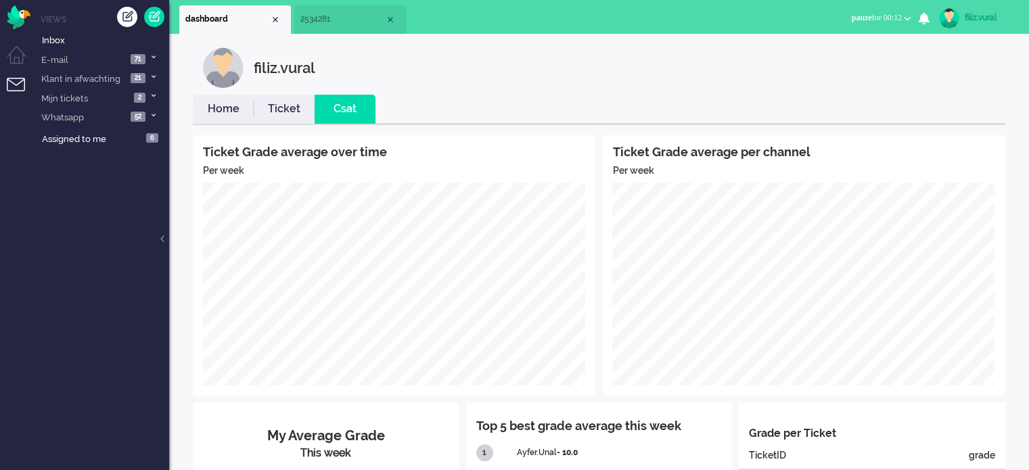
click at [278, 105] on link "Ticket" at bounding box center [284, 109] width 61 height 16
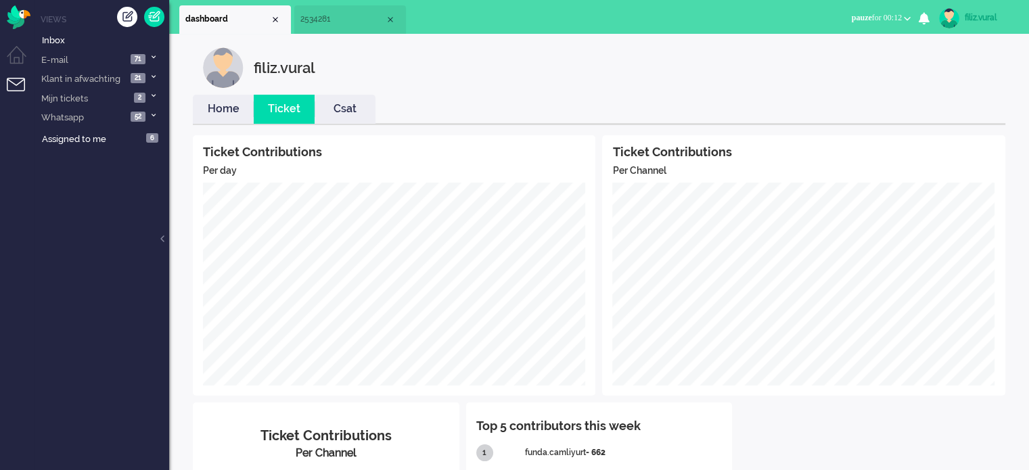
click at [247, 100] on li "Home" at bounding box center [223, 109] width 61 height 29
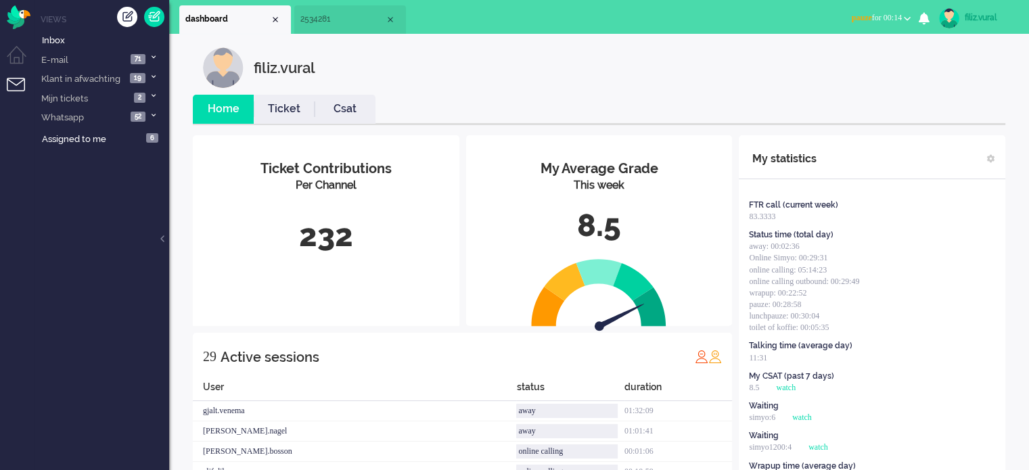
click at [889, 24] on button "pauze for 00:14" at bounding box center [880, 18] width 75 height 20
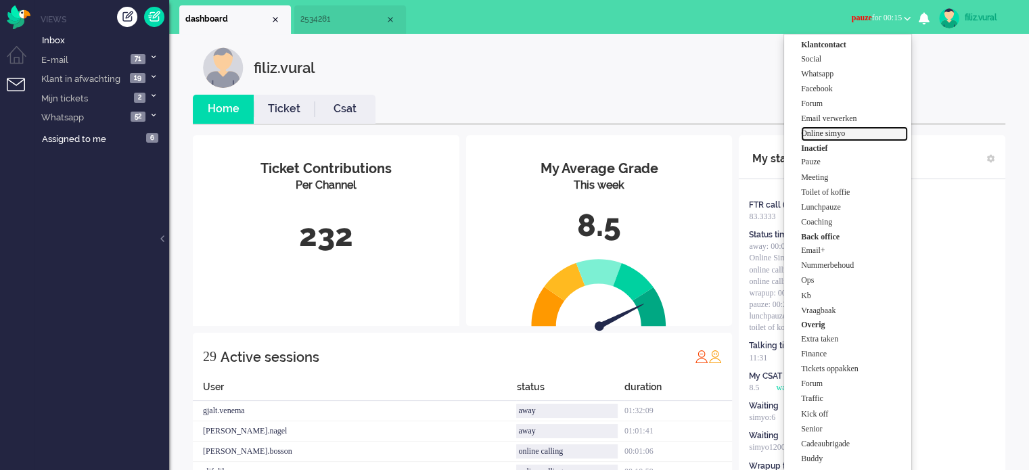
click at [868, 135] on label "Online simyo" at bounding box center [854, 133] width 107 height 11
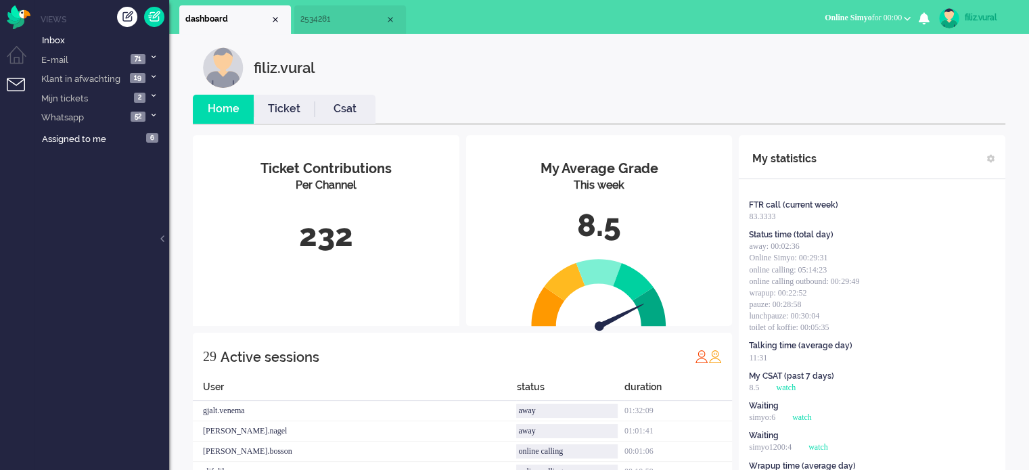
click at [362, 99] on li "Csat" at bounding box center [344, 109] width 61 height 29
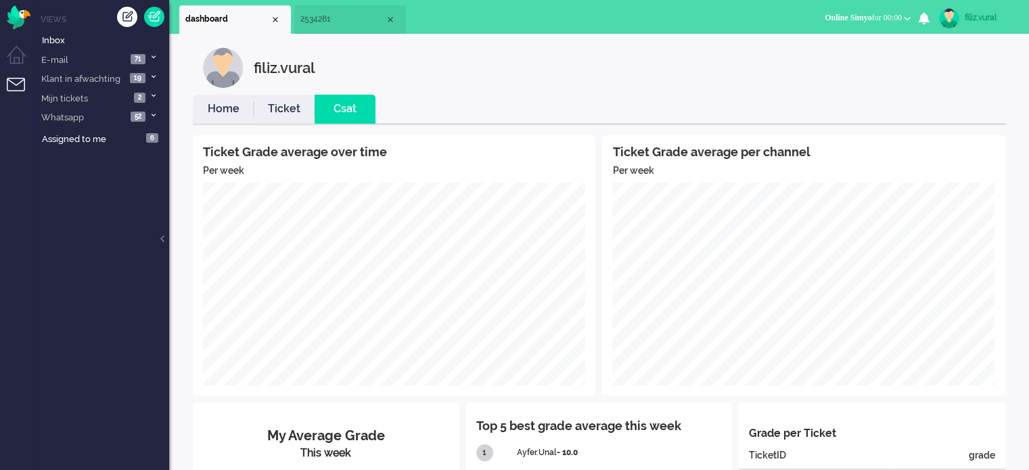
click at [214, 112] on link "Home" at bounding box center [223, 109] width 61 height 16
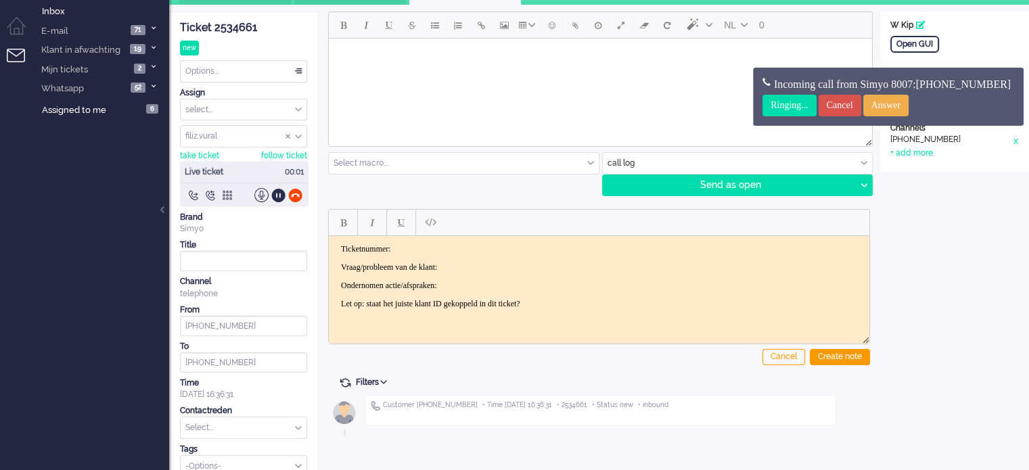
scroll to position [45, 0]
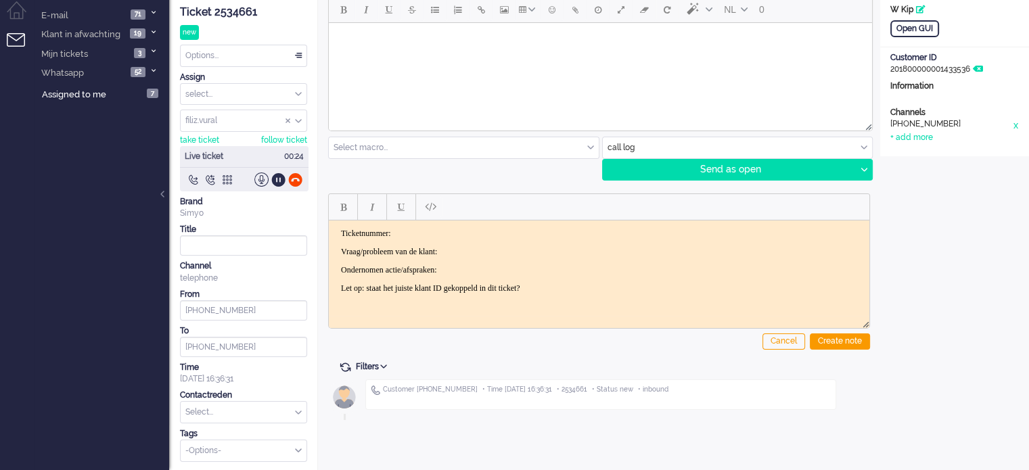
click at [933, 39] on div "Open GUI Customer Name W Kip Customer ID 201800000001433536 Information Channel…" at bounding box center [954, 76] width 149 height 160
click at [933, 33] on div "Open GUI" at bounding box center [914, 28] width 49 height 17
click at [979, 62] on div "Customer ID" at bounding box center [954, 57] width 128 height 11
click at [982, 66] on icon at bounding box center [977, 69] width 10 height 8
click at [919, 32] on div "Link customer" at bounding box center [923, 34] width 66 height 17
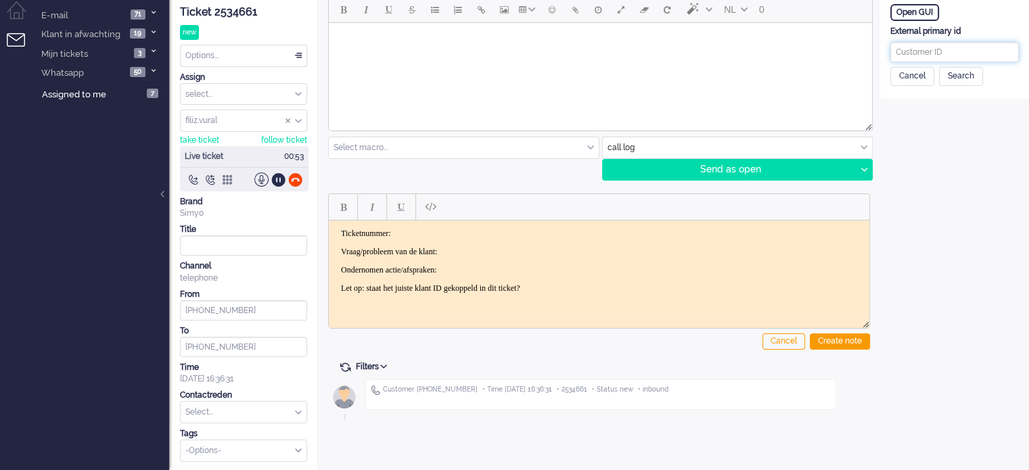
click at [950, 52] on input "text" at bounding box center [954, 52] width 128 height 20
paste input "201800000000578093"
type input "201800000000578093"
click at [956, 74] on div "Search" at bounding box center [961, 76] width 44 height 19
click at [935, 192] on div "Save customer and link" at bounding box center [942, 192] width 105 height 21
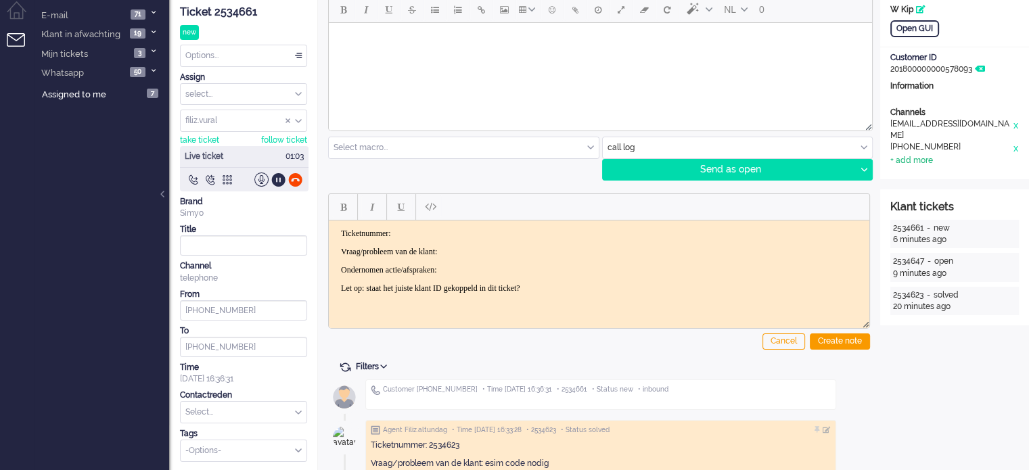
click at [922, 155] on div "+ add more" at bounding box center [911, 160] width 43 height 11
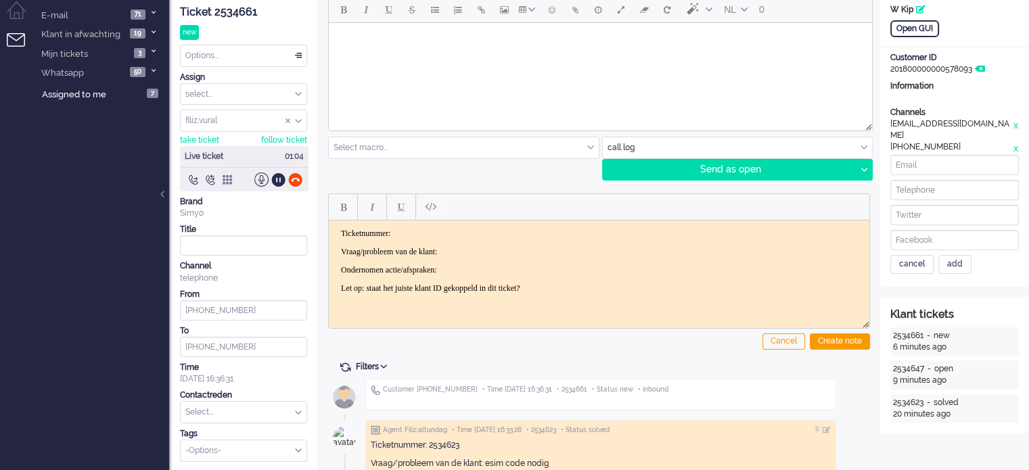
click at [942, 165] on div "cancel add" at bounding box center [954, 214] width 128 height 119
click at [947, 159] on input at bounding box center [954, 165] width 128 height 20
paste input "633012575"
type input "633012575"
click at [947, 159] on input "633012575" at bounding box center [954, 165] width 128 height 20
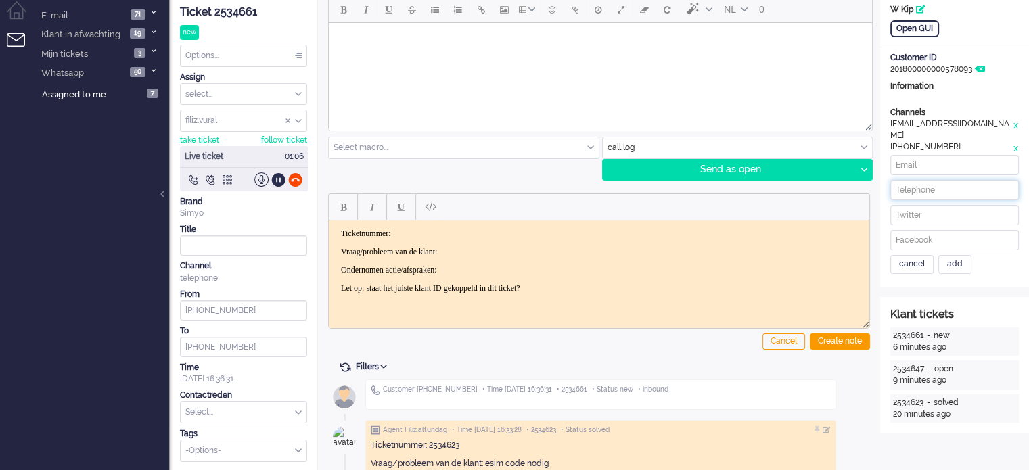
click at [946, 180] on input at bounding box center [954, 190] width 128 height 20
paste input "633012575"
type input "+31633012575"
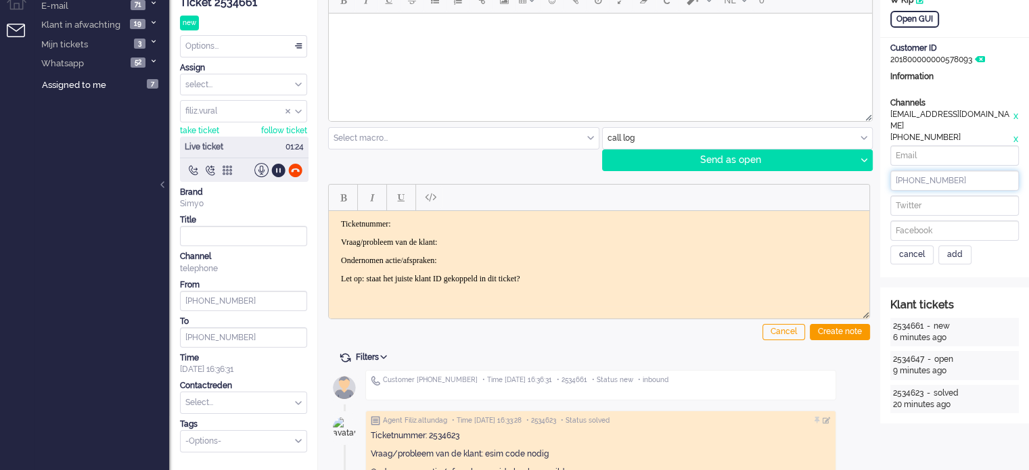
scroll to position [18, 0]
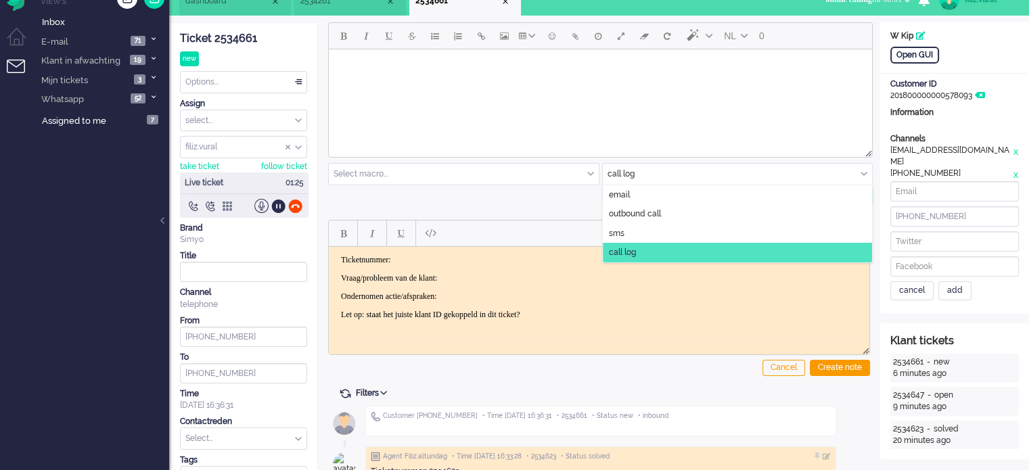
click at [628, 171] on input "text" at bounding box center [738, 174] width 270 height 21
click at [626, 217] on span "outbound call" at bounding box center [635, 213] width 52 height 11
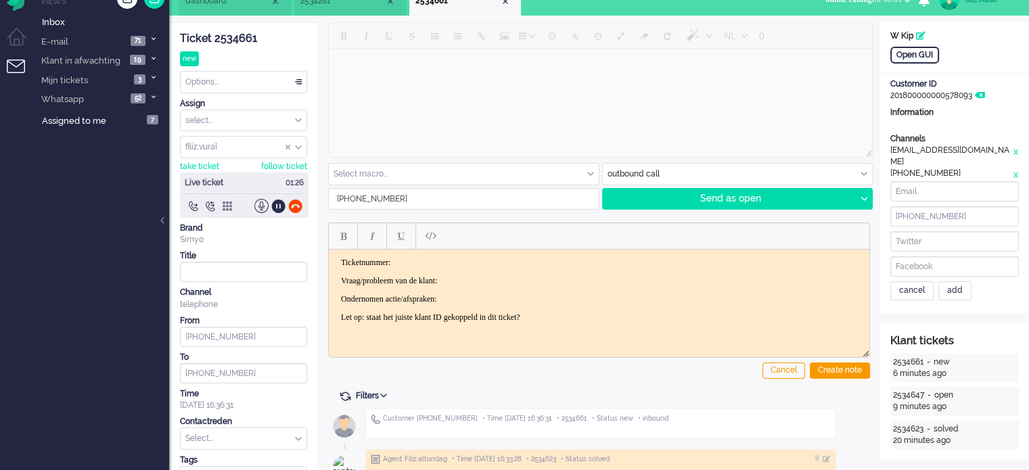
click at [517, 275] on p "Vraag/probleem van de klant:" at bounding box center [599, 280] width 516 height 10
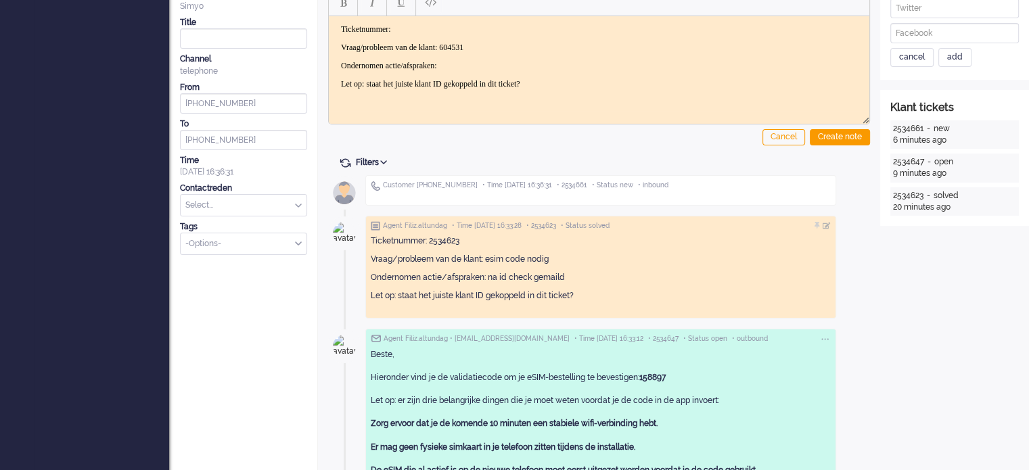
scroll to position [356, 0]
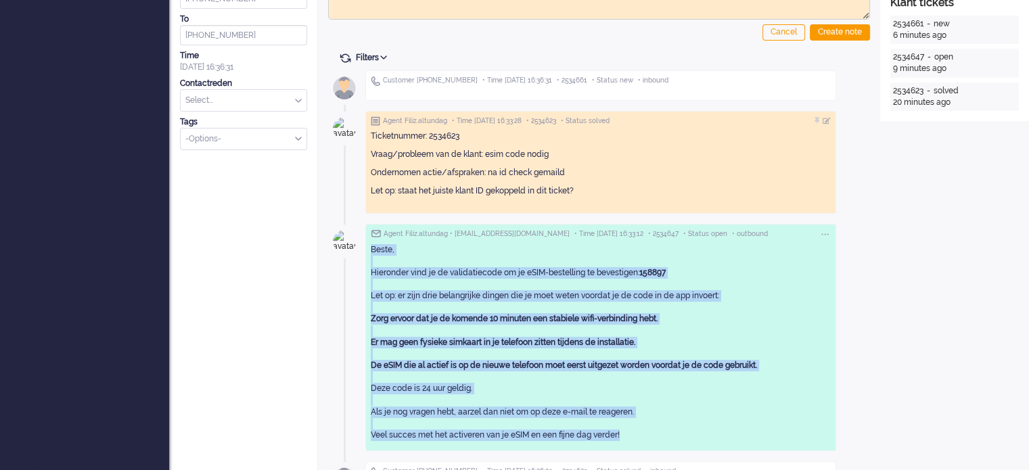
drag, startPoint x: 630, startPoint y: 430, endPoint x: 370, endPoint y: 245, distance: 319.2
click at [371, 245] on div "Beste, Hieronder vind je de validatiecode om je eSIM-bestelling te bevestigen: …" at bounding box center [601, 342] width 460 height 197
copy div "Beste, Hieronder vind je de validatiecode om je eSIM-bestelling te bevestigen: …"
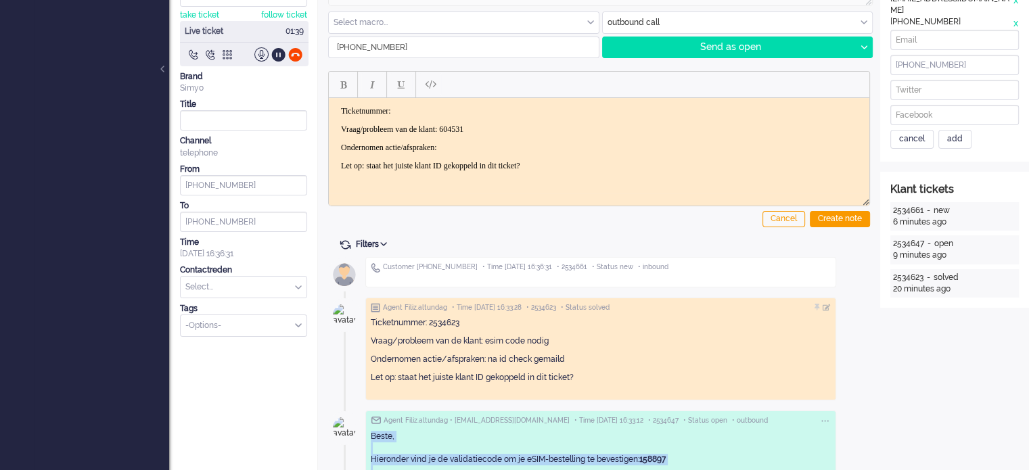
scroll to position [0, 0]
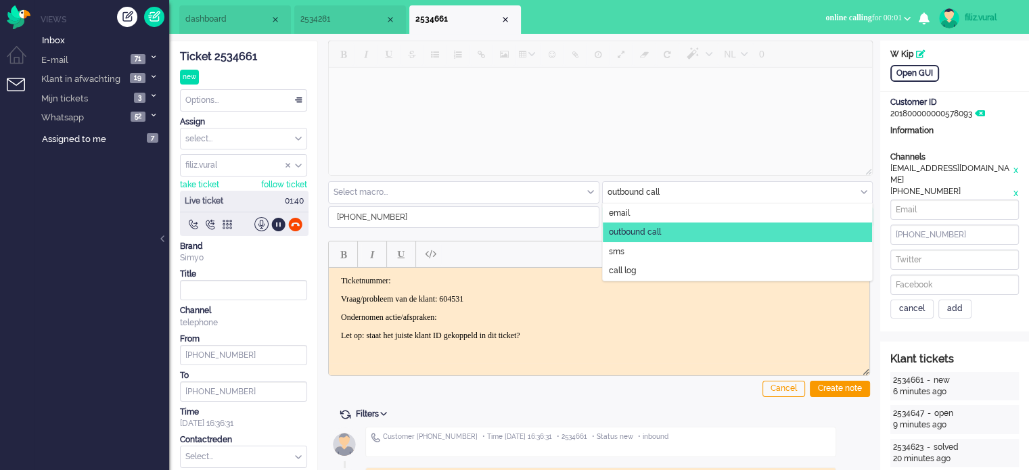
click at [631, 195] on input "text" at bounding box center [738, 192] width 270 height 21
click at [626, 205] on li "email" at bounding box center [738, 214] width 270 height 20
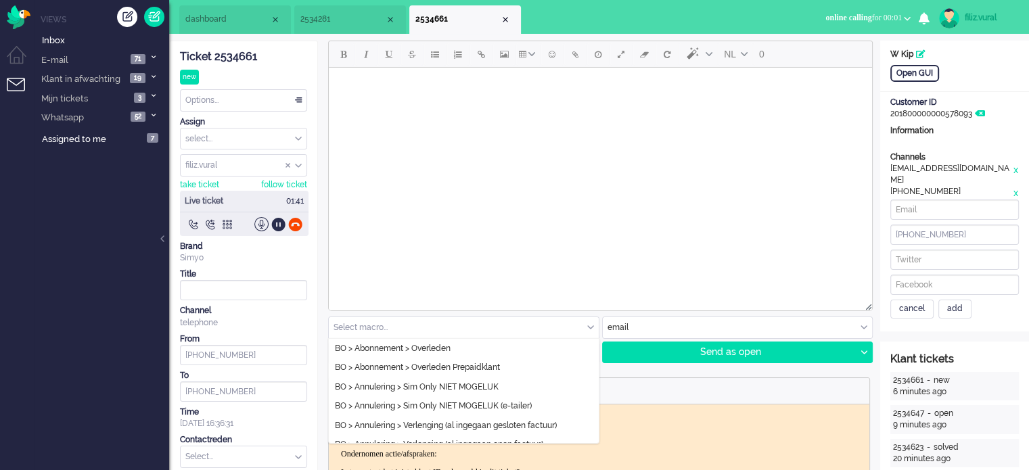
drag, startPoint x: 476, startPoint y: 331, endPoint x: 495, endPoint y: 309, distance: 28.8
click at [479, 326] on input "text" at bounding box center [464, 327] width 270 height 21
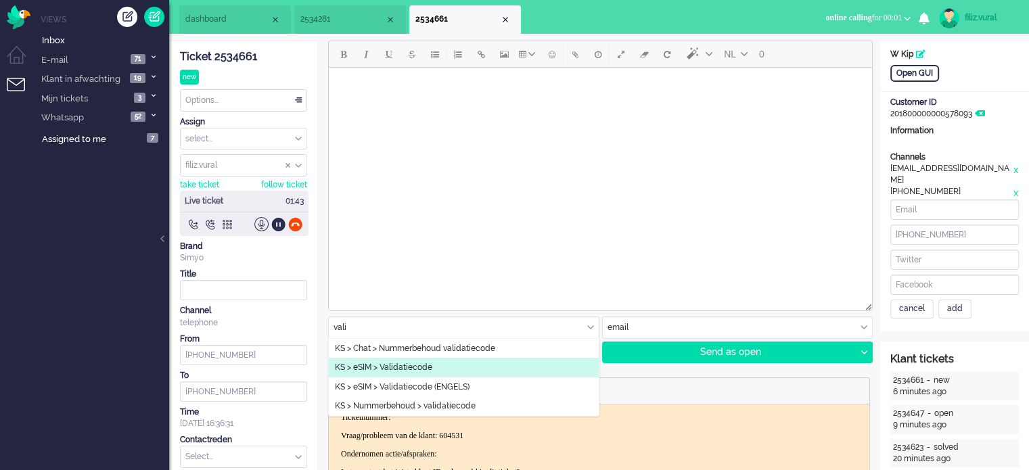
type input "vali"
click at [484, 373] on li "KS > eSIM > Validatiecode" at bounding box center [464, 368] width 270 height 20
type input "Validatiecode eSim bestelling"
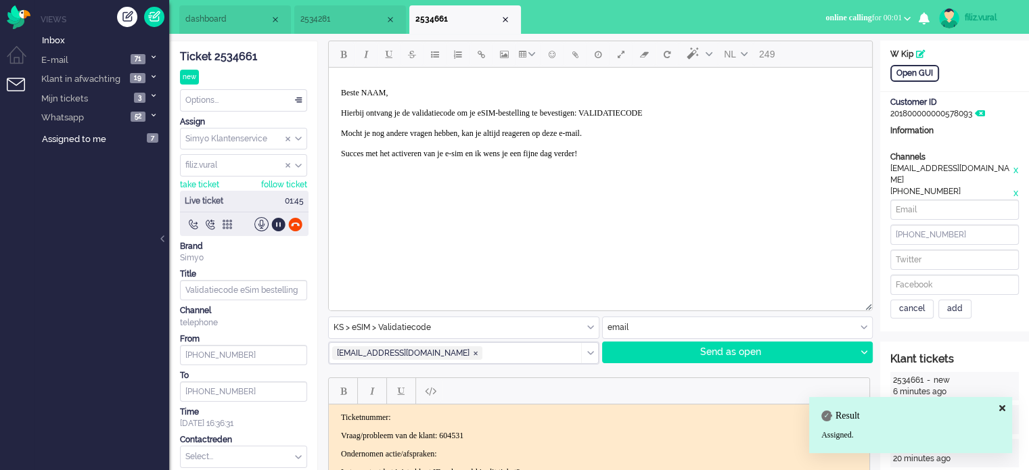
click at [381, 93] on p "Beste NAAM, Hierbij ontvang je de validatiecode om je eSIM-bestelling te bevest…" at bounding box center [600, 128] width 519 height 81
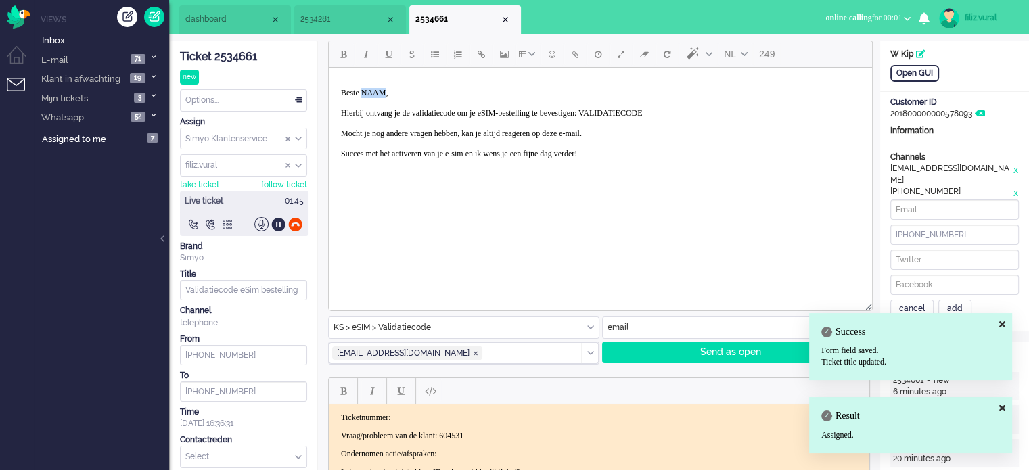
click at [381, 93] on p "Beste NAAM, Hierbij ontvang je de validatiecode om je eSIM-bestelling te bevest…" at bounding box center [600, 128] width 519 height 81
click at [483, 444] on body "Ticketnummer: Vraag/probleem van de klant: 604531 Ondernomen actie/afspraken: L…" at bounding box center [599, 445] width 530 height 65
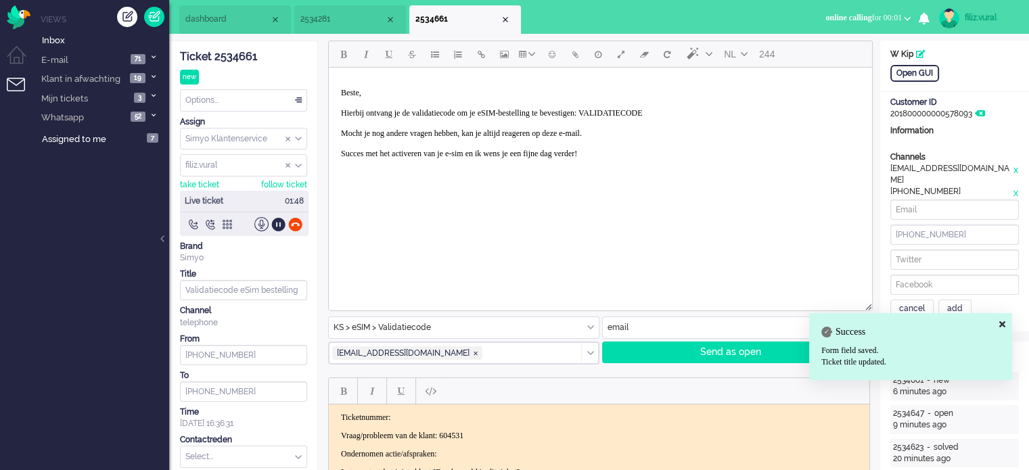
click at [483, 444] on body "Ticketnummer: Vraag/probleem van de klant: 604531 Ondernomen actie/afspraken: L…" at bounding box center [599, 445] width 530 height 65
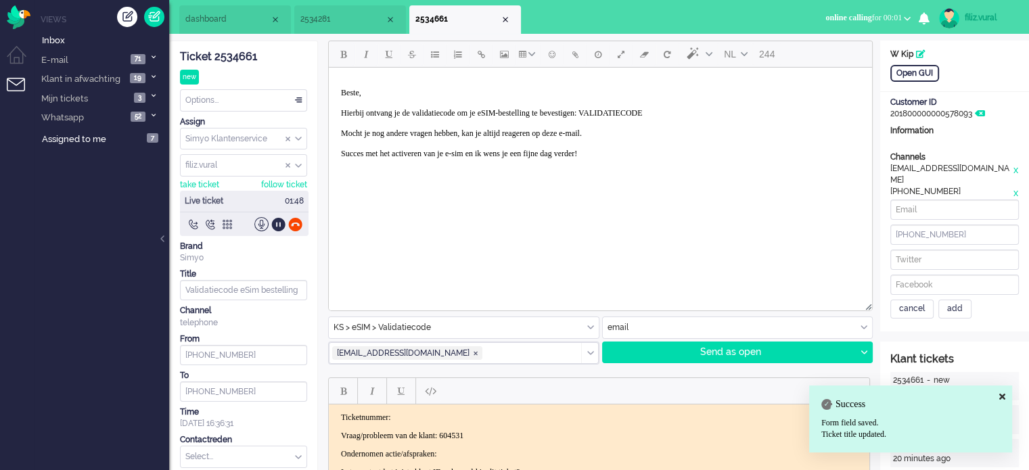
click at [481, 440] on body "Ticketnummer: Vraag/probleem van de klant: 604531 Ondernomen actie/afspraken: L…" at bounding box center [599, 445] width 530 height 65
click at [483, 431] on p "Vraag/probleem van de klant: 604531" at bounding box center [599, 436] width 516 height 10
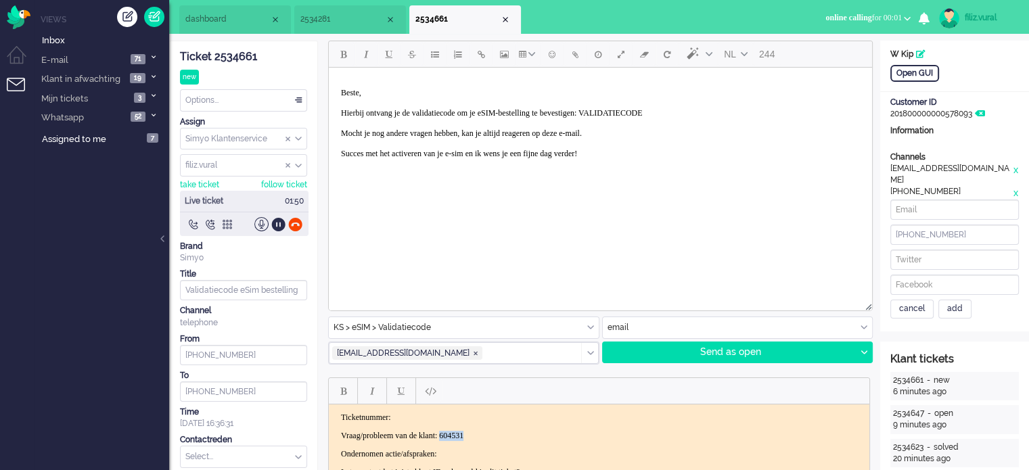
click at [484, 431] on p "Vraag/probleem van de klant: 604531" at bounding box center [599, 436] width 516 height 10
drag, startPoint x: 484, startPoint y: 431, endPoint x: 607, endPoint y: 327, distance: 161.7
click at [607, 404] on html "Ticketnummer: Vraag/probleem van de klant: 604531 Ondernomen actie/afspraken: L…" at bounding box center [599, 444] width 540 height 81
click at [490, 424] on body "Ticketnummer: Vraag/probleem van de klant: 604531 Ondernomen actie/afspraken: L…" at bounding box center [599, 445] width 530 height 65
click at [482, 433] on p "Vraag/probleem van de klant: 604531" at bounding box center [599, 436] width 516 height 10
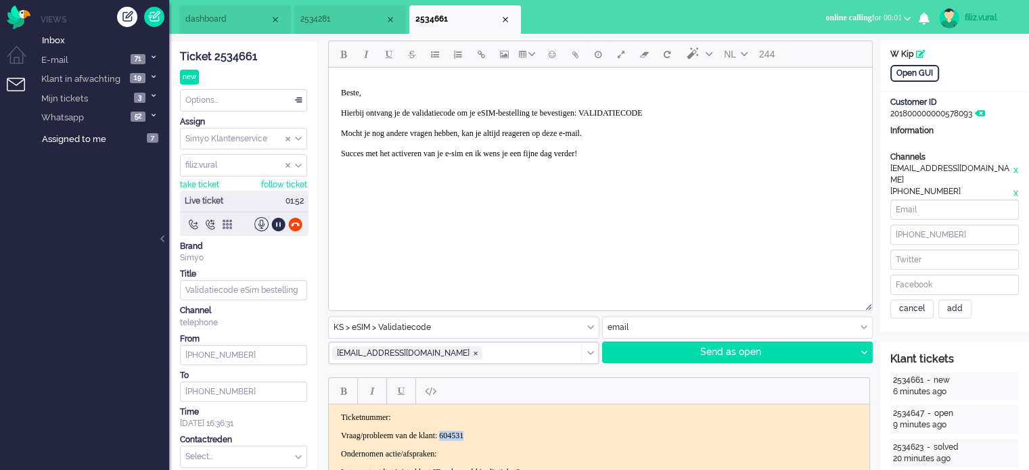
click at [482, 433] on p "Vraag/probleem van de klant: 604531" at bounding box center [599, 436] width 516 height 10
copy p "604531"
click at [672, 117] on p "Beste, Hierbij ontvang je de validatiecode om je eSIM-bestelling te bevestigen:…" at bounding box center [600, 128] width 519 height 81
click at [673, 110] on p "Beste, Hierbij ontvang je de validatiecode om je eSIM-bestelling te bevestigen:…" at bounding box center [600, 128] width 519 height 81
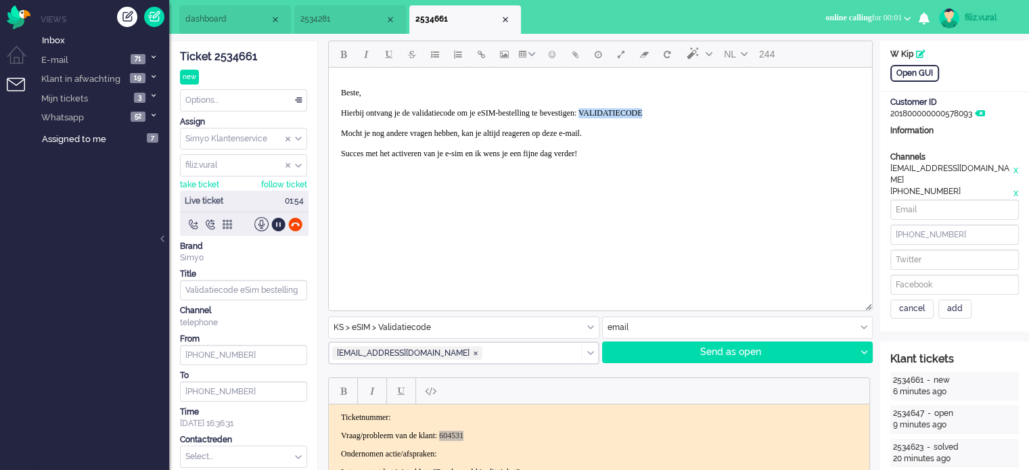
click at [673, 110] on p "Beste, Hierbij ontvang je de validatiecode om je eSIM-bestelling te bevestigen:…" at bounding box center [600, 128] width 519 height 81
click at [647, 114] on p "Beste, Hierbij ontvang je de validatiecode om je eSIM-bestelling te bevestigen:…" at bounding box center [600, 128] width 519 height 81
click at [956, 300] on div "add" at bounding box center [954, 309] width 33 height 19
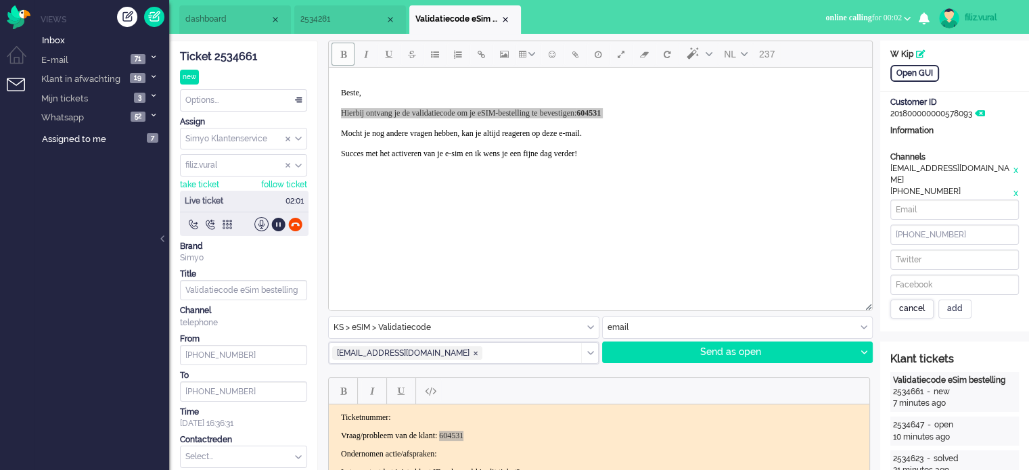
click at [911, 302] on div "cancel" at bounding box center [911, 309] width 43 height 19
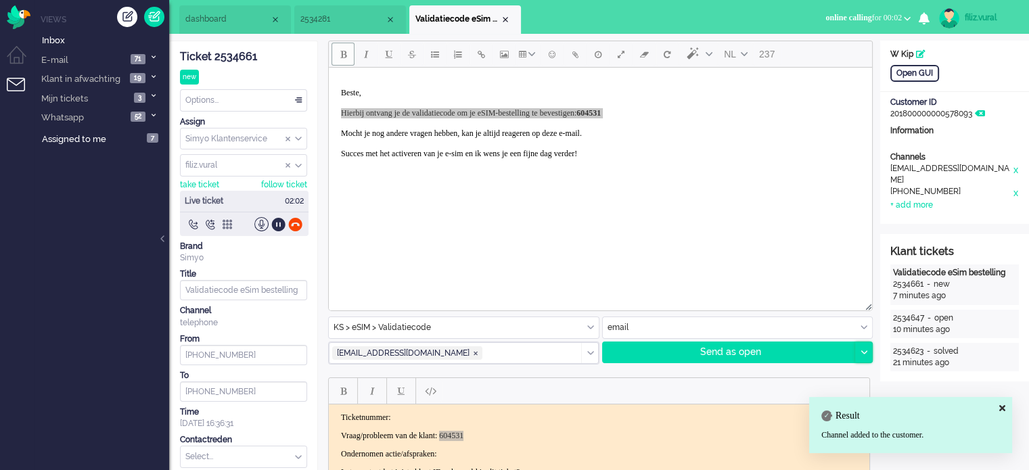
drag, startPoint x: 869, startPoint y: 352, endPoint x: 860, endPoint y: 357, distance: 10.0
click at [868, 352] on div at bounding box center [863, 352] width 17 height 20
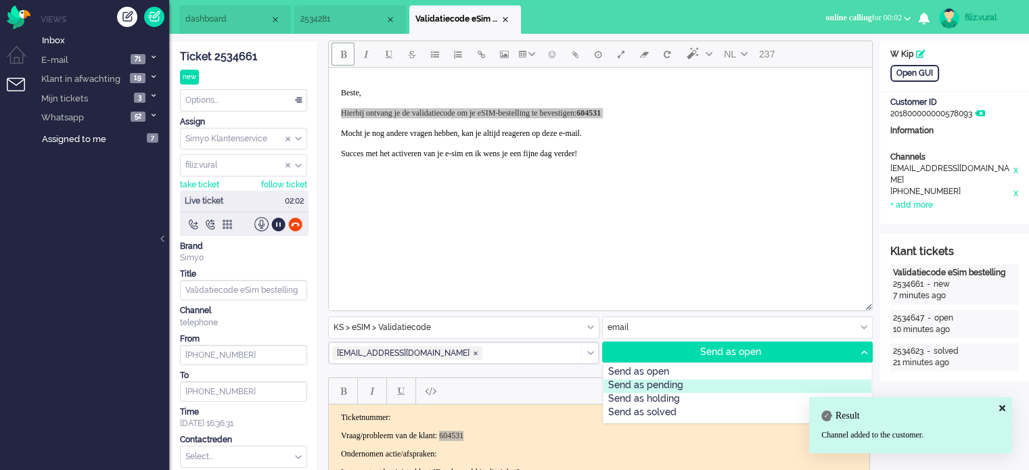
click at [692, 385] on div "Send as pending" at bounding box center [737, 386] width 268 height 14
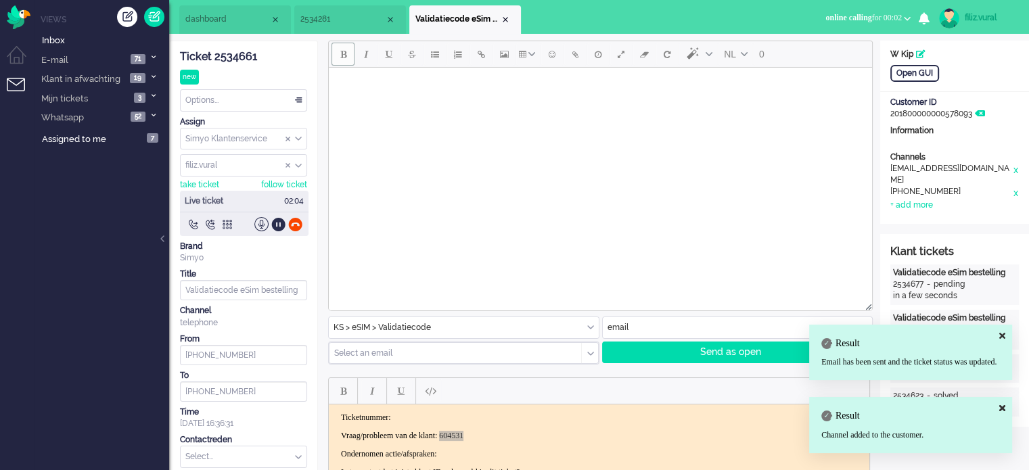
click at [231, 59] on div "Ticket 2534661" at bounding box center [243, 57] width 127 height 16
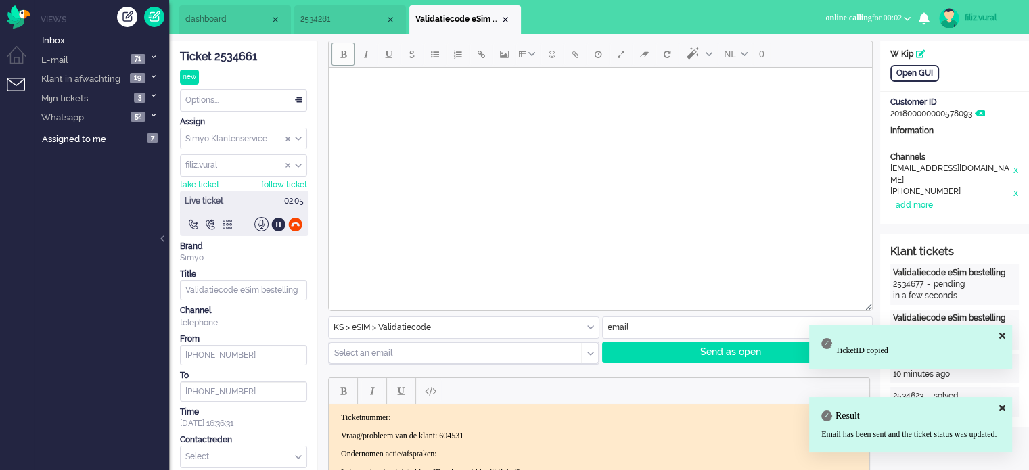
drag, startPoint x: 467, startPoint y: 419, endPoint x: 520, endPoint y: 416, distance: 53.5
click at [469, 419] on p "Ticketnummer:" at bounding box center [599, 418] width 516 height 10
click at [483, 432] on p "Vraag/probleem van de klant: 604531" at bounding box center [599, 436] width 516 height 10
click at [483, 431] on p "Vraag/probleem van de klant: 604531" at bounding box center [599, 436] width 516 height 10
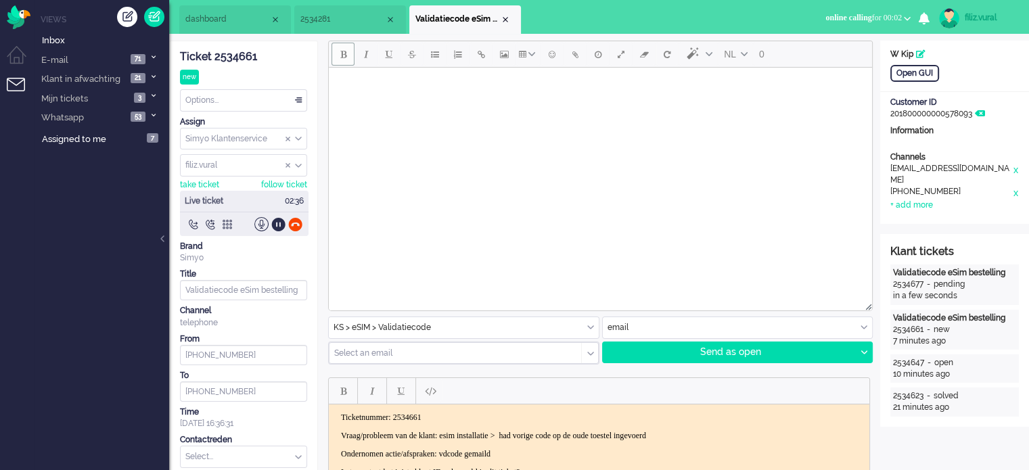
click at [295, 224] on div at bounding box center [295, 224] width 14 height 14
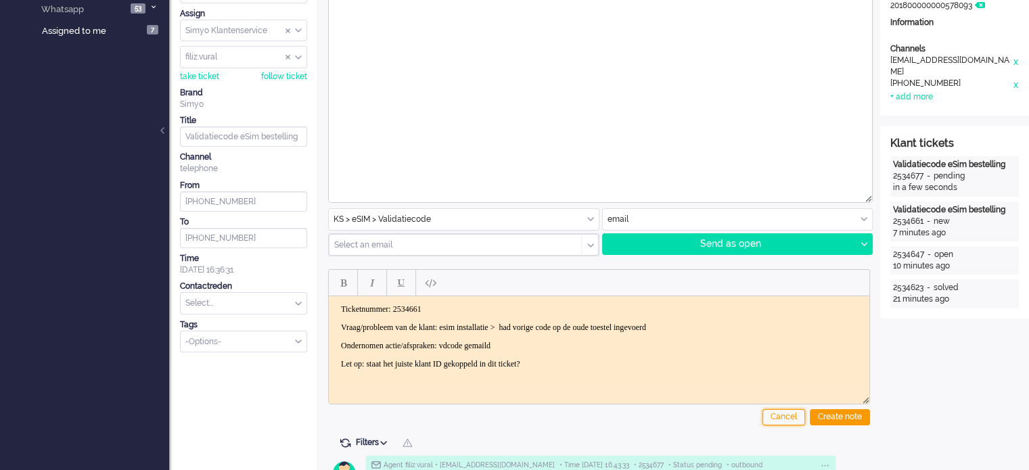
scroll to position [203, 0]
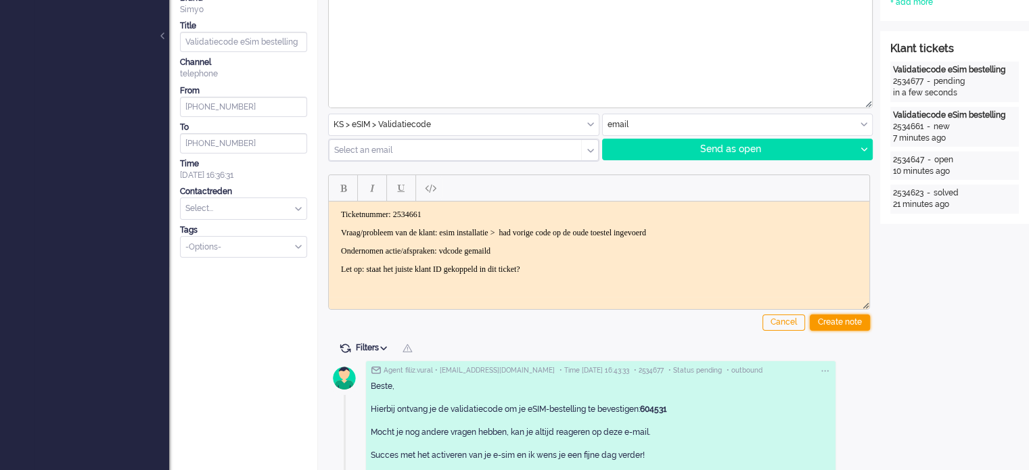
click at [828, 318] on div "Create note" at bounding box center [840, 322] width 60 height 16
click at [235, 213] on input "text" at bounding box center [244, 208] width 126 height 21
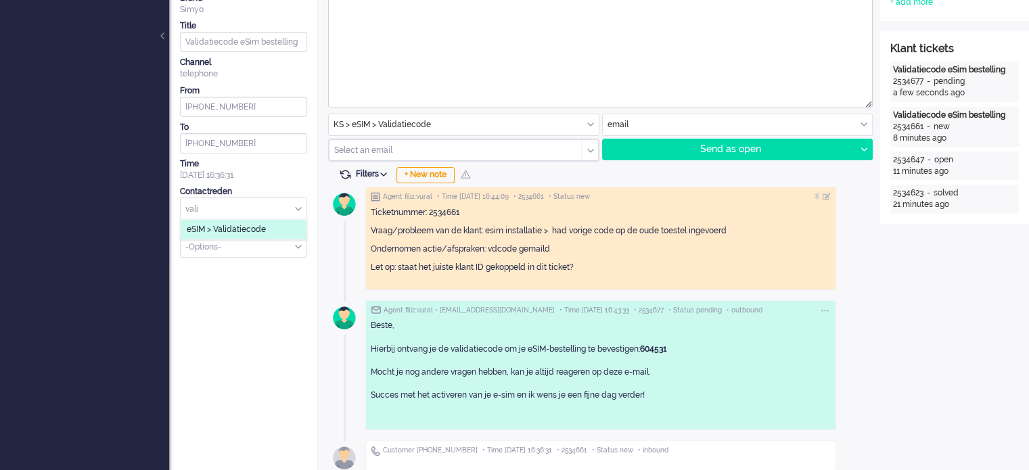
type input "vali"
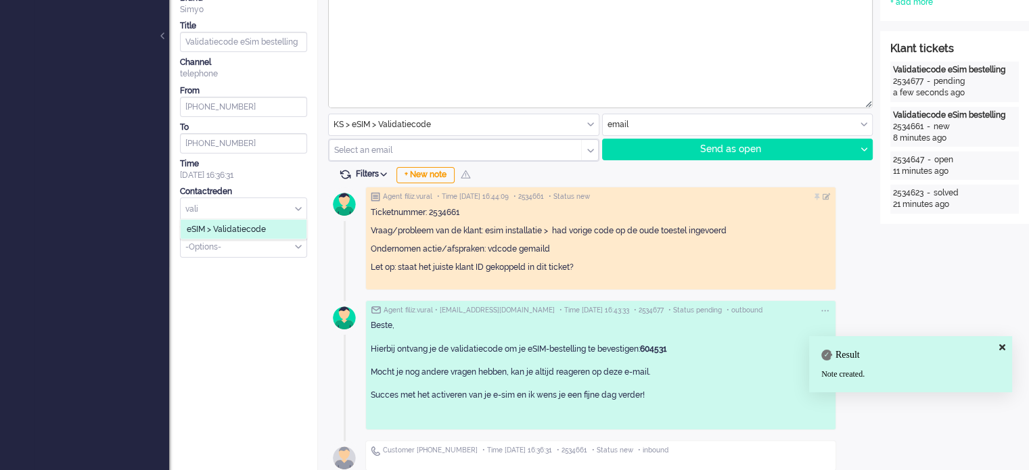
click at [237, 224] on span "eSIM > Validatiecode" at bounding box center [226, 229] width 79 height 11
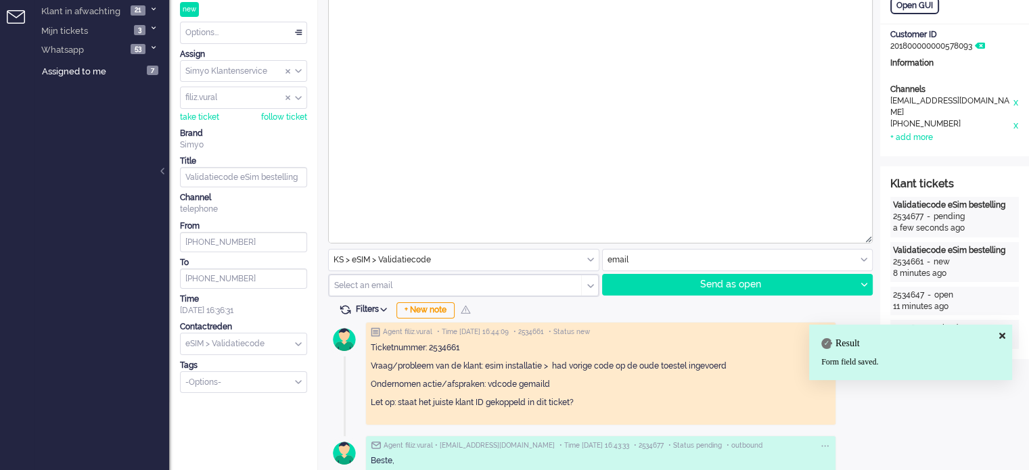
scroll to position [0, 0]
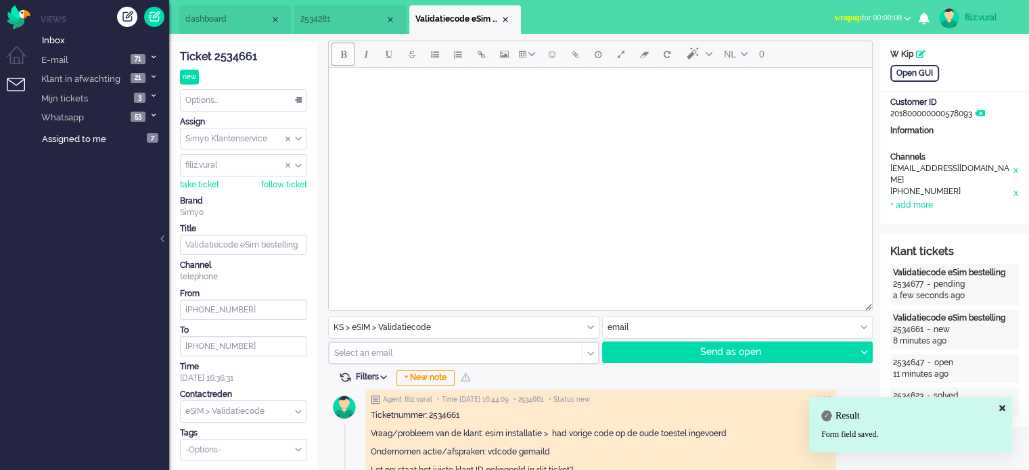
click at [256, 105] on div "Options..." at bounding box center [244, 100] width 126 height 21
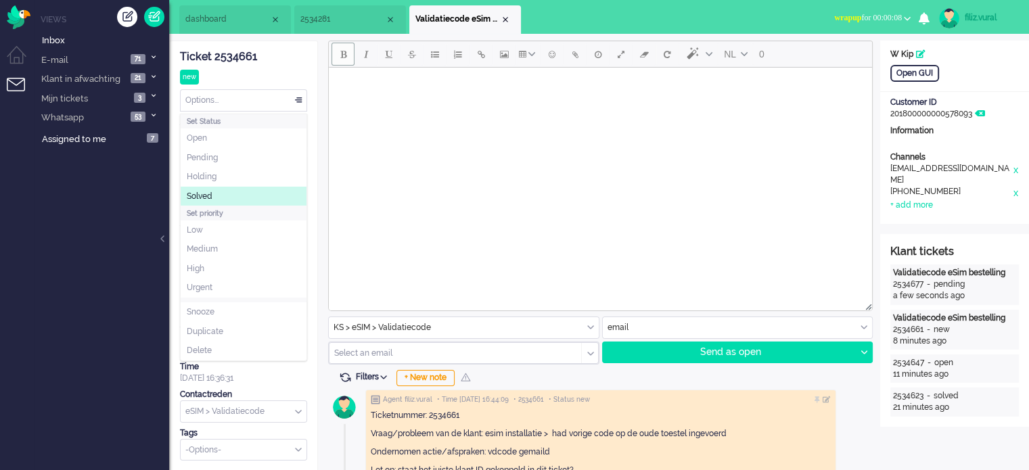
click at [233, 197] on li "Solved" at bounding box center [244, 197] width 126 height 20
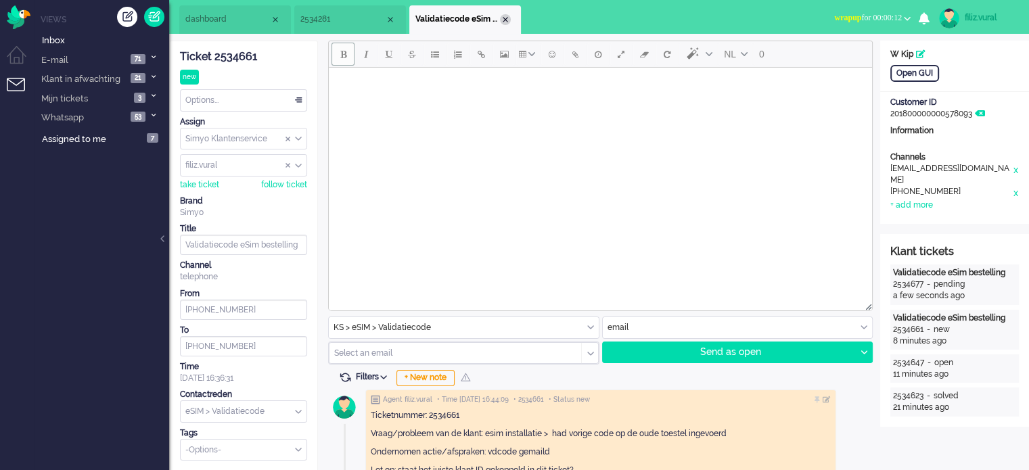
click at [504, 17] on div "Close tab" at bounding box center [505, 19] width 11 height 11
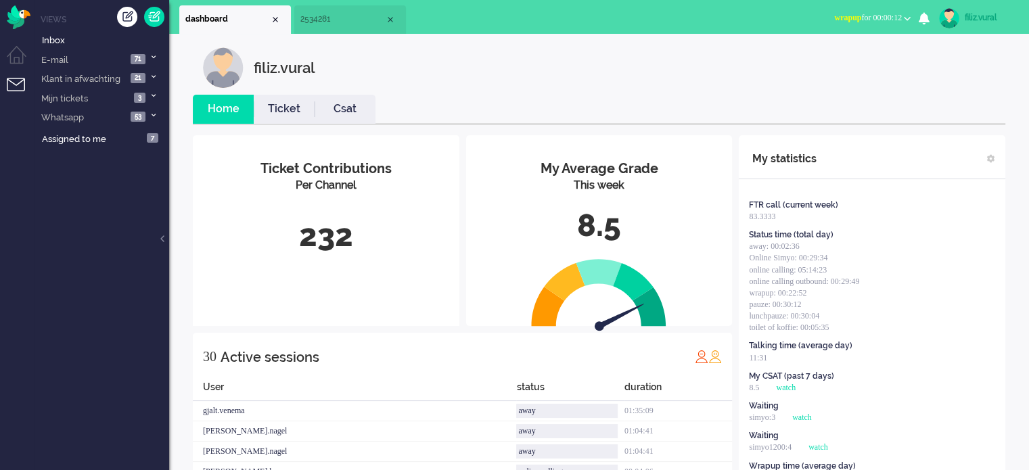
click at [336, 110] on link "Csat" at bounding box center [344, 109] width 61 height 16
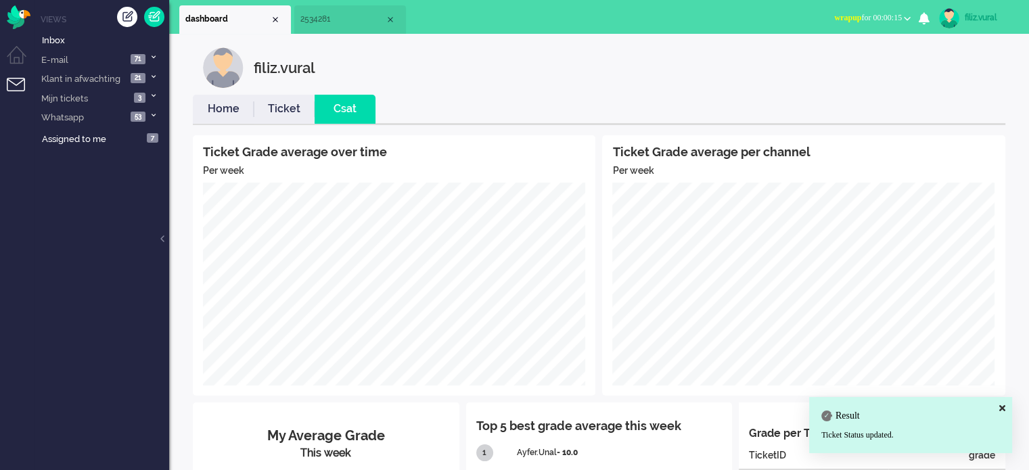
click at [230, 110] on link "Home" at bounding box center [223, 109] width 61 height 16
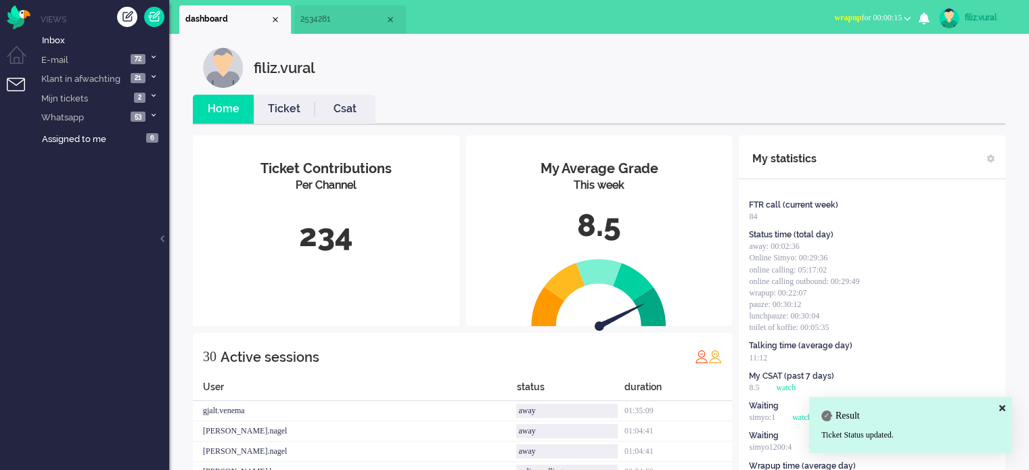
click at [871, 9] on button "wrapup for 00:00:15" at bounding box center [872, 18] width 93 height 20
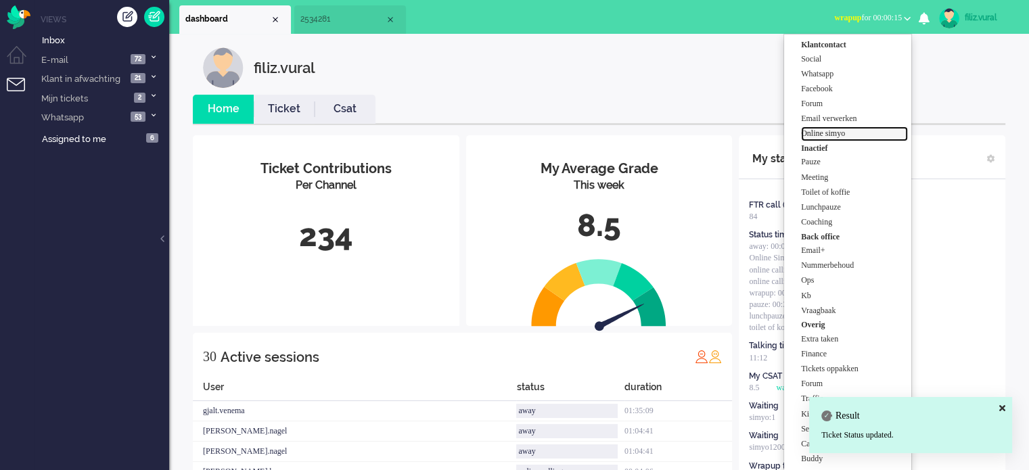
click at [854, 132] on label "Online simyo" at bounding box center [854, 133] width 107 height 11
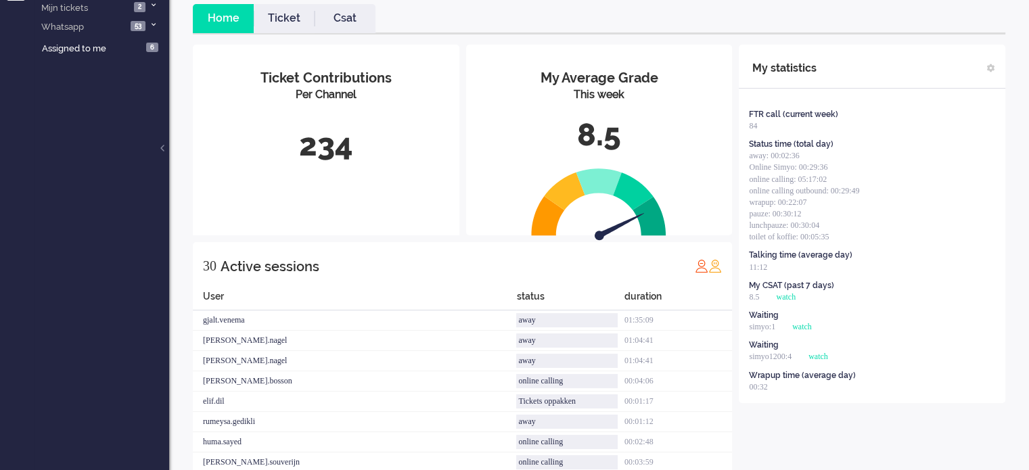
scroll to position [203, 0]
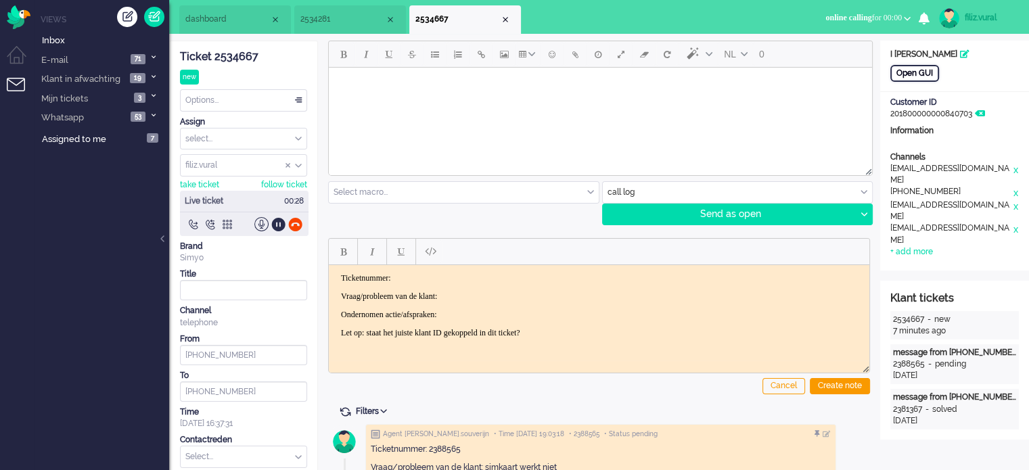
click at [922, 71] on div "Open GUI" at bounding box center [914, 73] width 49 height 17
click at [234, 50] on div "Ticket 2534667" at bounding box center [243, 57] width 127 height 16
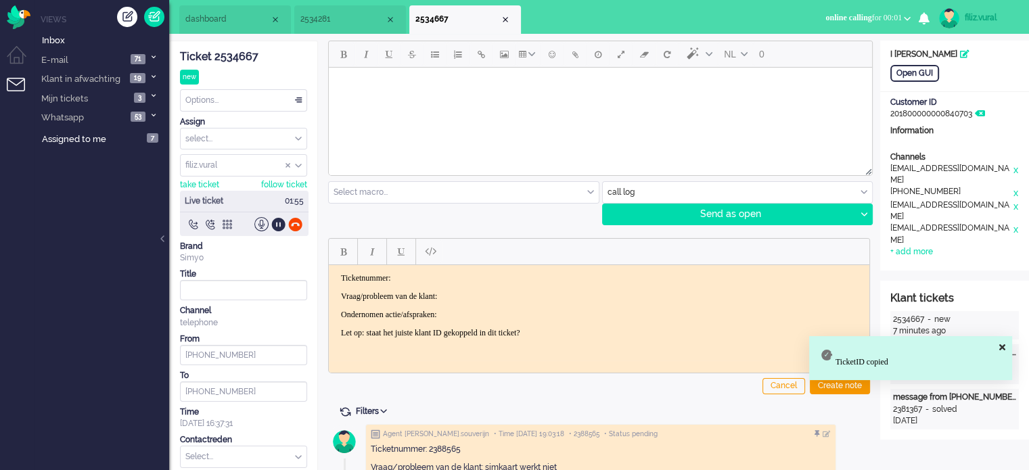
click at [444, 281] on p "Ticketnummer:" at bounding box center [599, 278] width 516 height 10
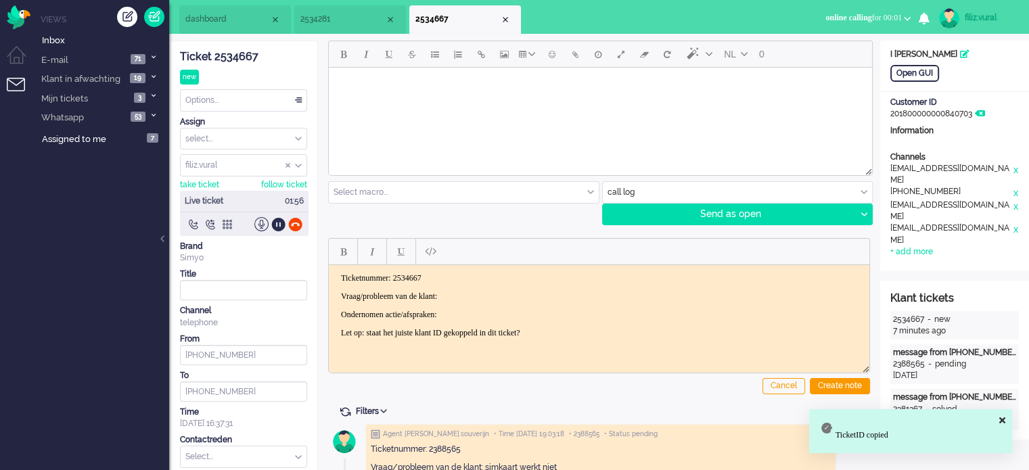
click at [471, 291] on p "Vraag/probleem van de klant:" at bounding box center [599, 296] width 516 height 10
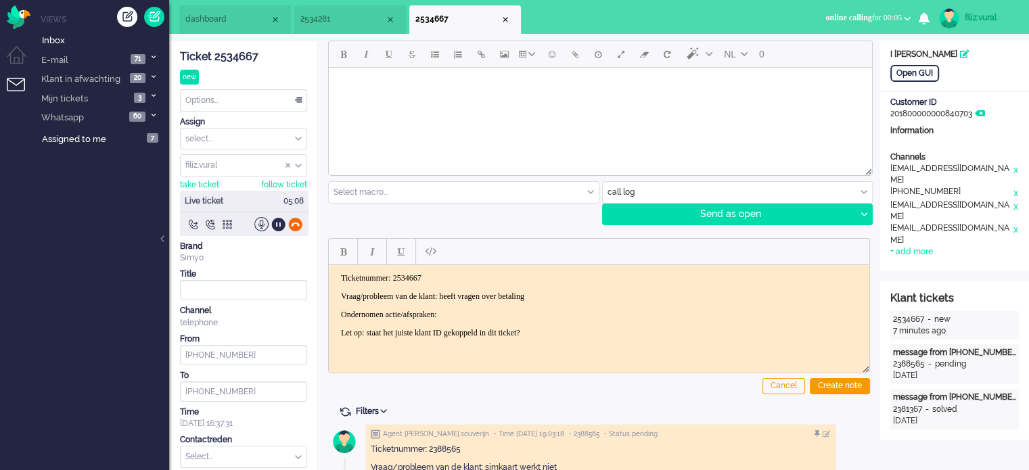
click at [298, 223] on div at bounding box center [295, 224] width 14 height 14
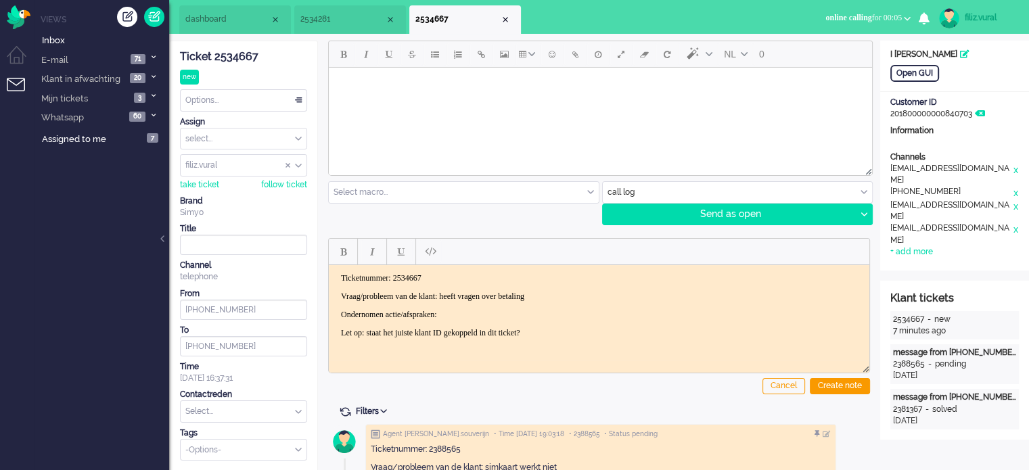
click at [598, 291] on p "Vraag/probleem van de klant: heeft vragen over betaling" at bounding box center [599, 296] width 516 height 10
drag, startPoint x: 693, startPoint y: 299, endPoint x: 466, endPoint y: 295, distance: 227.3
click at [466, 295] on p "Vraag/probleem van de klant: heeft vragen over betaling maar heeft Evides nodig" at bounding box center [599, 296] width 516 height 10
click at [864, 392] on div "Create note" at bounding box center [840, 386] width 60 height 16
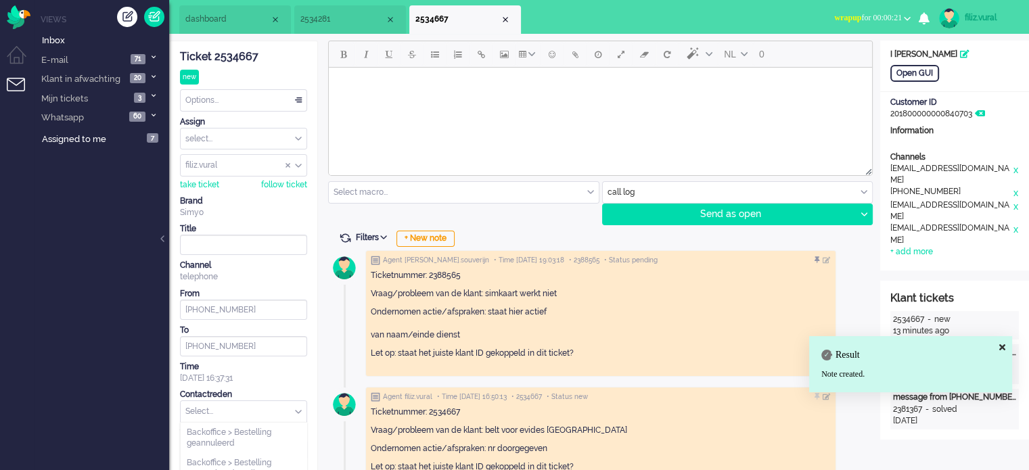
click at [232, 404] on input "text" at bounding box center [244, 411] width 126 height 21
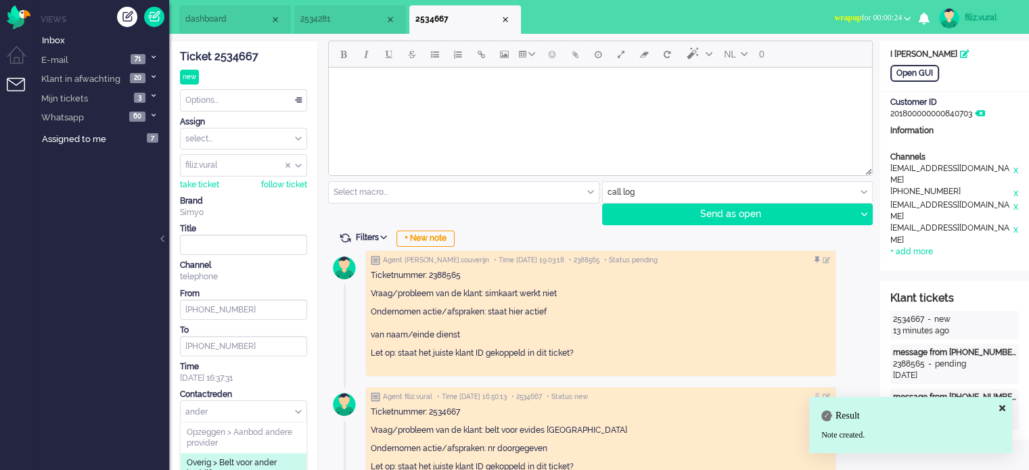
type input "ander"
click at [243, 454] on li "Overig > Belt voor ander bedrijf" at bounding box center [244, 468] width 126 height 30
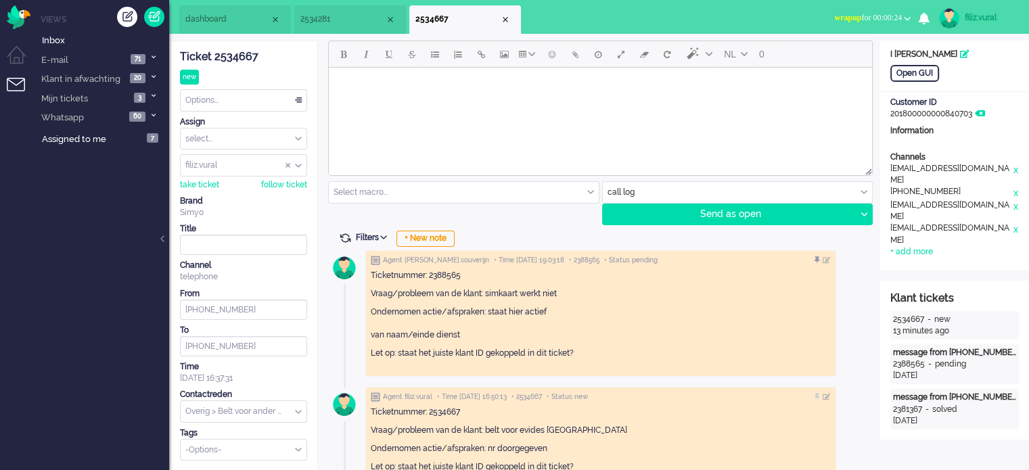
click at [238, 110] on div "Options... Set Status Open Pending Holding Solved Set priority Low Medium High …" at bounding box center [243, 100] width 127 height 22
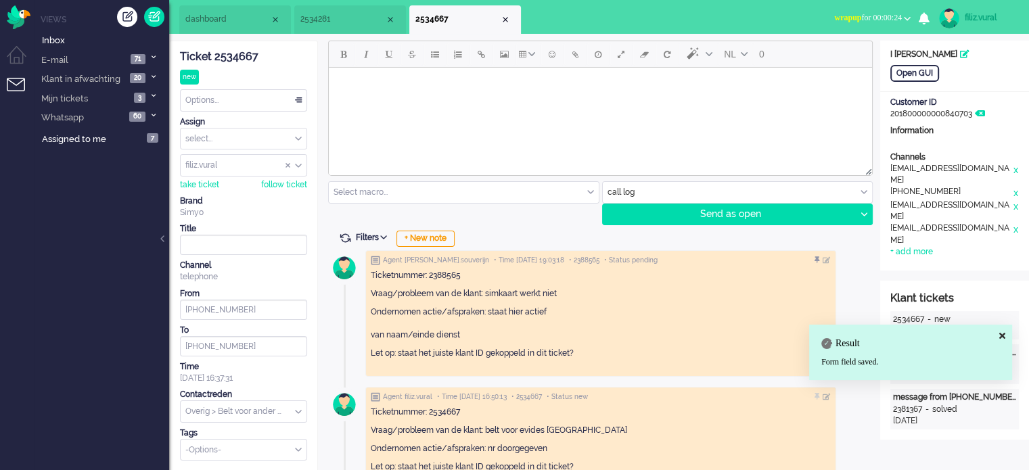
click at [239, 104] on div "Options..." at bounding box center [244, 100] width 126 height 21
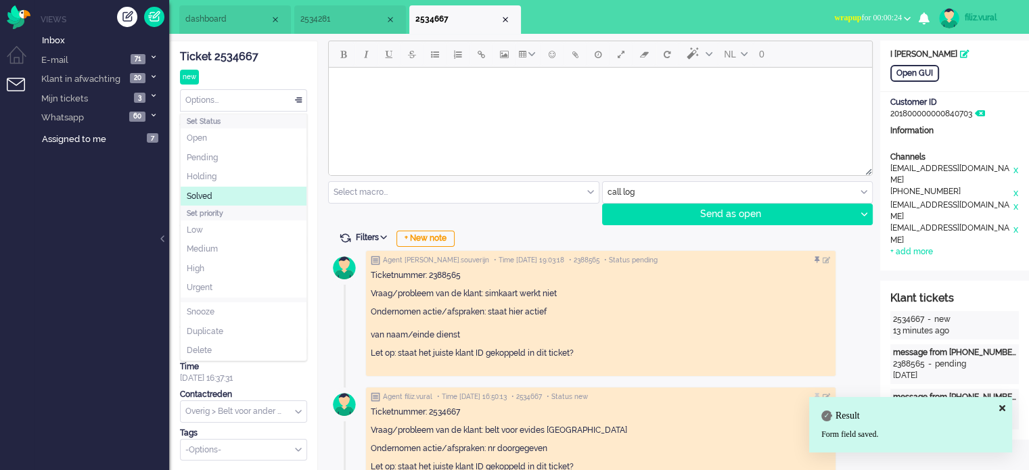
click at [222, 189] on li "Solved" at bounding box center [244, 197] width 126 height 20
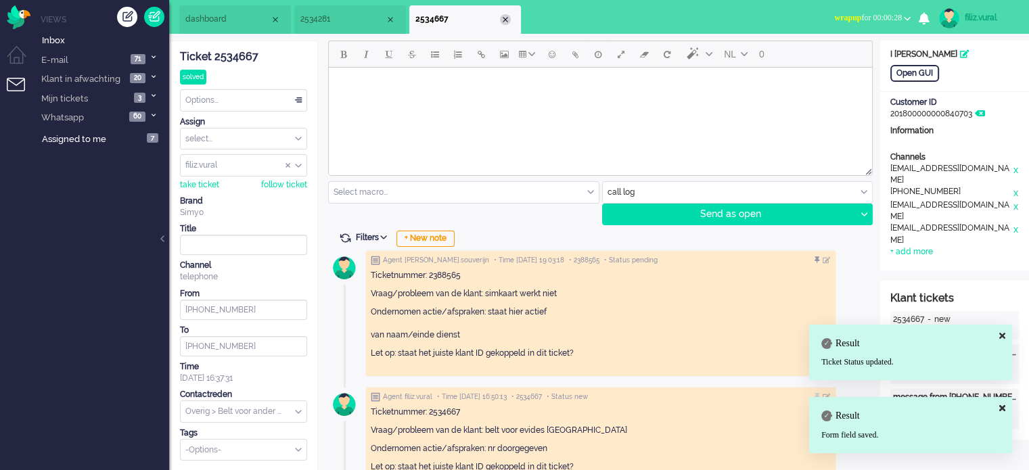
click at [503, 18] on div "Close tab" at bounding box center [505, 19] width 11 height 11
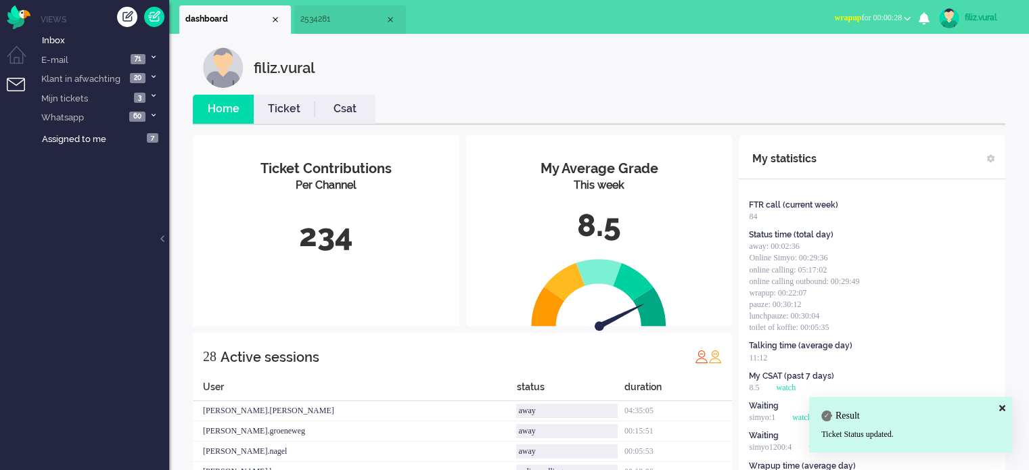
click at [346, 118] on li "Csat" at bounding box center [344, 109] width 61 height 29
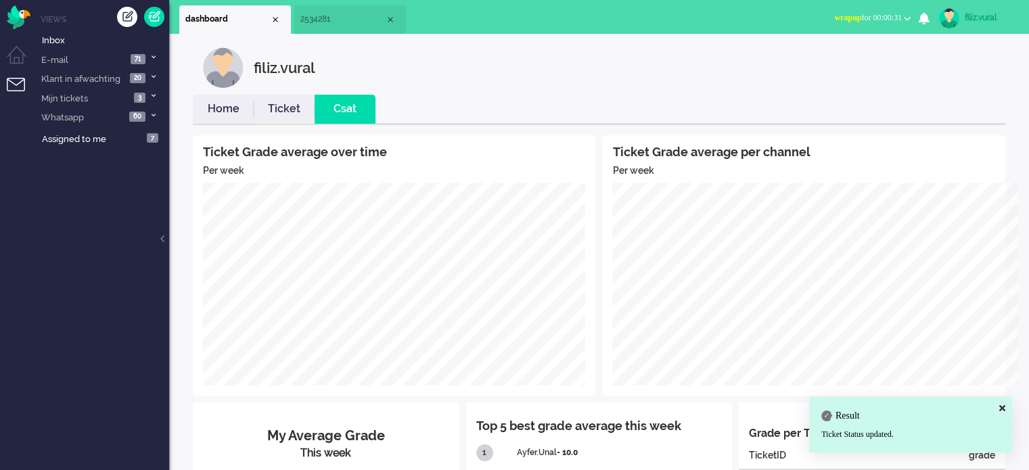
click at [202, 105] on link "Home" at bounding box center [223, 109] width 61 height 16
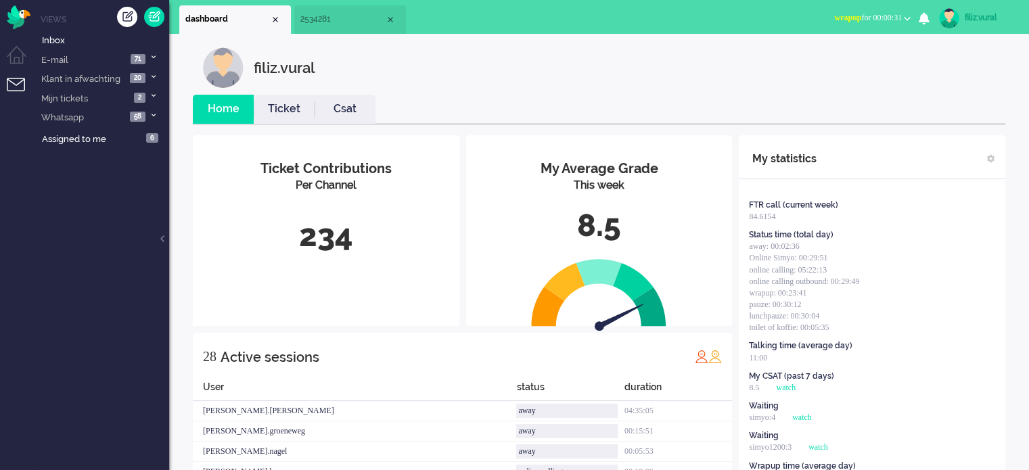
click at [872, 13] on span "wrapup for 00:00:31" at bounding box center [868, 17] width 68 height 9
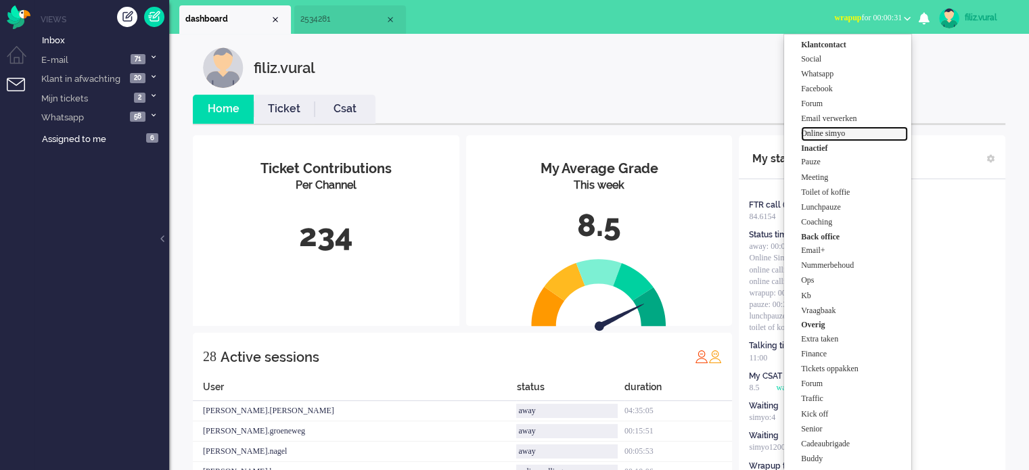
click at [850, 133] on label "Online simyo" at bounding box center [854, 133] width 107 height 11
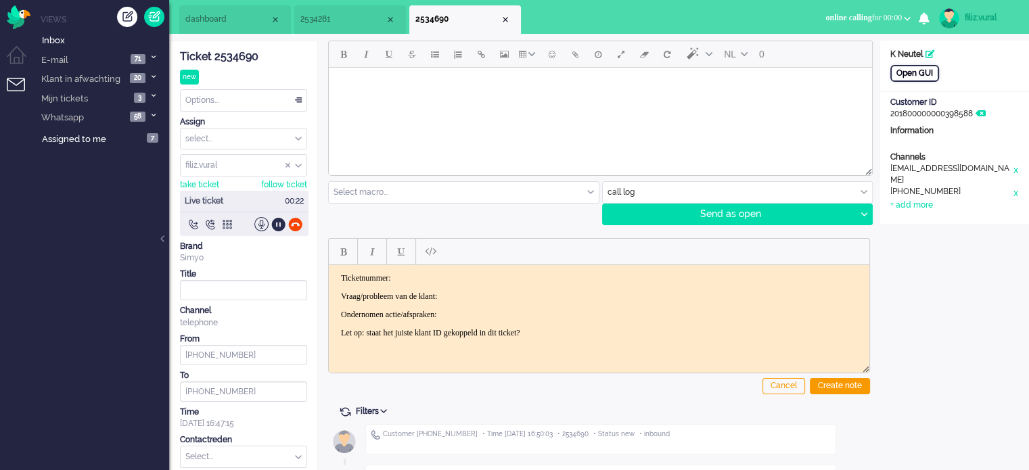
click at [922, 74] on div "Open GUI" at bounding box center [914, 73] width 49 height 17
click at [248, 57] on div "Ticket 2534690" at bounding box center [243, 57] width 127 height 16
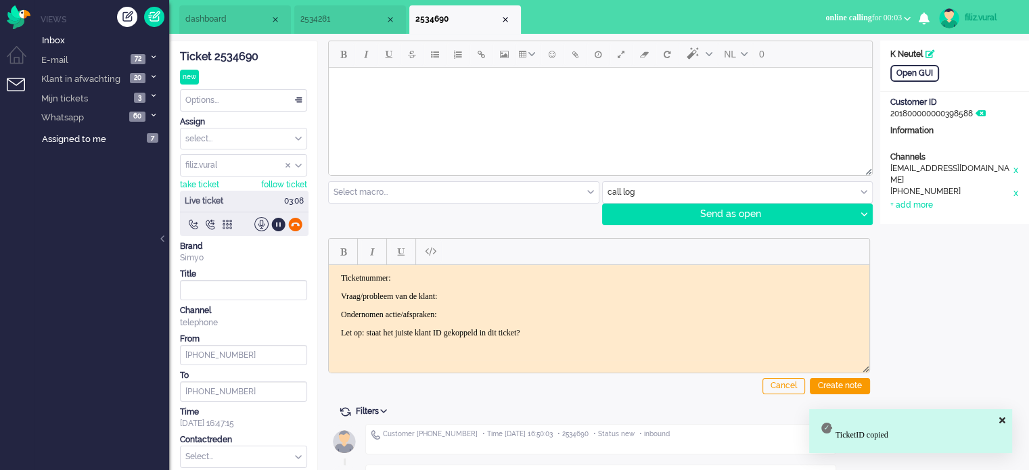
click at [298, 224] on div at bounding box center [295, 224] width 14 height 14
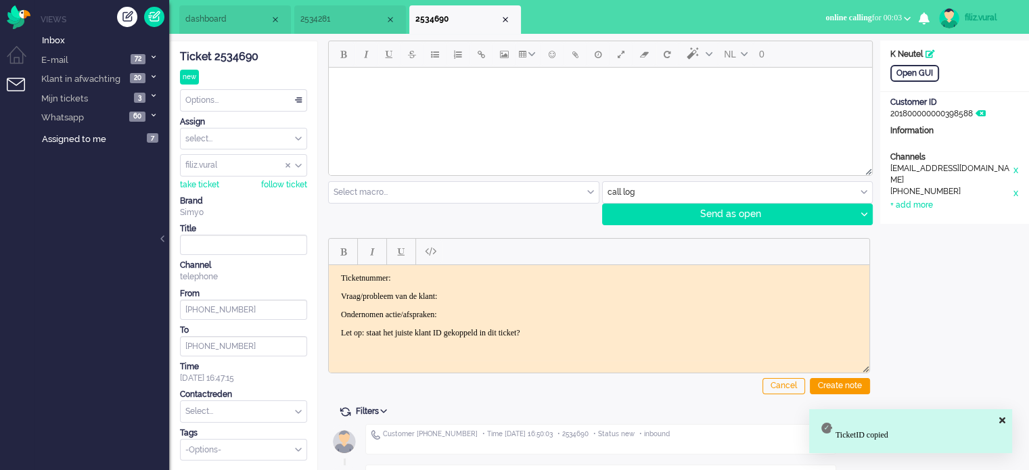
drag, startPoint x: 426, startPoint y: 271, endPoint x: 509, endPoint y: 290, distance: 84.8
click at [428, 271] on html "Ticketnummer: Vraag/probleem van de klant: Ondernomen actie/afspraken: Let op: …" at bounding box center [599, 304] width 540 height 81
paste body "Rich Text Area. Press ALT-0 for help."
click at [513, 291] on p "Vraag/probleem van de klant:" at bounding box center [599, 296] width 516 height 10
click at [405, 271] on html "Ticketnummer:2534690 Vraag/probleem van de klant: Ondernomen actie/afspraken: L…" at bounding box center [599, 304] width 540 height 81
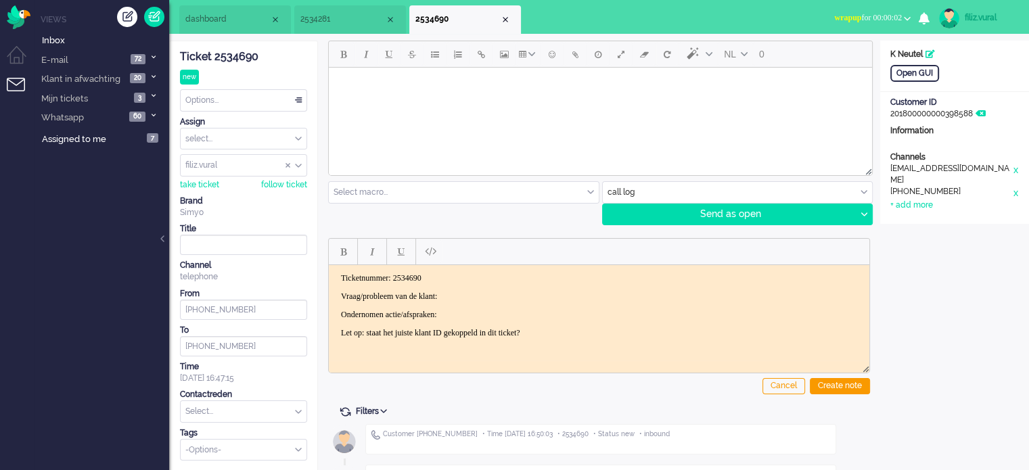
click at [500, 297] on p "Vraag/probleem van de klant:" at bounding box center [599, 296] width 516 height 10
click at [817, 383] on div "Create note" at bounding box center [840, 386] width 60 height 16
click at [255, 419] on input "text" at bounding box center [244, 411] width 126 height 21
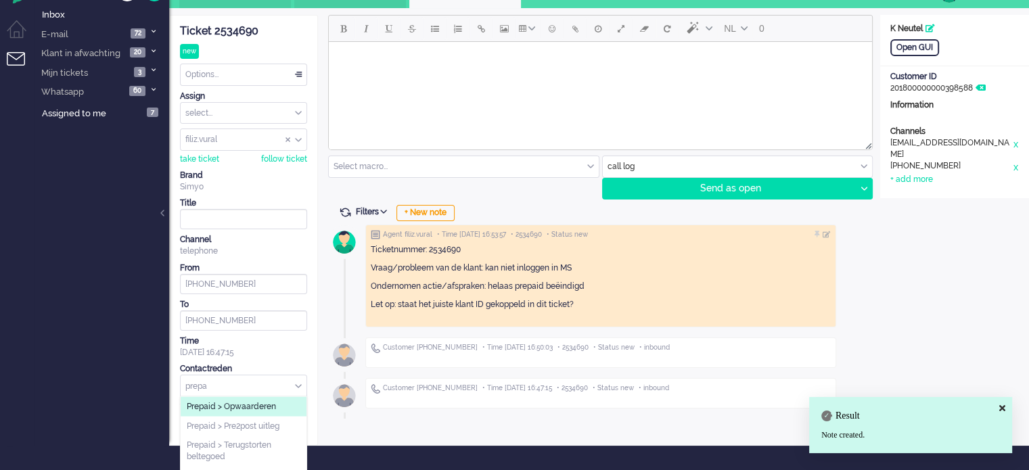
scroll to position [40, 0]
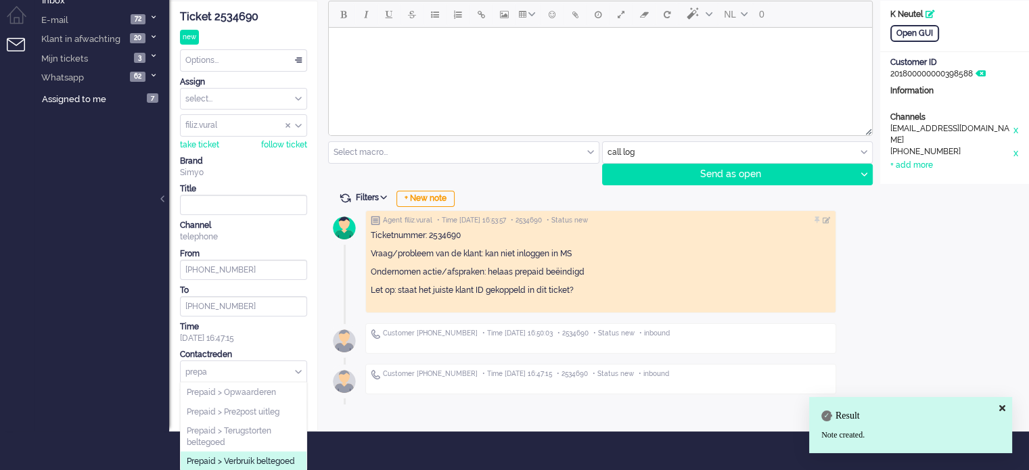
type input "prepa"
click at [258, 464] on span "Prepaid > Verbruik beltegoed" at bounding box center [241, 461] width 108 height 11
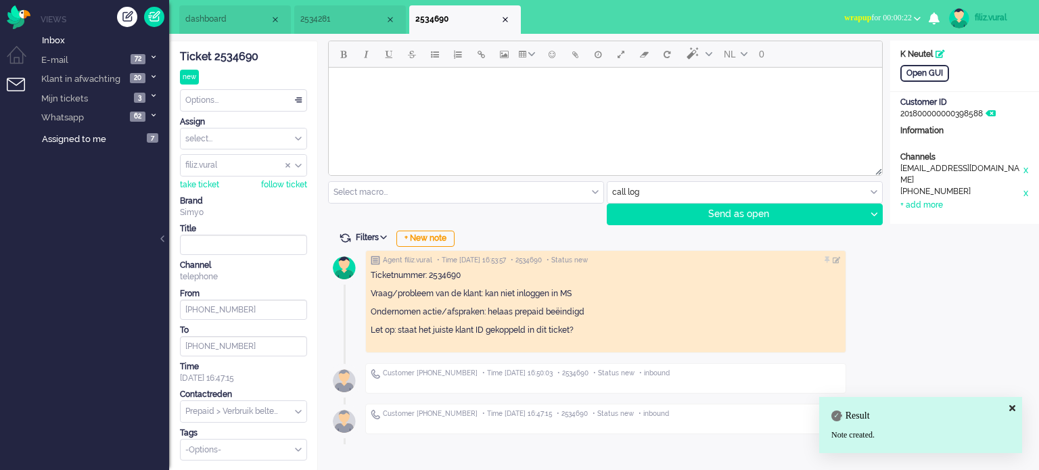
click at [229, 93] on div "Options..." at bounding box center [244, 100] width 126 height 21
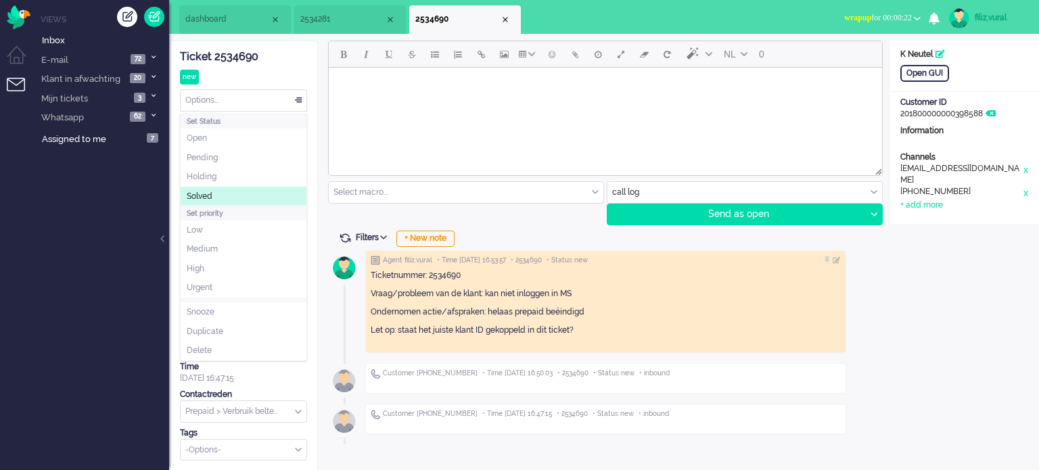
click at [226, 197] on li "Solved" at bounding box center [244, 197] width 126 height 20
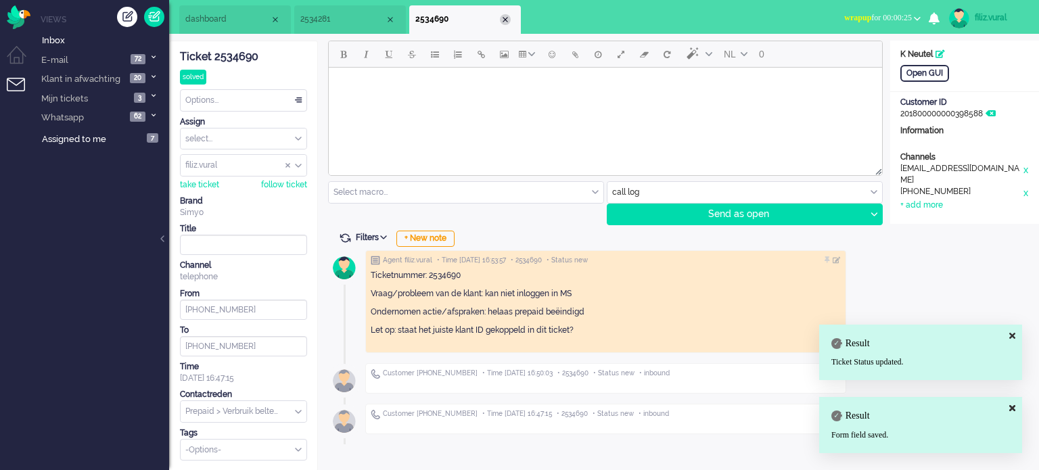
click at [506, 18] on div "Close tab" at bounding box center [505, 19] width 11 height 11
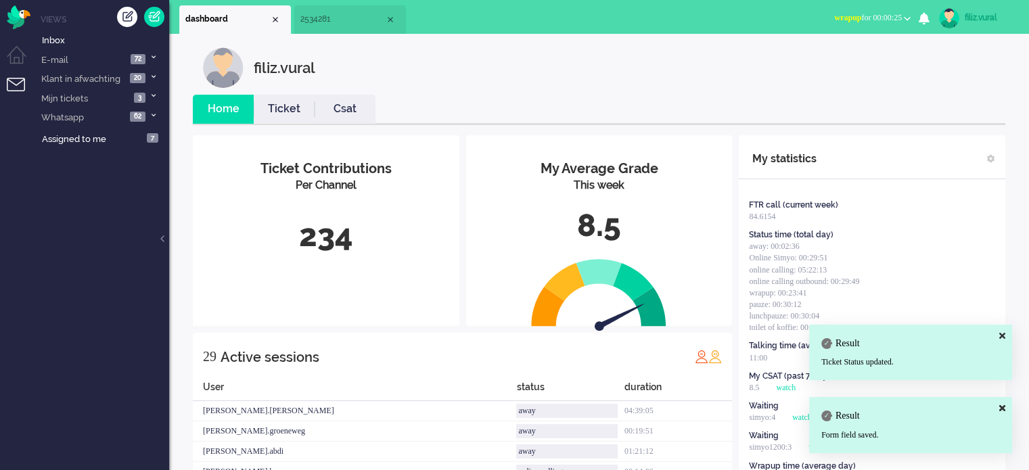
click at [858, 3] on ul "Social Whatsapp Facebook Forum Email verwerken Online simyo Pauze Meeting Toile…" at bounding box center [927, 17] width 203 height 34
click at [858, 14] on span "wrapup for 00:00:25" at bounding box center [868, 17] width 68 height 9
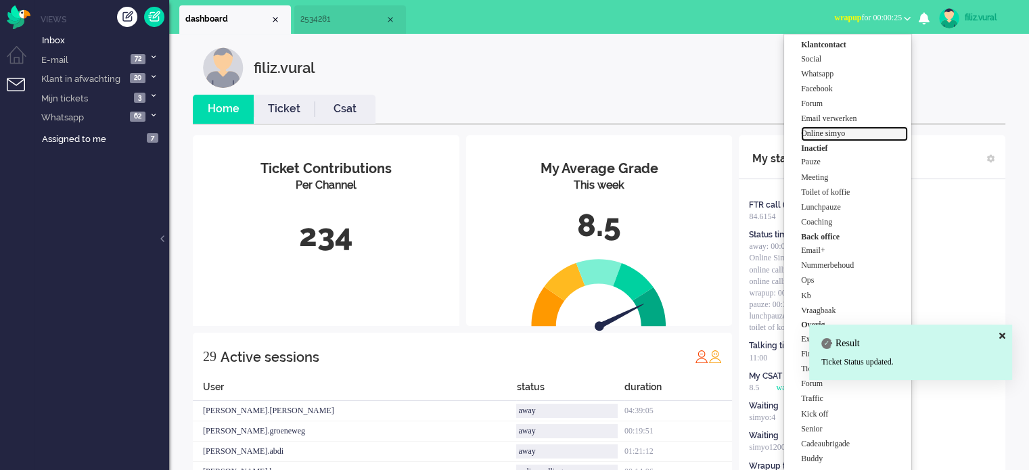
drag, startPoint x: 843, startPoint y: 130, endPoint x: 465, endPoint y: 145, distance: 378.4
click at [843, 130] on label "Online simyo" at bounding box center [854, 133] width 107 height 11
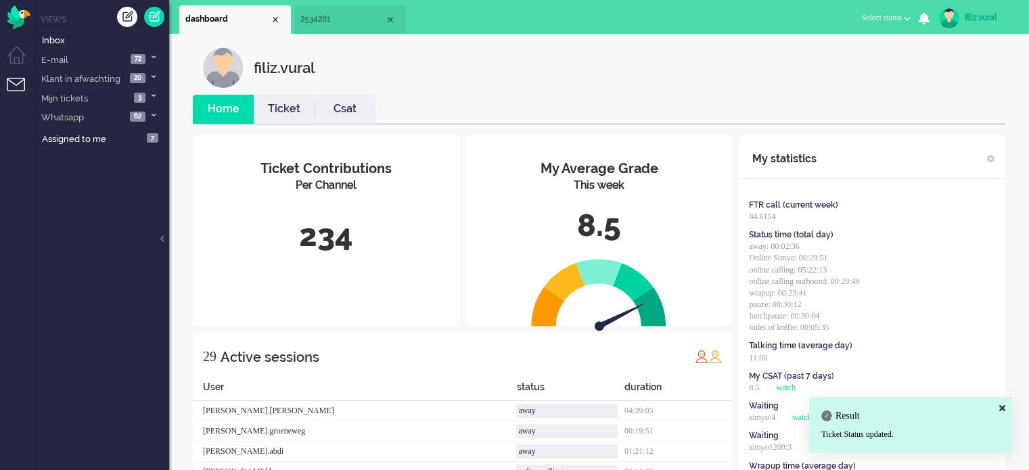
click at [346, 118] on li "Csat" at bounding box center [344, 109] width 61 height 29
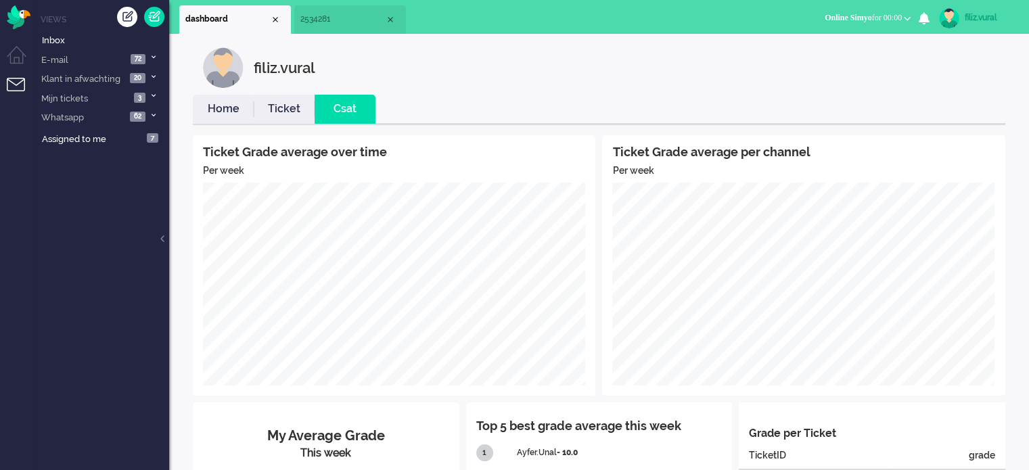
click at [218, 107] on link "Home" at bounding box center [223, 109] width 61 height 16
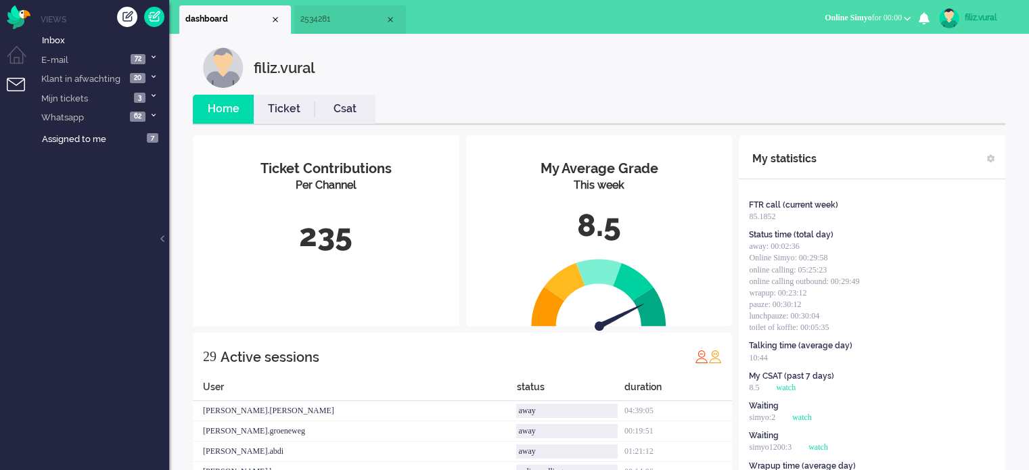
click at [341, 120] on li "Csat" at bounding box center [344, 109] width 61 height 29
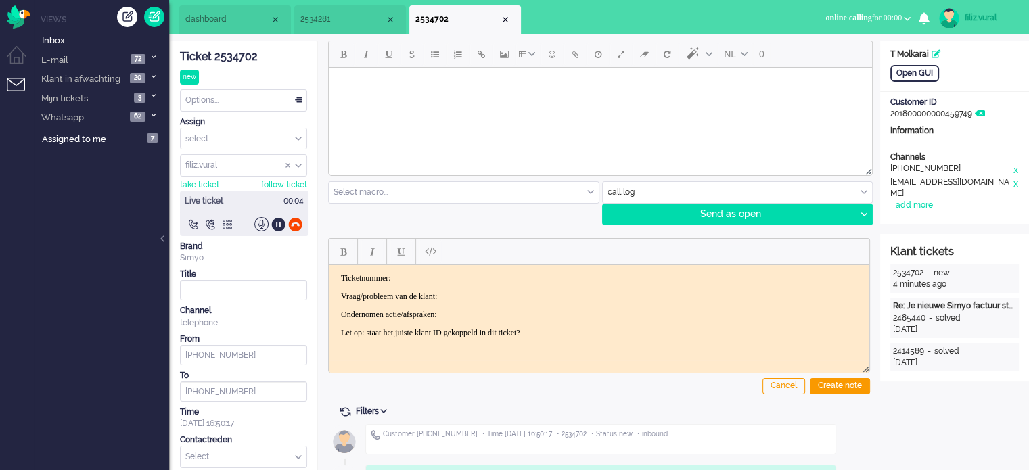
click at [311, 26] on li "2534281" at bounding box center [350, 19] width 112 height 28
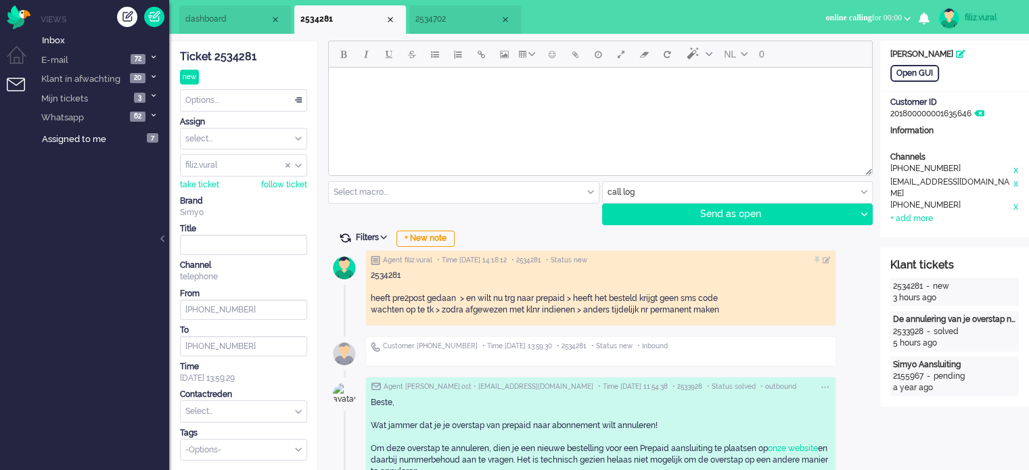
click at [347, 237] on span at bounding box center [345, 238] width 12 height 12
click at [219, 28] on li "dashboard" at bounding box center [235, 19] width 112 height 28
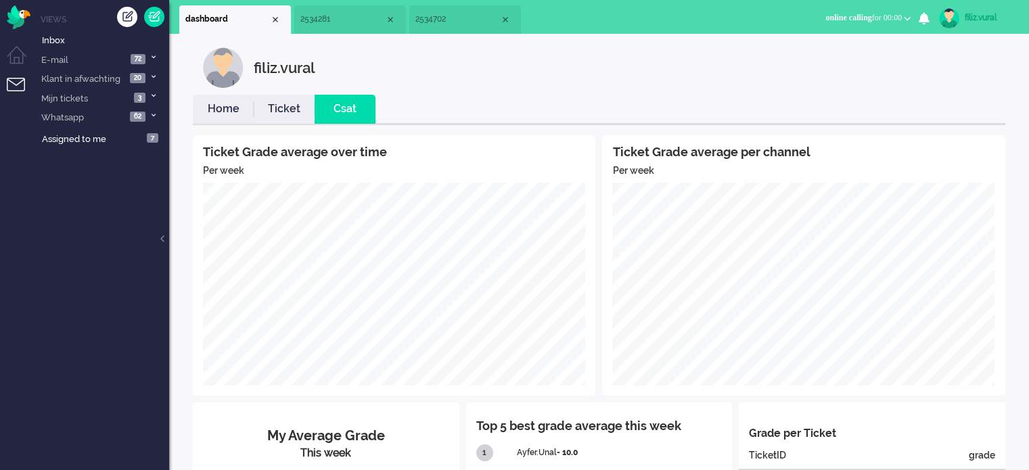
click at [227, 112] on link "Home" at bounding box center [223, 109] width 61 height 16
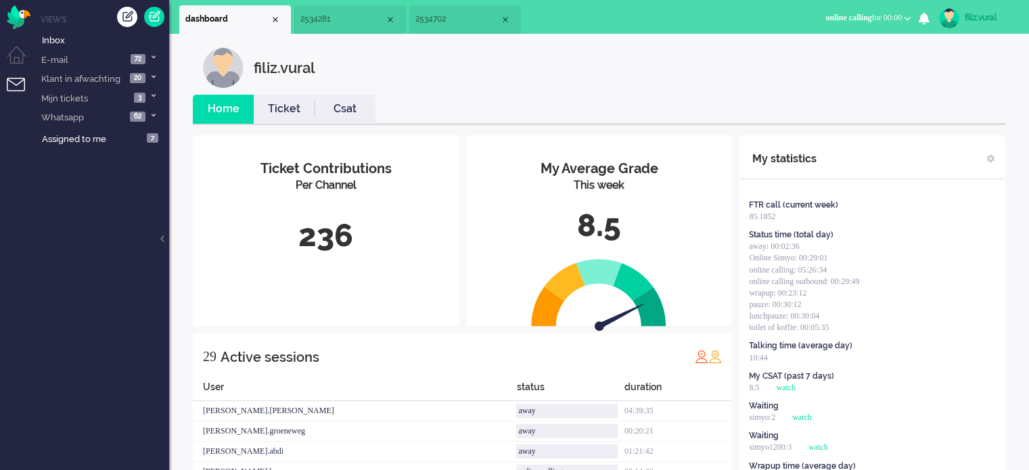
click at [444, 24] on span "2534702" at bounding box center [457, 19] width 85 height 11
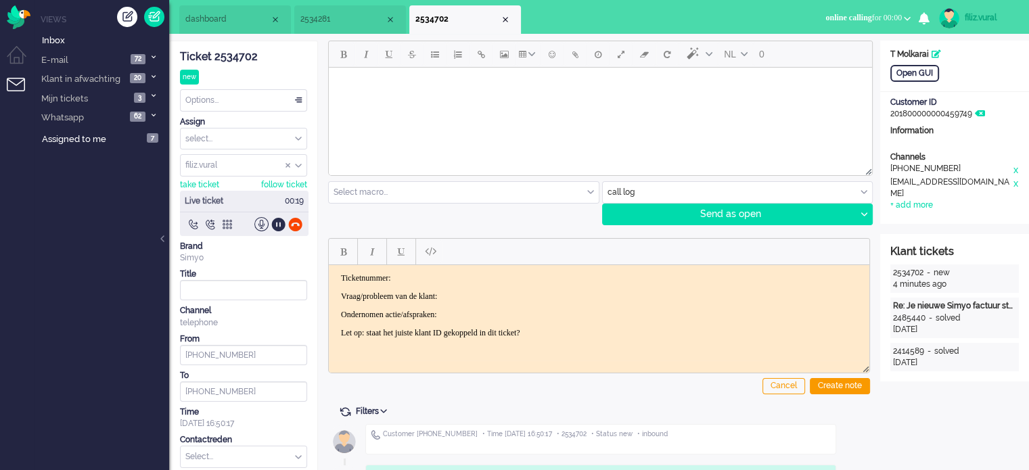
drag, startPoint x: 293, startPoint y: 220, endPoint x: 311, endPoint y: 232, distance: 21.9
click at [311, 232] on div "Ticket 2534702 new Watching Options... Set Status Open Pending Holding Solved S…" at bounding box center [243, 467] width 149 height 853
click at [299, 229] on div at bounding box center [295, 224] width 14 height 14
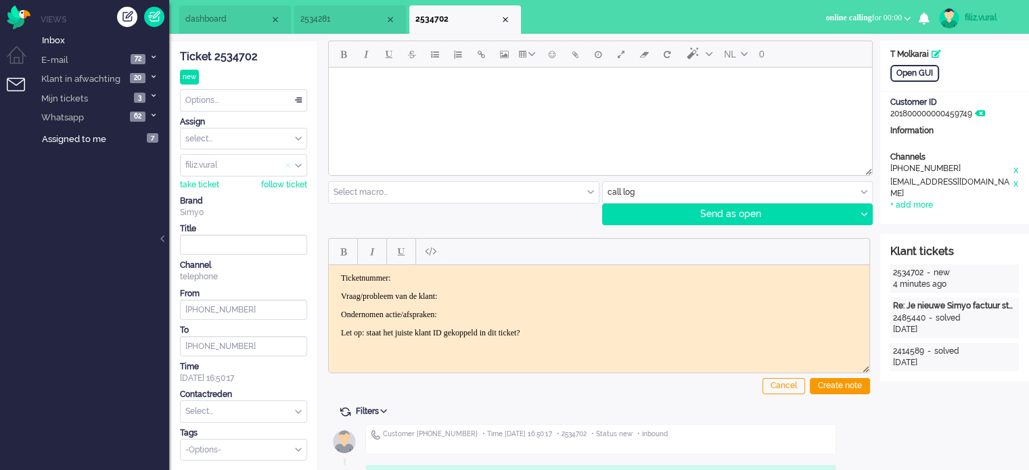
click at [287, 167] on span "Assign User" at bounding box center [287, 165] width 5 height 9
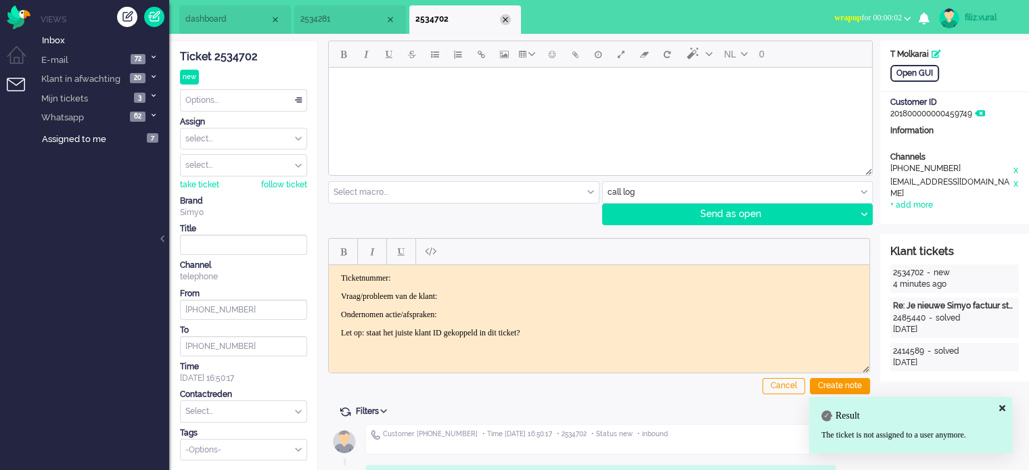
click at [506, 19] on div "Close tab" at bounding box center [505, 19] width 11 height 11
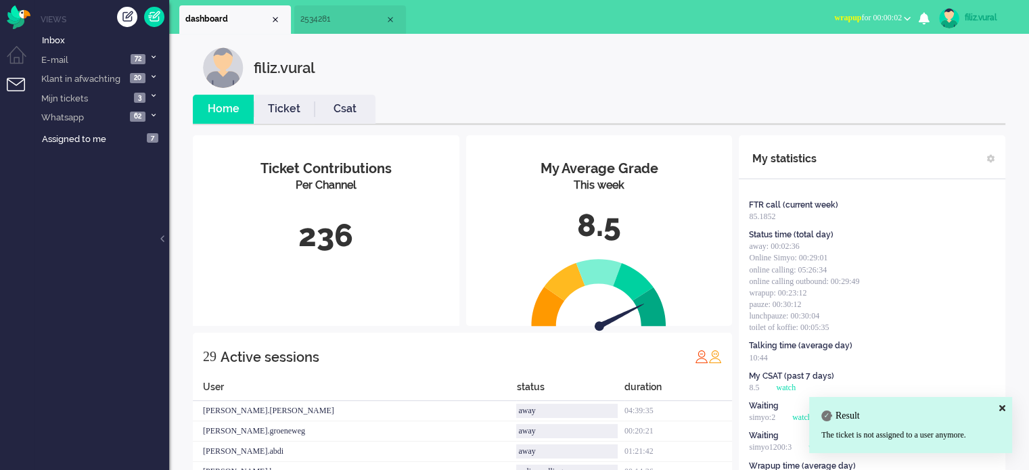
click at [332, 116] on link "Csat" at bounding box center [344, 109] width 61 height 16
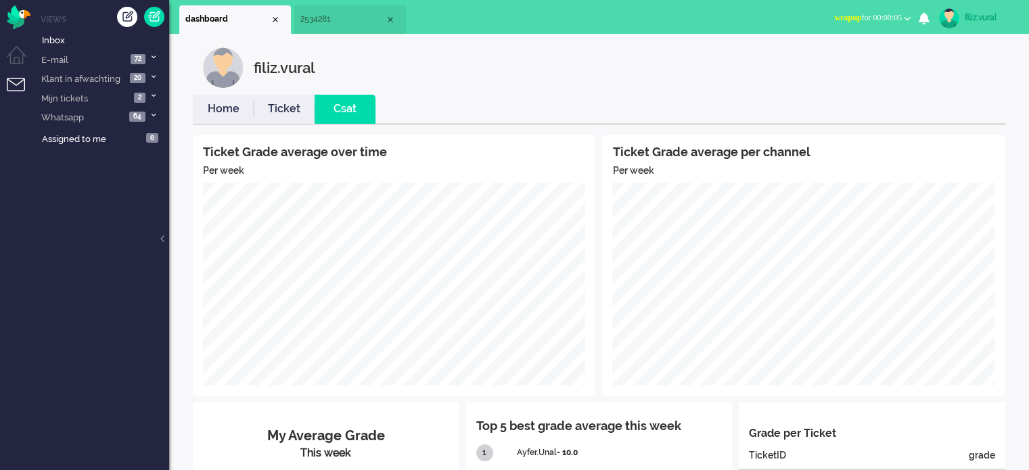
click at [209, 115] on link "Home" at bounding box center [223, 109] width 61 height 16
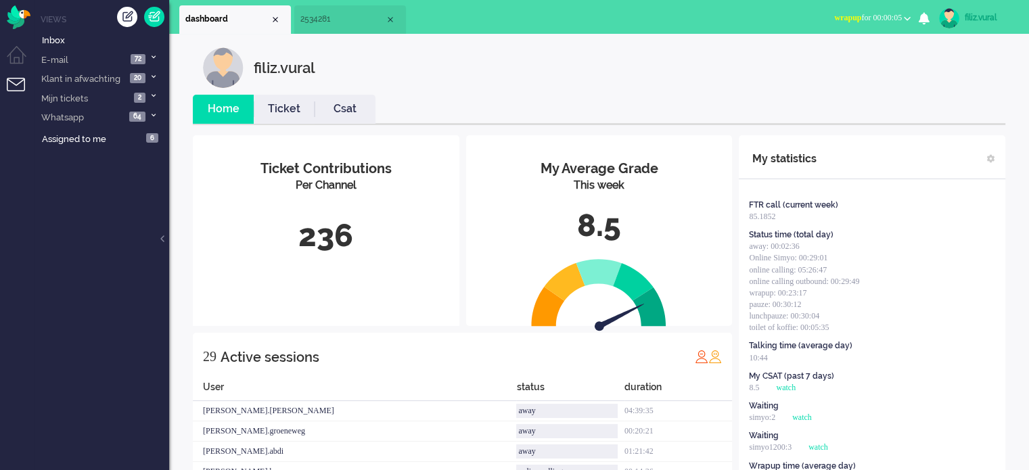
click at [862, 13] on span "wrapup for 00:00:05" at bounding box center [868, 17] width 68 height 9
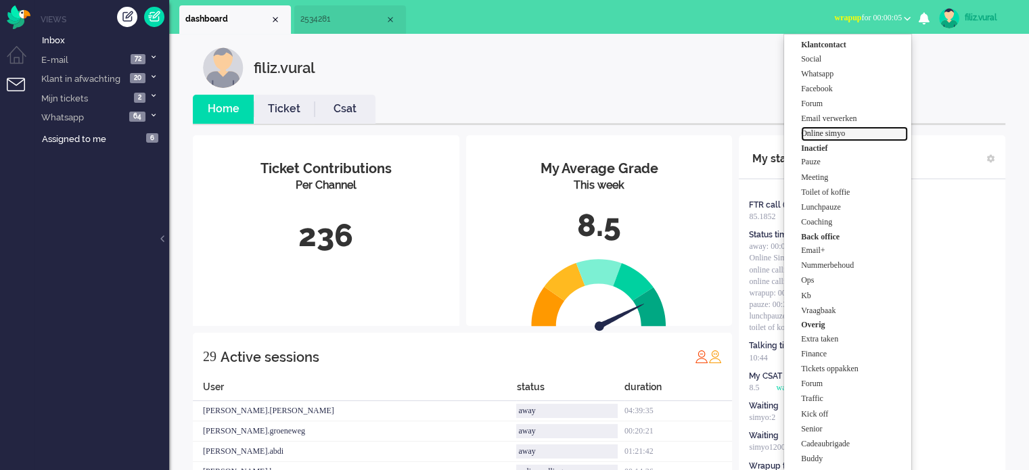
click at [812, 135] on label "Online simyo" at bounding box center [854, 133] width 107 height 11
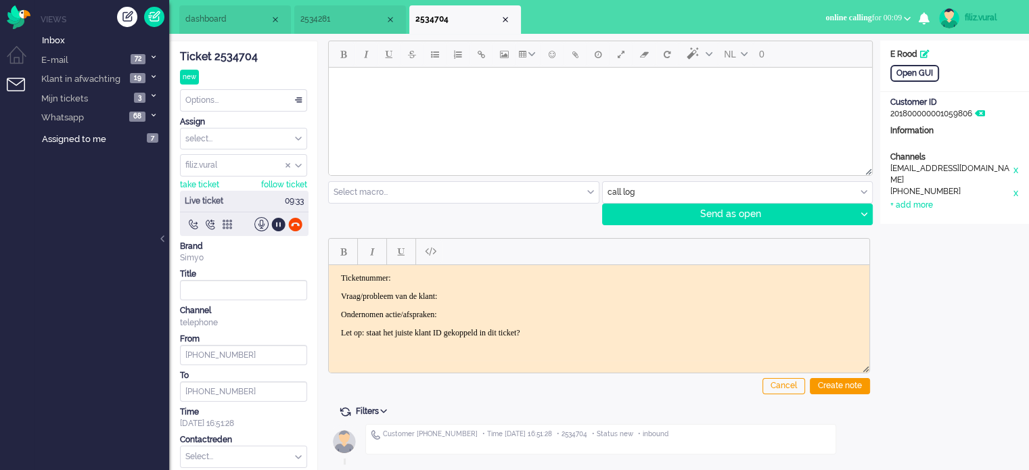
click at [242, 59] on div "Ticket 2534704" at bounding box center [243, 57] width 127 height 16
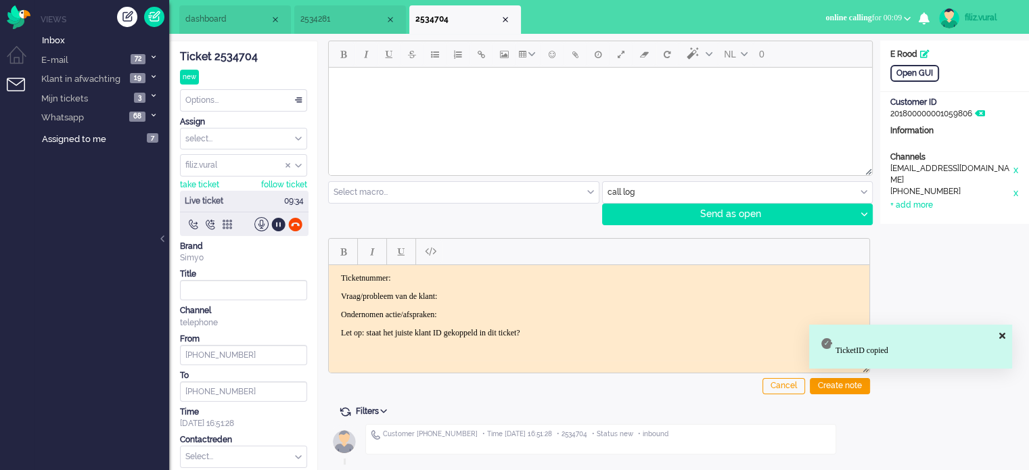
click at [458, 269] on html "Ticketnummer: Vraag/probleem van de klant: Ondernomen actie/afspraken: Let op: …" at bounding box center [599, 304] width 540 height 81
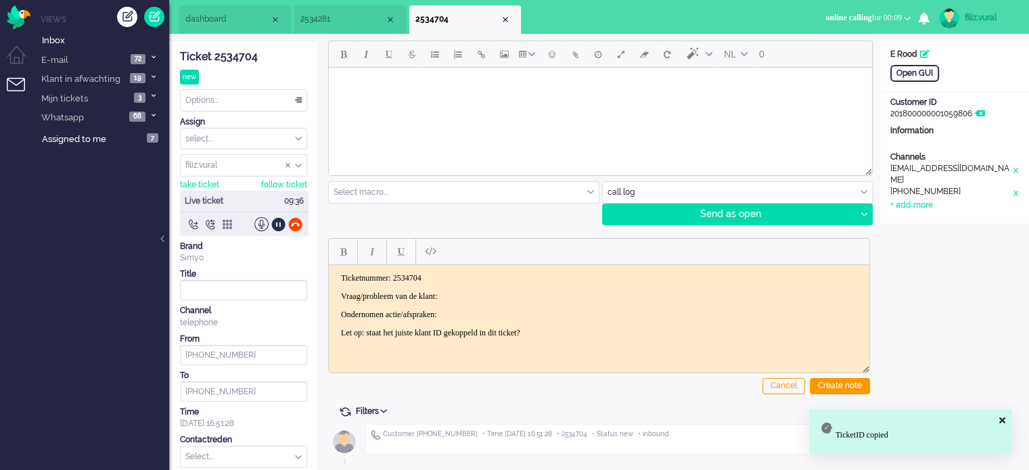
click at [469, 285] on body "Ticketnummer: 2534704 Vraag/probleem van de klant: Ondernomen actie/afspraken: …" at bounding box center [599, 305] width 530 height 65
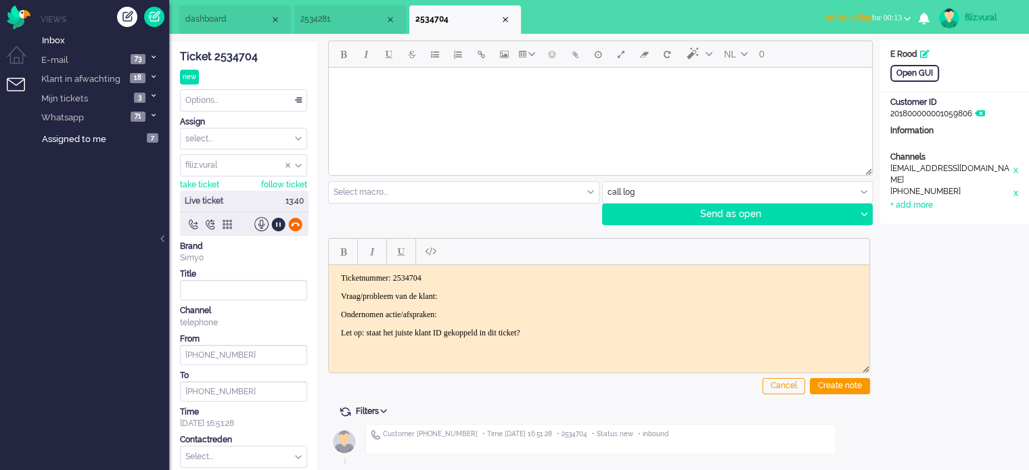
click at [300, 226] on div at bounding box center [295, 224] width 14 height 14
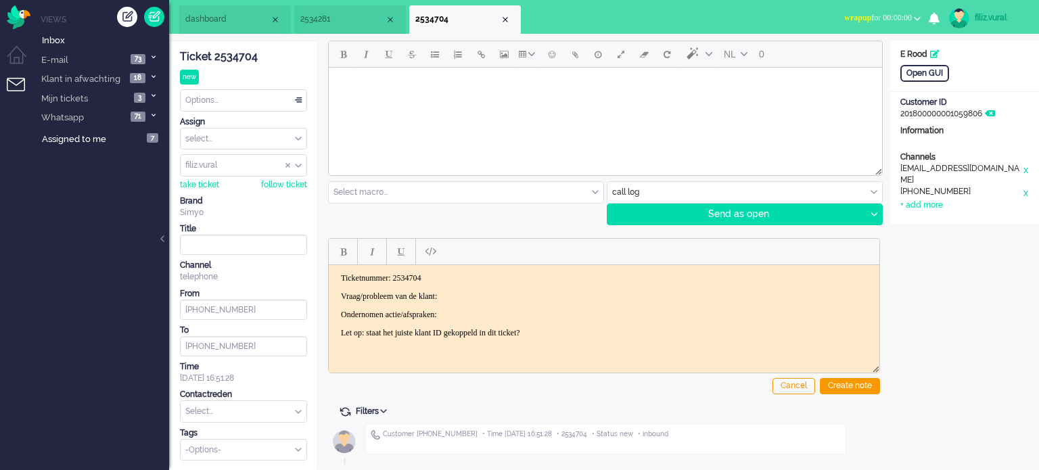
click at [507, 294] on p "Vraag/probleem van de klant:" at bounding box center [604, 296] width 526 height 10
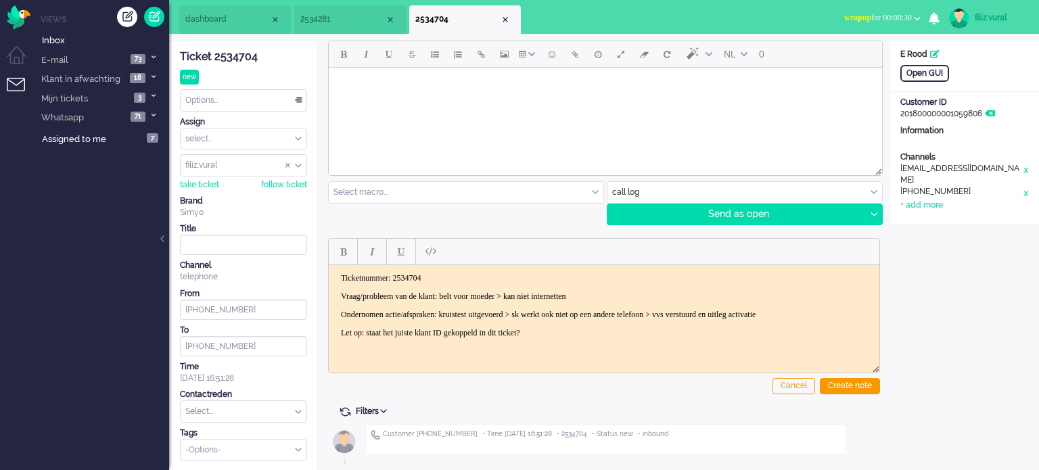
click at [607, 291] on p "Vraag/probleem van de klant: belt voor moeder > kan niet internetten" at bounding box center [604, 296] width 526 height 10
click at [862, 389] on div "Create note" at bounding box center [850, 386] width 60 height 16
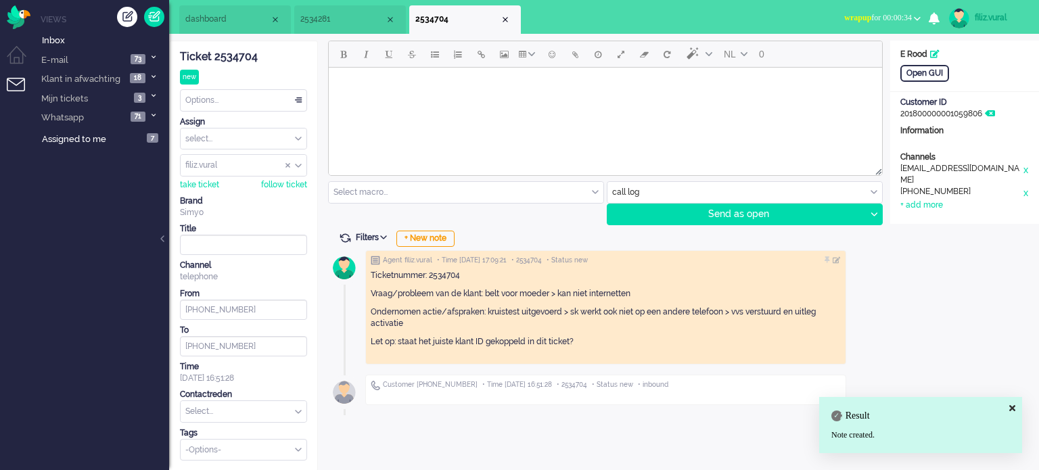
click at [255, 402] on input "text" at bounding box center [244, 411] width 126 height 21
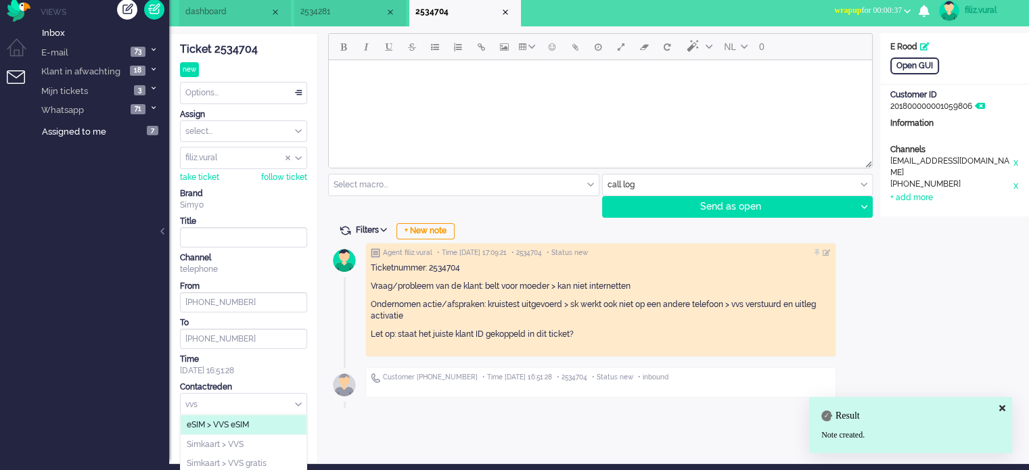
scroll to position [9, 0]
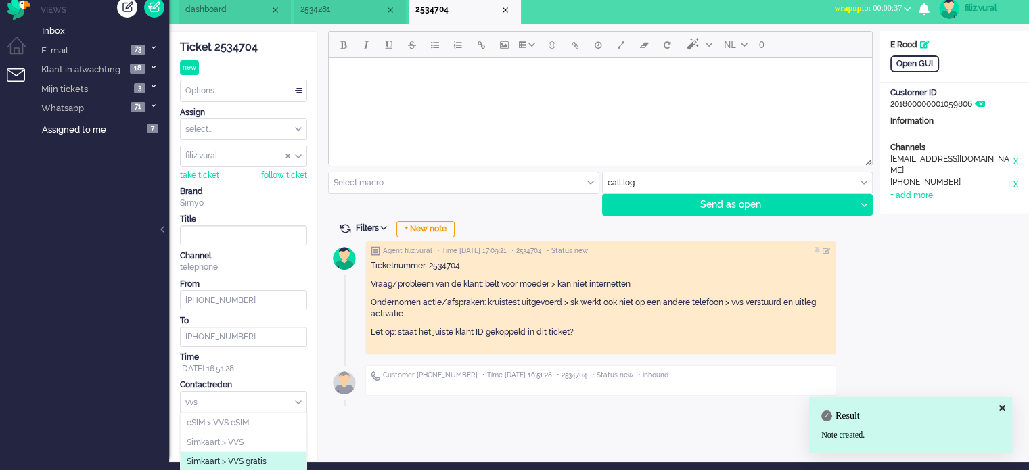
type input "vvs"
click at [259, 463] on span "Simkaart > VVS gratis" at bounding box center [227, 461] width 80 height 11
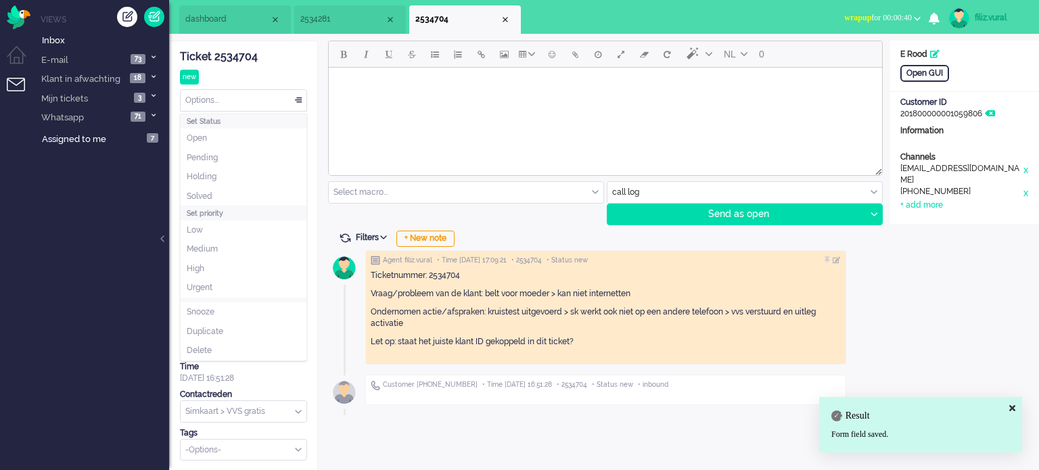
click at [229, 108] on div "Options..." at bounding box center [244, 100] width 126 height 21
click at [218, 189] on li "Solved" at bounding box center [244, 197] width 126 height 20
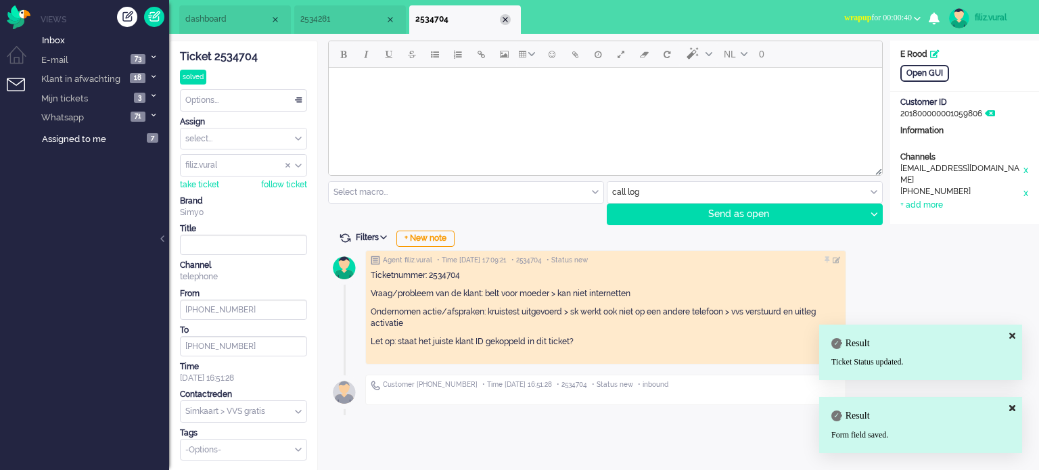
click at [505, 21] on div "Close tab" at bounding box center [505, 19] width 11 height 11
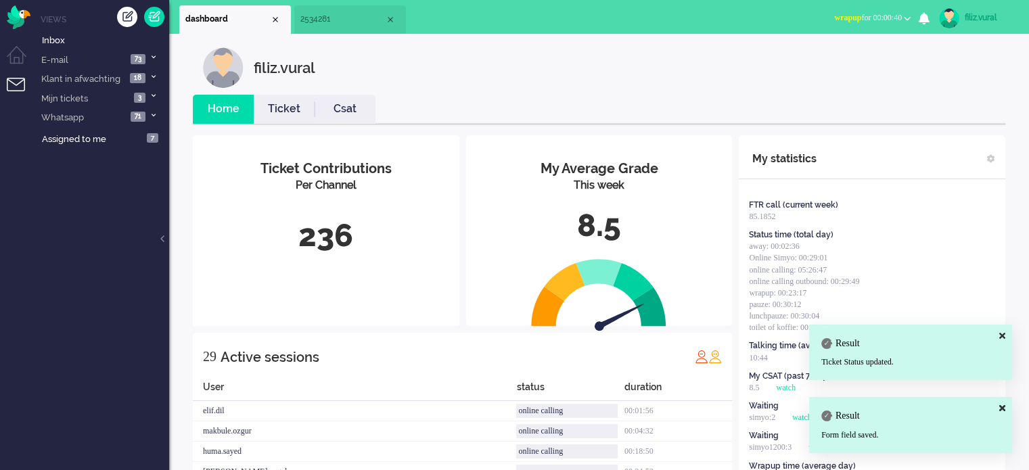
click at [882, 16] on span "wrapup for 00:00:40" at bounding box center [868, 17] width 68 height 9
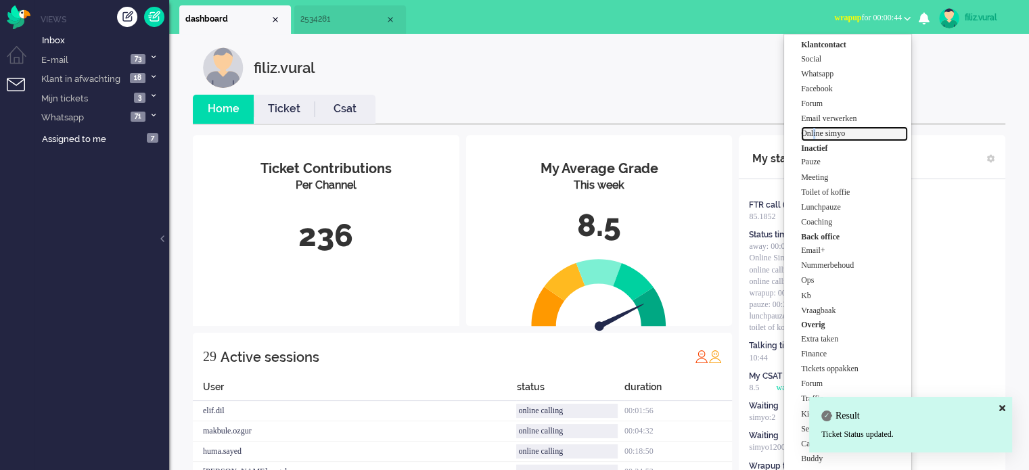
click at [807, 131] on label "Online simyo" at bounding box center [854, 133] width 107 height 11
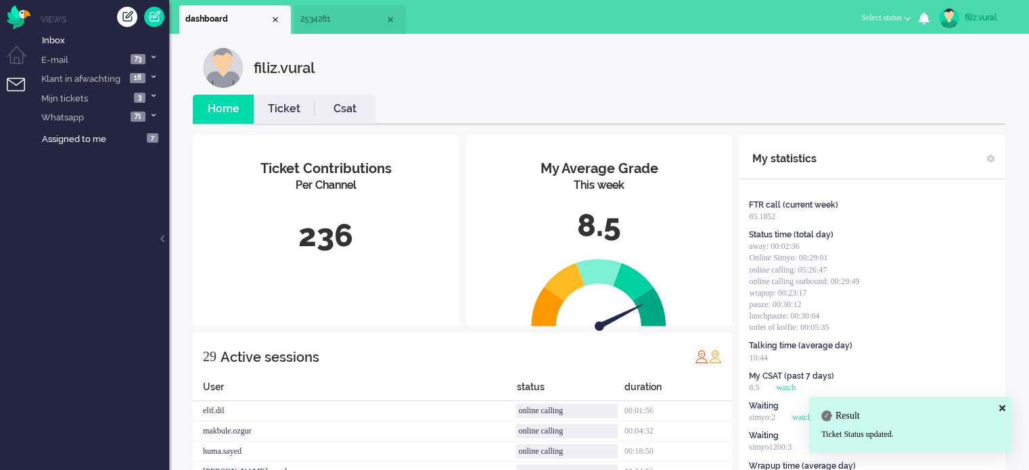
click at [353, 118] on li "Csat" at bounding box center [344, 109] width 61 height 29
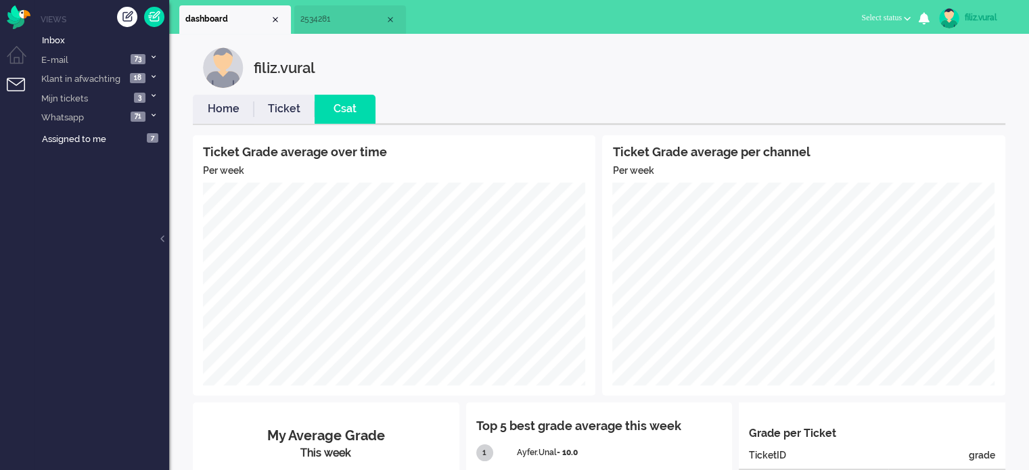
click at [227, 118] on li "Home" at bounding box center [223, 109] width 61 height 29
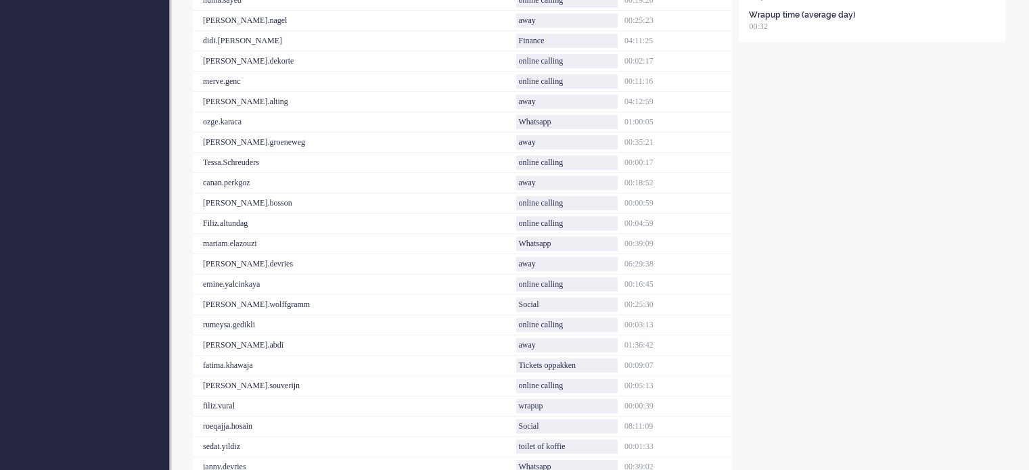
scroll to position [473, 0]
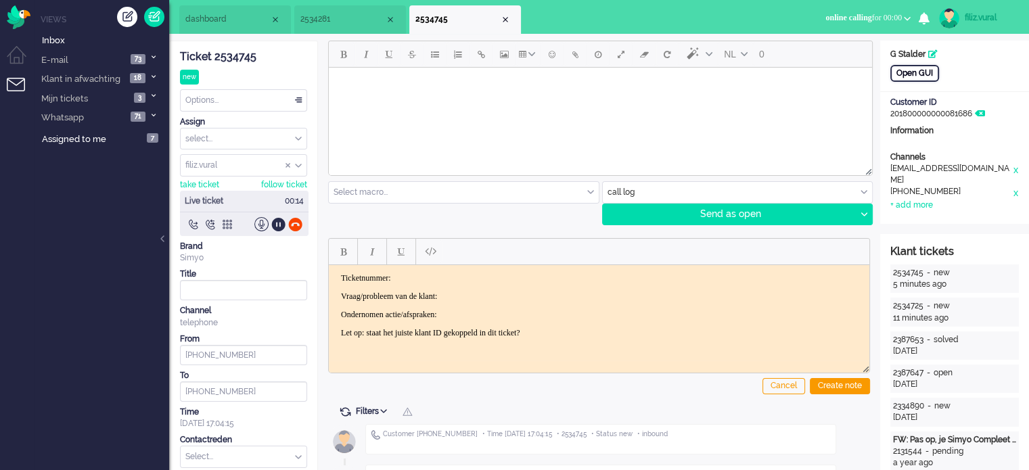
click at [910, 77] on div "Open GUI" at bounding box center [914, 73] width 49 height 17
click at [249, 64] on div "Ticket 2534745" at bounding box center [243, 57] width 127 height 16
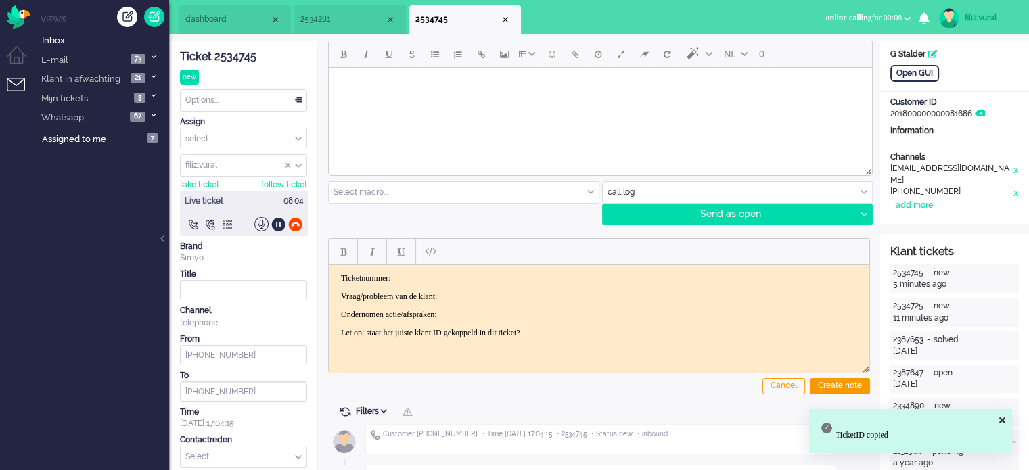
click at [442, 281] on p "Ticketnummer:" at bounding box center [599, 278] width 516 height 10
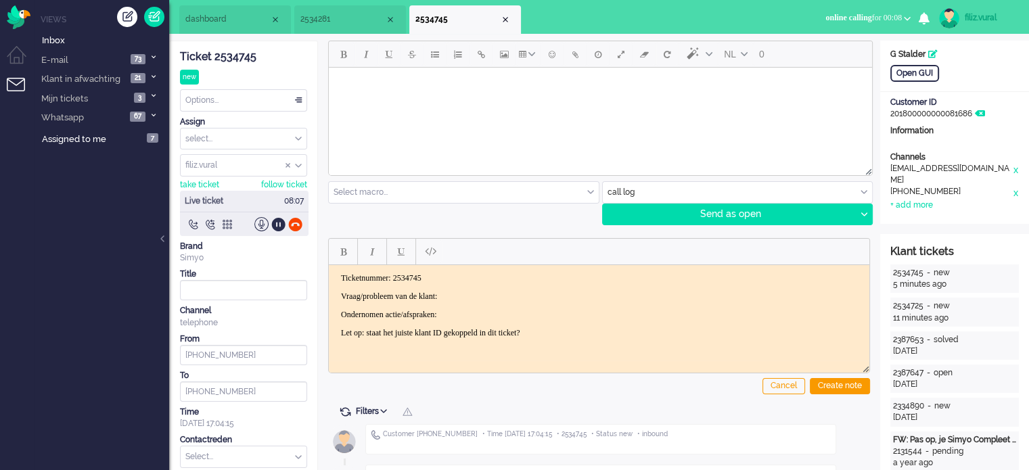
click at [488, 292] on p "Vraag/probleem van de klant:" at bounding box center [599, 296] width 516 height 10
drag, startPoint x: 295, startPoint y: 227, endPoint x: 110, endPoint y: 17, distance: 279.9
click at [295, 227] on div at bounding box center [295, 224] width 14 height 14
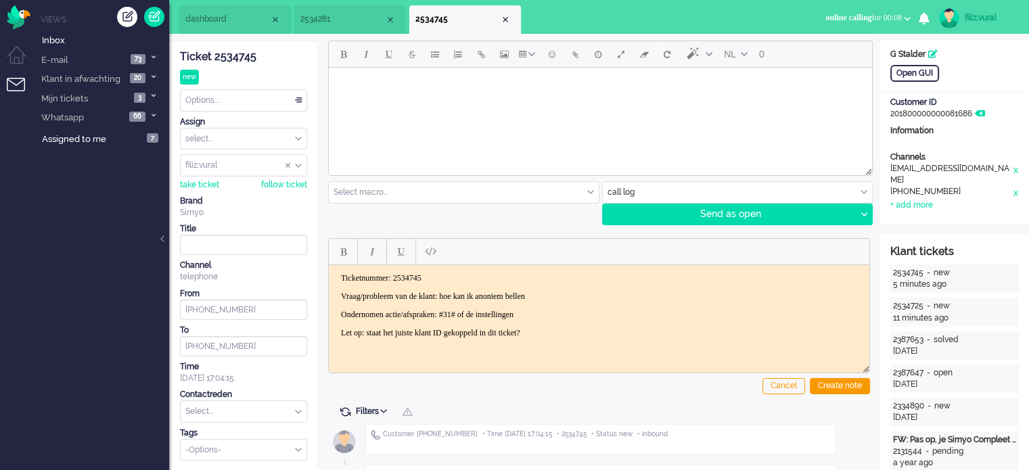
click at [594, 309] on p "Ondernomen actie/afspraken: #31# of de instellingen" at bounding box center [599, 314] width 516 height 10
click at [827, 398] on div "Cancel Create note" at bounding box center [599, 313] width 542 height 171
click at [830, 392] on div "Create note" at bounding box center [840, 386] width 60 height 16
click at [225, 418] on input "text" at bounding box center [244, 411] width 126 height 21
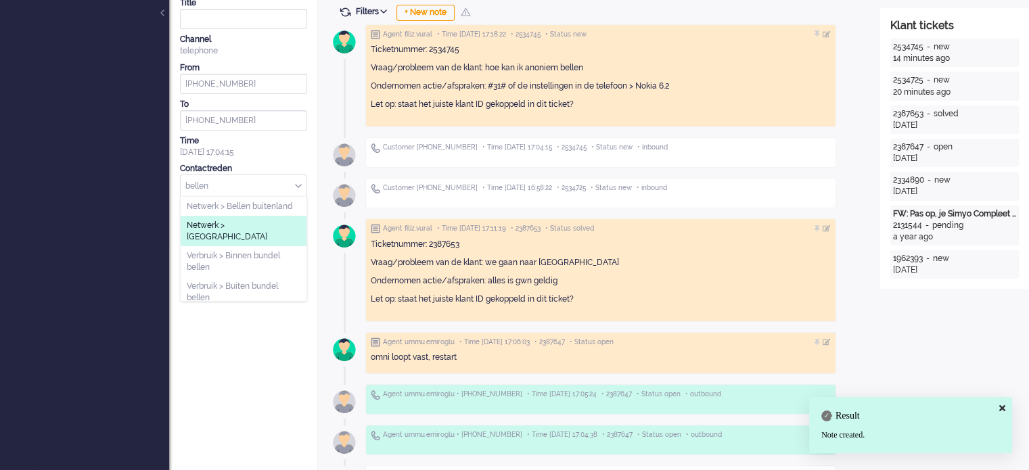
scroll to position [203, 0]
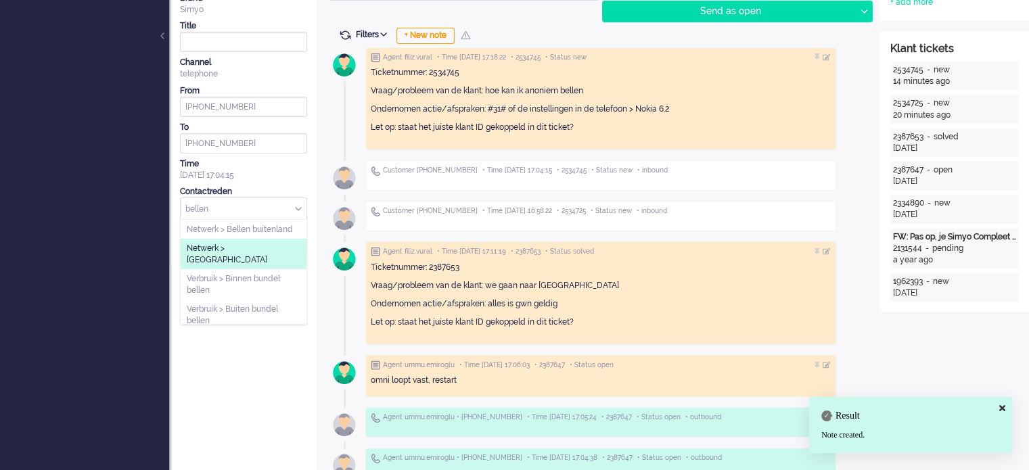
type input "bellen"
click at [250, 239] on li "Netwerk > [GEOGRAPHIC_DATA]" at bounding box center [244, 254] width 126 height 30
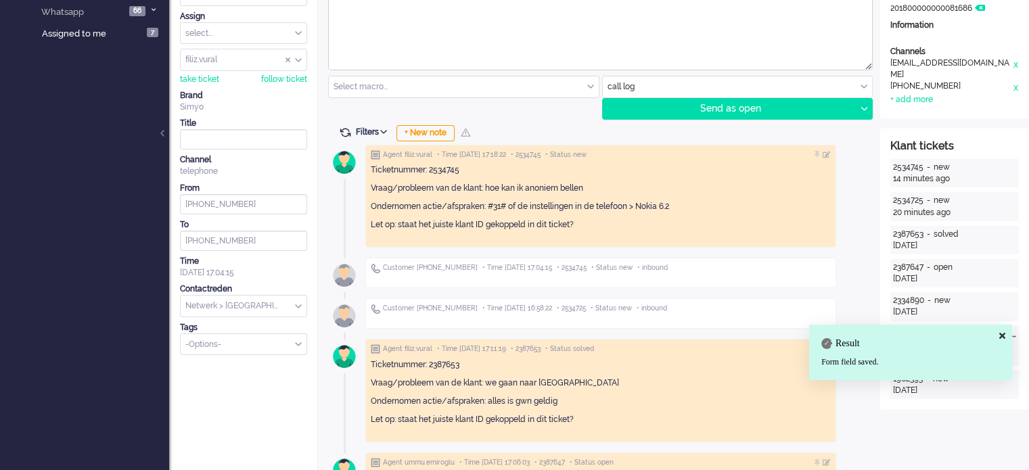
scroll to position [0, 0]
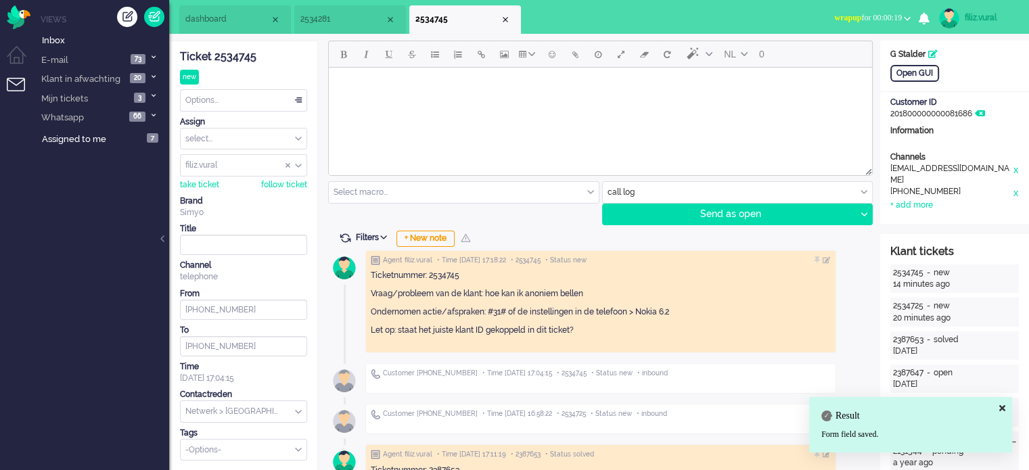
click at [260, 101] on div "Options..." at bounding box center [244, 100] width 126 height 21
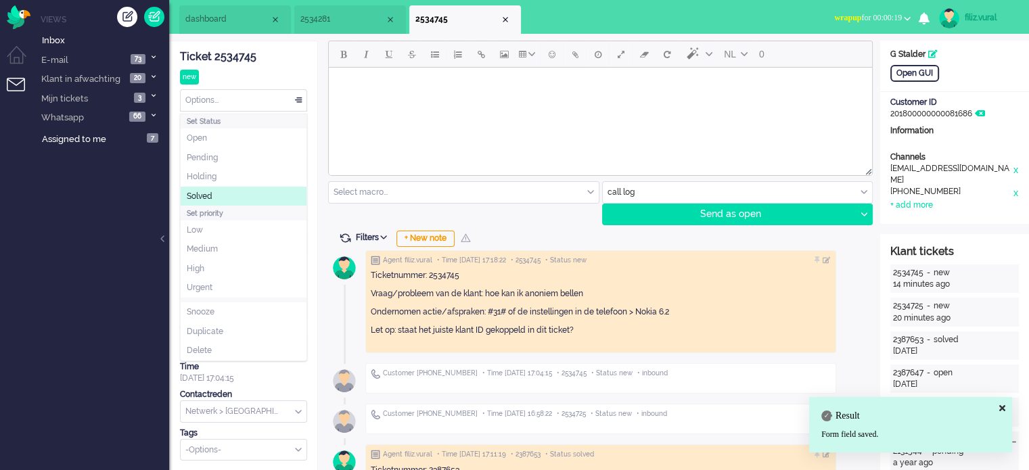
click at [237, 191] on li "Solved" at bounding box center [244, 197] width 126 height 20
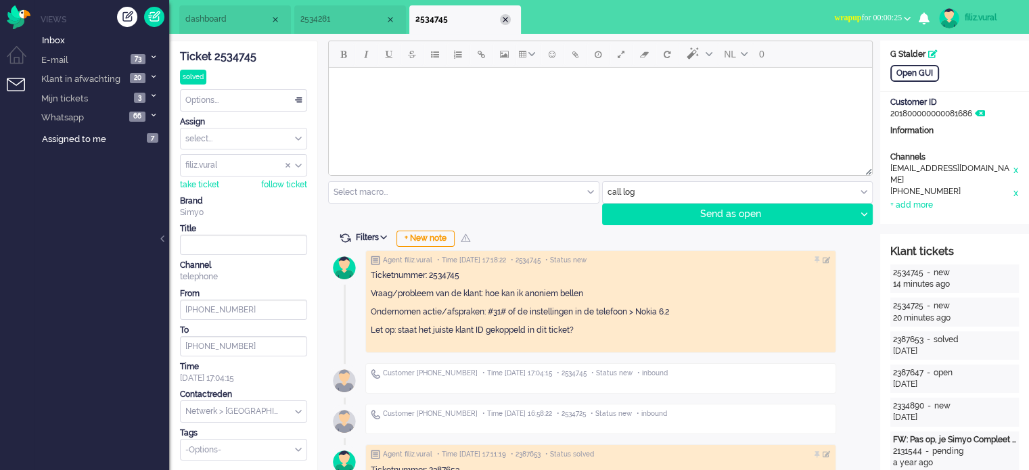
click at [504, 24] on div "Close tab" at bounding box center [505, 19] width 11 height 11
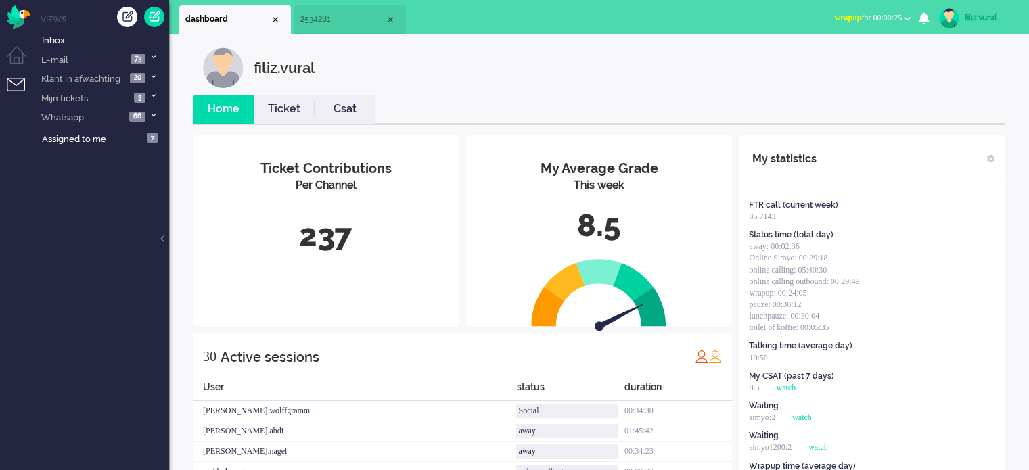
click at [346, 102] on link "Csat" at bounding box center [344, 109] width 61 height 16
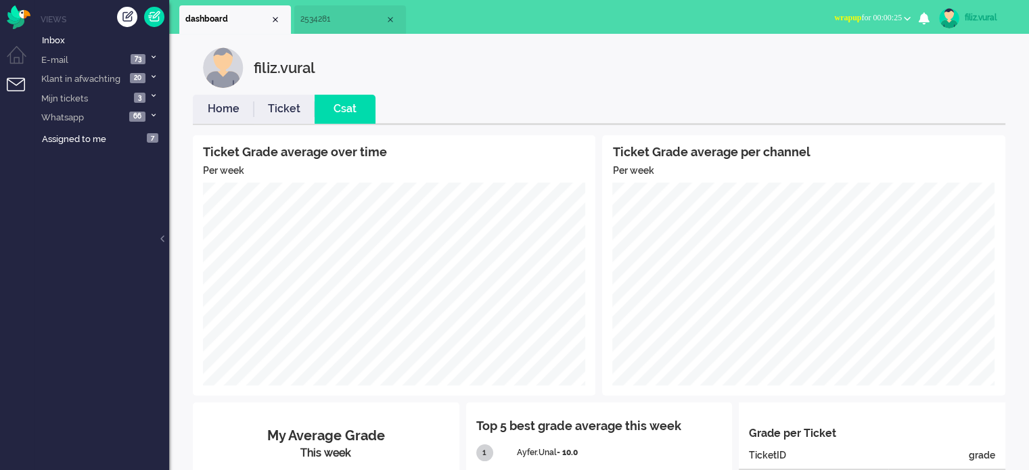
click at [218, 110] on link "Home" at bounding box center [223, 109] width 61 height 16
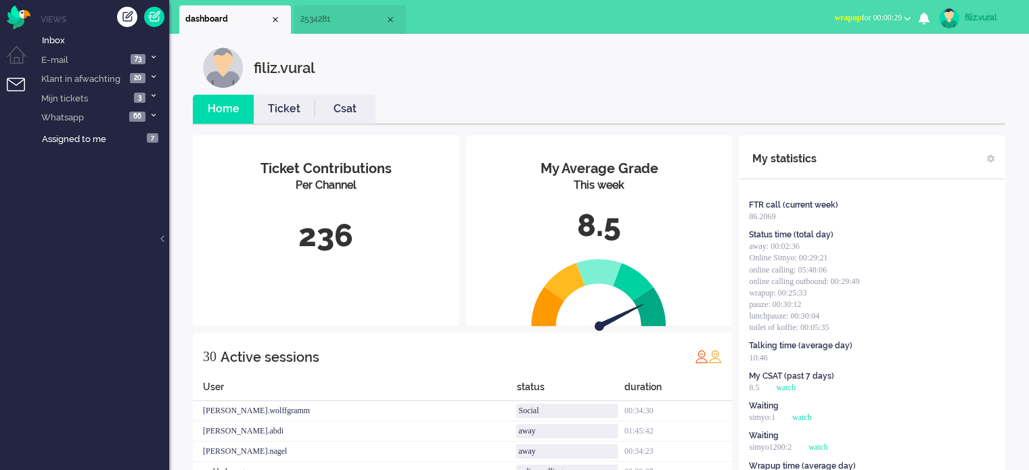
click at [876, 16] on span "wrapup for 00:00:29" at bounding box center [868, 17] width 68 height 9
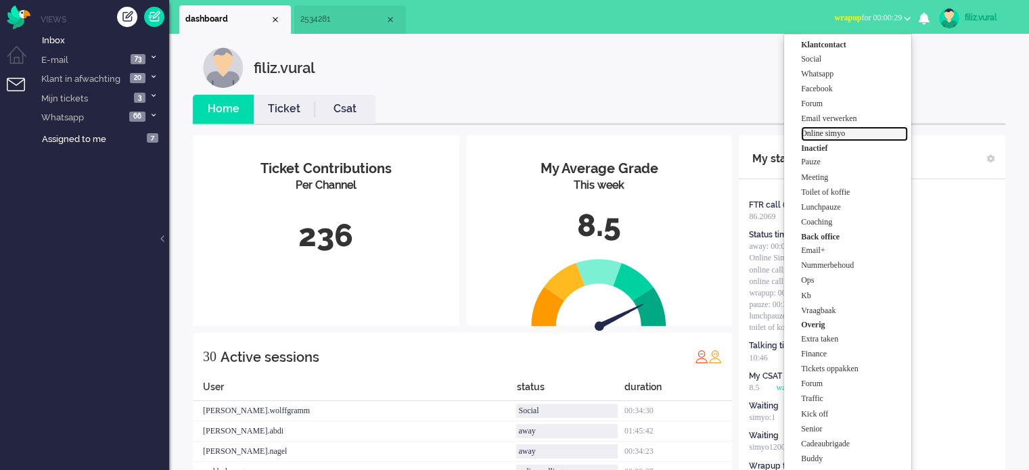
click at [845, 132] on label "Online simyo" at bounding box center [854, 133] width 107 height 11
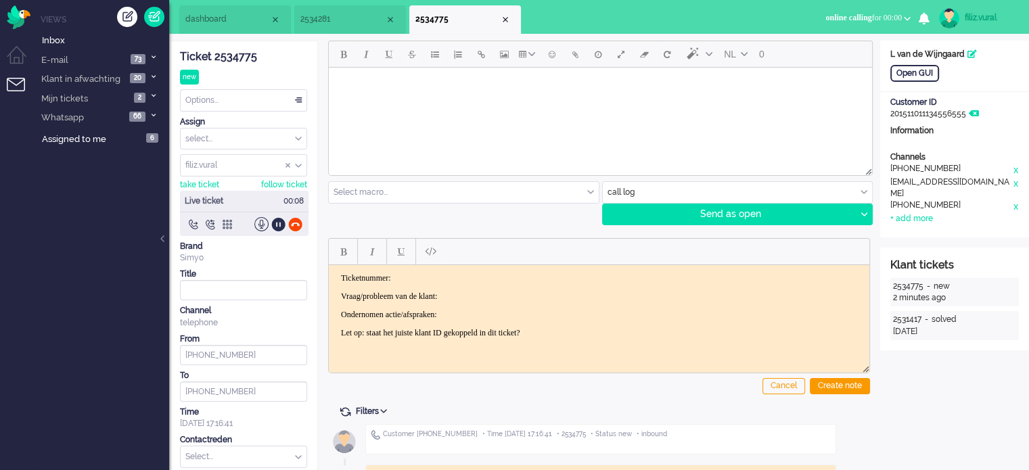
click at [250, 37] on div "ticket info editor timeline Ticket 2534775 new Watching Options... Set Status O…" at bounding box center [599, 414] width 860 height 761
click at [245, 30] on li "dashboard" at bounding box center [235, 19] width 112 height 28
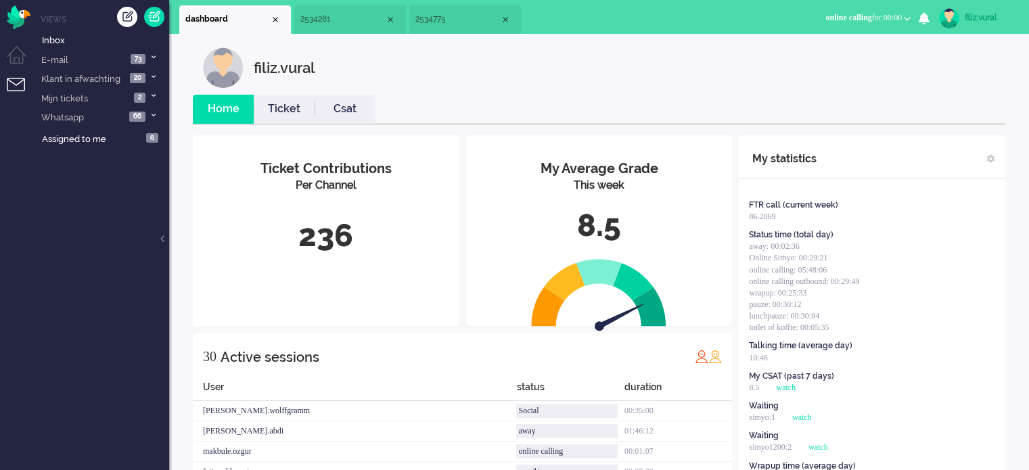
click at [334, 102] on link "Csat" at bounding box center [344, 109] width 61 height 16
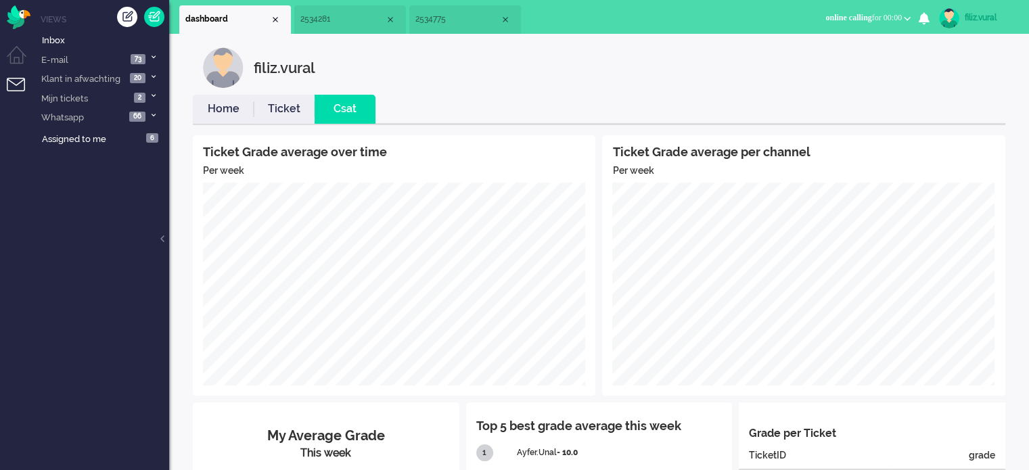
click at [252, 105] on link "Home" at bounding box center [223, 109] width 61 height 16
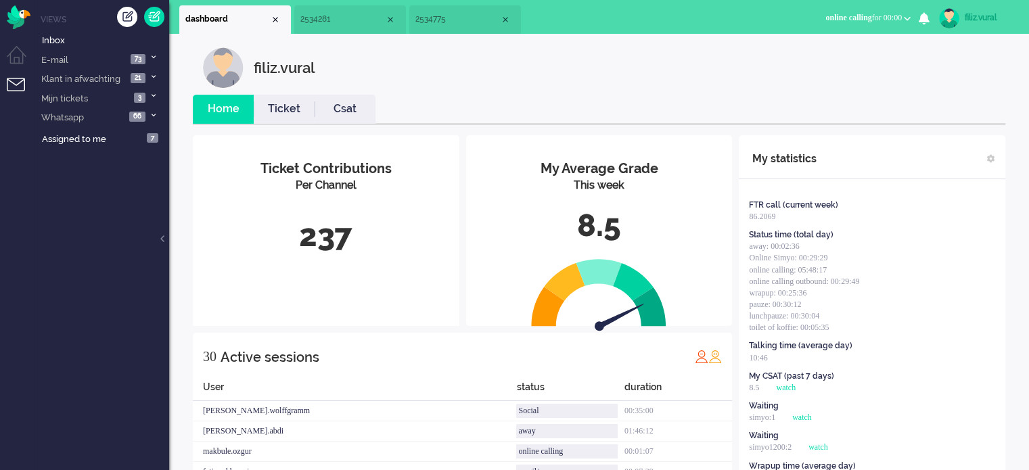
click at [344, 107] on link "Csat" at bounding box center [344, 109] width 61 height 16
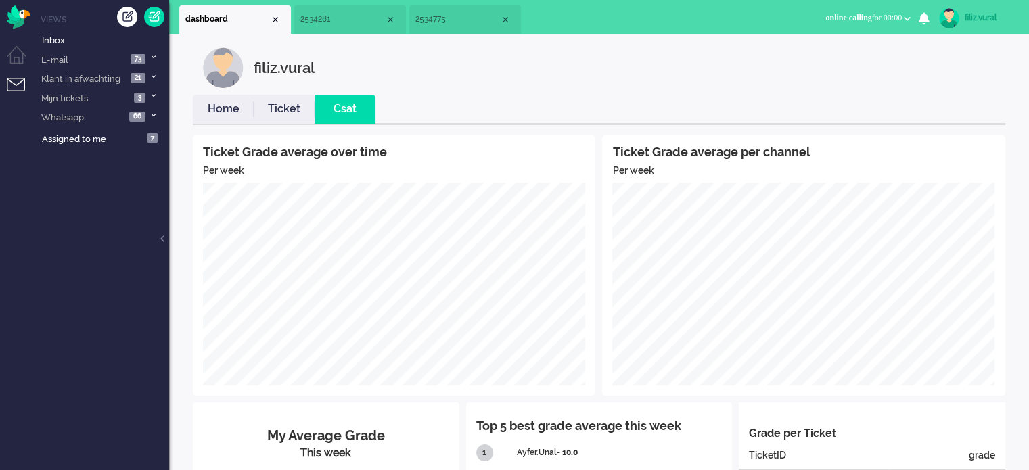
click at [243, 118] on li "Home" at bounding box center [223, 109] width 61 height 29
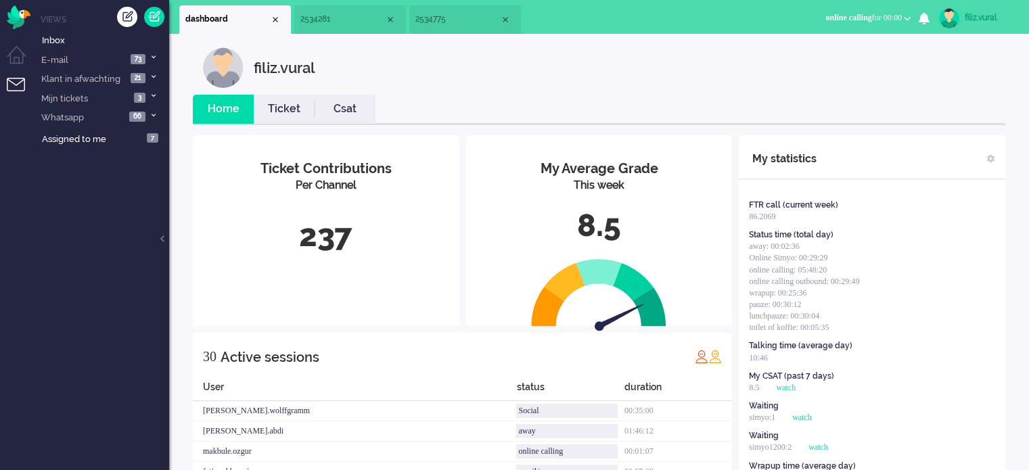
click at [440, 32] on li "2534775" at bounding box center [465, 19] width 112 height 28
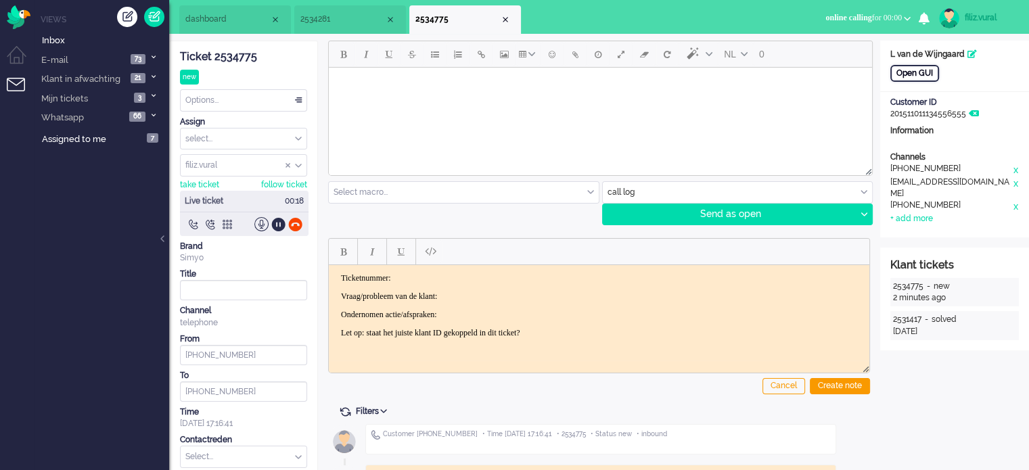
click at [904, 74] on div "Open GUI" at bounding box center [914, 73] width 49 height 17
click at [227, 57] on div "Ticket 2534775" at bounding box center [243, 57] width 127 height 16
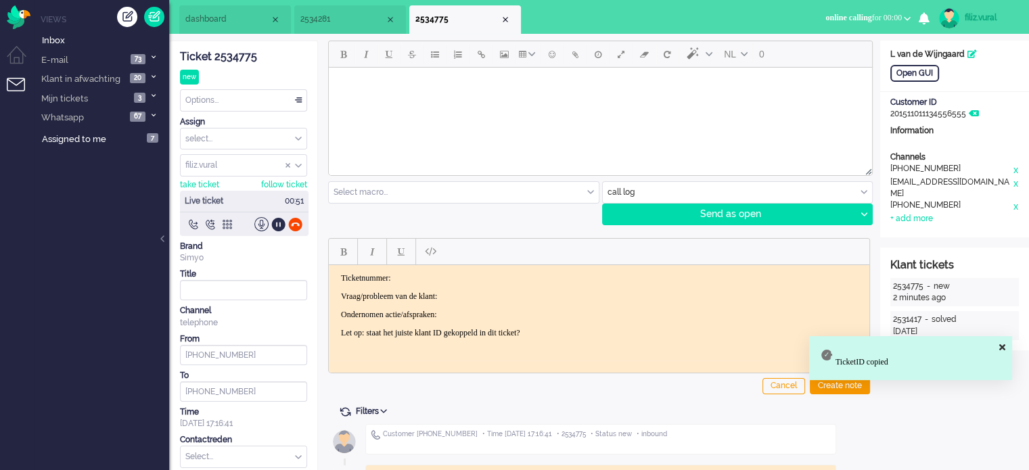
click at [498, 279] on p "Ticketnummer:" at bounding box center [599, 278] width 516 height 10
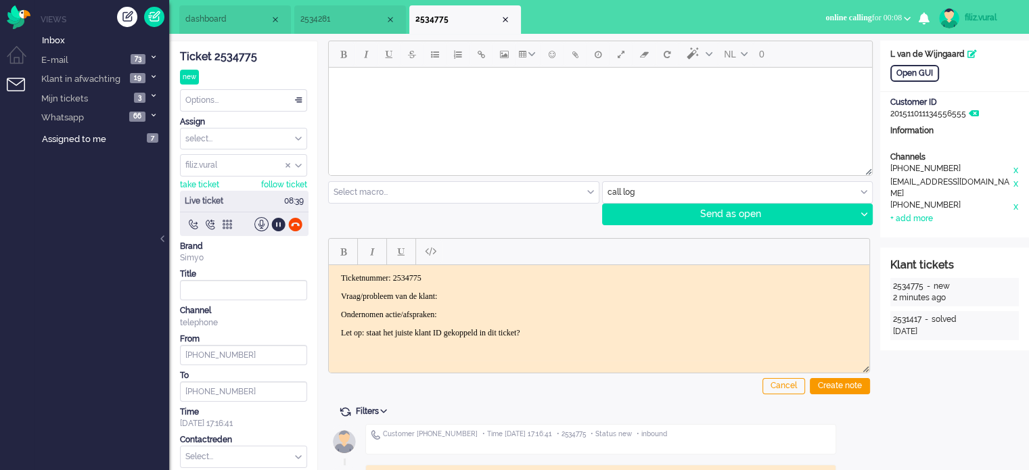
click at [493, 284] on body "Ticketnummer: 2534775 Vraag/probleem van de klant: Ondernomen actie/afspraken: …" at bounding box center [599, 305] width 530 height 65
click at [495, 286] on body "Ticketnummer: 2534775 Vraag/probleem van de klant: Ondernomen actie/afspraken: …" at bounding box center [599, 305] width 530 height 65
click at [847, 386] on div "Create note" at bounding box center [840, 386] width 60 height 16
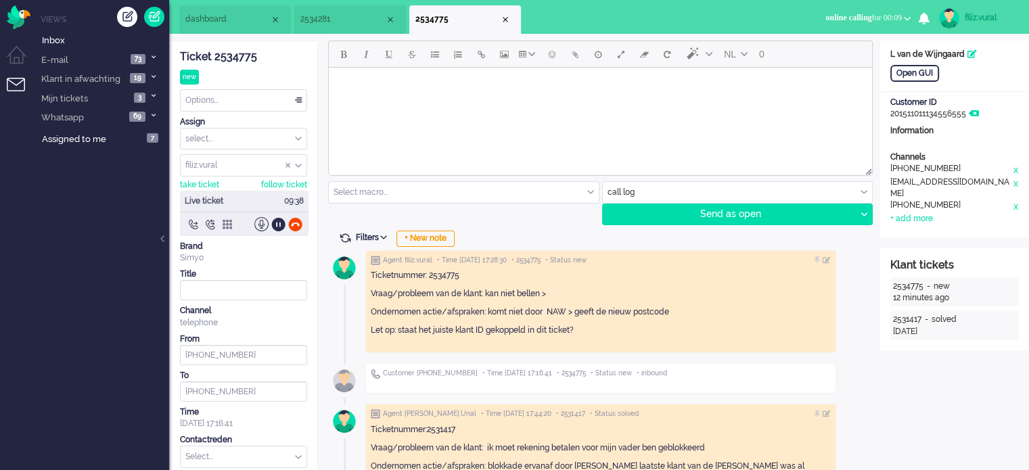
scroll to position [252, 0]
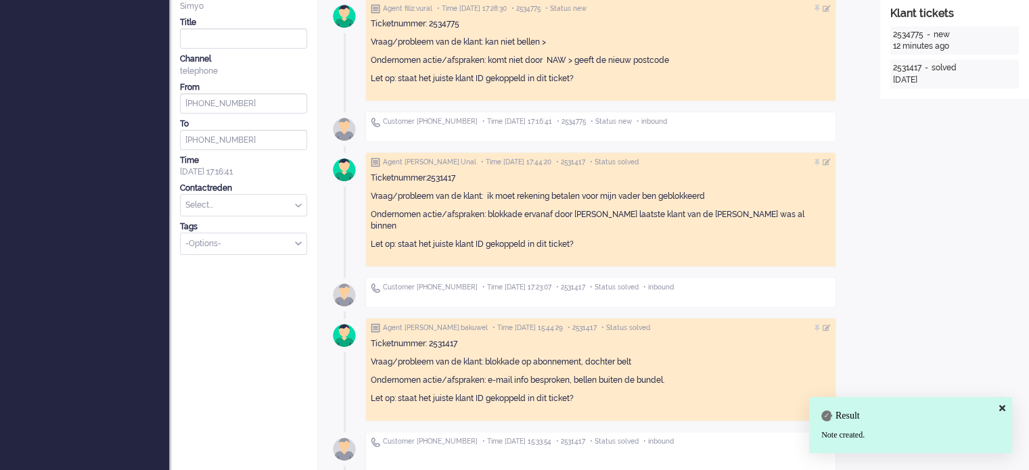
click at [270, 209] on input "text" at bounding box center [244, 205] width 126 height 21
type input "naw"
click at [274, 242] on span "Overig > Foute NAW check" at bounding box center [237, 244] width 101 height 11
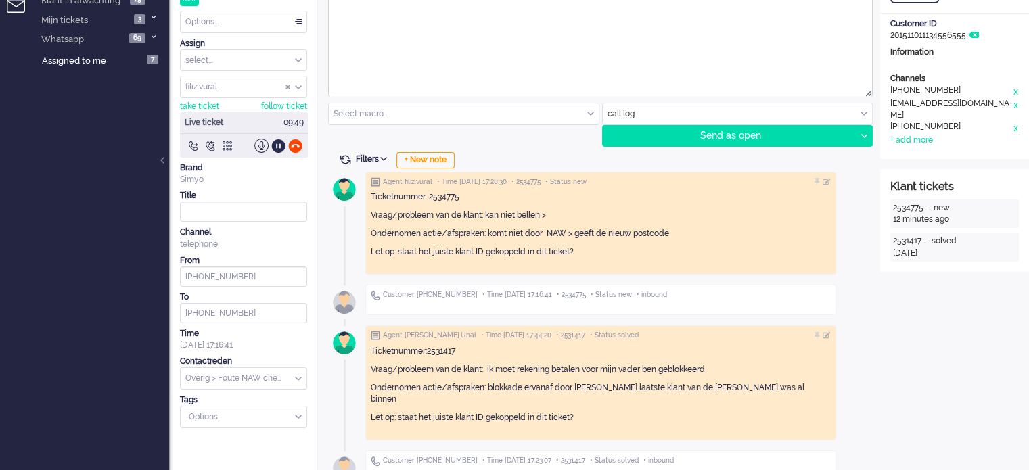
scroll to position [0, 0]
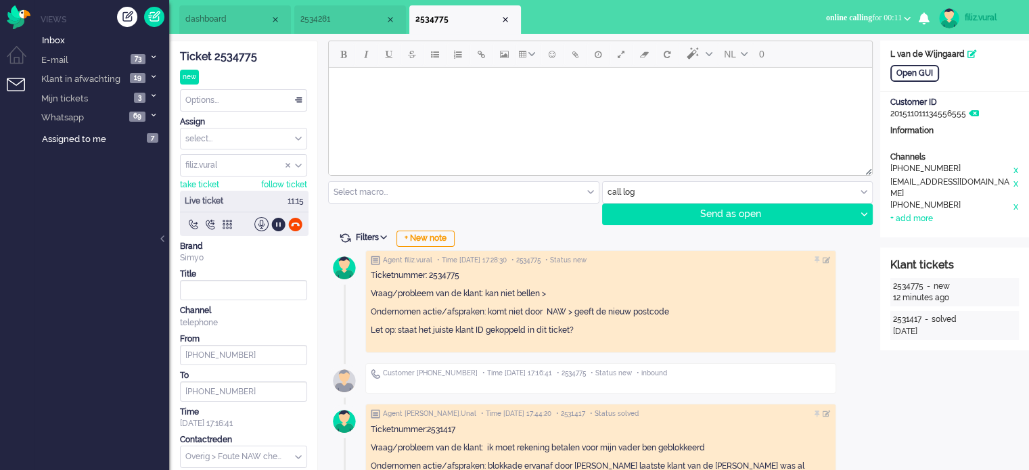
click at [685, 304] on div "Ticketnummer: 2534775 Vraag/probleem van de klant: kan niet bellen > Ondernomen…" at bounding box center [601, 307] width 460 height 74
click at [674, 306] on p "Ondernomen actie/afspraken: komt niet door NAW > geeft de nieuw postcode" at bounding box center [601, 311] width 460 height 11
click at [674, 316] on p "Ondernomen actie/afspraken: komt niet door NAW > geeft de nieuw postcode" at bounding box center [601, 311] width 460 height 11
drag, startPoint x: 676, startPoint y: 314, endPoint x: 371, endPoint y: 273, distance: 307.1
click at [371, 273] on div "Ticketnummer: 2534775 Vraag/probleem van de klant: kan niet bellen > Ondernomen…" at bounding box center [601, 307] width 460 height 74
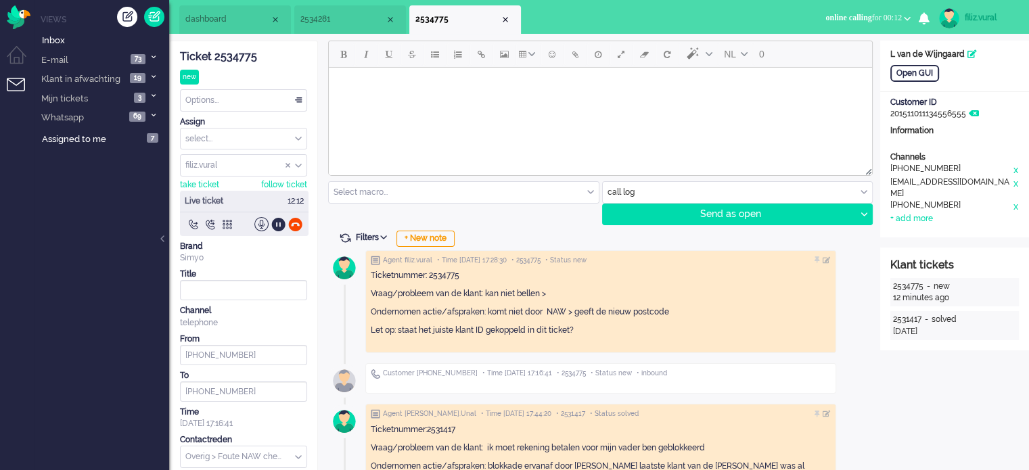
click at [695, 310] on p "Ondernomen actie/afspraken: komt niet door NAW > geeft de nieuw postcode" at bounding box center [601, 311] width 460 height 11
click at [243, 27] on li "dashboard" at bounding box center [235, 19] width 112 height 28
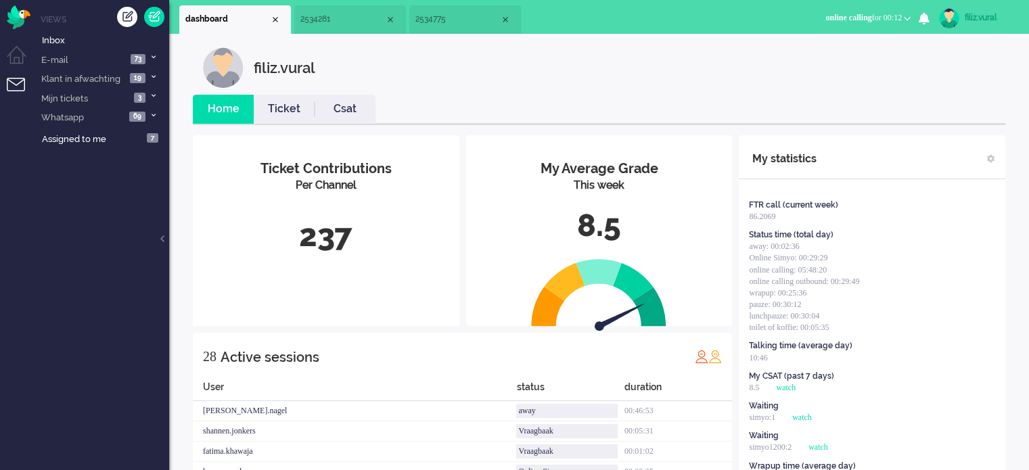
click at [273, 102] on link "Ticket" at bounding box center [284, 109] width 61 height 16
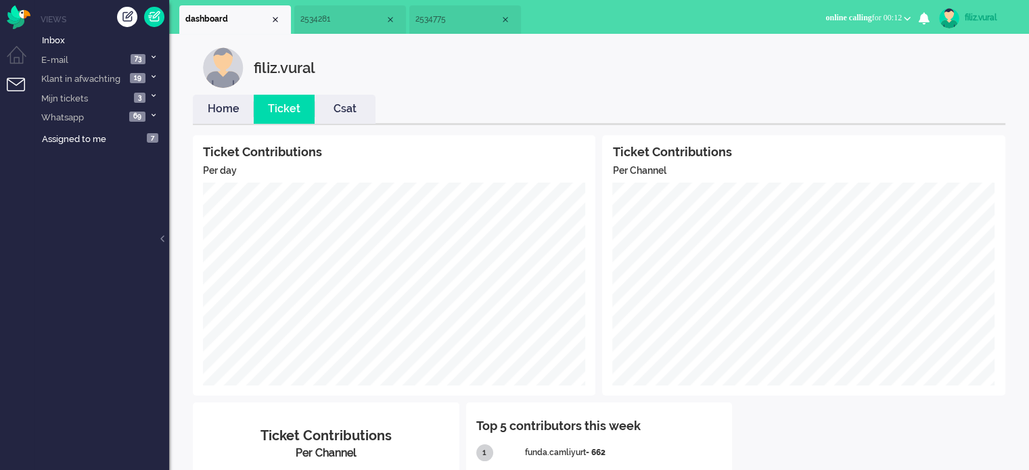
click at [242, 109] on link "Home" at bounding box center [223, 109] width 61 height 16
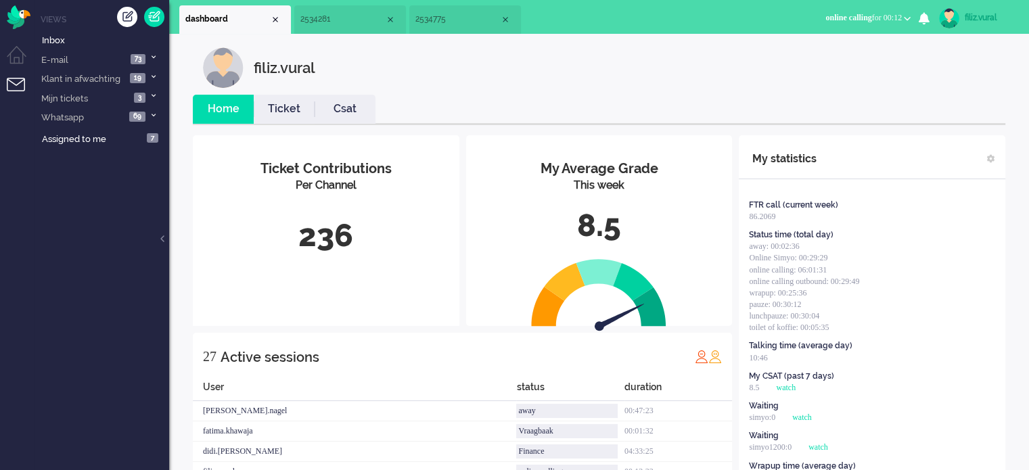
click at [449, 29] on li "2534775" at bounding box center [465, 19] width 112 height 28
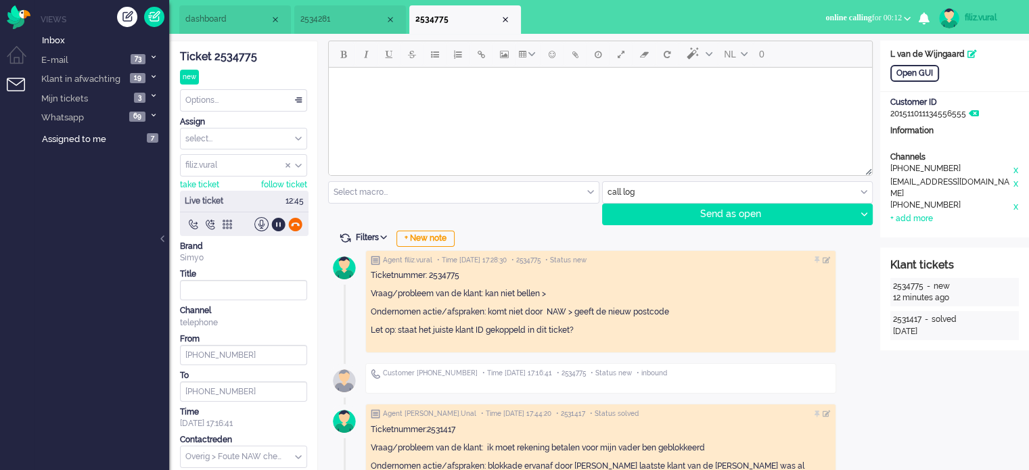
click at [292, 220] on div at bounding box center [295, 224] width 14 height 14
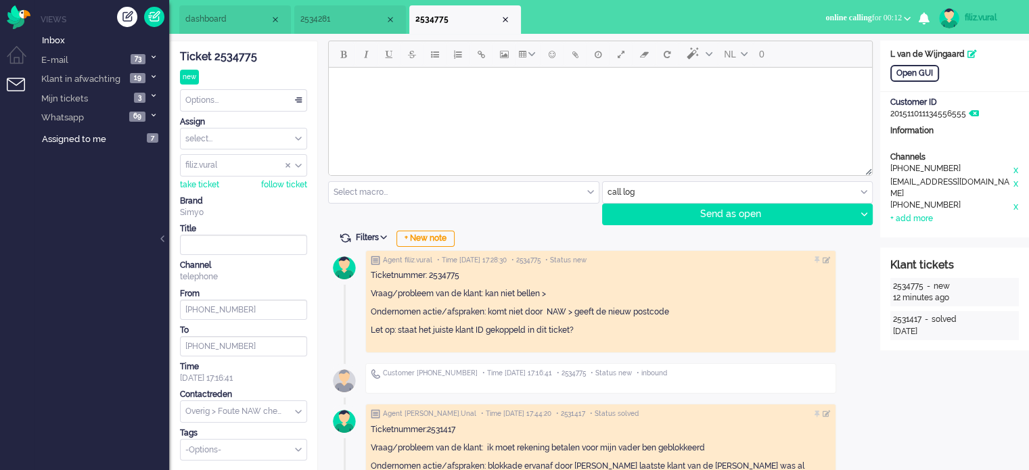
click at [223, 102] on div "Options..." at bounding box center [244, 100] width 126 height 21
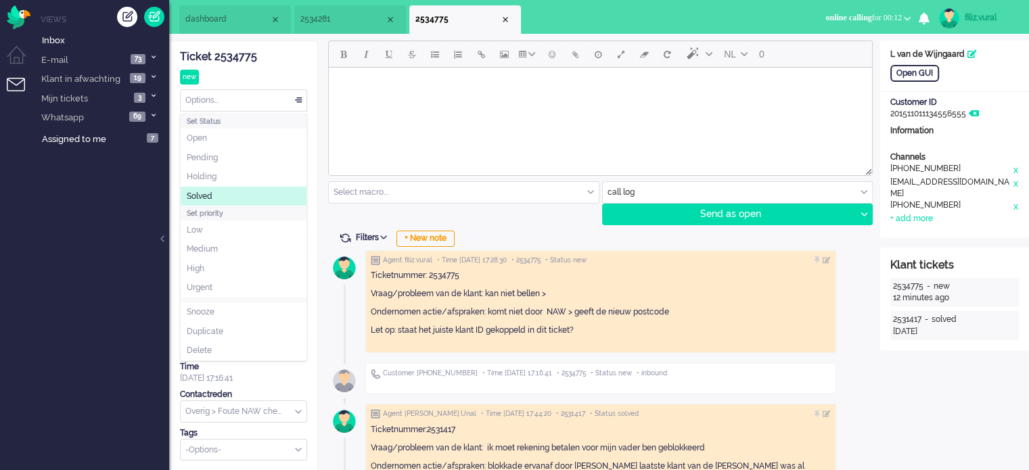
click at [220, 197] on li "Solved" at bounding box center [244, 197] width 126 height 20
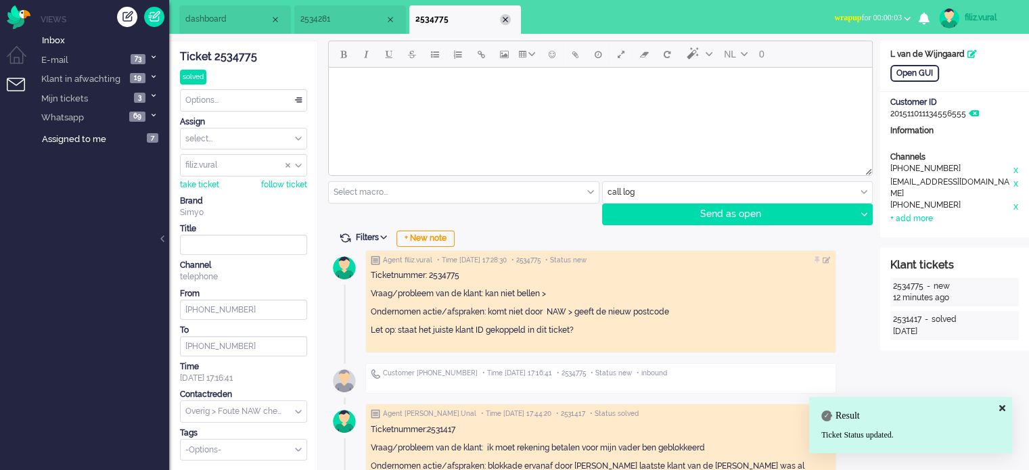
click at [504, 22] on div "Close tab" at bounding box center [505, 19] width 11 height 11
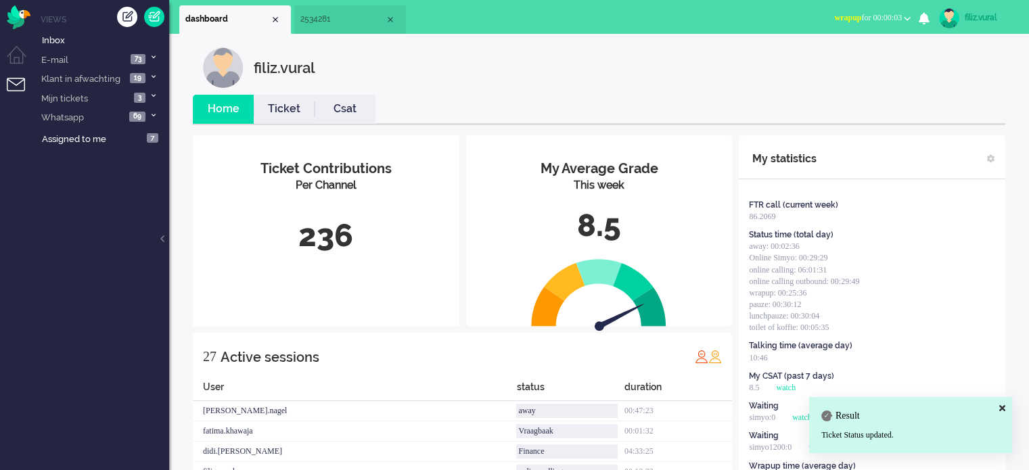
click at [338, 105] on link "Csat" at bounding box center [344, 109] width 61 height 16
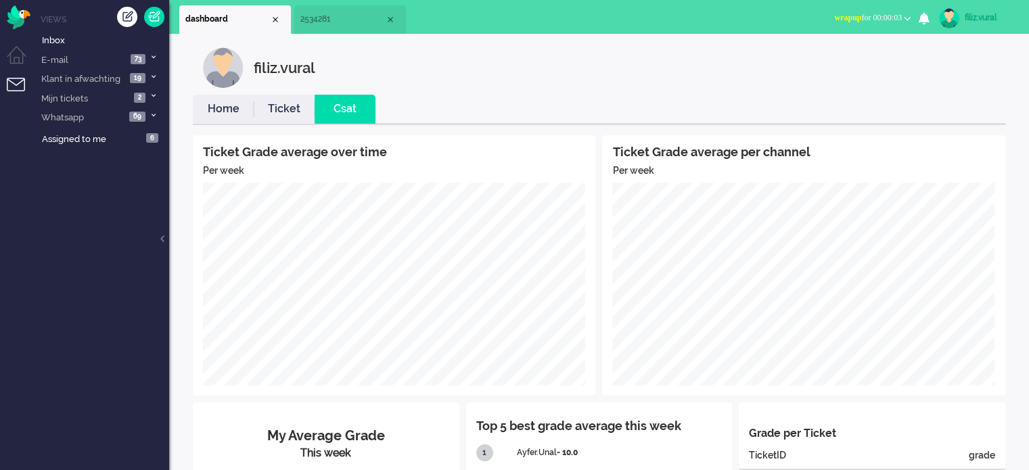
click at [214, 109] on link "Home" at bounding box center [223, 109] width 61 height 16
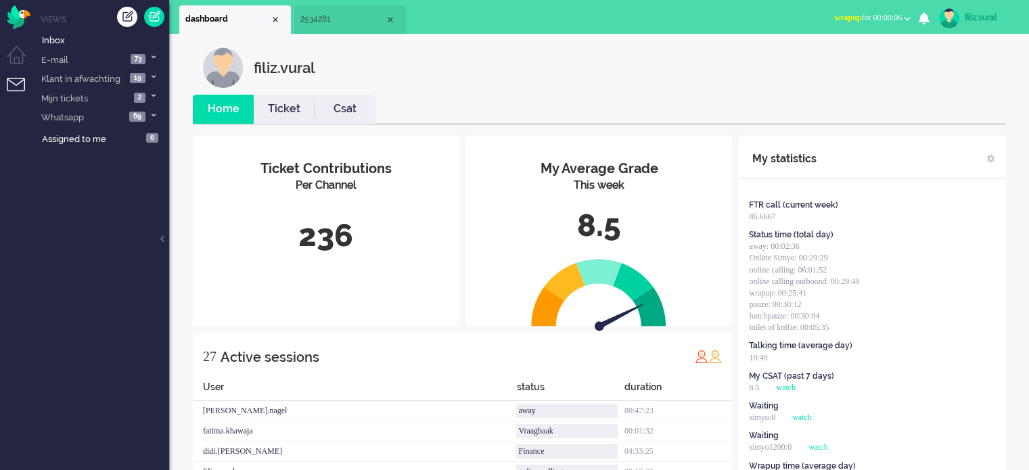
click at [371, 18] on span "2534281" at bounding box center [342, 19] width 85 height 11
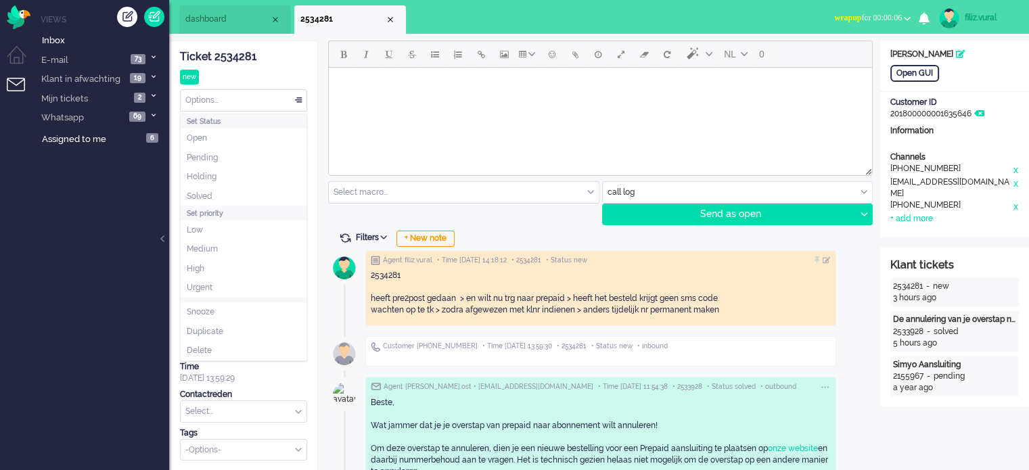
click at [231, 105] on div "Options..." at bounding box center [244, 100] width 126 height 21
click at [217, 157] on span "Pending" at bounding box center [202, 157] width 31 height 11
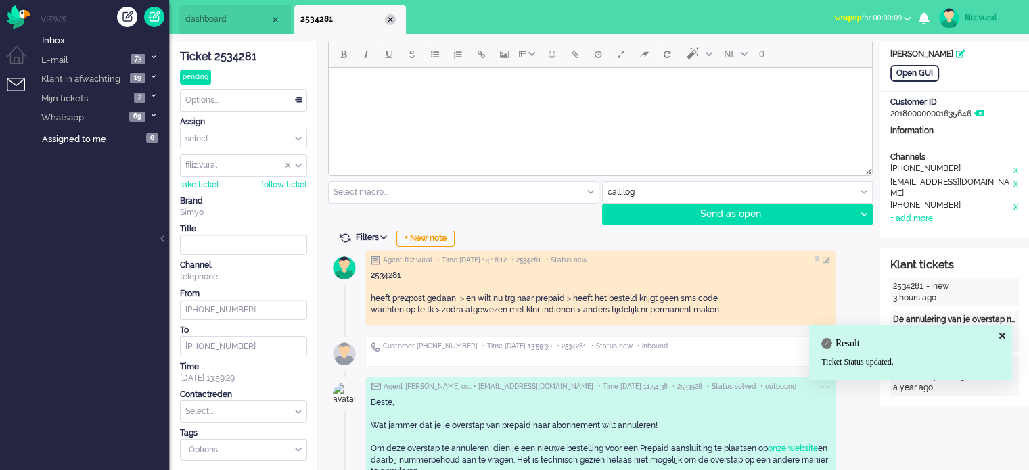
click at [388, 20] on div "Close tab" at bounding box center [390, 19] width 11 height 11
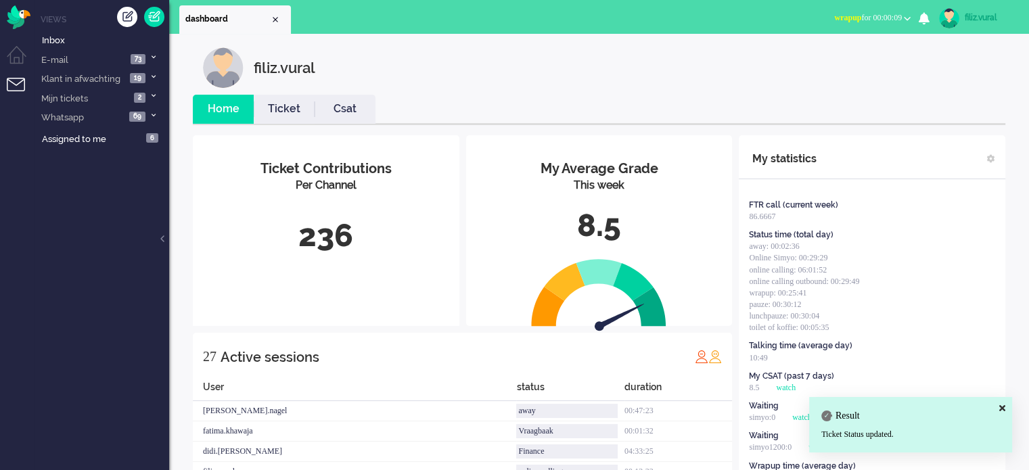
click at [291, 113] on link "Ticket" at bounding box center [284, 109] width 61 height 16
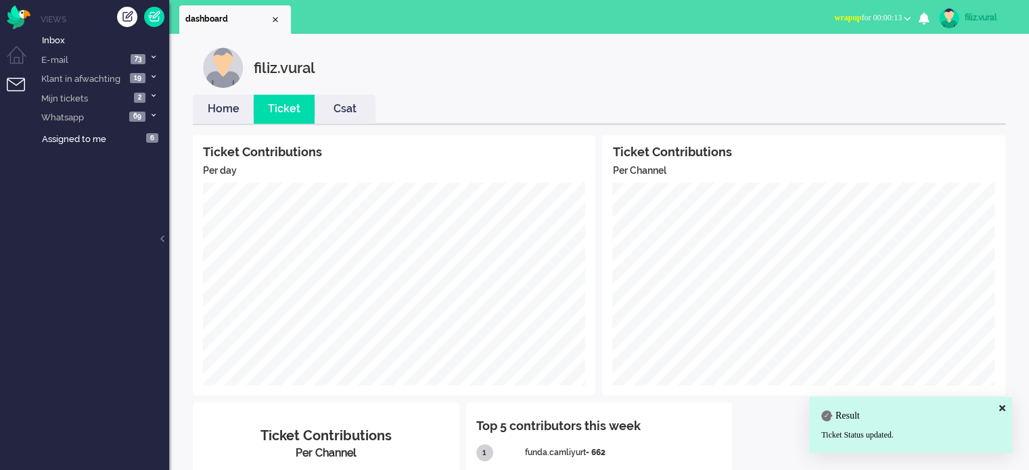
click at [231, 105] on link "Home" at bounding box center [223, 109] width 61 height 16
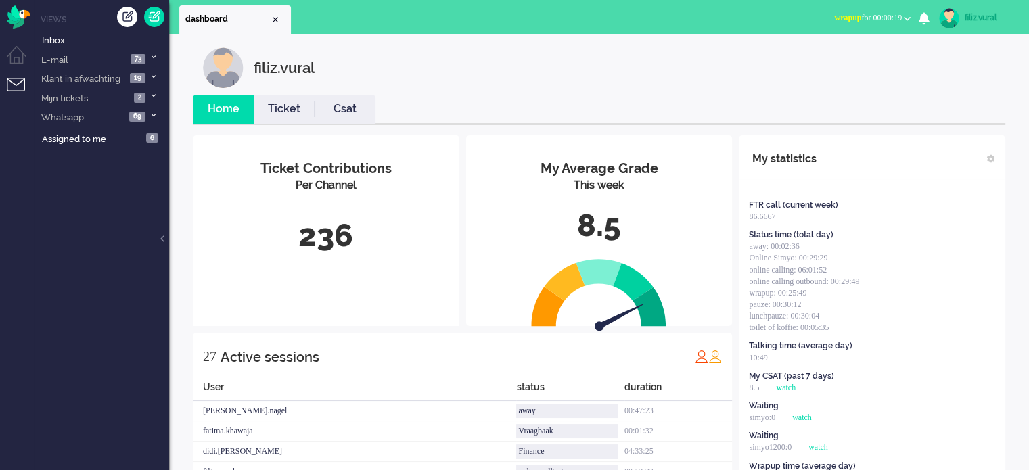
click at [971, 21] on div "filiz.vural" at bounding box center [989, 18] width 51 height 14
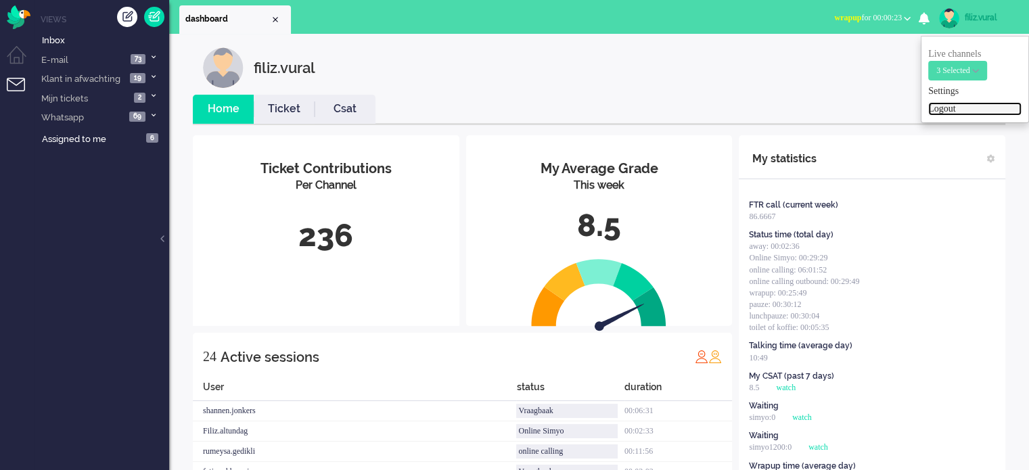
click at [941, 110] on link "Logout" at bounding box center [974, 109] width 93 height 14
